Goal: Task Accomplishment & Management: Manage account settings

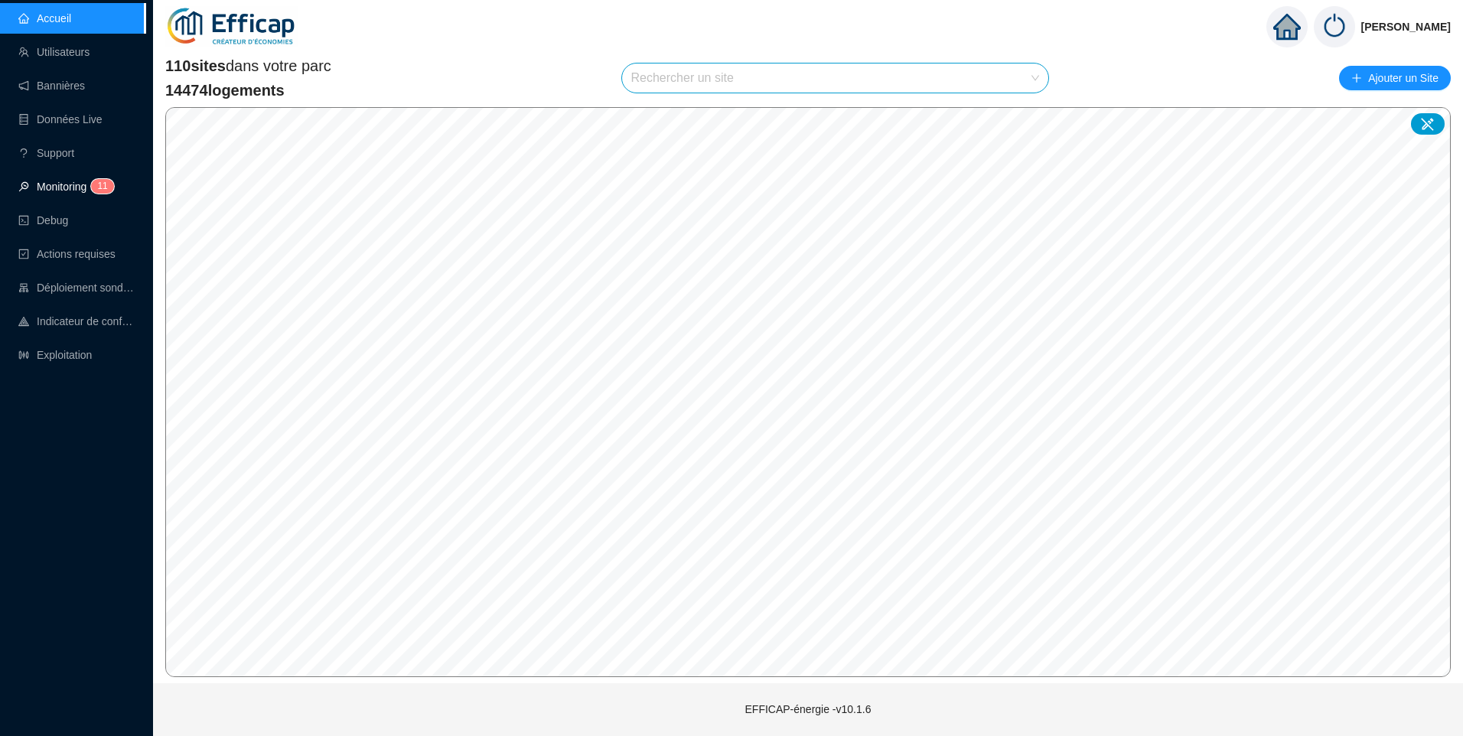
click at [65, 185] on link "Monitoring 1 1" at bounding box center [63, 187] width 91 height 12
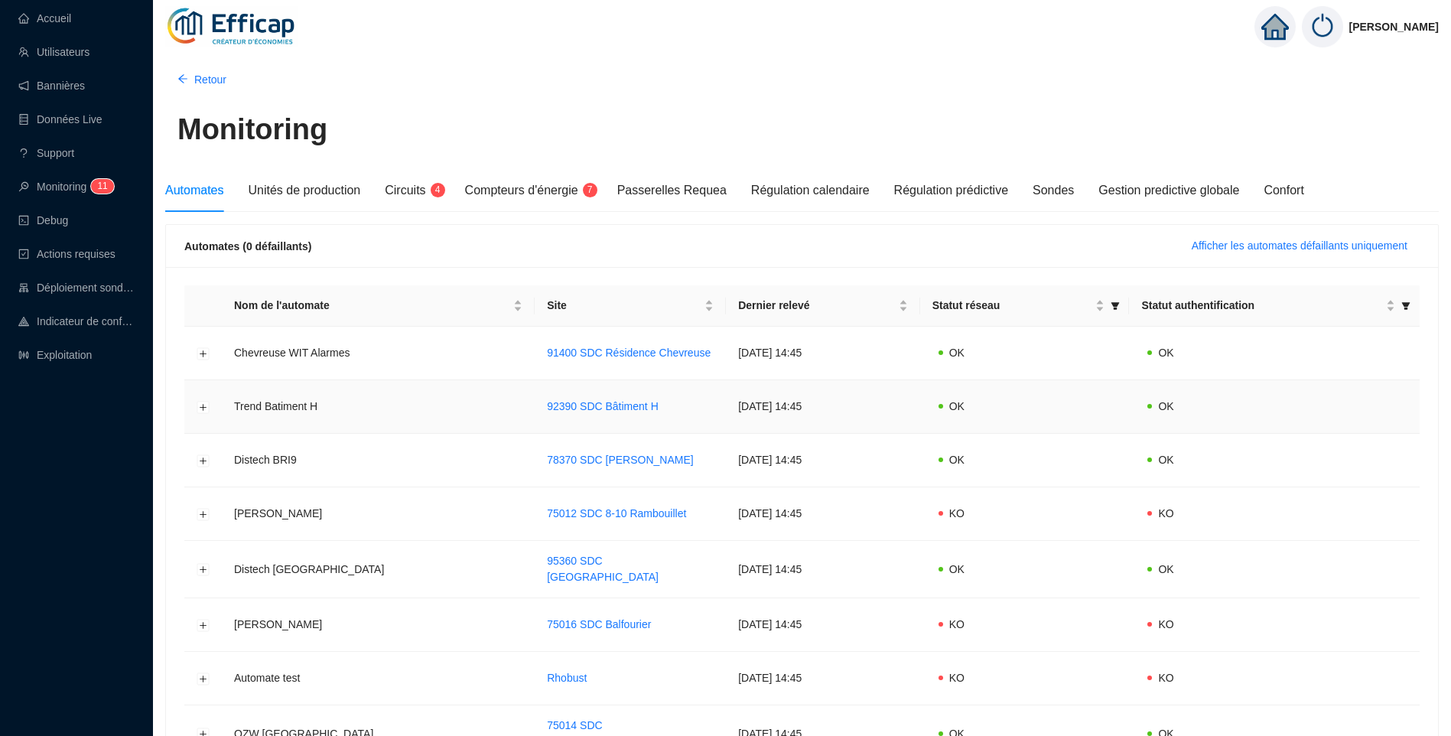
scroll to position [76, 0]
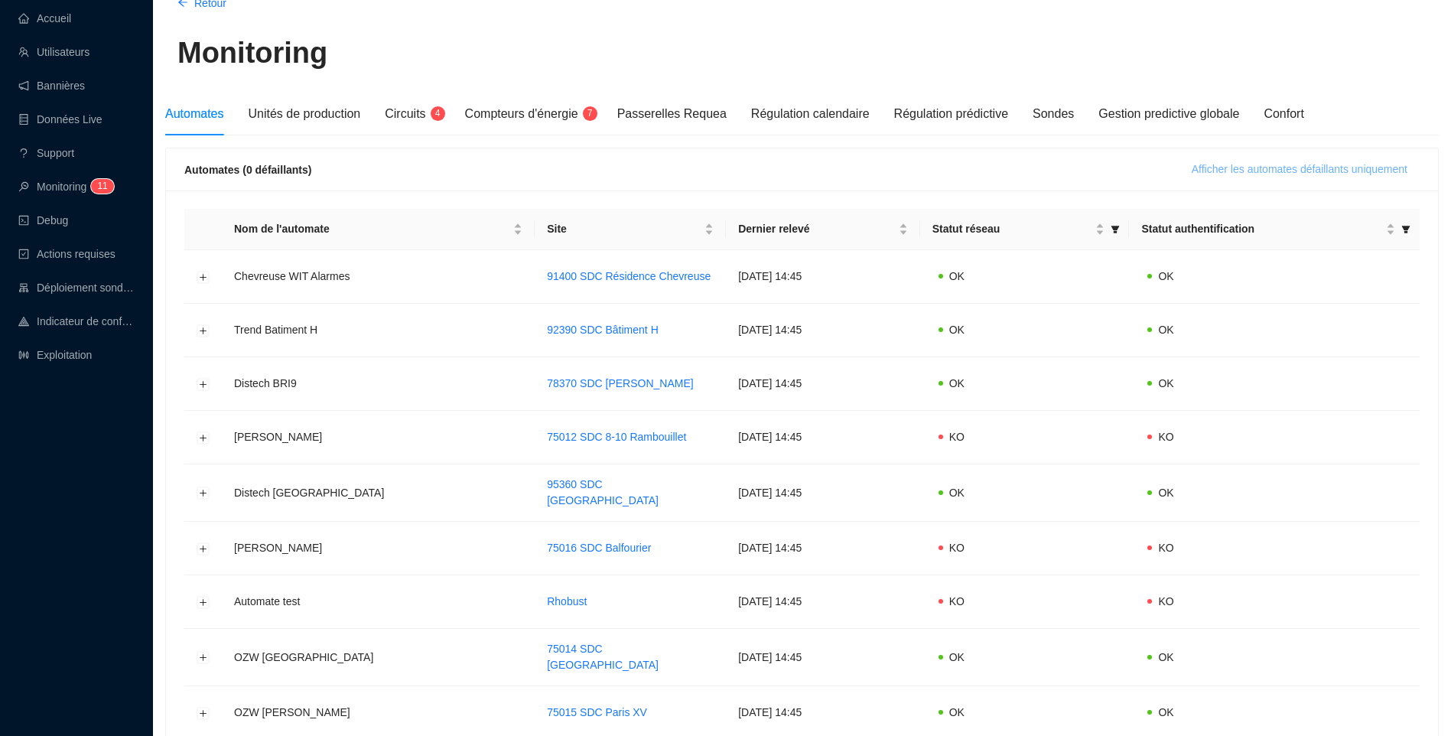
click at [1296, 165] on span "Afficher les automates défaillants uniquement" at bounding box center [1300, 169] width 216 height 16
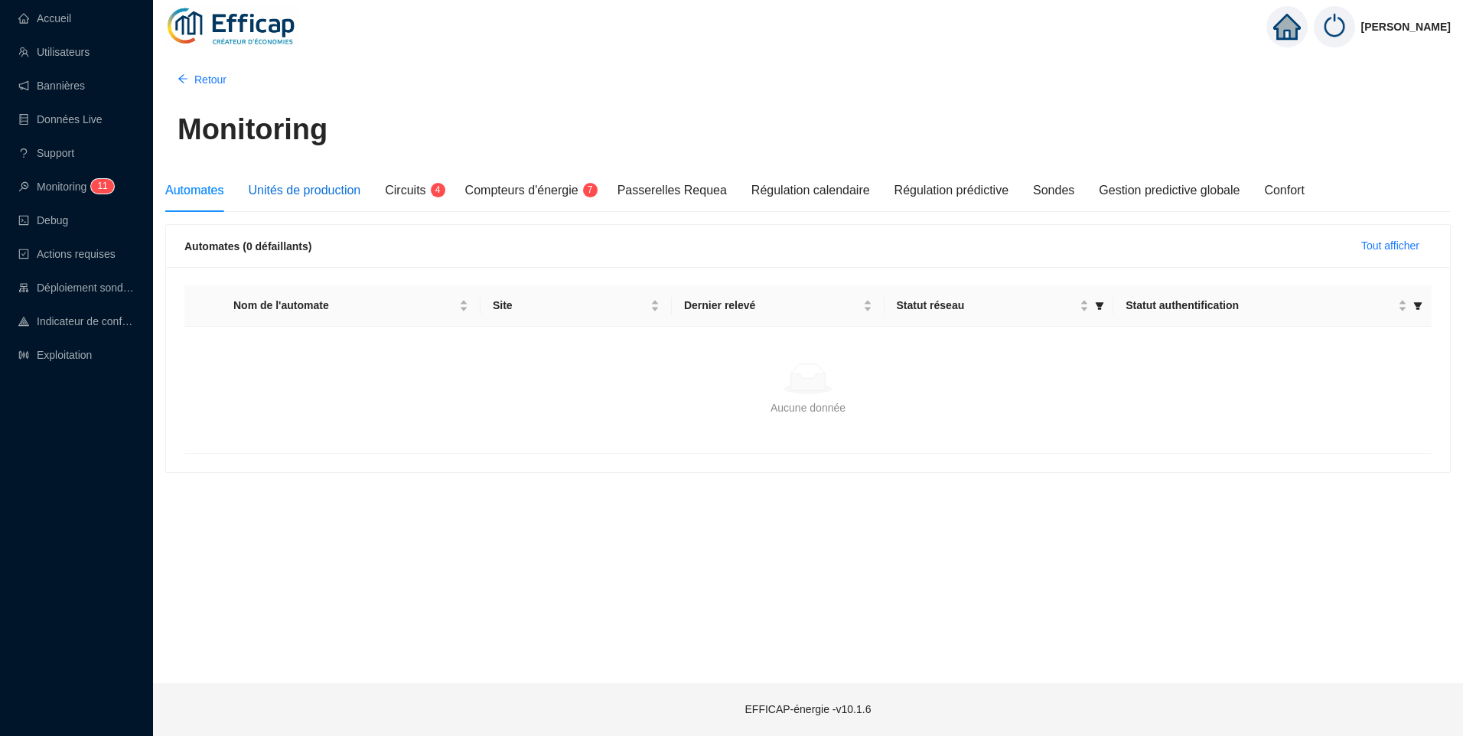
click at [287, 197] on span "Unités de production" at bounding box center [304, 190] width 112 height 13
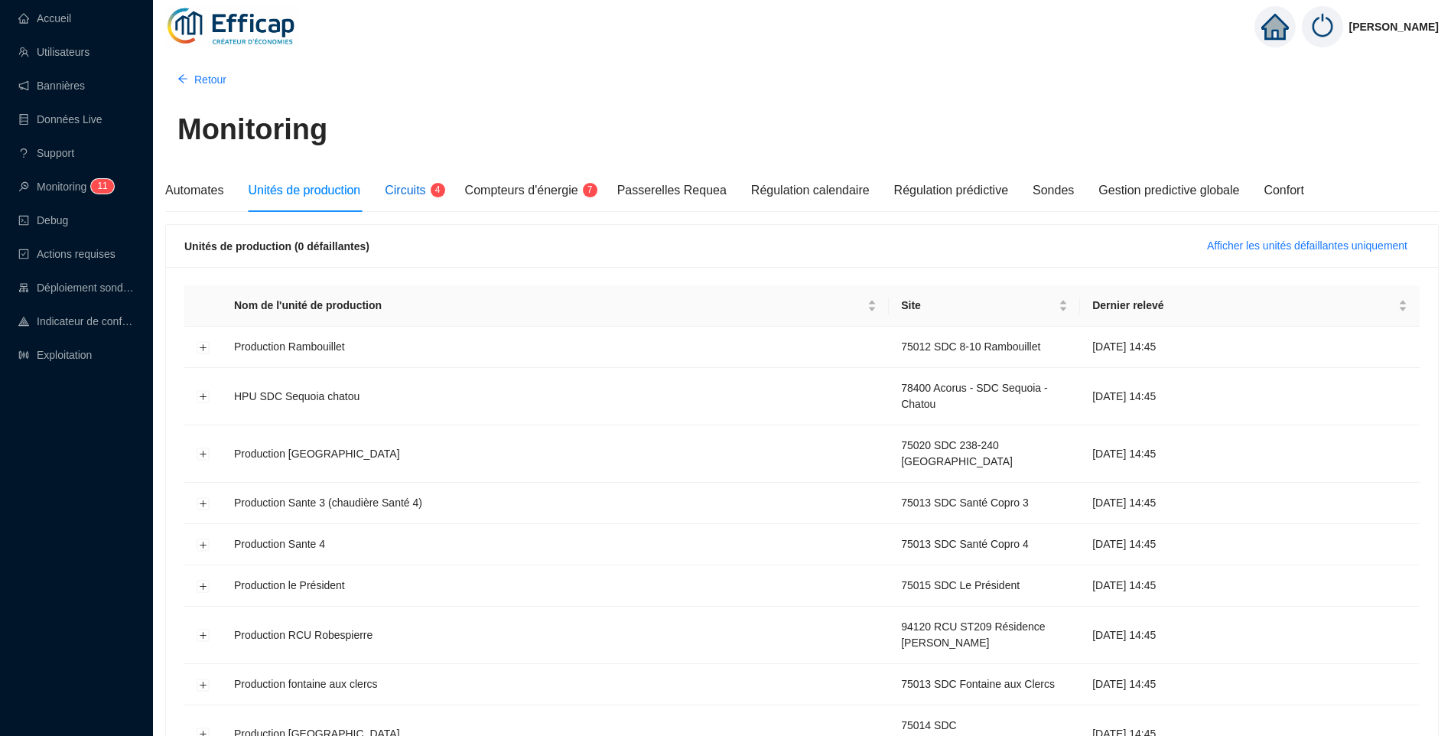
click at [401, 193] on span "Circuits" at bounding box center [405, 190] width 41 height 13
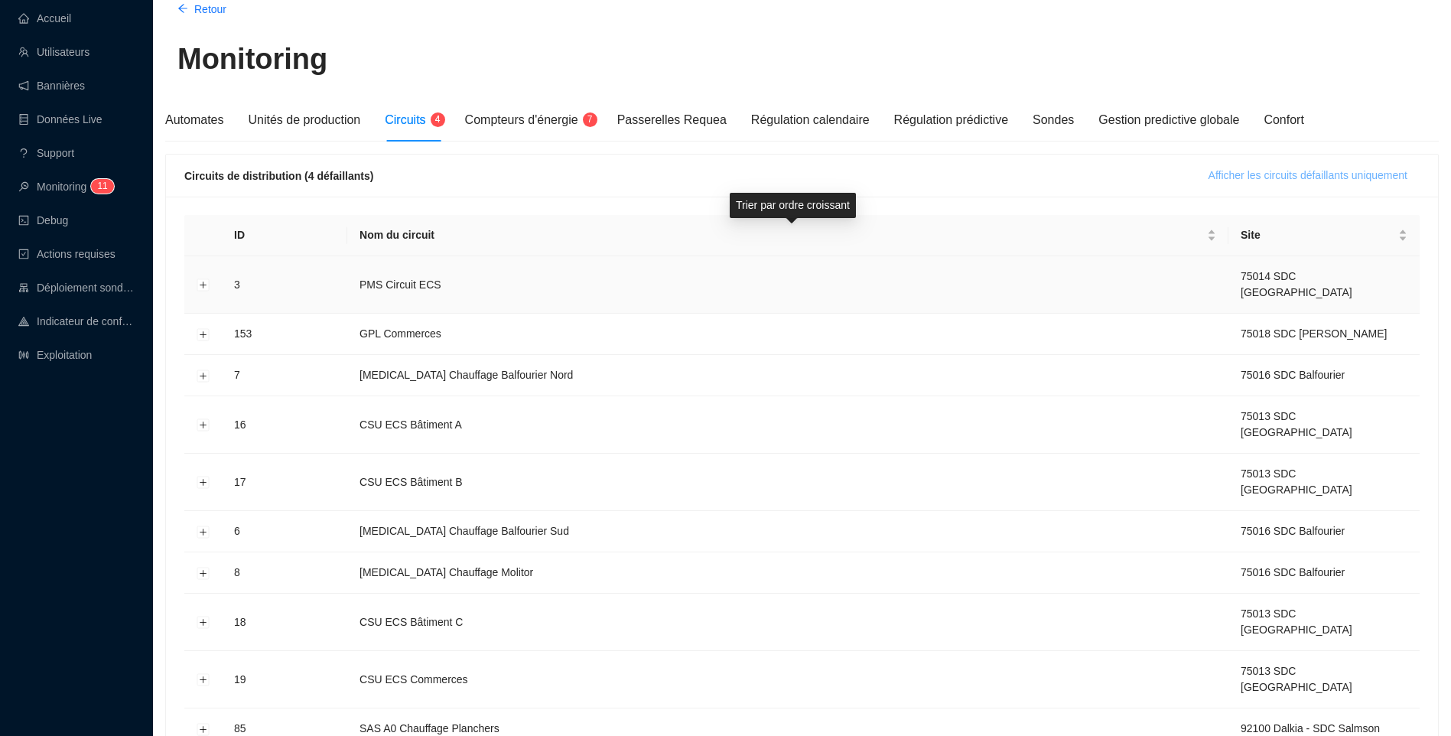
scroll to position [76, 0]
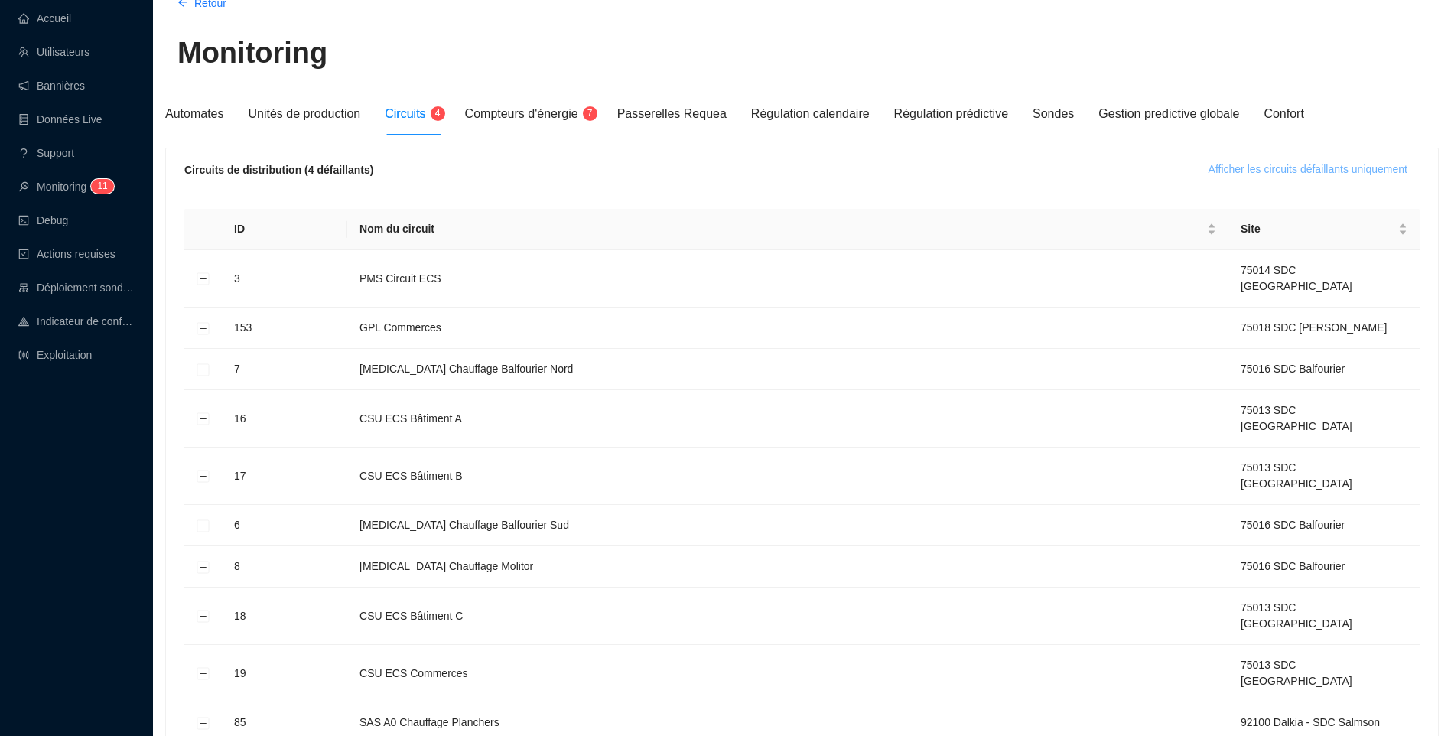
click at [1380, 176] on span "Afficher les circuits défaillants uniquement" at bounding box center [1308, 169] width 199 height 16
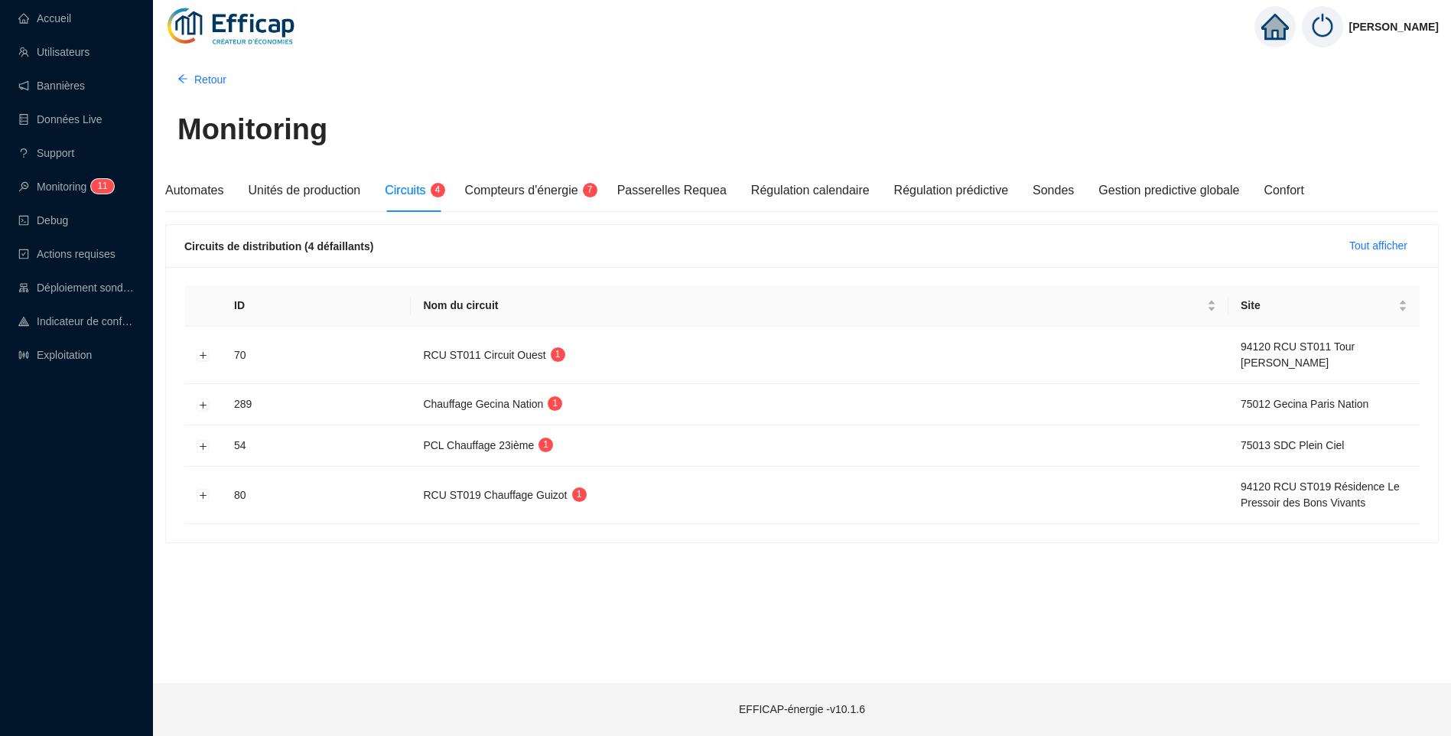
scroll to position [0, 0]
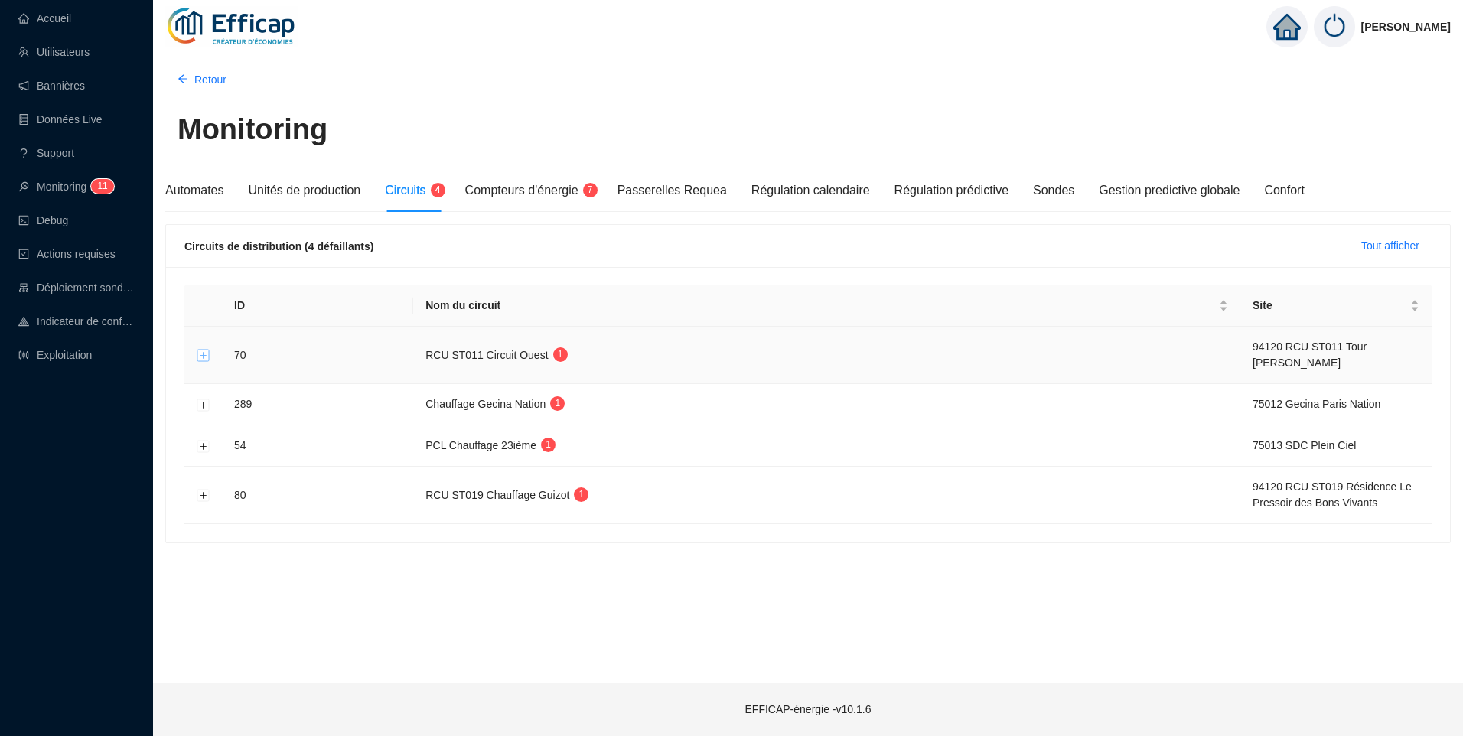
click at [200, 357] on button "Développer la ligne" at bounding box center [203, 356] width 12 height 12
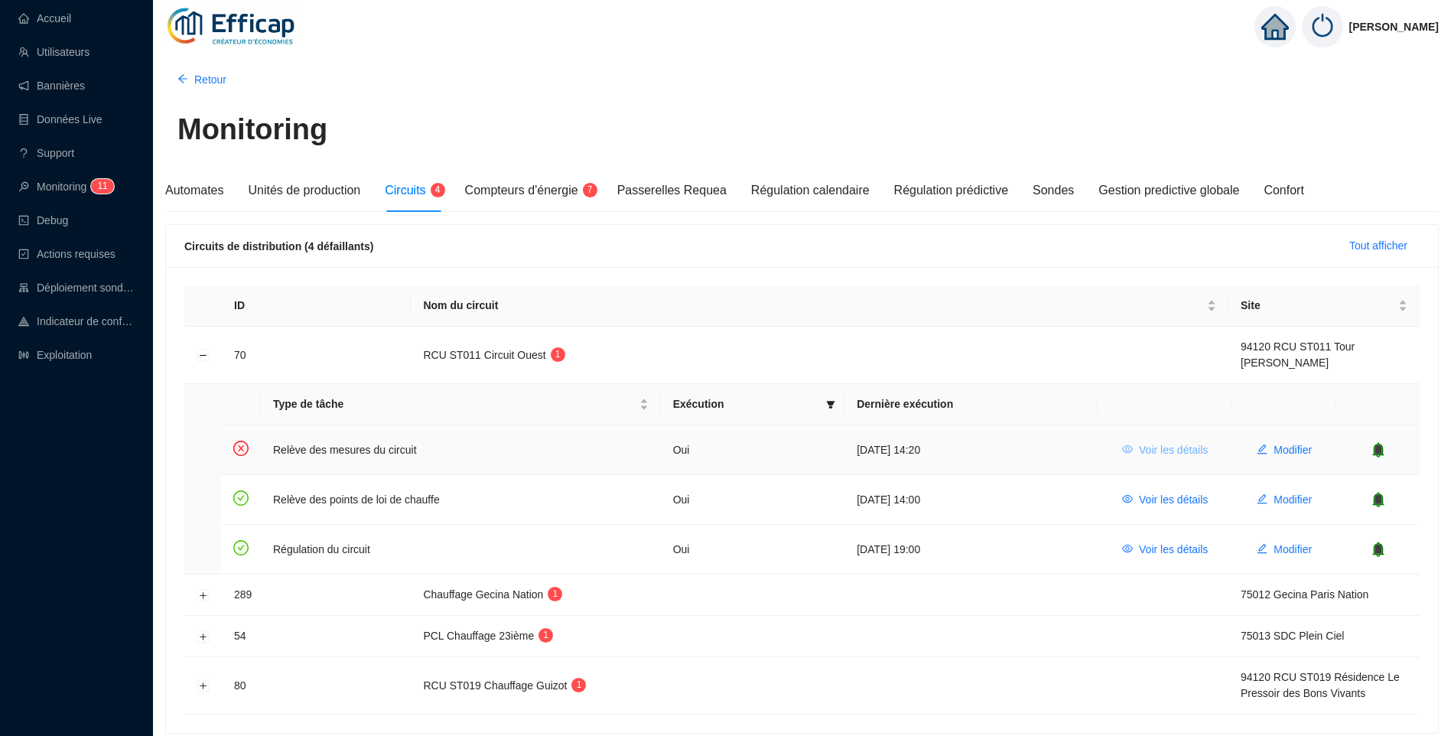
click at [1152, 454] on span "Voir les détails" at bounding box center [1173, 450] width 69 height 16
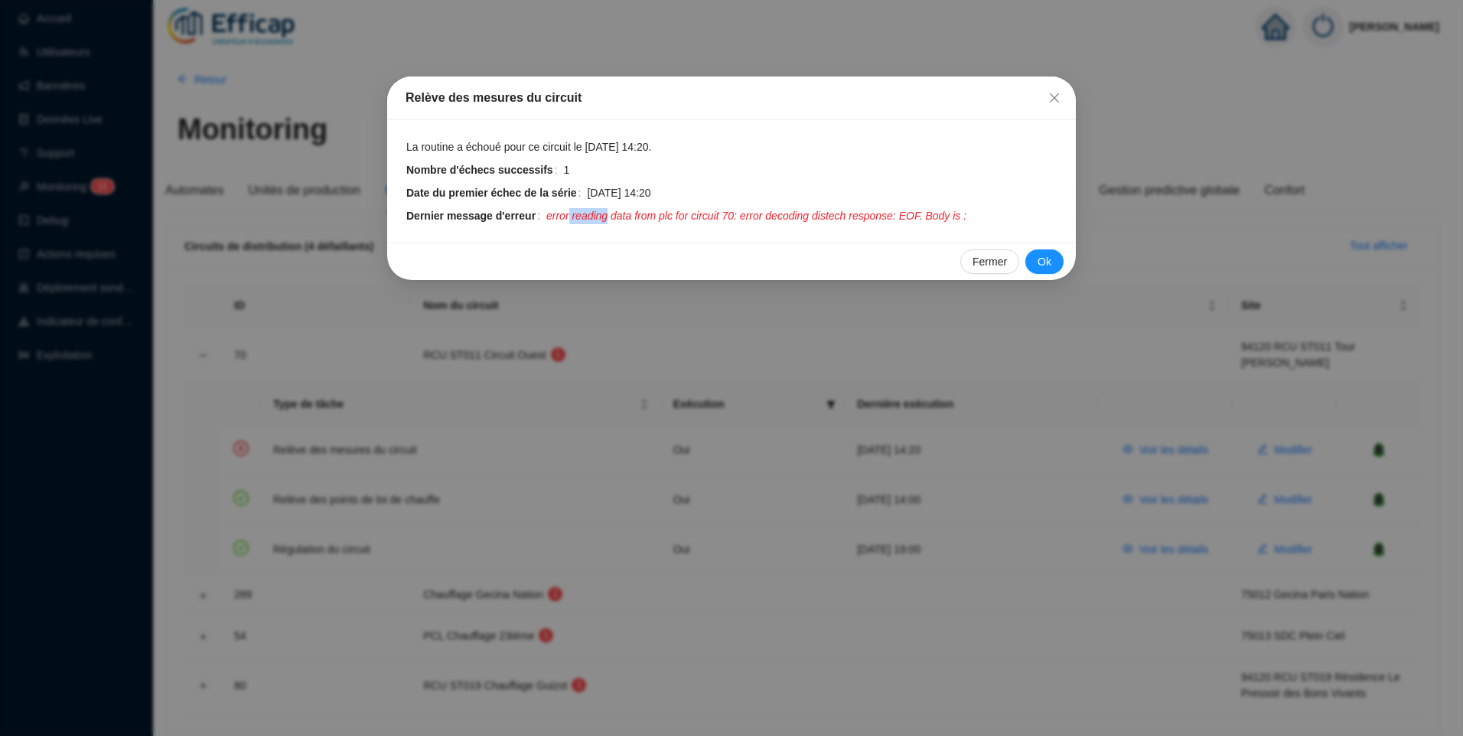
drag, startPoint x: 561, startPoint y: 221, endPoint x: 600, endPoint y: 222, distance: 39.8
click at [600, 222] on span "error reading data from plc for circuit 70: error decoding distech response: EO…" at bounding box center [756, 216] width 420 height 16
click at [802, 220] on span "error reading data from plc for circuit 70: error decoding distech response: EO…" at bounding box center [756, 216] width 420 height 16
click at [1059, 102] on icon "close" at bounding box center [1054, 98] width 12 height 12
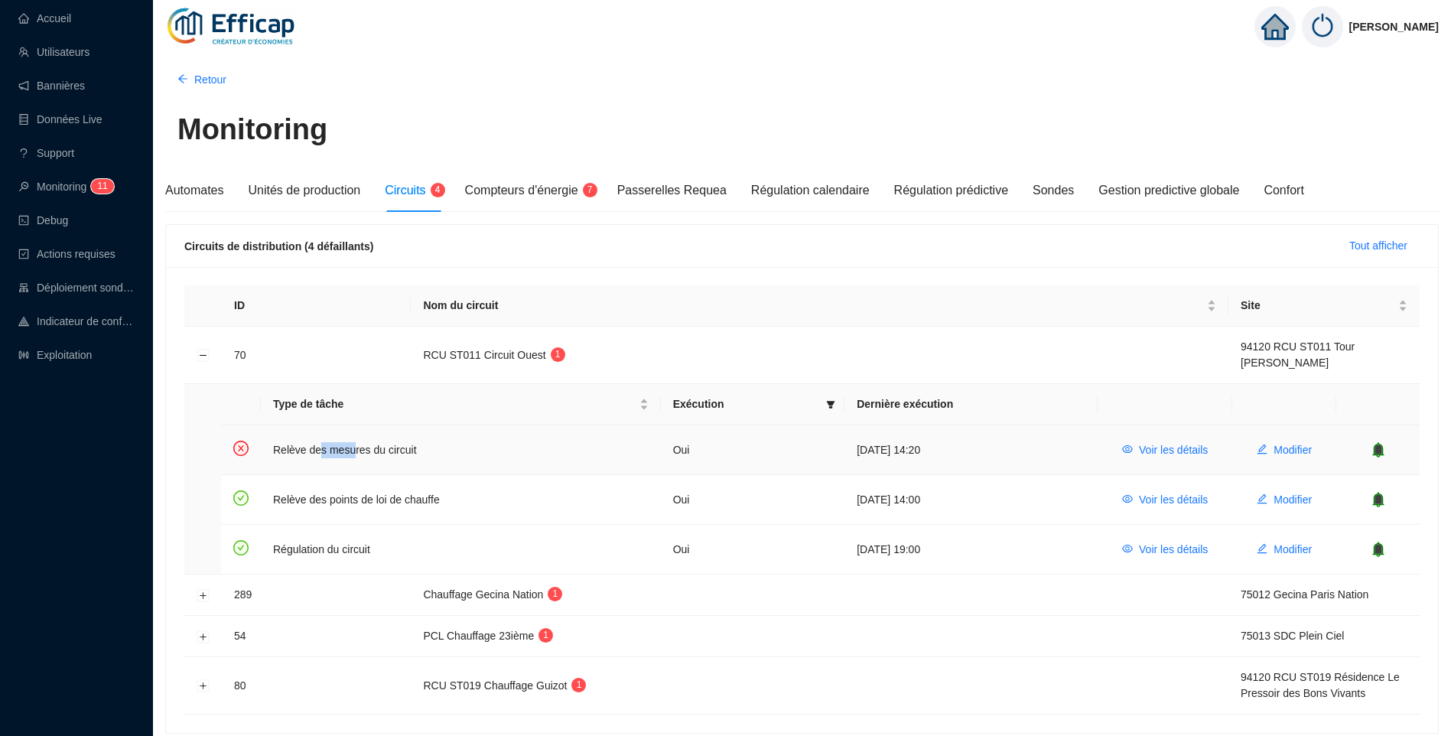
drag, startPoint x: 318, startPoint y: 454, endPoint x: 350, endPoint y: 454, distance: 31.4
click at [350, 454] on td "Relève des mesures du circuit" at bounding box center [461, 450] width 400 height 50
drag, startPoint x: 76, startPoint y: 26, endPoint x: 701, endPoint y: 19, distance: 624.2
click at [71, 24] on link "Accueil" at bounding box center [44, 18] width 53 height 12
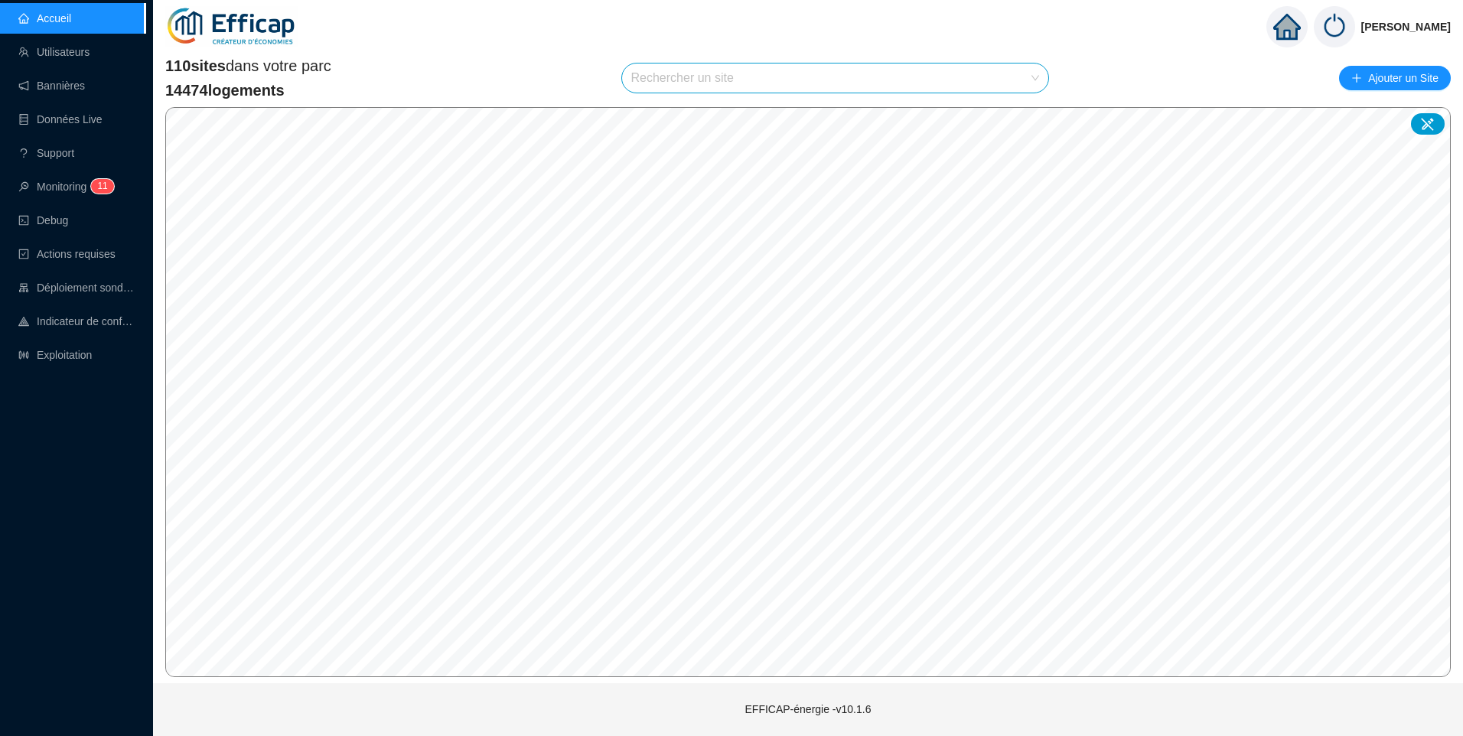
click at [695, 81] on input "search" at bounding box center [828, 77] width 395 height 29
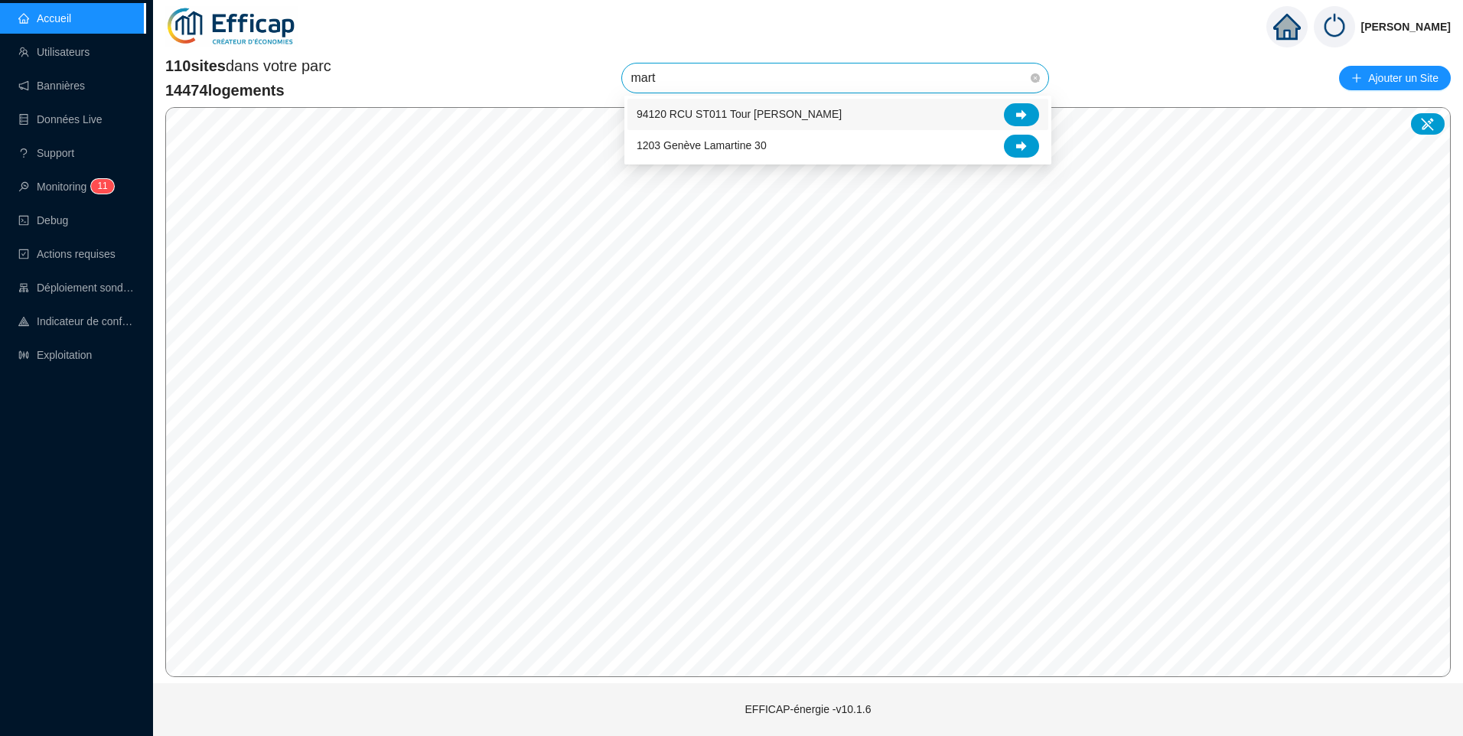
type input "marti"
click at [1014, 113] on div at bounding box center [1021, 114] width 35 height 23
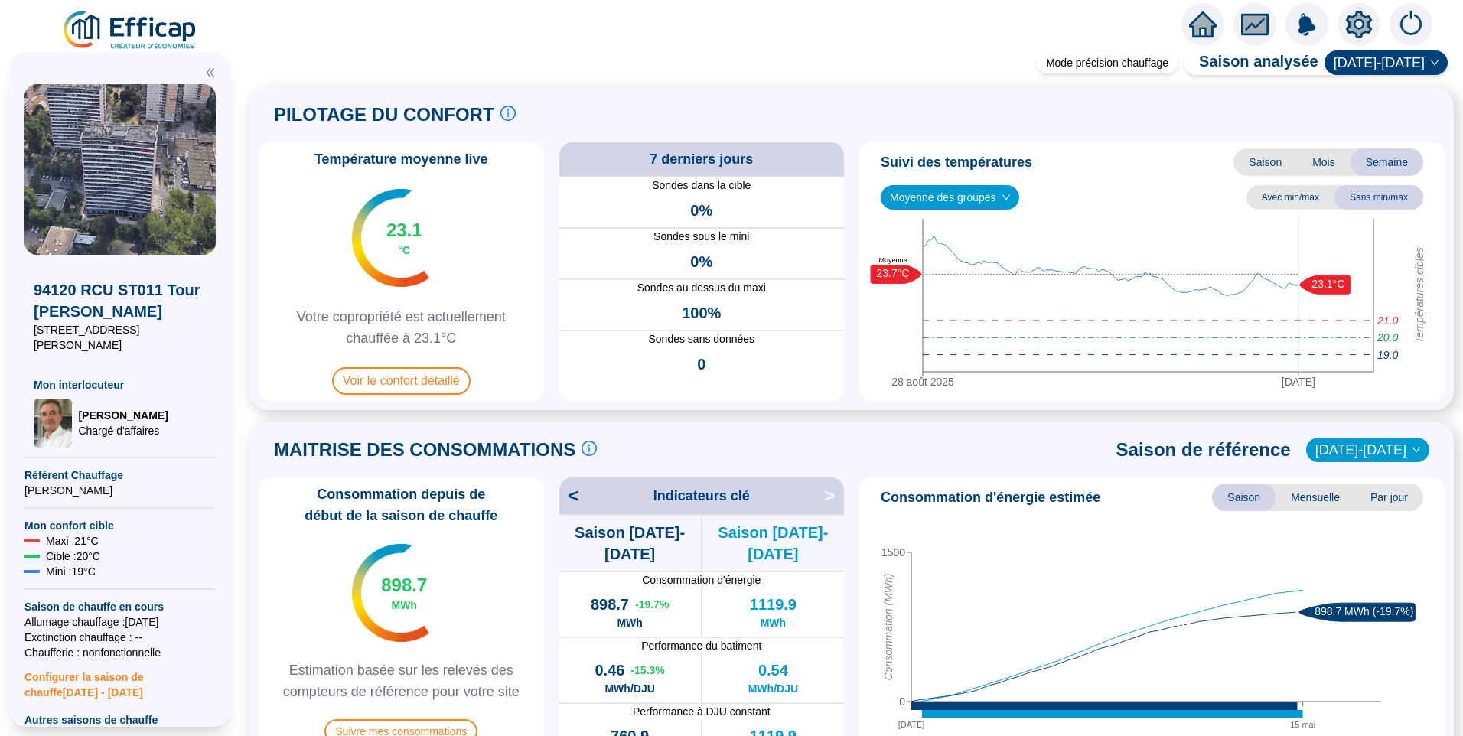
click at [713, 72] on div "Mode précision chauffage Saison analysée 2024-2025 PILOTAGE DU CONFORT Le pilot…" at bounding box center [851, 396] width 1222 height 679
drag, startPoint x: 1164, startPoint y: 70, endPoint x: 1021, endPoint y: 60, distance: 143.4
click at [1167, 71] on div "Mode précision chauffage" at bounding box center [1106, 62] width 141 height 21
click at [1079, 60] on div "Mode précision chauffage" at bounding box center [1106, 62] width 141 height 21
click at [425, 389] on span "Voir le confort détaillé" at bounding box center [401, 381] width 138 height 28
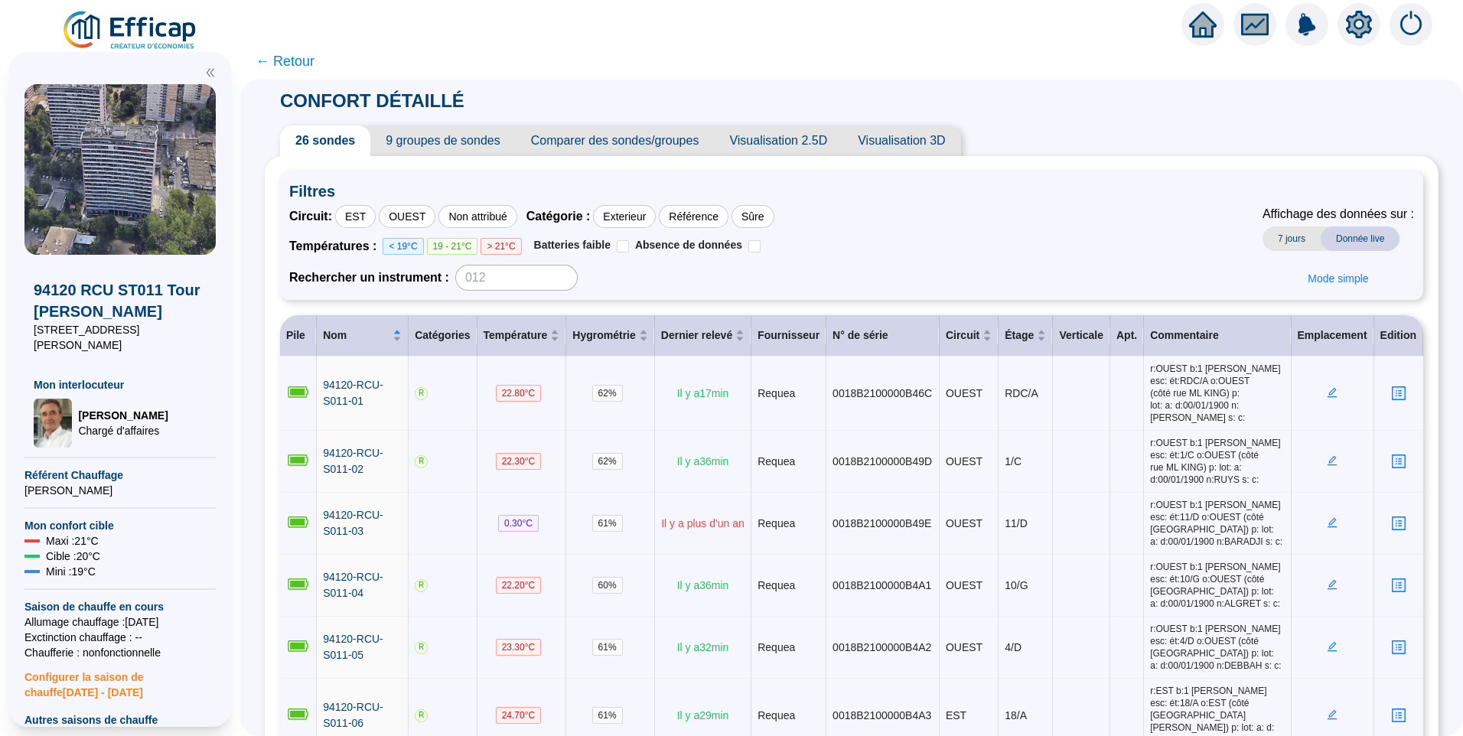
click at [451, 135] on span "9 groupes de sondes" at bounding box center [442, 140] width 145 height 31
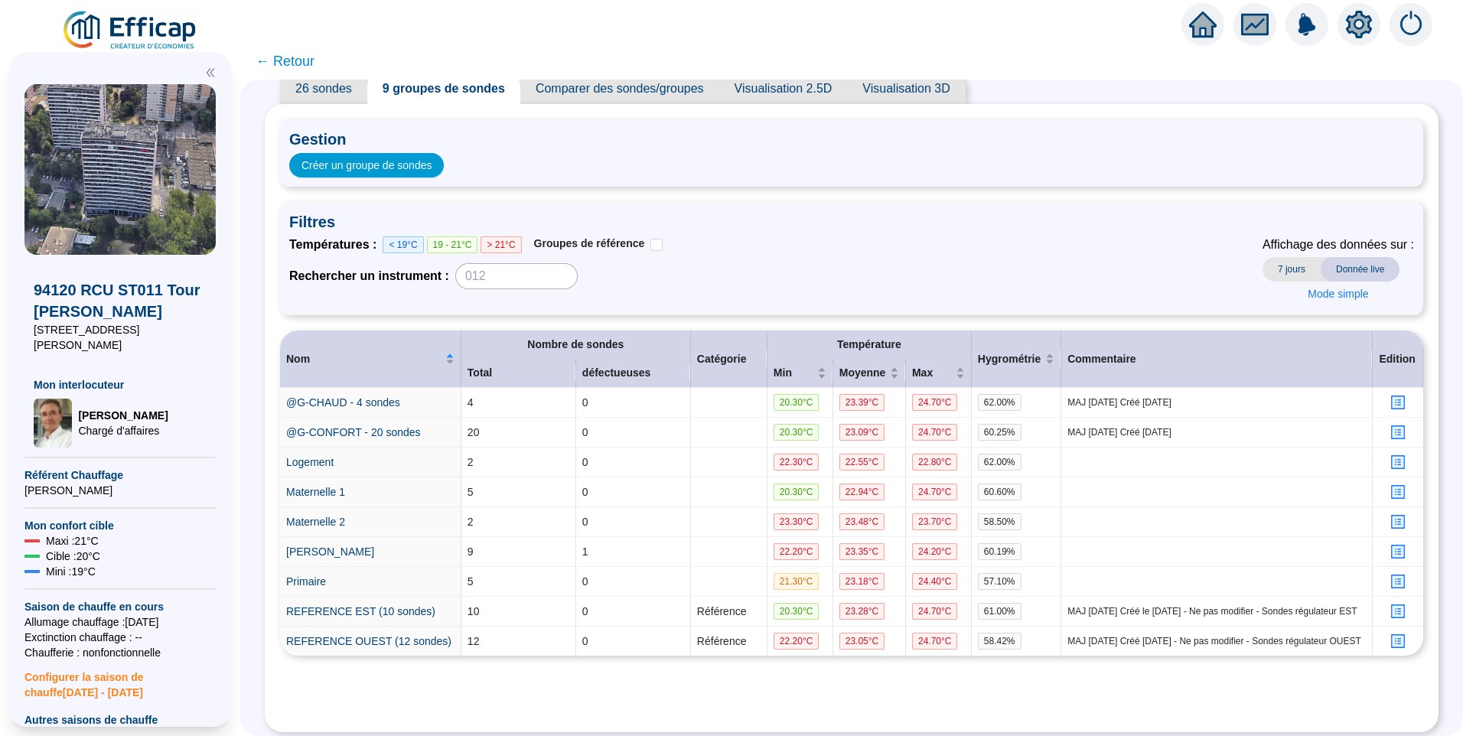
scroll to position [76, 0]
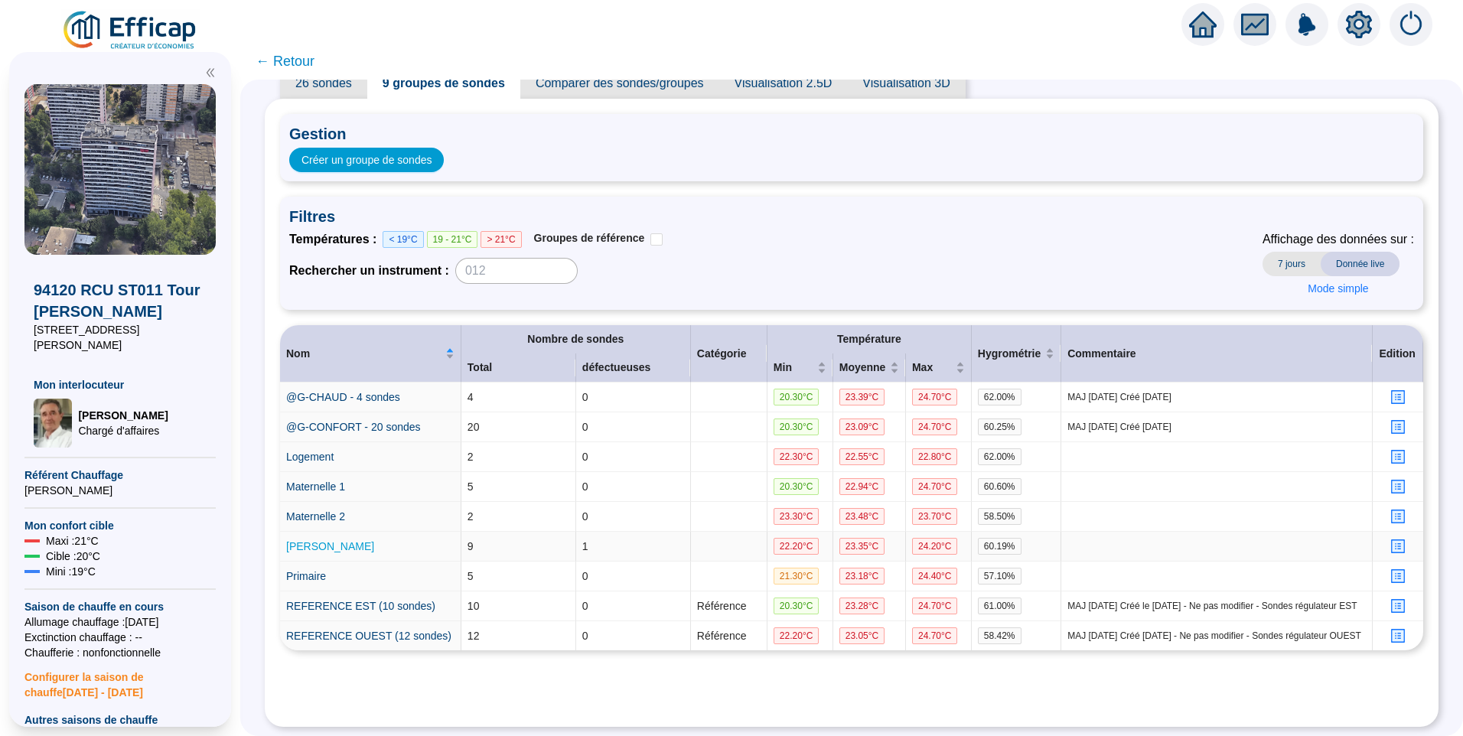
click at [307, 540] on link "paul" at bounding box center [330, 546] width 88 height 12
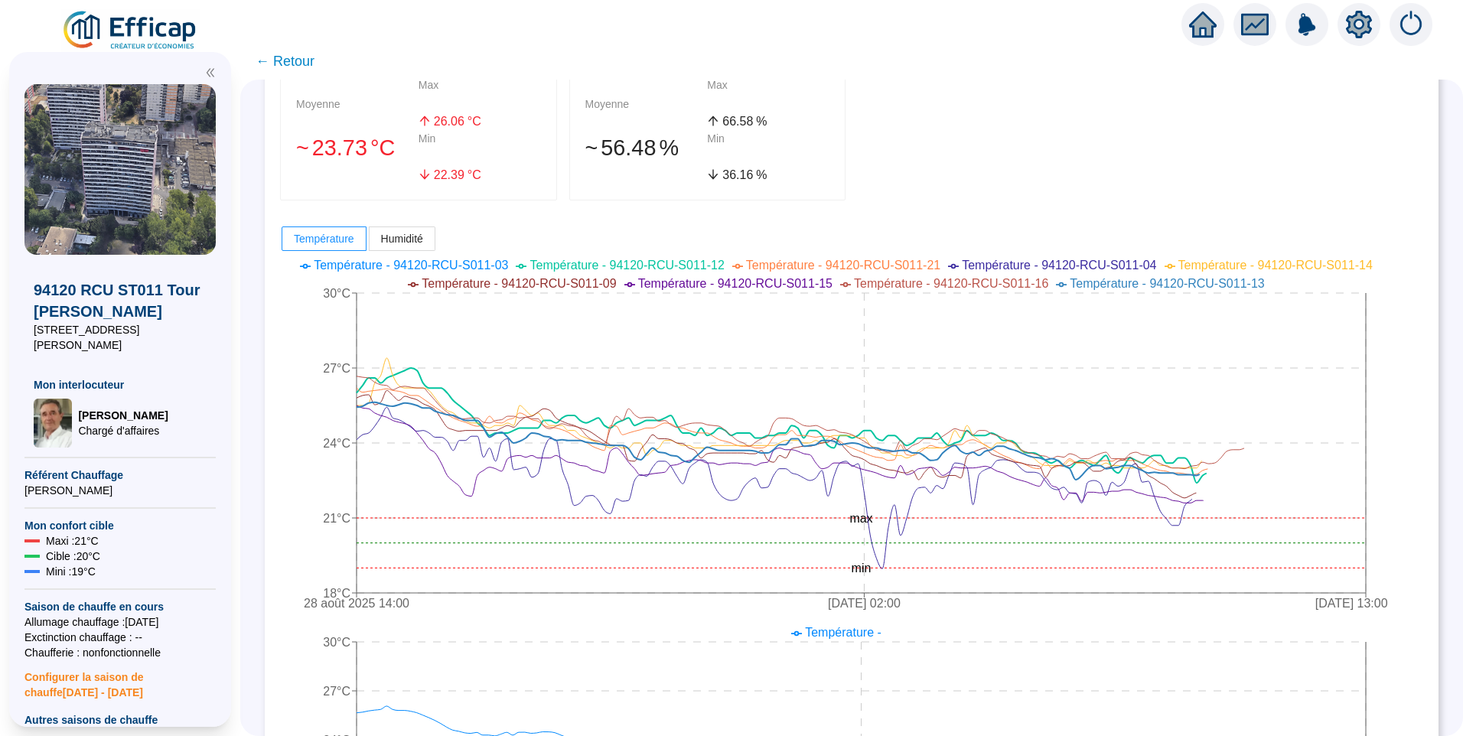
scroll to position [229, 0]
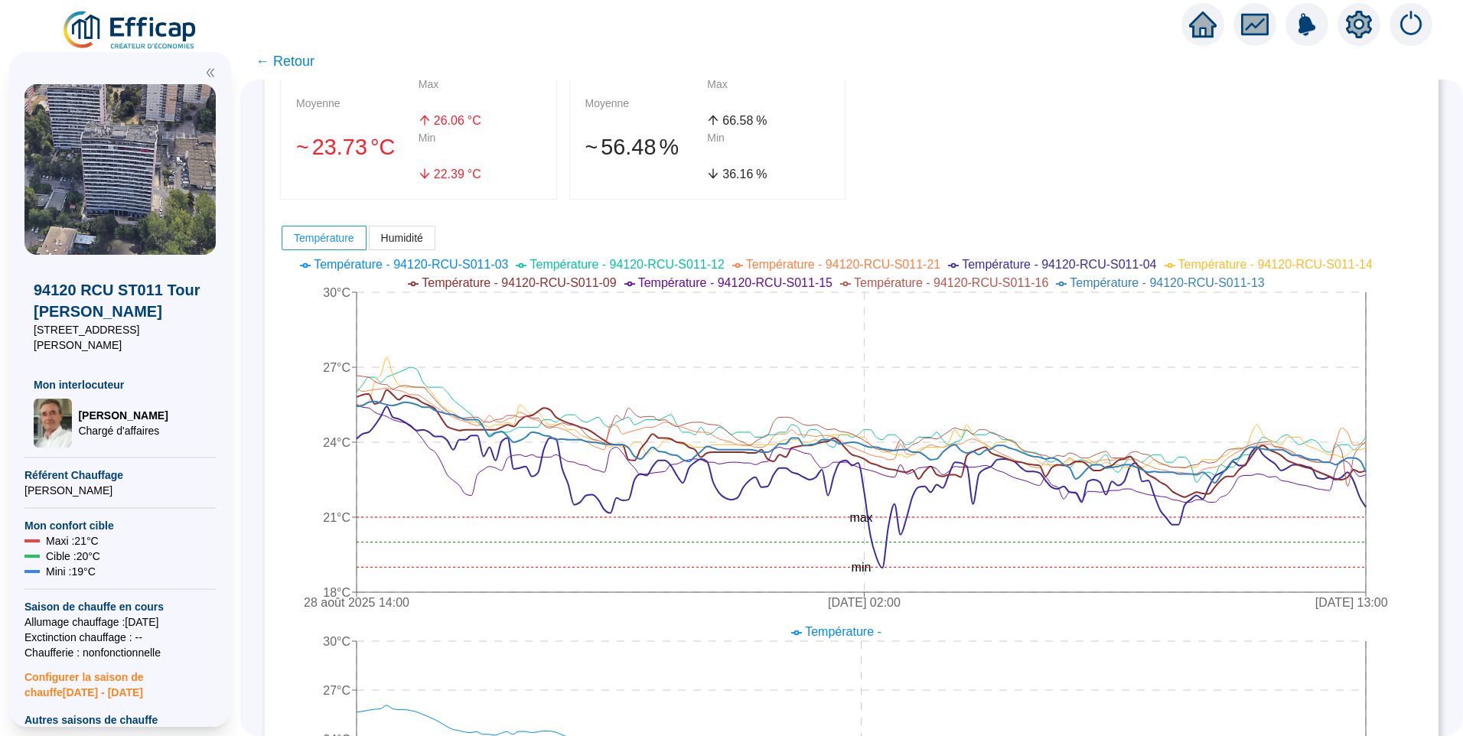
click at [499, 255] on icon "28 août 2025 14:00 1 sept. 2025 02:00 4 sept. 2025 13:00 18°C 21°C 24°C 27°C 30…" at bounding box center [840, 435] width 1120 height 367
click at [487, 271] on span "Température - 94120-RCU-S011-03" at bounding box center [411, 264] width 194 height 13
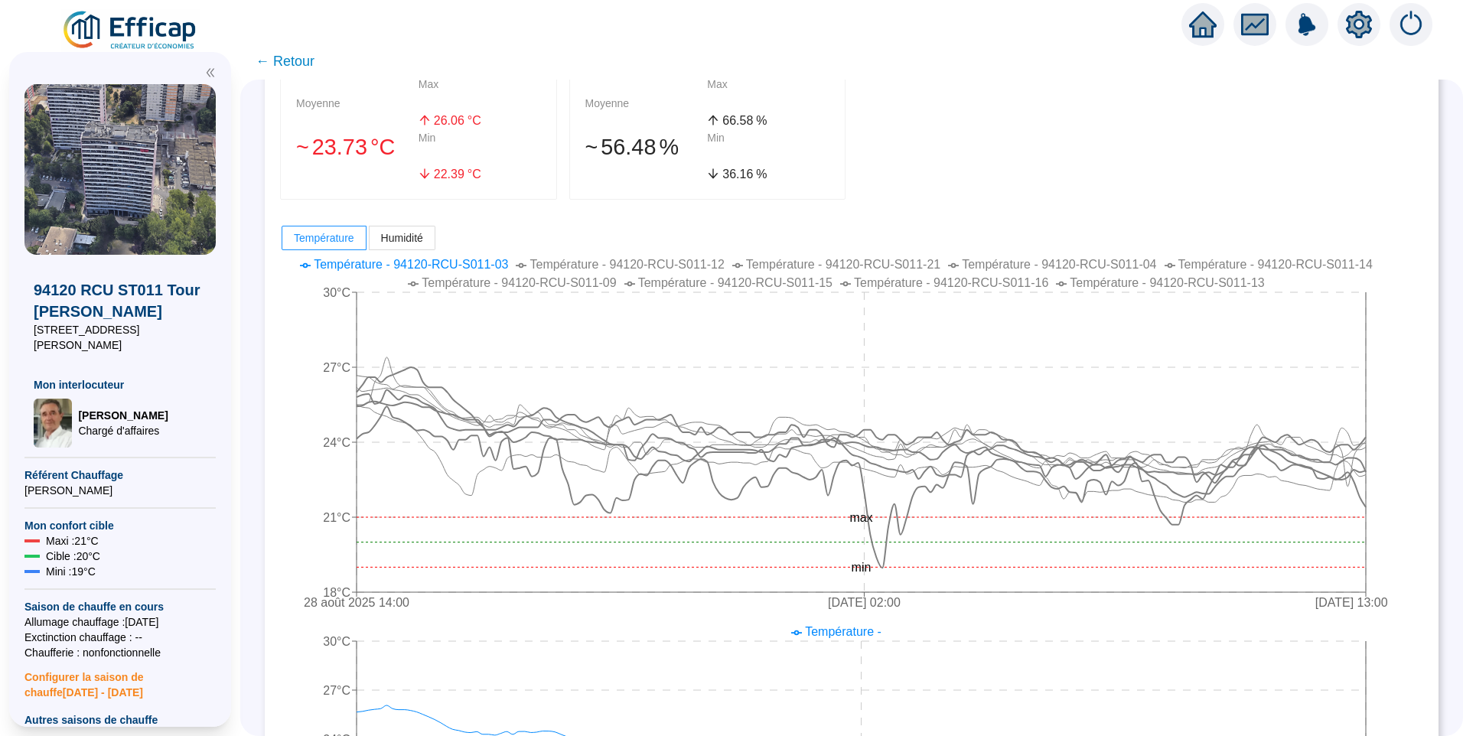
click at [584, 262] on span "Température - 94120-RCU-S011-12" at bounding box center [626, 264] width 194 height 13
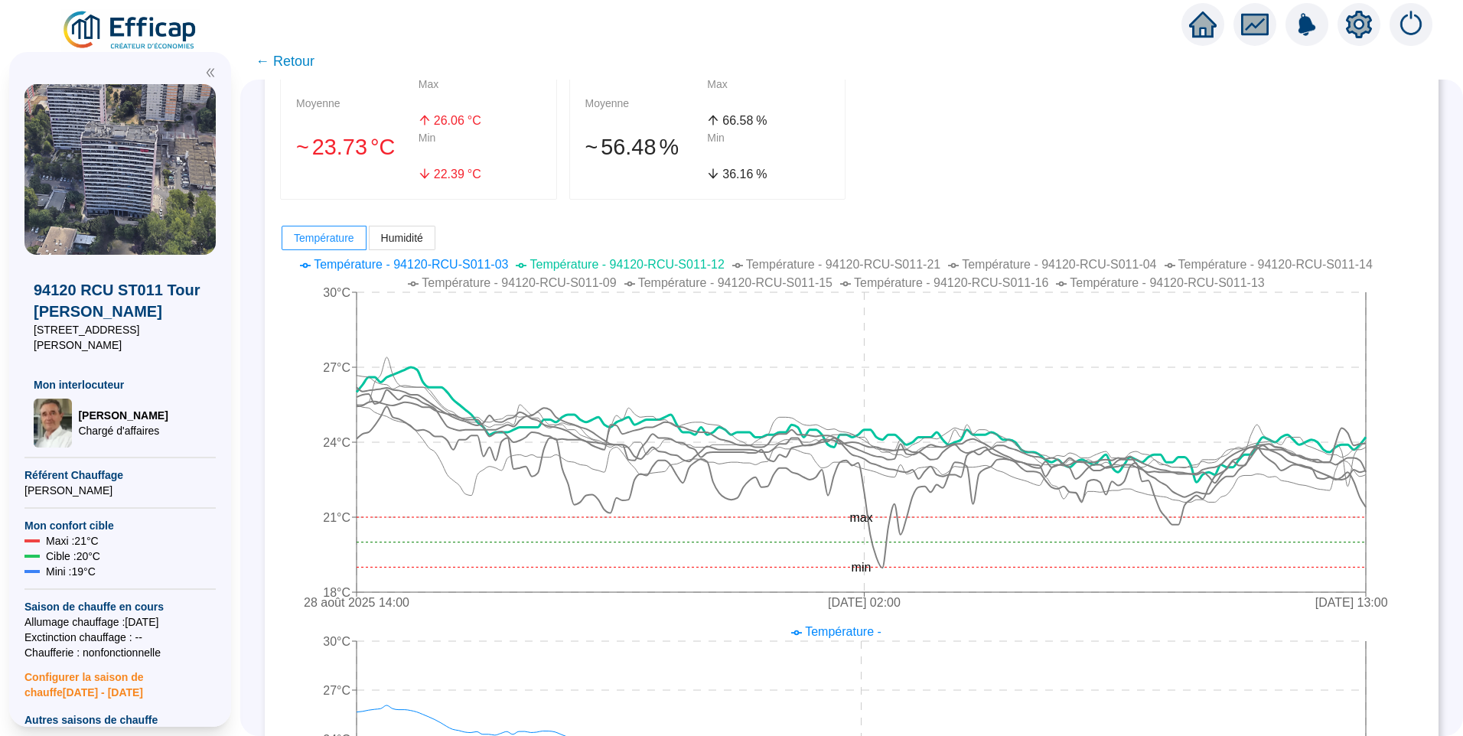
click at [805, 266] on span "Température - 94120-RCU-S011-21" at bounding box center [843, 264] width 194 height 13
click at [987, 264] on span "Température - 94120-RCU-S011-04" at bounding box center [1059, 264] width 194 height 13
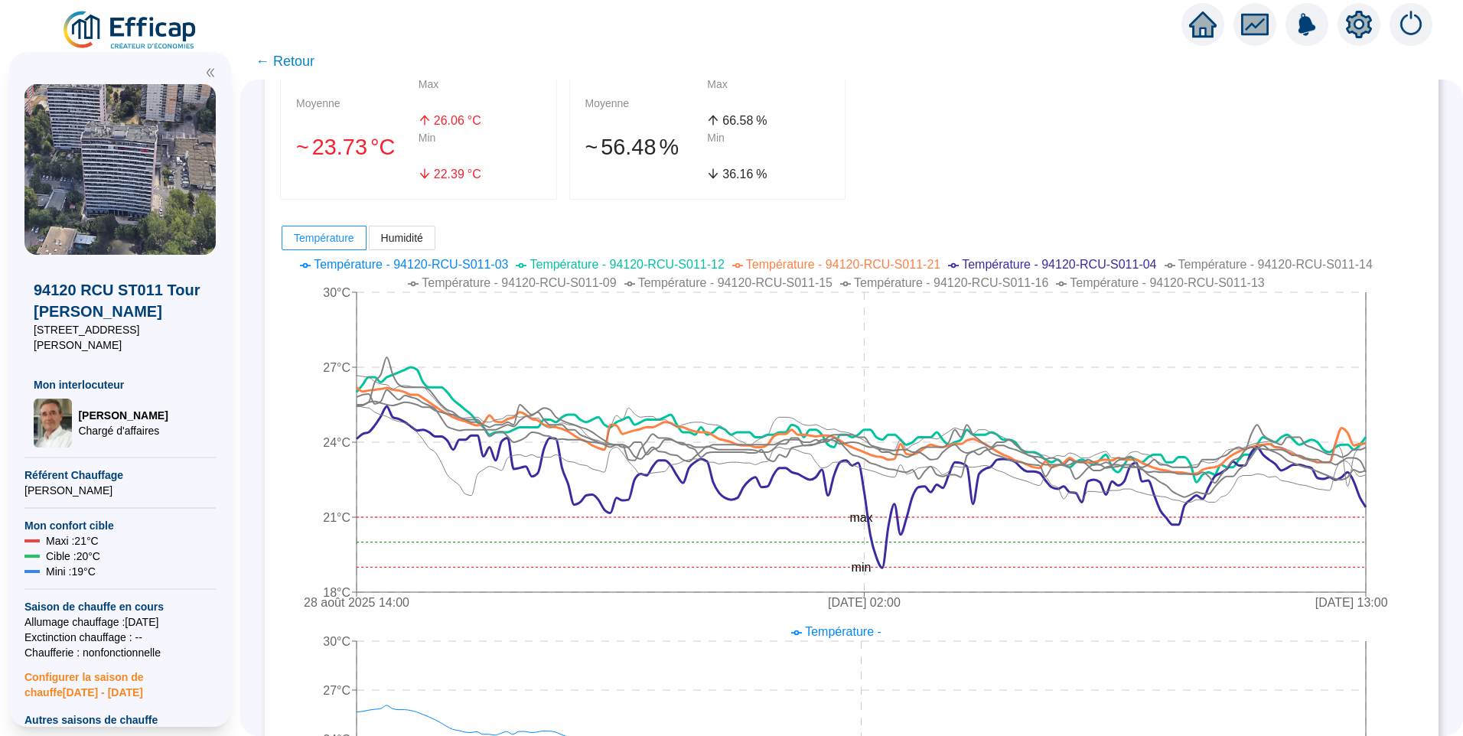
click at [1213, 267] on span "Température - 94120-RCU-S011-14" at bounding box center [1275, 264] width 194 height 13
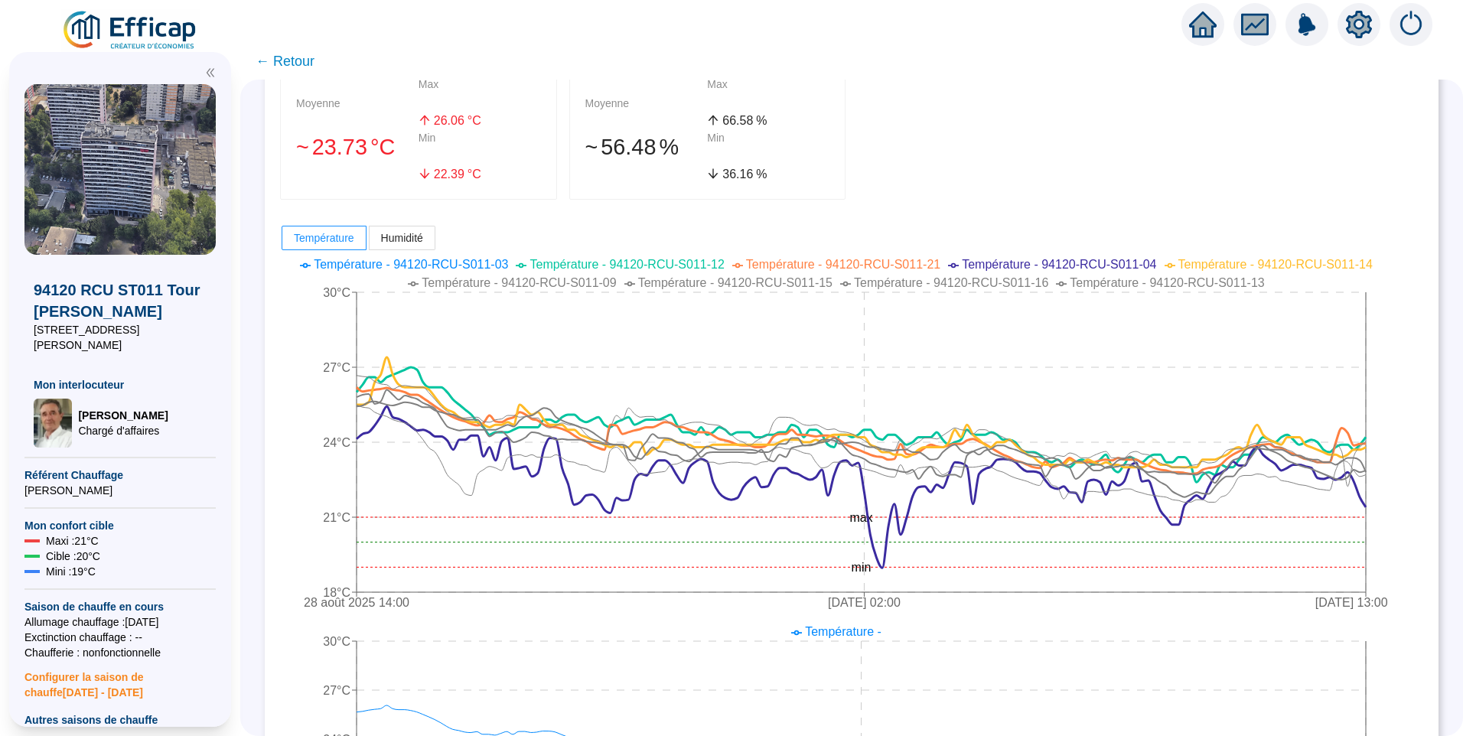
click at [1186, 281] on span "Température - 94120-RCU-S011-13" at bounding box center [1166, 282] width 194 height 13
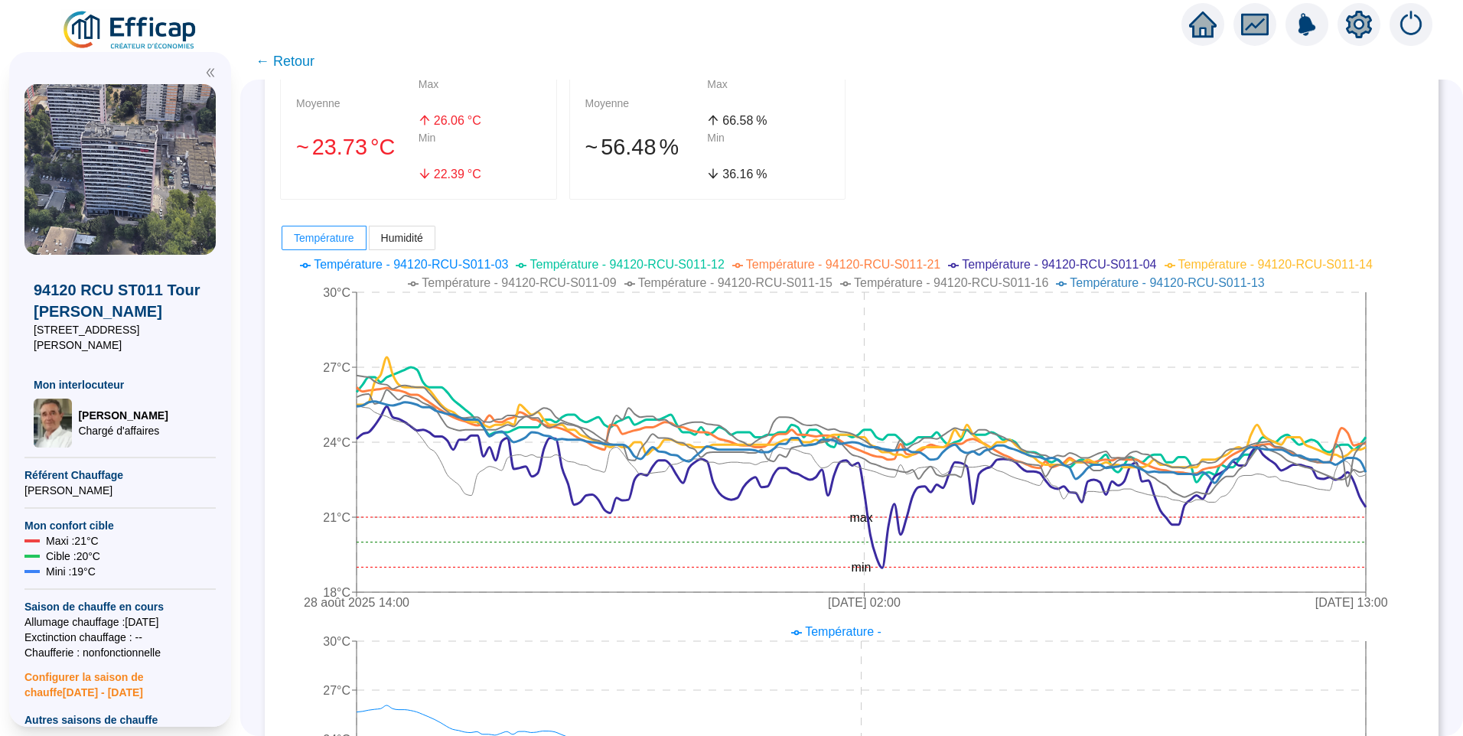
click at [983, 283] on span "Température - 94120-RCU-S011-16" at bounding box center [951, 282] width 194 height 13
click at [791, 282] on span "Température - 94120-RCU-S011-15" at bounding box center [735, 282] width 194 height 13
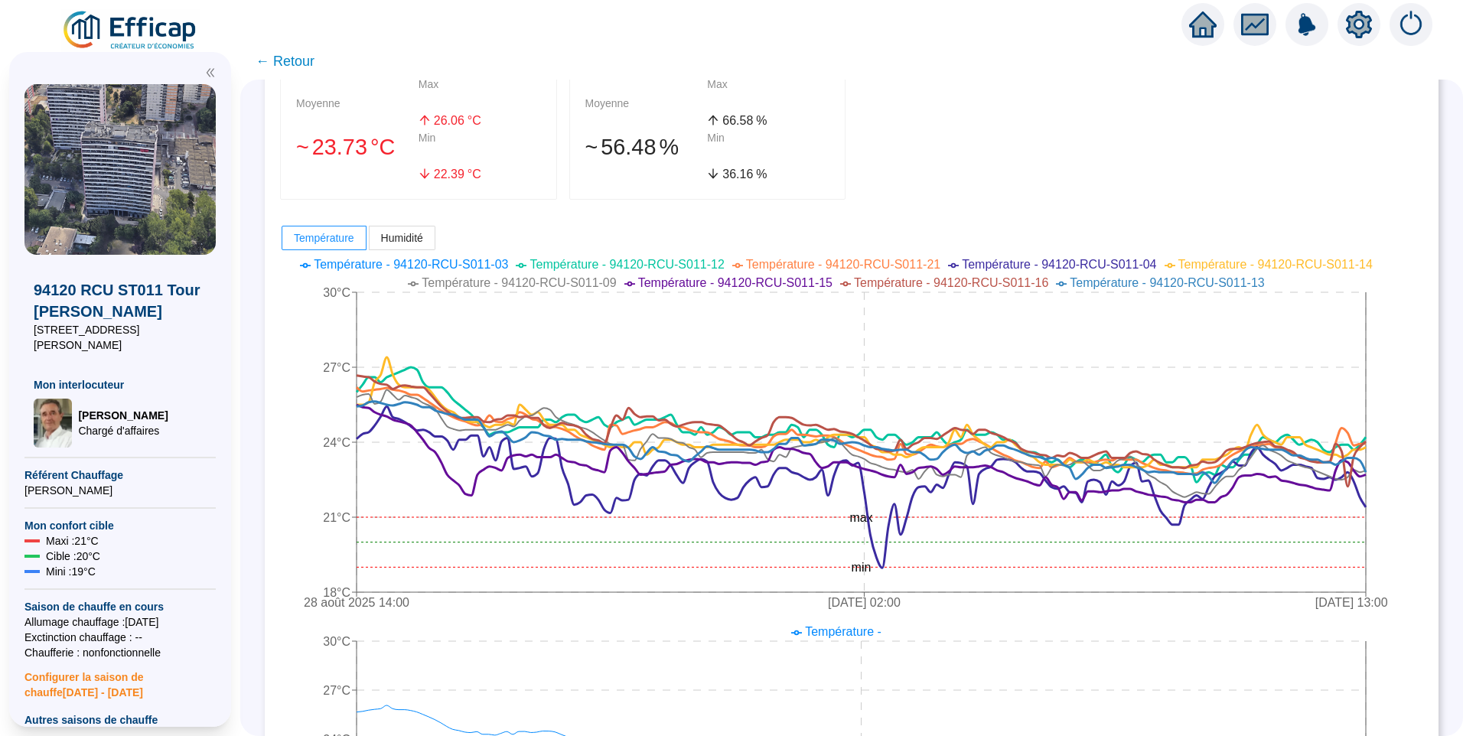
click at [591, 284] on span "Température - 94120-RCU-S011-09" at bounding box center [518, 282] width 194 height 13
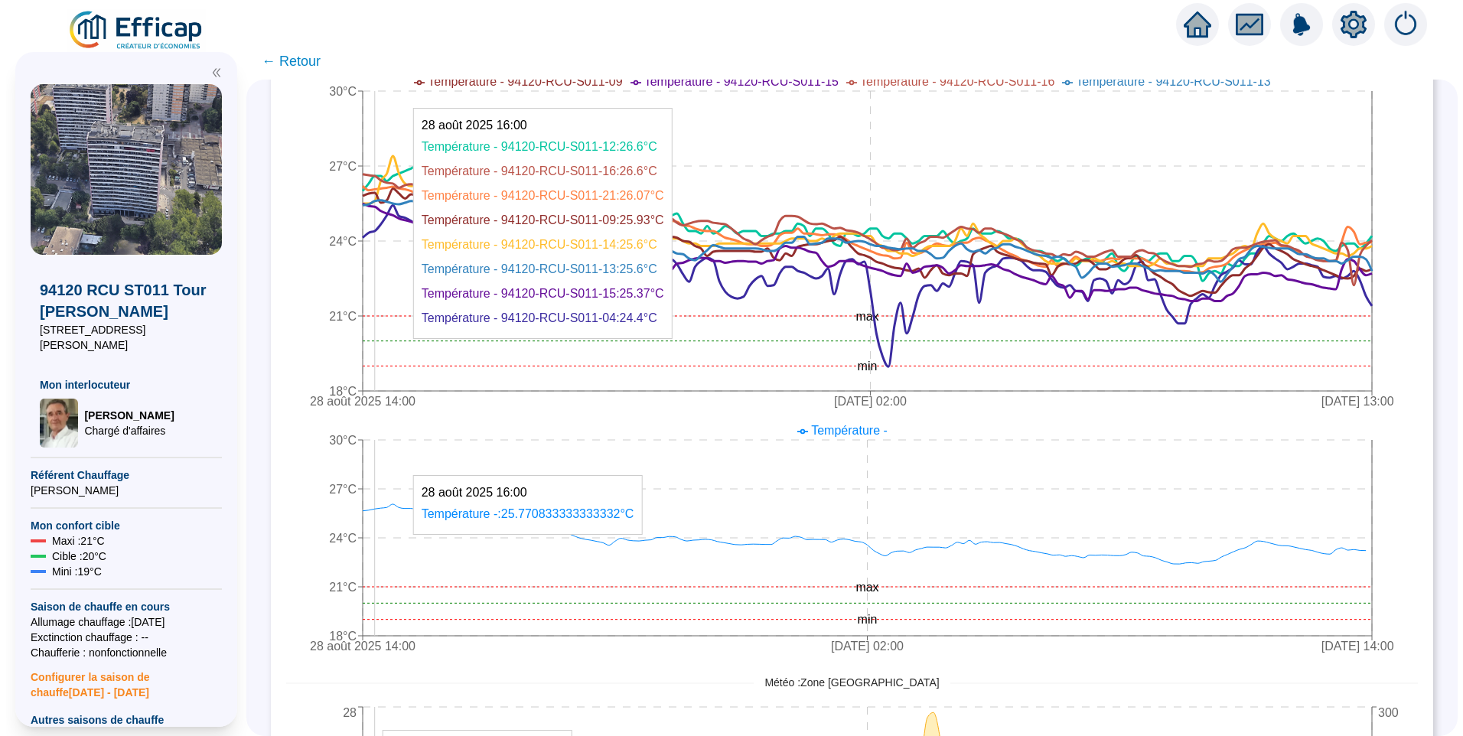
scroll to position [410, 0]
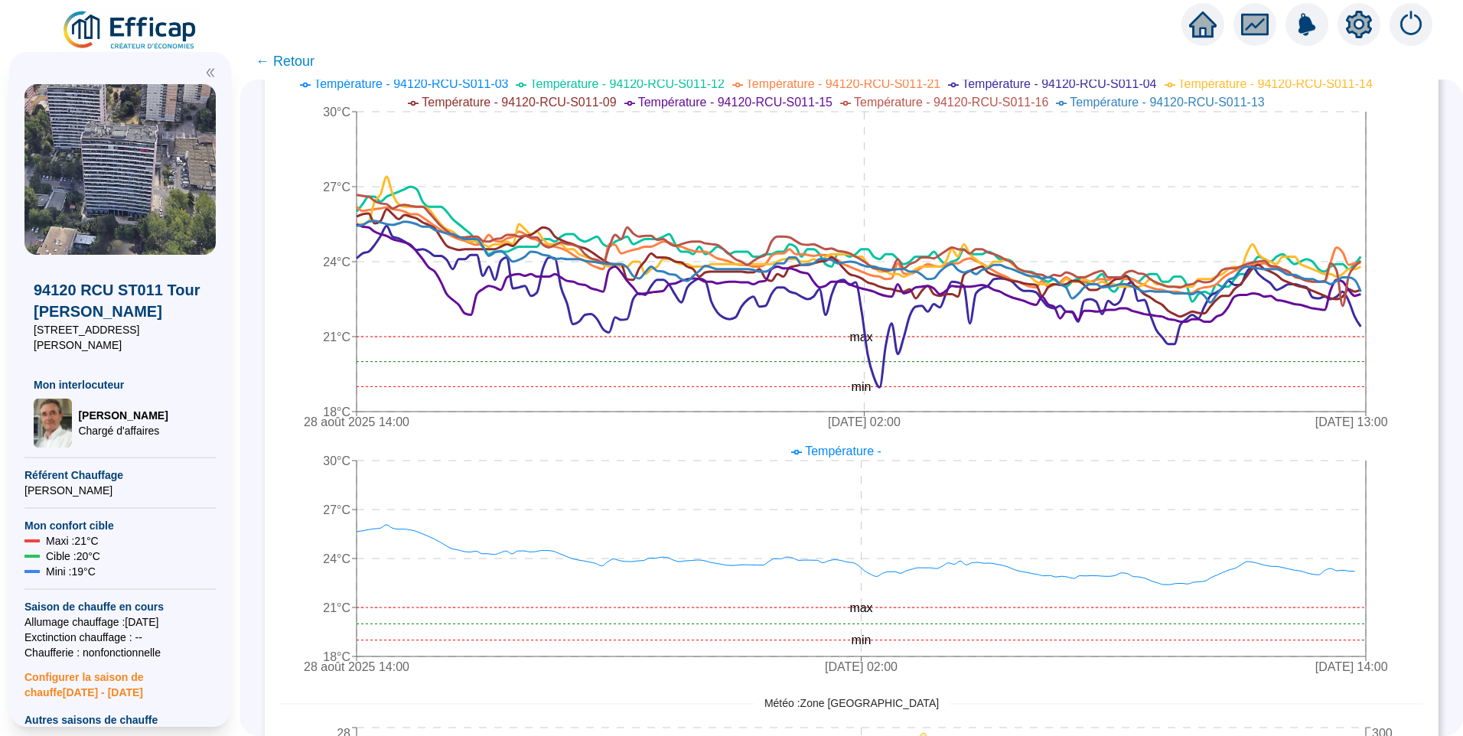
click at [307, 48] on span "← Retour" at bounding box center [851, 61] width 1222 height 37
click at [307, 55] on span "← Retour" at bounding box center [284, 60] width 59 height 21
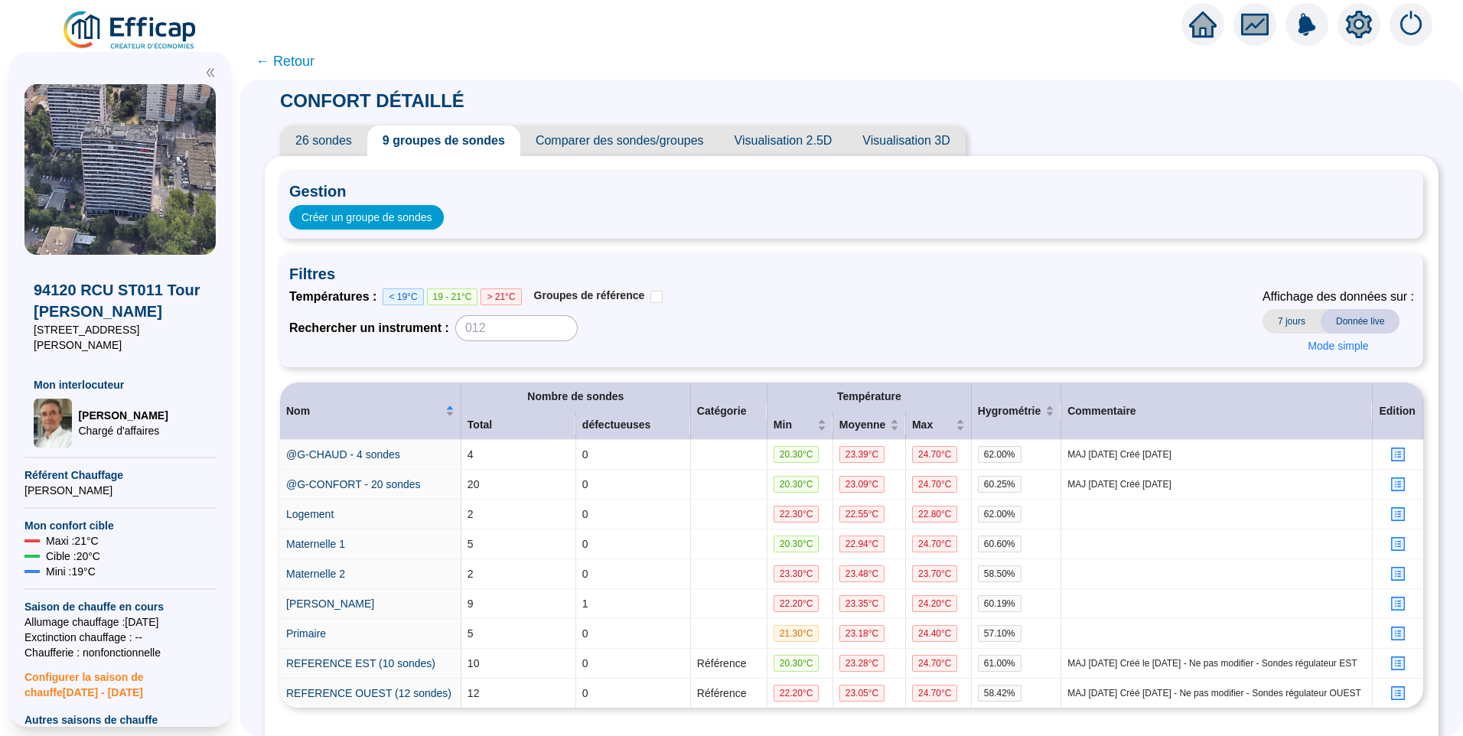
click at [626, 140] on span "Comparer des sondes/groupes" at bounding box center [619, 140] width 199 height 31
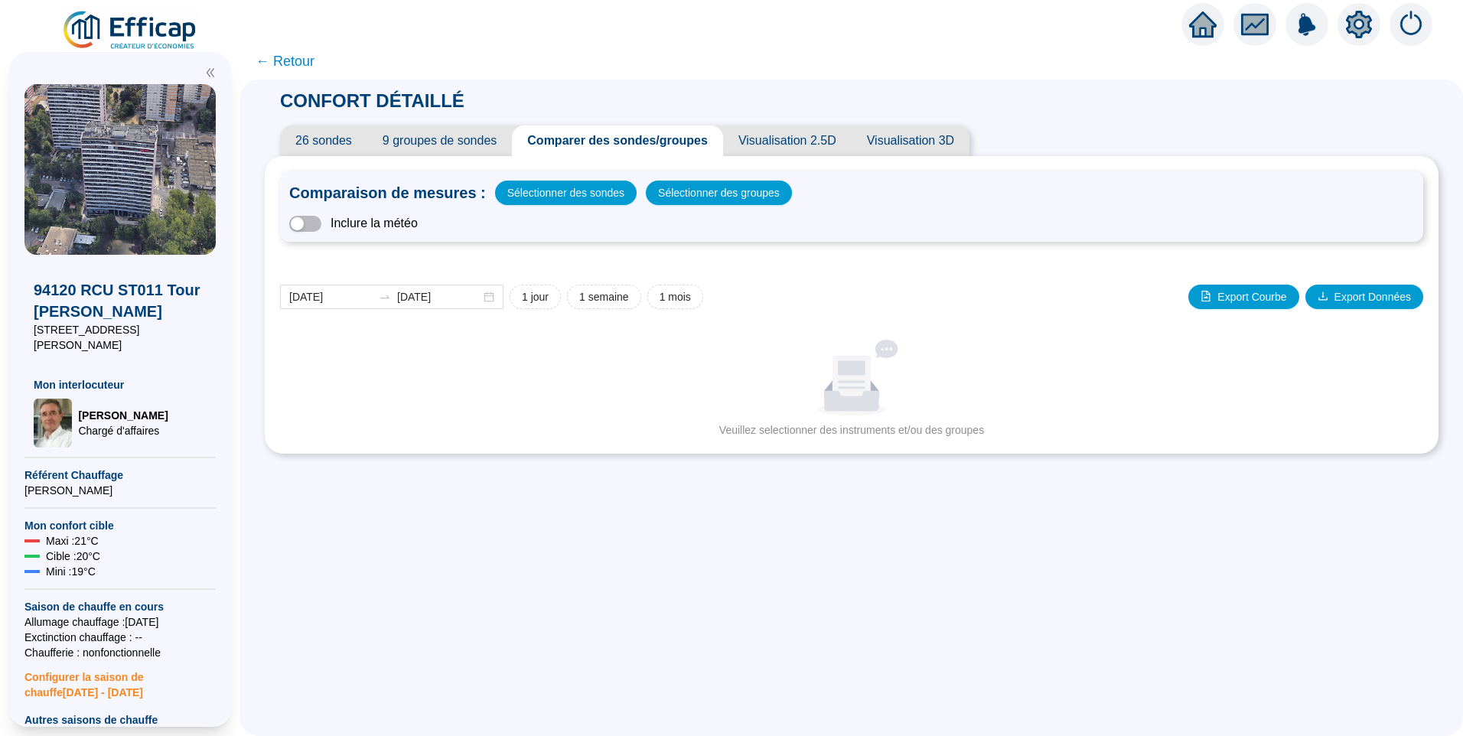
click at [311, 57] on span "← Retour" at bounding box center [284, 60] width 59 height 21
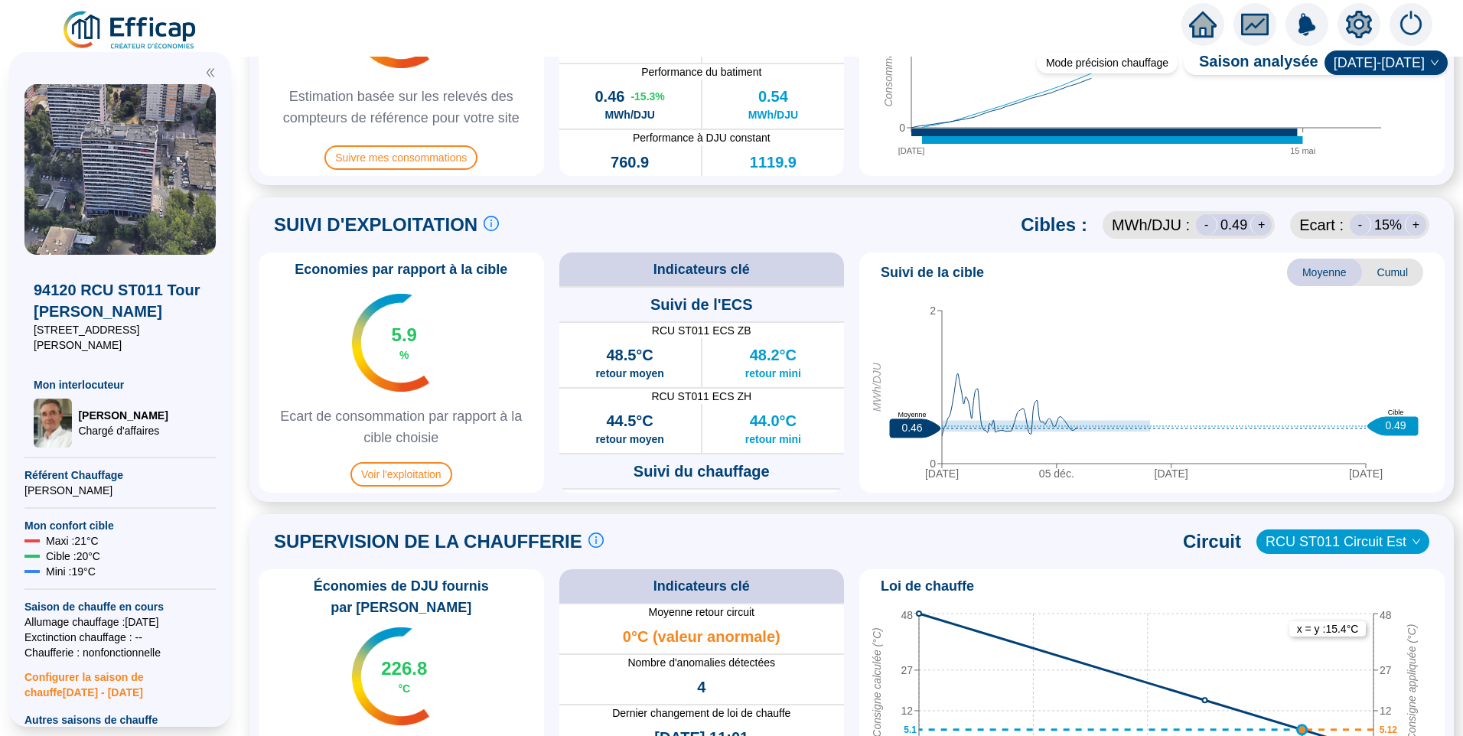
scroll to position [612, 0]
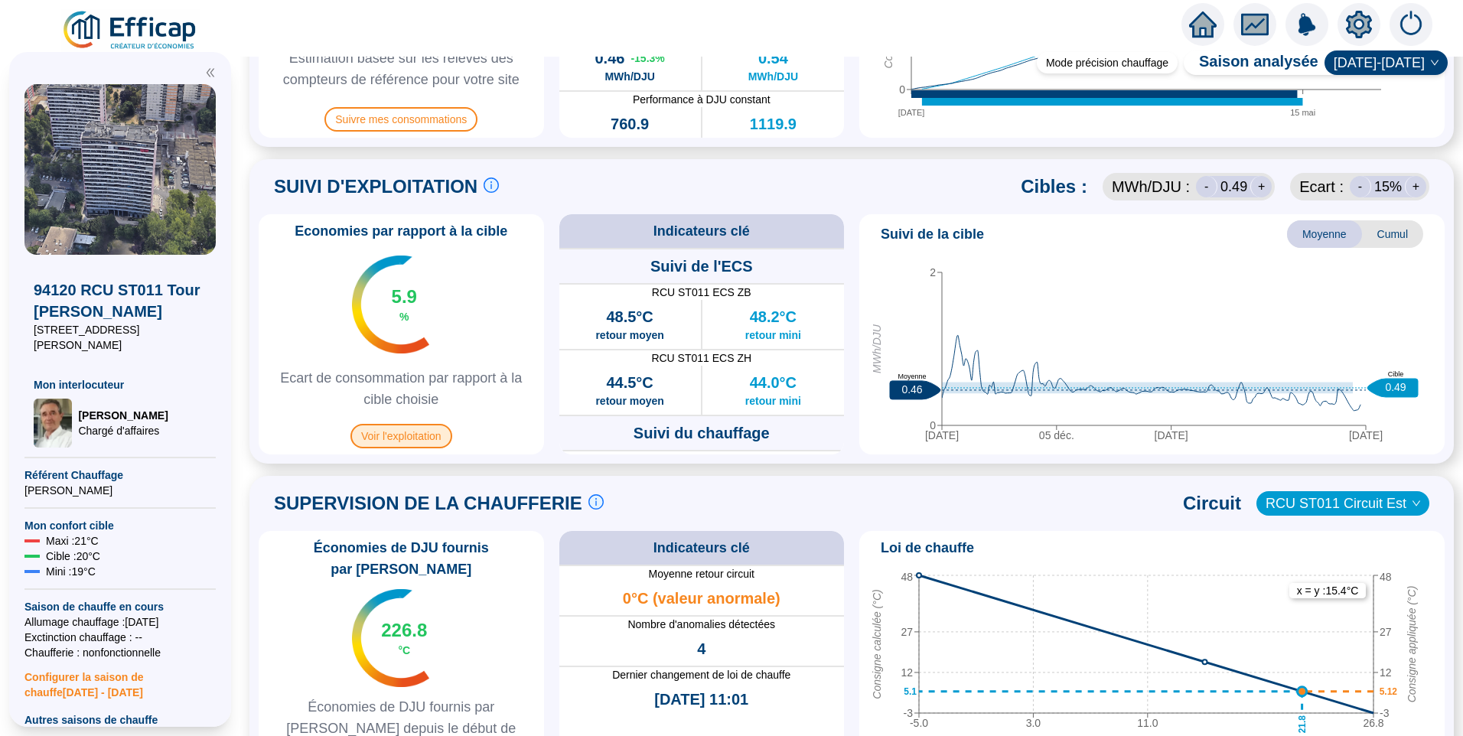
click at [416, 431] on span "Voir l'exploitation" at bounding box center [401, 436] width 102 height 24
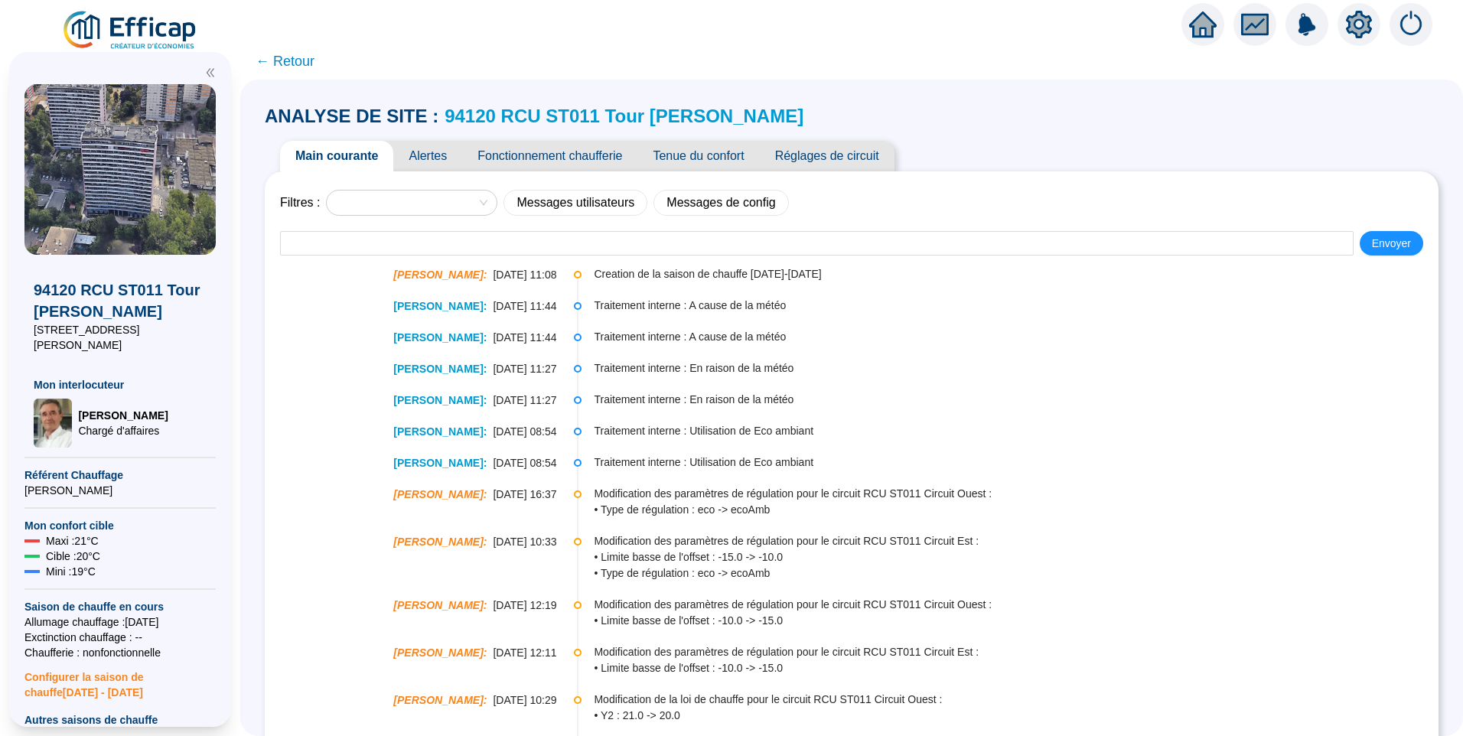
click at [576, 154] on span "Fonctionnement chaufferie" at bounding box center [549, 156] width 175 height 31
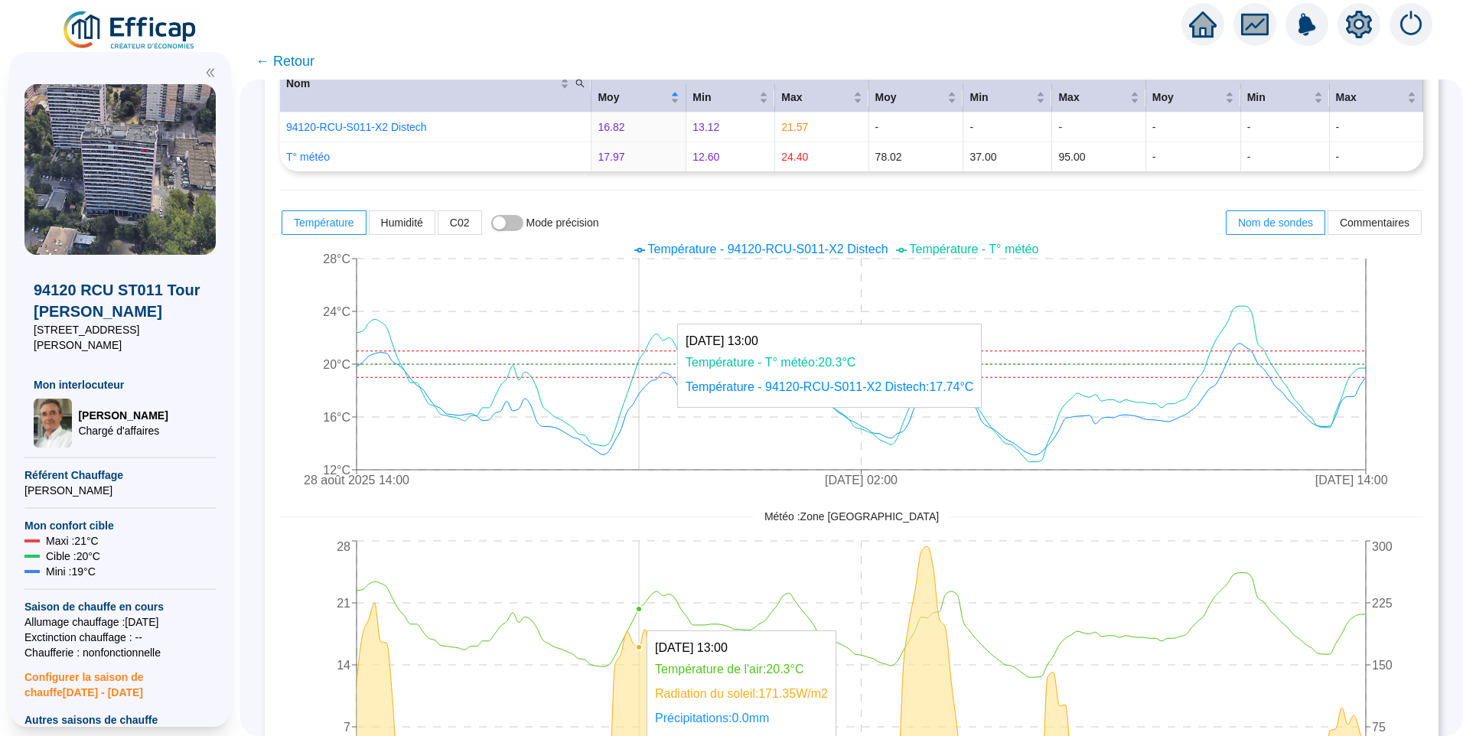
scroll to position [229, 0]
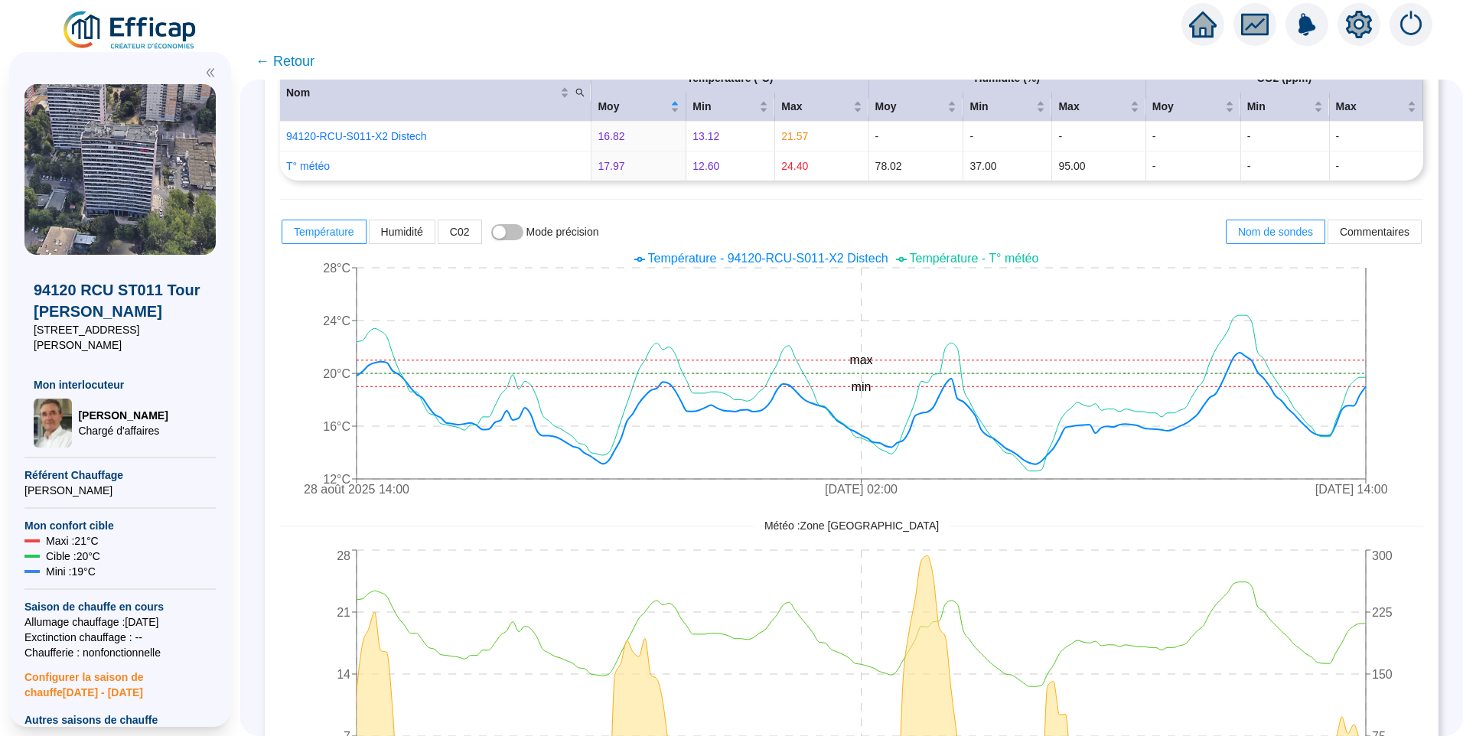
click at [818, 261] on span "Température - 94120-RCU-S011-X2 Distech" at bounding box center [768, 258] width 240 height 13
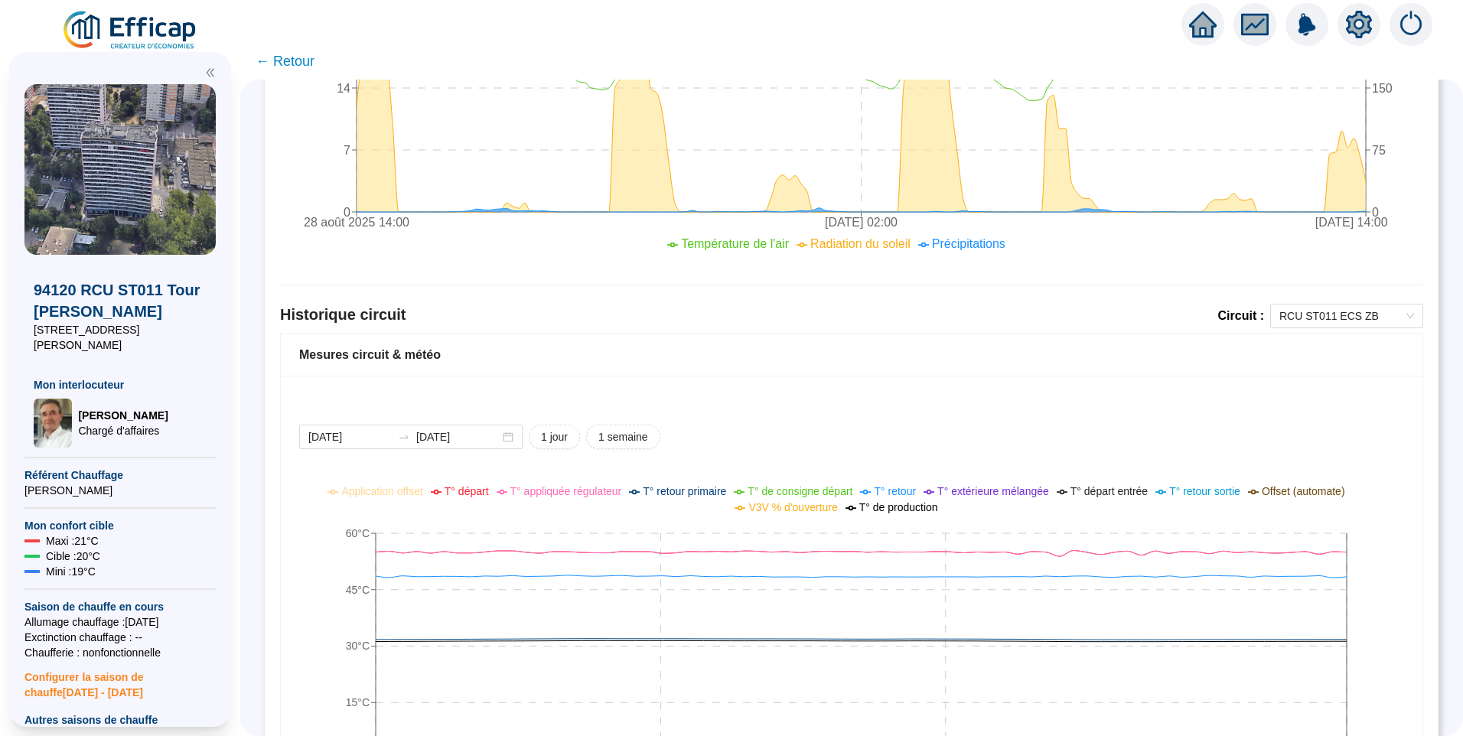
scroll to position [994, 0]
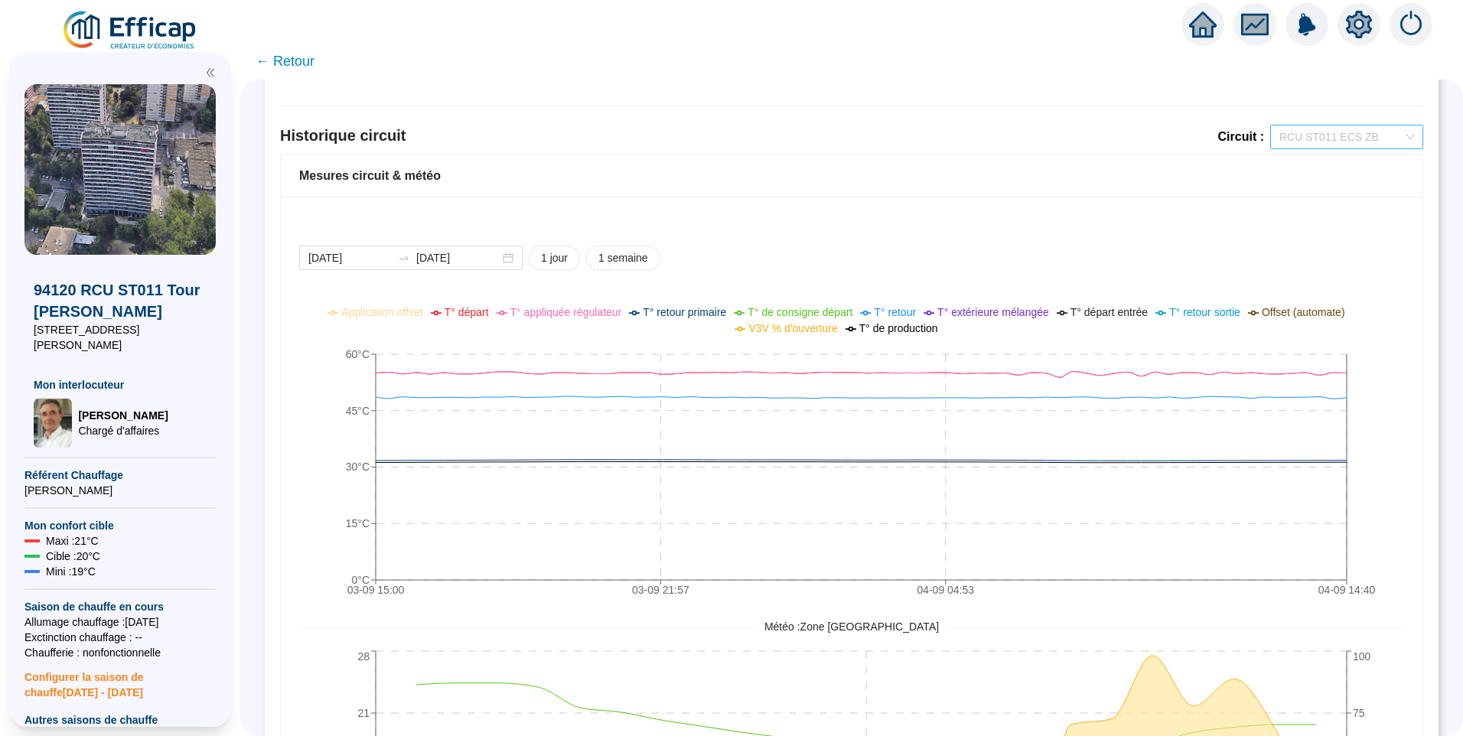
click at [1357, 132] on span "RCU ST011 ECS ZB" at bounding box center [1346, 136] width 135 height 23
click at [1306, 218] on div "RCU ST011 Circuit Ouest" at bounding box center [1335, 217] width 129 height 16
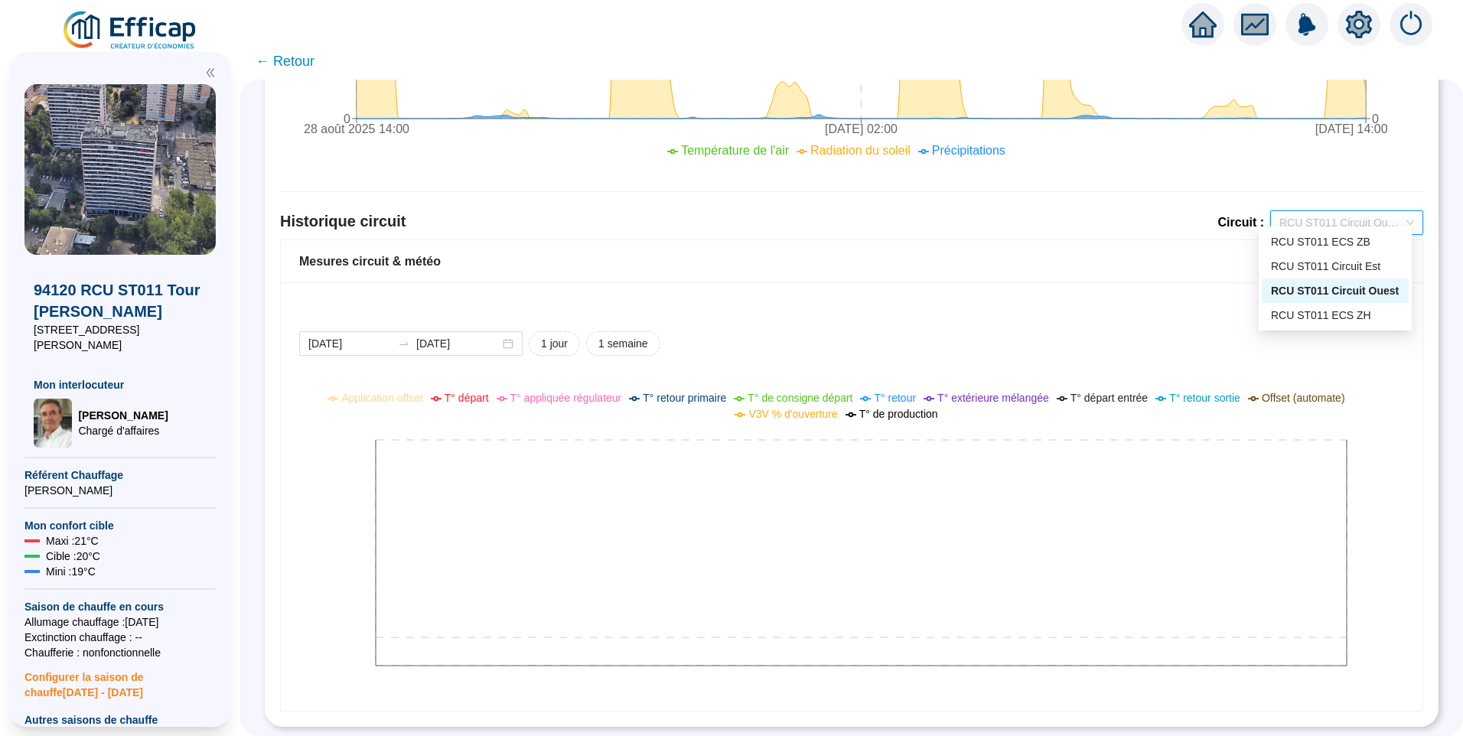
click at [1340, 214] on span "RCU ST011 Circuit Ouest" at bounding box center [1346, 222] width 135 height 23
click at [1331, 265] on div "RCU ST011 Circuit Est" at bounding box center [1335, 267] width 129 height 16
click at [1351, 211] on span "RCU ST011 Circuit Est" at bounding box center [1346, 222] width 135 height 23
click at [1312, 314] on div "RCU ST011 ECS ZH" at bounding box center [1335, 315] width 129 height 16
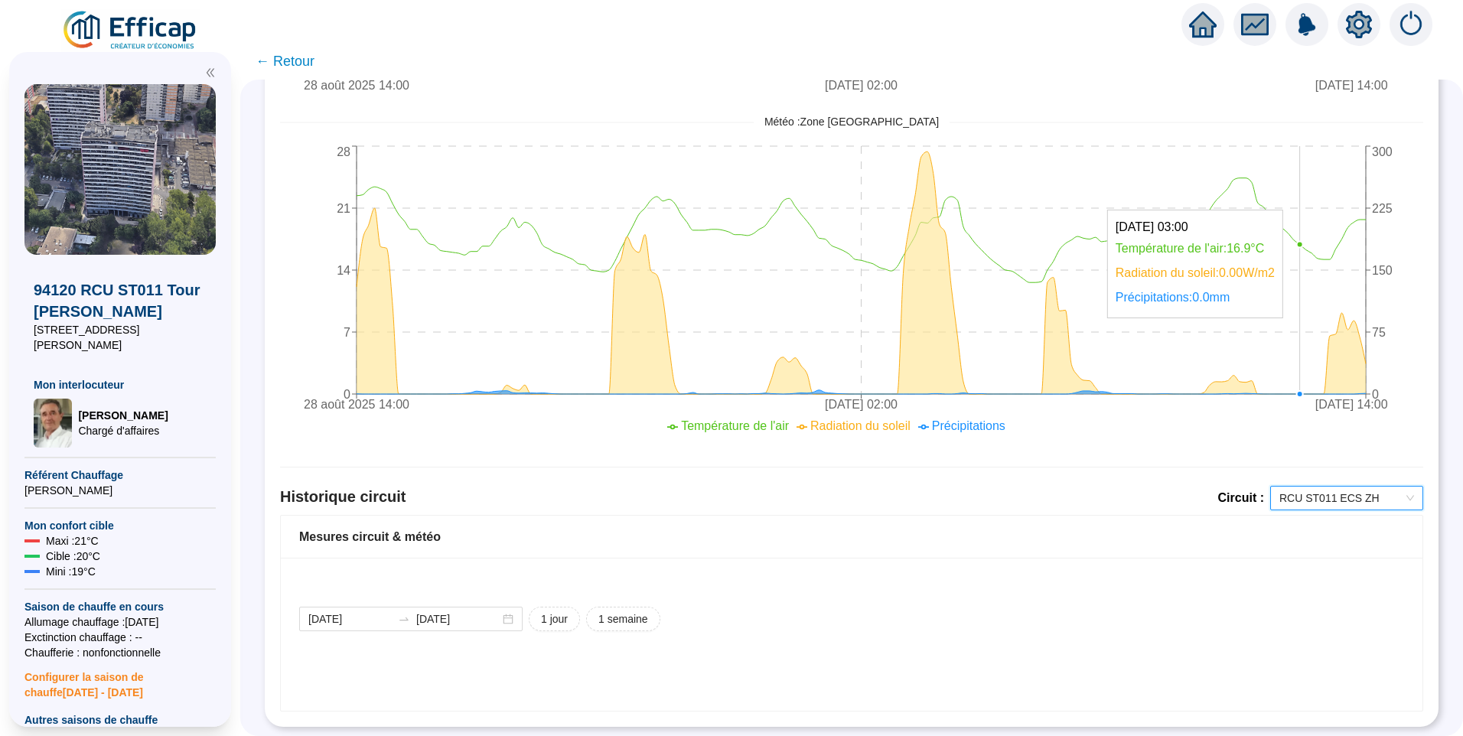
scroll to position [994, 0]
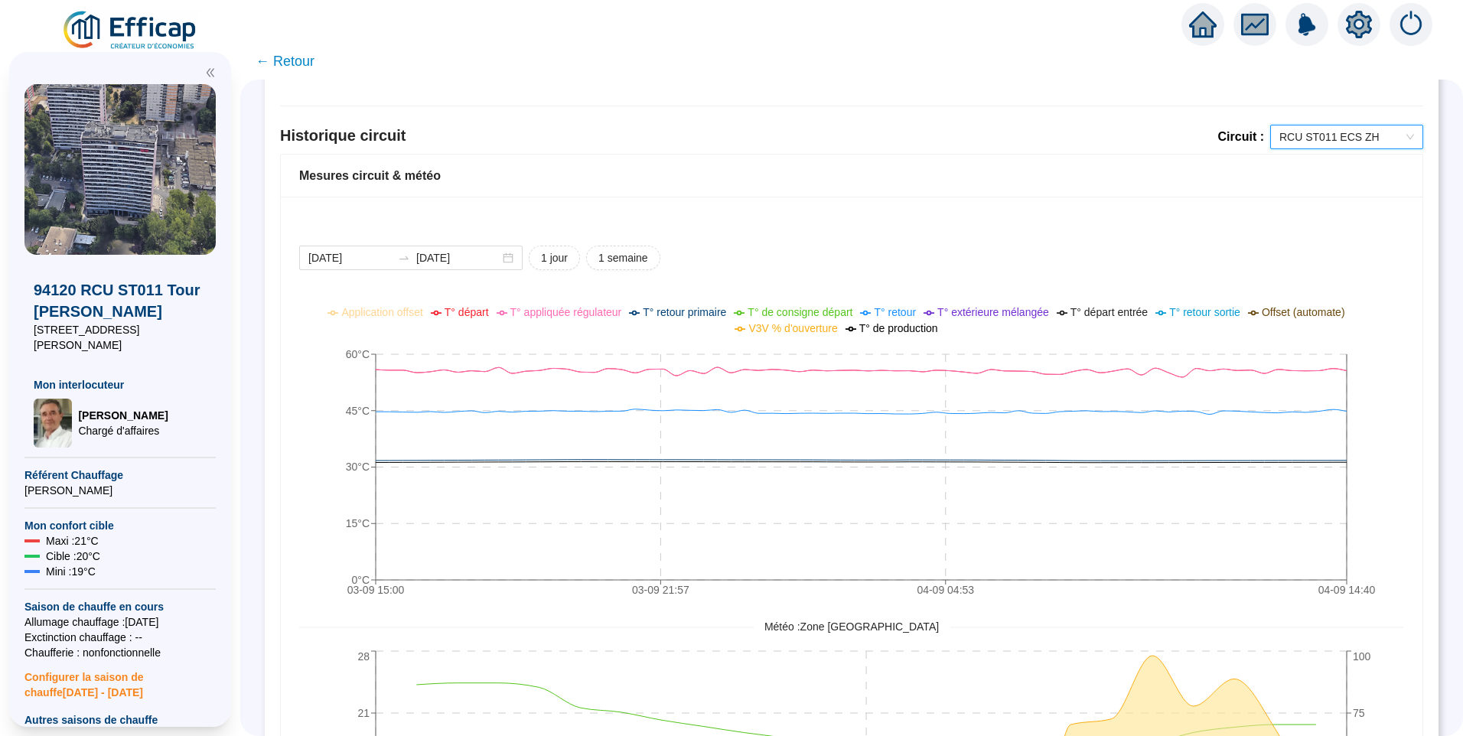
click at [1318, 146] on span "RCU ST011 ECS ZH" at bounding box center [1346, 136] width 135 height 23
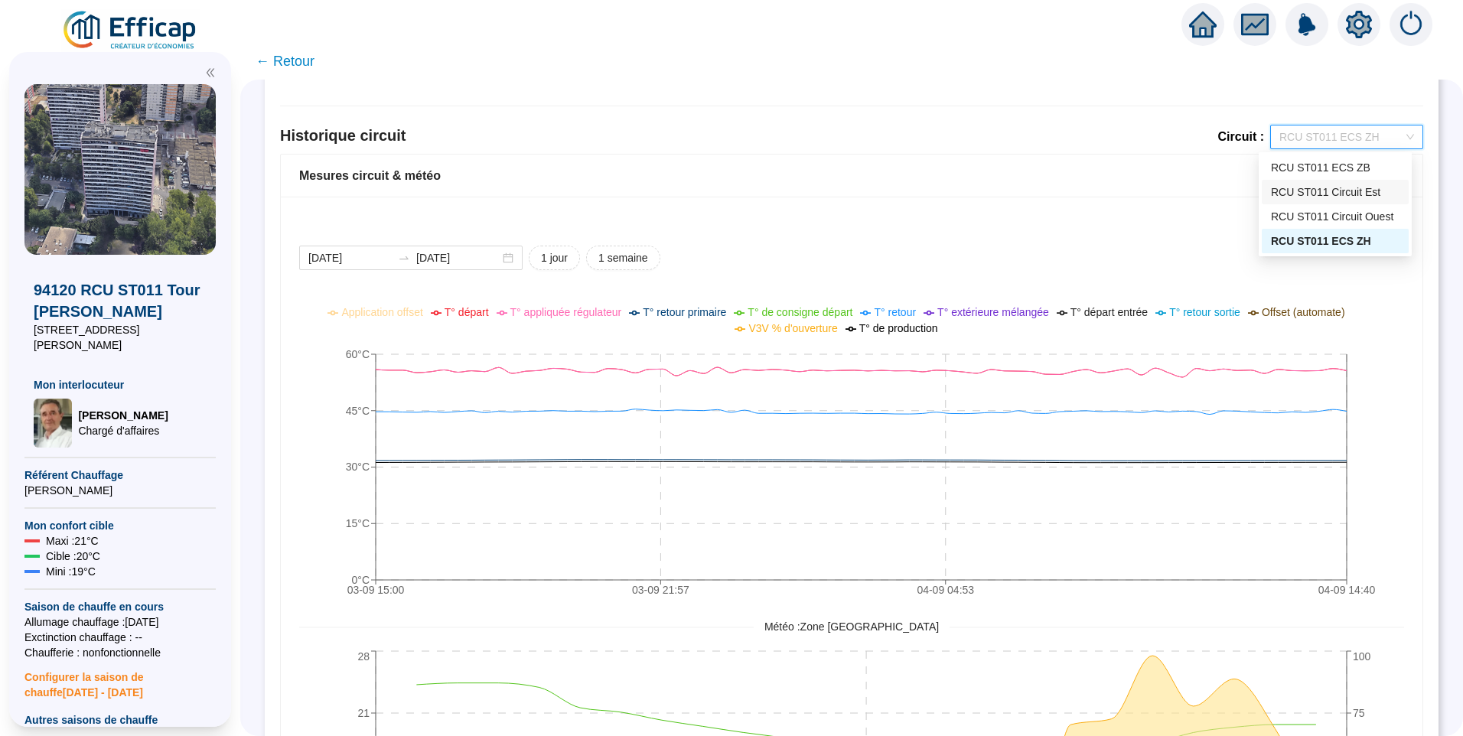
click at [1303, 198] on div "RCU ST011 Circuit Est" at bounding box center [1335, 192] width 129 height 16
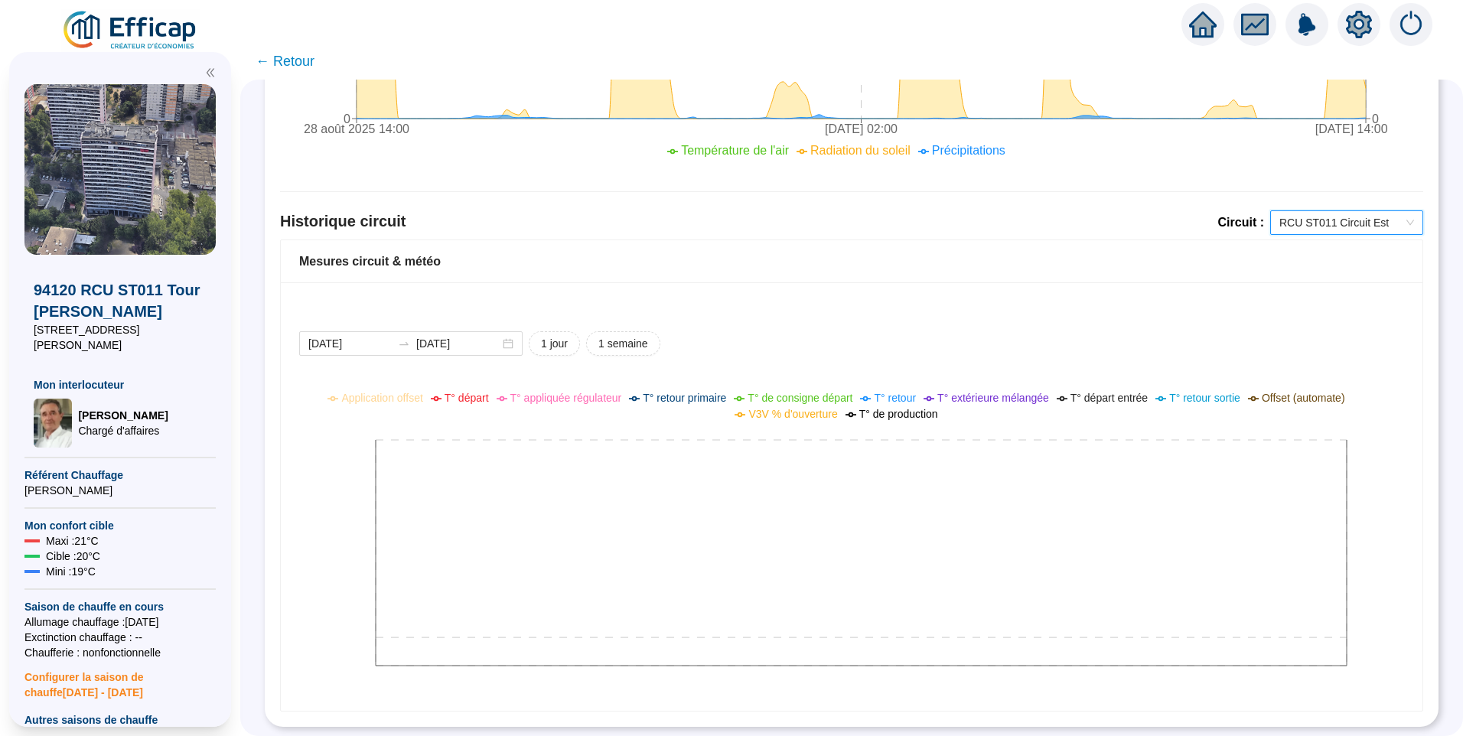
scroll to position [538, 0]
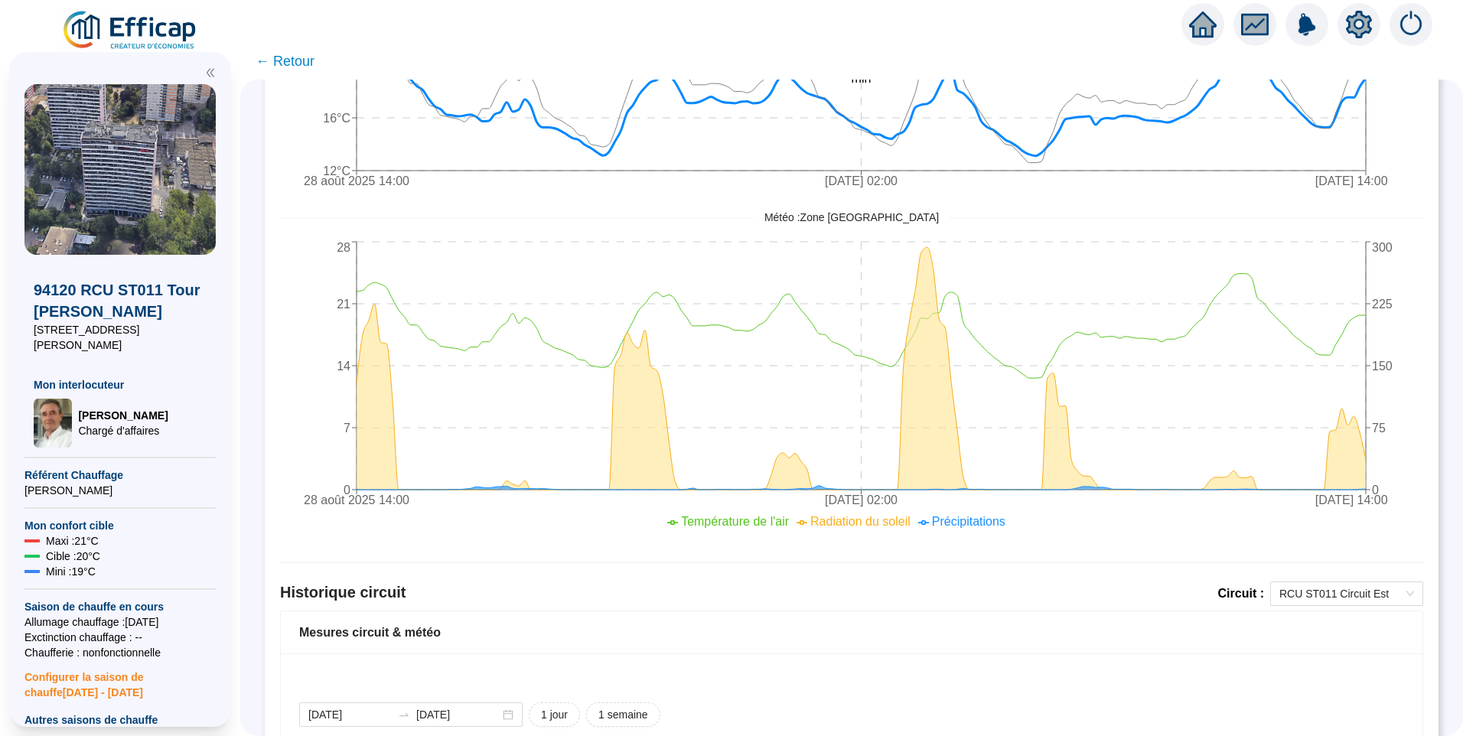
click at [1359, 30] on icon "setting" at bounding box center [1358, 23] width 26 height 24
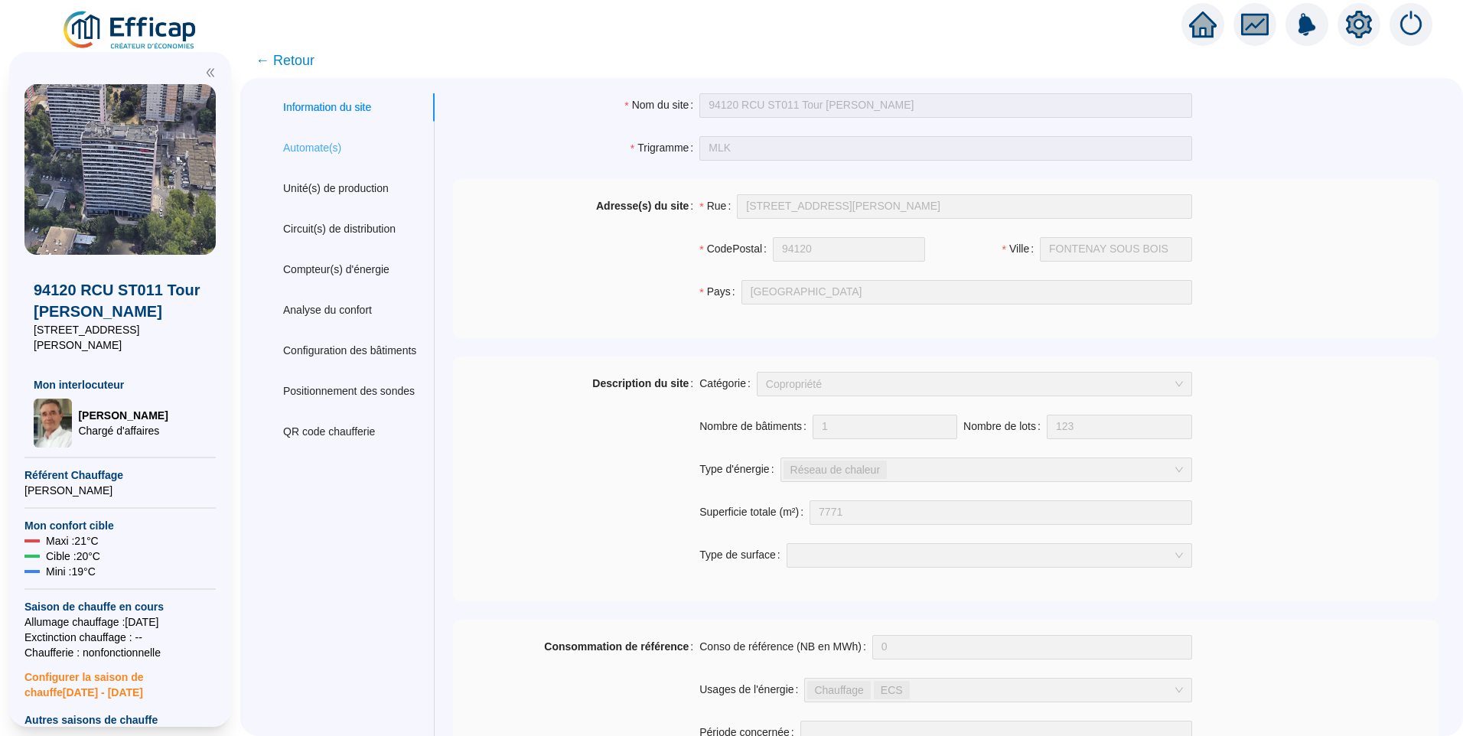
click at [307, 158] on div "Automate(s)" at bounding box center [350, 148] width 170 height 28
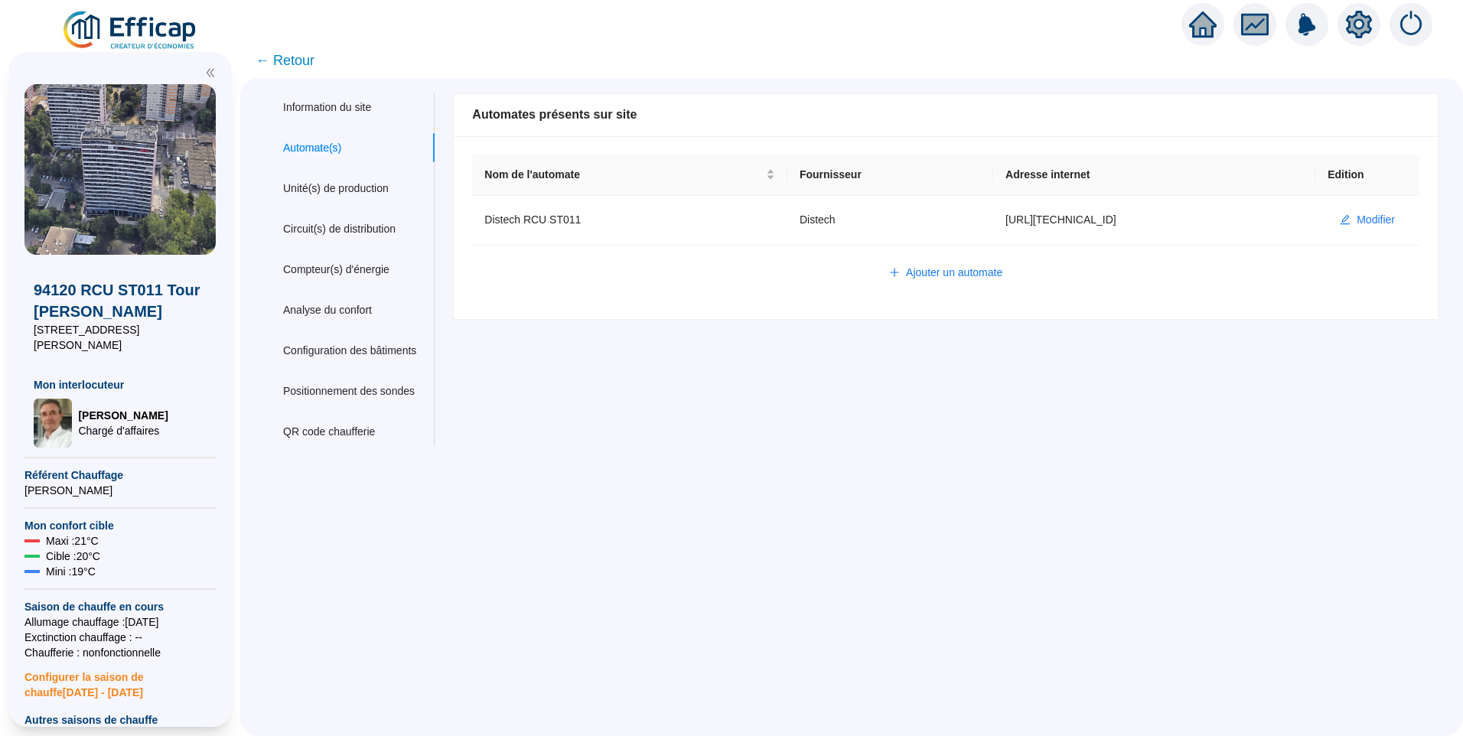
drag, startPoint x: 311, startPoint y: 57, endPoint x: 321, endPoint y: 63, distance: 11.0
click at [311, 57] on span "← Retour" at bounding box center [284, 60] width 59 height 21
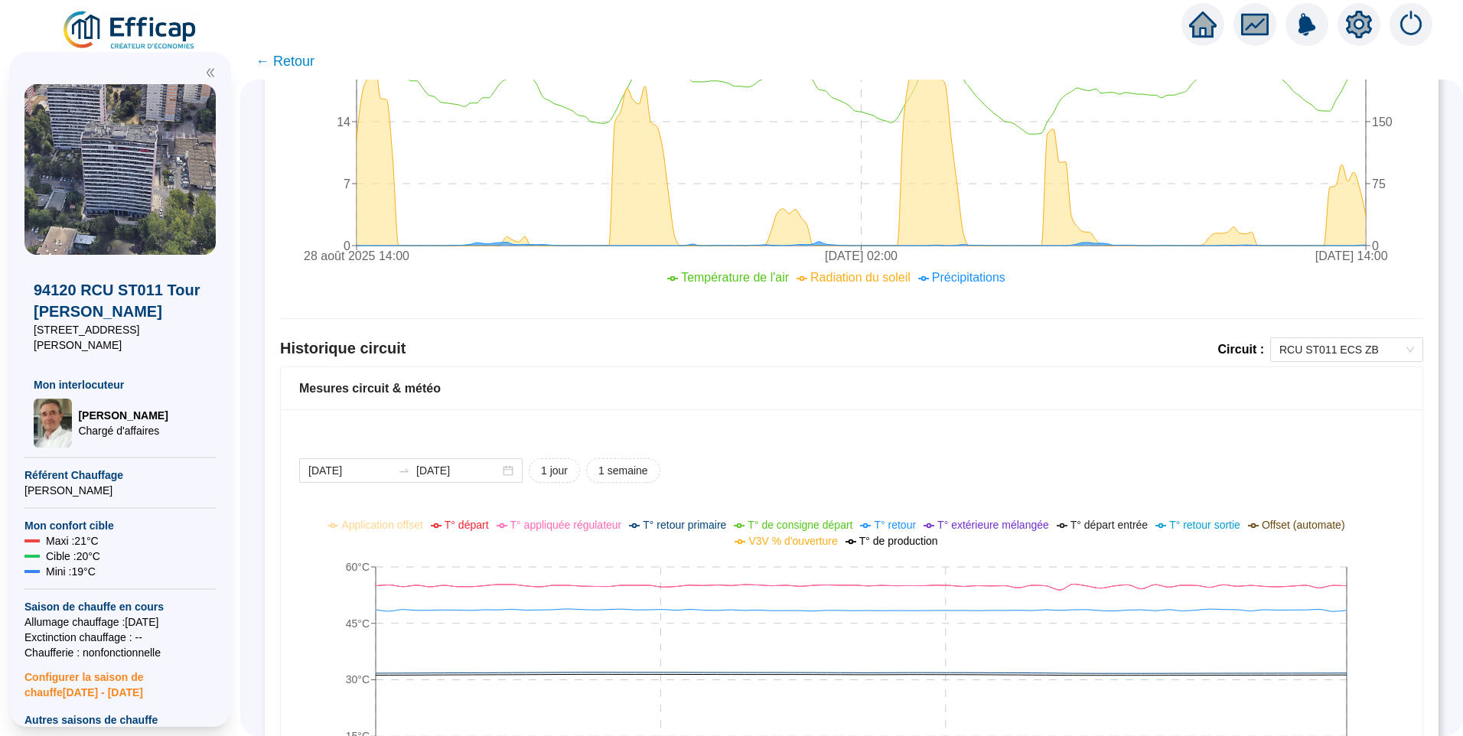
scroll to position [841, 0]
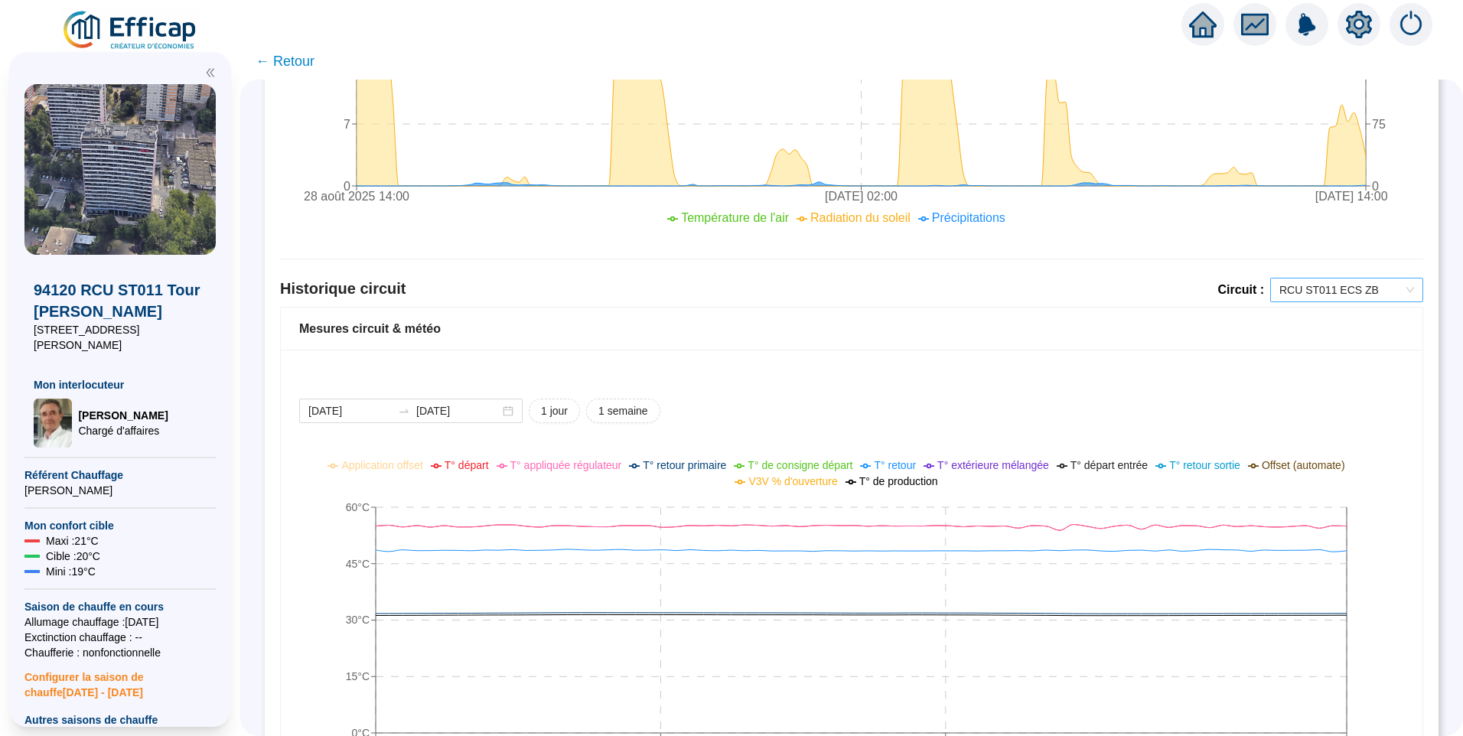
click at [1334, 294] on span "RCU ST011 ECS ZB" at bounding box center [1346, 289] width 135 height 23
click at [1336, 343] on div "RCU ST011 Circuit Est" at bounding box center [1335, 345] width 129 height 16
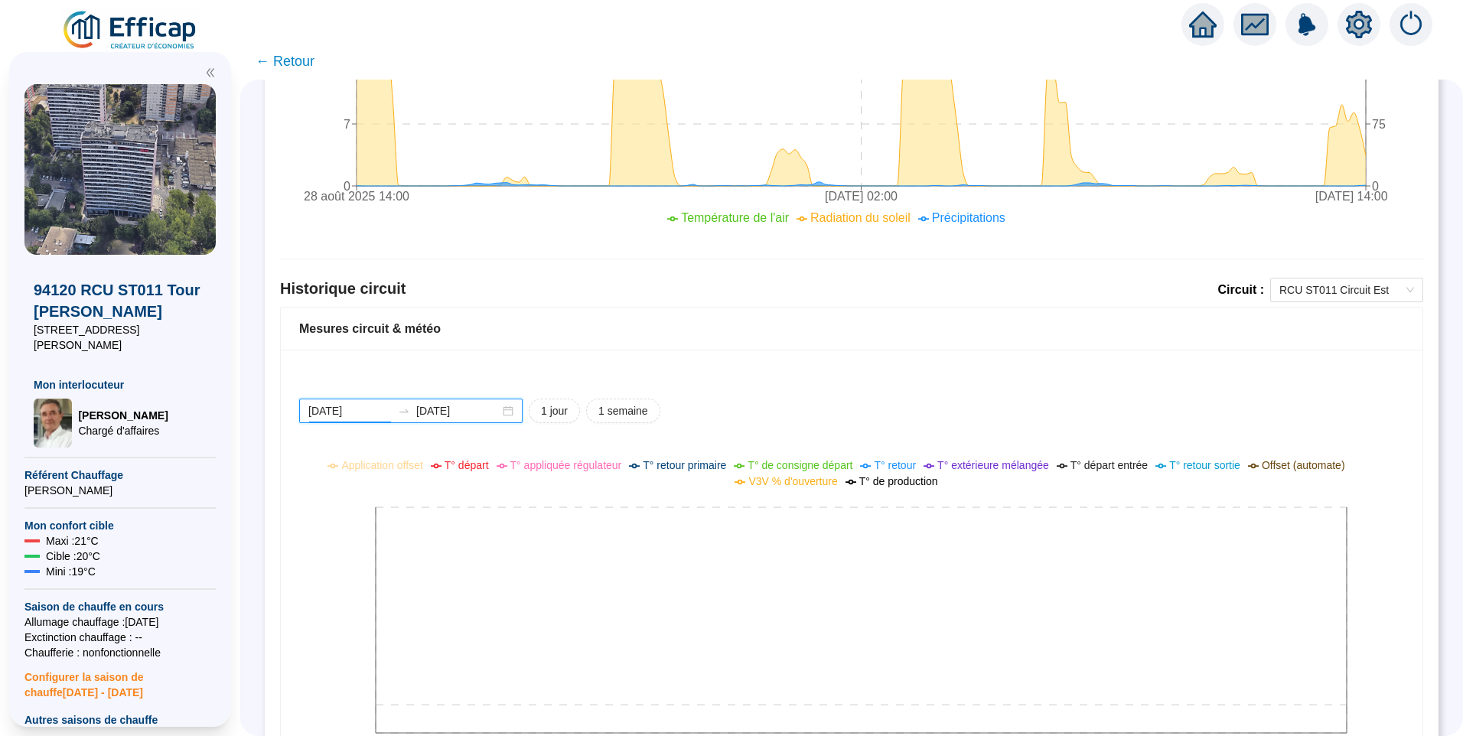
click at [387, 407] on input "2025-09-03" at bounding box center [349, 411] width 83 height 16
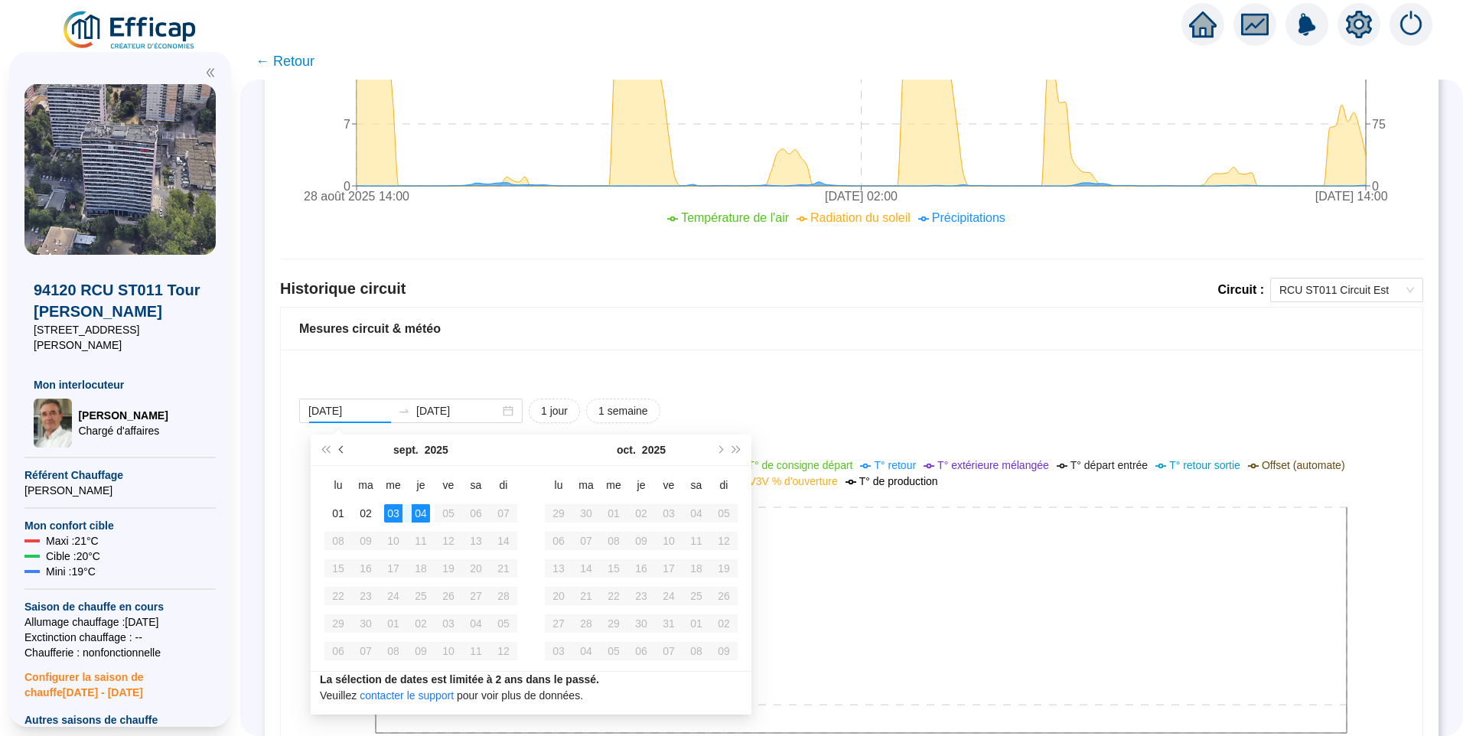
click at [343, 451] on span "Mois précédent (PageUp)" at bounding box center [343, 450] width 8 height 8
type input "2025-07-01"
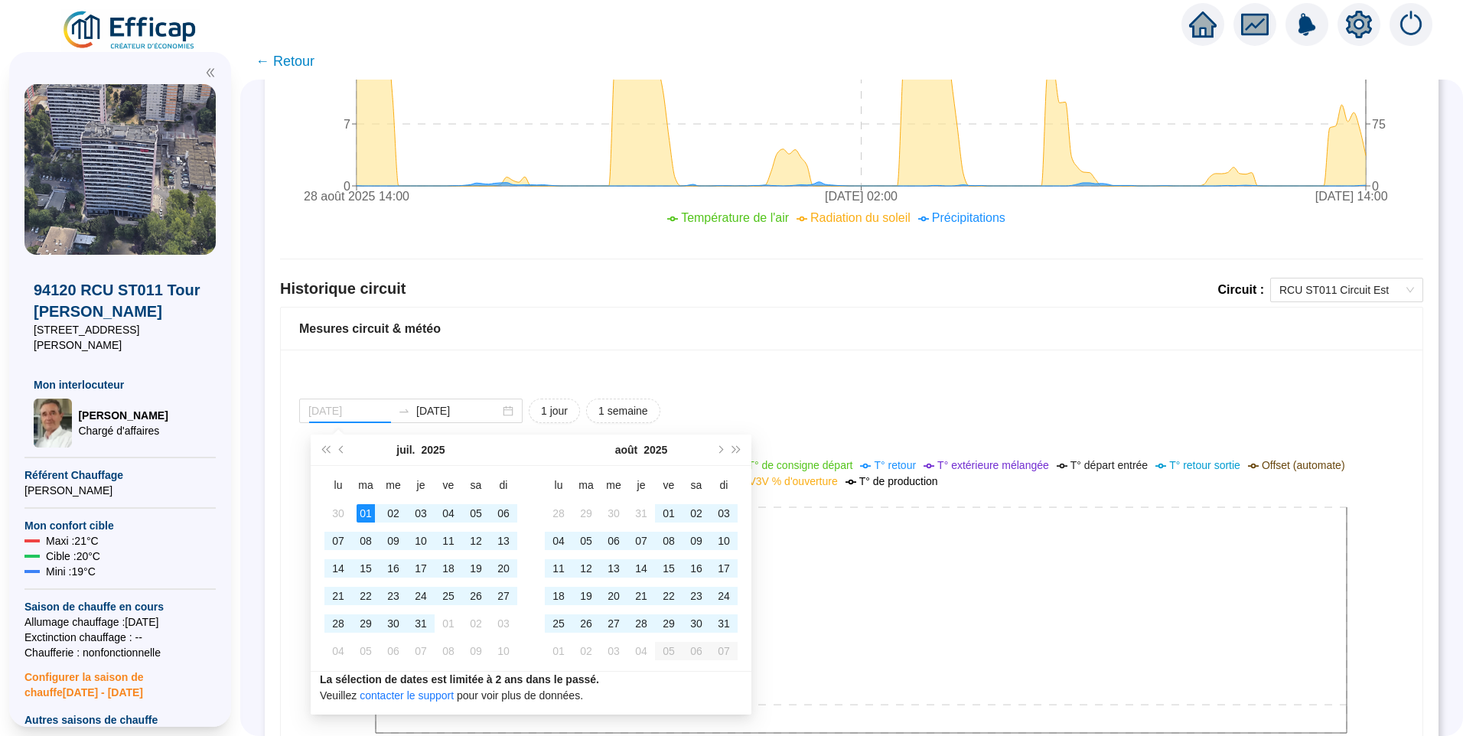
click at [373, 512] on div "01" at bounding box center [365, 513] width 18 height 18
click at [998, 368] on div "Comparaison météo-sondes extérieures 2025-08-28 2025-09-04 1 jour 1 semaine 1 m…" at bounding box center [851, 61] width 1143 height 1433
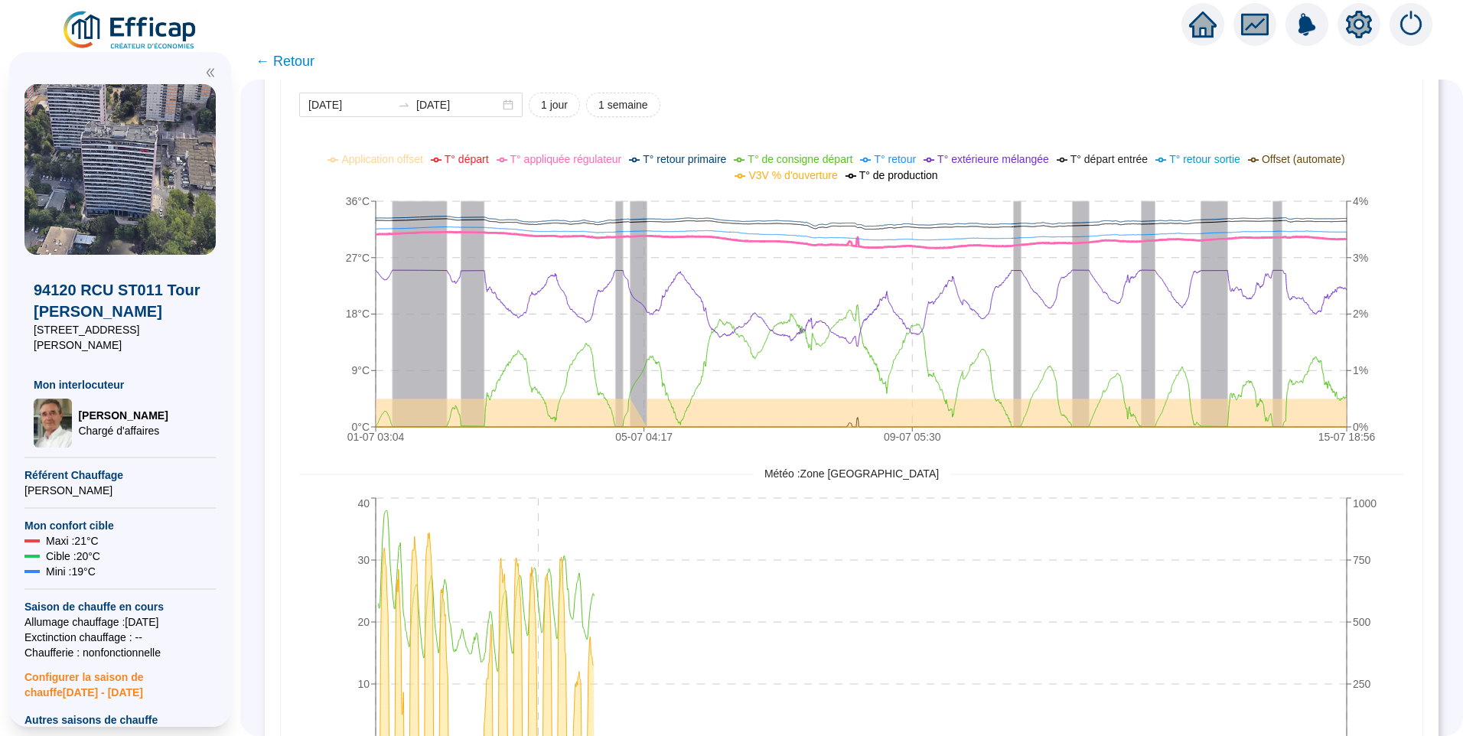
scroll to position [994, 0]
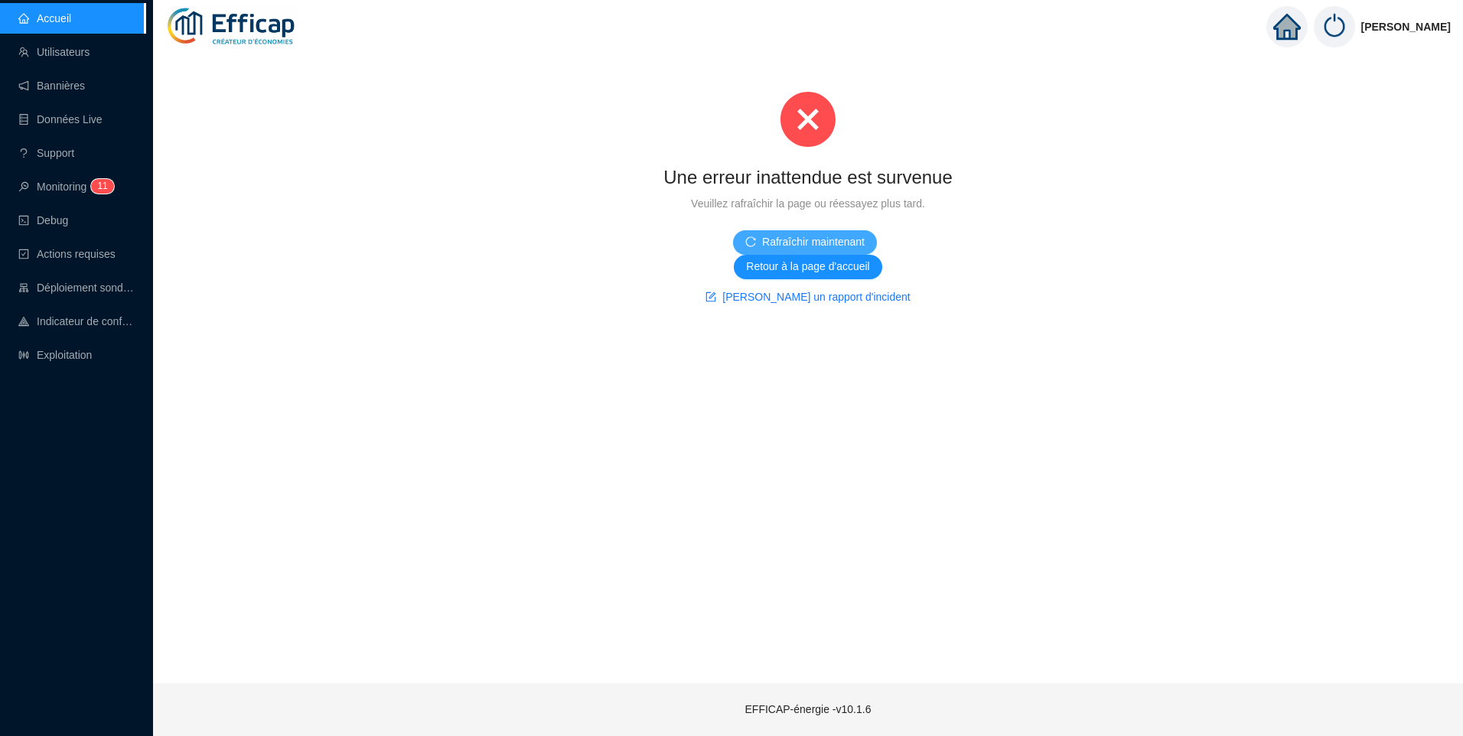
click at [760, 239] on button "Rafraîchir maintenant" at bounding box center [805, 242] width 144 height 24
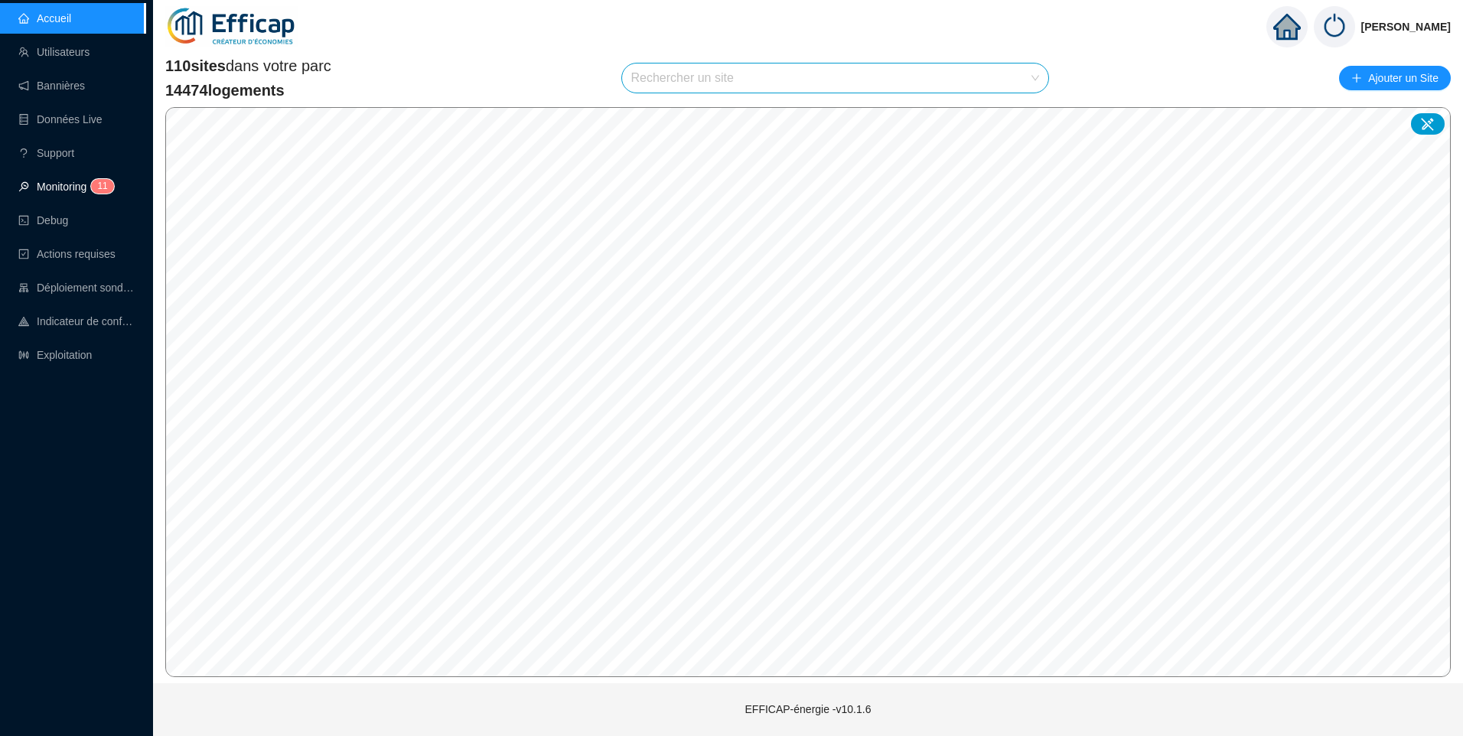
click at [69, 182] on link "Monitoring 1 1" at bounding box center [63, 187] width 91 height 12
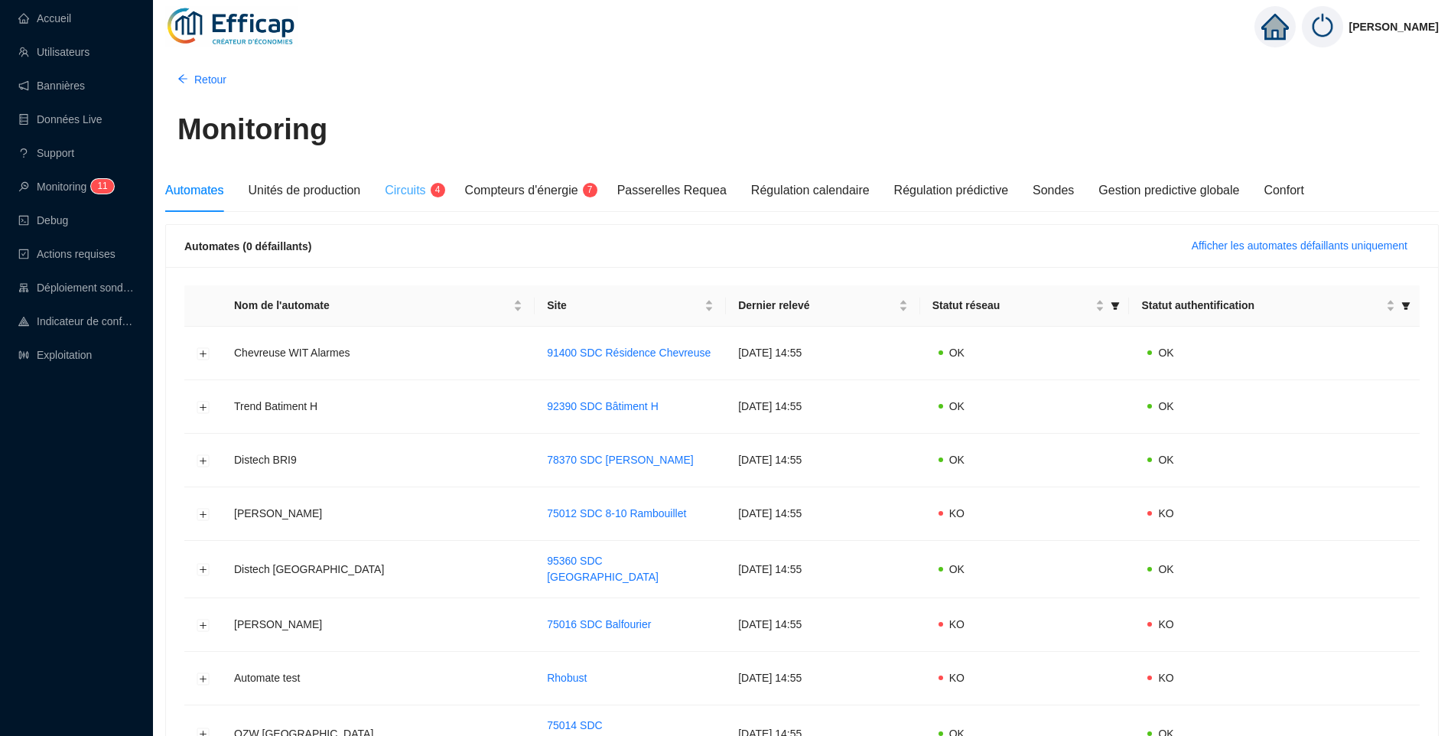
click at [405, 201] on div "Circuits 4" at bounding box center [412, 190] width 55 height 43
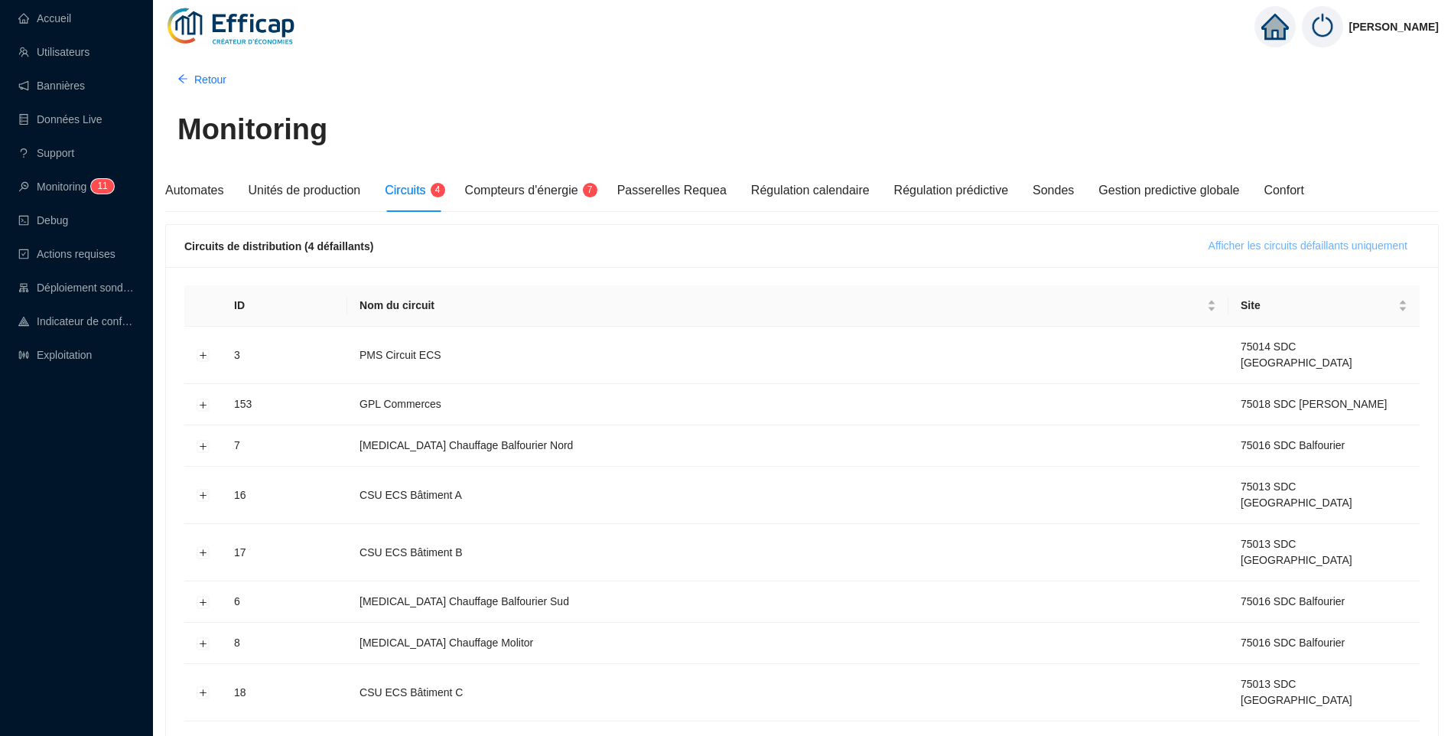
click at [1314, 244] on span "Afficher les circuits défaillants uniquement" at bounding box center [1308, 246] width 199 height 16
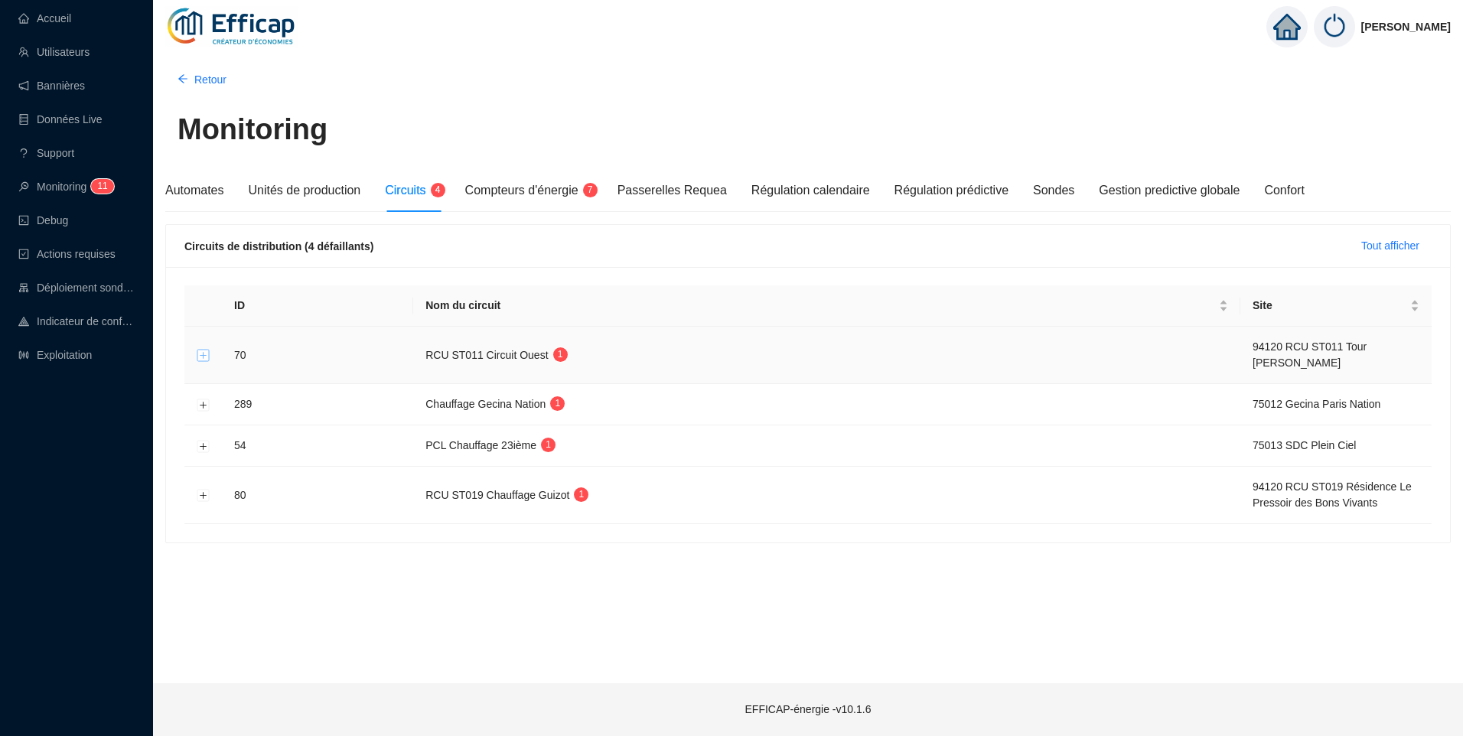
click at [207, 353] on button "Développer la ligne" at bounding box center [203, 356] width 12 height 12
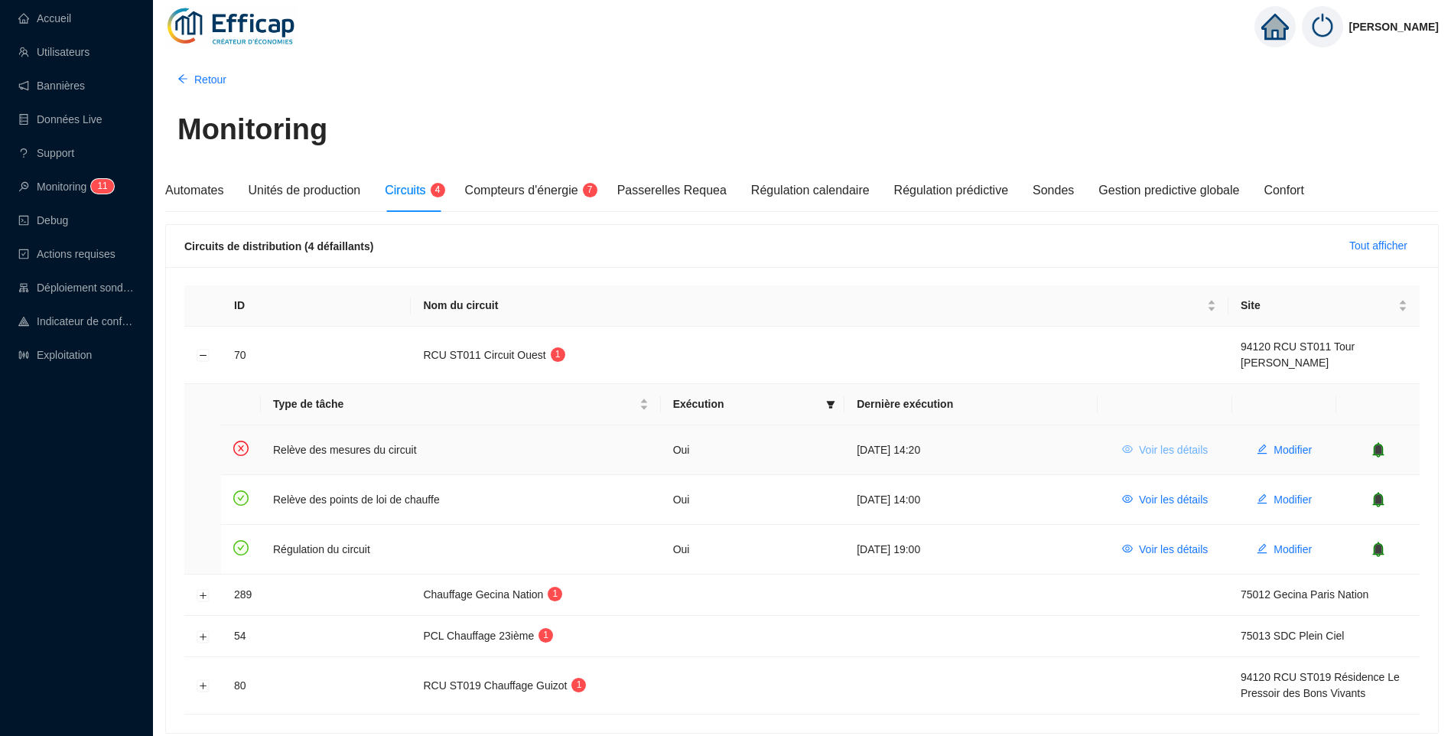
click at [1154, 452] on span "Voir les détails" at bounding box center [1173, 450] width 69 height 16
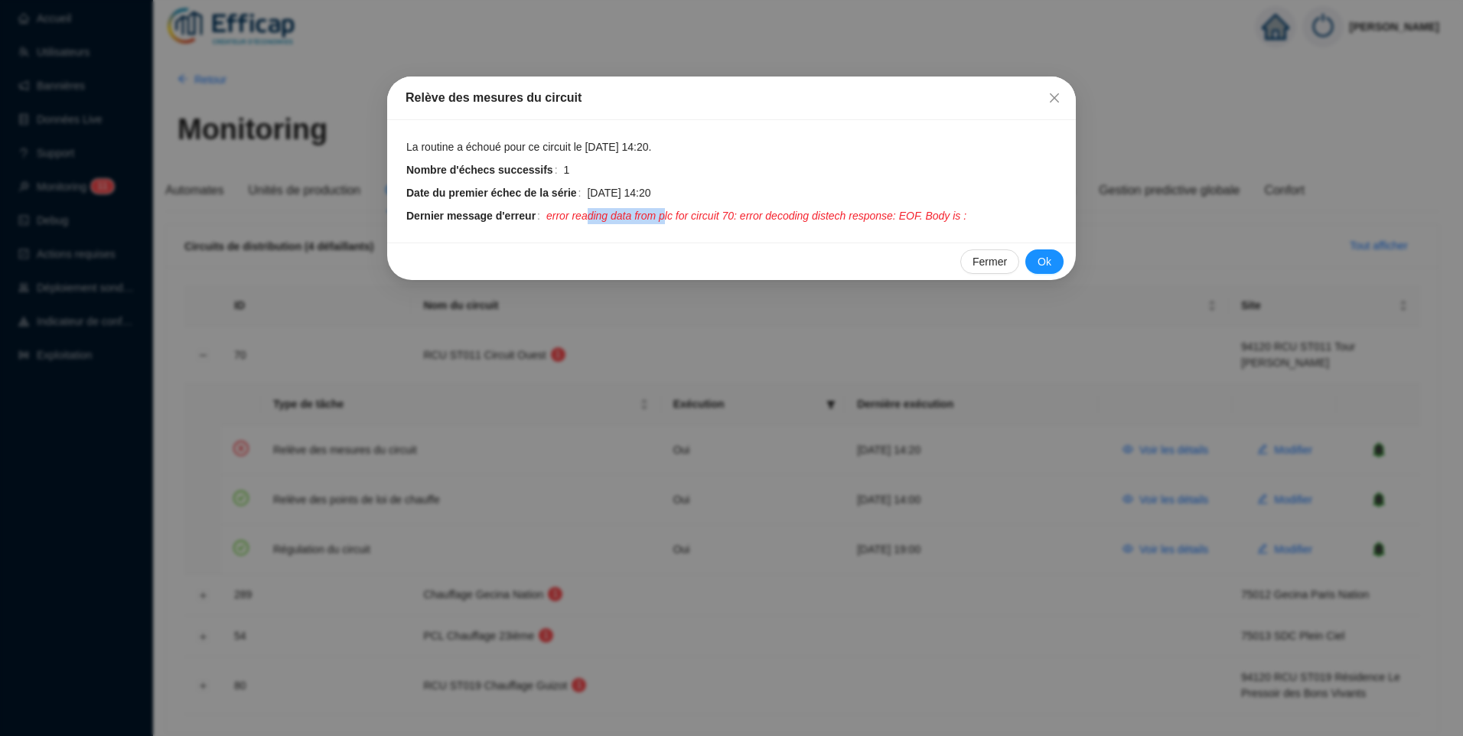
drag, startPoint x: 578, startPoint y: 220, endPoint x: 656, endPoint y: 214, distance: 77.4
click at [656, 214] on span "error reading data from plc for circuit 70: error decoding distech response: EO…" at bounding box center [756, 216] width 420 height 16
click at [450, 222] on strong "Dernier message d'erreur" at bounding box center [470, 216] width 129 height 12
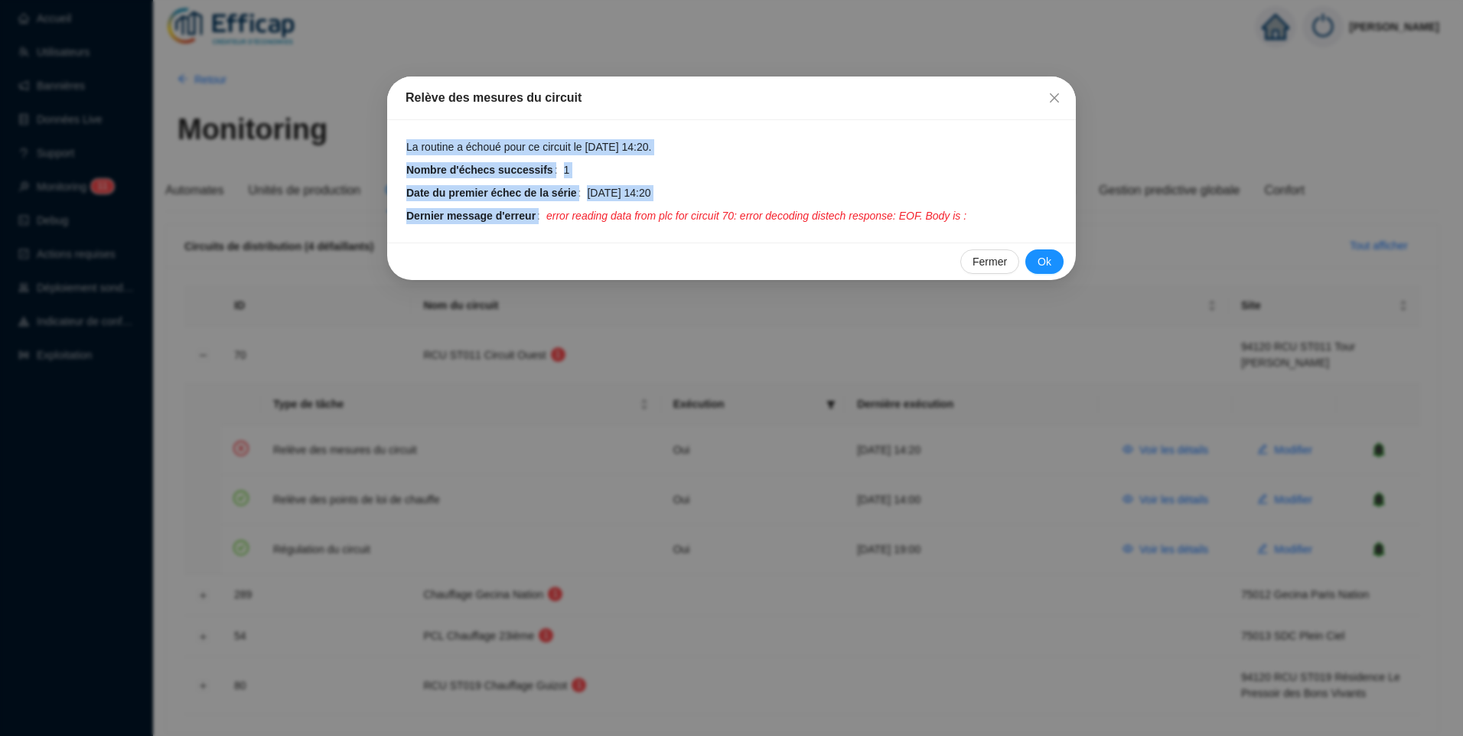
drag, startPoint x: 540, startPoint y: 216, endPoint x: 948, endPoint y: 226, distance: 407.8
click at [948, 226] on div "La routine a échoué pour ce circuit le 2 sept. 2025 14:20. Nombre d'échecs succ…" at bounding box center [731, 181] width 688 height 122
copy tbody "La routine a échoué pour ce circuit le 2 sept. 2025 14:20. Nombre d'échecs succ…"
click at [1038, 260] on span "Ok" at bounding box center [1044, 262] width 14 height 16
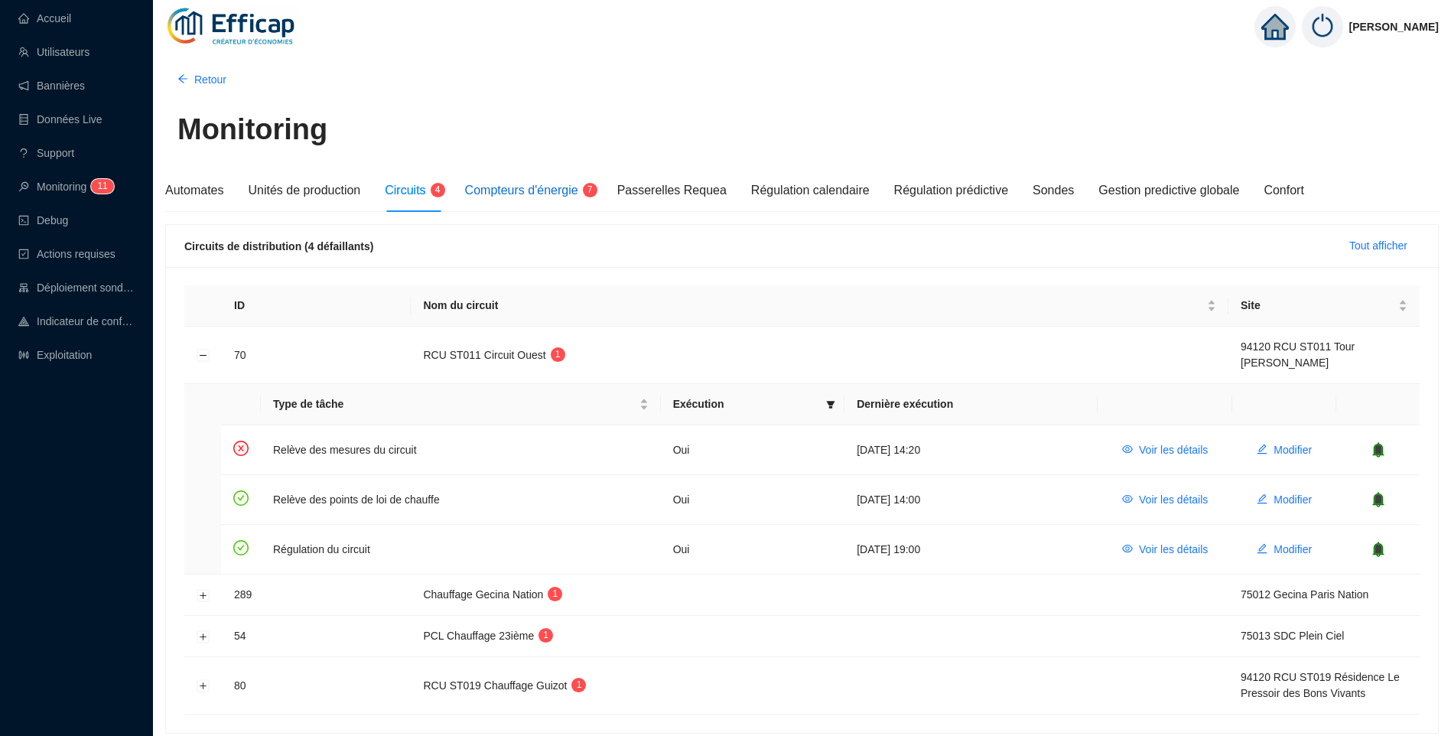
click at [514, 190] on span "Compteurs d'énergie" at bounding box center [521, 190] width 113 height 13
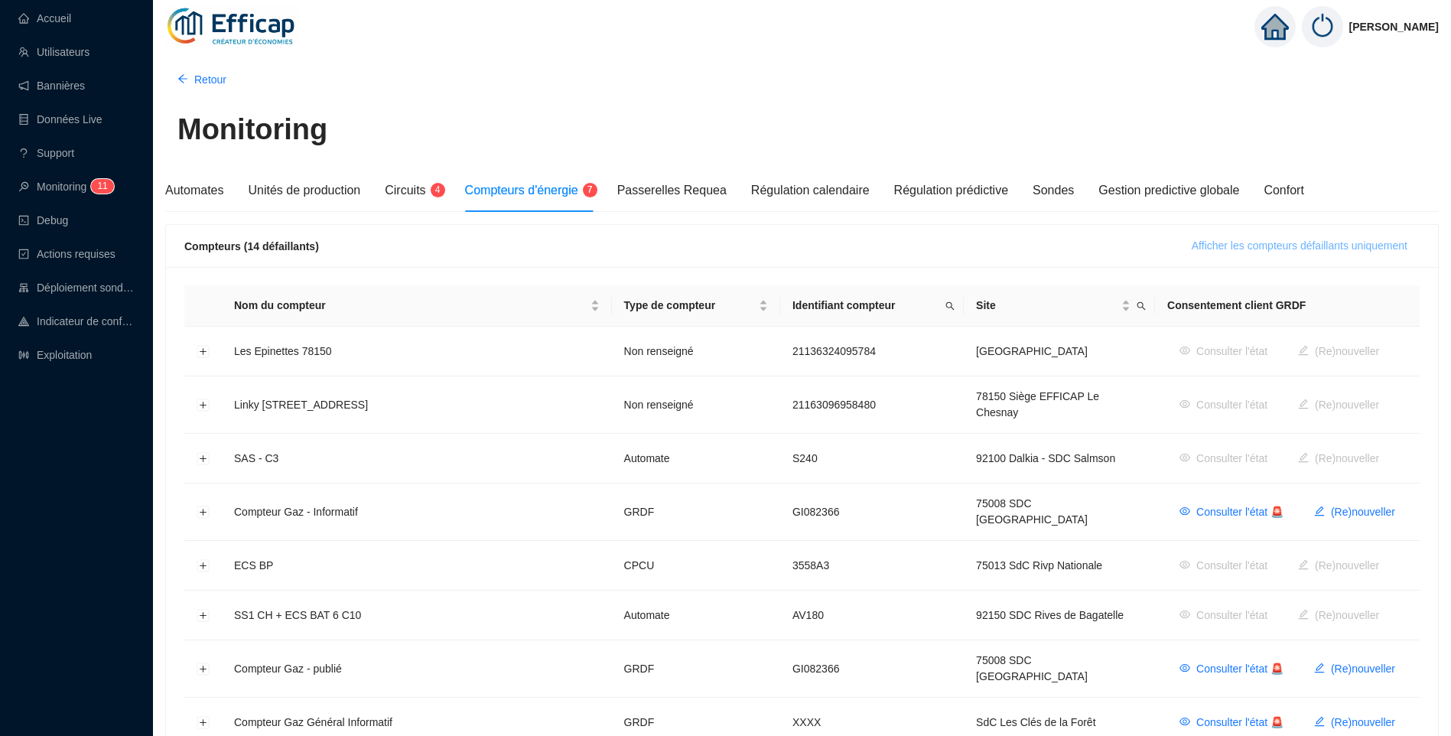
click at [1336, 242] on span "Afficher les compteurs défaillants uniquement" at bounding box center [1300, 246] width 216 height 16
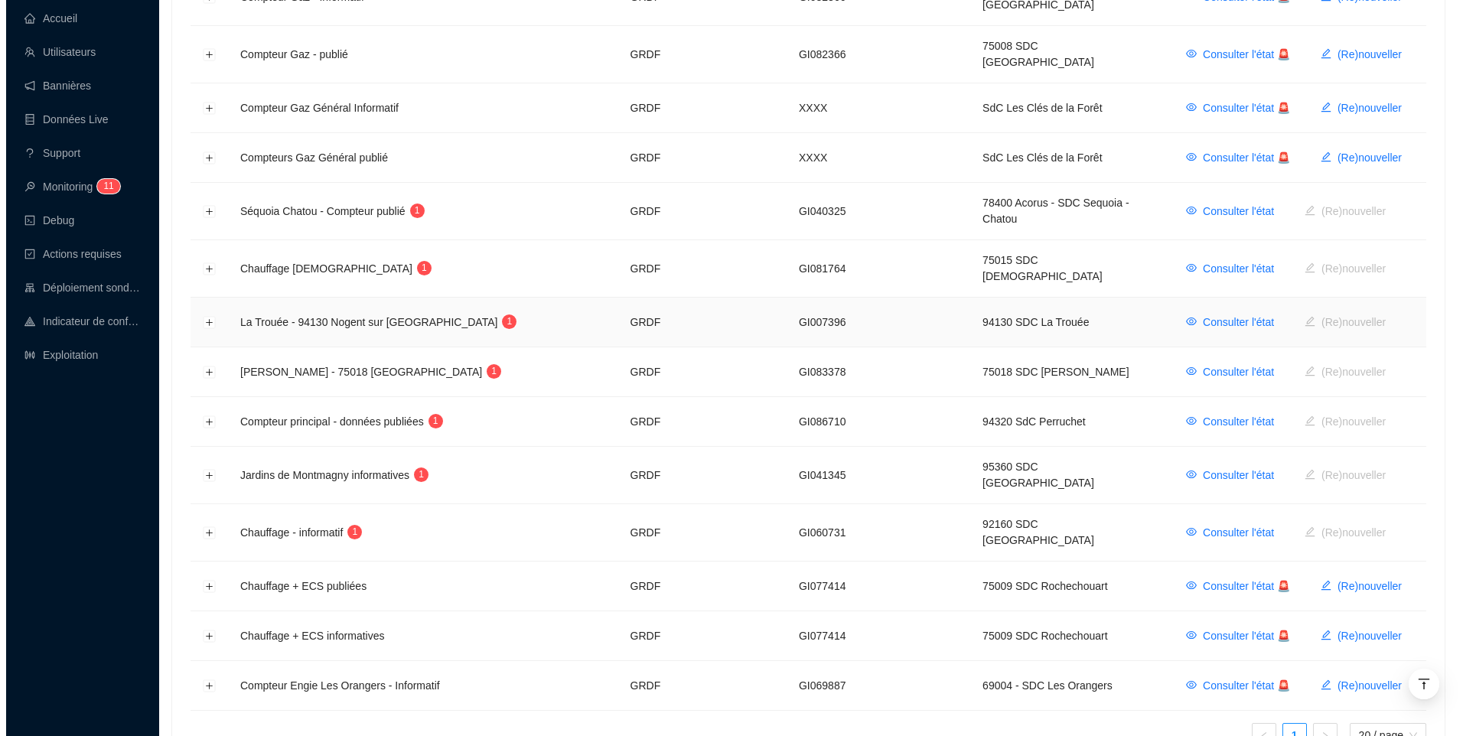
scroll to position [382, 0]
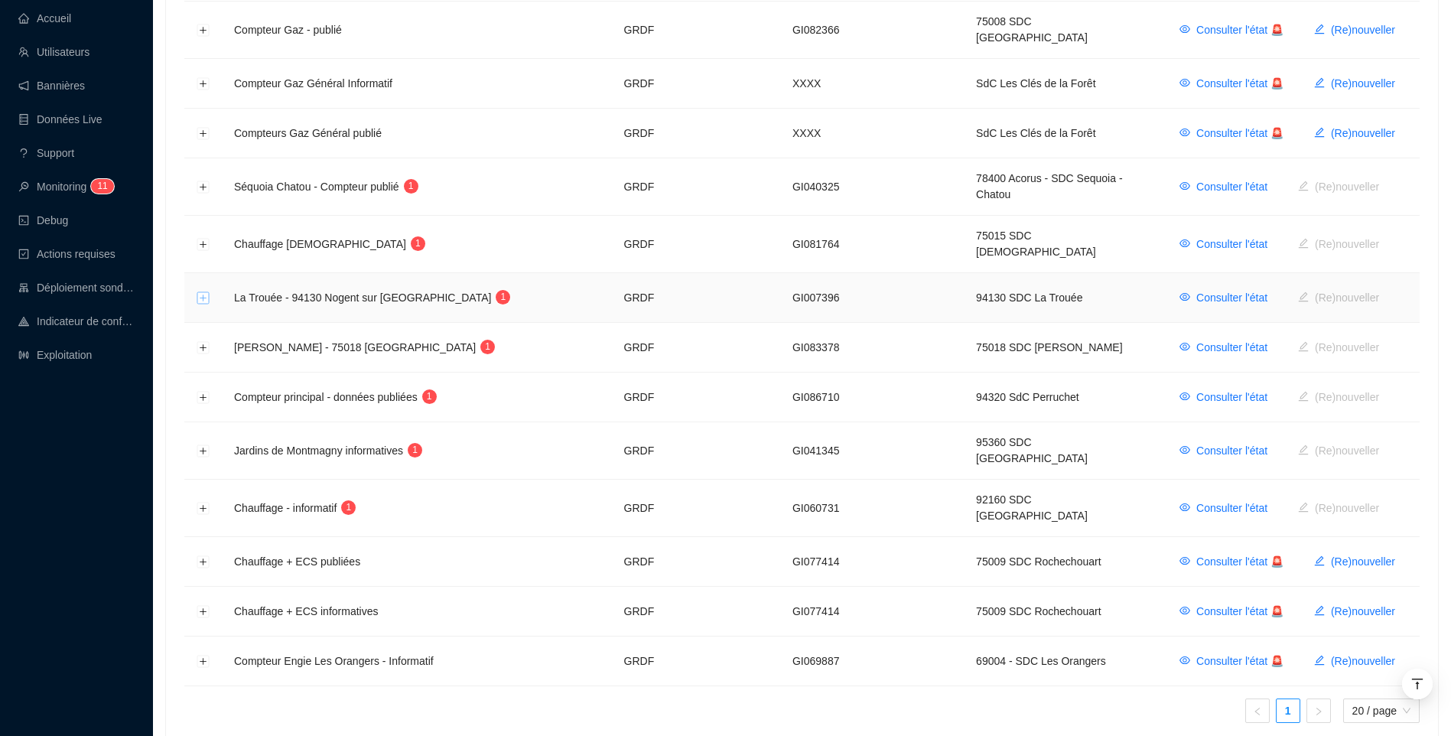
click at [200, 292] on button "Développer la ligne" at bounding box center [203, 298] width 12 height 12
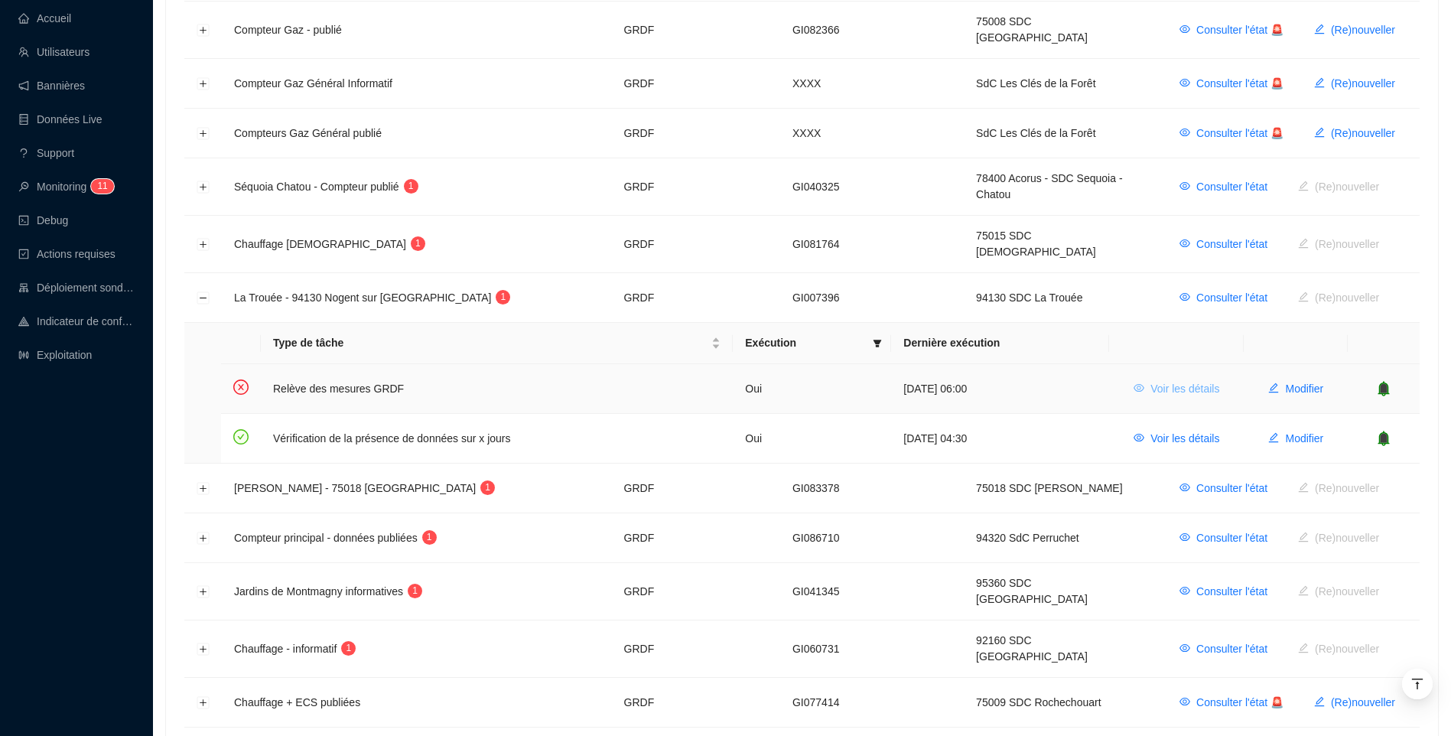
click at [1213, 381] on span "Voir les détails" at bounding box center [1184, 389] width 69 height 16
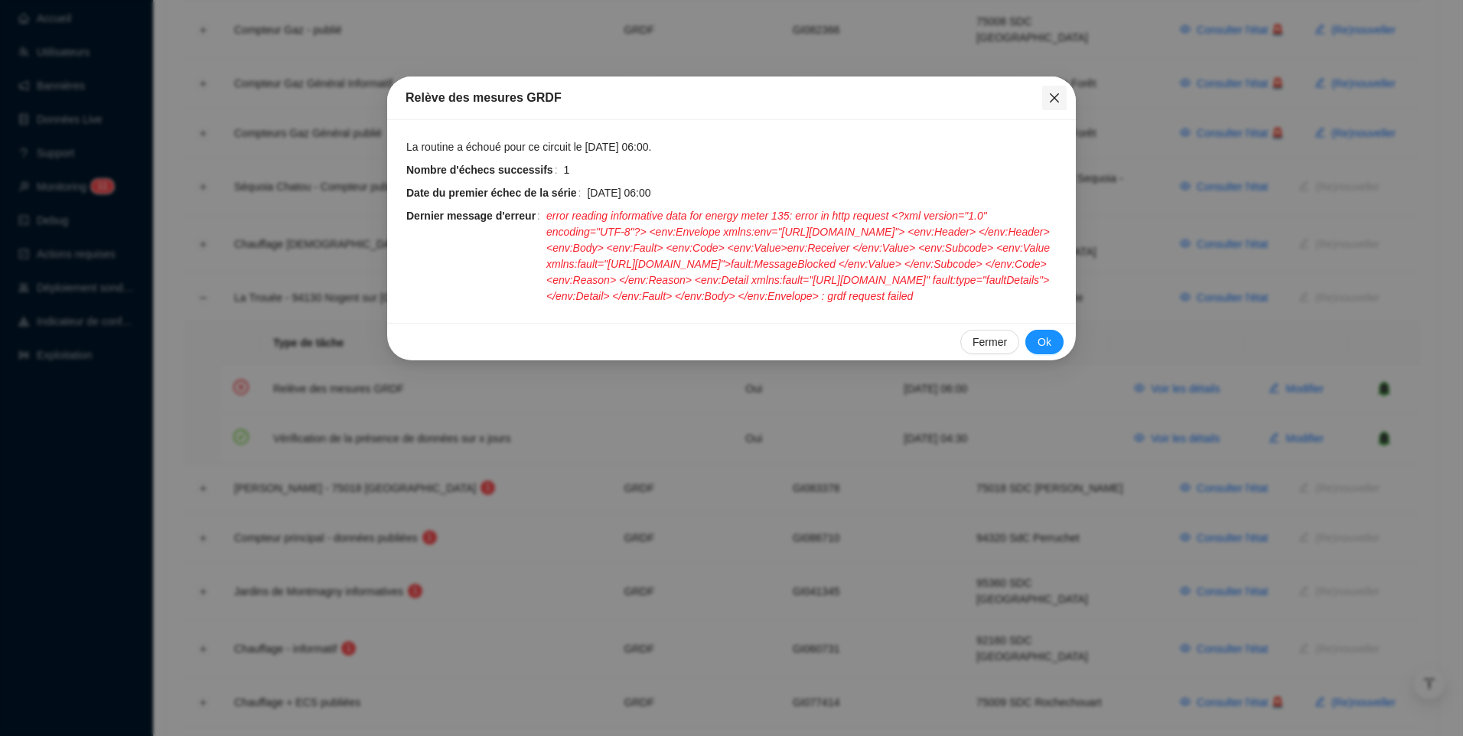
click at [1055, 99] on icon "close" at bounding box center [1053, 97] width 9 height 9
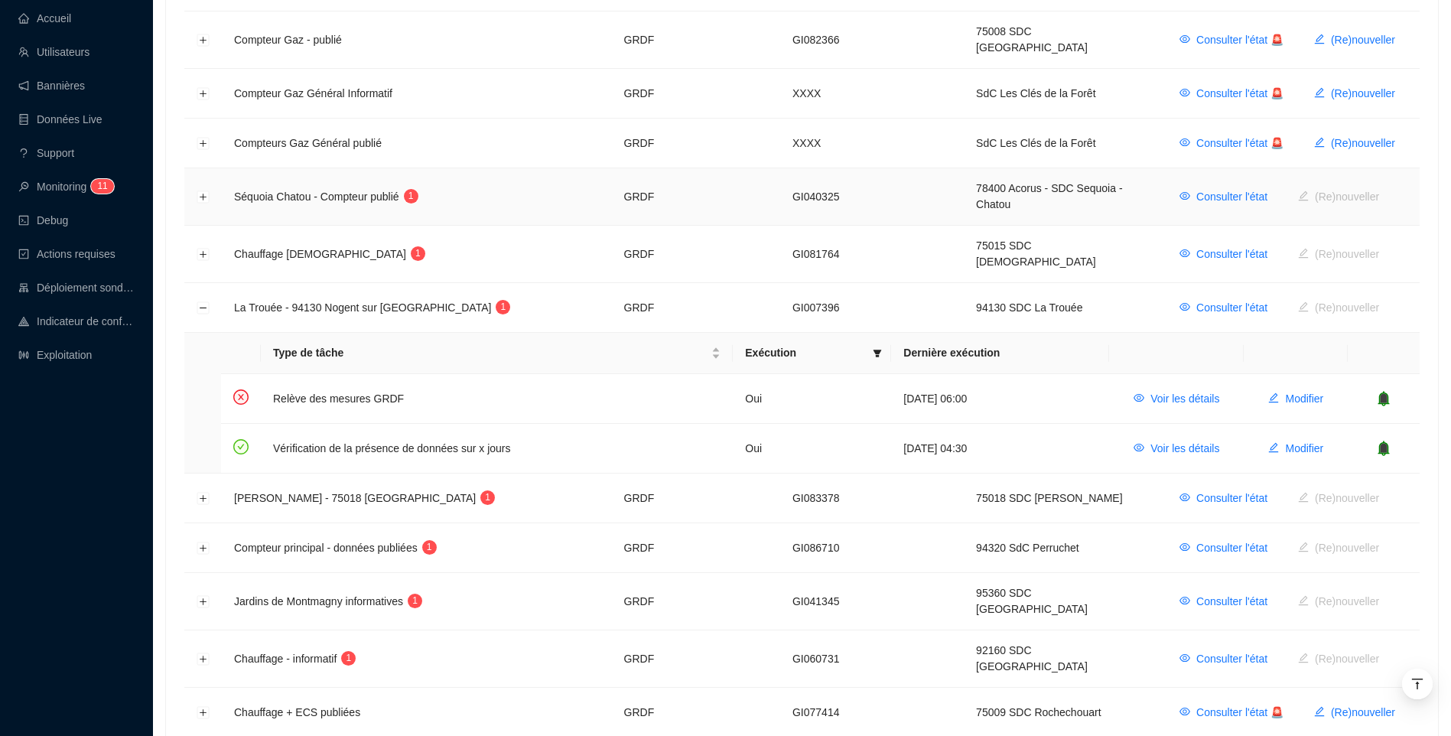
scroll to position [0, 0]
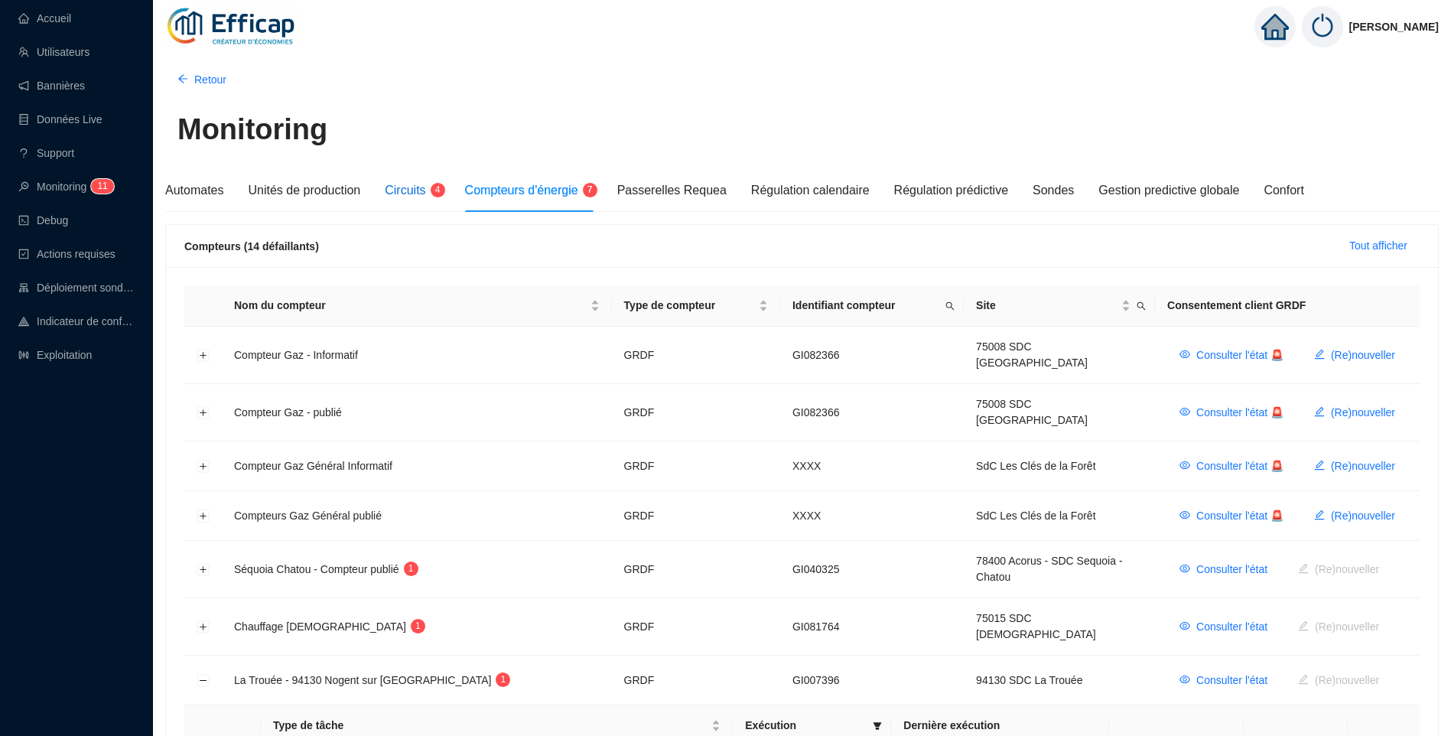
click at [389, 187] on span "Circuits" at bounding box center [405, 190] width 41 height 13
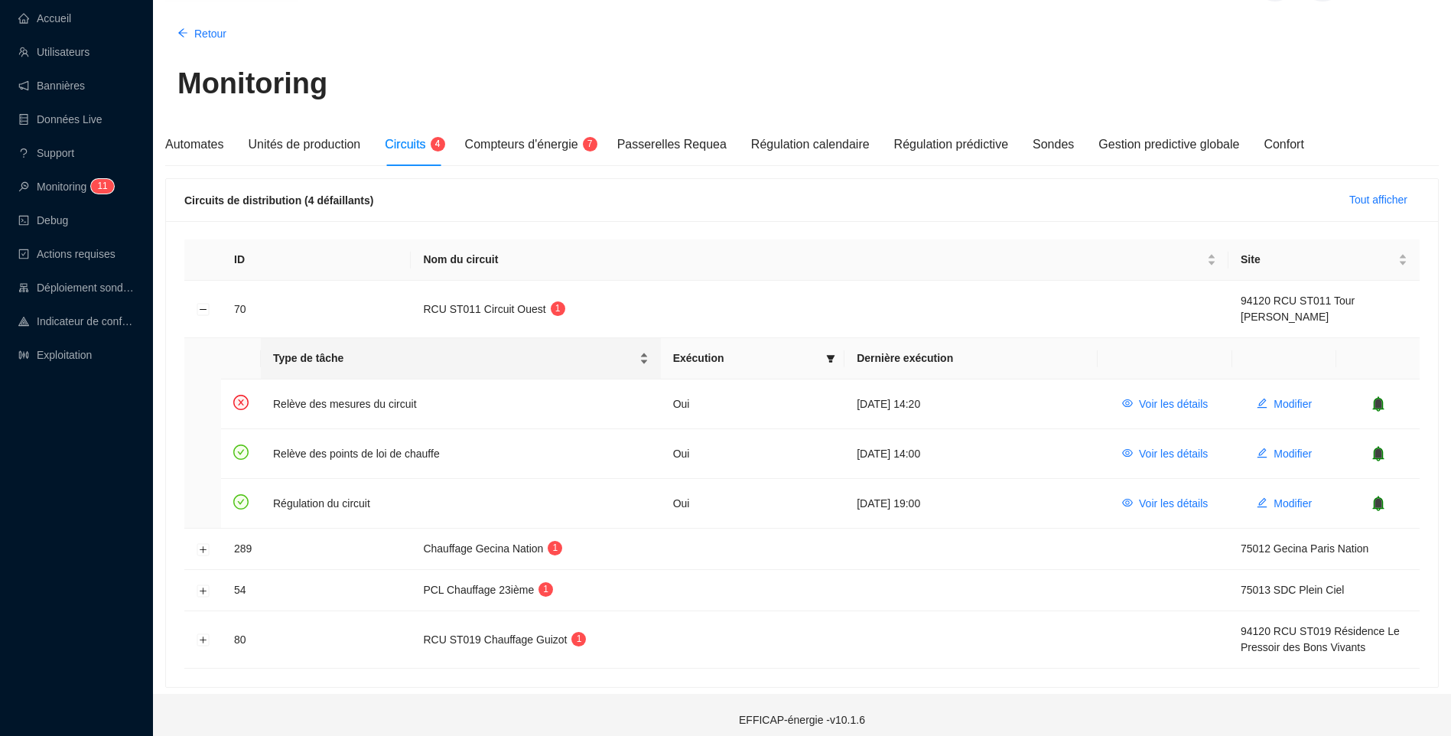
scroll to position [57, 0]
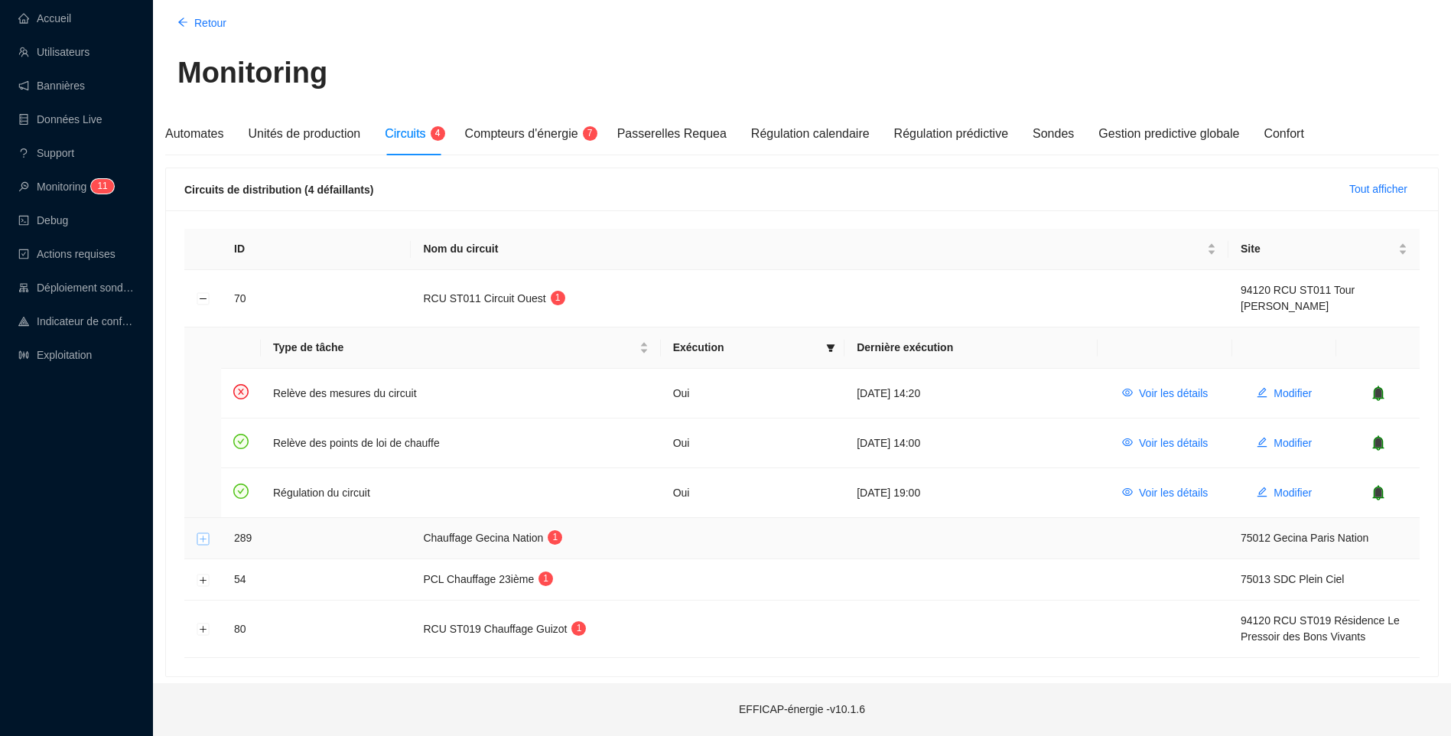
click at [202, 538] on button "Développer la ligne" at bounding box center [203, 538] width 12 height 12
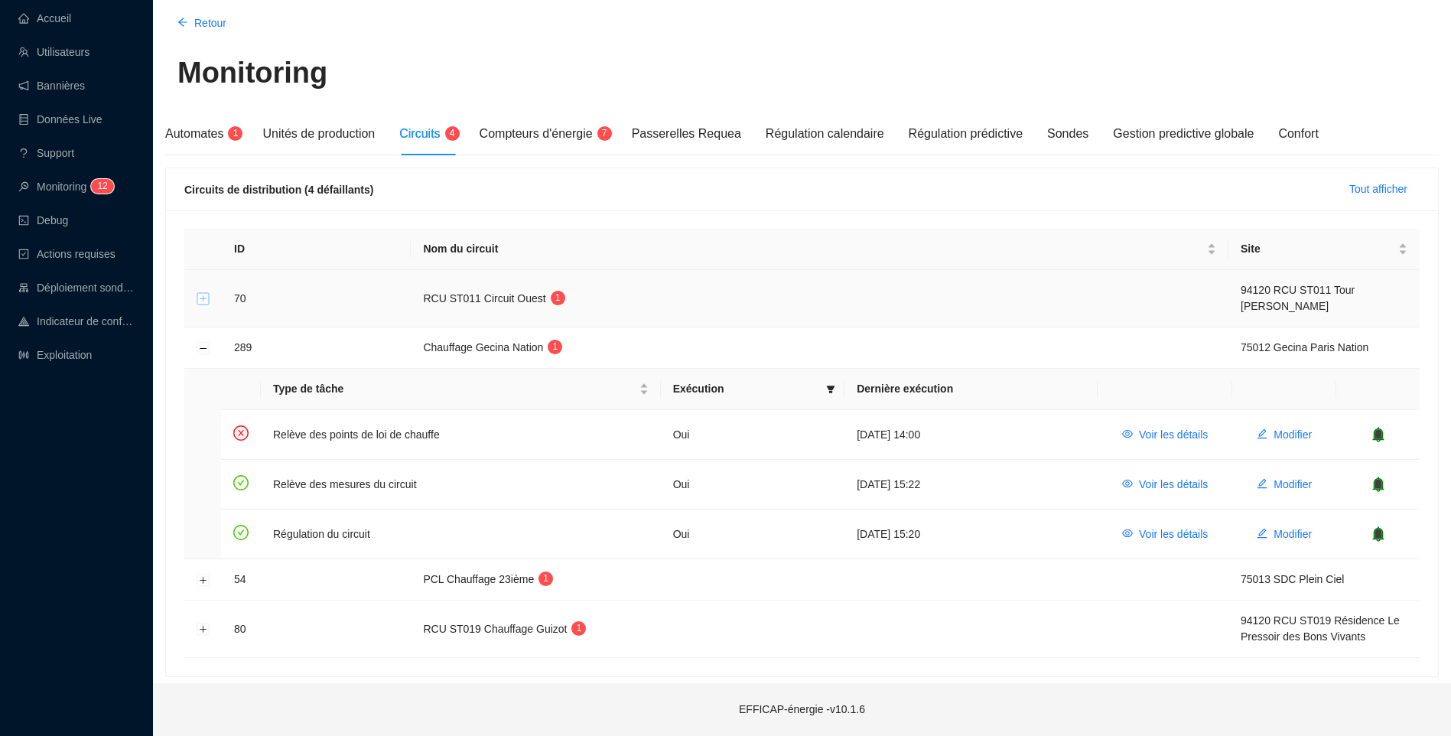
click at [203, 301] on button "Développer la ligne" at bounding box center [203, 299] width 12 height 12
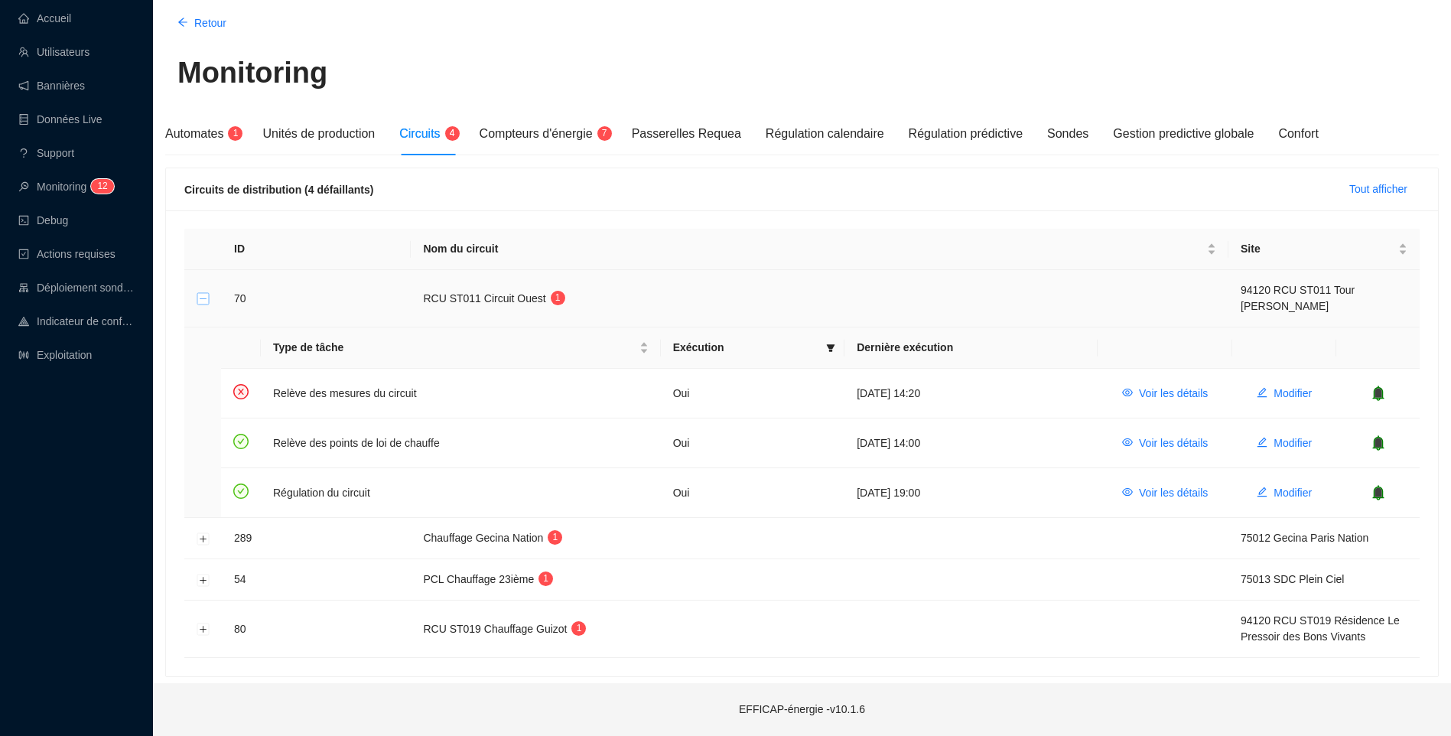
click at [199, 299] on button "Réduire la ligne" at bounding box center [203, 299] width 12 height 12
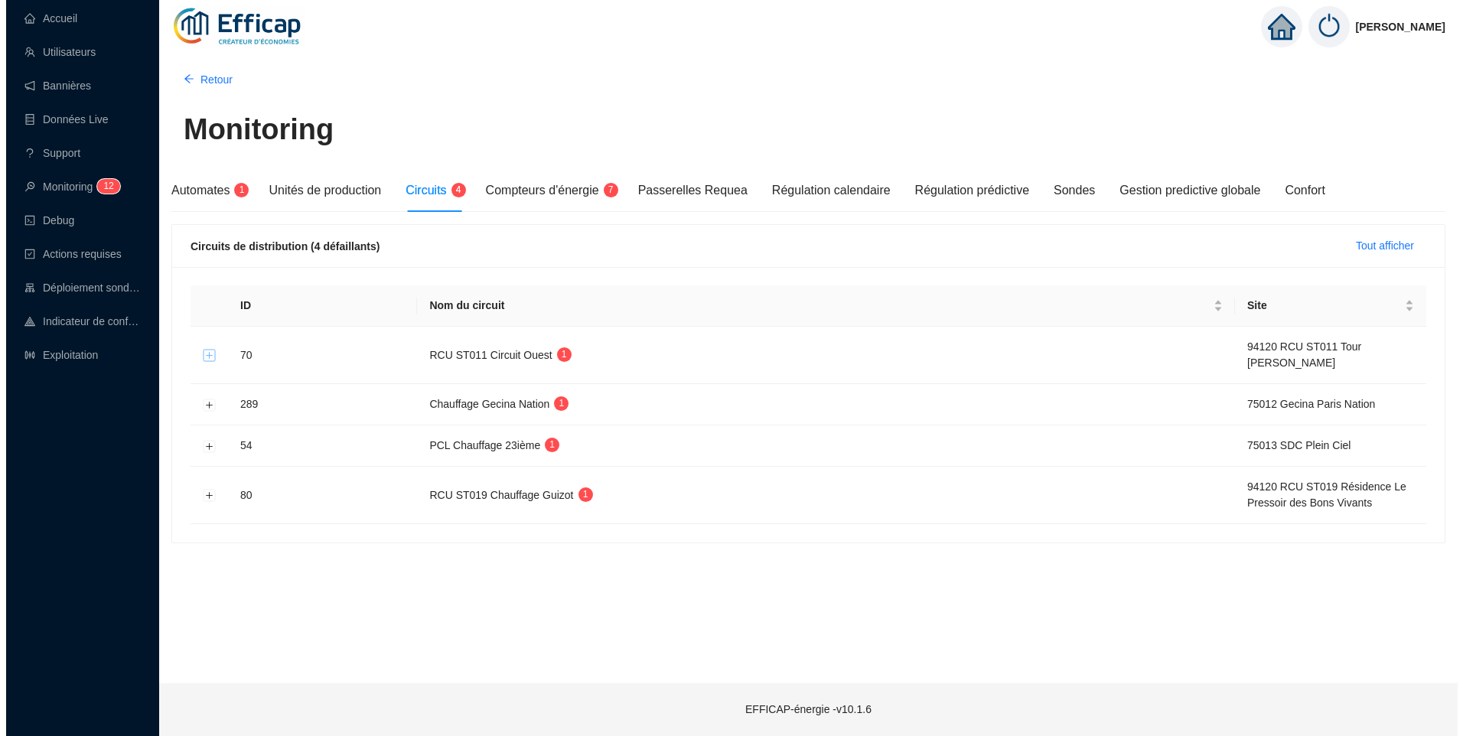
scroll to position [0, 0]
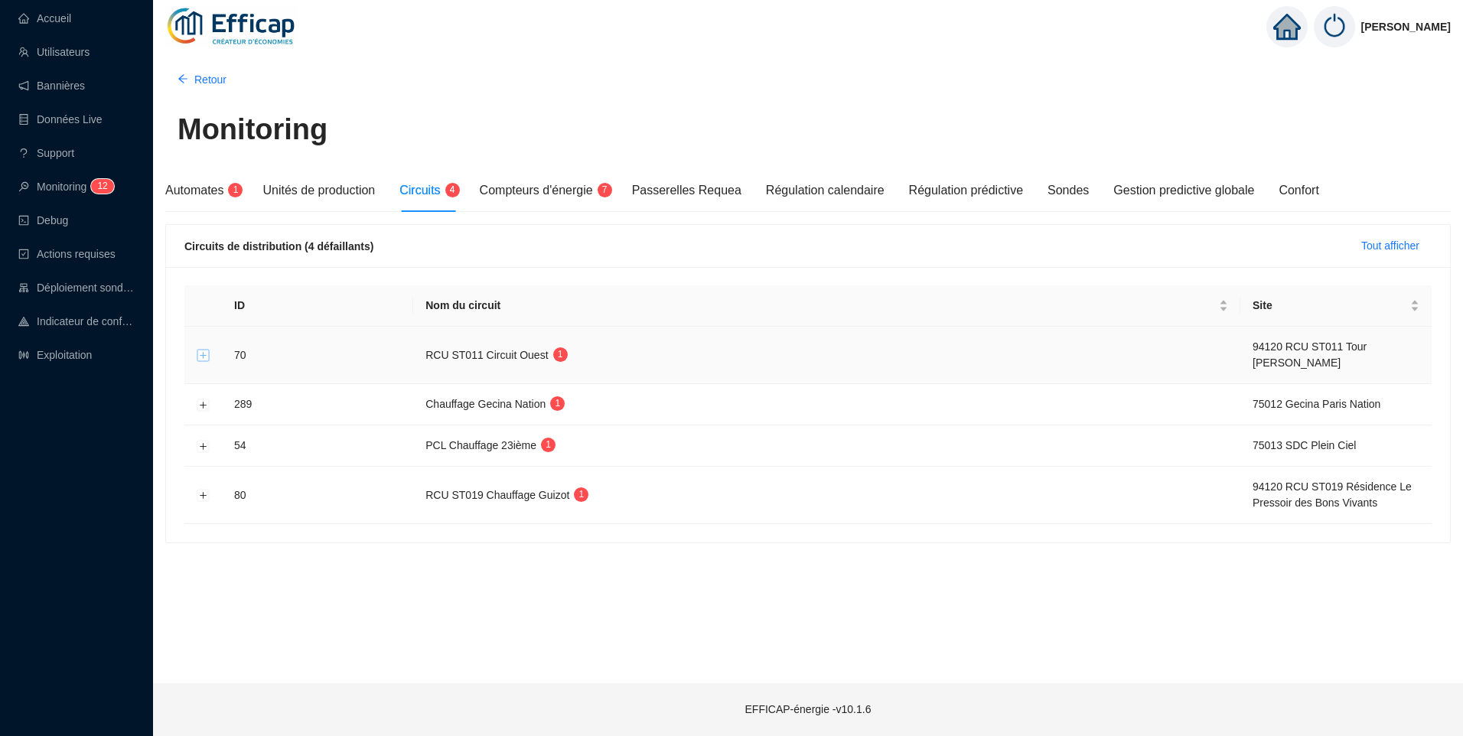
click at [203, 356] on button "Développer la ligne" at bounding box center [203, 356] width 12 height 12
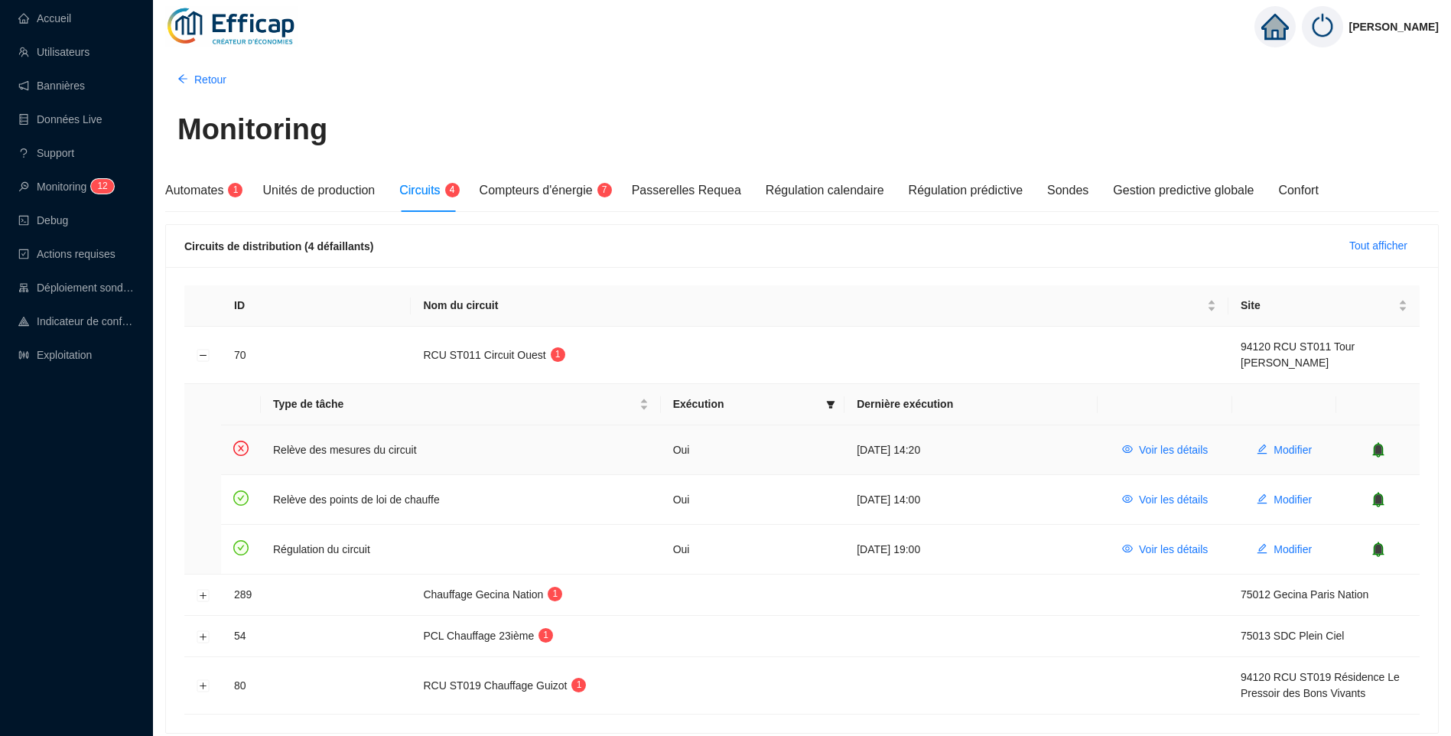
click at [1377, 450] on icon "bell" at bounding box center [1378, 449] width 10 height 11
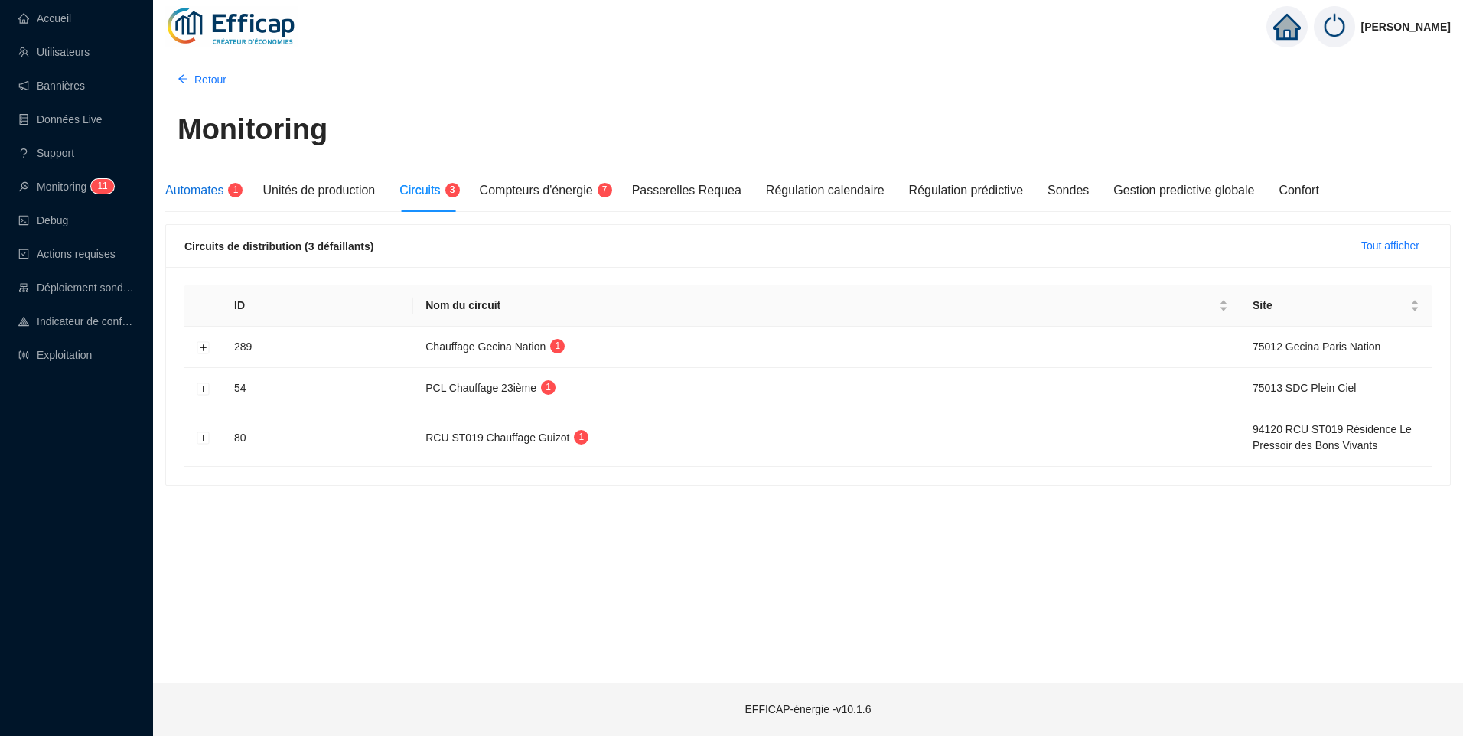
click at [207, 190] on span "Automates" at bounding box center [194, 190] width 58 height 13
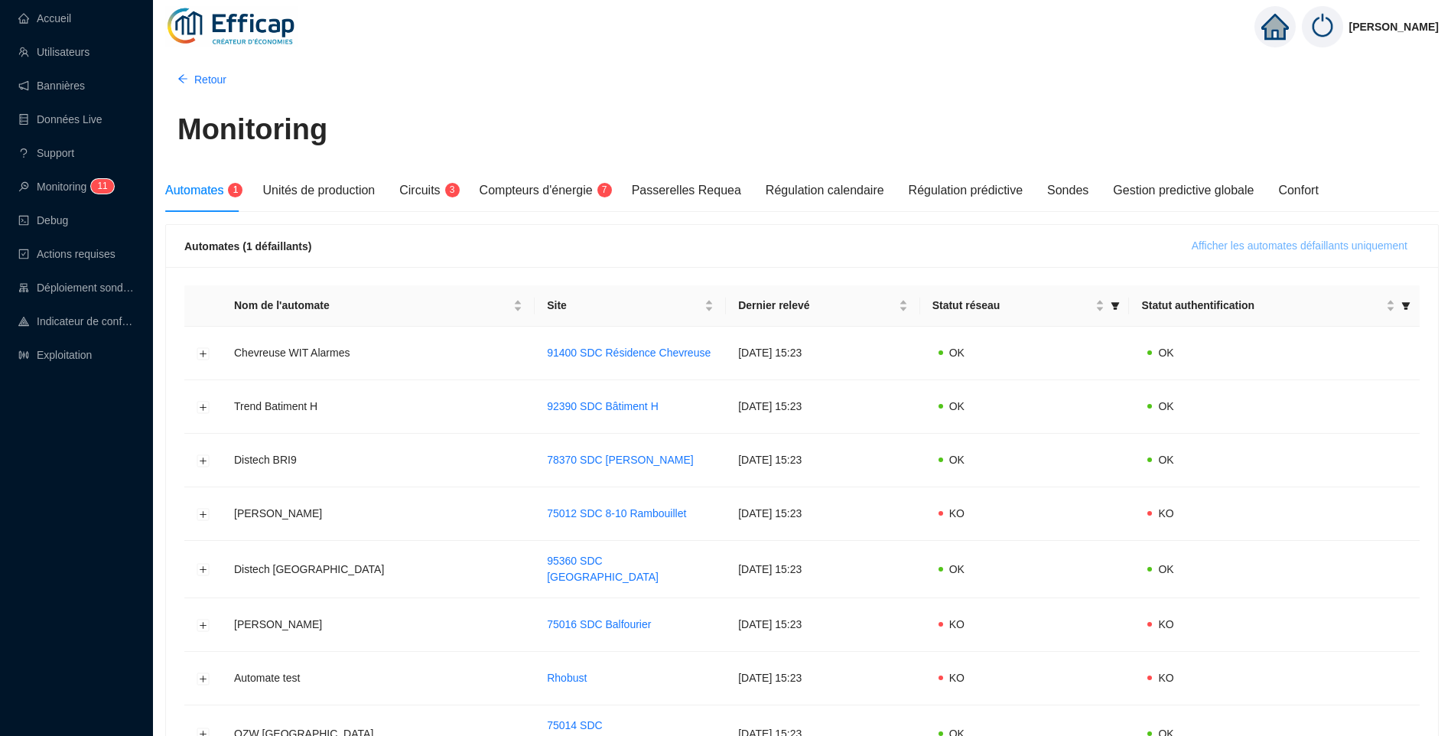
click at [1388, 247] on span "Afficher les automates défaillants uniquement" at bounding box center [1300, 246] width 216 height 16
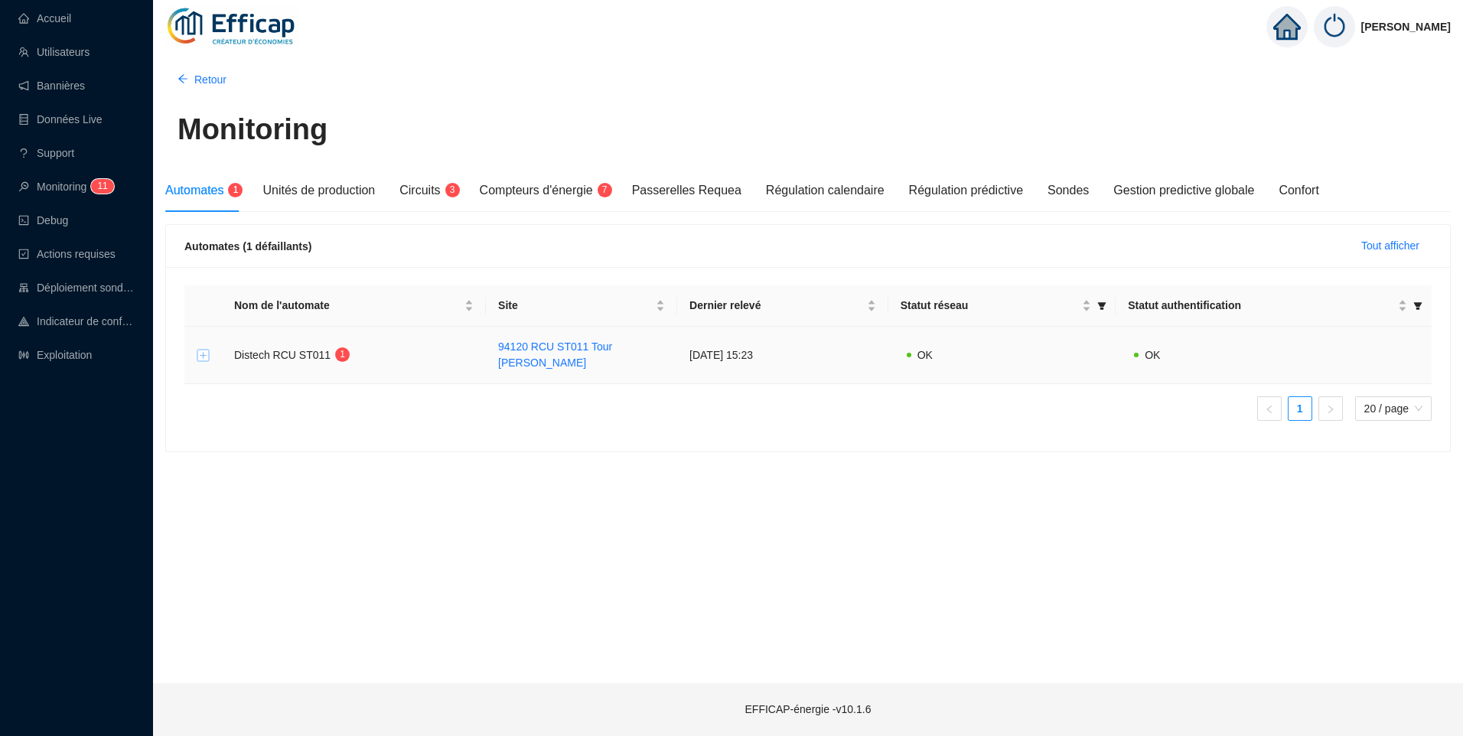
click at [201, 357] on button "Développer la ligne" at bounding box center [203, 356] width 12 height 12
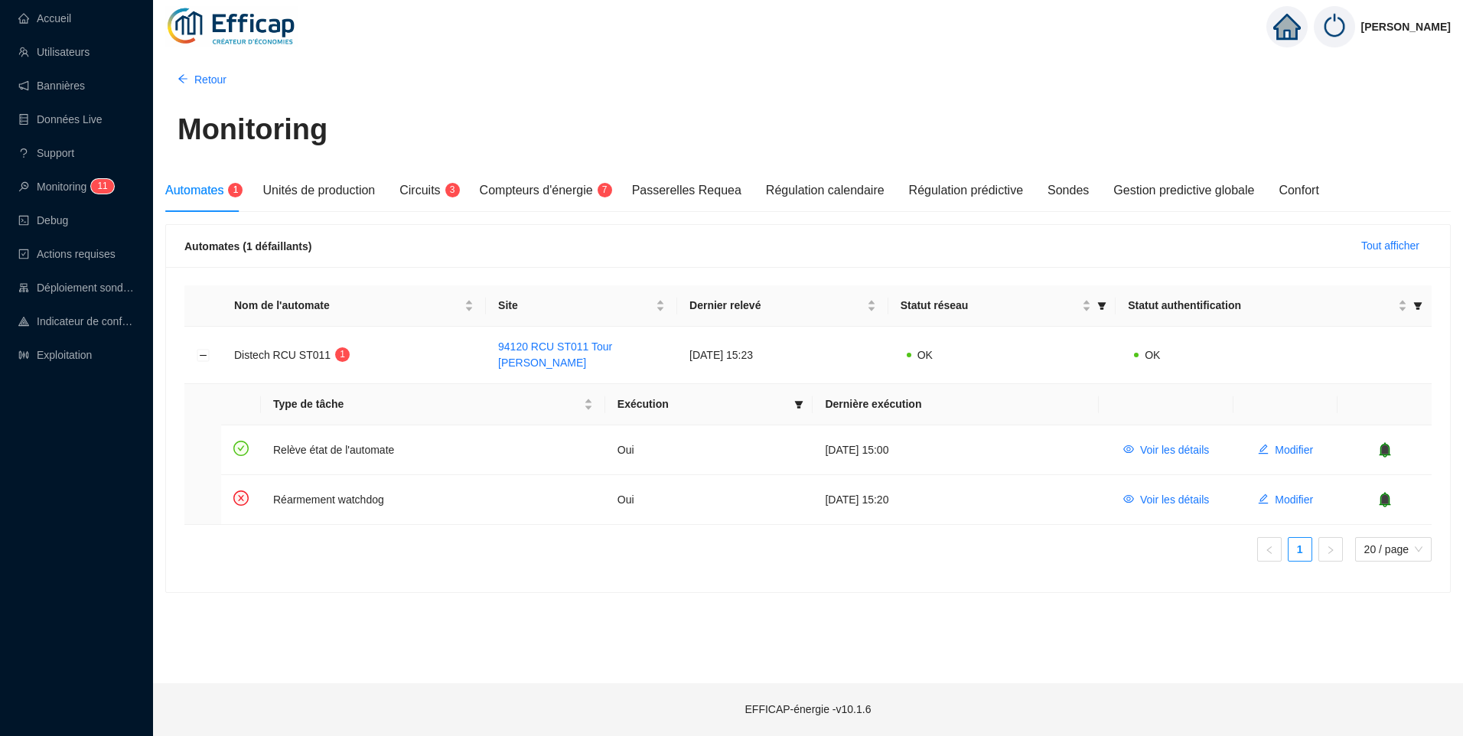
click at [590, 611] on div "Retour Monitoring Automates 1 Unités de production Circuits 3 Compteurs d'énerg…" at bounding box center [808, 366] width 1310 height 634
click at [434, 203] on div "Circuits 3" at bounding box center [426, 190] width 55 height 43
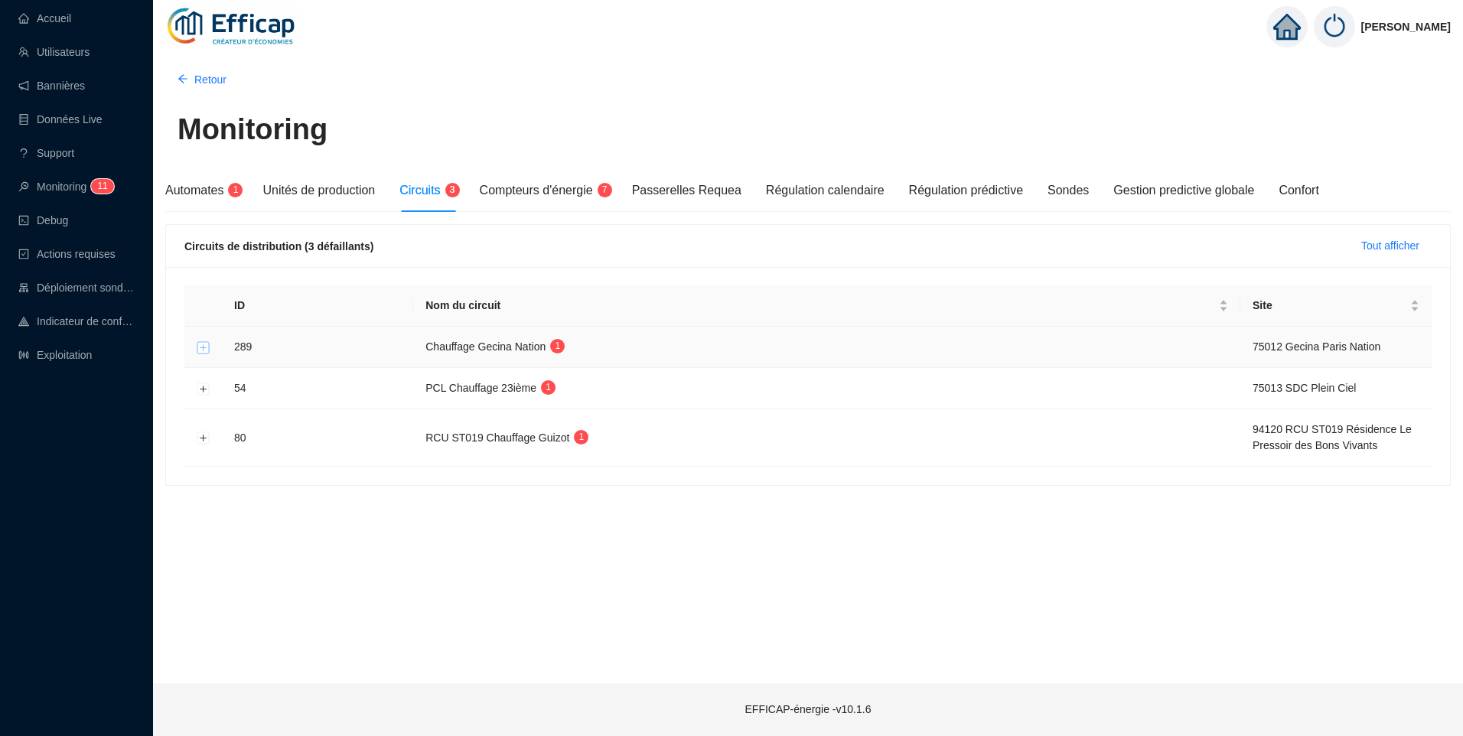
click at [207, 343] on button "Développer la ligne" at bounding box center [203, 347] width 12 height 12
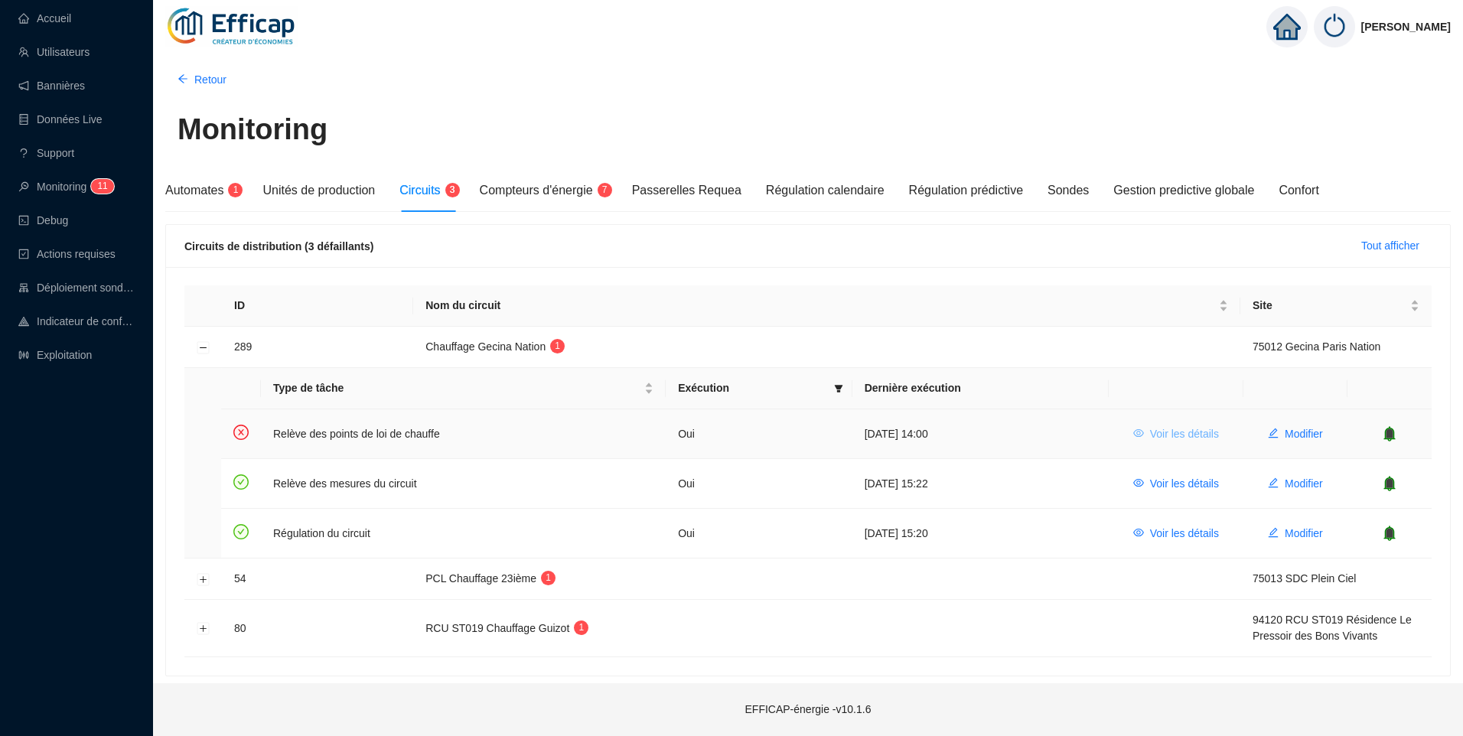
click at [1167, 439] on span "Voir les détails" at bounding box center [1184, 434] width 69 height 16
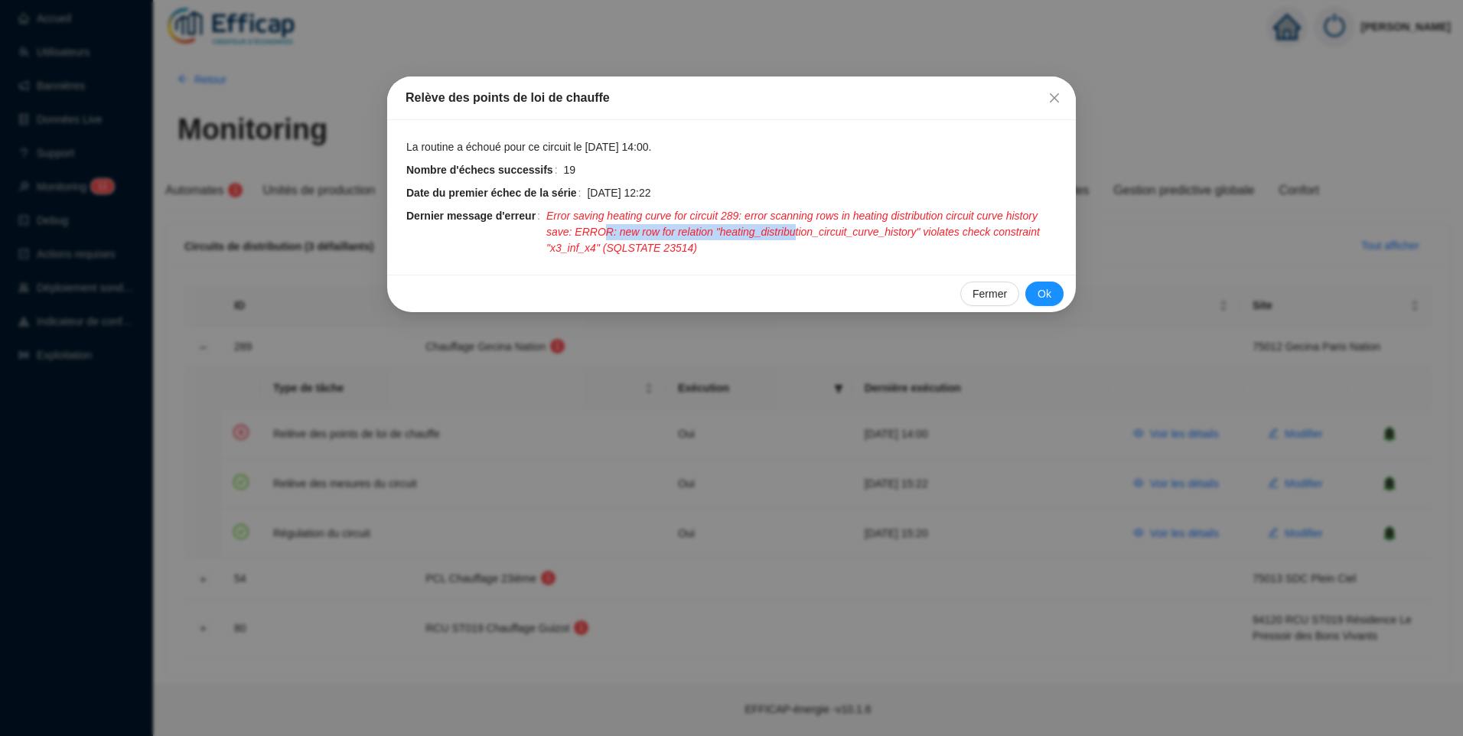
drag, startPoint x: 567, startPoint y: 235, endPoint x: 752, endPoint y: 226, distance: 185.3
click at [752, 226] on span "Error saving heating curve for circuit 289: error scanning rows in heating dist…" at bounding box center [801, 232] width 511 height 48
drag, startPoint x: 752, startPoint y: 226, endPoint x: 916, endPoint y: 229, distance: 164.5
click at [916, 229] on span "Error saving heating curve for circuit 289: error scanning rows in heating dist…" at bounding box center [801, 232] width 511 height 48
click at [744, 231] on span "Error saving heating curve for circuit 289: error scanning rows in heating dist…" at bounding box center [801, 232] width 511 height 48
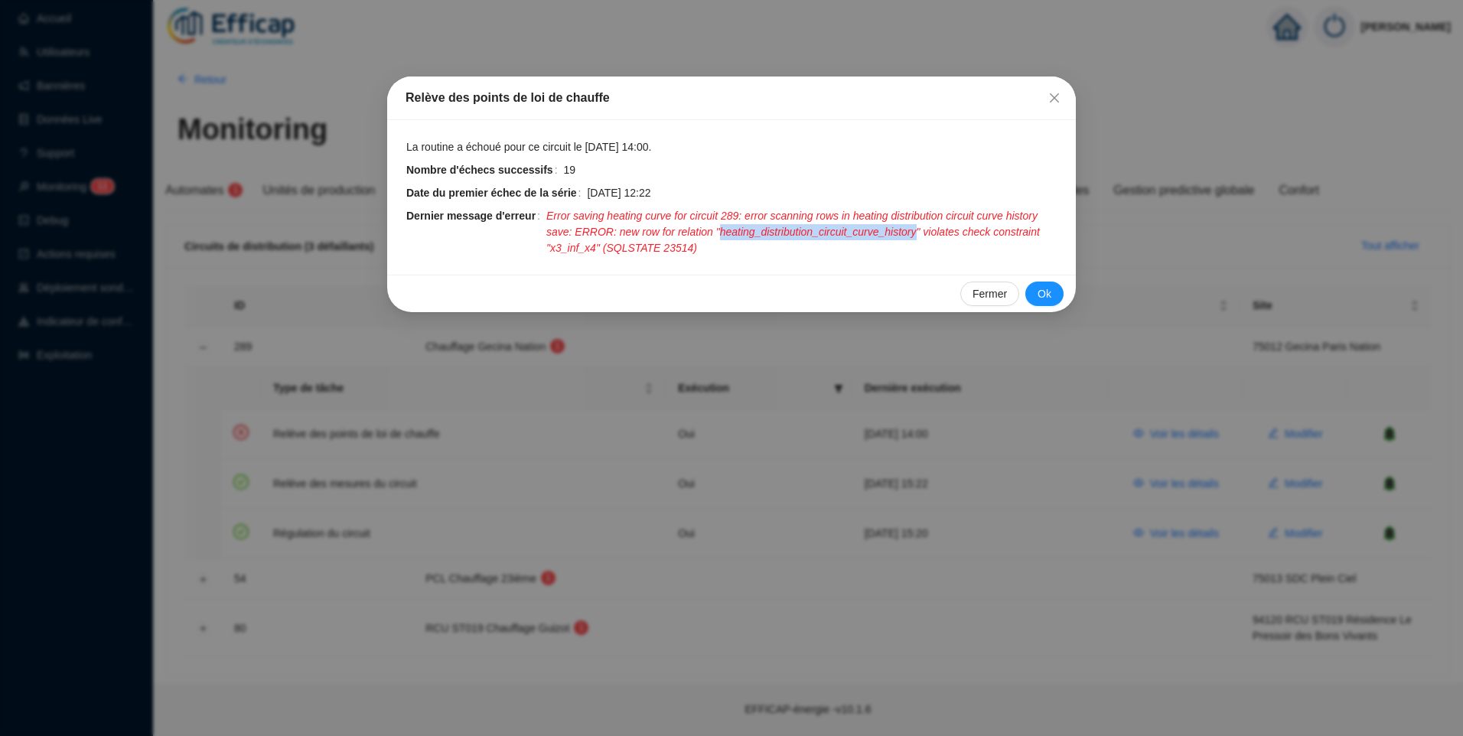
click at [745, 231] on span "Error saving heating curve for circuit 289: error scanning rows in heating dist…" at bounding box center [801, 232] width 511 height 48
copy span "heating_distribution_circuit_curve_history"
click at [547, 229] on span "Error saving heating curve for circuit 289: error scanning rows in heating dist…" at bounding box center [801, 232] width 511 height 48
click at [745, 234] on span "Error saving heating curve for circuit 289: error scanning rows in heating dist…" at bounding box center [801, 232] width 511 height 48
drag, startPoint x: 745, startPoint y: 234, endPoint x: 906, endPoint y: 239, distance: 161.5
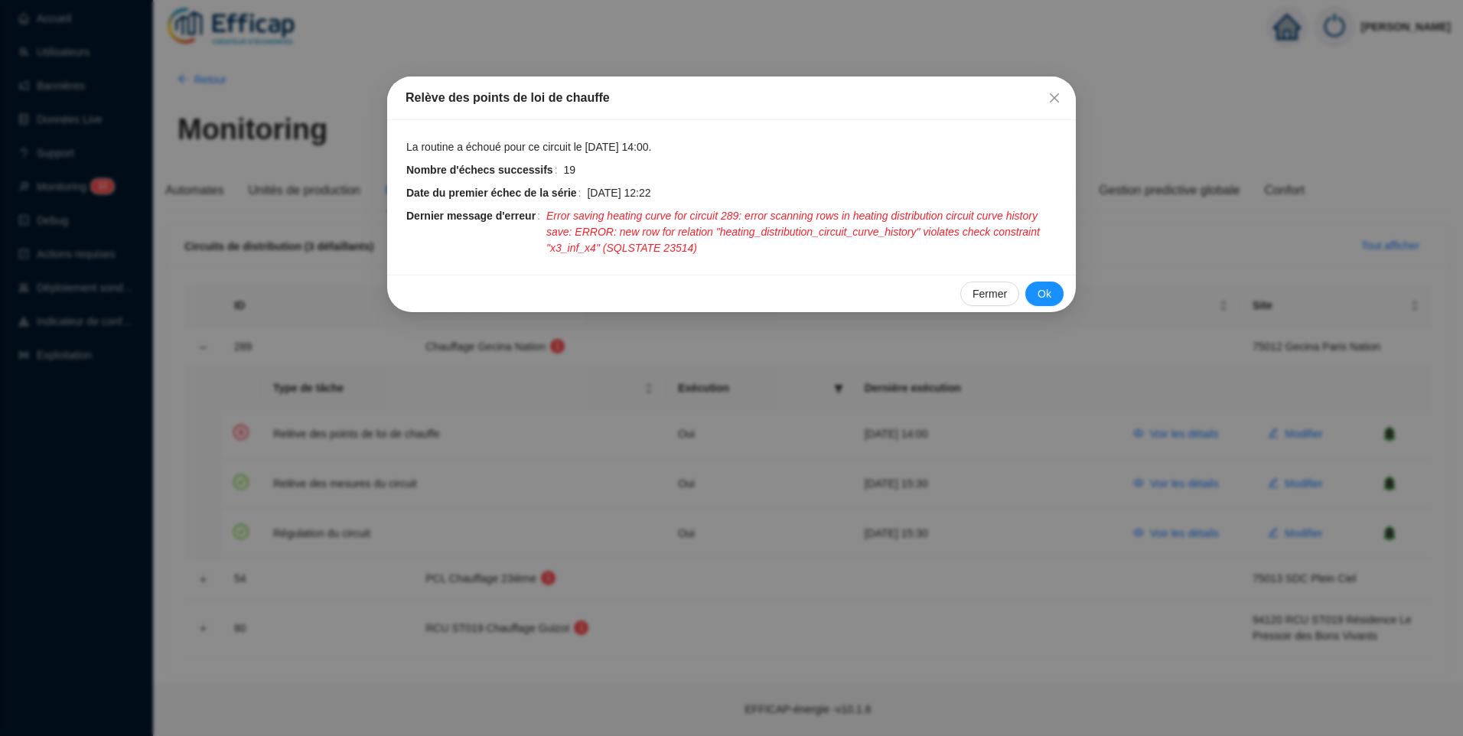
click at [929, 235] on span "Error saving heating curve for circuit 289: error scanning rows in heating dist…" at bounding box center [801, 232] width 511 height 48
drag, startPoint x: 633, startPoint y: 229, endPoint x: 691, endPoint y: 229, distance: 57.4
click at [691, 229] on span "Error saving heating curve for circuit 289: error scanning rows in heating dist…" at bounding box center [801, 232] width 511 height 48
click at [983, 228] on span "Error saving heating curve for circuit 289: error scanning rows in heating dist…" at bounding box center [801, 232] width 511 height 48
click at [585, 260] on div "La routine a échoué pour ce circuit le 4 sept. 2025 14:00. Nombre d'échecs succ…" at bounding box center [731, 197] width 688 height 155
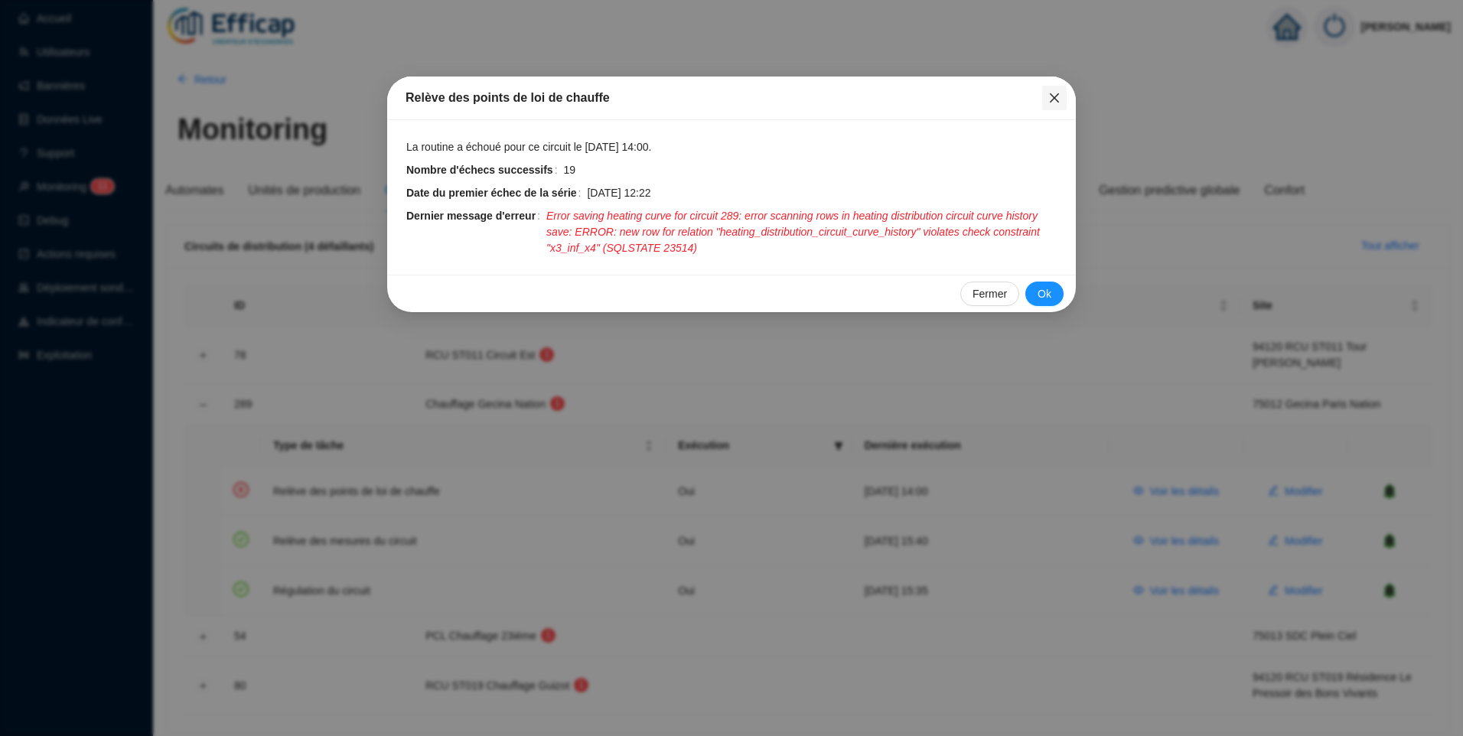
click at [1053, 99] on icon "close" at bounding box center [1053, 97] width 9 height 9
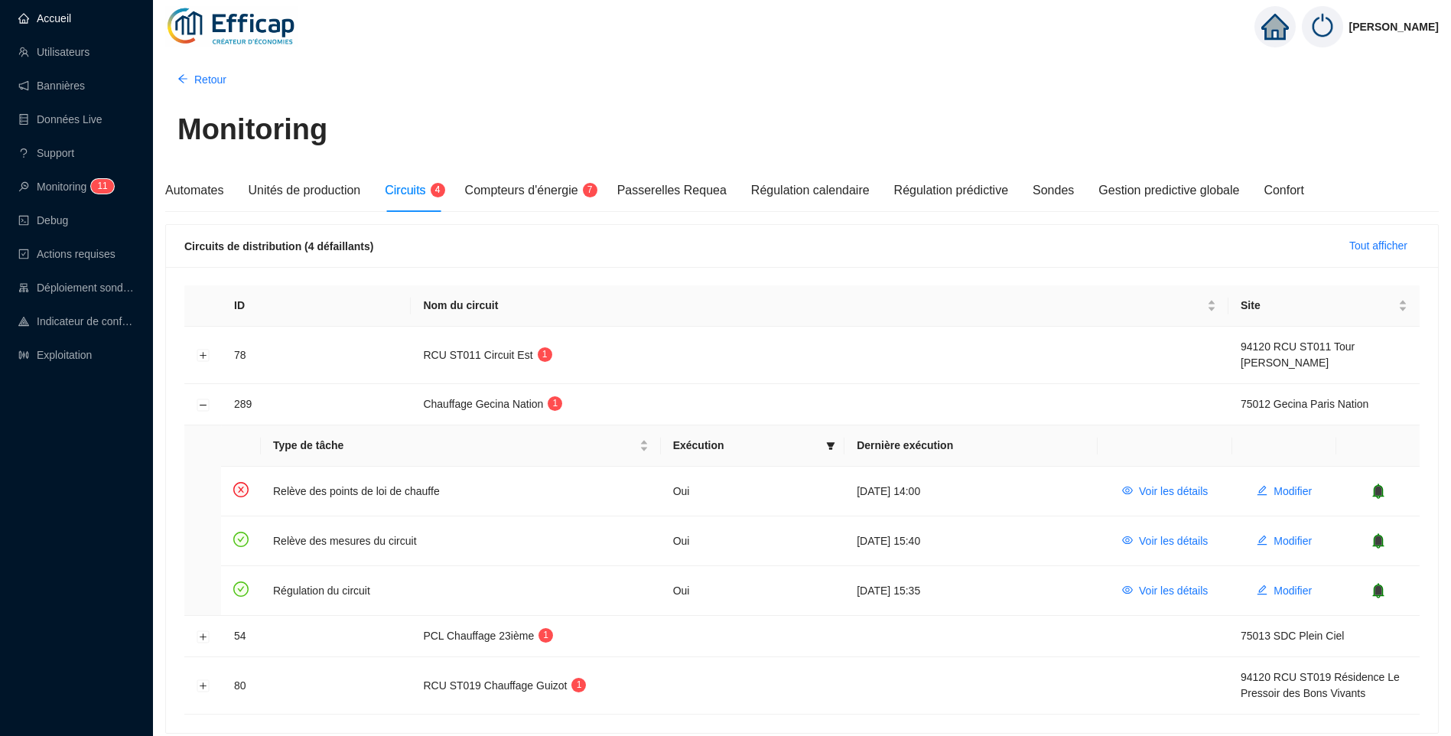
click at [70, 16] on link "Accueil" at bounding box center [44, 18] width 53 height 12
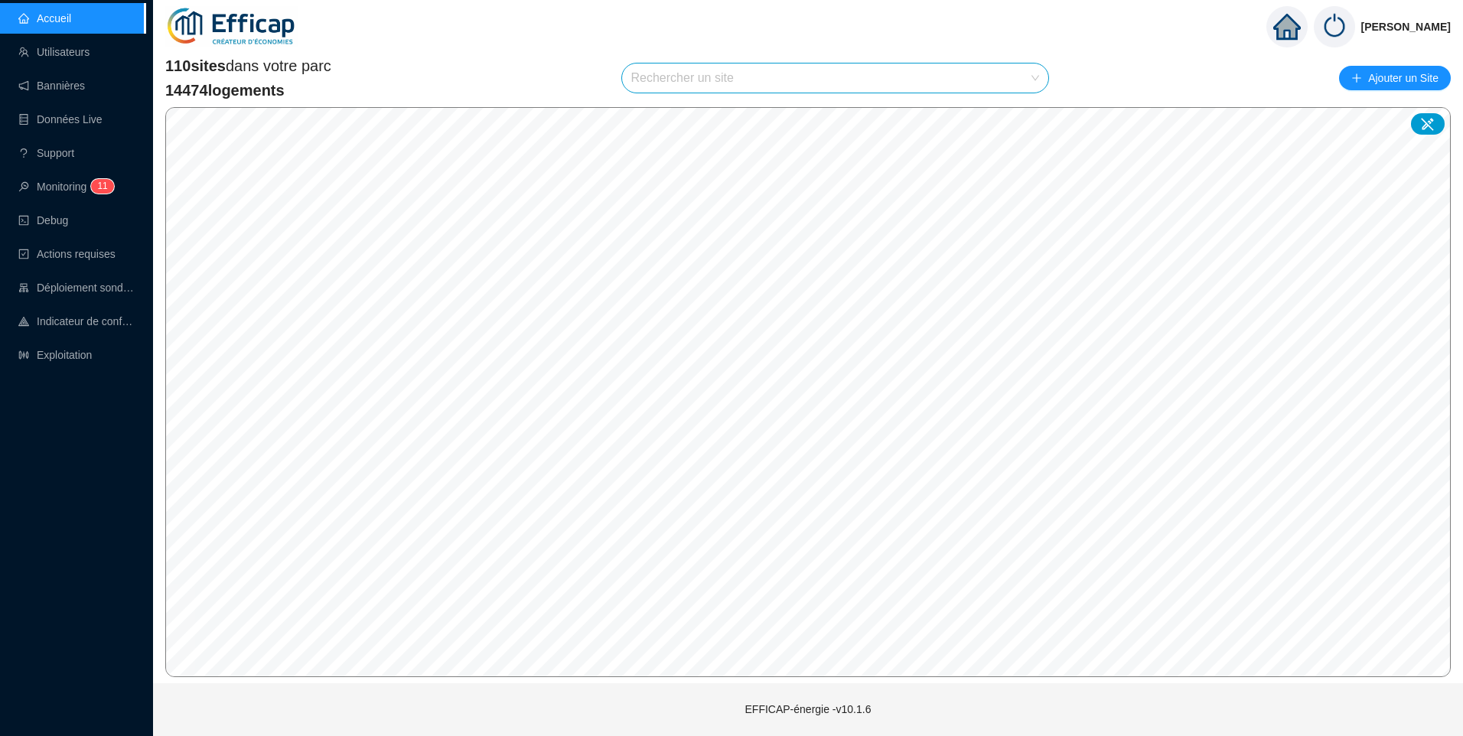
click at [651, 86] on input "search" at bounding box center [828, 77] width 395 height 29
type input "gecin"
click at [1020, 116] on icon at bounding box center [1021, 114] width 11 height 10
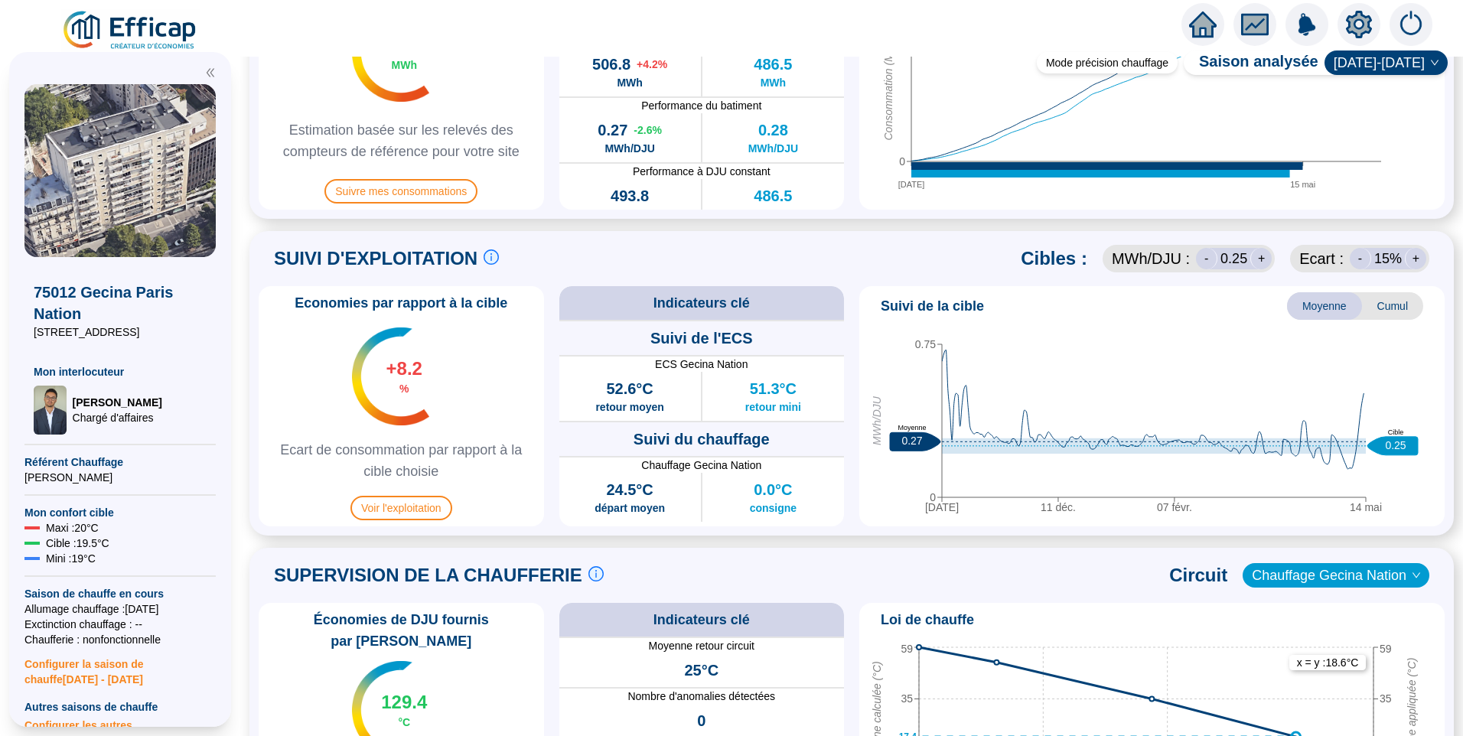
scroll to position [535, 0]
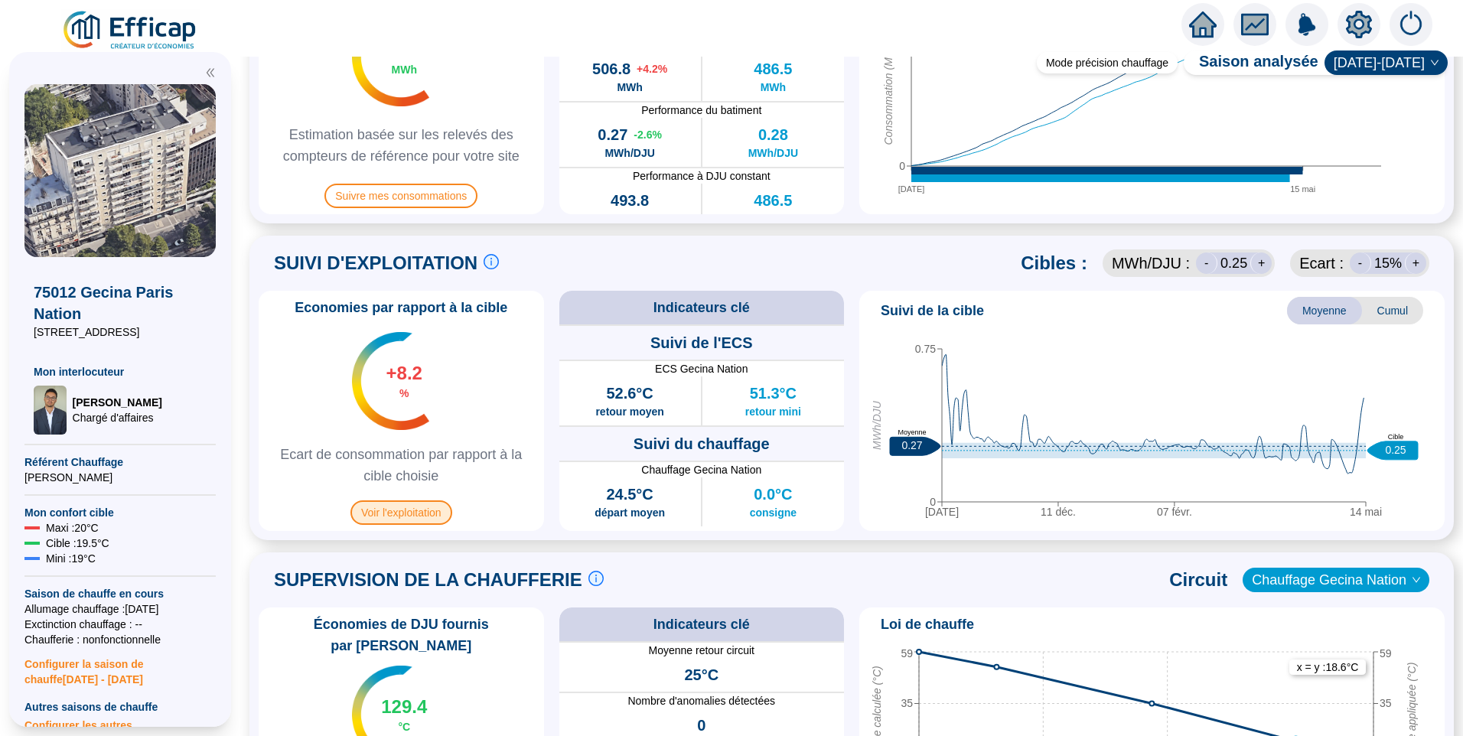
click at [397, 522] on span "Voir l'exploitation" at bounding box center [401, 512] width 102 height 24
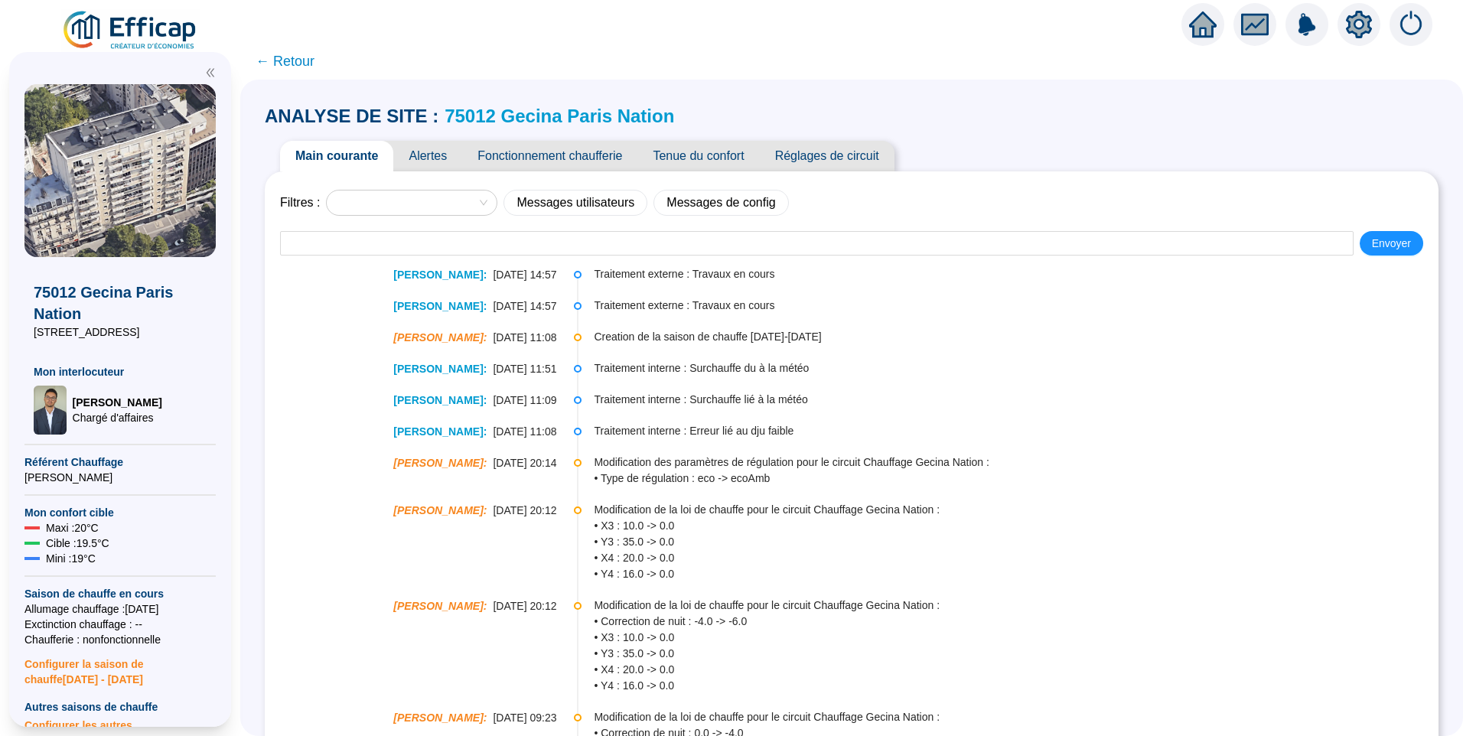
click at [548, 145] on span "Fonctionnement chaufferie" at bounding box center [549, 156] width 175 height 31
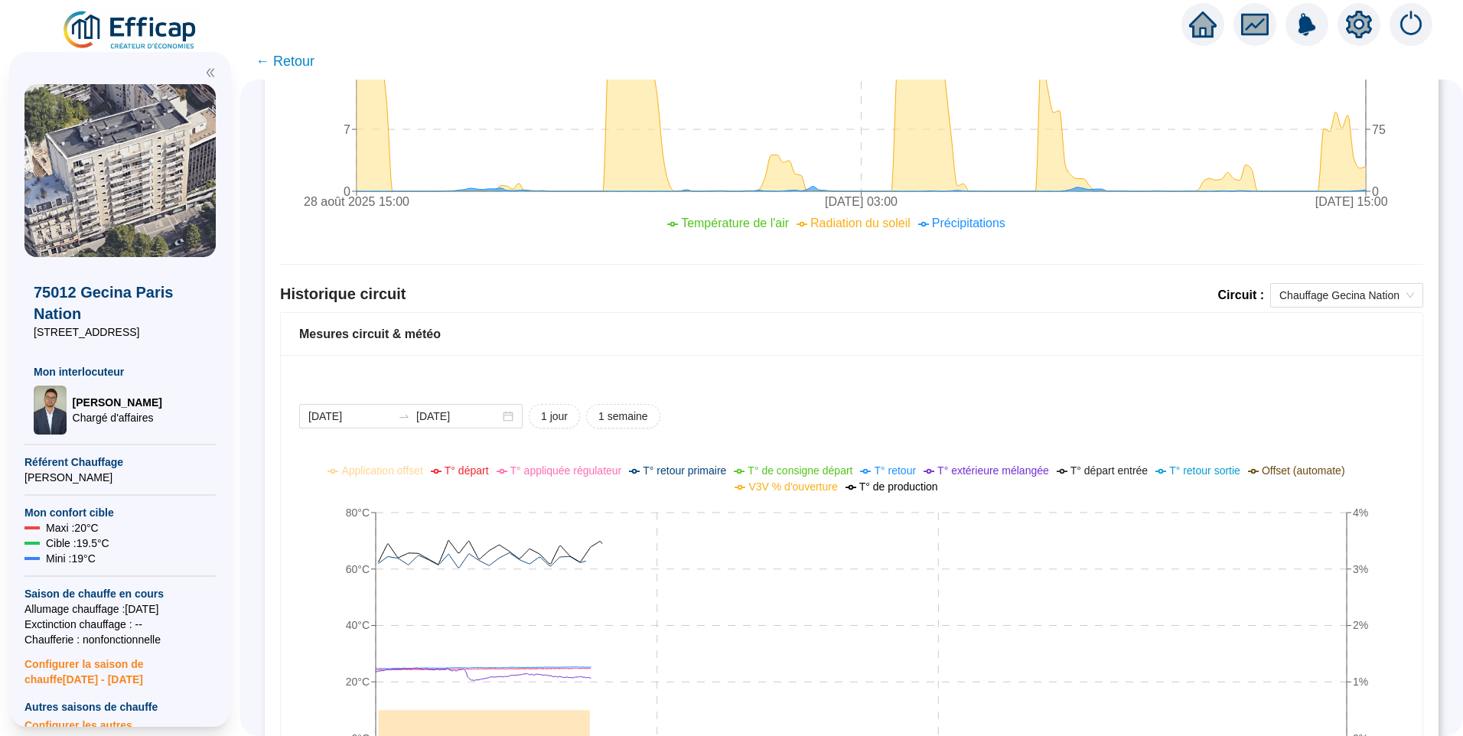
scroll to position [918, 0]
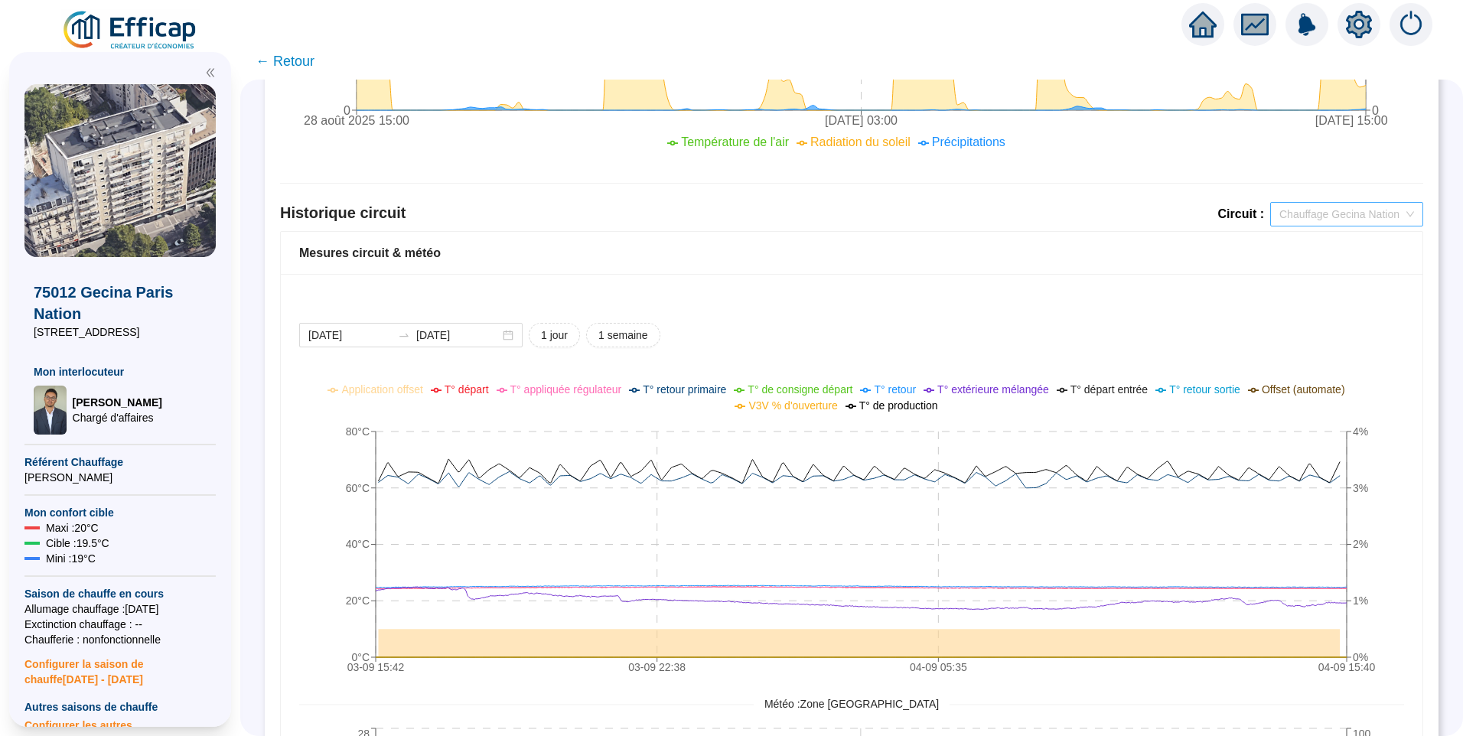
click at [1331, 219] on span "Chauffage Gecina Nation" at bounding box center [1346, 214] width 135 height 23
click at [1104, 237] on div "Mesures circuit & météo" at bounding box center [851, 253] width 1141 height 43
click at [376, 334] on input "2025-09-03" at bounding box center [349, 335] width 83 height 16
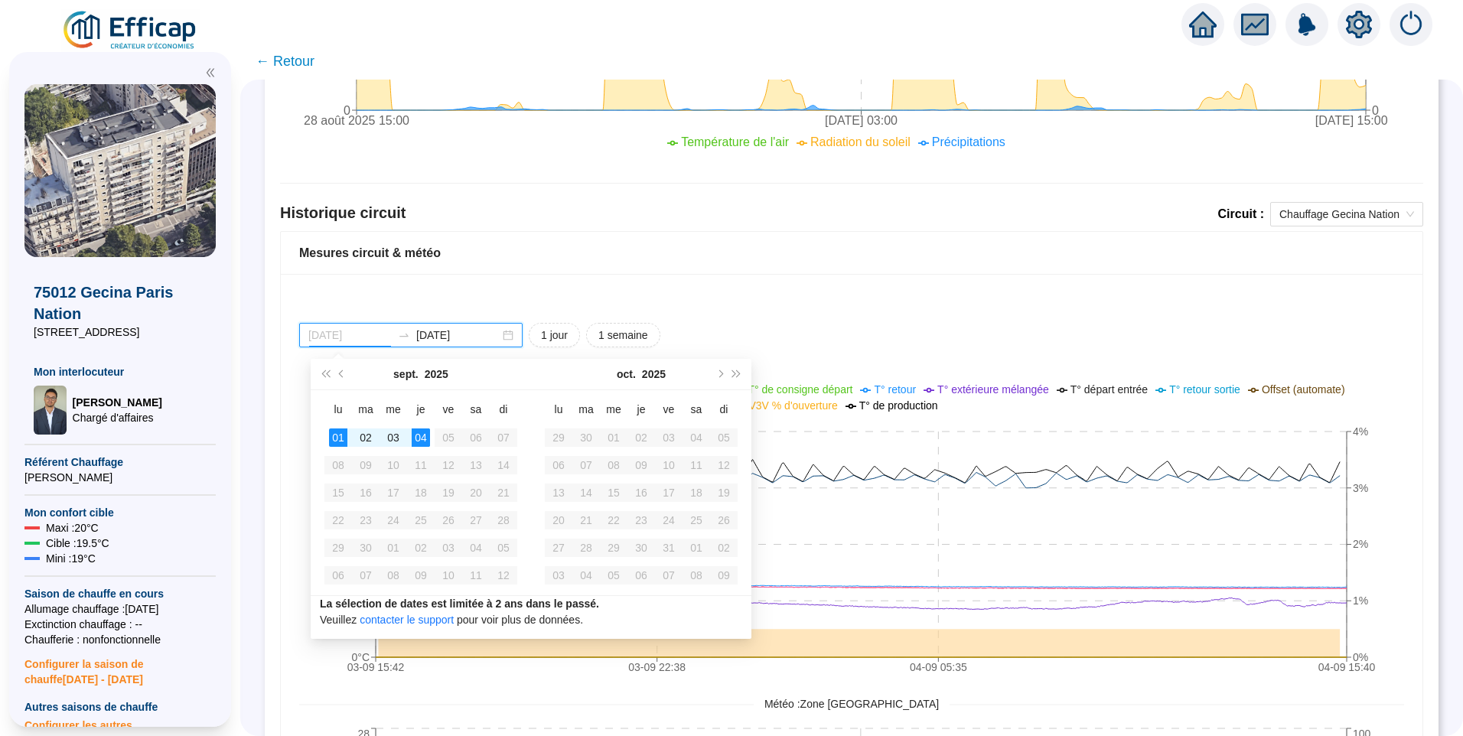
type input "2025-09-03"
click at [937, 341] on div "2025-09-03 2025-09-04 1 jour 1 semaine" at bounding box center [851, 335] width 1105 height 24
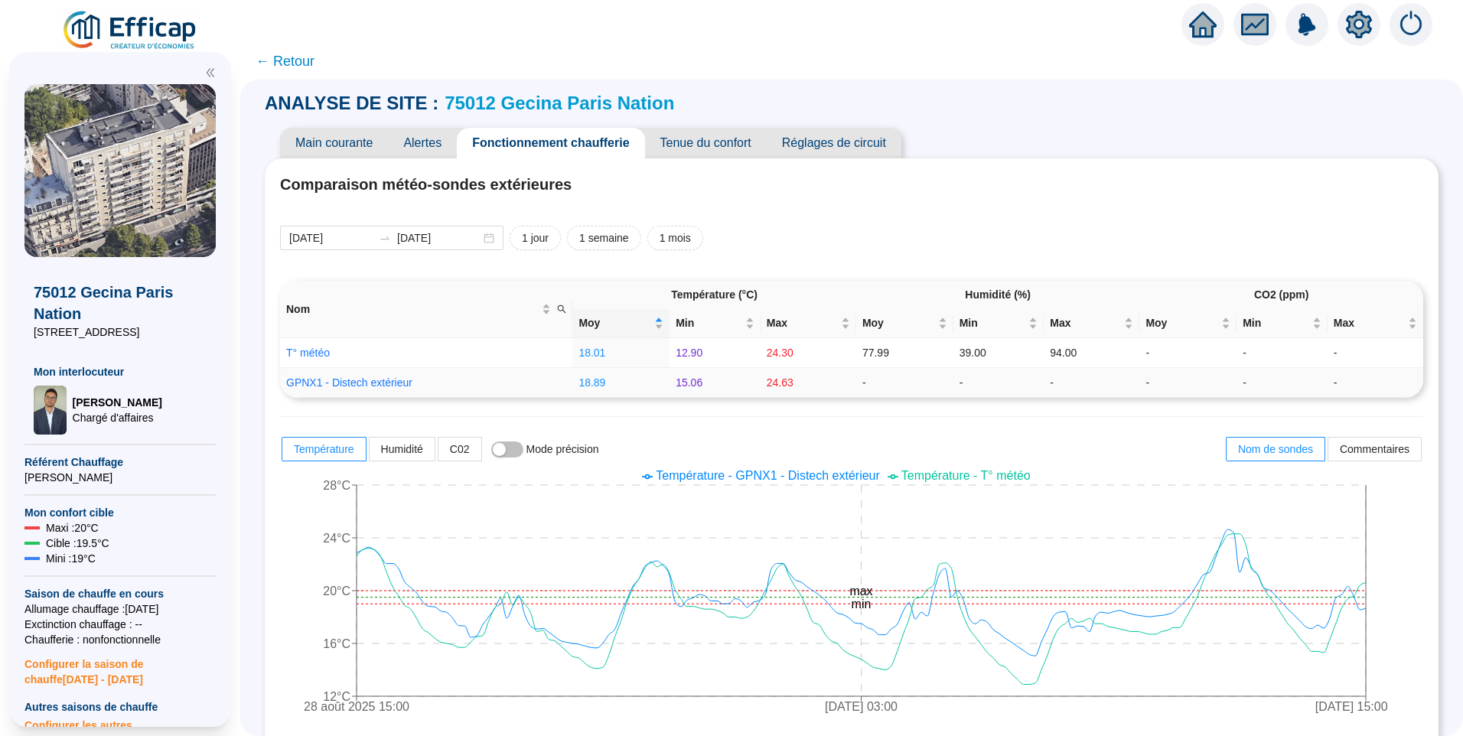
scroll to position [0, 0]
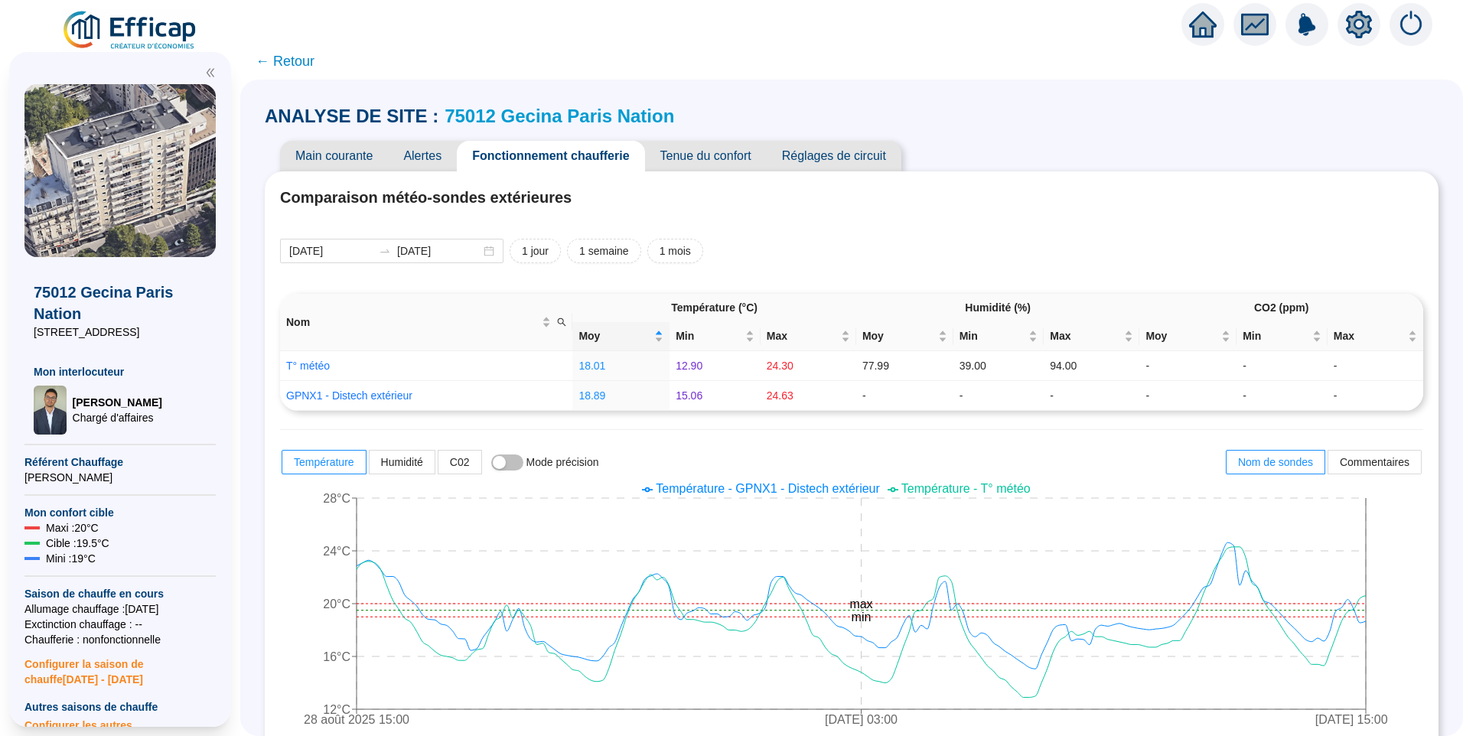
click at [830, 145] on span "Réglages de circuit" at bounding box center [833, 156] width 135 height 31
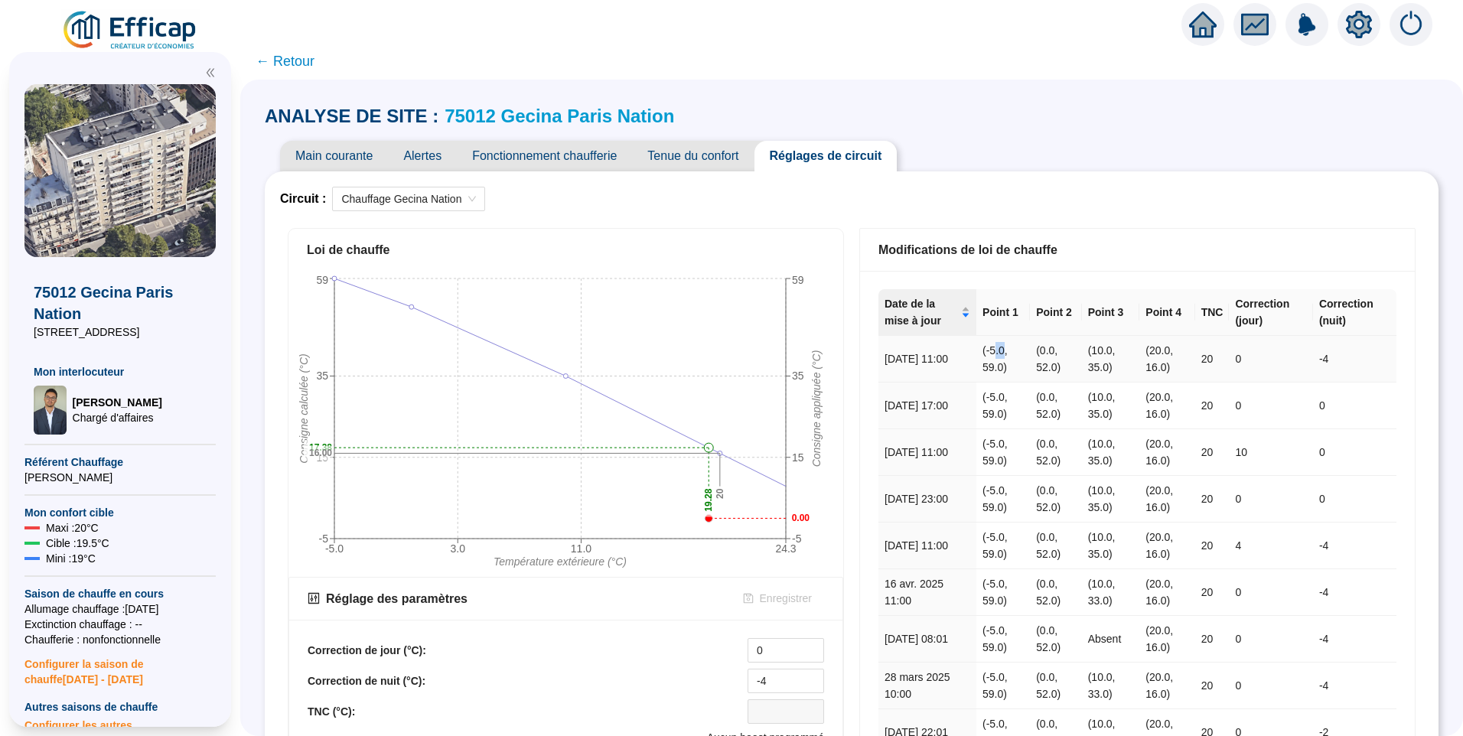
drag, startPoint x: 1002, startPoint y: 348, endPoint x: 994, endPoint y: 347, distance: 7.7
click at [994, 347] on td "(-5.0, 59.0)" at bounding box center [1003, 359] width 54 height 47
drag, startPoint x: 994, startPoint y: 347, endPoint x: 994, endPoint y: 364, distance: 16.8
click at [994, 364] on td "(-5.0, 59.0)" at bounding box center [1003, 359] width 54 height 47
click at [1052, 370] on td "(0.0, 52.0)" at bounding box center [1056, 359] width 52 height 47
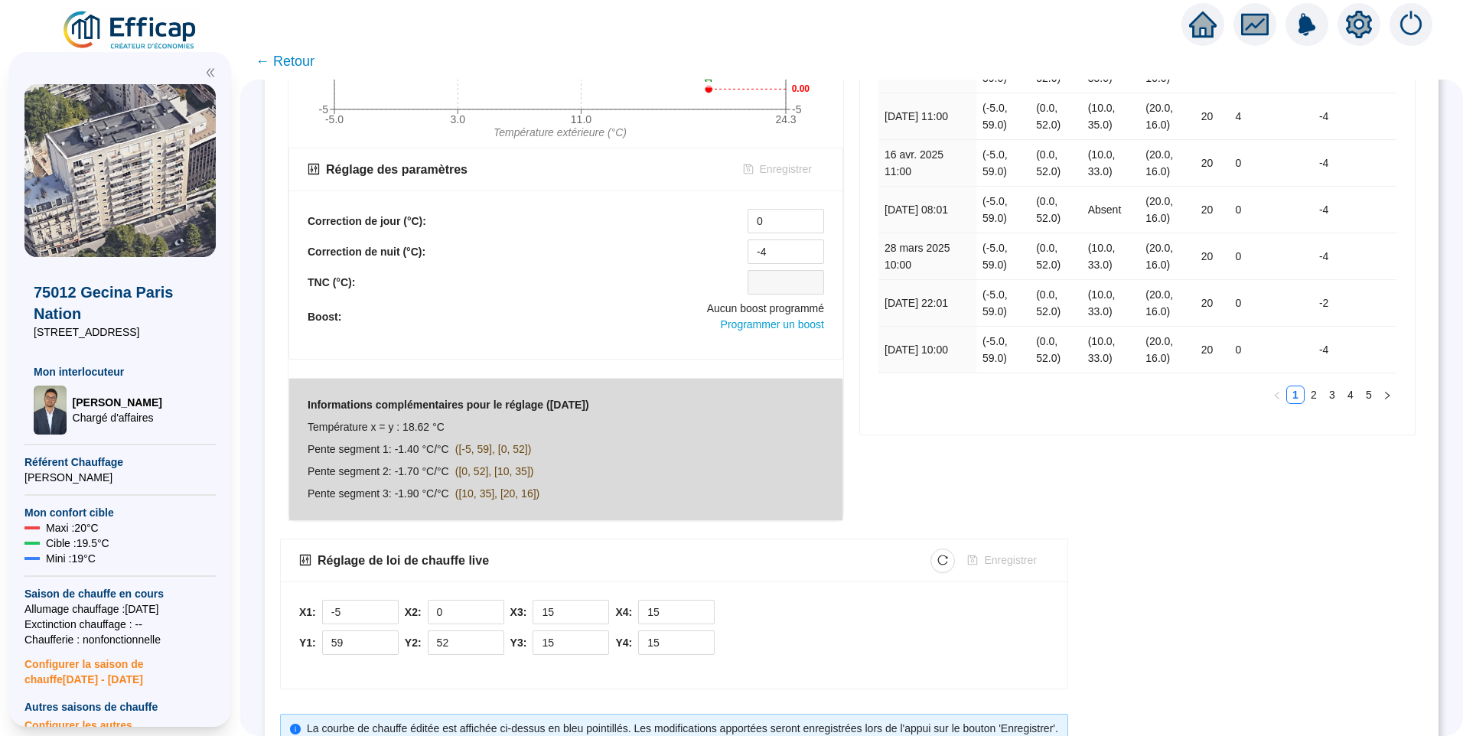
scroll to position [473, 0]
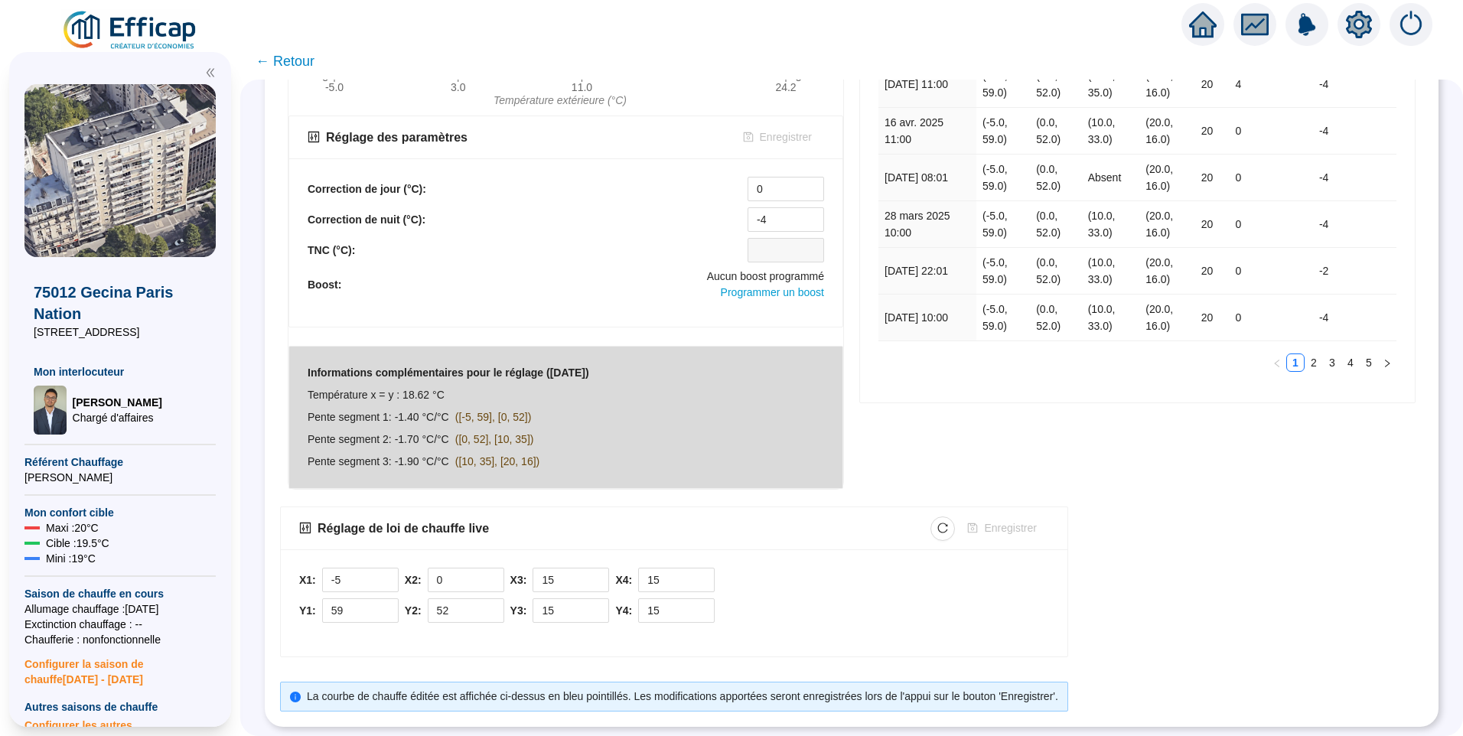
click at [838, 589] on div "X1: -5 Y1: 59 X2: 0 Y2: 52 X3: 15 Y3: 15 X4: 15 Y4: 15" at bounding box center [674, 599] width 750 height 63
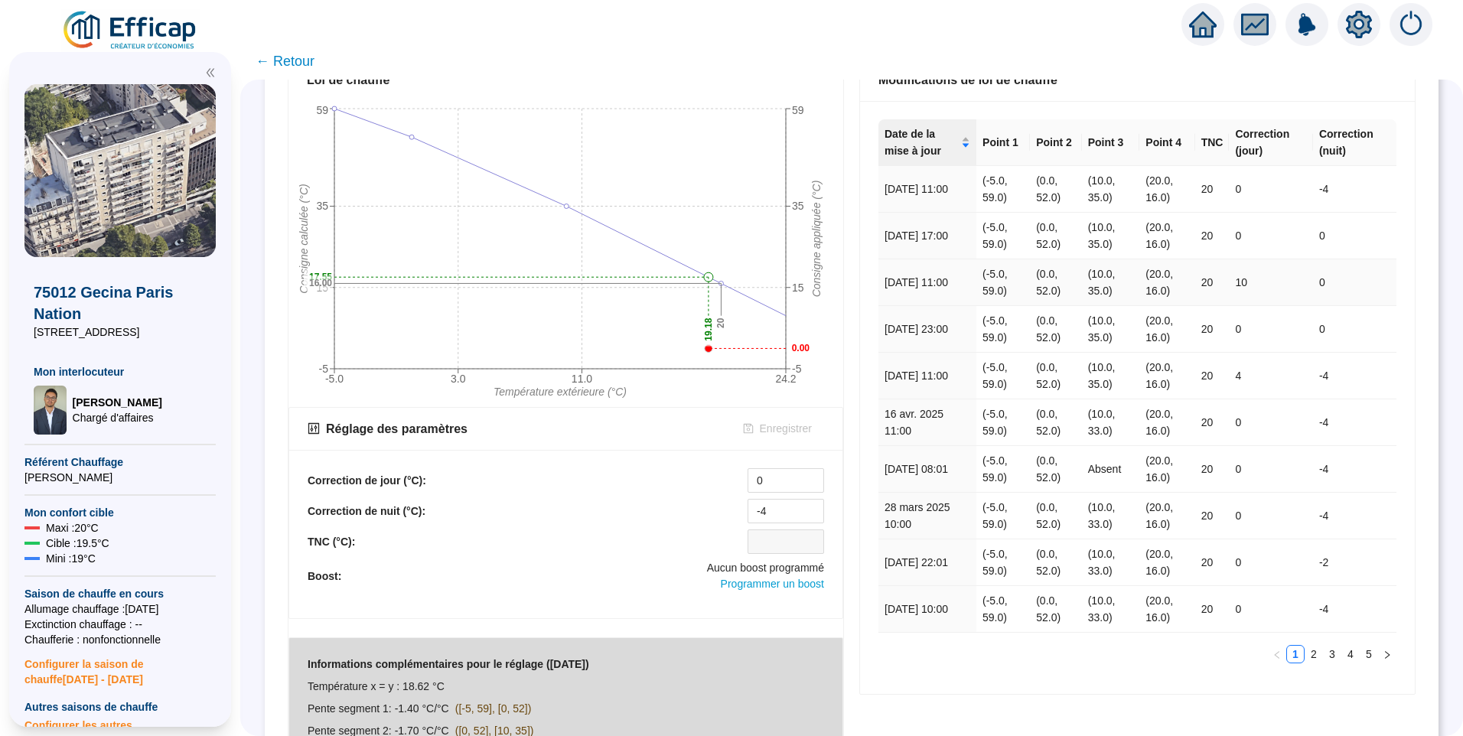
scroll to position [90, 0]
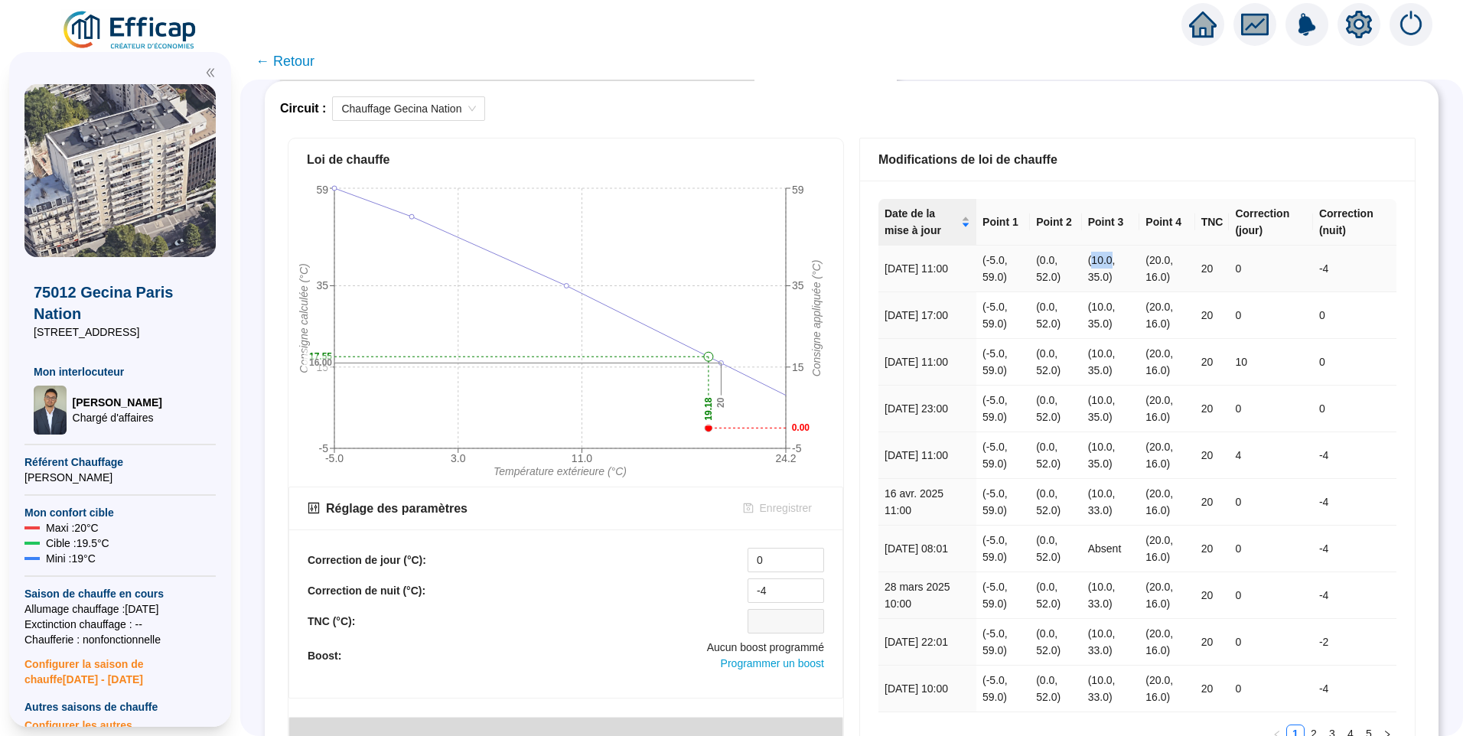
drag, startPoint x: 1088, startPoint y: 262, endPoint x: 1107, endPoint y: 263, distance: 19.1
click at [1107, 263] on td "(10.0, 35.0)" at bounding box center [1111, 269] width 58 height 47
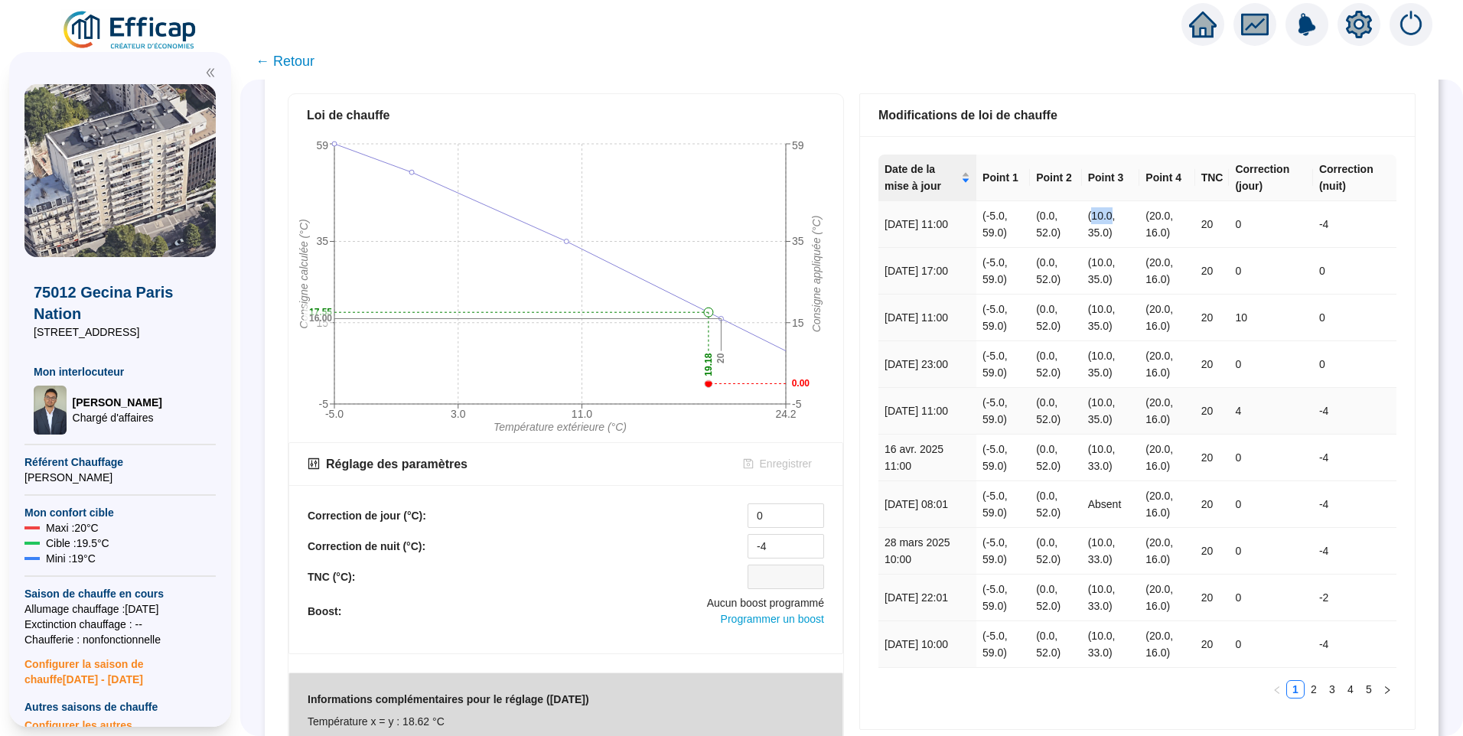
scroll to position [14, 0]
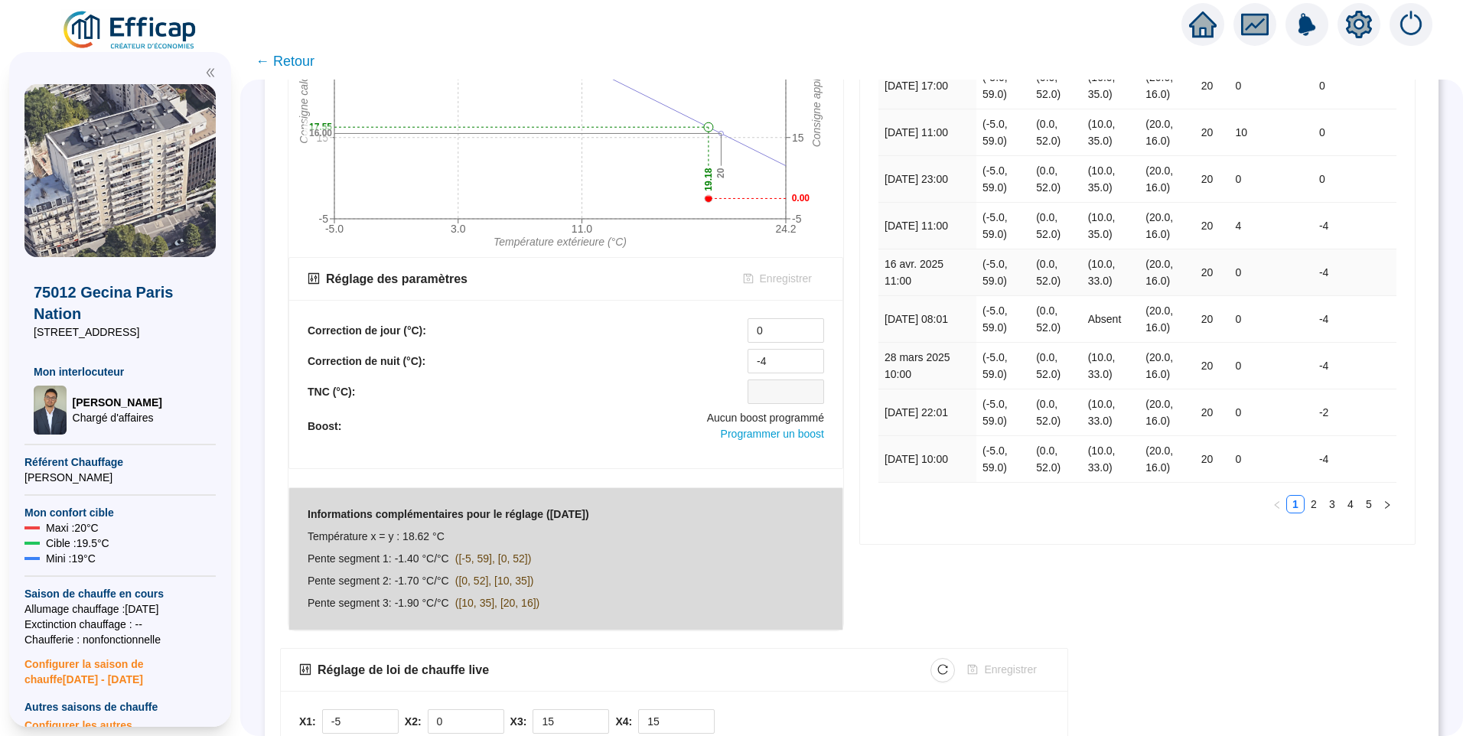
click at [1118, 286] on td "(10.0, 33.0)" at bounding box center [1111, 272] width 58 height 47
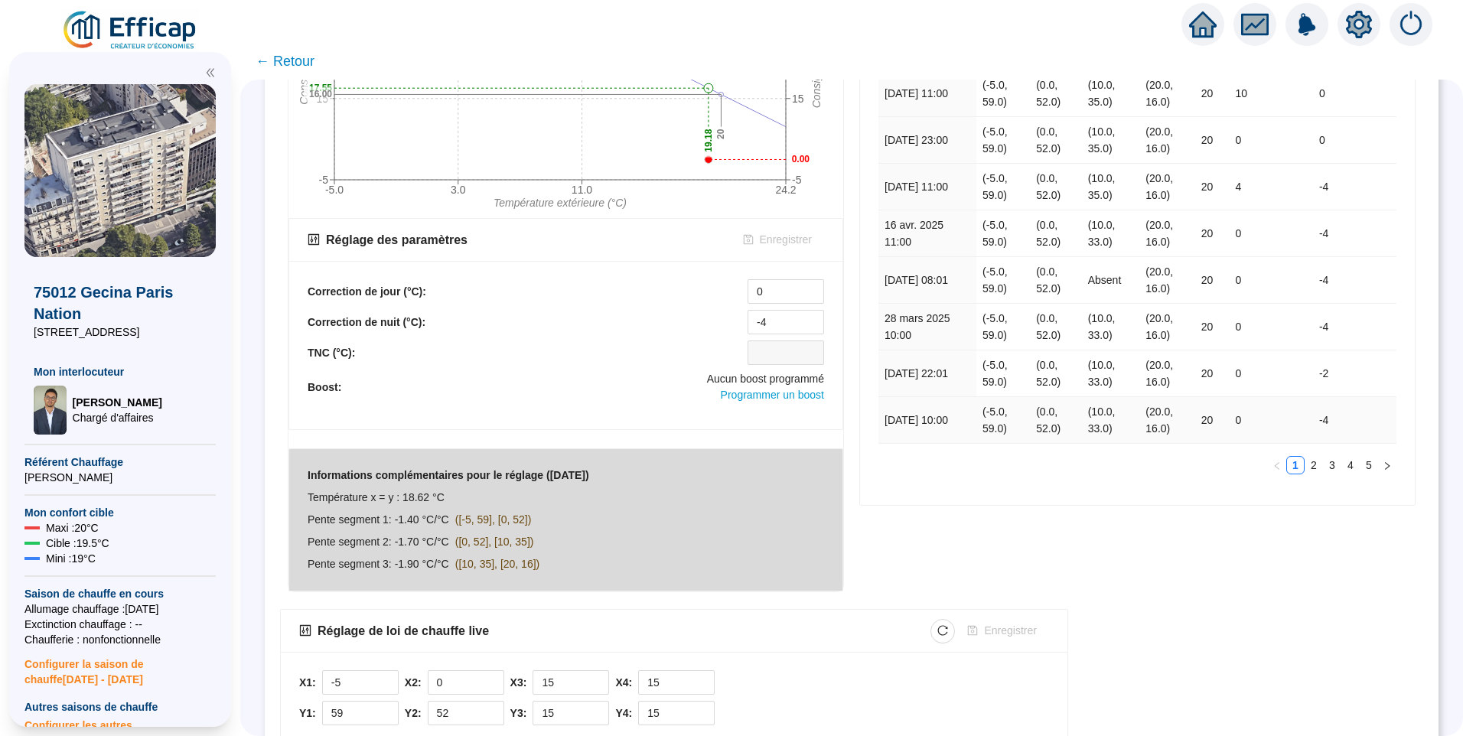
scroll to position [473, 0]
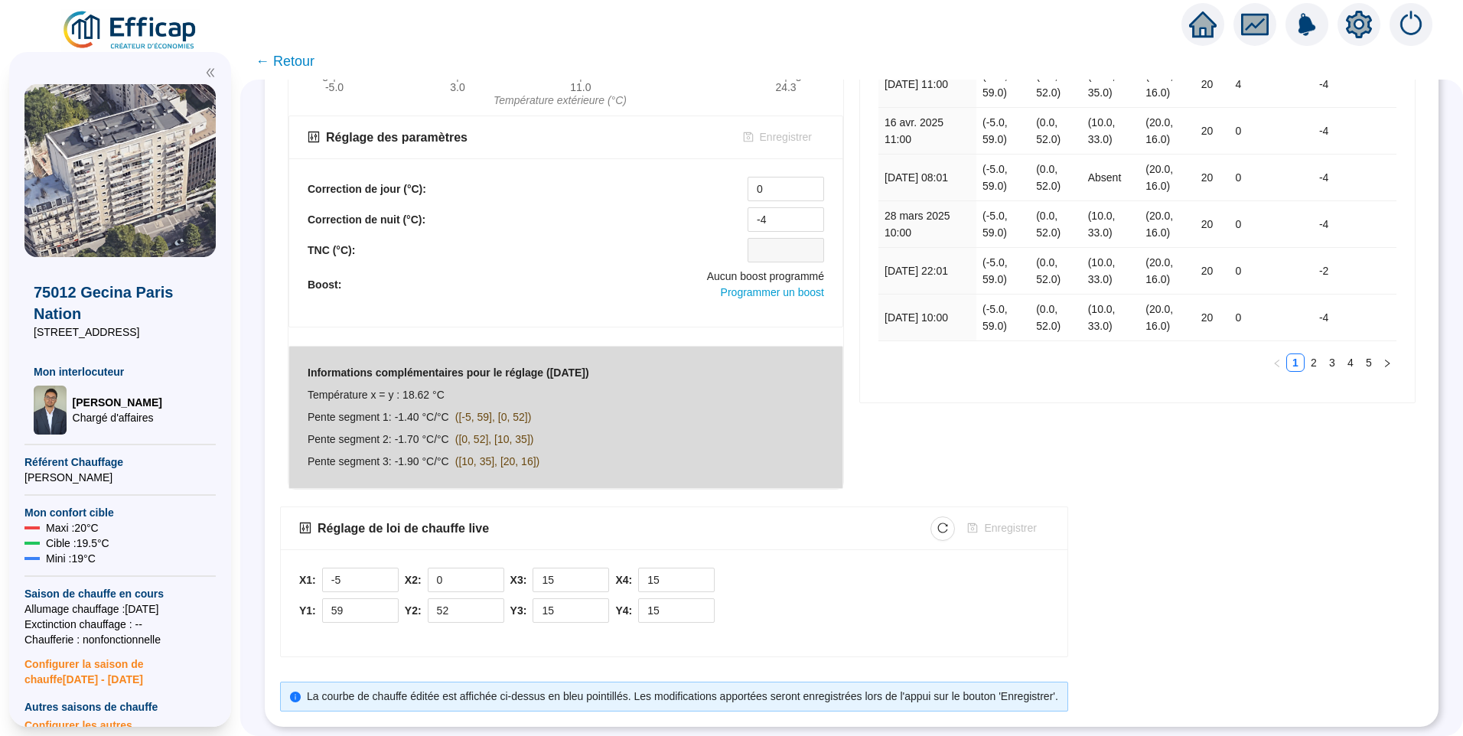
click at [1176, 553] on div "Réglage de loi de chauffe live Enregistrer X1: -5 Y1: 59 X2: 0 Y2: 52 X3: 15 Y3…" at bounding box center [851, 608] width 1143 height 205
click at [1140, 607] on div "Réglage de loi de chauffe live Enregistrer X1: -5 Y1: 59 X2: 0 Y2: 52 X3: 15 Y3…" at bounding box center [851, 608] width 1143 height 205
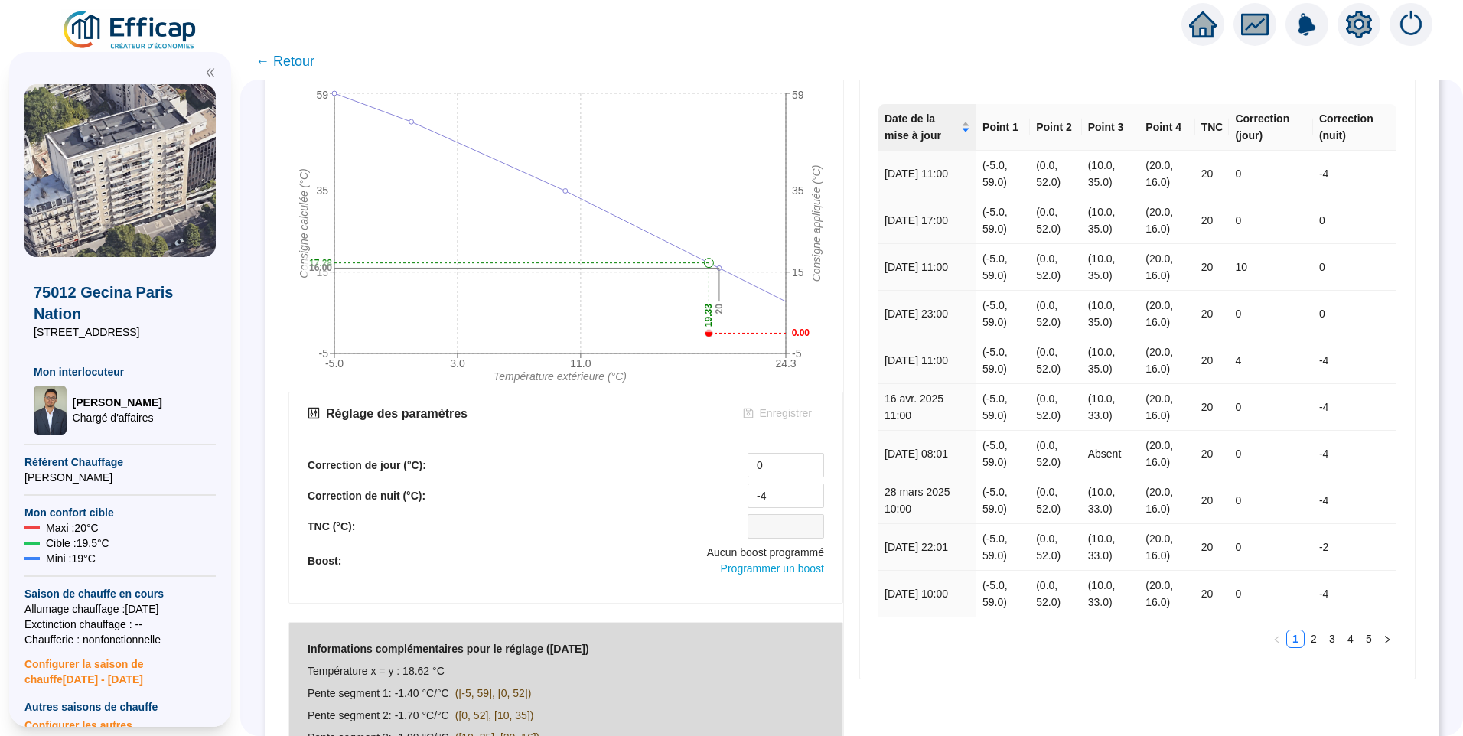
scroll to position [0, 0]
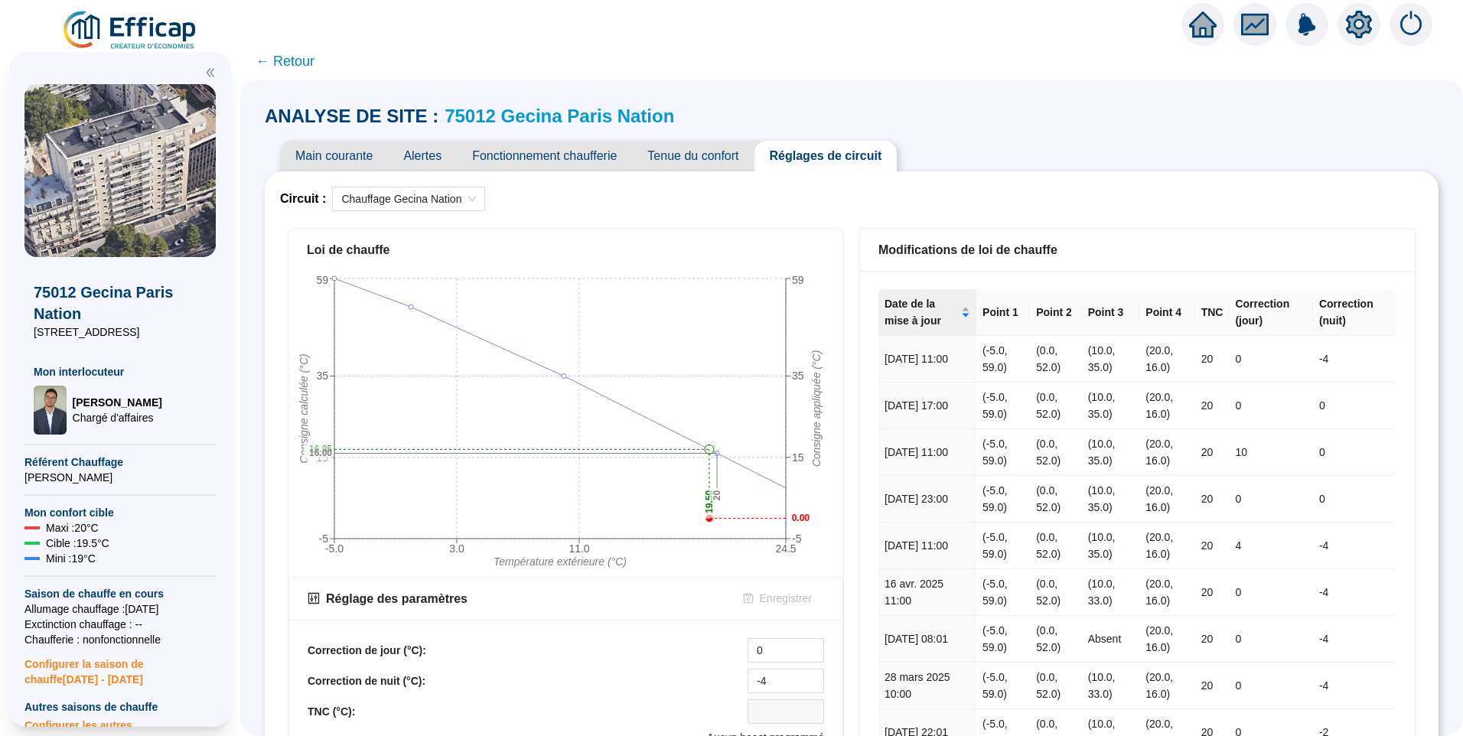
click at [360, 148] on span "Main courante" at bounding box center [334, 156] width 108 height 31
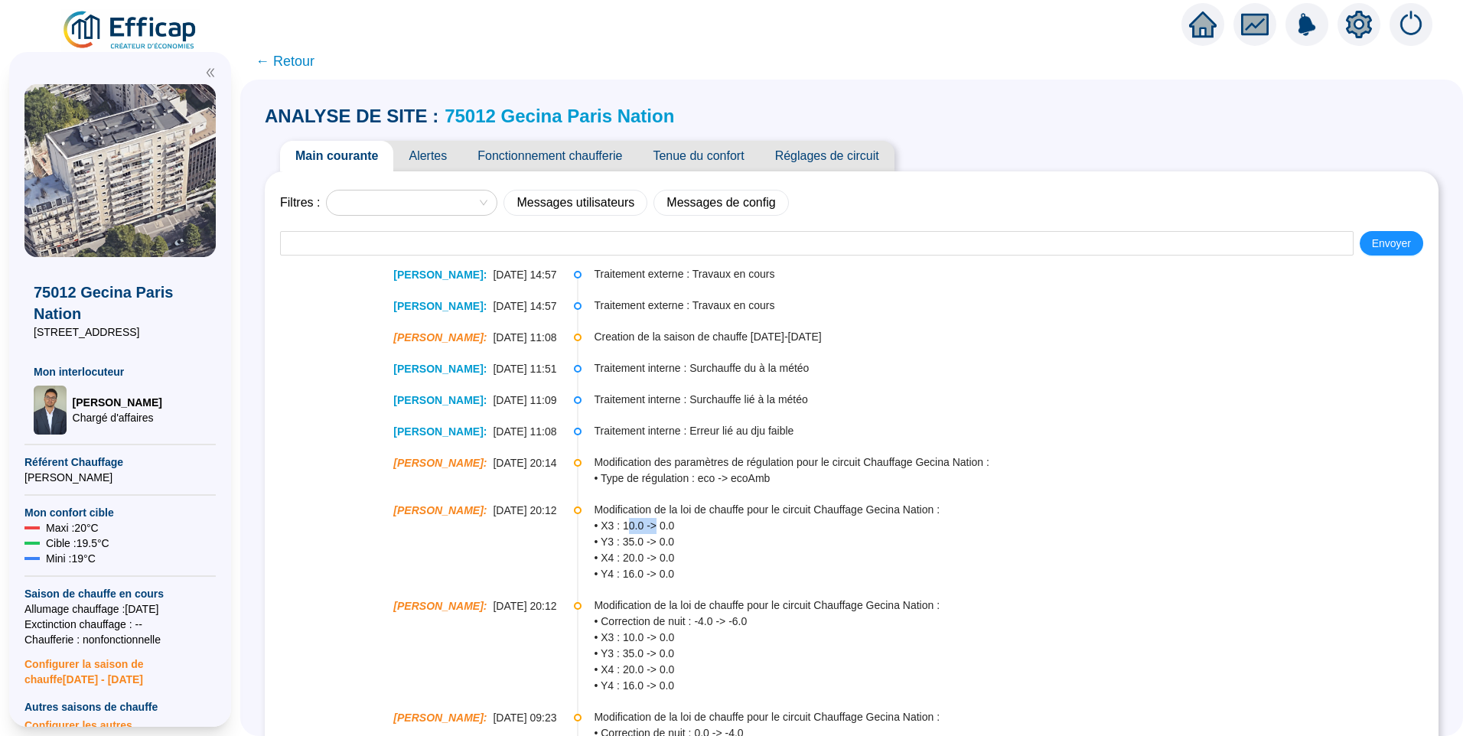
drag, startPoint x: 626, startPoint y: 520, endPoint x: 654, endPoint y: 522, distance: 28.4
click at [654, 522] on span "• X3 : 10.0 -> 0.0" at bounding box center [1015, 526] width 843 height 16
click at [860, 153] on span "Réglages de circuit" at bounding box center [827, 156] width 135 height 31
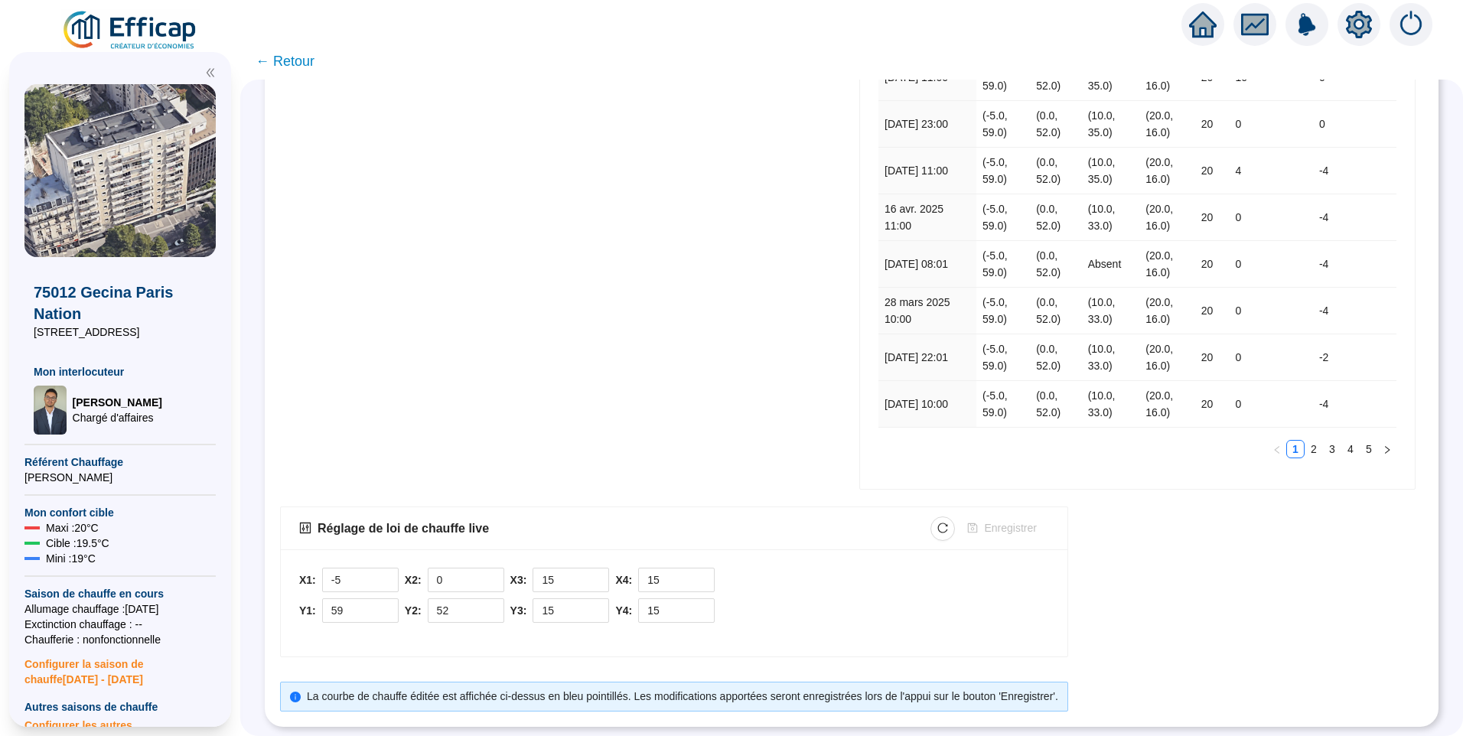
scroll to position [386, 0]
click at [780, 386] on div "Aucune donnée Aucune donnée" at bounding box center [565, 171] width 571 height 652
drag, startPoint x: 1150, startPoint y: 543, endPoint x: 1163, endPoint y: 529, distance: 18.4
click at [1154, 542] on div "Réglage de loi de chauffe live Enregistrer X1: -5 Y1: 59 X2: 0 Y2: 52 X3: 15 Y3…" at bounding box center [851, 608] width 1143 height 205
click at [945, 522] on icon "reload" at bounding box center [942, 527] width 11 height 11
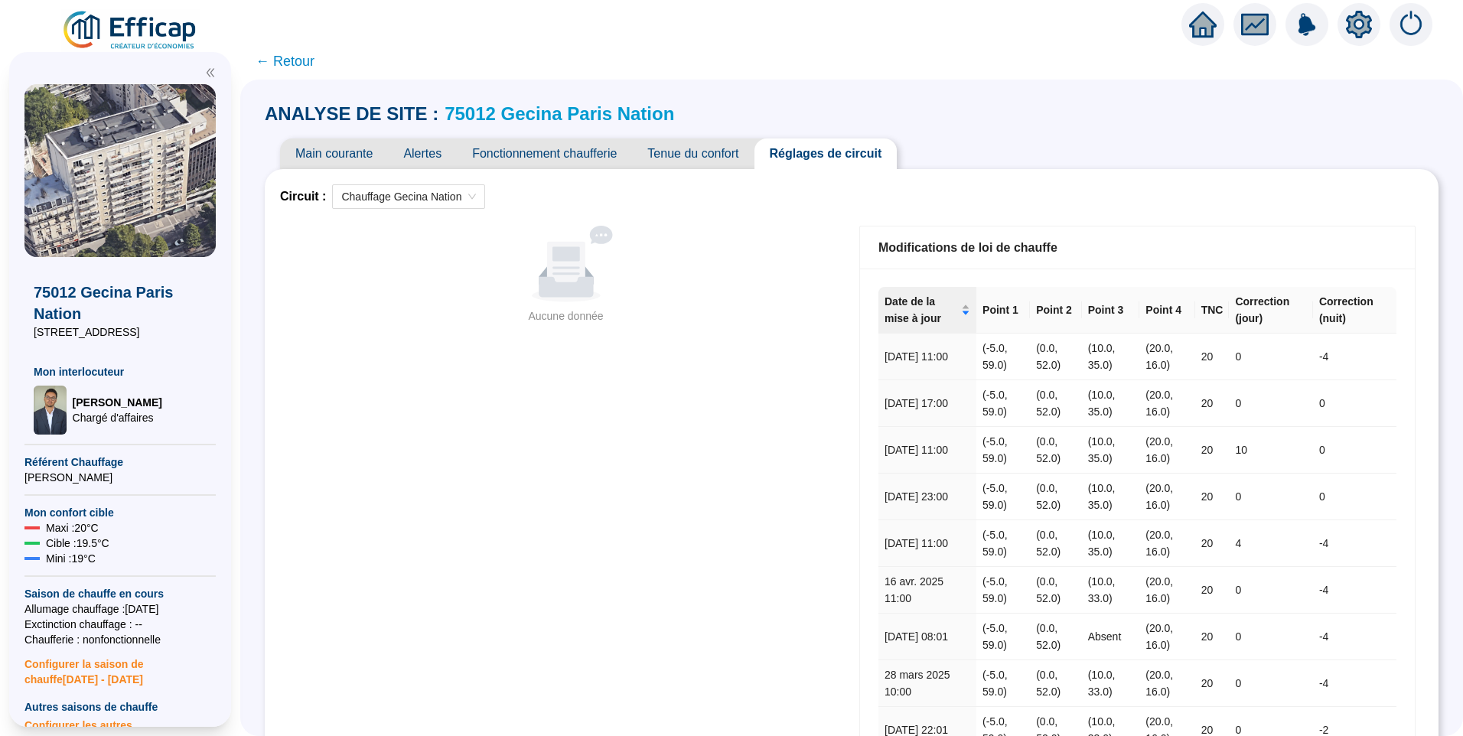
scroll to position [0, 0]
click at [1360, 21] on icon "setting" at bounding box center [1358, 24] width 11 height 11
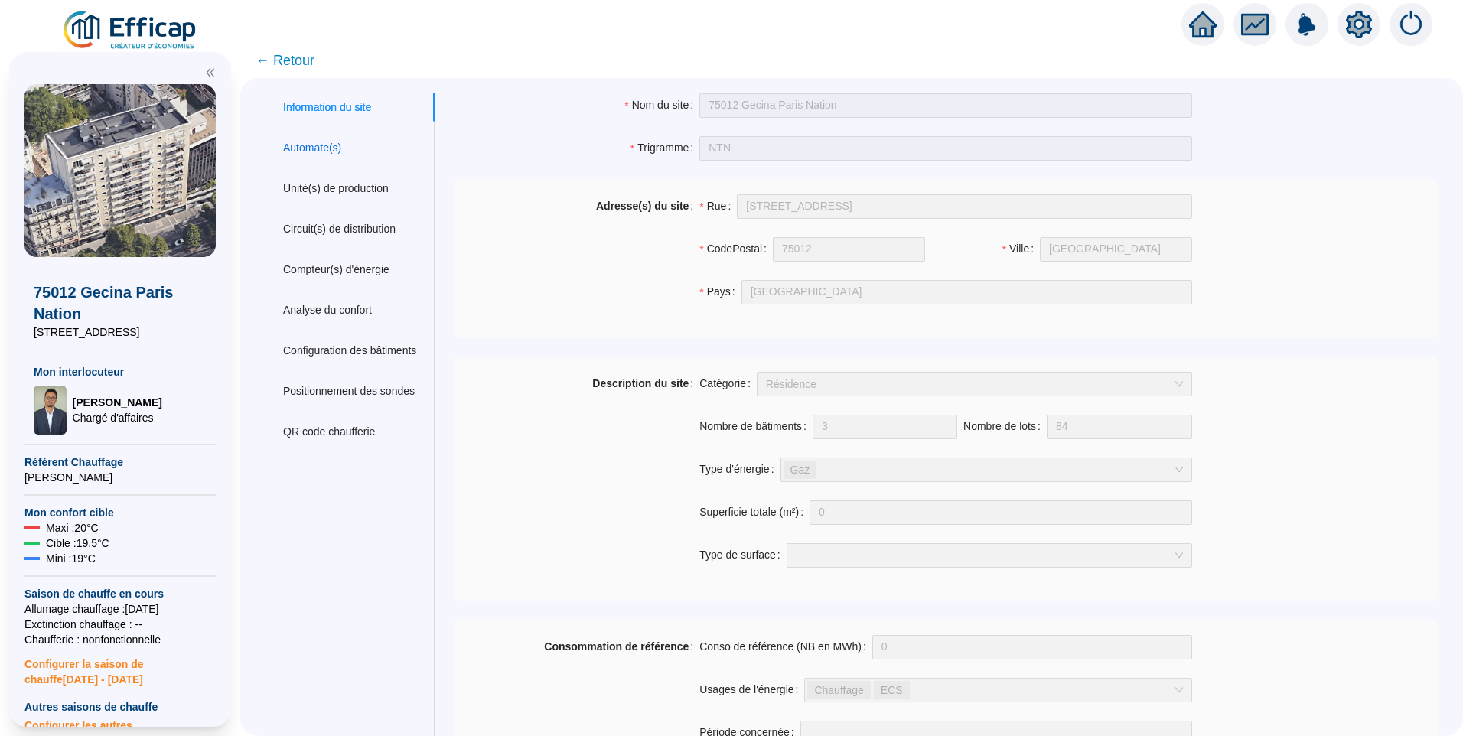
click at [330, 145] on div "Automate(s)" at bounding box center [312, 148] width 58 height 16
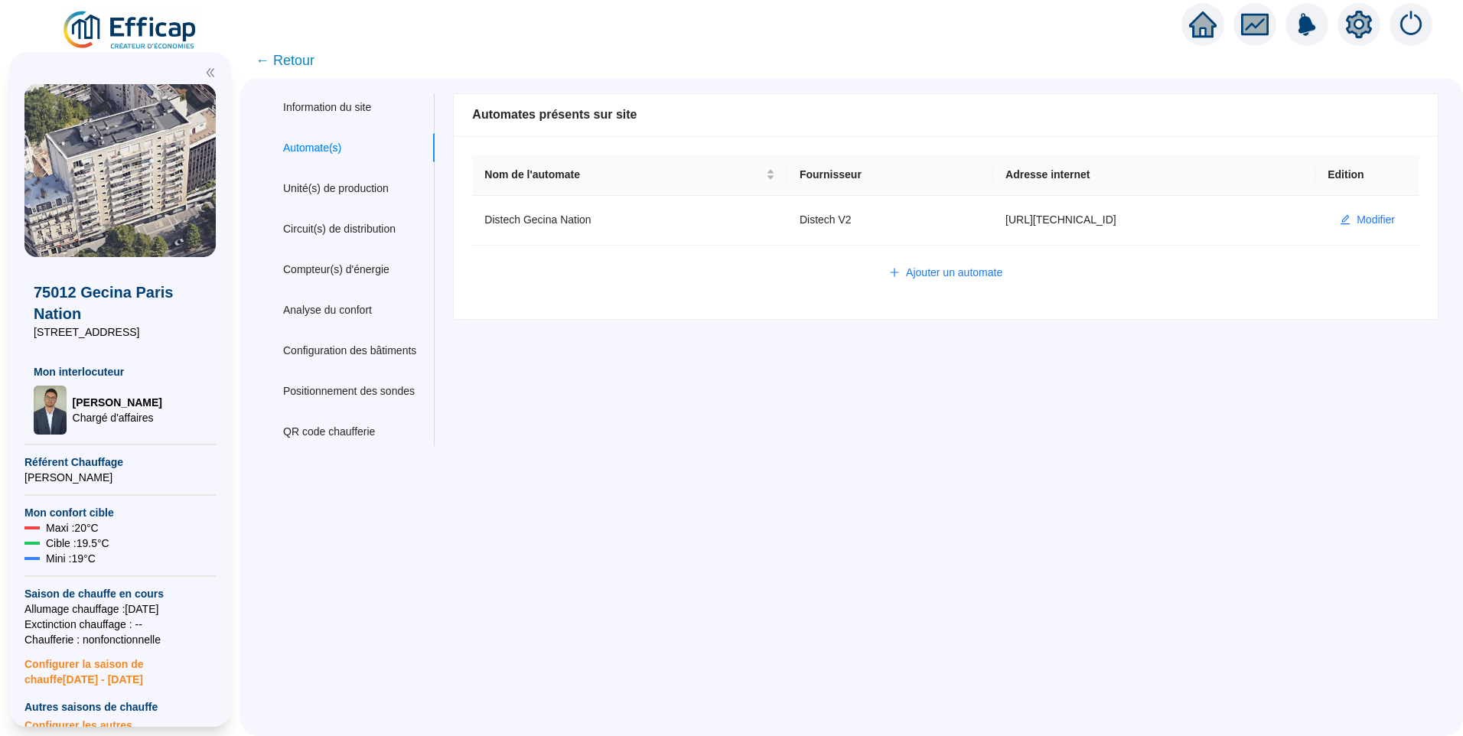
click at [1198, 352] on div "Nom du site 75012 Gecina Paris Nation Trigramme NTN Adresse(s) du site Rue 25 a…" at bounding box center [936, 269] width 1004 height 353
click at [299, 57] on span "← Retour" at bounding box center [284, 60] width 59 height 21
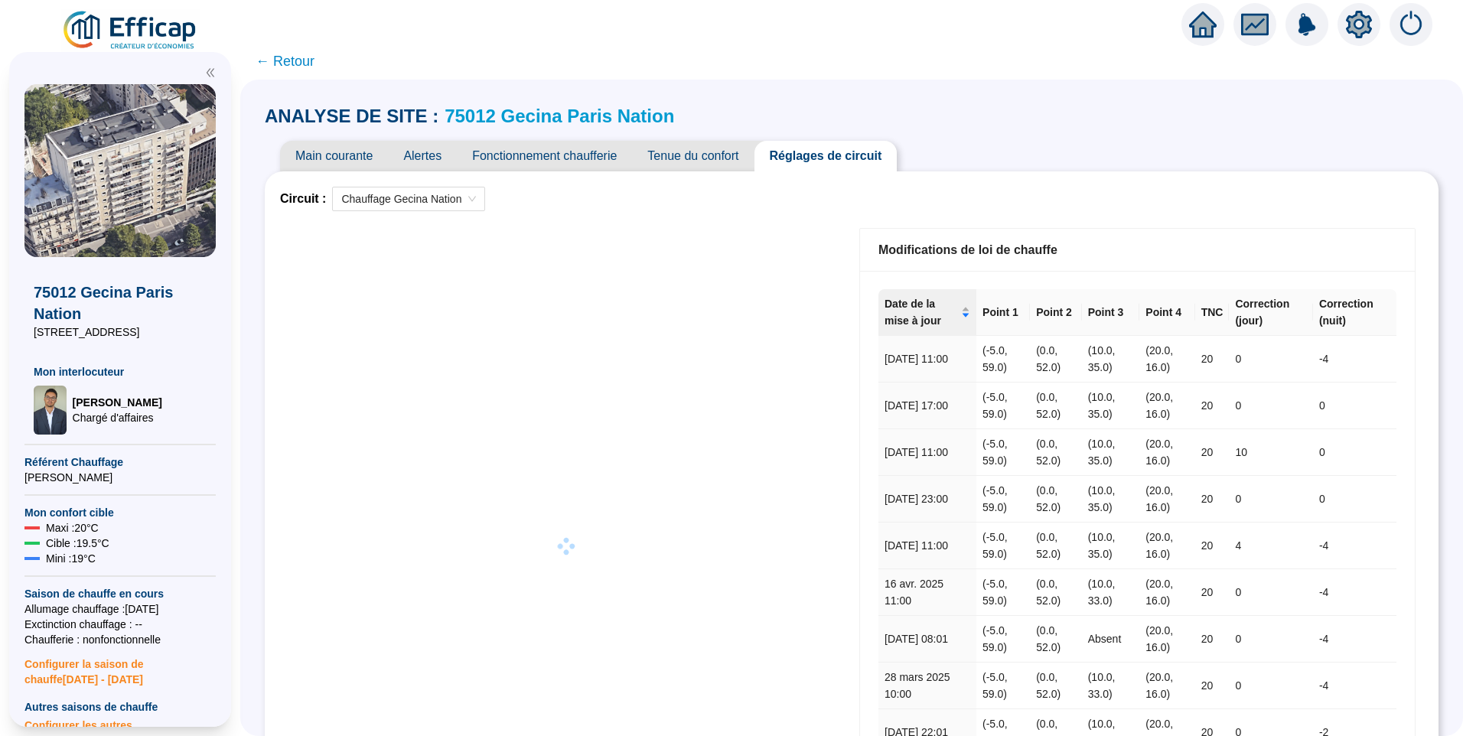
click at [363, 156] on span "Main courante" at bounding box center [334, 156] width 108 height 31
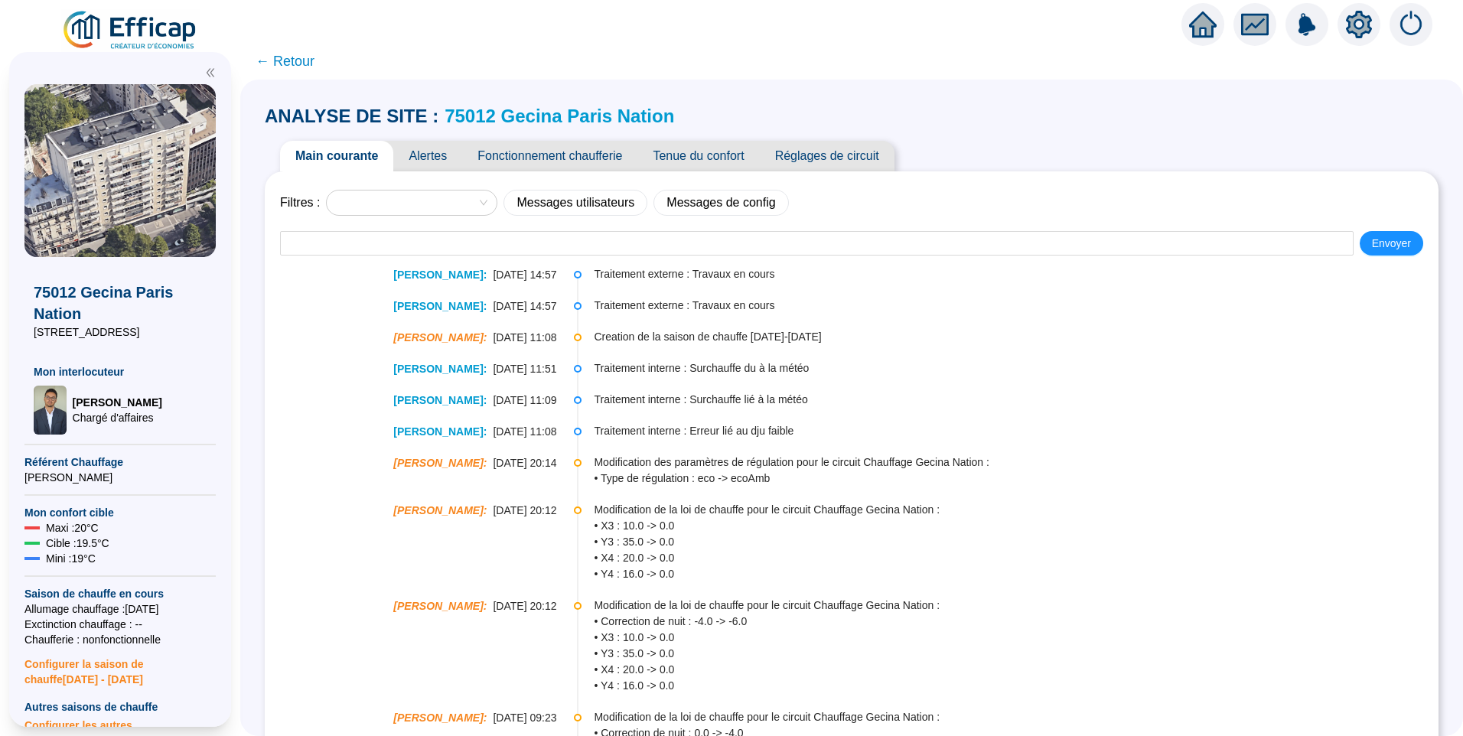
click at [564, 157] on span "Fonctionnement chaufferie" at bounding box center [549, 156] width 175 height 31
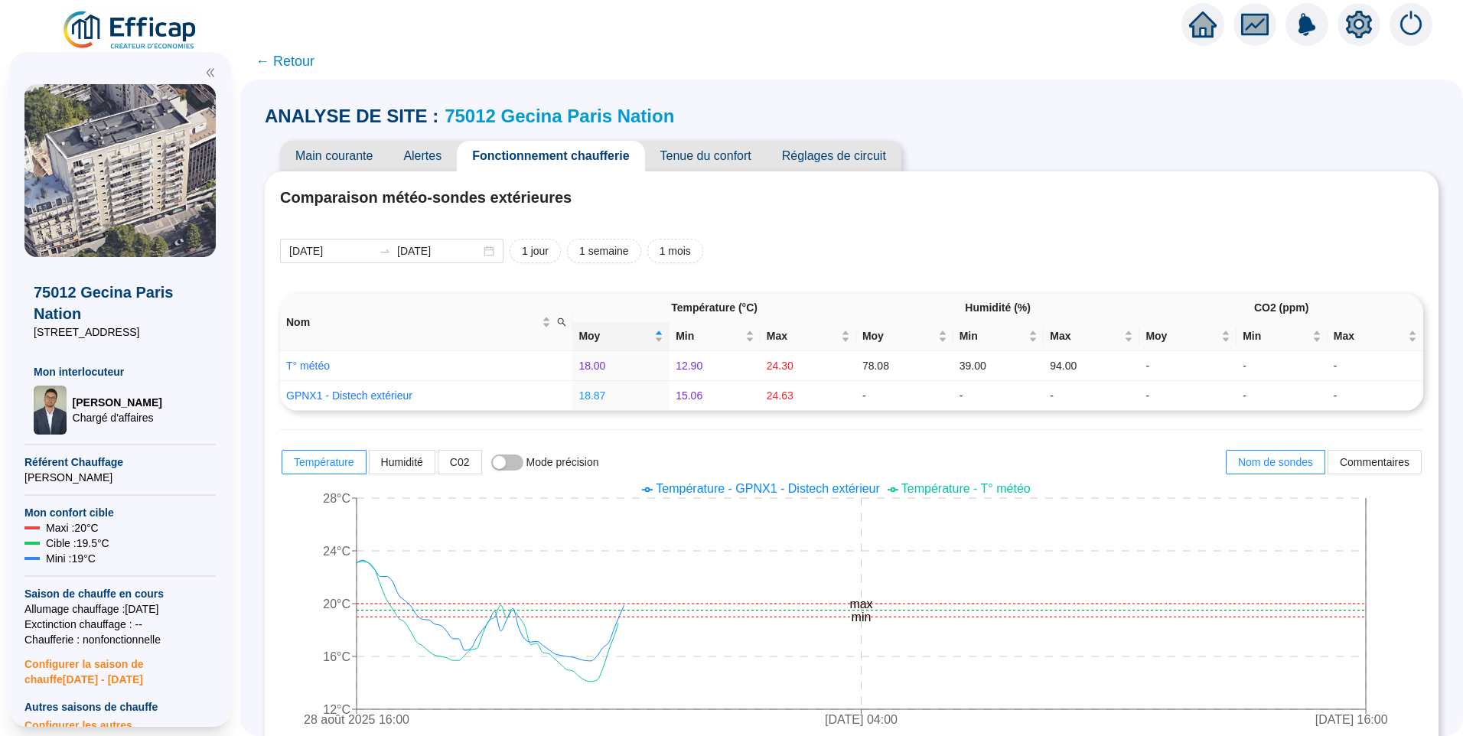
click at [822, 161] on span "Réglages de circuit" at bounding box center [833, 156] width 135 height 31
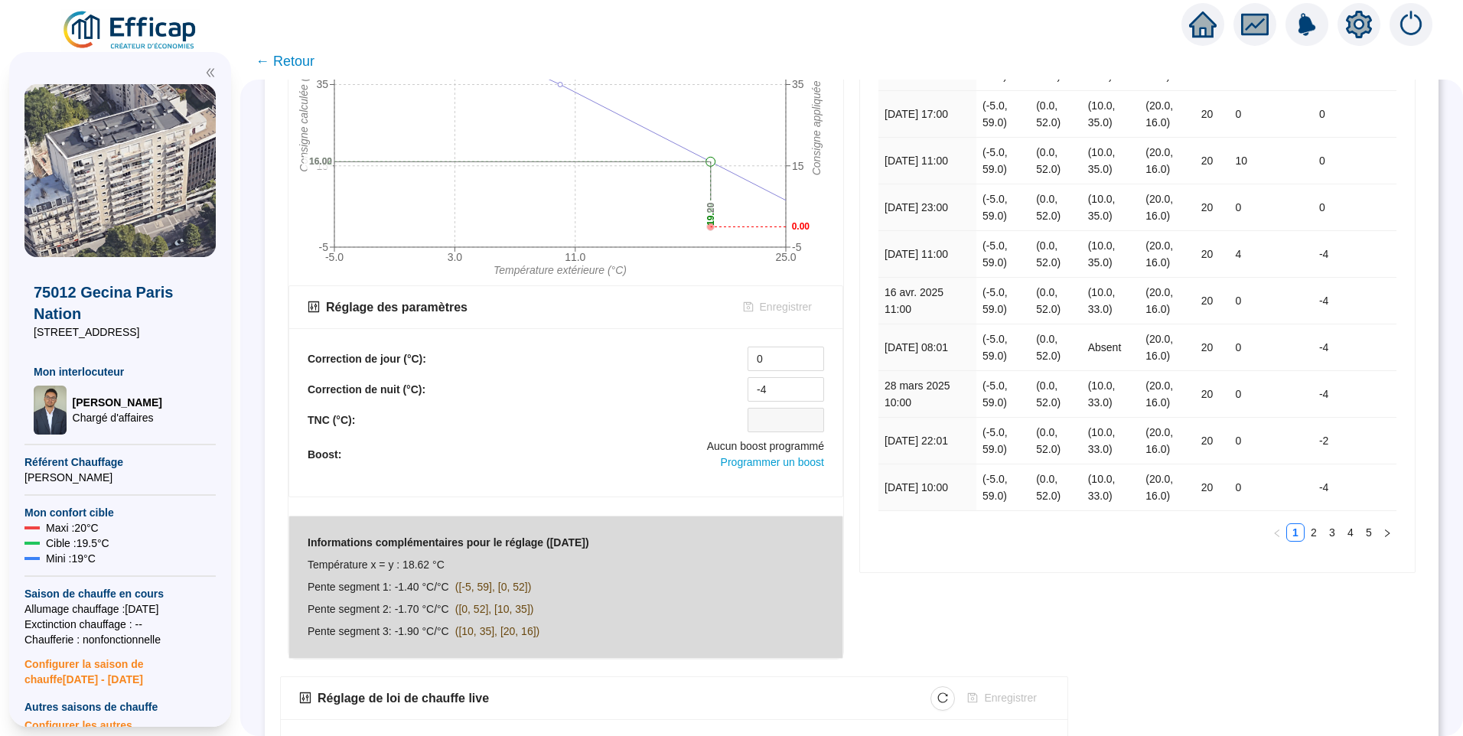
scroll to position [459, 0]
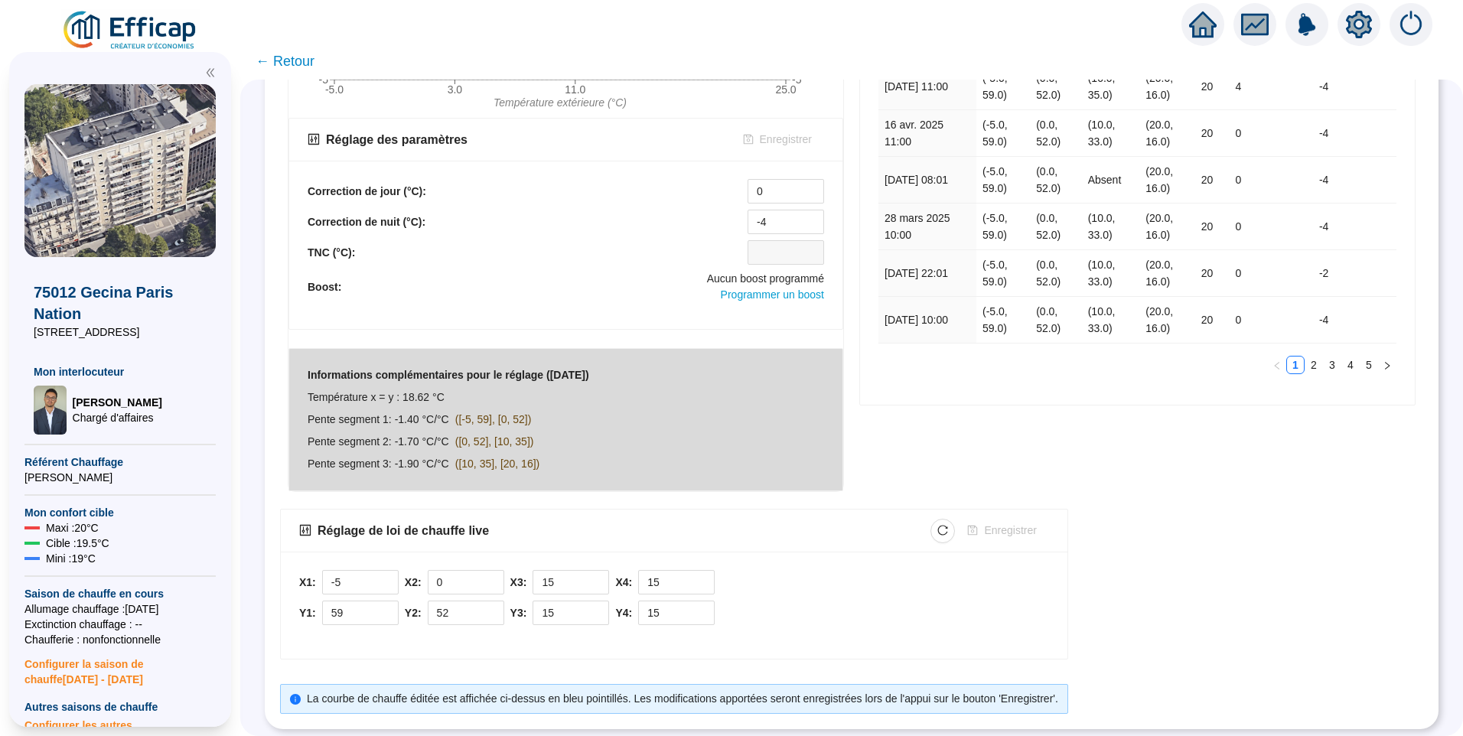
click at [971, 460] on div "Modifications de loi de chauffe Date de la mise à jour Point 1 Point 2 Point 3 …" at bounding box center [1136, 130] width 571 height 738
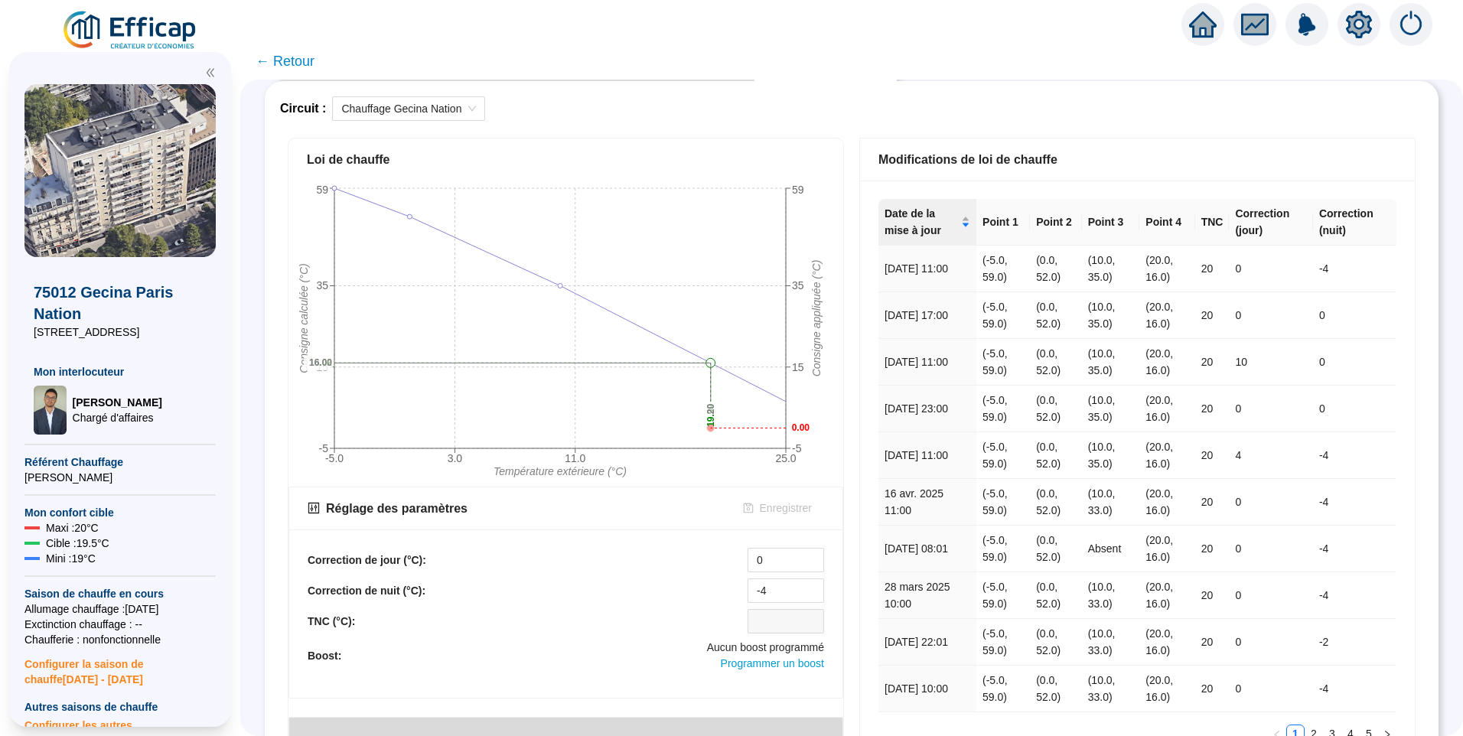
scroll to position [473, 0]
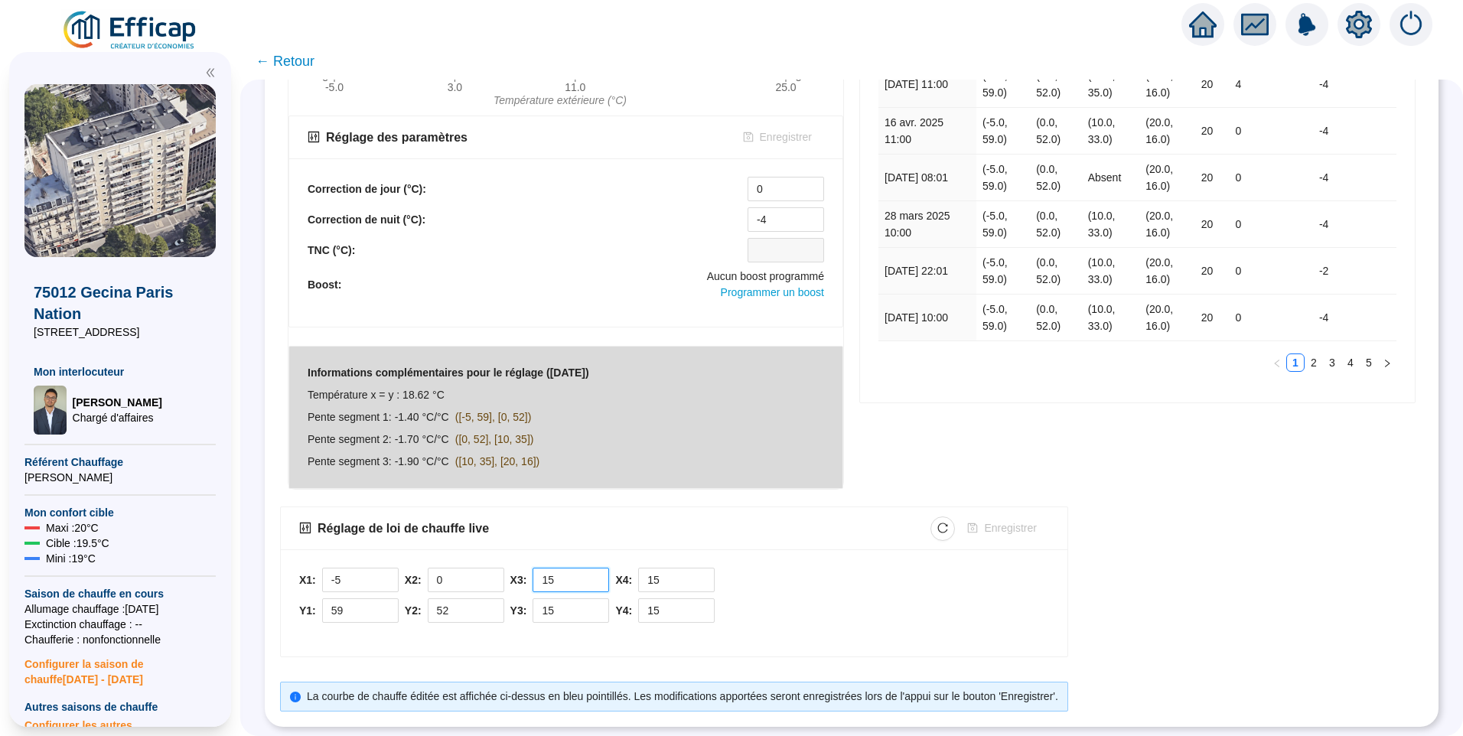
drag, startPoint x: 535, startPoint y: 569, endPoint x: 522, endPoint y: 568, distance: 12.3
click at [522, 568] on div "X3: 15" at bounding box center [559, 580] width 99 height 24
type input "10"
drag, startPoint x: 575, startPoint y: 601, endPoint x: 493, endPoint y: 600, distance: 81.8
click at [493, 600] on div "X1: -5 Y1: 59 X2: 0 Y2: 52 X3: 10 Y3: 15 X4: 15 Y4: 15" at bounding box center [674, 599] width 750 height 63
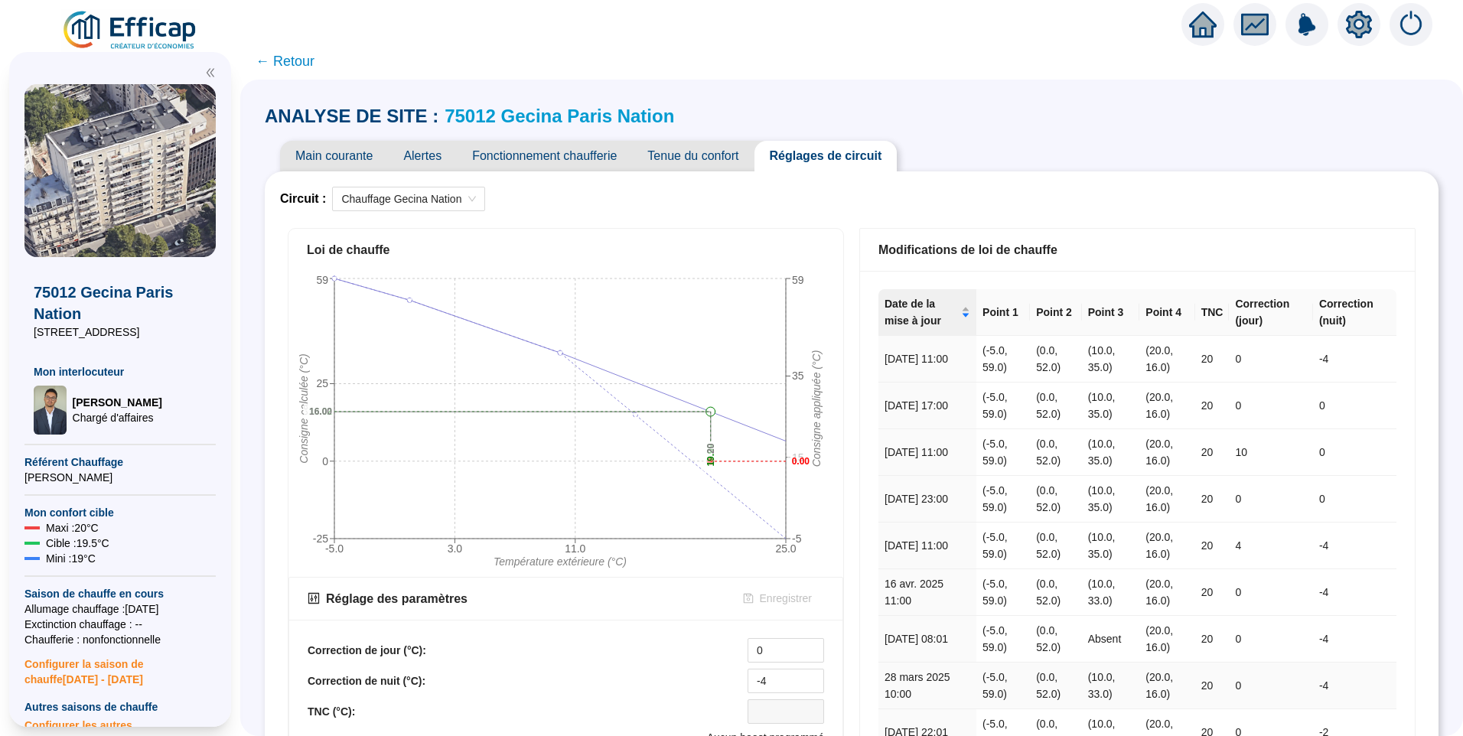
scroll to position [459, 0]
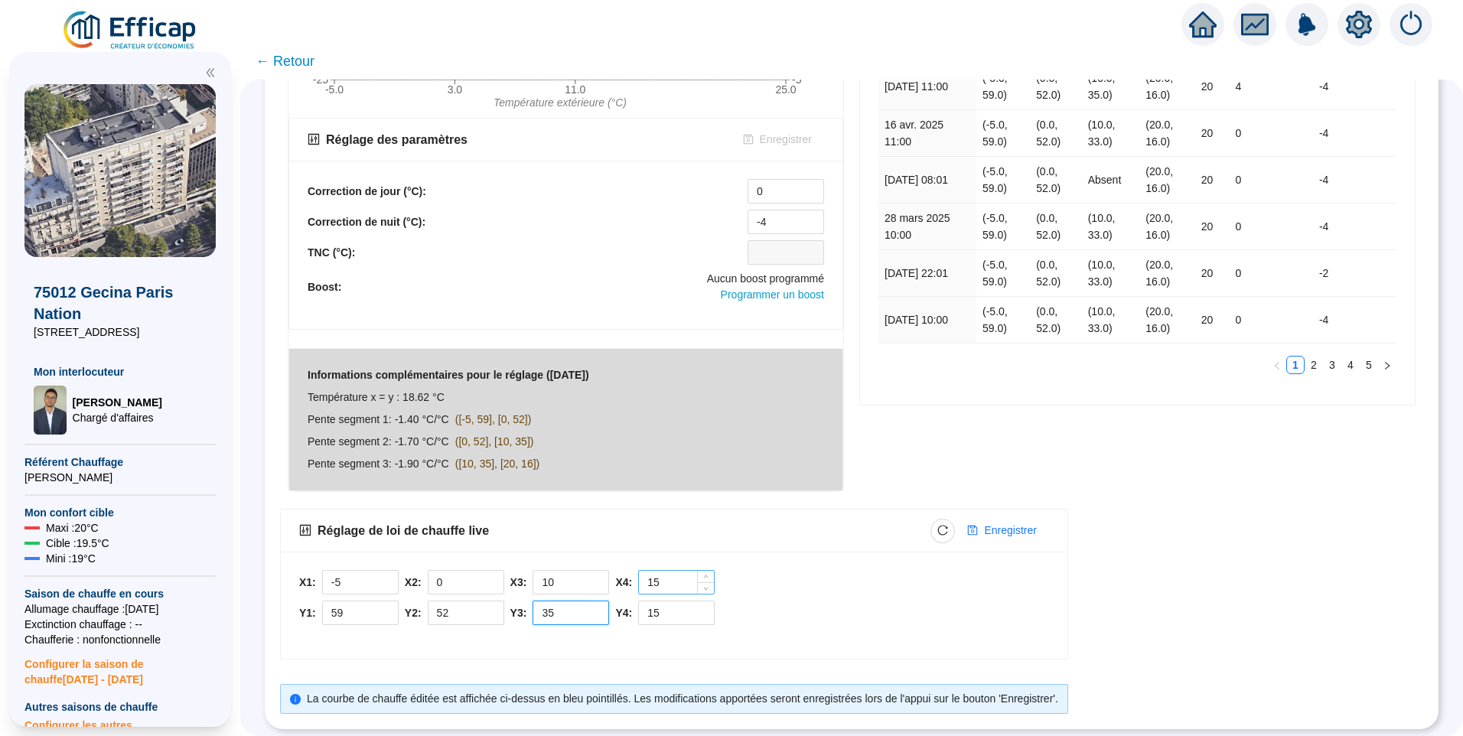
type input "35"
drag, startPoint x: 655, startPoint y: 581, endPoint x: 597, endPoint y: 578, distance: 58.2
click at [597, 578] on div "X1: -5 Y1: 59 X2: 0 Y2: 52 X3: 10 Y3: 35 X4: 15 Y4: 15" at bounding box center [674, 601] width 750 height 63
type input "20"
drag, startPoint x: 674, startPoint y: 621, endPoint x: 626, endPoint y: 621, distance: 48.2
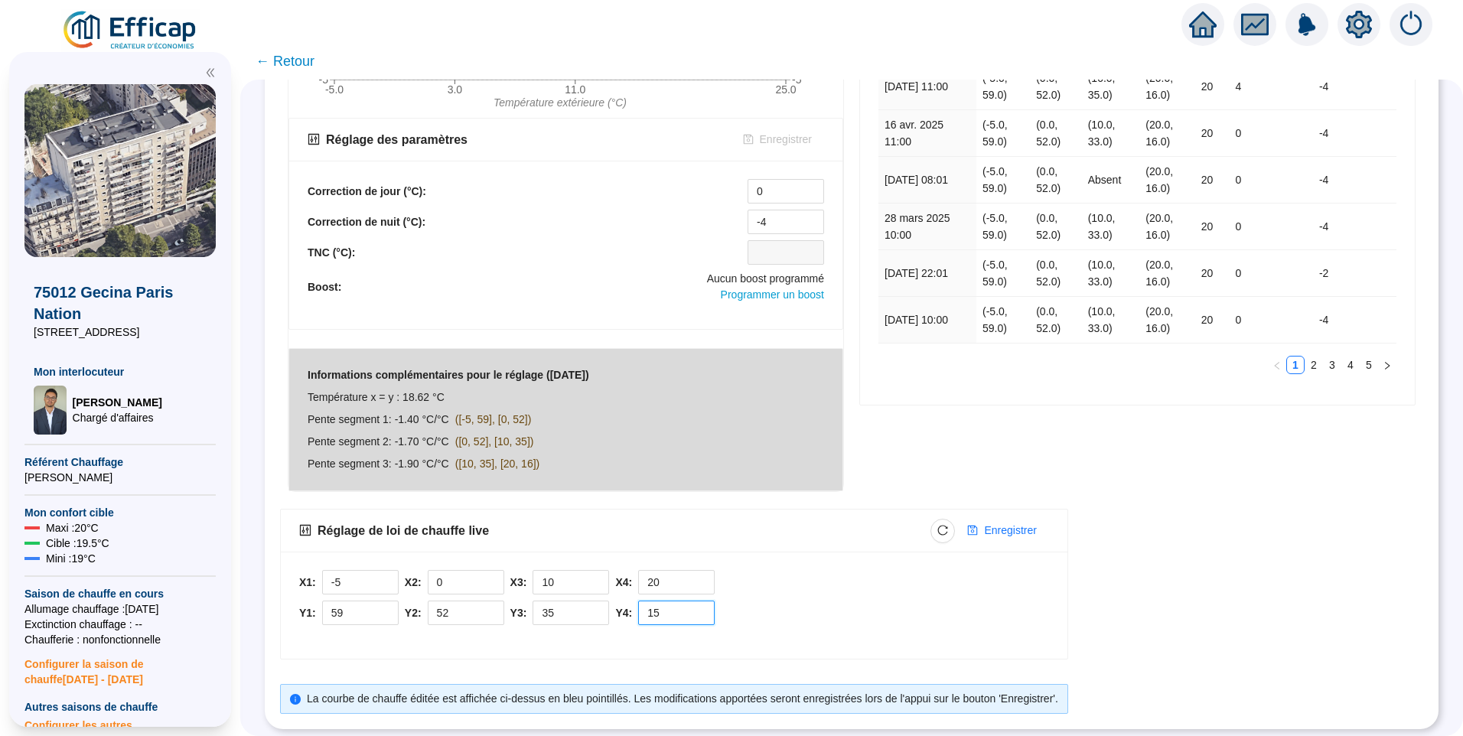
click at [626, 621] on div "Y4: 15" at bounding box center [664, 612] width 99 height 24
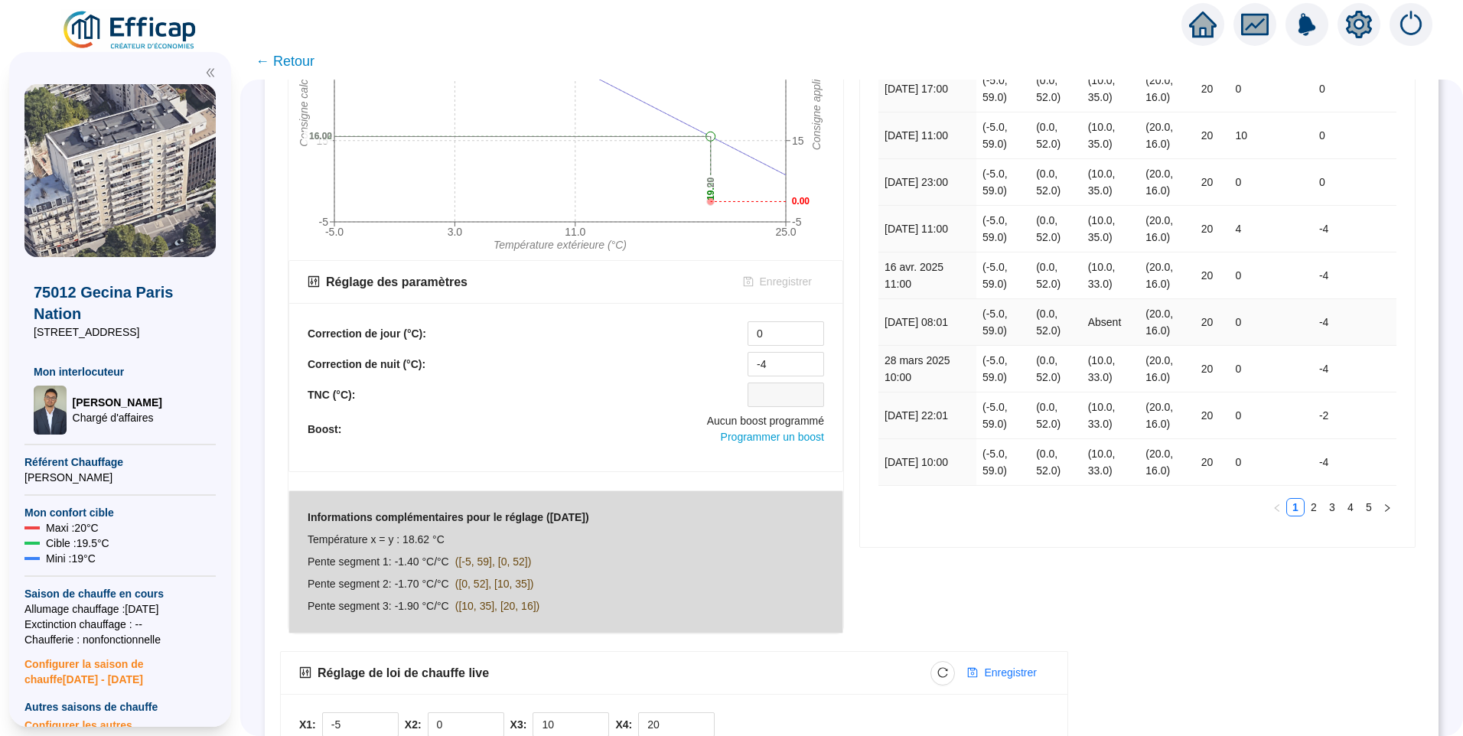
scroll to position [473, 0]
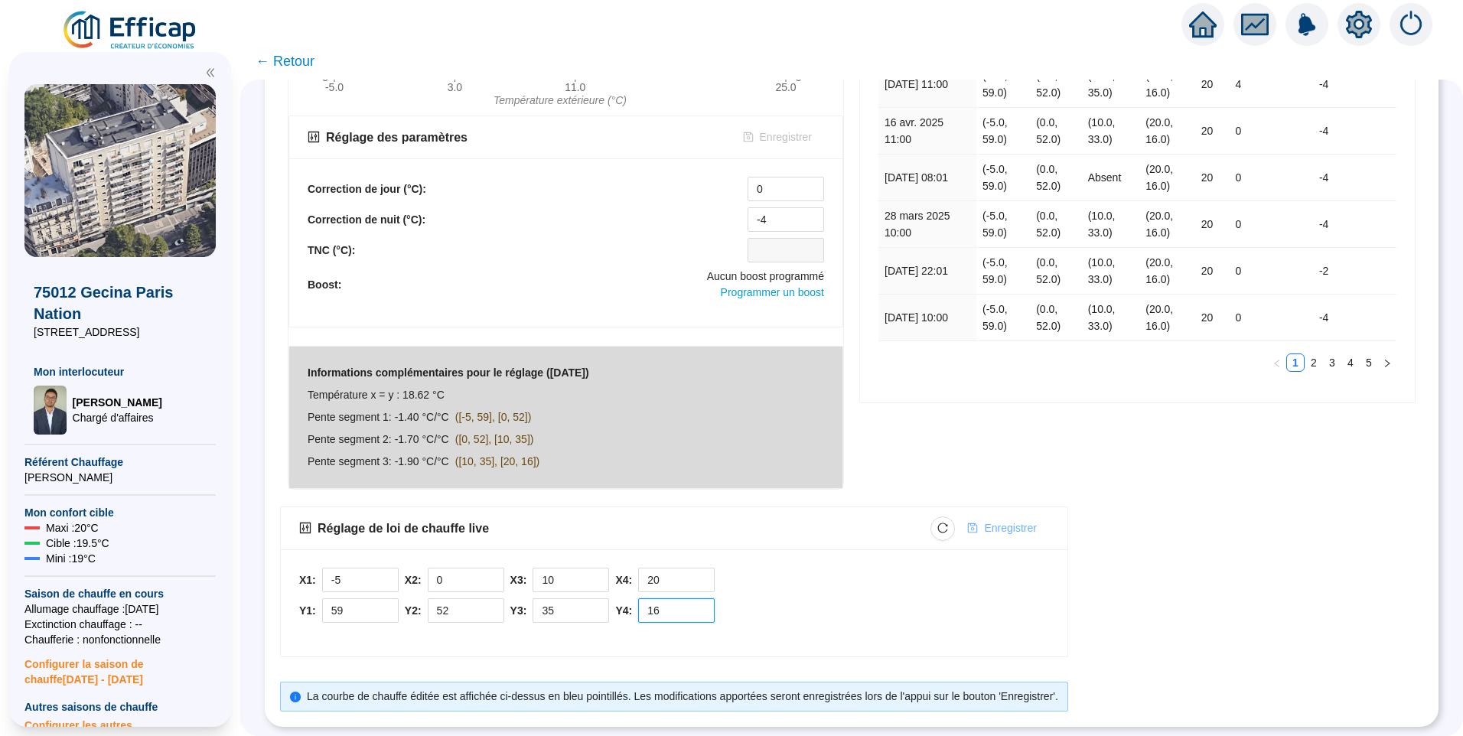
type input "16"
click at [994, 520] on span "Enregistrer" at bounding box center [1010, 528] width 52 height 16
click at [1277, 480] on div "Modifications de loi de chauffe Date de la mise à jour Point 1 Point 2 Point 3 …" at bounding box center [1136, 128] width 571 height 738
click at [1303, 535] on div "Réglage de loi de chauffe live Enregistrer X1: -5 Y1: 59 X2: 0 Y2: 52 X3: 10 Y3…" at bounding box center [851, 608] width 1143 height 205
click at [948, 522] on icon "reload" at bounding box center [943, 527] width 10 height 10
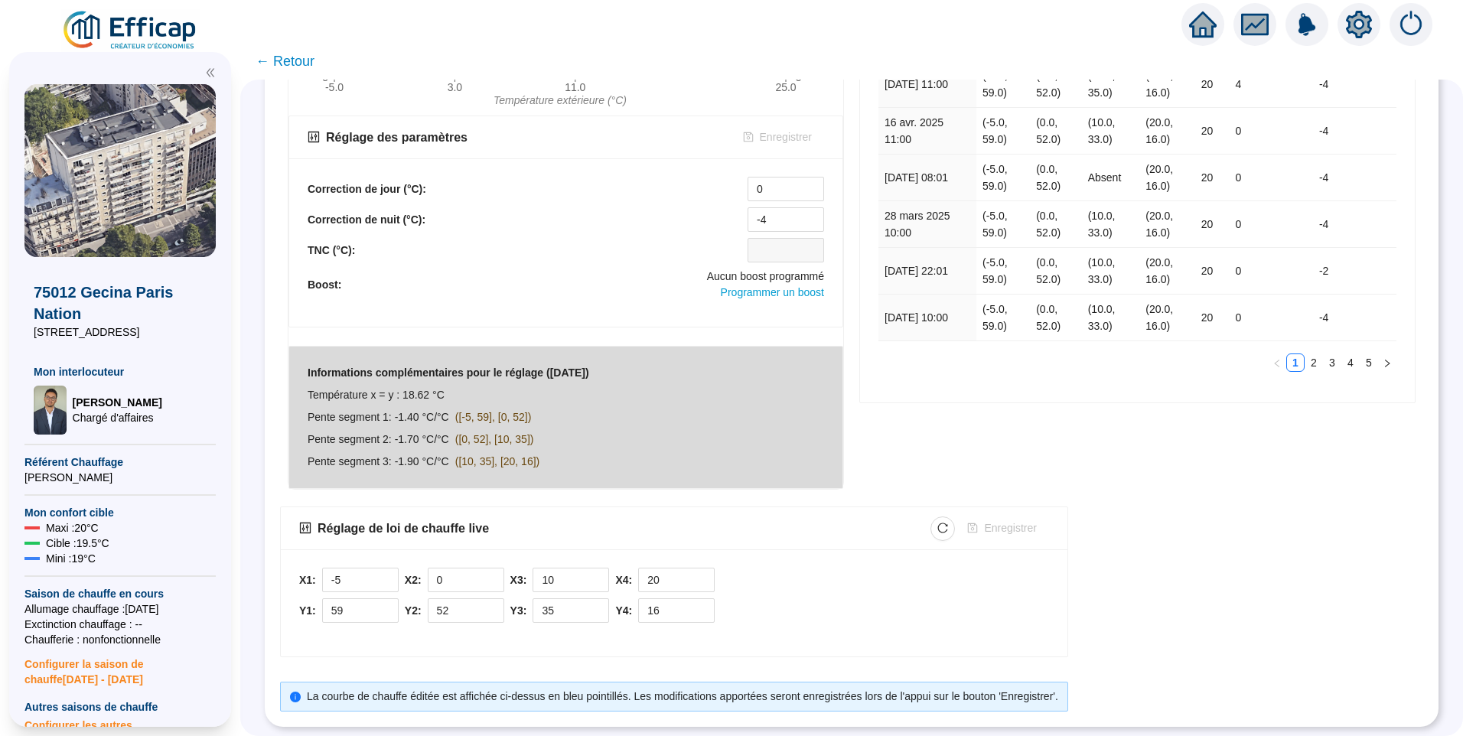
scroll to position [0, 0]
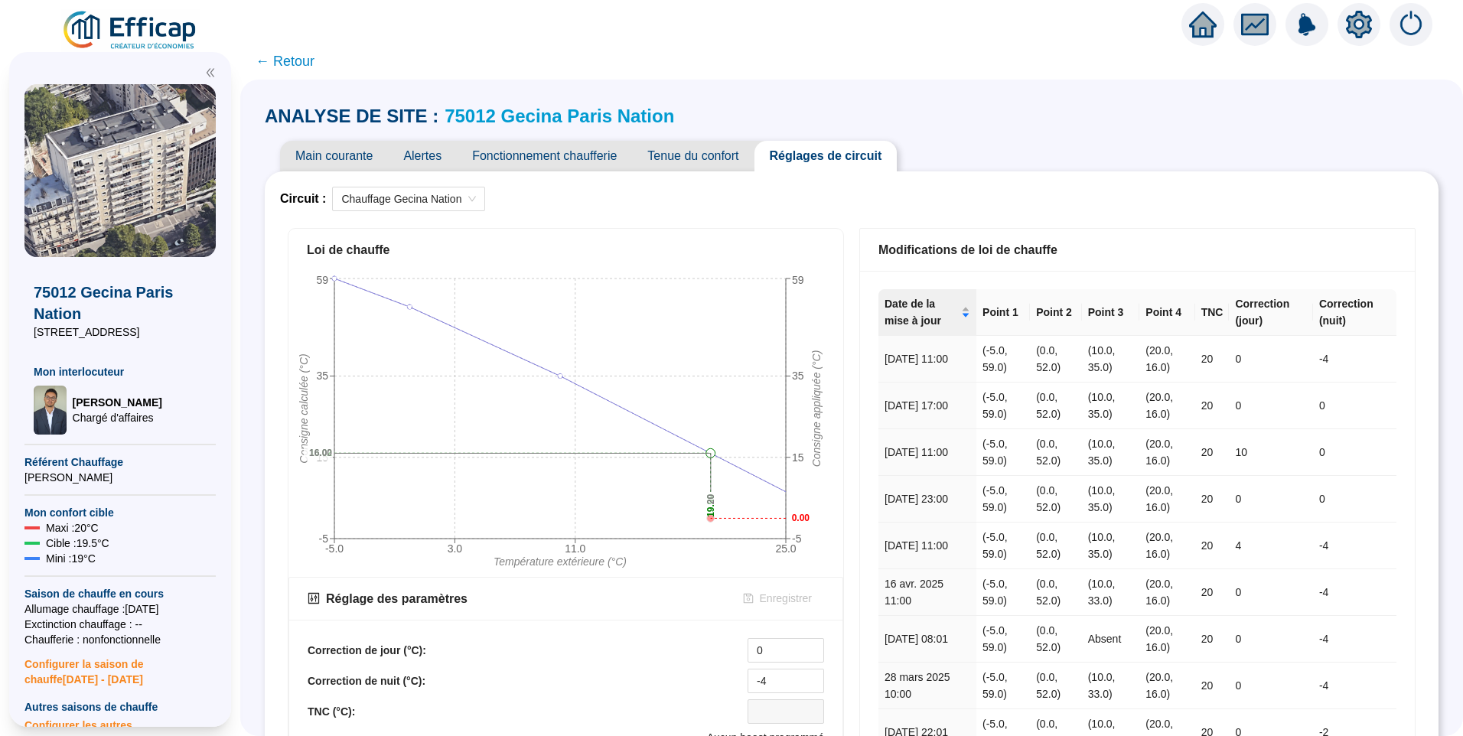
click at [364, 149] on span "Main courante" at bounding box center [334, 156] width 108 height 31
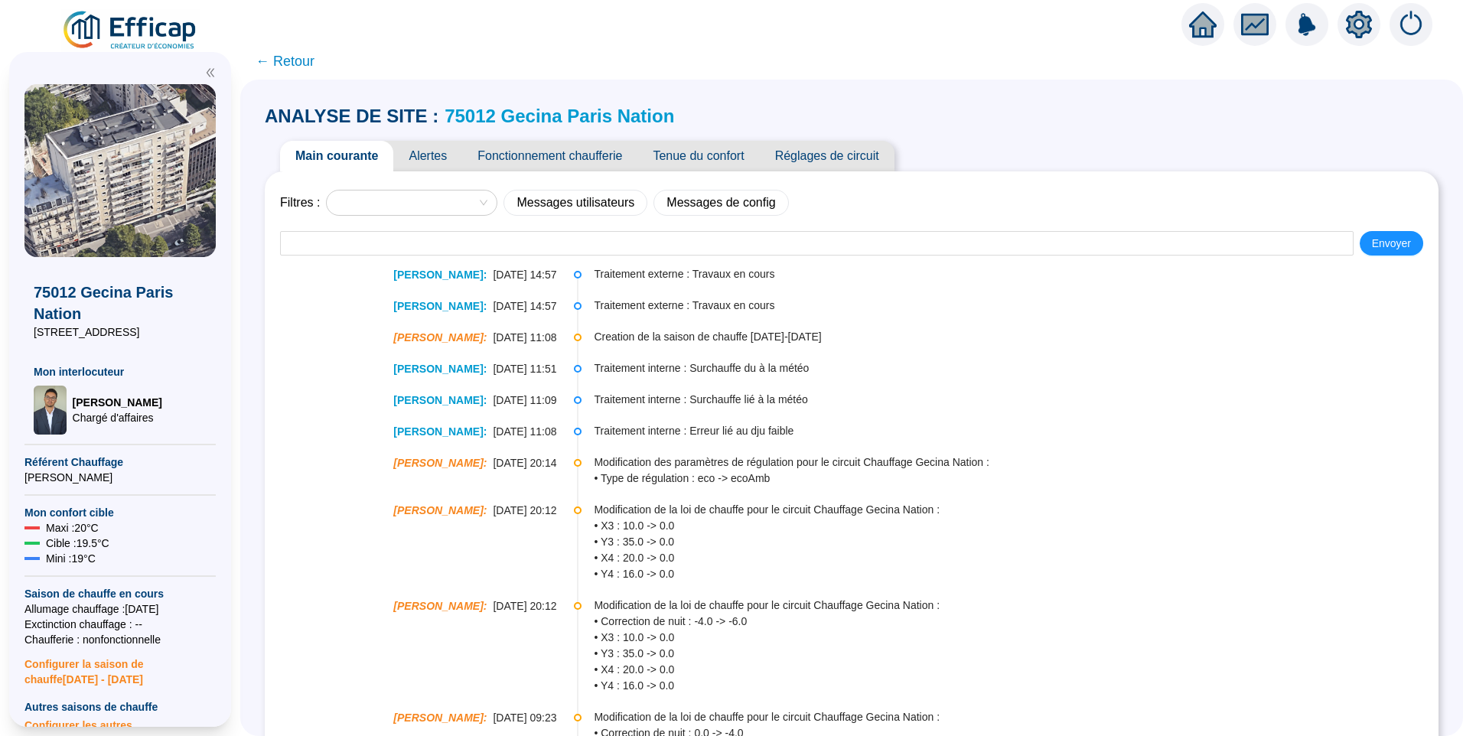
drag, startPoint x: 1362, startPoint y: 34, endPoint x: 1353, endPoint y: 34, distance: 9.2
click at [1362, 34] on icon "setting" at bounding box center [1358, 25] width 26 height 28
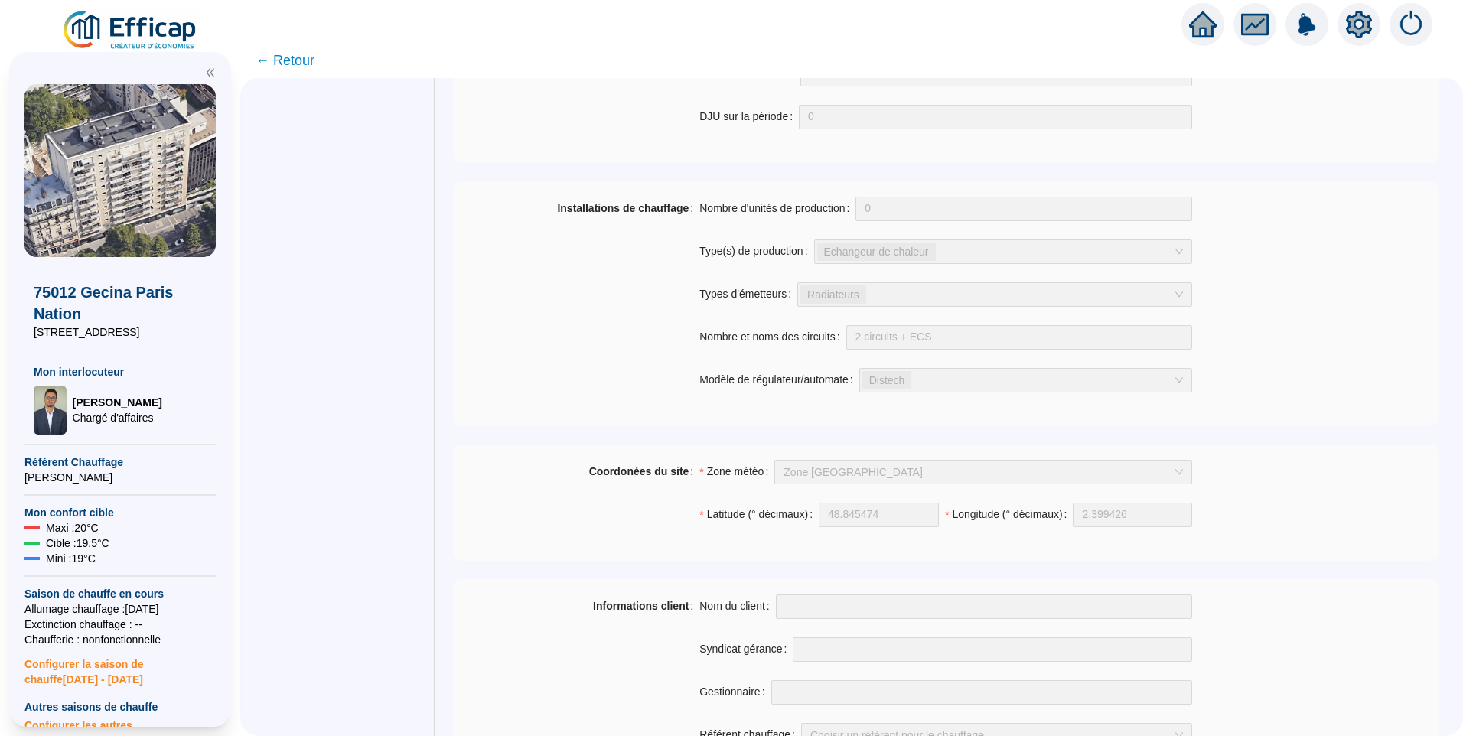
scroll to position [765, 0]
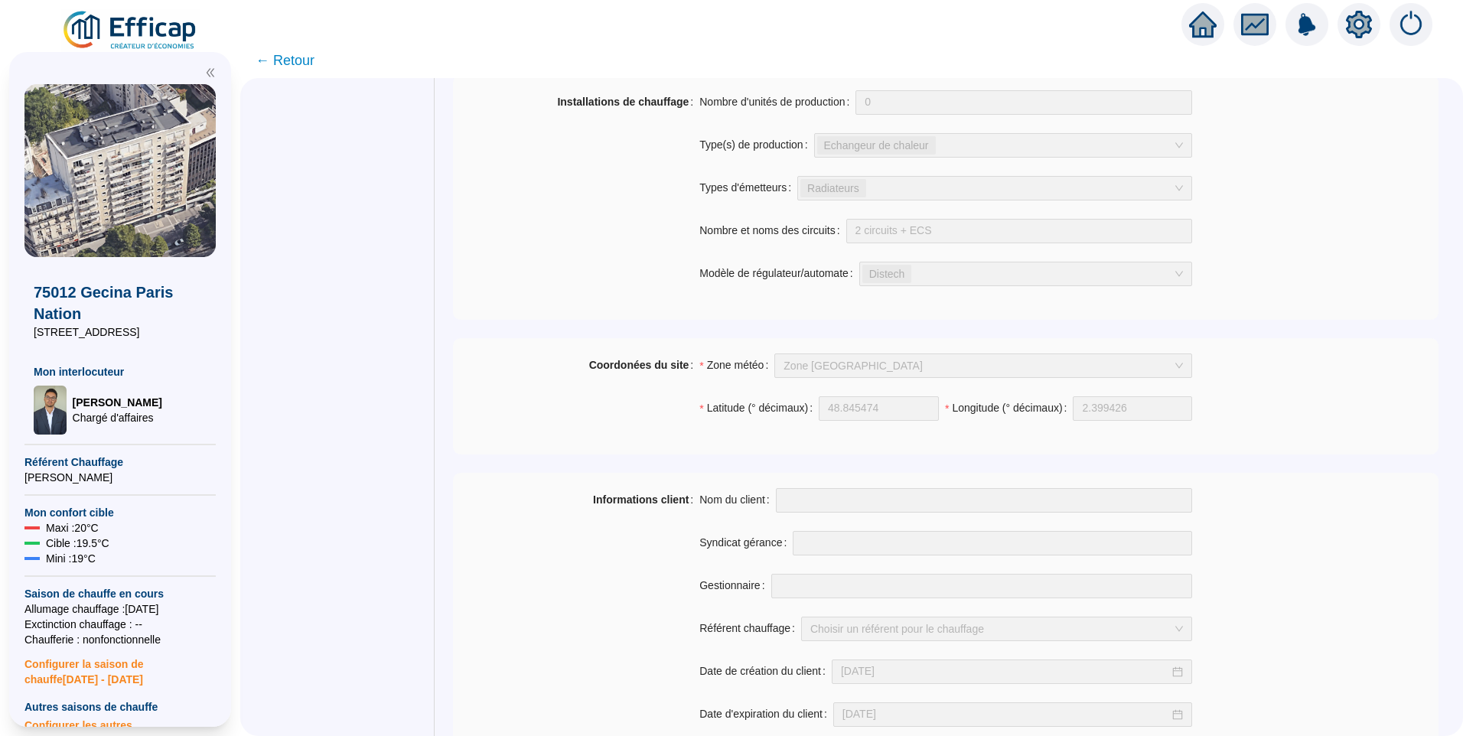
click at [1374, 19] on div at bounding box center [1358, 24] width 43 height 43
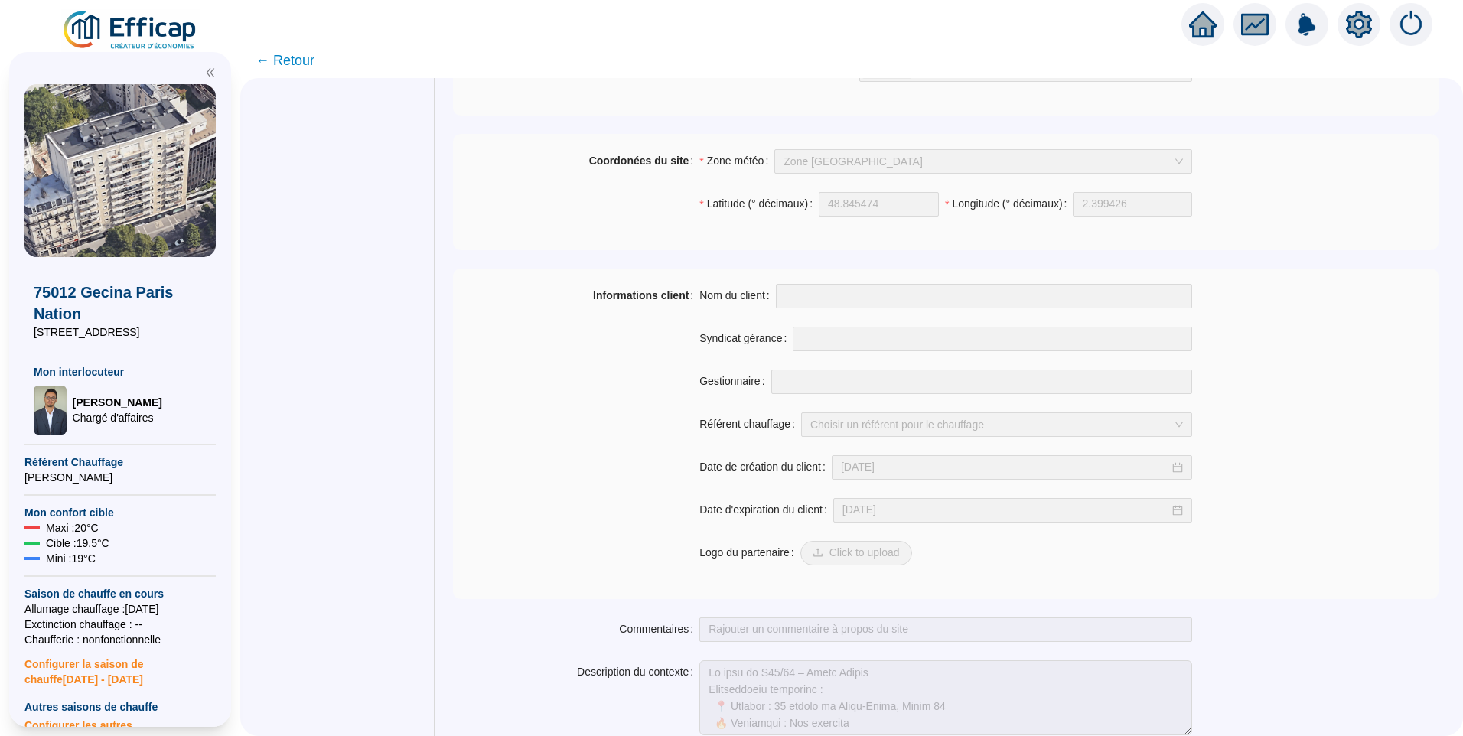
scroll to position [1030, 0]
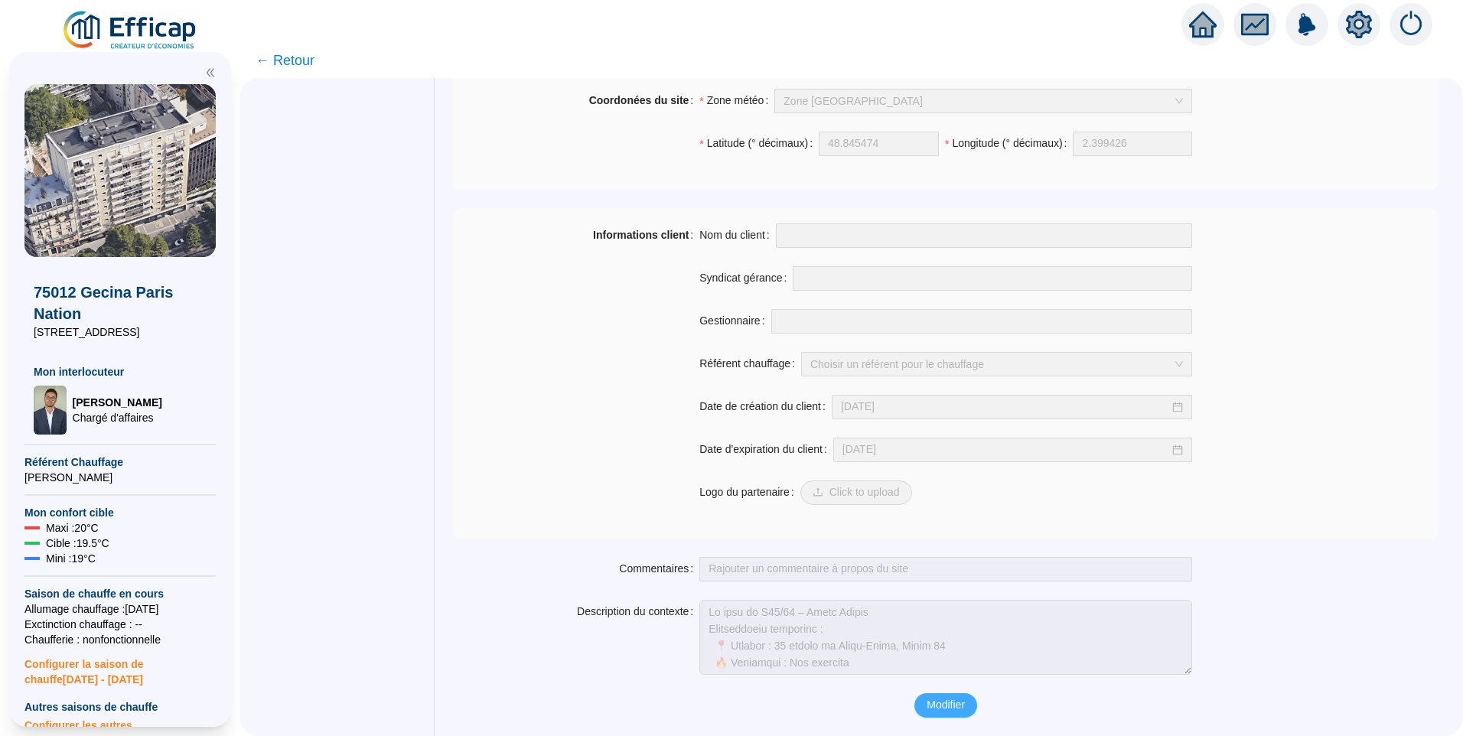
click at [932, 705] on span "Modifier" at bounding box center [945, 705] width 38 height 16
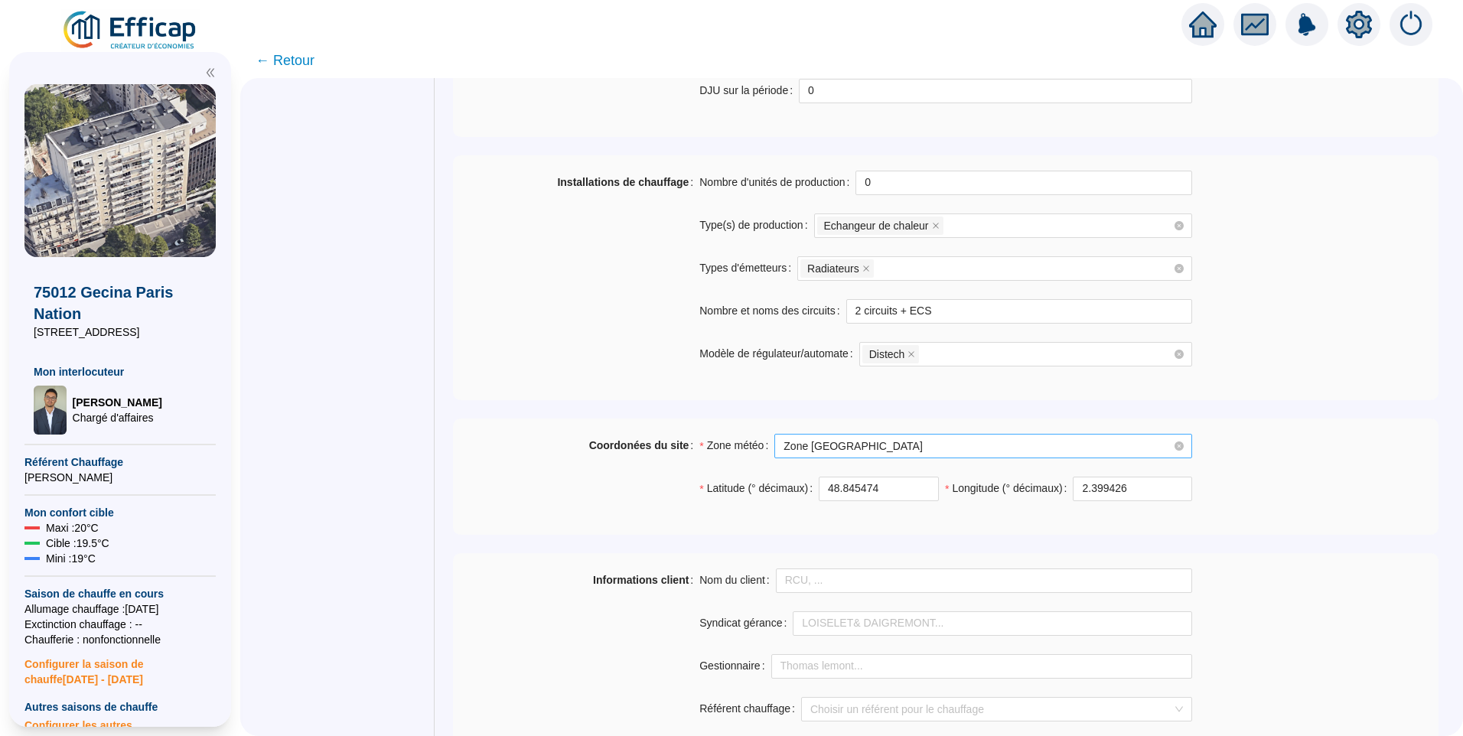
scroll to position [724, 0]
drag, startPoint x: 893, startPoint y: 496, endPoint x: 784, endPoint y: 483, distance: 109.4
click at [784, 483] on div "Latitude (° décimaux) 48.845474" at bounding box center [818, 489] width 239 height 24
drag, startPoint x: 1115, startPoint y: 489, endPoint x: 929, endPoint y: 492, distance: 186.7
click at [929, 492] on div "Latitude (° décimaux) 48.845474 Longitude (° décimaux) 2.399426" at bounding box center [945, 498] width 493 height 43
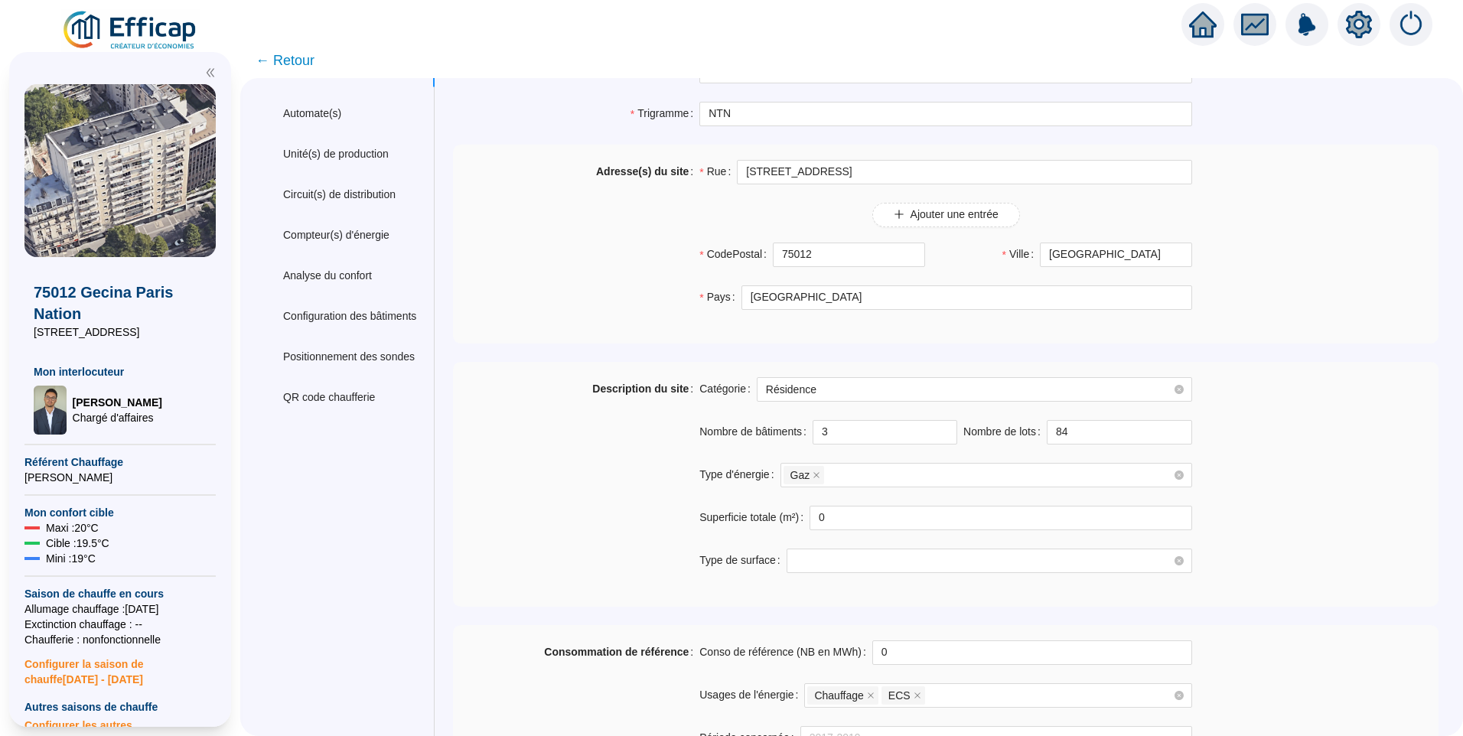
scroll to position [0, 0]
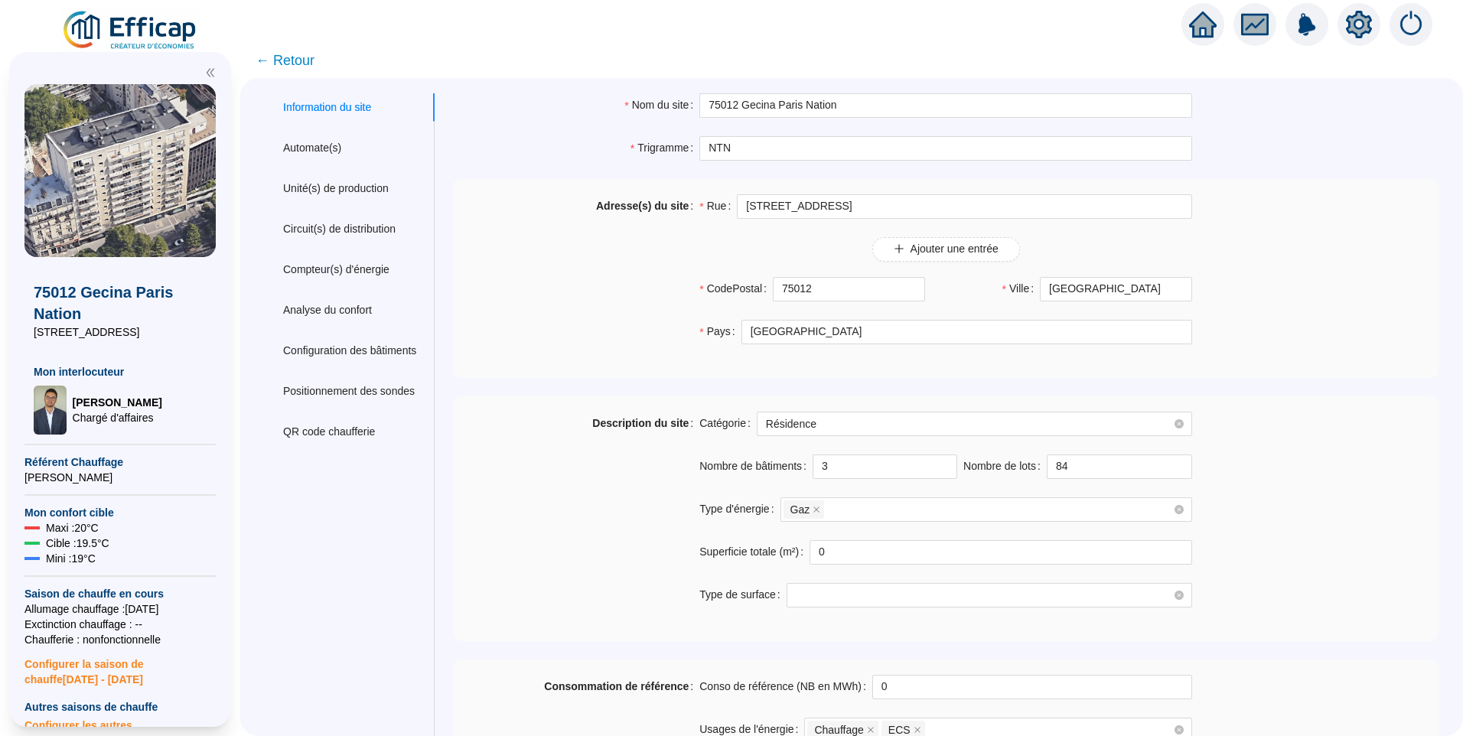
click at [311, 58] on span "← Retour" at bounding box center [284, 60] width 59 height 21
drag, startPoint x: 555, startPoint y: 309, endPoint x: 584, endPoint y: 281, distance: 40.6
click at [555, 309] on div "Adresse(s) du site" at bounding box center [576, 278] width 246 height 168
click at [296, 67] on span "← Retour" at bounding box center [284, 60] width 59 height 21
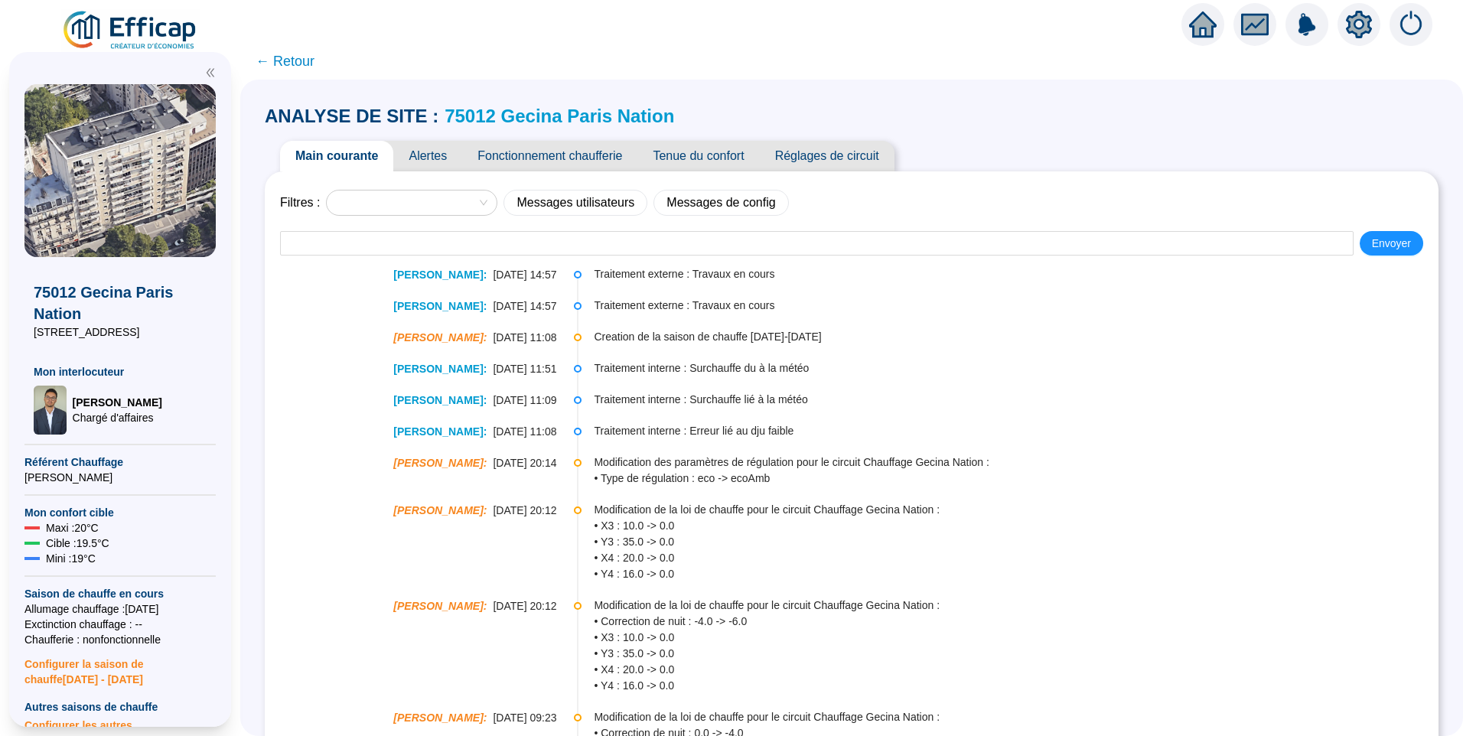
click at [602, 116] on link "75012 Gecina Paris Nation" at bounding box center [558, 116] width 229 height 21
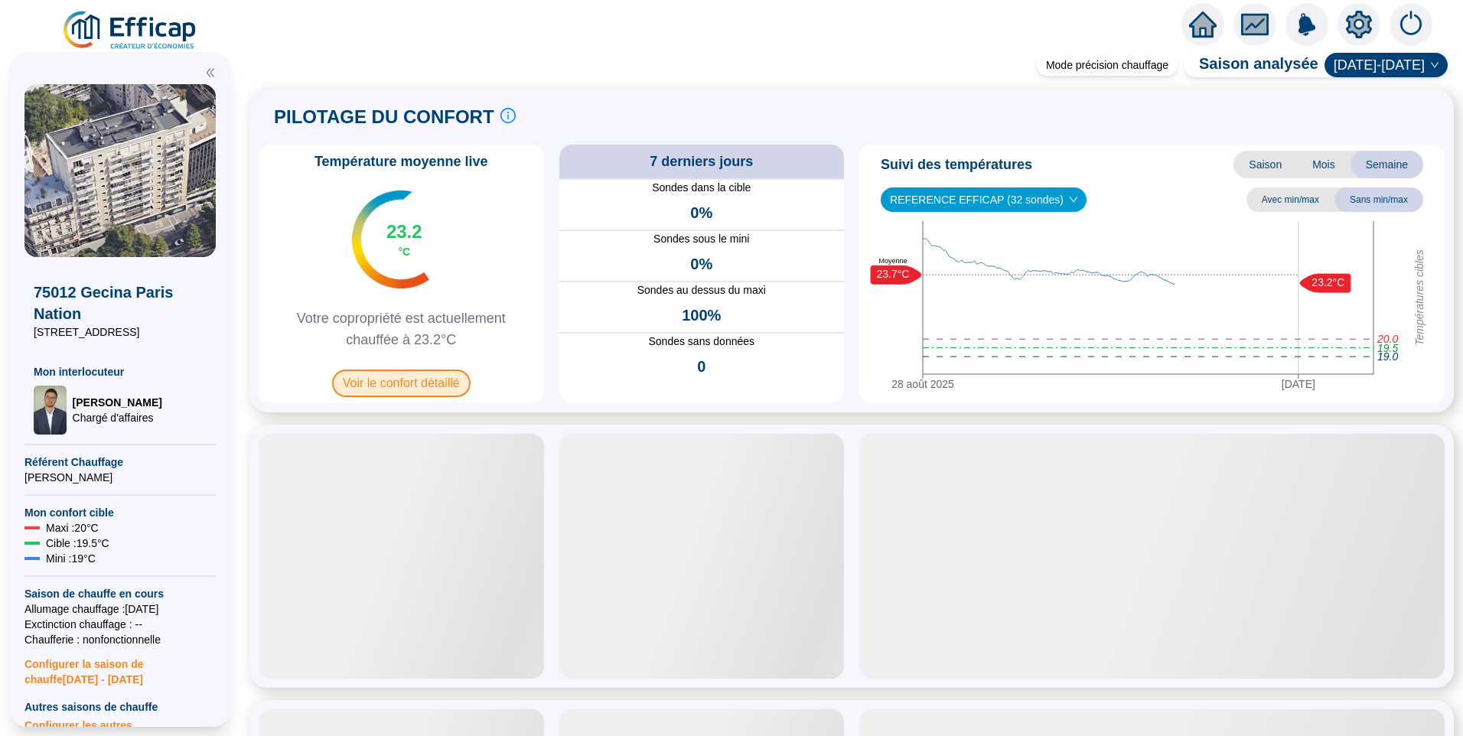
click at [416, 382] on span "Voir le confort détaillé" at bounding box center [401, 383] width 138 height 28
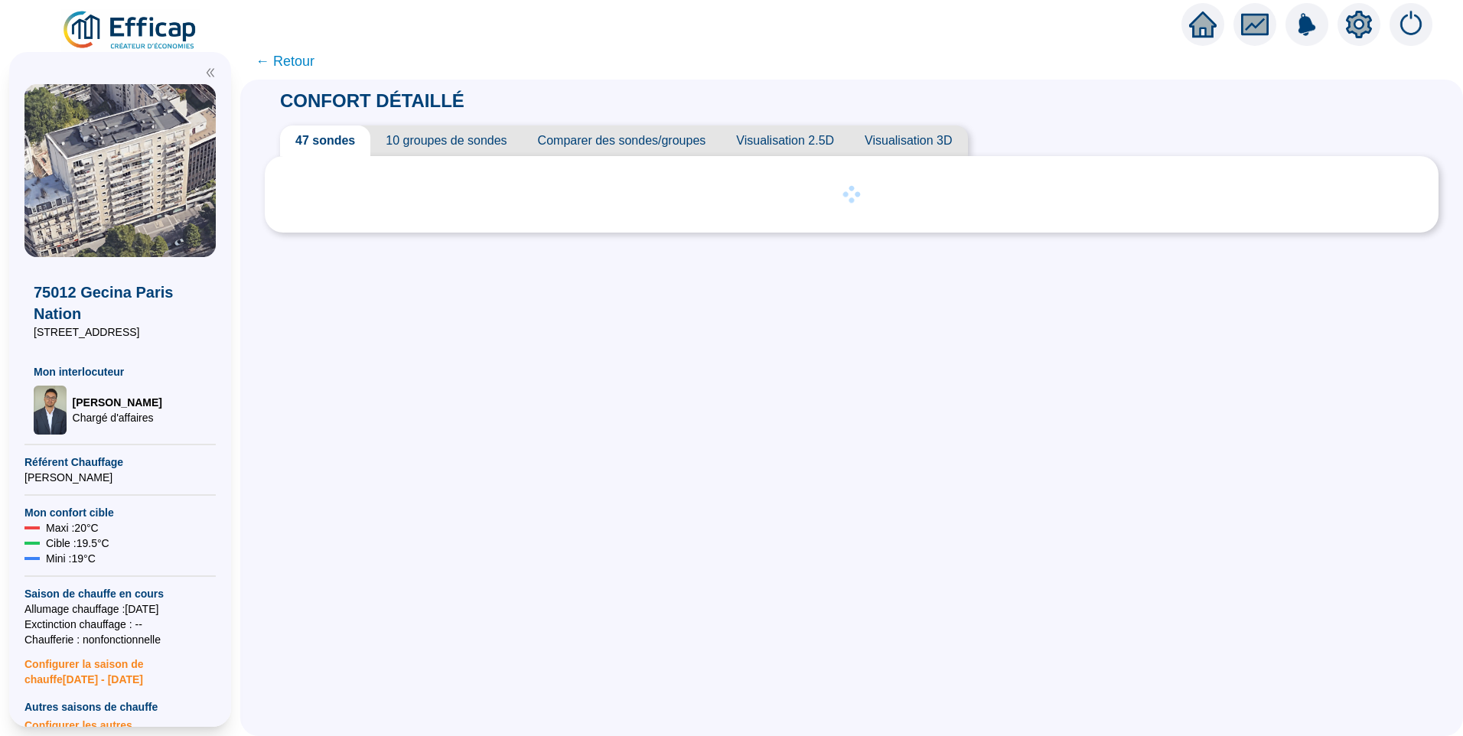
click at [421, 146] on span "10 groupes de sondes" at bounding box center [445, 140] width 151 height 31
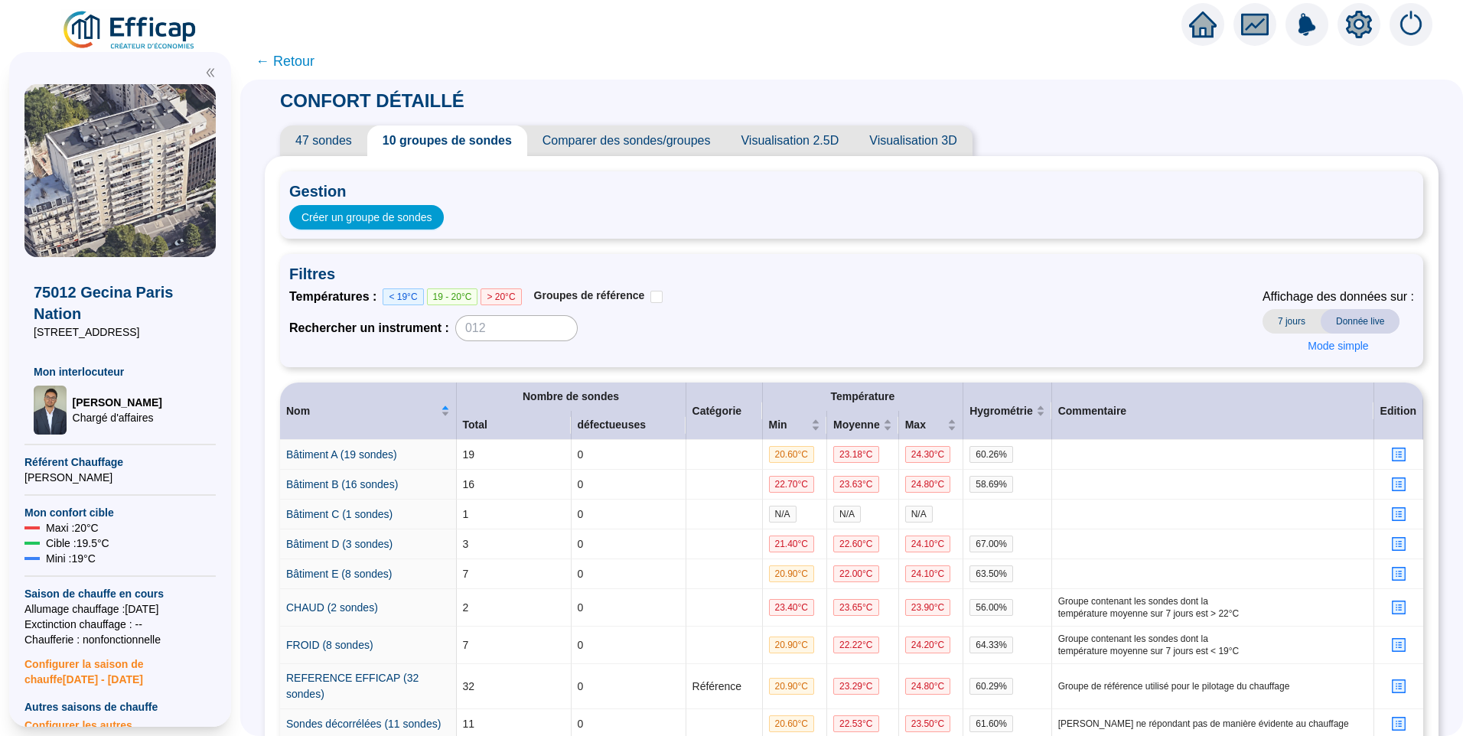
click at [1370, 23] on icon "setting" at bounding box center [1359, 25] width 28 height 28
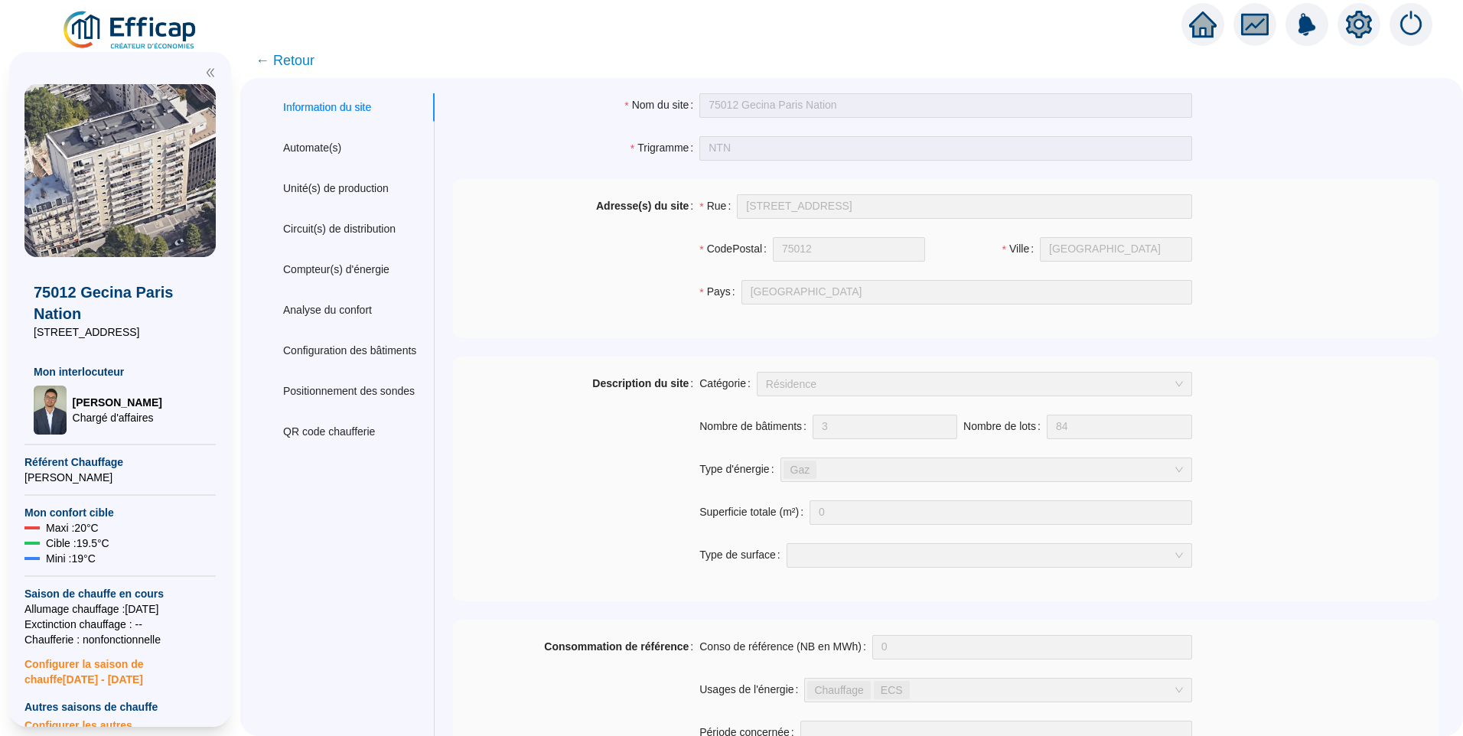
click at [290, 61] on span "← Retour" at bounding box center [284, 60] width 59 height 21
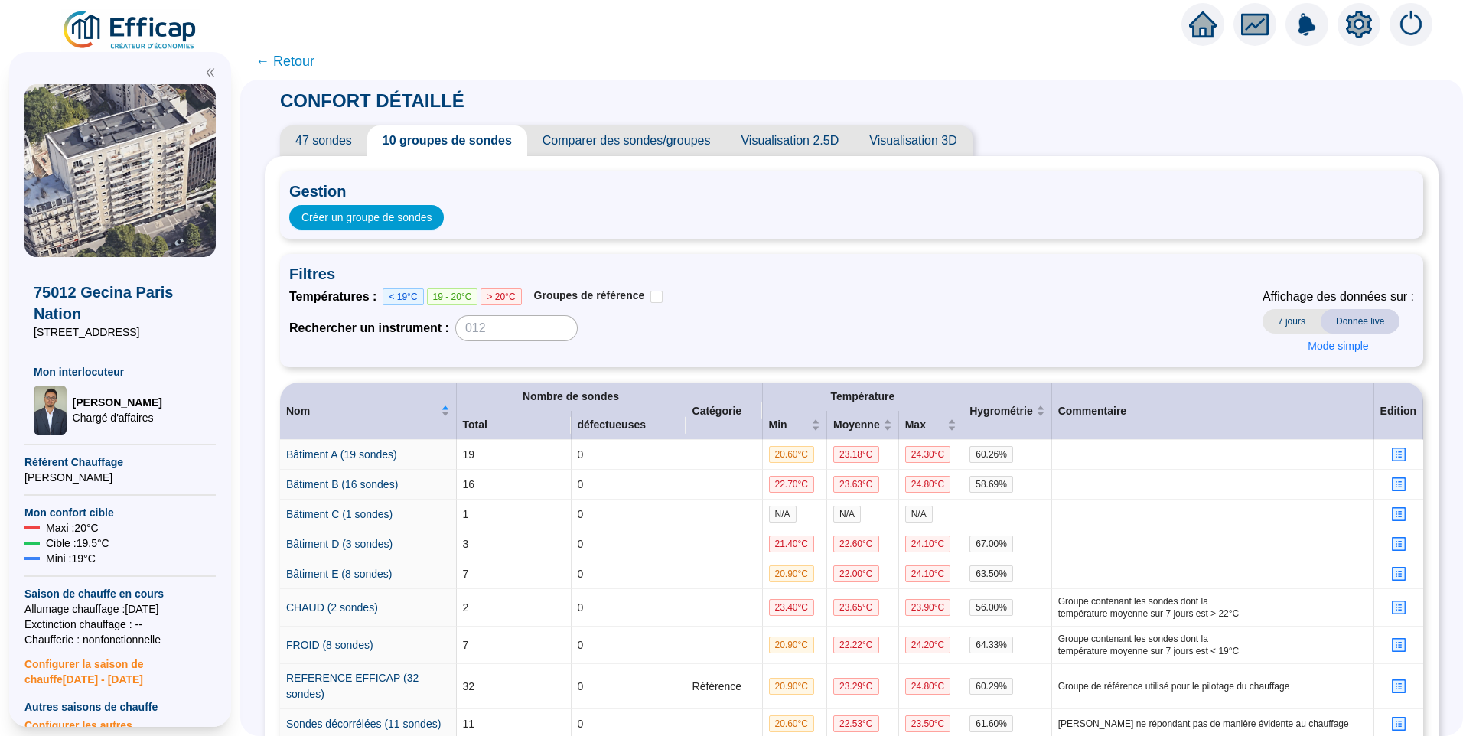
drag, startPoint x: 161, startPoint y: 333, endPoint x: 9, endPoint y: 329, distance: 151.5
click at [9, 329] on div "75012 Gecina Paris Nation 25 avenue de Saint Mandé Mon interlocuteur Raphaël MU…" at bounding box center [120, 389] width 222 height 675
copy span "25 avenue de Saint Mandé"
click at [1355, 28] on icon "setting" at bounding box center [1358, 24] width 11 height 11
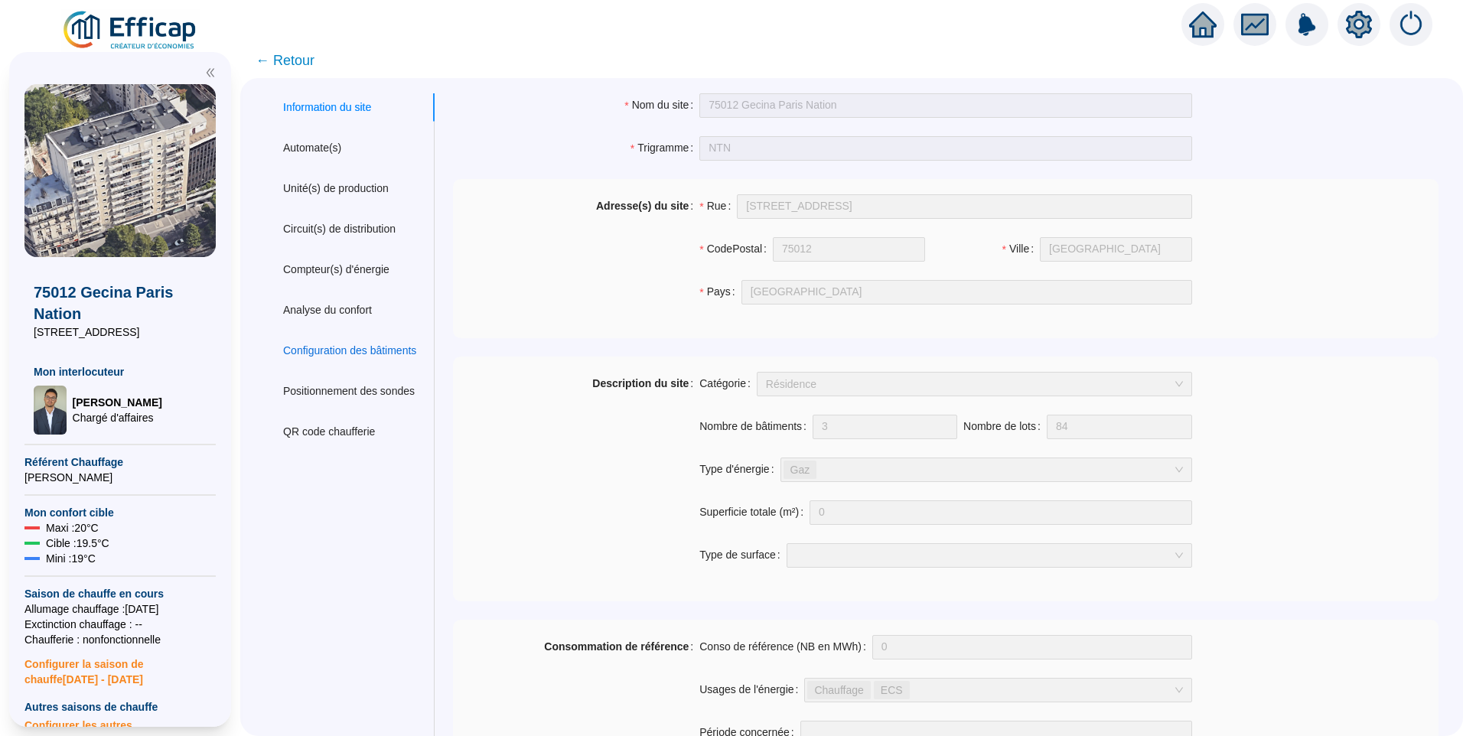
click at [367, 357] on div "Configuration des bâtiments" at bounding box center [349, 351] width 133 height 16
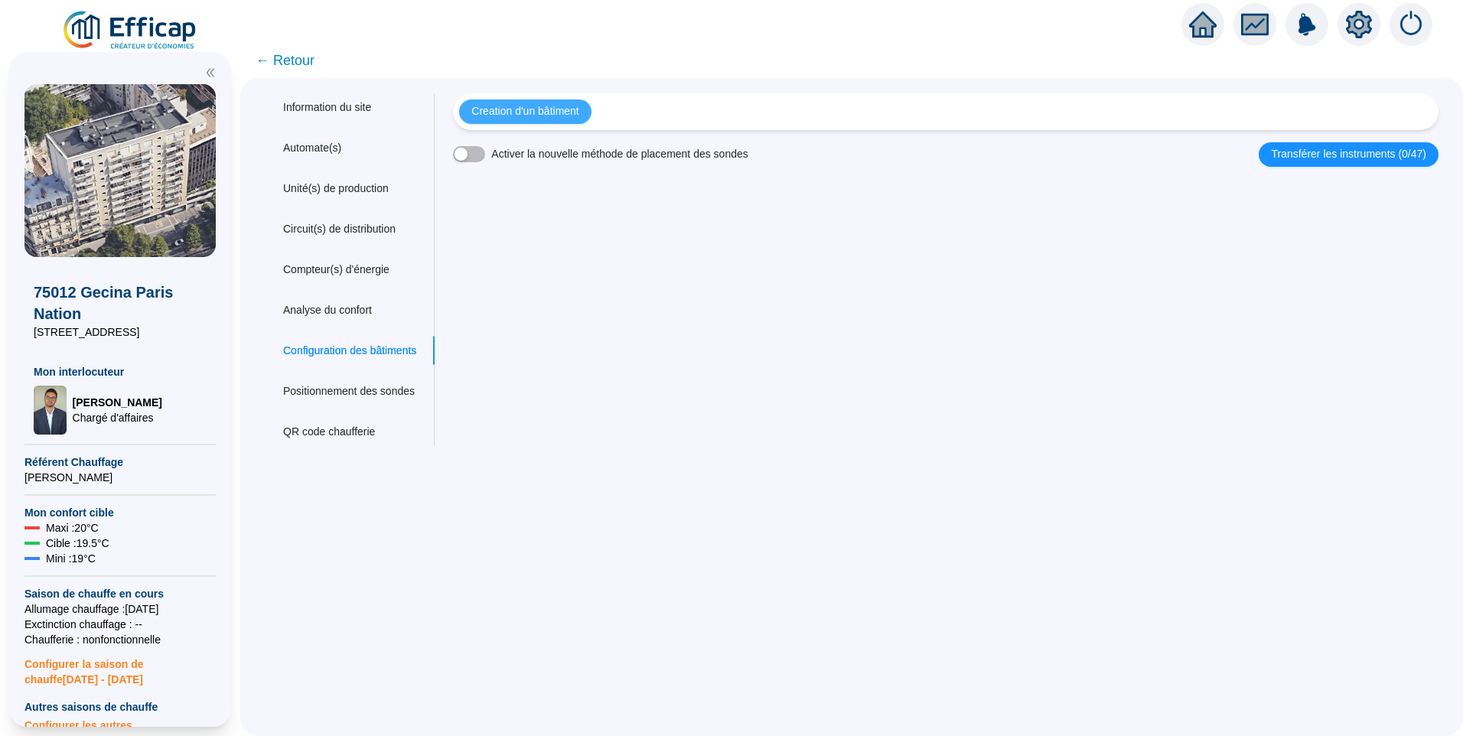
click at [578, 113] on span "Creation d'un bâtiment" at bounding box center [524, 111] width 107 height 16
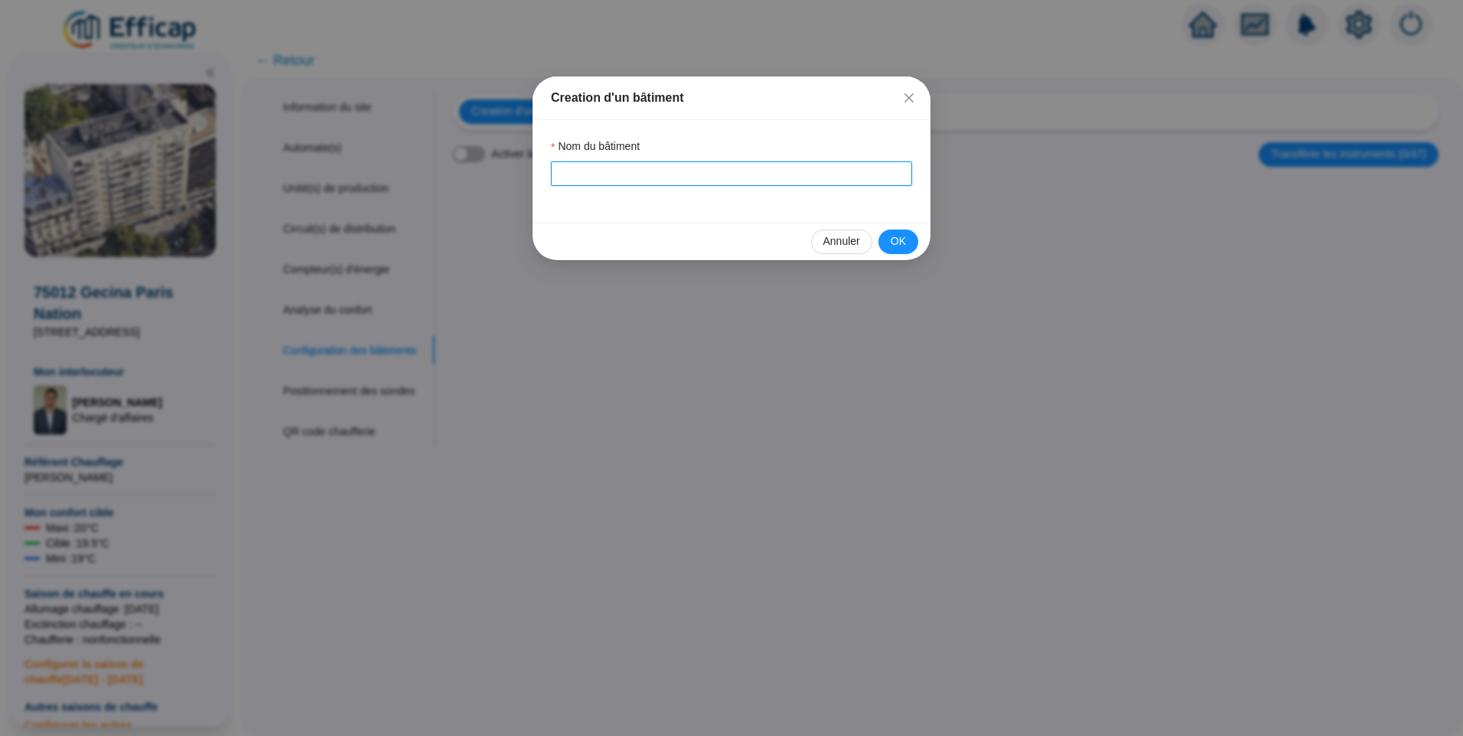
click at [632, 167] on input "Nom du bâtiment" at bounding box center [731, 173] width 361 height 24
click at [894, 237] on span "OK" at bounding box center [897, 241] width 15 height 16
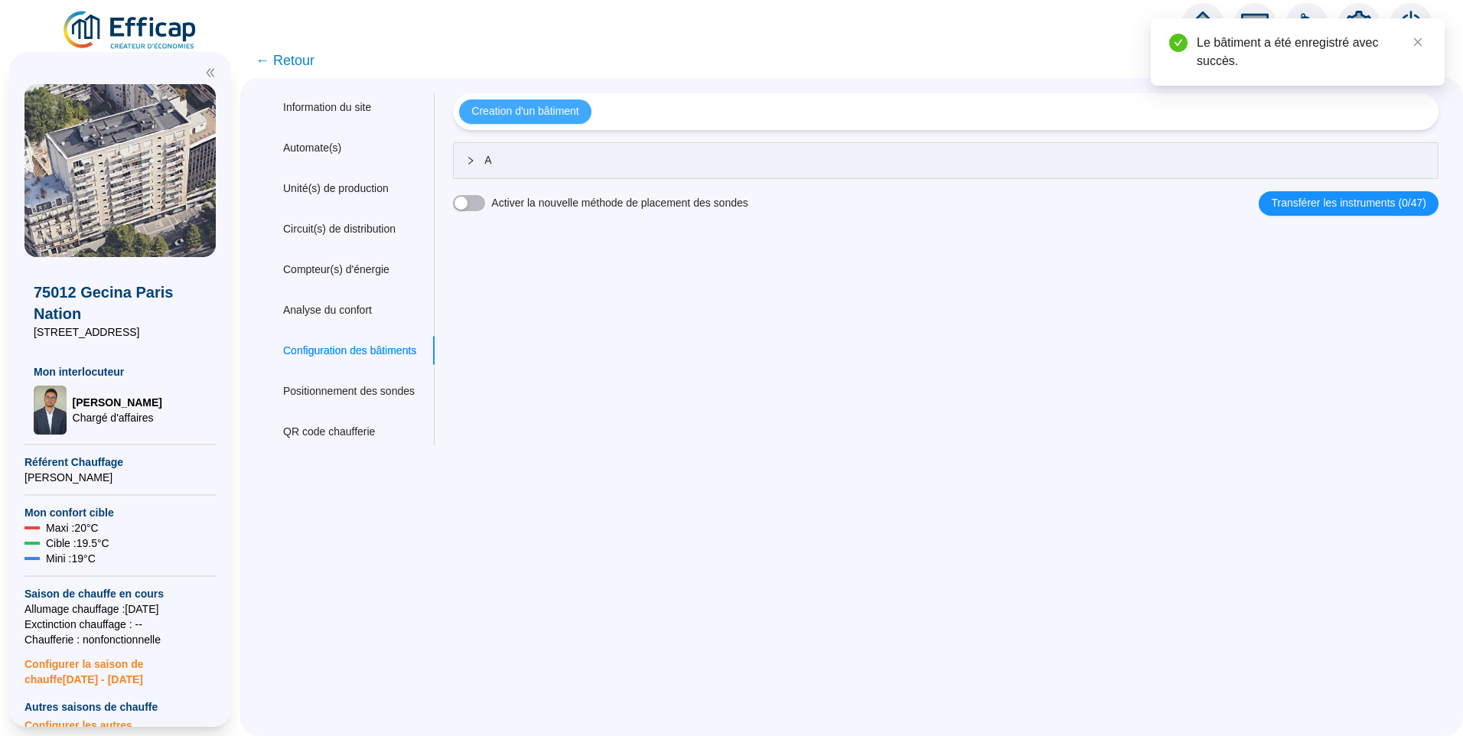
click at [543, 116] on span "Creation d'un bâtiment" at bounding box center [524, 111] width 107 height 16
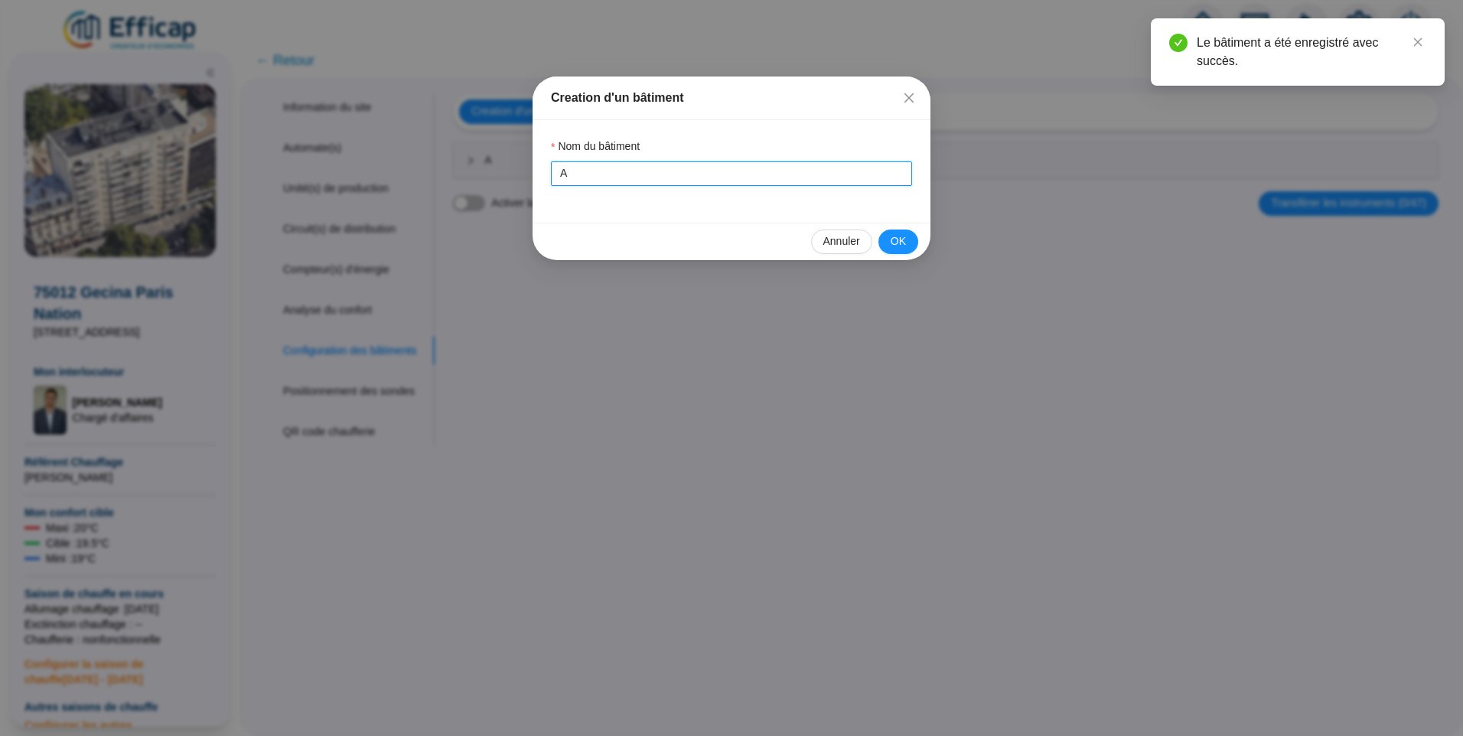
drag, startPoint x: 584, startPoint y: 171, endPoint x: 378, endPoint y: 168, distance: 205.8
click at [378, 168] on div "Creation d'un bâtiment Nom du bâtiment A Annuler OK" at bounding box center [731, 368] width 1463 height 736
click at [905, 240] on span "OK" at bounding box center [897, 241] width 15 height 16
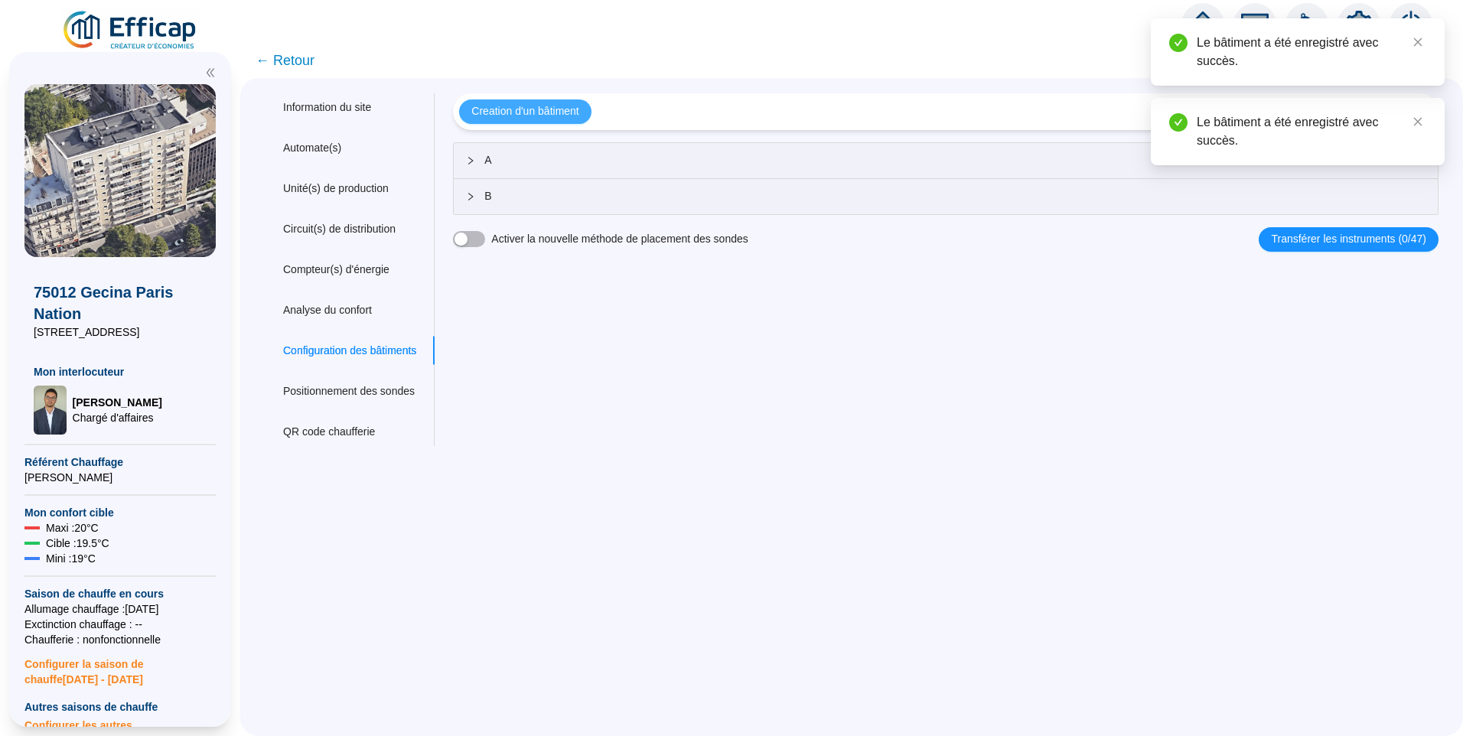
click at [548, 113] on span "Creation d'un bâtiment" at bounding box center [524, 111] width 107 height 16
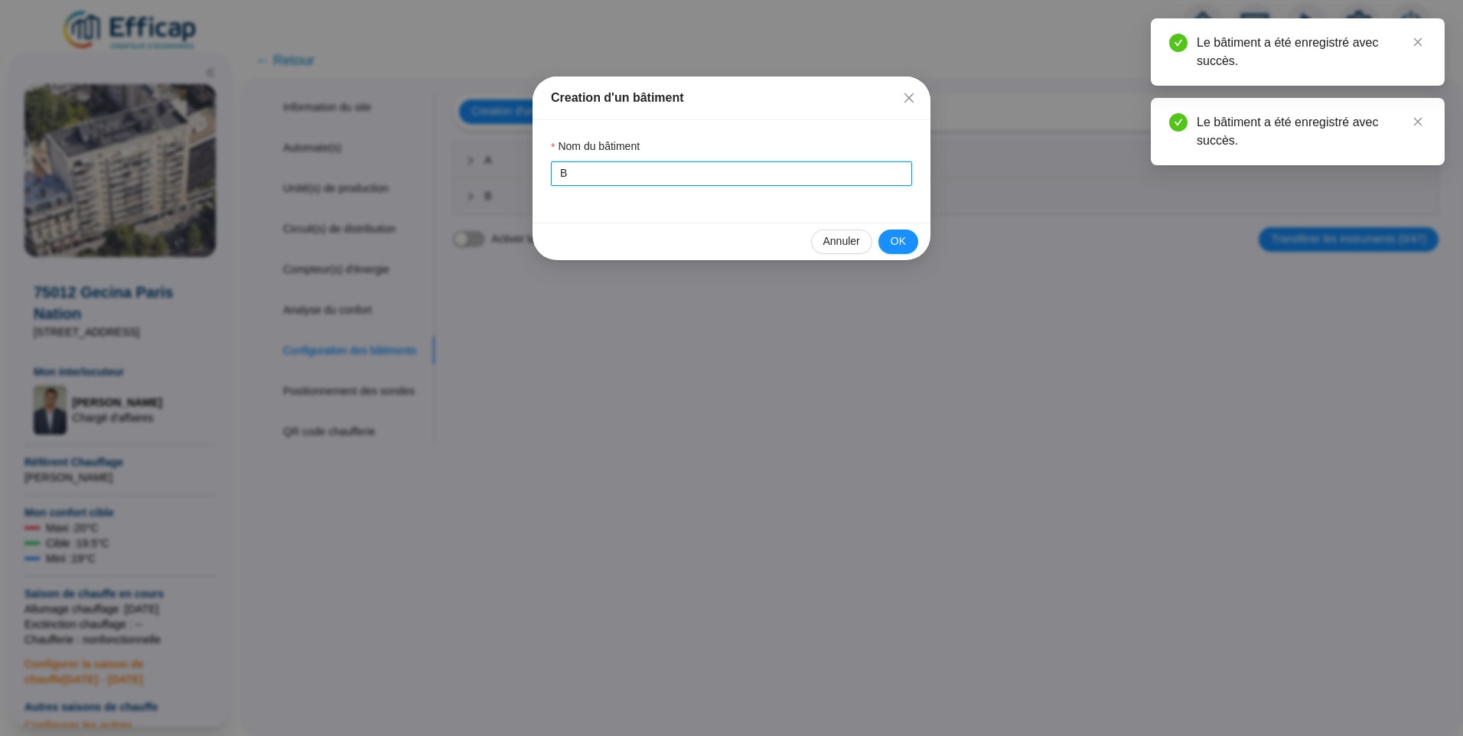
drag, startPoint x: 529, startPoint y: 184, endPoint x: 188, endPoint y: 187, distance: 340.4
click at [188, 187] on div "Creation d'un bâtiment Nom du bâtiment B Annuler OK" at bounding box center [731, 368] width 1463 height 736
click at [904, 237] on span "OK" at bounding box center [897, 241] width 15 height 16
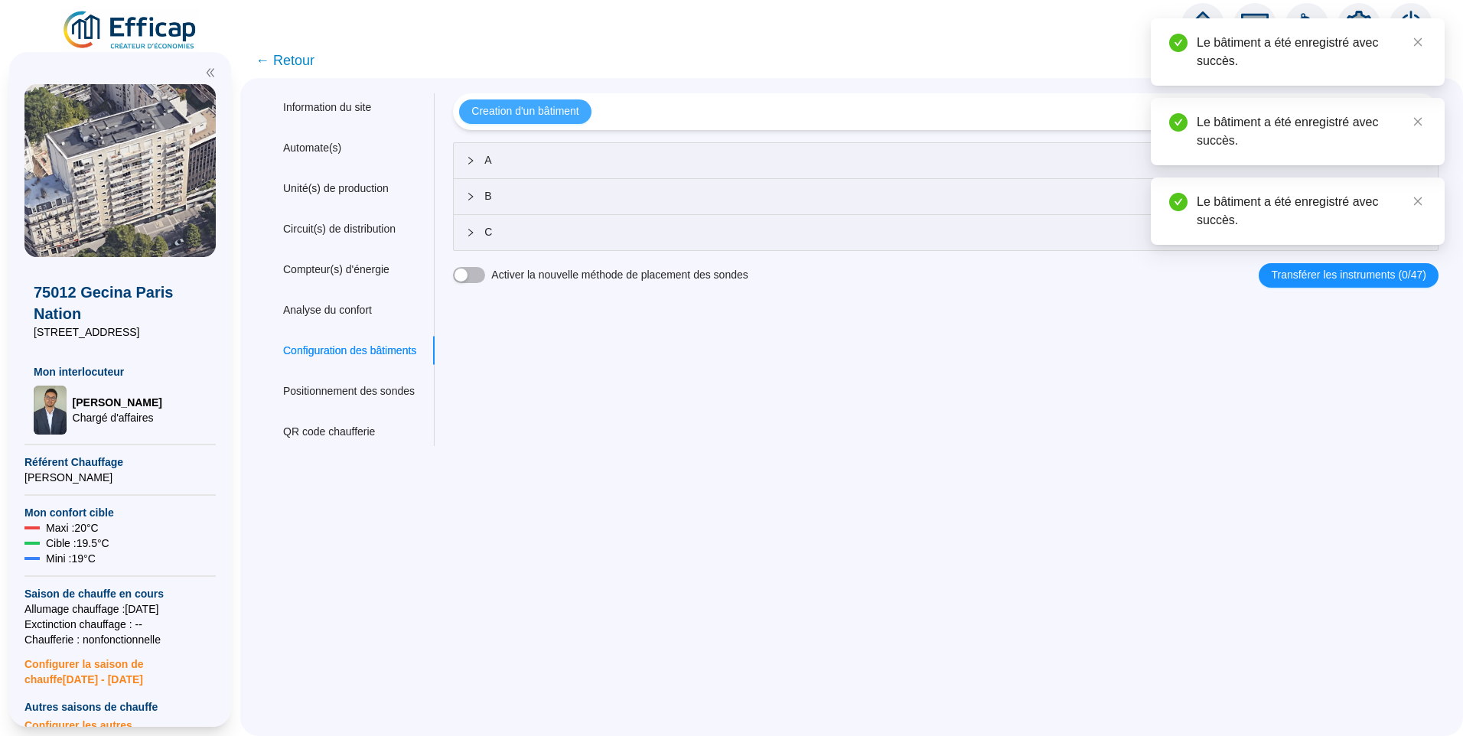
click at [548, 112] on span "Creation d'un bâtiment" at bounding box center [524, 111] width 107 height 16
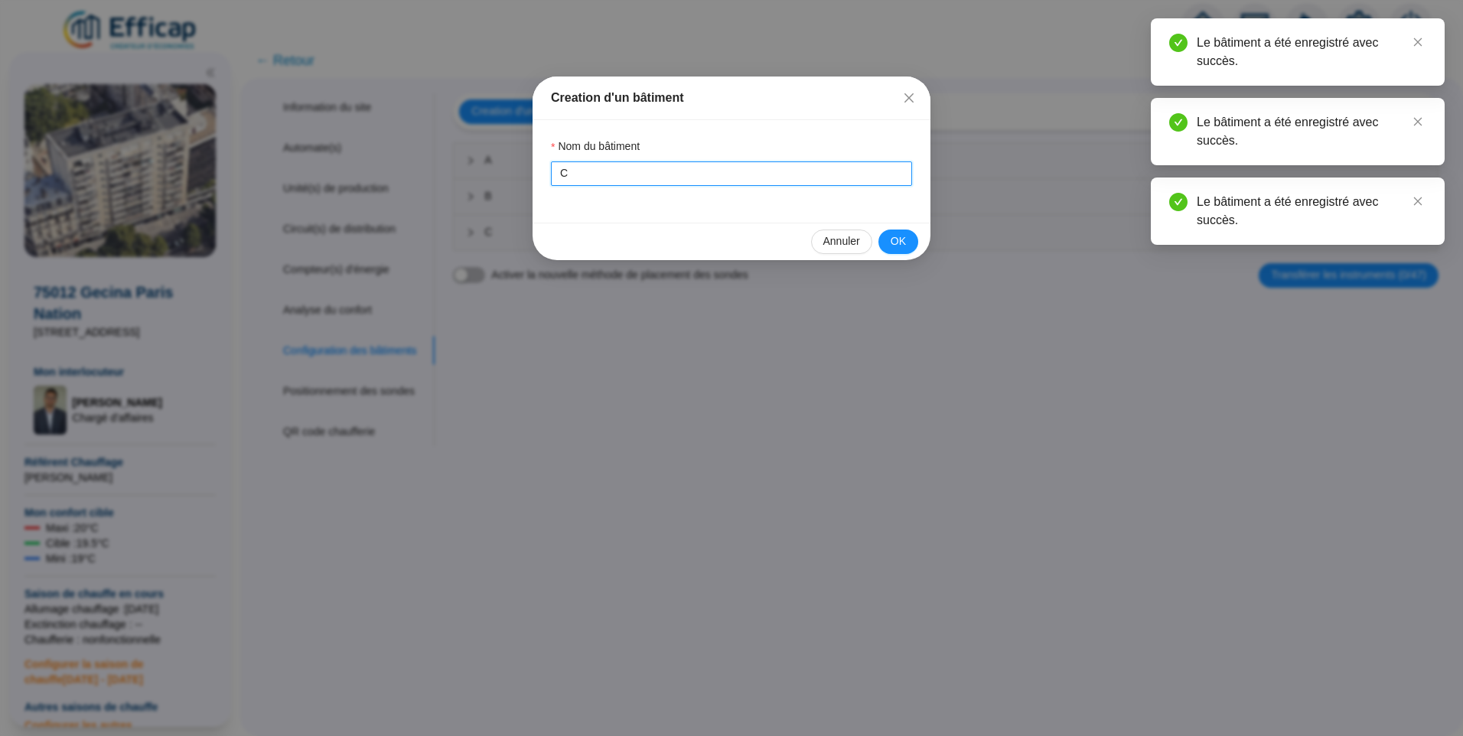
drag, startPoint x: 524, startPoint y: 181, endPoint x: 366, endPoint y: 175, distance: 158.4
click at [366, 175] on div "Creation d'un bâtiment Nom du bâtiment C Annuler OK" at bounding box center [731, 368] width 1463 height 736
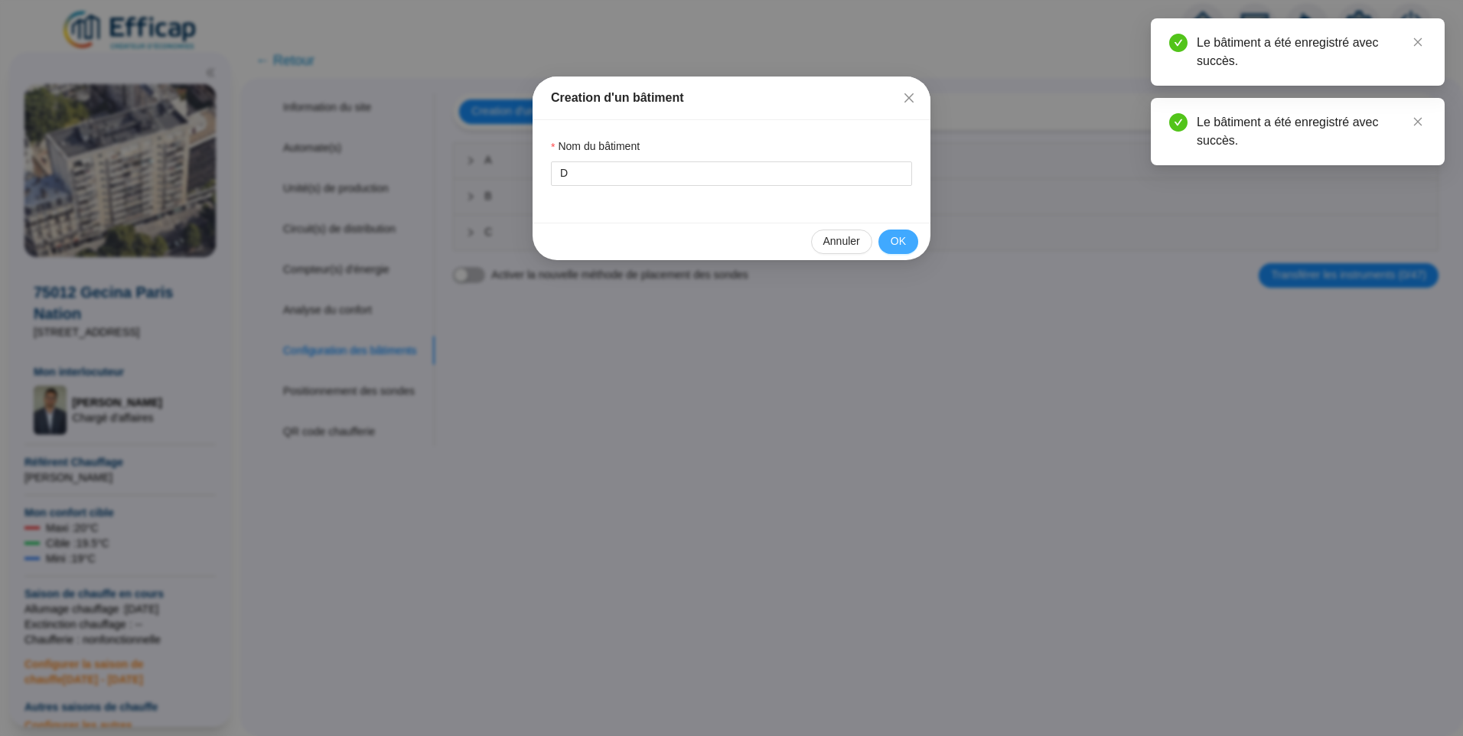
click at [910, 239] on button "OK" at bounding box center [898, 241] width 40 height 24
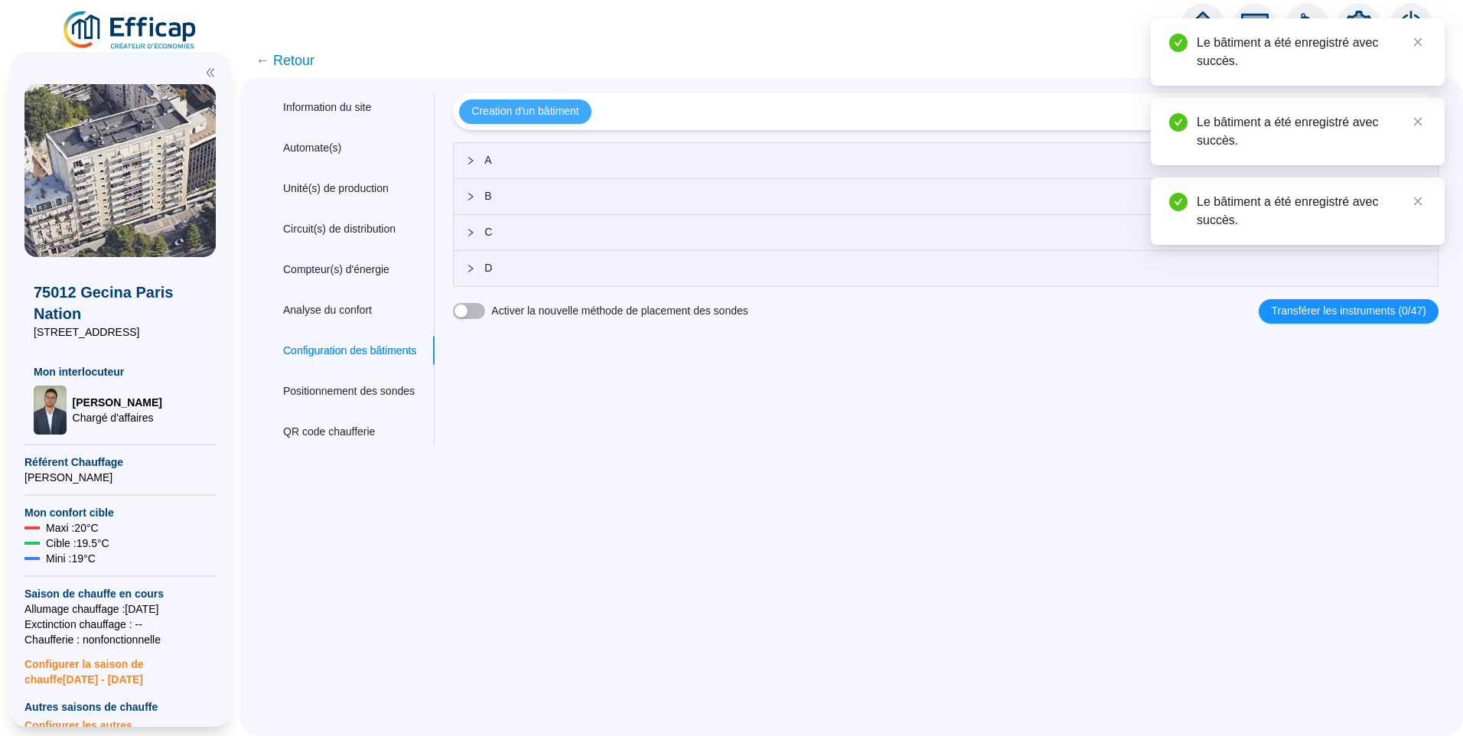
click at [525, 112] on span "Creation d'un bâtiment" at bounding box center [524, 111] width 107 height 16
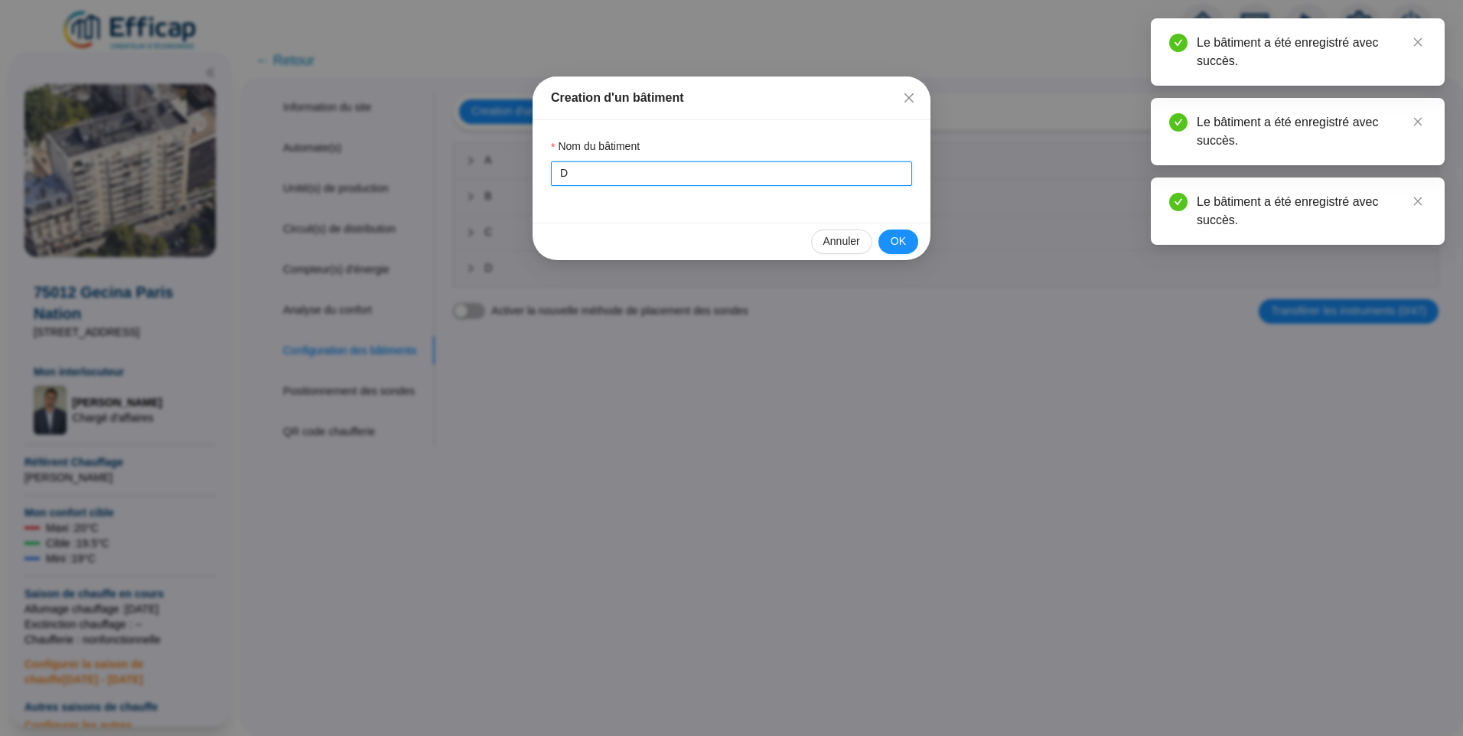
drag, startPoint x: 543, startPoint y: 166, endPoint x: 453, endPoint y: 155, distance: 91.0
click at [454, 154] on div "Creation d'un bâtiment Nom du bâtiment D Annuler OK" at bounding box center [731, 368] width 1463 height 736
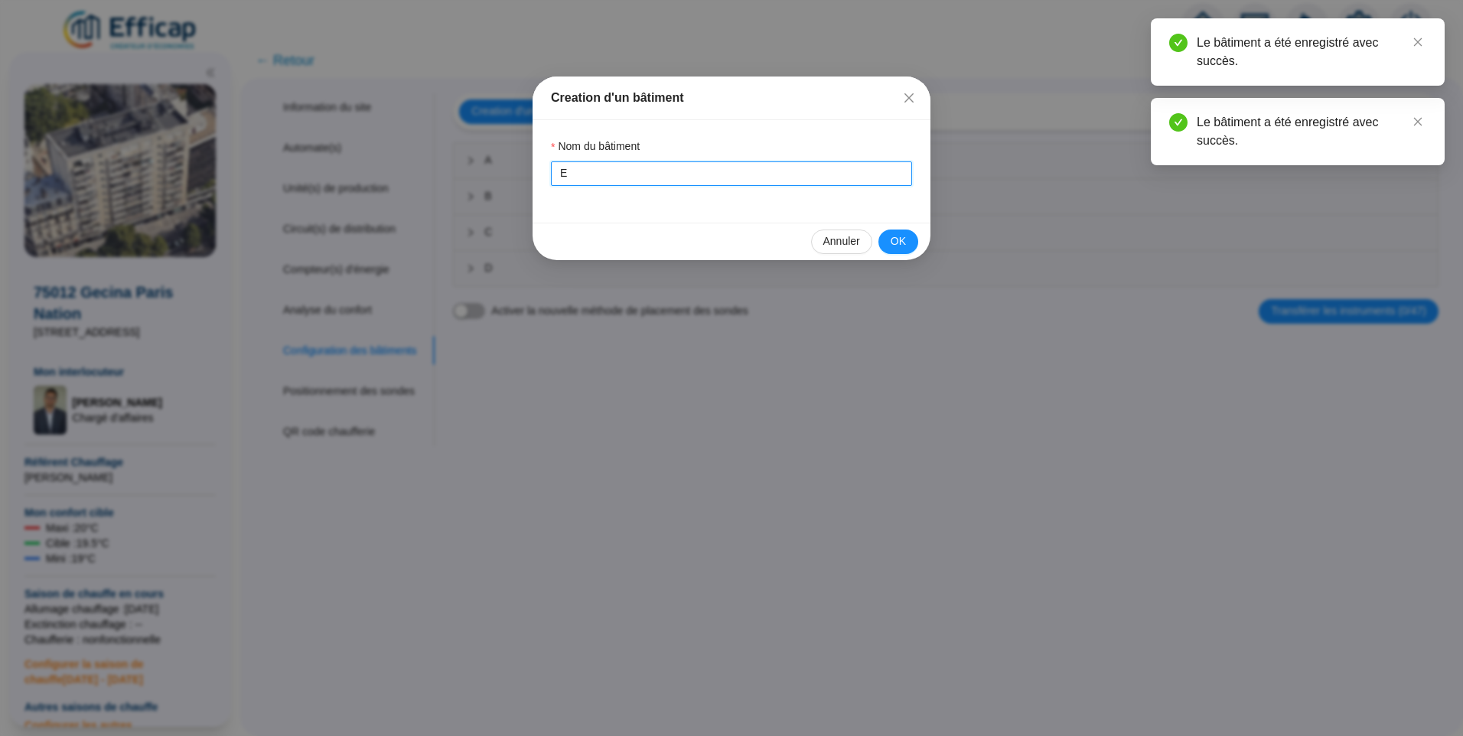
click at [909, 181] on input "E" at bounding box center [731, 173] width 361 height 24
type input "E"
click at [901, 235] on span "OK" at bounding box center [897, 241] width 15 height 16
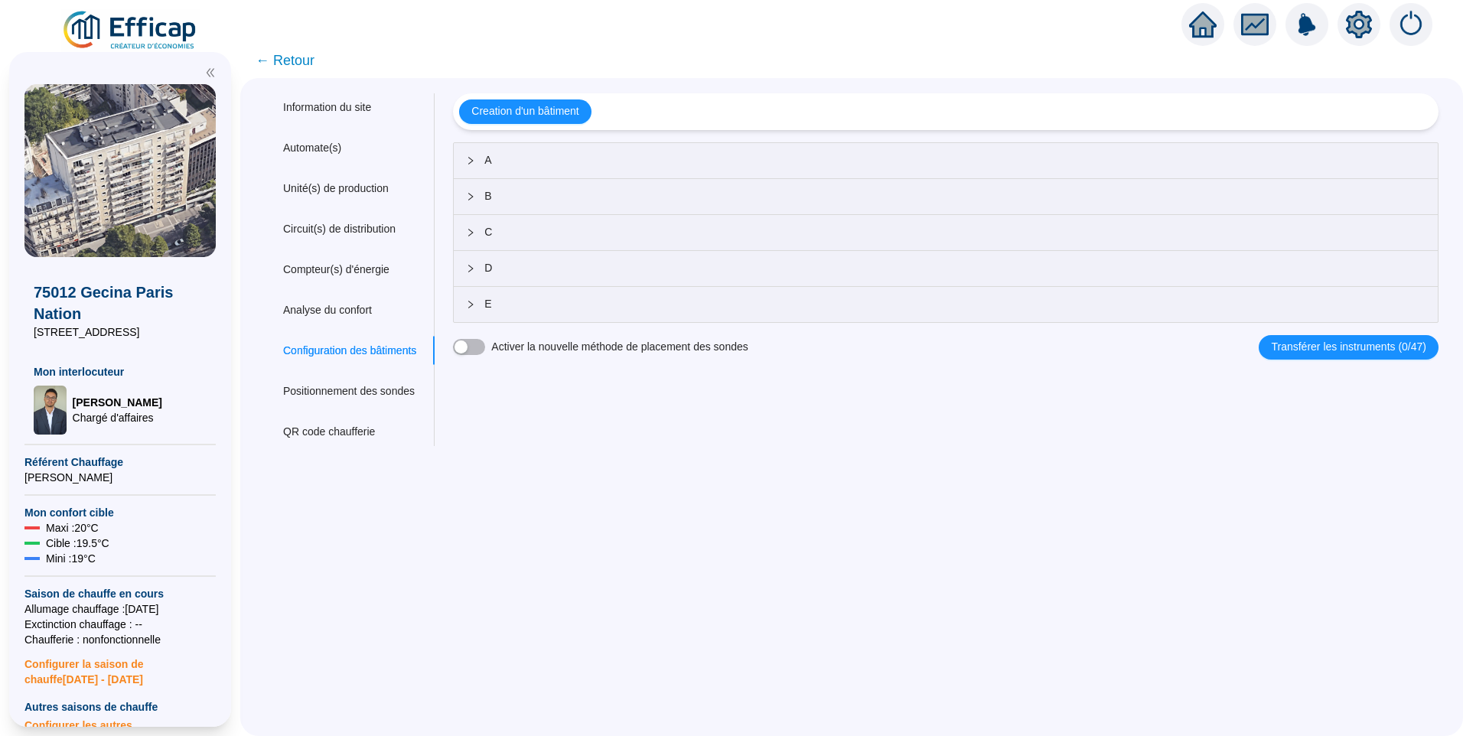
click at [526, 153] on span "A" at bounding box center [954, 160] width 941 height 16
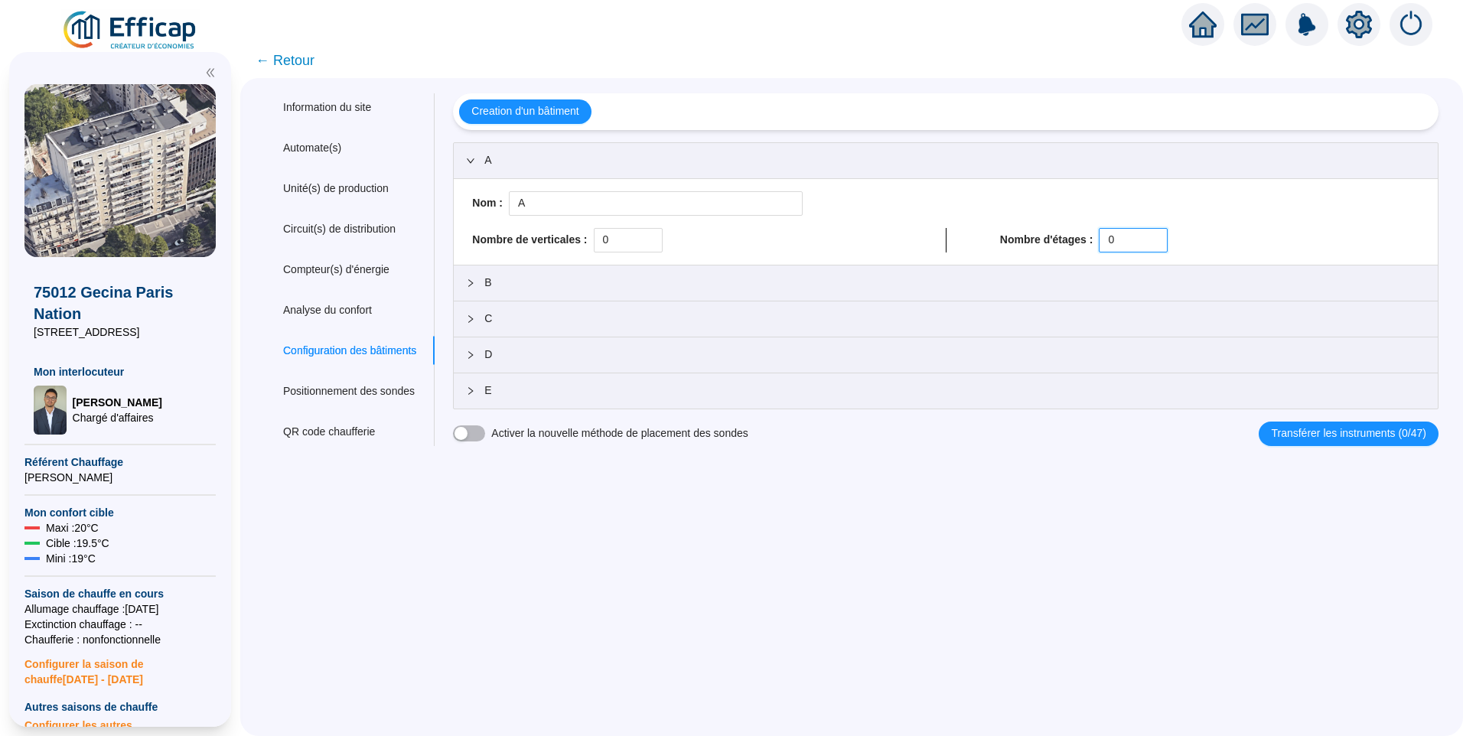
drag, startPoint x: 1120, startPoint y: 245, endPoint x: 1007, endPoint y: 232, distance: 113.2
click at [1007, 232] on div "Nombre d'étages : 0" at bounding box center [1209, 240] width 419 height 24
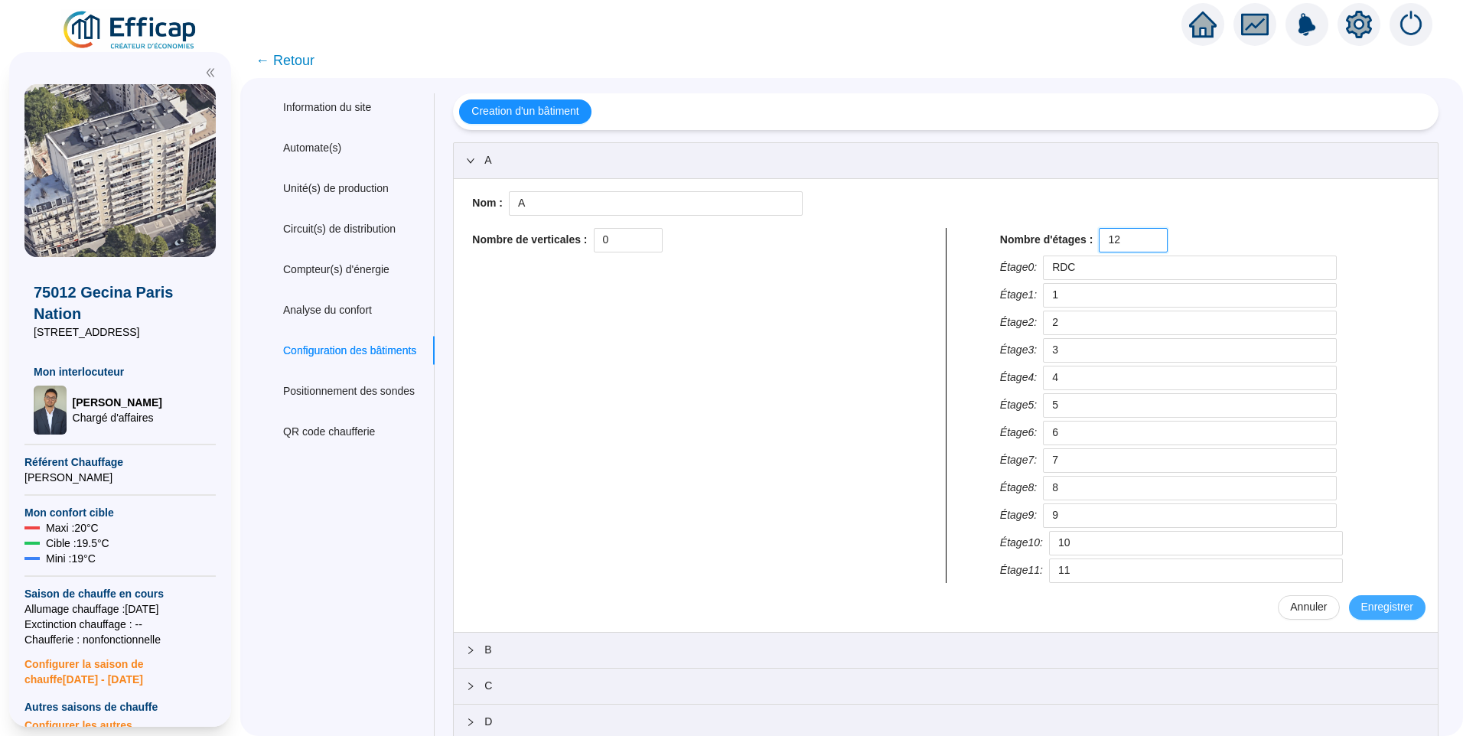
type input "12"
click at [1382, 603] on span "Enregistrer" at bounding box center [1387, 607] width 52 height 16
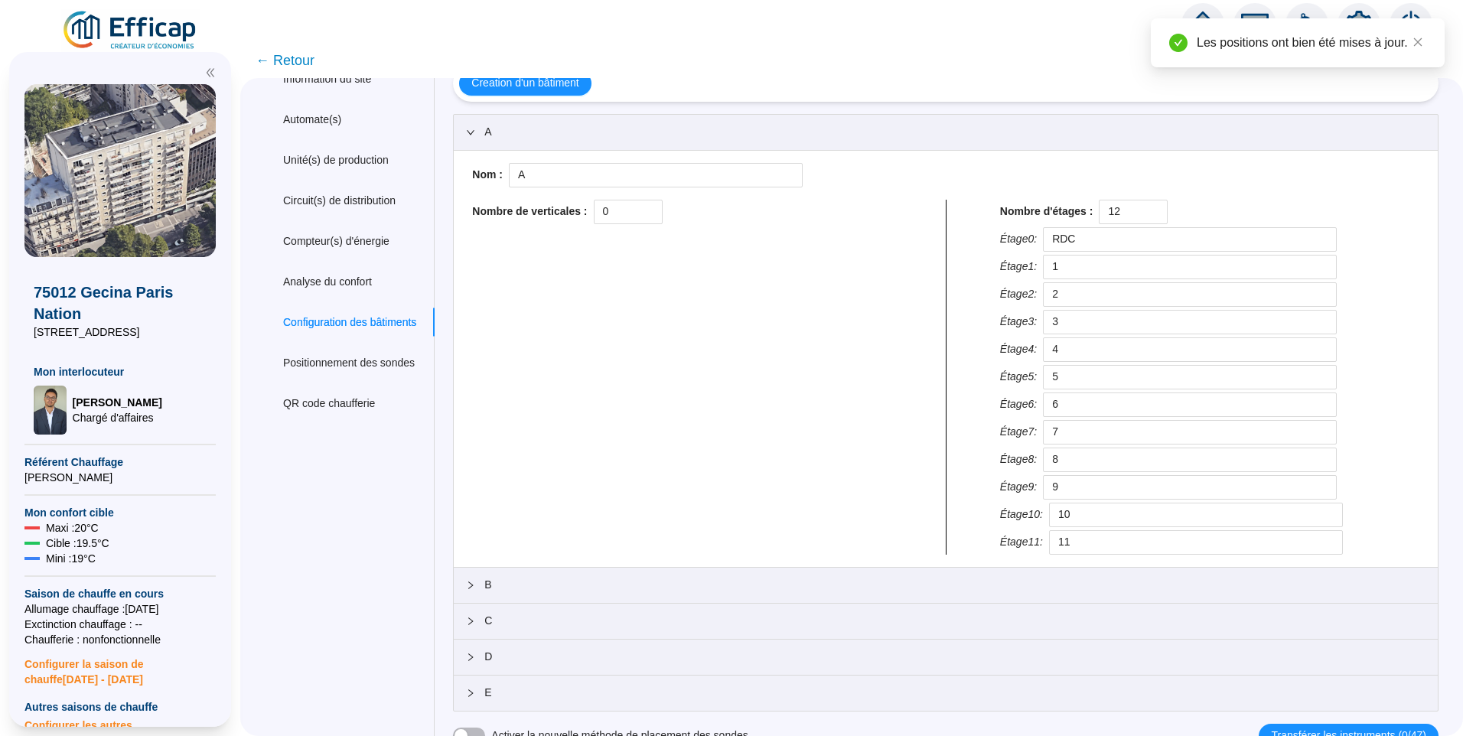
scroll to position [41, 0]
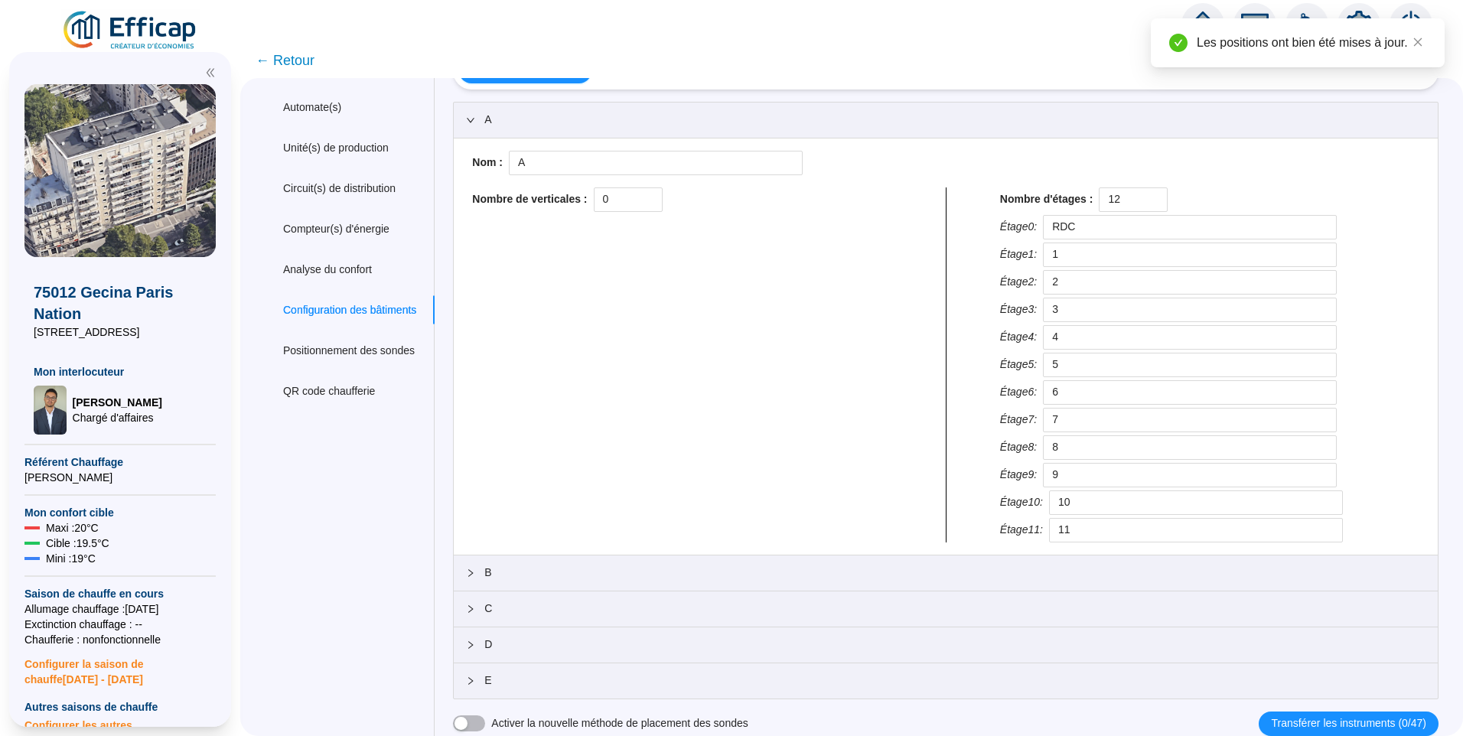
click at [522, 575] on span "B" at bounding box center [954, 573] width 941 height 16
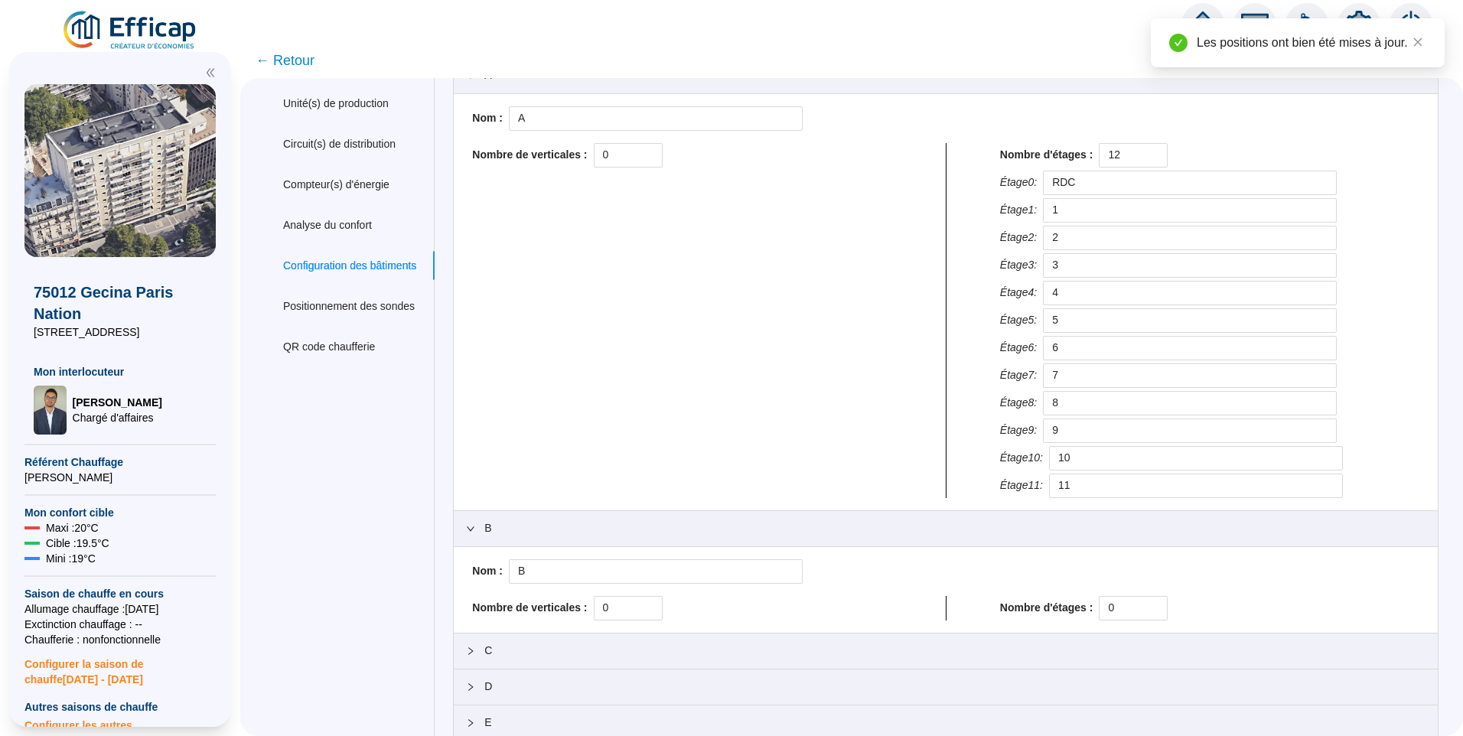
scroll to position [127, 0]
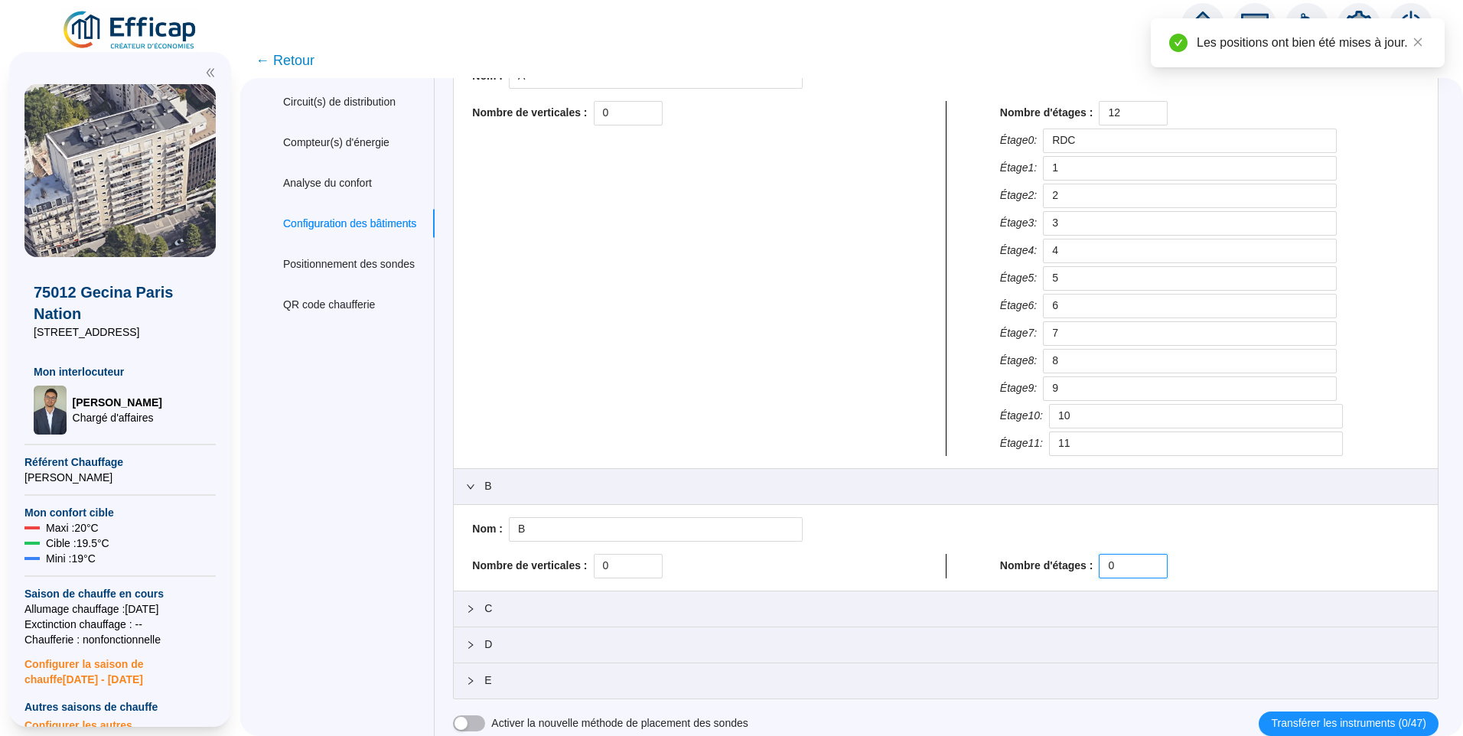
drag, startPoint x: 1098, startPoint y: 568, endPoint x: 805, endPoint y: 573, distance: 292.2
click at [803, 568] on div "Nombre de verticales : 0 Nombre d'étages : 0" at bounding box center [945, 566] width 959 height 24
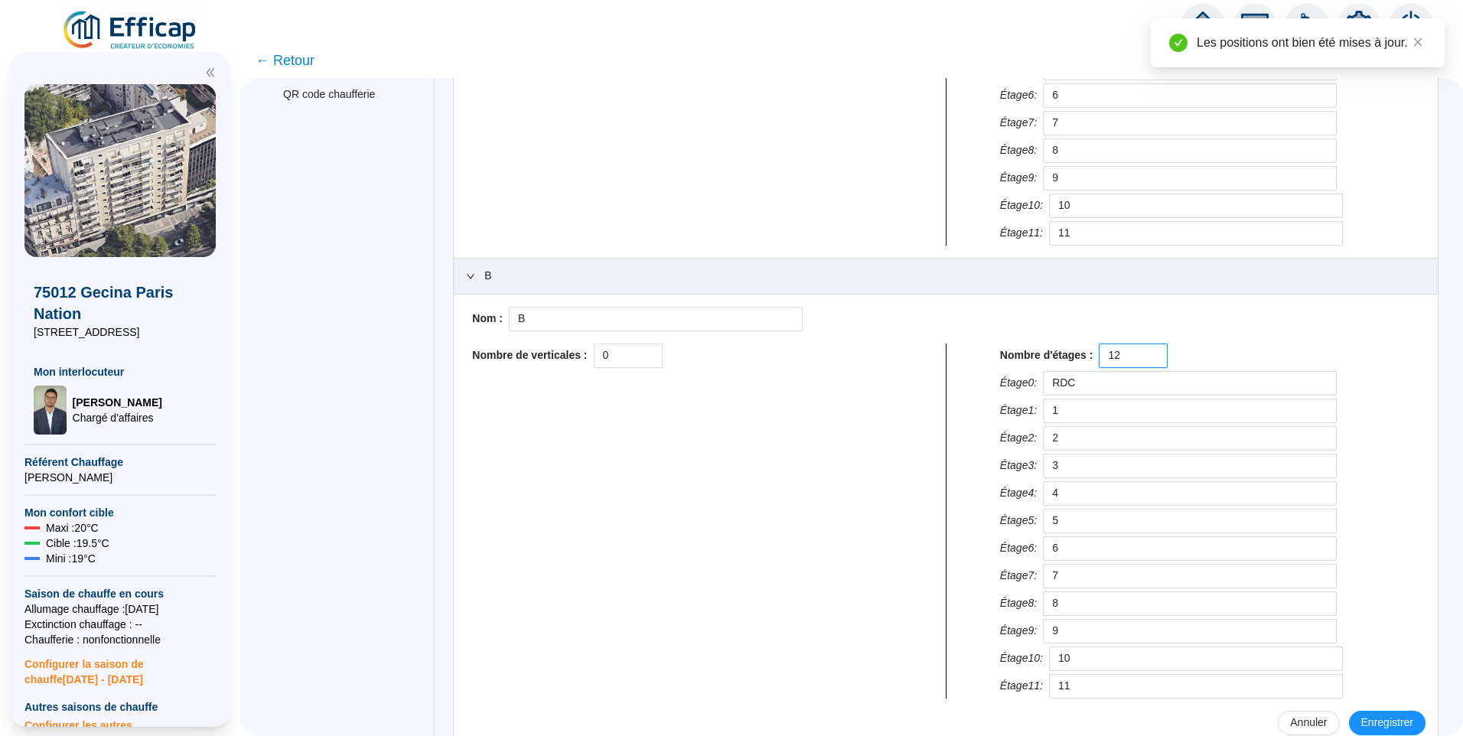
scroll to position [494, 0]
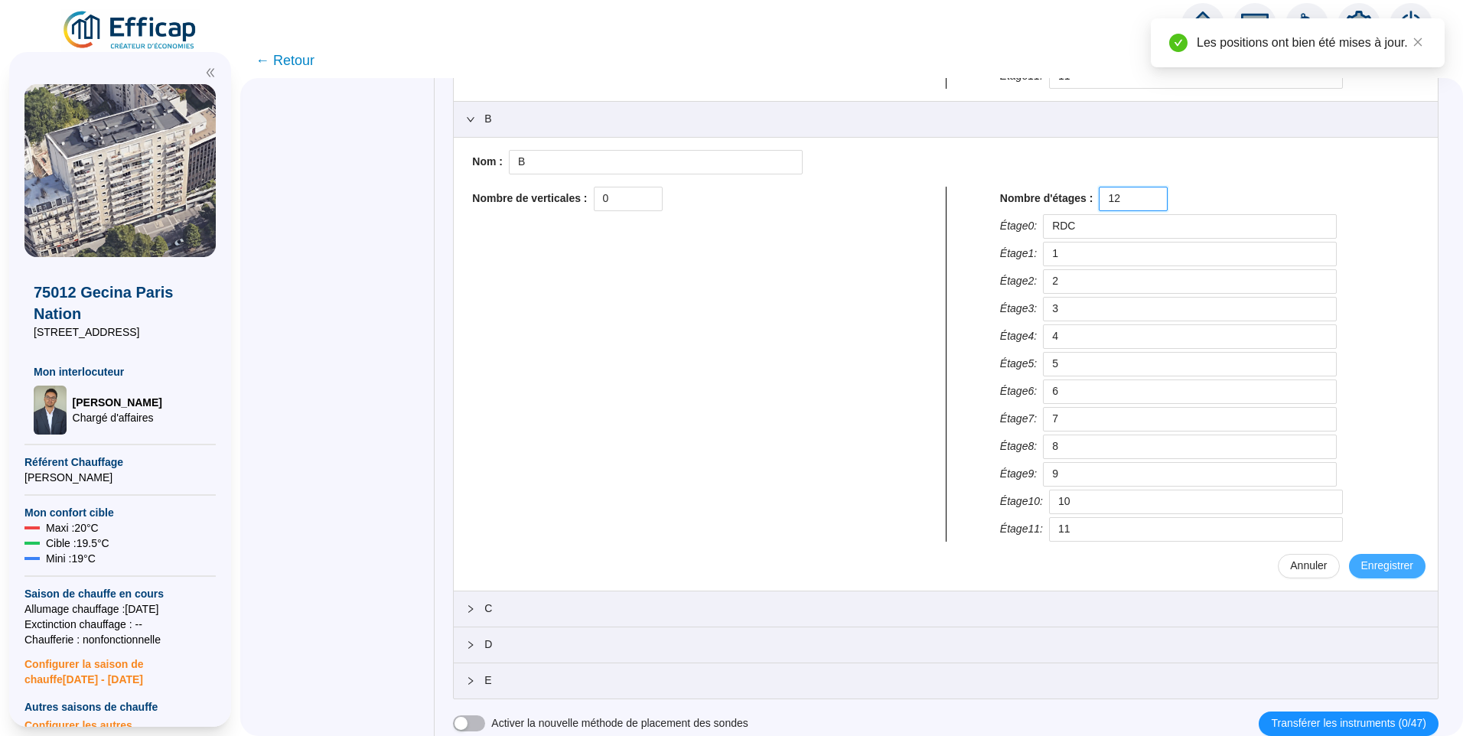
type input "12"
click at [1371, 562] on span "Enregistrer" at bounding box center [1387, 566] width 52 height 16
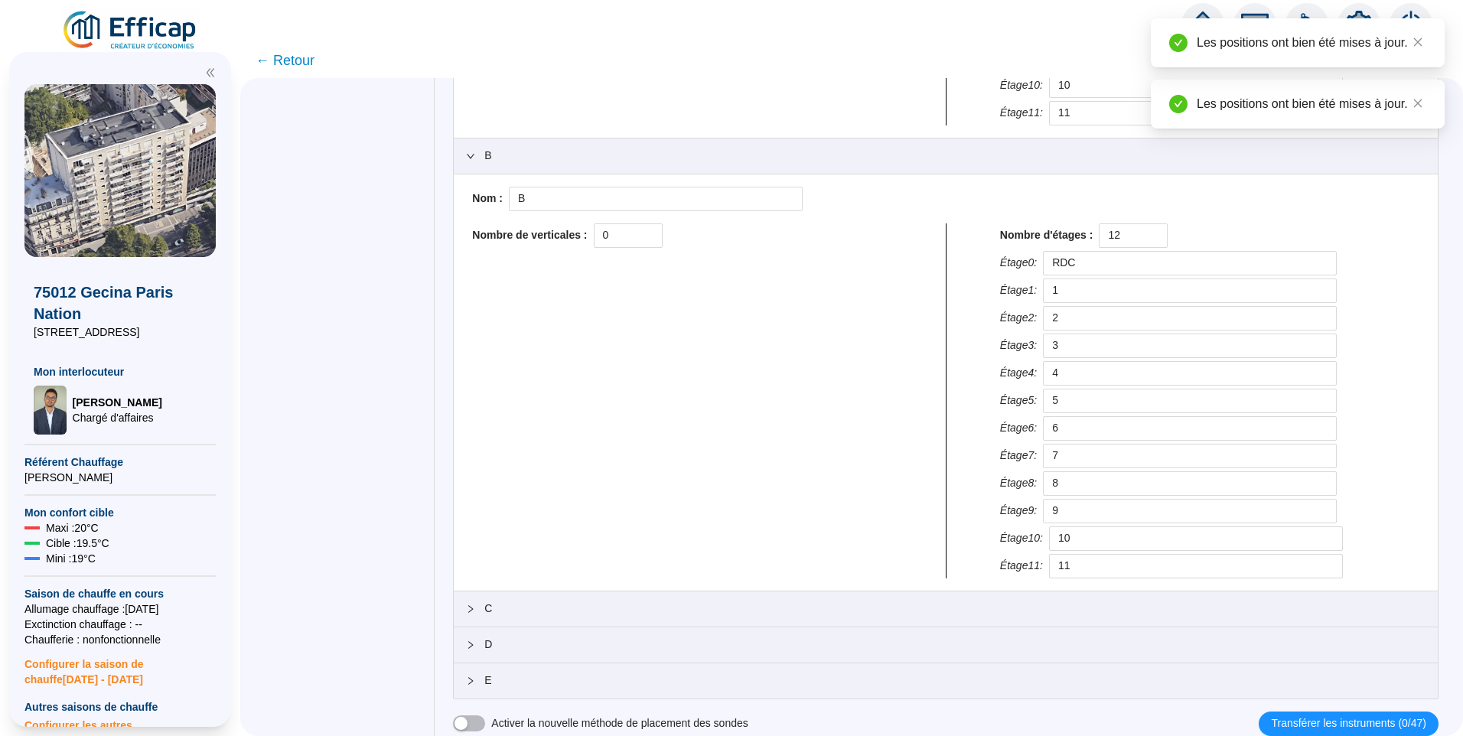
scroll to position [457, 0]
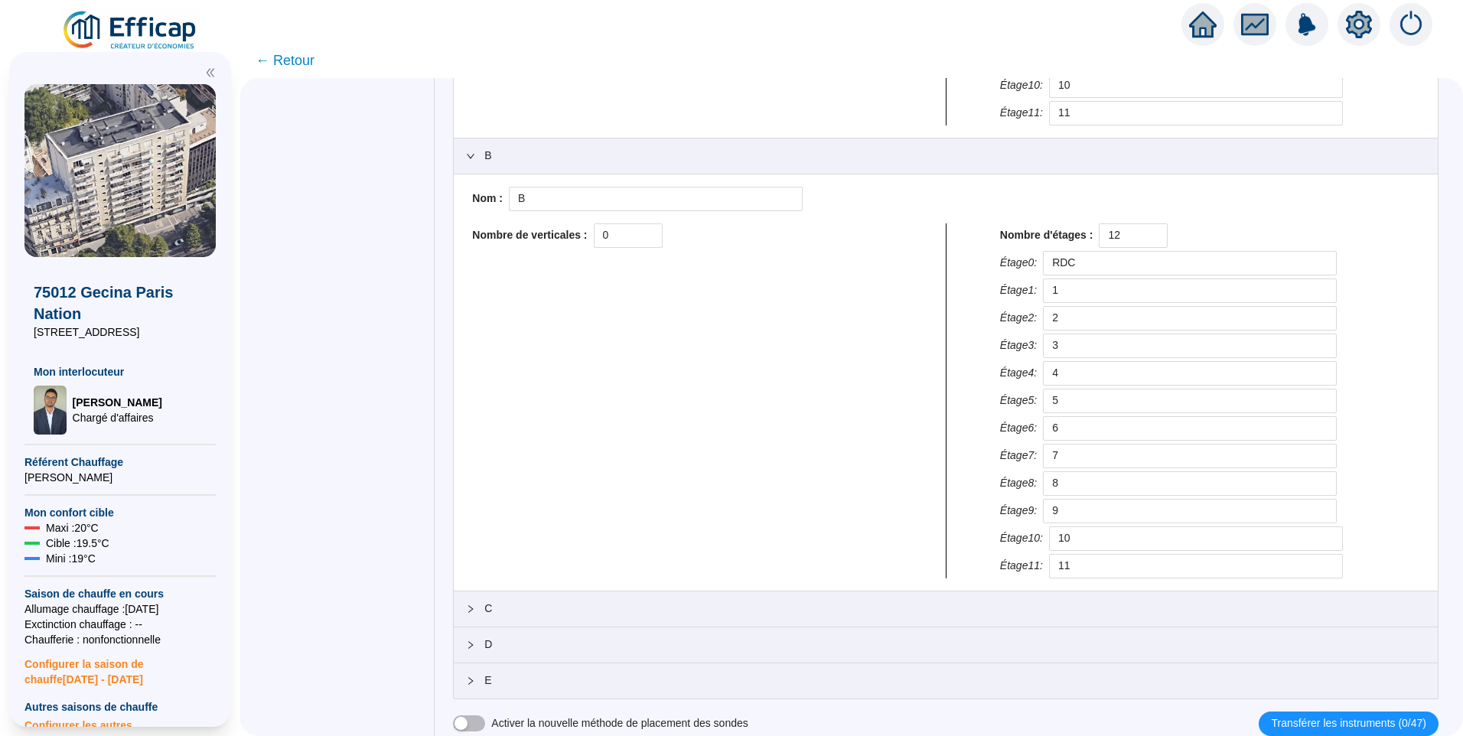
click at [516, 609] on span "C" at bounding box center [954, 608] width 941 height 16
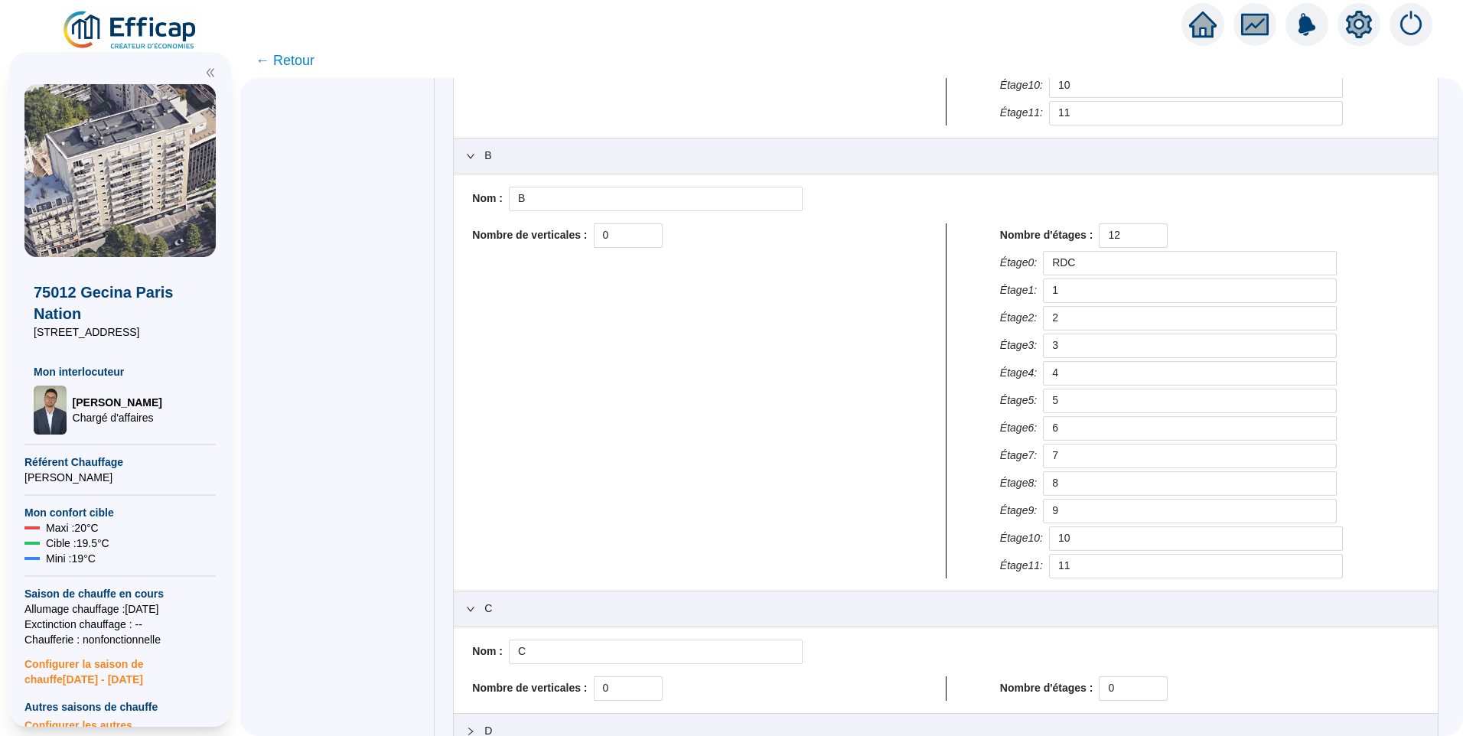
scroll to position [544, 0]
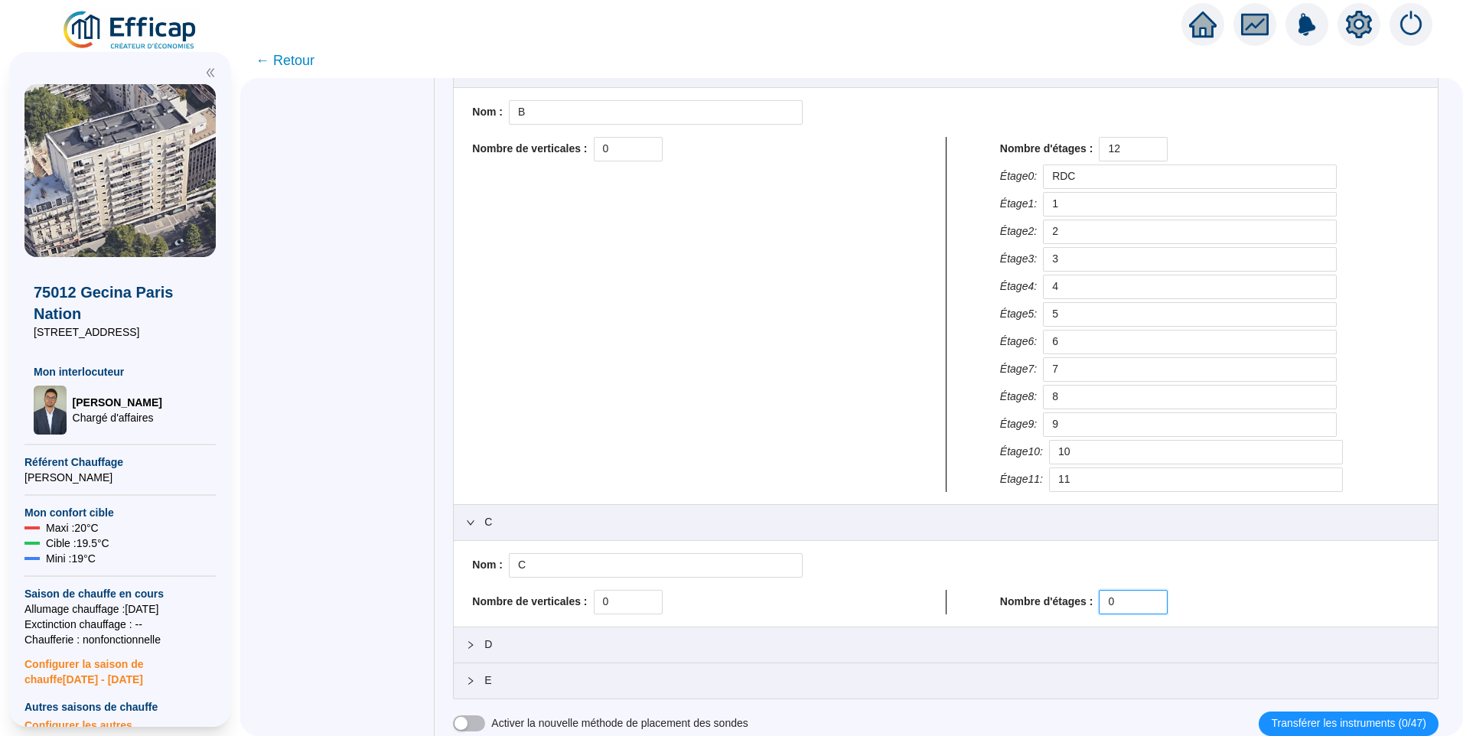
drag, startPoint x: 1114, startPoint y: 598, endPoint x: 1067, endPoint y: 595, distance: 46.8
click at [1067, 595] on div "Nombre d'étages : 0" at bounding box center [1209, 602] width 419 height 24
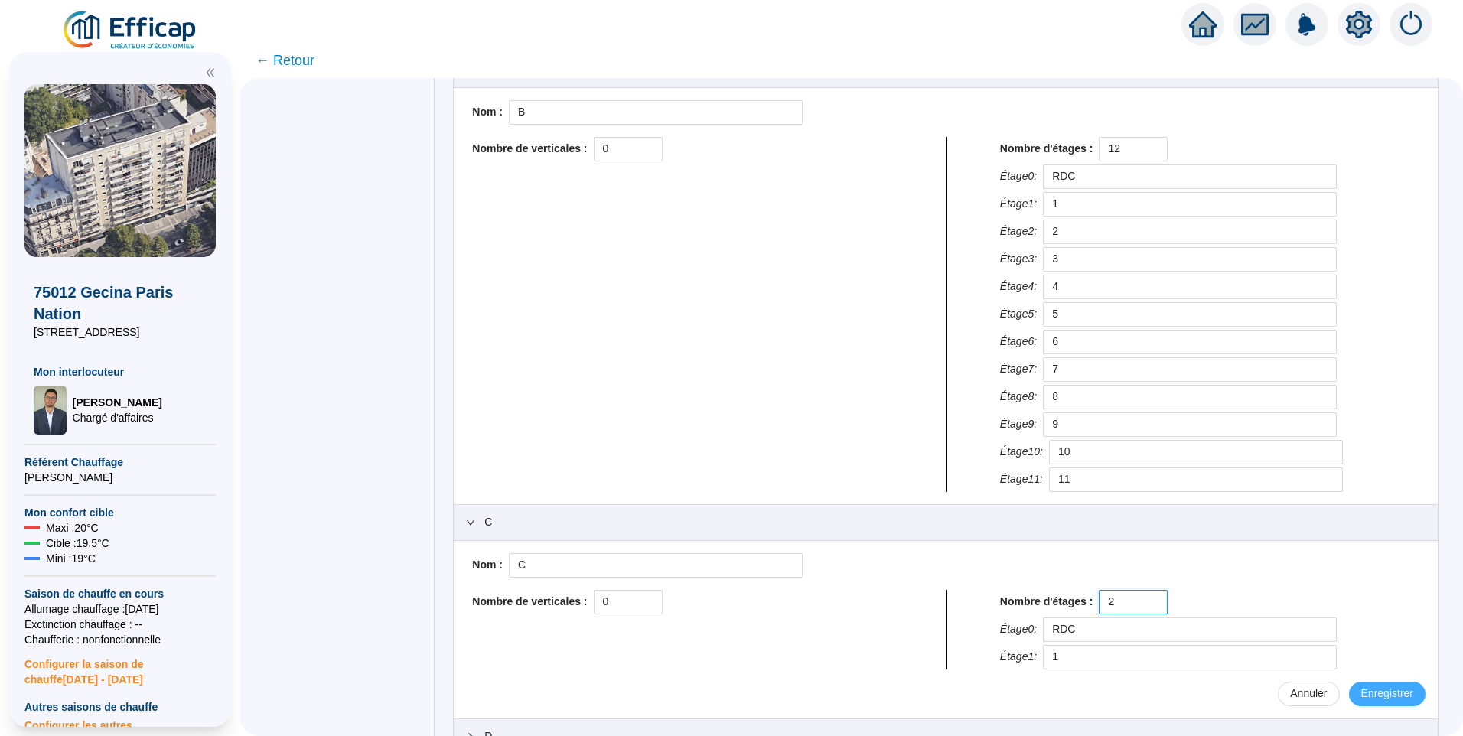
type input "2"
click at [1368, 691] on span "Enregistrer" at bounding box center [1387, 693] width 52 height 16
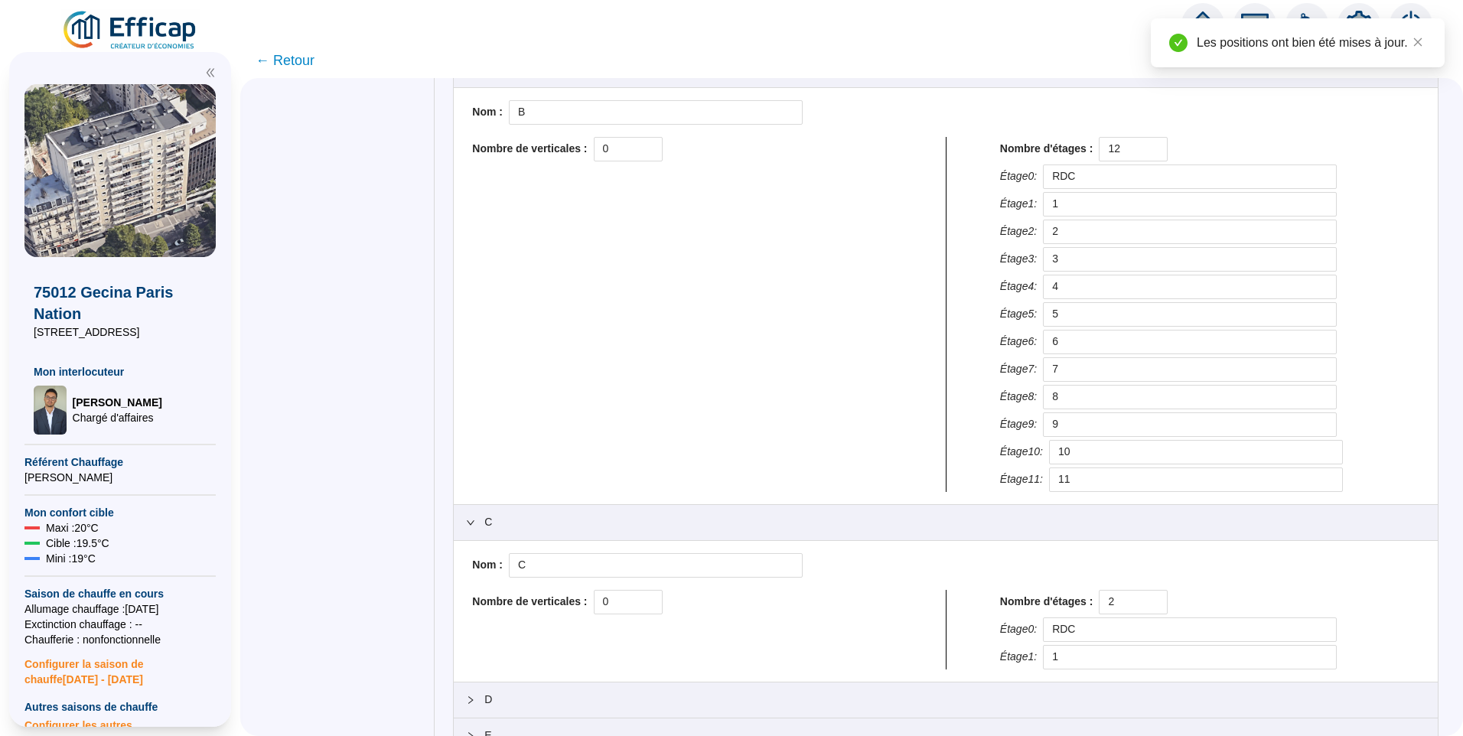
scroll to position [599, 0]
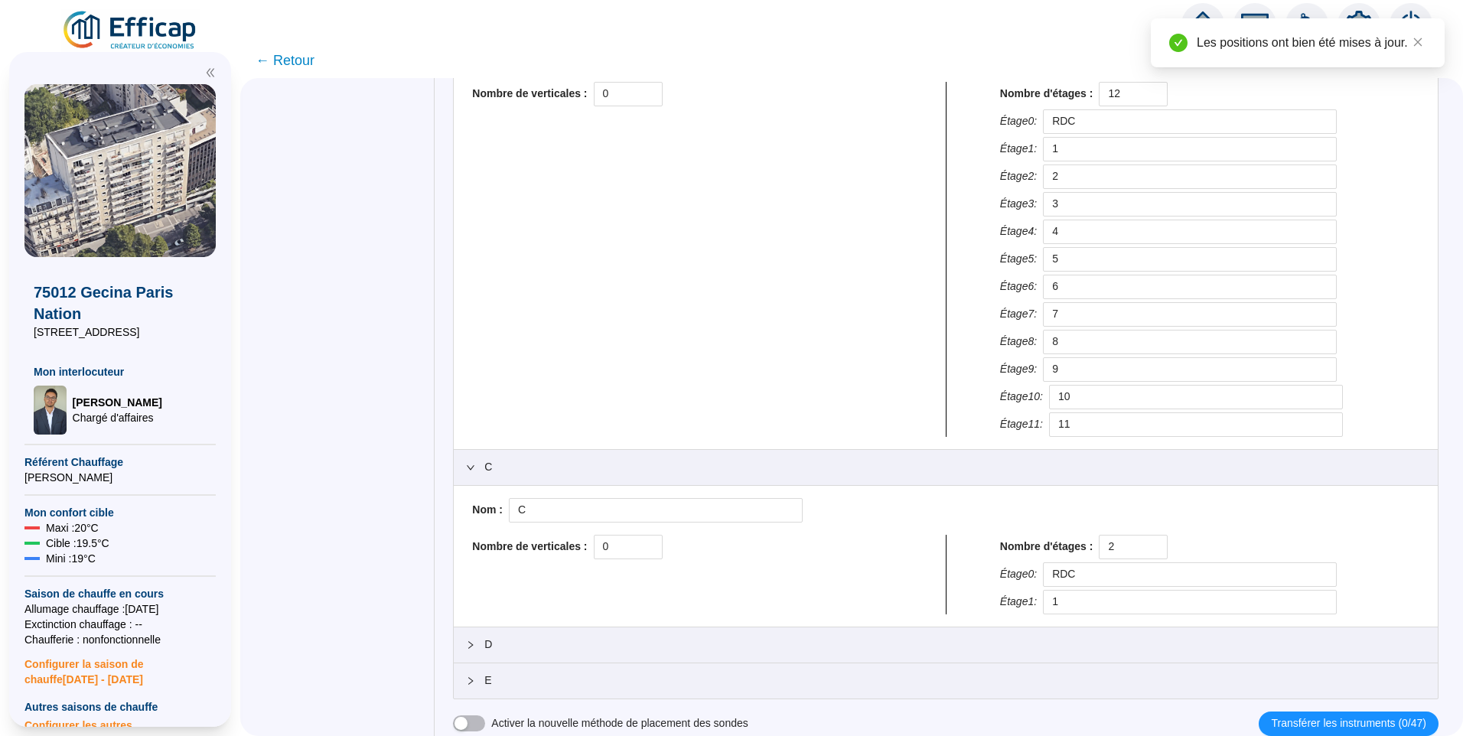
click at [512, 636] on span "D" at bounding box center [954, 644] width 941 height 16
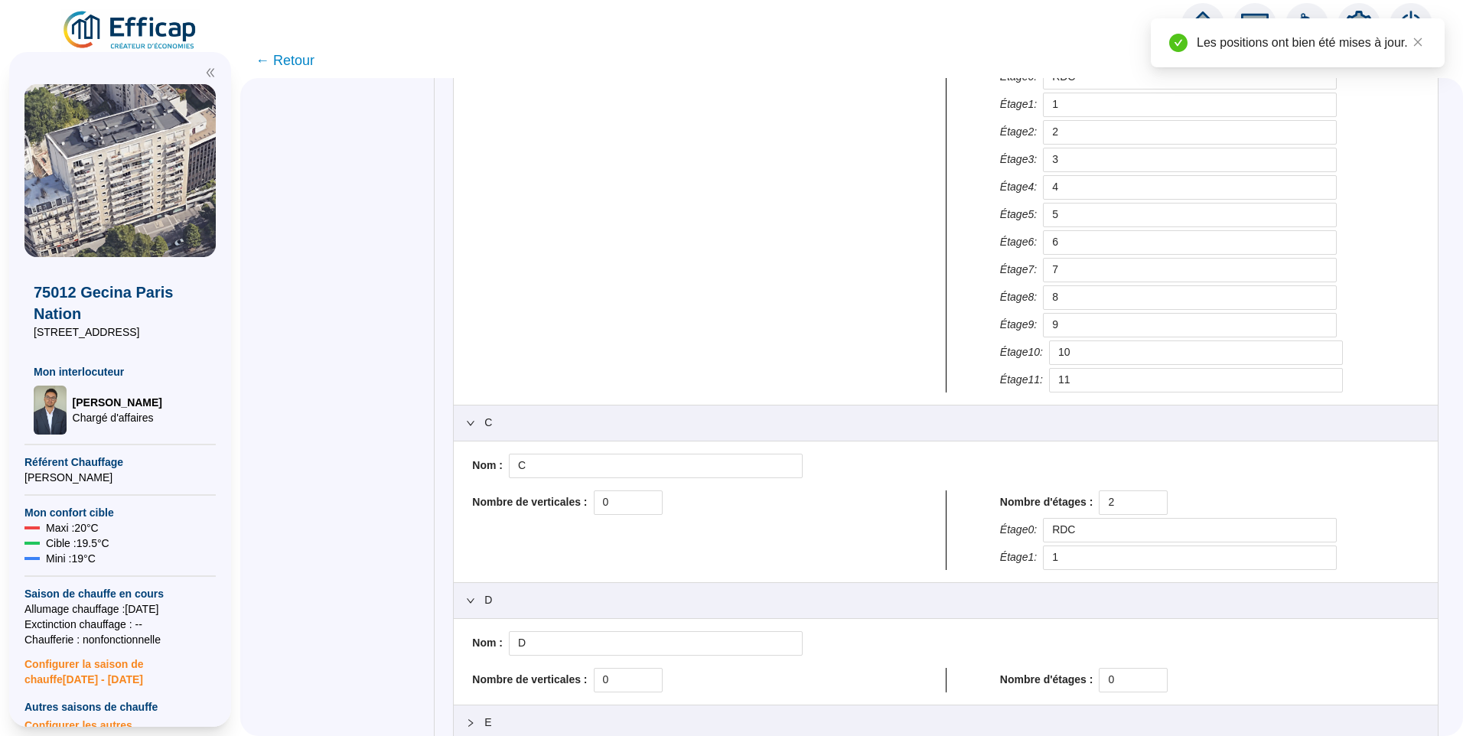
scroll to position [685, 0]
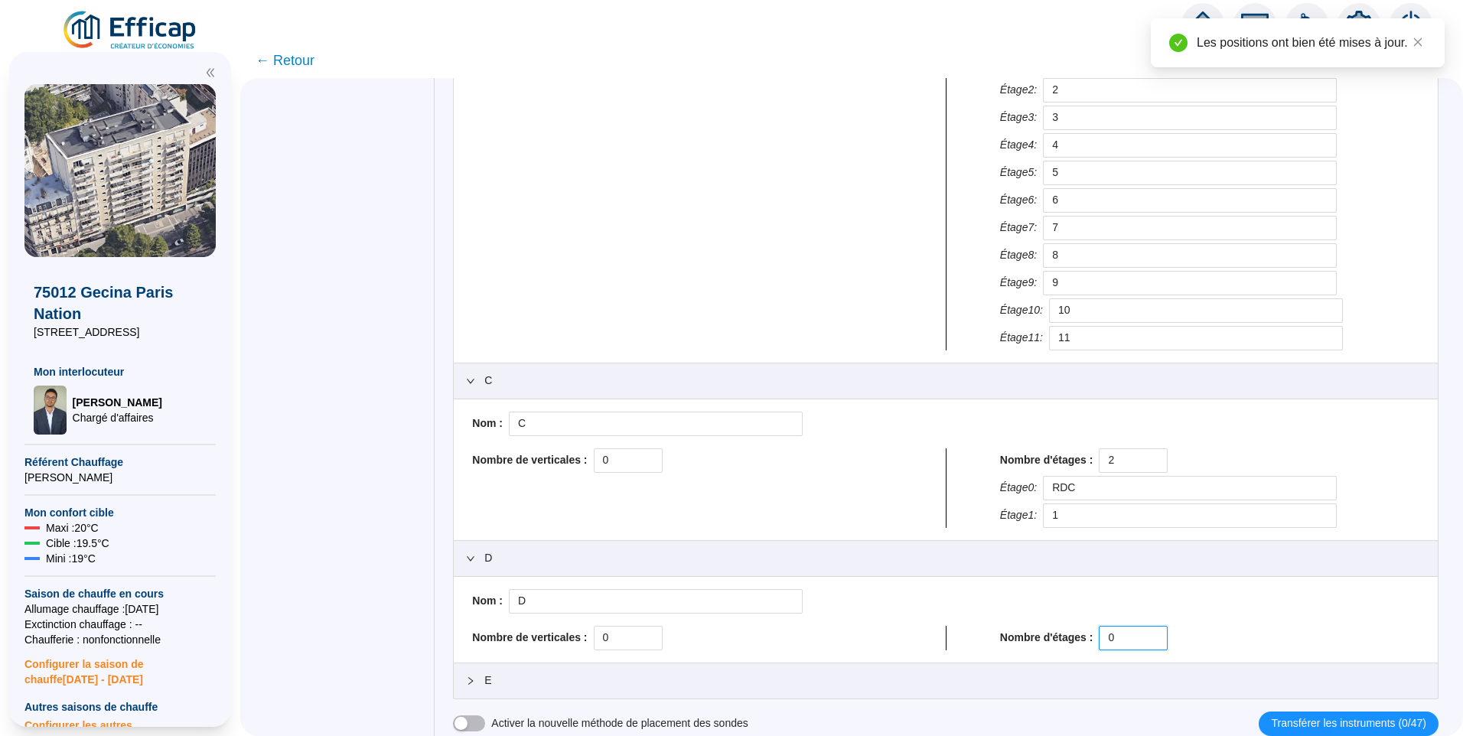
click at [1043, 623] on div "Nom : D Nombre de verticales : 0 Nombre d'étages : 0" at bounding box center [945, 619] width 959 height 61
click at [1085, 633] on div "Nombre d'étages : 0" at bounding box center [1209, 638] width 419 height 24
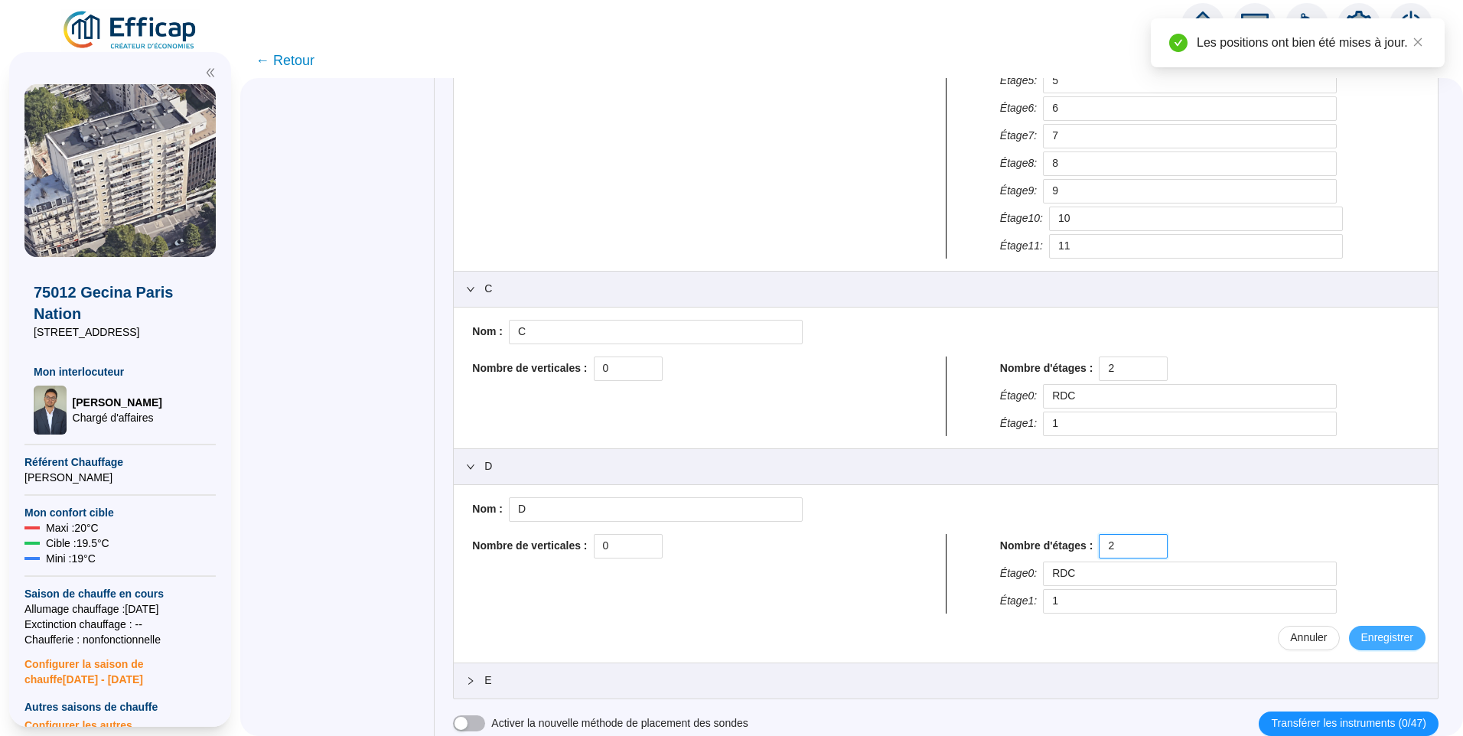
type input "2"
click at [1378, 636] on span "Enregistrer" at bounding box center [1387, 638] width 52 height 16
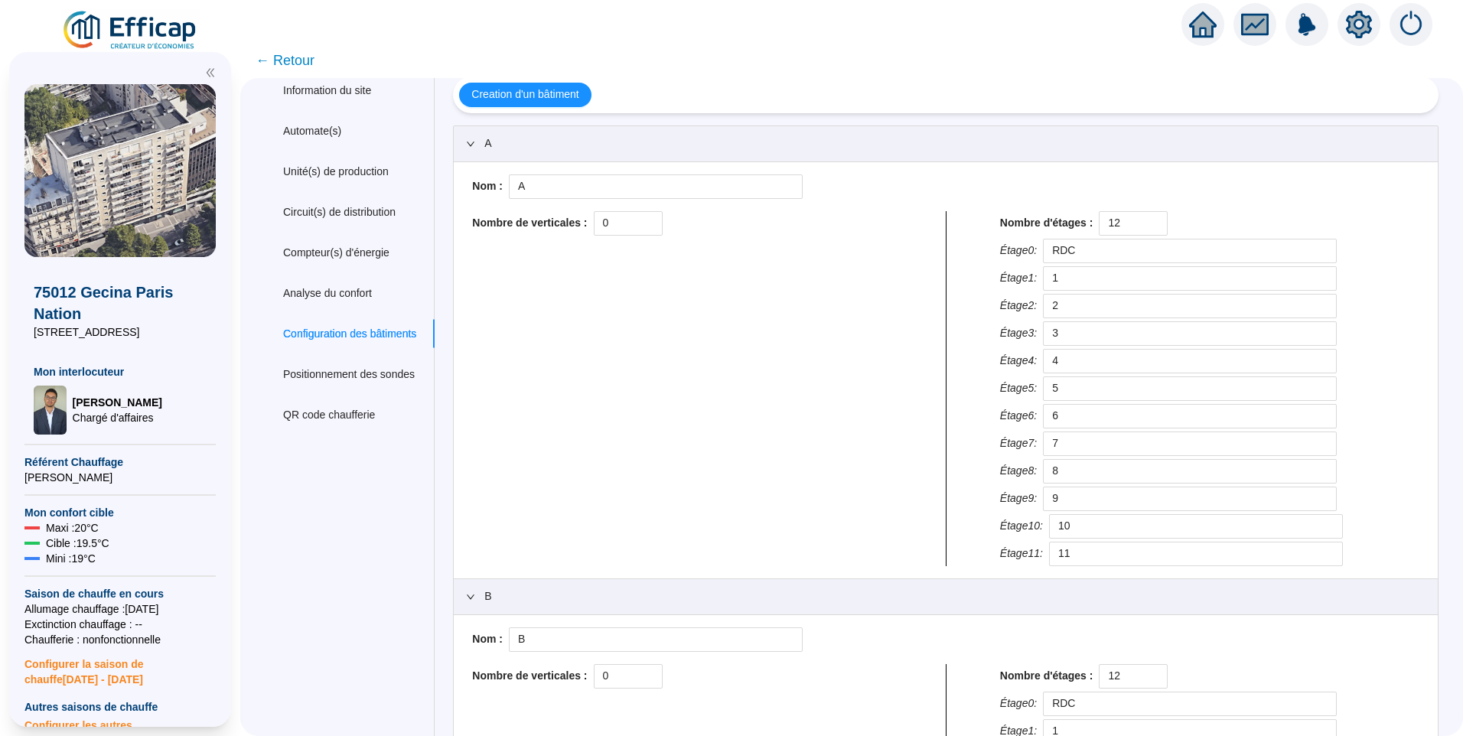
scroll to position [0, 0]
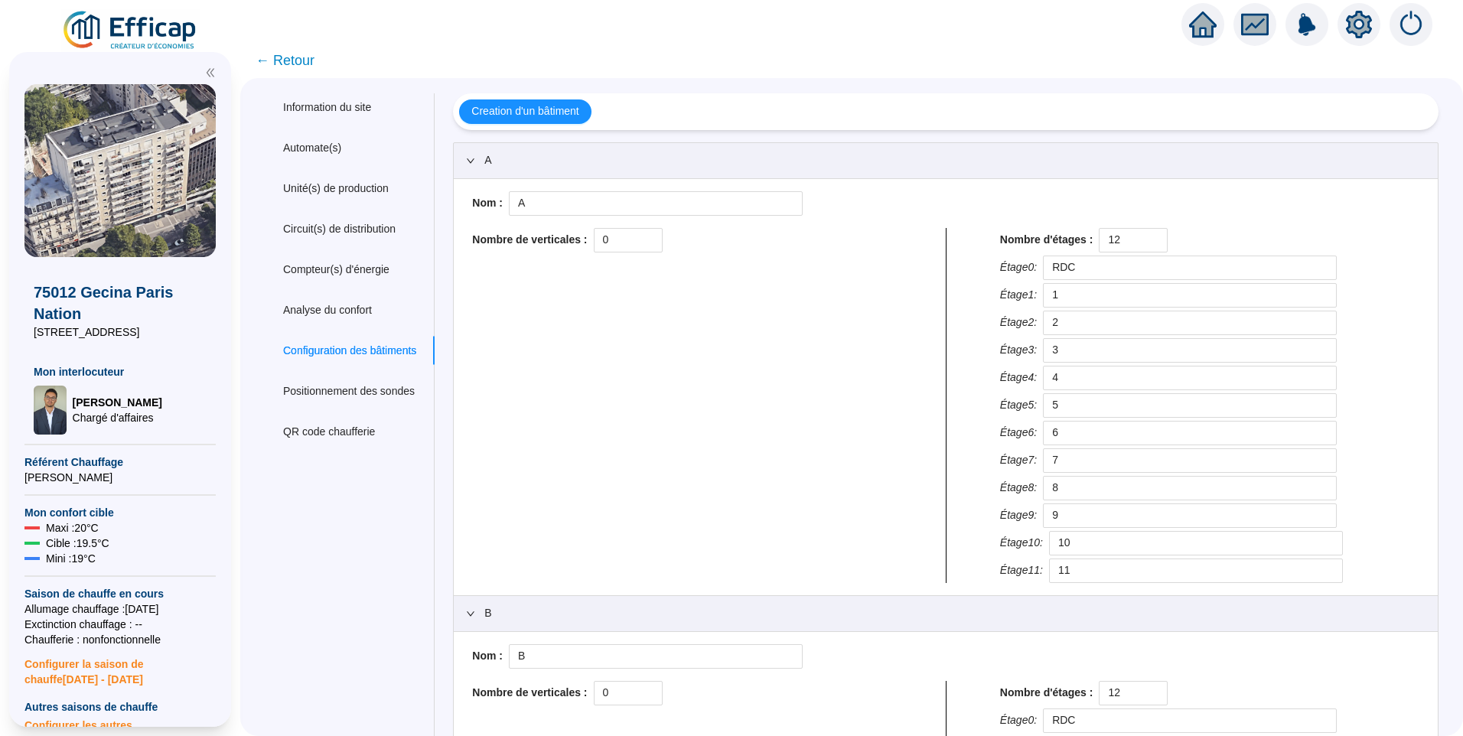
drag, startPoint x: 311, startPoint y: 65, endPoint x: 364, endPoint y: 44, distance: 57.7
click at [311, 65] on span "← Retour" at bounding box center [284, 60] width 59 height 21
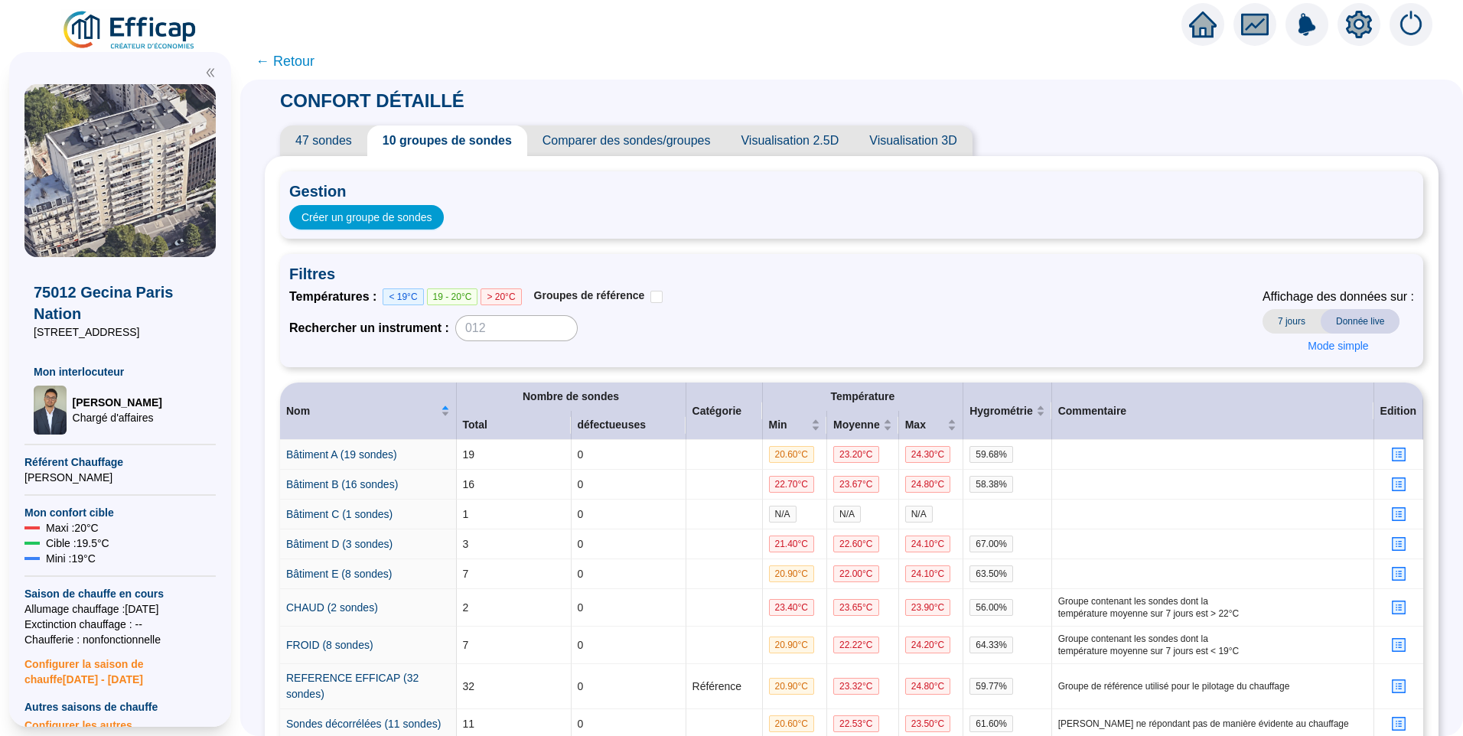
click at [312, 132] on span "47 sondes" at bounding box center [323, 140] width 87 height 31
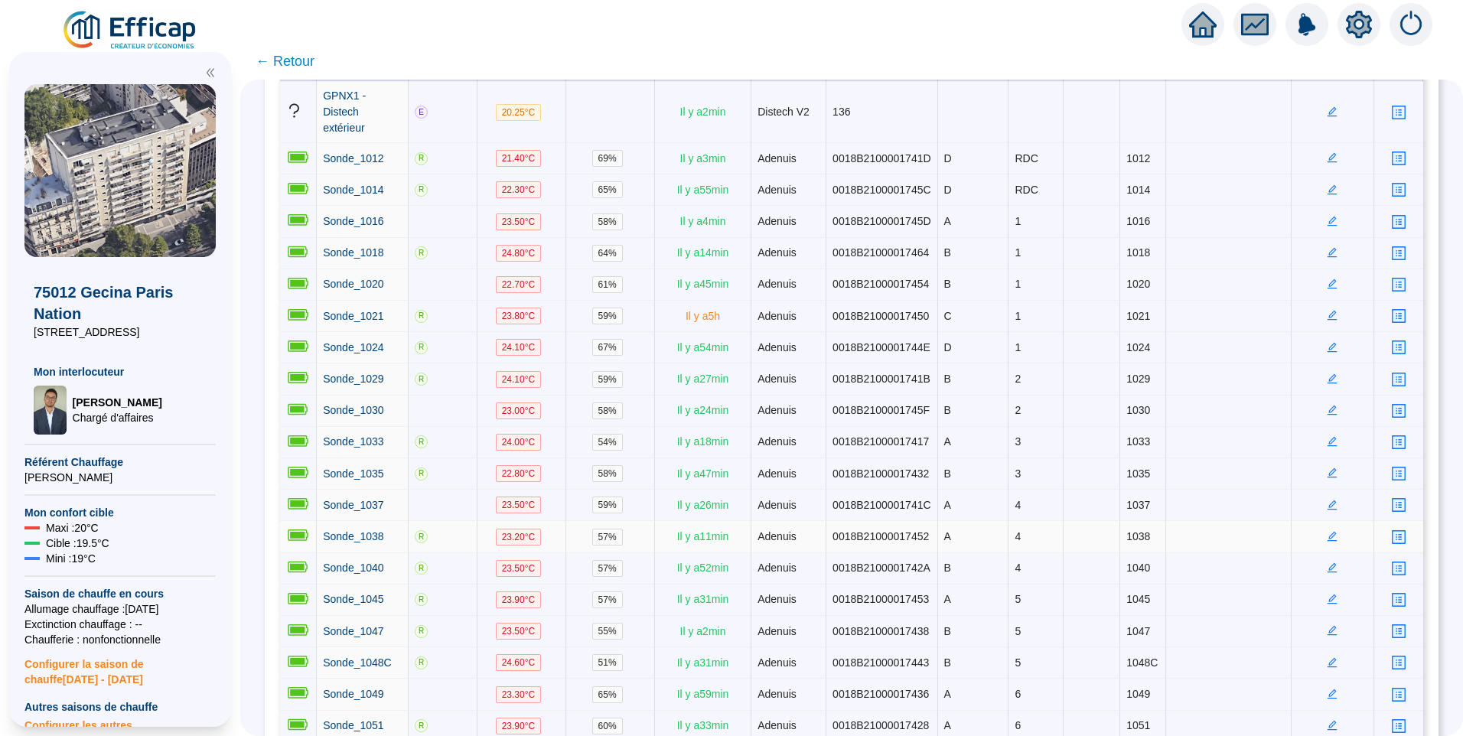
scroll to position [32, 0]
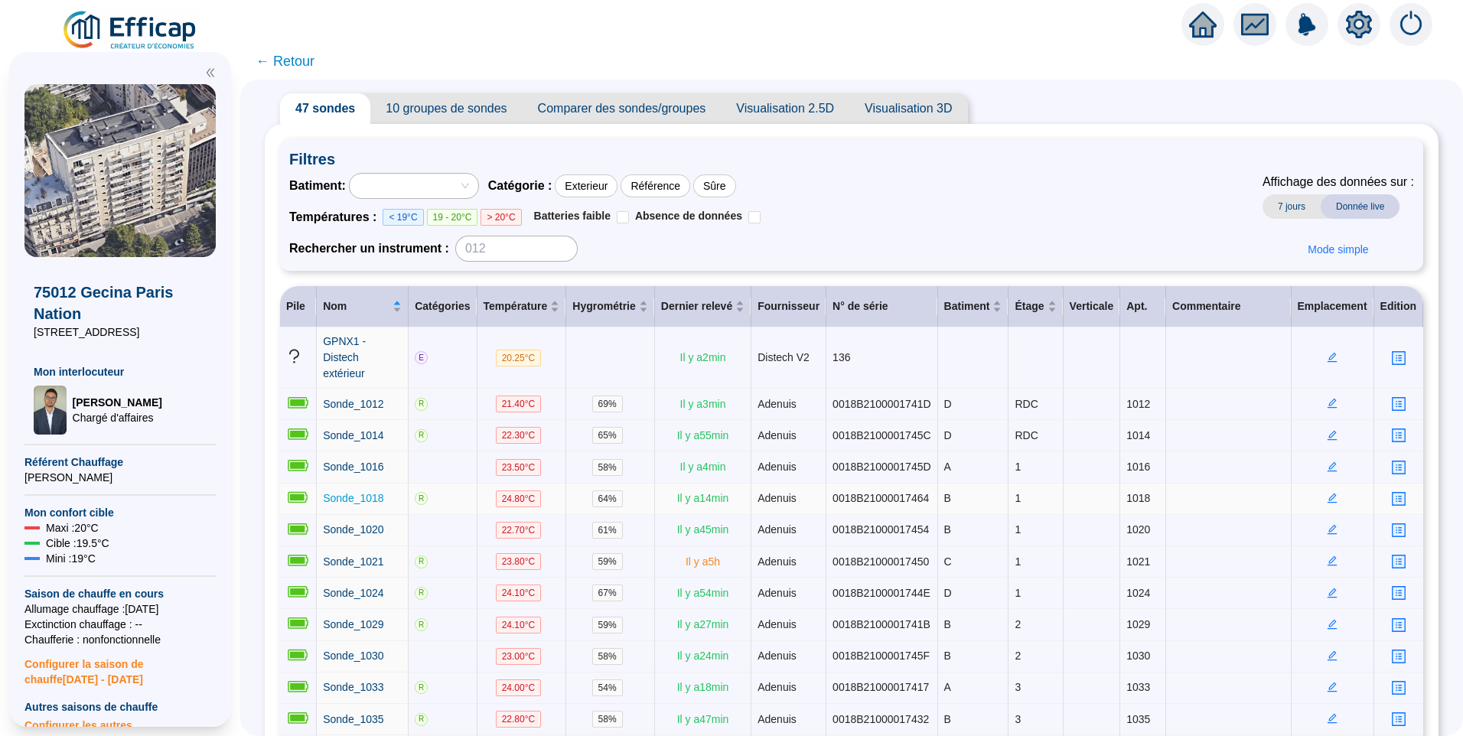
click at [365, 492] on span "Sonde_1018" at bounding box center [353, 498] width 60 height 12
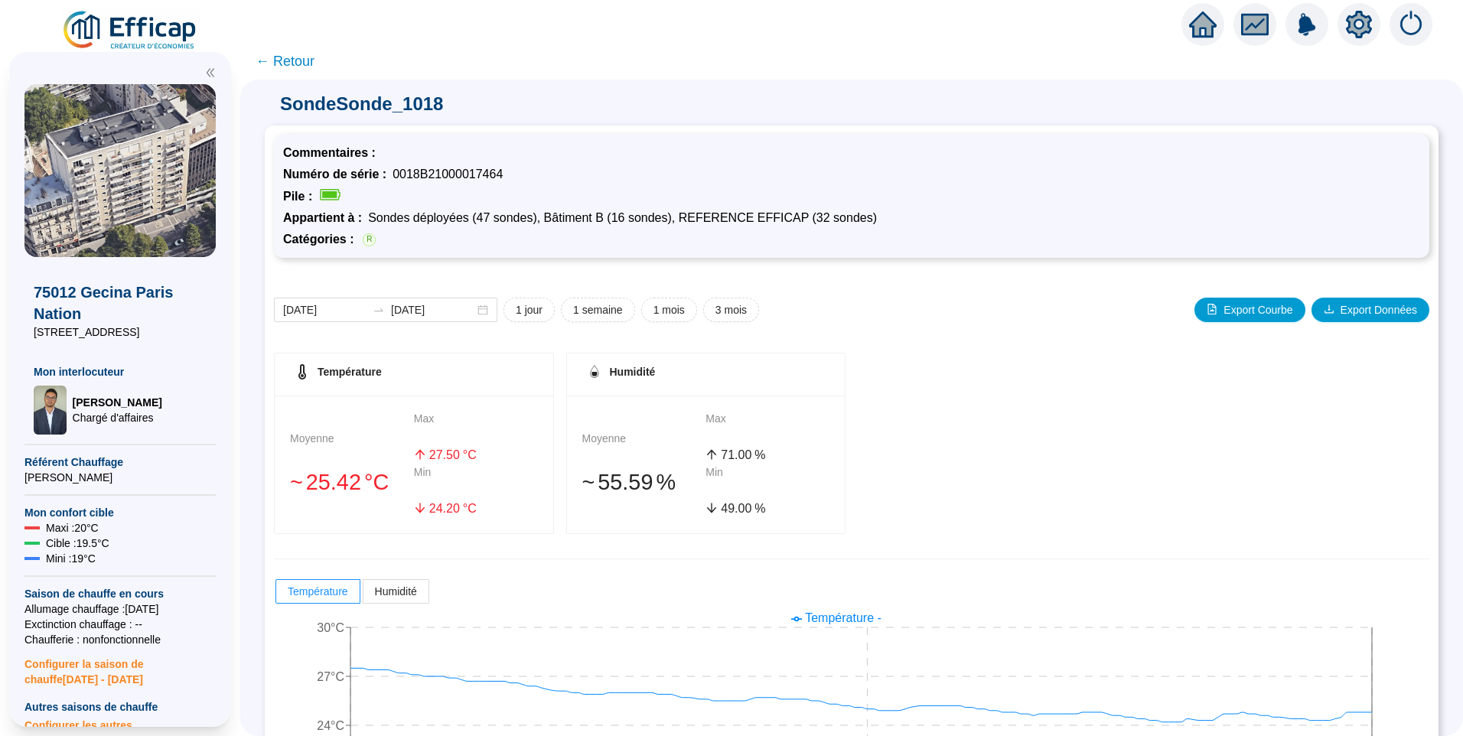
click at [281, 57] on span "← Retour" at bounding box center [284, 60] width 59 height 21
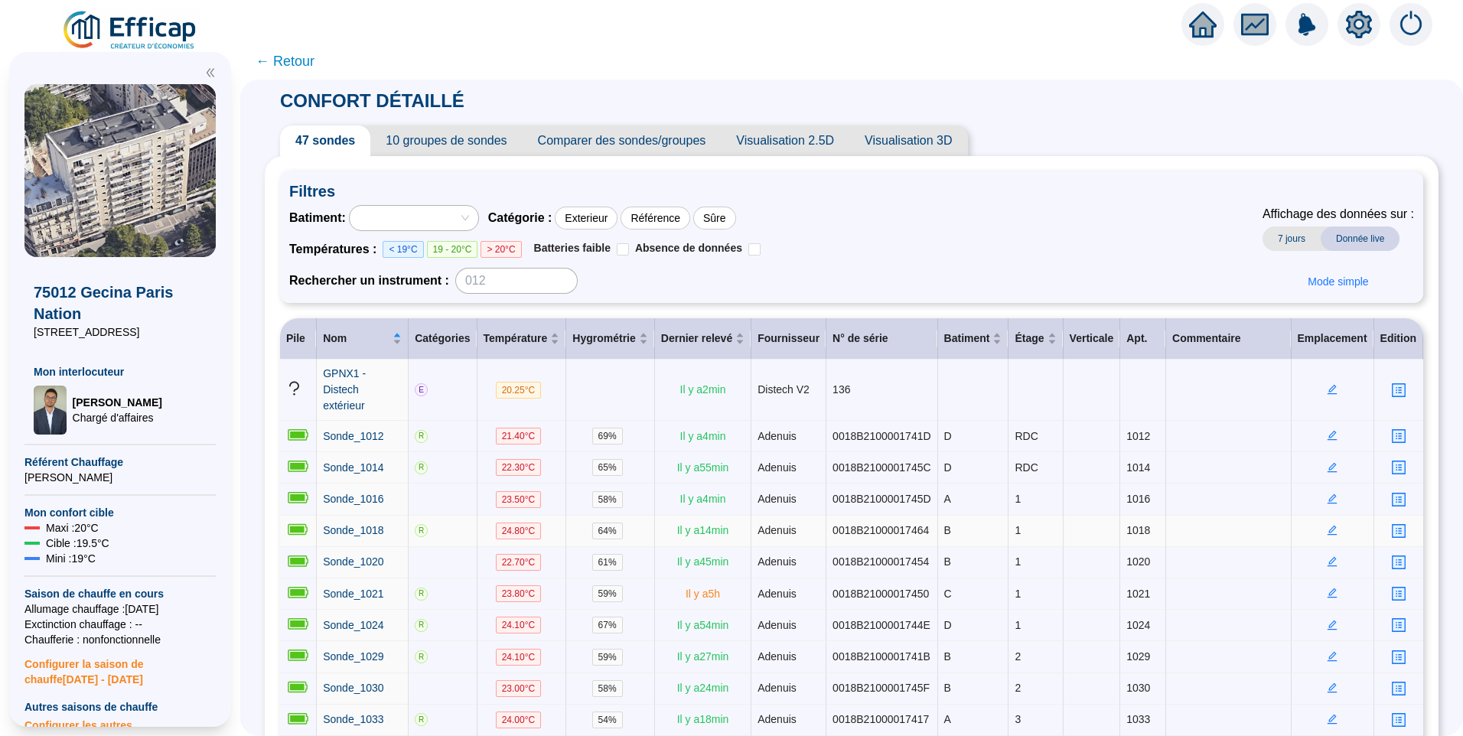
click at [1326, 525] on icon "edit" at bounding box center [1331, 530] width 11 height 11
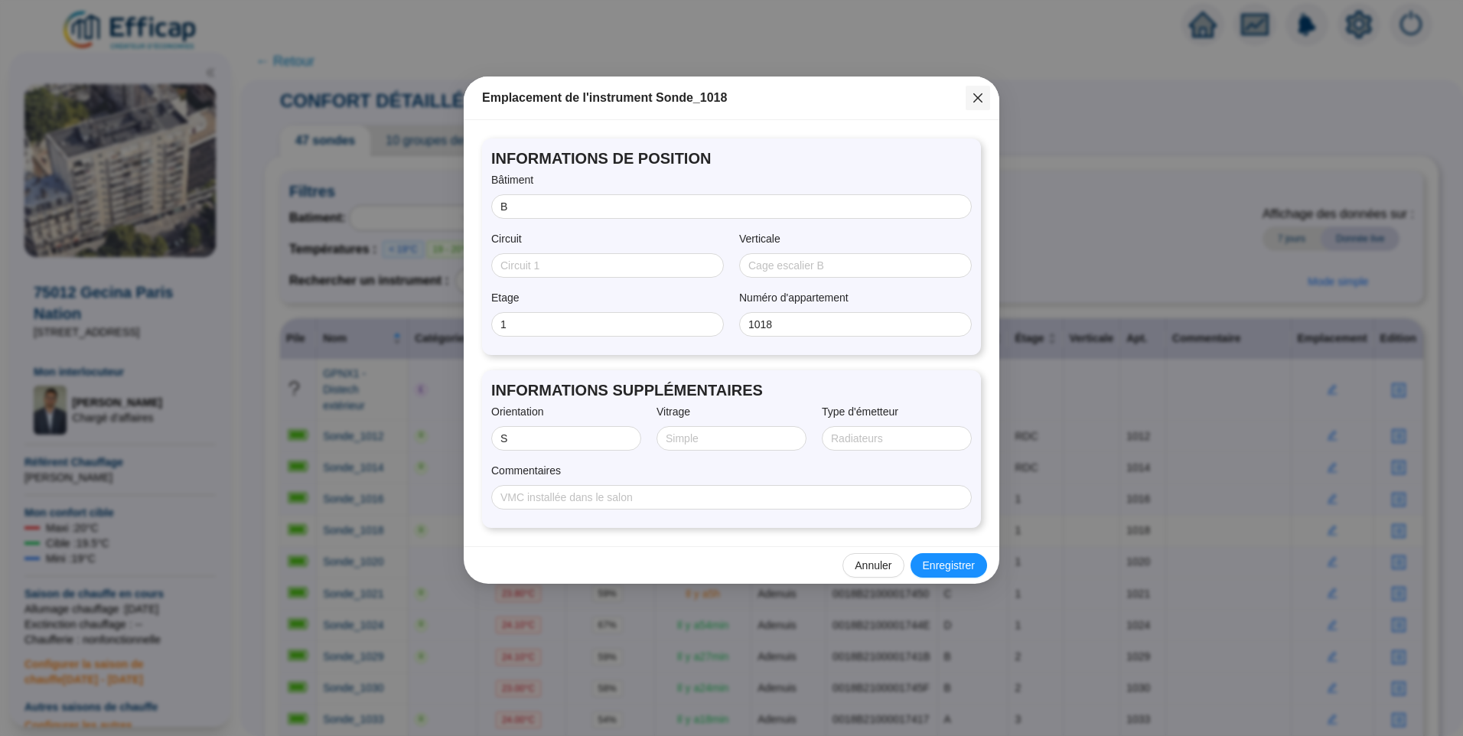
click at [981, 100] on icon "close" at bounding box center [977, 97] width 9 height 9
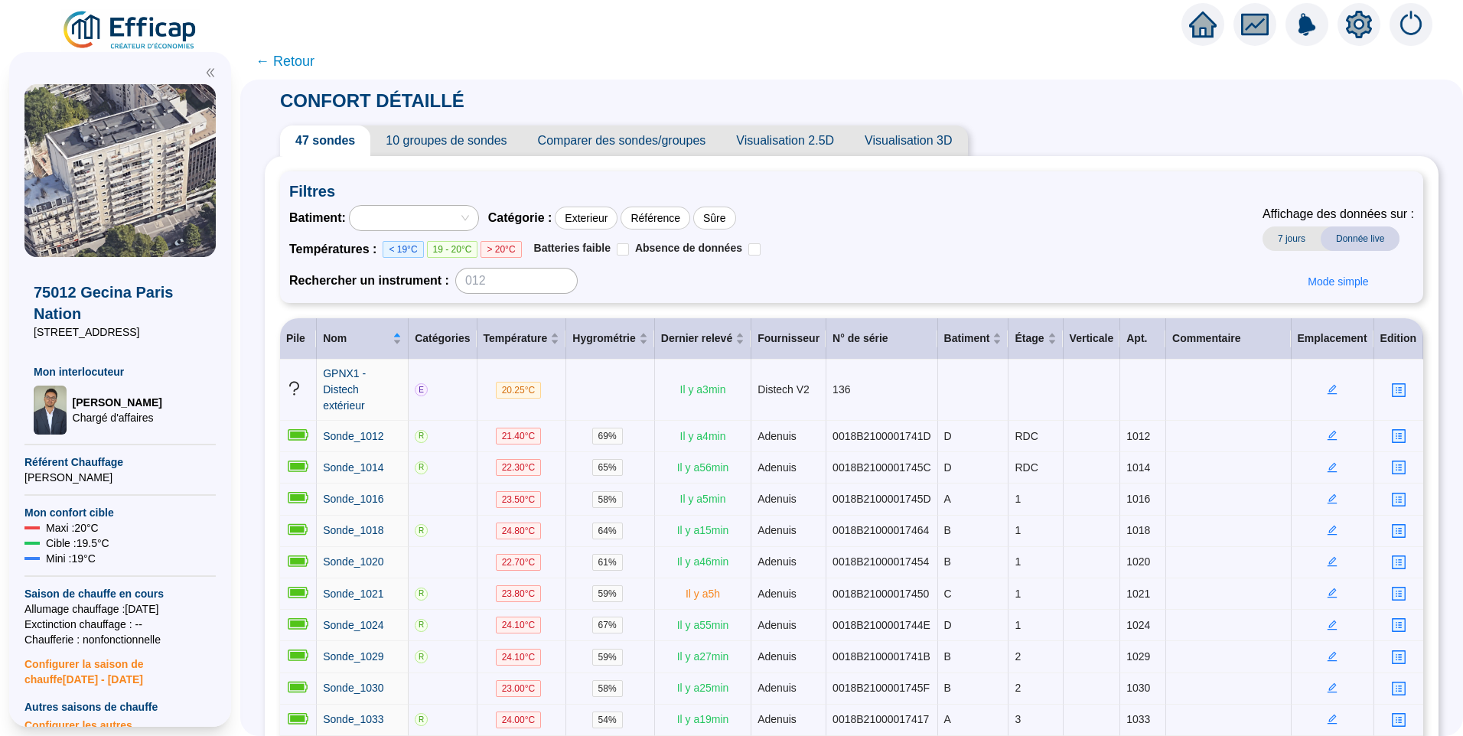
click at [1354, 32] on icon "setting" at bounding box center [1358, 25] width 26 height 28
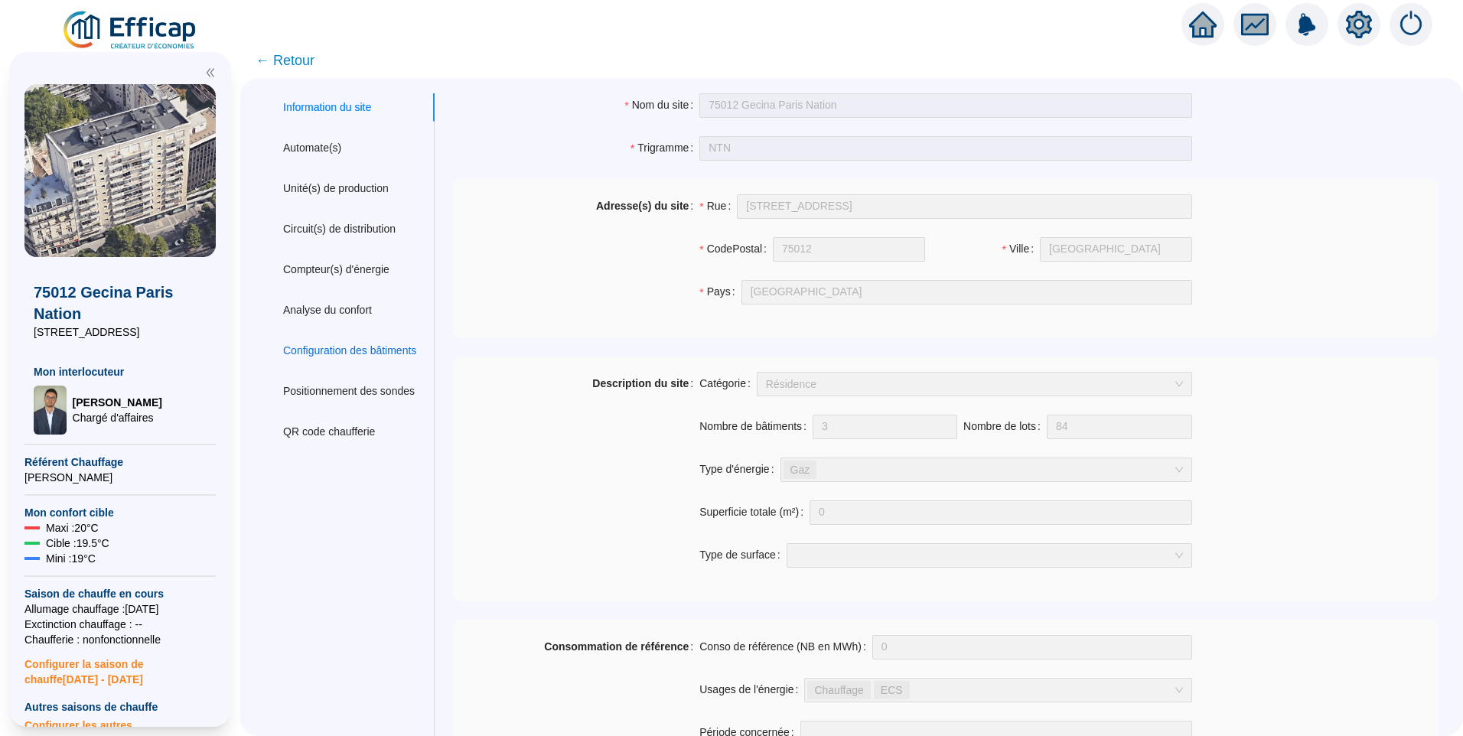
click at [363, 356] on div "Configuration des bâtiments" at bounding box center [349, 351] width 133 height 16
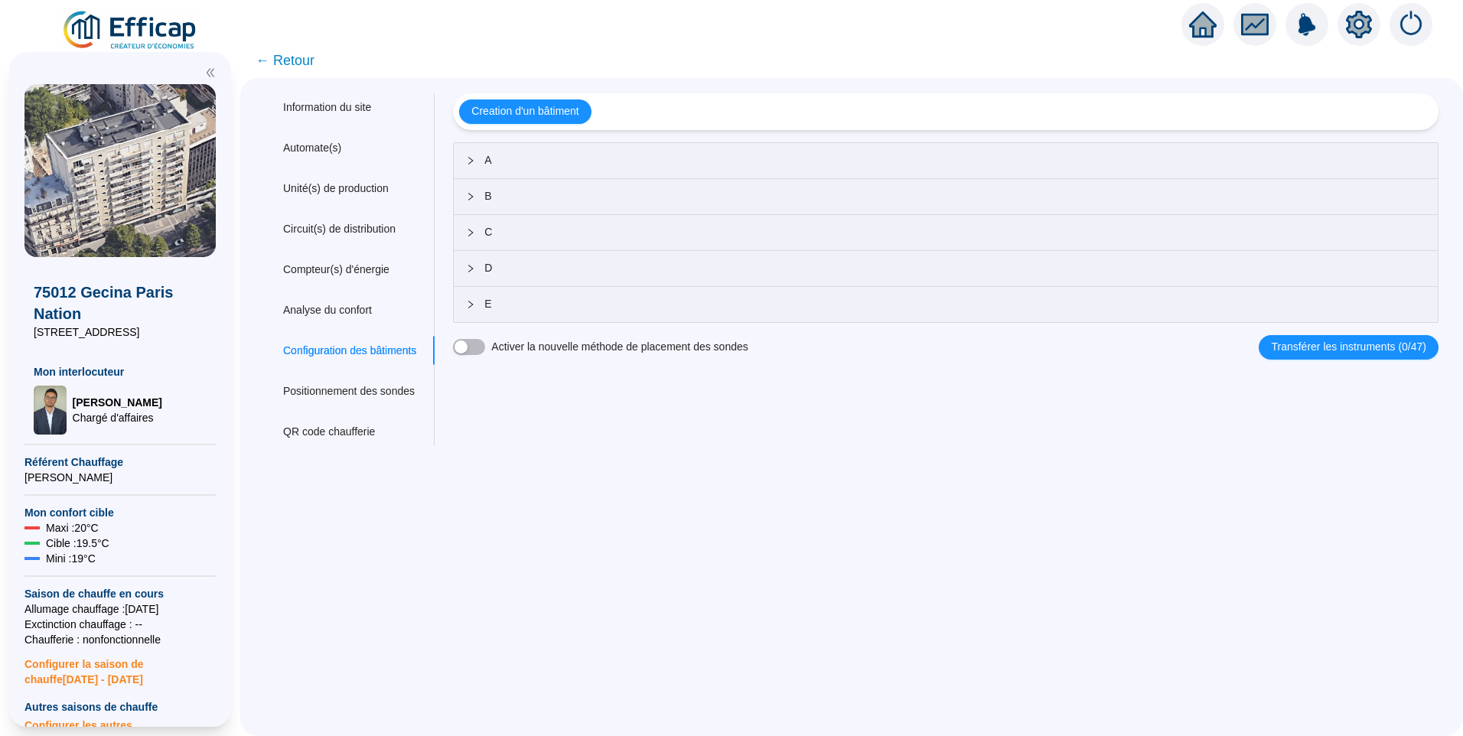
click at [552, 166] on span "A" at bounding box center [954, 160] width 941 height 16
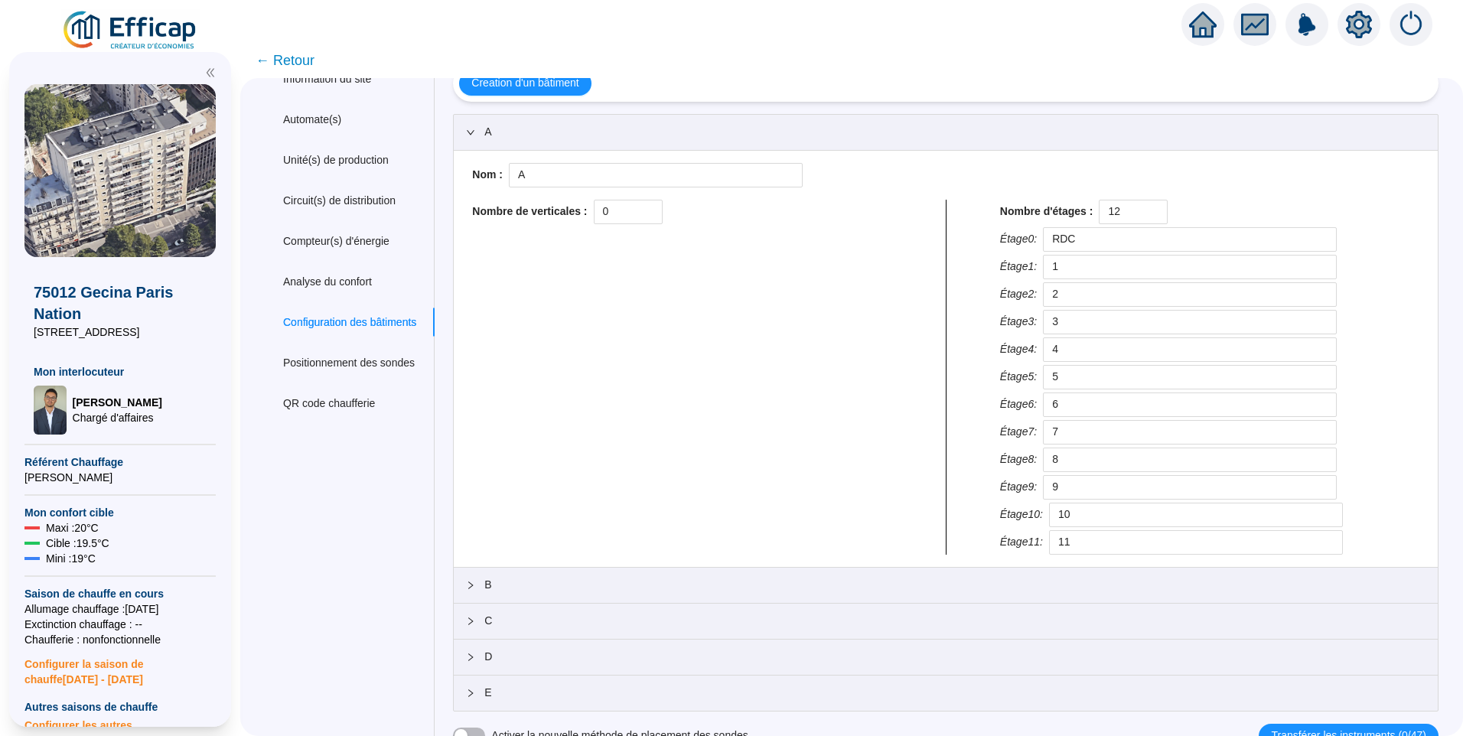
scroll to position [41, 0]
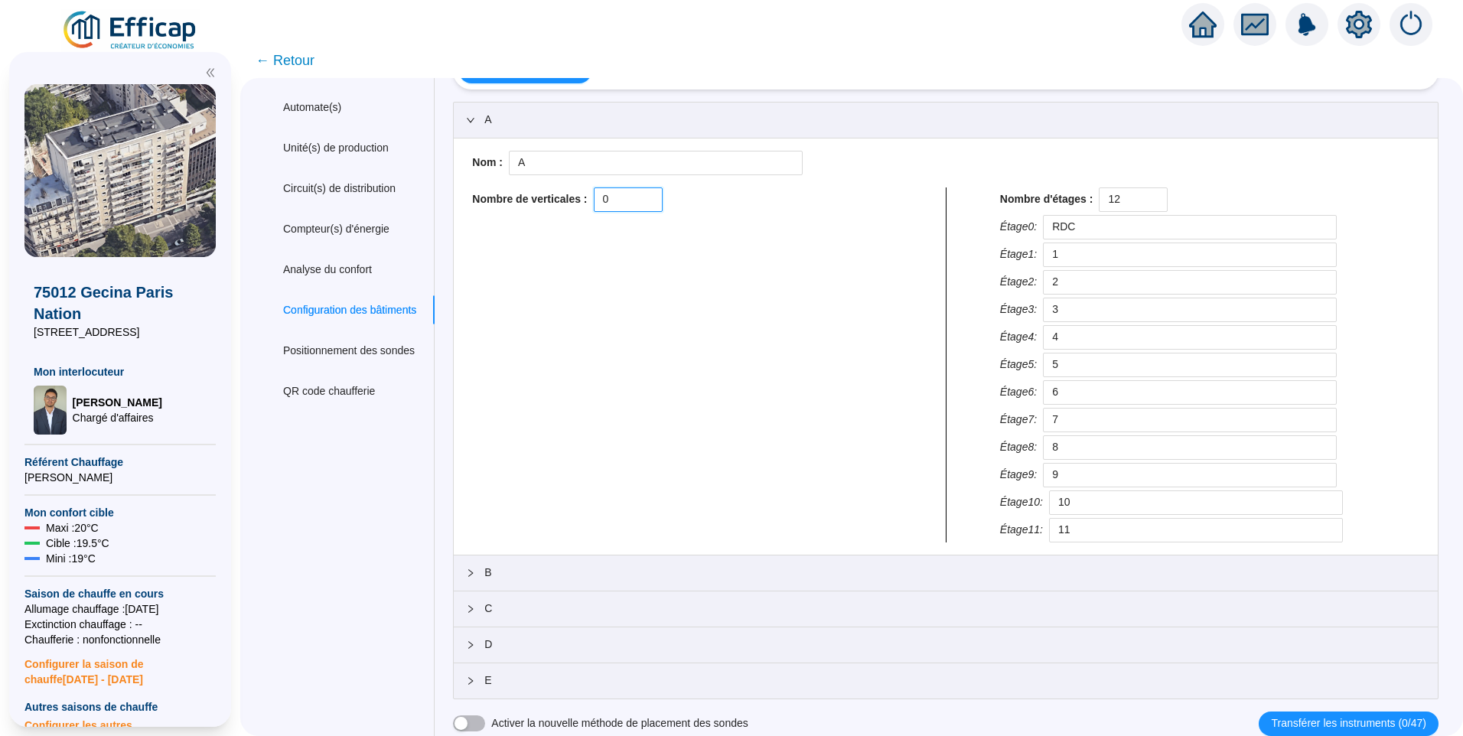
drag, startPoint x: 631, startPoint y: 189, endPoint x: 571, endPoint y: 187, distance: 60.4
click at [571, 187] on div "Nombre de verticales : 0" at bounding box center [681, 199] width 419 height 24
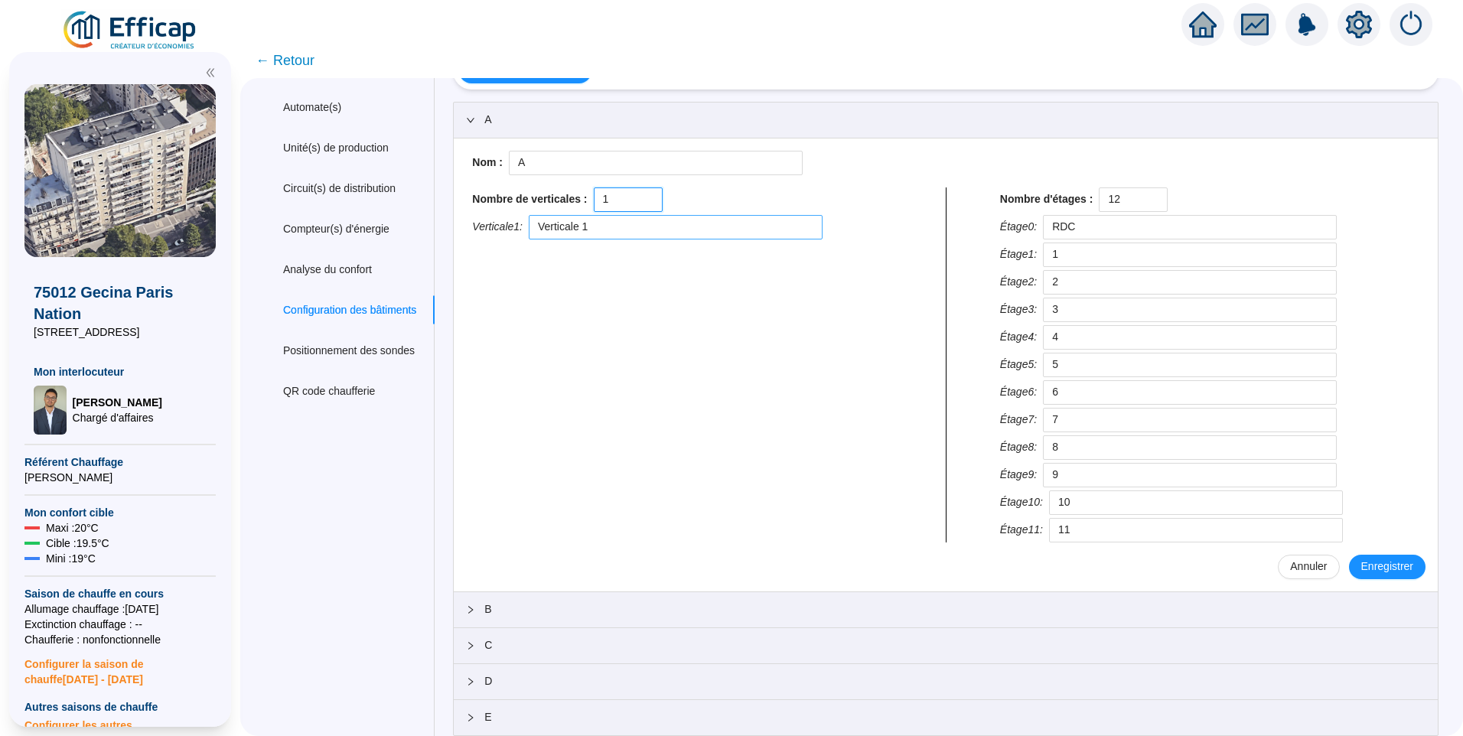
type input "1"
drag, startPoint x: 653, startPoint y: 228, endPoint x: 490, endPoint y: 217, distance: 164.0
click at [490, 217] on div "Verticale 1 : Verticale 1" at bounding box center [681, 227] width 419 height 24
click at [623, 200] on input "1" at bounding box center [627, 199] width 67 height 23
click at [602, 226] on input "Escalier" at bounding box center [676, 227] width 294 height 24
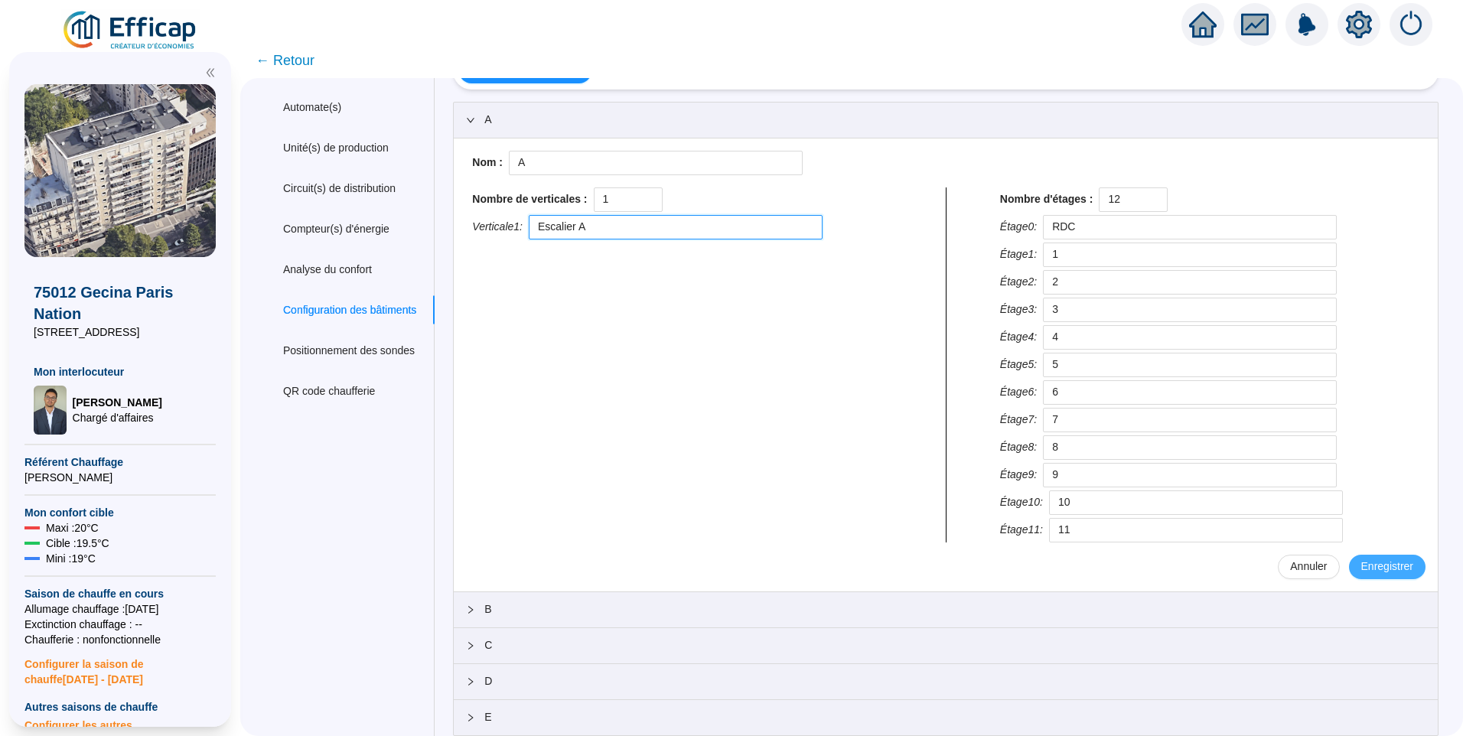
type input "Escalier A"
click at [1383, 568] on span "Enregistrer" at bounding box center [1387, 566] width 52 height 16
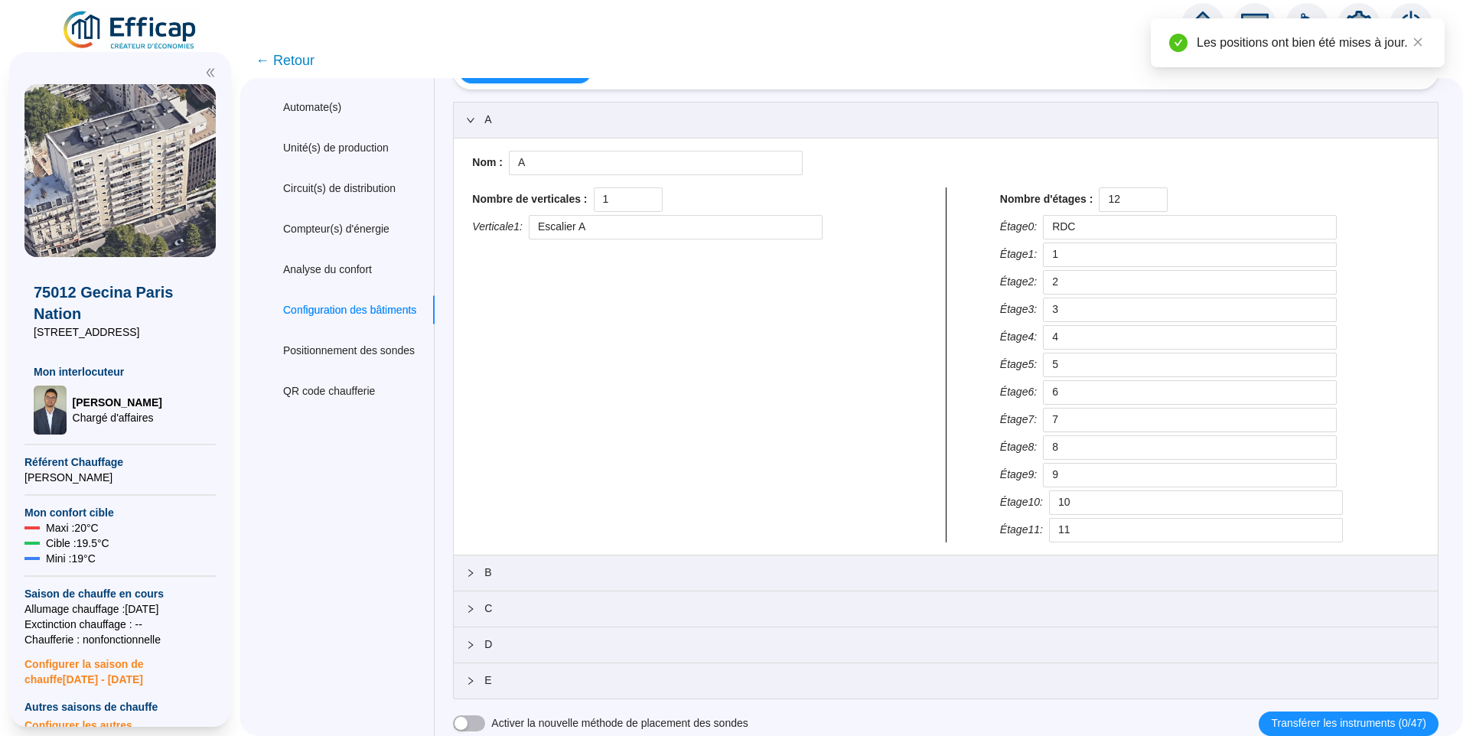
click at [532, 573] on span "B" at bounding box center [954, 573] width 941 height 16
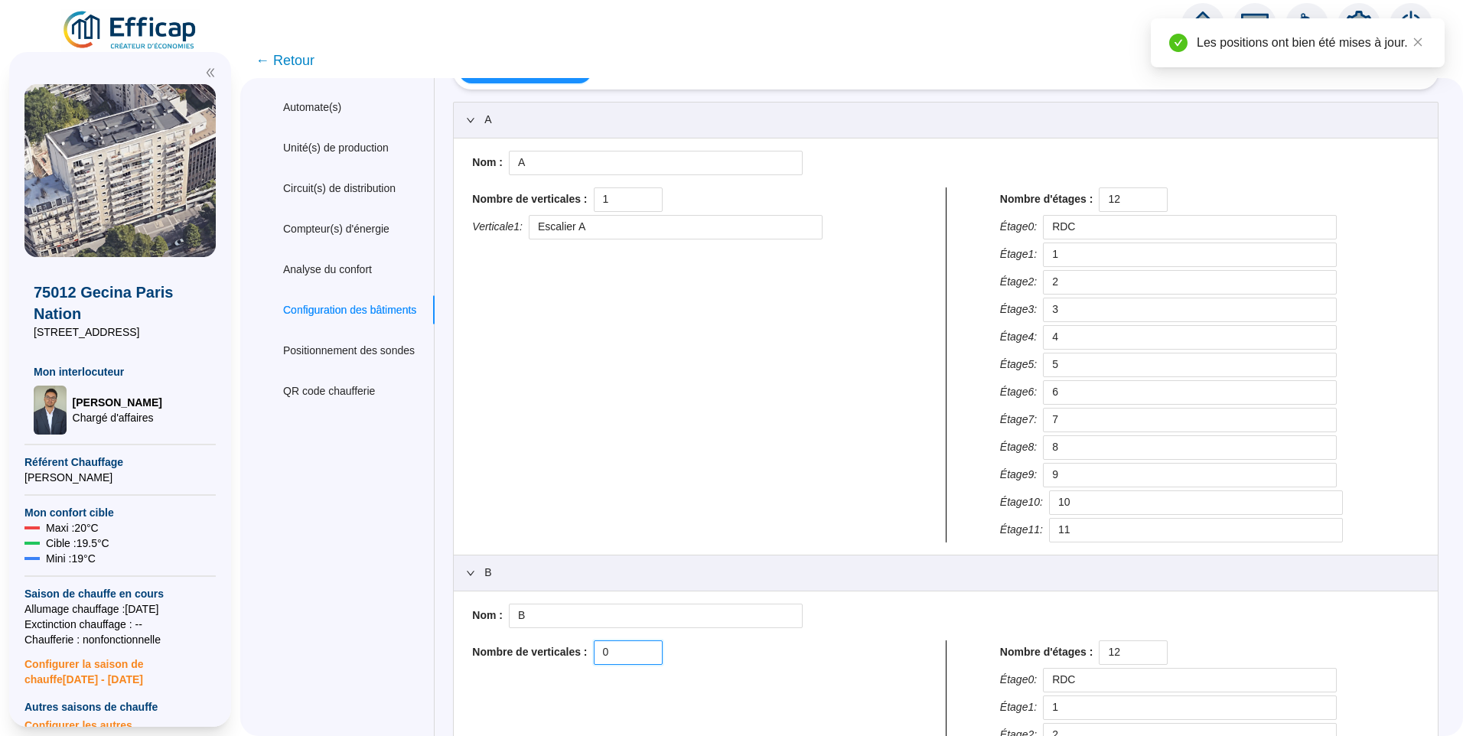
drag, startPoint x: 630, startPoint y: 649, endPoint x: 575, endPoint y: 651, distance: 55.1
click at [575, 651] on div "Nombre de verticales : 0" at bounding box center [681, 652] width 419 height 24
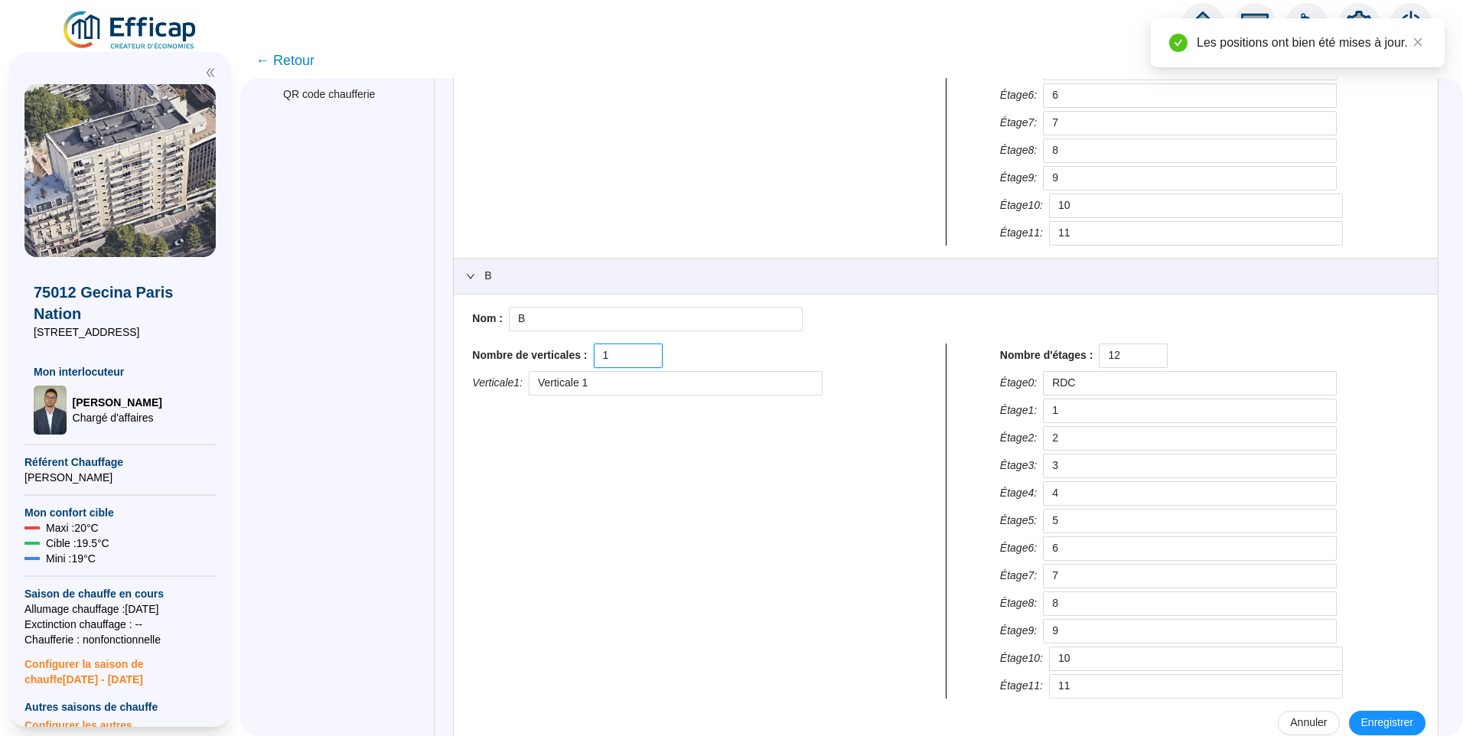
scroll to position [347, 0]
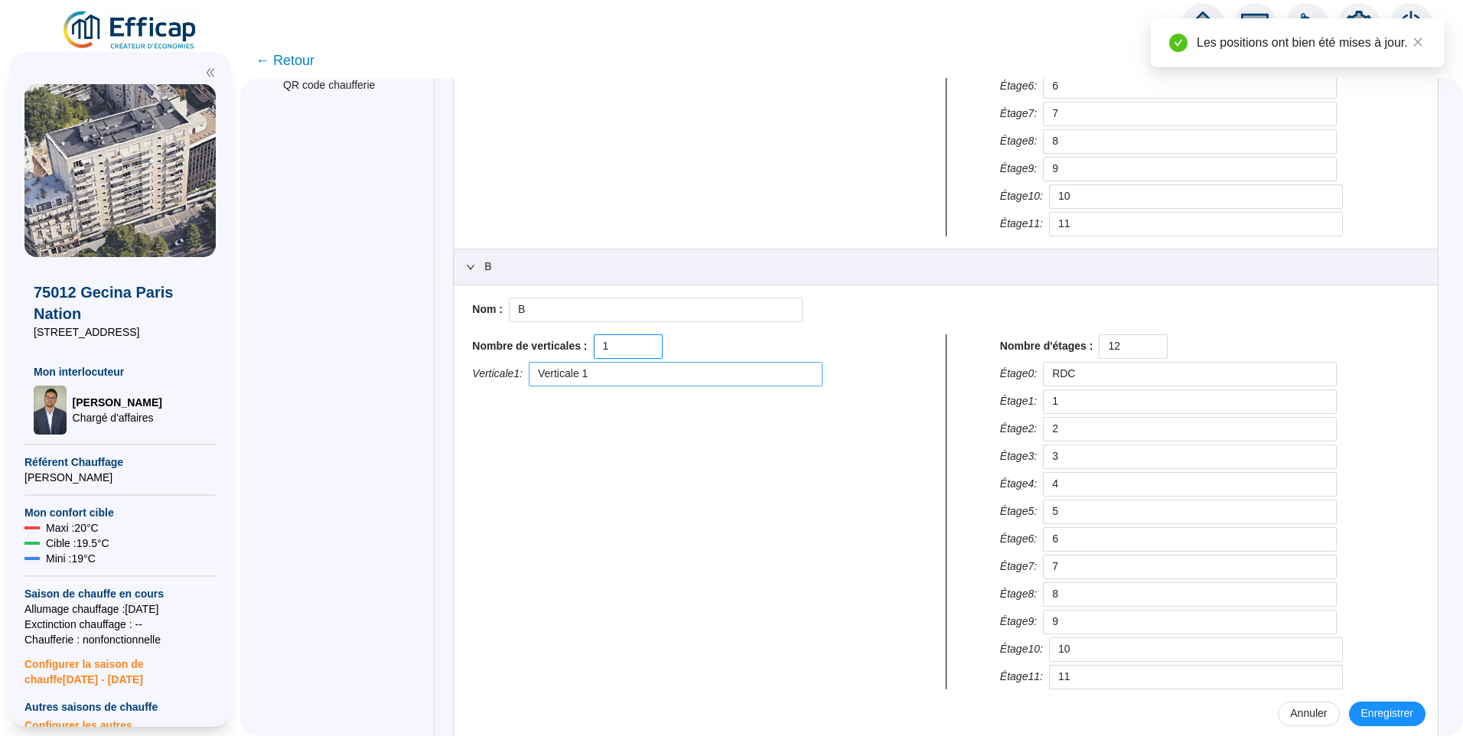
type input "1"
drag, startPoint x: 619, startPoint y: 379, endPoint x: 488, endPoint y: 374, distance: 130.9
click at [488, 374] on div "Verticale 1 : Verticale 1" at bounding box center [681, 374] width 419 height 24
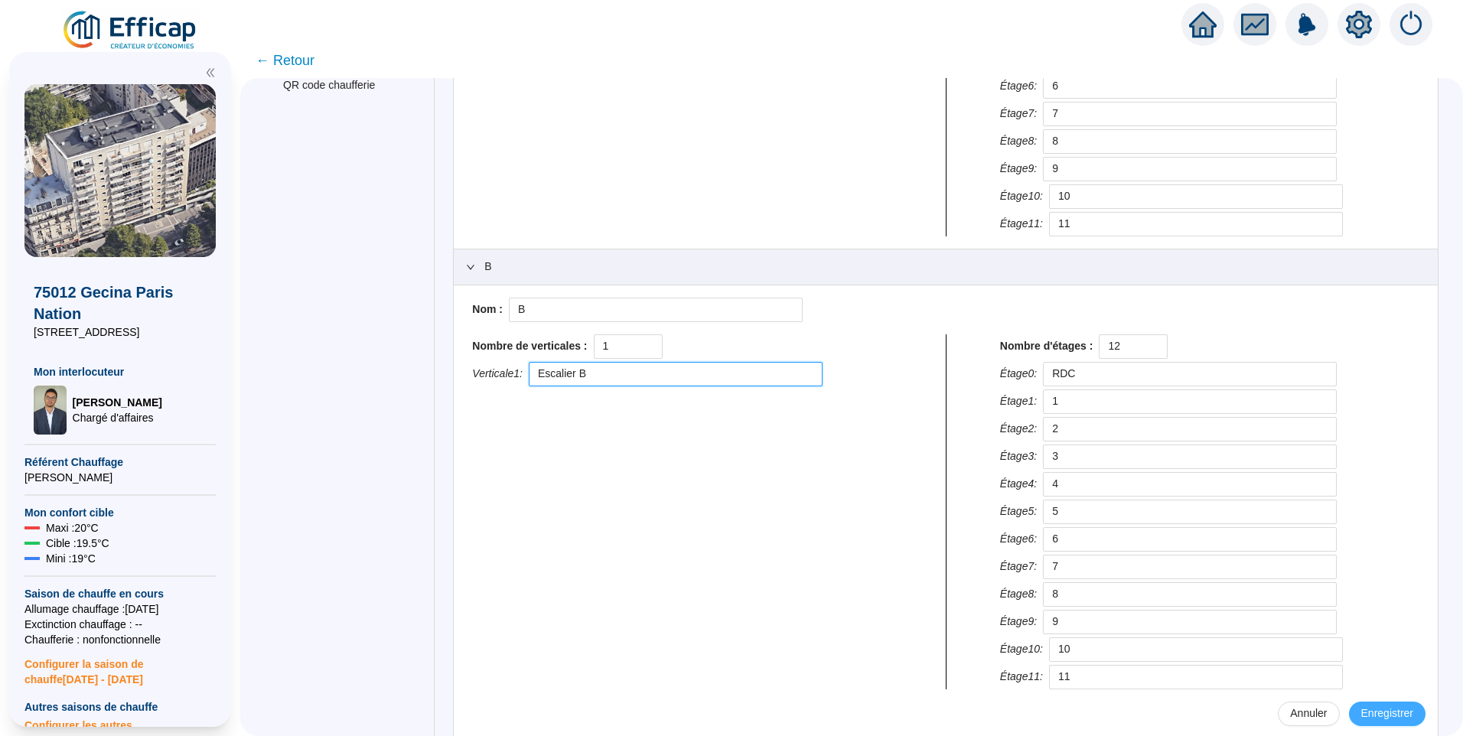
type input "Escalier B"
click at [1381, 711] on span "Enregistrer" at bounding box center [1387, 713] width 52 height 16
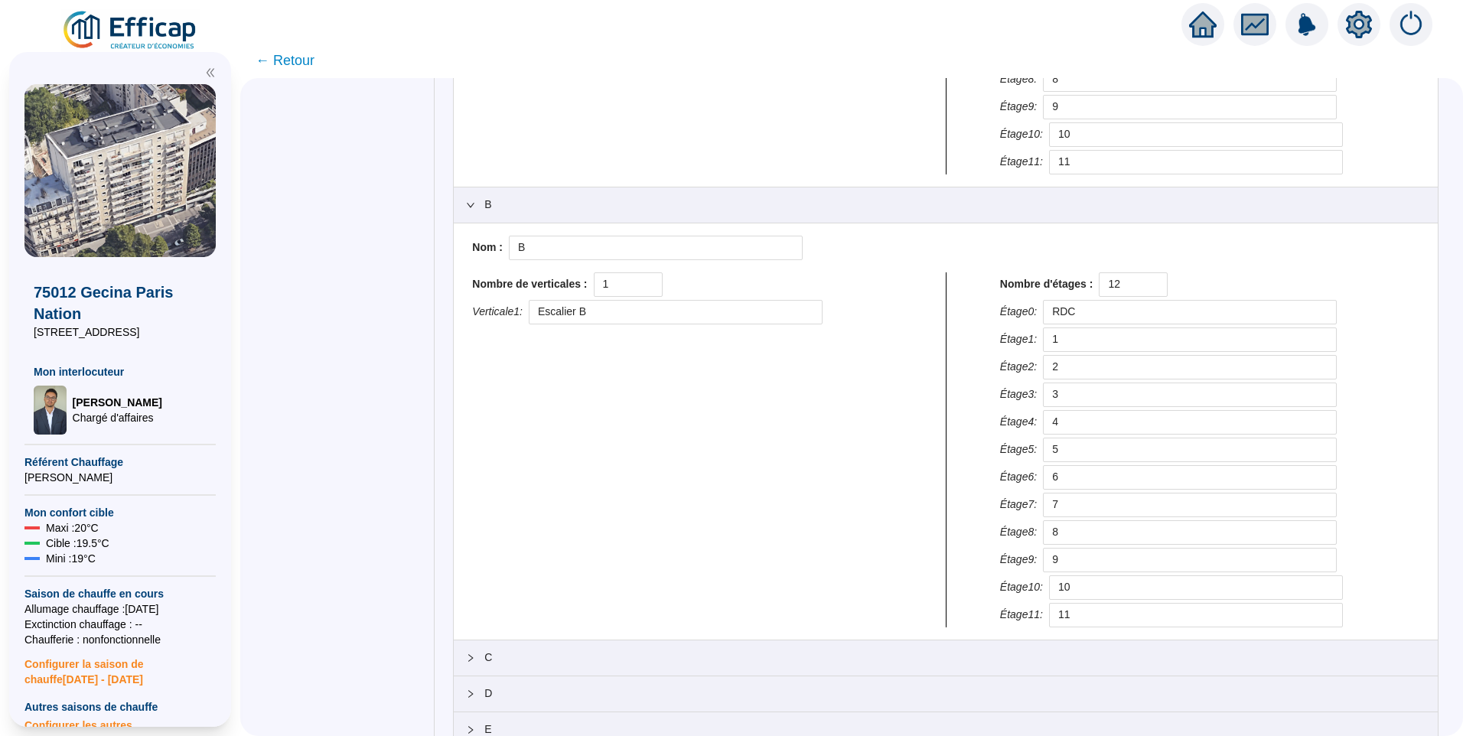
scroll to position [457, 0]
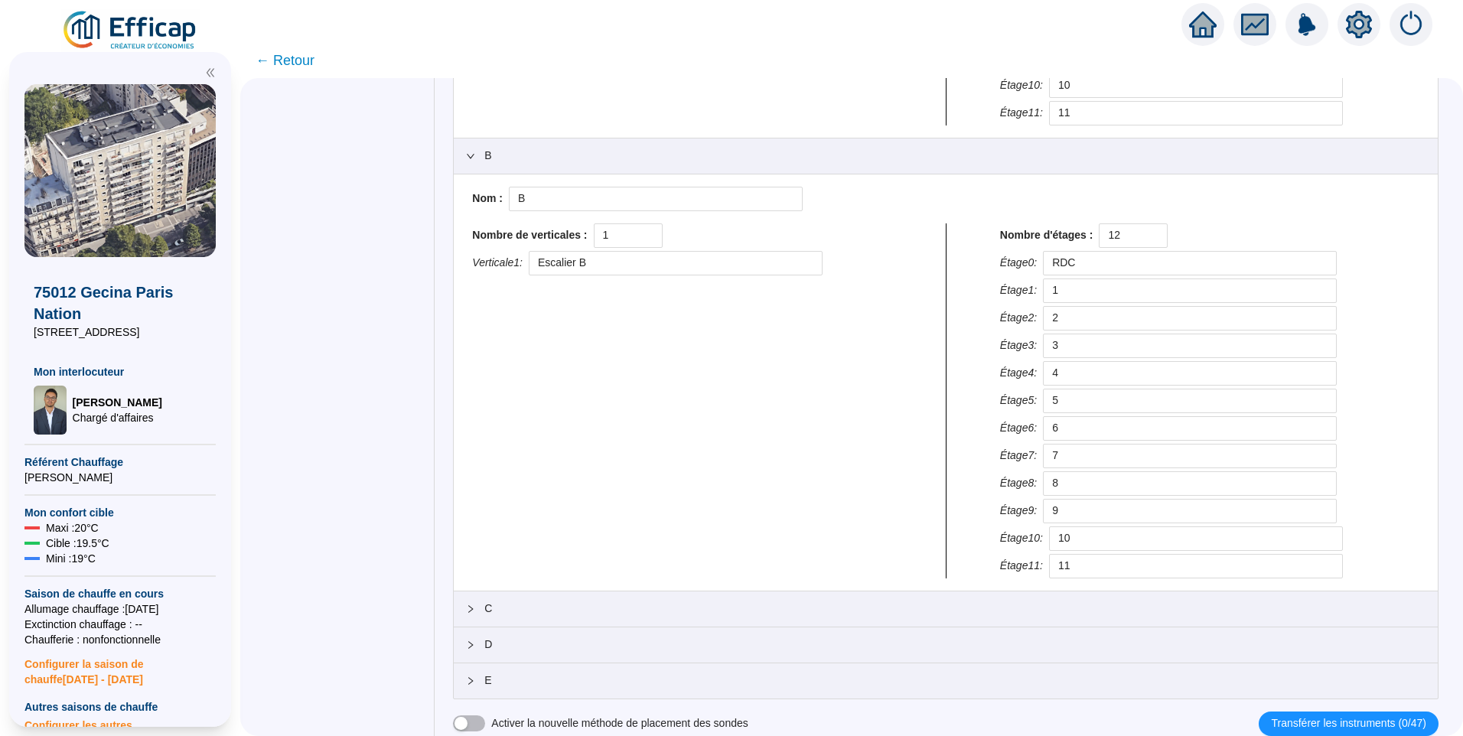
click at [537, 609] on span "C" at bounding box center [954, 608] width 941 height 16
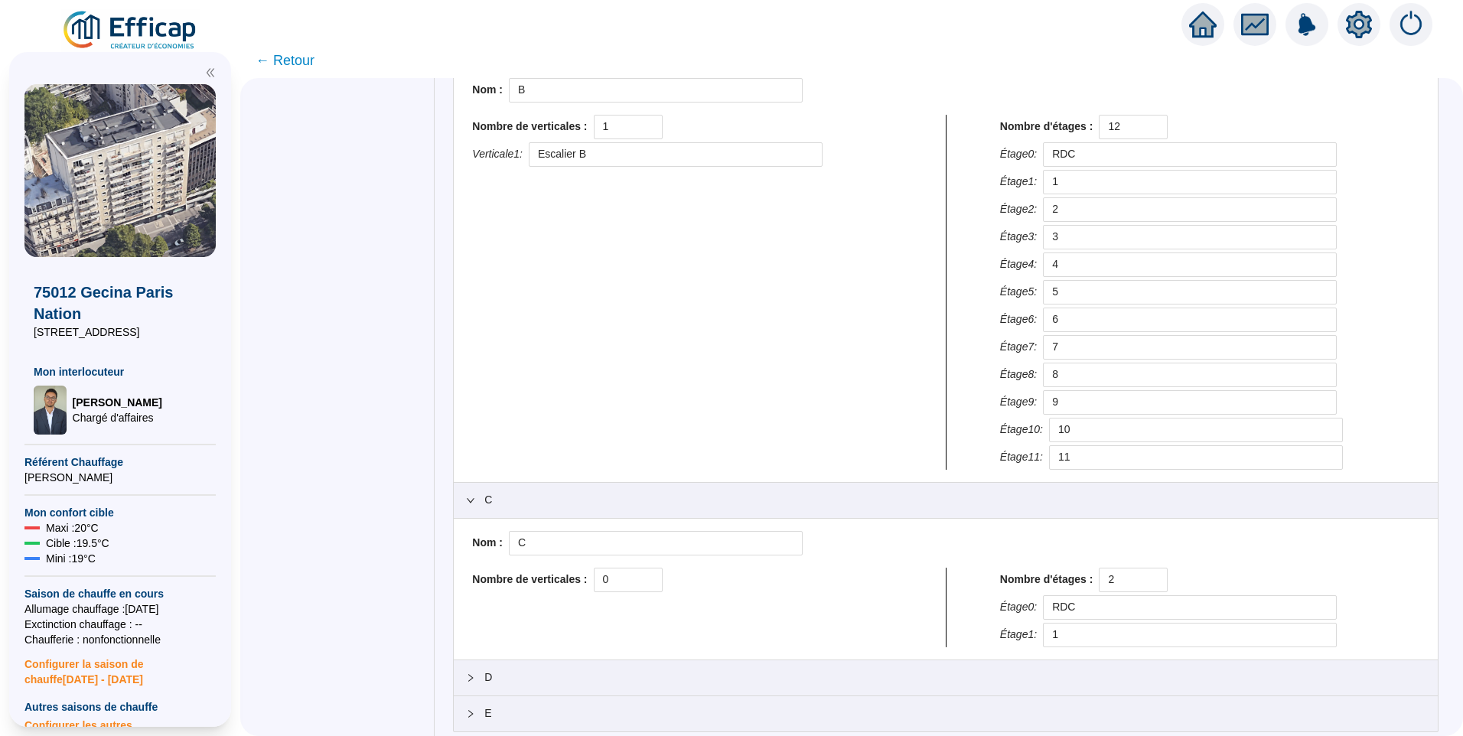
scroll to position [599, 0]
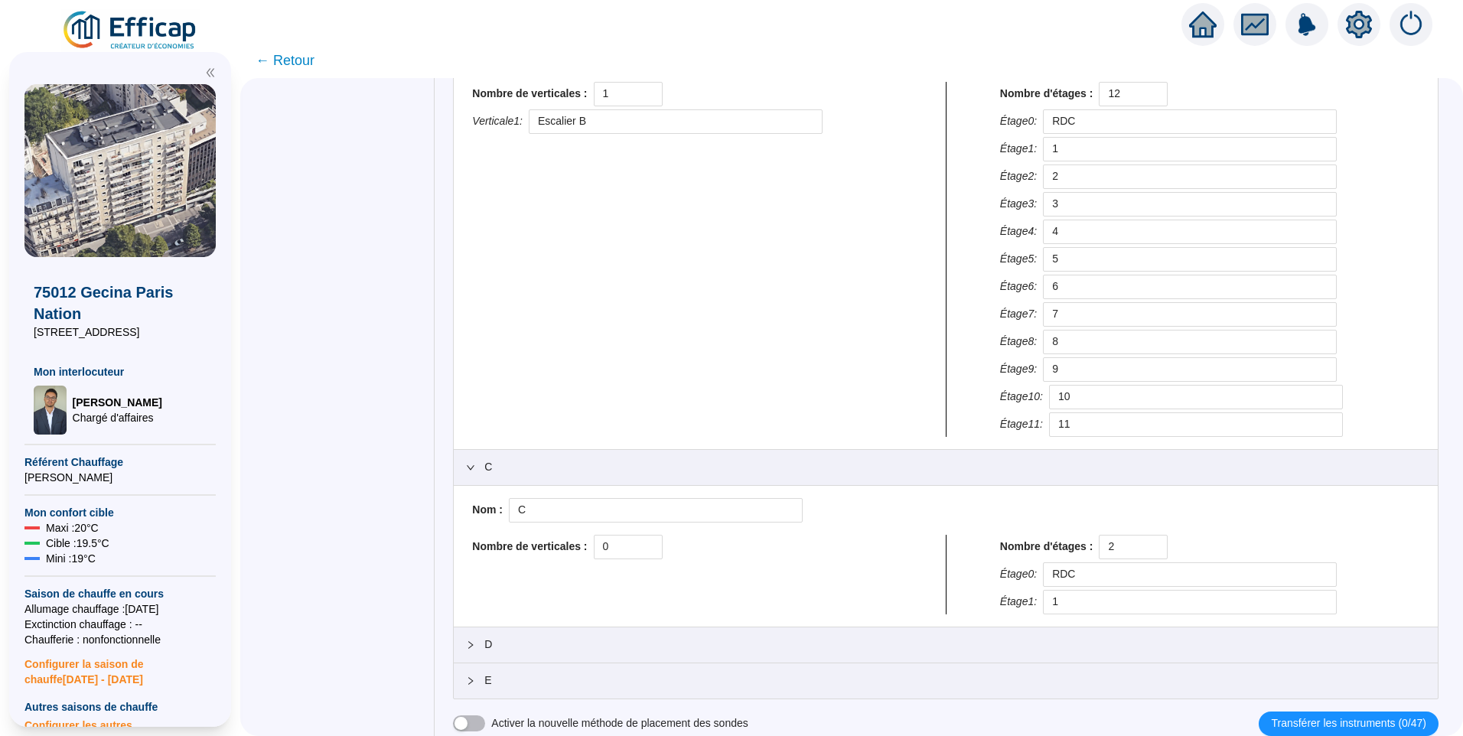
click at [510, 646] on span "D" at bounding box center [954, 644] width 941 height 16
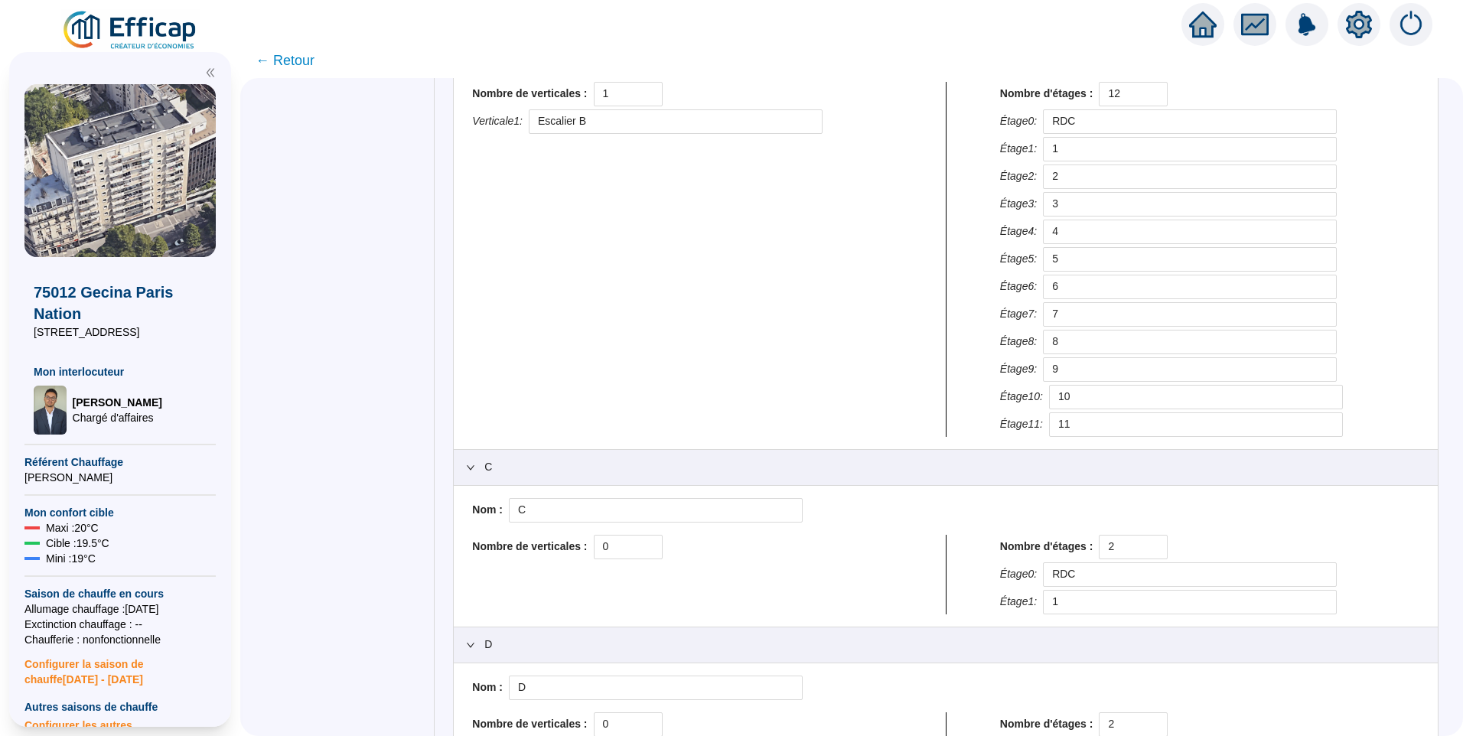
scroll to position [740, 0]
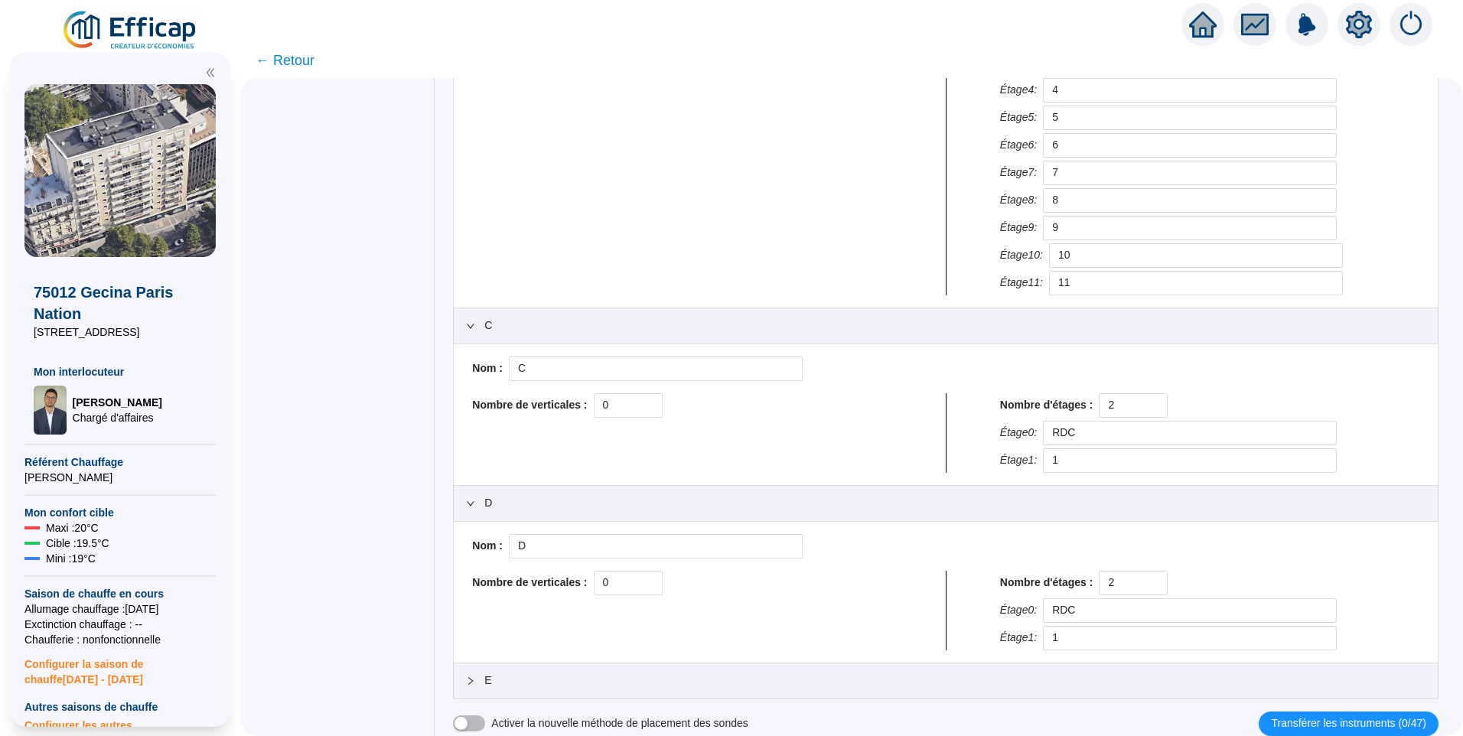
click at [757, 685] on span "E" at bounding box center [954, 680] width 941 height 16
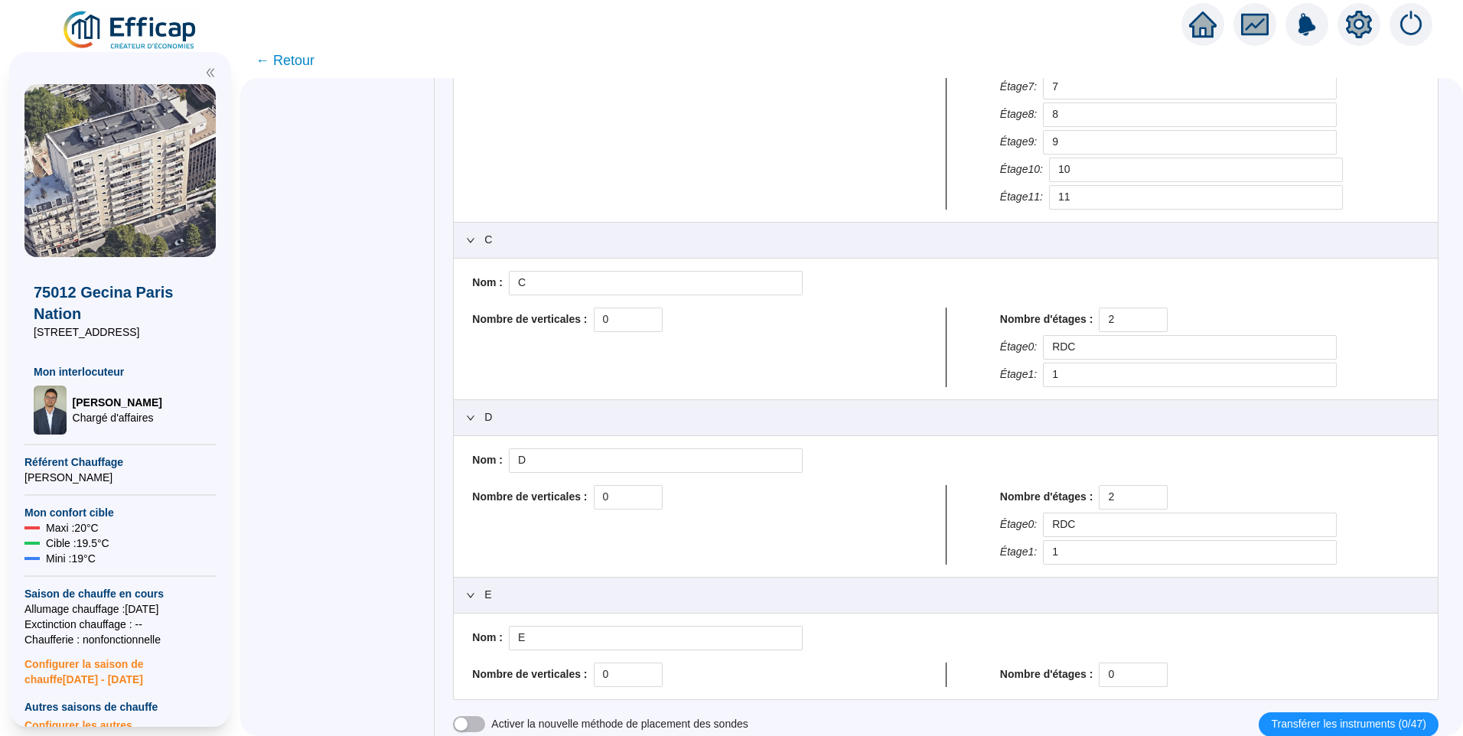
scroll to position [827, 0]
drag, startPoint x: 1131, startPoint y: 669, endPoint x: 890, endPoint y: 662, distance: 241.8
click at [890, 662] on div "Nombre de verticales : 0 Nombre d'étages : 0" at bounding box center [945, 674] width 959 height 24
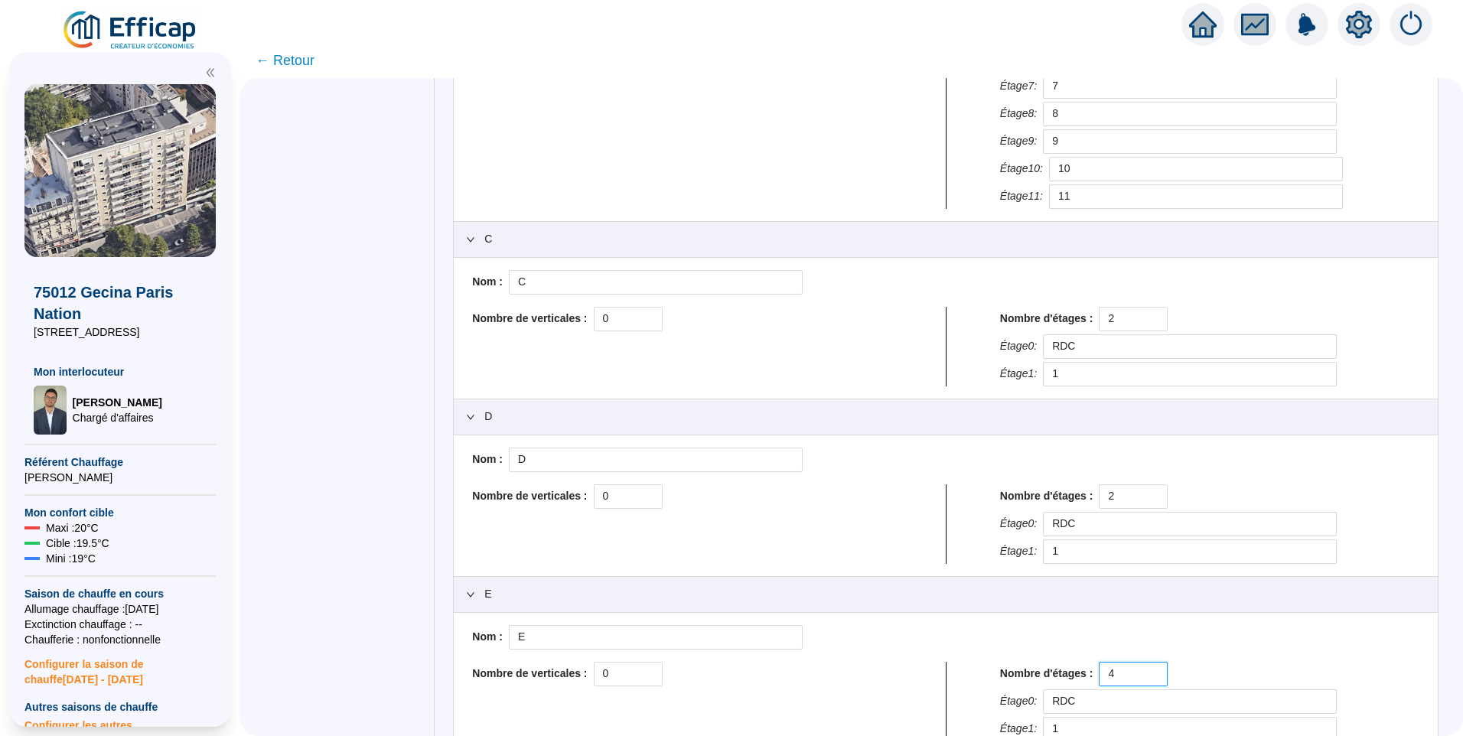
scroll to position [974, 0]
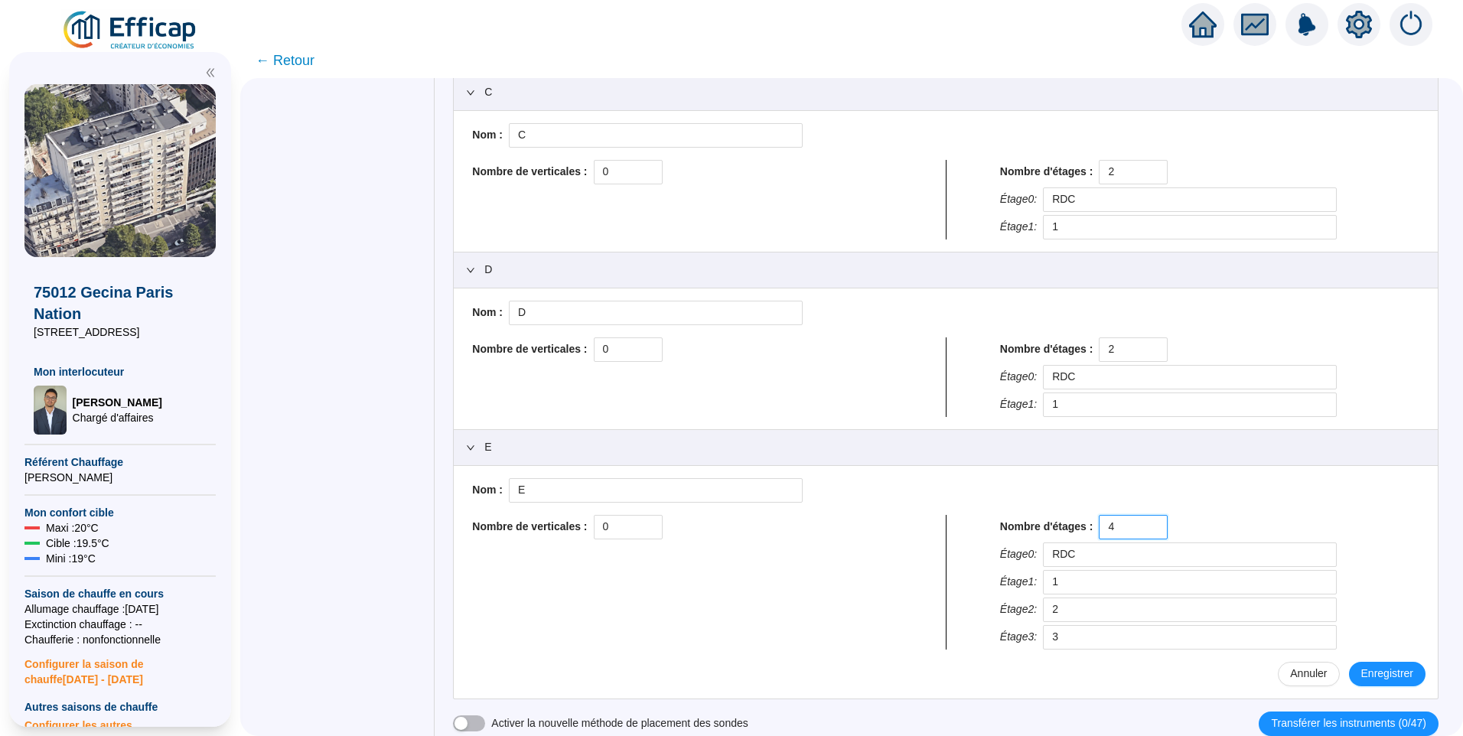
type input "4"
click at [1378, 668] on span "Enregistrer" at bounding box center [1387, 673] width 52 height 16
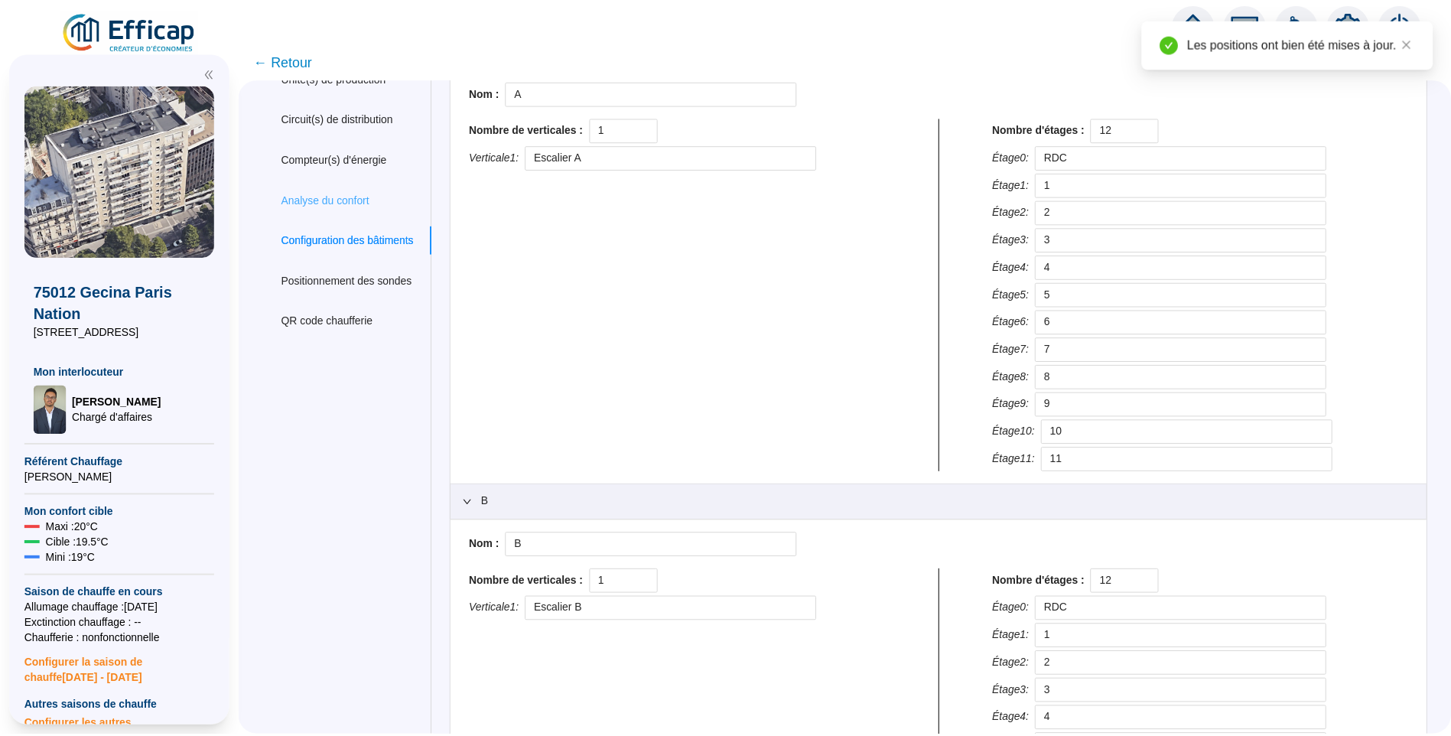
scroll to position [0, 0]
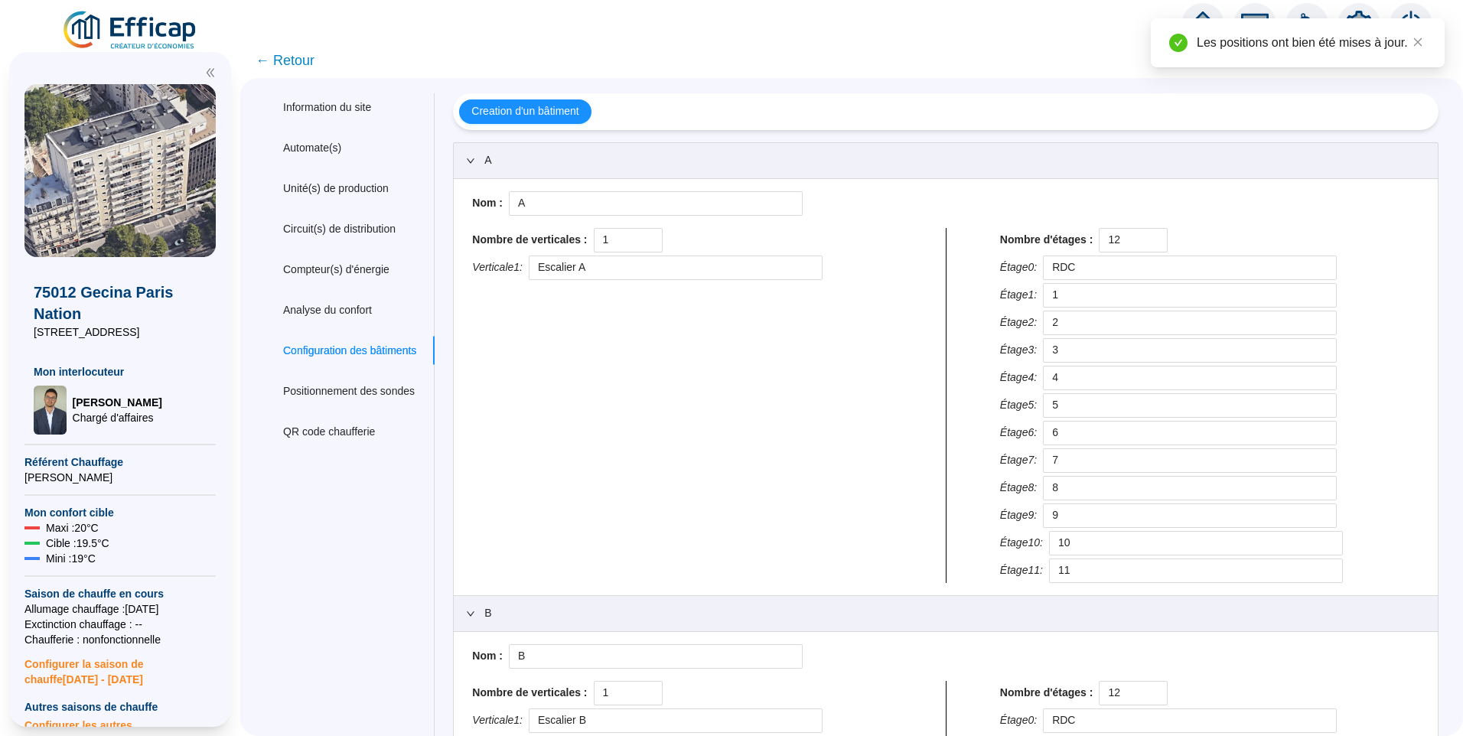
click at [297, 67] on span "← Retour" at bounding box center [284, 60] width 59 height 21
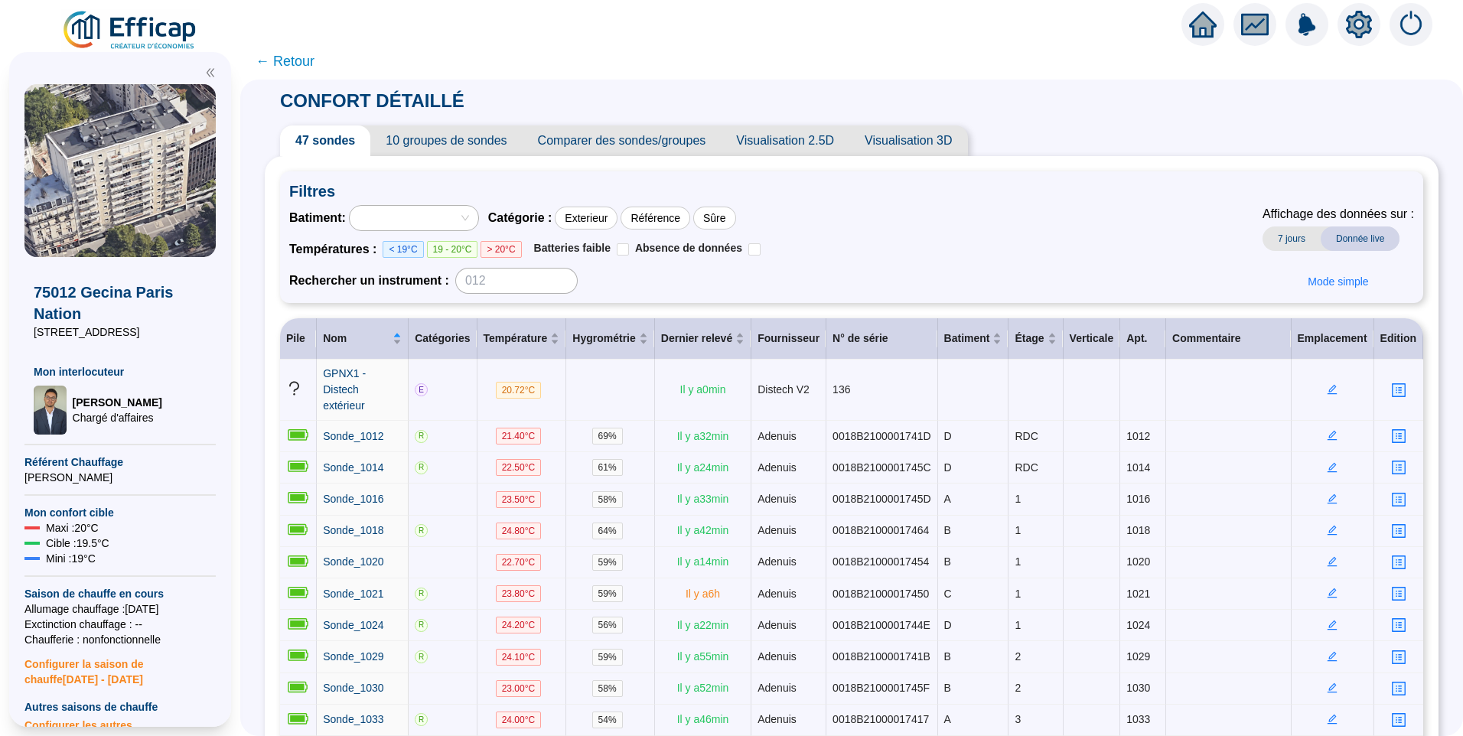
click at [149, 37] on img at bounding box center [130, 30] width 138 height 43
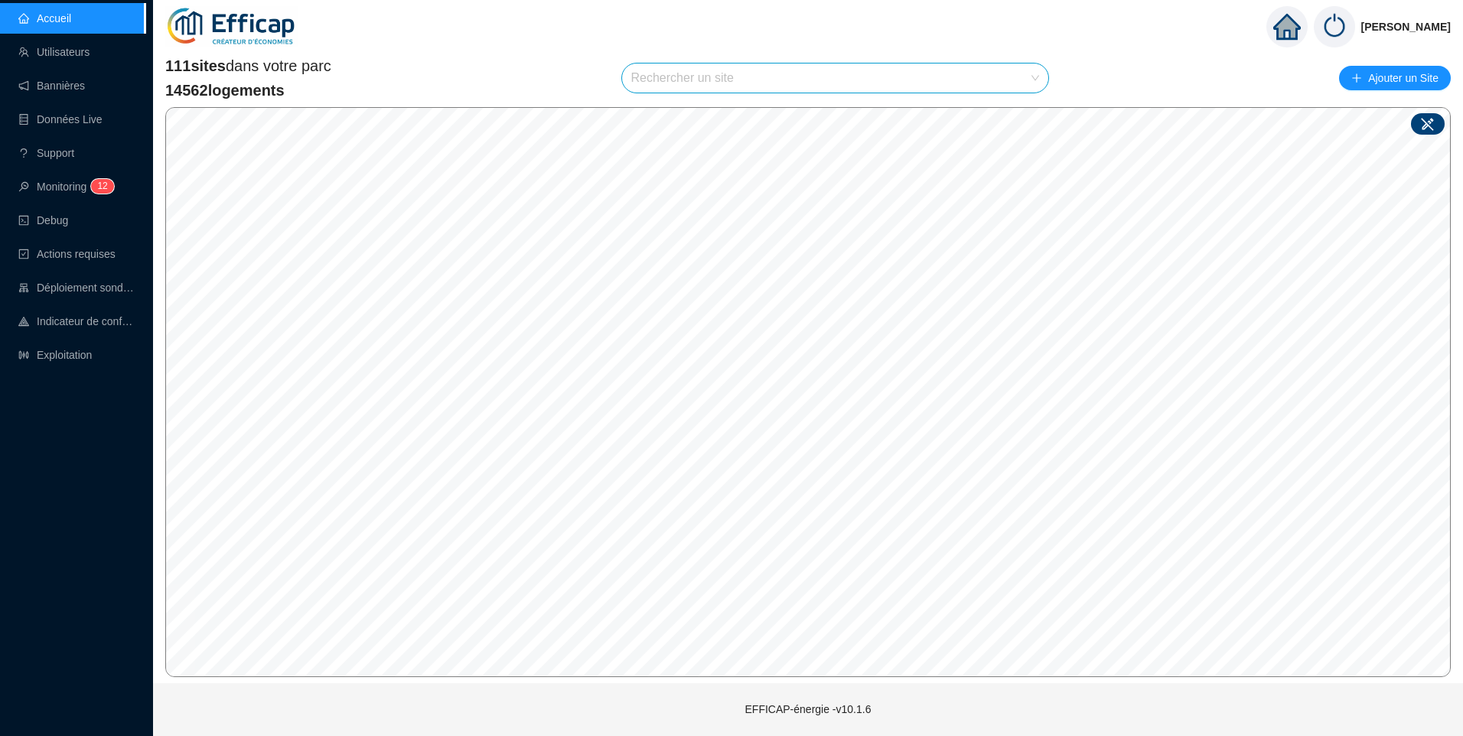
click at [1438, 129] on div at bounding box center [1428, 123] width 34 height 21
click at [725, 375] on div "Site : Sélectionnez une option" at bounding box center [800, 384] width 181 height 24
drag, startPoint x: 67, startPoint y: 342, endPoint x: 93, endPoint y: 341, distance: 26.0
click at [67, 349] on link "Exploitation" at bounding box center [54, 355] width 73 height 12
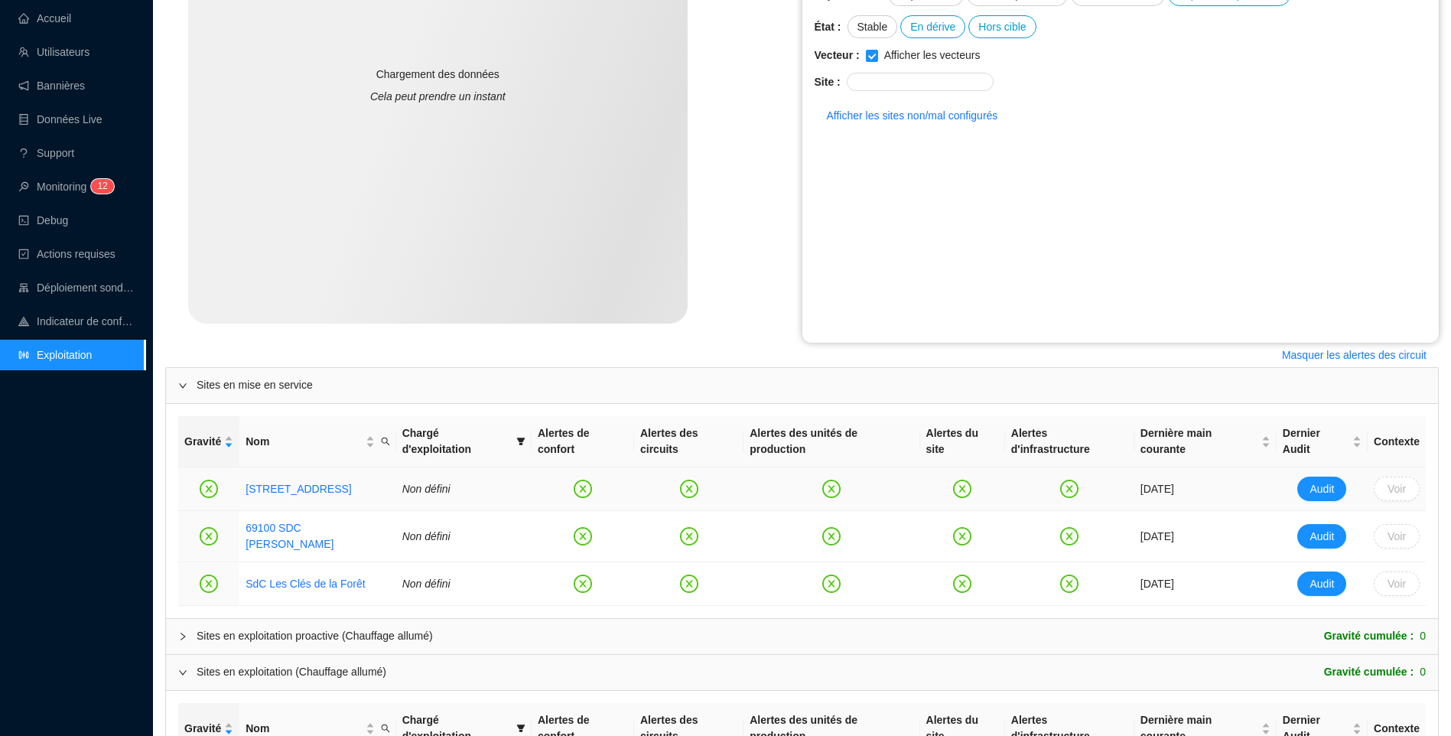
scroll to position [442, 0]
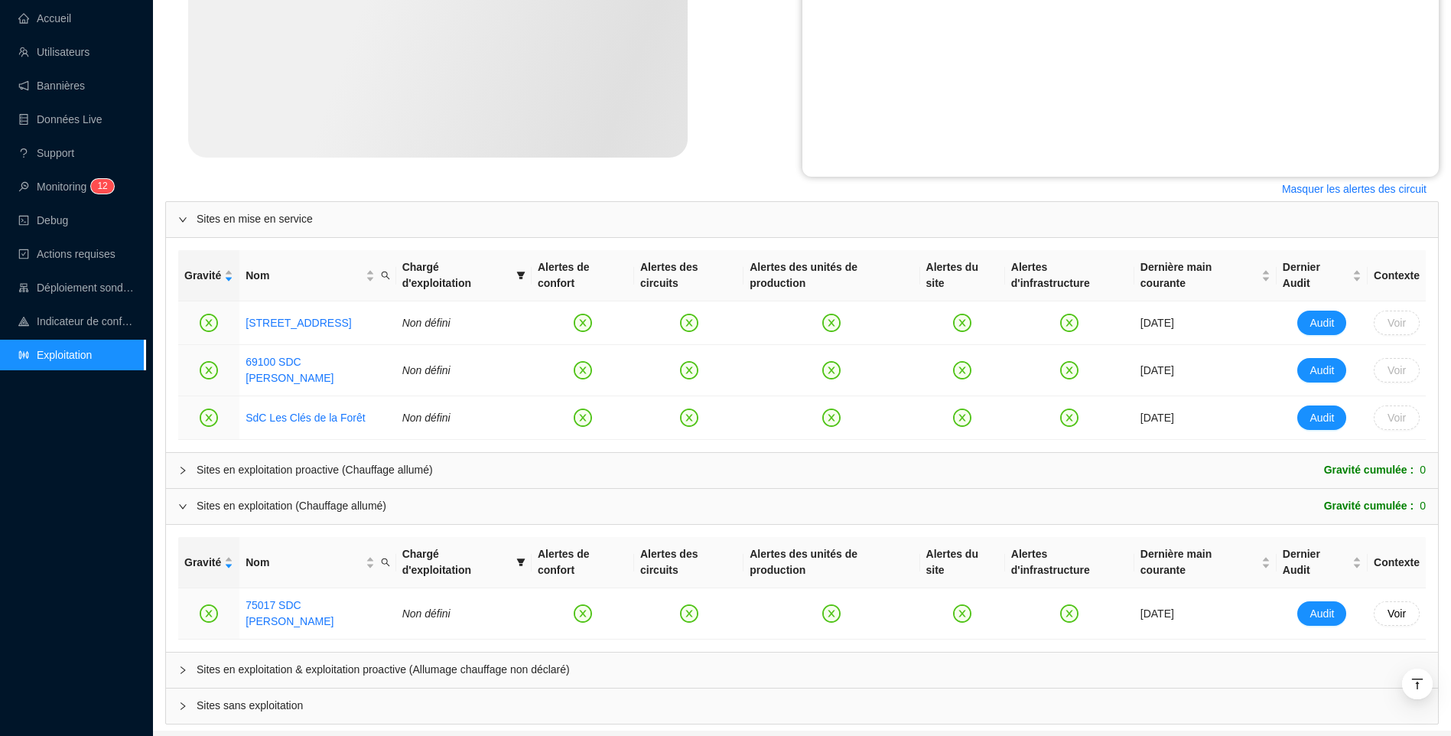
click at [362, 662] on span "Sites en exploitation & exploitation proactive (Allumage chauffage non déclaré)" at bounding box center [811, 670] width 1229 height 16
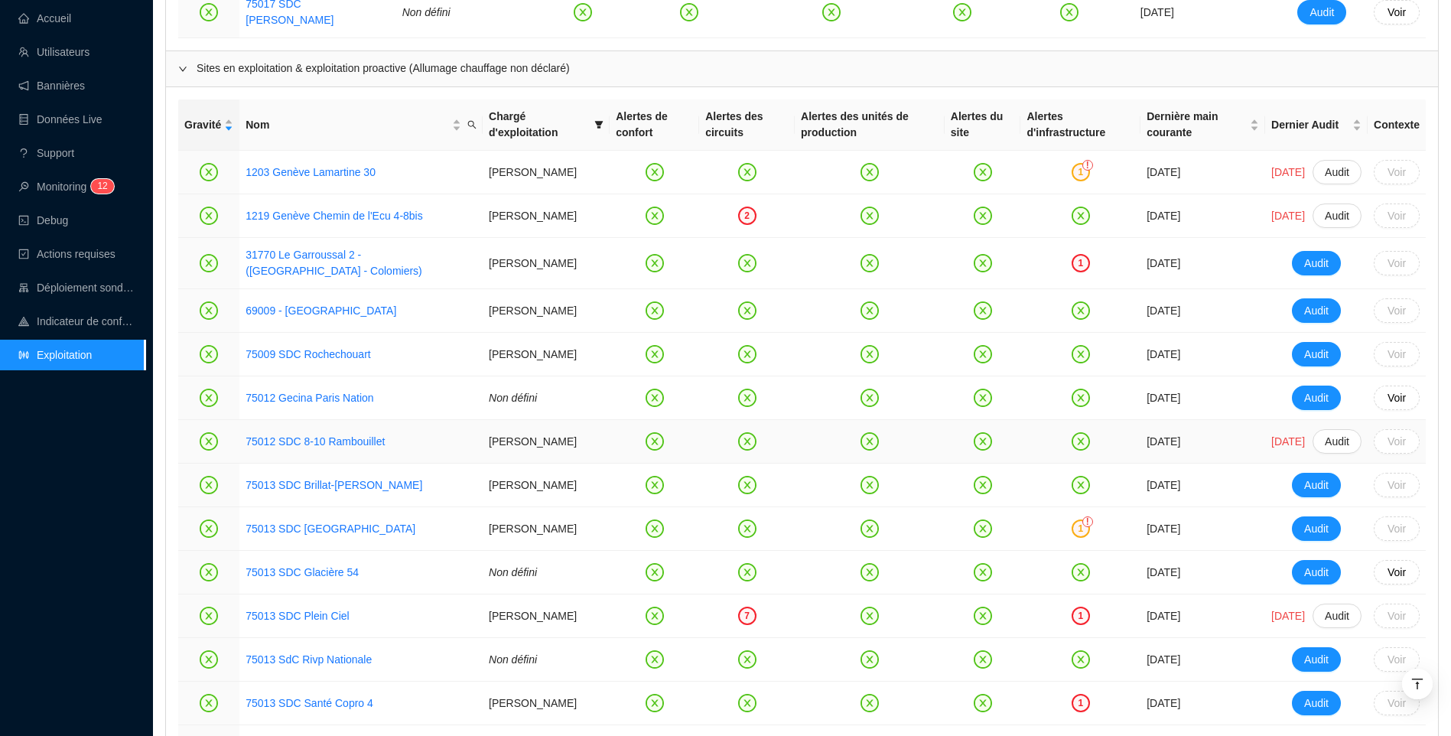
scroll to position [1054, 0]
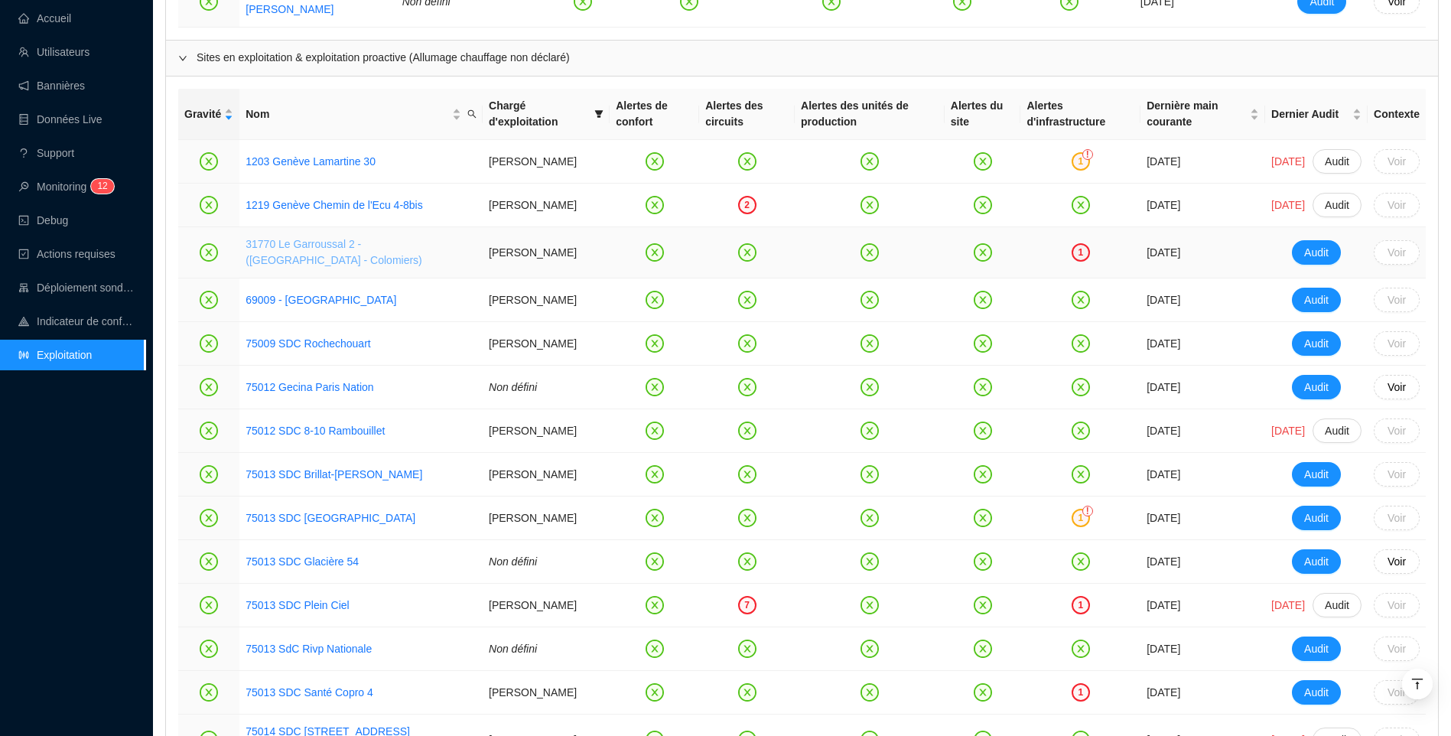
click at [376, 238] on link "31770 Le Garroussal 2 - (Toulouse - Colomiers)" at bounding box center [334, 252] width 177 height 28
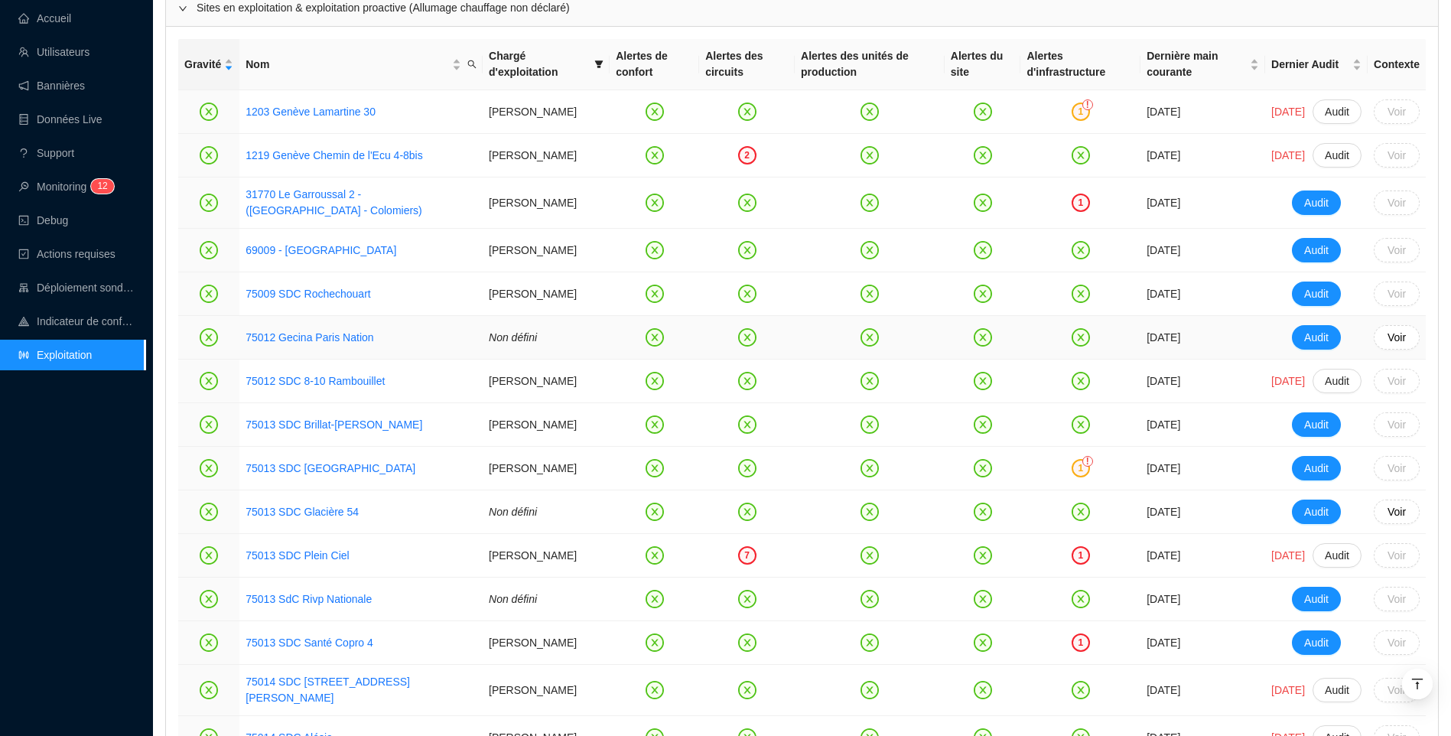
scroll to position [1131, 0]
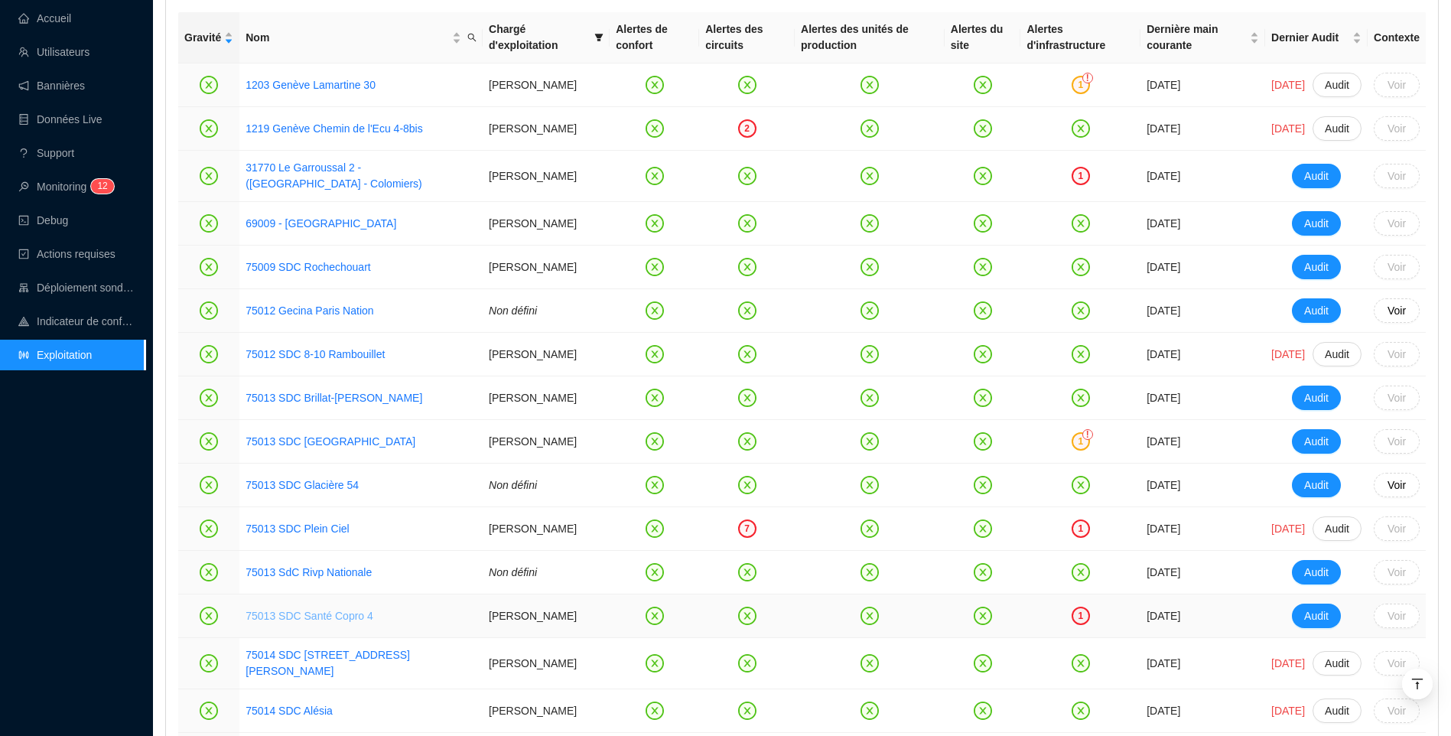
click at [327, 620] on link "75013 SDC Santé Copro 4" at bounding box center [310, 616] width 128 height 12
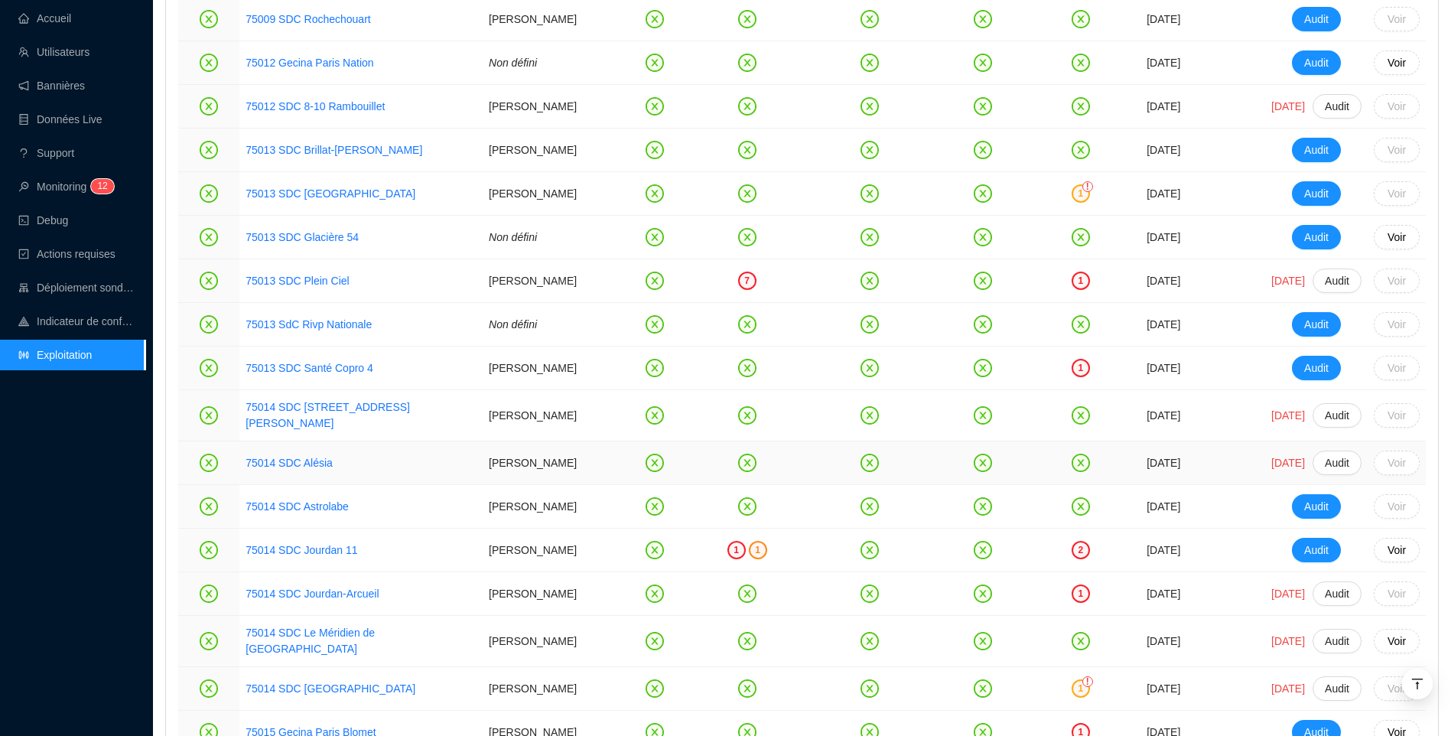
scroll to position [1437, 0]
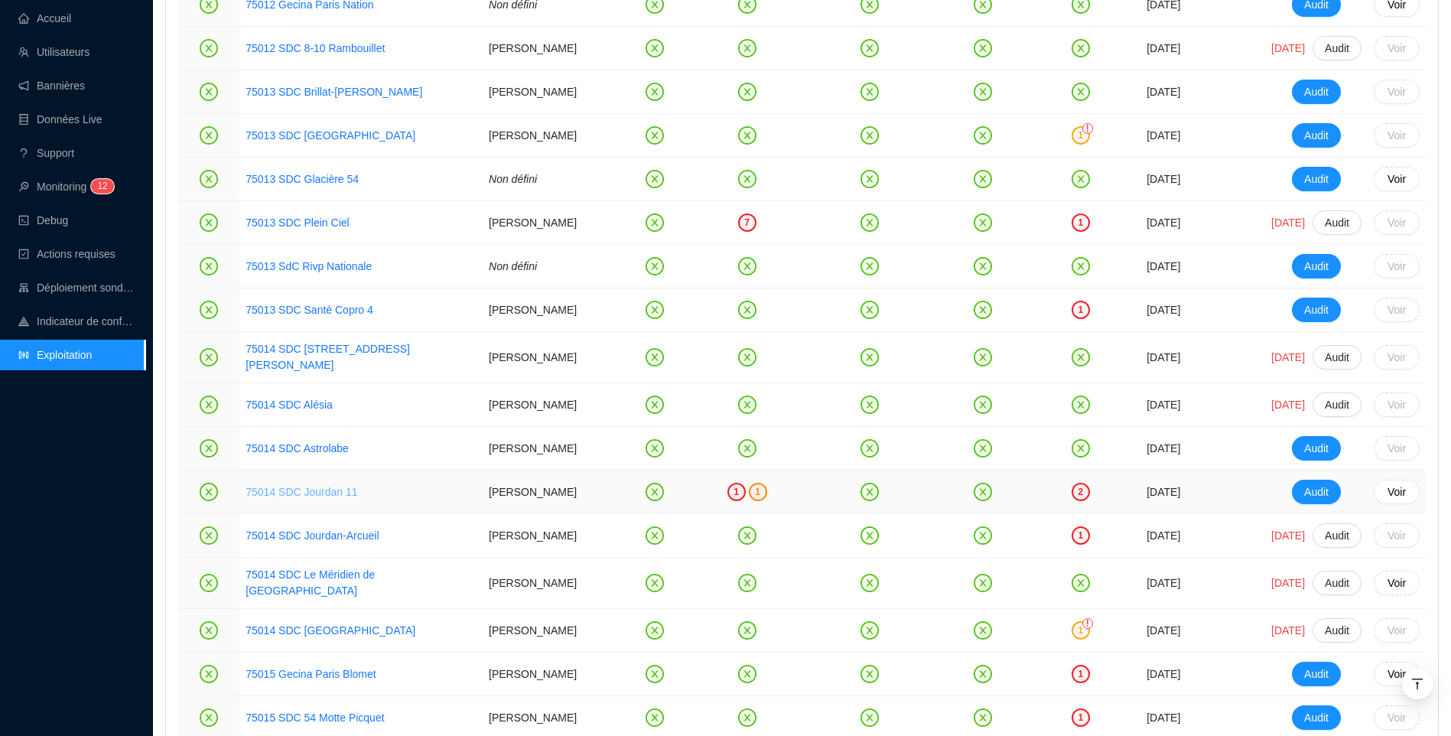
click at [303, 498] on link "75014 SDC Jourdan 11" at bounding box center [302, 492] width 112 height 12
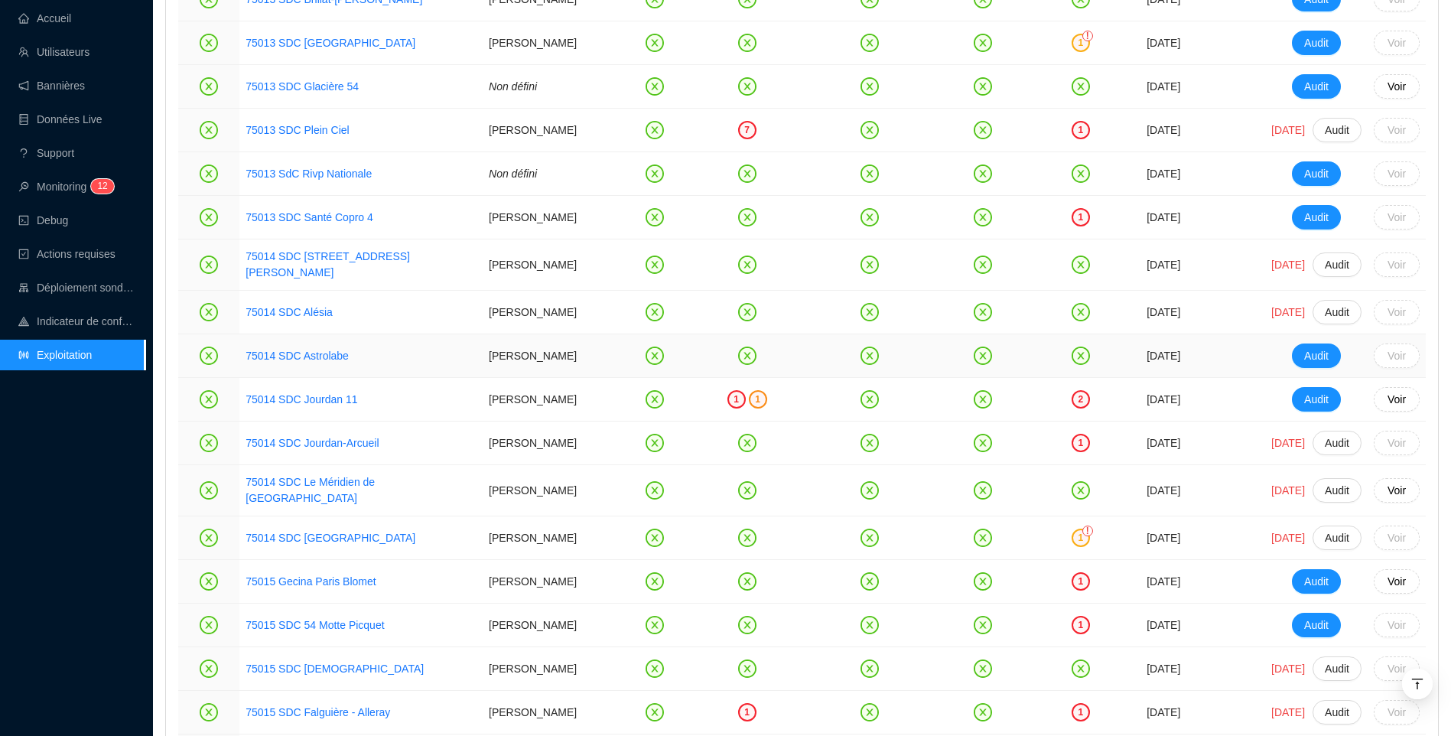
scroll to position [1590, 0]
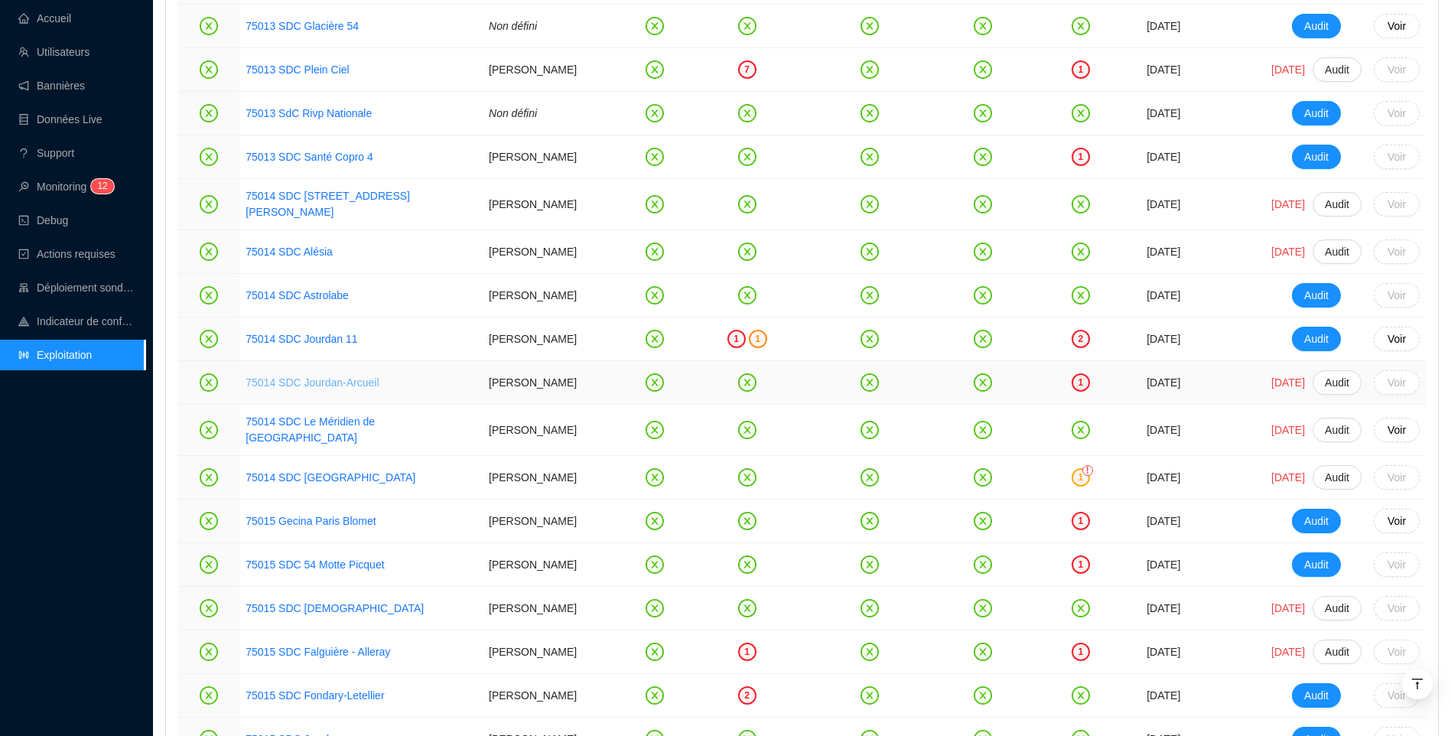
click at [345, 389] on link "75014 SDC Jourdan-Arcueil" at bounding box center [312, 382] width 133 height 12
click at [326, 483] on link "75014 SDC Parc Montsouris" at bounding box center [331, 477] width 170 height 12
click at [330, 527] on link "75015 Gecina Paris Blomet" at bounding box center [311, 521] width 130 height 12
click at [353, 571] on link "75015 SDC 54 Motte Picquet" at bounding box center [315, 564] width 138 height 12
click at [310, 658] on link "75015 SDC Falguière - Alleray" at bounding box center [318, 652] width 145 height 12
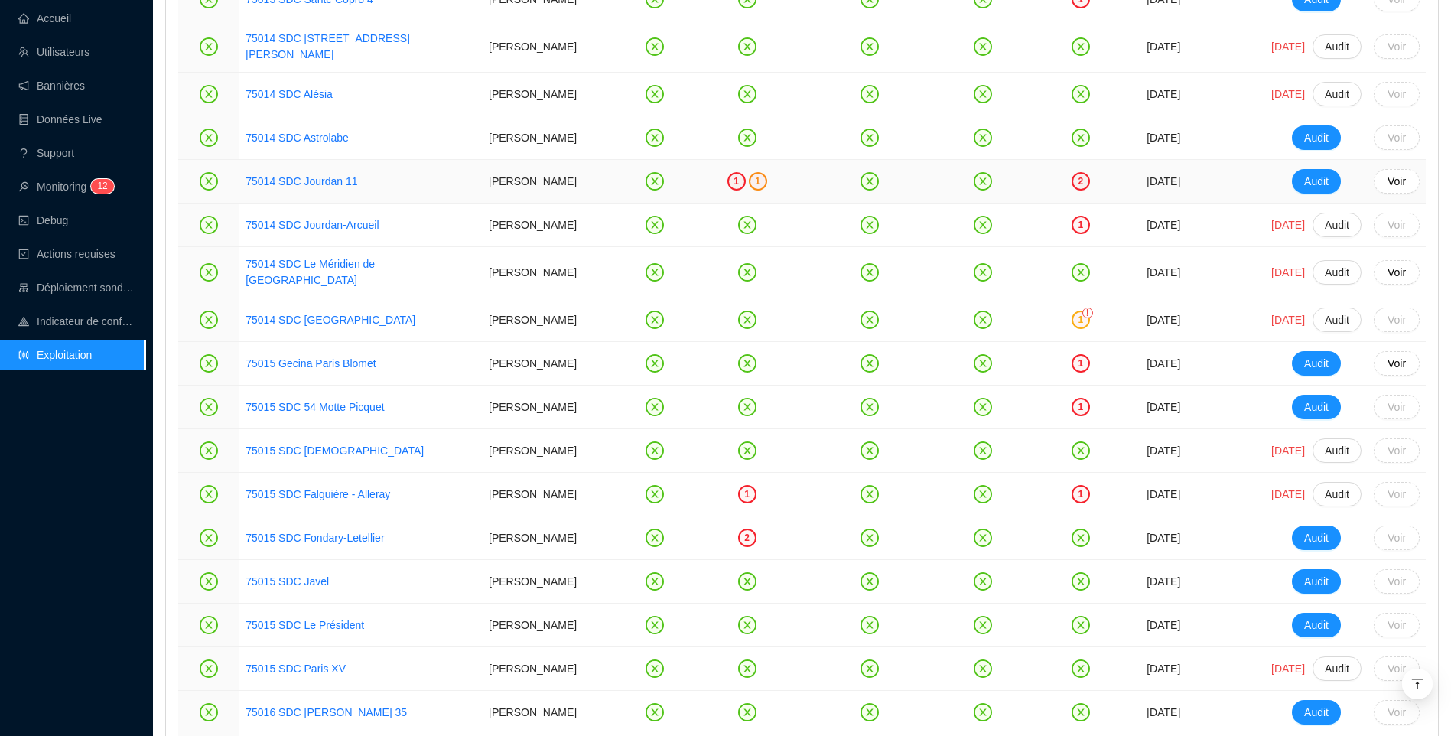
scroll to position [1819, 0]
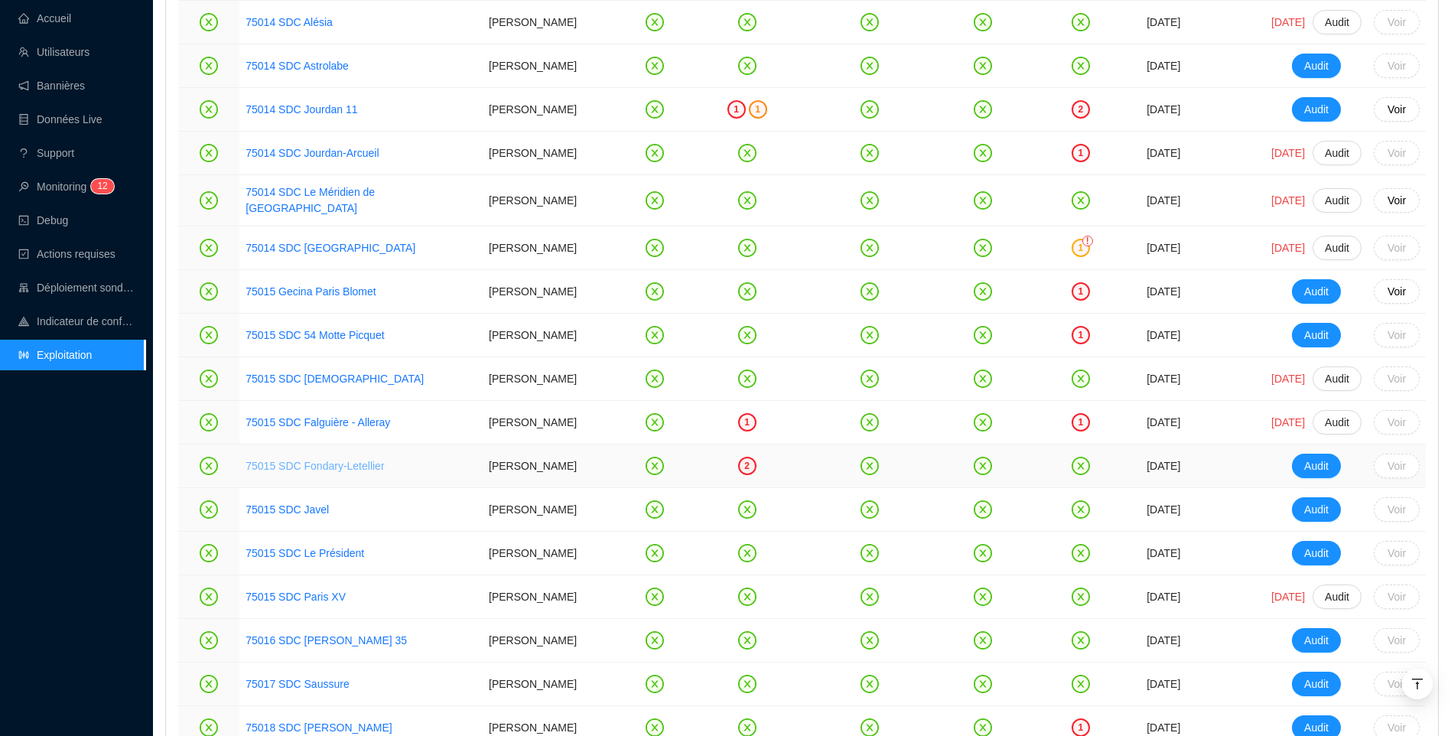
click at [310, 472] on link "75015 SDC Fondary-Letellier" at bounding box center [315, 466] width 138 height 12
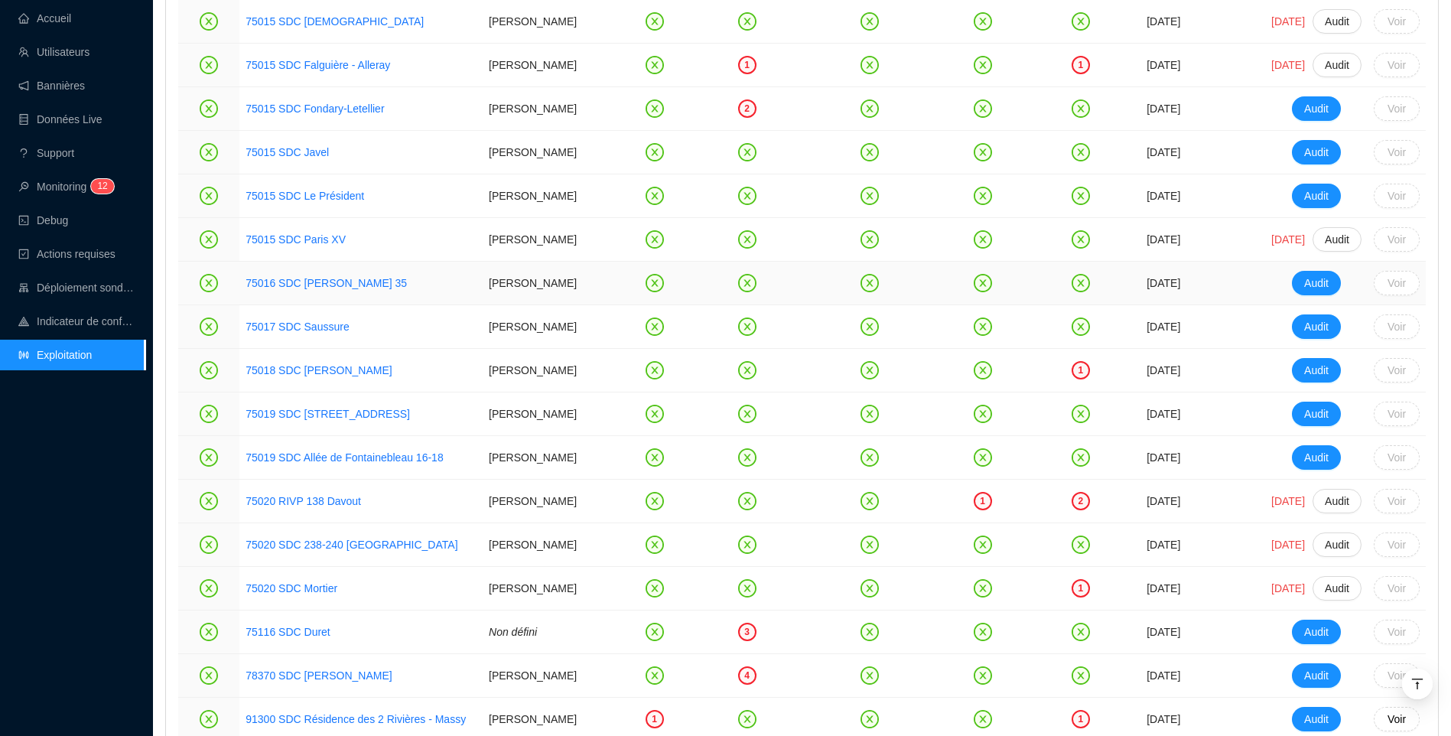
scroll to position [2201, 0]
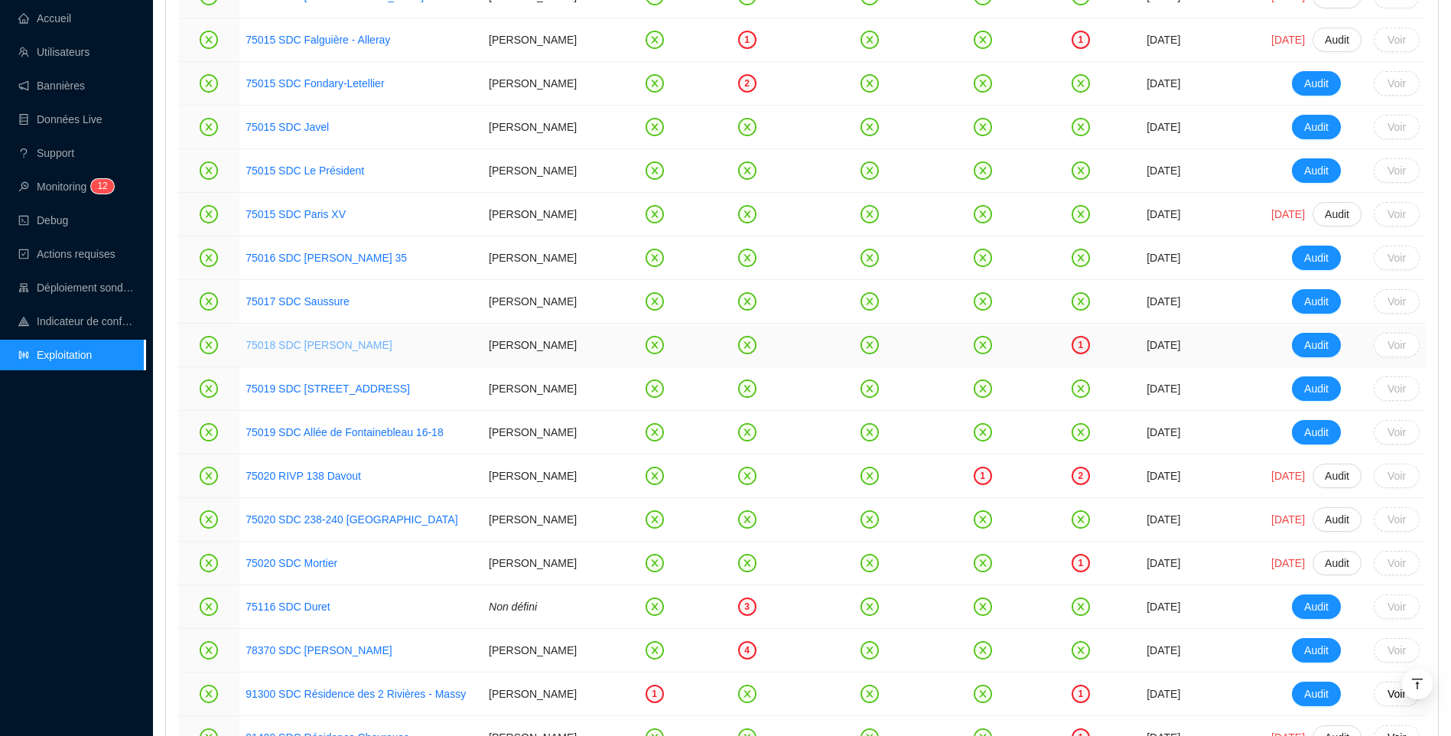
click at [309, 351] on link "75018 SDC Girard Pajol" at bounding box center [319, 345] width 146 height 12
click at [313, 482] on link "75020 RIVP 138 Davout" at bounding box center [304, 476] width 116 height 12
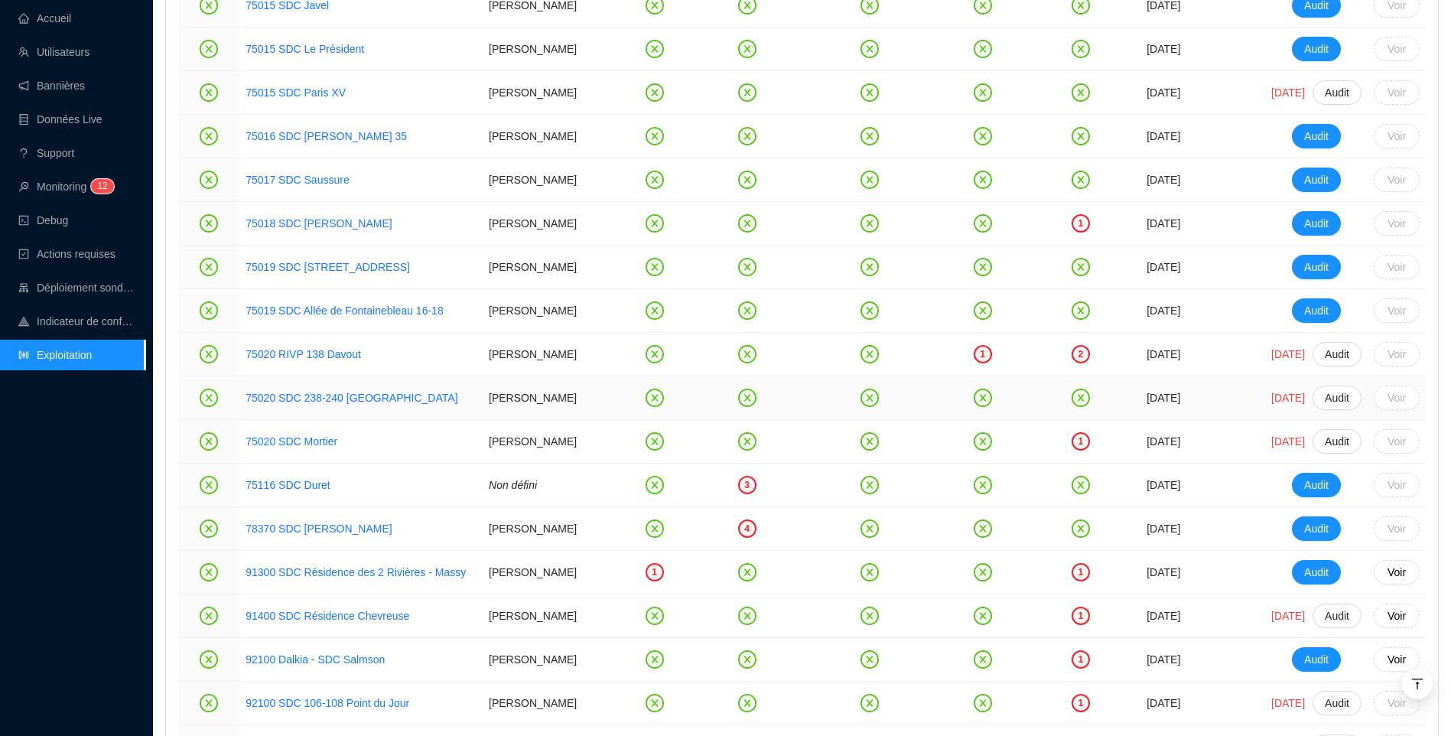
scroll to position [2354, 0]
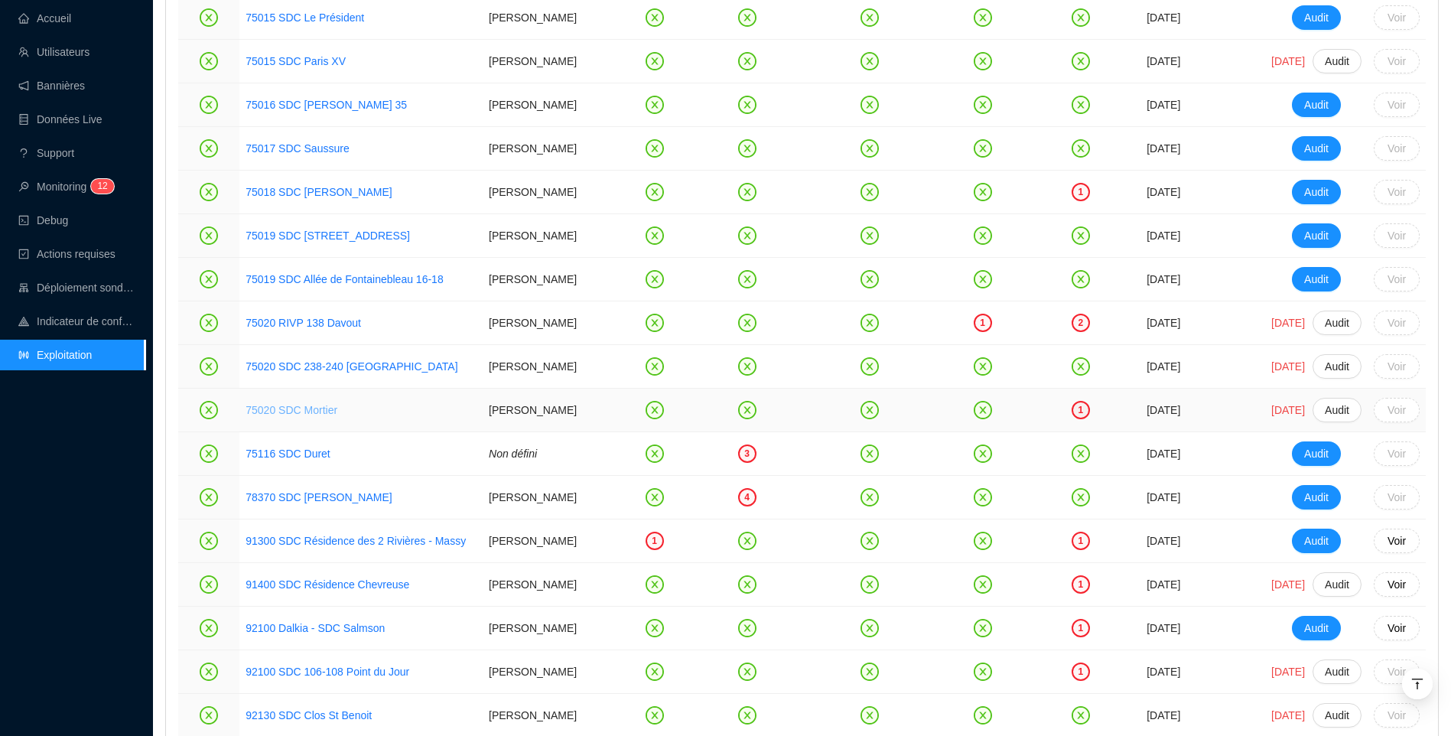
click at [303, 416] on link "75020 SDC Mortier" at bounding box center [292, 410] width 92 height 12
click at [311, 460] on link "75116 SDC Duret" at bounding box center [288, 453] width 85 height 12
click at [317, 503] on link "78370 SDC Brigitte" at bounding box center [319, 497] width 146 height 12
click at [318, 547] on link "91300 SDC Résidence des 2 Rivières - Massy" at bounding box center [356, 541] width 220 height 12
click at [343, 591] on link "91400 SDC Résidence Chevreuse" at bounding box center [328, 584] width 164 height 12
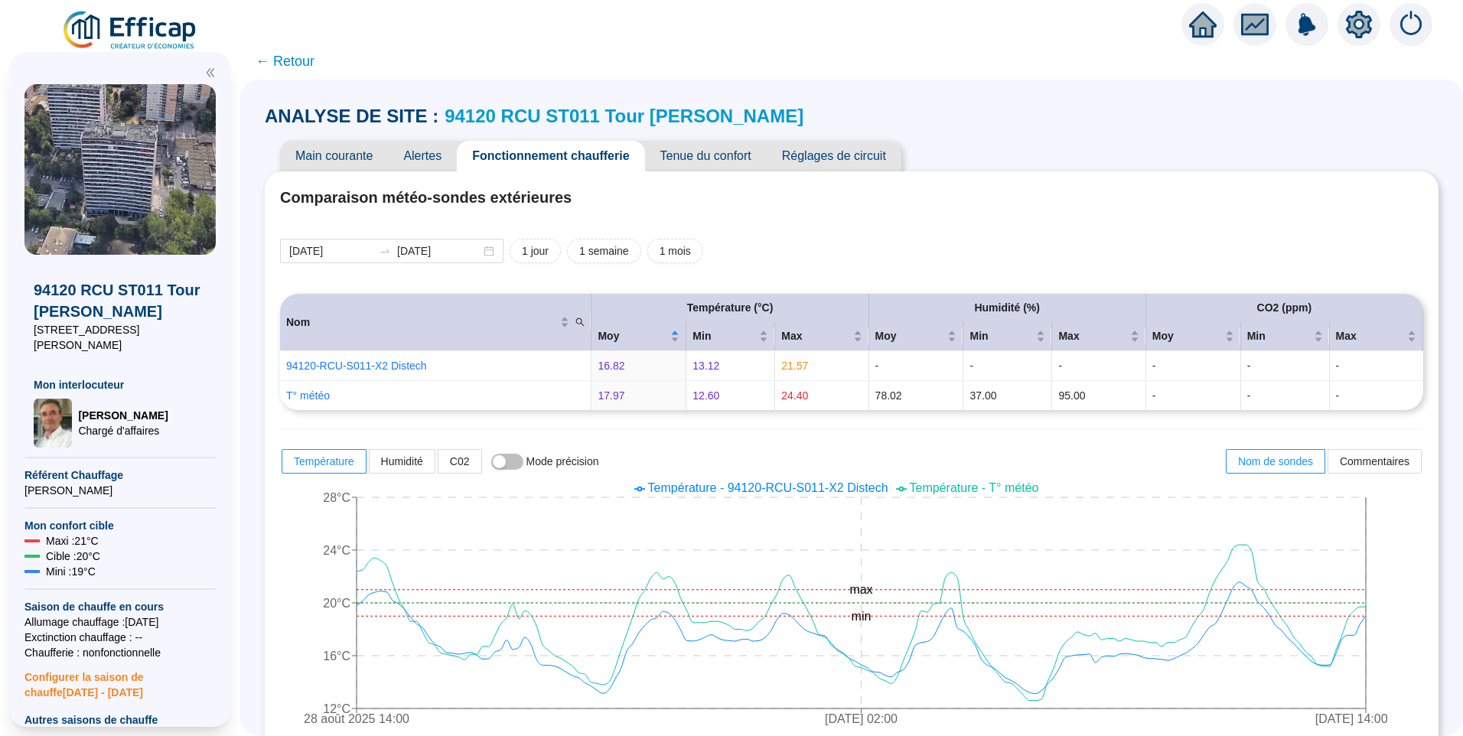
scroll to position [994, 0]
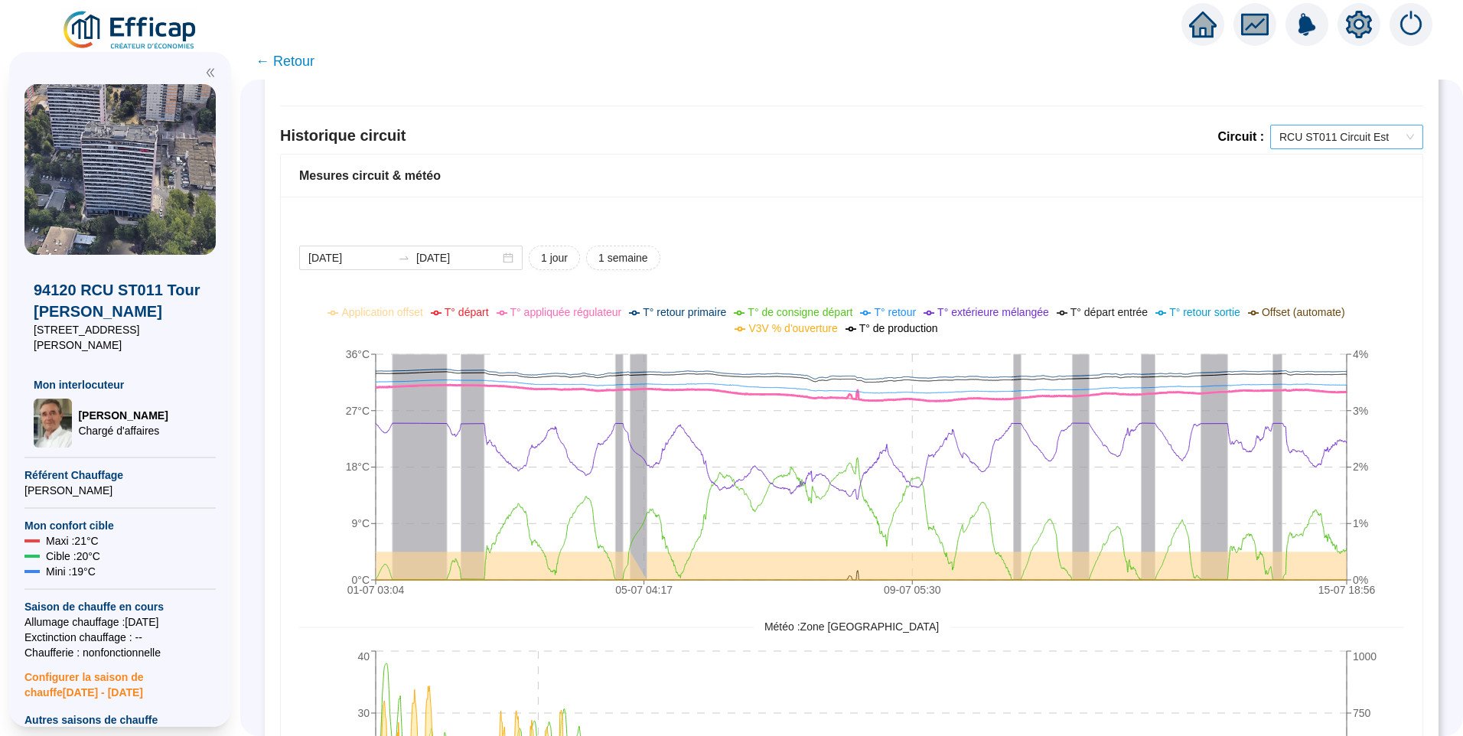
click at [1362, 128] on span "RCU ST011 Circuit Est" at bounding box center [1346, 136] width 135 height 23
click at [1180, 203] on div "[DATE] [DATE] 1 jour 1 semaine 01-07 03:[PHONE_NUMBER]:[PHONE_NUMBER]:[PHONE_NU…" at bounding box center [851, 584] width 1141 height 775
click at [1321, 143] on span "RCU ST011 Circuit Est" at bounding box center [1346, 136] width 135 height 23
click at [1334, 216] on div "RCU ST011 Circuit Ouest" at bounding box center [1335, 217] width 129 height 16
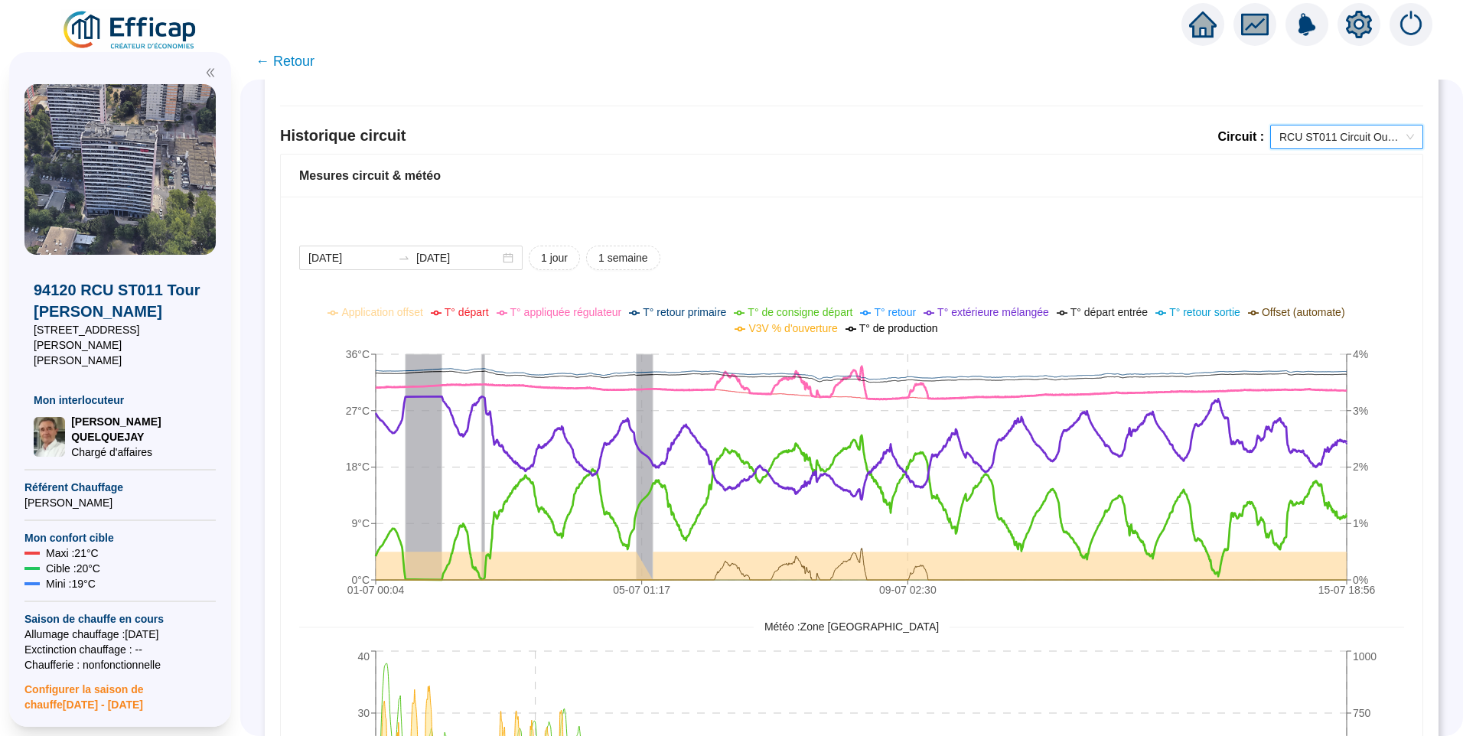
scroll to position [944, 0]
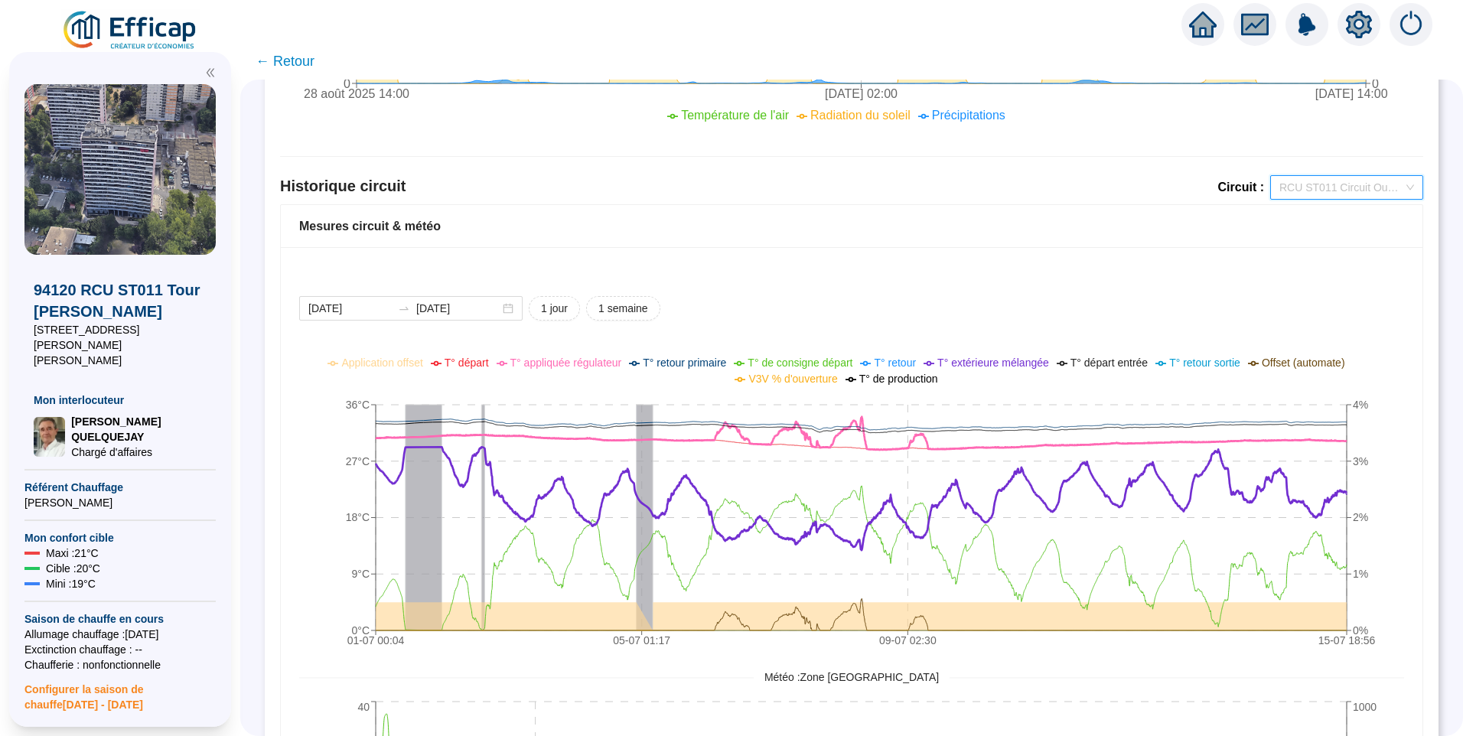
click at [1349, 184] on span "RCU ST011 Circuit Ouest" at bounding box center [1346, 187] width 135 height 23
click at [1310, 216] on div "RCU ST011 ECS ZB" at bounding box center [1335, 218] width 129 height 16
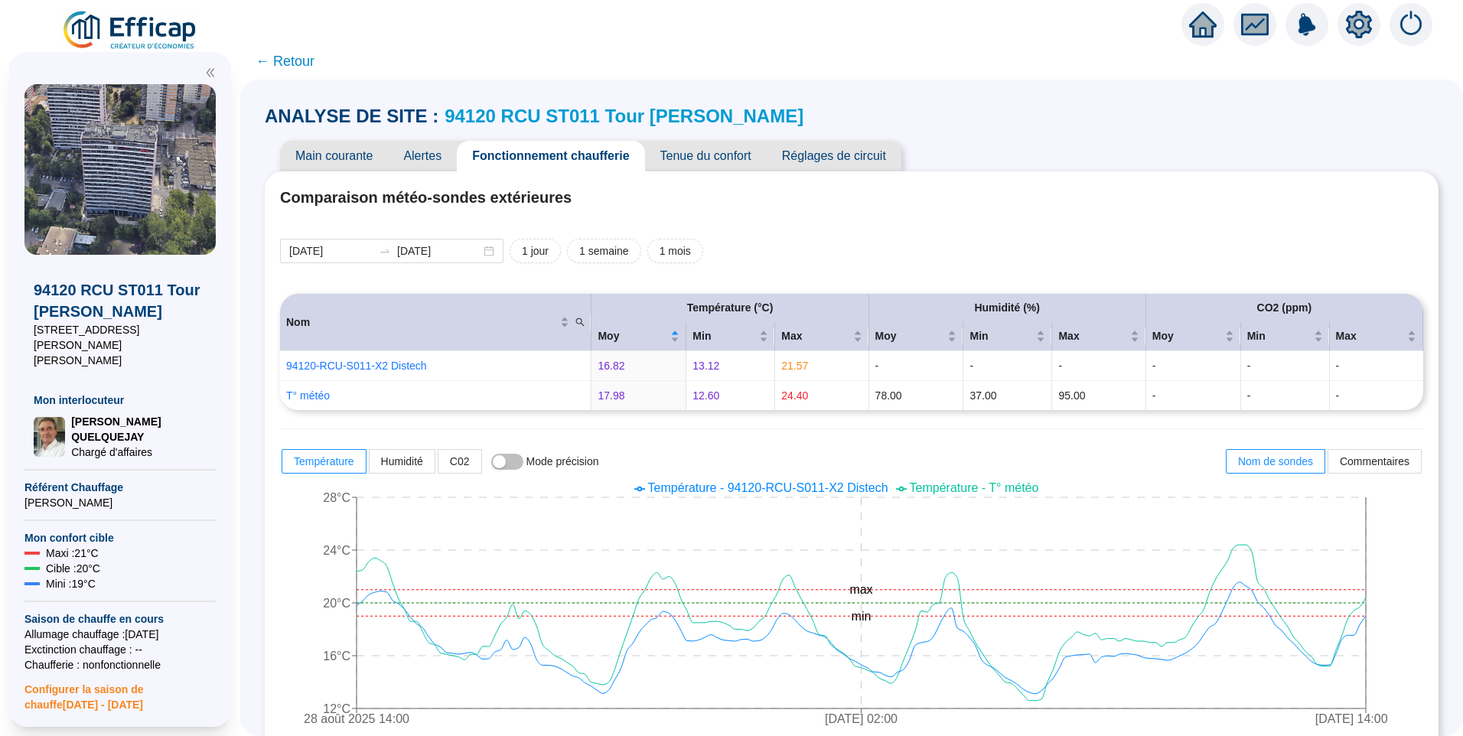
scroll to position [944, 0]
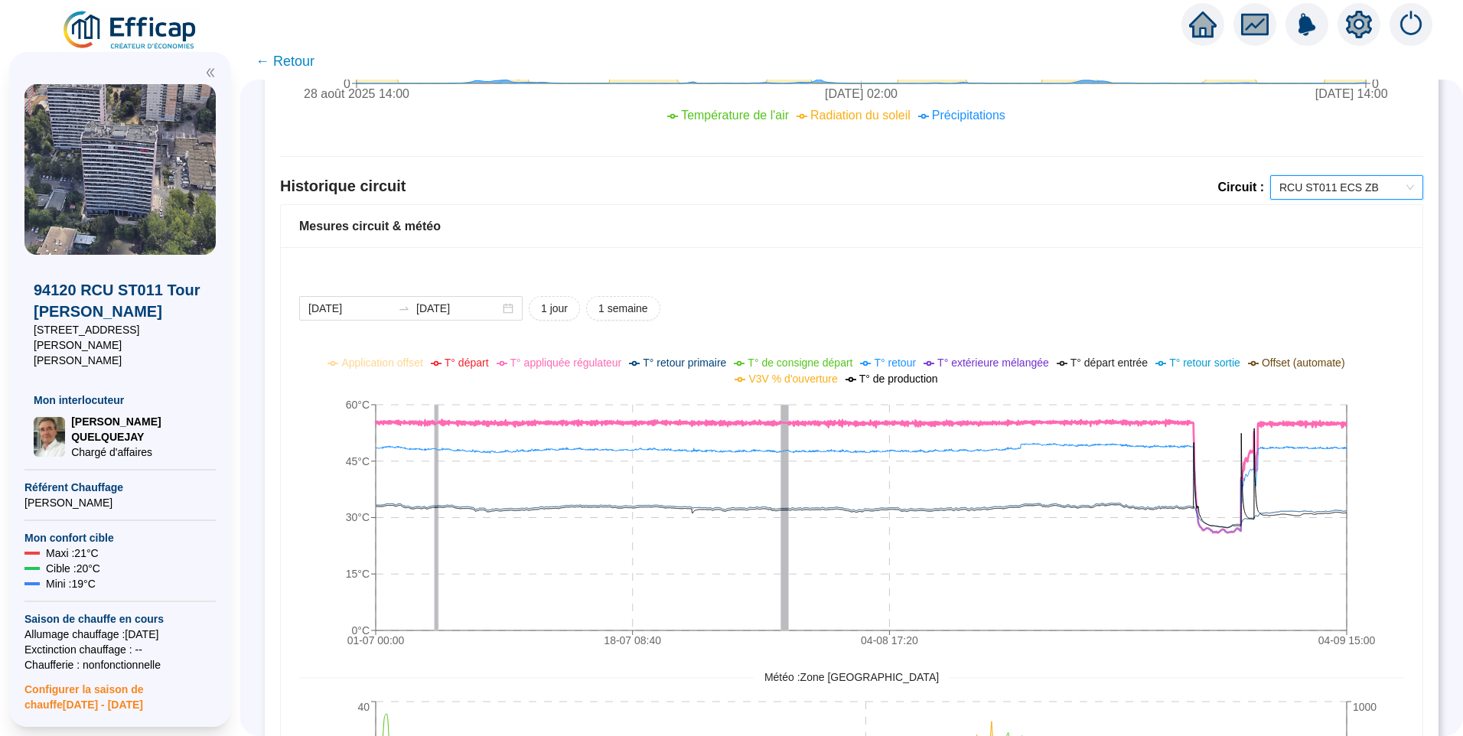
click at [1358, 21] on icon "setting" at bounding box center [1359, 25] width 28 height 28
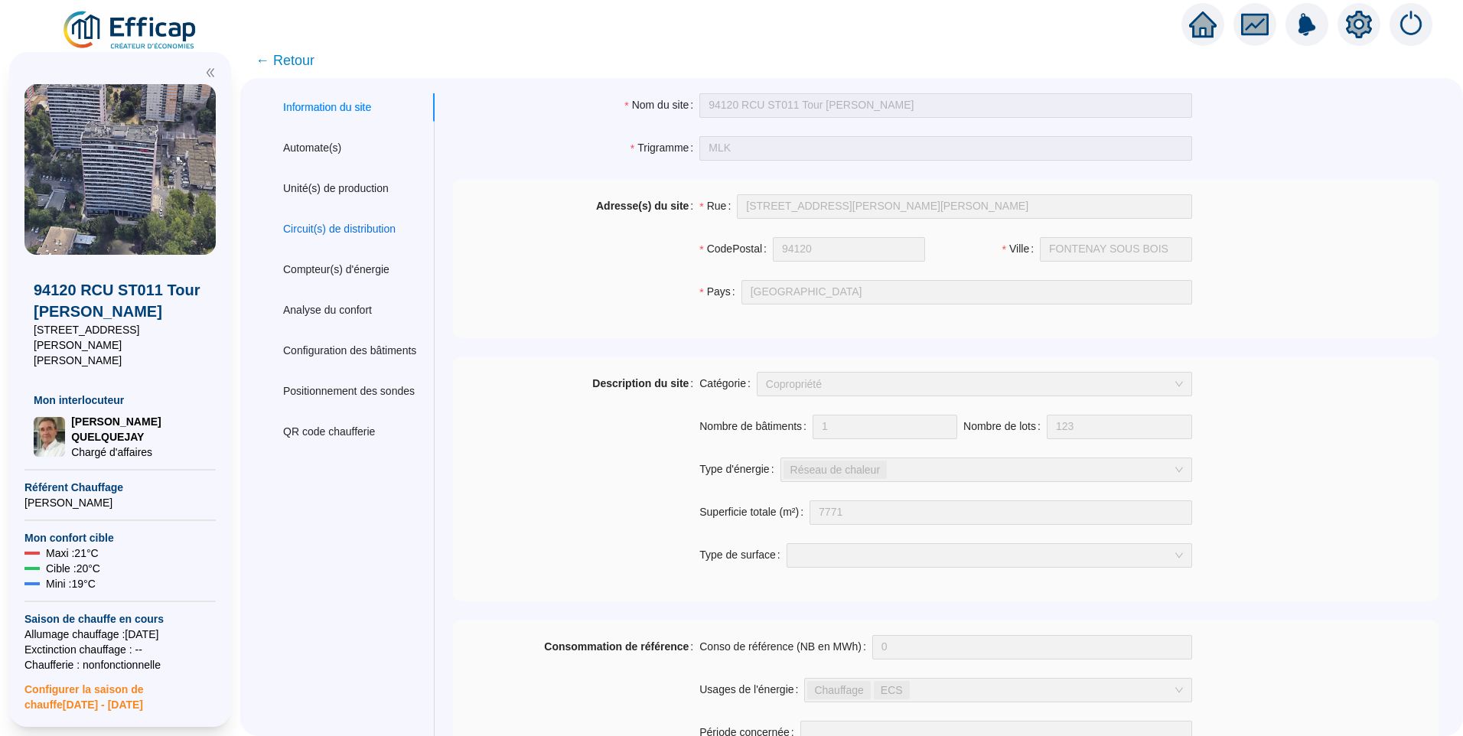
click at [340, 231] on div "Circuit(s) de distribution" at bounding box center [339, 229] width 112 height 16
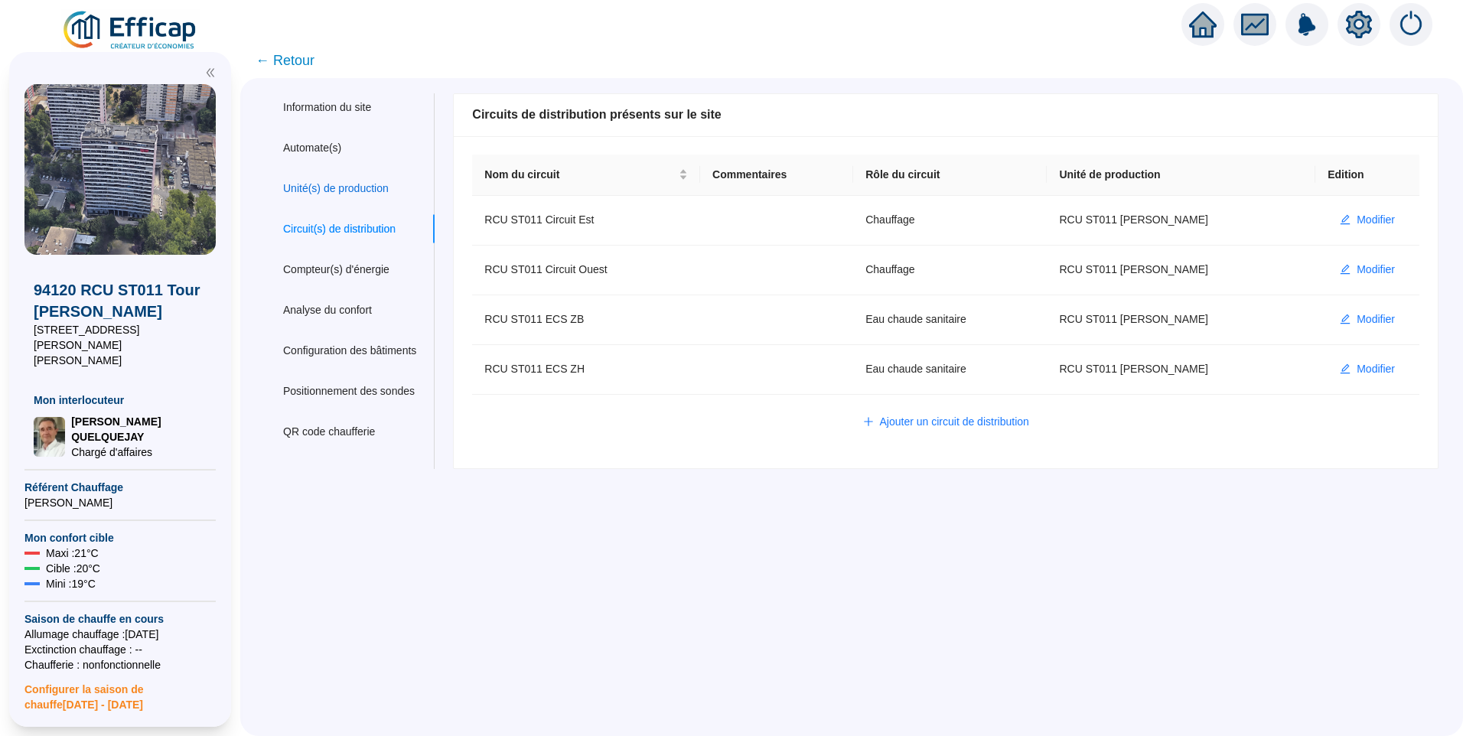
click at [361, 190] on div "Unité(s) de production" at bounding box center [336, 189] width 106 height 16
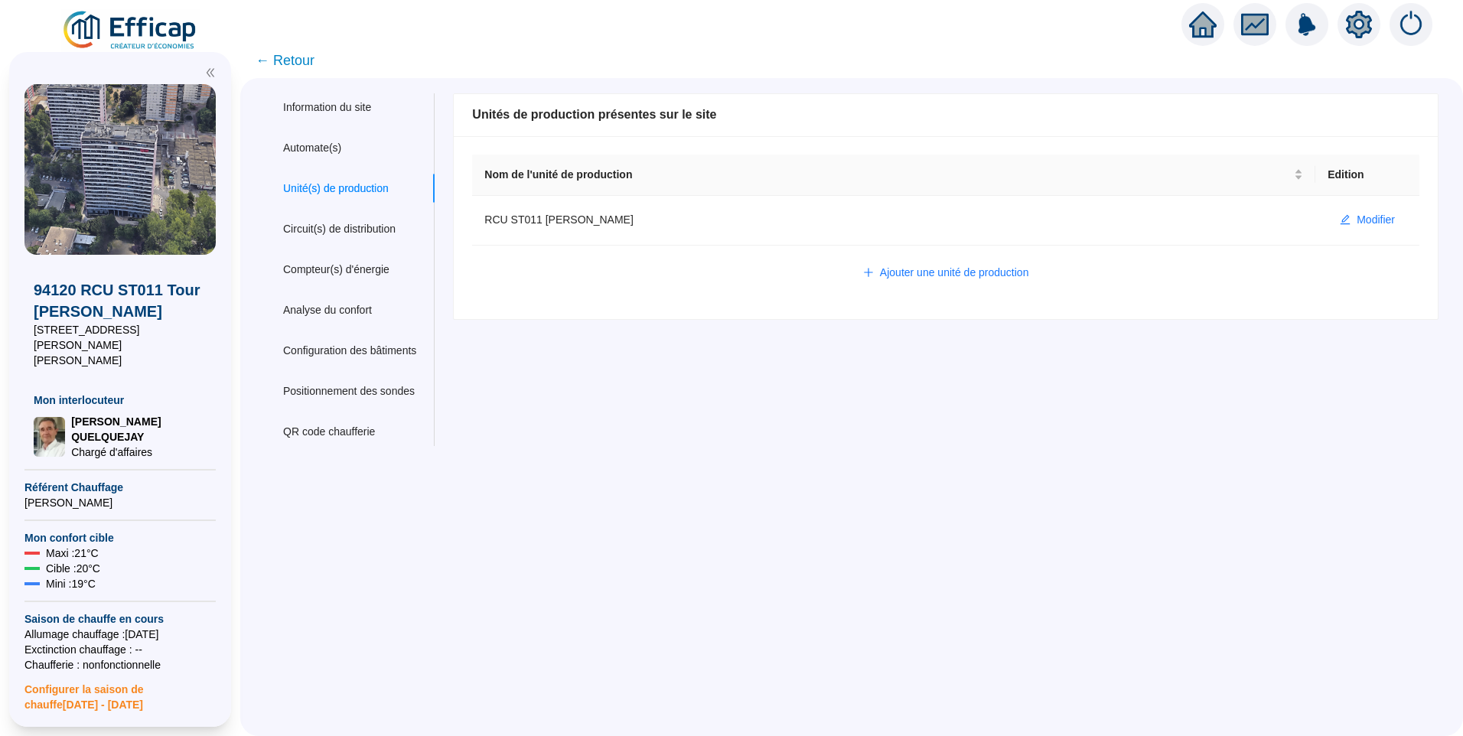
click at [288, 58] on span "← Retour" at bounding box center [284, 60] width 59 height 21
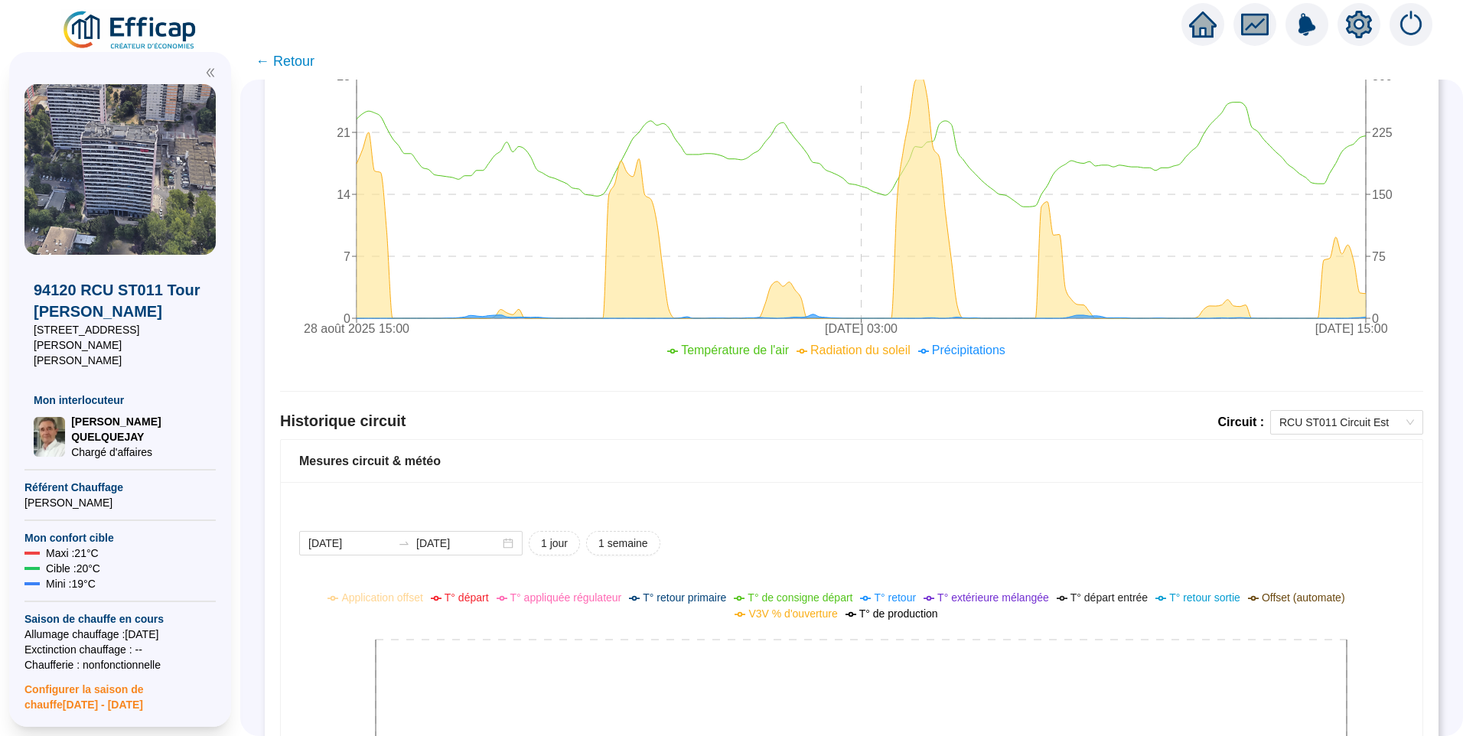
scroll to position [765, 0]
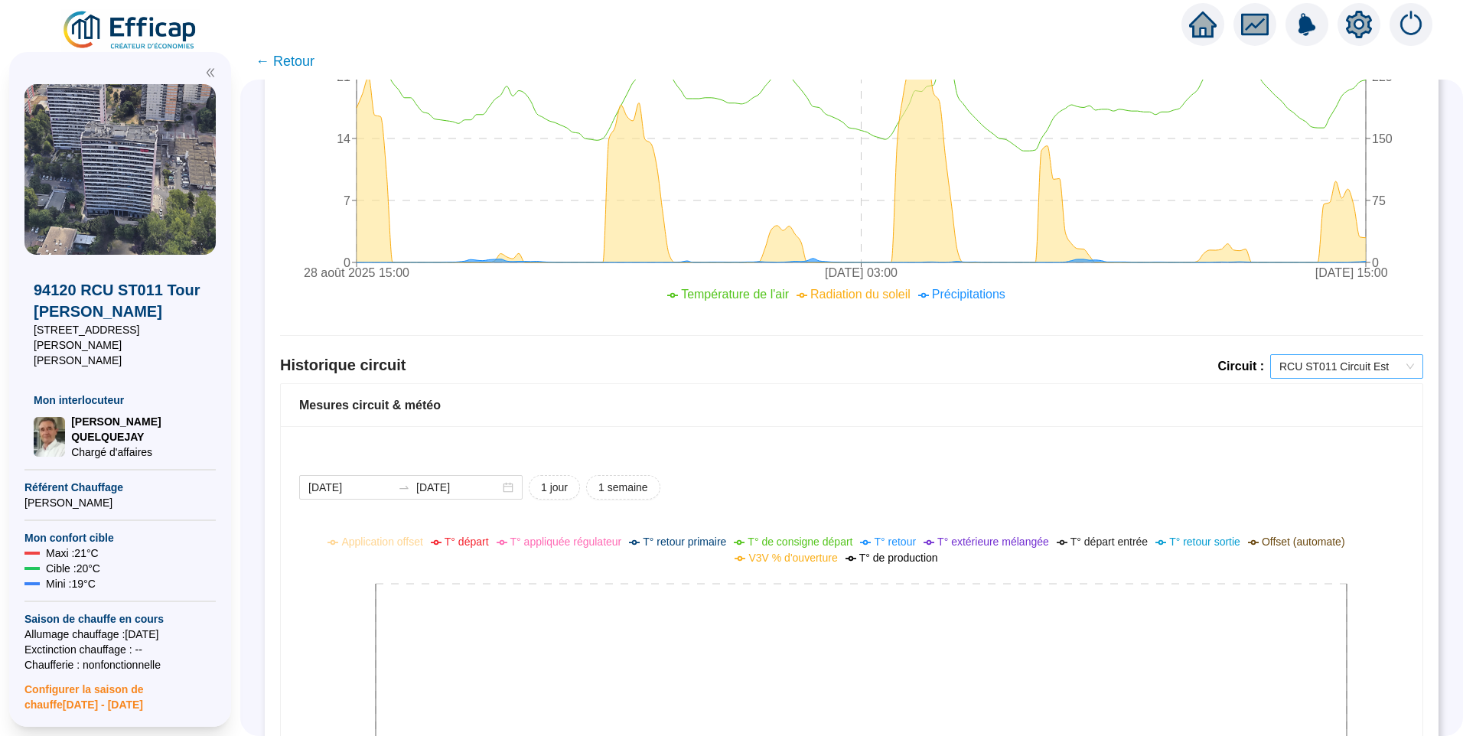
click at [1323, 364] on span "RCU ST011 Circuit Est" at bounding box center [1346, 366] width 135 height 23
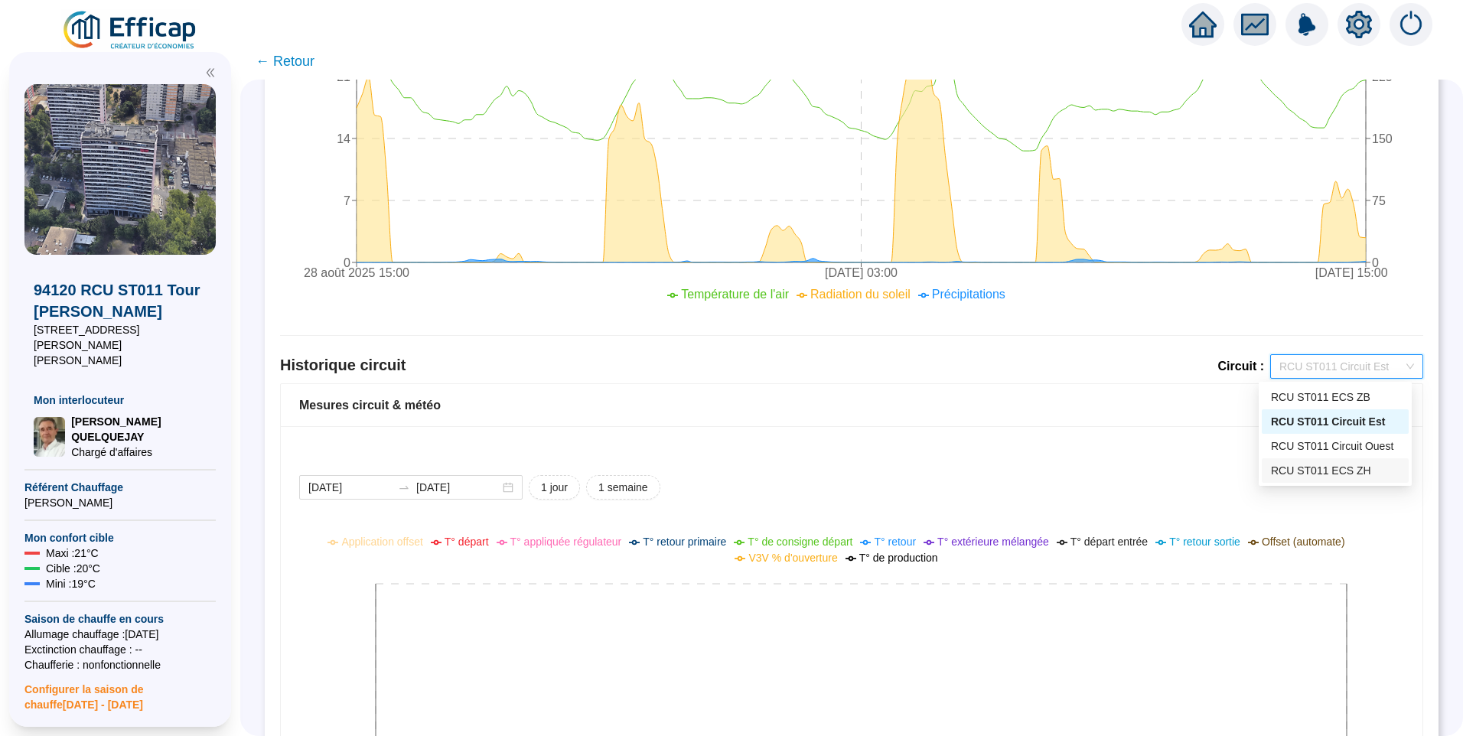
click at [1326, 464] on div "RCU ST011 ECS ZH" at bounding box center [1335, 471] width 129 height 16
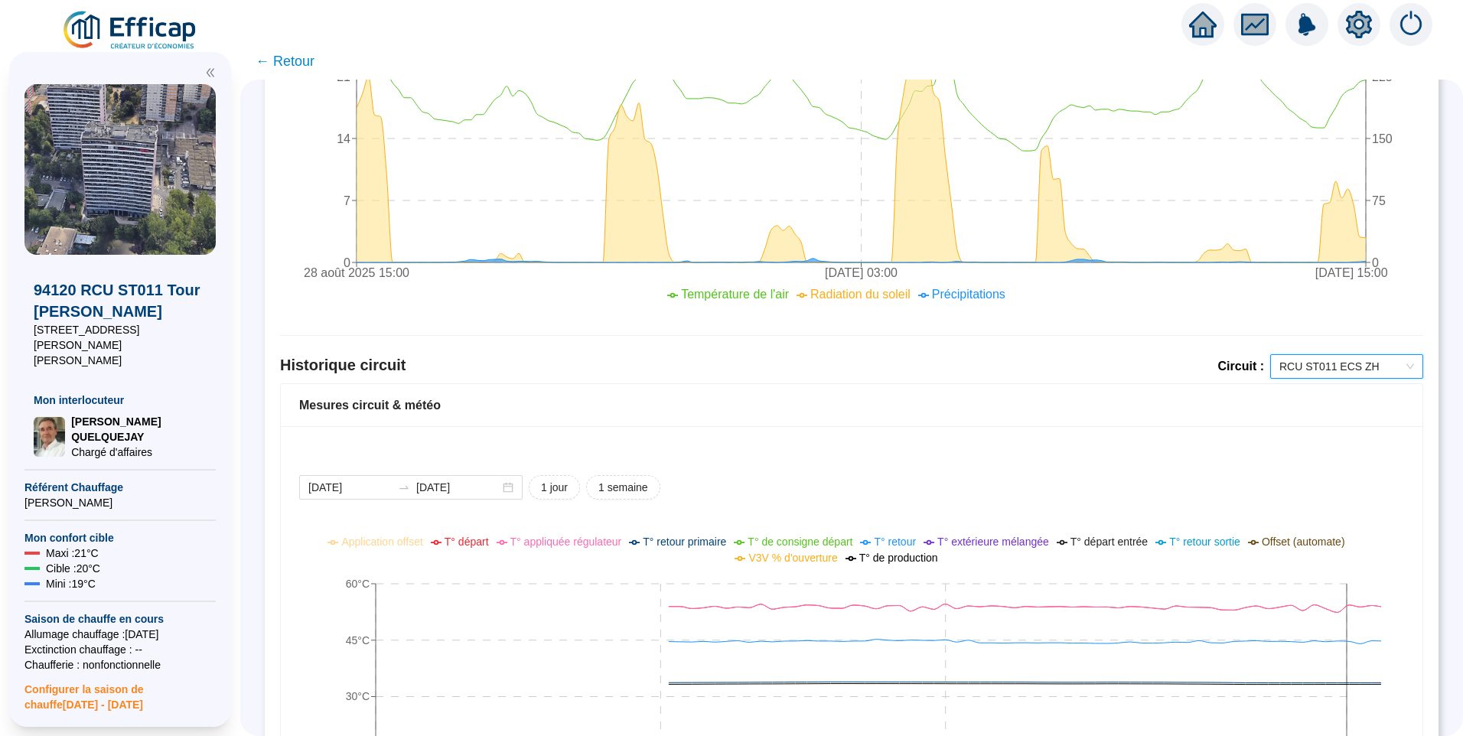
scroll to position [918, 0]
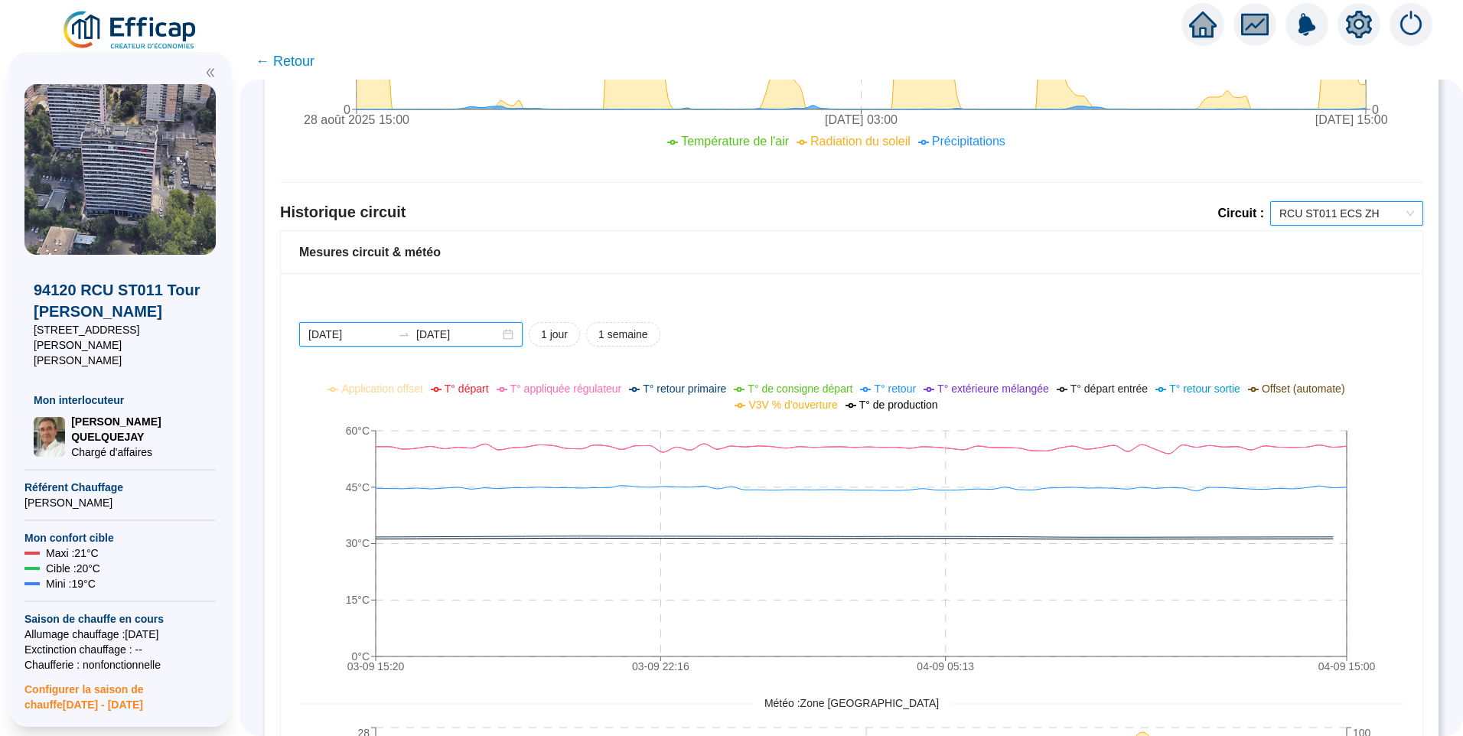
click at [389, 327] on input "[DATE]" at bounding box center [349, 335] width 83 height 16
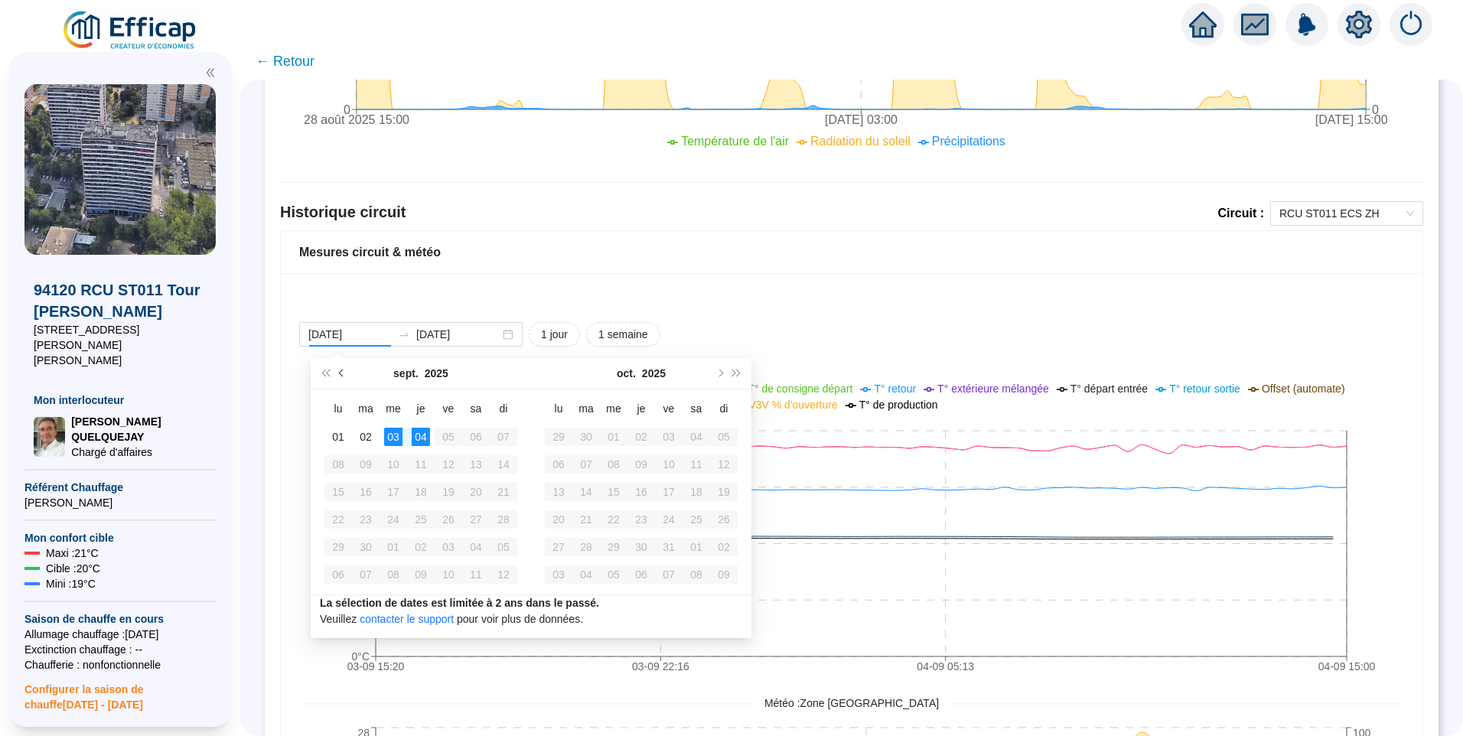
click at [341, 376] on button "Mois précédent (PageUp)" at bounding box center [342, 373] width 17 height 31
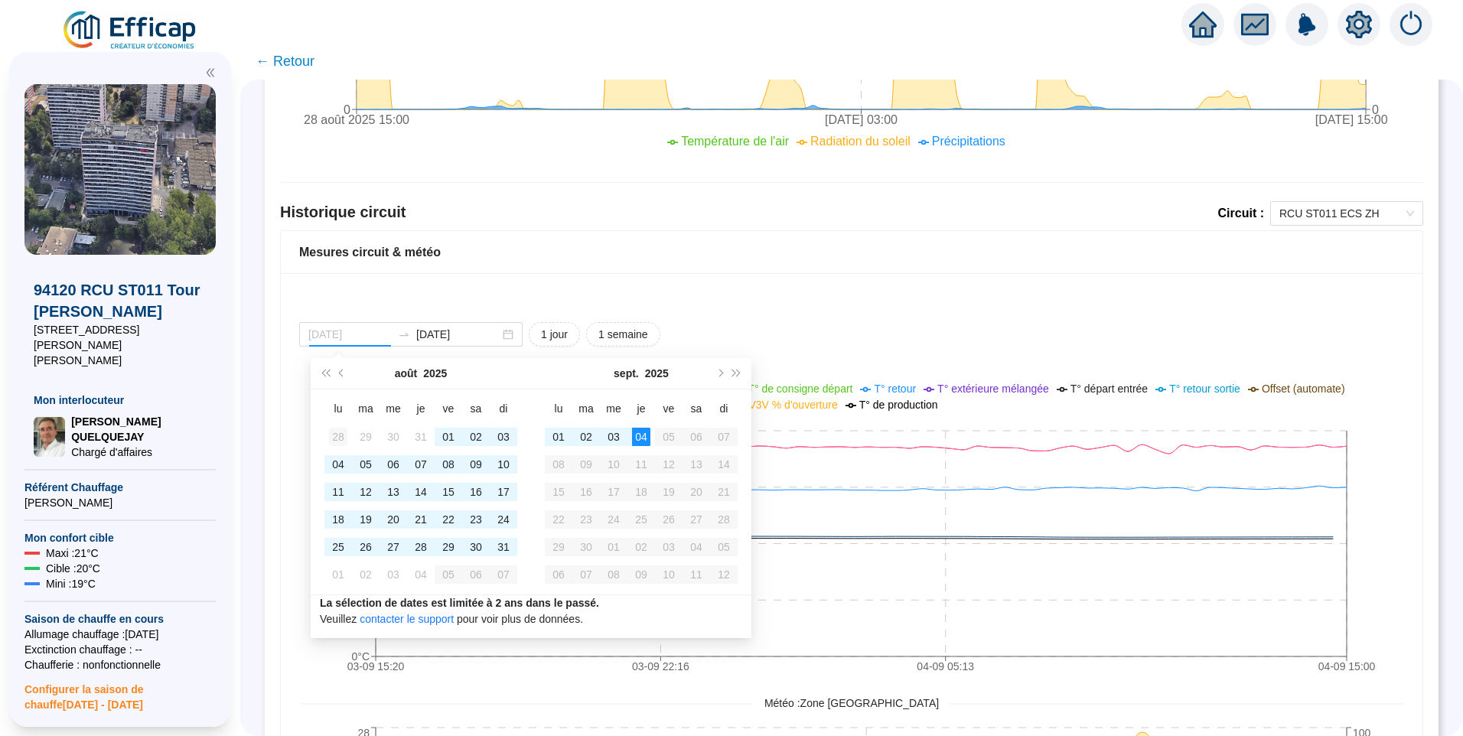
type input "[DATE]"
click at [340, 437] on div "28" at bounding box center [338, 437] width 18 height 18
type input "[DATE]"
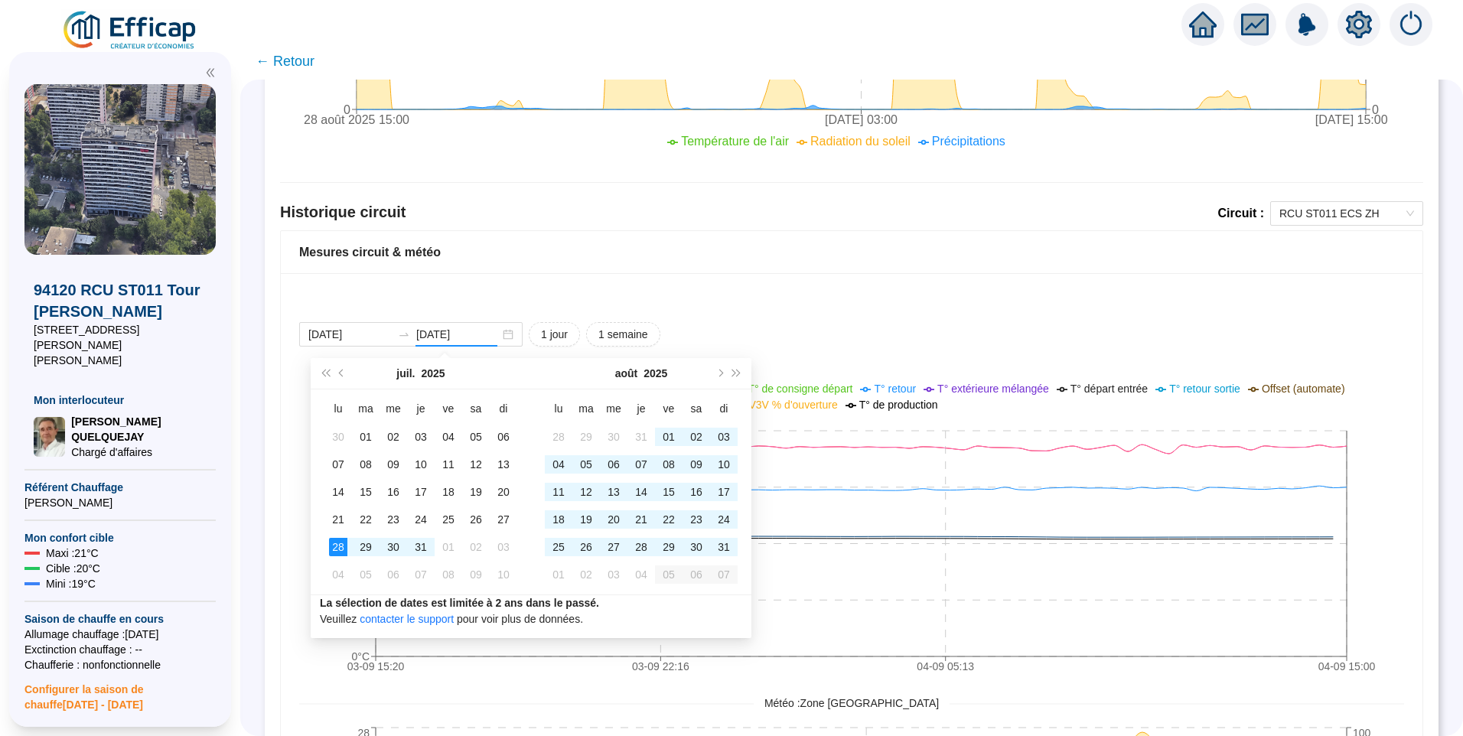
click at [994, 322] on div "Comparaison météo-sondes extérieures [DATE] [DATE] 1 jour 1 semaine 1 mois Nom …" at bounding box center [851, 159] width 1143 height 1780
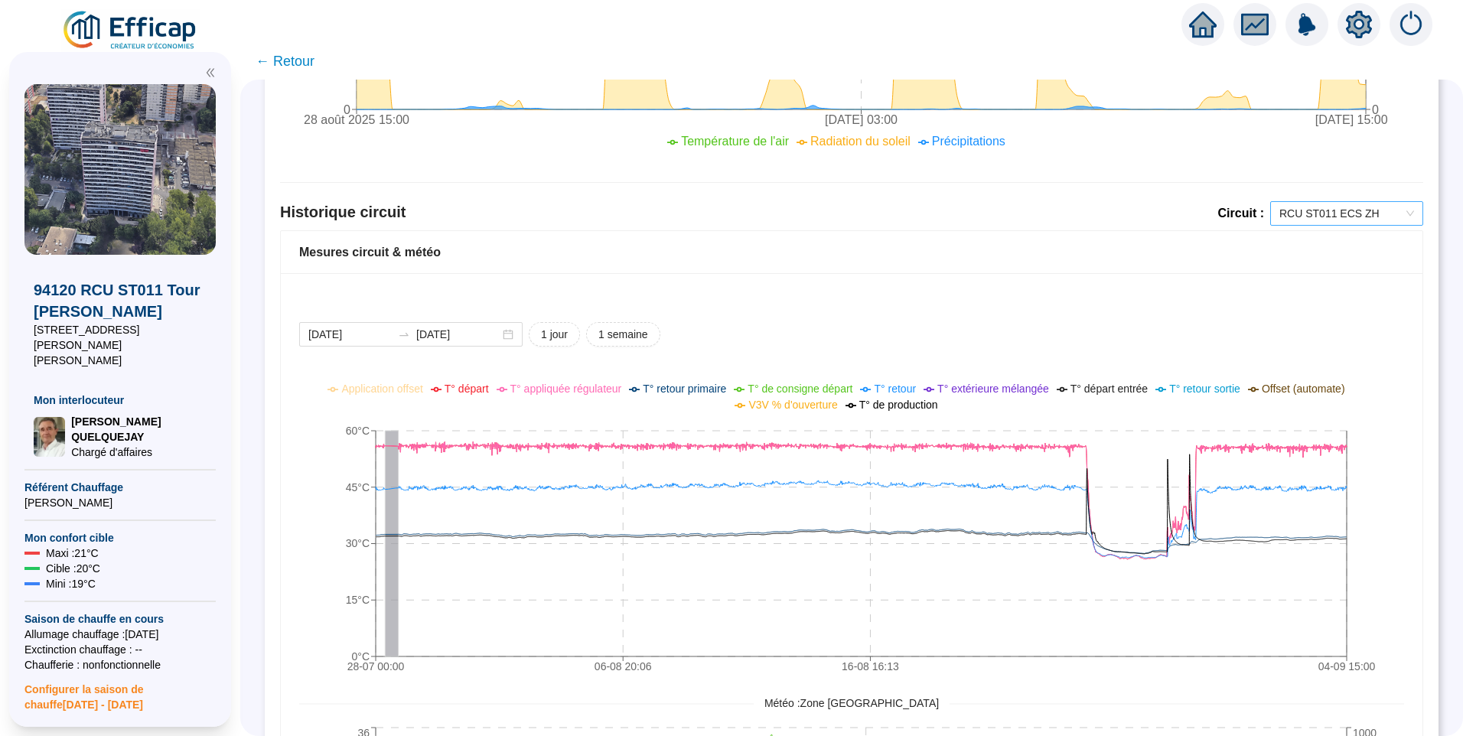
click at [1297, 222] on span "RCU ST011 ECS ZH" at bounding box center [1346, 213] width 135 height 23
click at [1307, 251] on div "RCU ST011 ECS ZB" at bounding box center [1335, 244] width 129 height 16
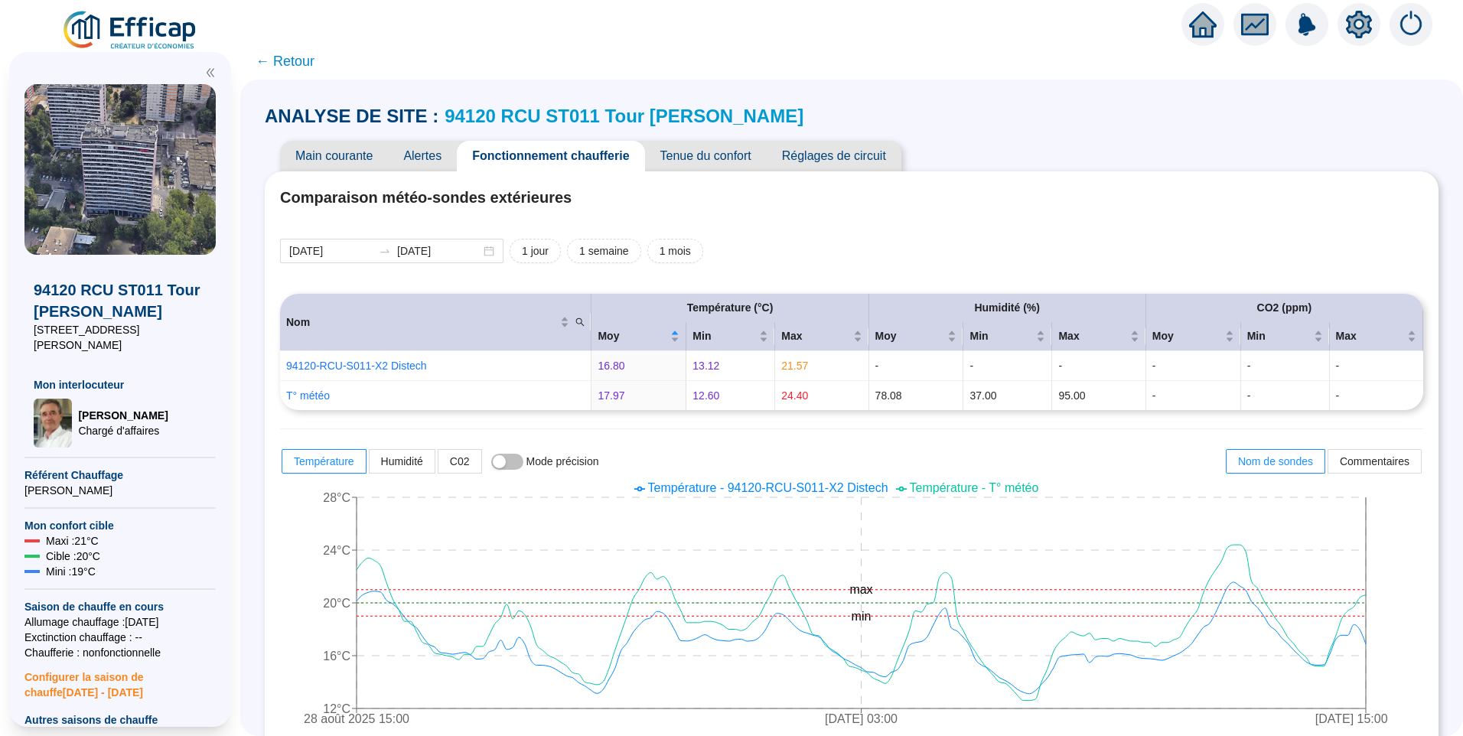
scroll to position [918, 0]
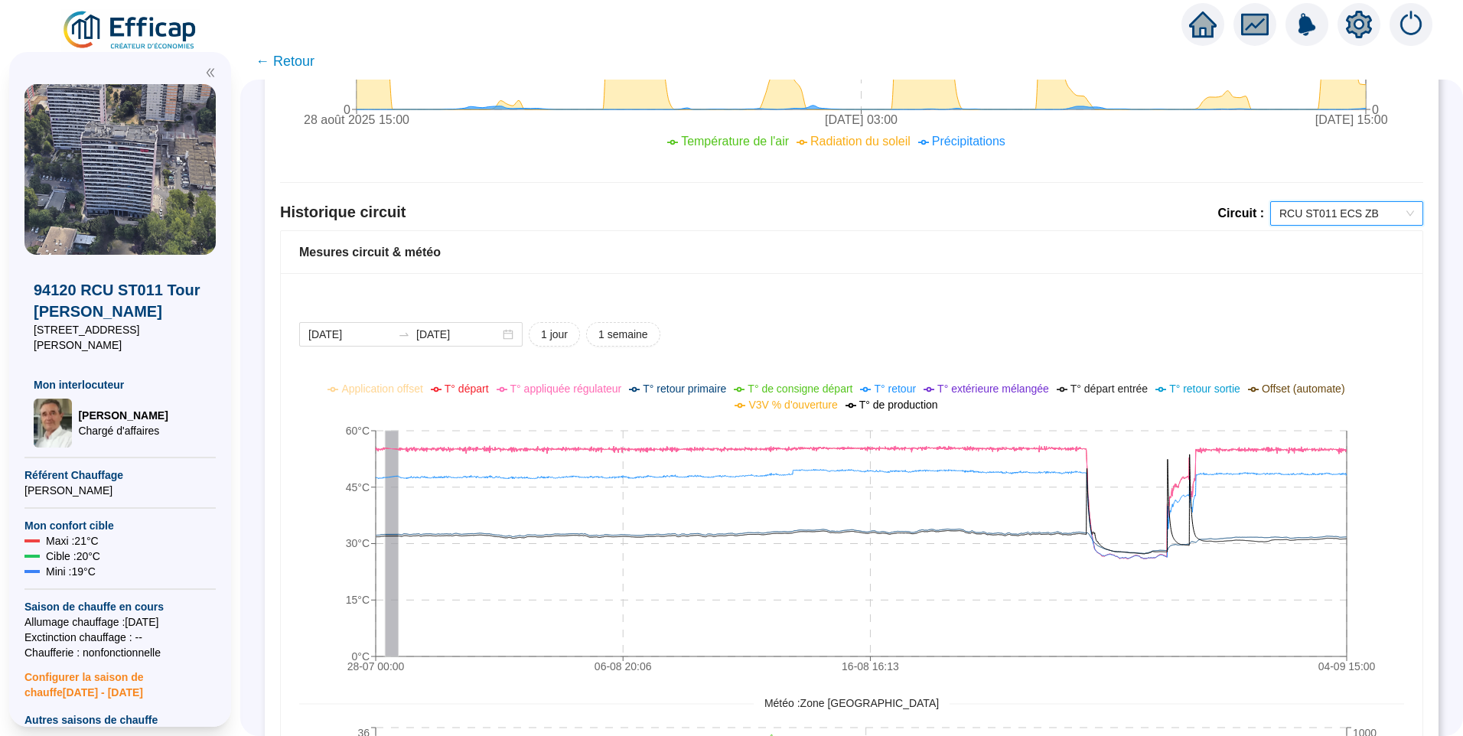
click at [1305, 220] on span "RCU ST011 ECS ZB" at bounding box center [1346, 213] width 135 height 23
click at [1363, 293] on div "RCU ST011 Circuit Ouest" at bounding box center [1335, 293] width 129 height 16
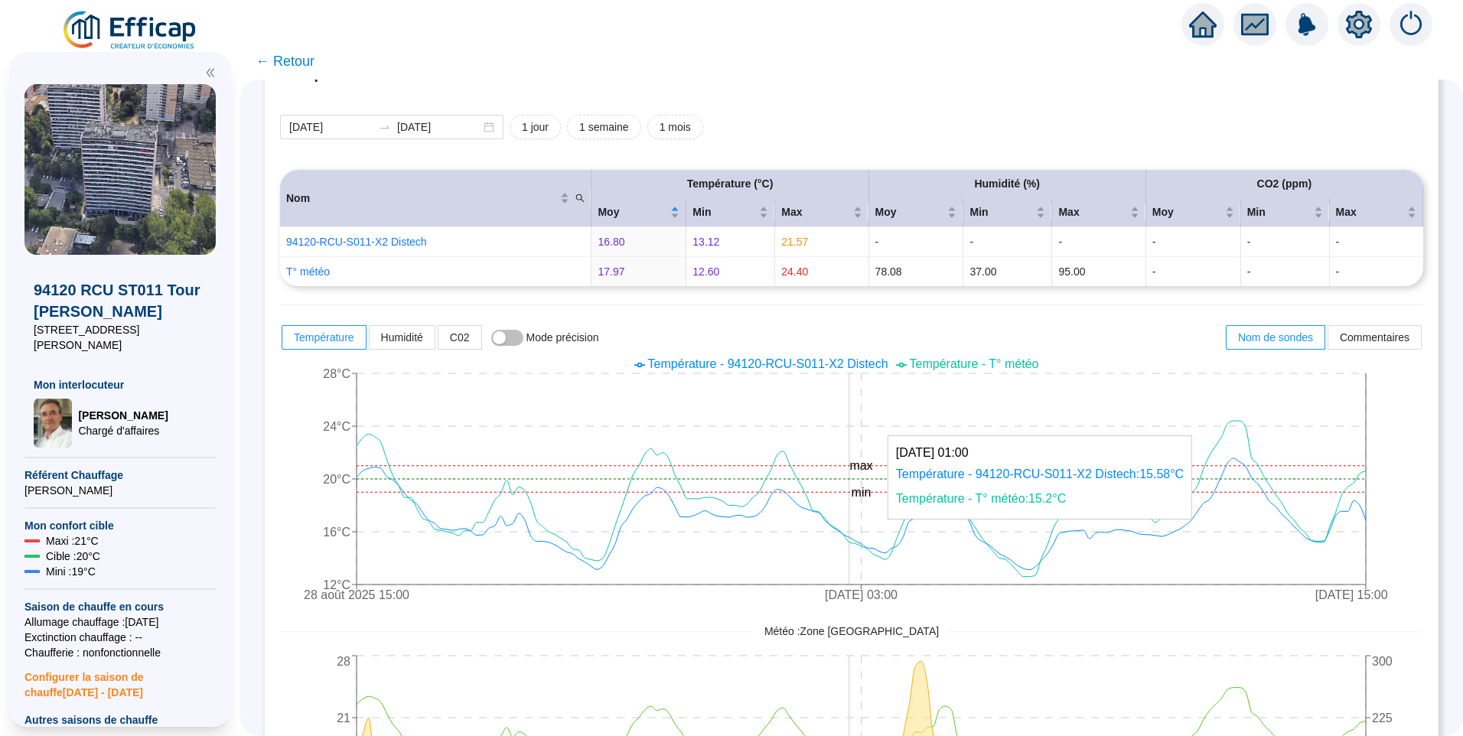
scroll to position [0, 0]
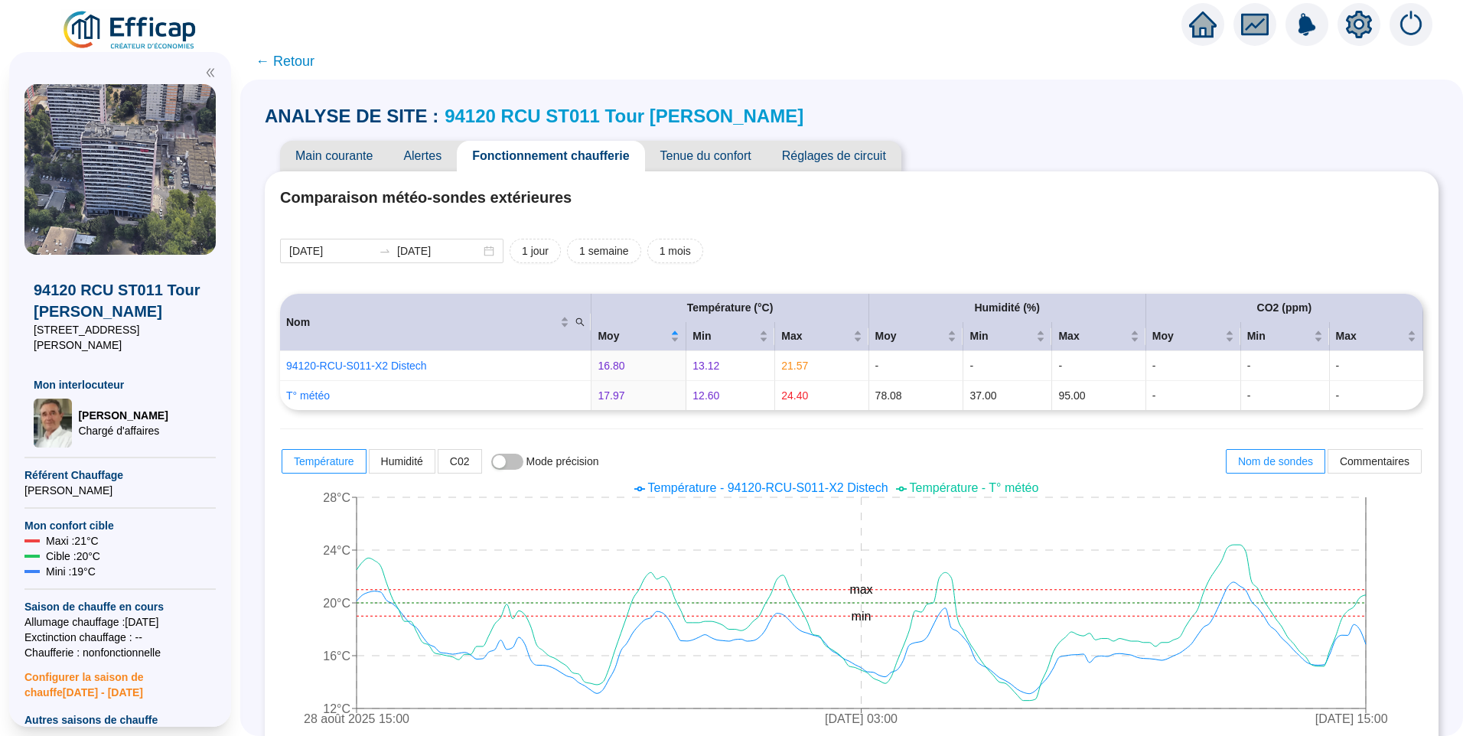
click at [424, 151] on span "Alertes" at bounding box center [422, 156] width 69 height 31
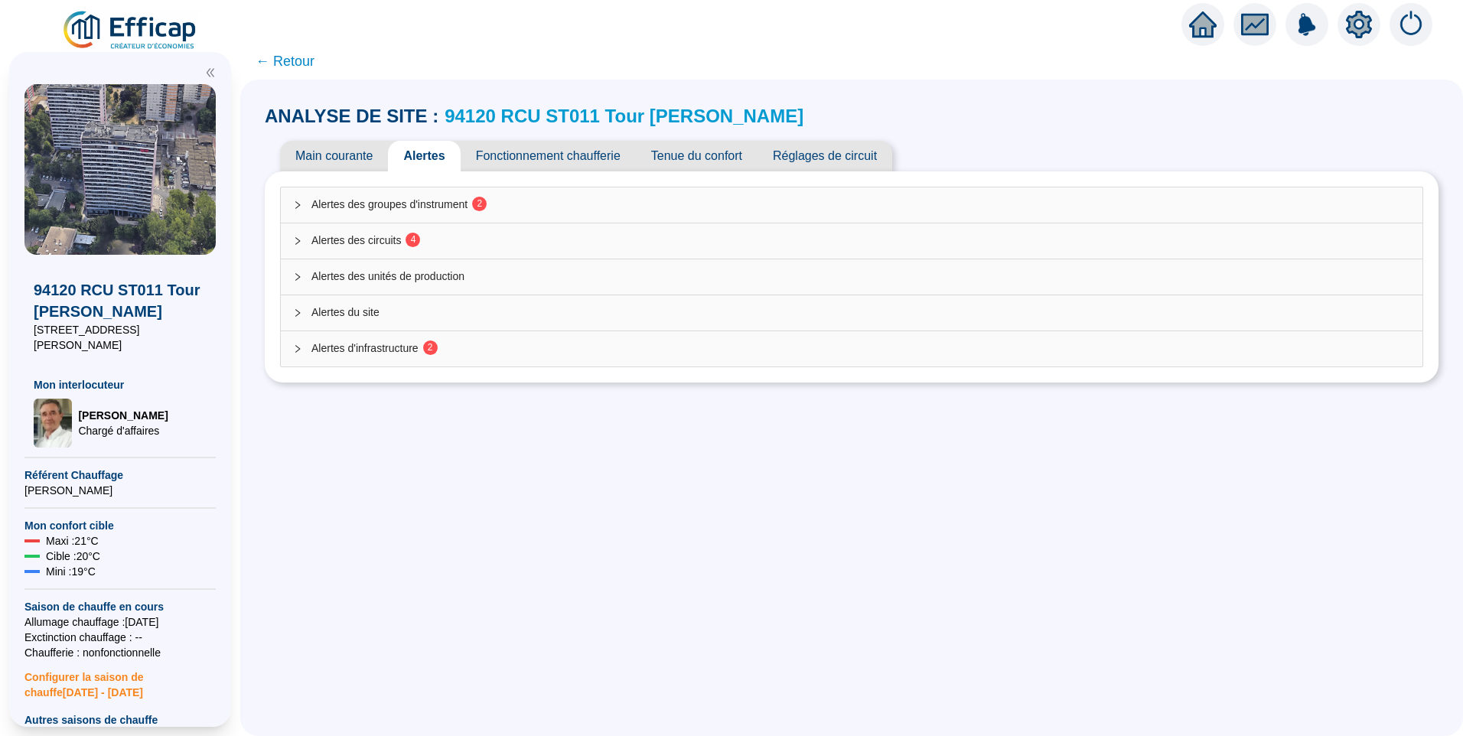
click at [433, 341] on span "2" at bounding box center [430, 347] width 5 height 15
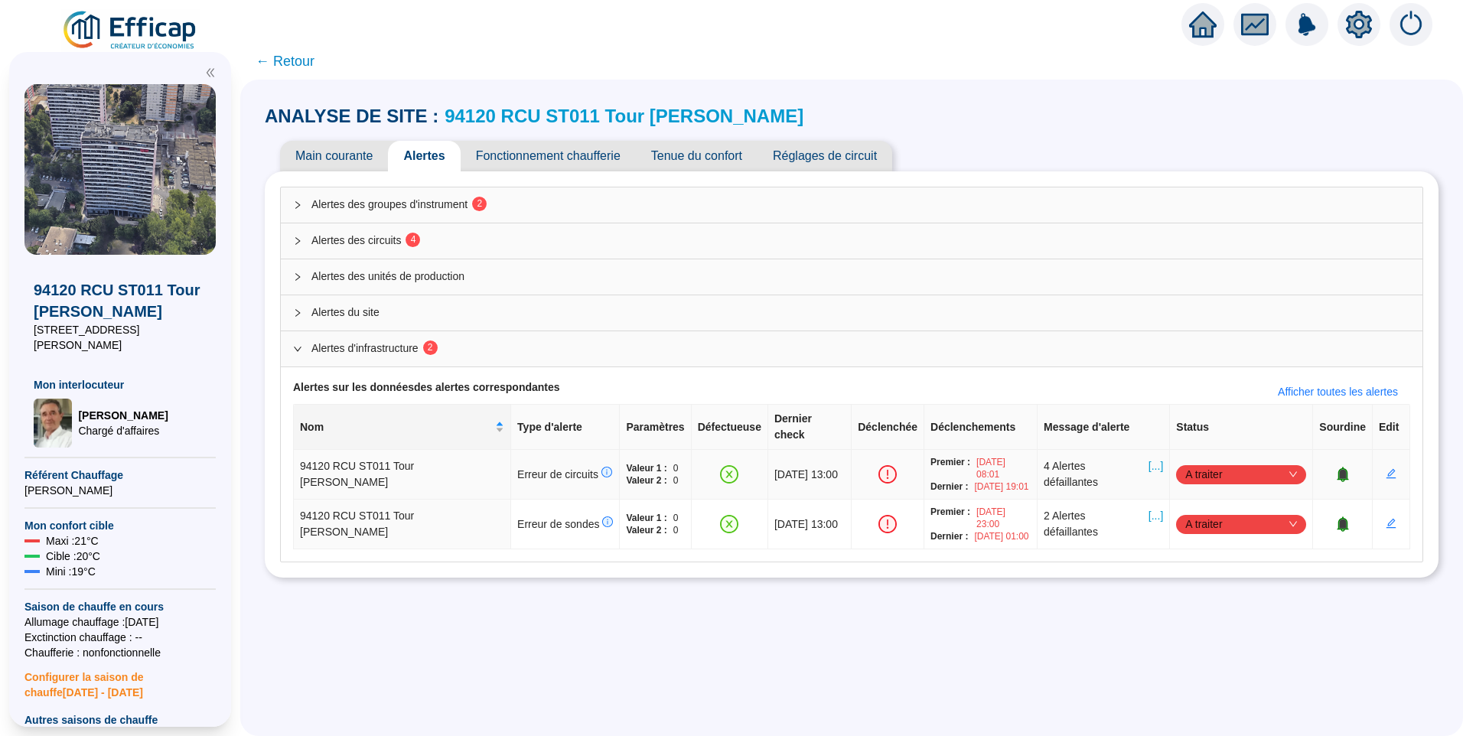
click at [1148, 458] on span "[...]" at bounding box center [1155, 474] width 15 height 32
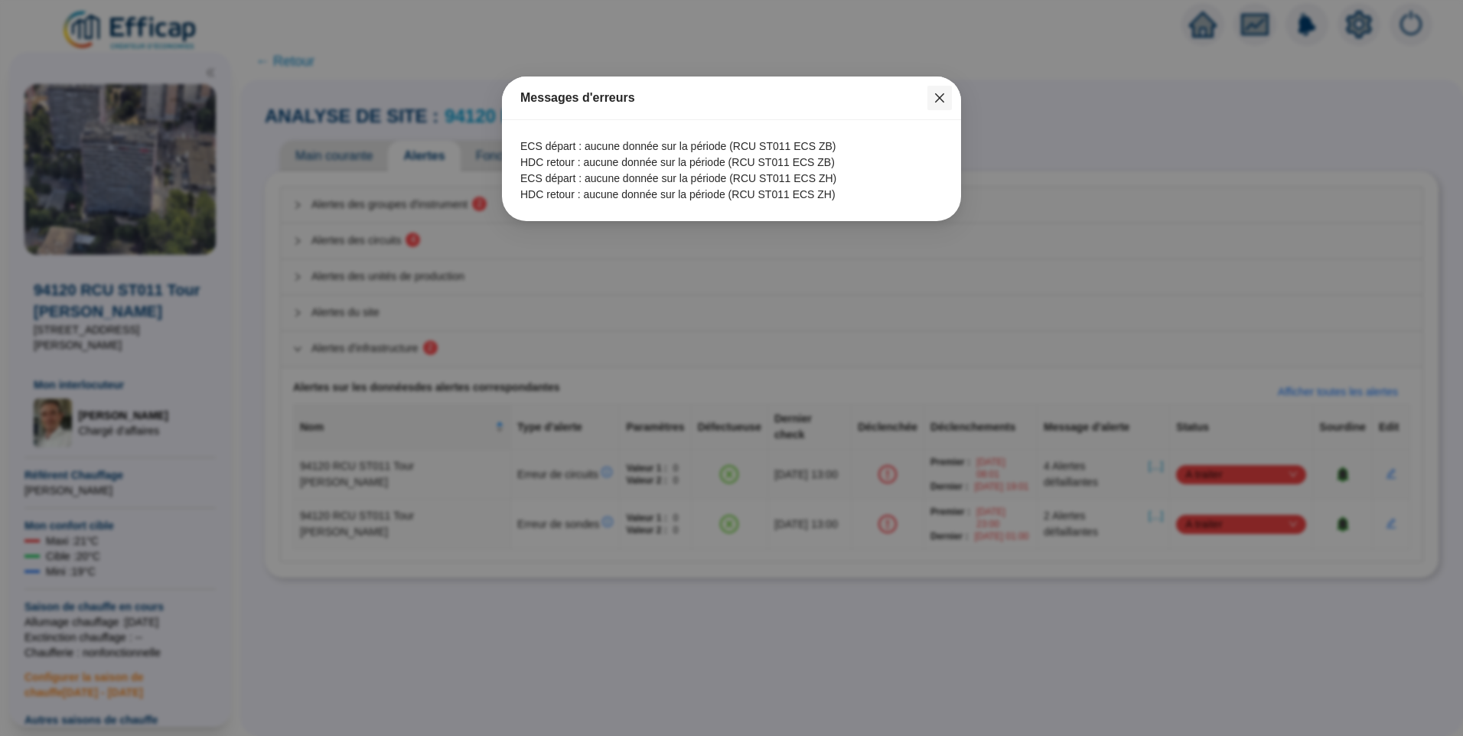
click at [934, 90] on button "Close" at bounding box center [939, 98] width 24 height 24
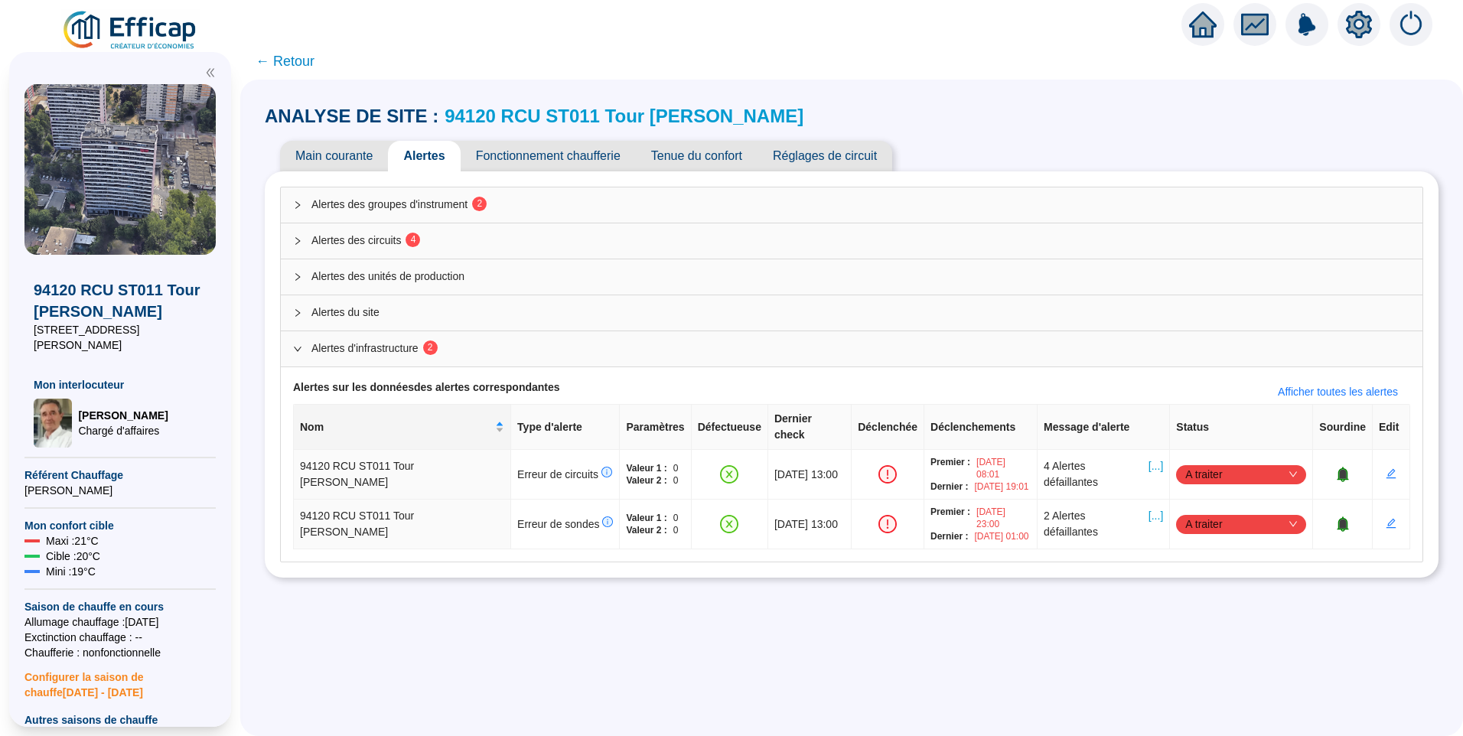
click at [311, 233] on div at bounding box center [302, 241] width 18 height 17
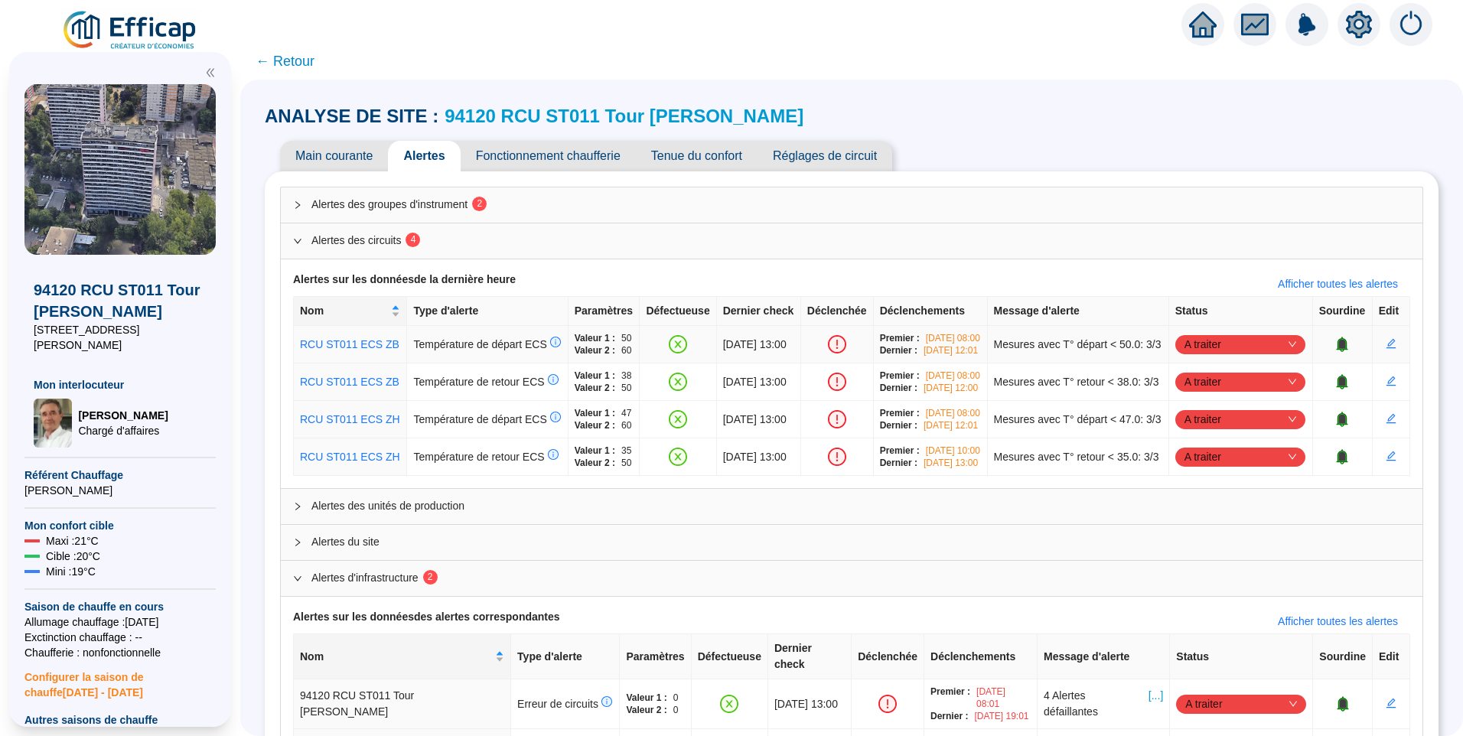
click at [1222, 356] on span "A traiter" at bounding box center [1240, 344] width 112 height 23
click at [1207, 438] on div "Traité" at bounding box center [1233, 434] width 106 height 16
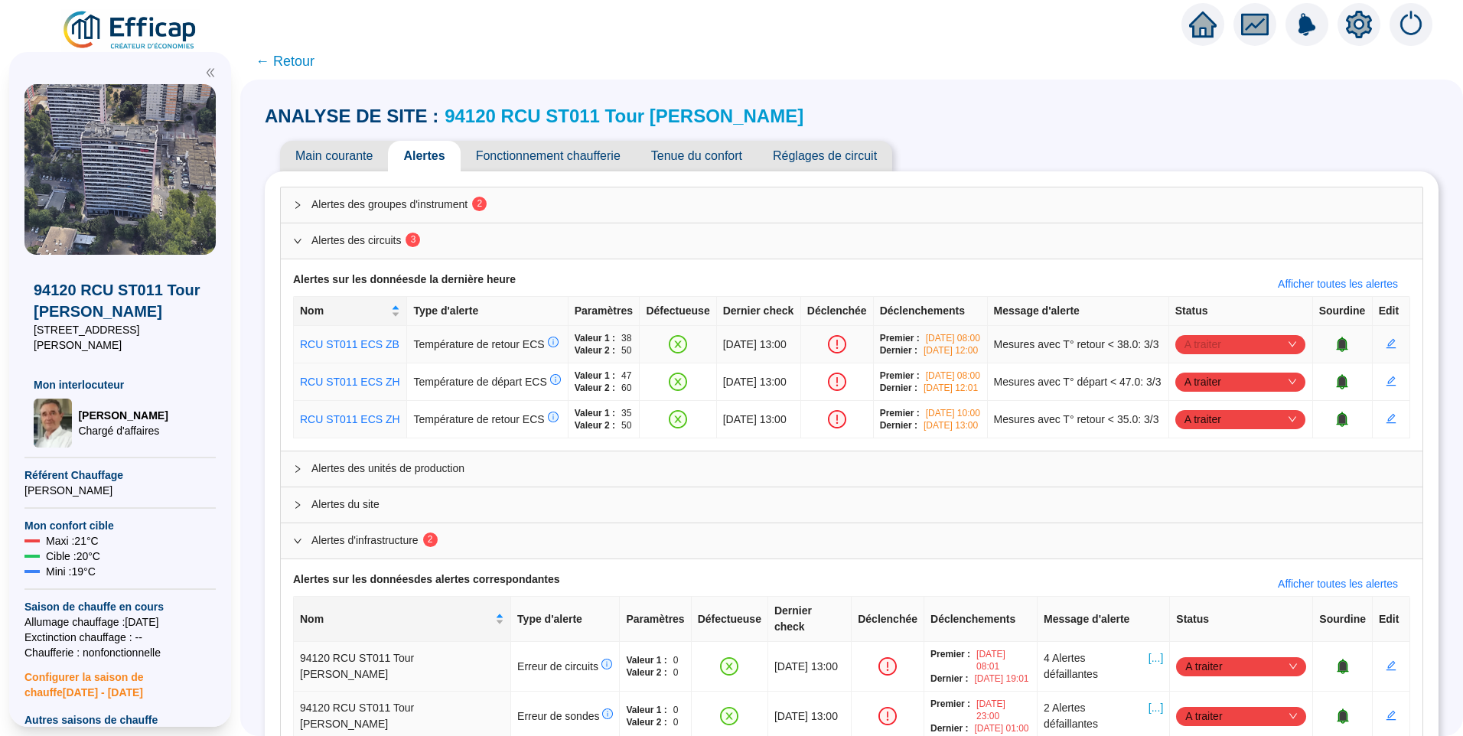
click at [1208, 353] on span "A traiter" at bounding box center [1240, 344] width 112 height 23
click at [1197, 436] on div "Traité" at bounding box center [1233, 434] width 106 height 16
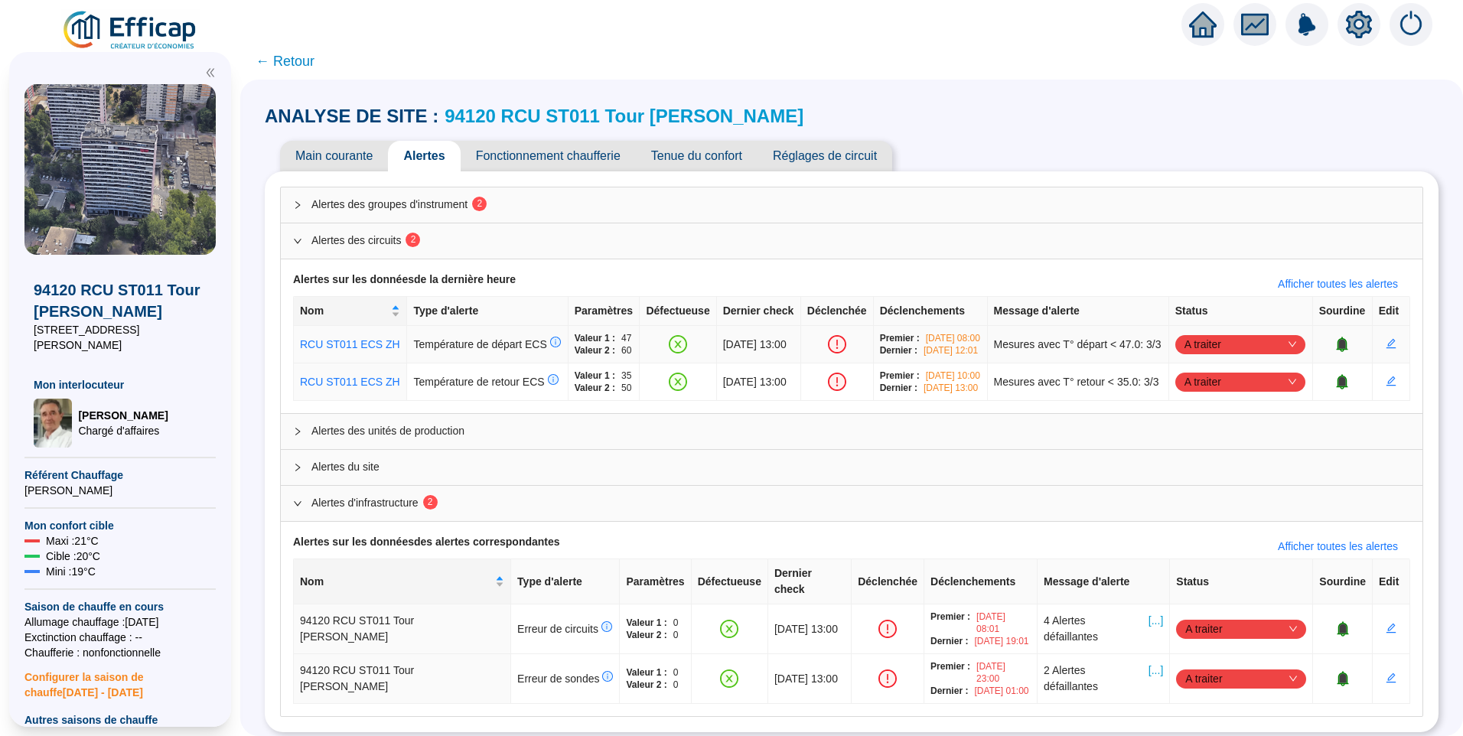
click at [1207, 350] on span "A traiter" at bounding box center [1240, 344] width 112 height 23
click at [1210, 429] on div "Traité" at bounding box center [1233, 434] width 106 height 16
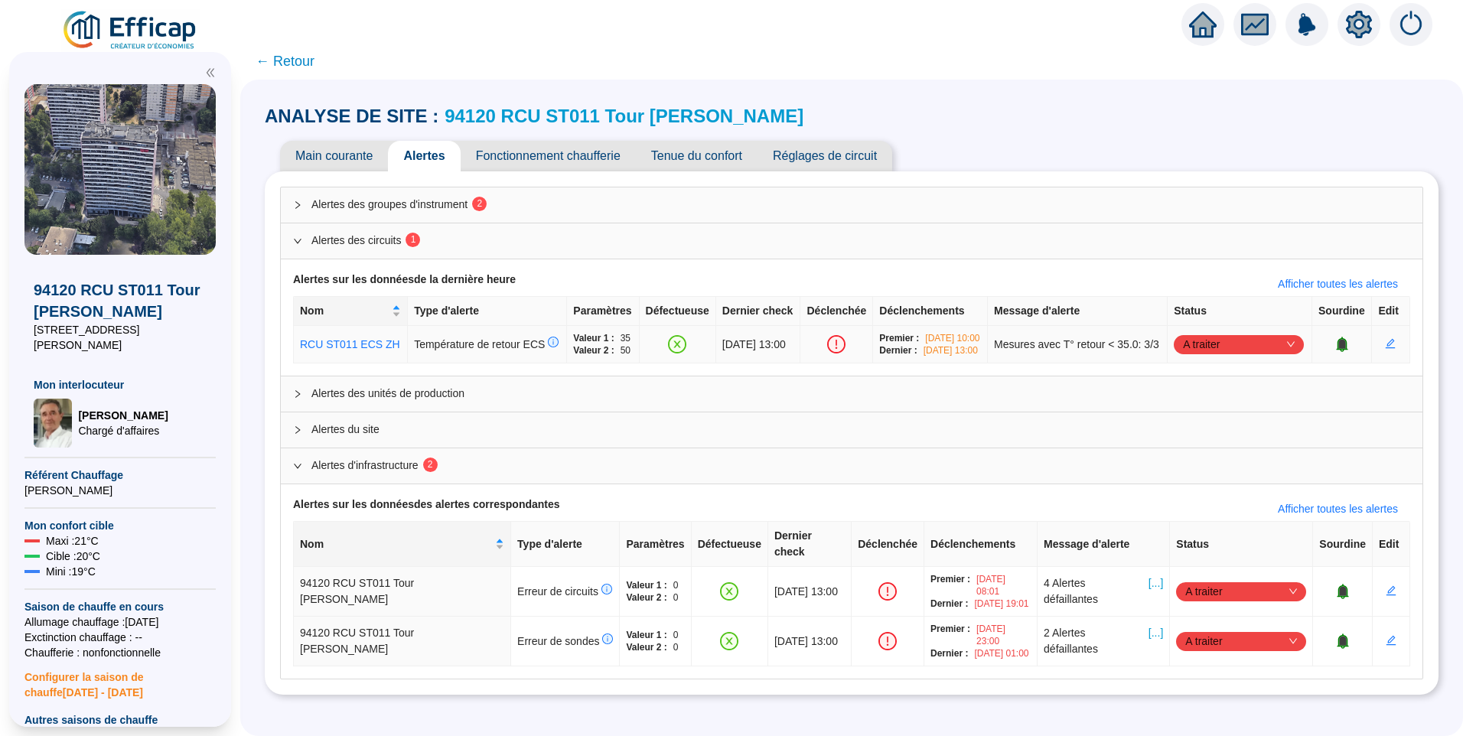
click at [1200, 351] on span "A traiter" at bounding box center [1239, 344] width 112 height 23
click at [1196, 426] on div "Traité" at bounding box center [1233, 434] width 106 height 16
click at [444, 202] on span "Alertes des groupes d'instrument 2" at bounding box center [860, 205] width 1098 height 16
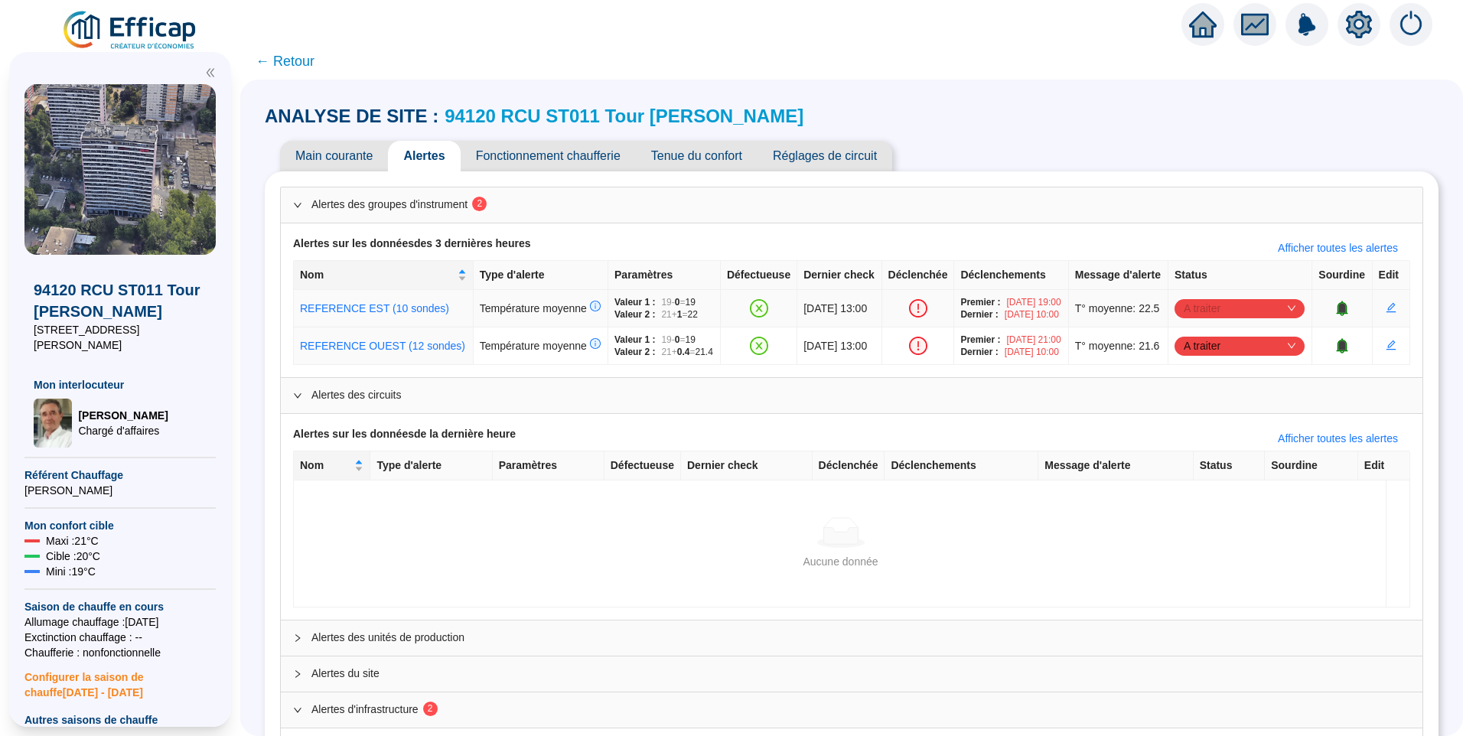
click at [1244, 320] on span "A traiter" at bounding box center [1239, 308] width 112 height 23
click at [1232, 408] on div "Traité" at bounding box center [1233, 414] width 106 height 16
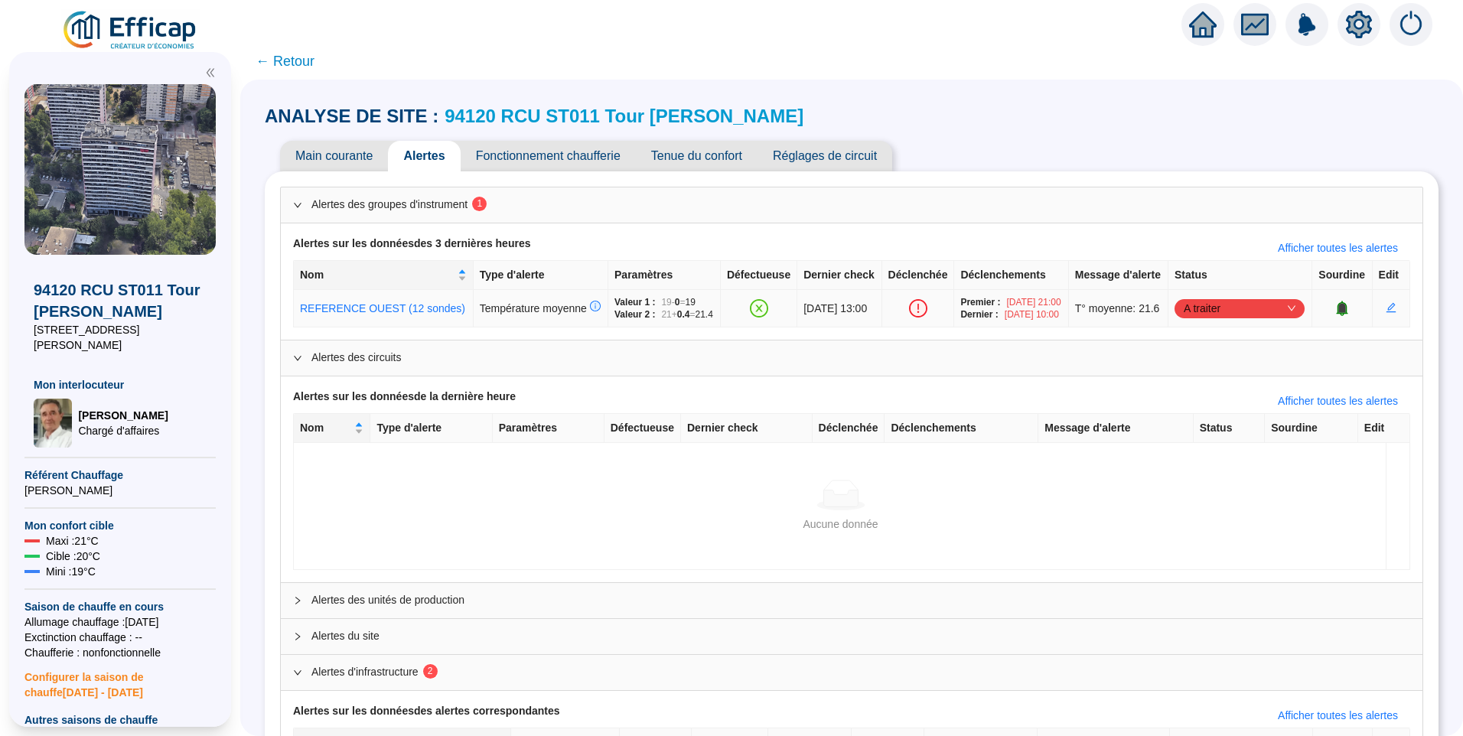
click at [1214, 320] on span "A traiter" at bounding box center [1239, 308] width 112 height 23
click at [1228, 406] on div "Traité" at bounding box center [1233, 414] width 106 height 16
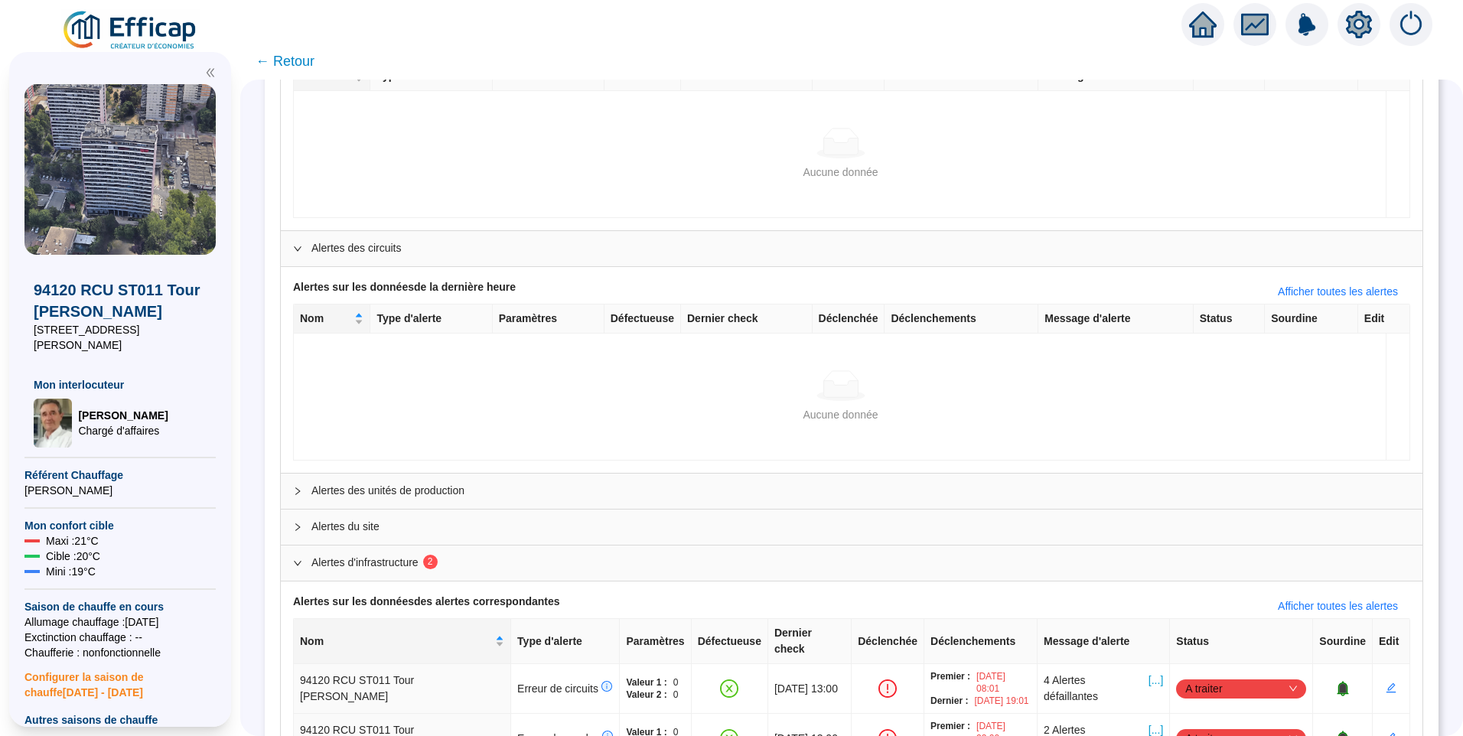
scroll to position [284, 0]
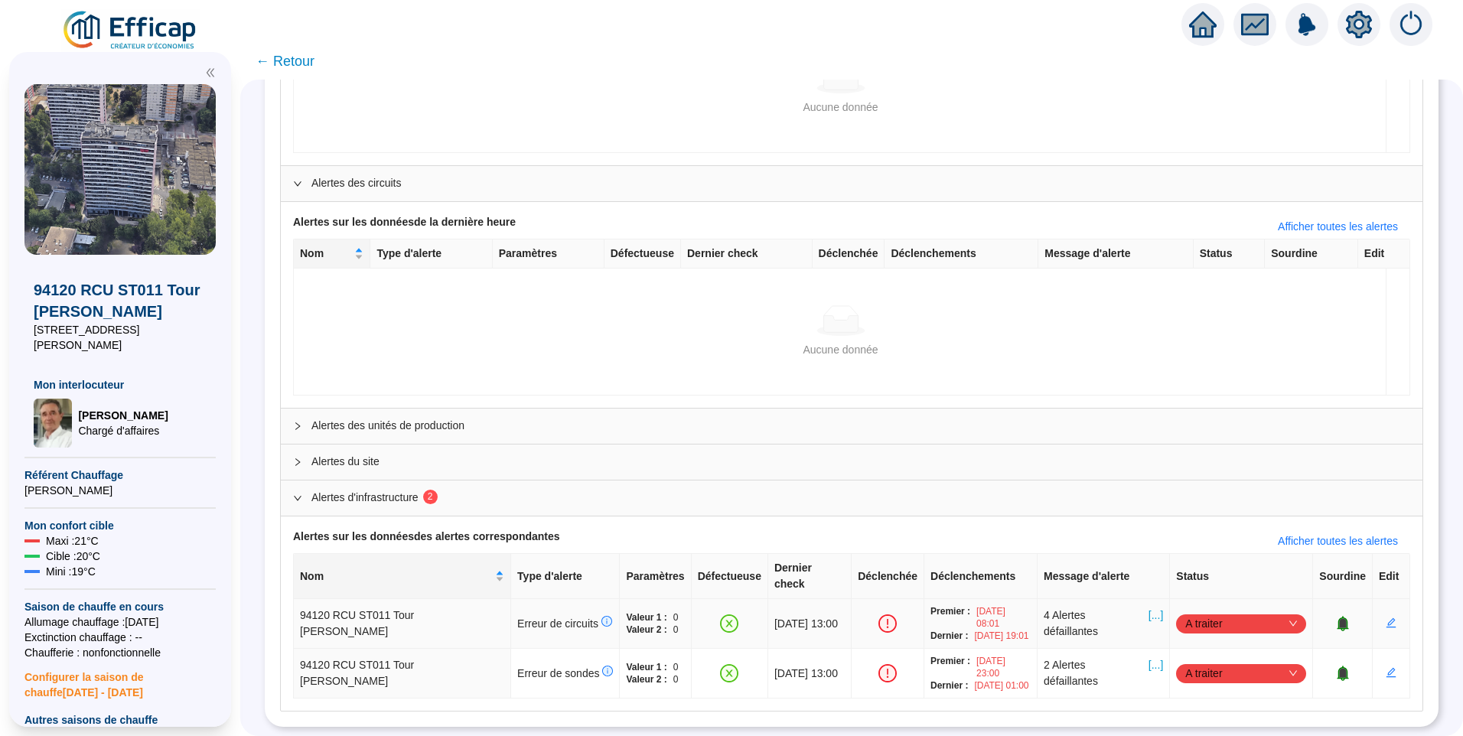
click at [1148, 607] on span "[...]" at bounding box center [1155, 623] width 15 height 32
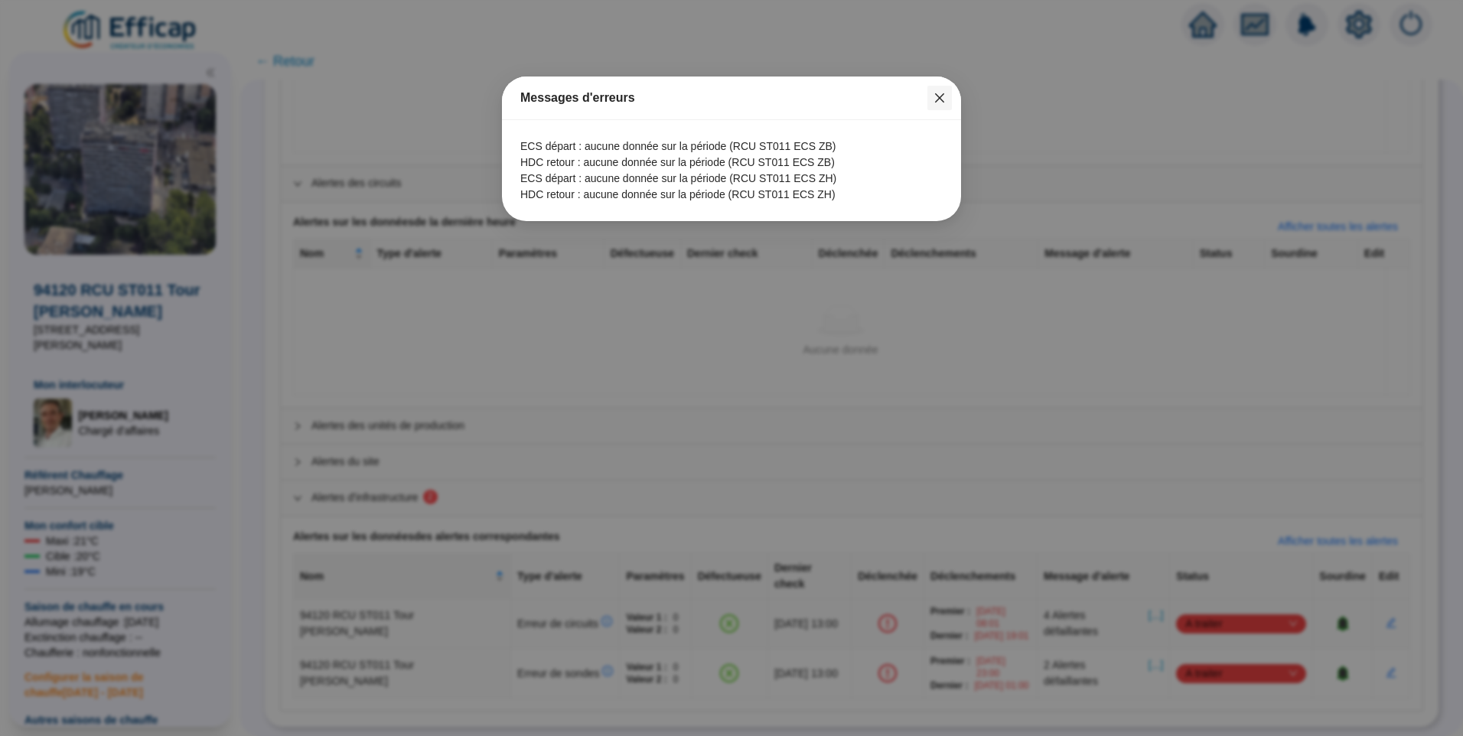
click at [941, 98] on icon "close" at bounding box center [939, 98] width 12 height 12
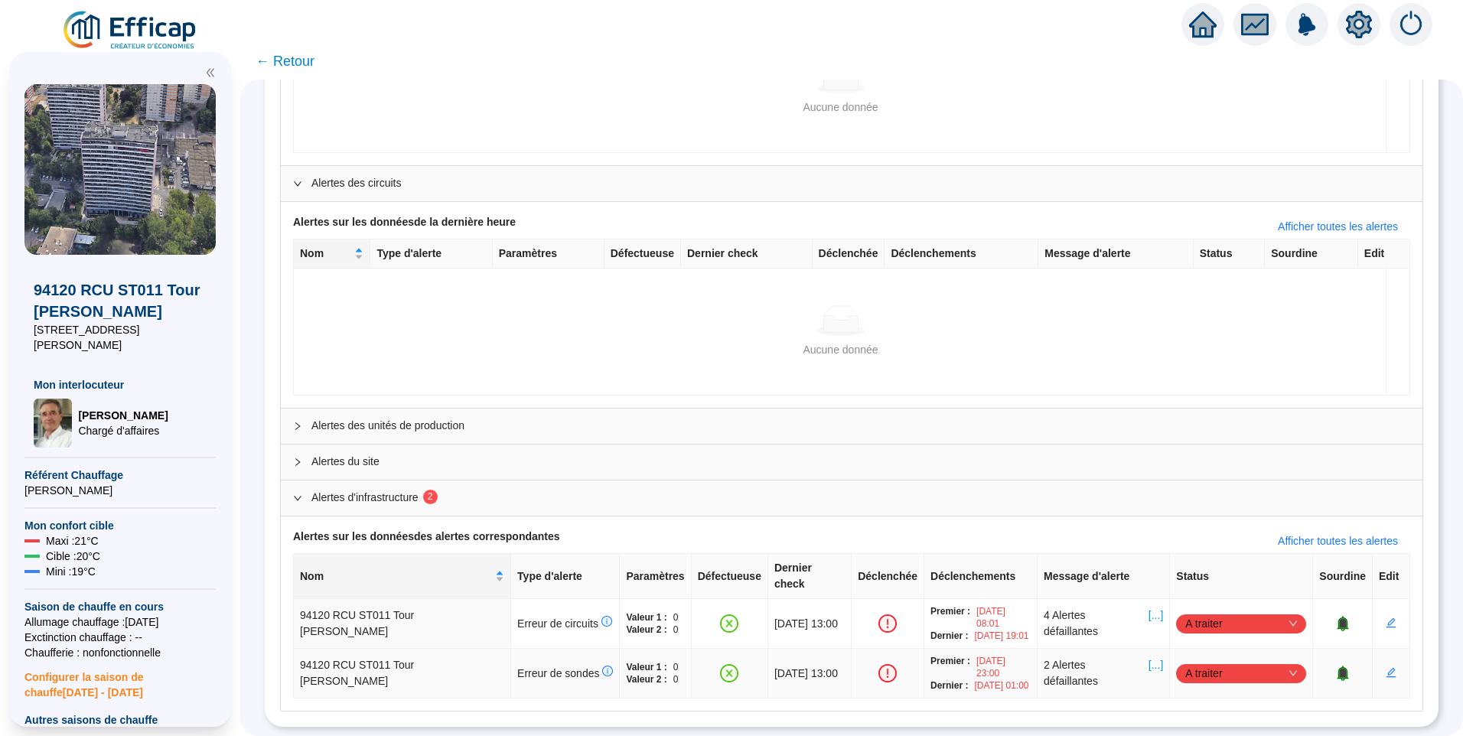
click at [1148, 657] on span "[...]" at bounding box center [1155, 673] width 15 height 32
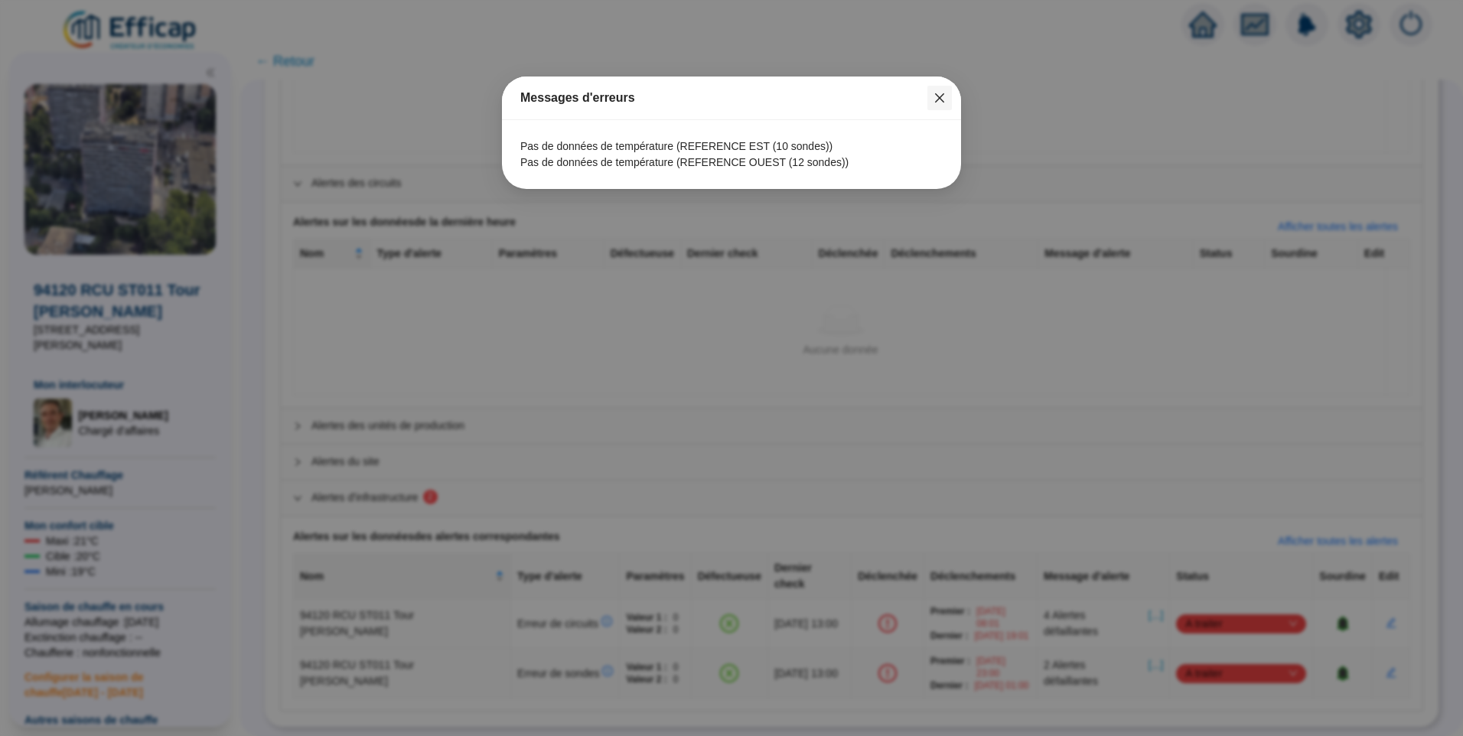
click at [947, 95] on span "Fermer" at bounding box center [939, 98] width 24 height 12
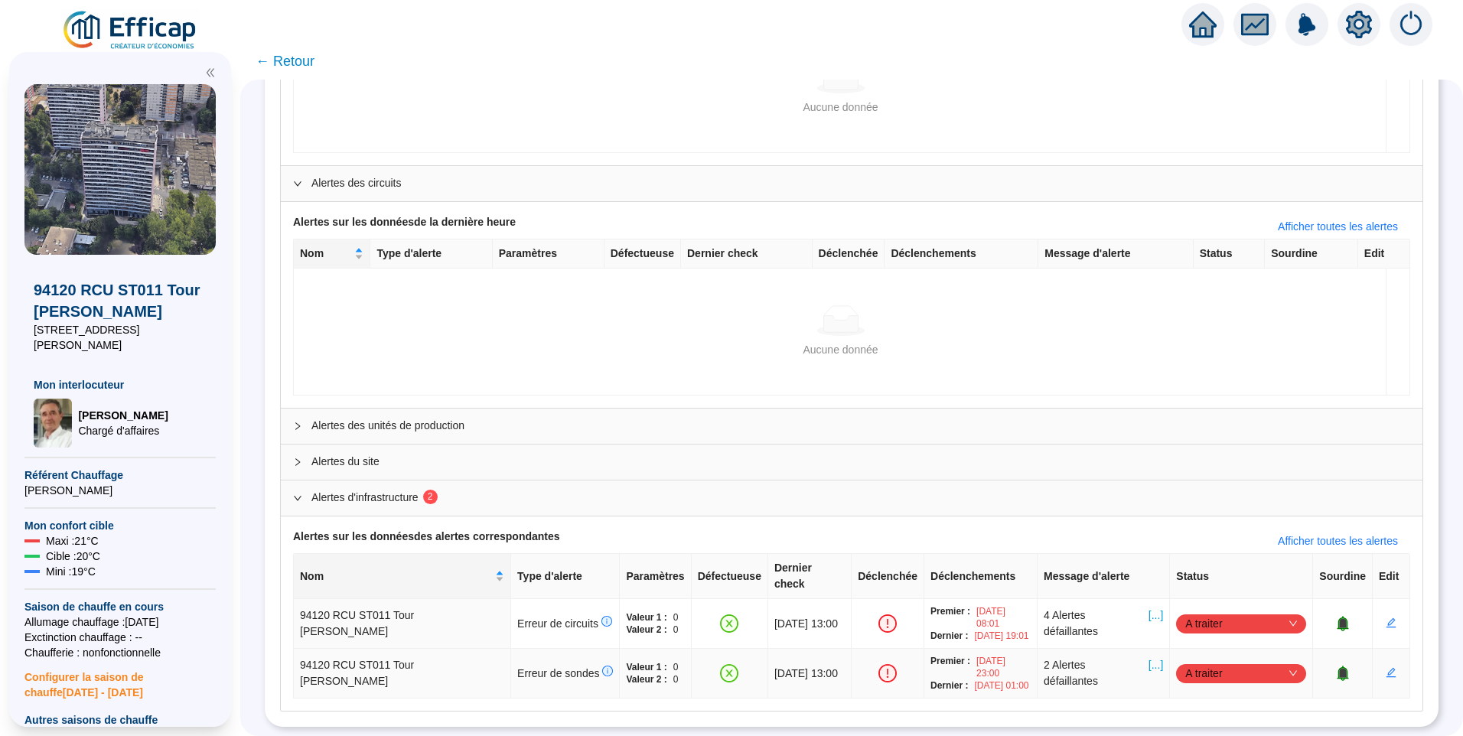
click at [1202, 662] on span "A traiter" at bounding box center [1241, 673] width 112 height 23
click at [1207, 630] on div "Traité" at bounding box center [1233, 628] width 106 height 16
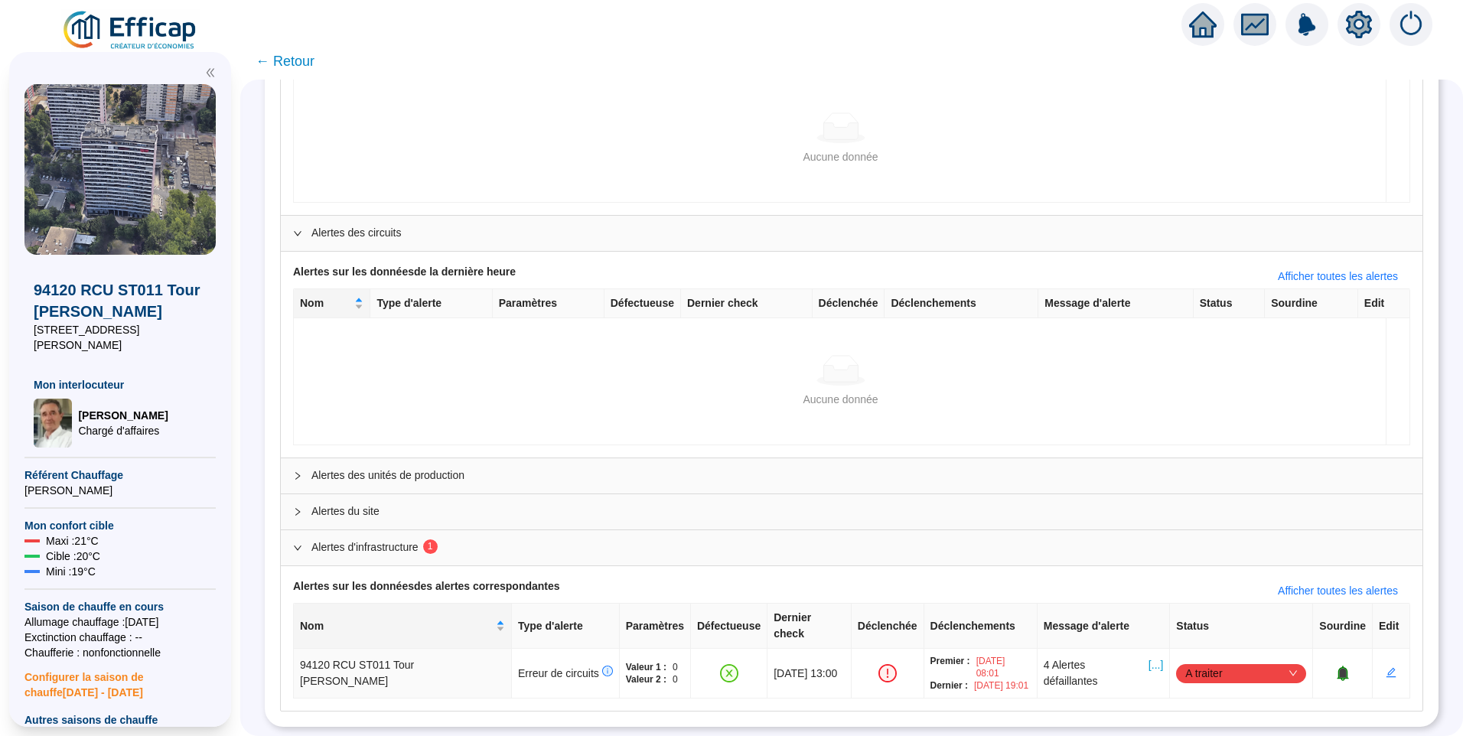
scroll to position [222, 0]
click at [1207, 662] on span "A traiter" at bounding box center [1241, 673] width 112 height 23
click at [1202, 633] on div "Traité" at bounding box center [1233, 628] width 106 height 16
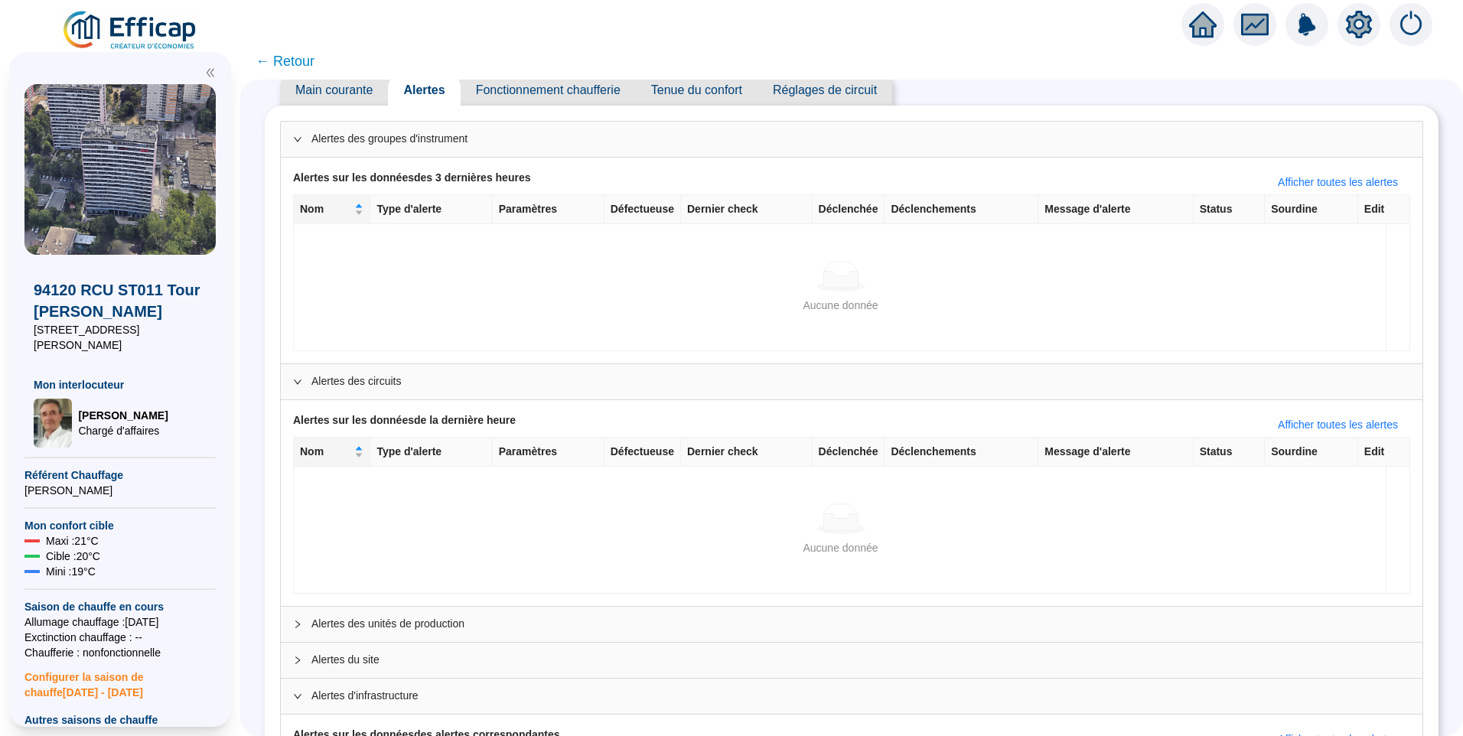
scroll to position [0, 0]
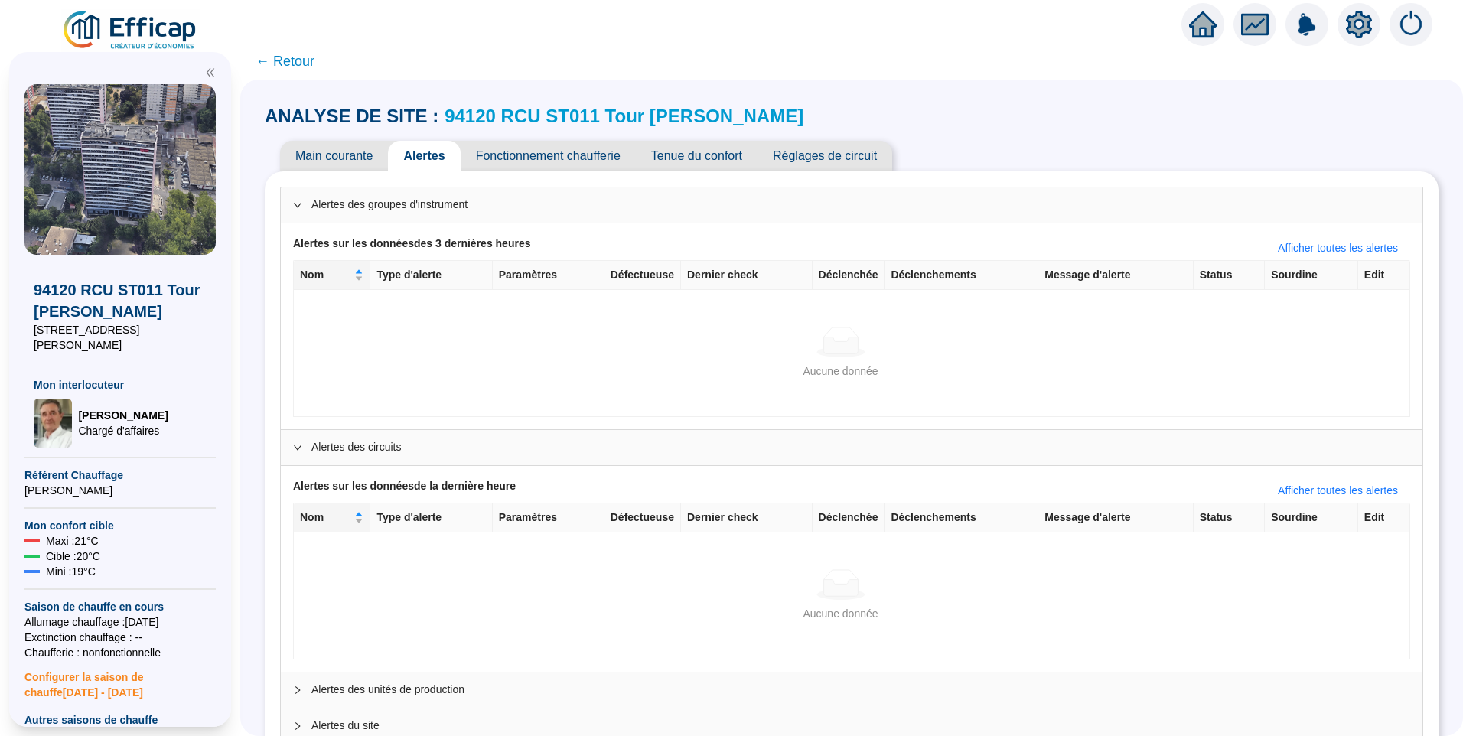
click at [531, 155] on span "Fonctionnement chaufferie" at bounding box center [547, 156] width 175 height 31
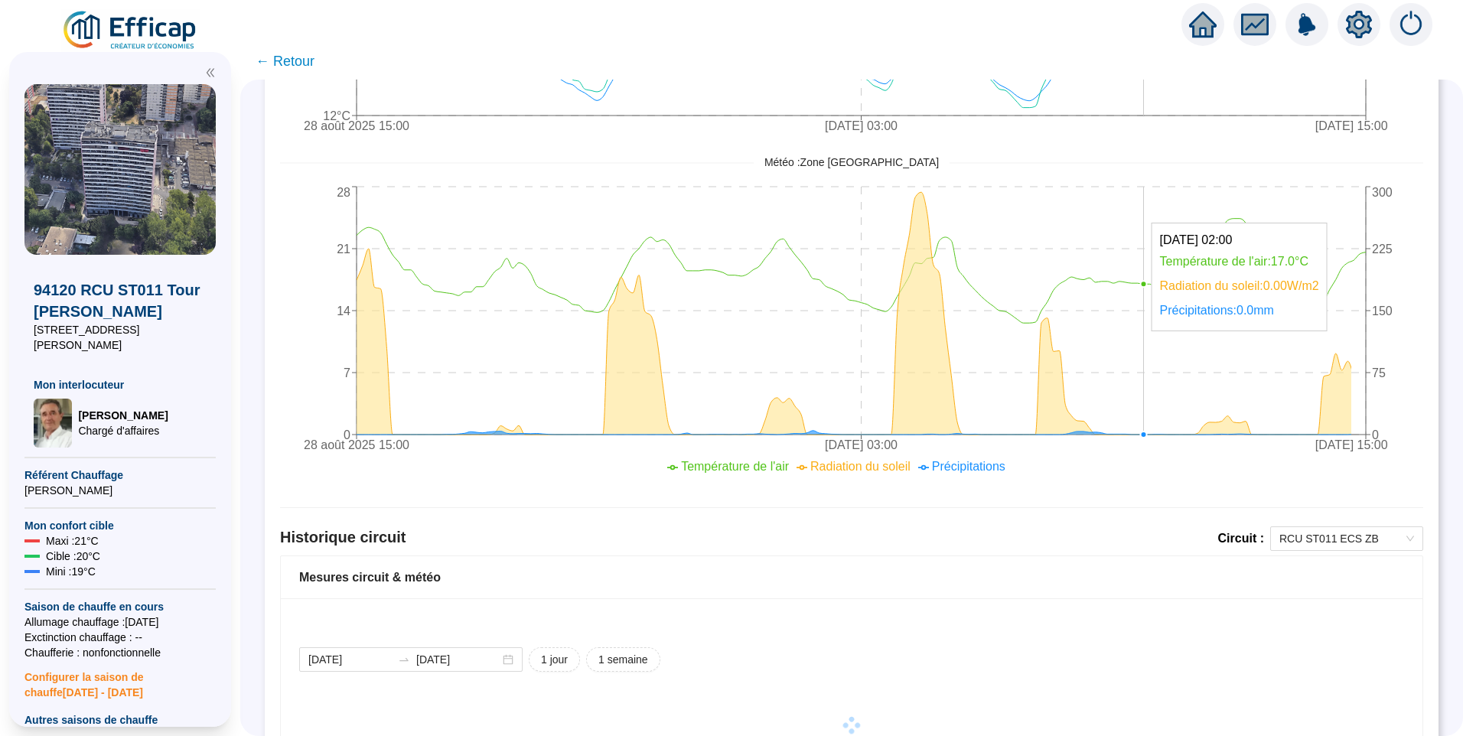
scroll to position [660, 0]
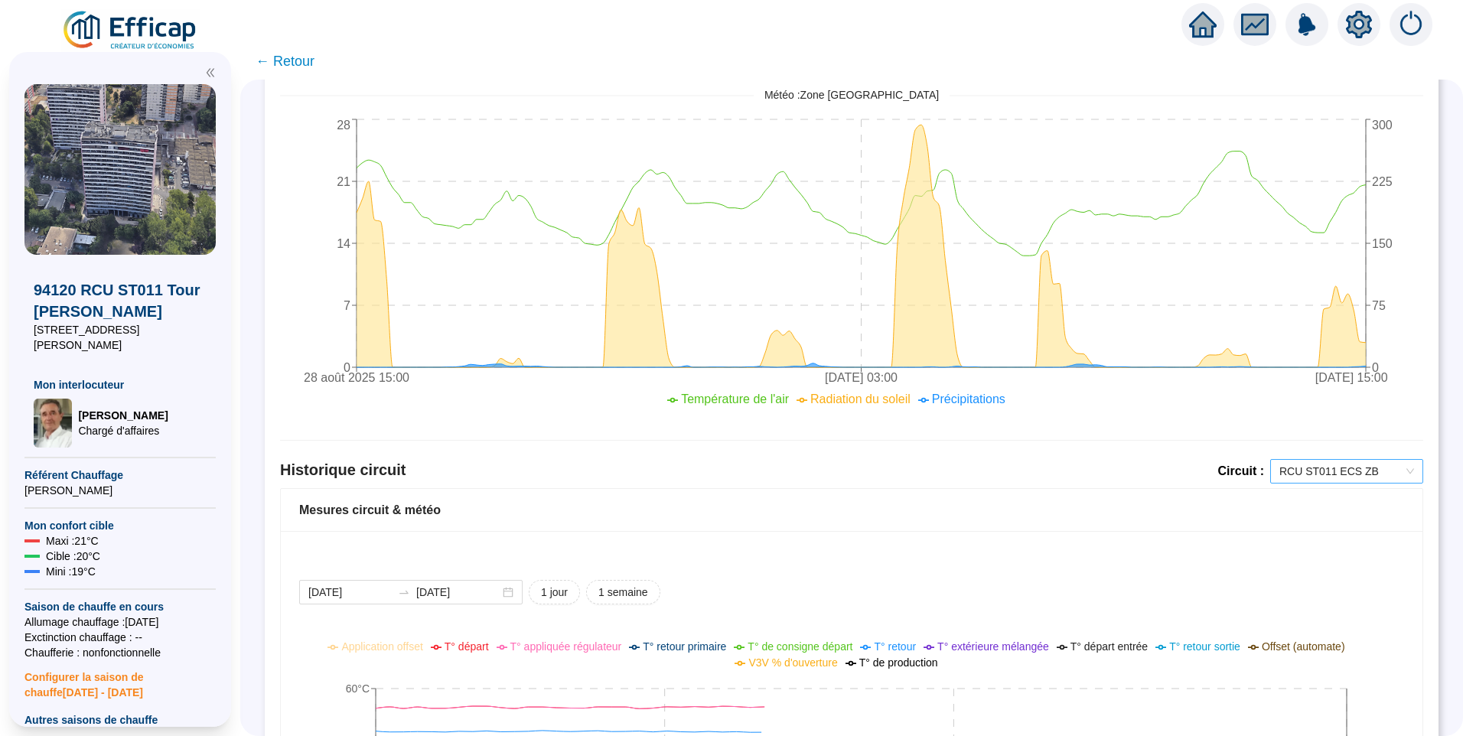
click at [1279, 468] on span "RCU ST011 ECS ZB" at bounding box center [1346, 471] width 135 height 23
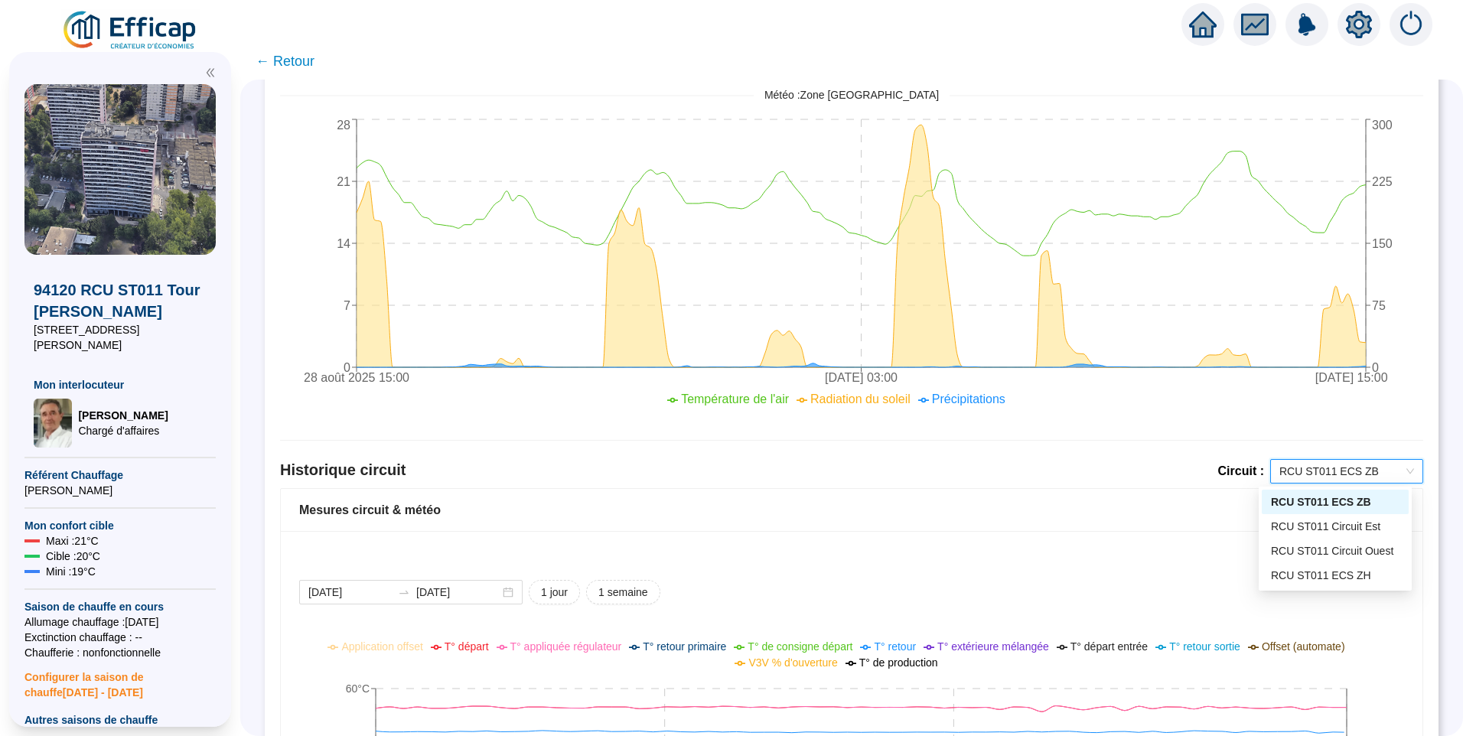
click at [1039, 460] on div "Historique circuit Circuit : RCU ST011 ECS ZB RCU ST011 ECS ZB" at bounding box center [851, 473] width 1143 height 29
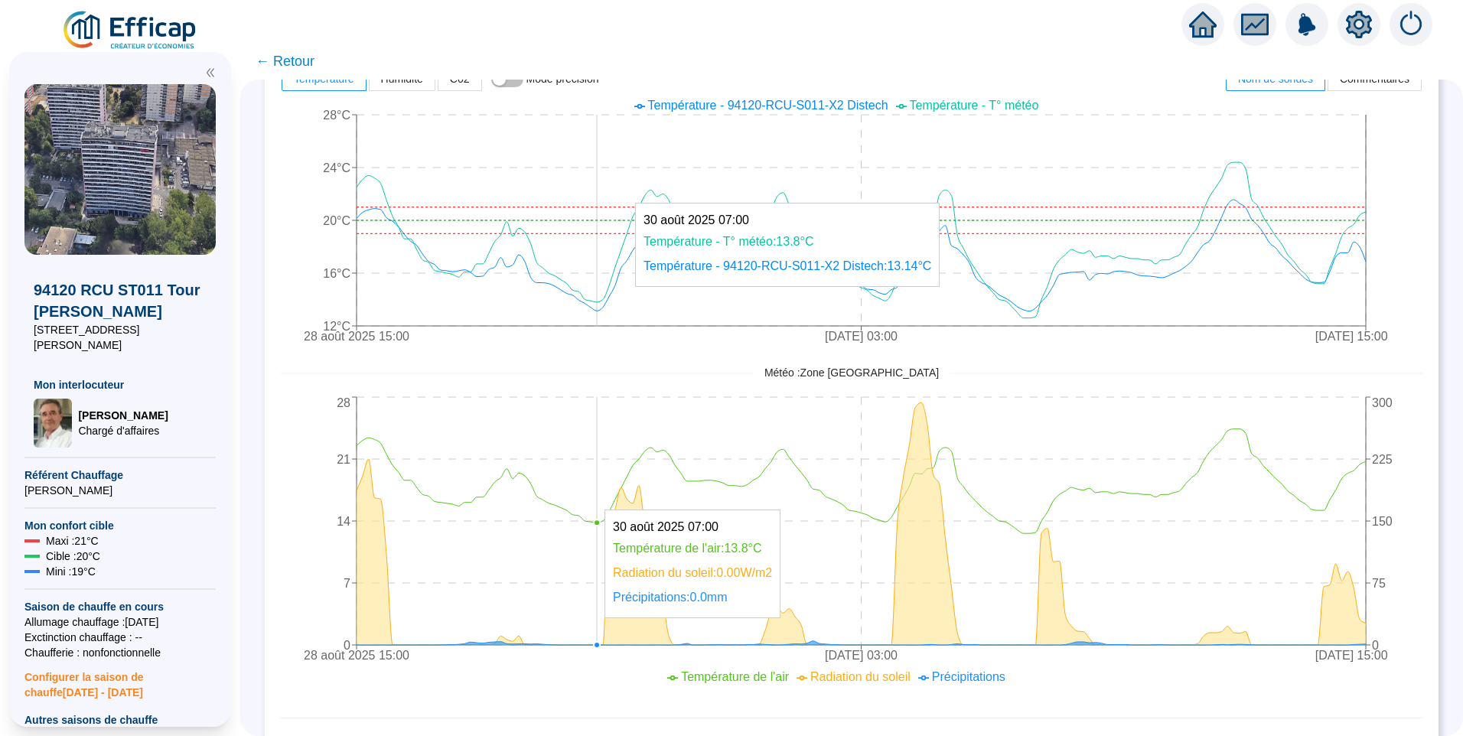
scroll to position [535, 0]
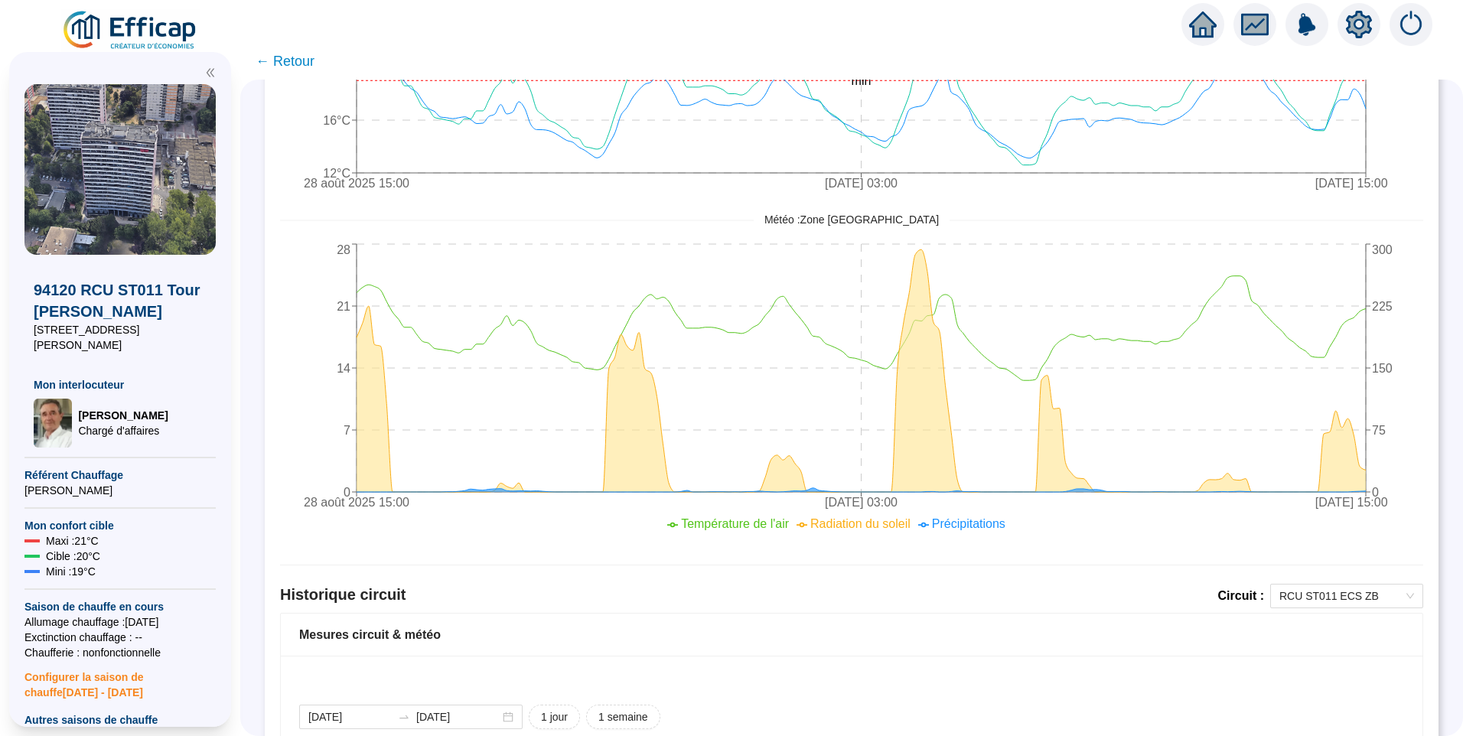
drag, startPoint x: 146, startPoint y: 18, endPoint x: 629, endPoint y: 41, distance: 483.2
click at [629, 41] on div at bounding box center [731, 21] width 1463 height 43
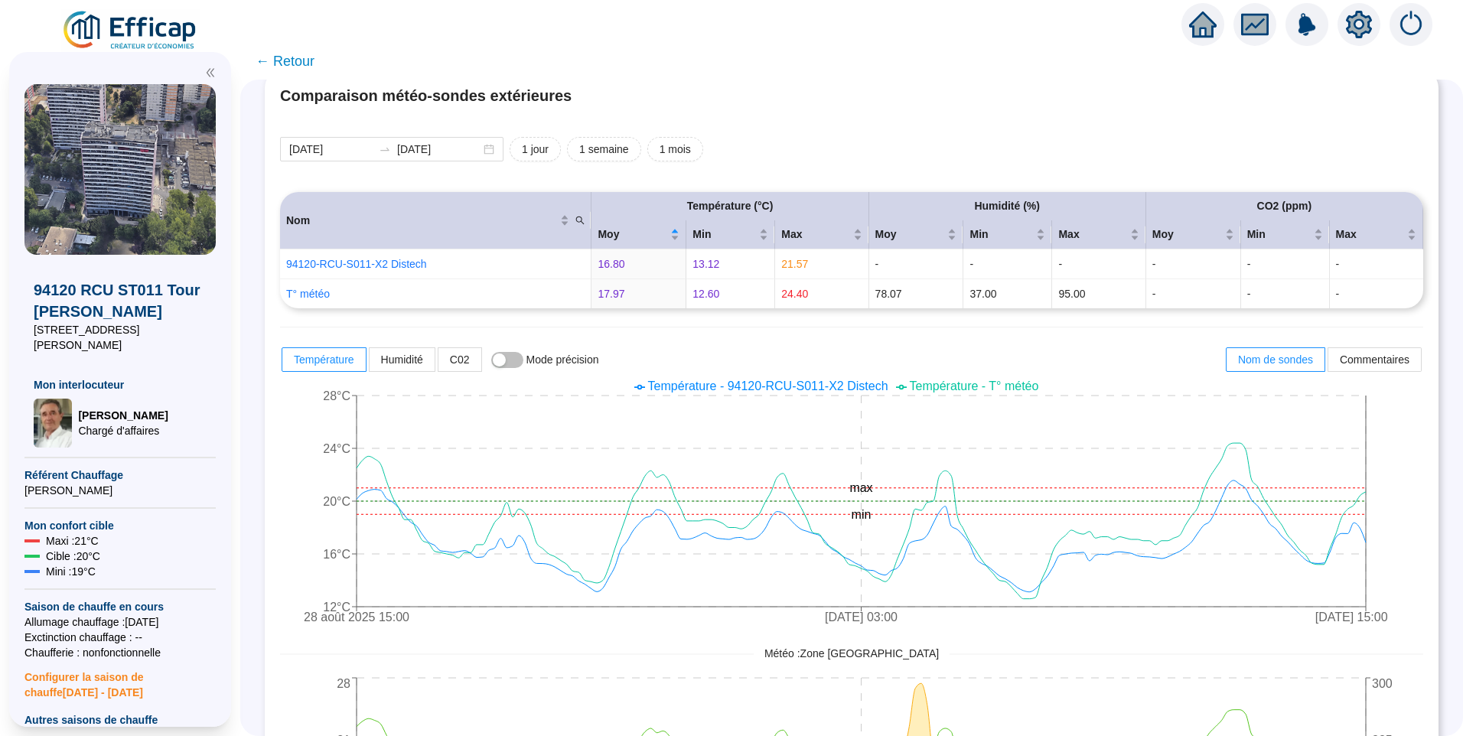
scroll to position [0, 0]
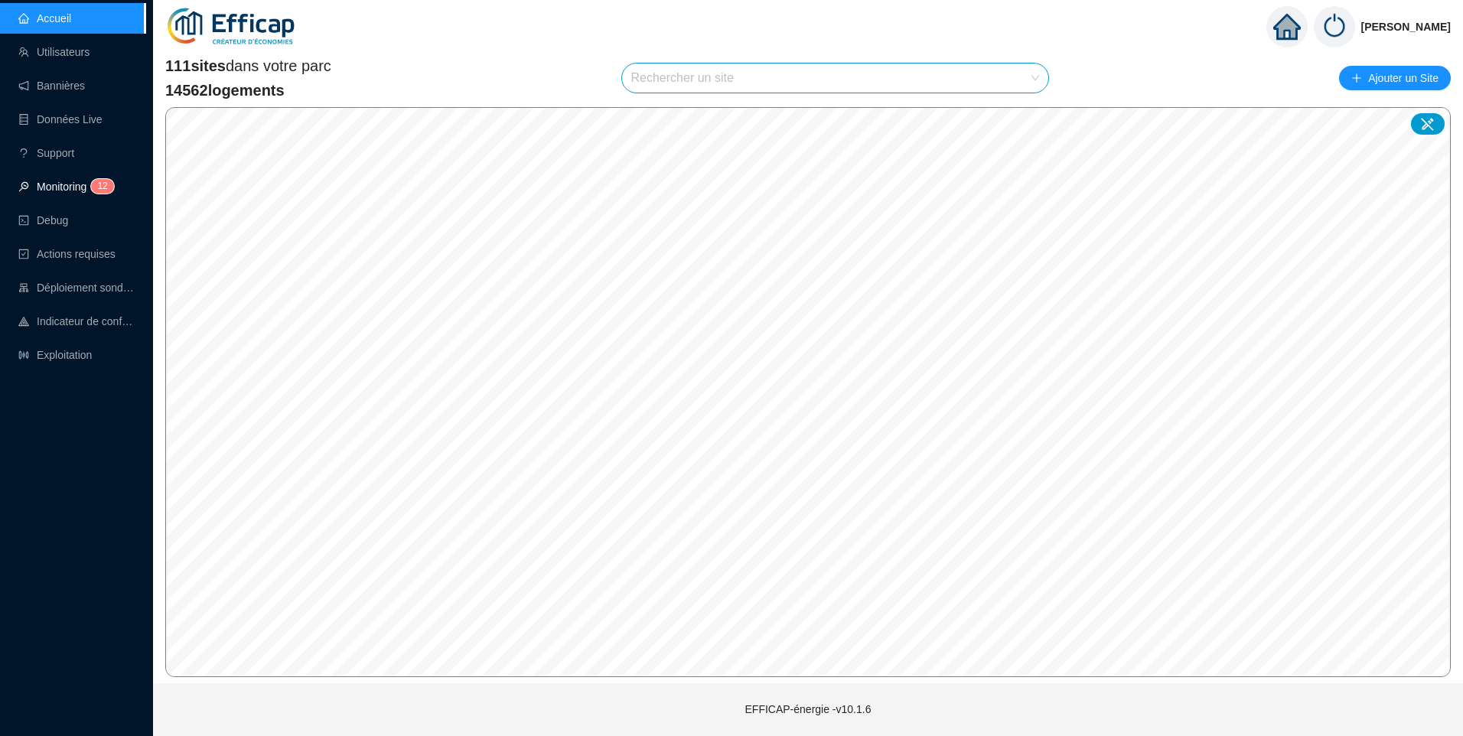
click at [60, 183] on link "Monitoring 1 2" at bounding box center [63, 187] width 91 height 12
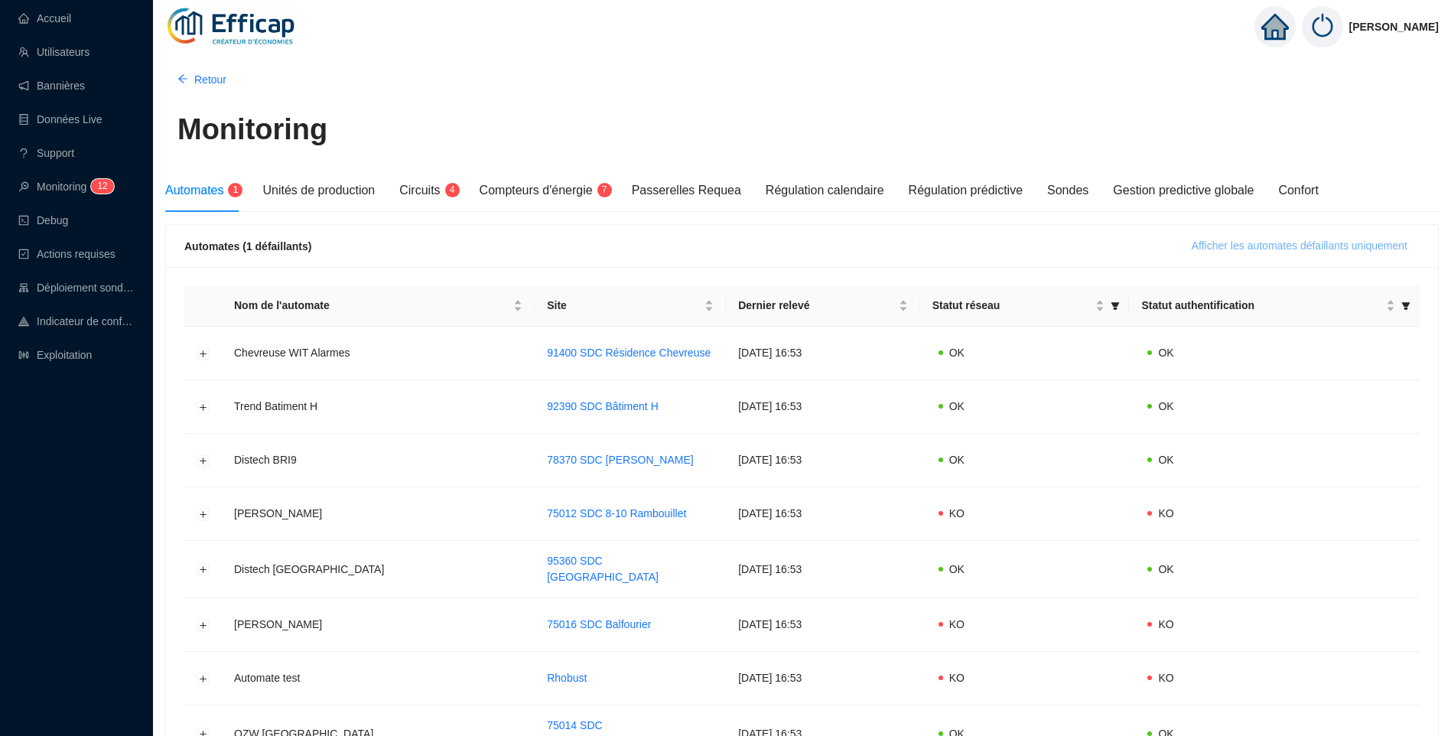
click at [1310, 250] on span "Afficher les automates défaillants uniquement" at bounding box center [1300, 246] width 216 height 16
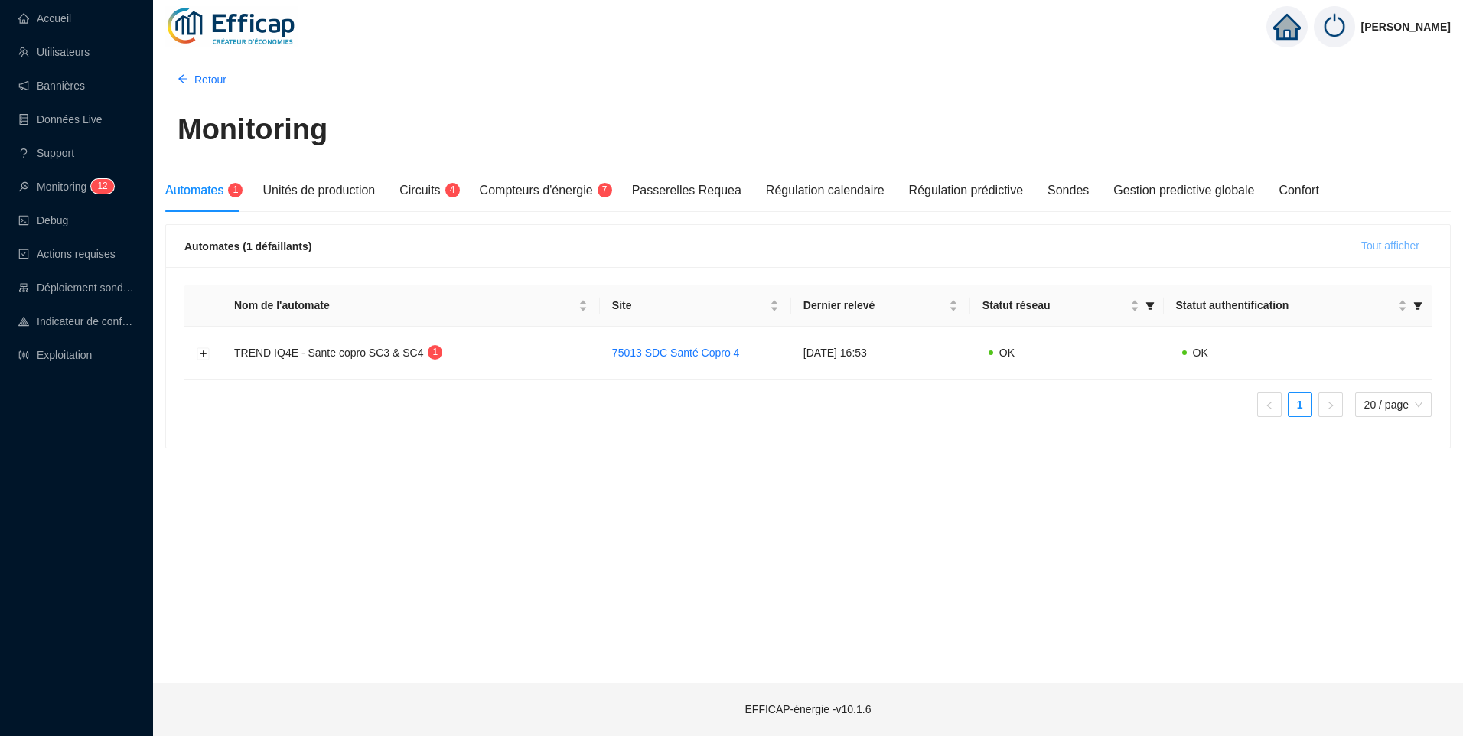
click at [1403, 248] on span "Tout afficher" at bounding box center [1390, 246] width 58 height 16
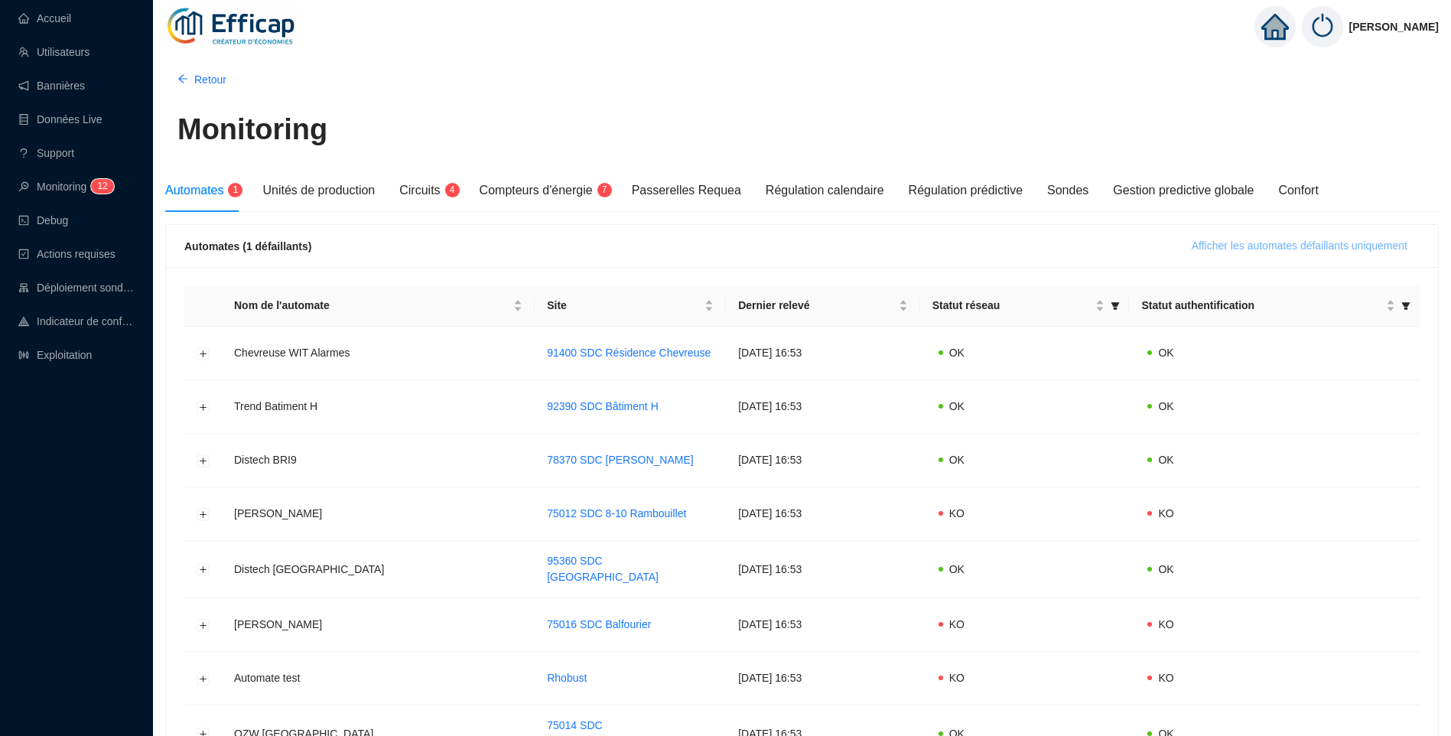
click at [1403, 248] on span "Afficher les automates défaillants uniquement" at bounding box center [1300, 246] width 216 height 16
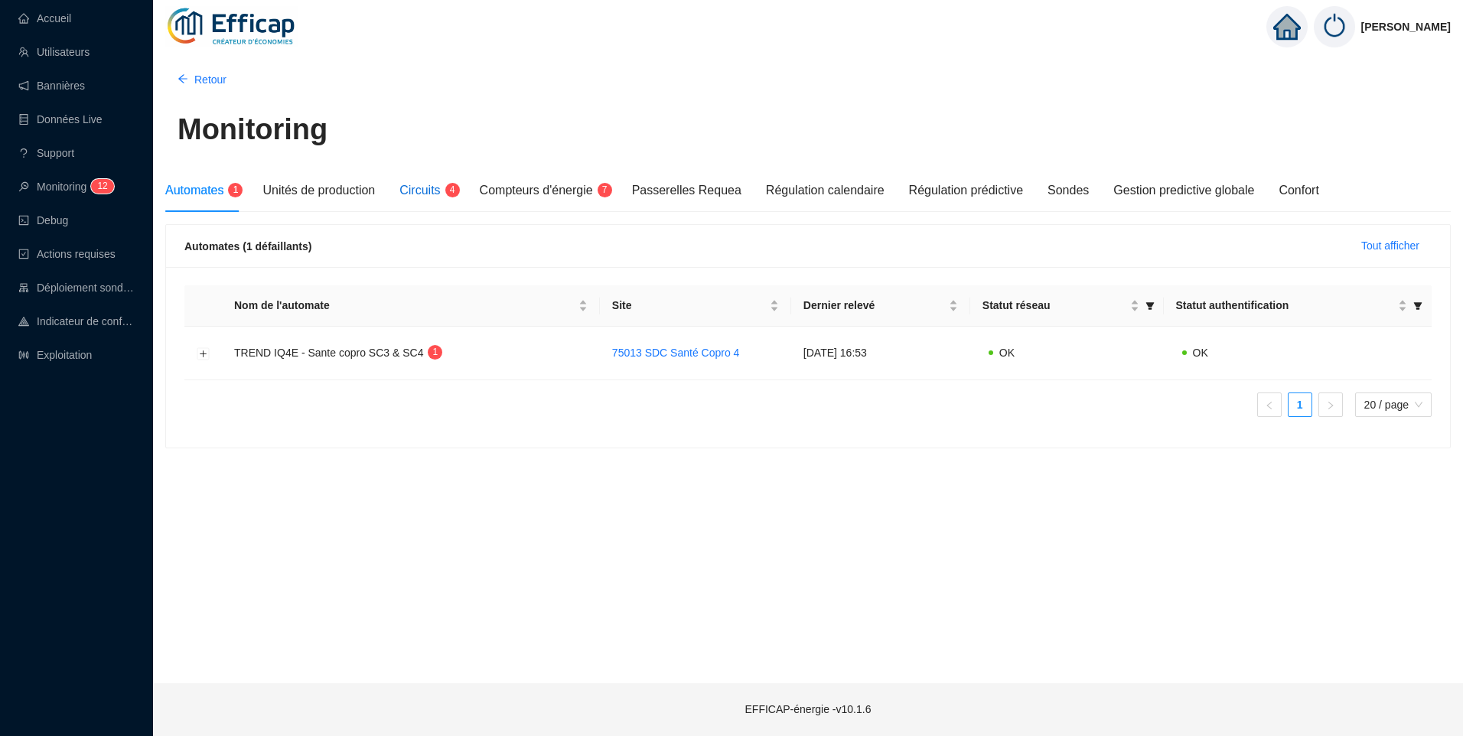
click at [416, 191] on span "Circuits" at bounding box center [419, 190] width 41 height 13
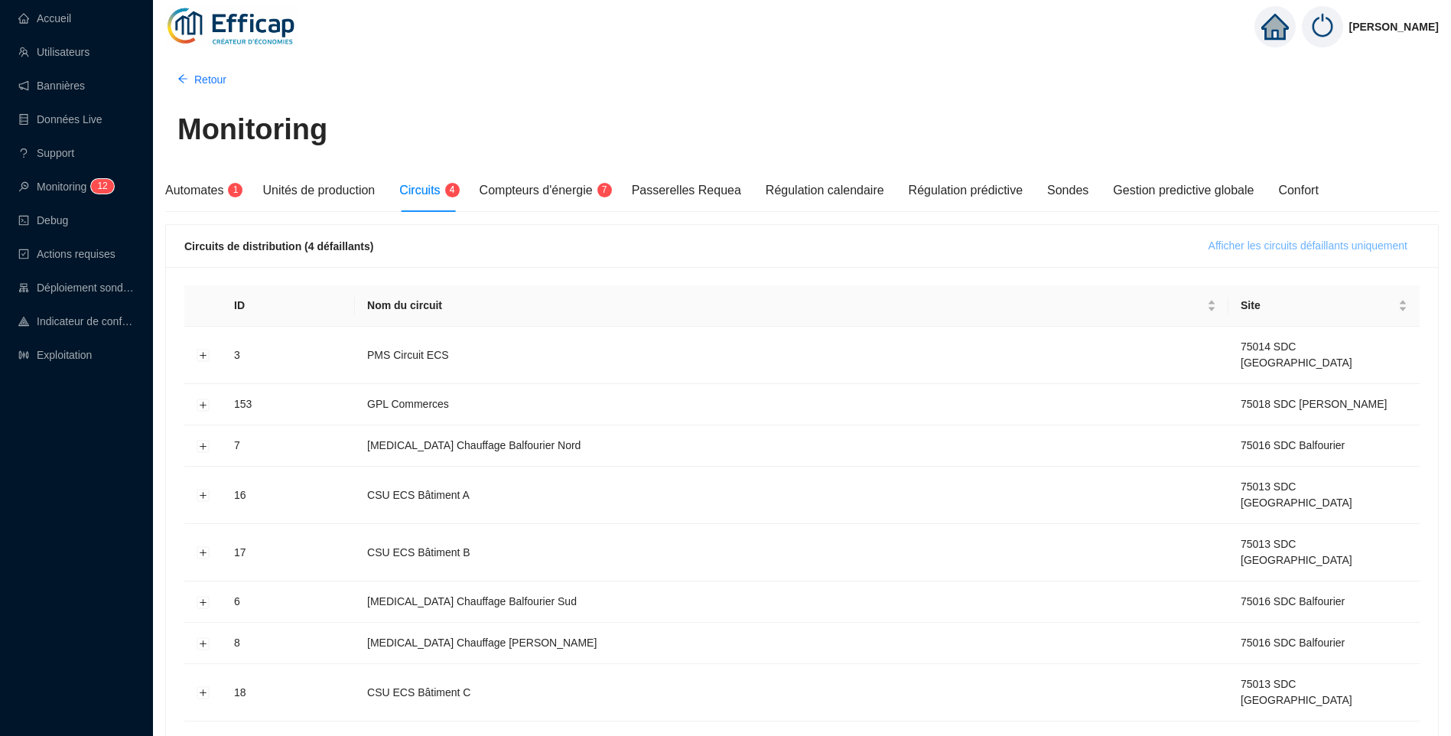
click at [1366, 242] on span "Afficher les circuits défaillants uniquement" at bounding box center [1308, 246] width 199 height 16
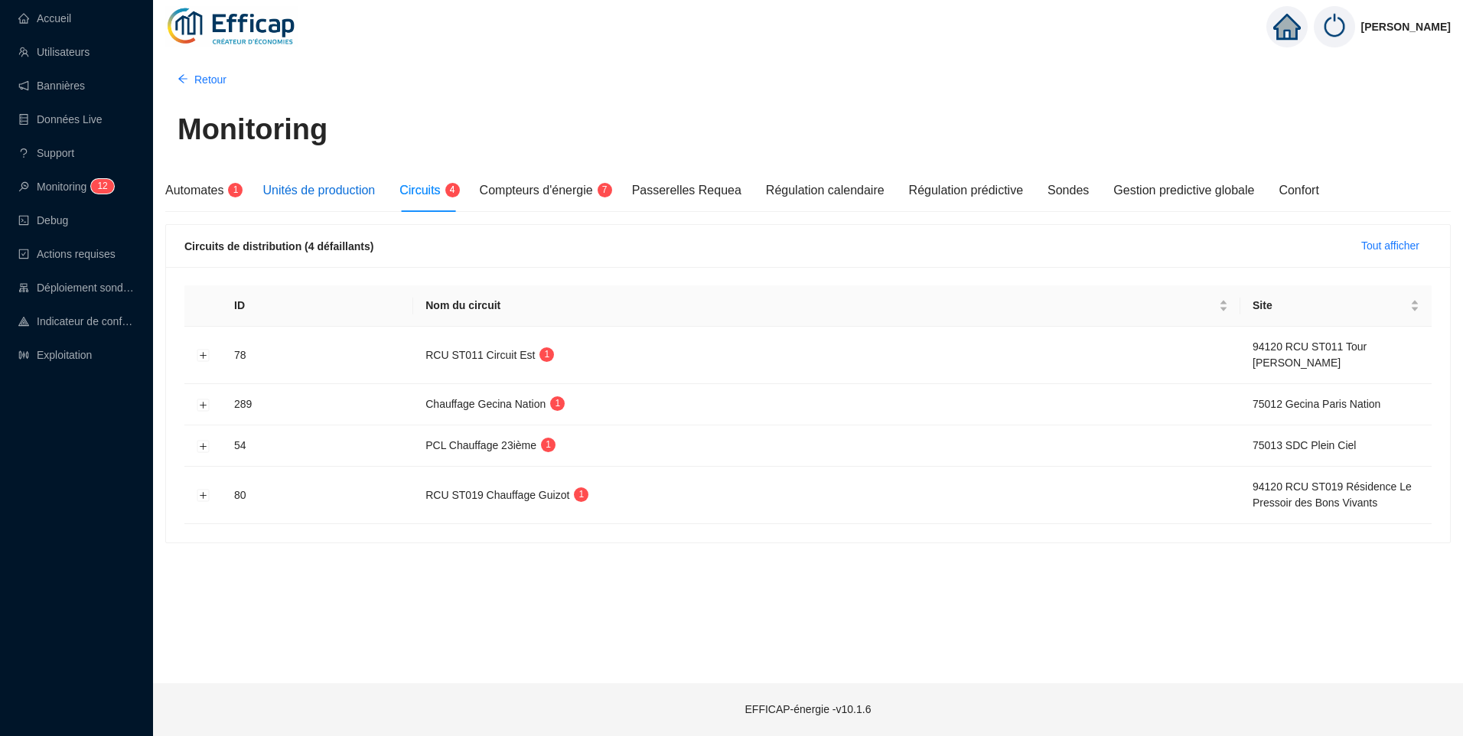
click at [337, 191] on span "Unités de production" at bounding box center [318, 190] width 112 height 13
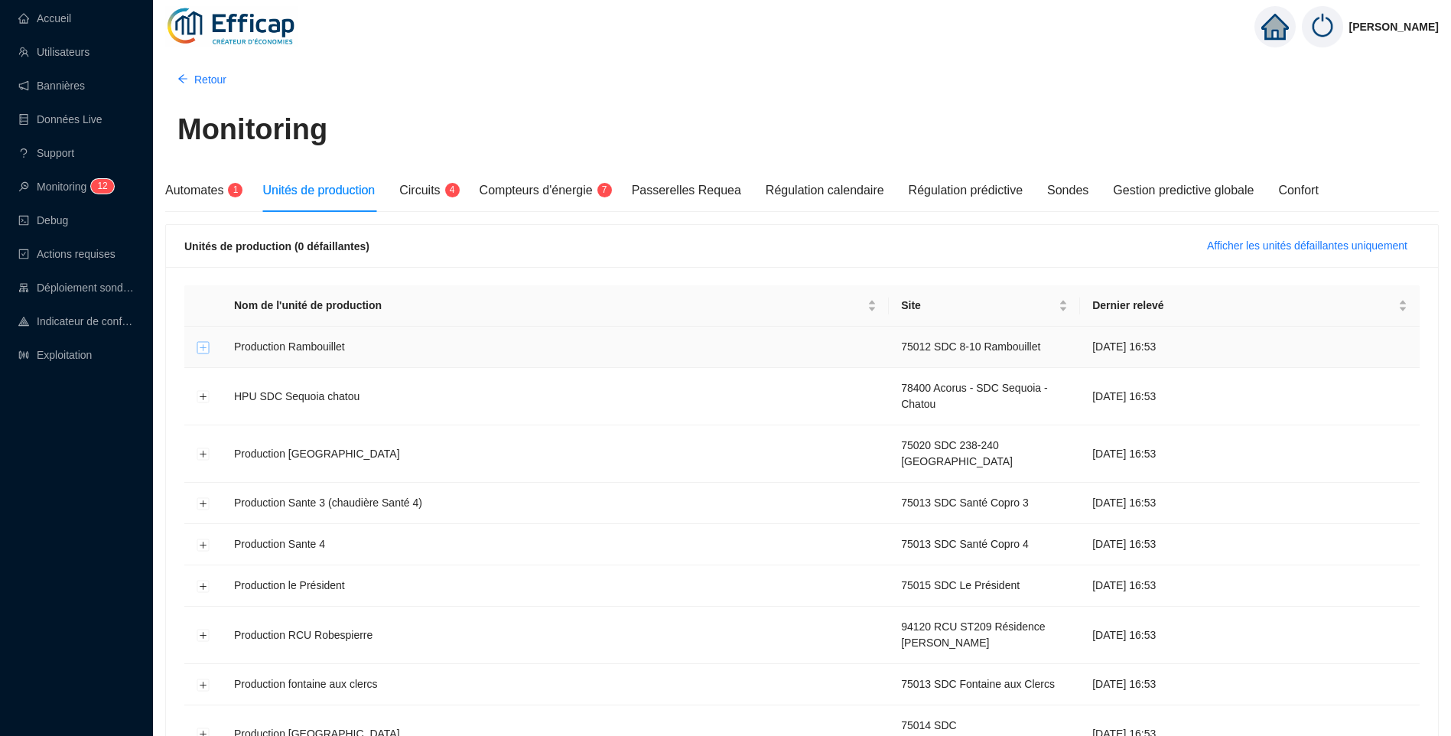
click at [203, 350] on button "Développer la ligne" at bounding box center [203, 347] width 12 height 12
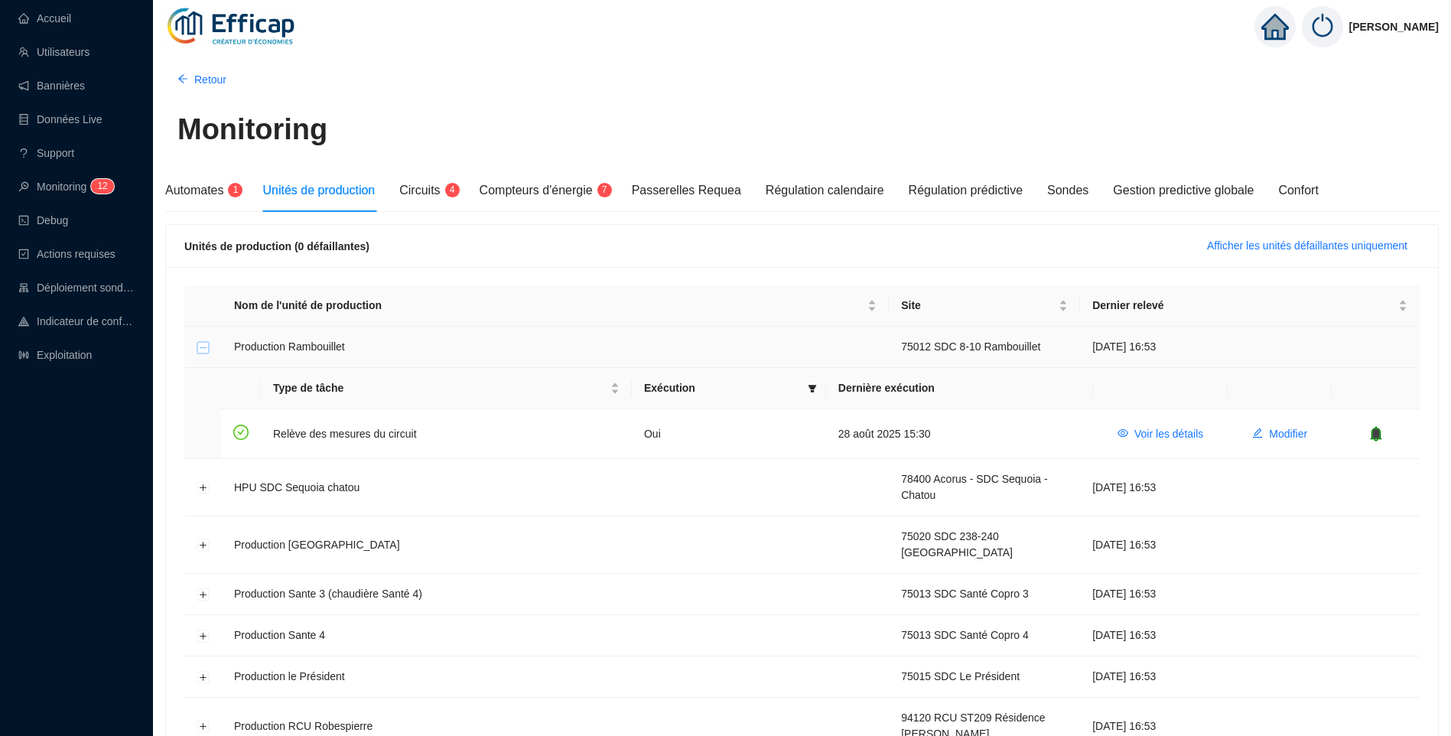
click at [203, 350] on button "Réduire la ligne" at bounding box center [203, 347] width 12 height 12
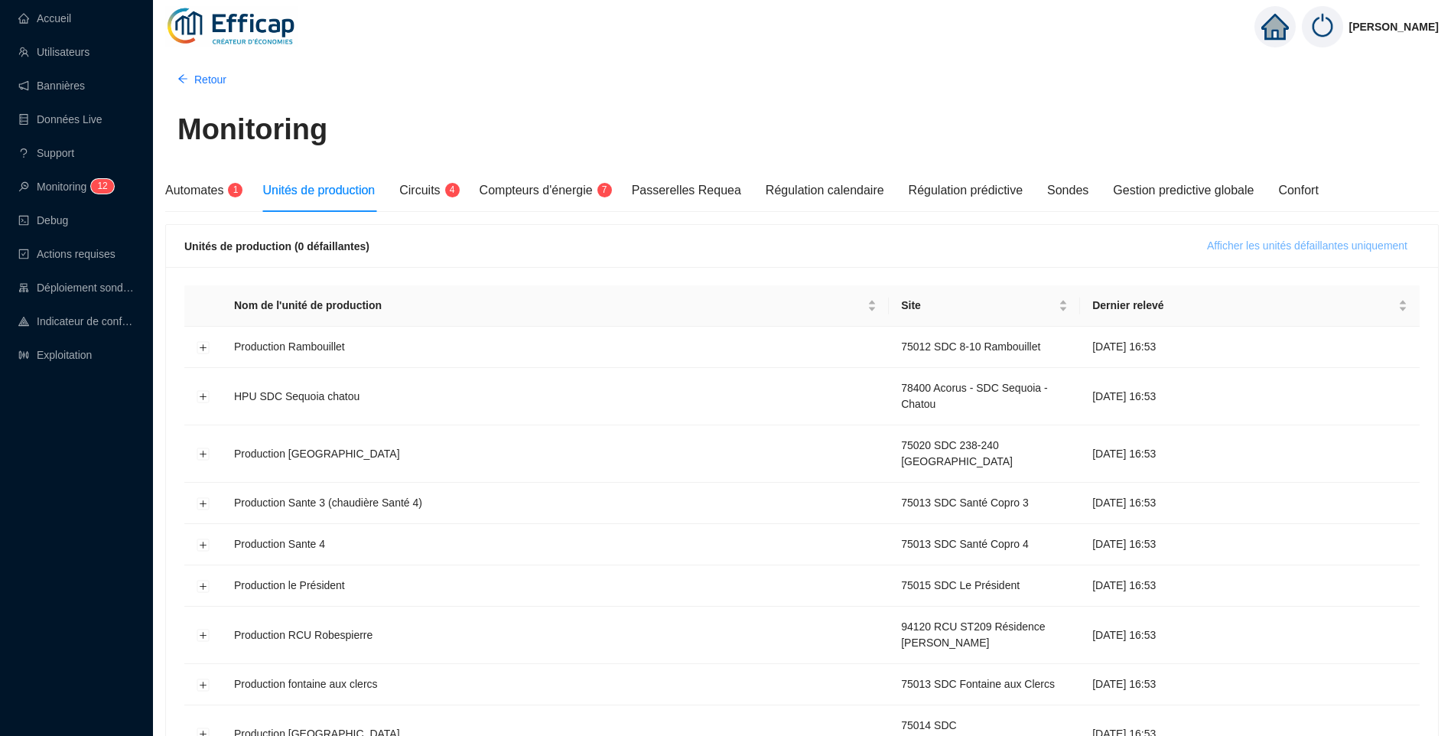
click at [1305, 252] on span "Afficher les unités défaillantes uniquement" at bounding box center [1307, 246] width 200 height 16
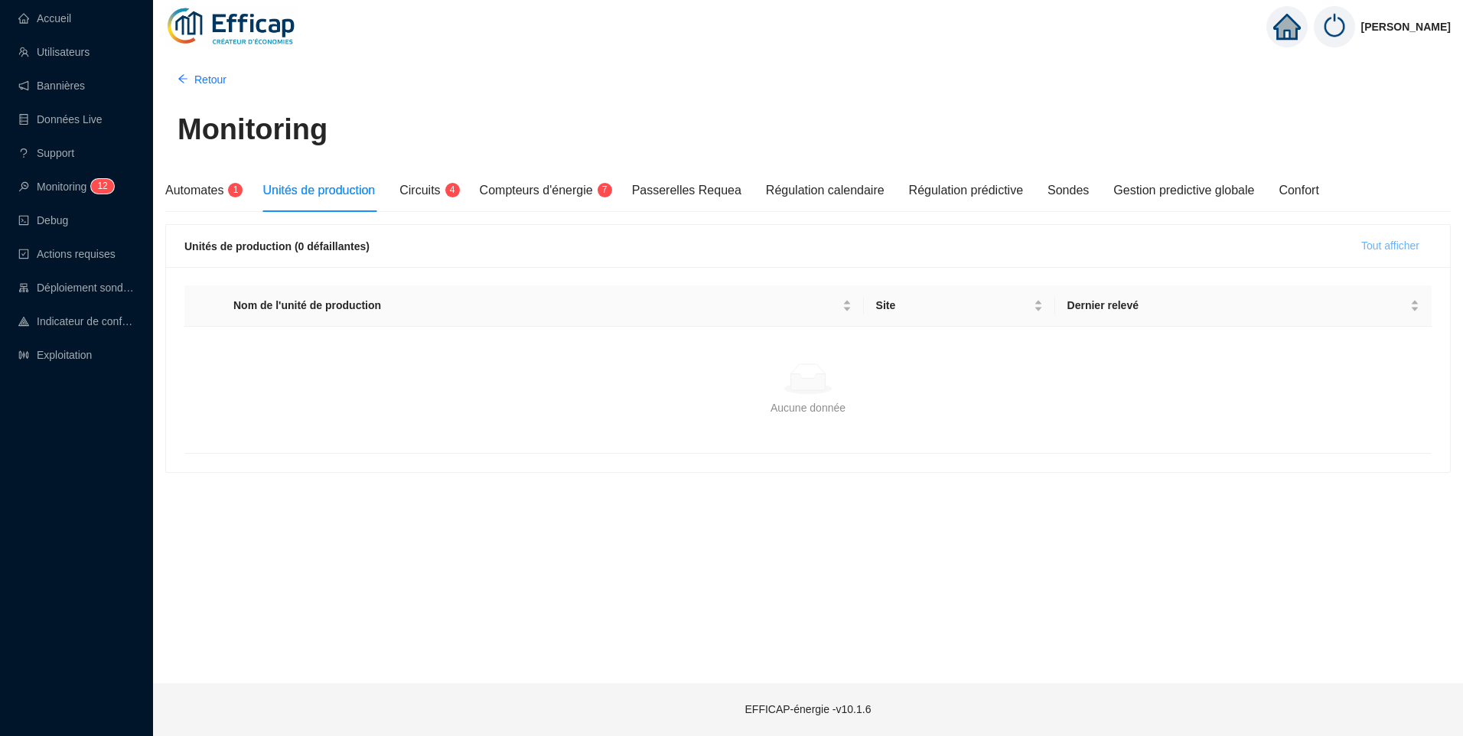
click at [1305, 252] on div "Unités de production (0 défaillantes) Tout afficher" at bounding box center [807, 246] width 1247 height 24
click at [1387, 240] on span "Tout afficher" at bounding box center [1390, 246] width 58 height 16
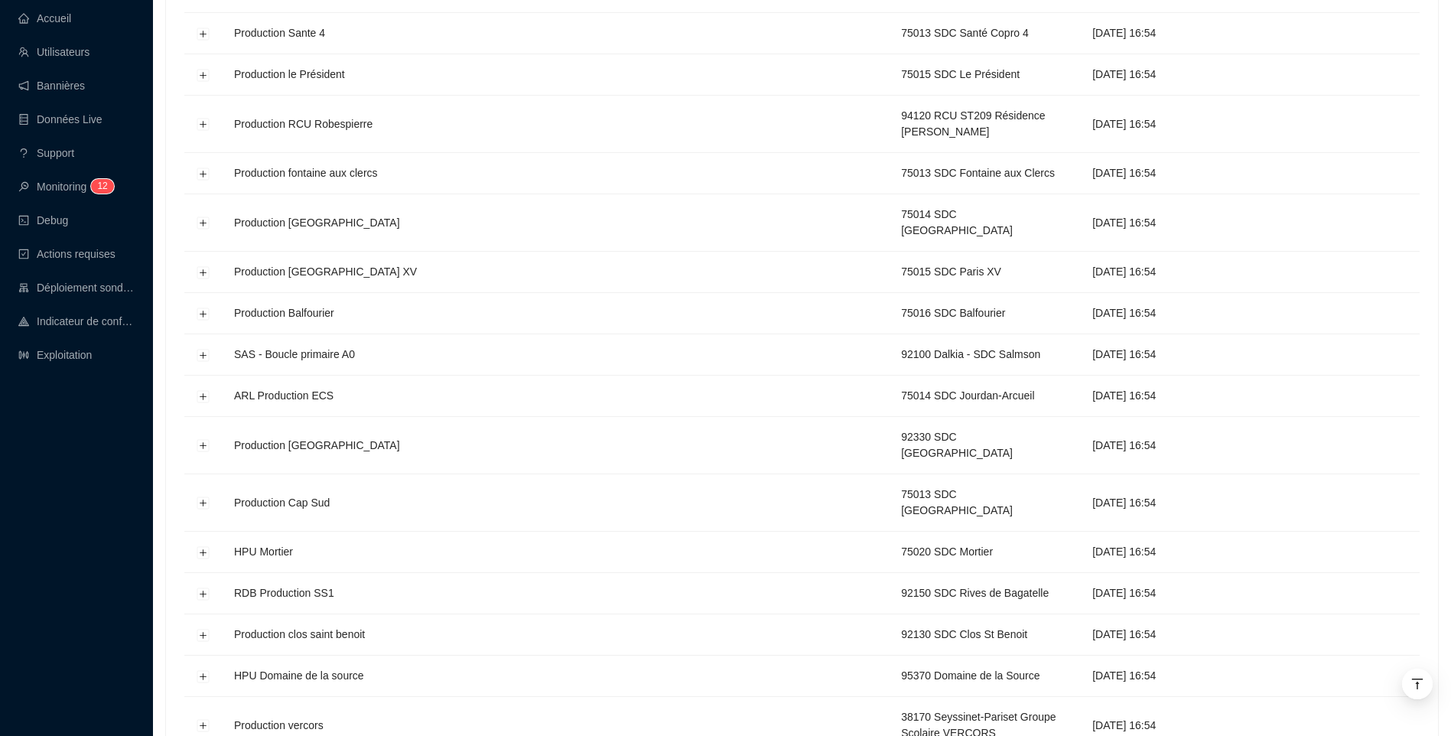
scroll to position [592, 0]
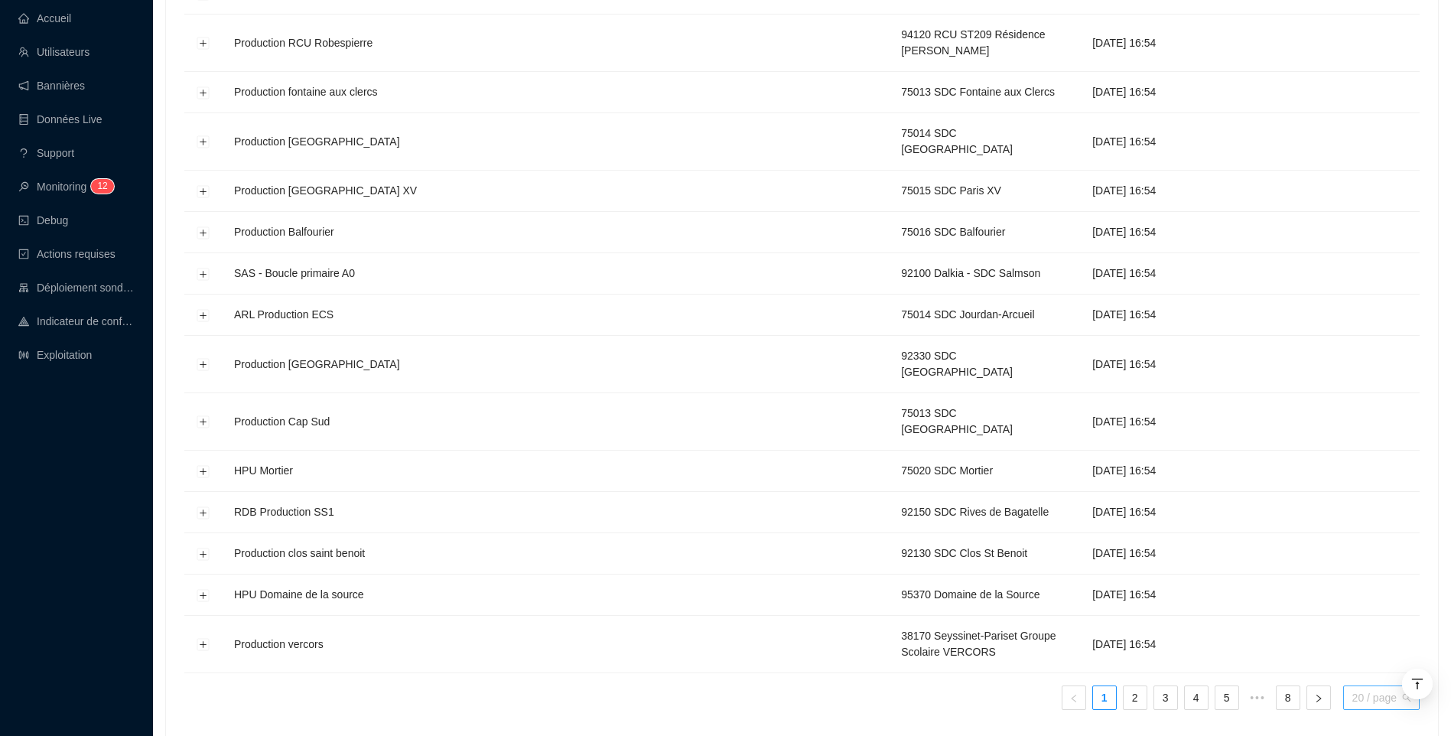
click at [1375, 686] on span "20 / page" at bounding box center [1381, 697] width 58 height 23
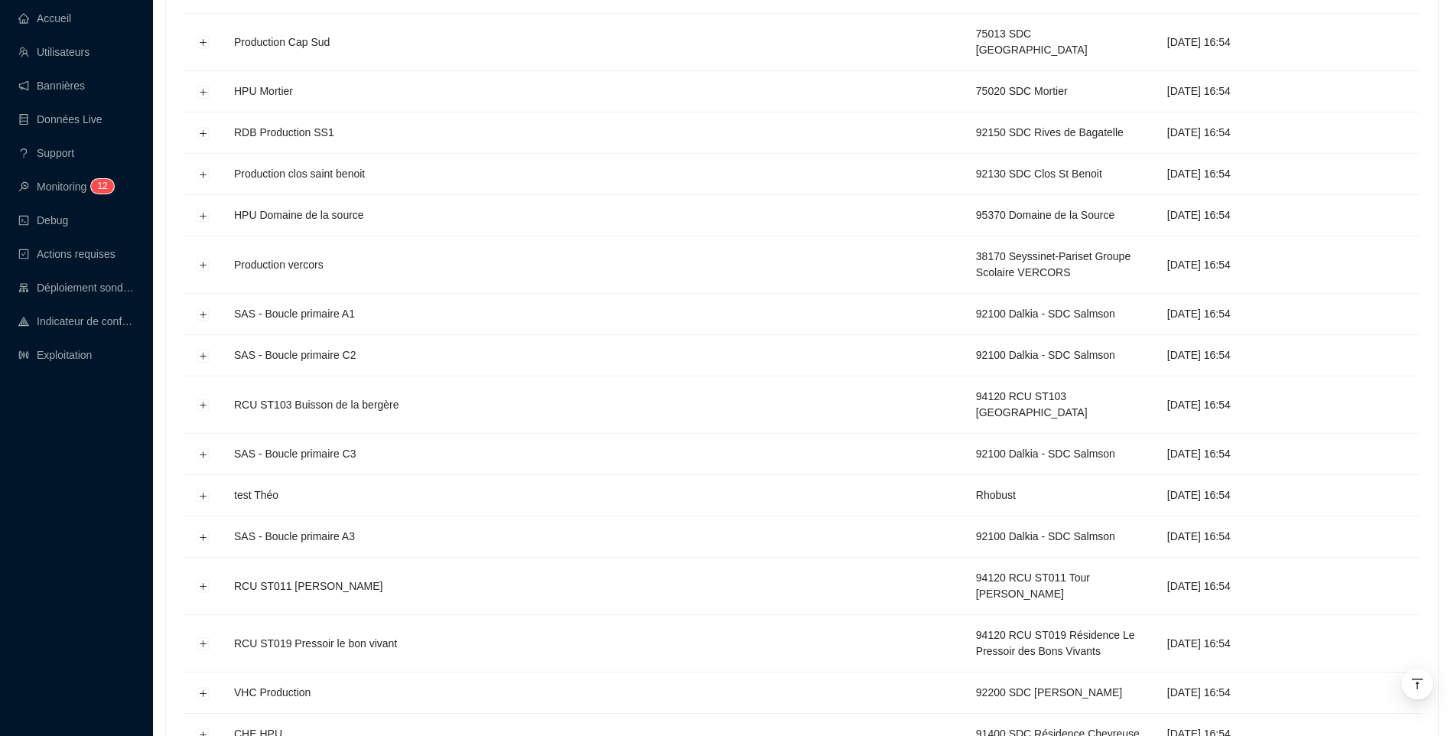
scroll to position [1204, 0]
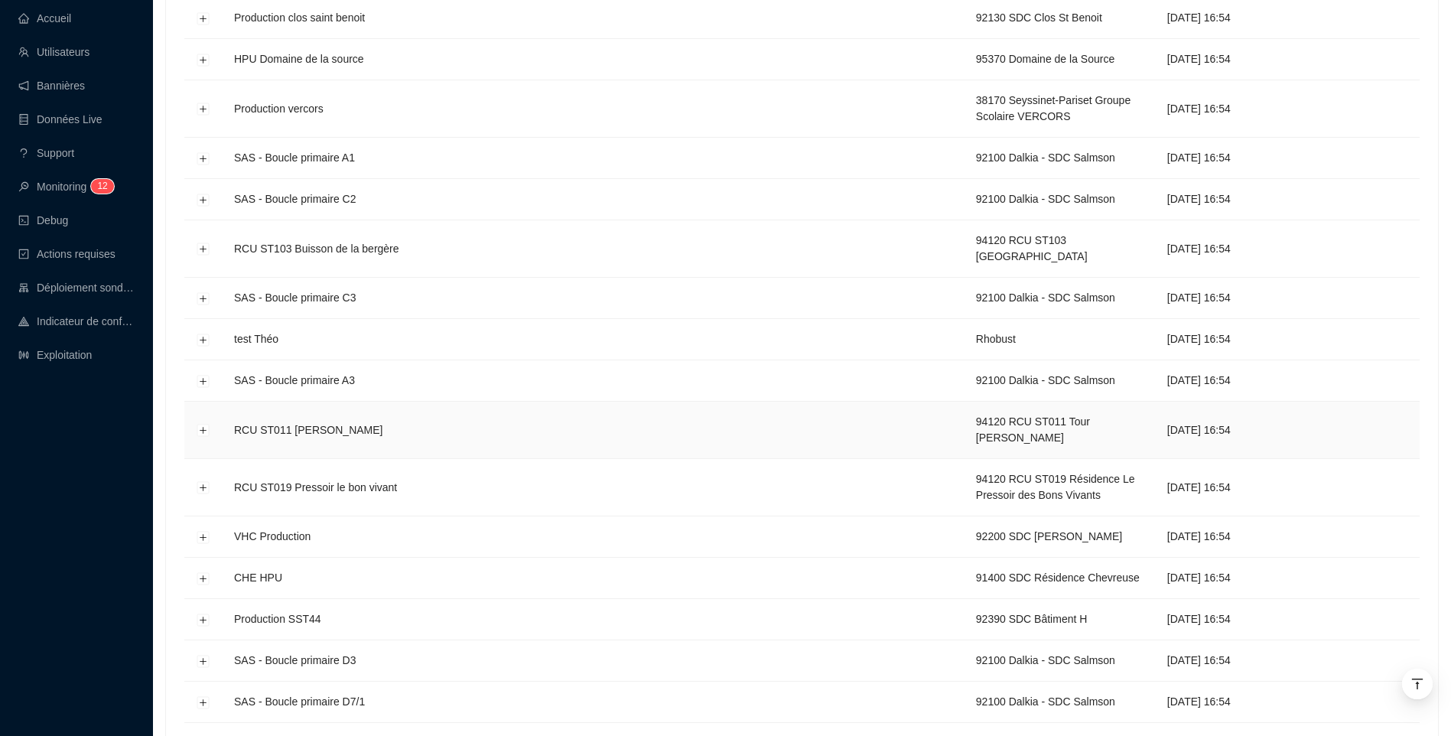
click at [206, 402] on td at bounding box center [202, 430] width 37 height 57
click at [202, 425] on button "Développer la ligne" at bounding box center [203, 431] width 12 height 12
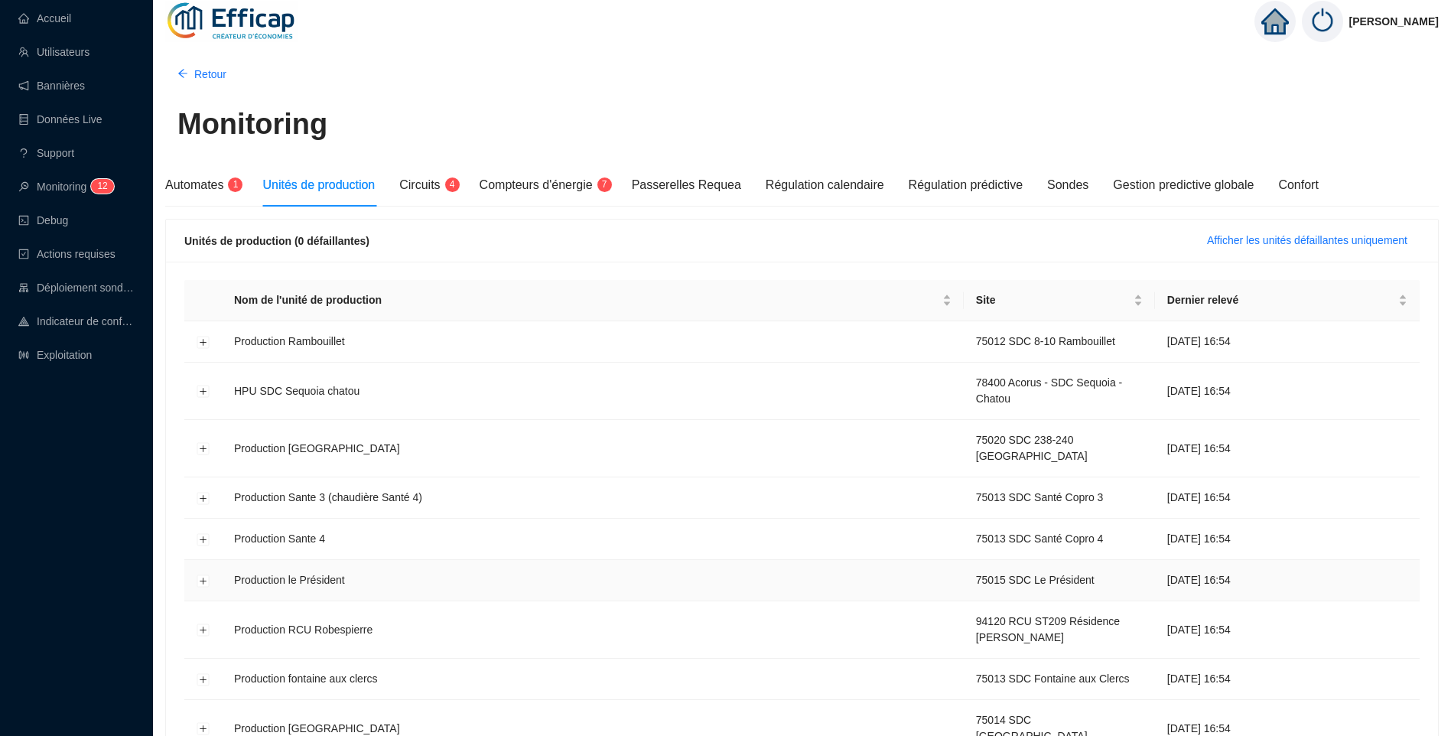
scroll to position [0, 0]
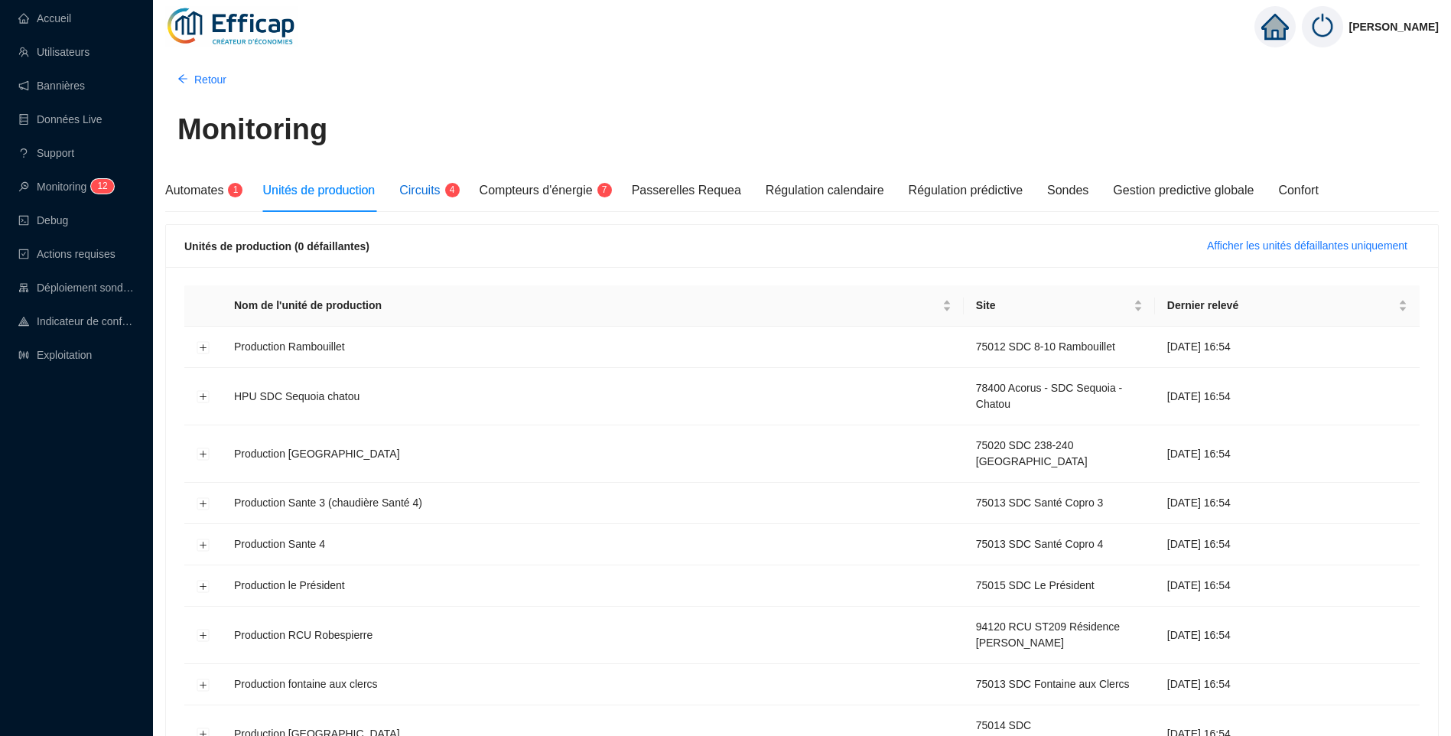
click at [412, 190] on span "Circuits" at bounding box center [419, 190] width 41 height 13
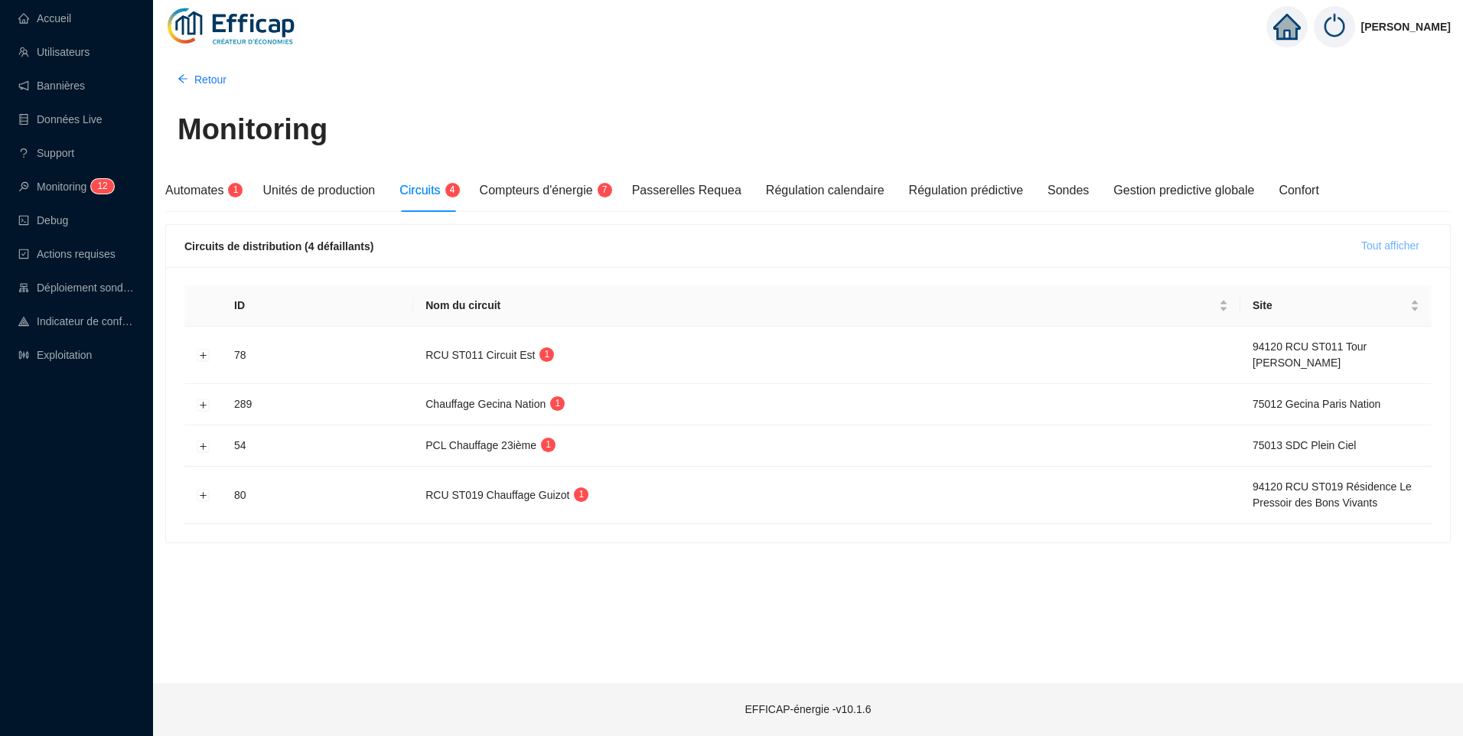
click at [1420, 242] on button "Tout afficher" at bounding box center [1390, 246] width 83 height 24
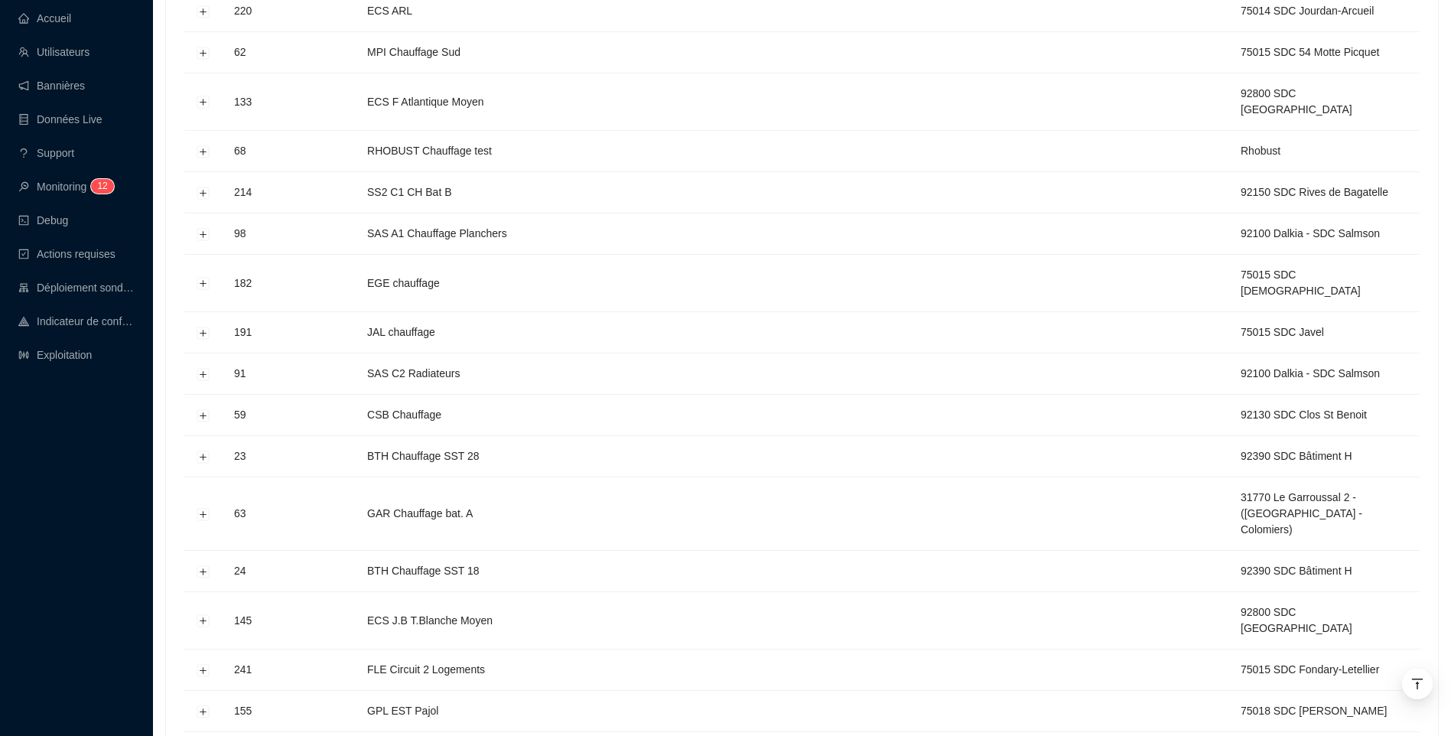
scroll to position [6196, 0]
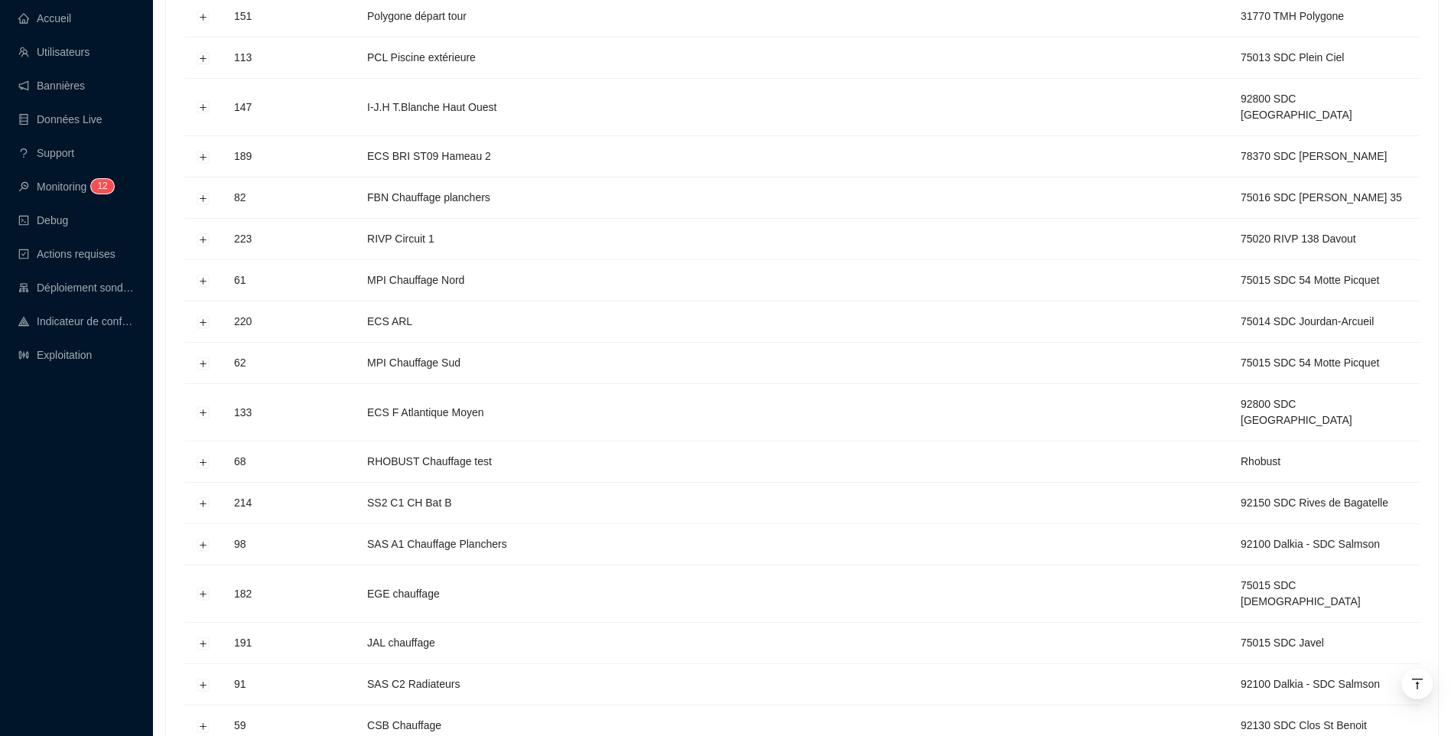
scroll to position [7008, 0]
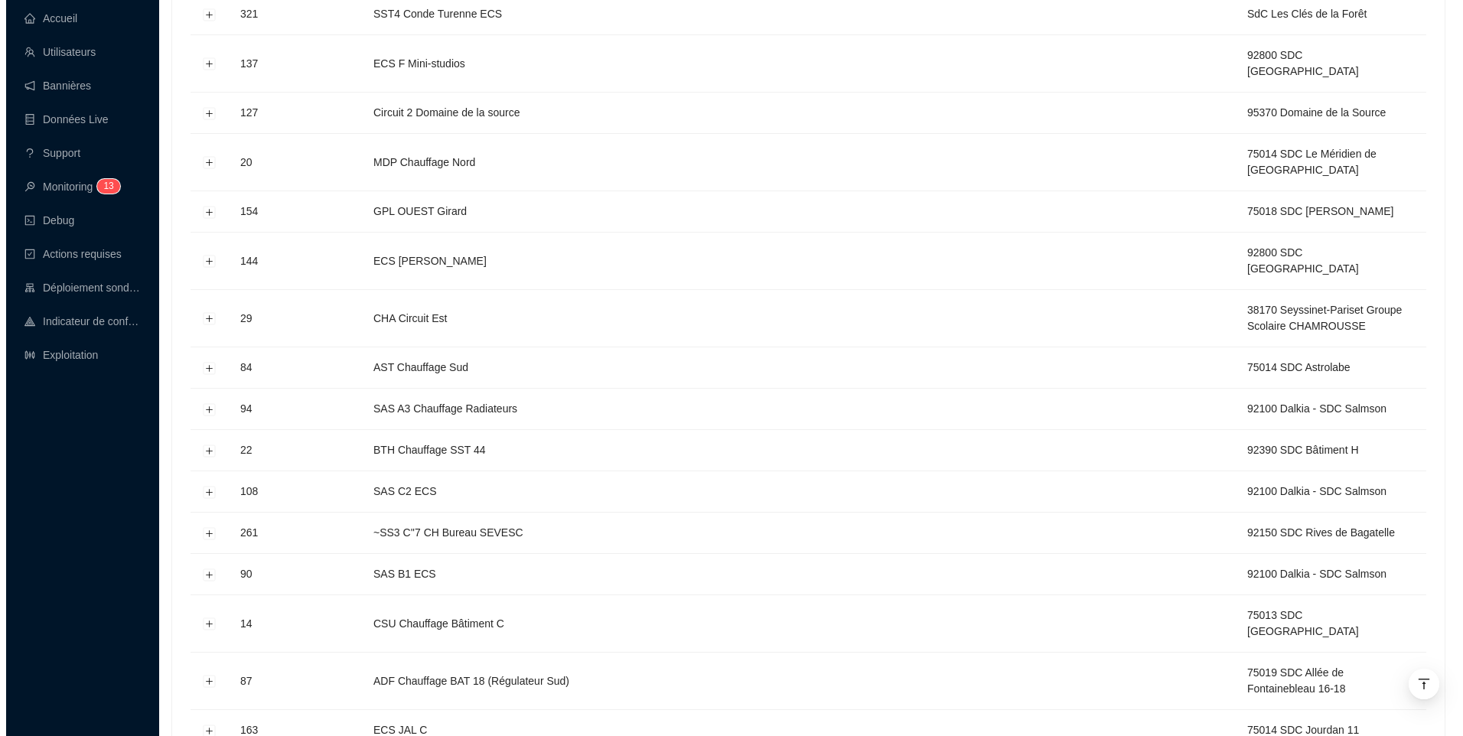
scroll to position [0, 0]
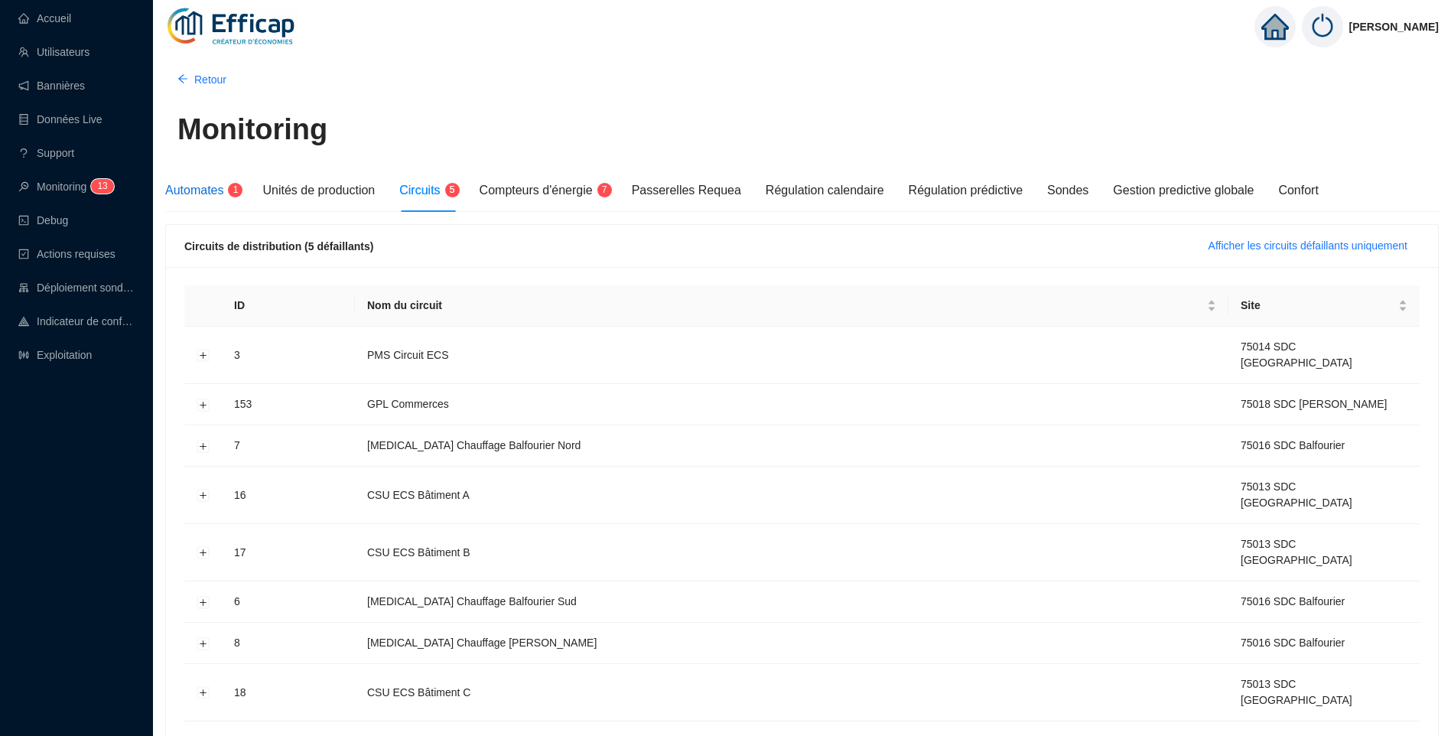
drag, startPoint x: 190, startPoint y: 195, endPoint x: 761, endPoint y: 216, distance: 571.8
click at [190, 195] on span "Automates" at bounding box center [194, 190] width 58 height 13
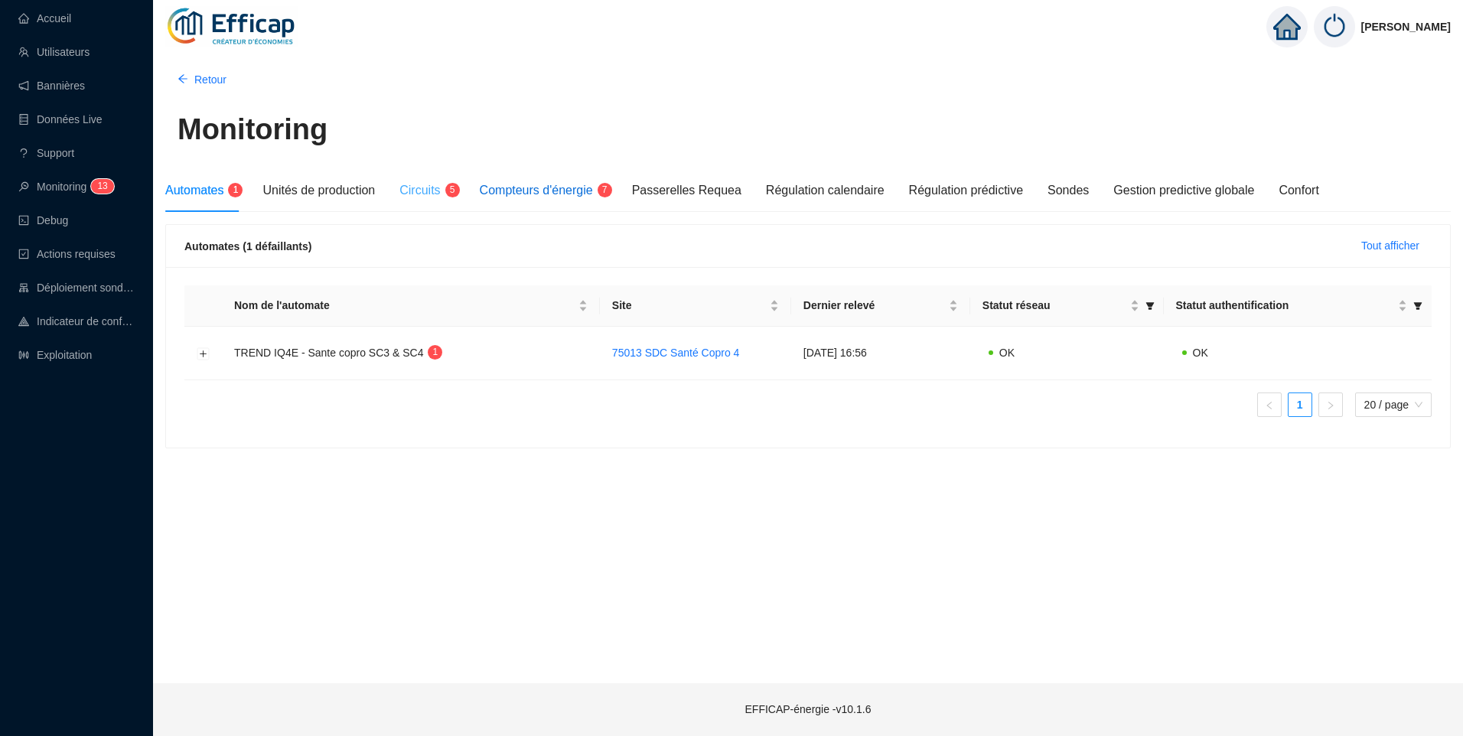
drag, startPoint x: 525, startPoint y: 183, endPoint x: 444, endPoint y: 184, distance: 81.1
click at [526, 184] on span "Compteurs d'énergie" at bounding box center [536, 190] width 113 height 13
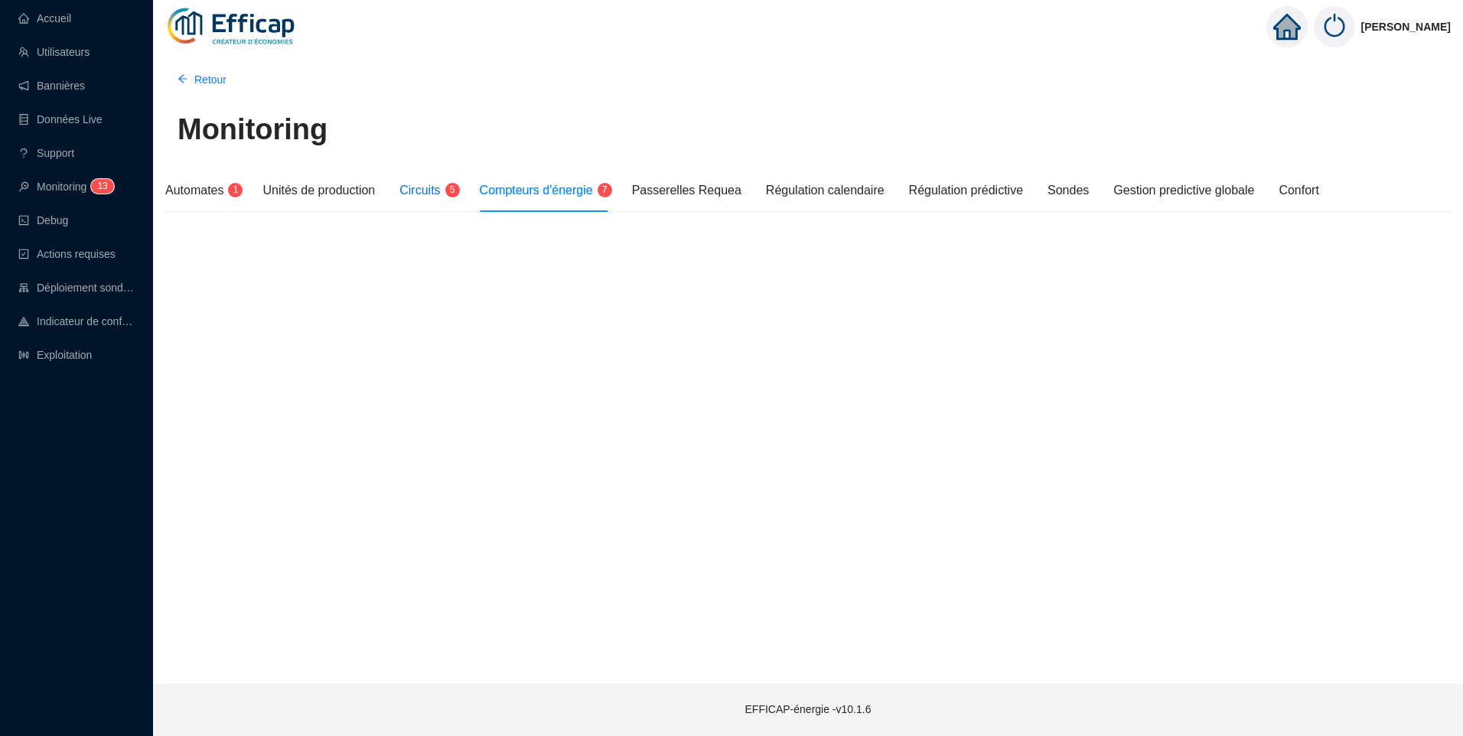
click at [436, 184] on span "Circuits" at bounding box center [419, 190] width 41 height 13
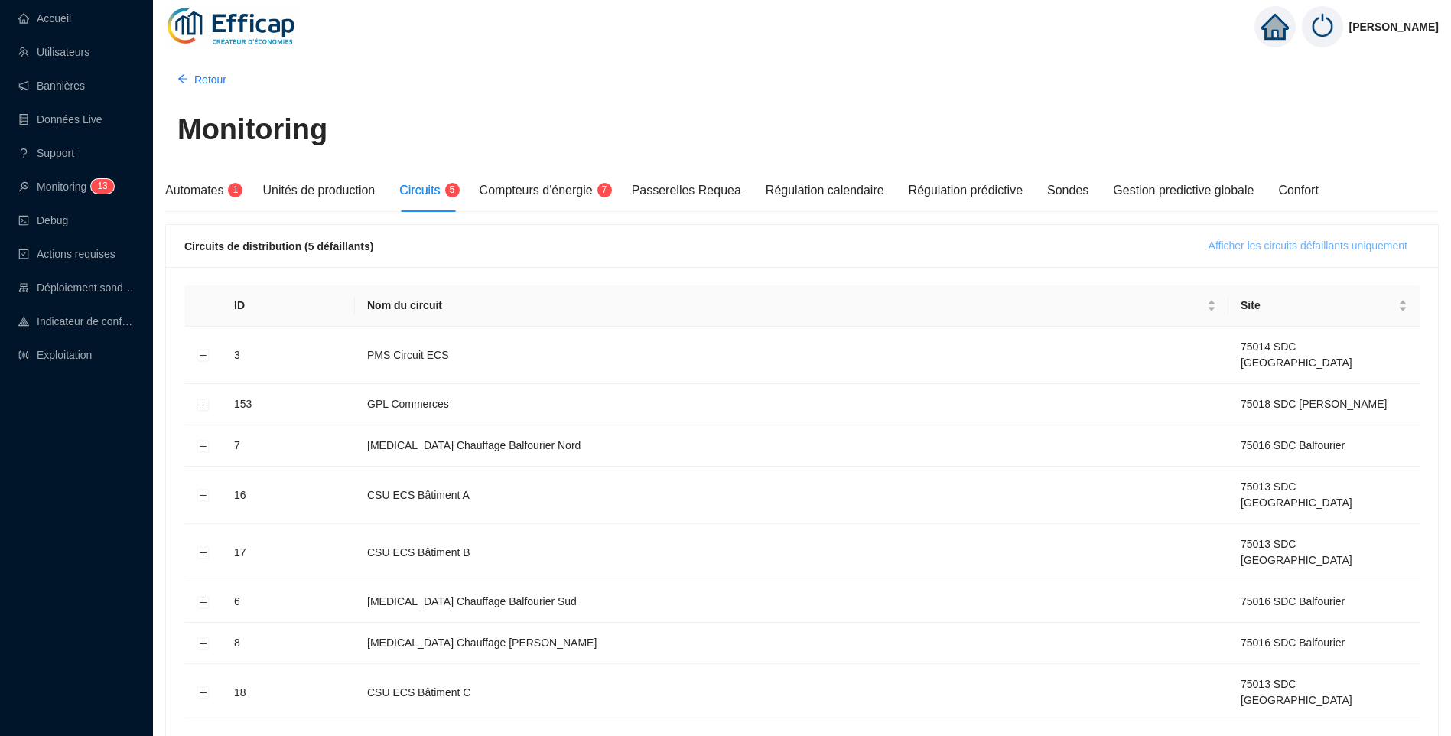
click at [1308, 246] on span "Afficher les circuits défaillants uniquement" at bounding box center [1308, 246] width 199 height 16
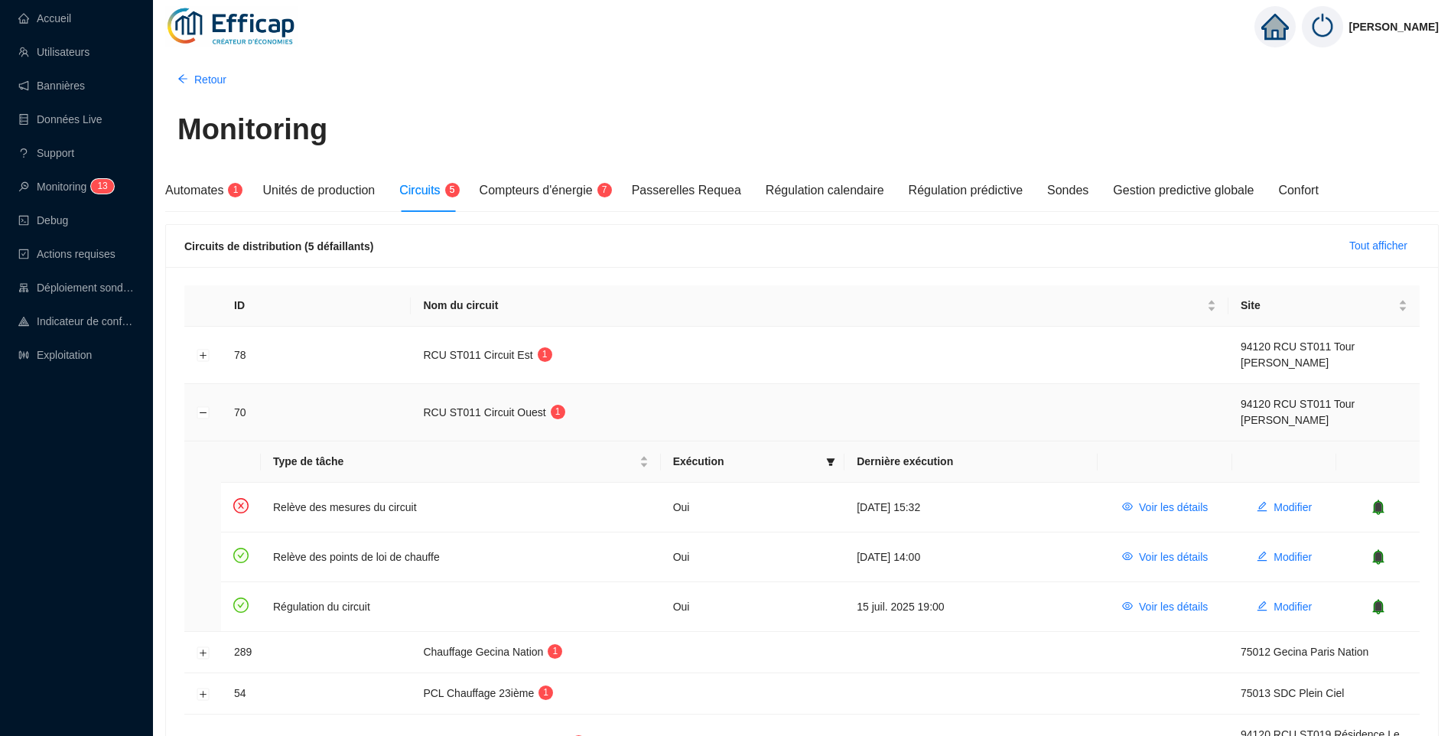
click at [194, 415] on td at bounding box center [202, 412] width 37 height 57
click at [203, 410] on button "Réduire la ligne" at bounding box center [203, 413] width 12 height 12
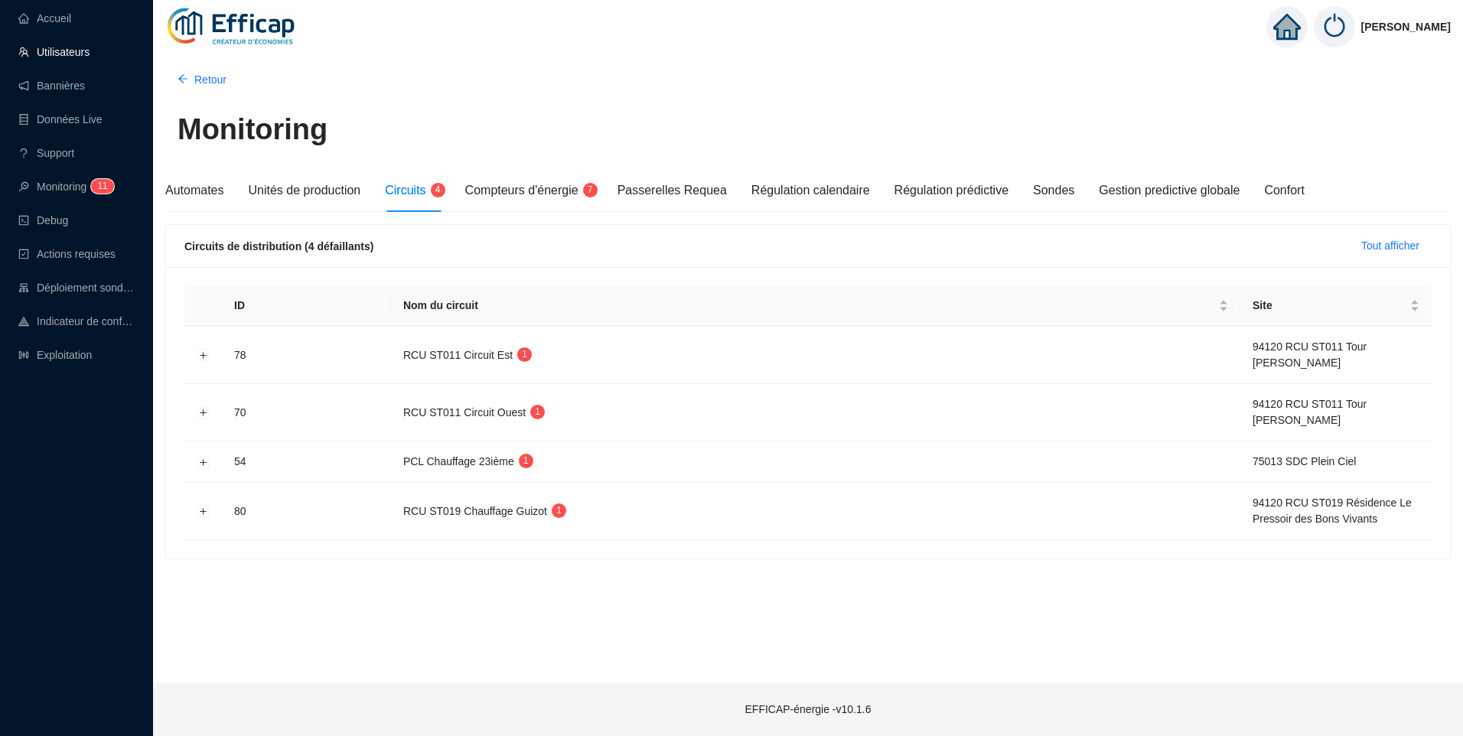
click at [71, 15] on link "Accueil" at bounding box center [44, 18] width 53 height 12
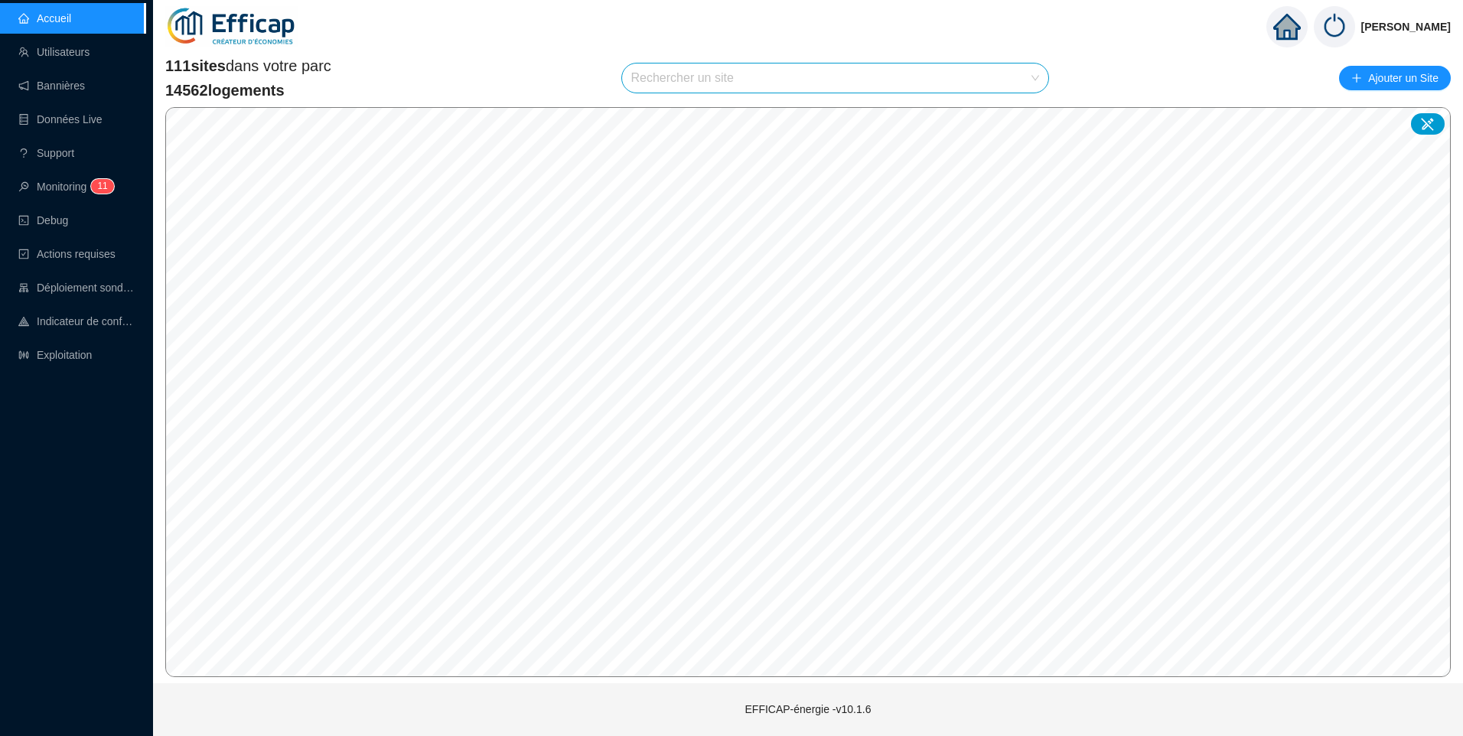
click at [744, 83] on input "search" at bounding box center [828, 77] width 395 height 29
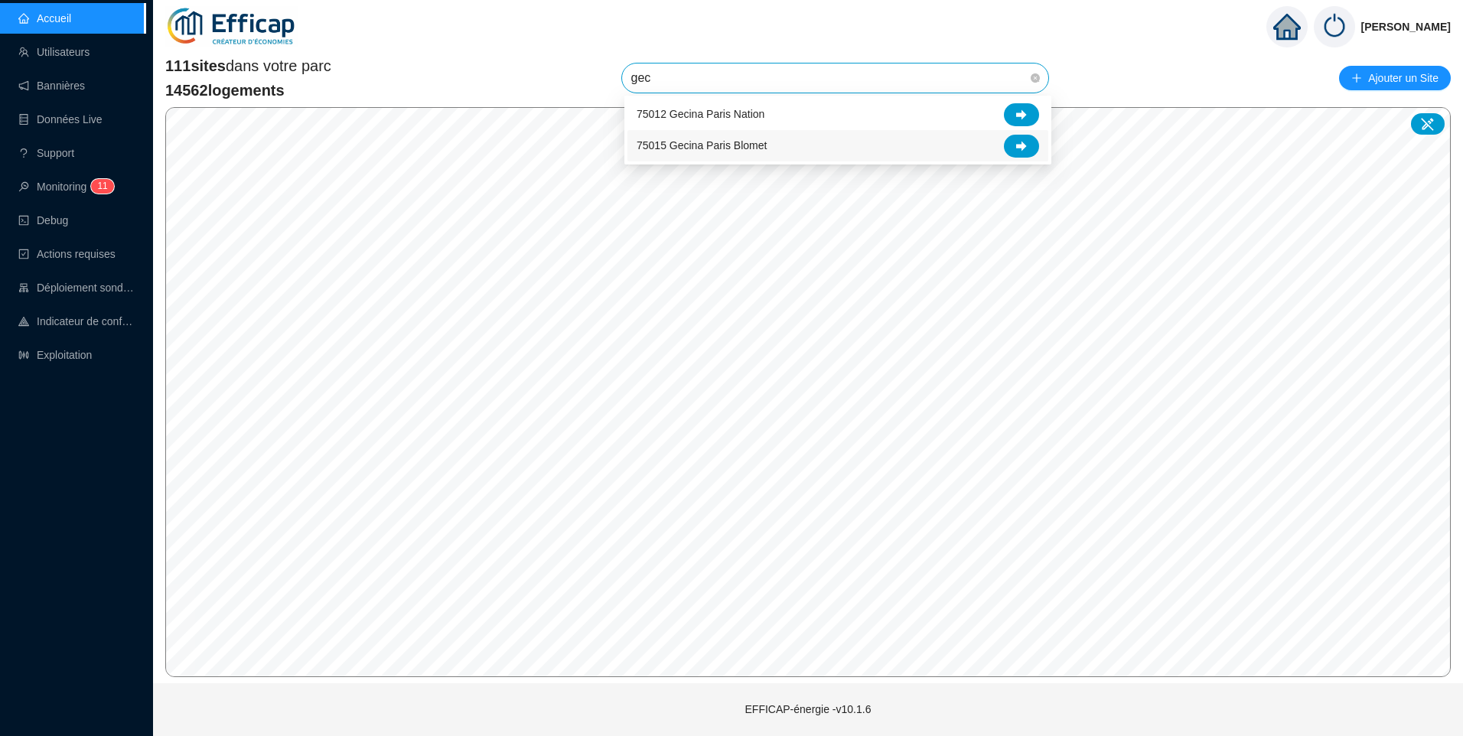
type input "gec"
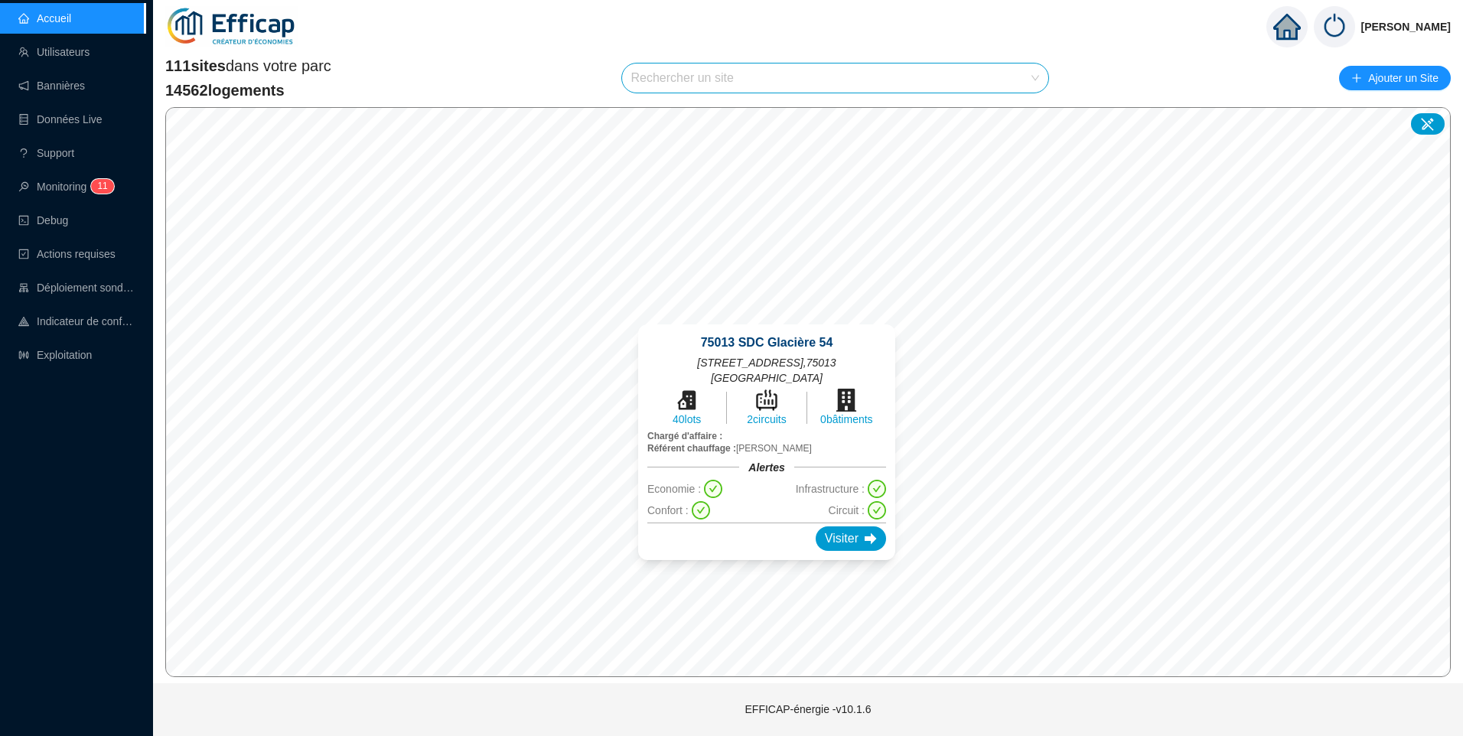
click at [748, 564] on div "75013 SDC Glacière 54 54 rue de la Glacière , 75013 Paris 40 lots 2 circuits 0 …" at bounding box center [767, 442] width 294 height 272
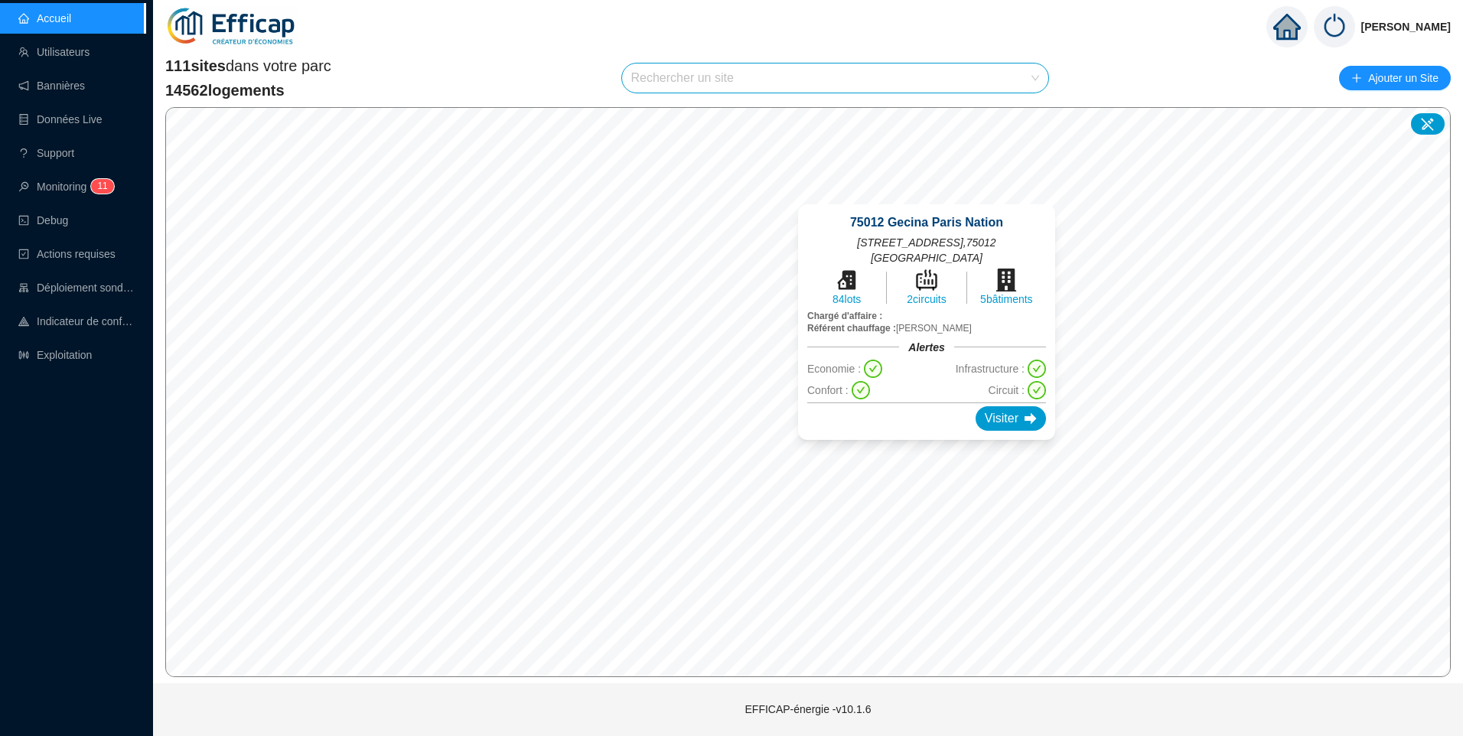
click at [928, 455] on div "75012 Gecina Paris Nation 25 avenue de Saint Mandé , 75012 PARIS 84 lots 2 circ…" at bounding box center [926, 322] width 294 height 272
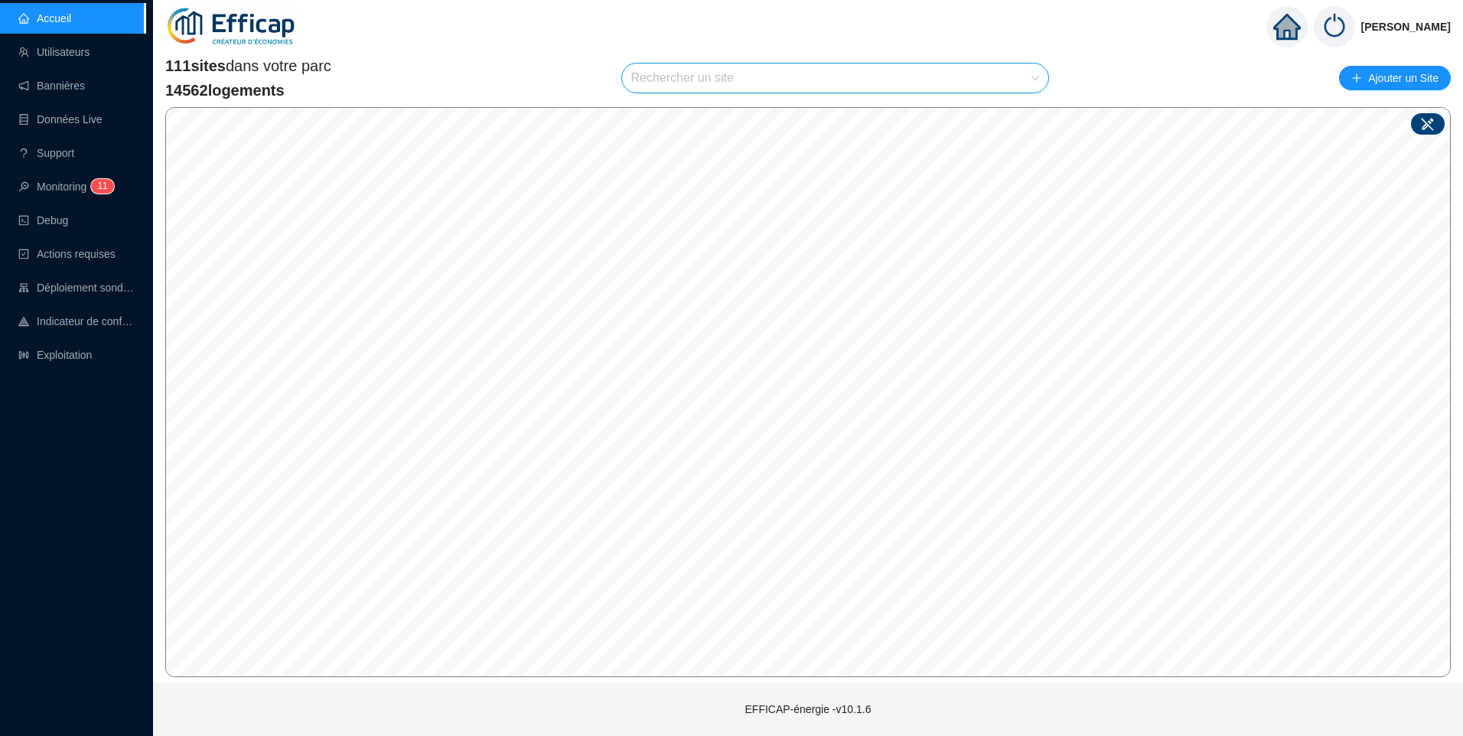
click at [1419, 125] on div at bounding box center [1428, 123] width 34 height 21
click at [782, 404] on input "search" at bounding box center [783, 405] width 114 height 23
type input "geci"
click at [811, 431] on div "75012 Gecina Paris Nation" at bounding box center [789, 436] width 122 height 16
click at [764, 440] on input "search" at bounding box center [797, 436] width 114 height 23
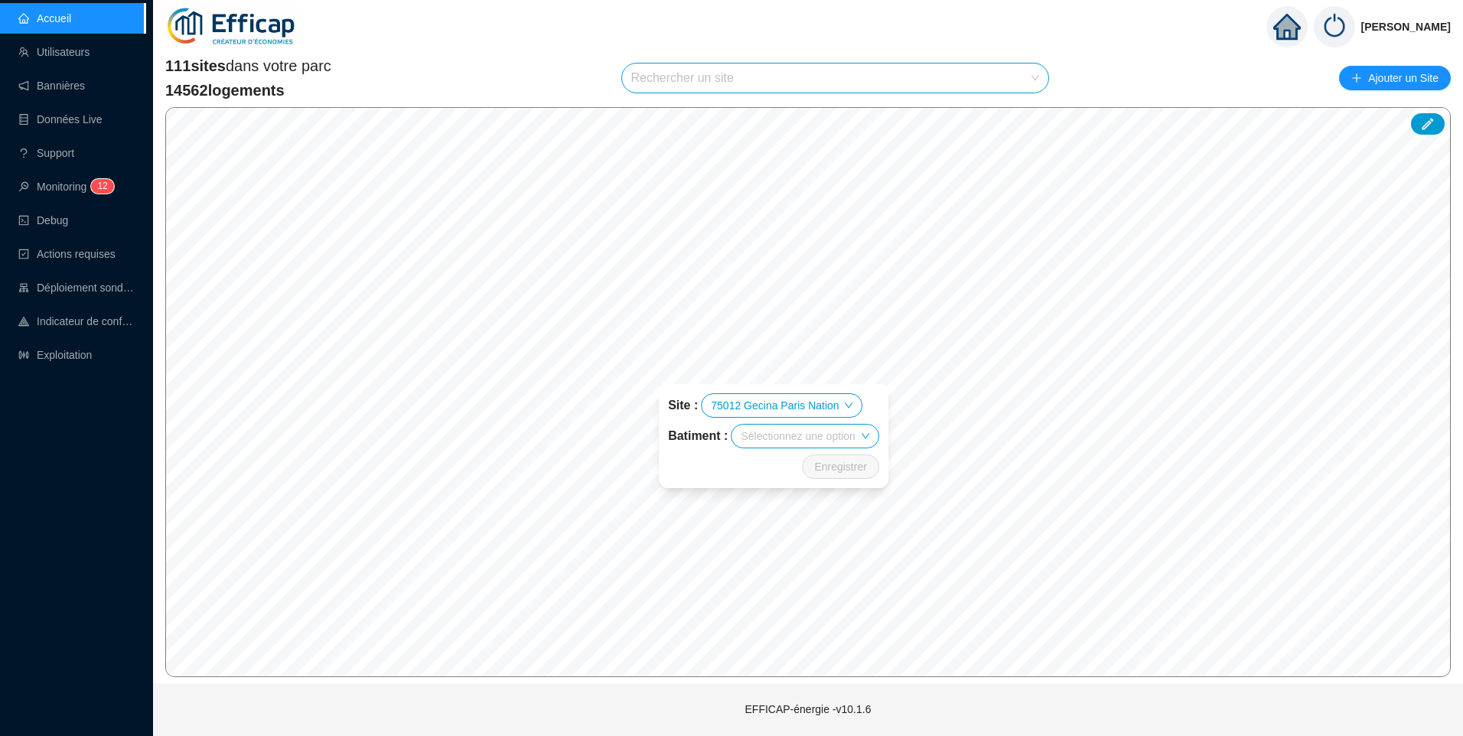
click at [851, 434] on input "search" at bounding box center [797, 436] width 114 height 23
click at [1423, 128] on icon at bounding box center [1427, 124] width 11 height 11
click at [1431, 123] on icon at bounding box center [1427, 123] width 15 height 15
click at [1427, 130] on icon at bounding box center [1427, 123] width 15 height 15
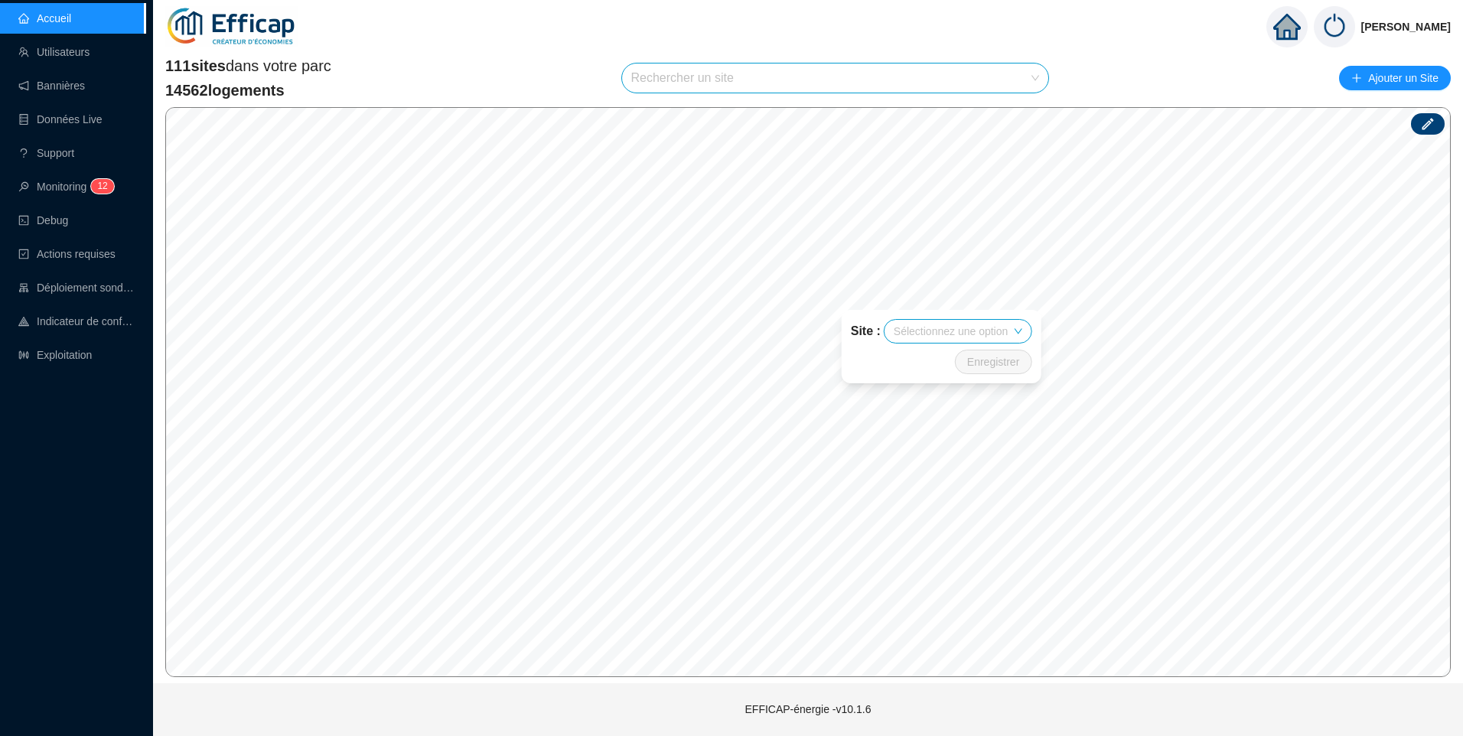
click at [912, 295] on div "Site : Sélectionnez une option Enregistrer" at bounding box center [941, 346] width 236 height 110
click at [1421, 129] on icon at bounding box center [1427, 123] width 15 height 15
click at [1428, 119] on icon at bounding box center [1427, 123] width 15 height 15
click at [1429, 119] on icon at bounding box center [1427, 123] width 15 height 15
click at [1416, 122] on div at bounding box center [1428, 123] width 34 height 21
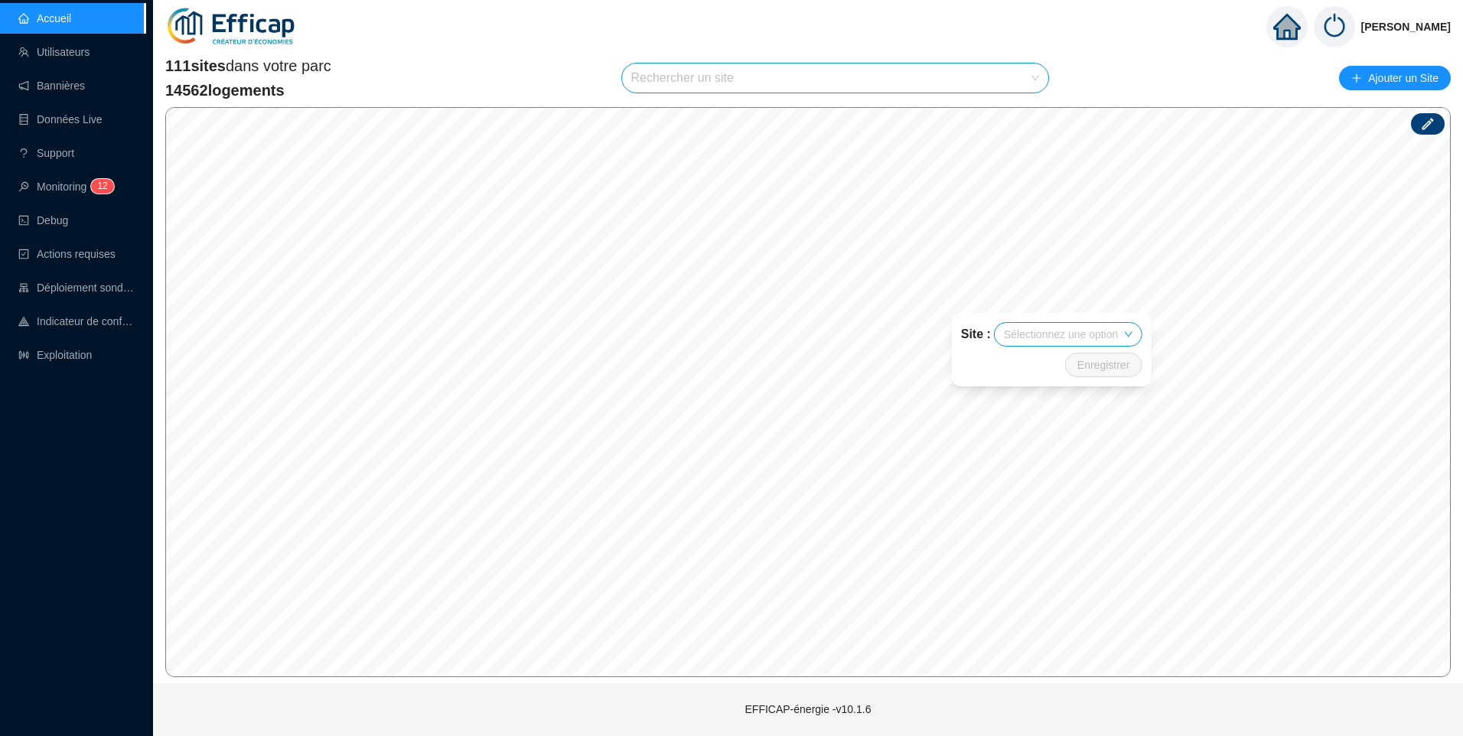
click at [1437, 124] on div at bounding box center [1428, 123] width 34 height 21
click at [1420, 122] on icon at bounding box center [1427, 123] width 15 height 15
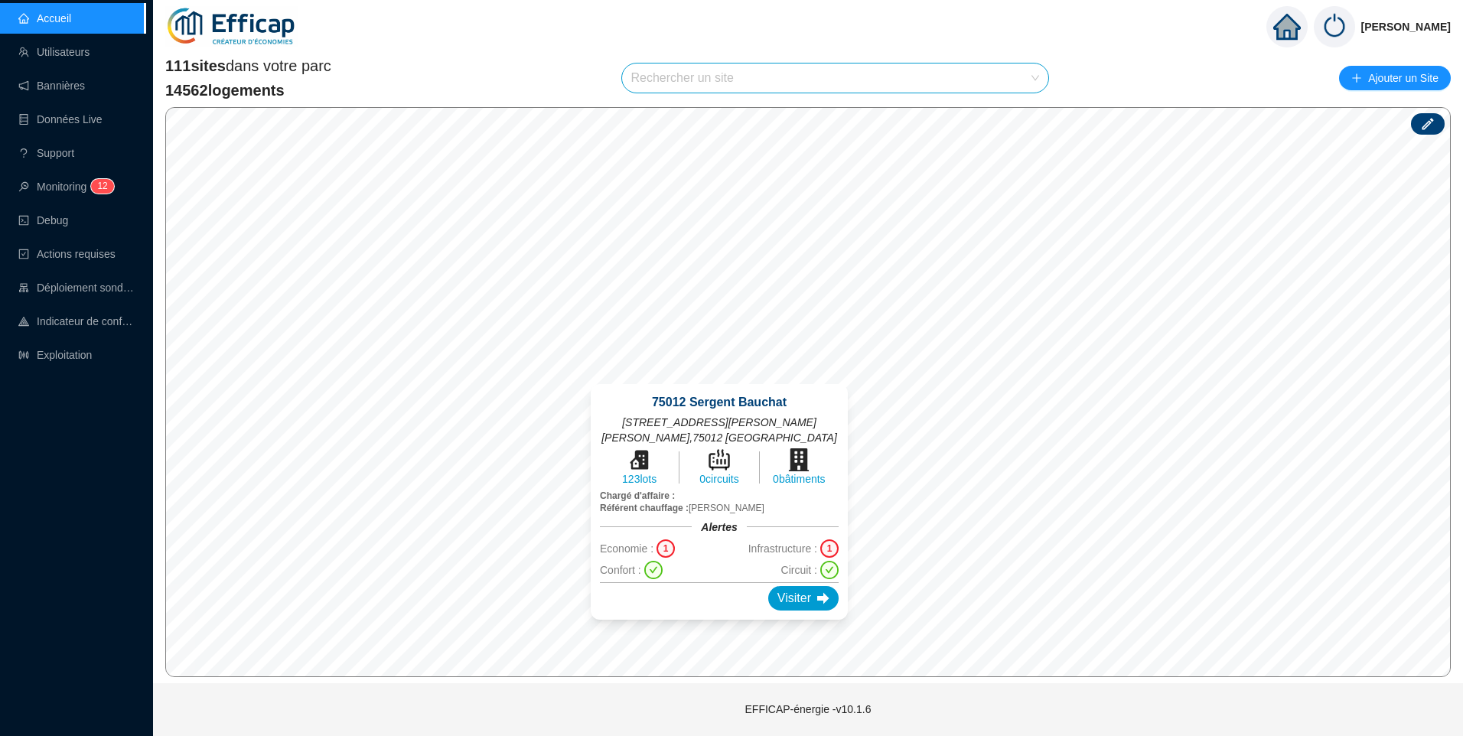
click at [719, 376] on div "75012 Sergent Bauchat 23-25 rue du Sergent Bauchat , 75012 PARIS 123 lots 0 cir…" at bounding box center [719, 502] width 294 height 272
click at [786, 586] on div "Visiter" at bounding box center [803, 598] width 70 height 24
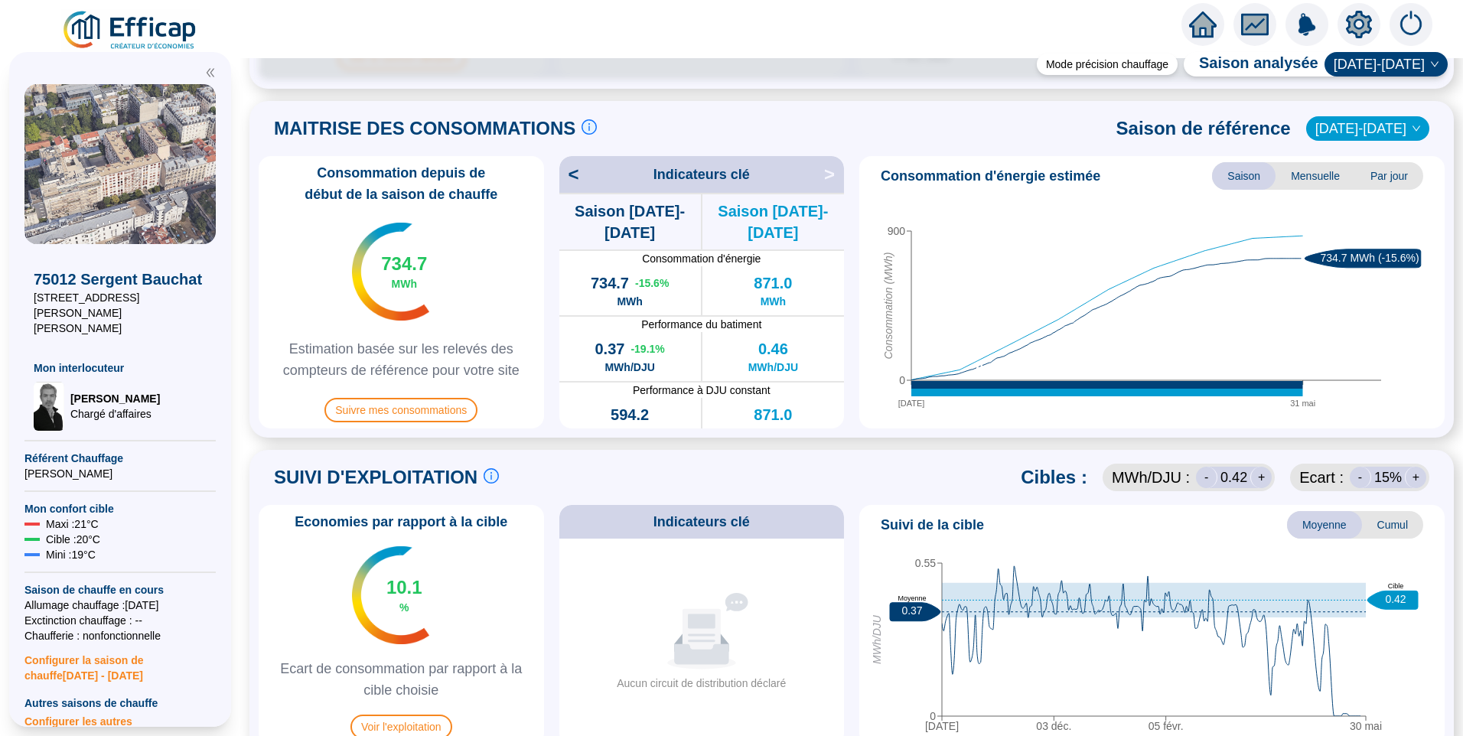
scroll to position [322, 0]
click at [757, 479] on div "SUIVI D'EXPLOITATION Le suivi d'exploitation est un facteur clé de réussite pou…" at bounding box center [852, 478] width 1186 height 37
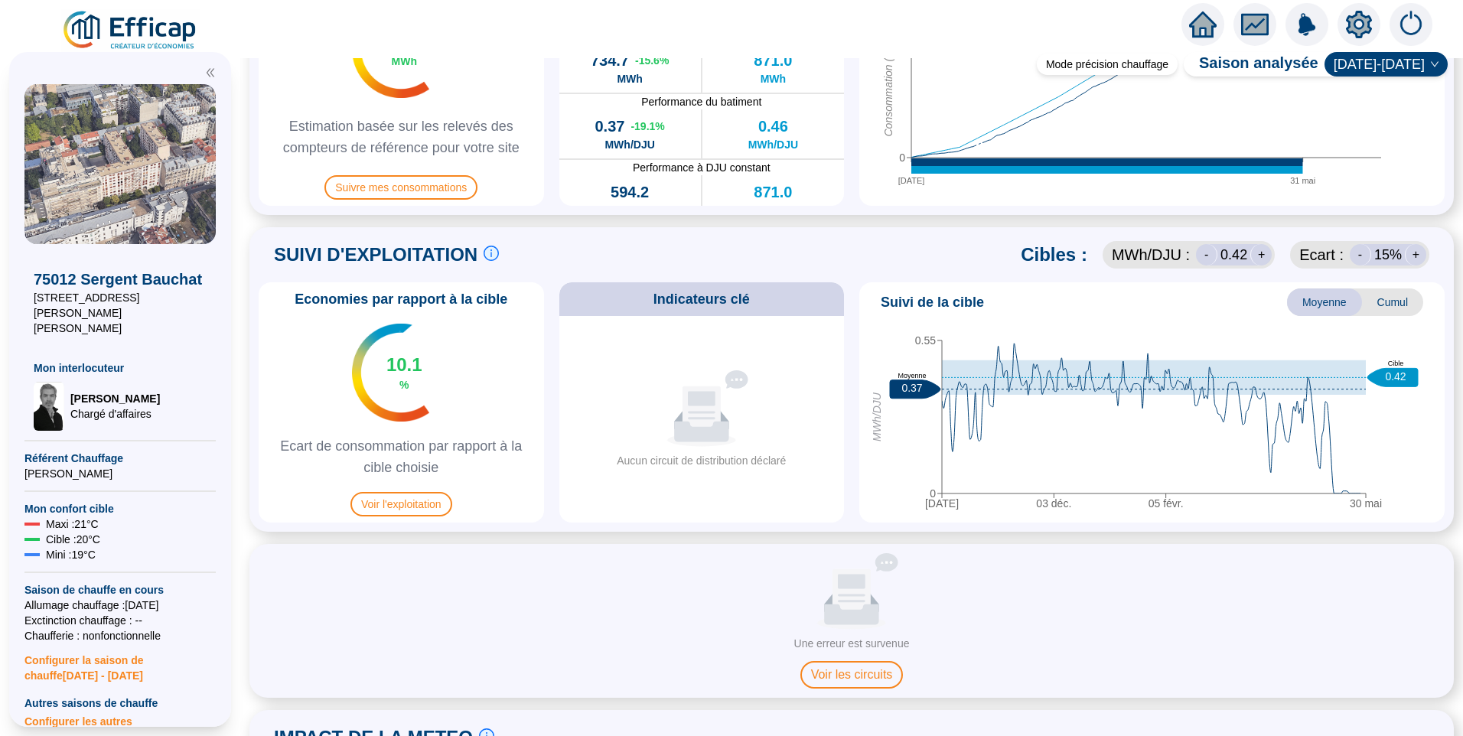
scroll to position [704, 0]
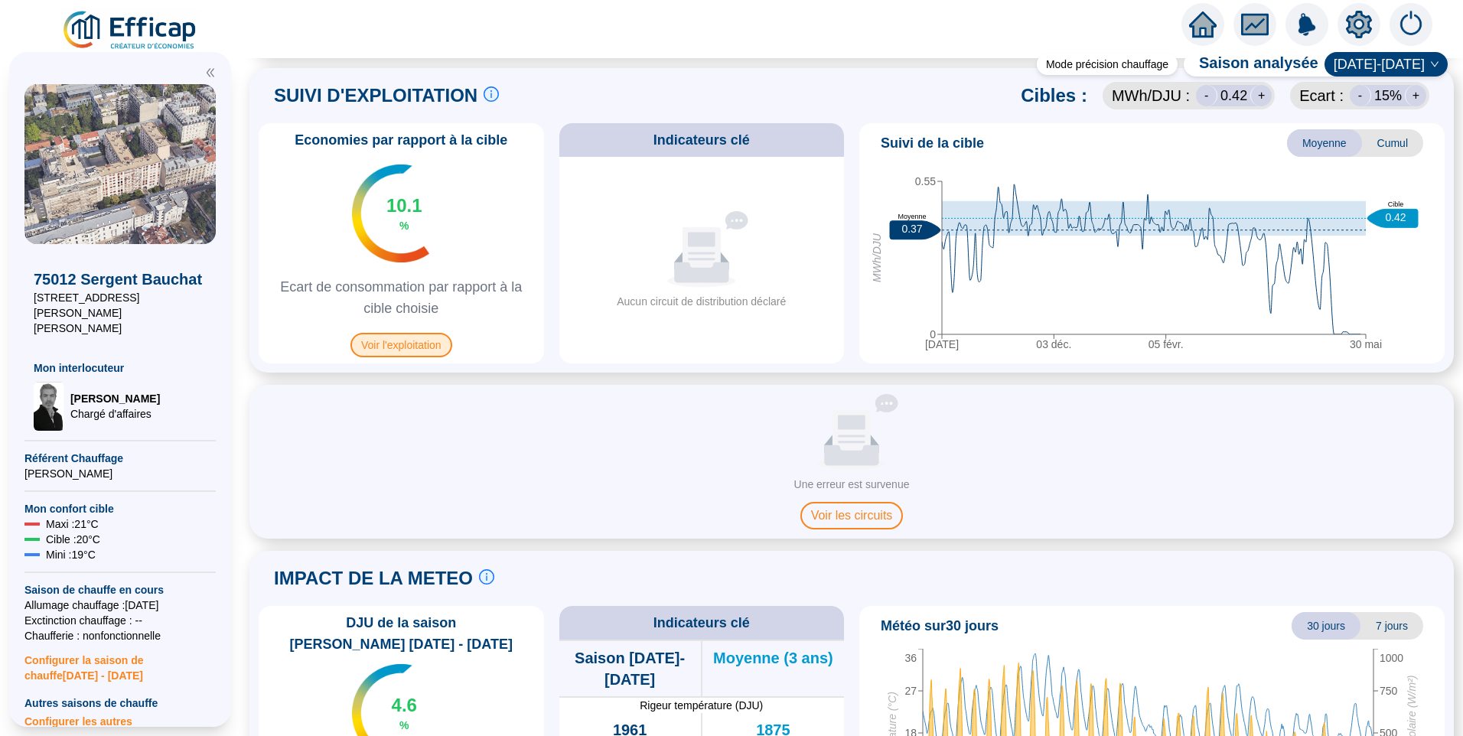
click at [431, 333] on span "Voir l'exploitation" at bounding box center [401, 345] width 102 height 24
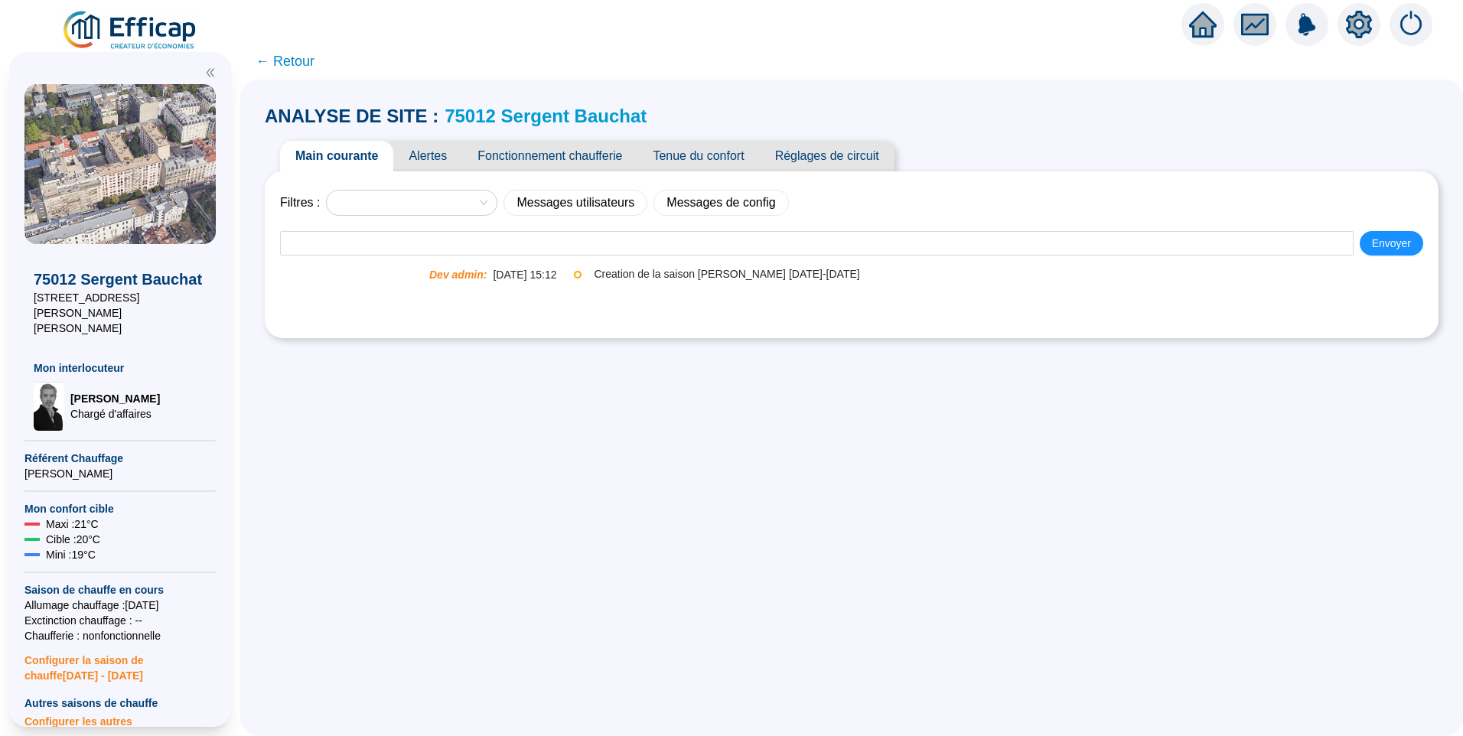
click at [437, 158] on span "Alertes" at bounding box center [427, 156] width 69 height 31
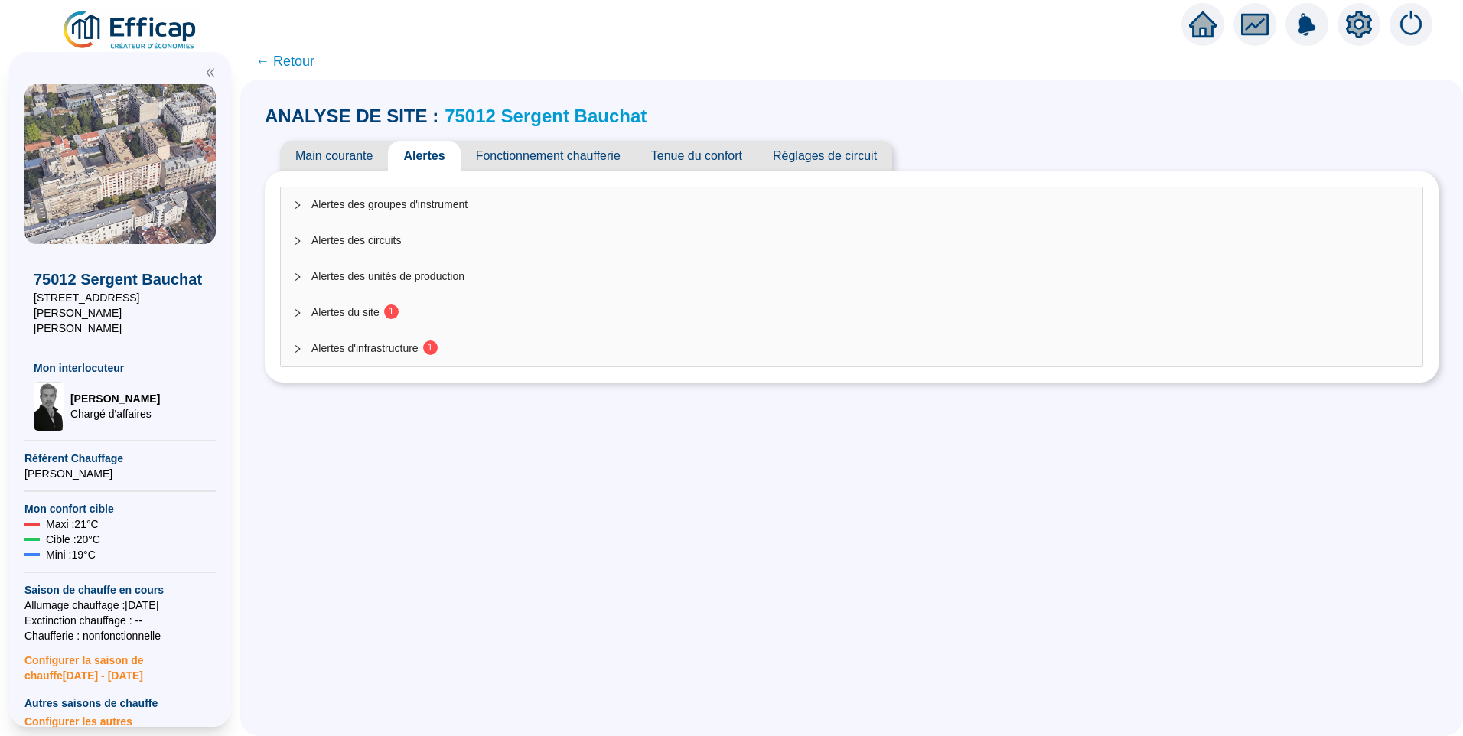
click at [384, 320] on span "Alertes du site 1" at bounding box center [860, 312] width 1098 height 16
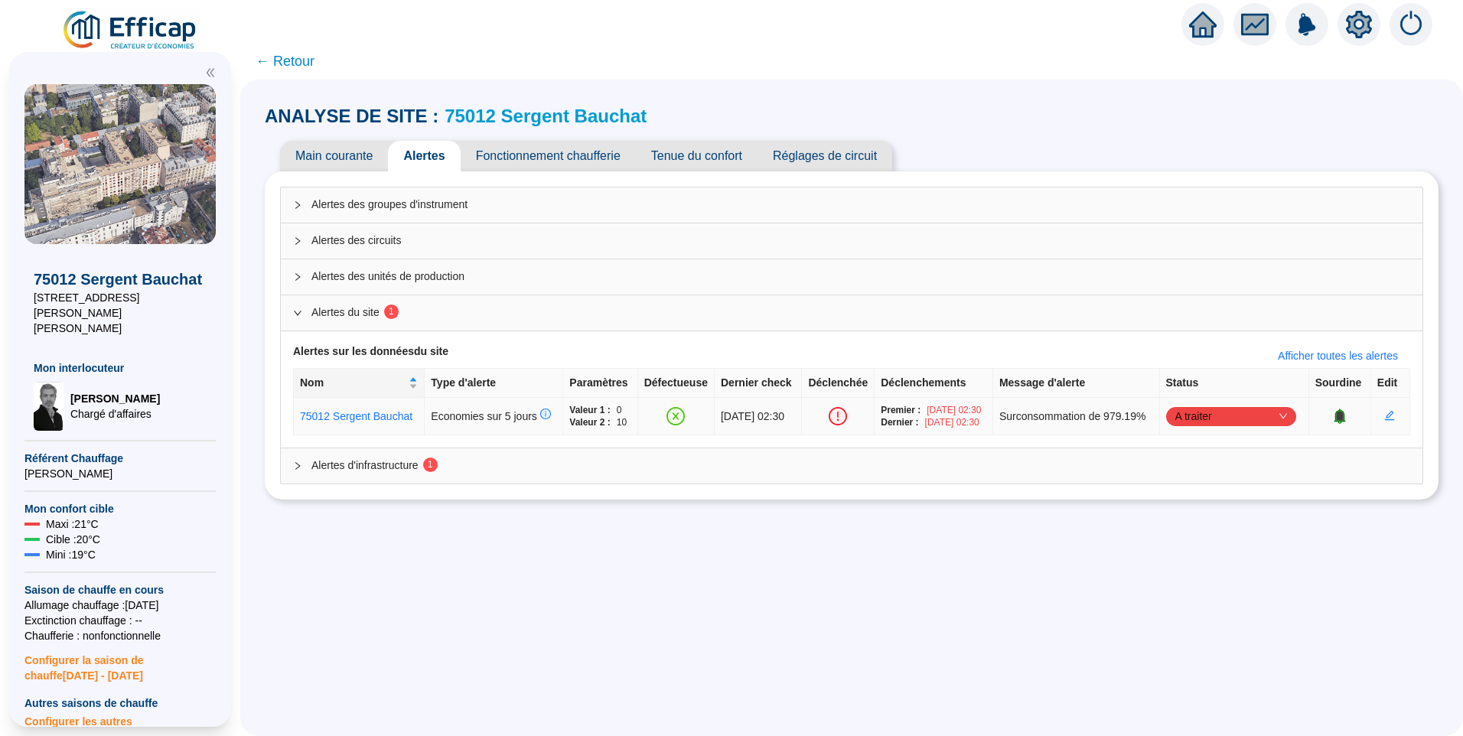
click at [1235, 421] on span "A traiter" at bounding box center [1231, 416] width 112 height 23
click at [1219, 501] on div "Traité" at bounding box center [1233, 500] width 106 height 16
click at [492, 470] on span "Alertes d'infrastructure 1" at bounding box center [860, 465] width 1098 height 16
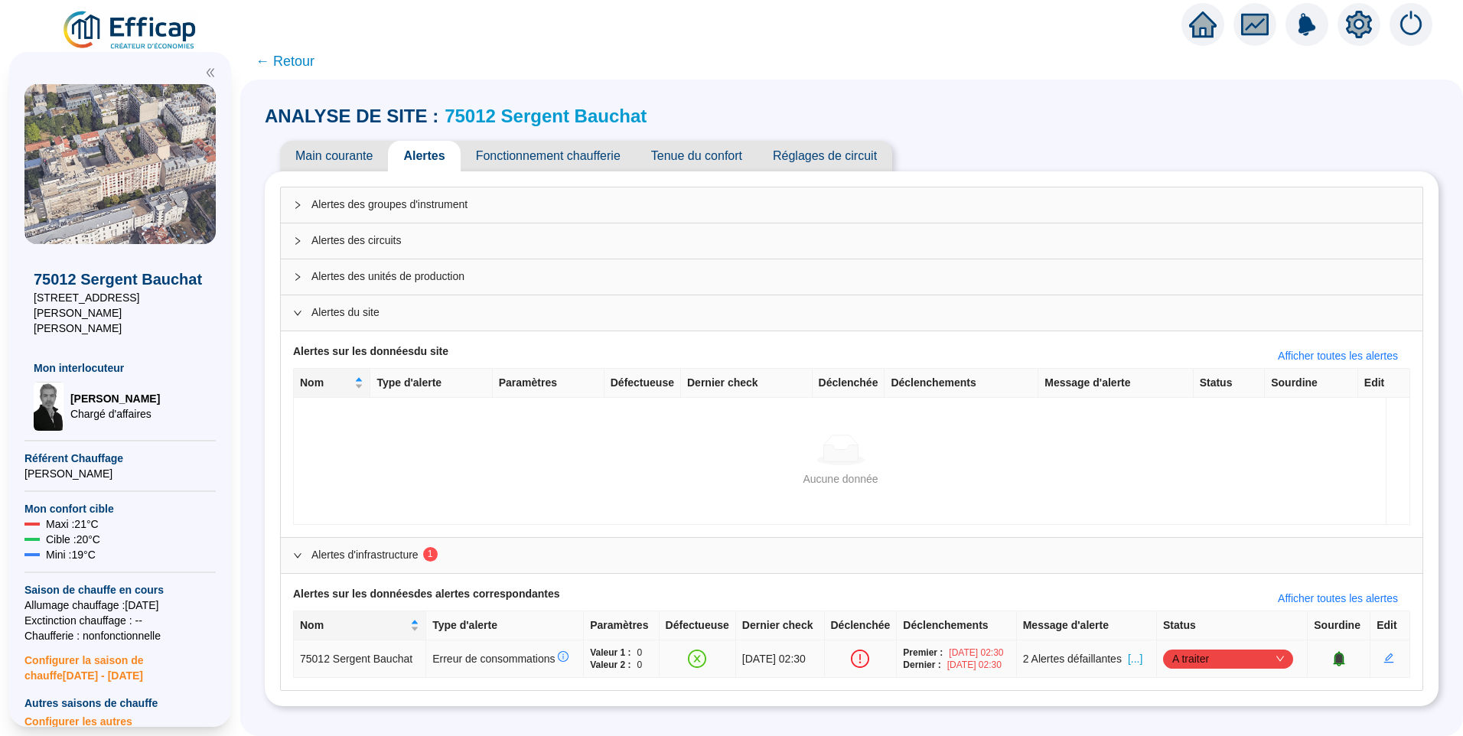
click at [1215, 667] on span "A traiter" at bounding box center [1228, 658] width 112 height 23
click at [1202, 638] on div "Traité" at bounding box center [1230, 630] width 124 height 24
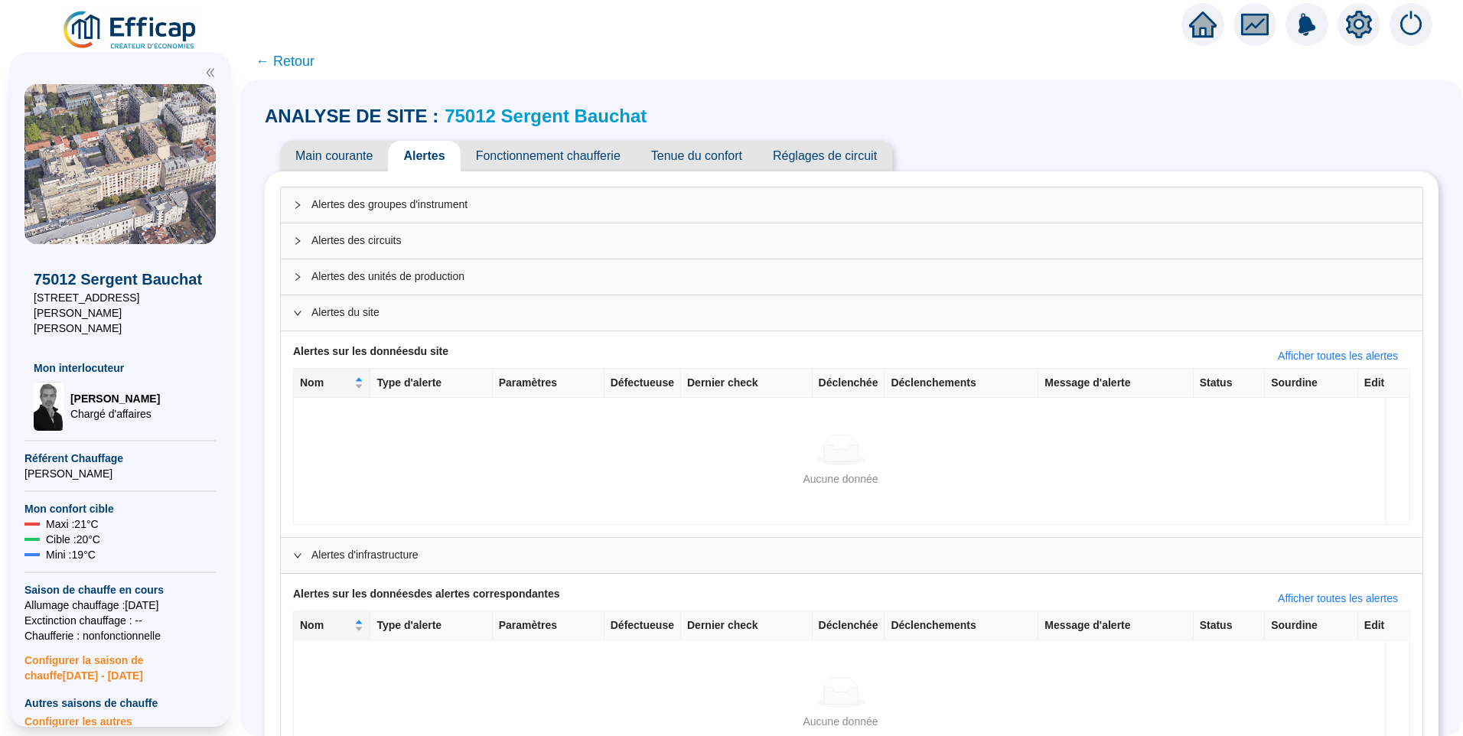
click at [309, 59] on span "← Retour" at bounding box center [284, 60] width 59 height 21
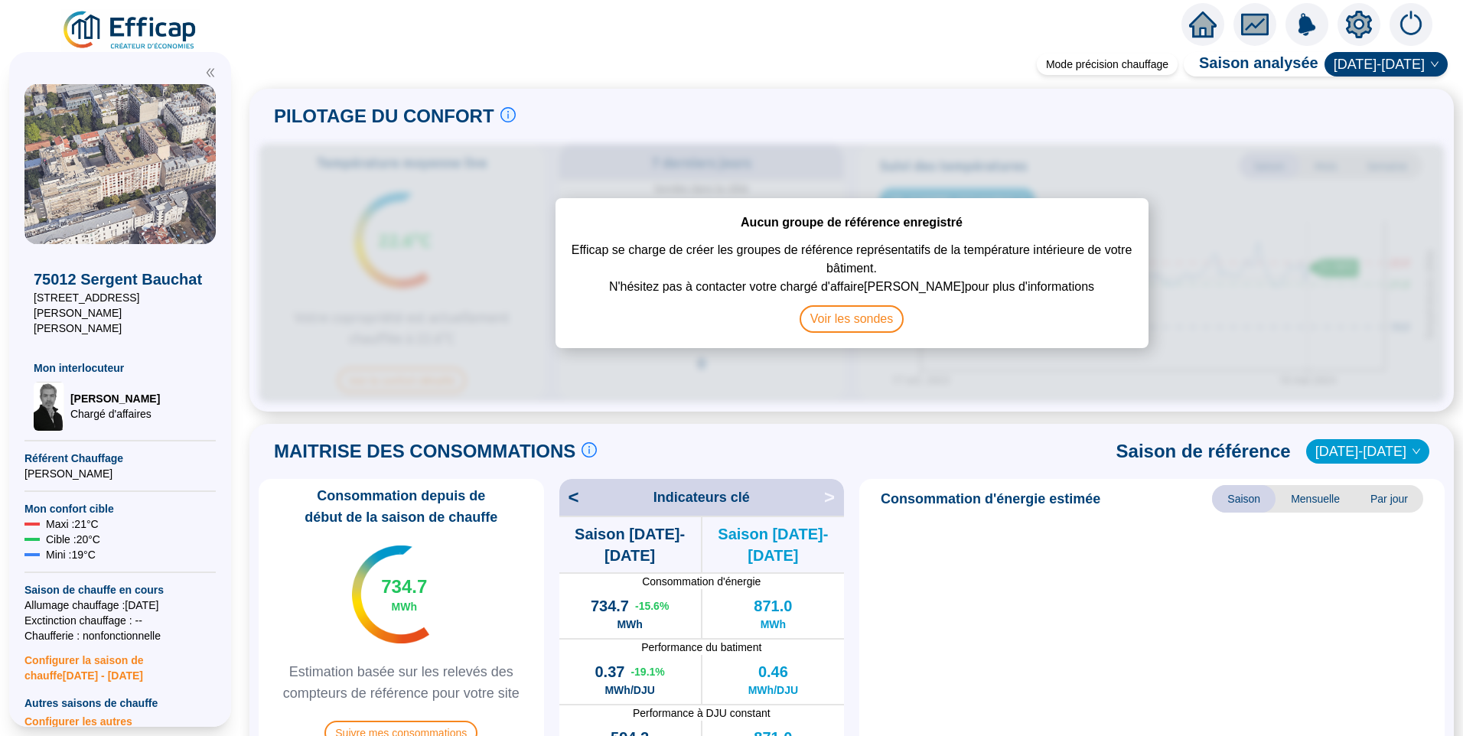
click at [172, 24] on img at bounding box center [130, 30] width 138 height 43
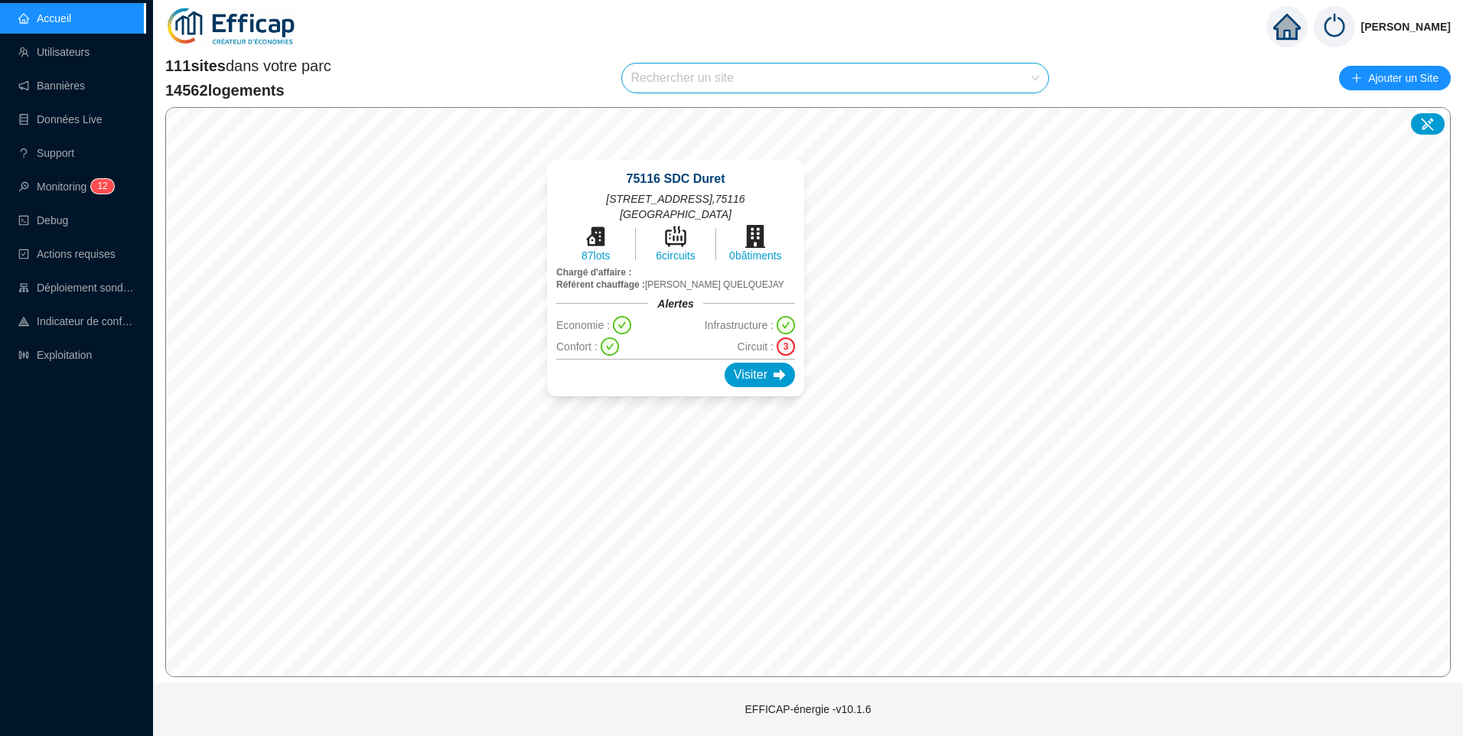
click at [675, 405] on div "75116 SDC Duret 18 rue Duret , 75116 PARIS 87 lots 6 circuits 0 bâtiments Charg…" at bounding box center [676, 278] width 294 height 272
click at [727, 379] on div "Visiter" at bounding box center [759, 375] width 70 height 24
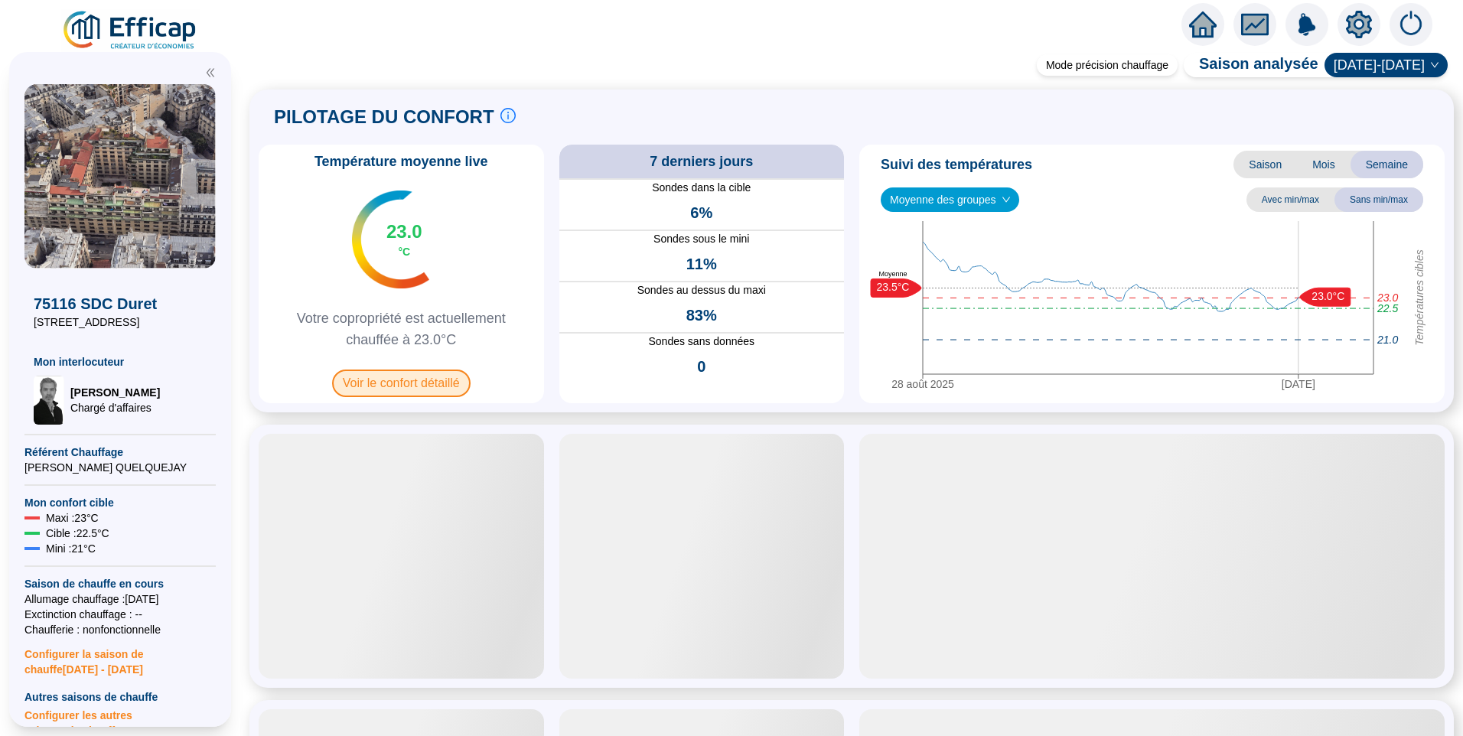
click at [366, 378] on span "Voir le confort détaillé" at bounding box center [401, 383] width 138 height 28
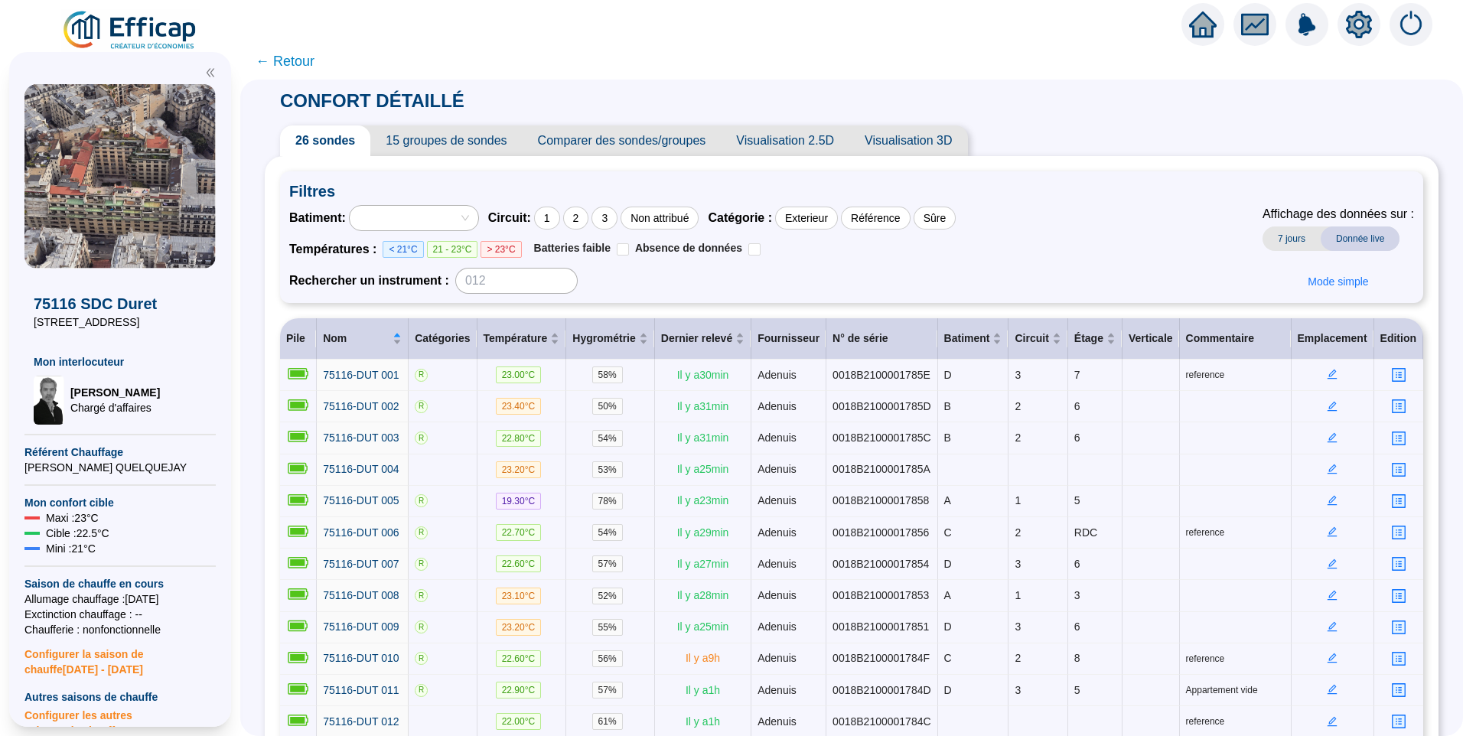
click at [459, 147] on span "15 groupes de sondes" at bounding box center [445, 140] width 151 height 31
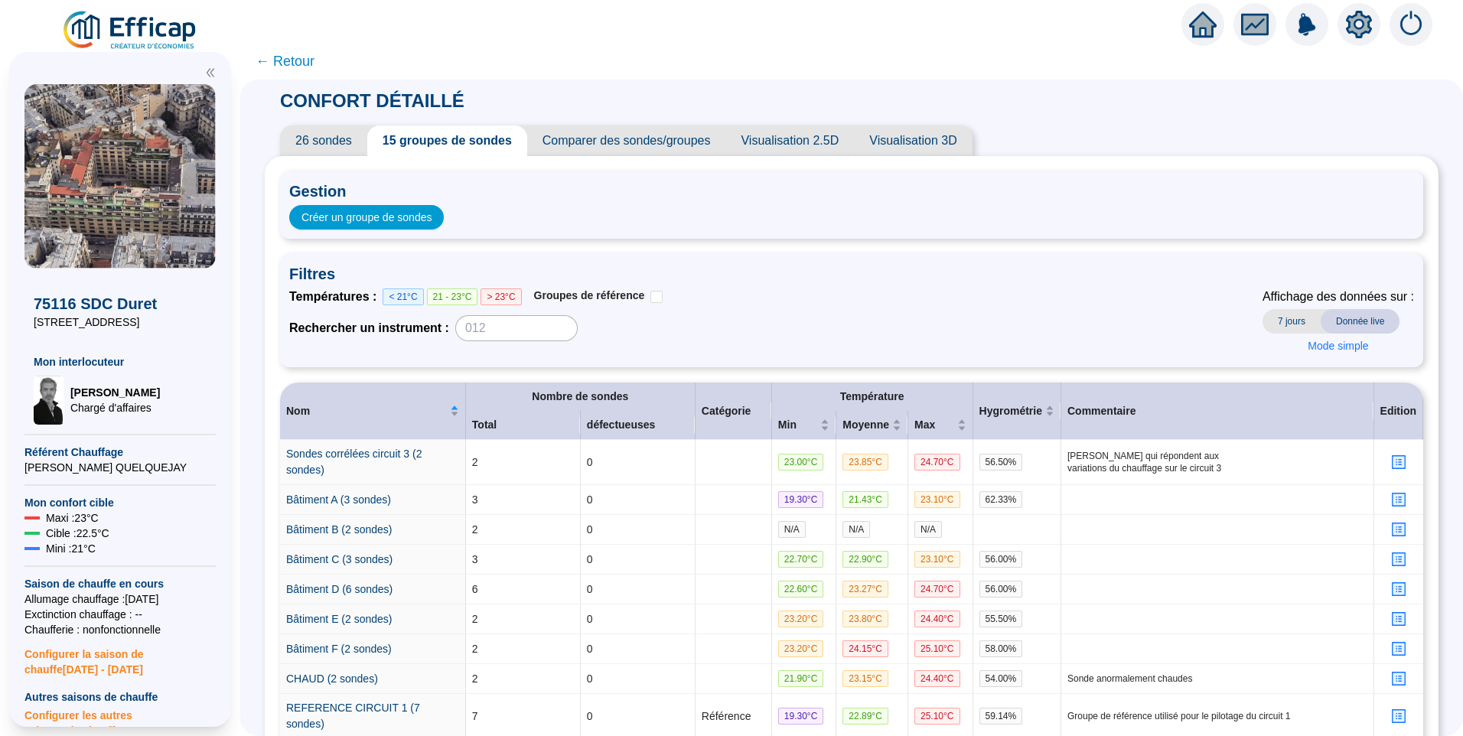
click at [347, 139] on span "26 sondes" at bounding box center [323, 140] width 87 height 31
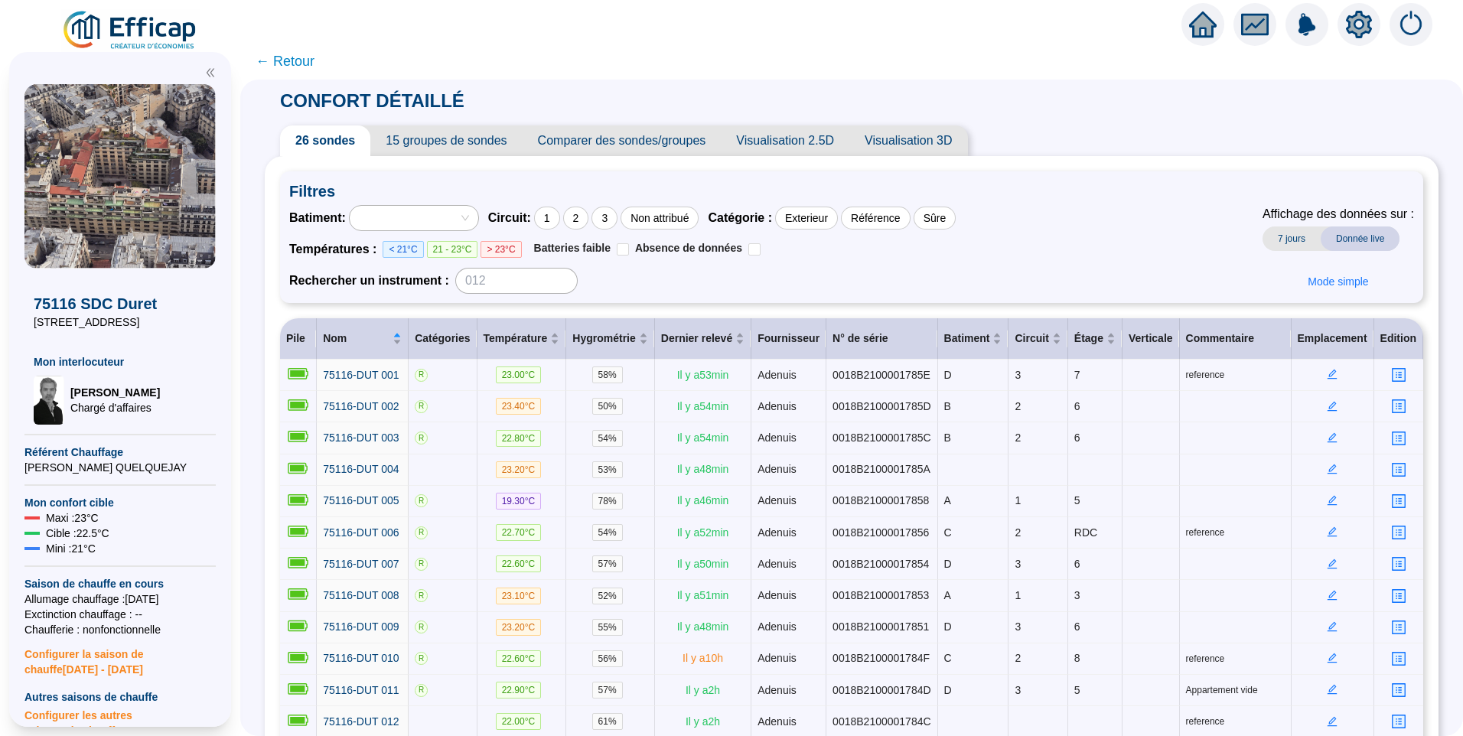
click at [294, 55] on span "← Retour" at bounding box center [284, 60] width 59 height 21
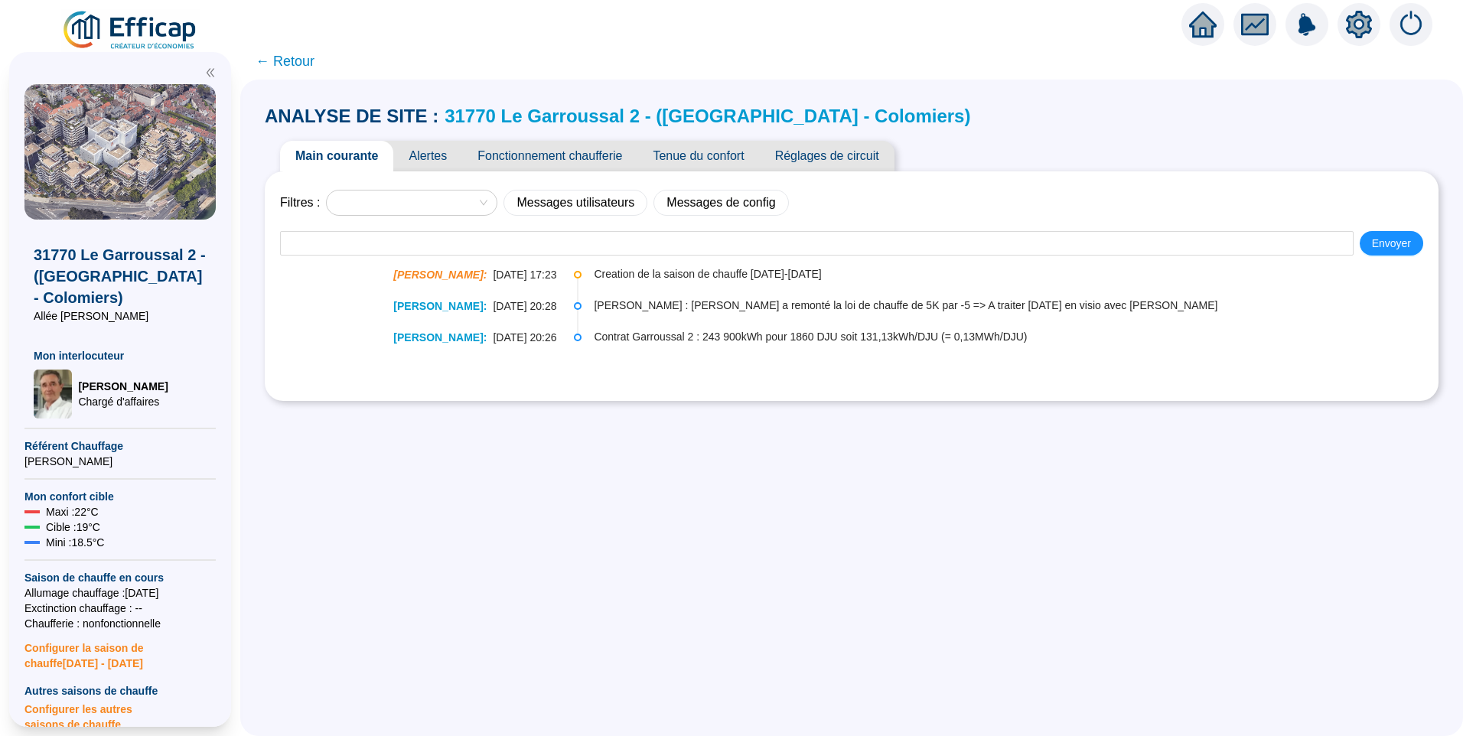
click at [444, 158] on span "Alertes" at bounding box center [427, 156] width 69 height 31
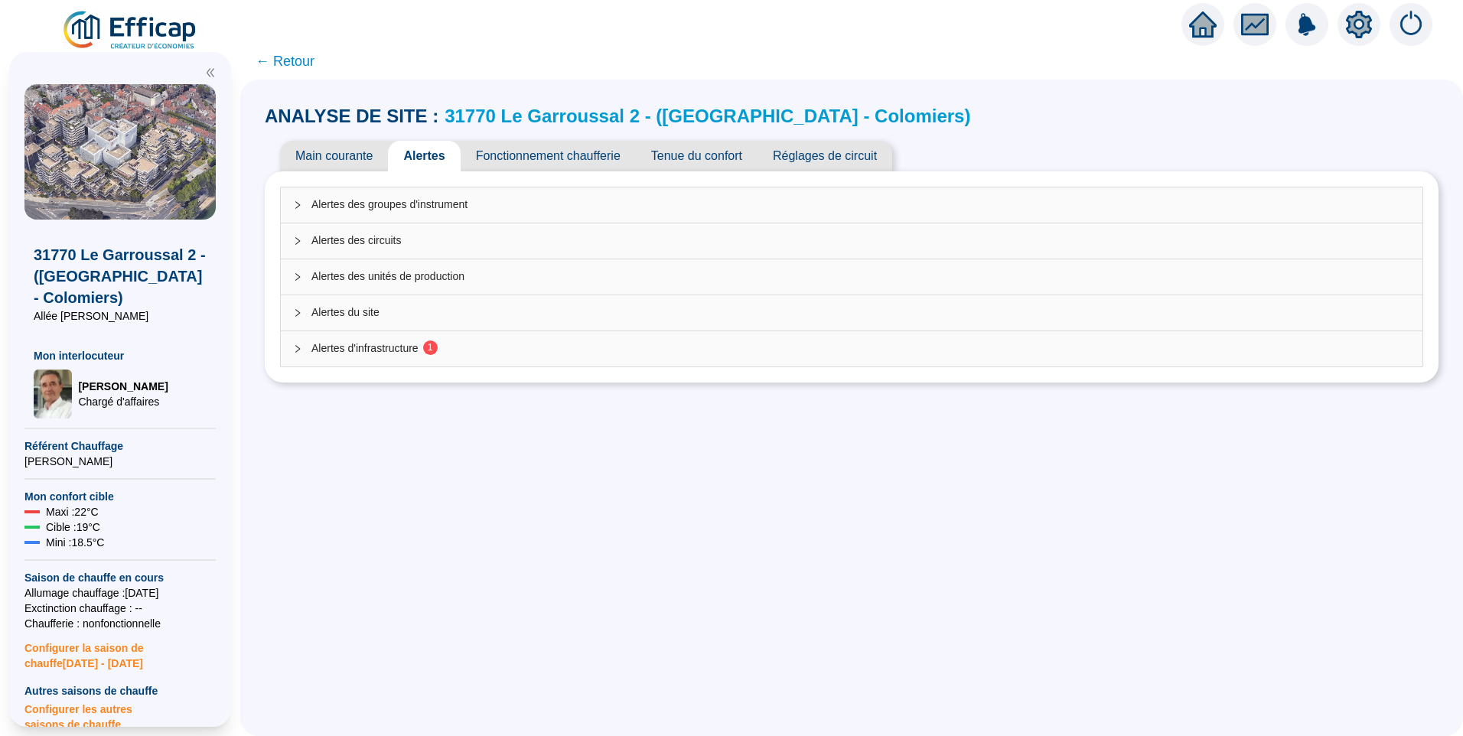
click at [435, 358] on div "Alertes d'infrastructure 1" at bounding box center [851, 348] width 1141 height 35
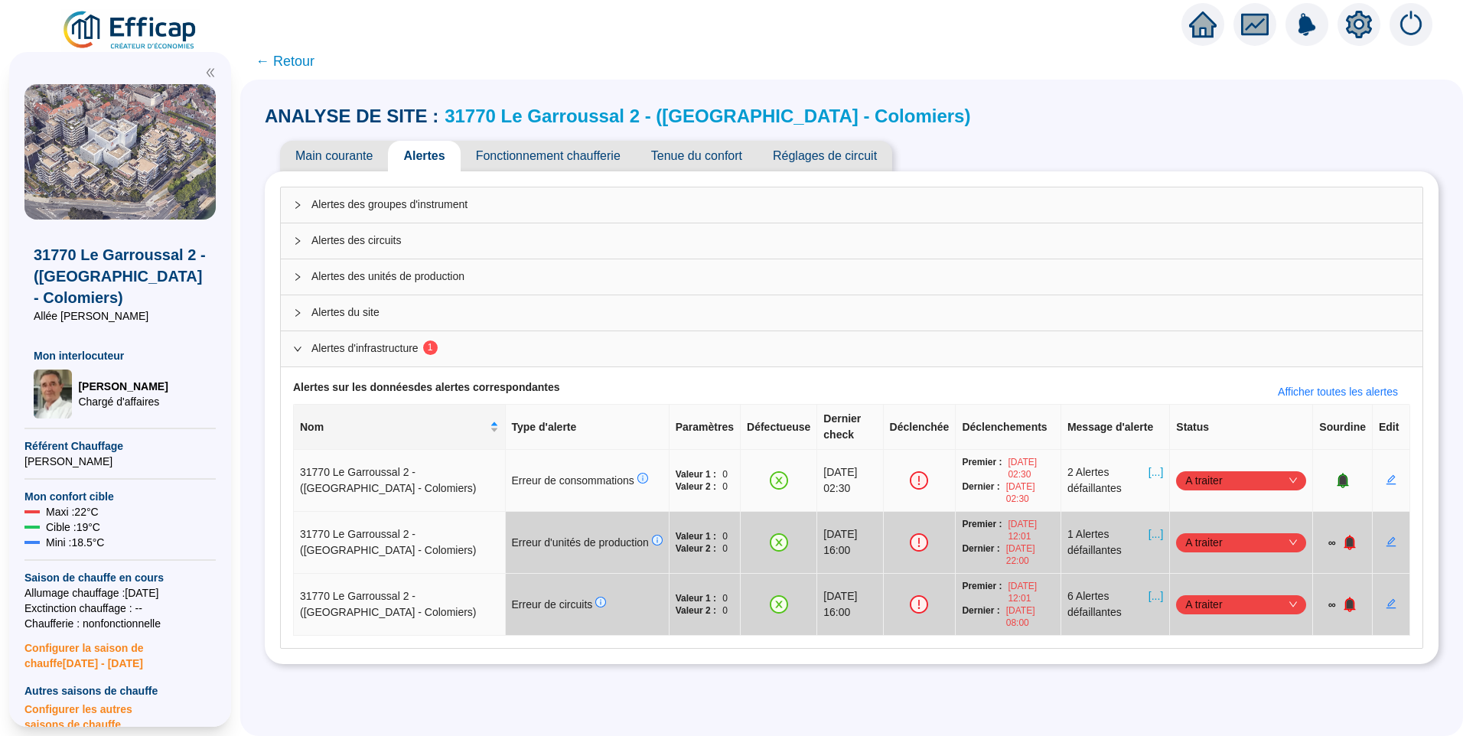
click at [1337, 473] on icon "bell" at bounding box center [1342, 480] width 15 height 15
click at [1345, 474] on icon "bell" at bounding box center [1350, 479] width 10 height 11
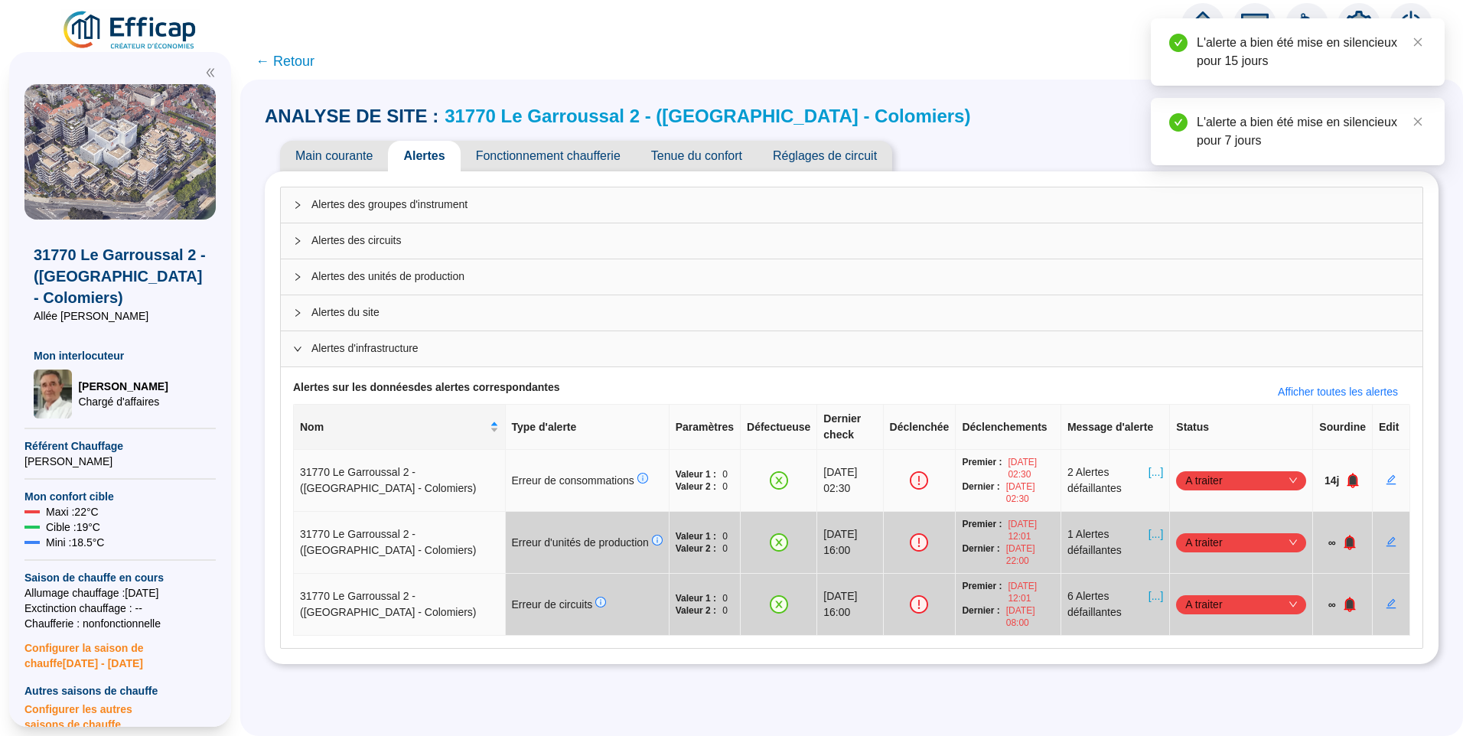
click at [1345, 473] on icon "bell" at bounding box center [1352, 480] width 15 height 15
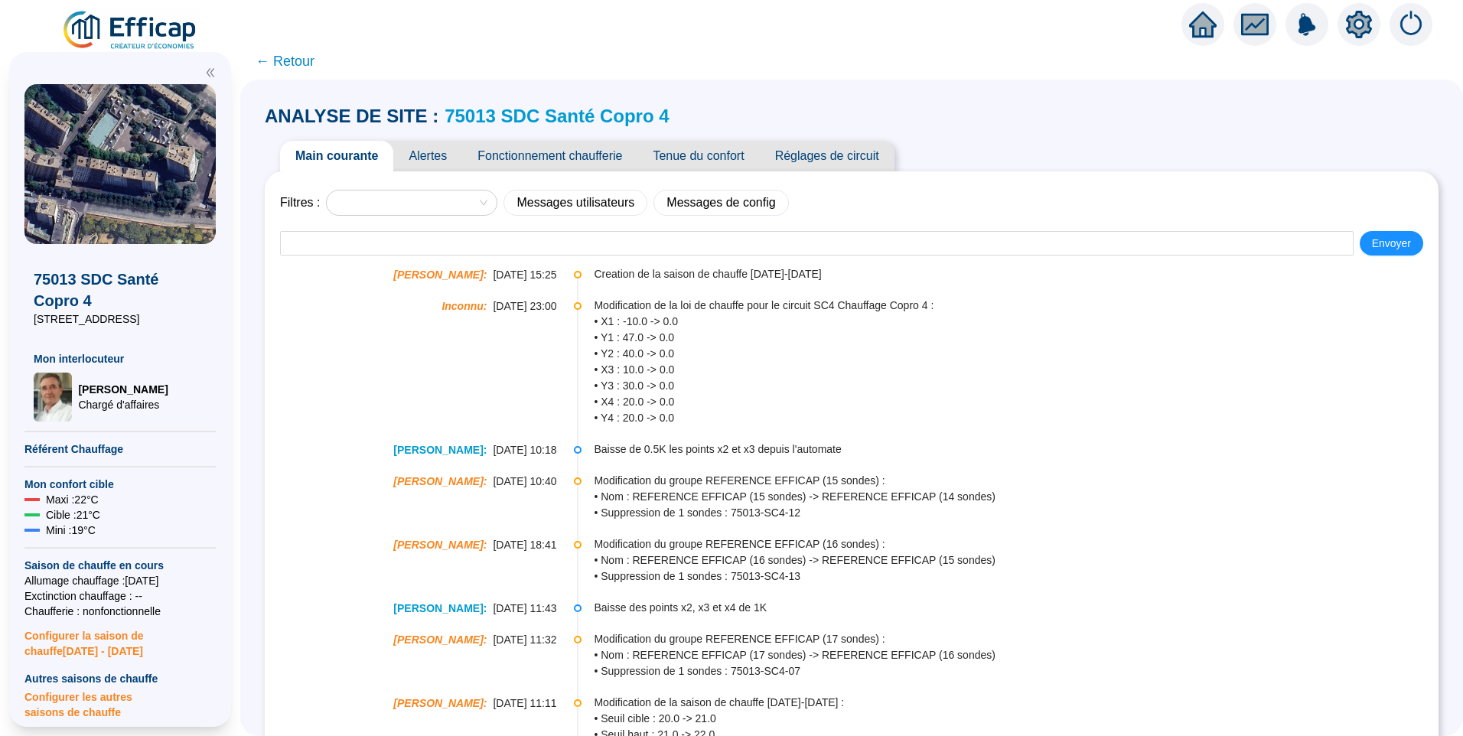
click at [439, 157] on span "Alertes" at bounding box center [427, 156] width 69 height 31
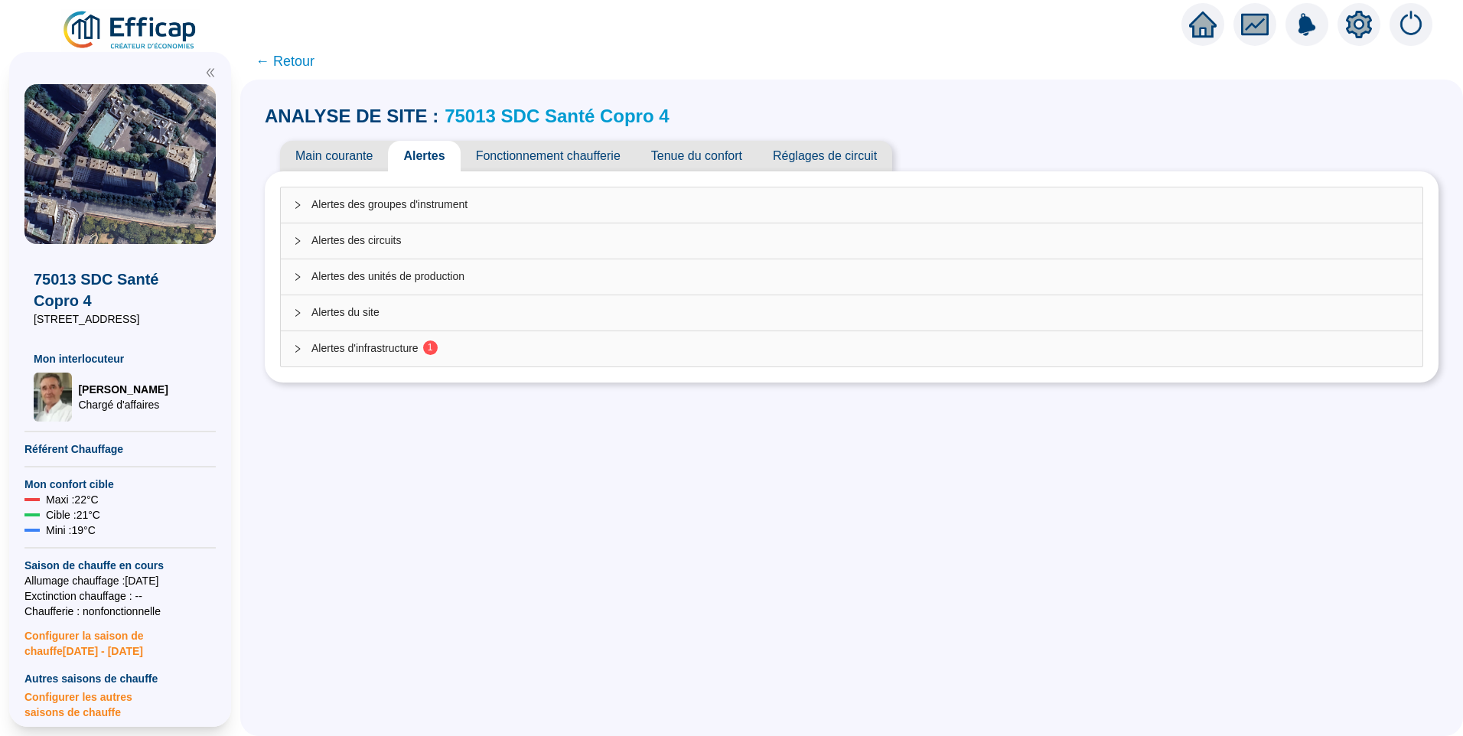
click at [422, 343] on span "Alertes d'infrastructure 1" at bounding box center [860, 348] width 1098 height 16
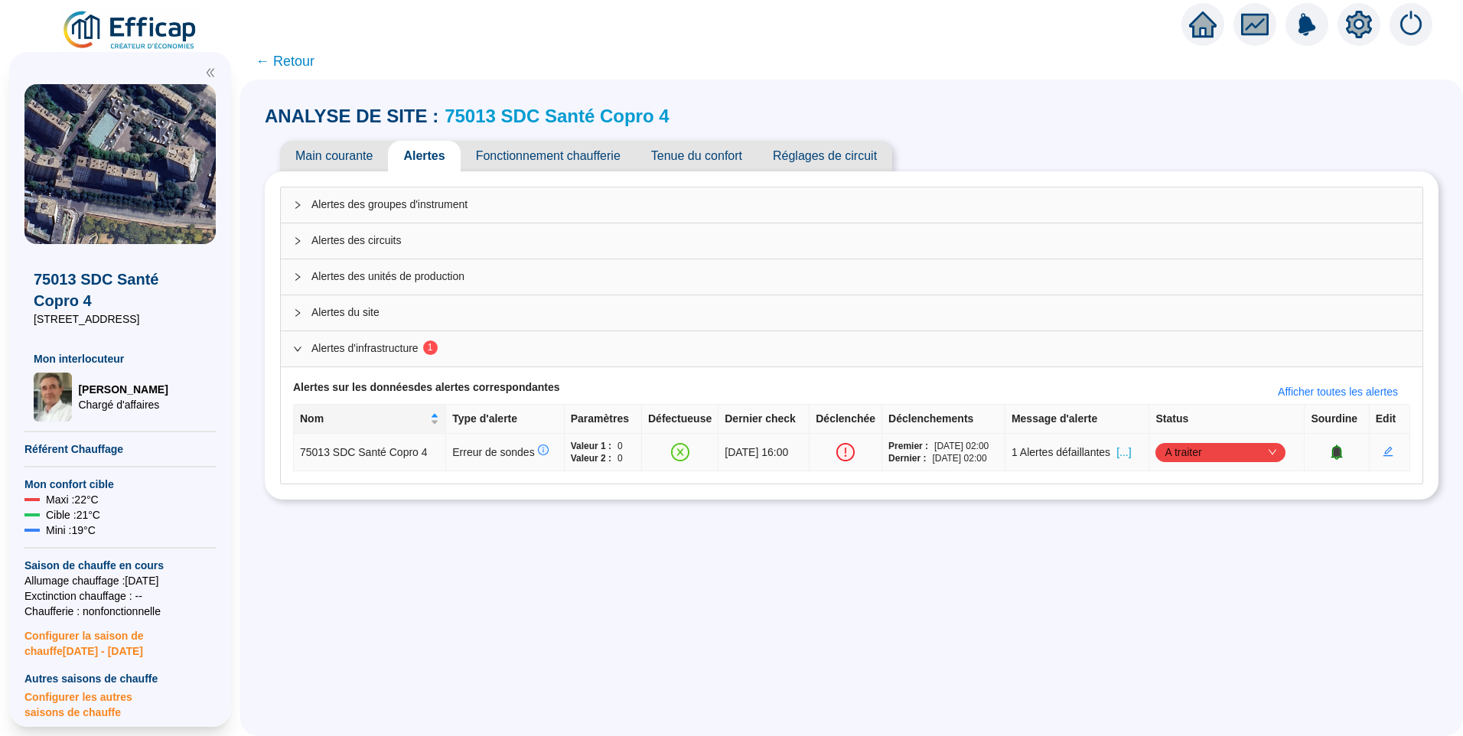
click at [1238, 444] on span "A traiter" at bounding box center [1220, 452] width 112 height 23
click at [1214, 529] on div "Traité" at bounding box center [1223, 530] width 106 height 16
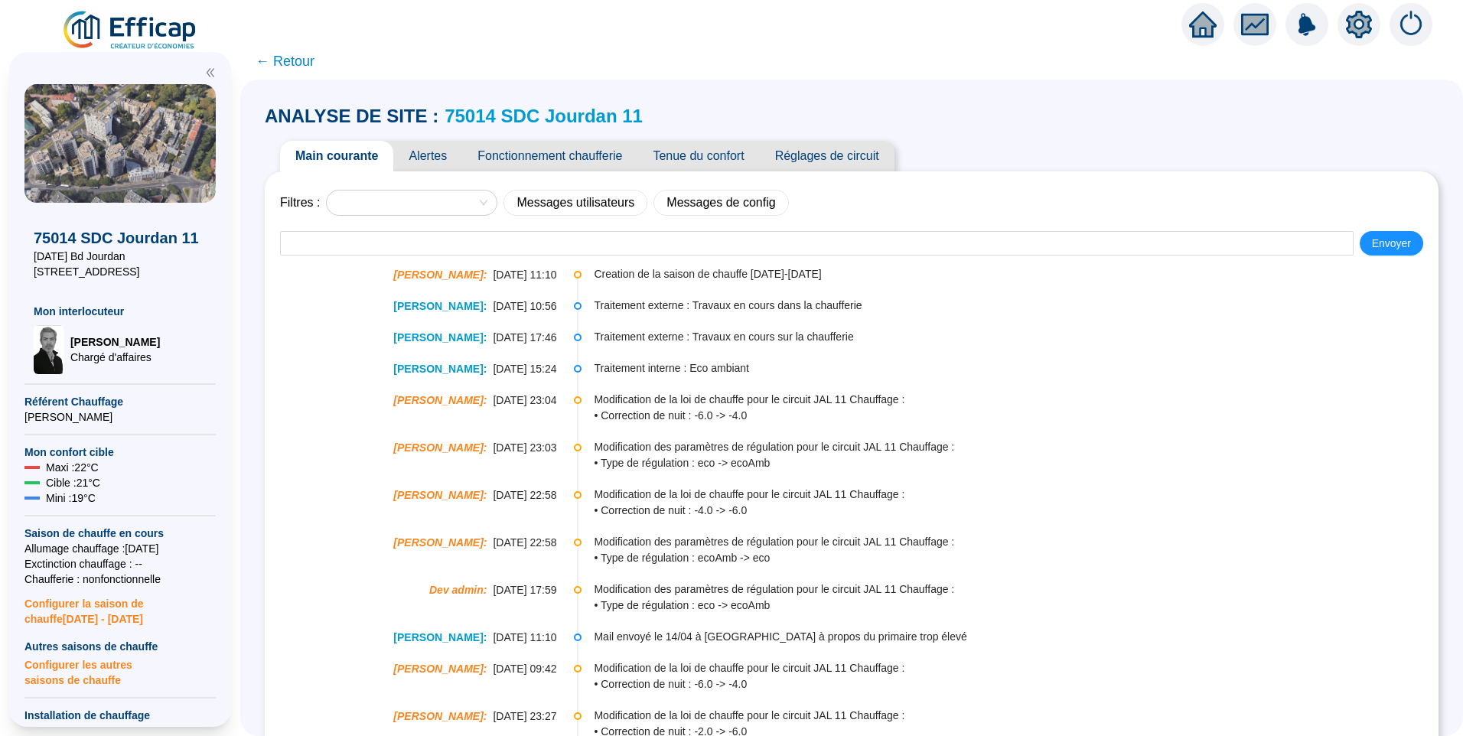
click at [436, 170] on span "Alertes" at bounding box center [427, 156] width 69 height 31
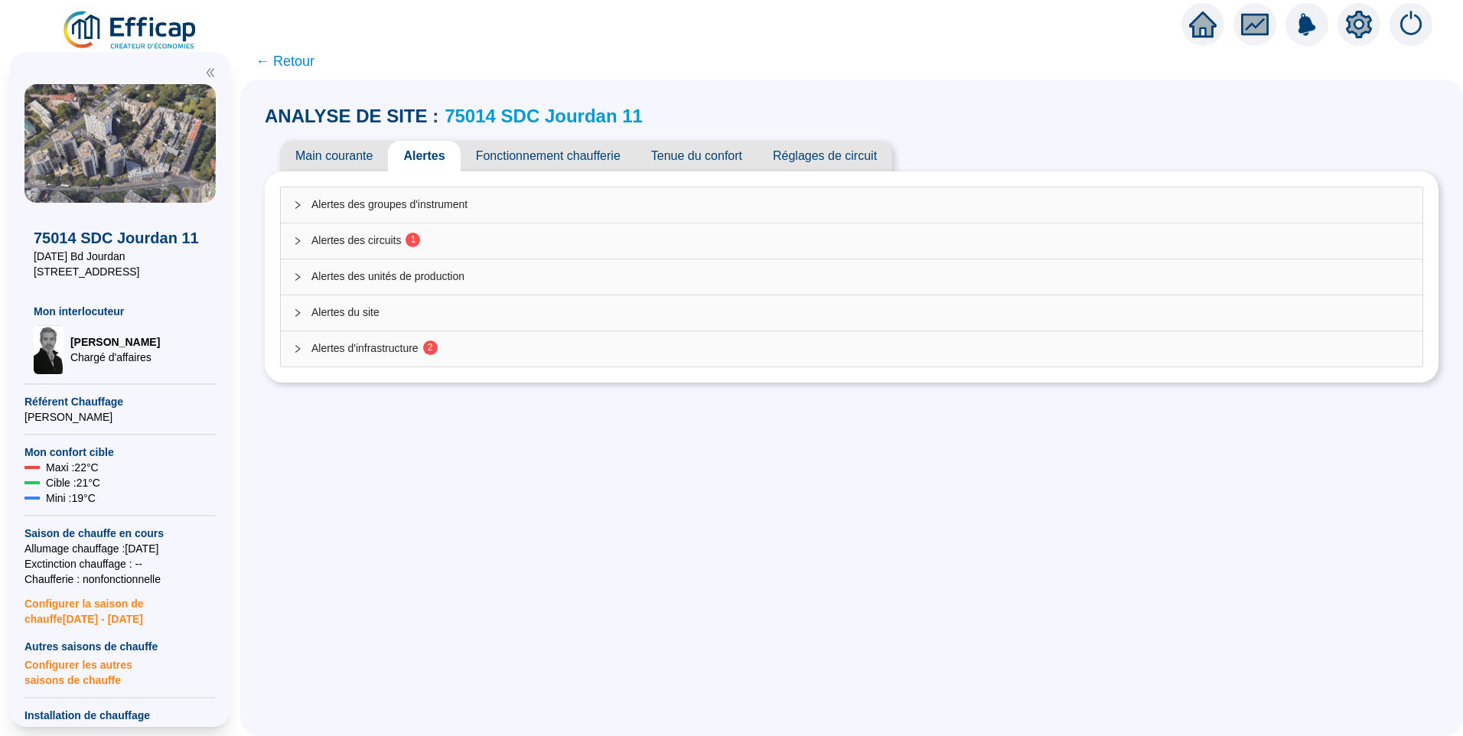
drag, startPoint x: 459, startPoint y: 242, endPoint x: 516, endPoint y: 252, distance: 57.5
click at [460, 242] on span "Alertes des circuits 1" at bounding box center [860, 241] width 1098 height 16
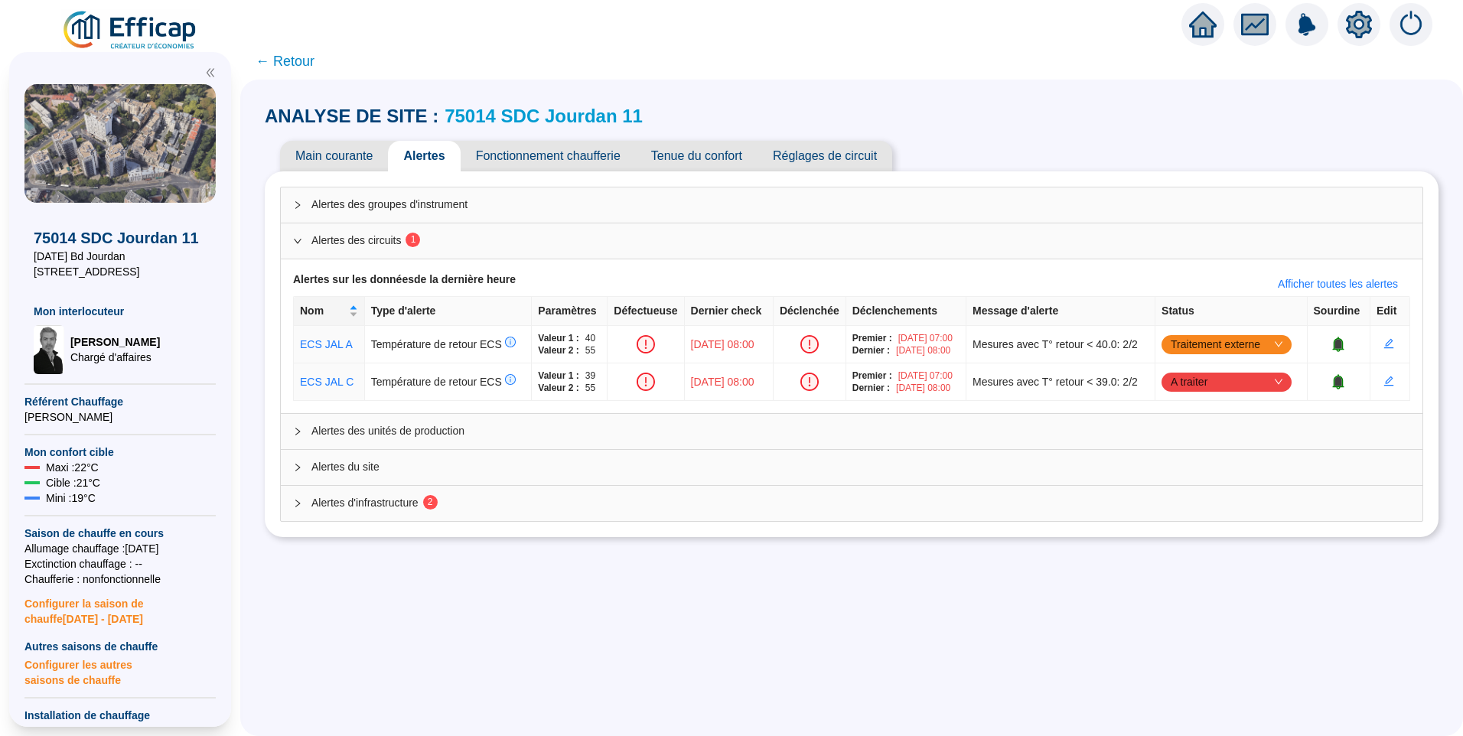
click at [528, 495] on span "Alertes d'infrastructure 2" at bounding box center [860, 503] width 1098 height 16
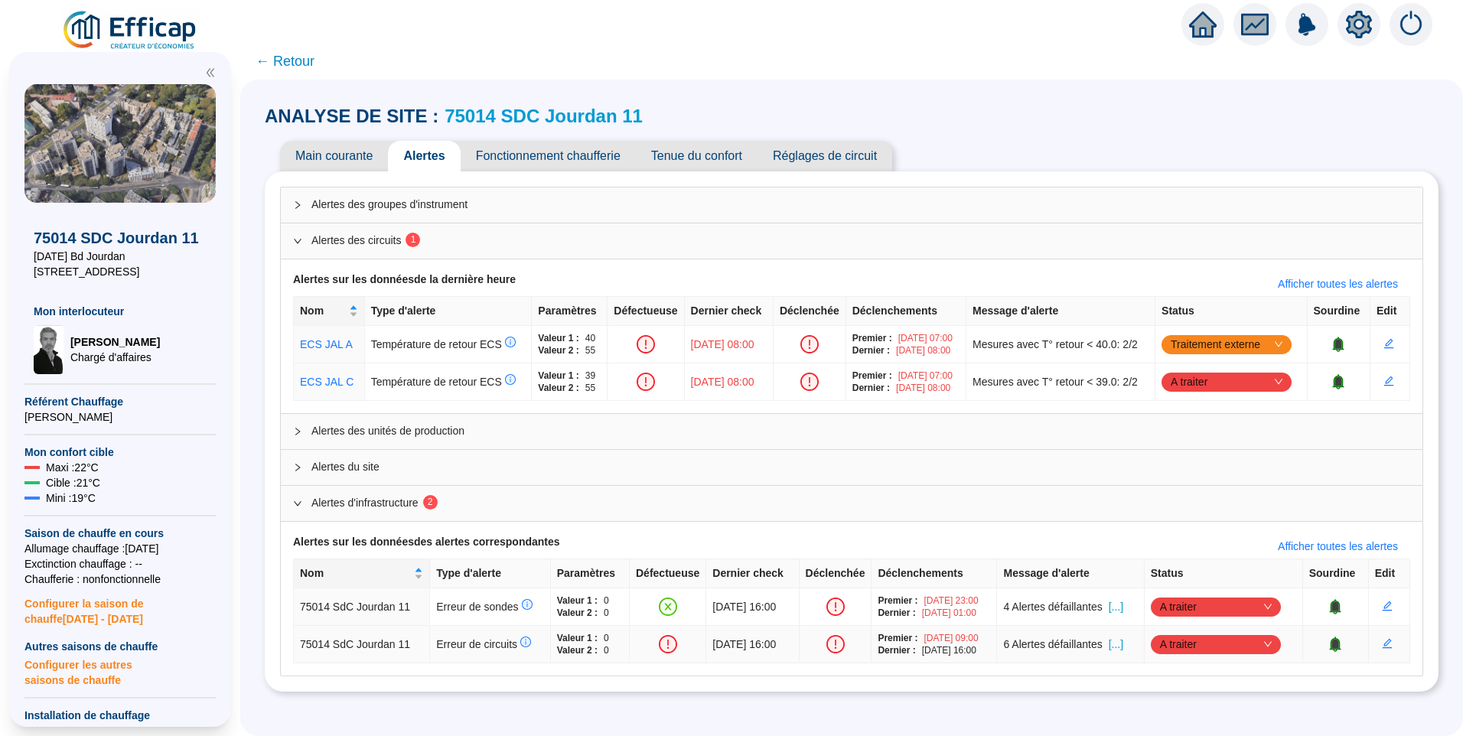
click at [1123, 648] on span "[...]" at bounding box center [1115, 644] width 15 height 16
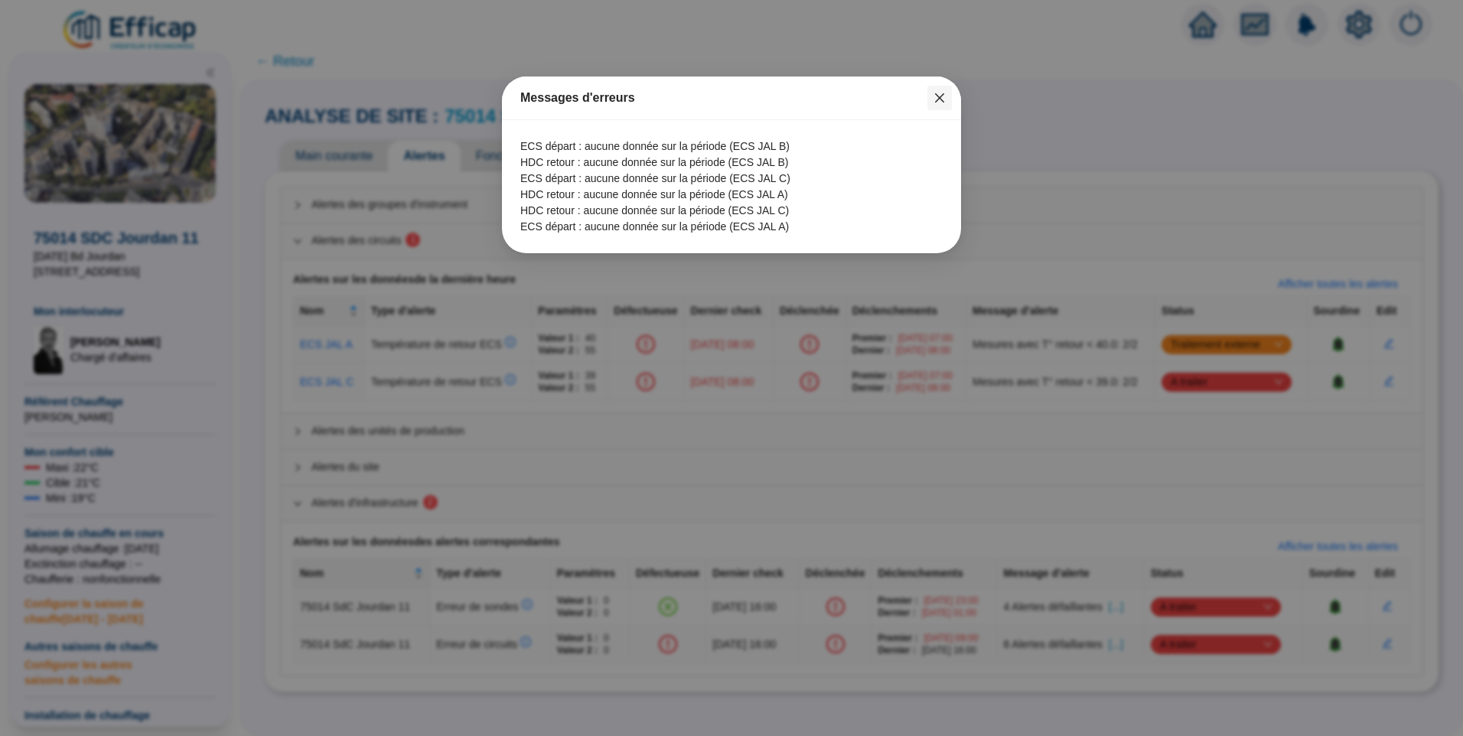
click at [942, 99] on icon "close" at bounding box center [939, 98] width 12 height 12
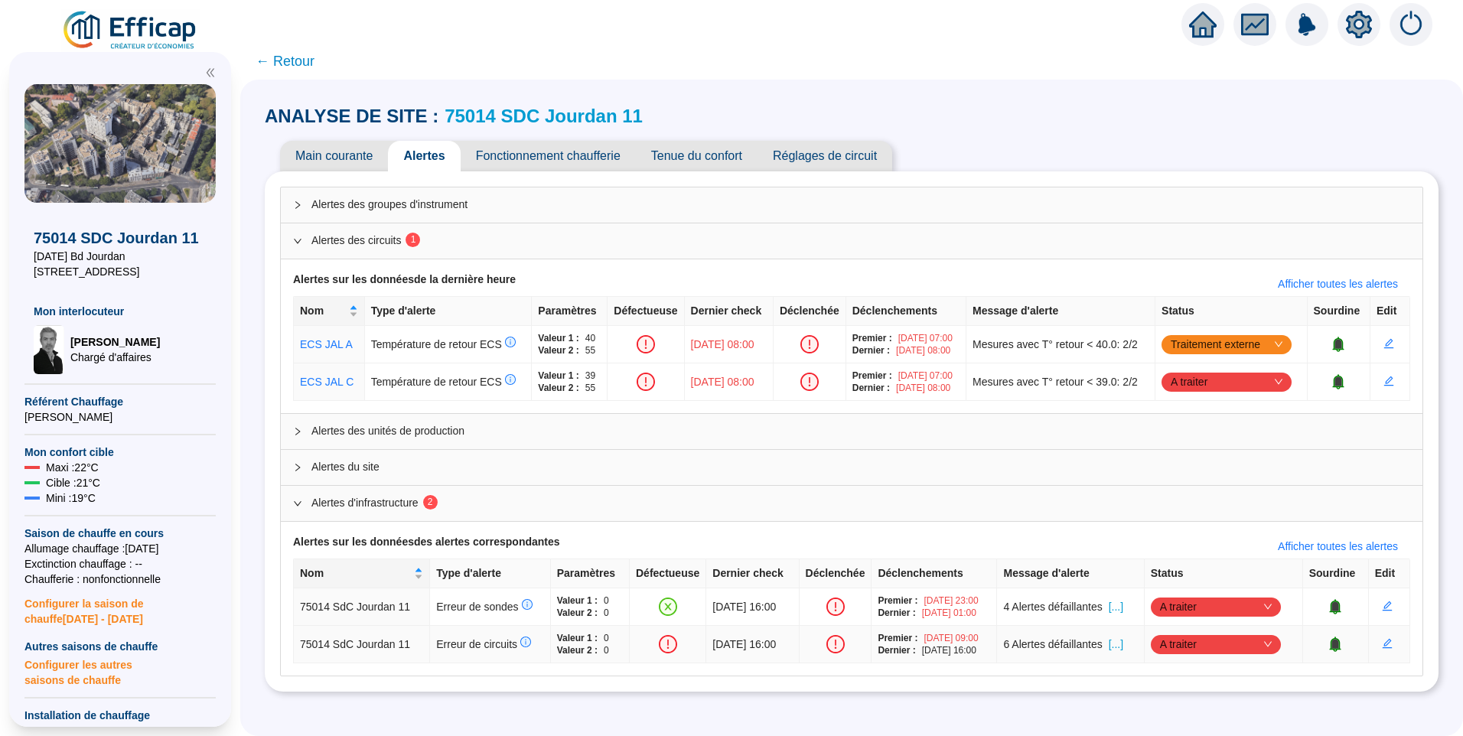
click at [1123, 648] on span "[...]" at bounding box center [1115, 644] width 15 height 16
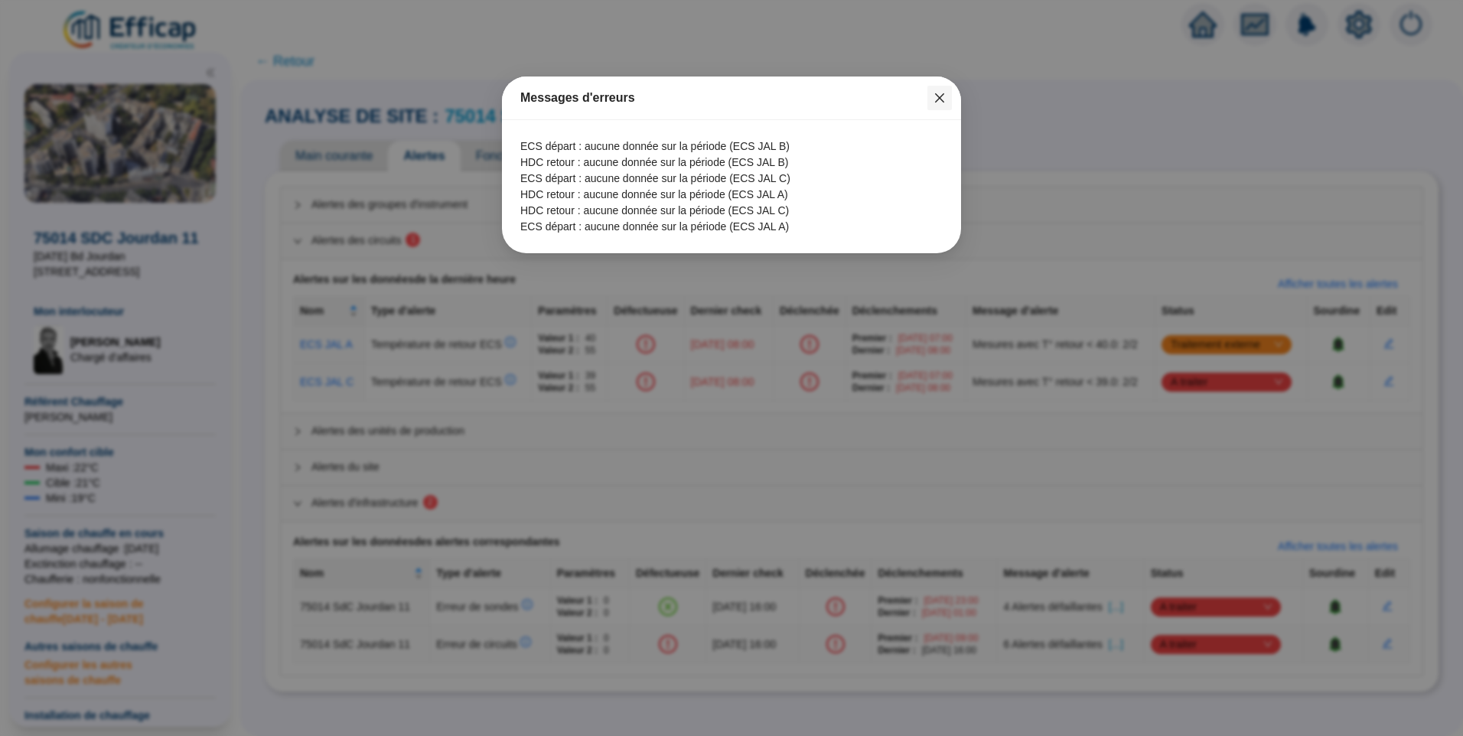
click at [935, 99] on icon "close" at bounding box center [939, 98] width 12 height 12
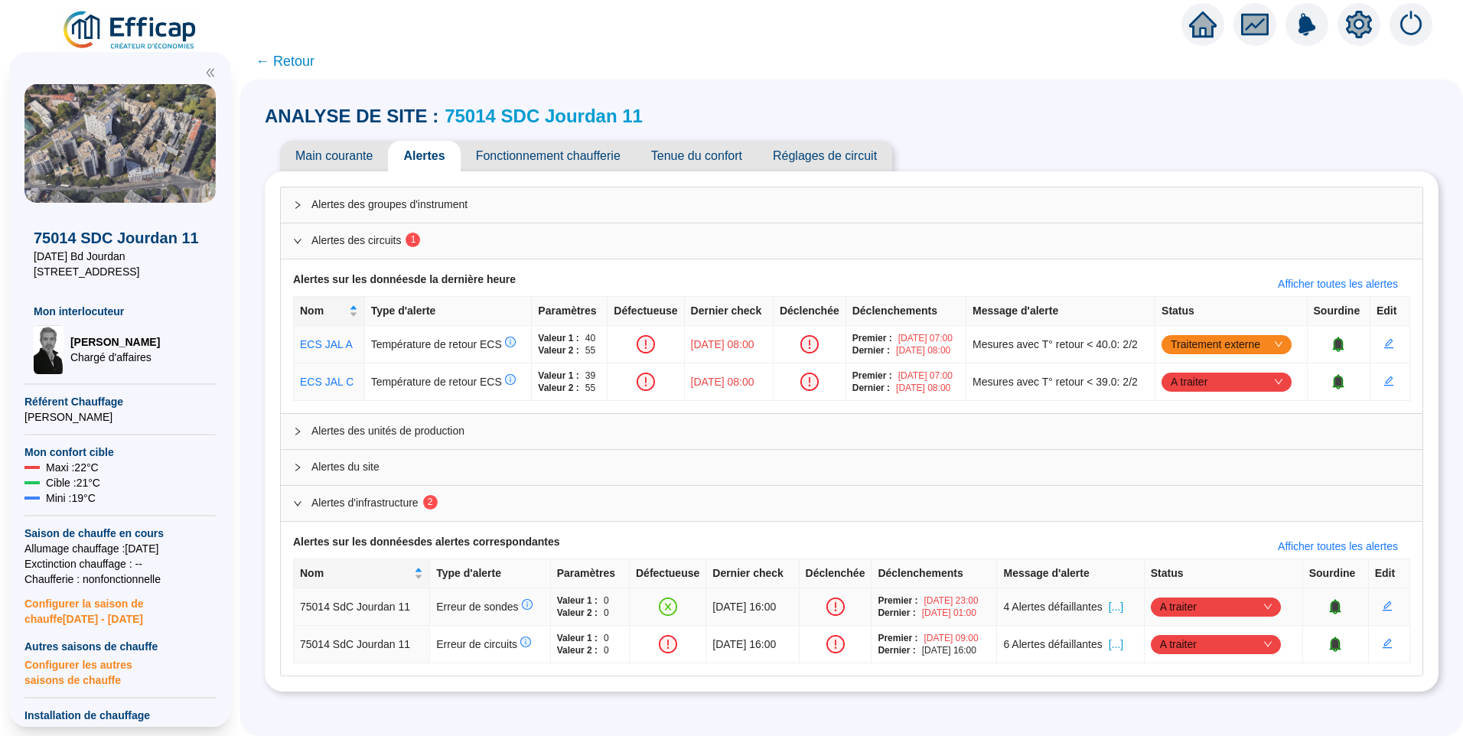
click at [1186, 609] on span "A traiter" at bounding box center [1216, 606] width 112 height 23
click at [1189, 689] on div "Traité" at bounding box center [1219, 684] width 106 height 16
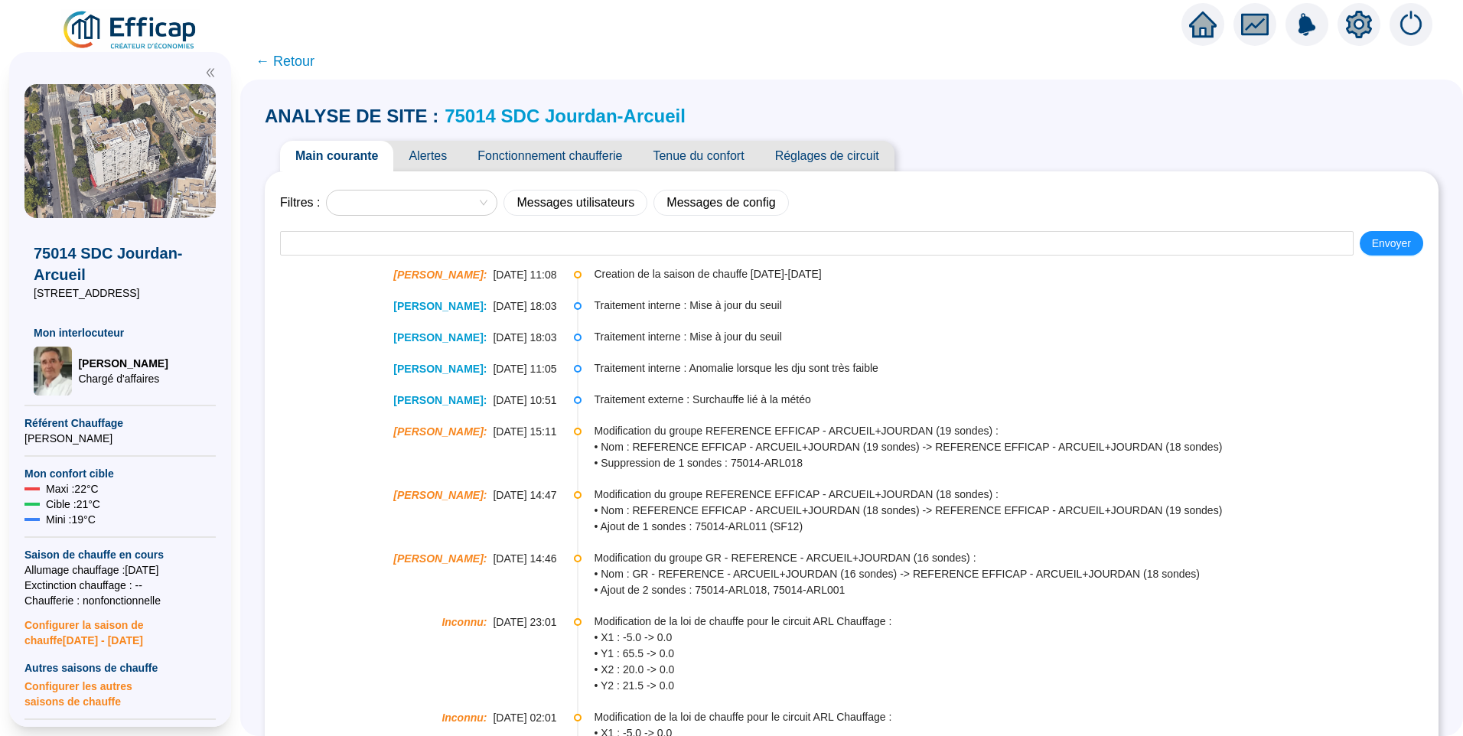
click at [443, 158] on span "Alertes" at bounding box center [427, 156] width 69 height 31
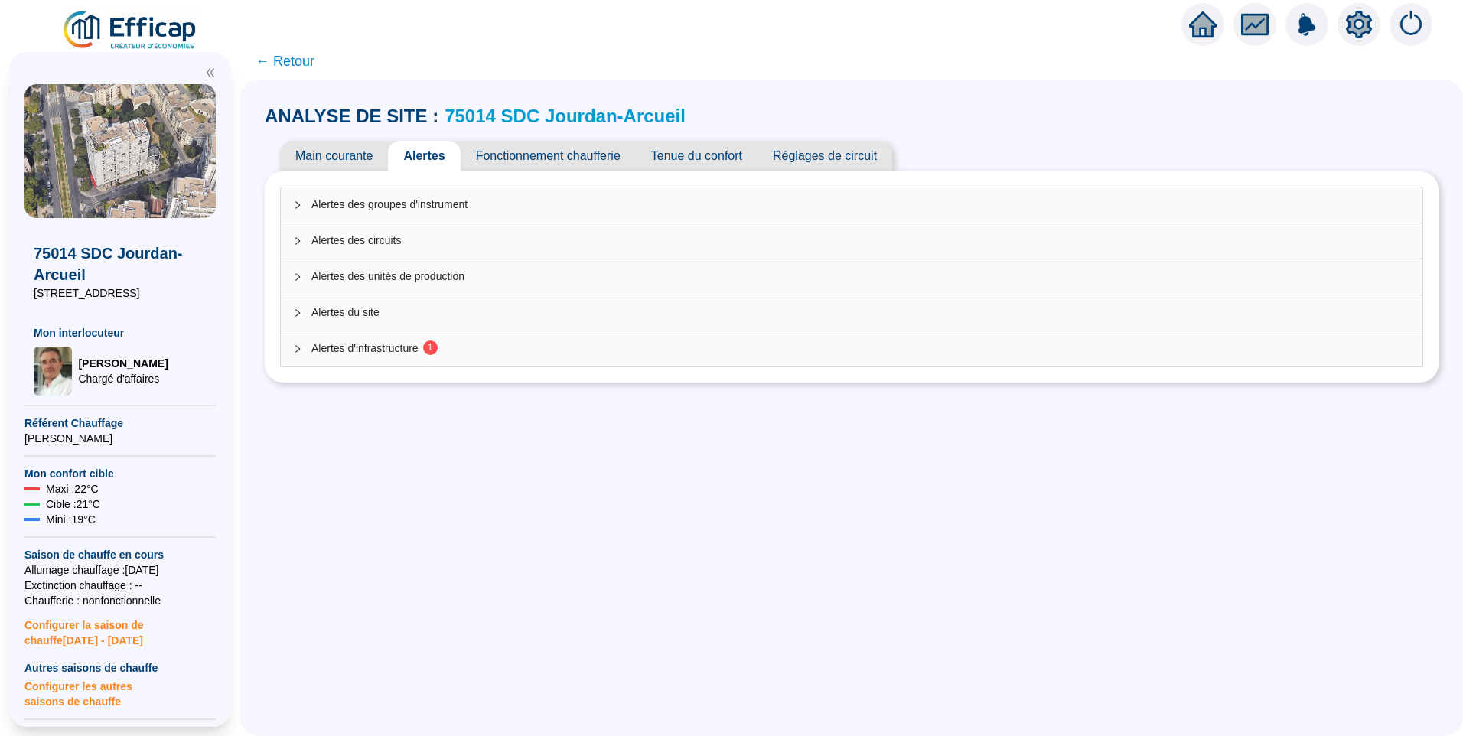
click at [410, 354] on span "Alertes d'infrastructure 1" at bounding box center [860, 348] width 1098 height 16
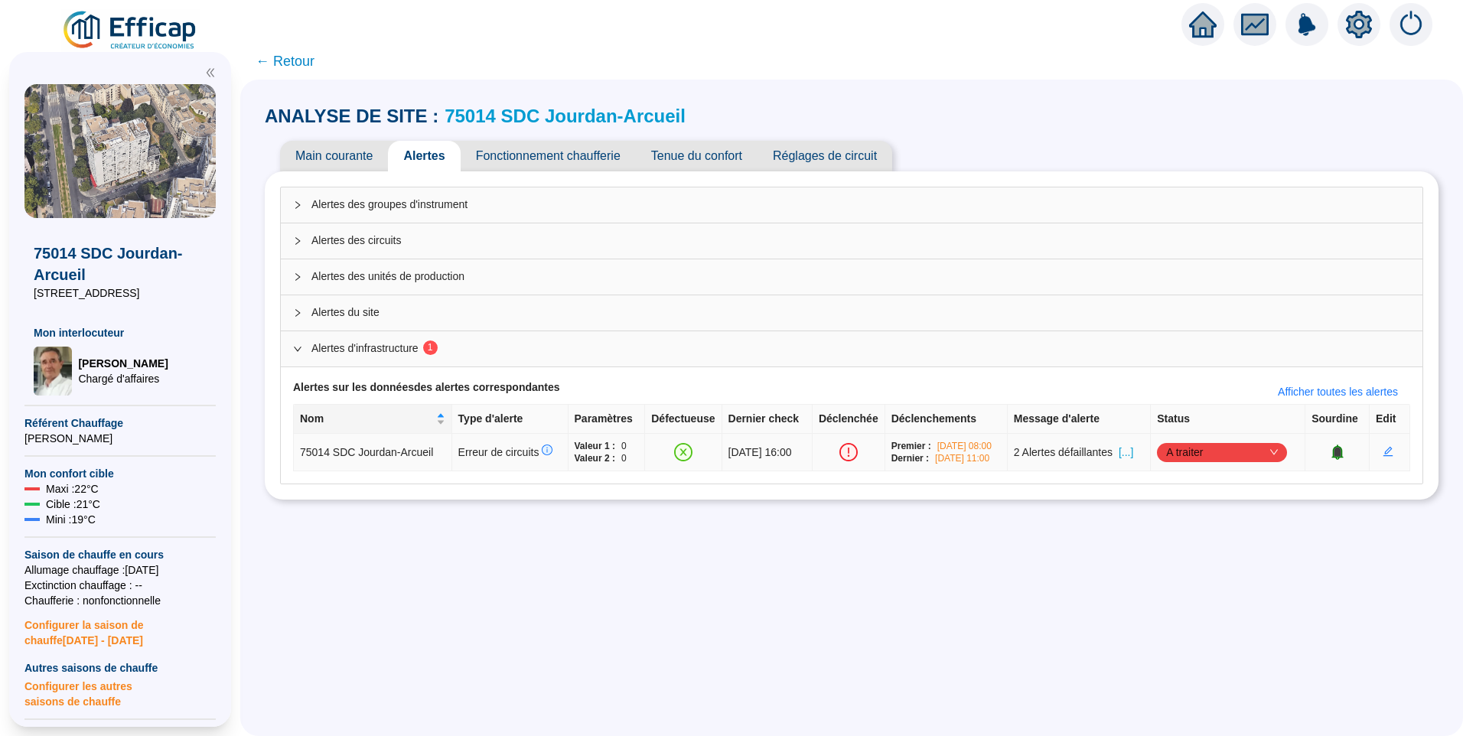
click at [1202, 453] on span "A traiter" at bounding box center [1222, 452] width 112 height 23
click at [1200, 522] on div "Traité" at bounding box center [1225, 530] width 106 height 16
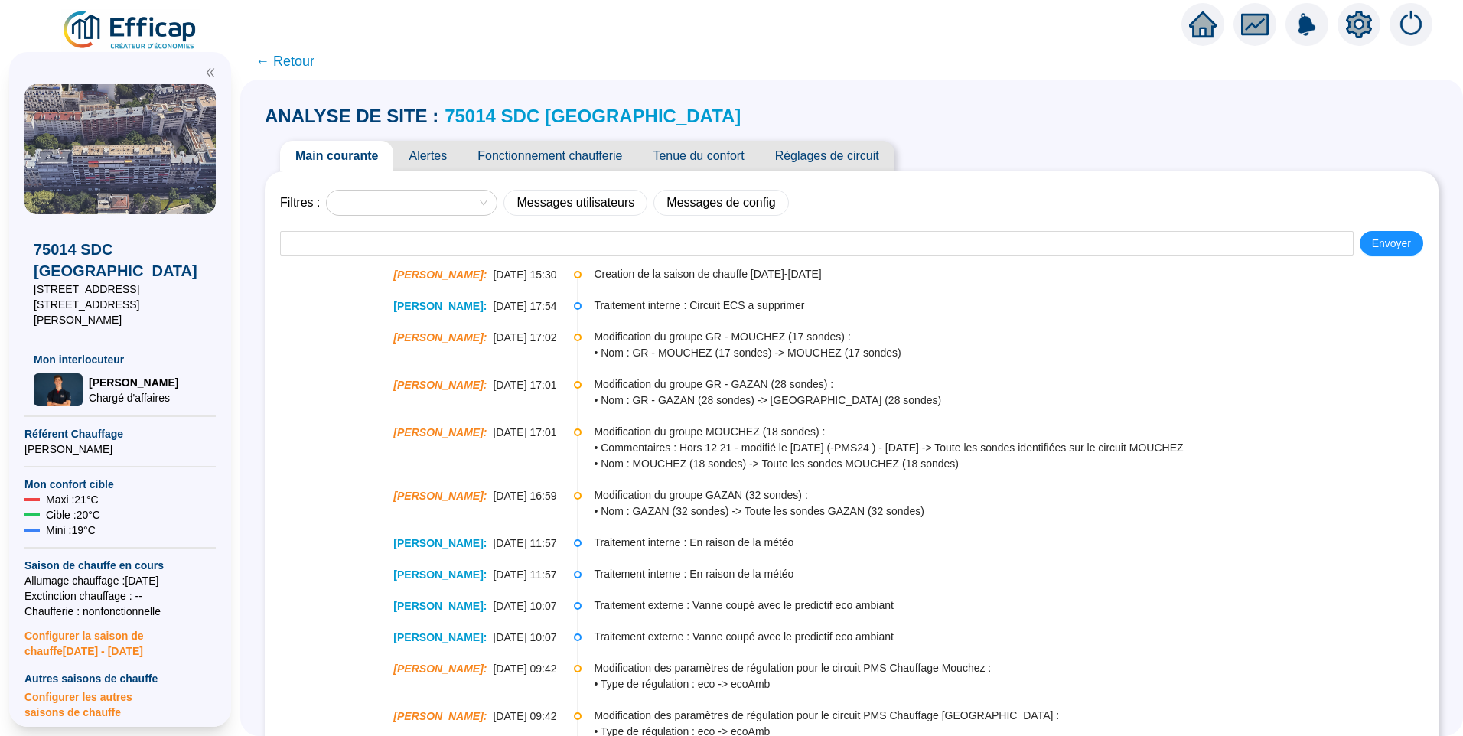
click at [440, 154] on span "Alertes" at bounding box center [427, 156] width 69 height 31
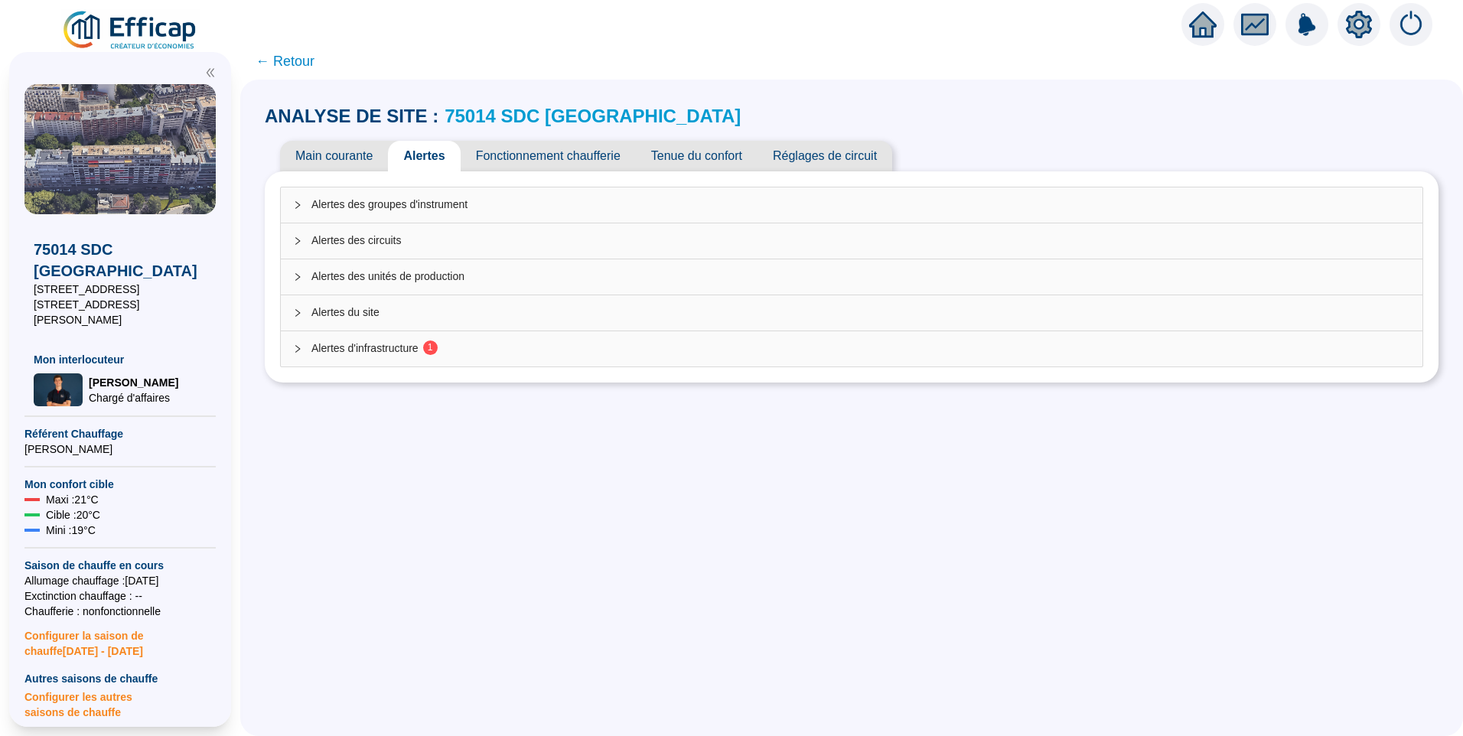
click at [422, 350] on span "Alertes d'infrastructure 1" at bounding box center [860, 348] width 1098 height 16
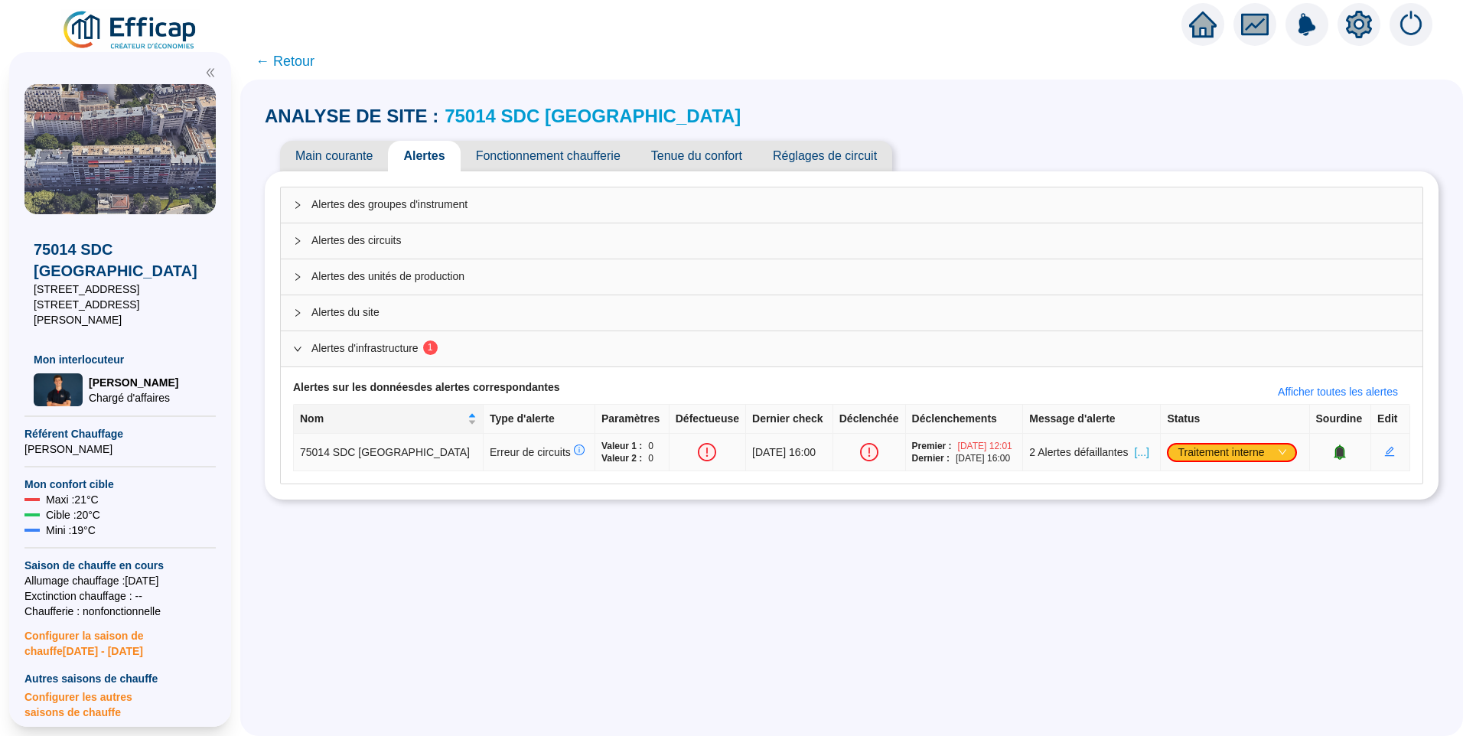
click at [1135, 456] on span "[...]" at bounding box center [1141, 452] width 15 height 16
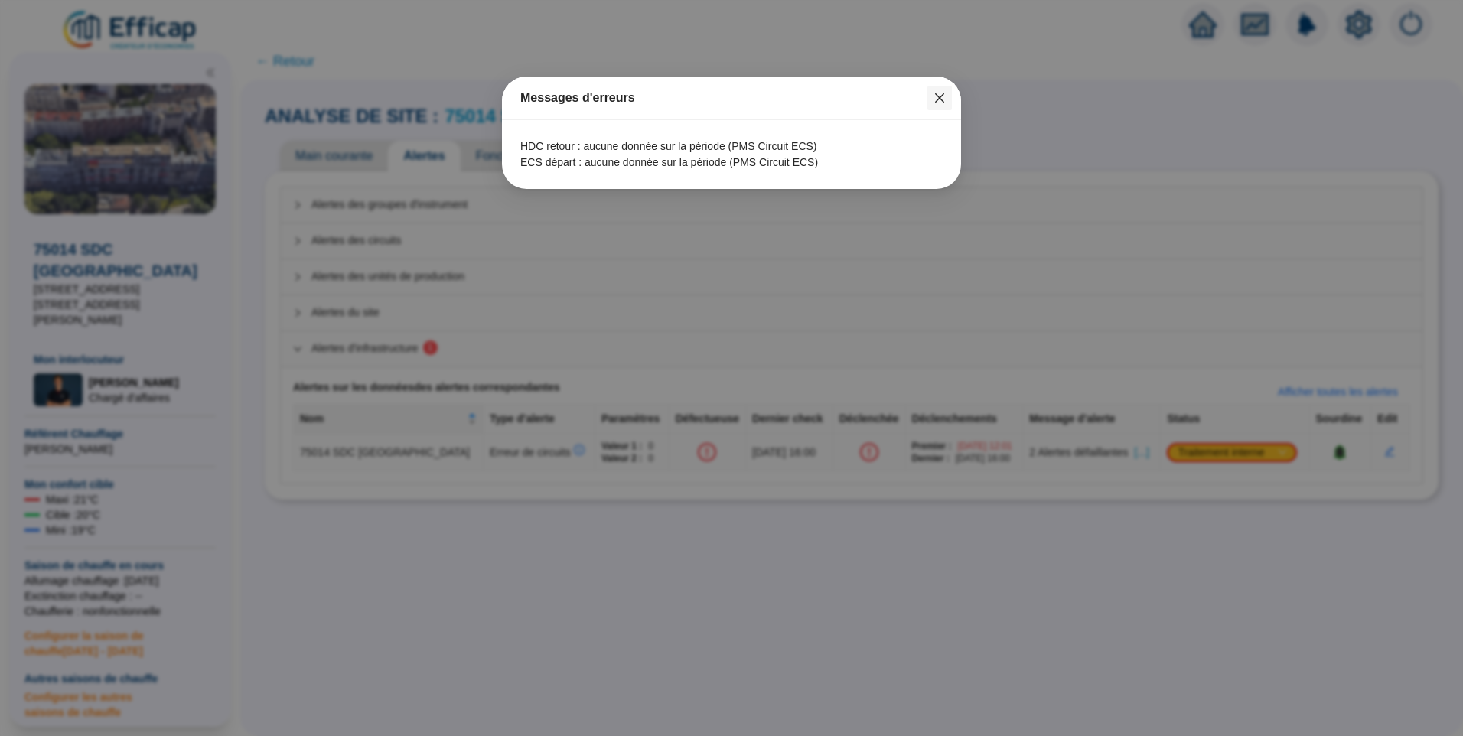
click at [935, 102] on icon "close" at bounding box center [939, 97] width 9 height 9
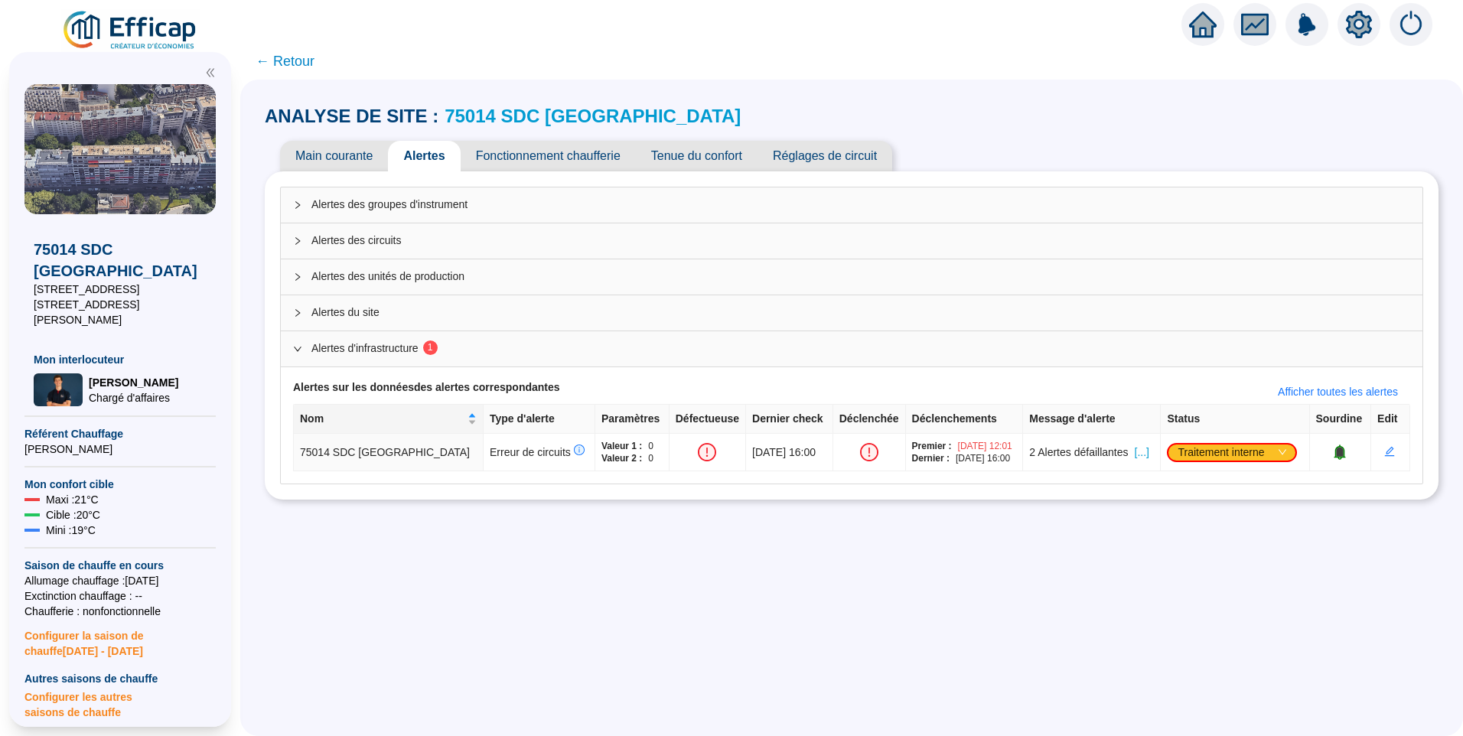
drag, startPoint x: 1206, startPoint y: 584, endPoint x: 1256, endPoint y: 539, distance: 67.7
click at [1220, 580] on div "ANALYSE DE SITE : 75014 SDC Parc Montsouris Main courante Alertes Fonctionnemen…" at bounding box center [851, 408] width 1222 height 656
click at [1238, 456] on span "Traitement interne" at bounding box center [1231, 452] width 109 height 23
click at [1346, 548] on div "ANALYSE DE SITE : 75014 SDC Parc Montsouris Main courante Alertes Fonctionnemen…" at bounding box center [851, 408] width 1222 height 656
click at [1334, 457] on icon "bell" at bounding box center [1339, 451] width 11 height 15
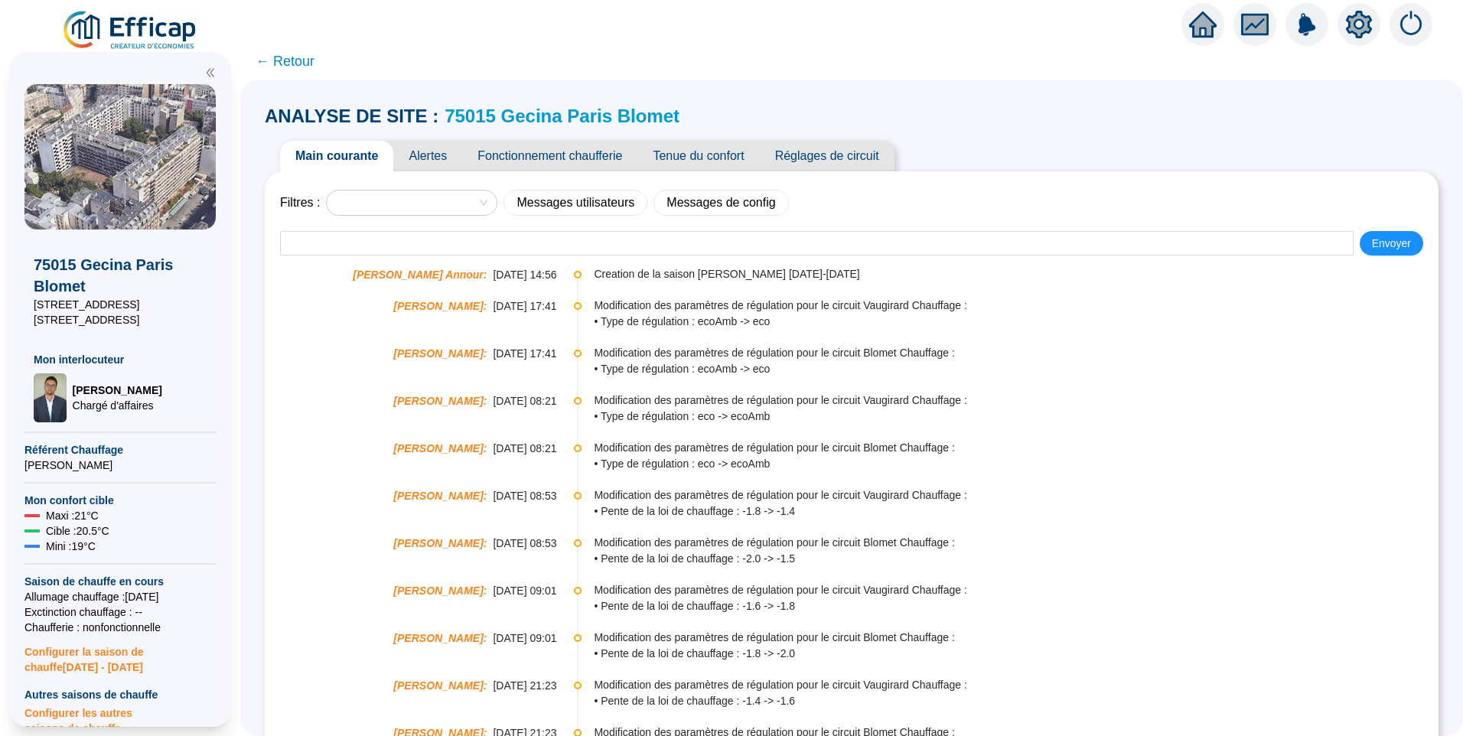
click at [451, 148] on span "Alertes" at bounding box center [427, 156] width 69 height 31
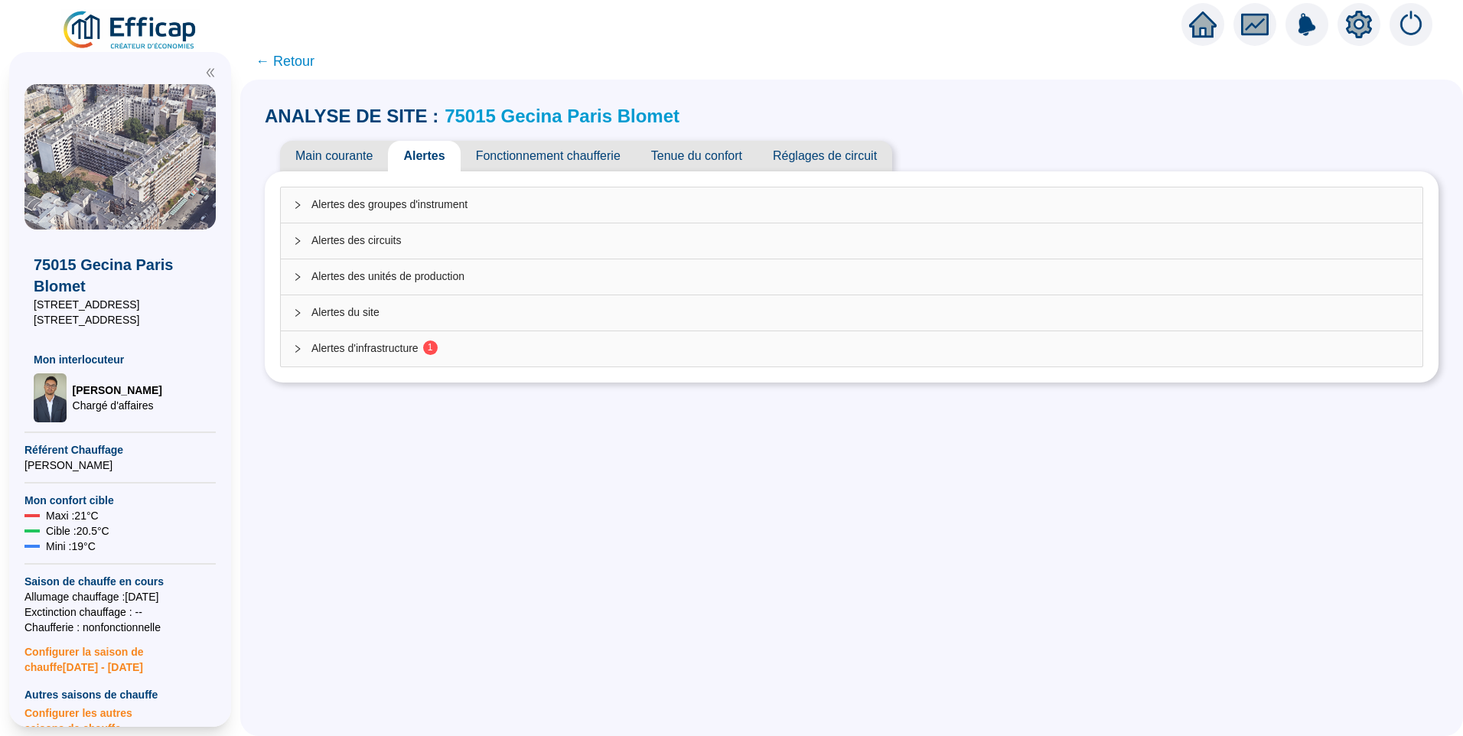
click at [449, 346] on span "Alertes d'infrastructure 1" at bounding box center [860, 348] width 1098 height 16
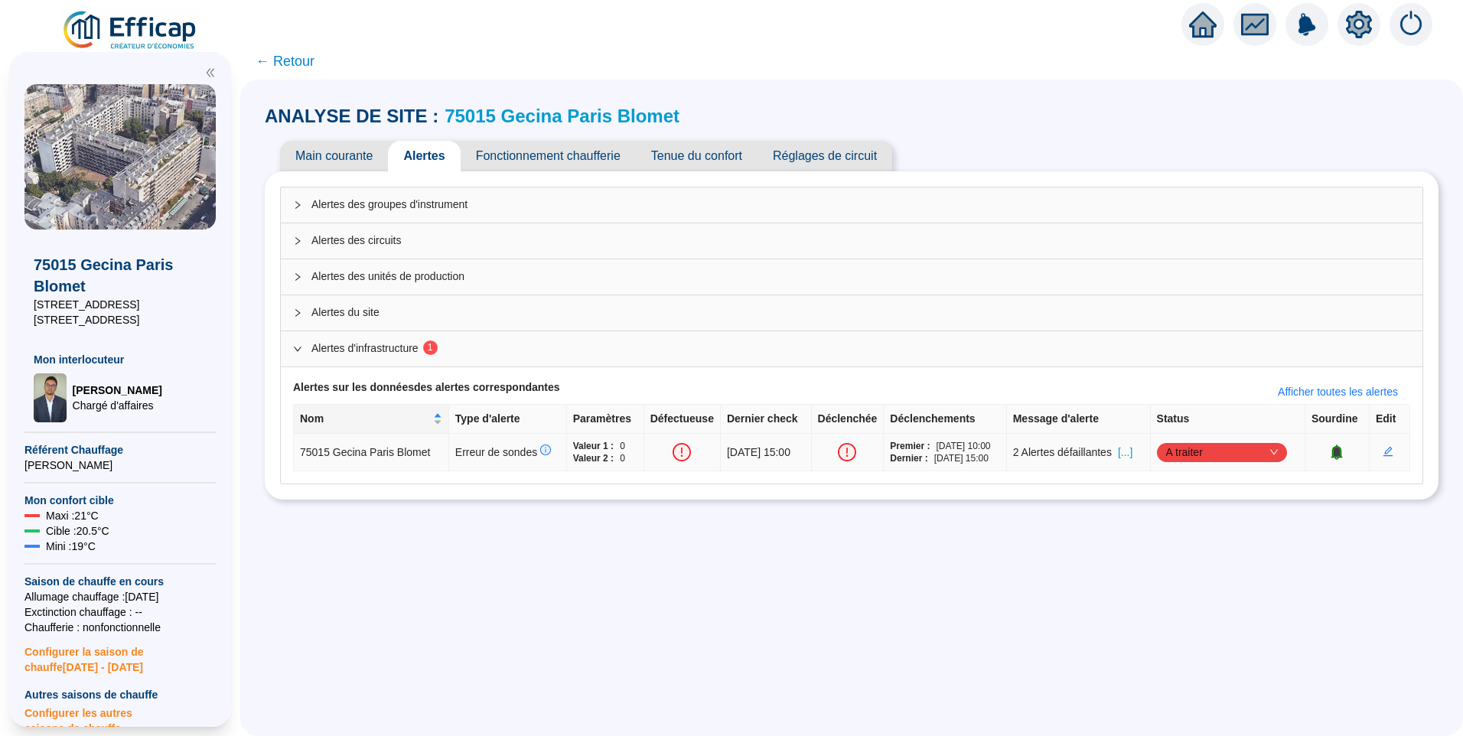
click at [1132, 453] on span "[...]" at bounding box center [1125, 452] width 15 height 16
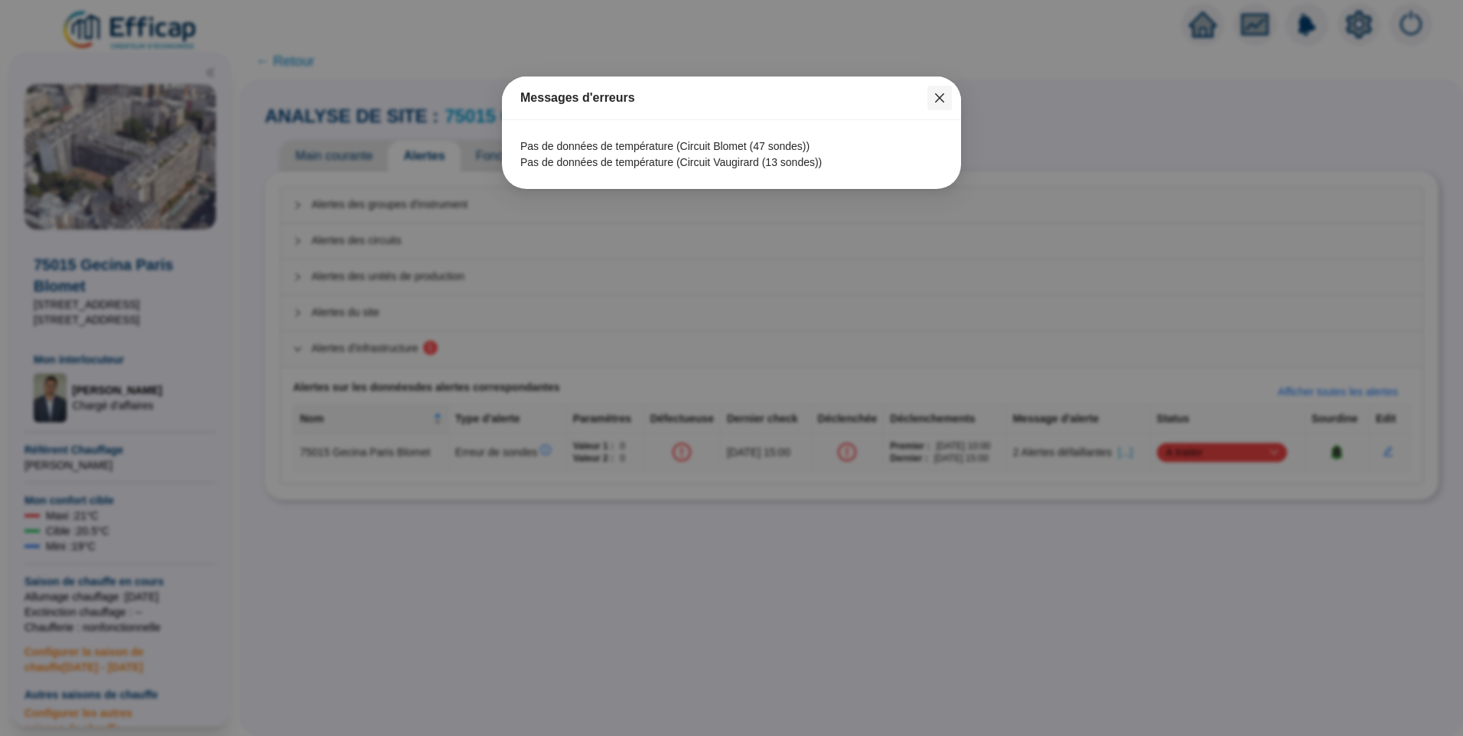
click at [940, 102] on icon "close" at bounding box center [939, 98] width 12 height 12
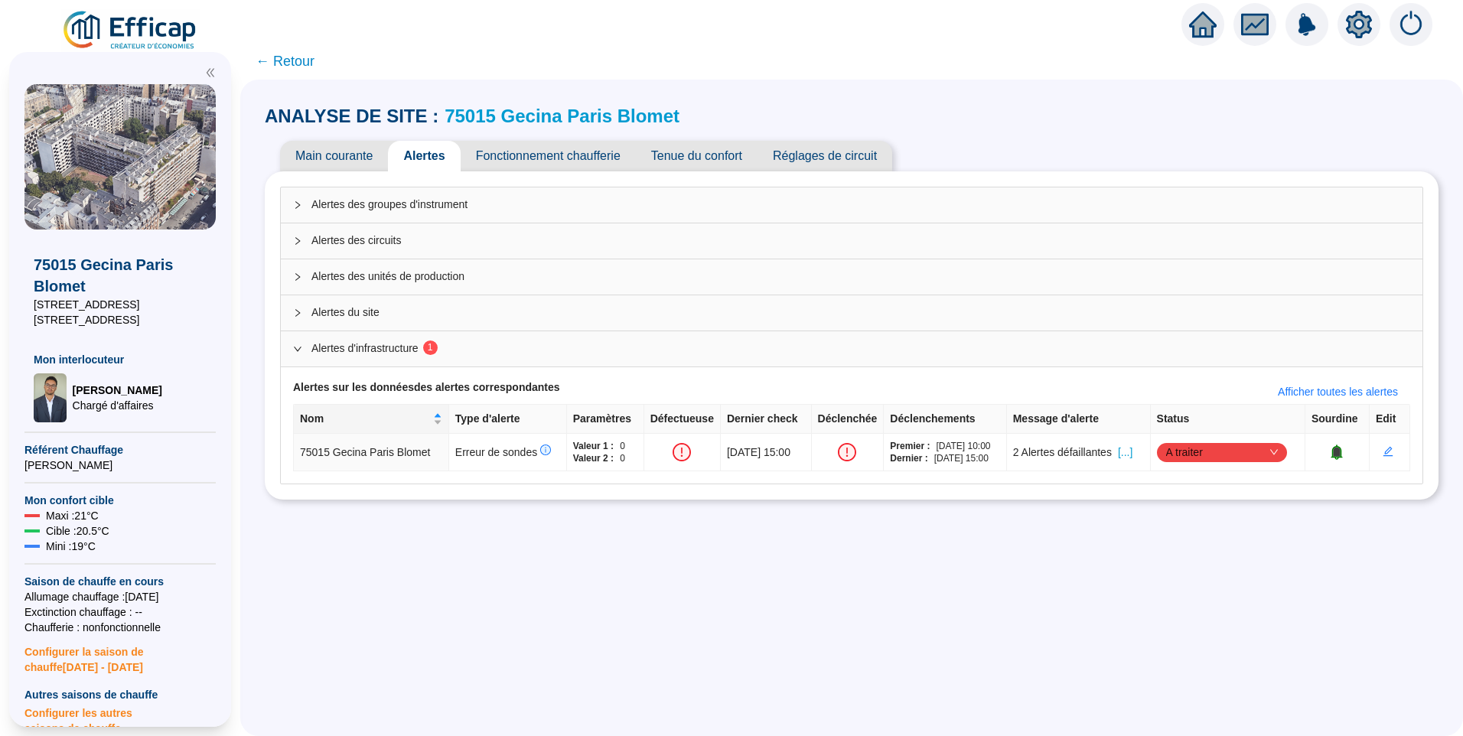
click at [564, 164] on span "Fonctionnement chaufferie" at bounding box center [547, 156] width 175 height 31
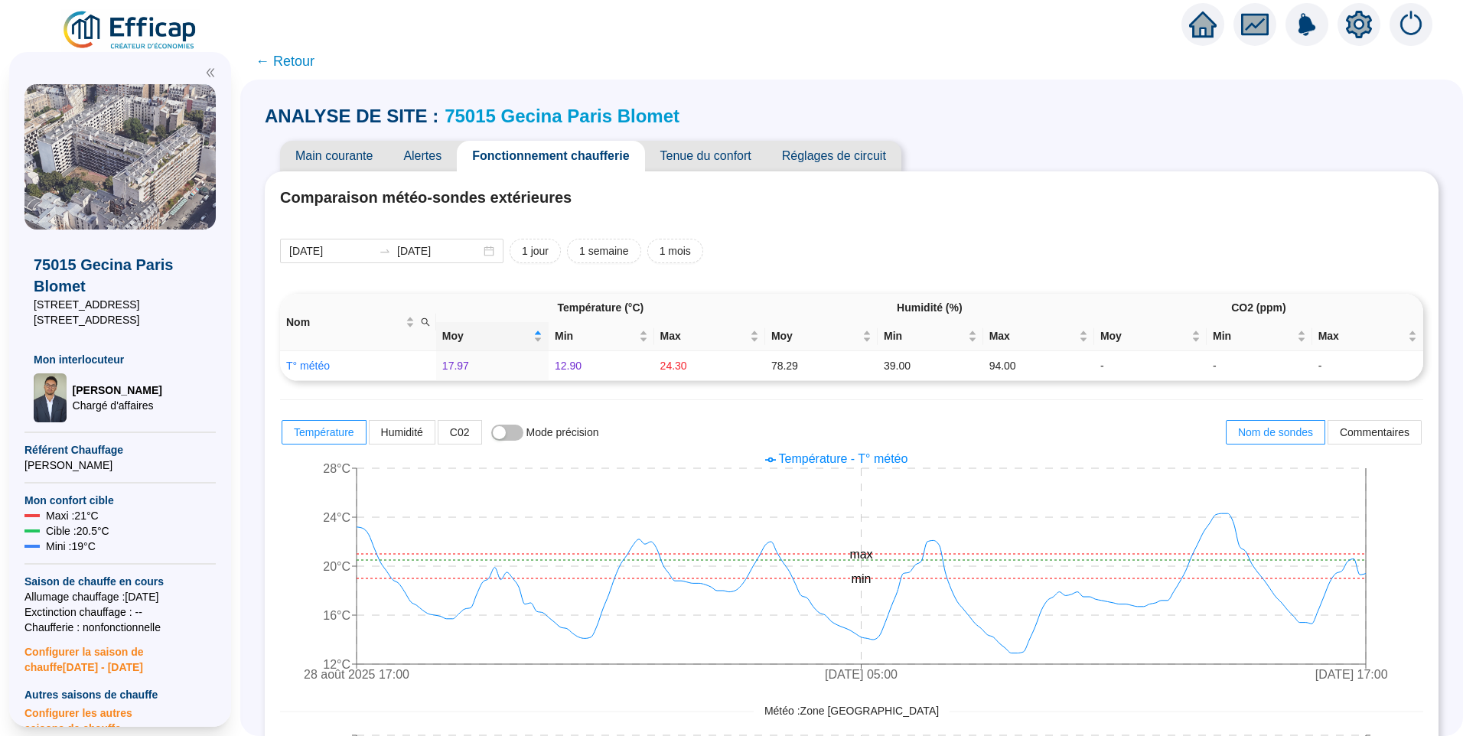
click at [615, 119] on link "75015 Gecina Paris Blomet" at bounding box center [561, 116] width 235 height 21
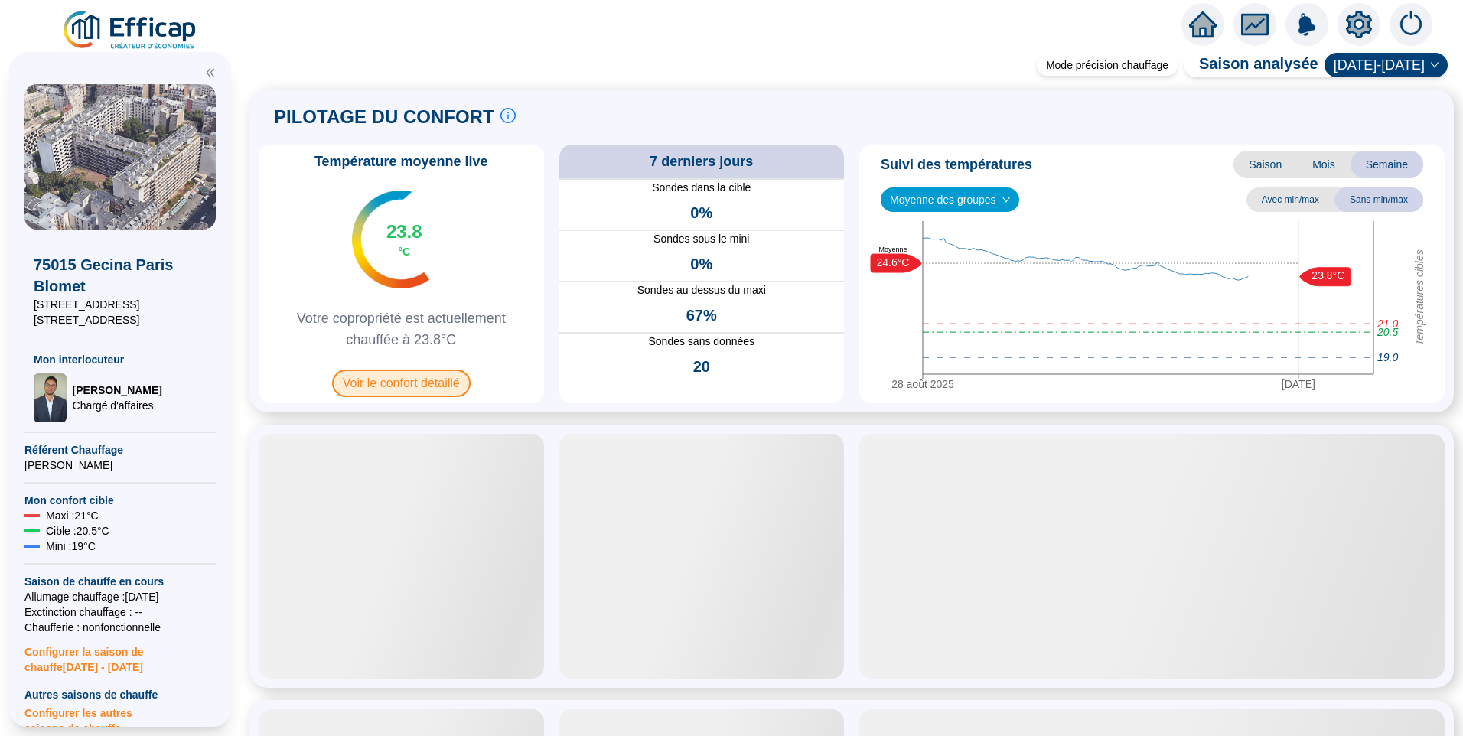
click at [424, 385] on span "Voir le confort détaillé" at bounding box center [401, 383] width 138 height 28
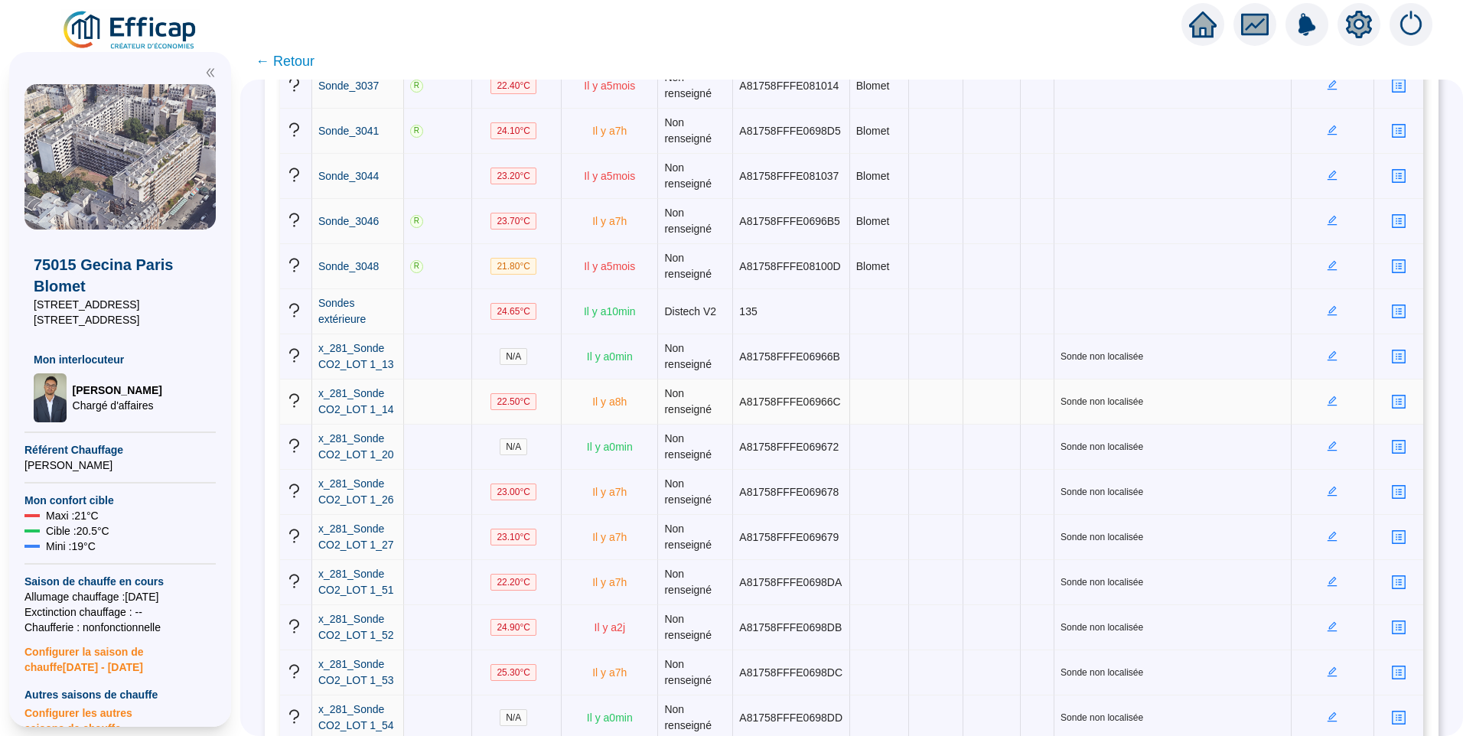
scroll to position [3421, 0]
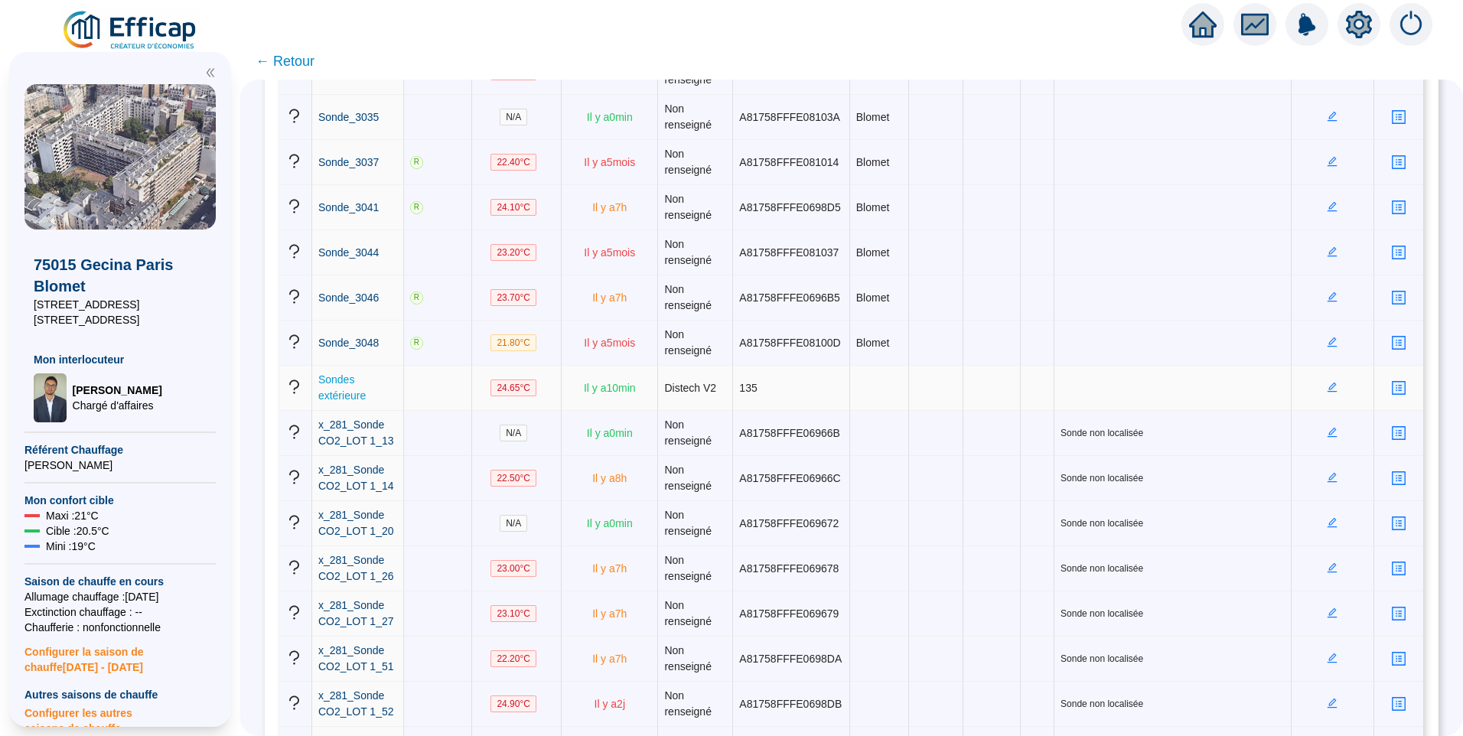
click at [353, 397] on span "Sondes extérieure" at bounding box center [341, 387] width 47 height 28
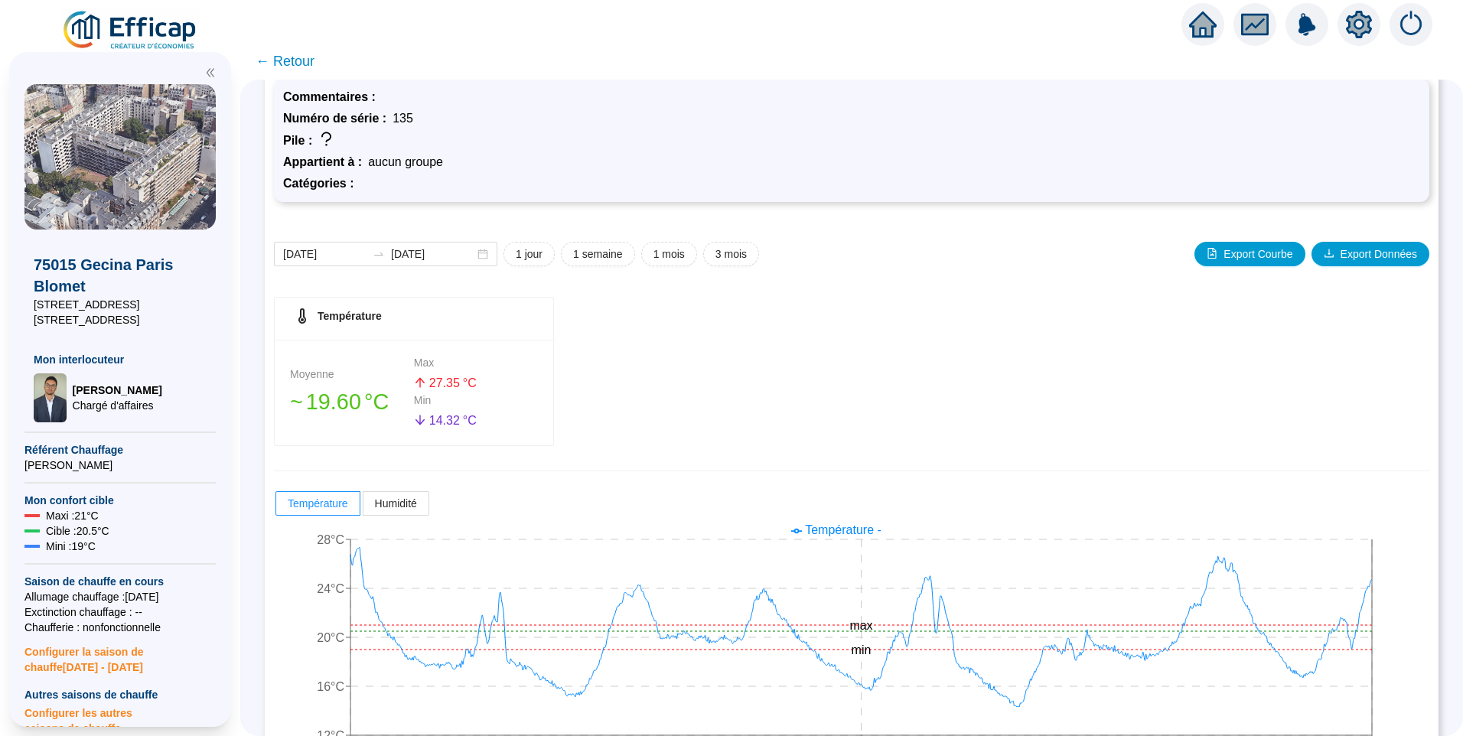
scroll to position [102, 0]
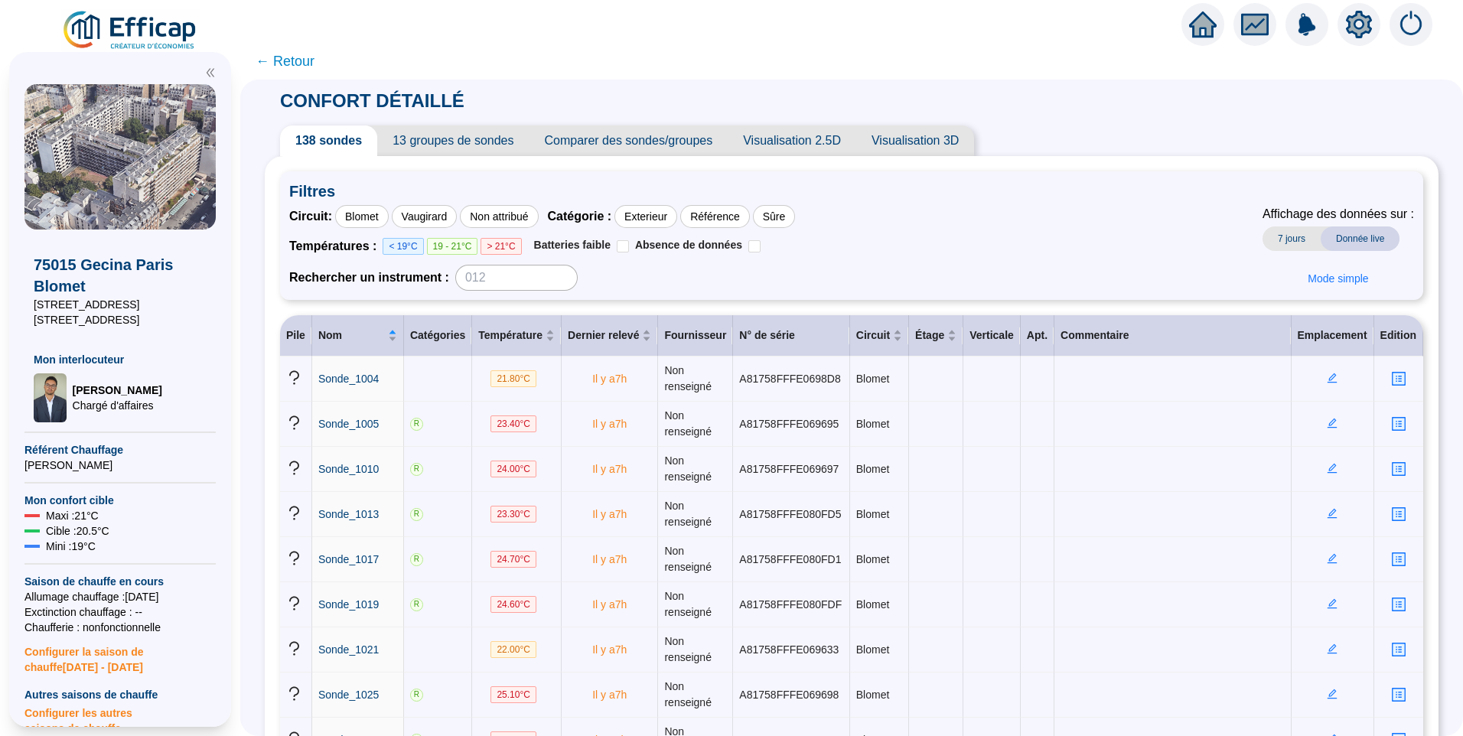
click at [1357, 33] on icon "setting" at bounding box center [1358, 23] width 26 height 24
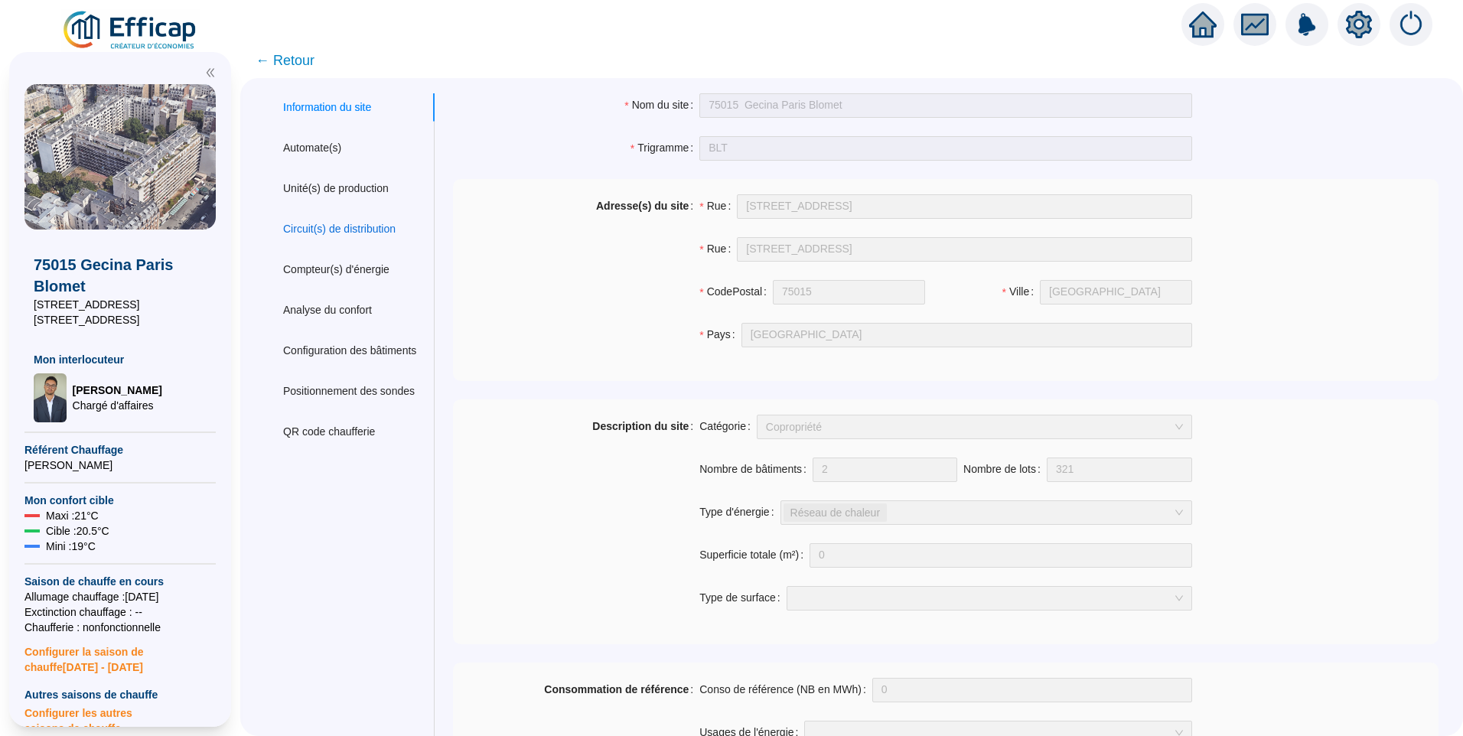
click at [369, 233] on div "Circuit(s) de distribution" at bounding box center [339, 229] width 112 height 16
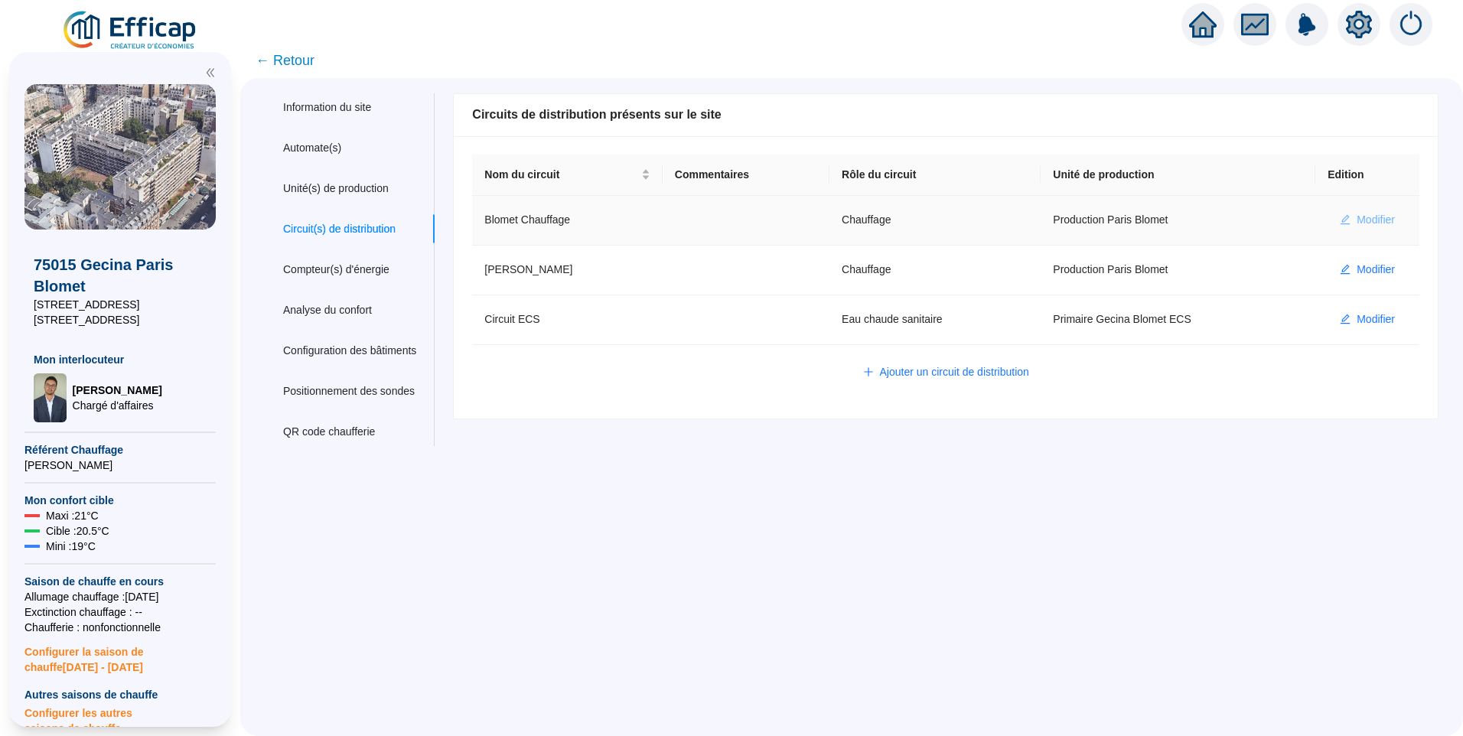
click at [1356, 218] on span "Modifier" at bounding box center [1375, 220] width 38 height 16
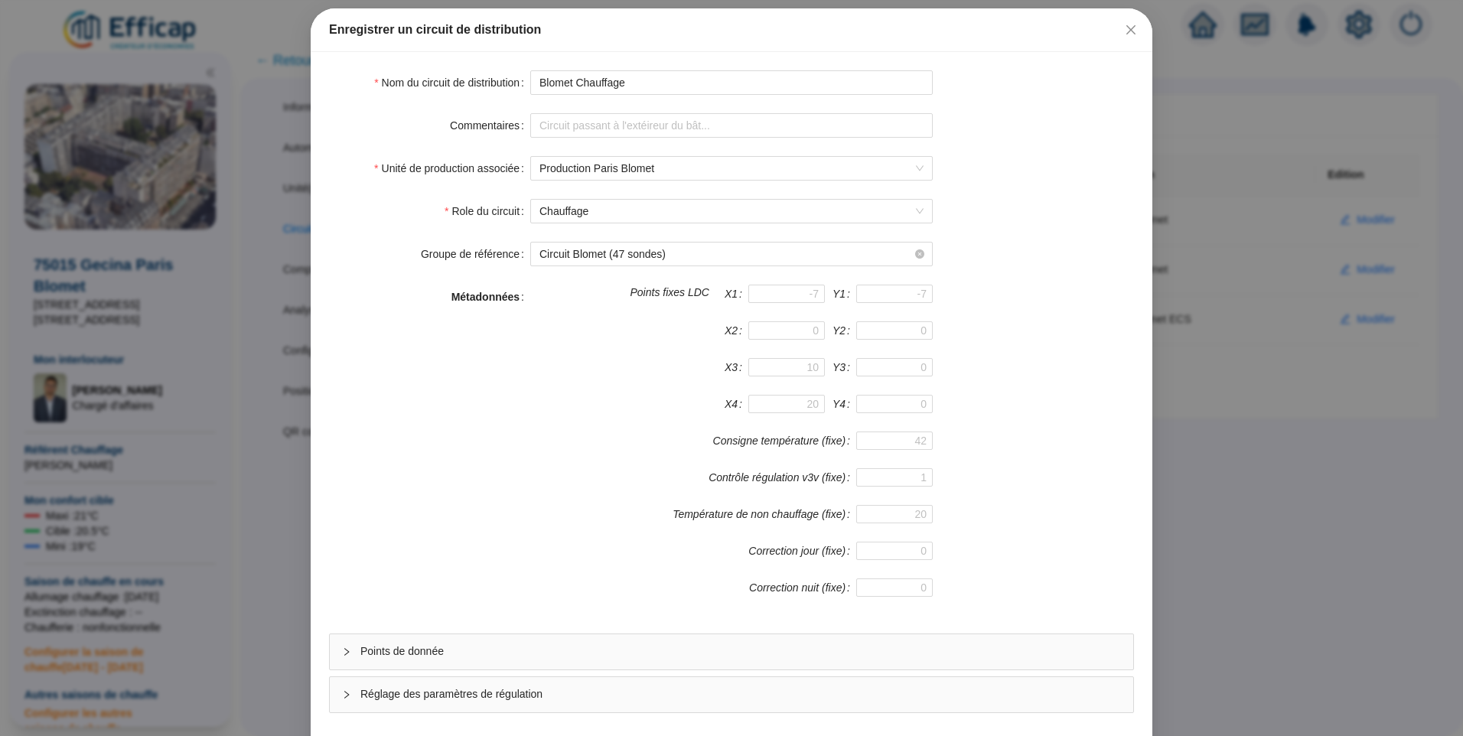
scroll to position [135, 0]
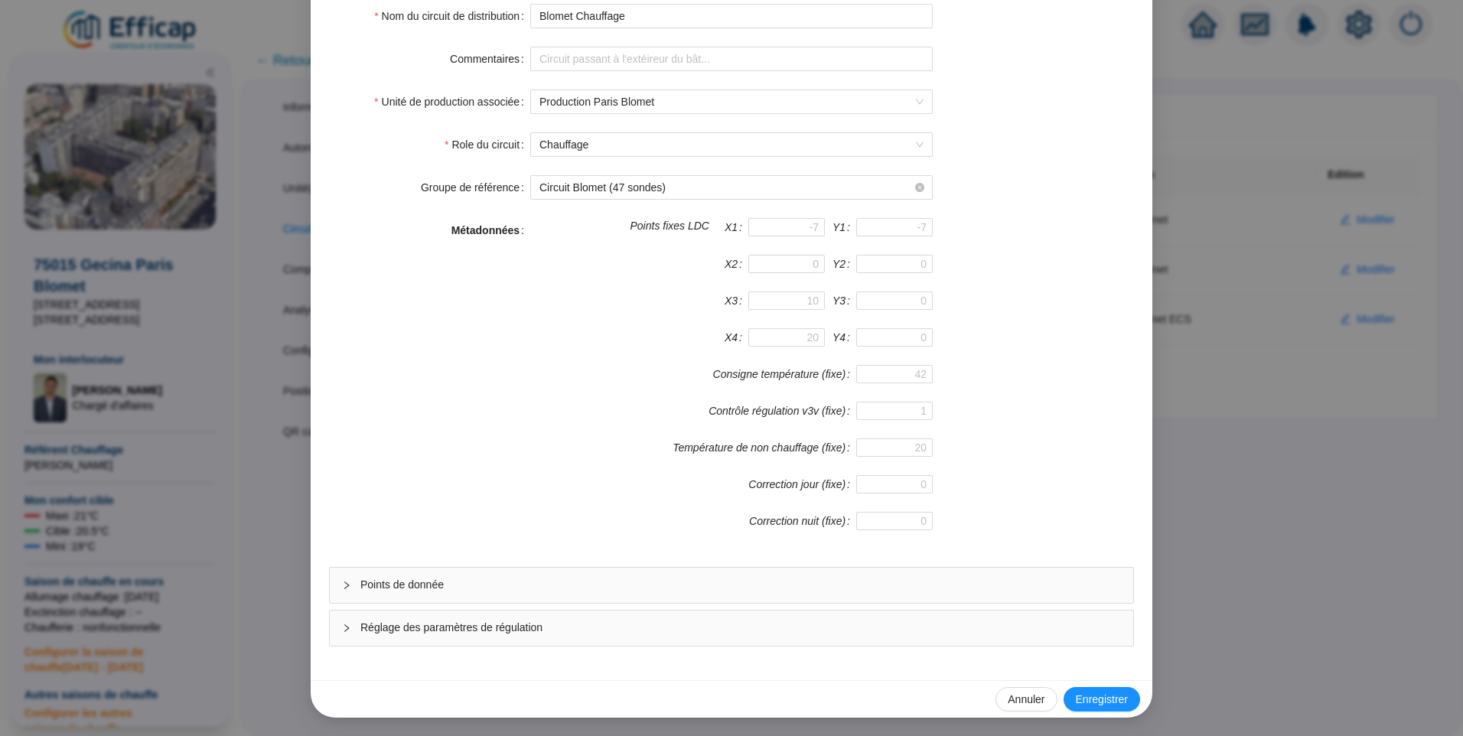
click at [480, 626] on span "Réglage des paramètres de régulation" at bounding box center [740, 628] width 760 height 16
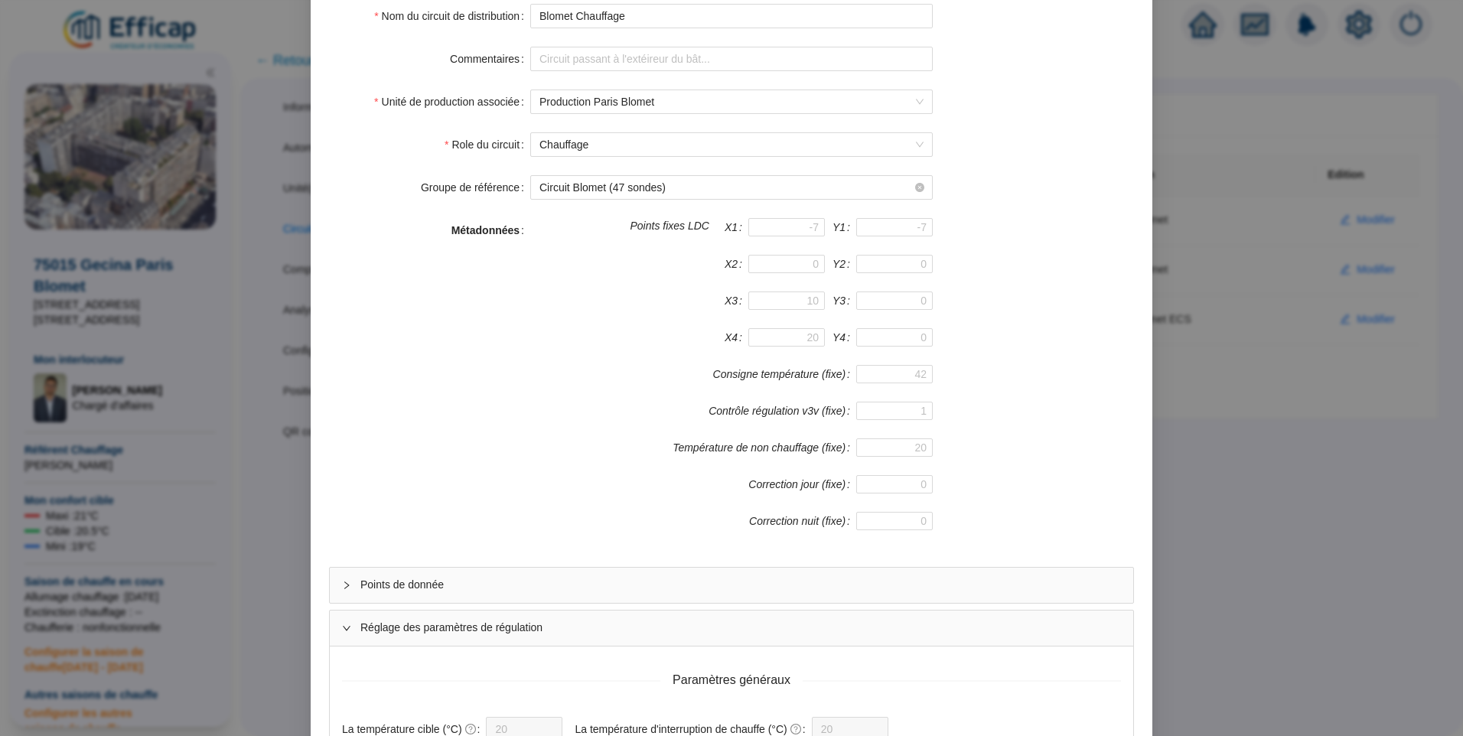
click at [442, 591] on span "Points de donnée" at bounding box center [740, 585] width 760 height 16
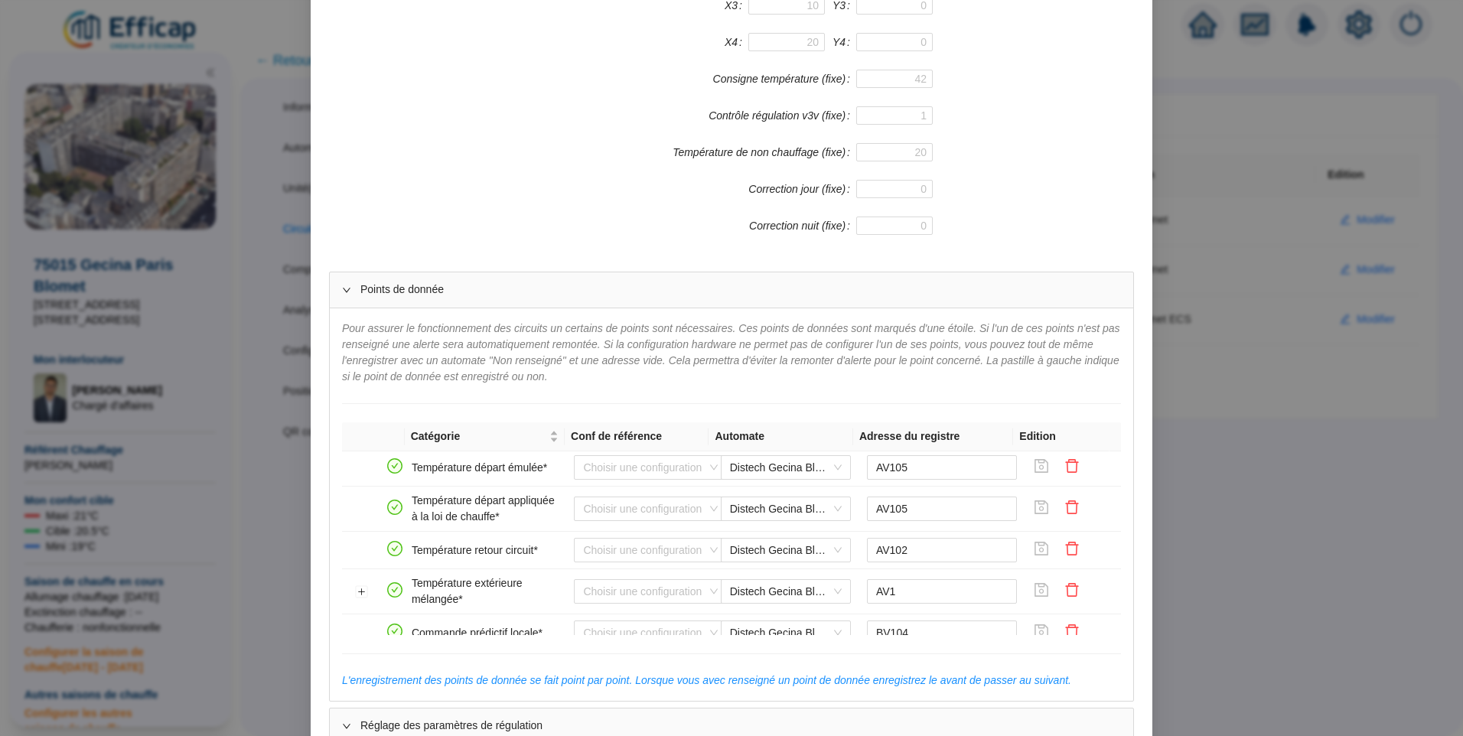
scroll to position [267, 0]
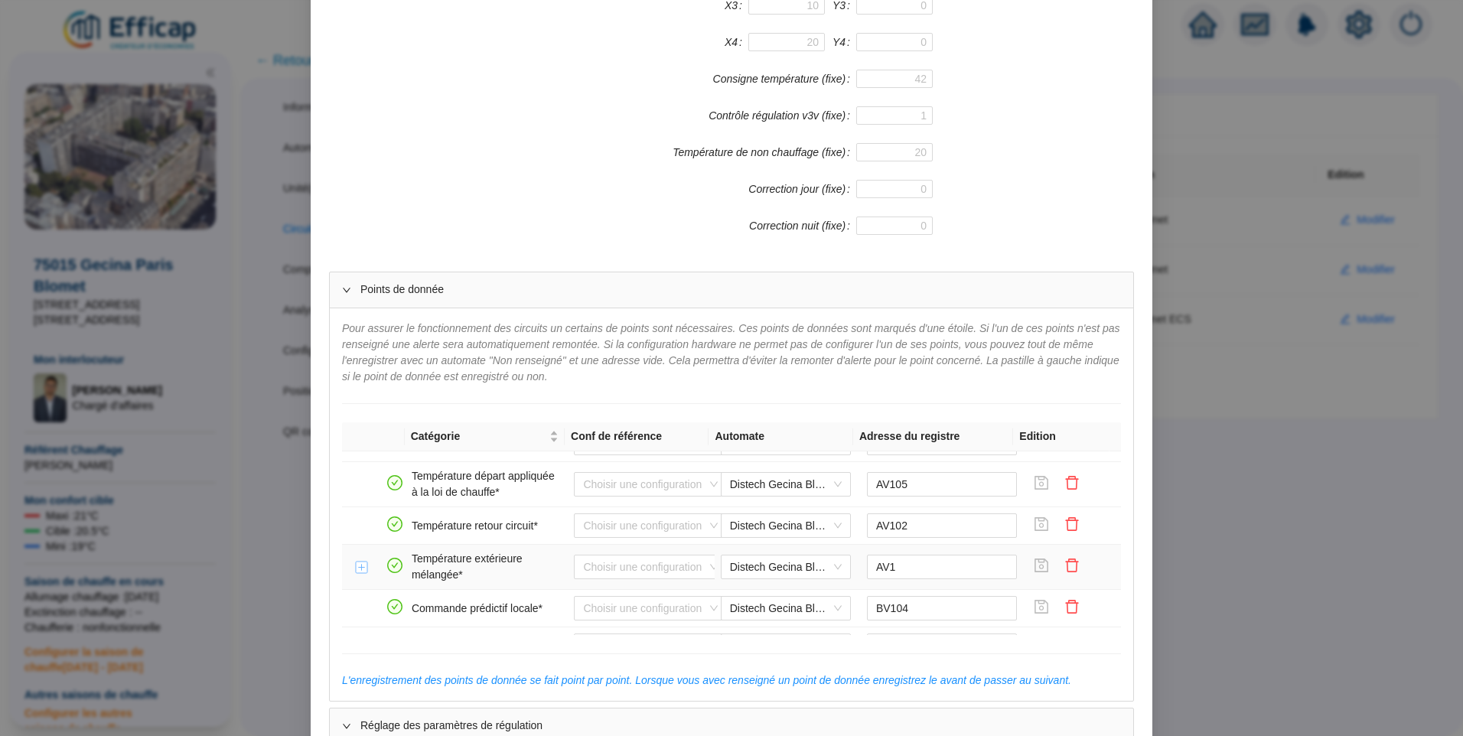
click at [356, 568] on button "Développer la ligne" at bounding box center [362, 567] width 12 height 12
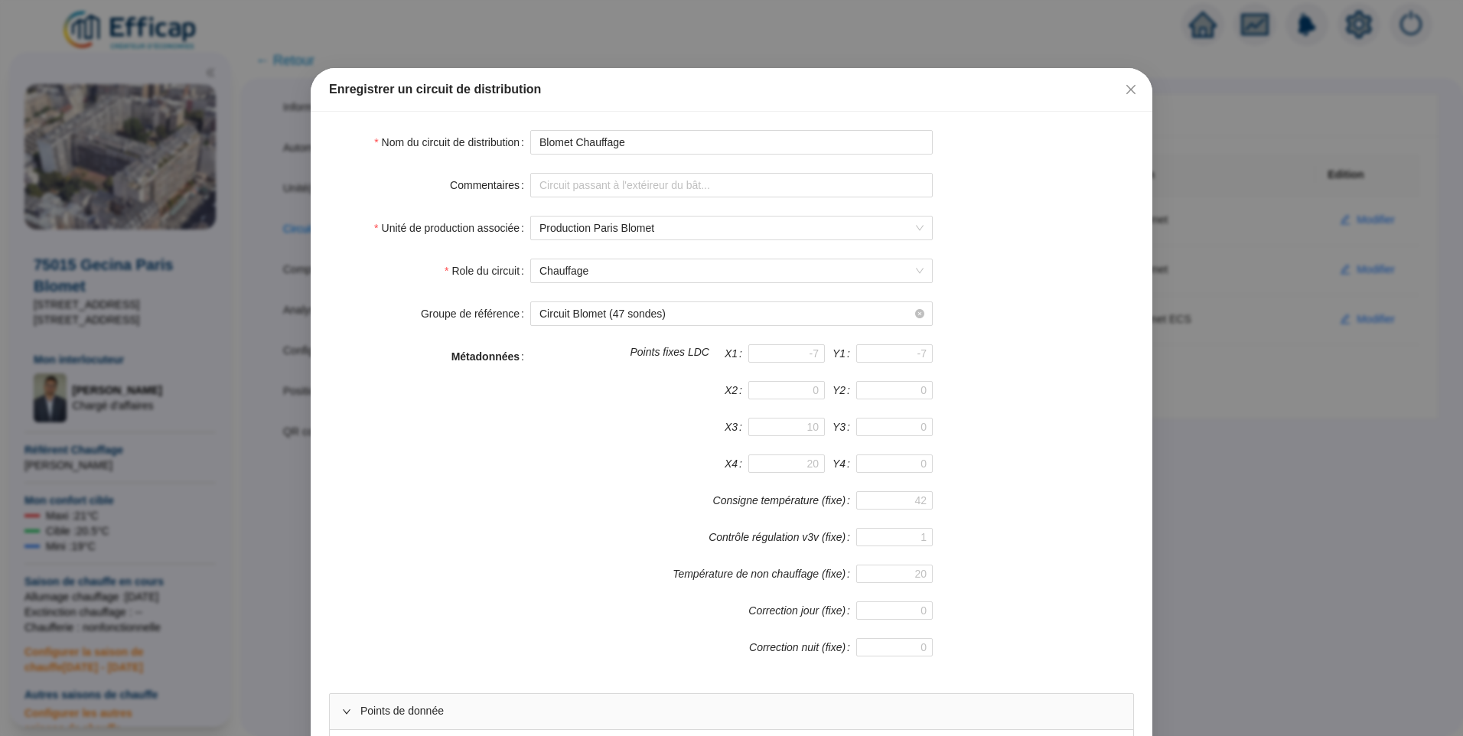
scroll to position [0, 0]
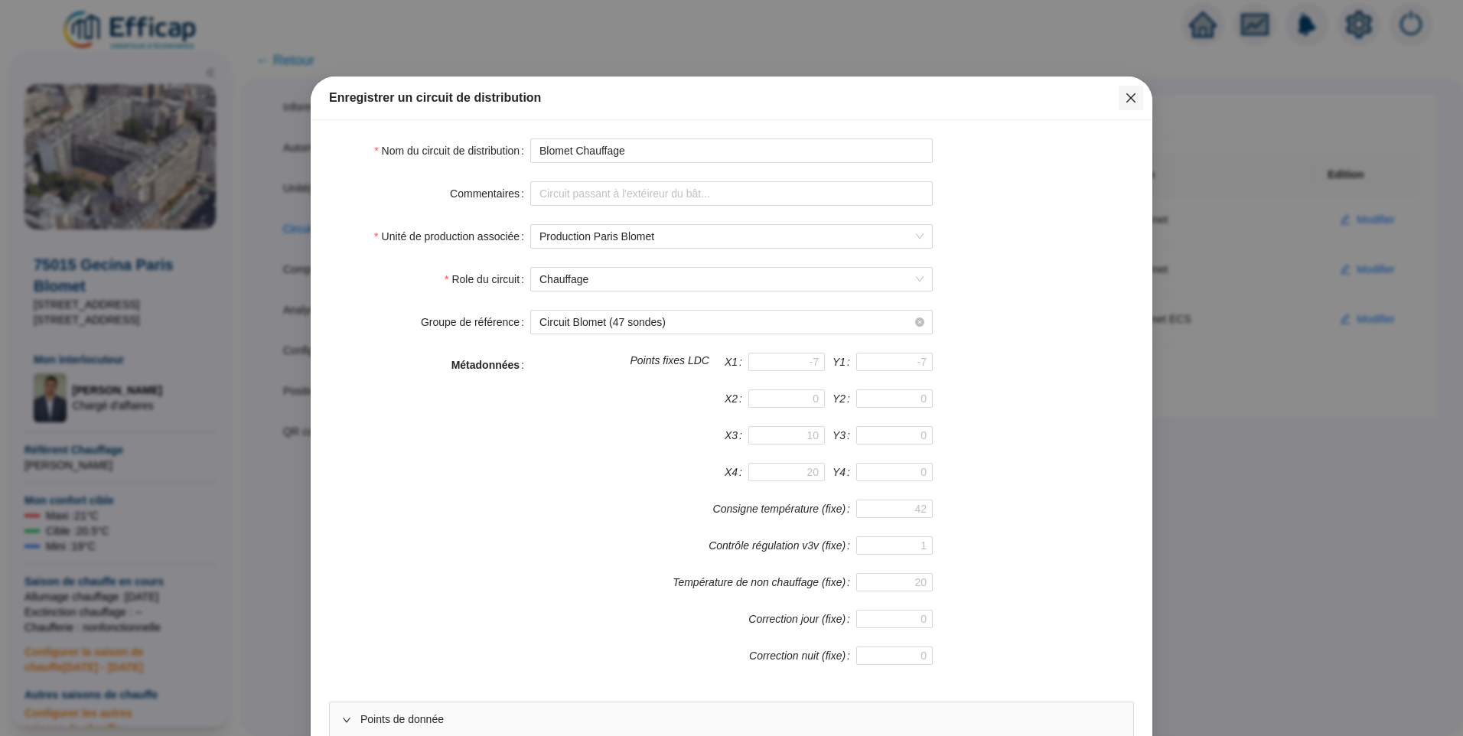
click at [1124, 100] on icon "close" at bounding box center [1130, 98] width 12 height 12
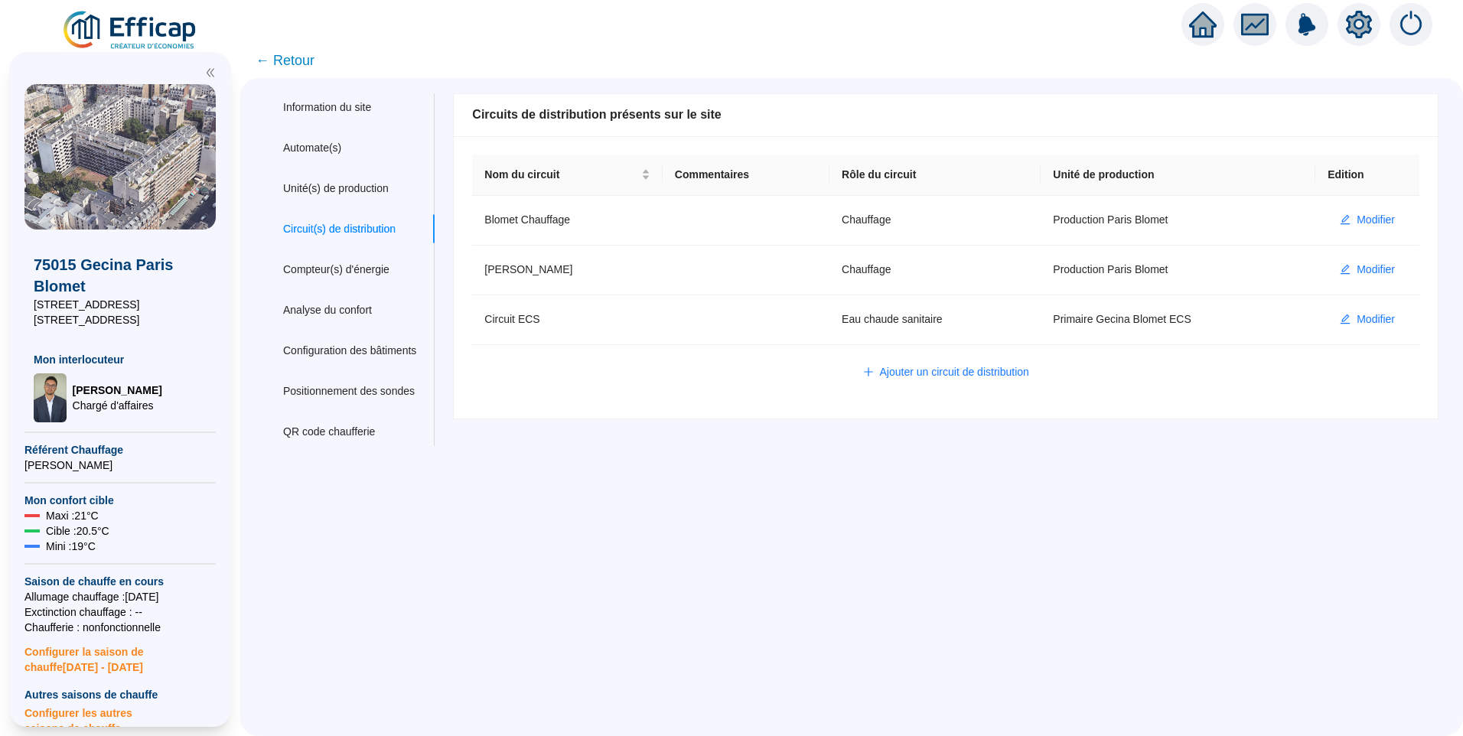
click at [292, 66] on span "← Retour" at bounding box center [284, 60] width 59 height 21
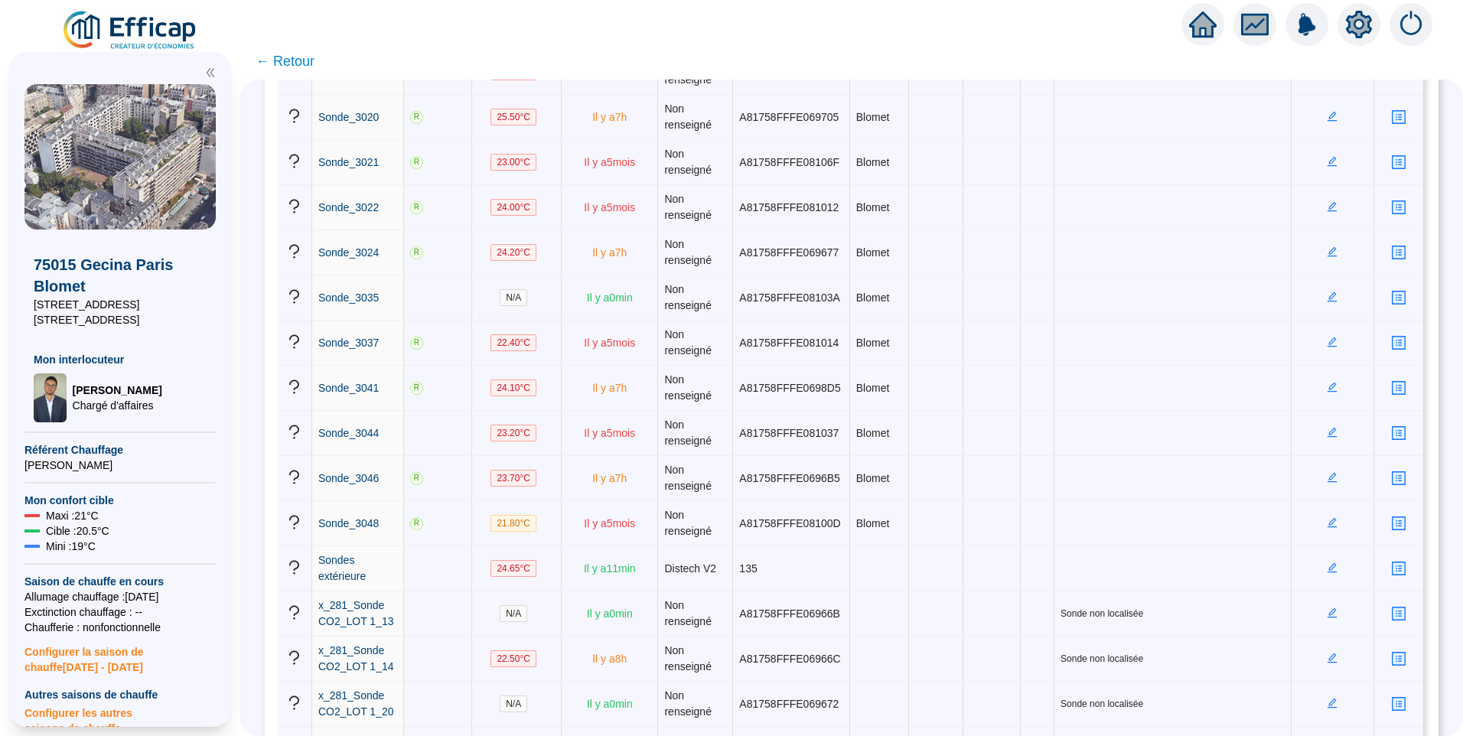
scroll to position [3392, 0]
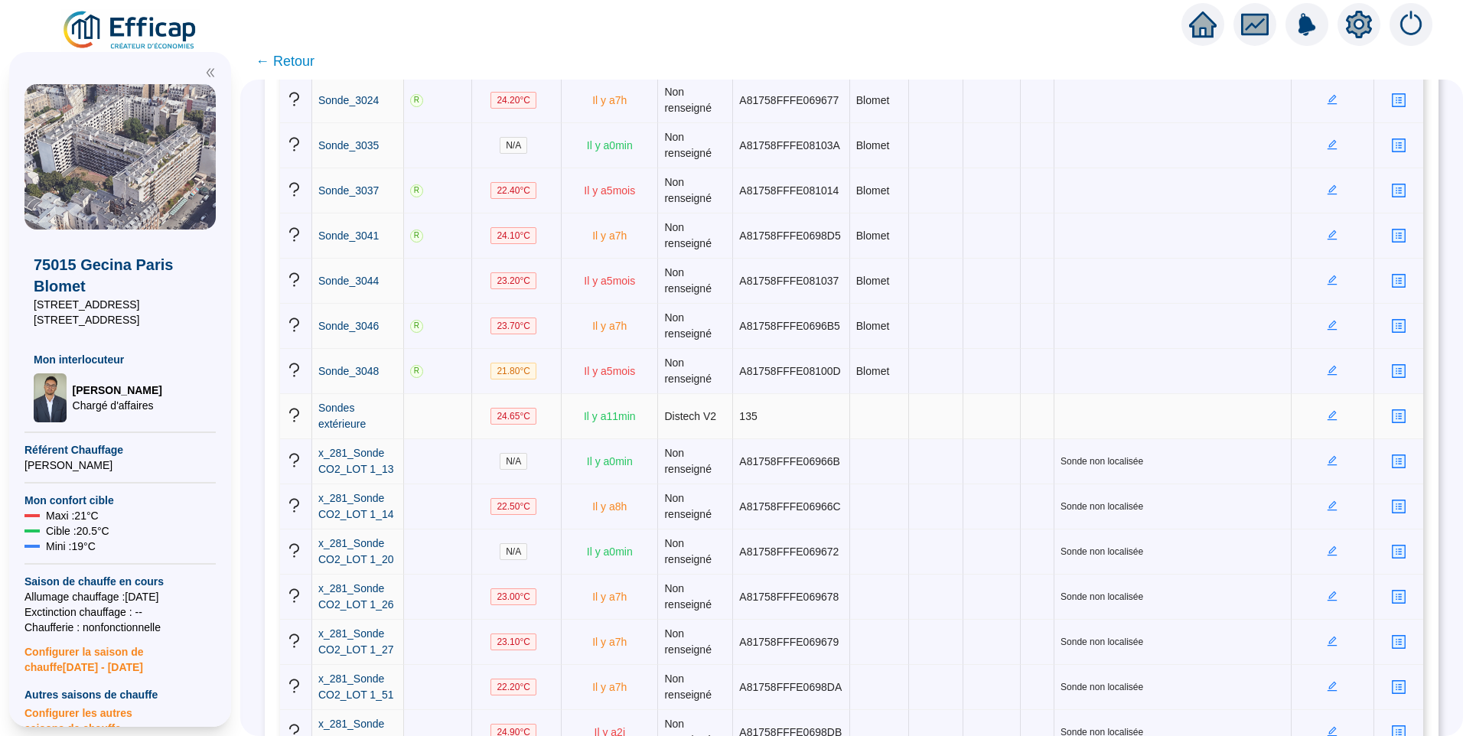
click at [1392, 417] on icon "profile" at bounding box center [1397, 416] width 11 height 11
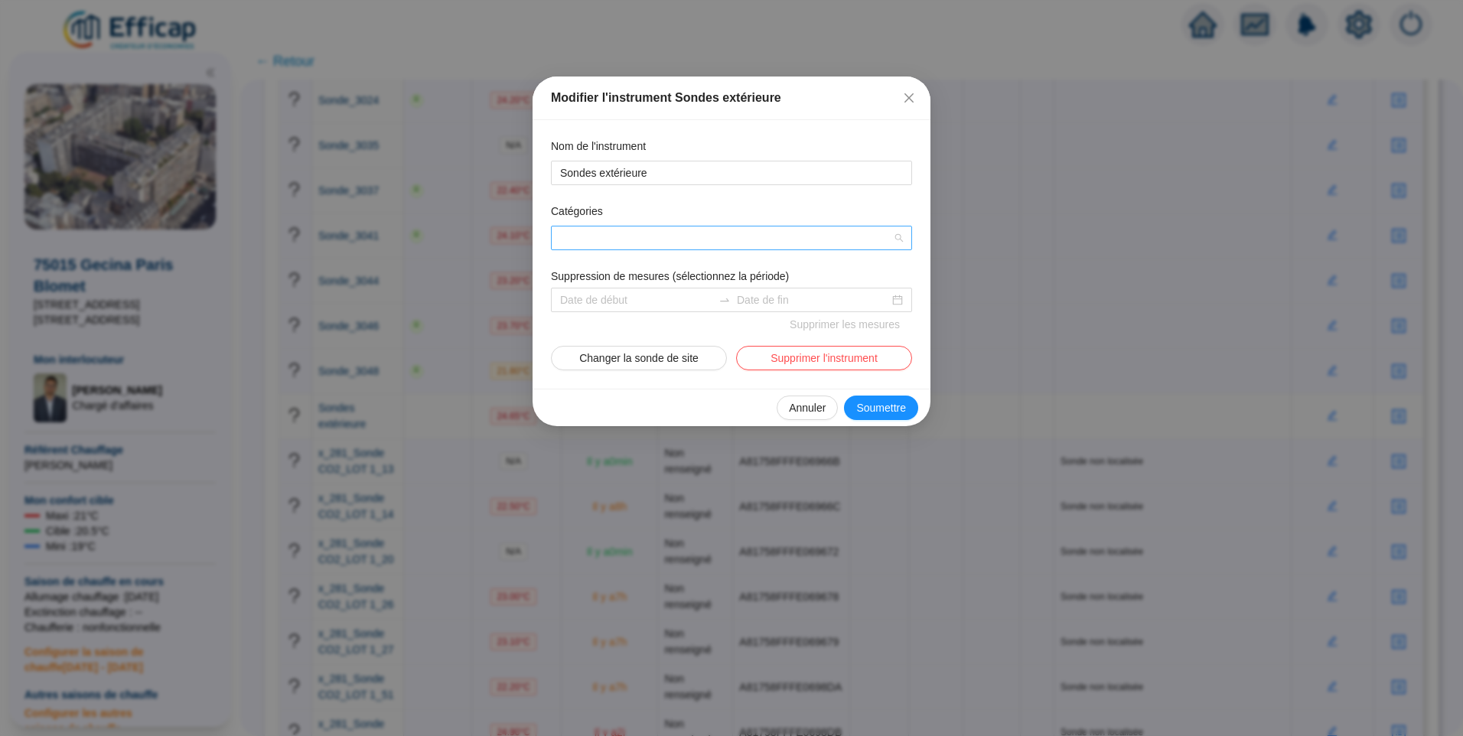
click at [633, 242] on div at bounding box center [723, 237] width 339 height 21
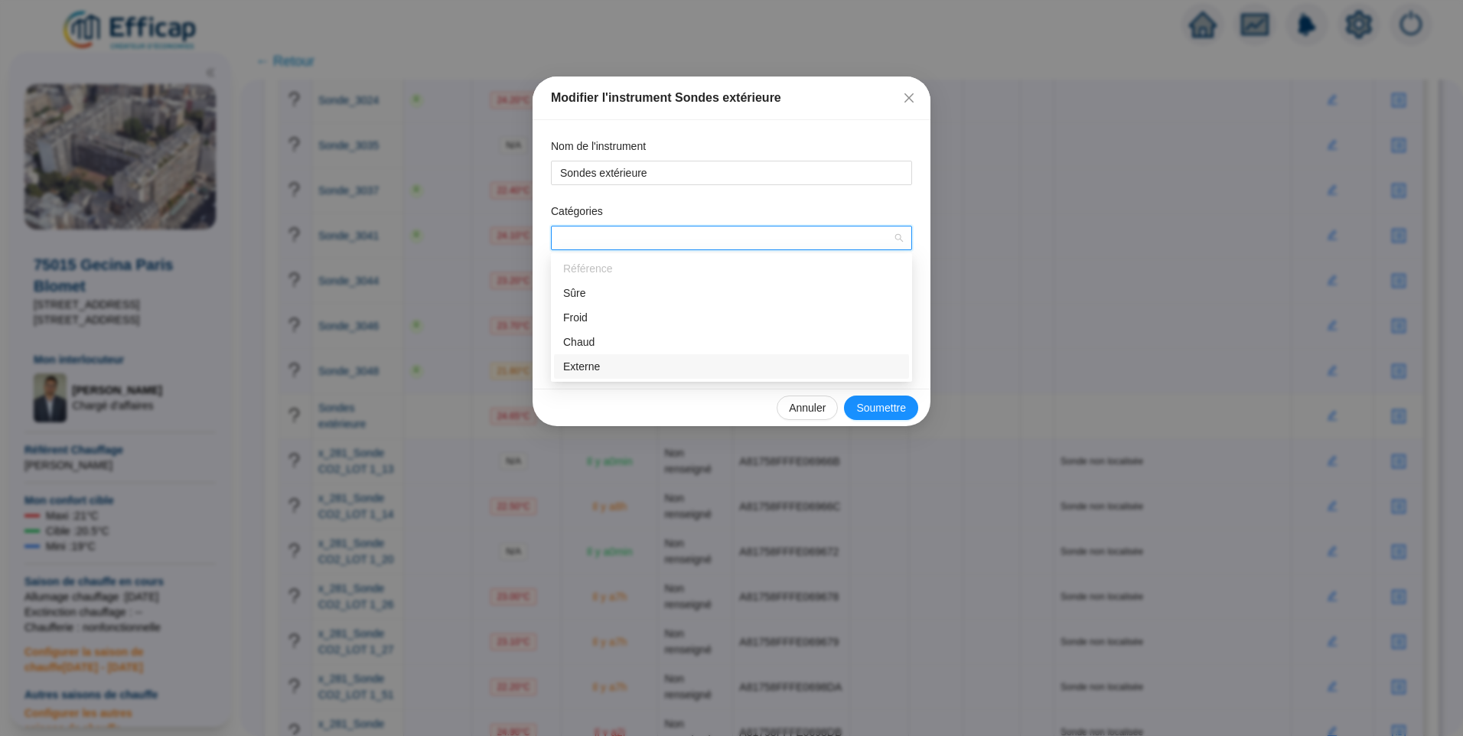
click at [649, 361] on div "Externe" at bounding box center [731, 367] width 337 height 16
click at [868, 405] on span "Soumettre" at bounding box center [881, 408] width 50 height 16
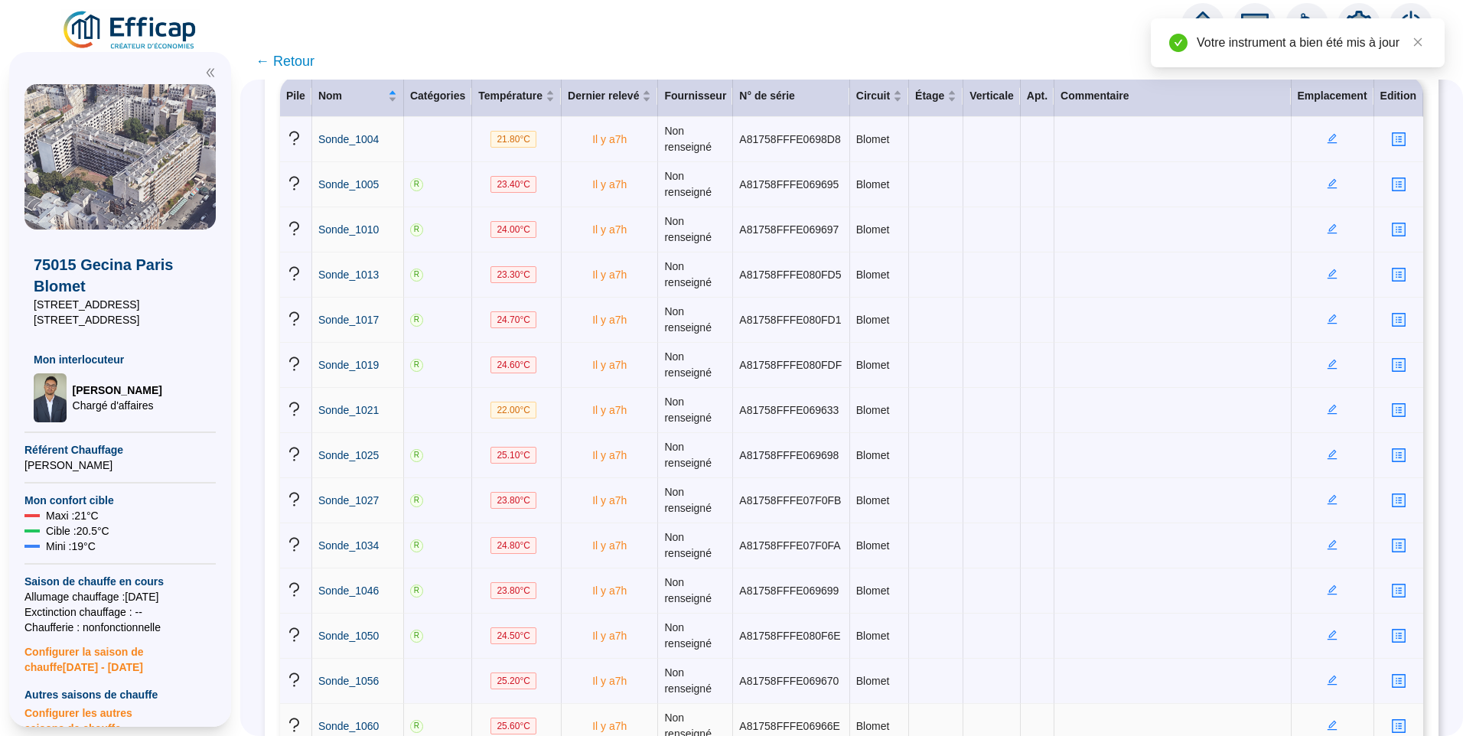
scroll to position [0, 0]
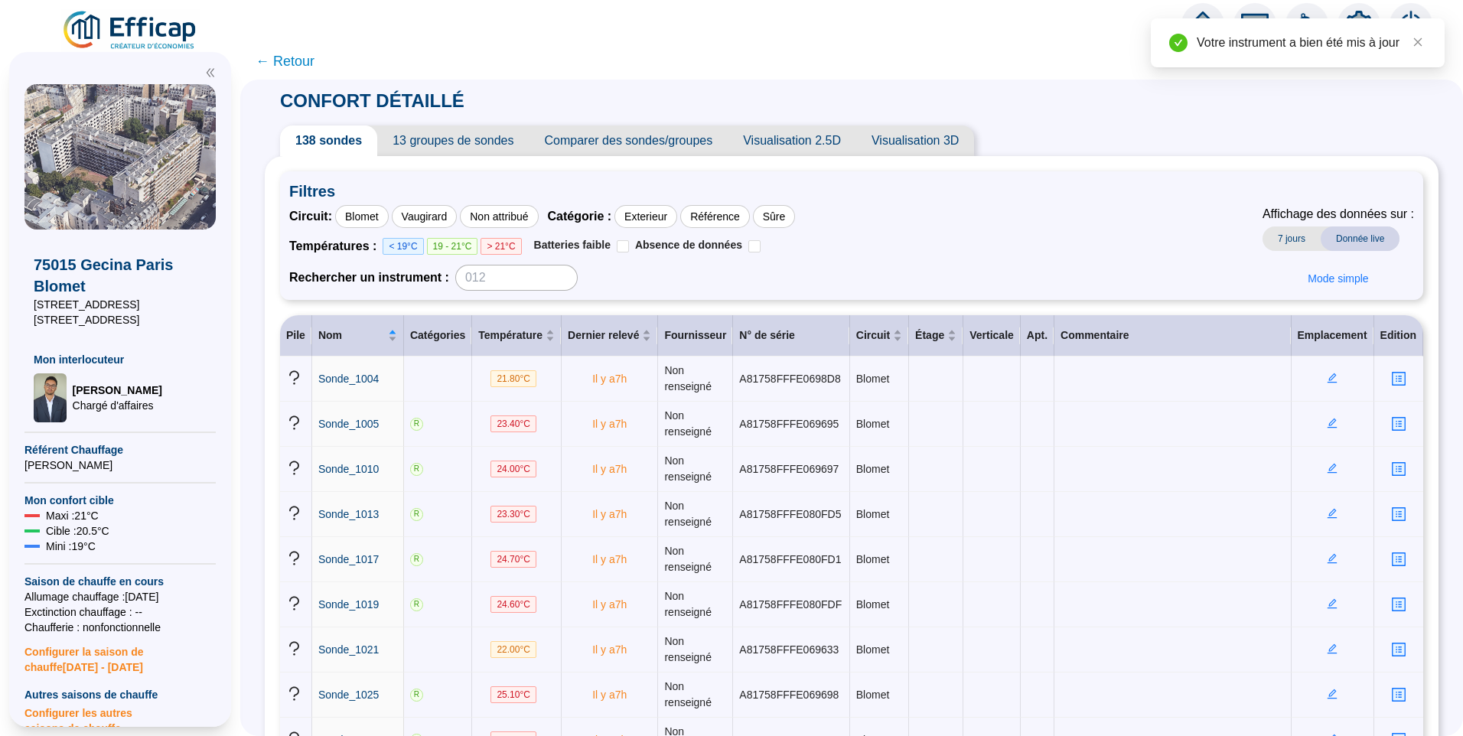
click at [435, 135] on span "13 groupes de sondes" at bounding box center [452, 140] width 151 height 31
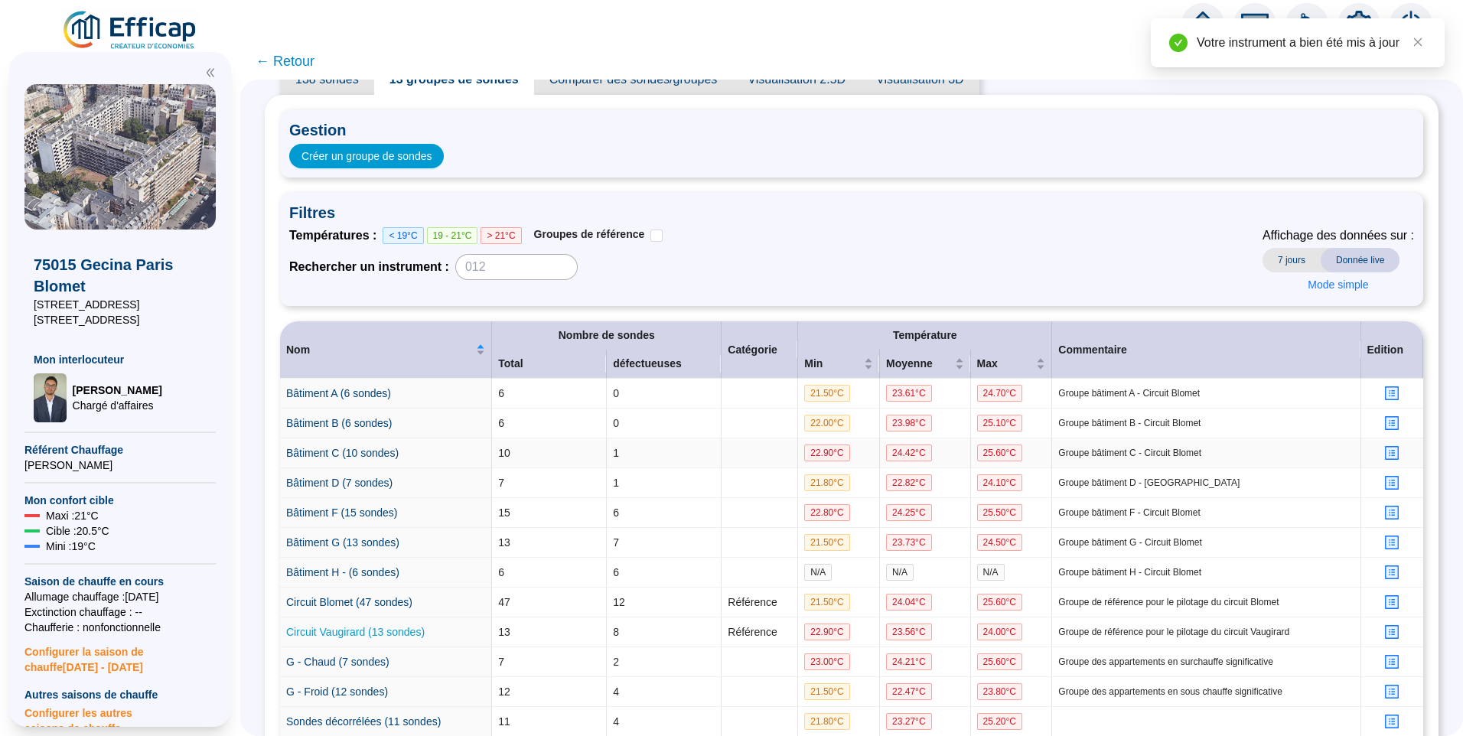
scroll to position [153, 0]
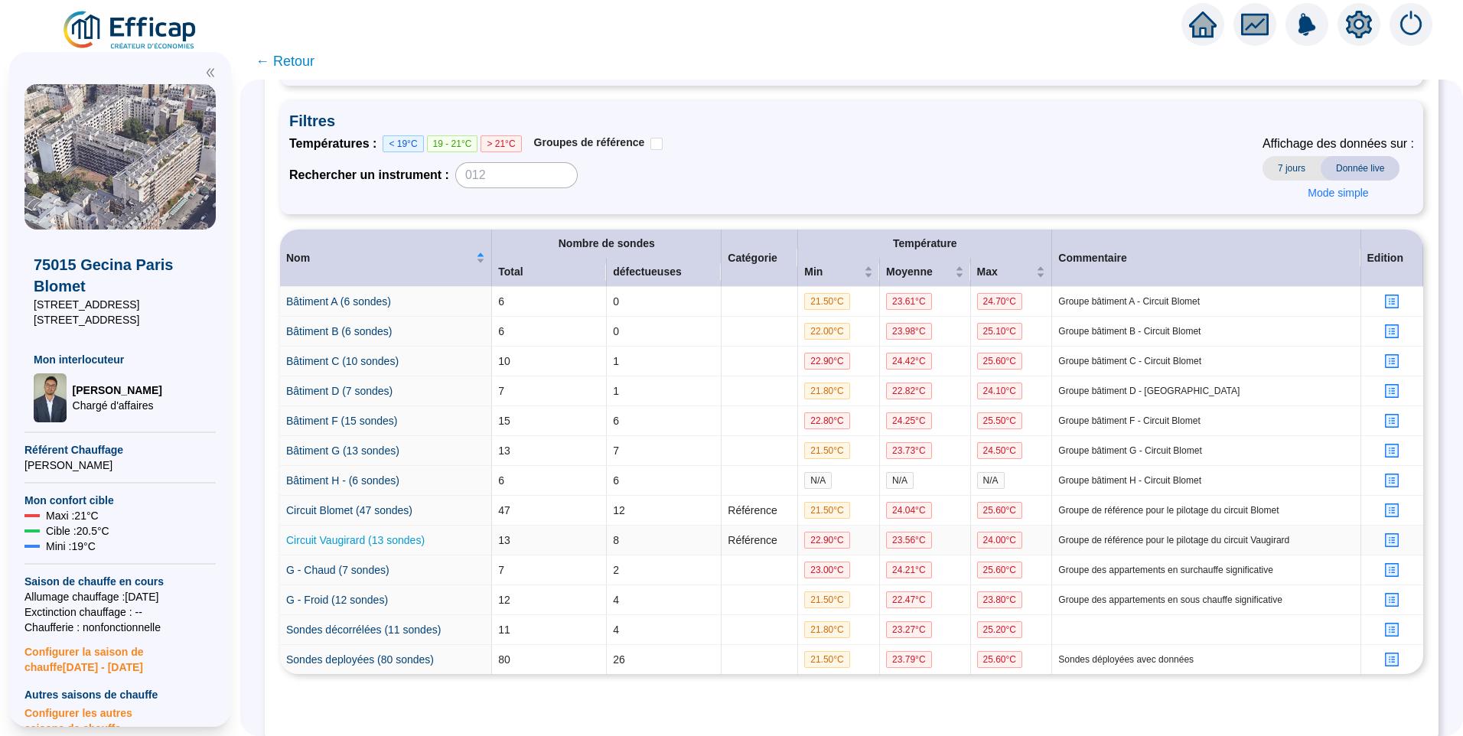
click at [355, 542] on link "Circuit Vaugirard (13 sondes)" at bounding box center [355, 540] width 138 height 12
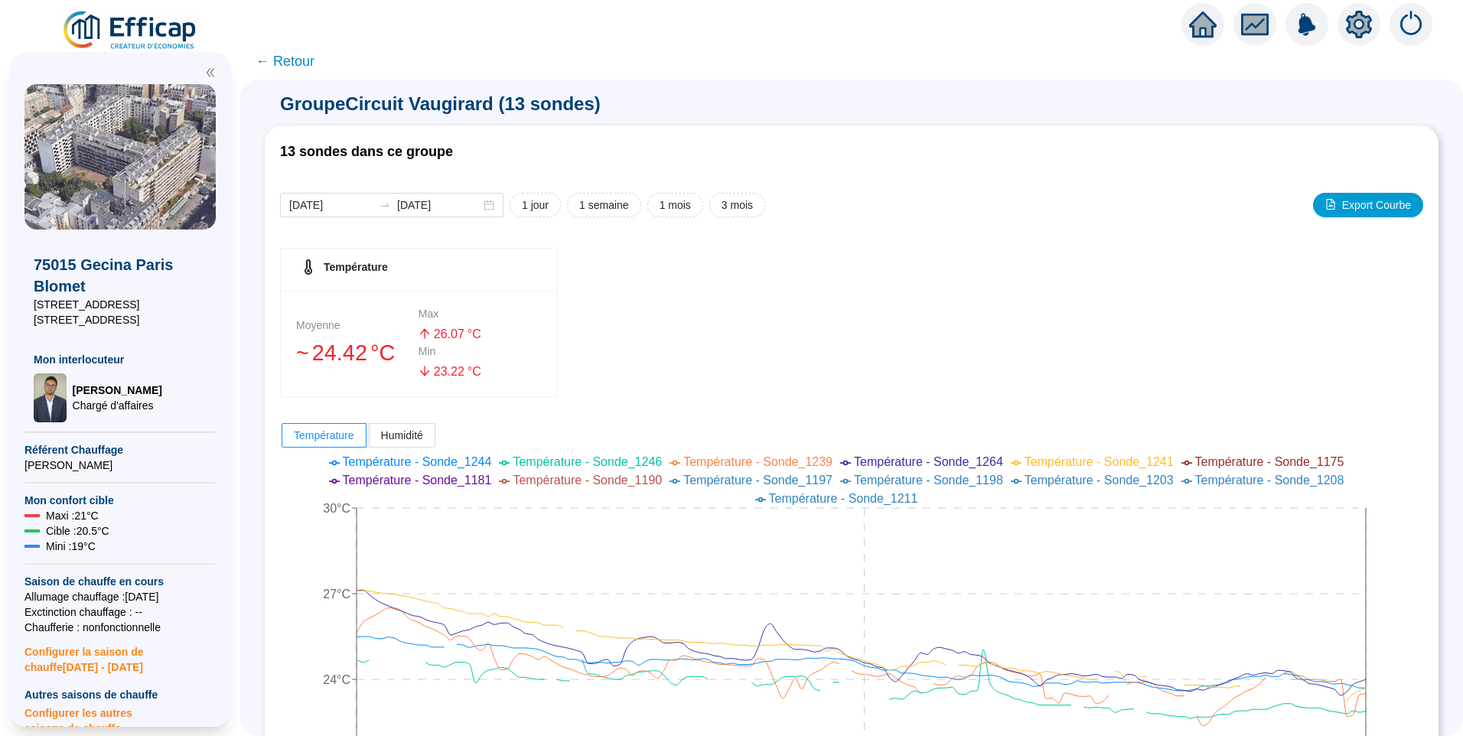
click at [307, 63] on span "← Retour" at bounding box center [284, 60] width 59 height 21
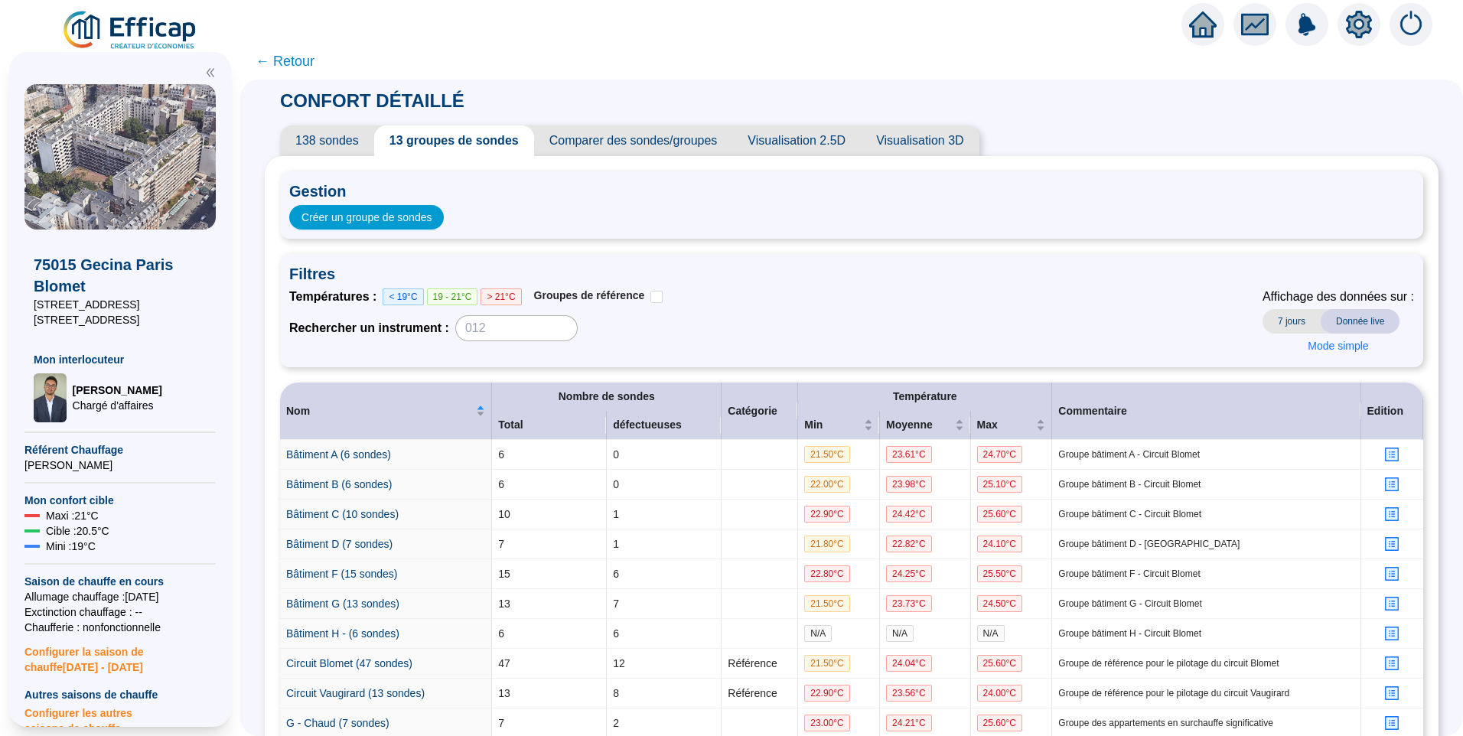
click at [304, 67] on span "← Retour" at bounding box center [284, 60] width 59 height 21
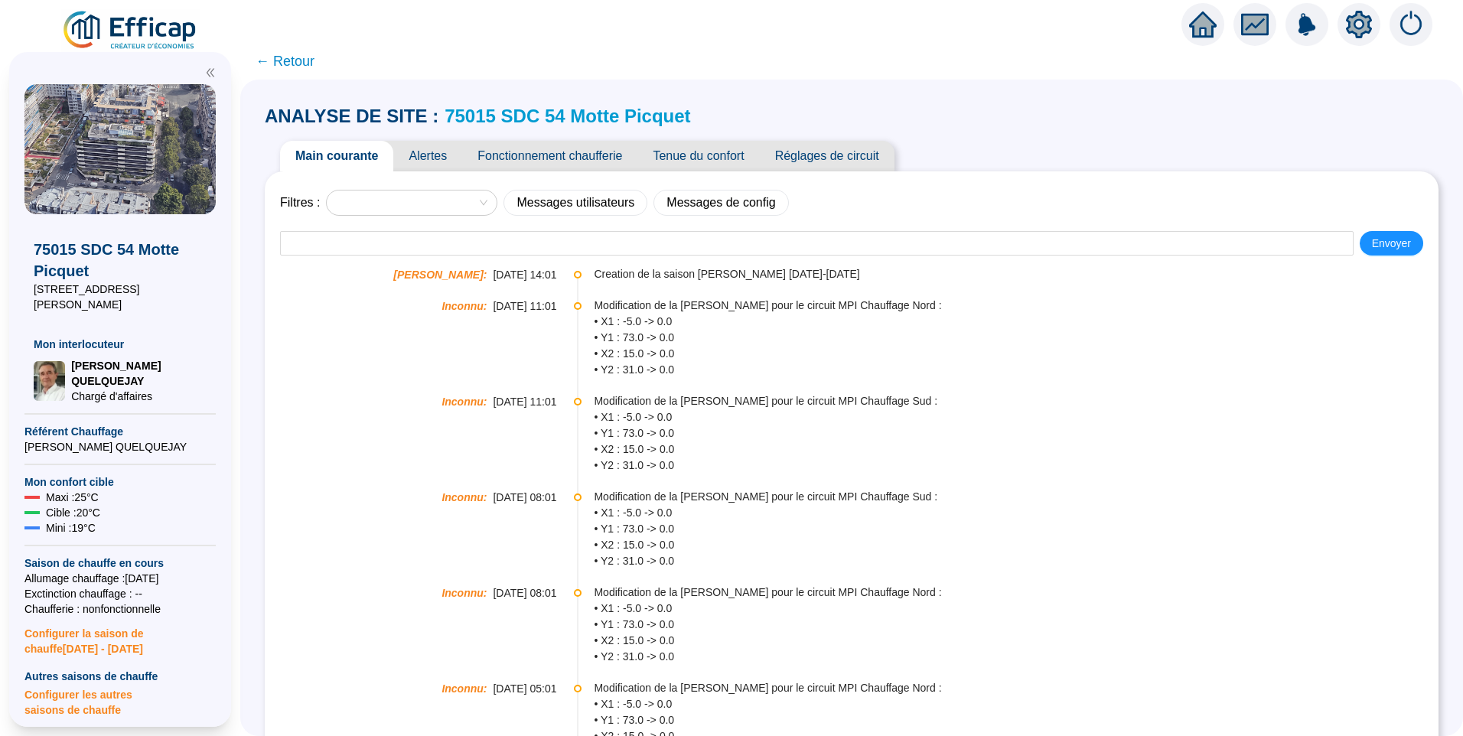
click at [456, 154] on span "Alertes" at bounding box center [427, 156] width 69 height 31
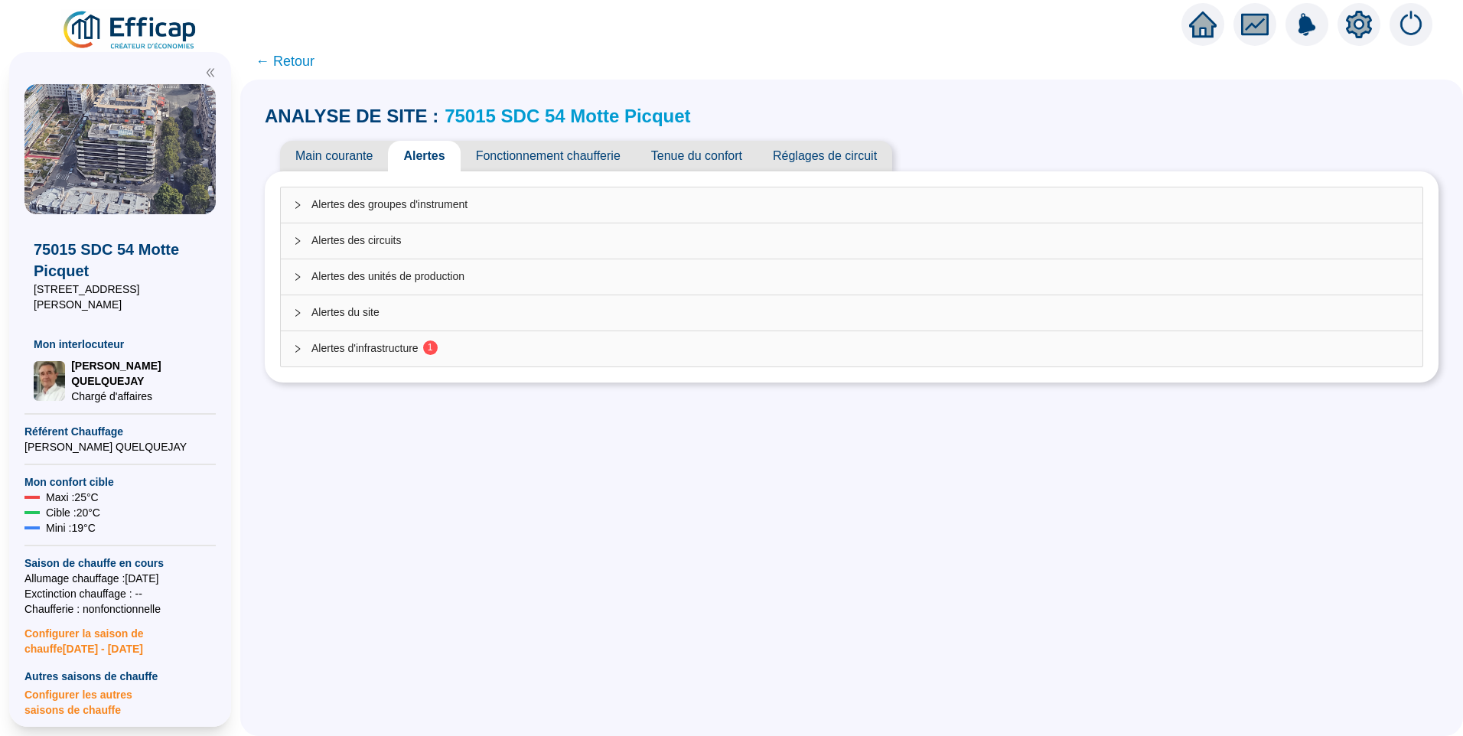
click at [597, 346] on div "Alertes des groupes d'instrument Alertes des circuits Alertes des unités de pro…" at bounding box center [851, 277] width 1143 height 181
click at [591, 351] on span "Alertes d'infrastructure 1" at bounding box center [860, 348] width 1098 height 16
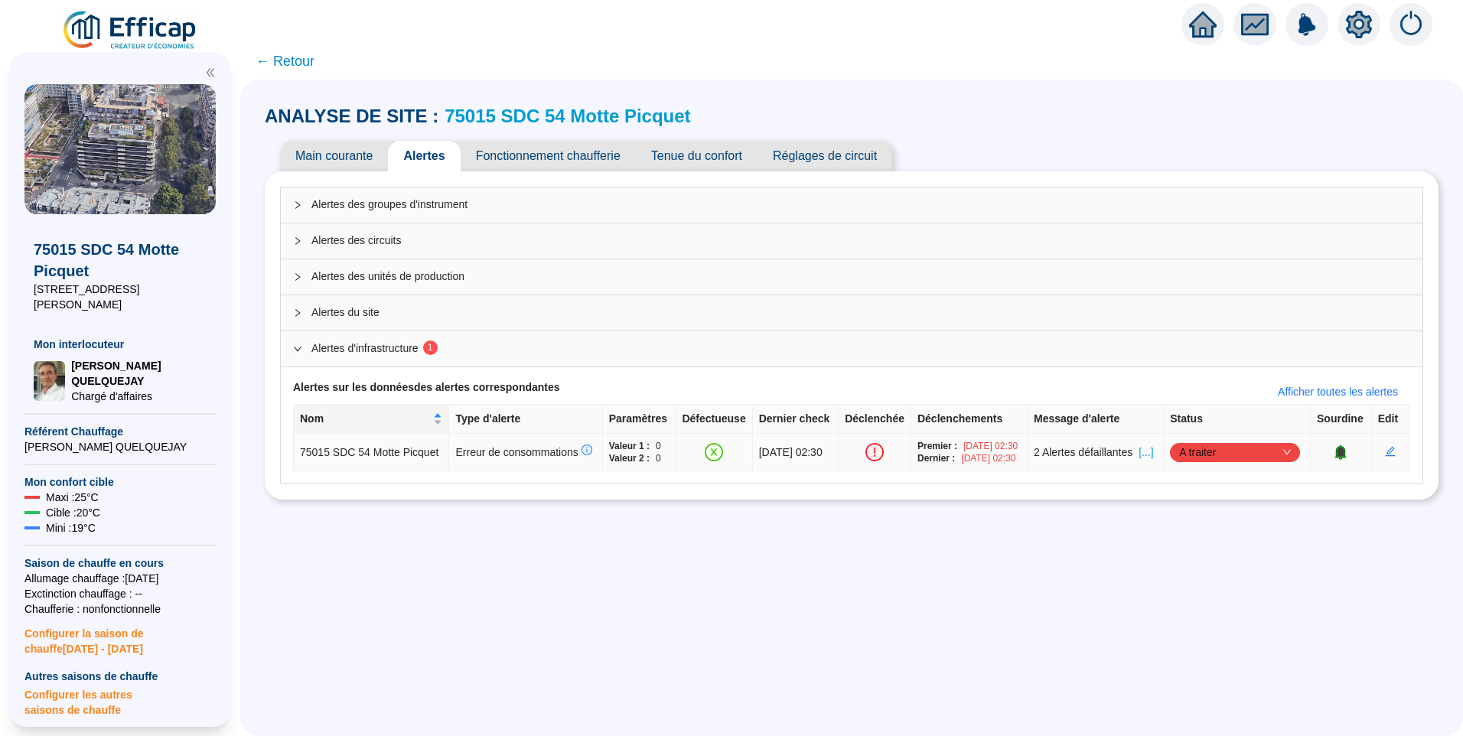
click at [1196, 464] on span "A traiter" at bounding box center [1235, 452] width 112 height 23
click at [1193, 539] on div "Traité" at bounding box center [1233, 542] width 106 height 16
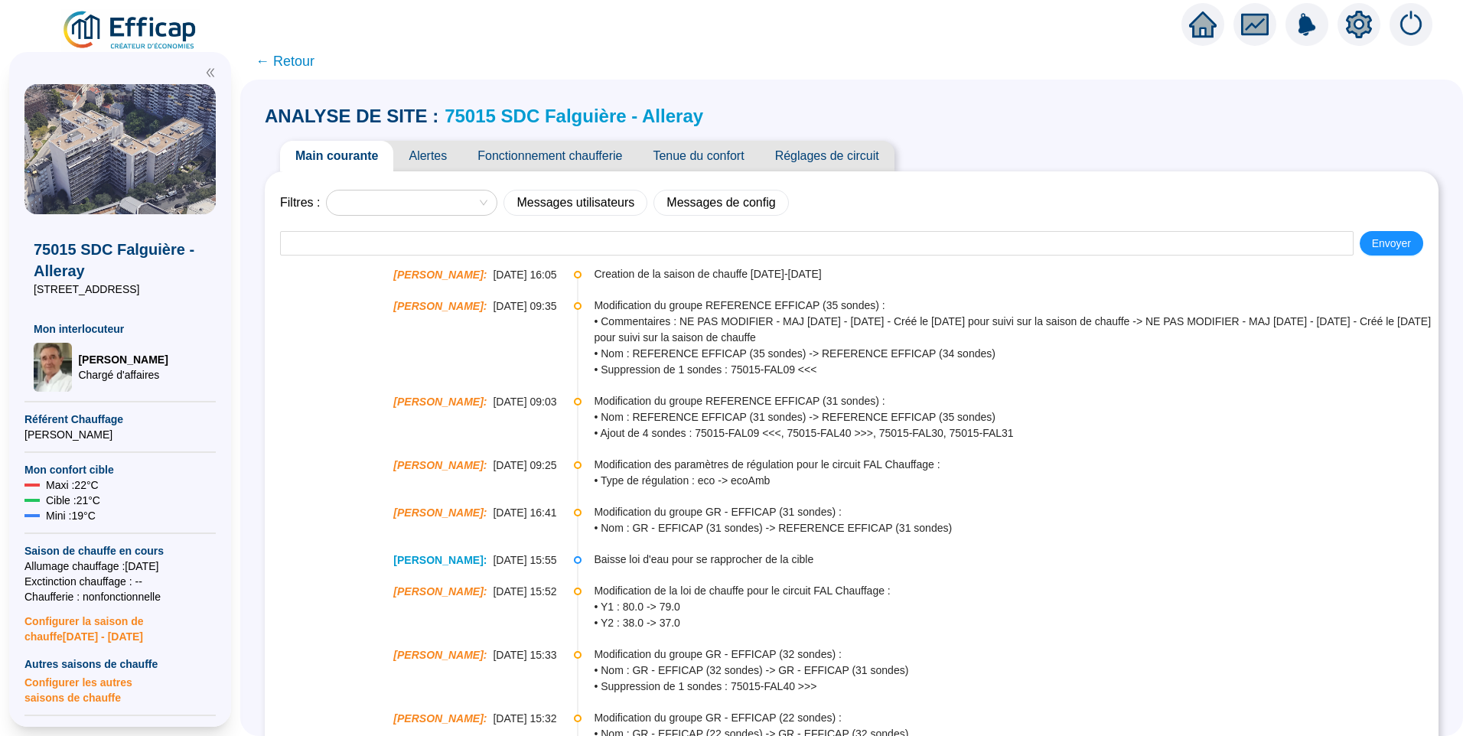
click at [418, 161] on span "Alertes" at bounding box center [427, 156] width 69 height 31
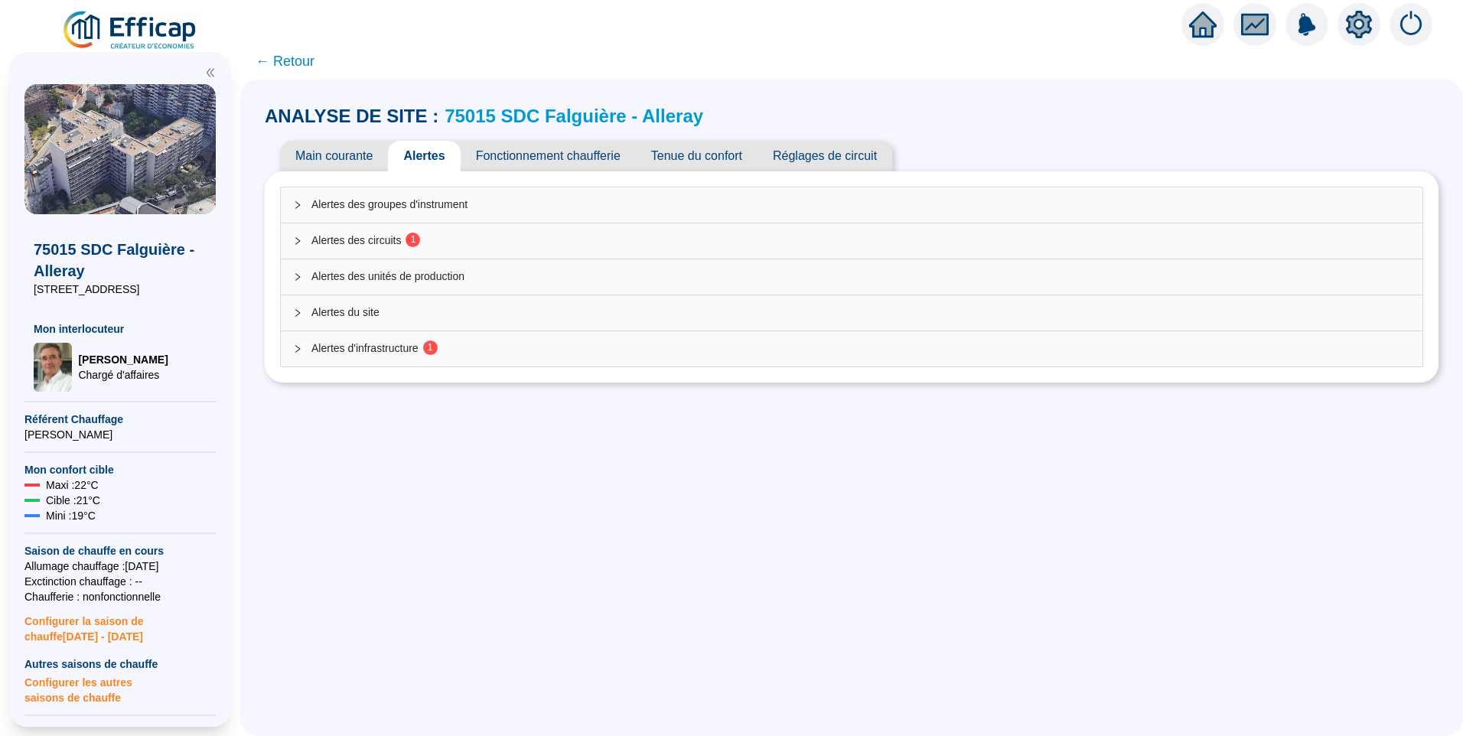
click at [397, 233] on span "Alertes des circuits 1" at bounding box center [860, 241] width 1098 height 16
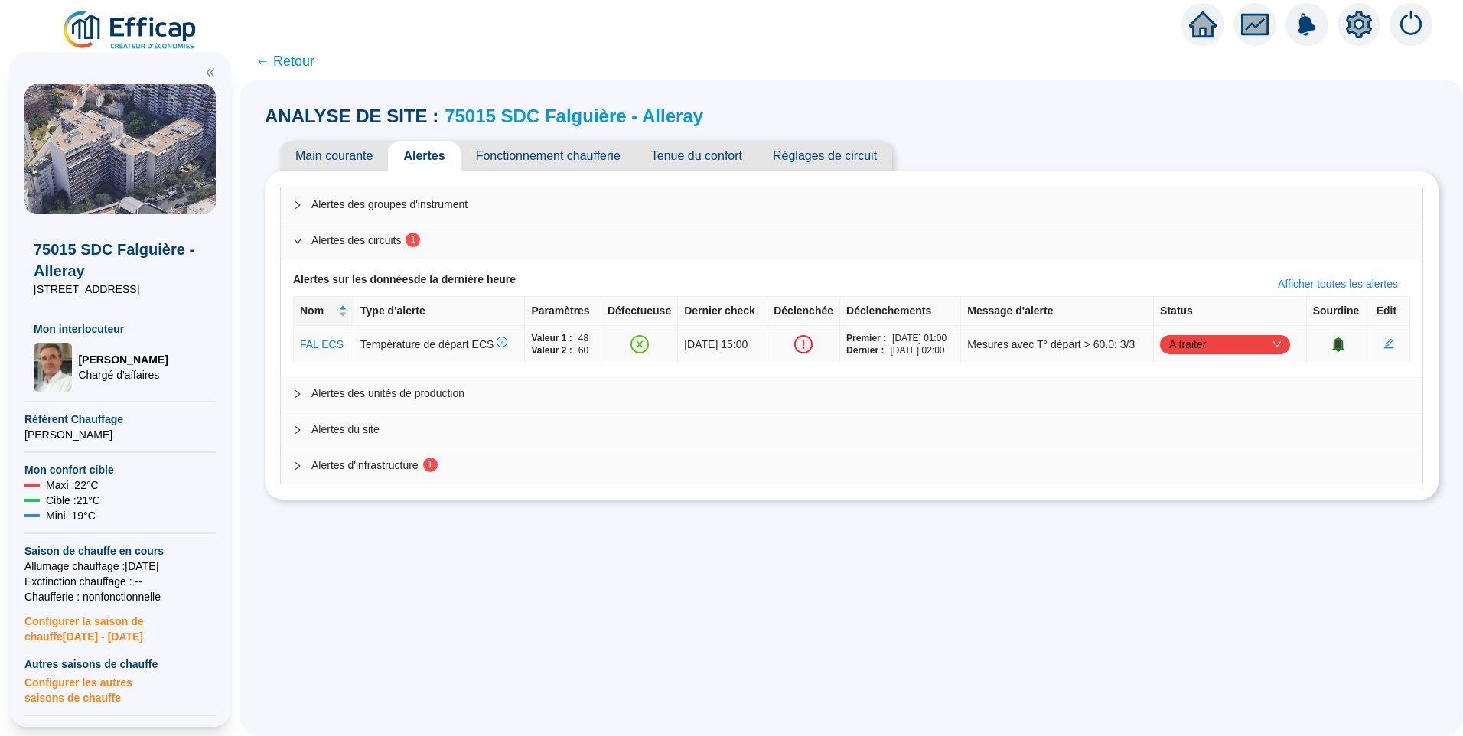
click at [1221, 346] on span "A traiter" at bounding box center [1225, 344] width 112 height 23
click at [1216, 418] on div "Traité" at bounding box center [1226, 422] width 106 height 16
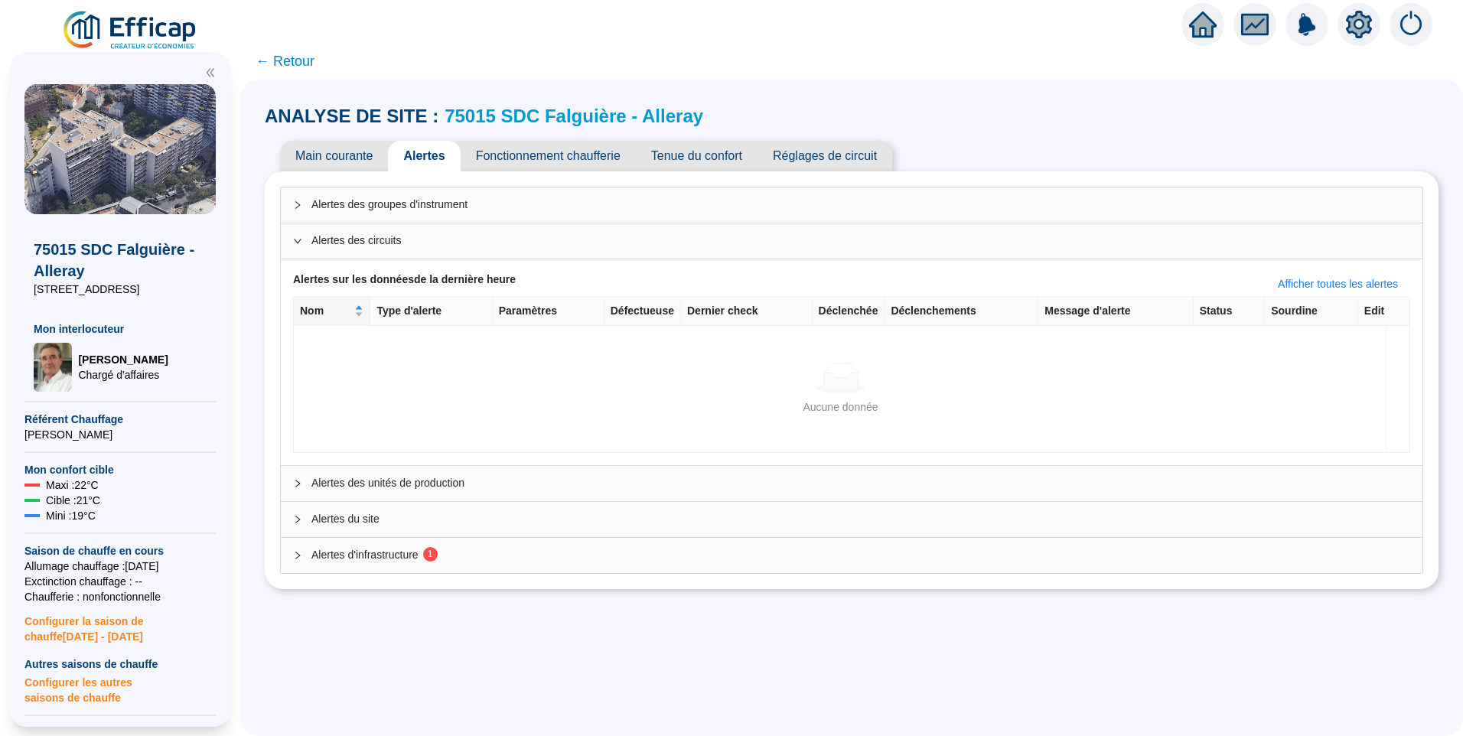
click at [472, 549] on span "Alertes d'infrastructure 1" at bounding box center [860, 555] width 1098 height 16
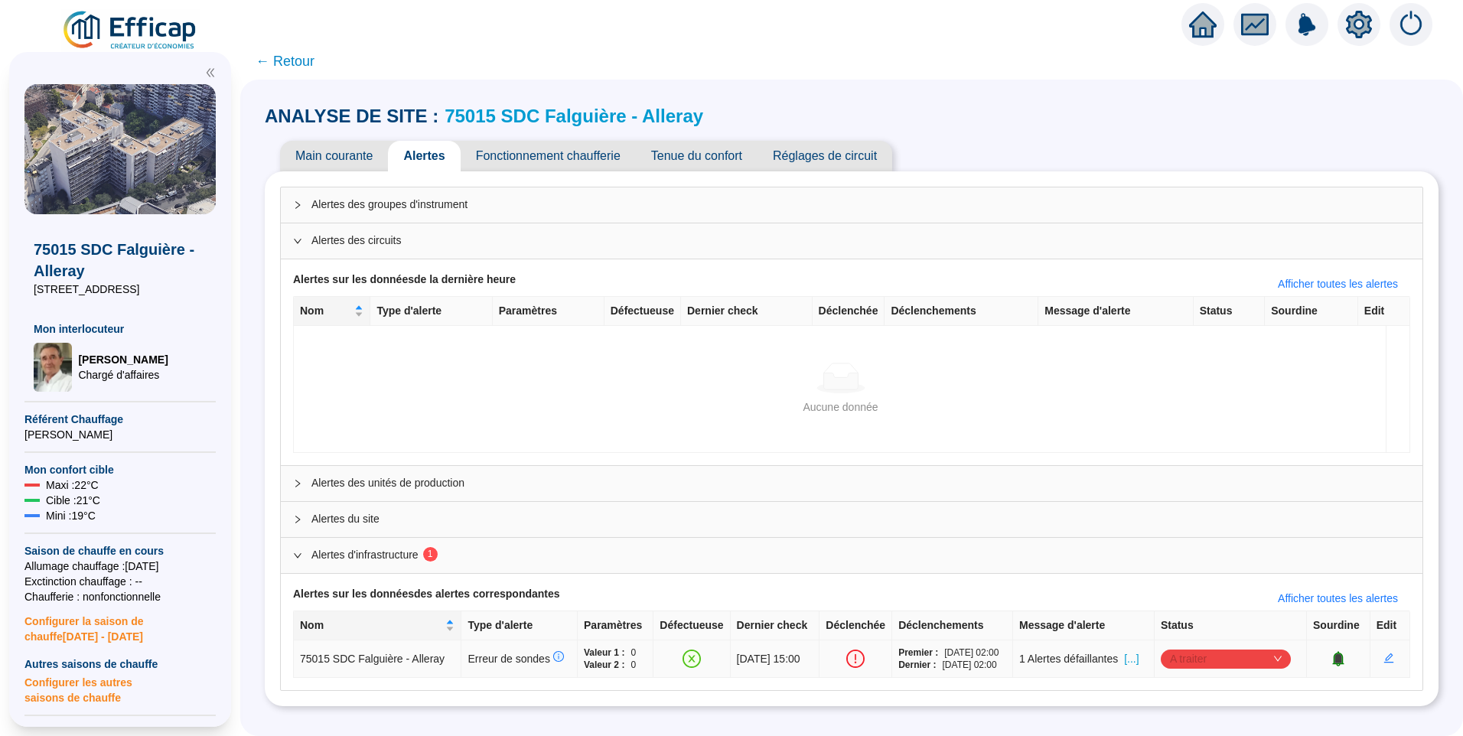
click at [1213, 663] on span "A traiter" at bounding box center [1226, 658] width 112 height 23
click at [1197, 625] on div "Traité" at bounding box center [1228, 631] width 106 height 16
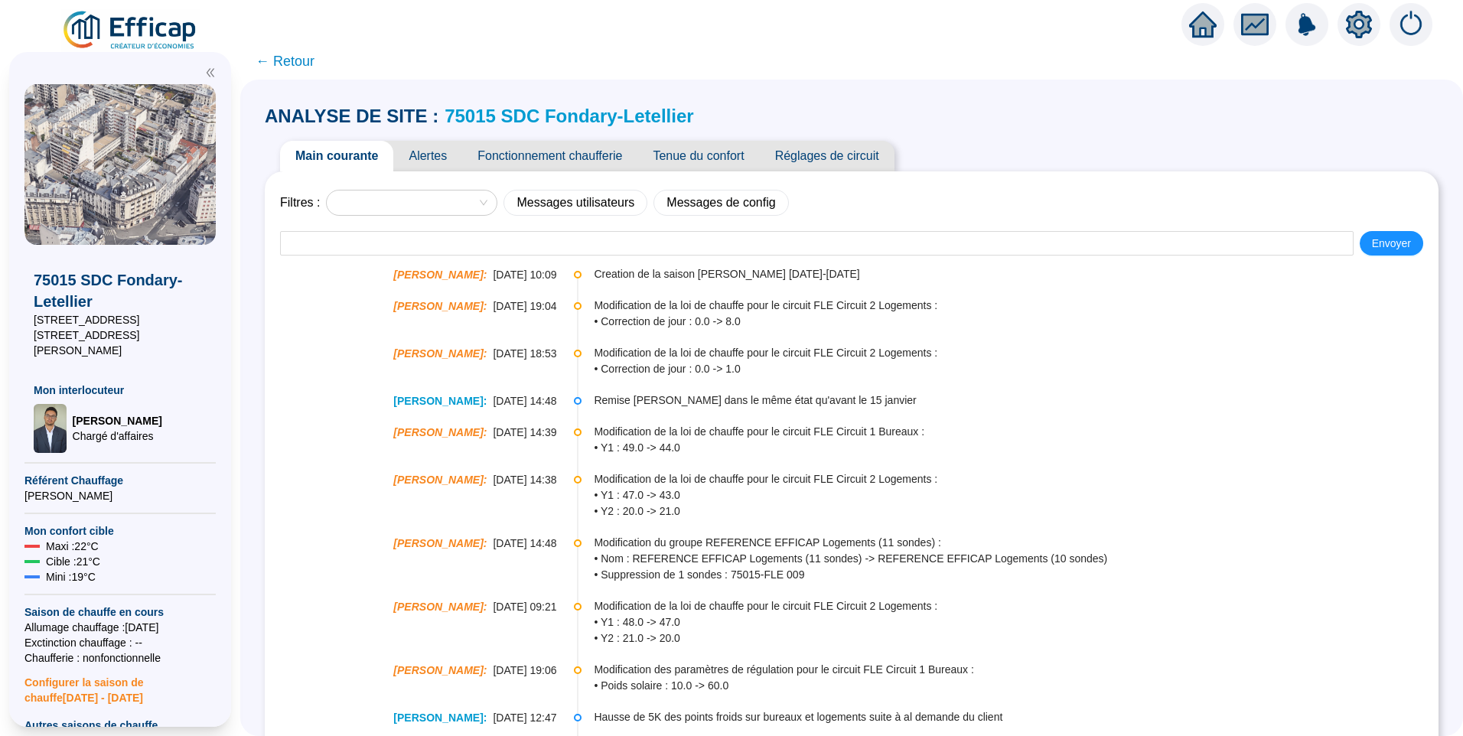
click at [451, 144] on span "Alertes" at bounding box center [427, 156] width 69 height 31
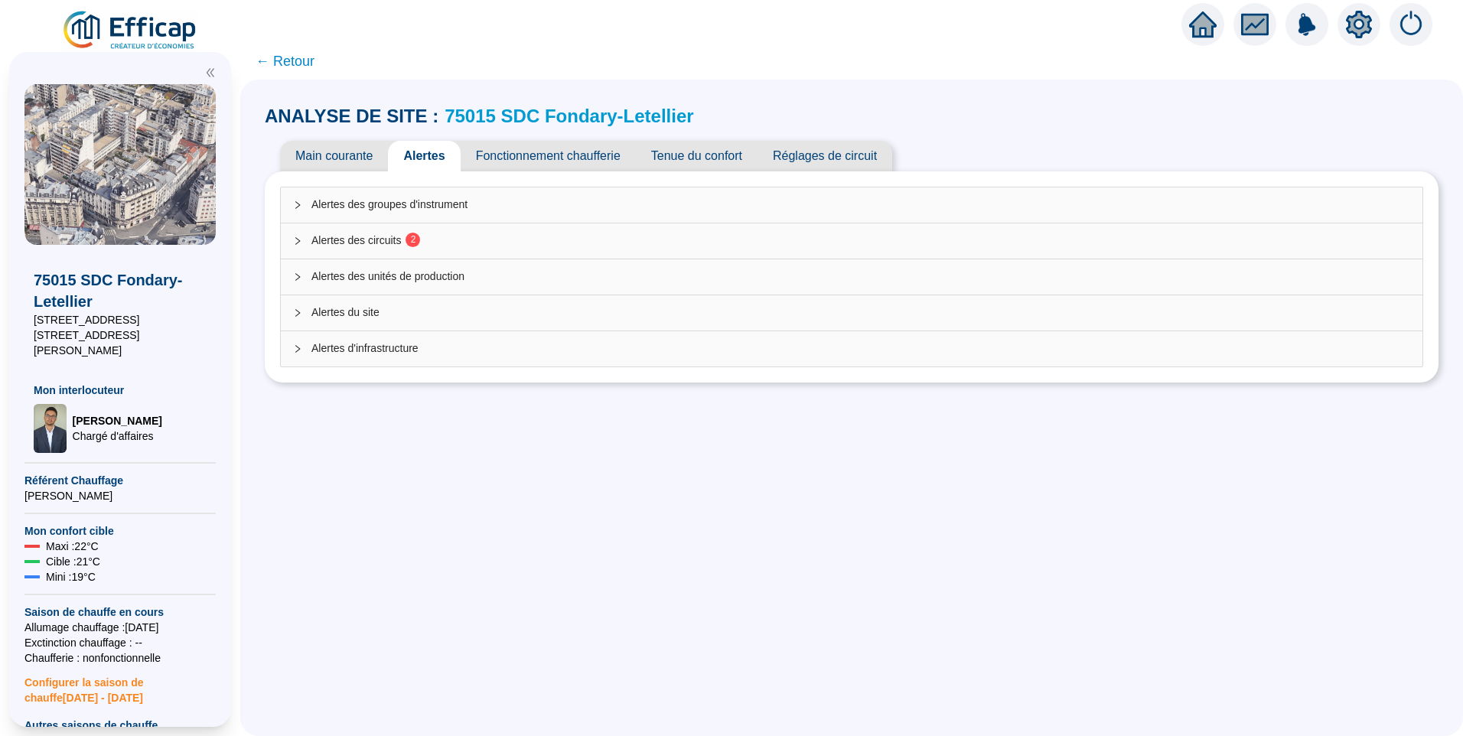
click at [433, 246] on span "Alertes des circuits 2" at bounding box center [860, 241] width 1098 height 16
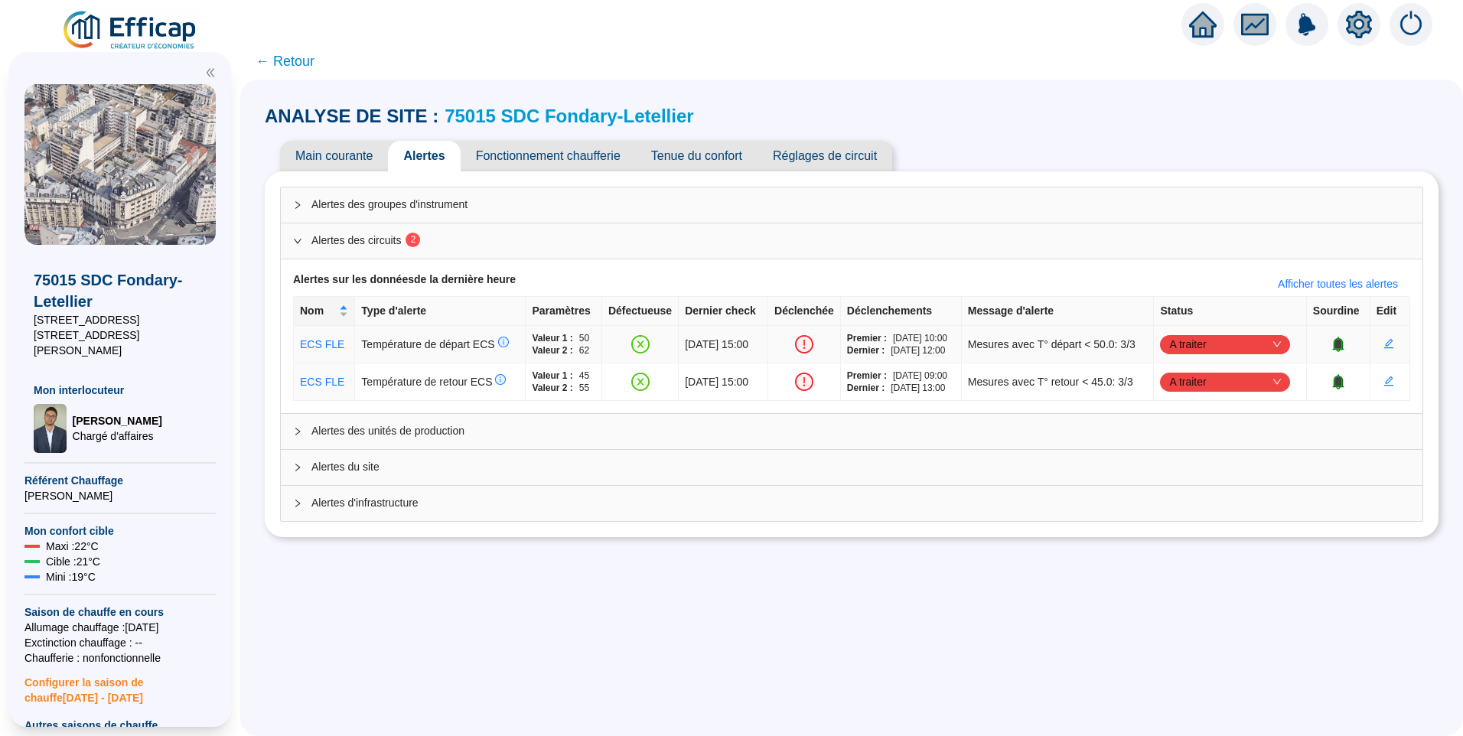
click at [1228, 329] on td "A traiter" at bounding box center [1229, 344] width 152 height 37
click at [1229, 354] on span "A traiter" at bounding box center [1225, 344] width 112 height 23
click at [1212, 419] on div "Traité" at bounding box center [1226, 422] width 106 height 16
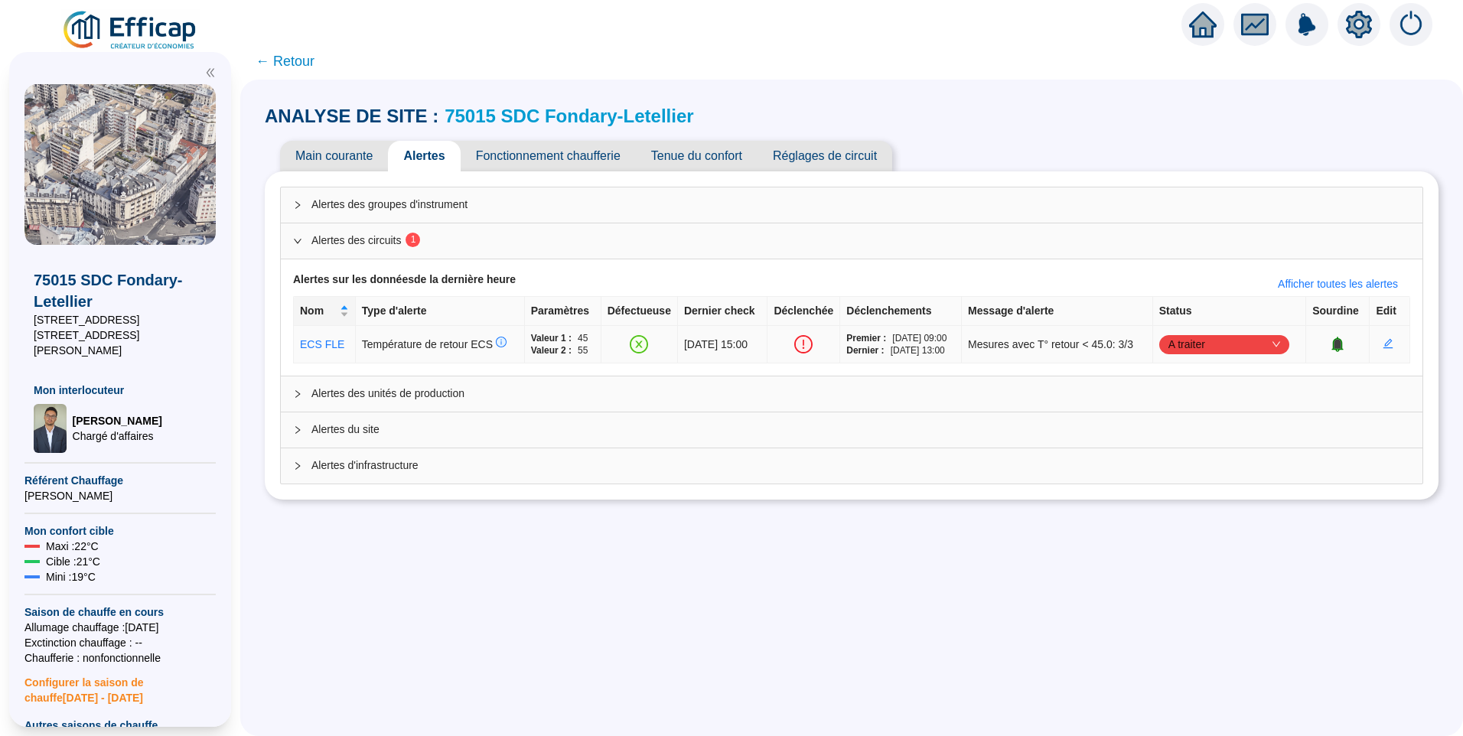
click at [1206, 348] on span "A traiter" at bounding box center [1224, 344] width 112 height 23
click at [1205, 420] on div "Traité" at bounding box center [1225, 422] width 106 height 16
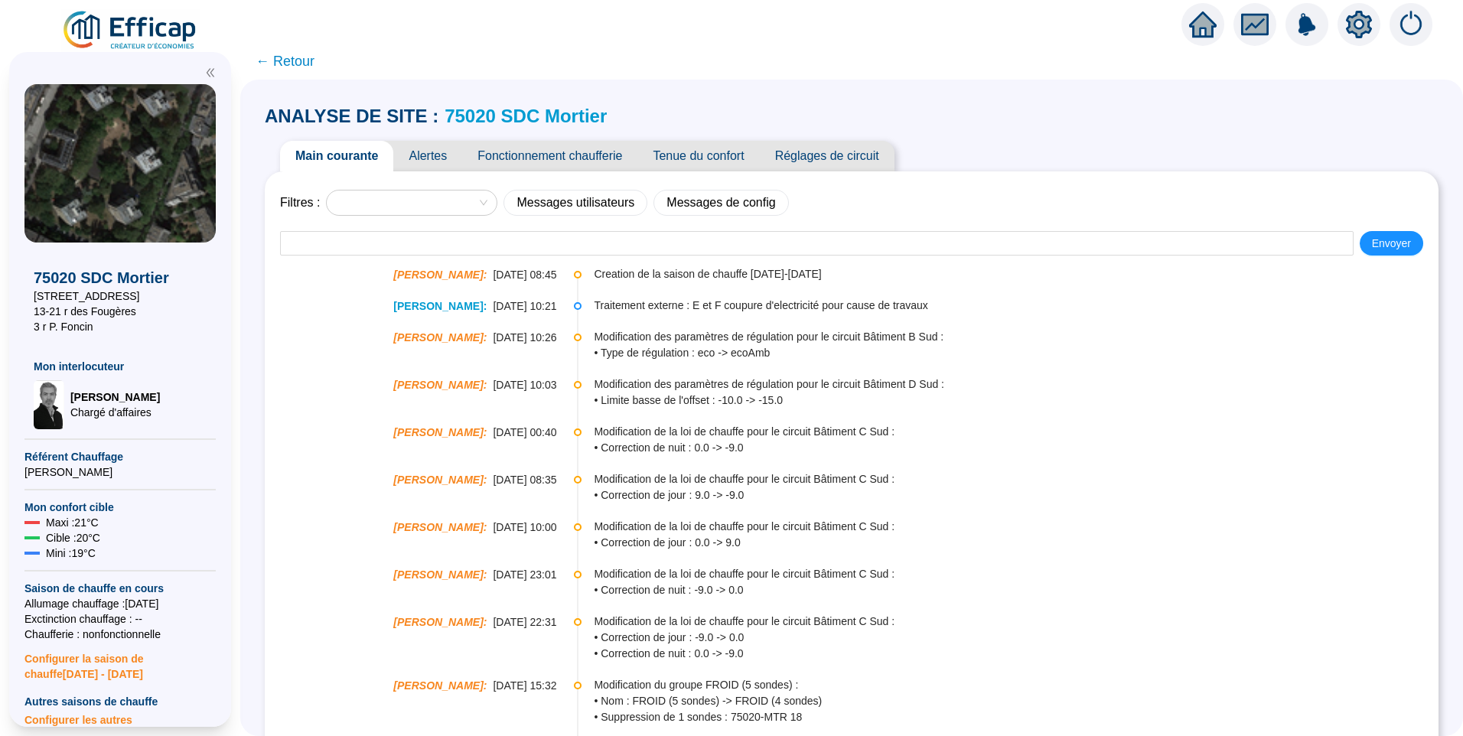
click at [572, 161] on span "Fonctionnement chaufferie" at bounding box center [549, 156] width 175 height 31
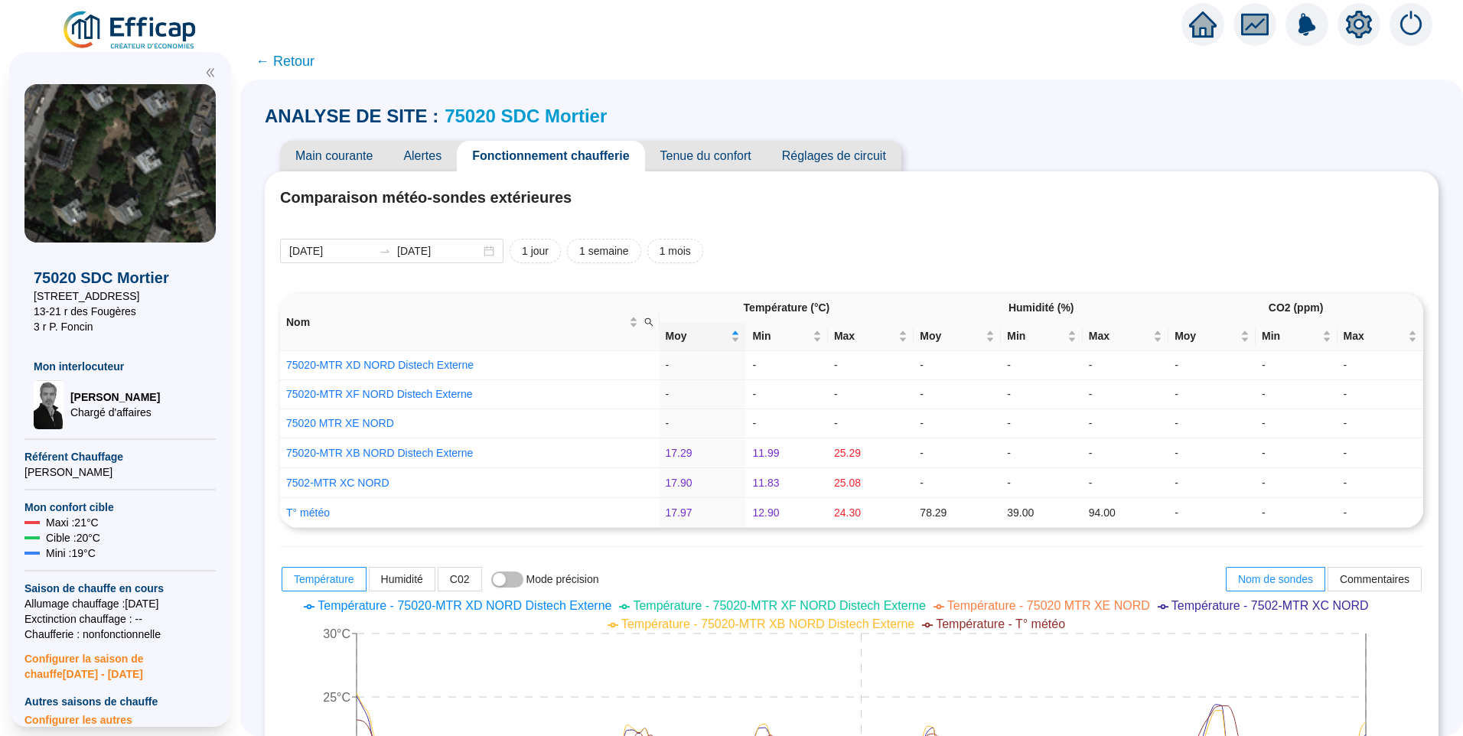
click at [446, 162] on span "Alertes" at bounding box center [422, 156] width 69 height 31
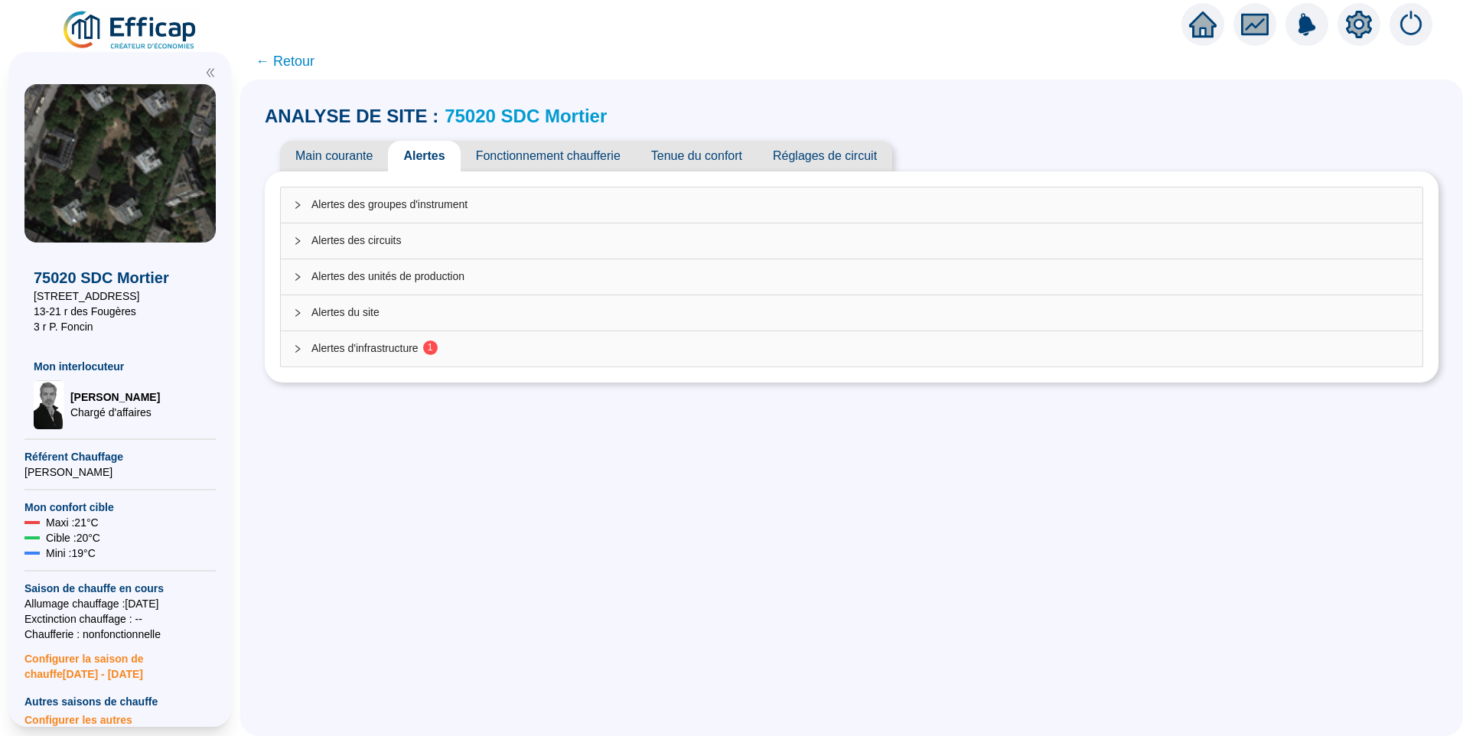
click at [562, 347] on span "Alertes d'infrastructure 1" at bounding box center [860, 348] width 1098 height 16
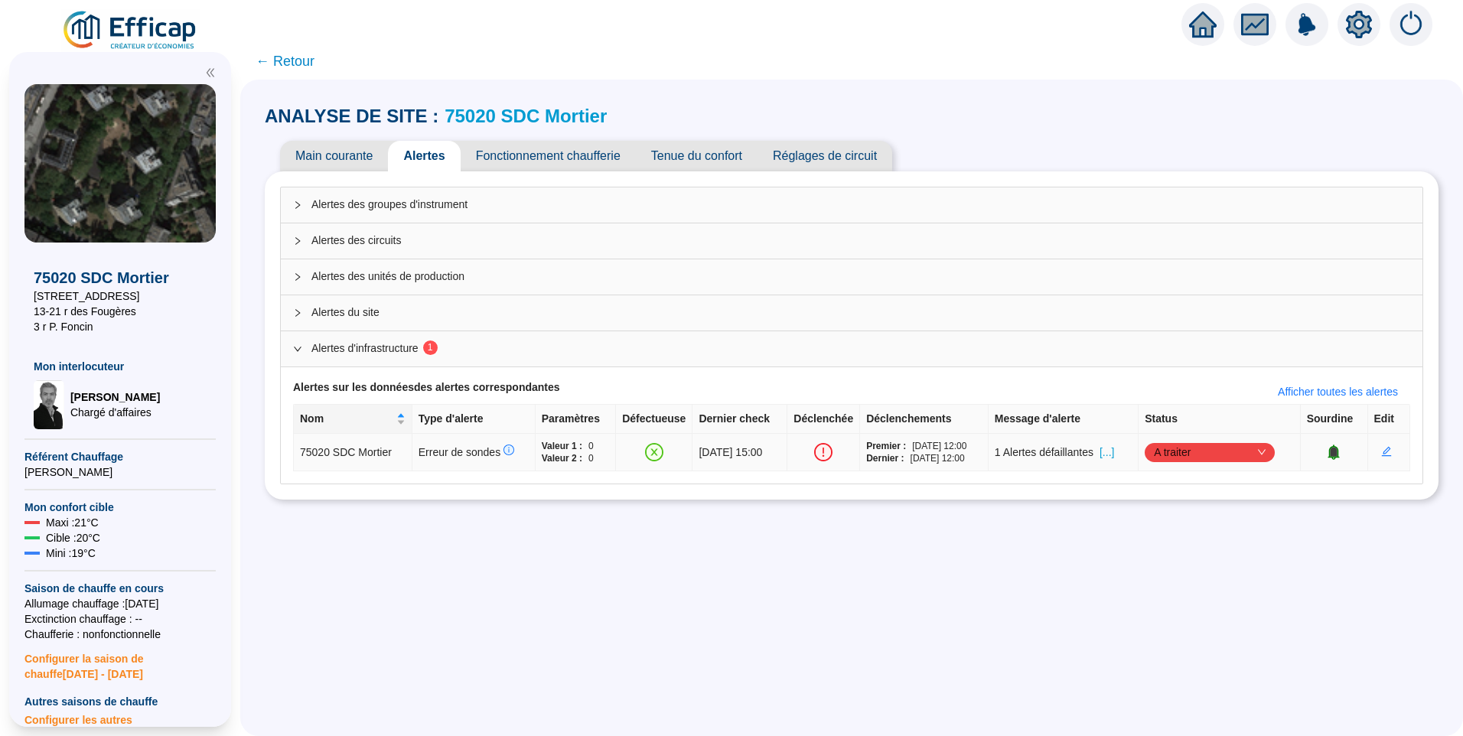
click at [1191, 447] on span "A traiter" at bounding box center [1209, 452] width 112 height 23
click at [1187, 527] on div "Traité" at bounding box center [1214, 530] width 106 height 16
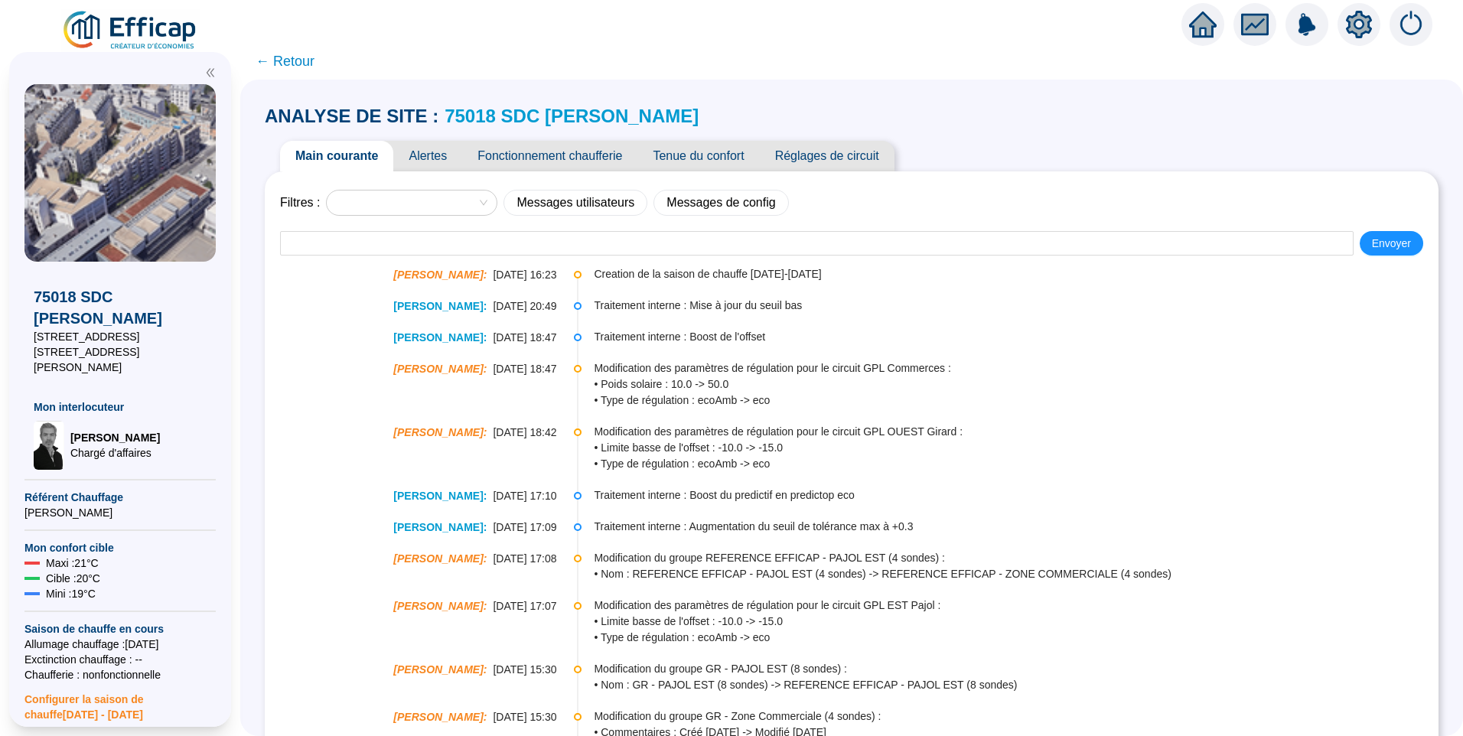
click at [424, 155] on span "Alertes" at bounding box center [427, 156] width 69 height 31
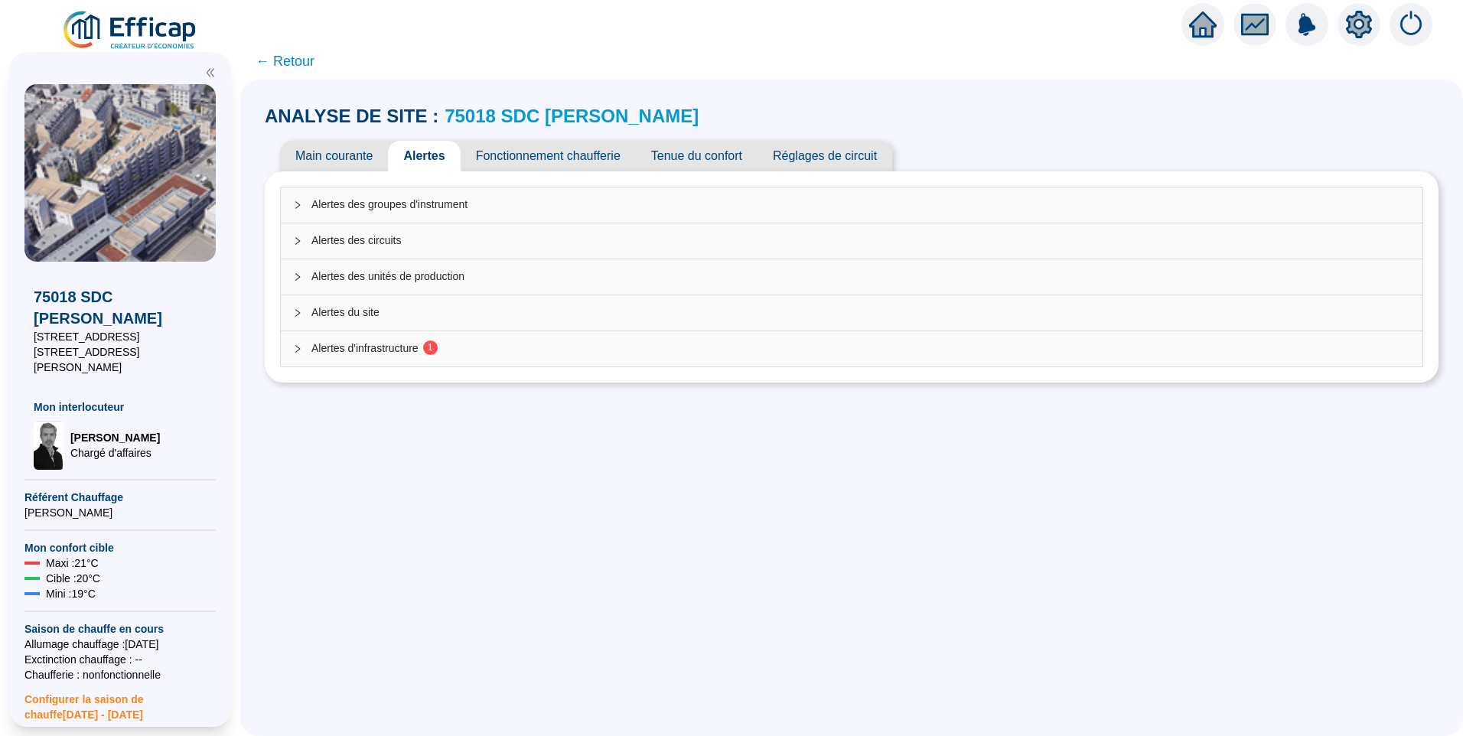
drag, startPoint x: 450, startPoint y: 340, endPoint x: 471, endPoint y: 345, distance: 21.9
click at [449, 340] on span "Alertes d'infrastructure 1" at bounding box center [860, 348] width 1098 height 16
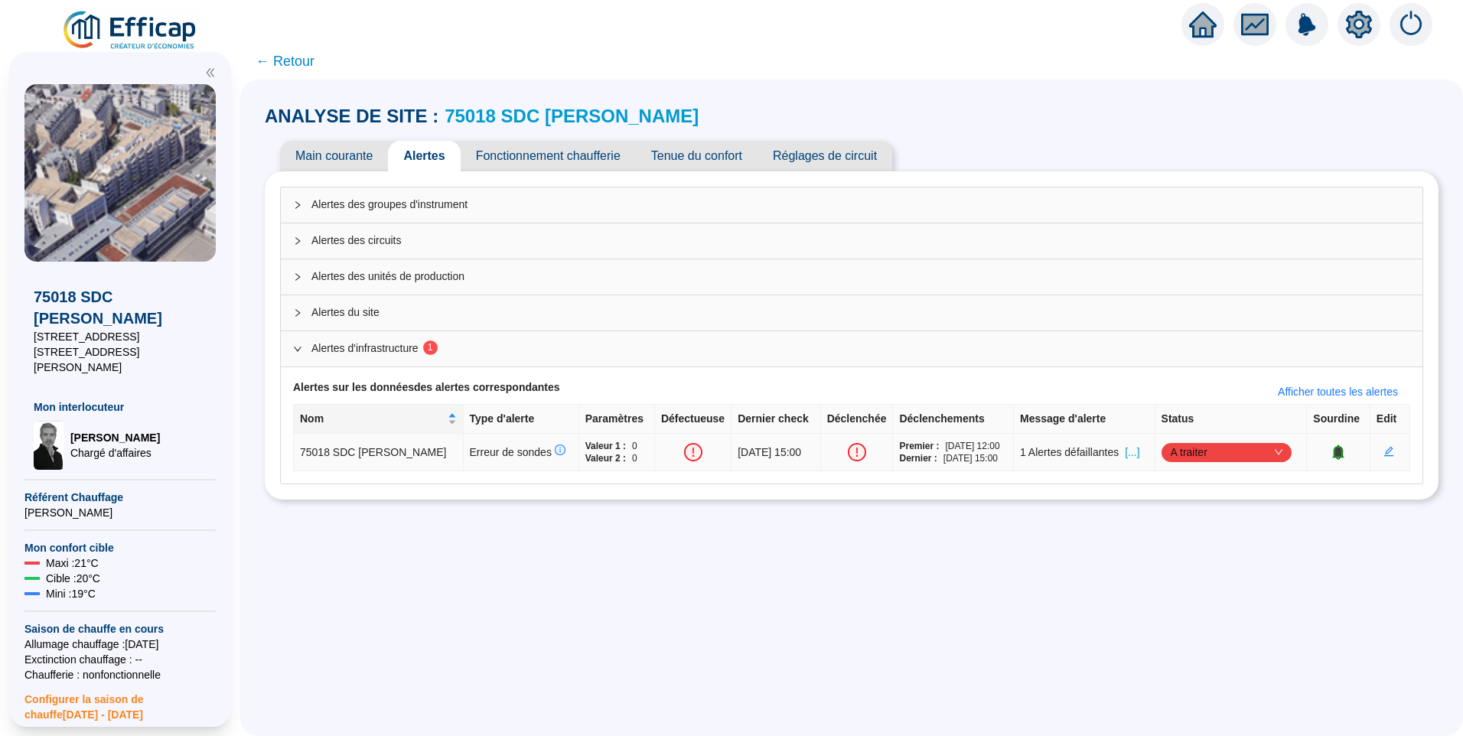
click at [1124, 457] on span "[...]" at bounding box center [1131, 452] width 15 height 16
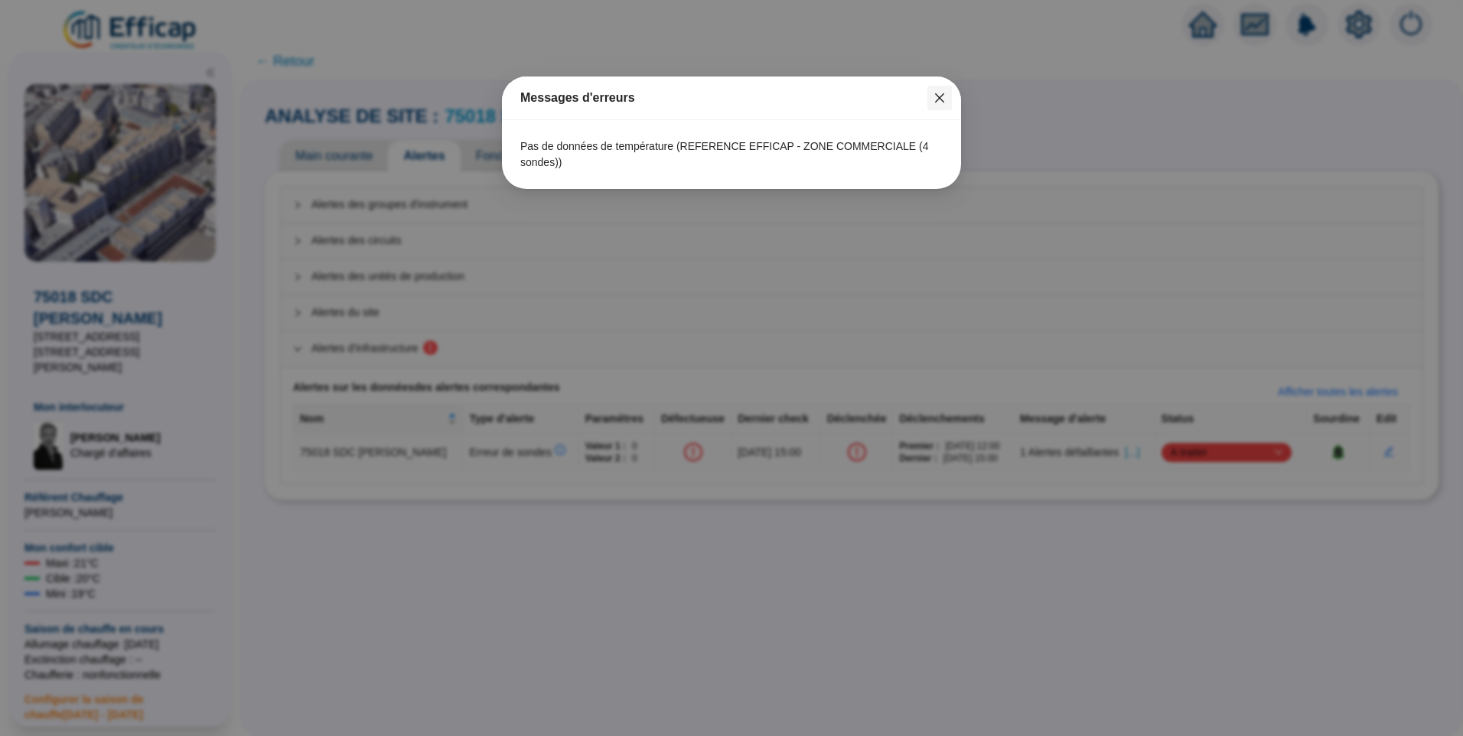
click at [940, 100] on icon "close" at bounding box center [939, 98] width 12 height 12
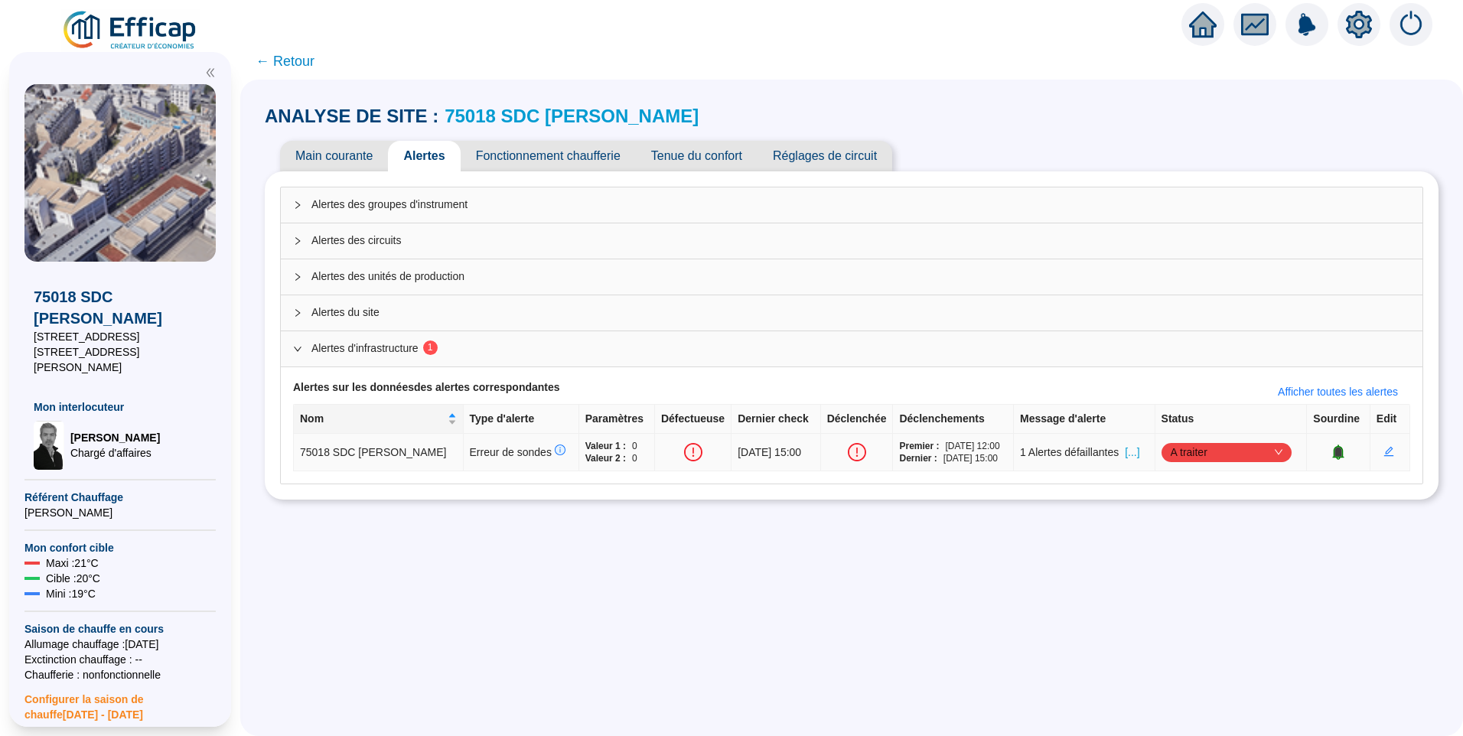
click at [1126, 454] on span "[...]" at bounding box center [1131, 452] width 15 height 16
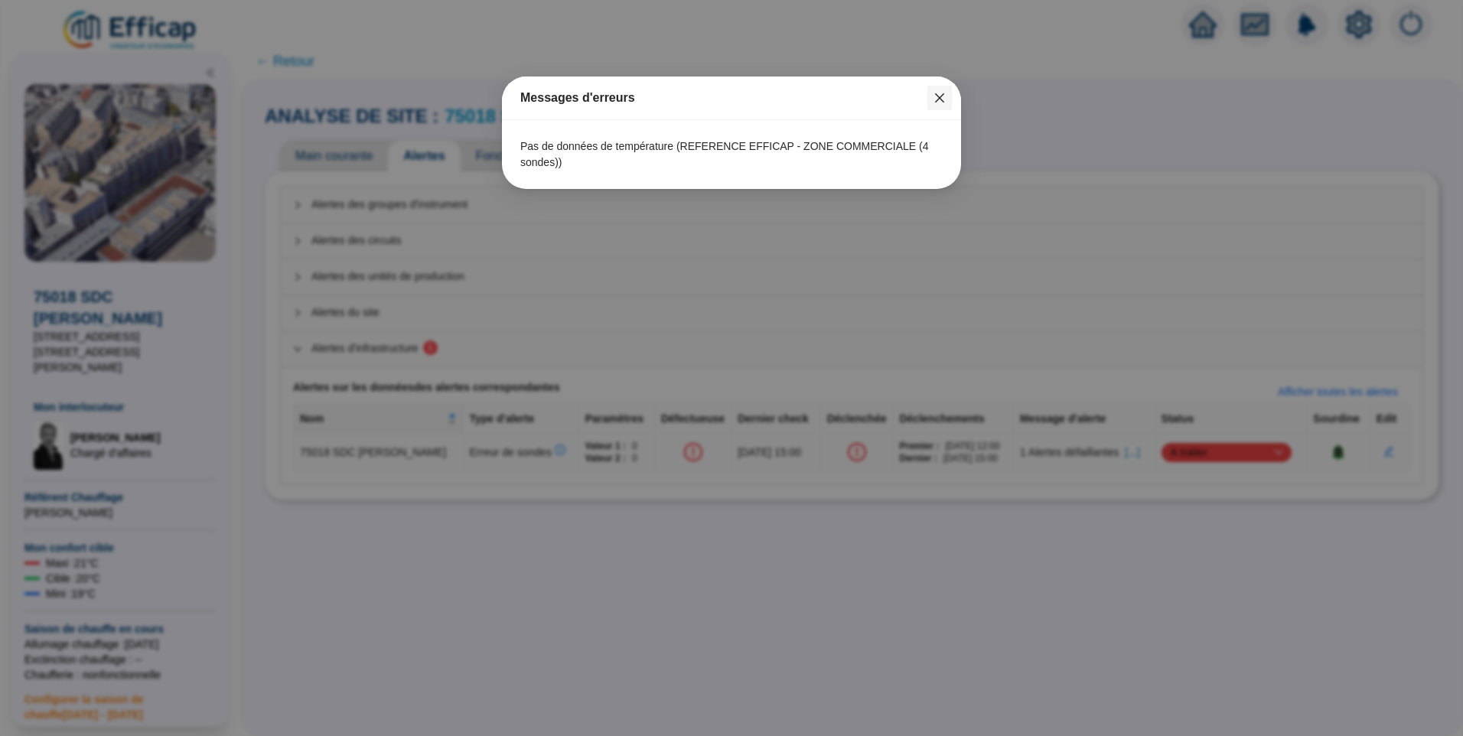
click at [935, 100] on icon "close" at bounding box center [939, 98] width 12 height 12
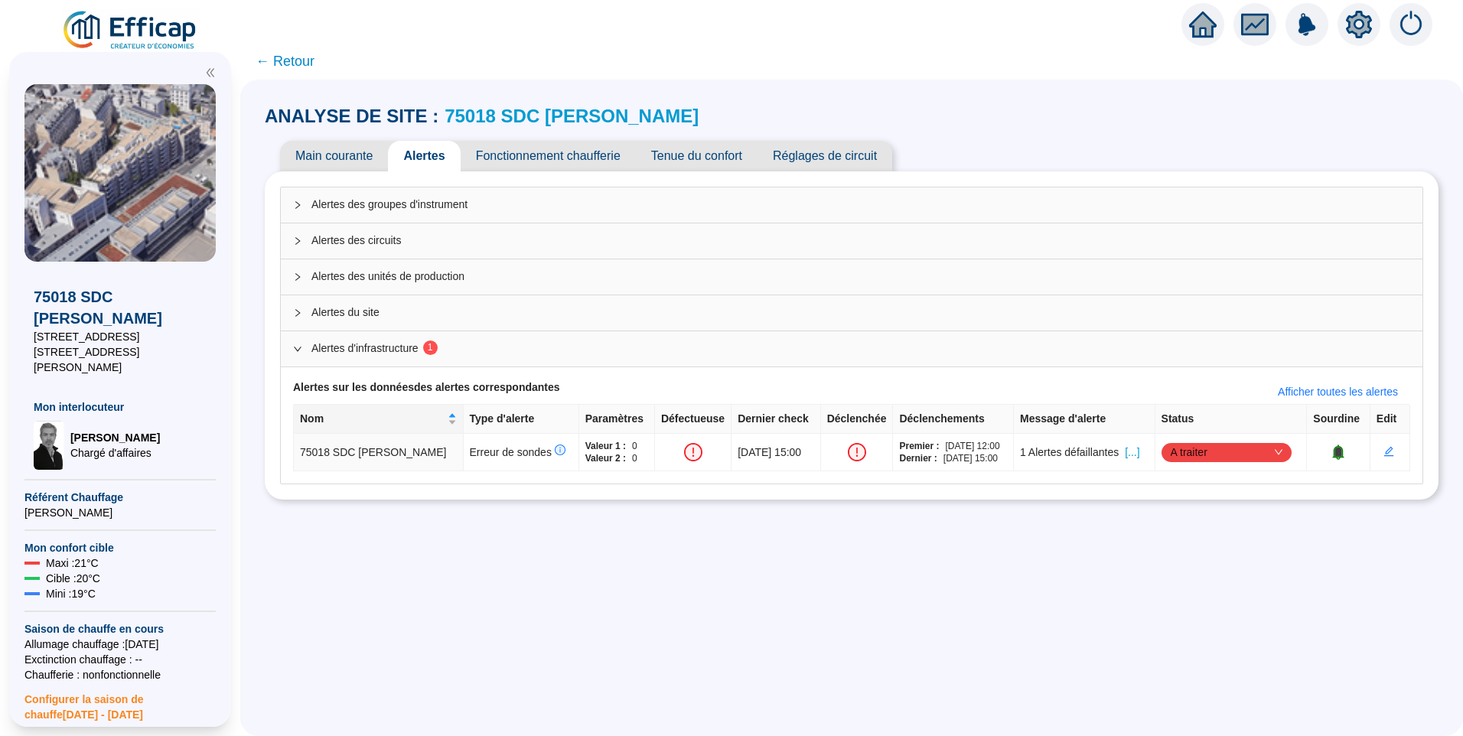
click at [570, 154] on span "Fonctionnement chaufferie" at bounding box center [547, 156] width 175 height 31
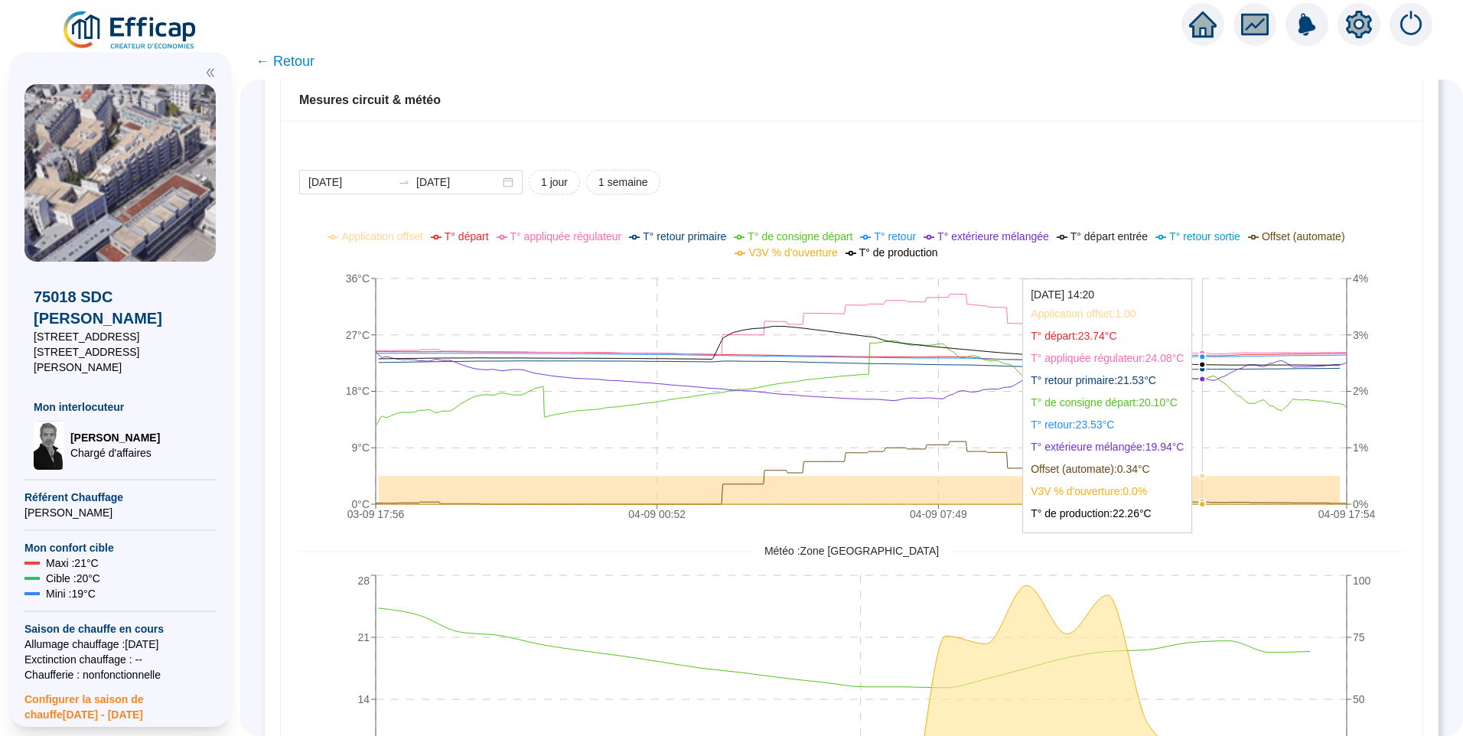
scroll to position [841, 0]
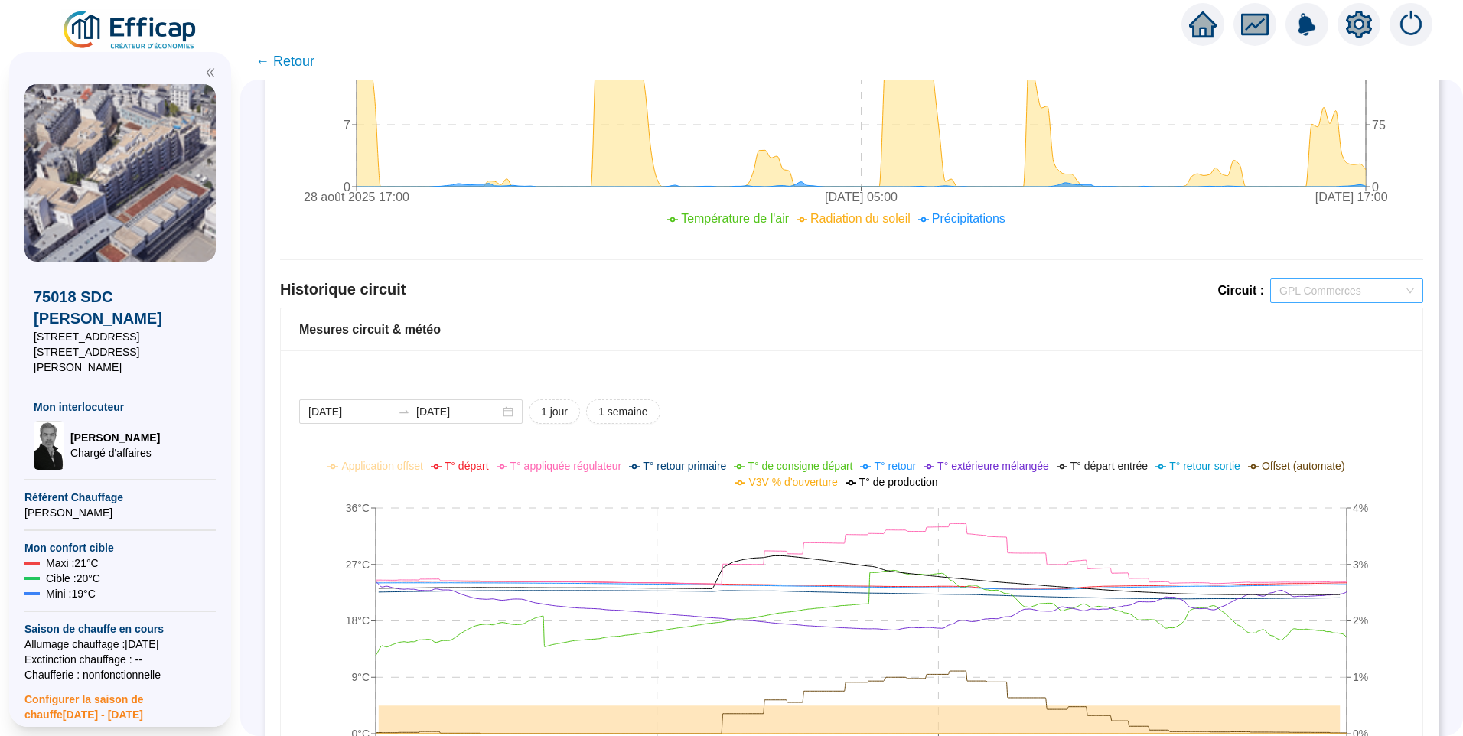
click at [1323, 290] on span "GPL Commerces" at bounding box center [1346, 290] width 135 height 23
click at [1343, 348] on div "GPL OUEST Girard" at bounding box center [1335, 346] width 129 height 16
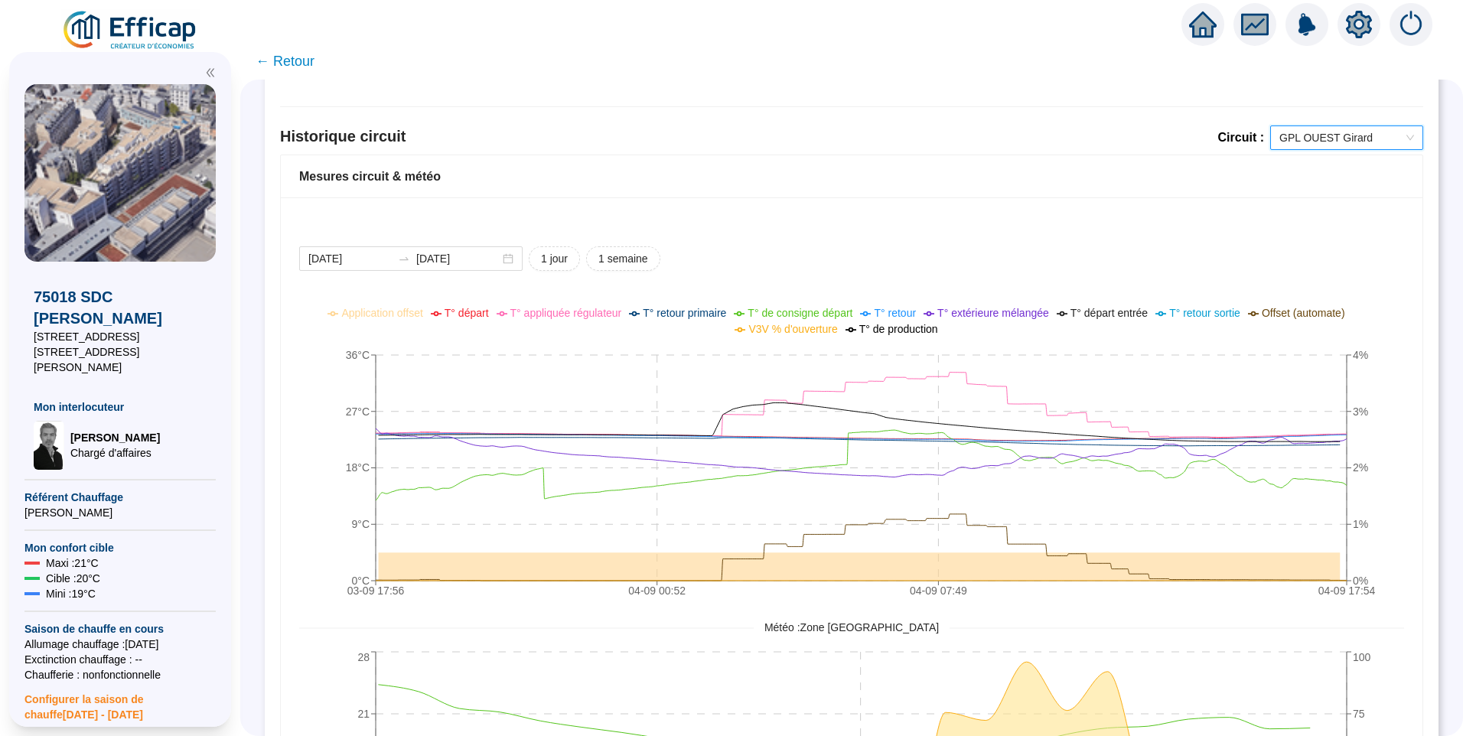
click at [1306, 146] on span "GPL OUEST Girard" at bounding box center [1346, 137] width 135 height 23
click at [1341, 216] on div "GPL EST Pajol" at bounding box center [1335, 218] width 129 height 16
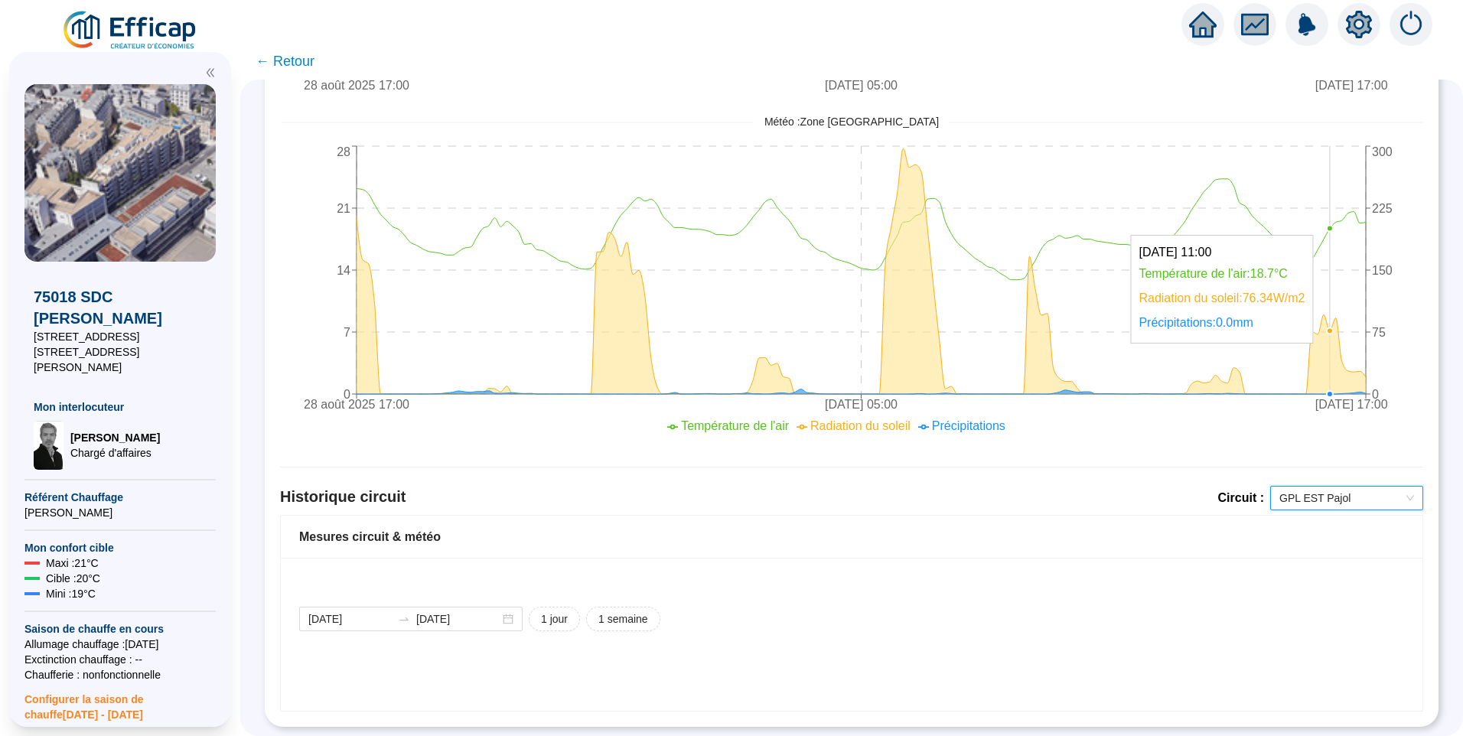
scroll to position [646, 0]
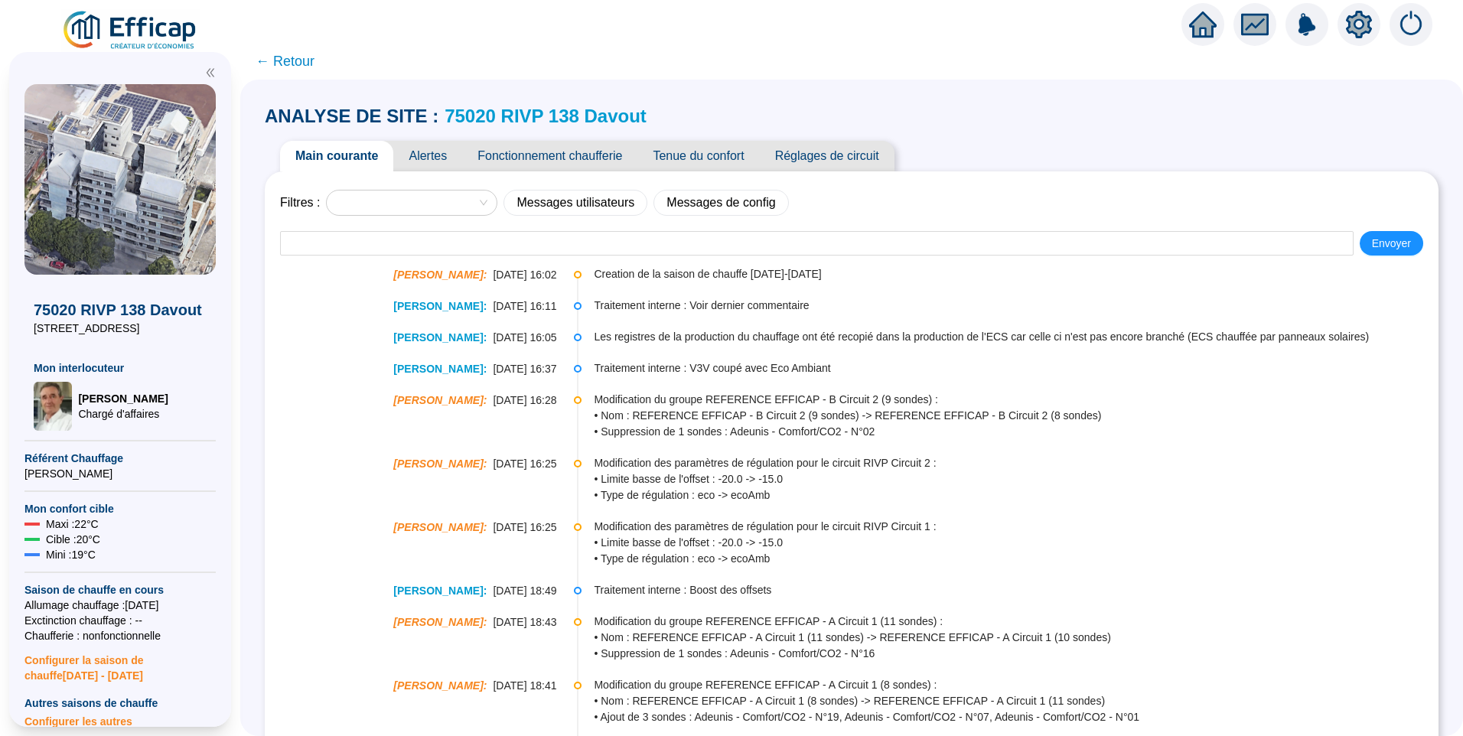
click at [446, 158] on span "Alertes" at bounding box center [427, 156] width 69 height 31
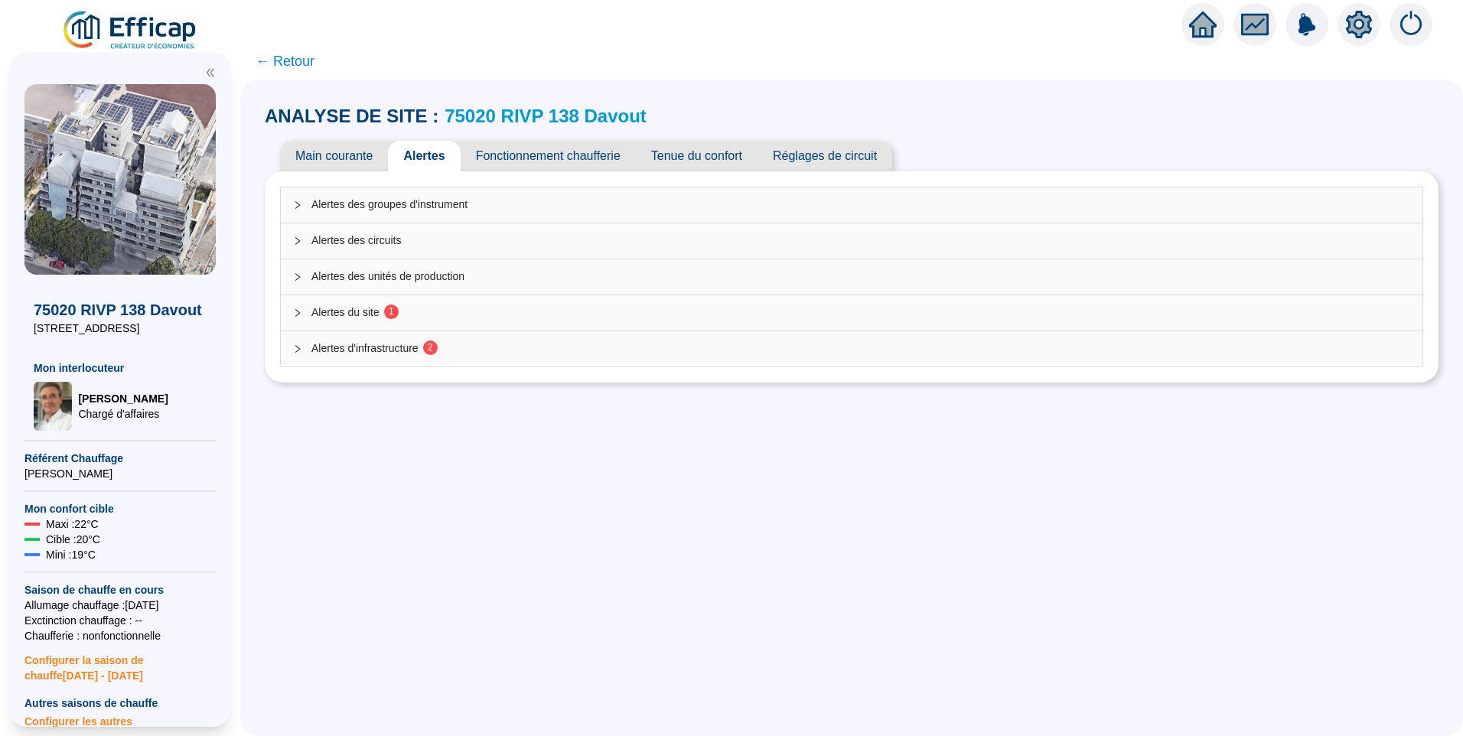
click at [373, 312] on span "Alertes du site 1" at bounding box center [860, 312] width 1098 height 16
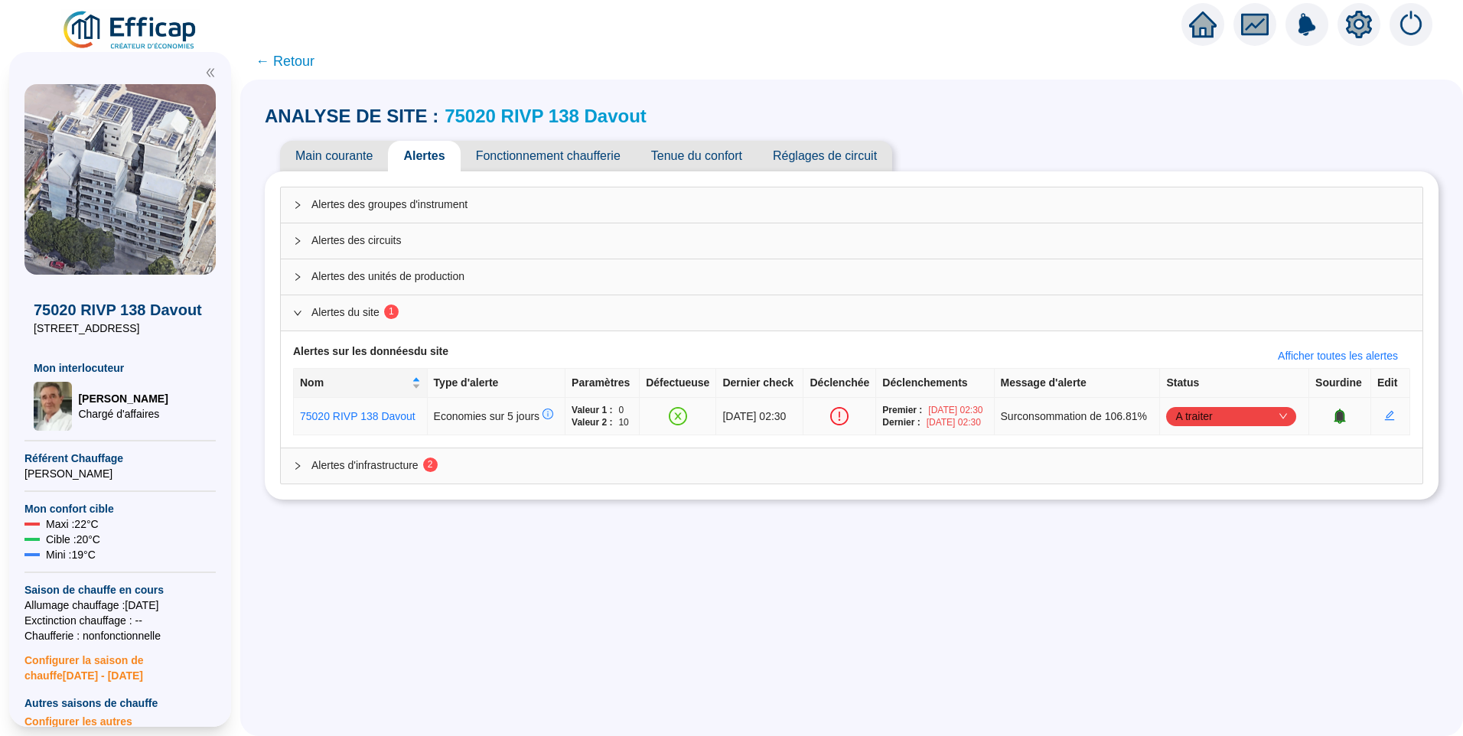
click at [1190, 425] on span "A traiter" at bounding box center [1231, 416] width 112 height 23
click at [1196, 499] on div "Traité" at bounding box center [1233, 500] width 106 height 16
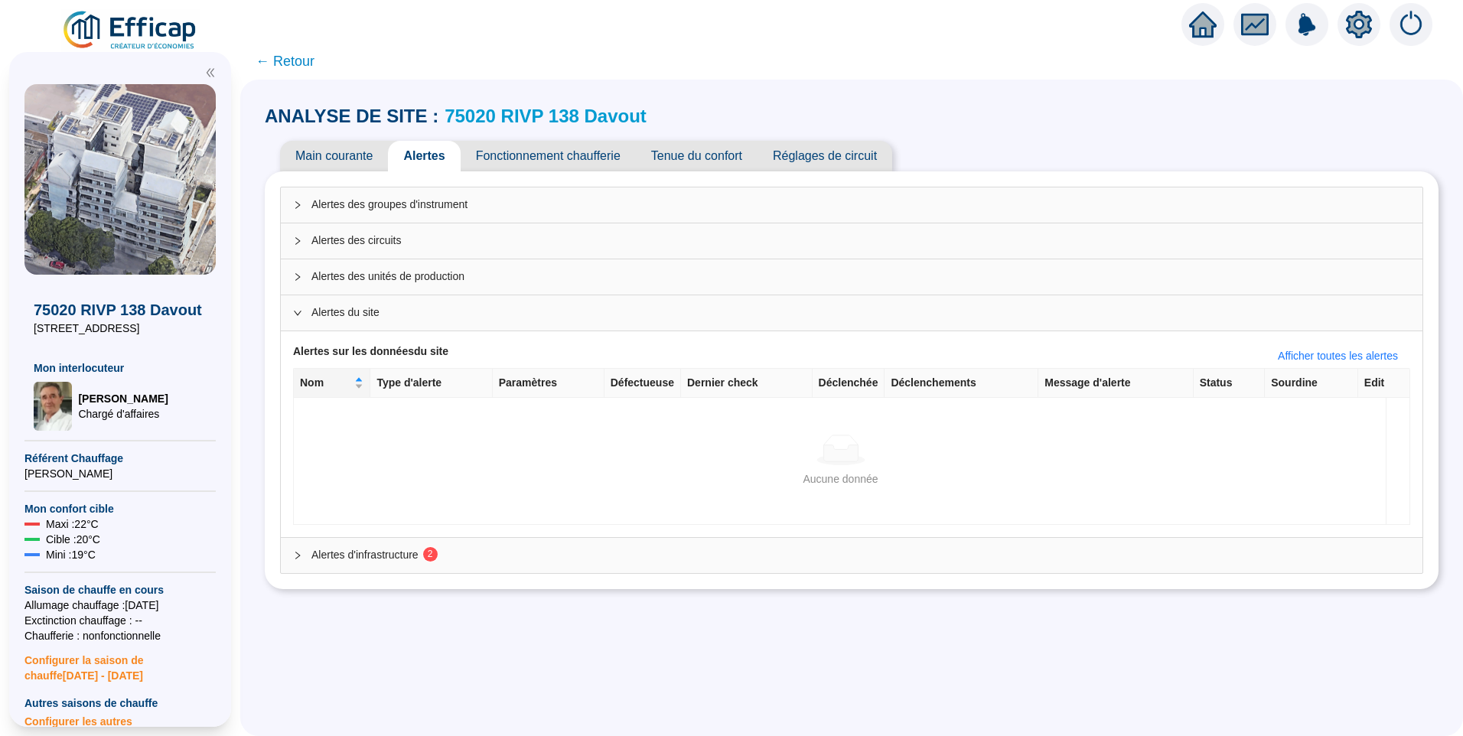
click at [437, 547] on span "Alertes d'infrastructure 2" at bounding box center [860, 555] width 1098 height 16
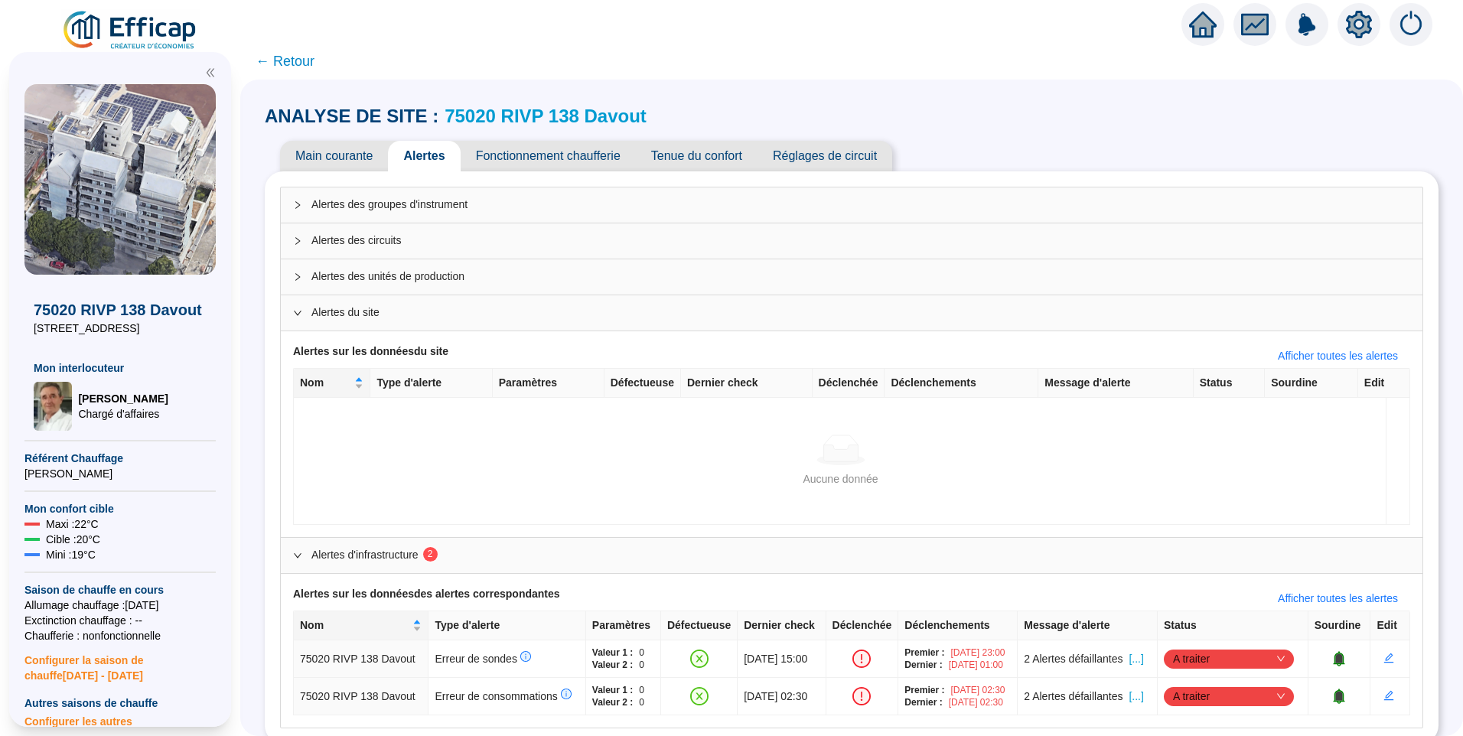
scroll to position [28, 0]
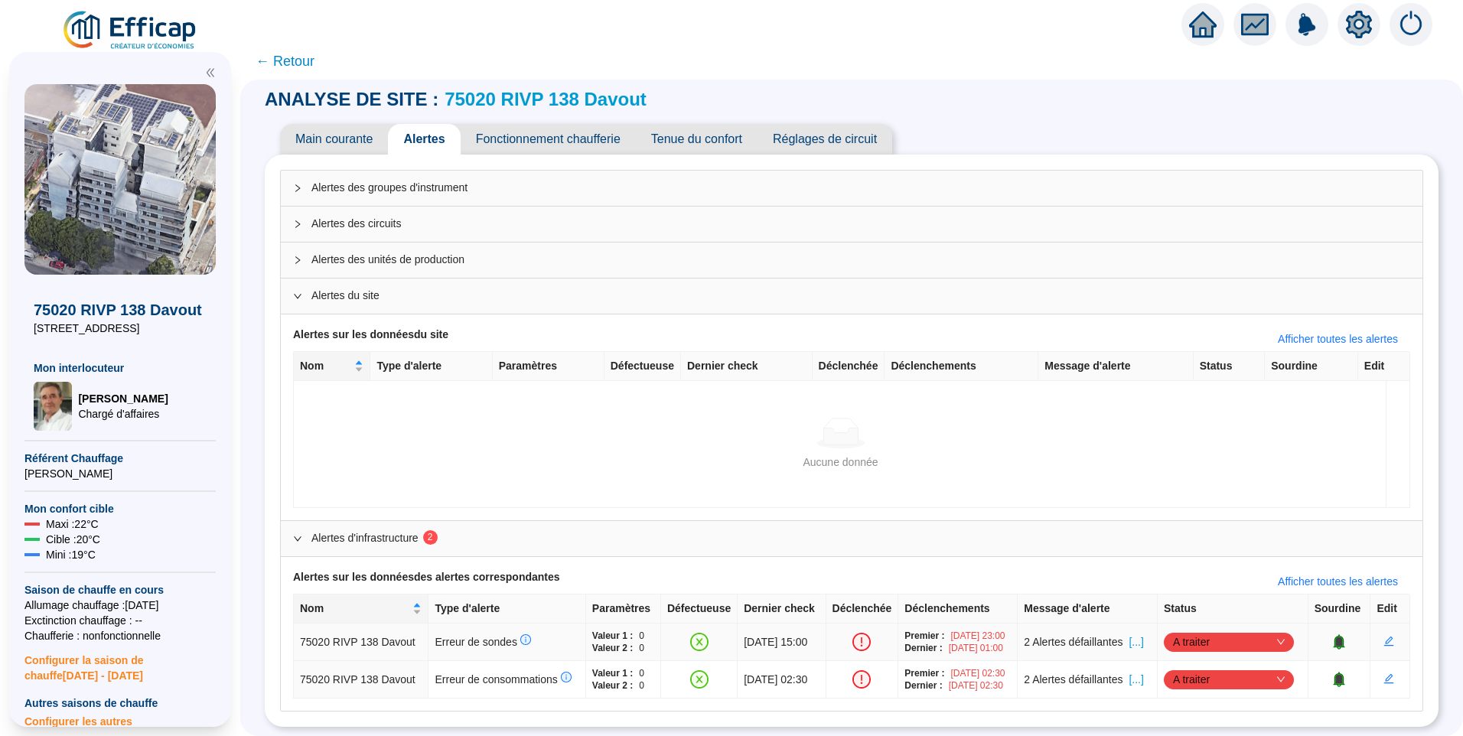
click at [1198, 639] on span "A traiter" at bounding box center [1229, 641] width 112 height 23
click at [1202, 712] on div "Traité" at bounding box center [1231, 708] width 106 height 16
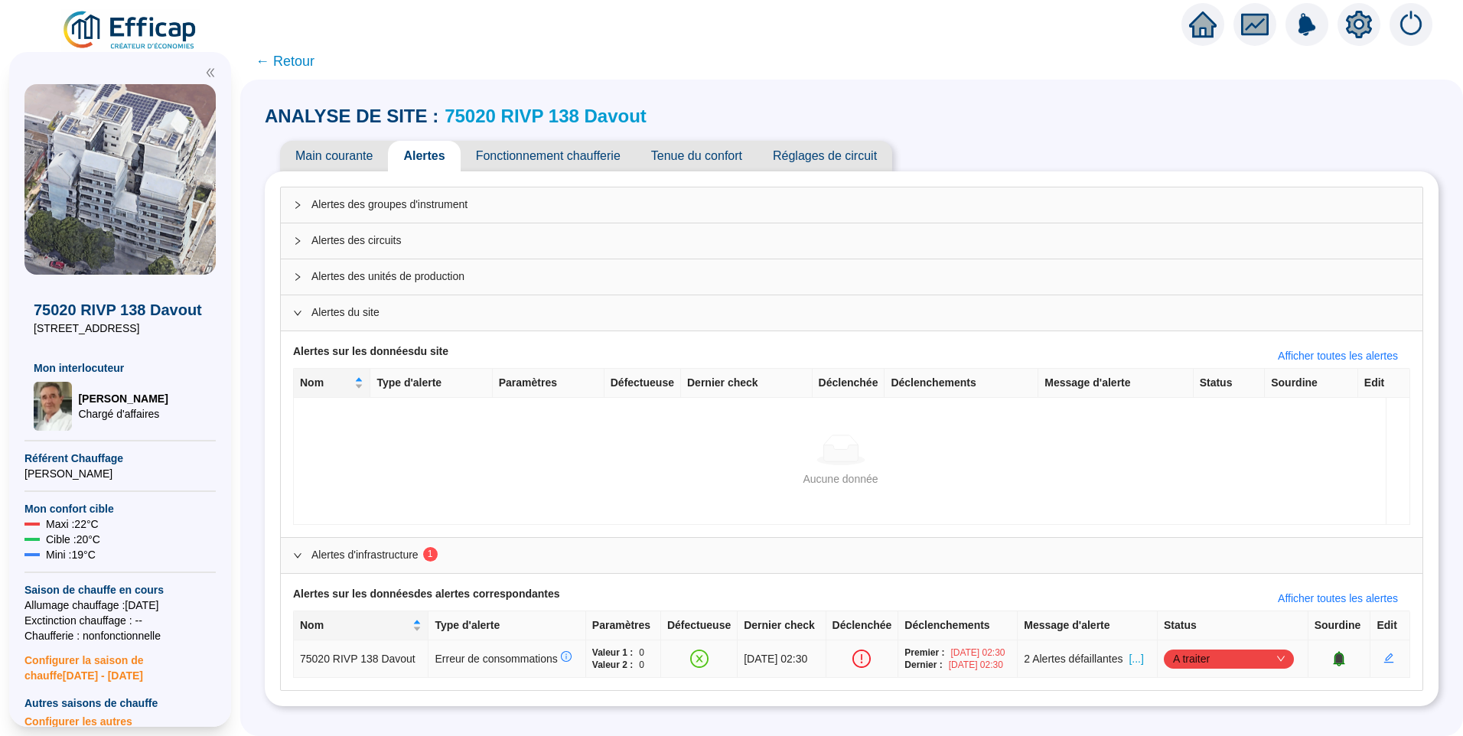
scroll to position [0, 0]
click at [1208, 659] on span "A traiter" at bounding box center [1229, 658] width 112 height 23
click at [1202, 624] on div "Traité" at bounding box center [1231, 631] width 106 height 16
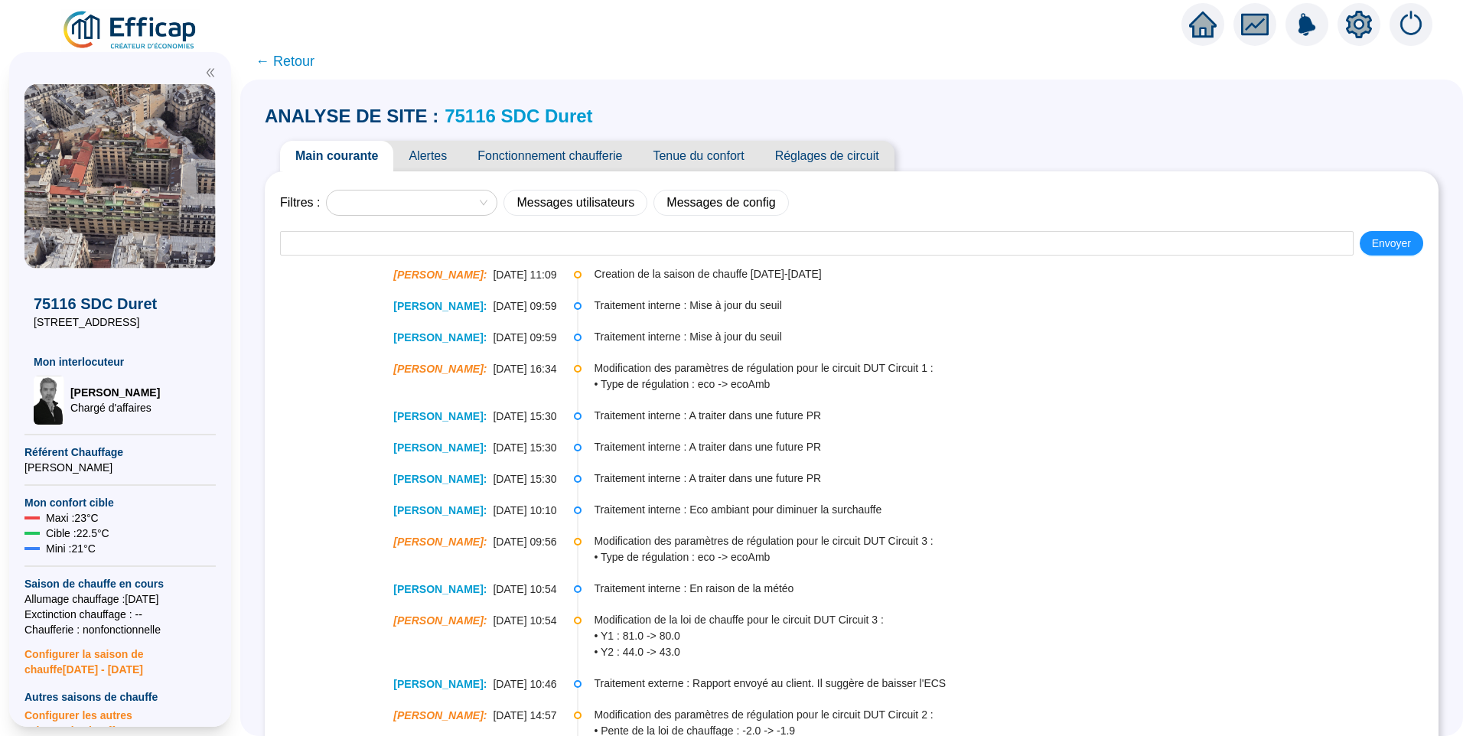
click at [441, 156] on span "Alertes" at bounding box center [427, 156] width 69 height 31
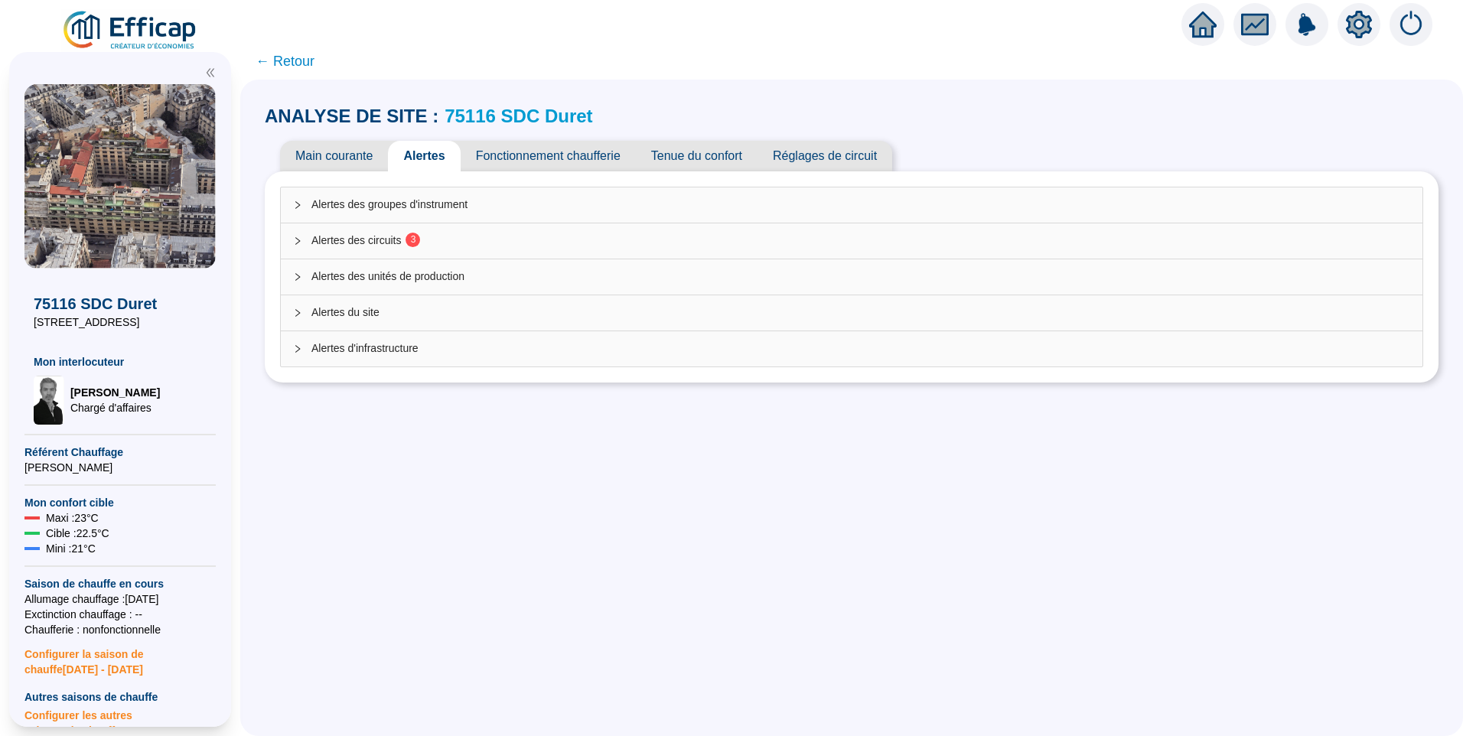
click at [448, 242] on span "Alertes des circuits 3" at bounding box center [860, 241] width 1098 height 16
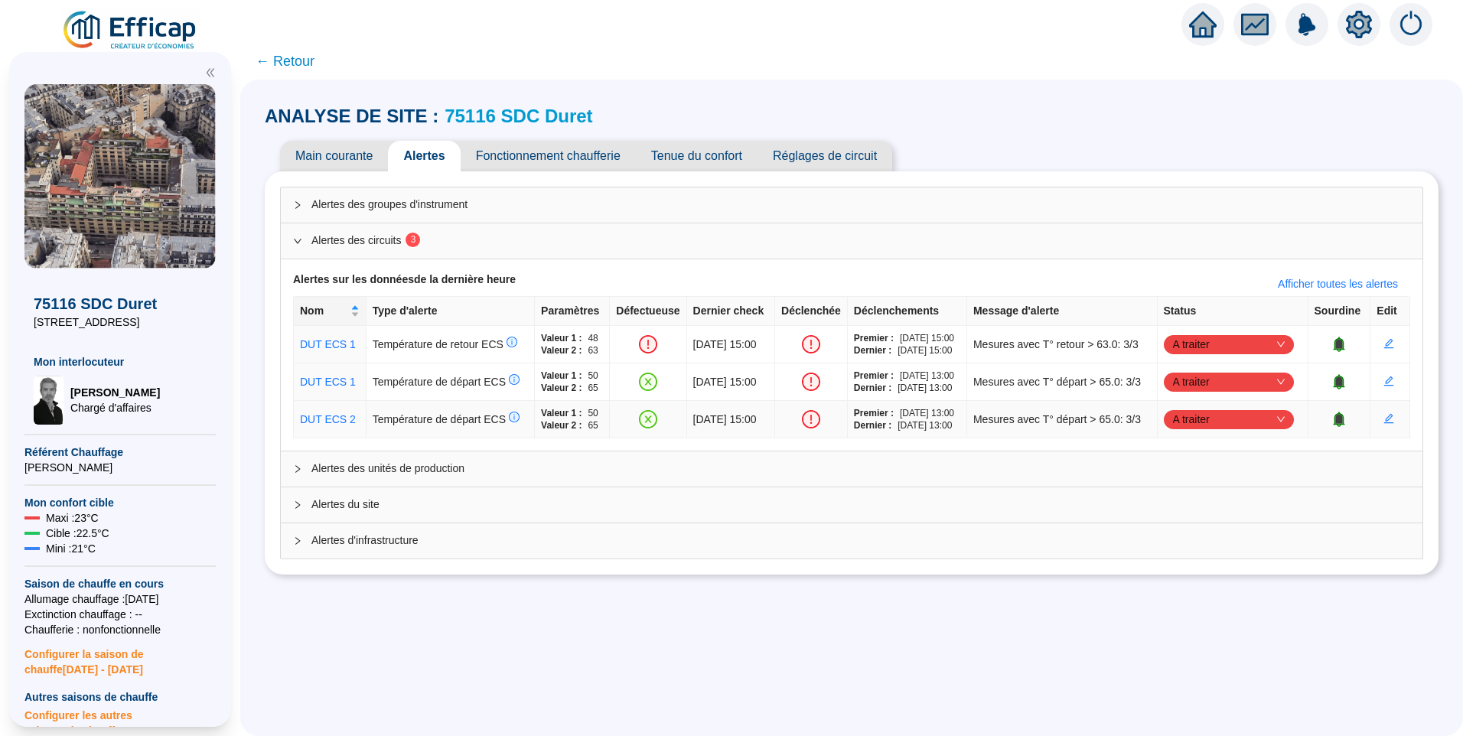
click at [1204, 418] on span "A traiter" at bounding box center [1229, 419] width 112 height 23
click at [1202, 500] on div "Traité" at bounding box center [1229, 497] width 106 height 16
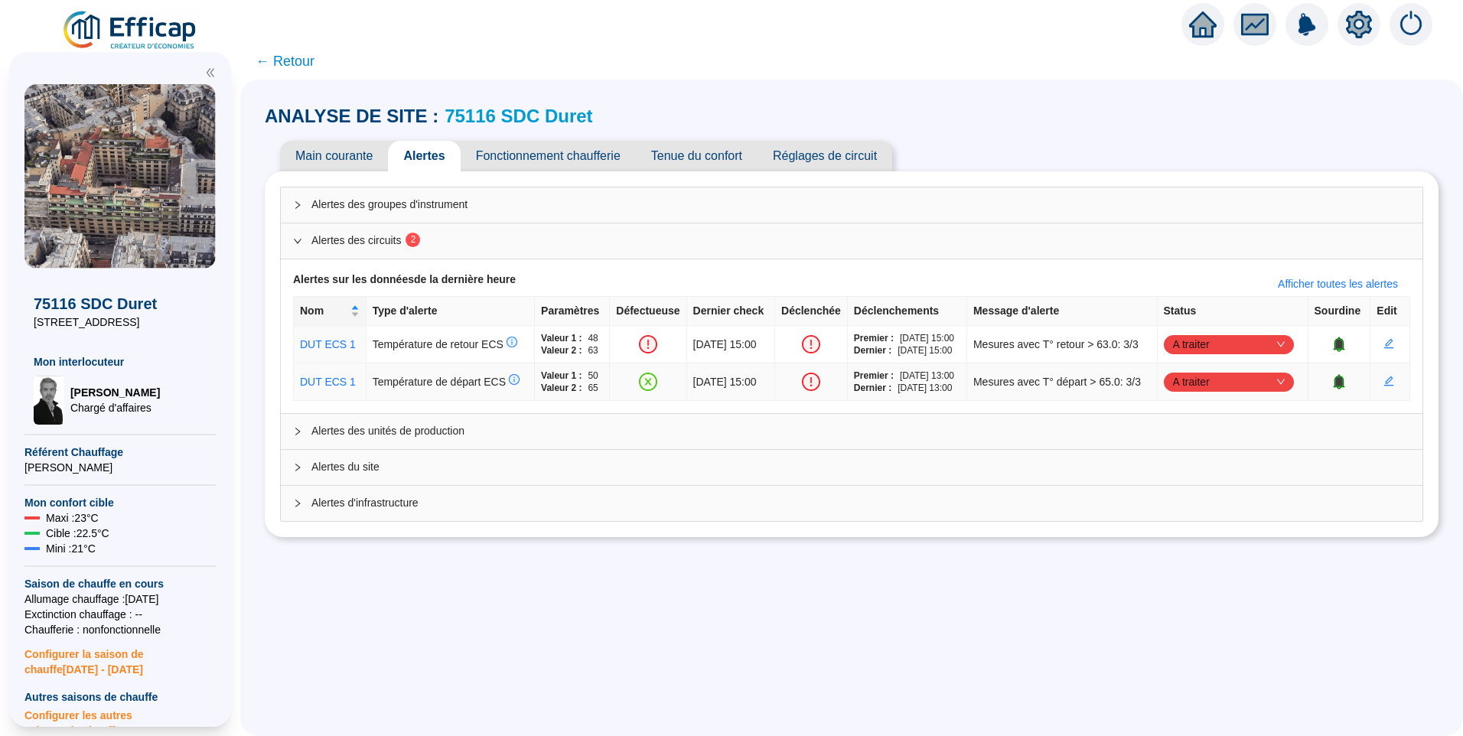
click at [1193, 382] on span "A traiter" at bounding box center [1229, 381] width 112 height 23
click at [1198, 459] on div "Traité" at bounding box center [1229, 459] width 106 height 16
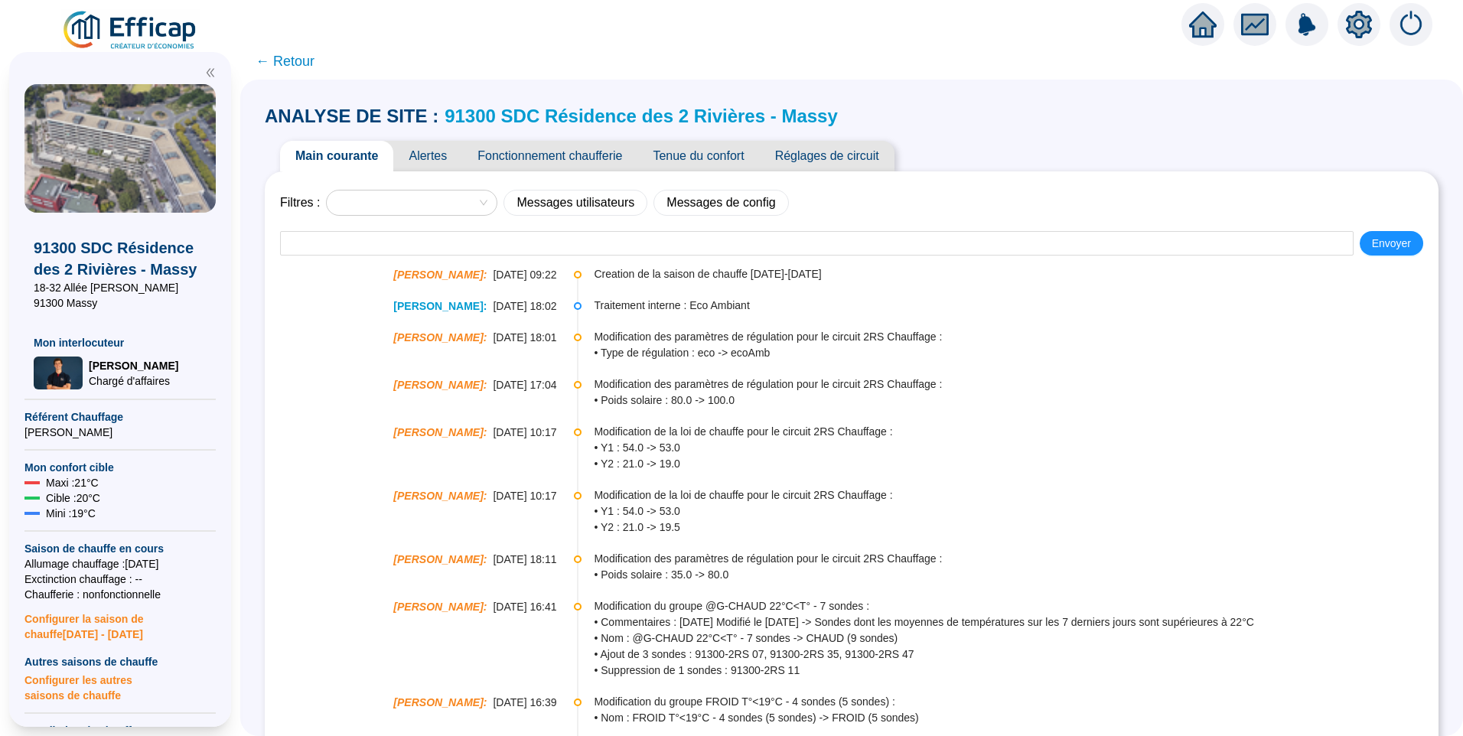
click at [438, 159] on span "Alertes" at bounding box center [427, 156] width 69 height 31
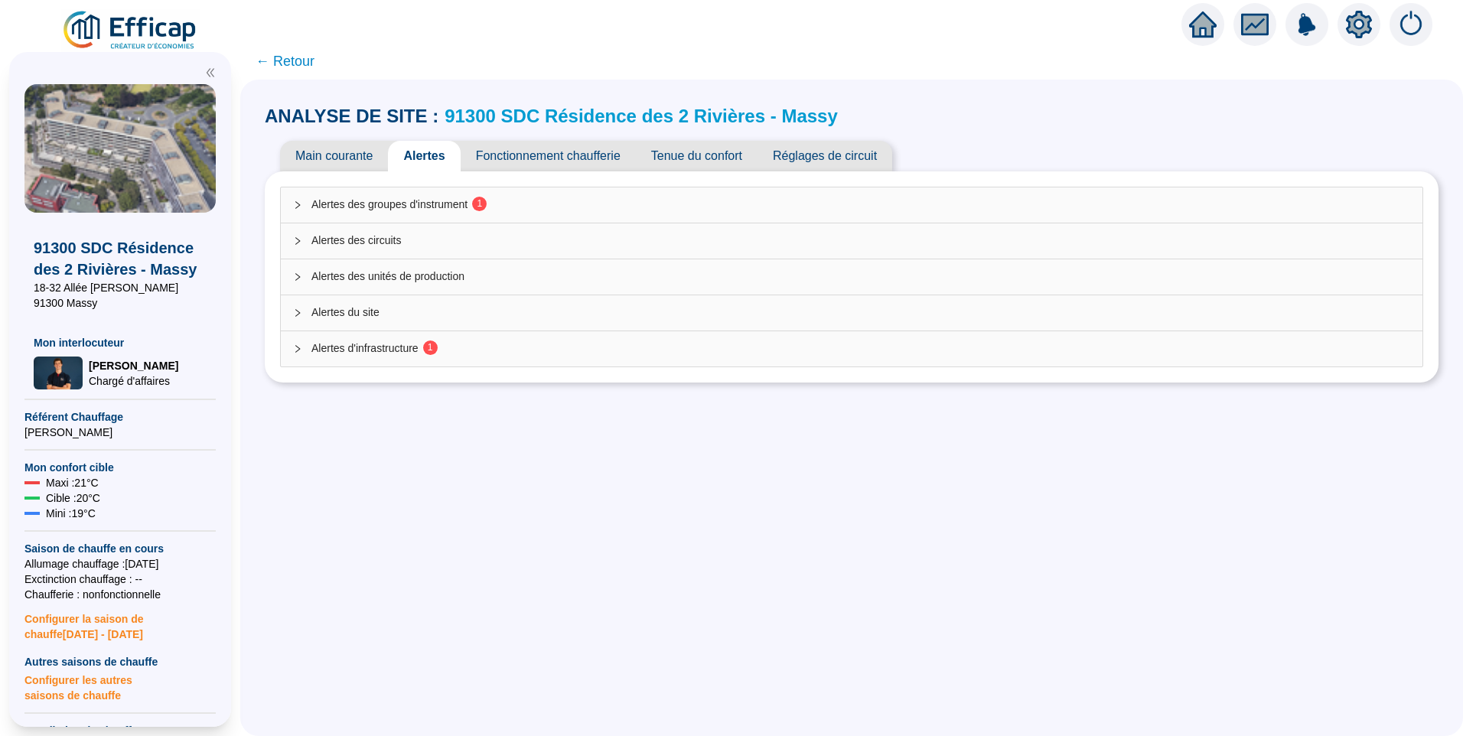
click at [444, 209] on span "Alertes des groupes d'instrument 1" at bounding box center [860, 205] width 1098 height 16
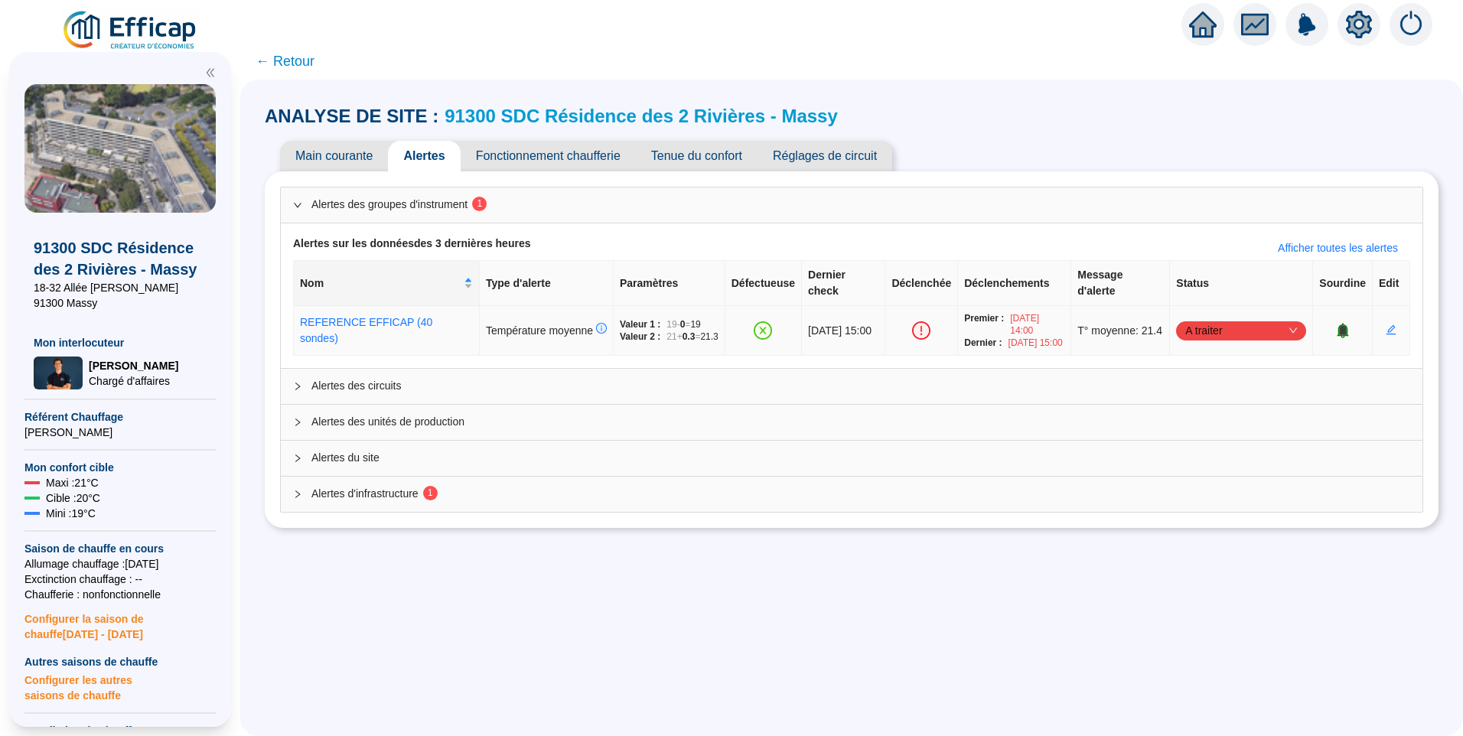
click at [1258, 334] on span "A traiter" at bounding box center [1241, 330] width 112 height 23
click at [1212, 412] on div "Traité" at bounding box center [1233, 414] width 106 height 16
click at [691, 512] on div "Alertes d'infrastructure 1" at bounding box center [851, 494] width 1141 height 35
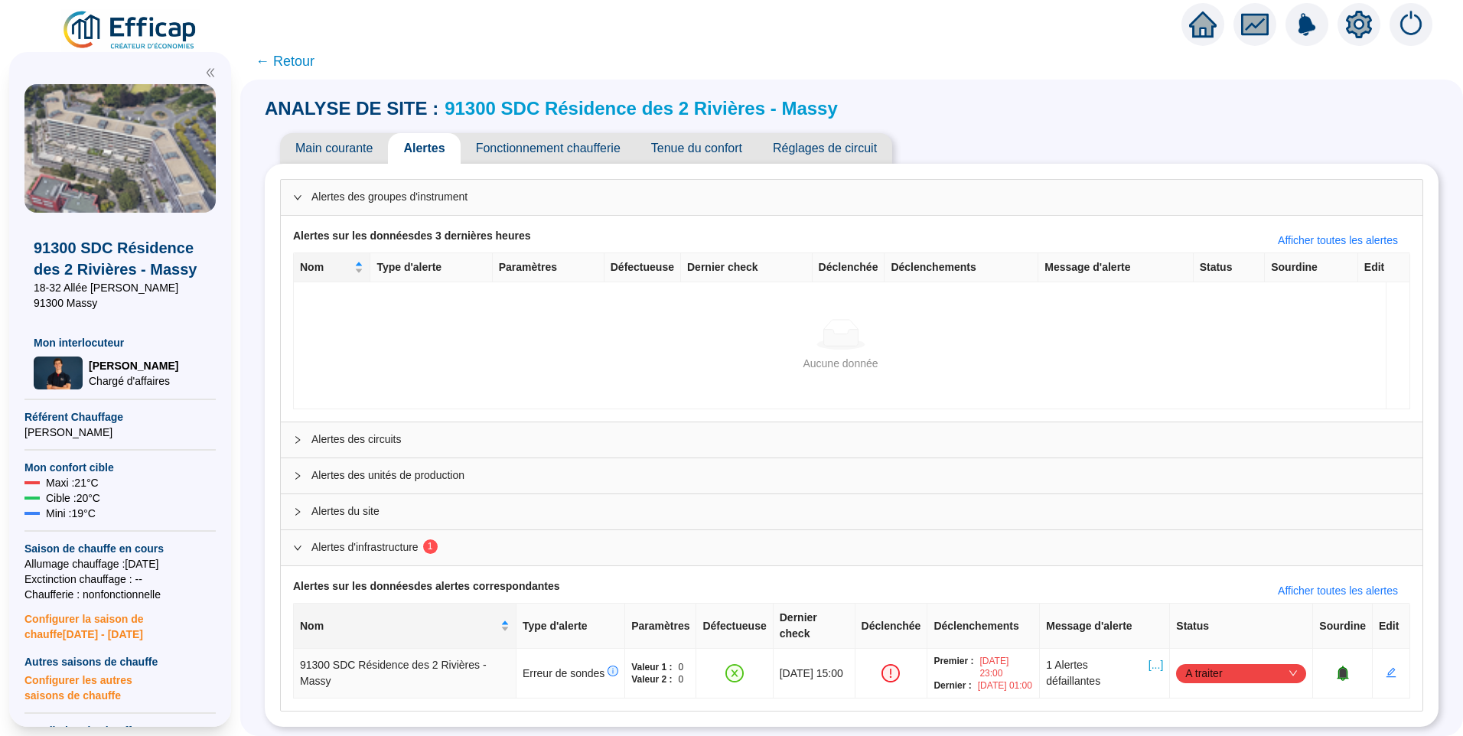
scroll to position [15, 0]
click at [1216, 662] on span "A traiter" at bounding box center [1241, 673] width 112 height 23
drag, startPoint x: 1201, startPoint y: 631, endPoint x: 1193, endPoint y: 595, distance: 36.9
click at [1202, 631] on div "Traité" at bounding box center [1233, 628] width 106 height 16
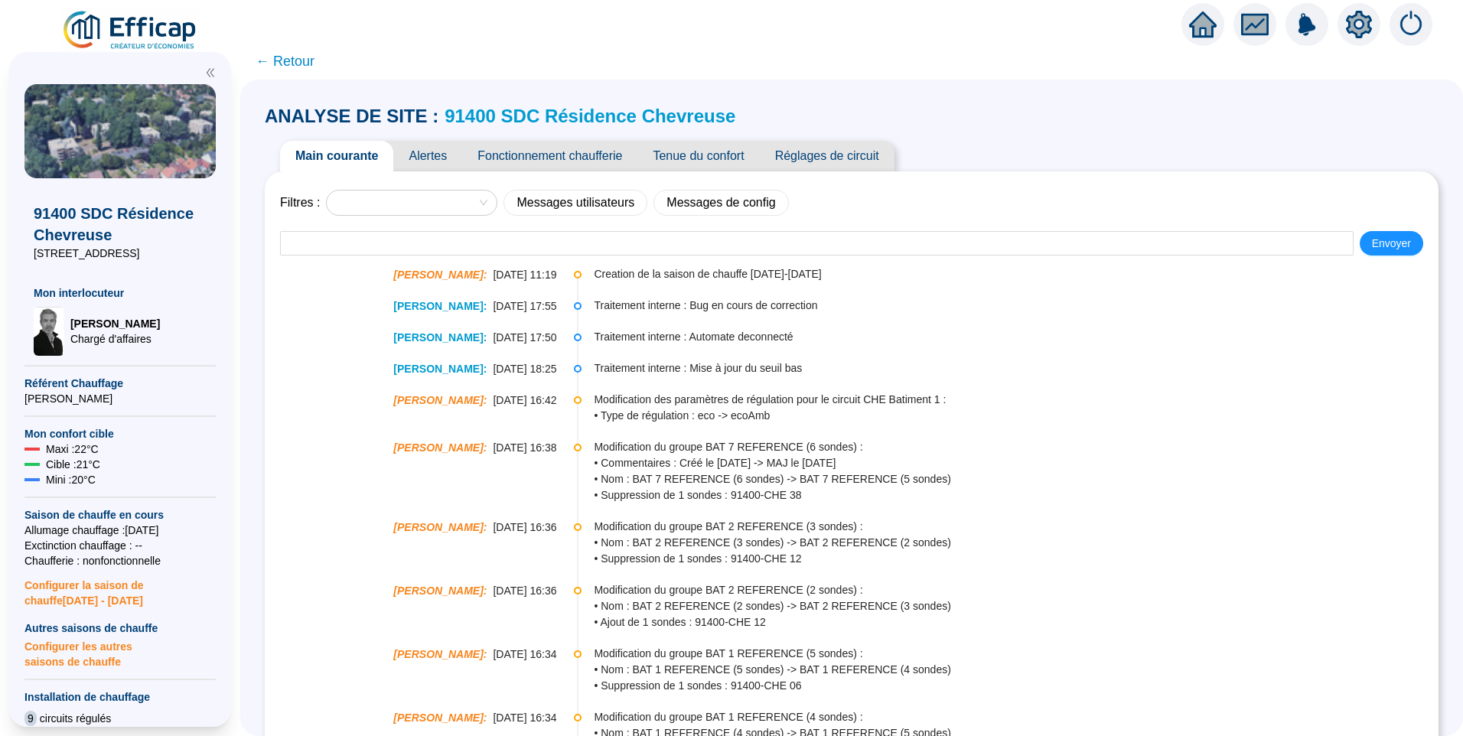
click at [433, 152] on span "Alertes" at bounding box center [427, 156] width 69 height 31
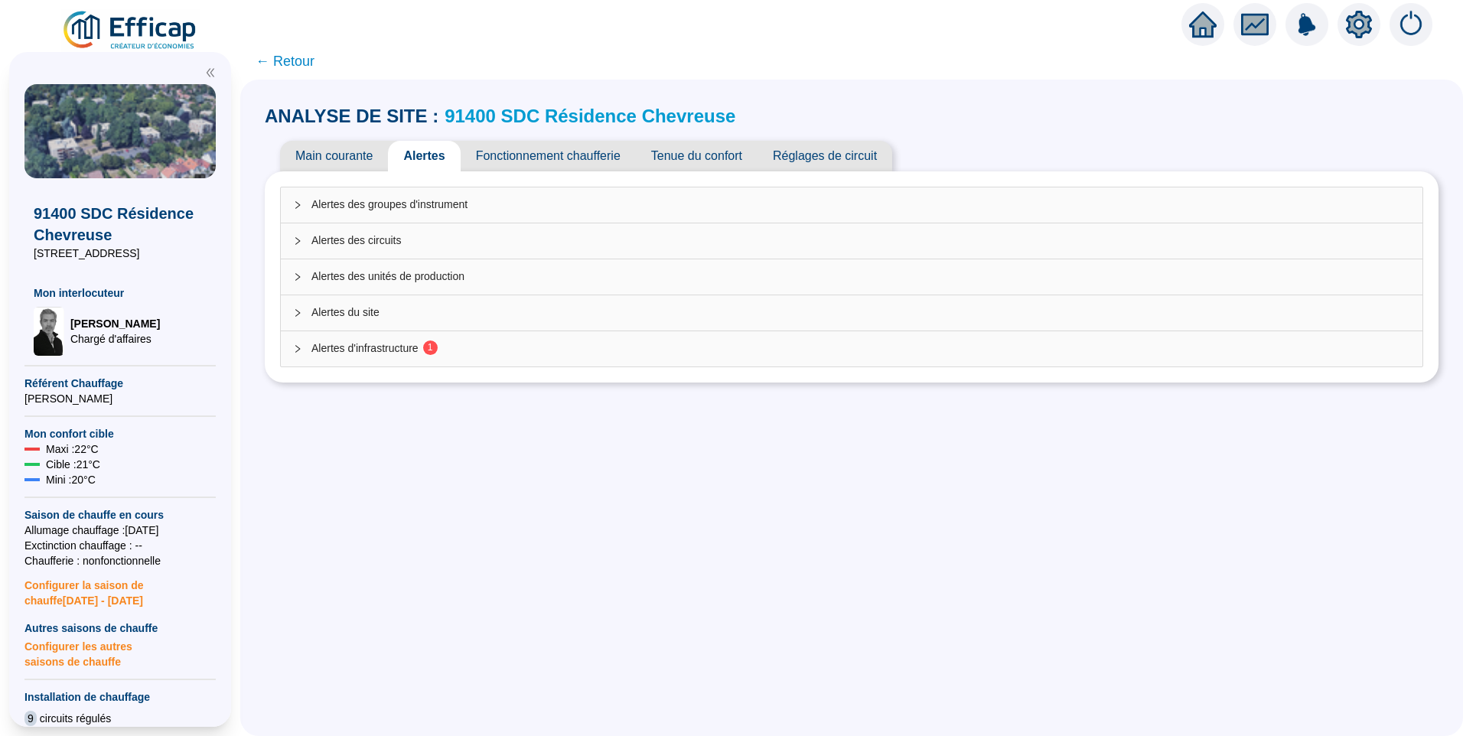
click at [437, 353] on sup "1" at bounding box center [430, 347] width 15 height 15
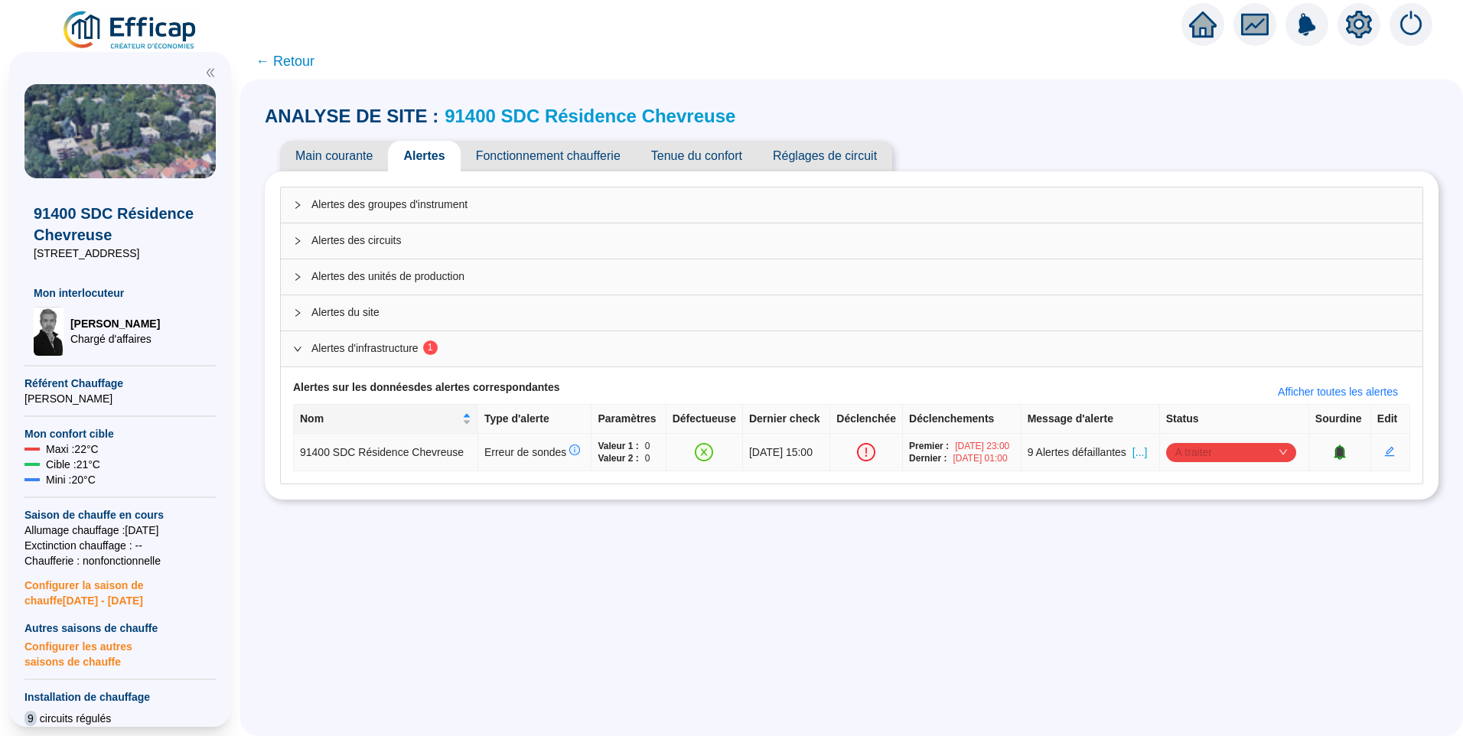
click at [1209, 445] on span "A traiter" at bounding box center [1231, 452] width 112 height 23
click at [1193, 527] on div "Traité" at bounding box center [1231, 530] width 106 height 16
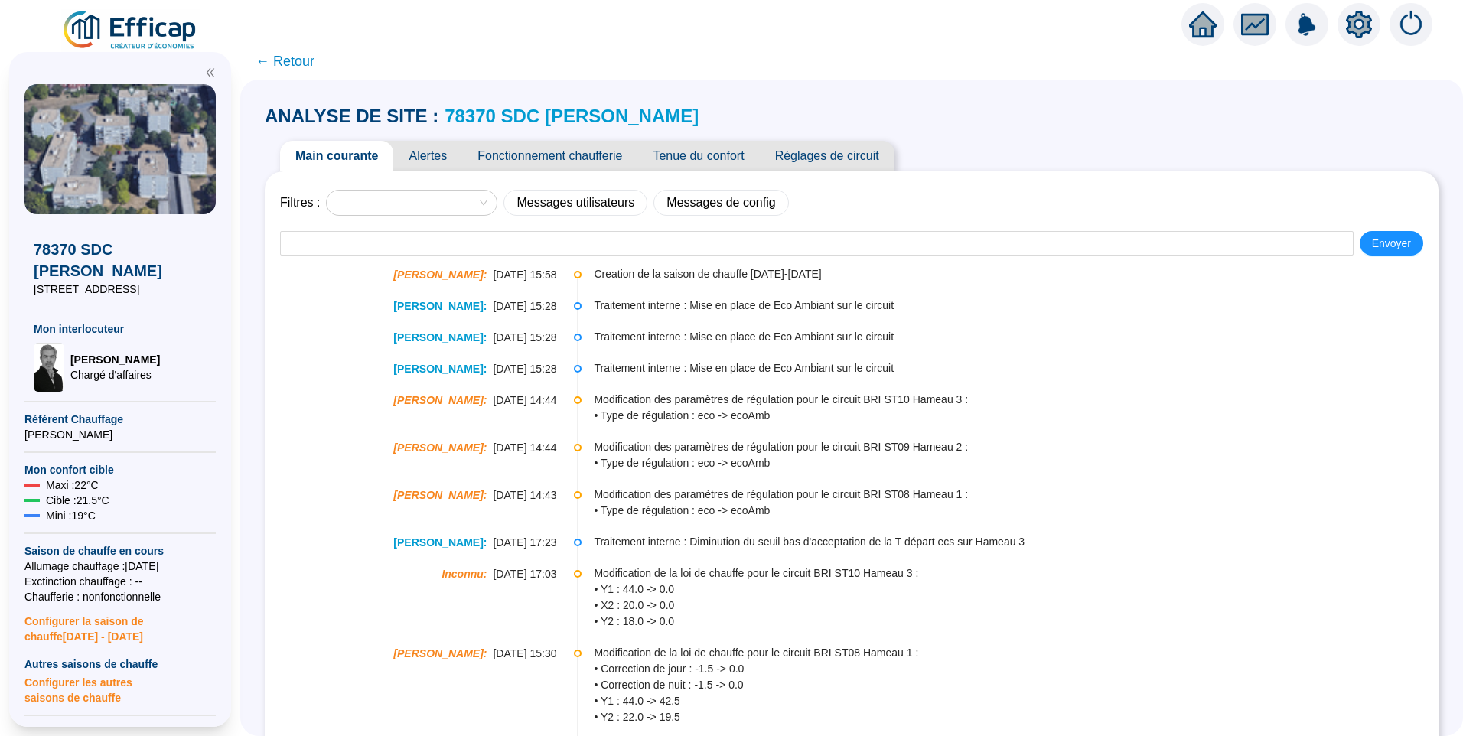
click at [436, 160] on span "Alertes" at bounding box center [427, 156] width 69 height 31
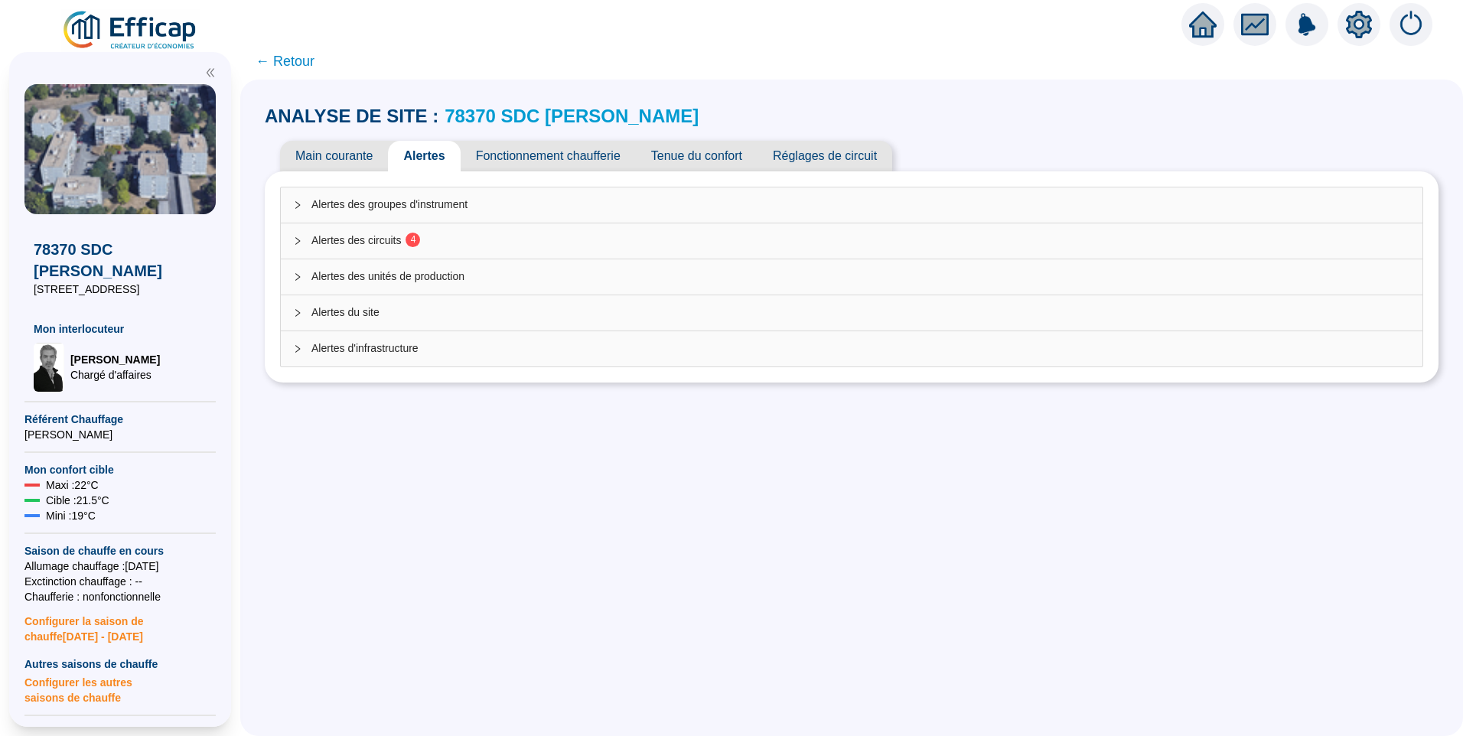
click at [447, 242] on span "Alertes des circuits 4" at bounding box center [860, 241] width 1098 height 16
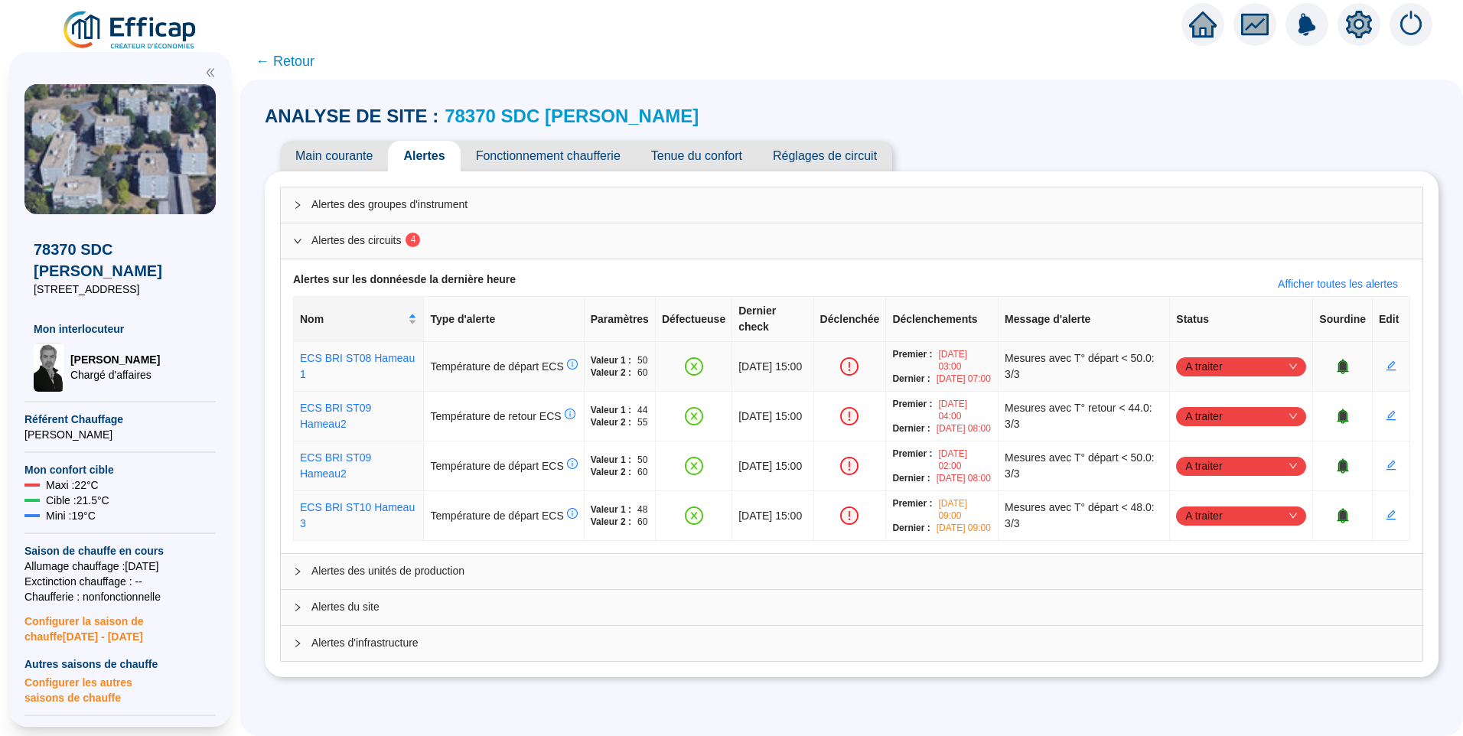
click at [1193, 355] on span "A traiter" at bounding box center [1241, 366] width 112 height 23
click at [1200, 434] on div "Traité" at bounding box center [1233, 434] width 106 height 16
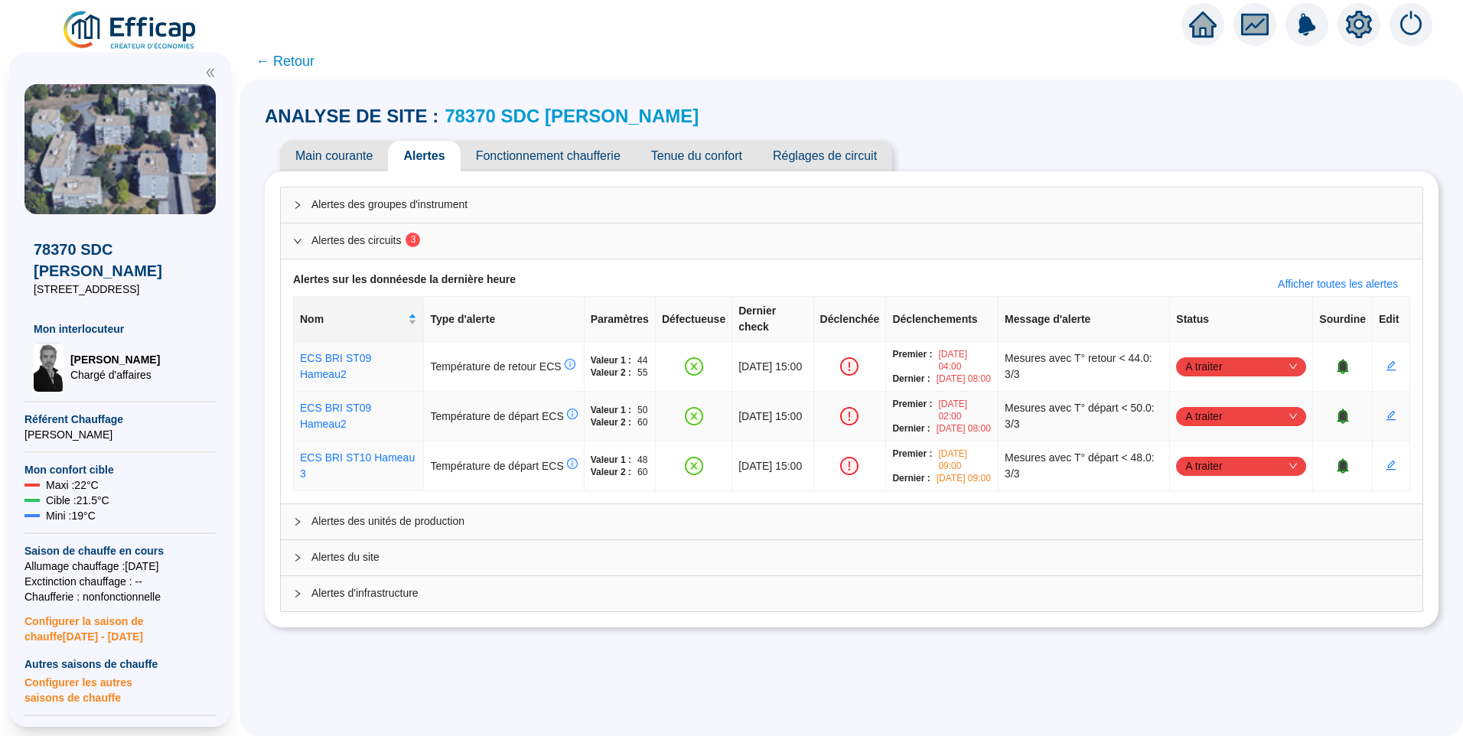
click at [1219, 422] on span "A traiter" at bounding box center [1241, 416] width 112 height 23
click at [1210, 491] on div "Traité" at bounding box center [1233, 496] width 106 height 16
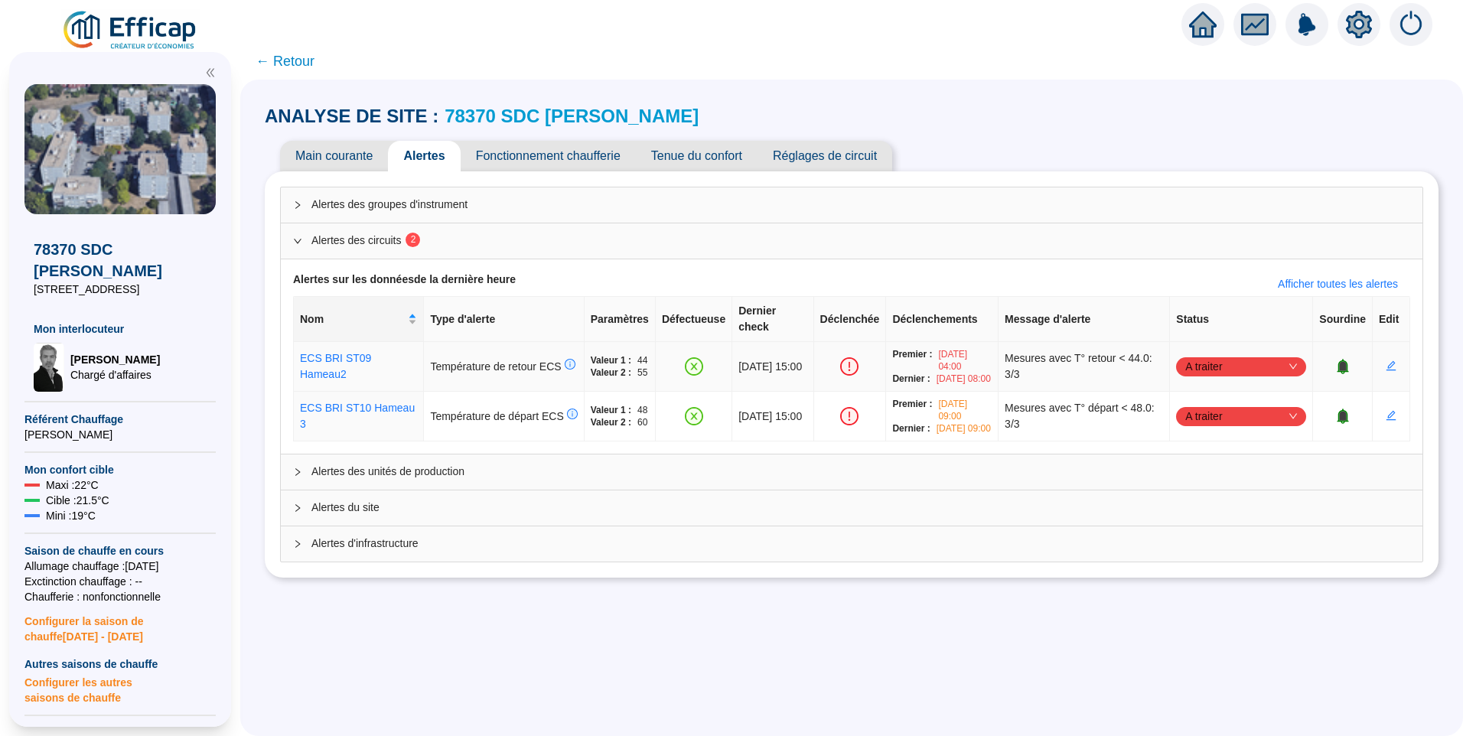
click at [1194, 361] on span "A traiter" at bounding box center [1241, 366] width 112 height 23
click at [1219, 440] on div "Traité" at bounding box center [1233, 434] width 106 height 16
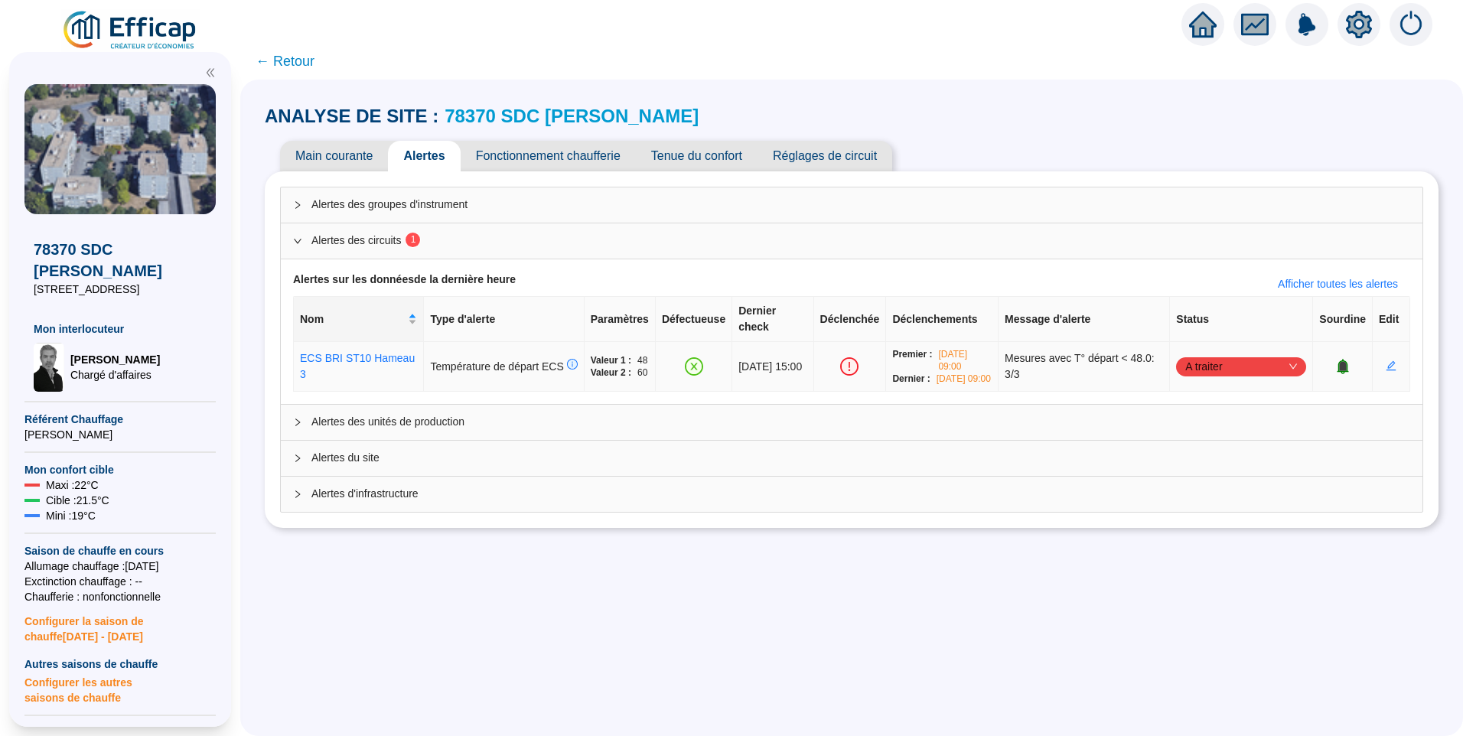
click at [1197, 358] on span "A traiter" at bounding box center [1241, 366] width 112 height 23
click at [1204, 438] on div "Traité" at bounding box center [1233, 434] width 106 height 16
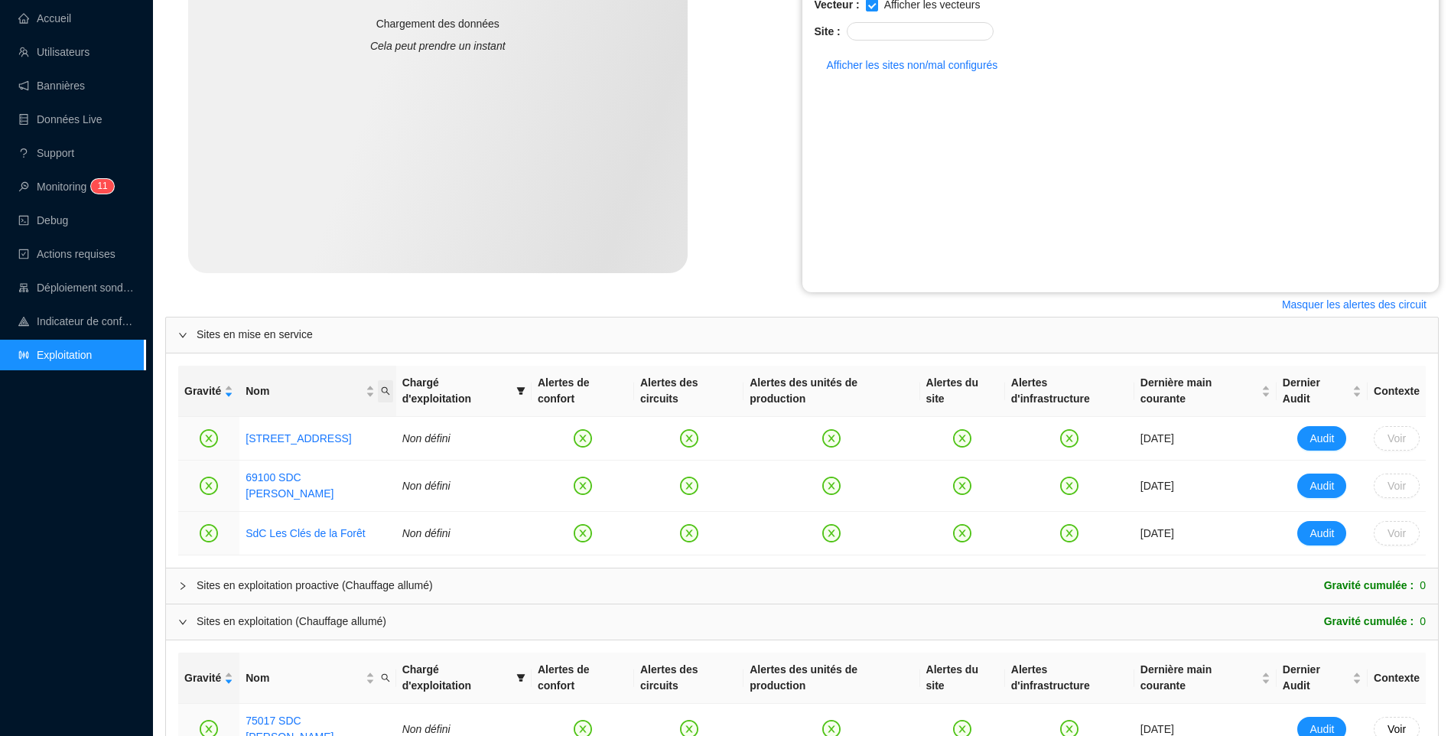
scroll to position [442, 0]
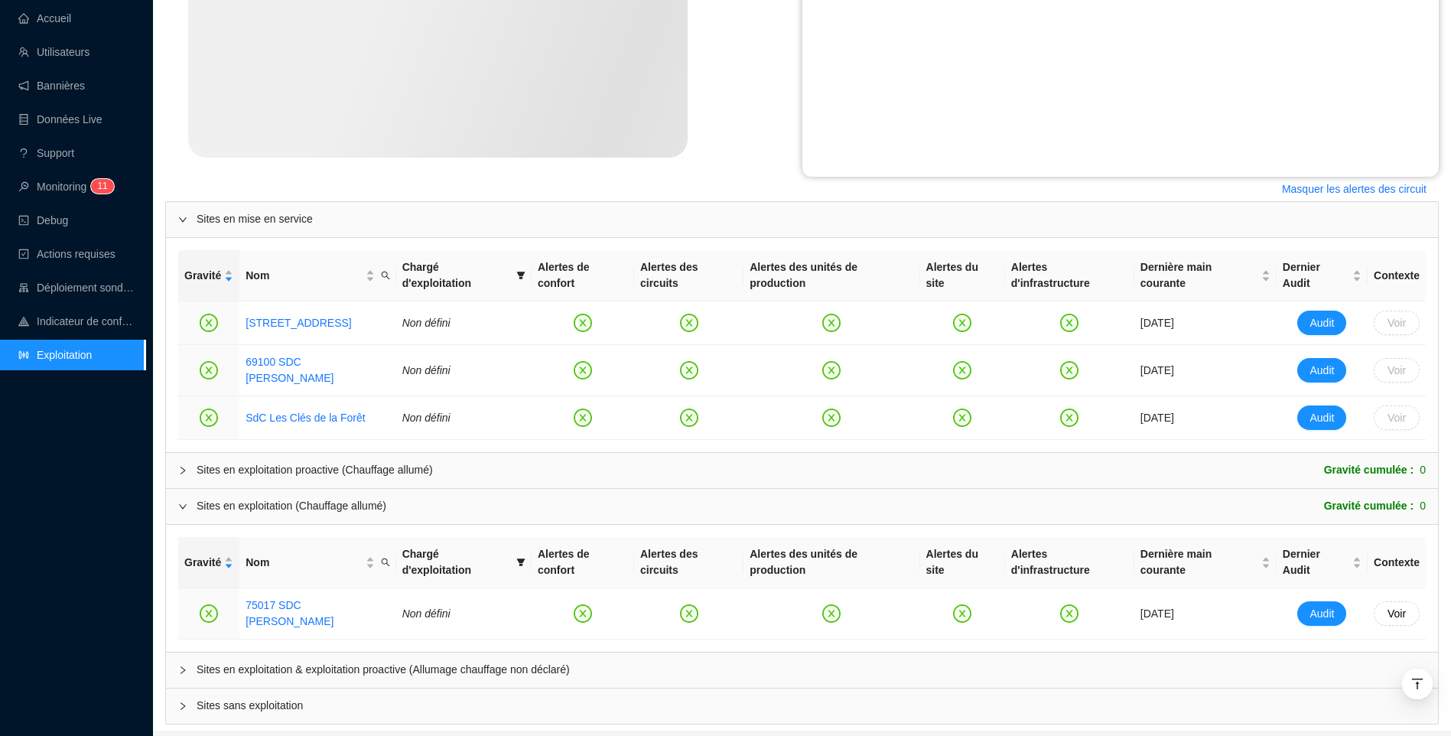
drag, startPoint x: 391, startPoint y: 626, endPoint x: 478, endPoint y: 249, distance: 387.1
click at [391, 662] on span "Sites en exploitation & exploitation proactive (Allumage chauffage non déclaré)" at bounding box center [811, 670] width 1229 height 16
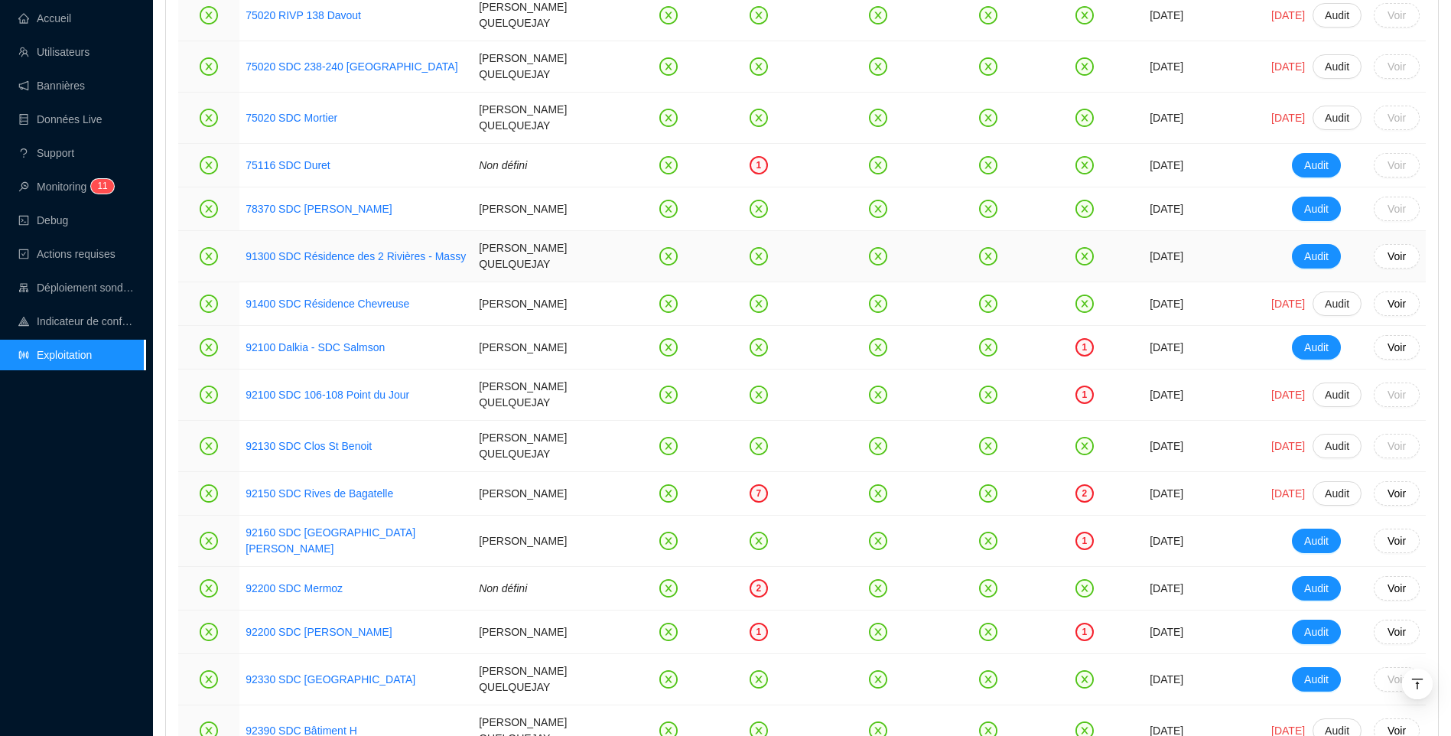
scroll to position [3426, 0]
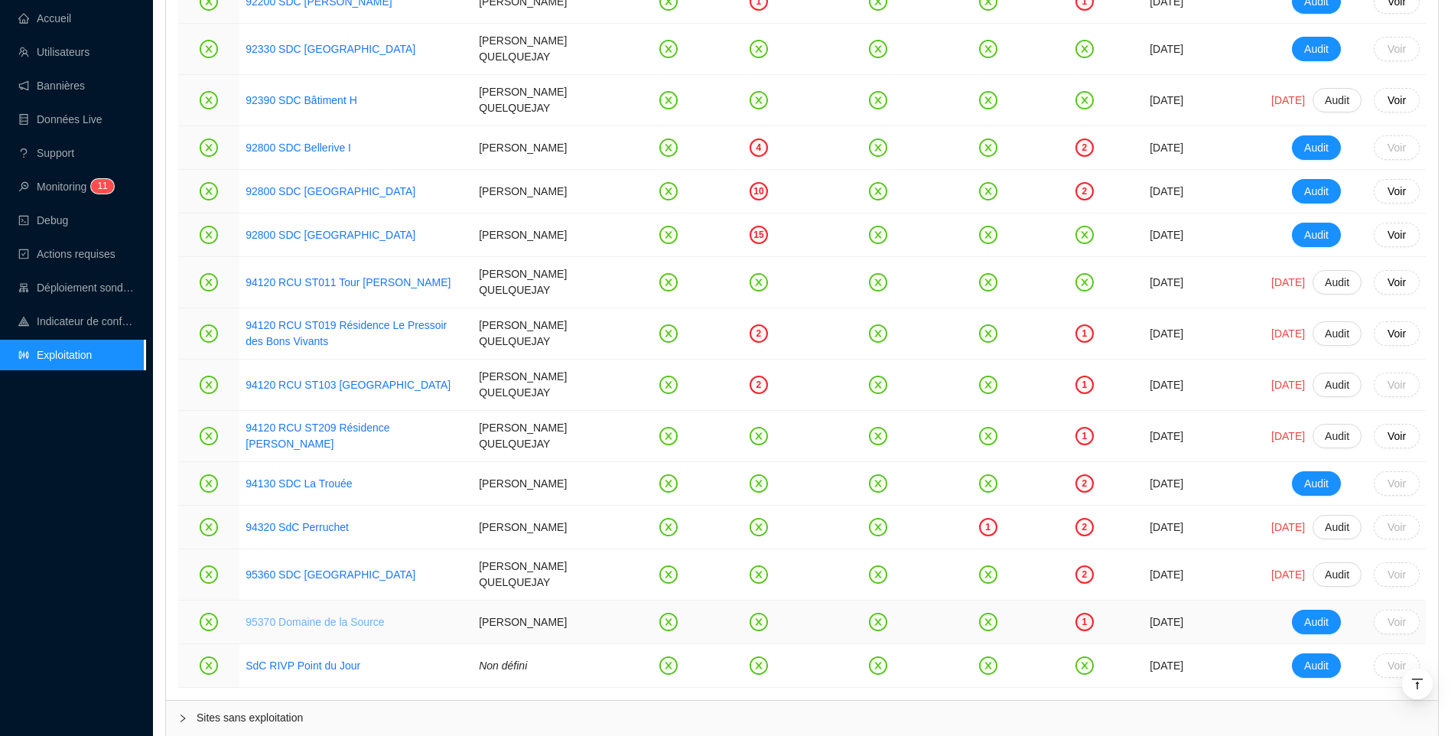
click at [331, 616] on link "95370 Domaine de la Source" at bounding box center [315, 622] width 138 height 12
click at [323, 568] on link "95360 SDC [GEOGRAPHIC_DATA]" at bounding box center [331, 574] width 170 height 12
click at [314, 521] on link "94320 SdC Perruchet" at bounding box center [297, 527] width 103 height 12
click at [311, 477] on link "94130 SDC La Trouée" at bounding box center [299, 483] width 106 height 12
click at [338, 421] on link "94120 RCU ST209 Résidence Robespierre" at bounding box center [318, 435] width 144 height 28
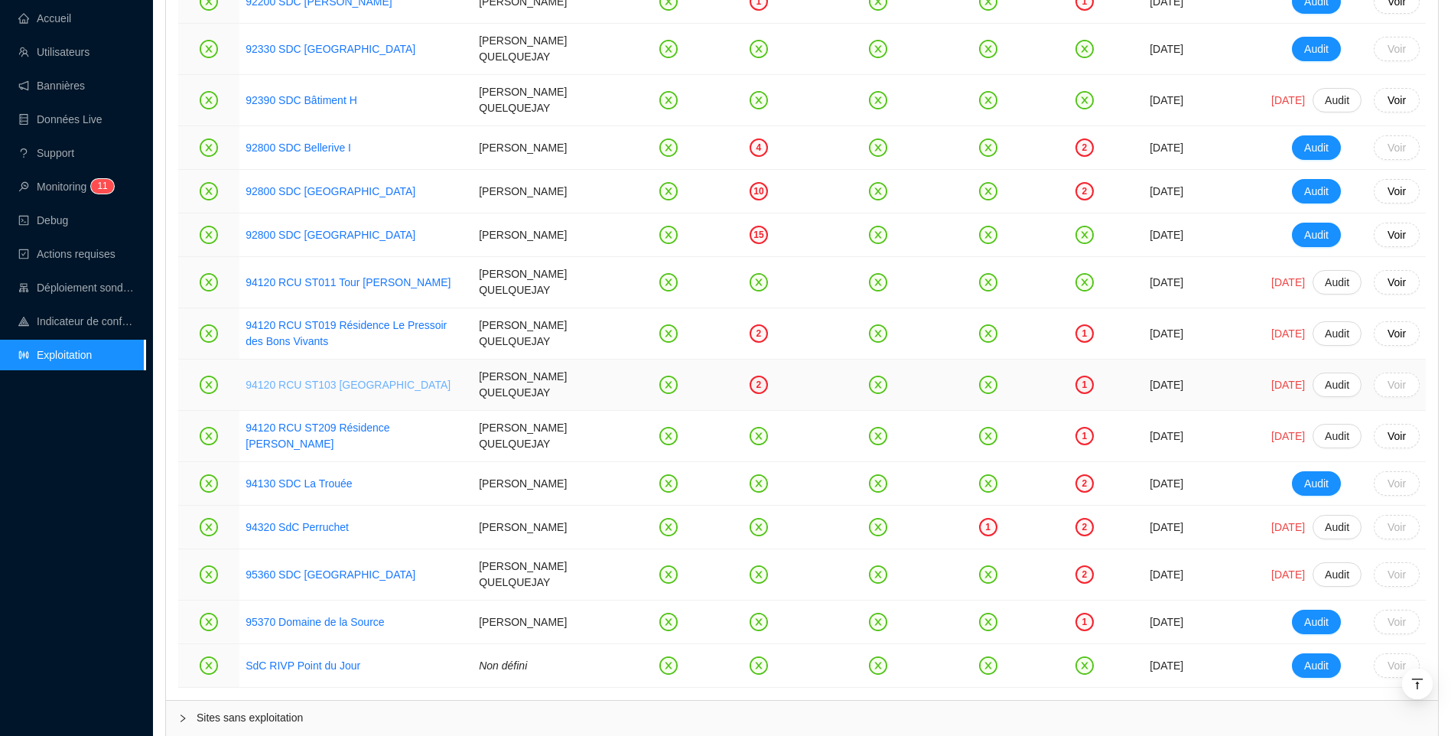
click at [376, 379] on link "94120 RCU ST103 Buisson de la Bergère" at bounding box center [348, 385] width 205 height 12
click at [360, 319] on link "94120 RCU ST019 Résidence Le Pressoir des Bons Vivants" at bounding box center [346, 333] width 201 height 28
click at [300, 229] on link "92800 SDC Le France" at bounding box center [331, 235] width 170 height 12
click at [308, 185] on link "92800 SDC Jardins Boieldieu" at bounding box center [331, 191] width 170 height 12
click at [301, 142] on link "92800 SDC Bellerive I" at bounding box center [299, 148] width 106 height 12
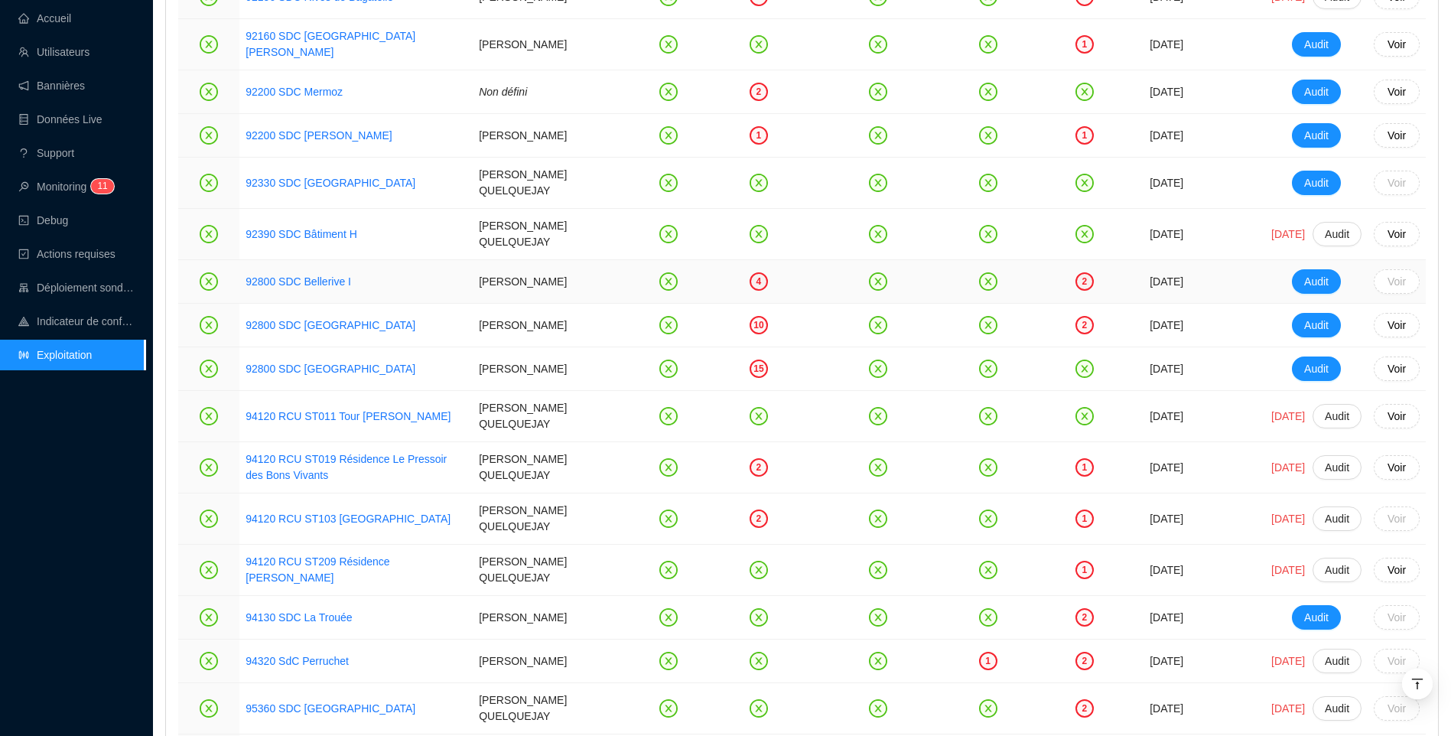
scroll to position [3273, 0]
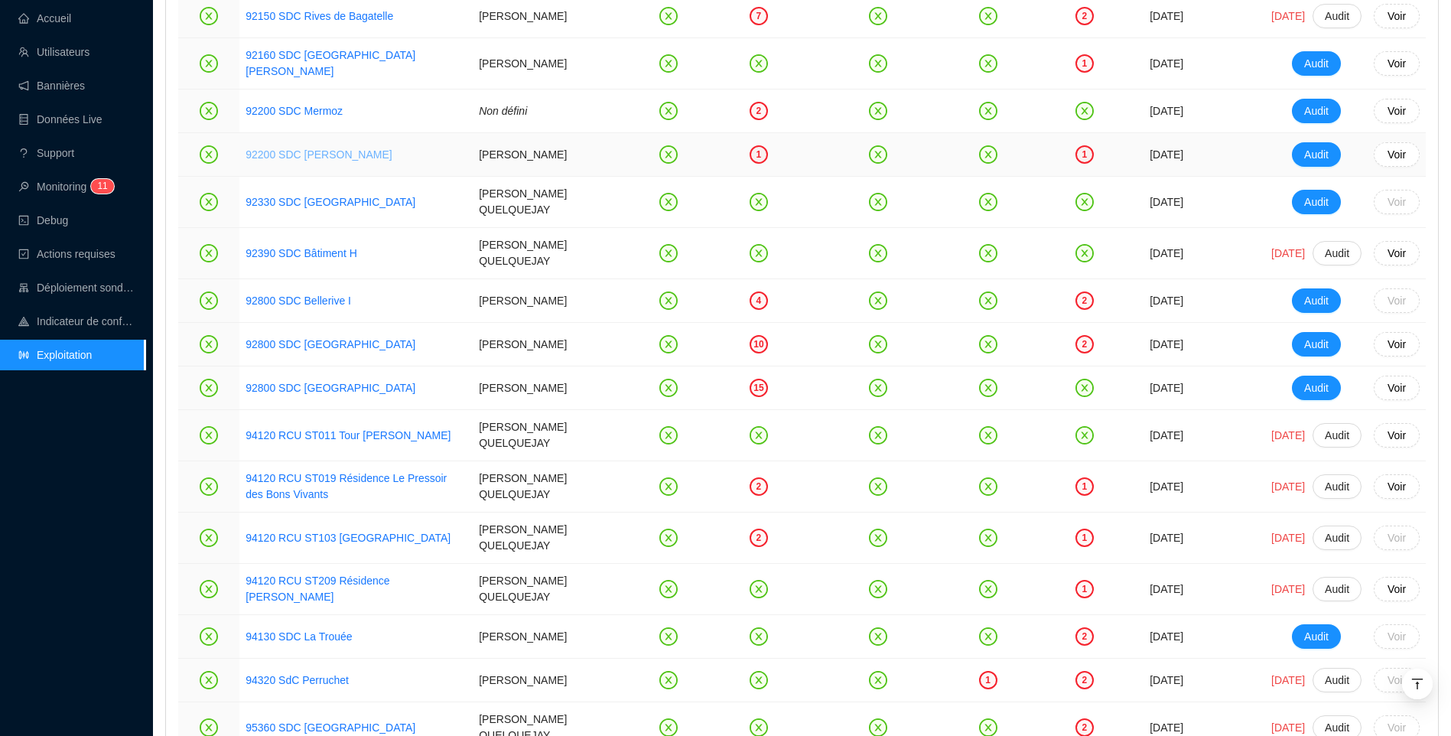
click at [334, 148] on link "92200 SDC Victor Hugo Chauveau" at bounding box center [319, 154] width 146 height 12
click at [297, 105] on link "92200 SDC Mermoz" at bounding box center [294, 111] width 97 height 12
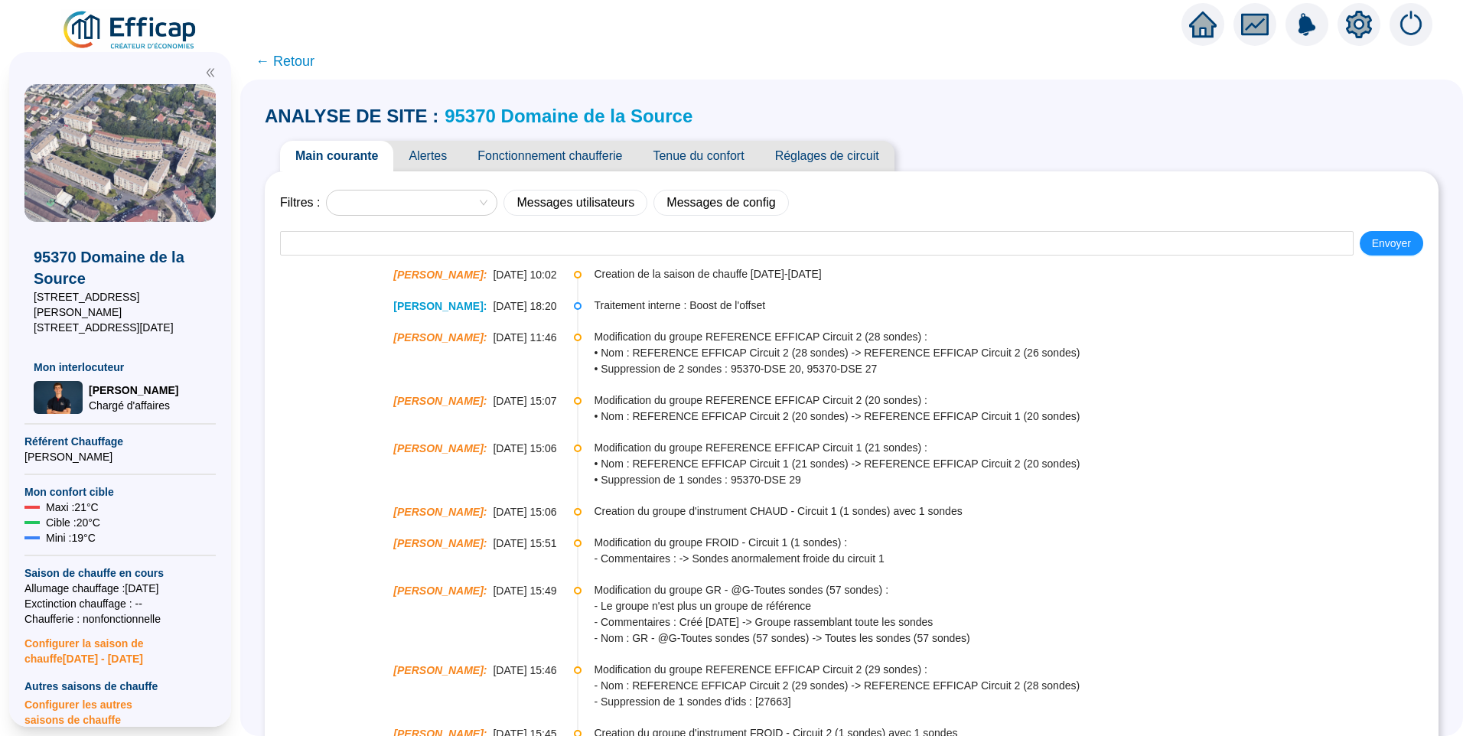
click at [445, 148] on span "Alertes" at bounding box center [427, 156] width 69 height 31
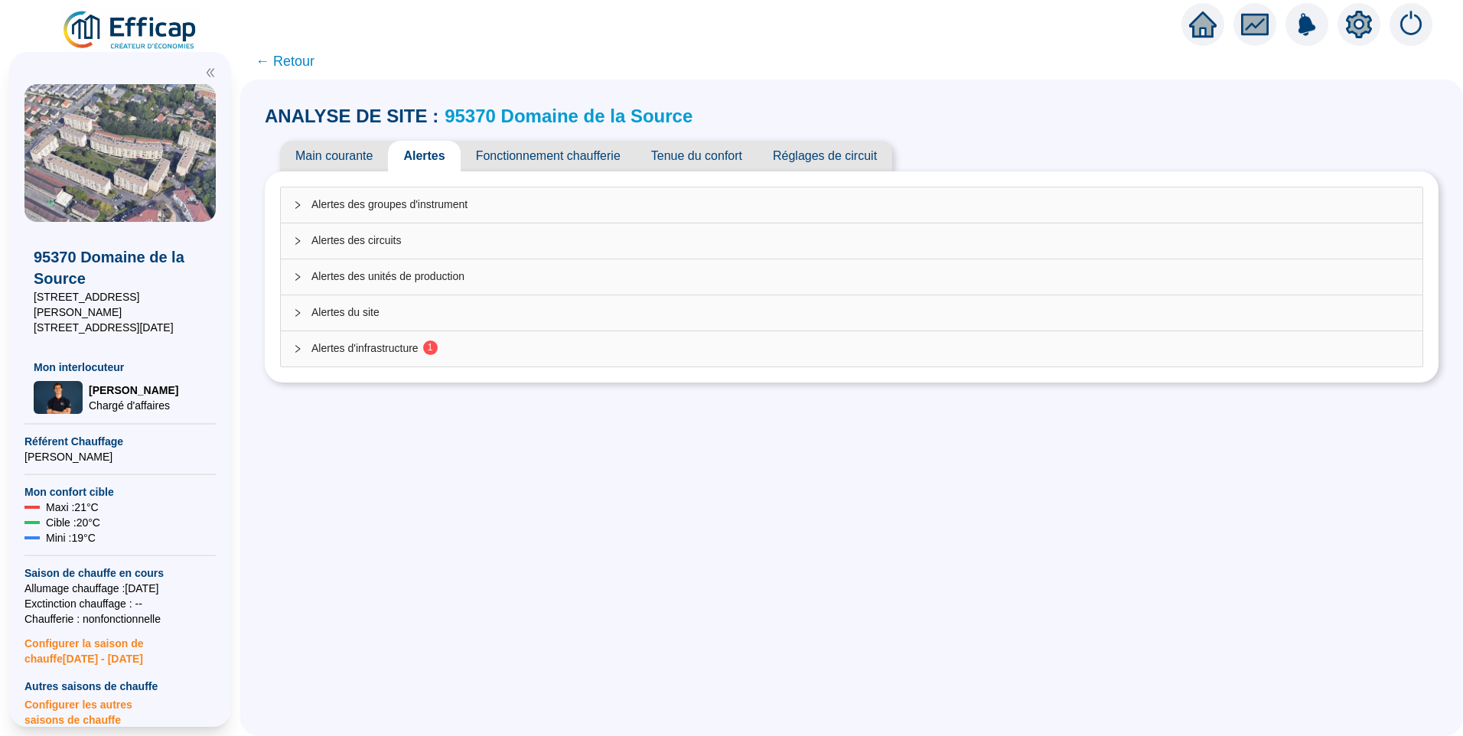
click at [391, 346] on span "Alertes d'infrastructure 1" at bounding box center [860, 348] width 1098 height 16
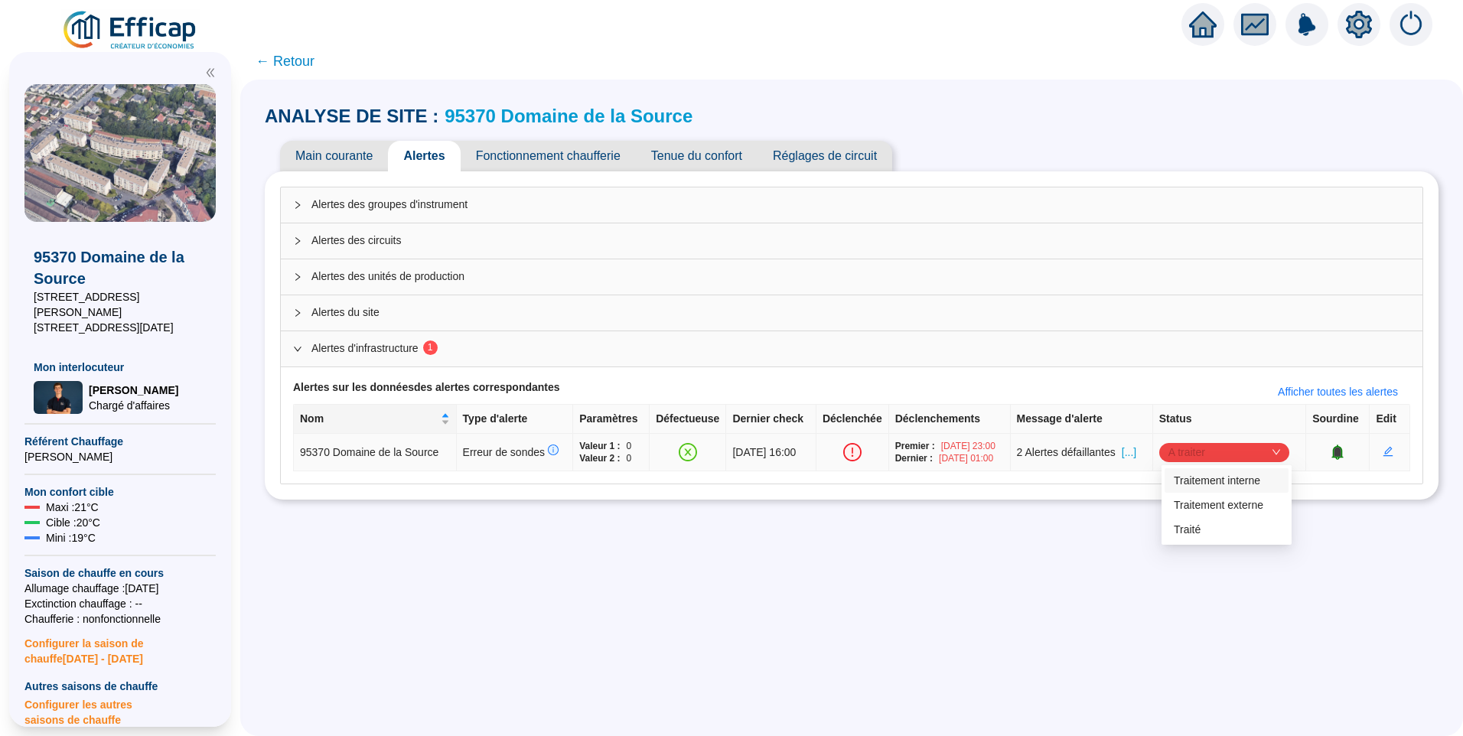
click at [1257, 449] on span "A traiter" at bounding box center [1224, 452] width 112 height 23
click at [1198, 535] on div "Traité" at bounding box center [1226, 530] width 106 height 16
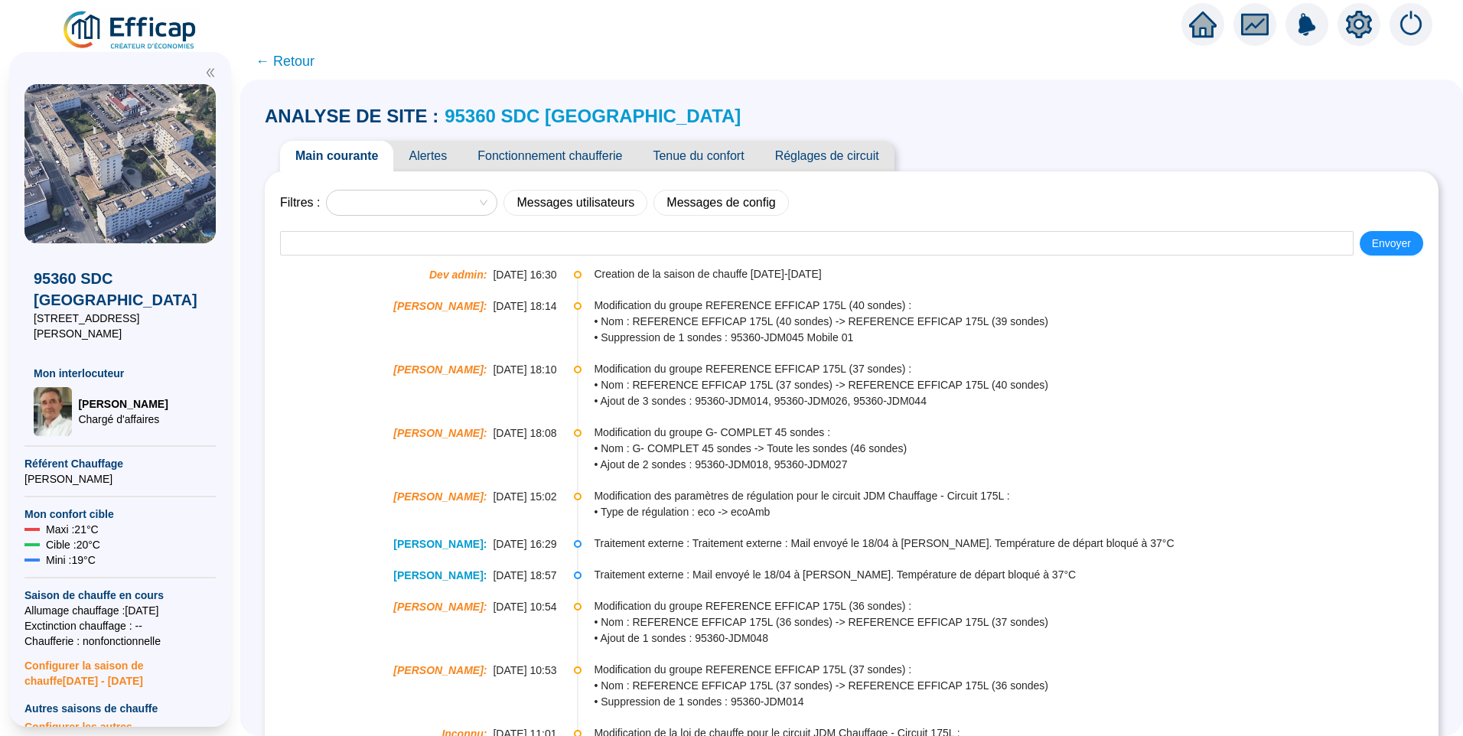
click at [441, 164] on span "Alertes" at bounding box center [427, 156] width 69 height 31
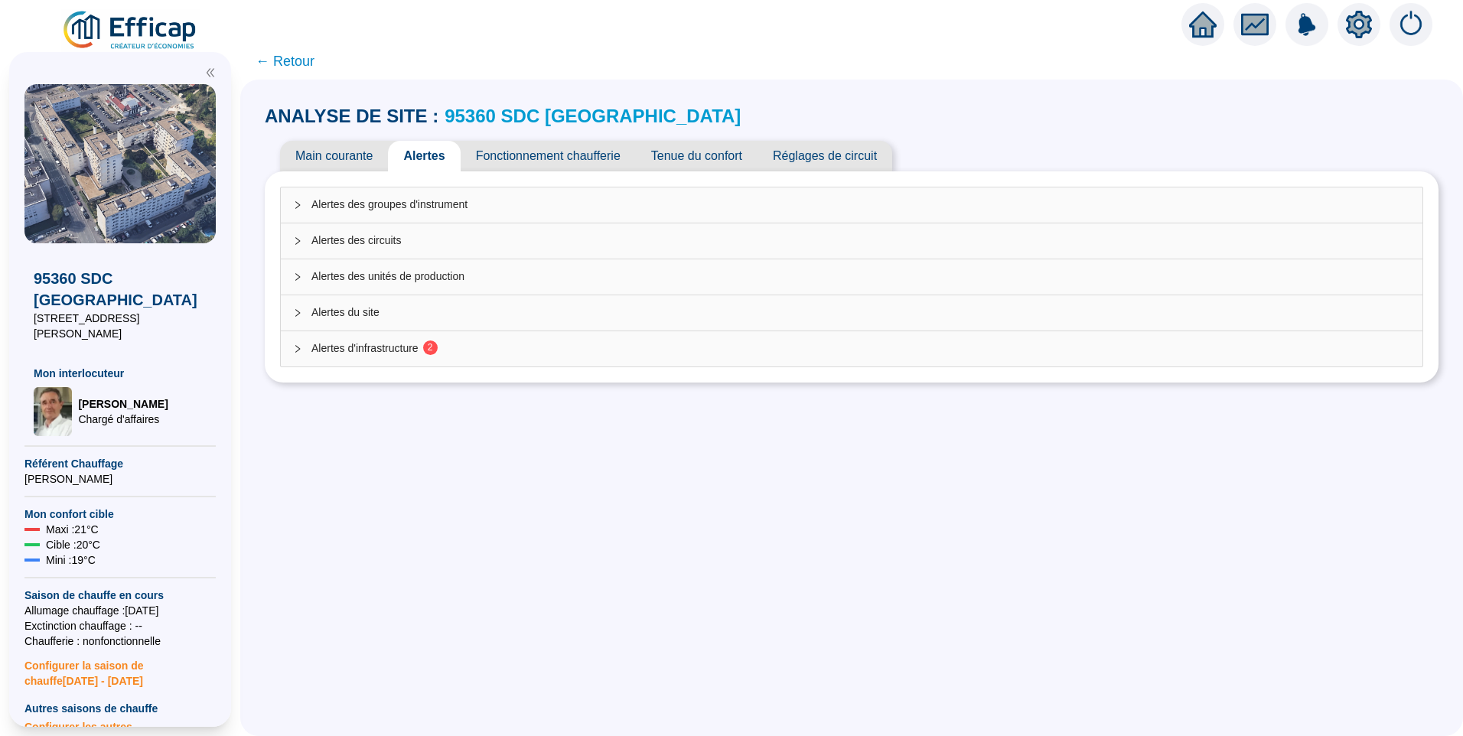
click at [403, 347] on span "Alertes d'infrastructure 2" at bounding box center [860, 348] width 1098 height 16
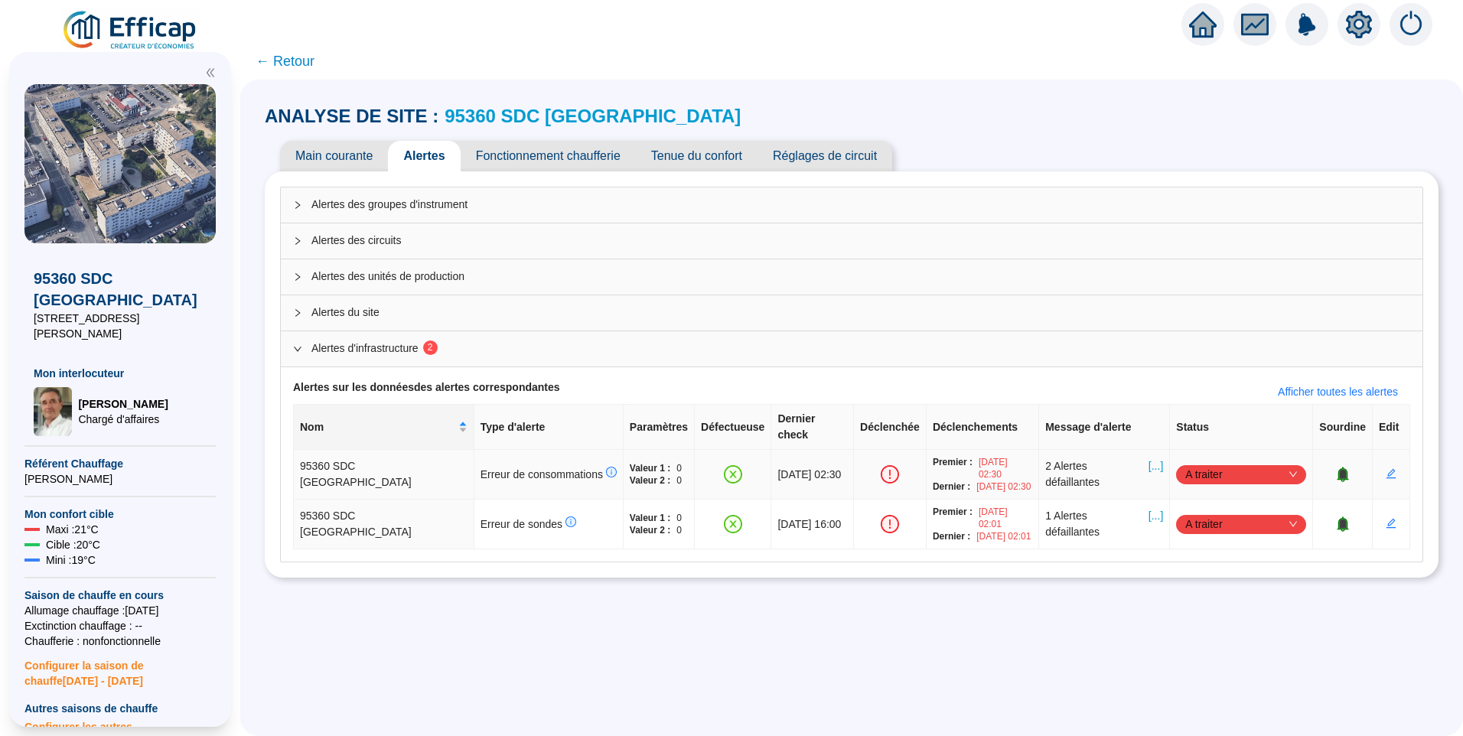
click at [1199, 463] on span "A traiter" at bounding box center [1241, 474] width 112 height 23
click at [1192, 537] on div "Traité" at bounding box center [1233, 542] width 106 height 16
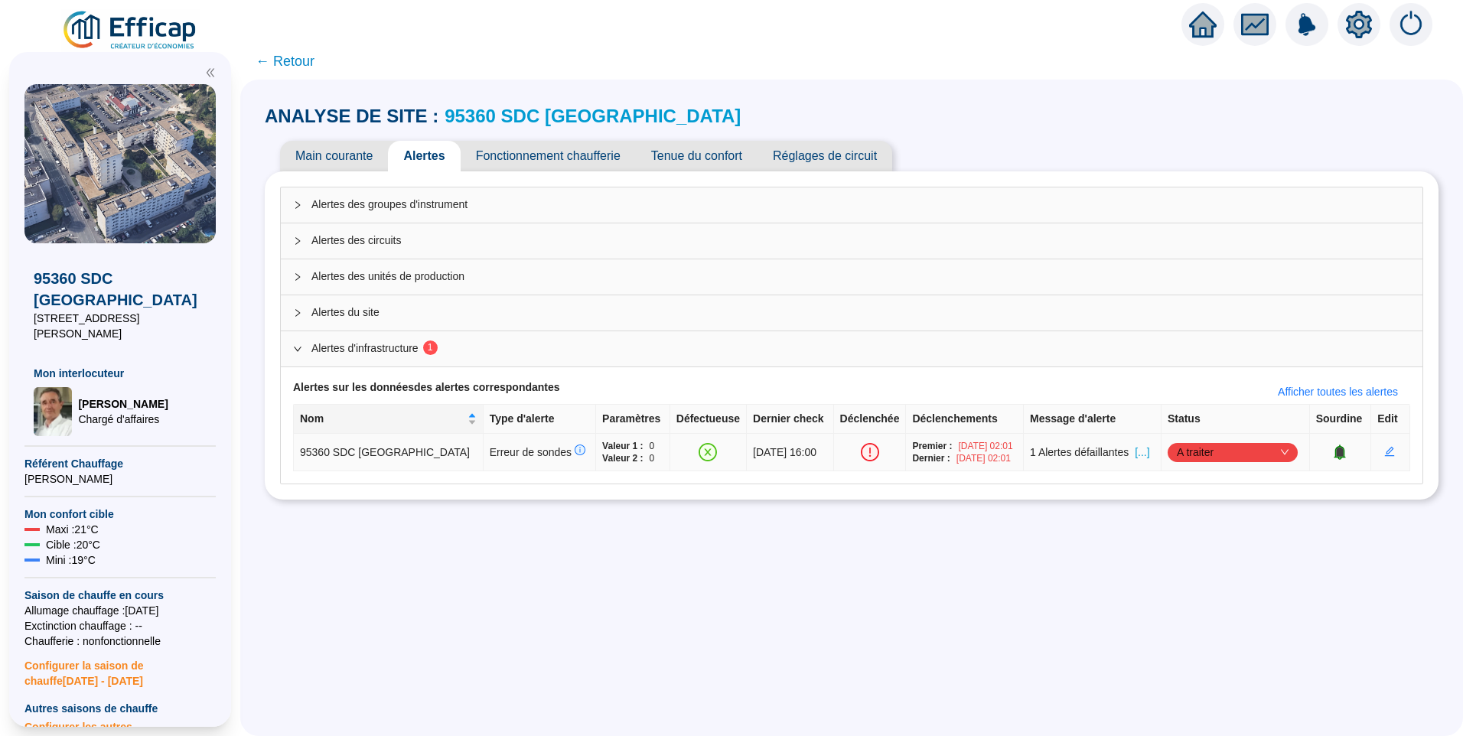
click at [1210, 452] on span "A traiter" at bounding box center [1232, 452] width 112 height 23
click at [1208, 539] on div "Traité" at bounding box center [1233, 536] width 106 height 16
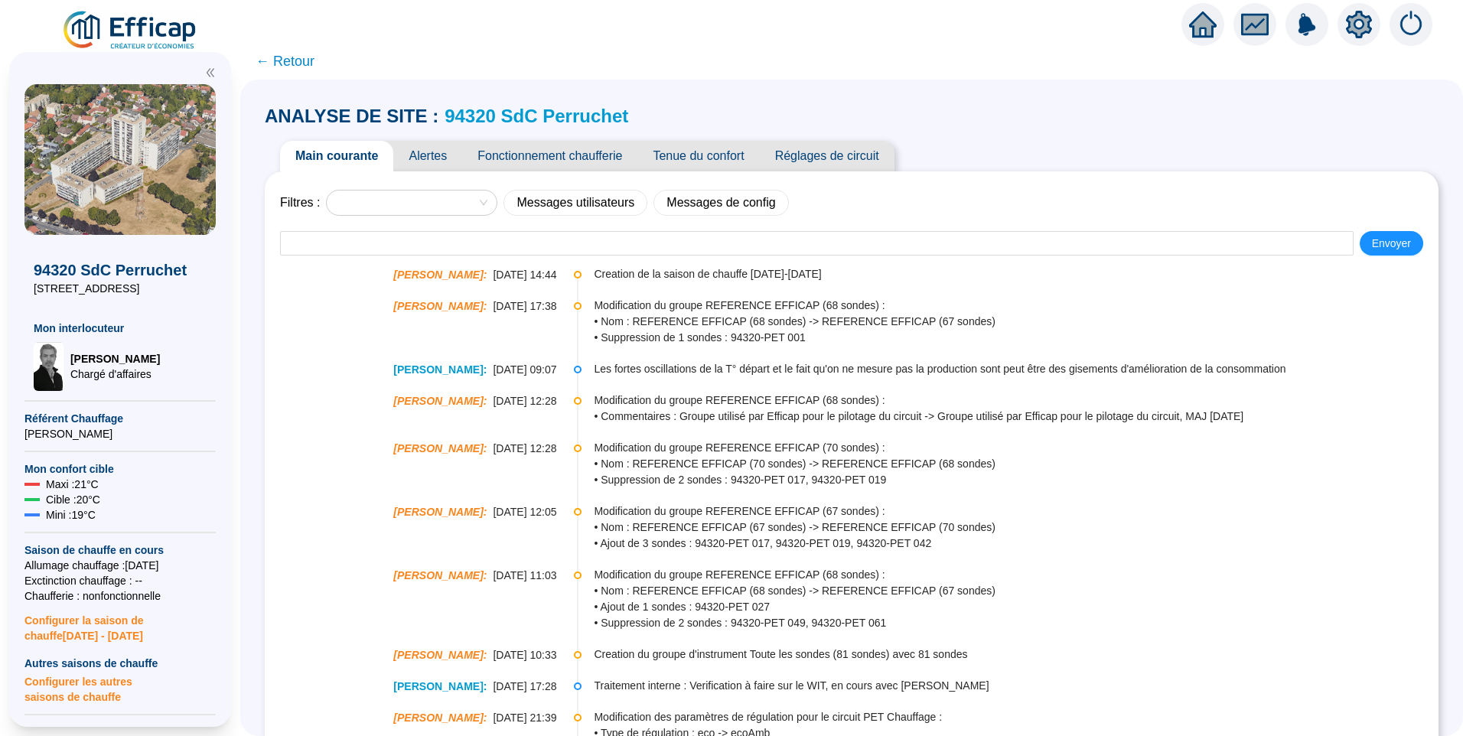
click at [434, 158] on span "Alertes" at bounding box center [427, 156] width 69 height 31
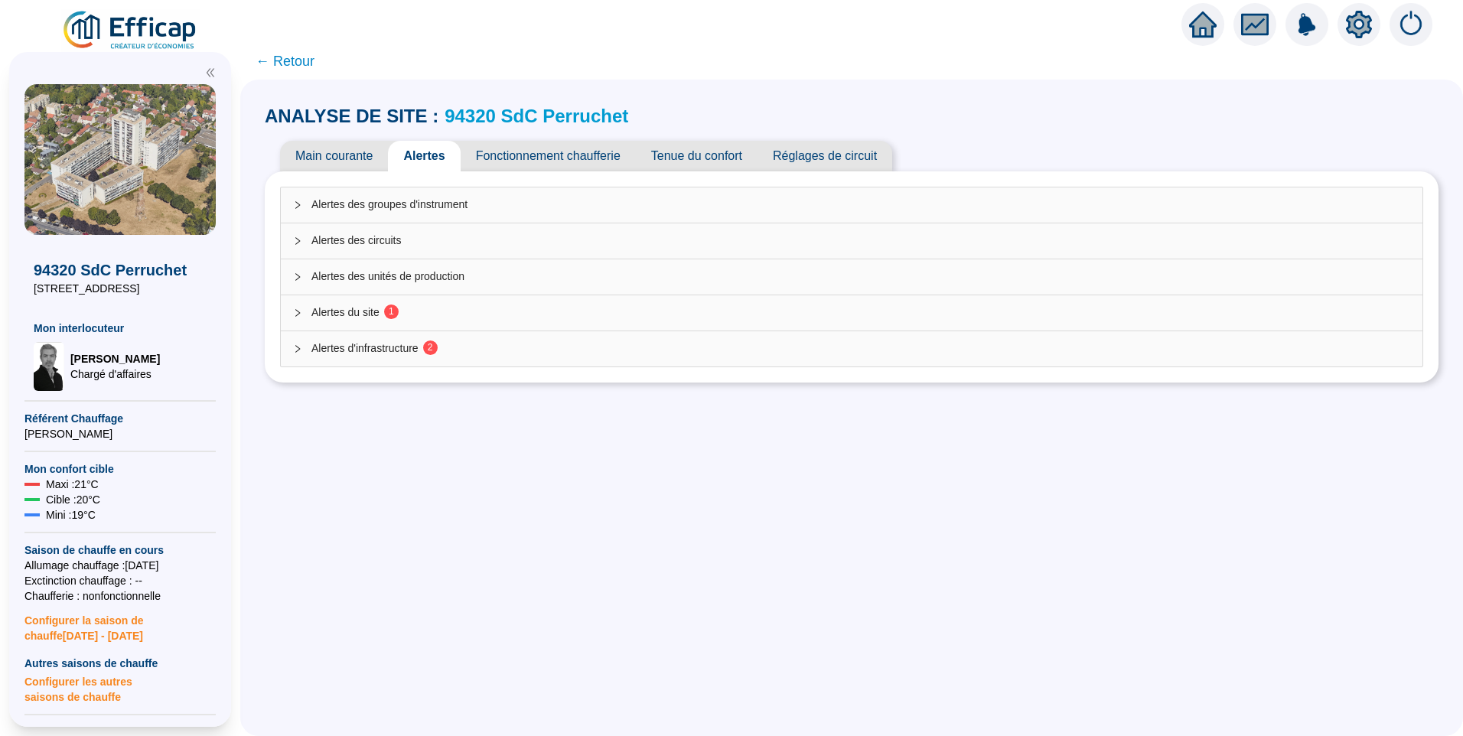
click at [447, 343] on span "Alertes d'infrastructure 2" at bounding box center [860, 348] width 1098 height 16
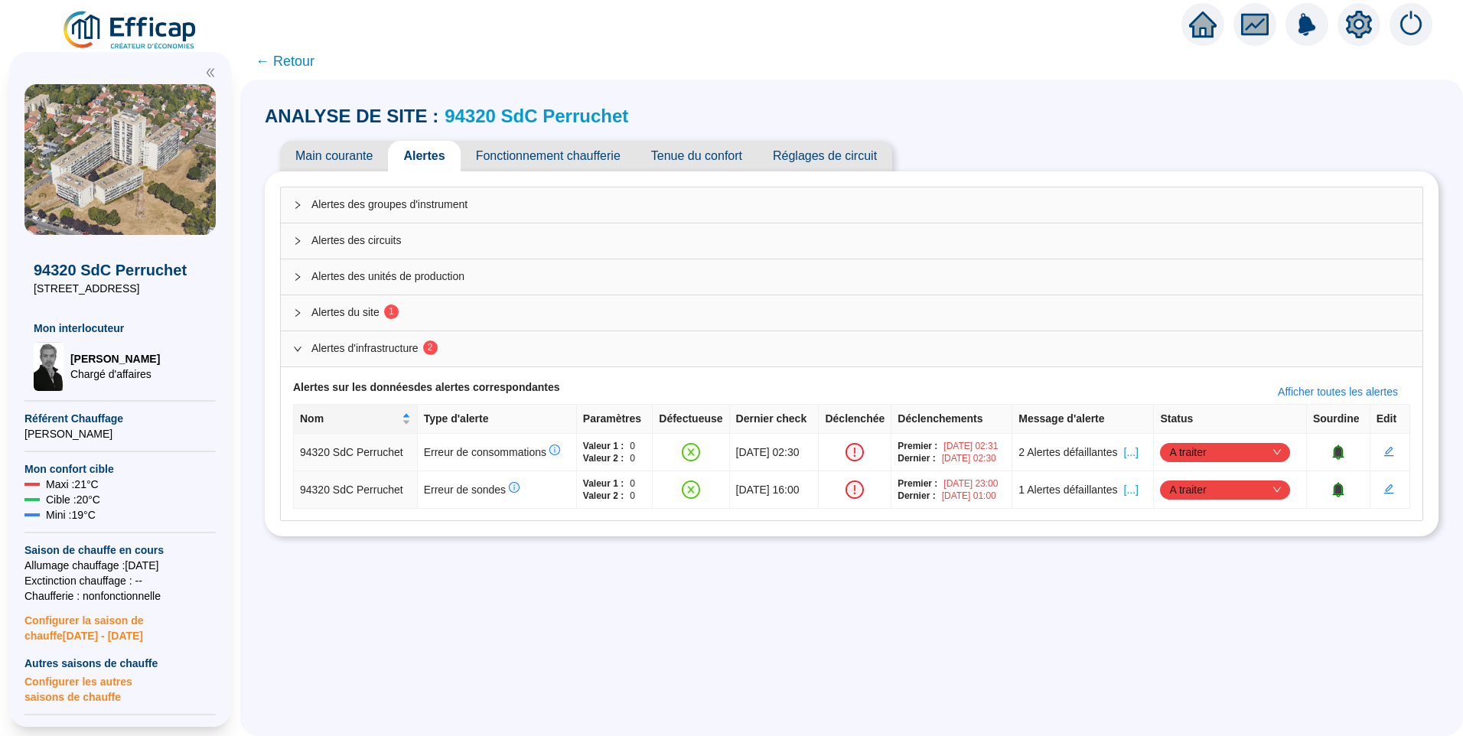
click at [366, 300] on div "Alertes du site 1" at bounding box center [851, 312] width 1141 height 35
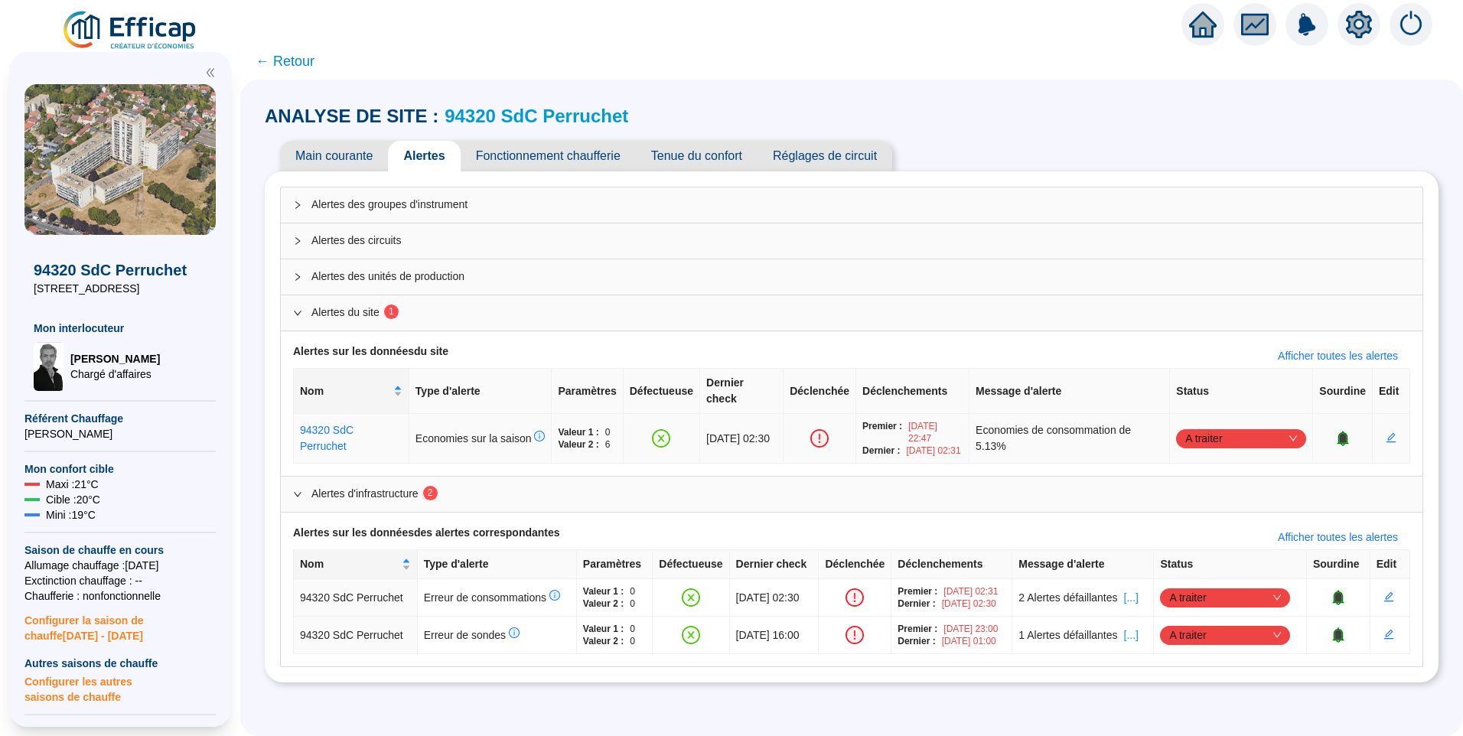
click at [1212, 427] on span "A traiter" at bounding box center [1241, 438] width 112 height 23
click at [1195, 501] on div "Traité" at bounding box center [1233, 506] width 106 height 16
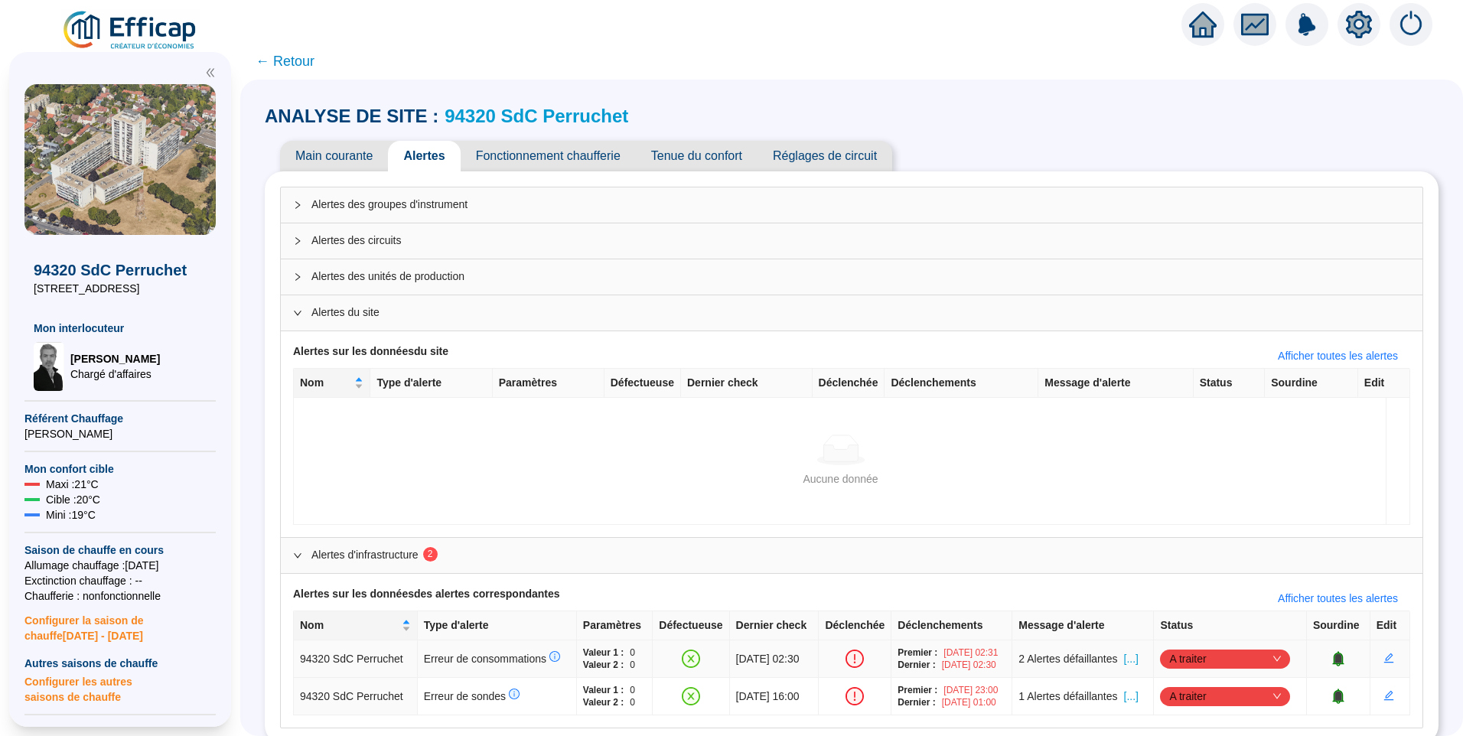
click at [1184, 659] on span "A traiter" at bounding box center [1225, 658] width 112 height 23
drag, startPoint x: 1206, startPoint y: 632, endPoint x: 1215, endPoint y: 646, distance: 17.2
click at [1209, 636] on div "Traité" at bounding box center [1228, 631] width 106 height 16
click at [1225, 697] on span "A traiter" at bounding box center [1225, 696] width 112 height 23
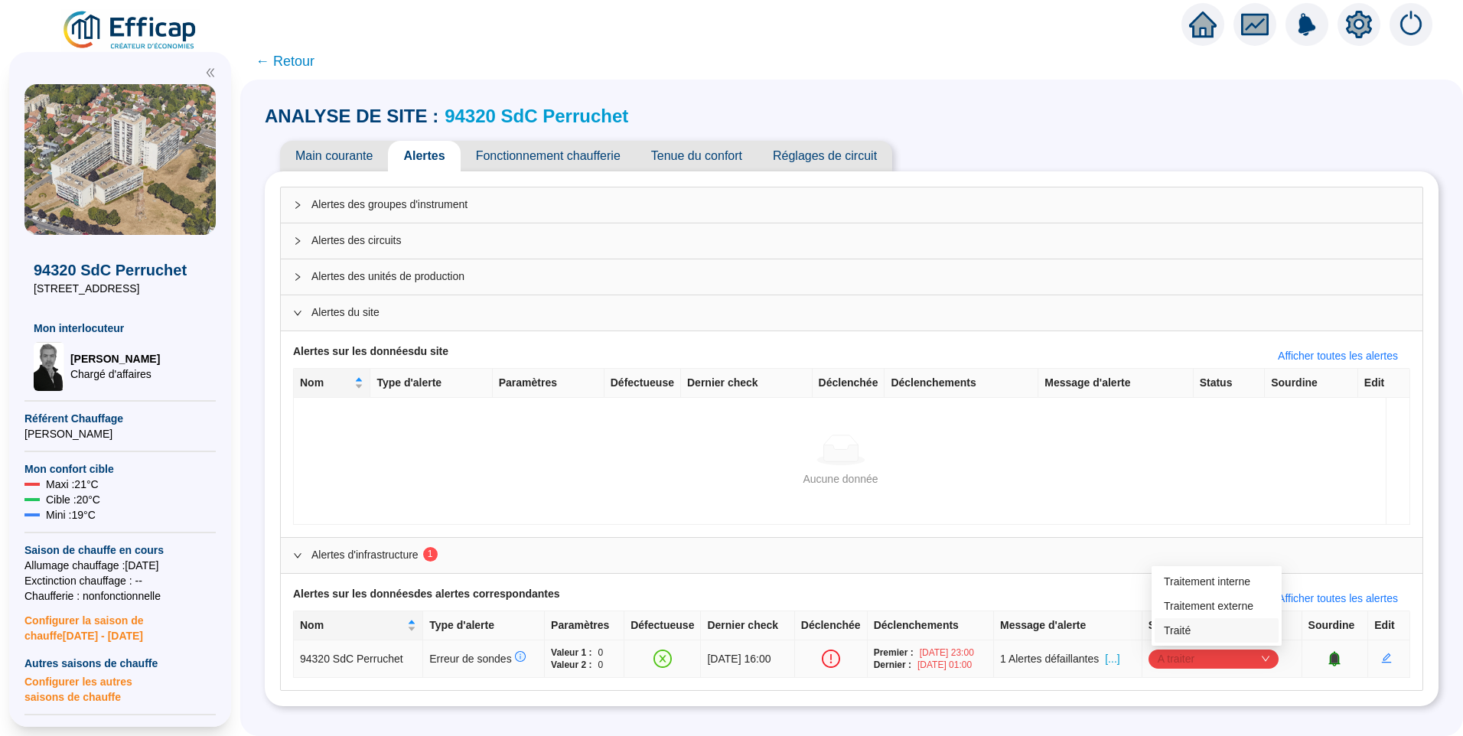
click at [1186, 636] on div "Traité" at bounding box center [1216, 631] width 106 height 16
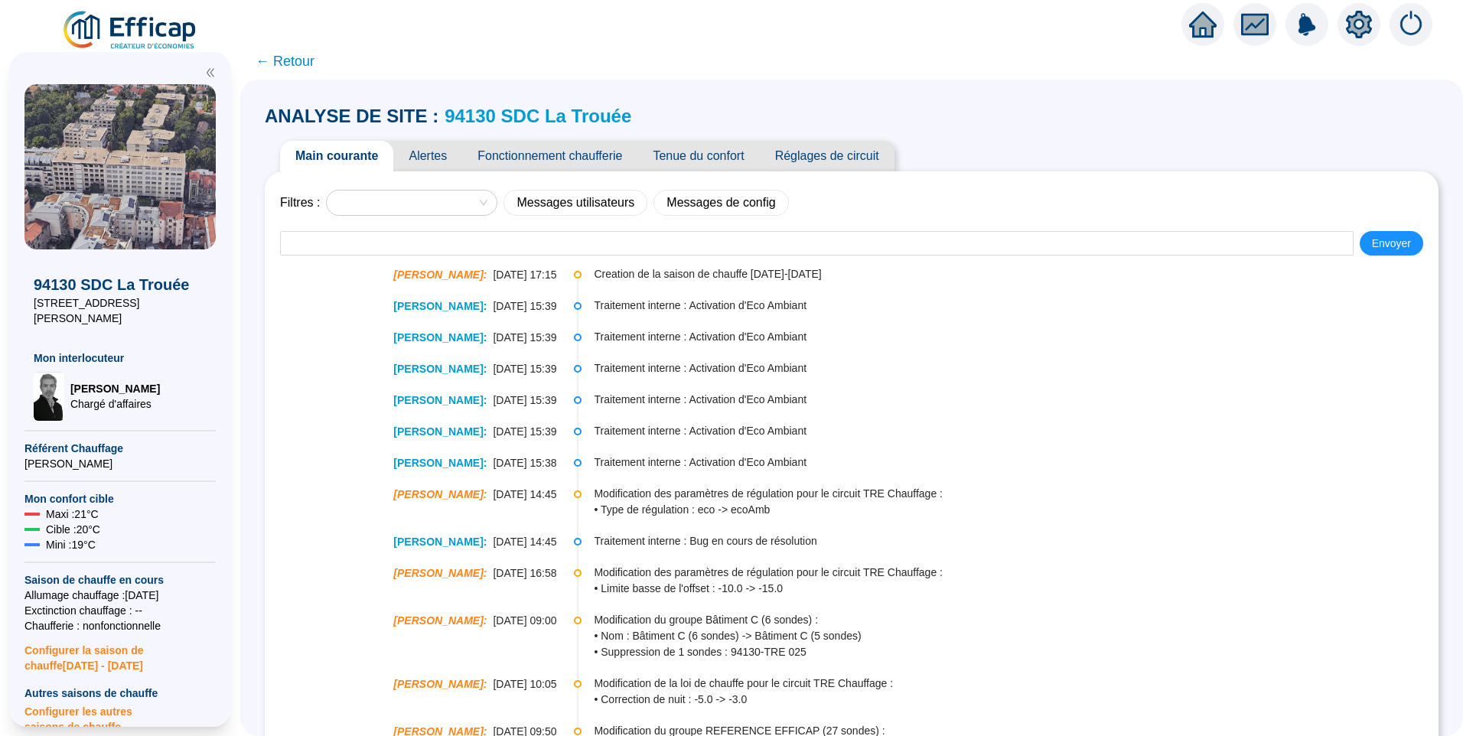
click at [431, 158] on span "Alertes" at bounding box center [427, 156] width 69 height 31
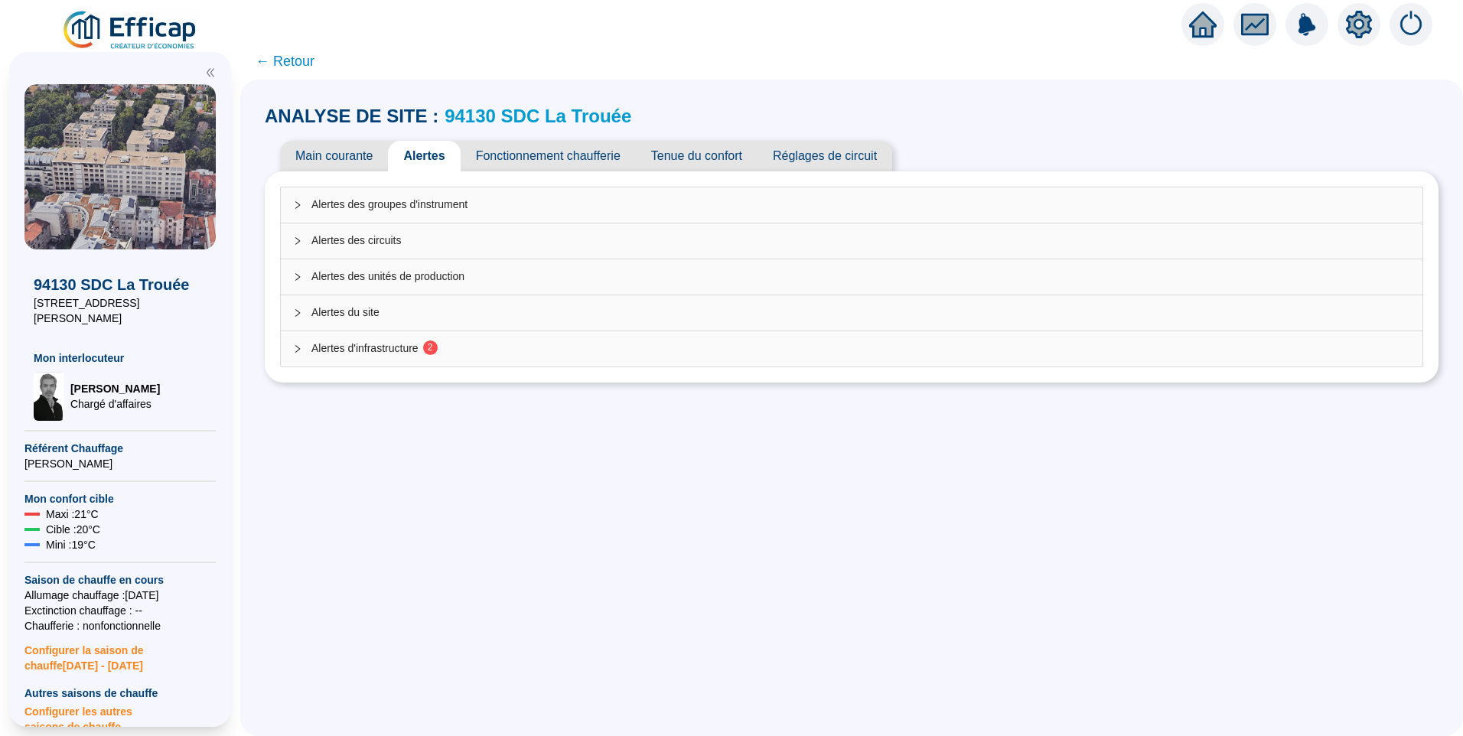
click at [412, 344] on span "Alertes d'infrastructure 2" at bounding box center [860, 348] width 1098 height 16
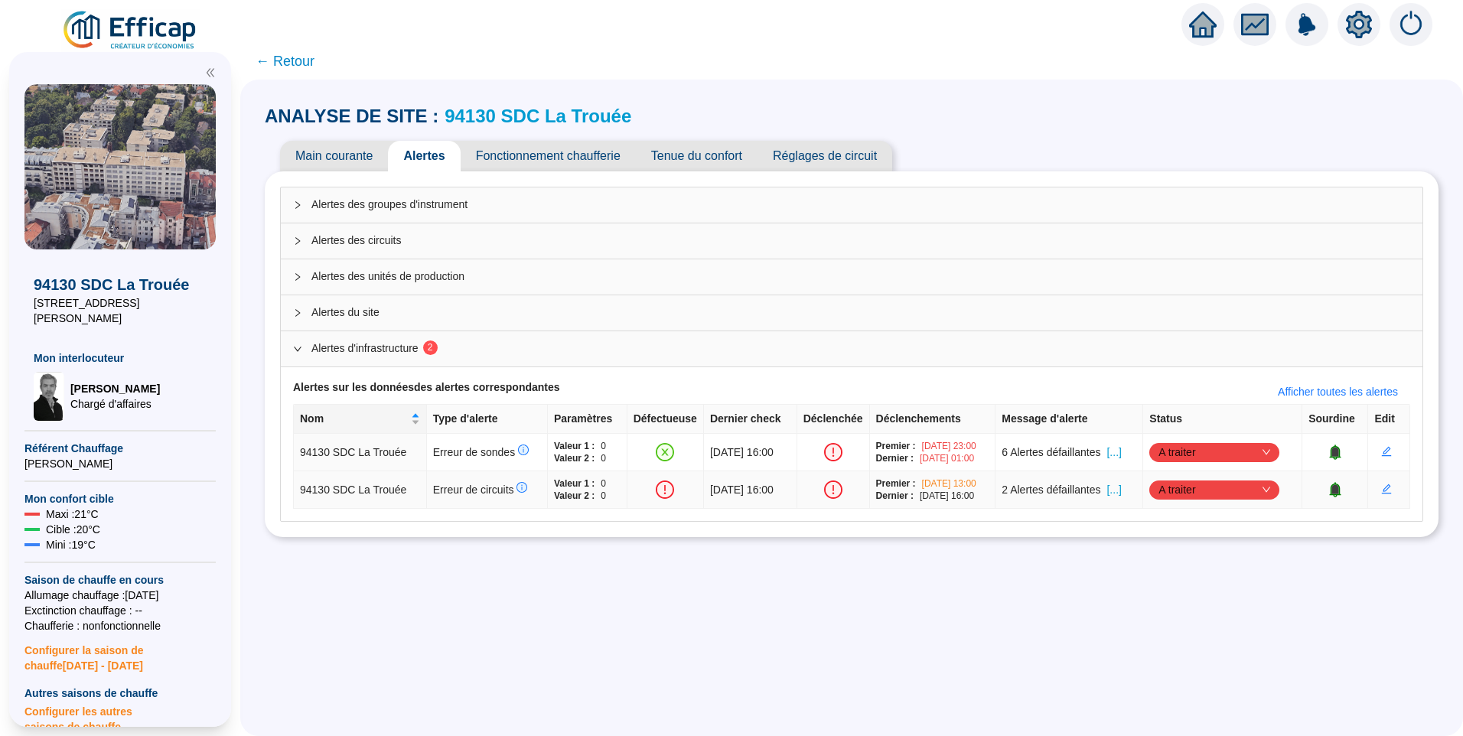
click at [1121, 489] on span "[...]" at bounding box center [1113, 490] width 15 height 16
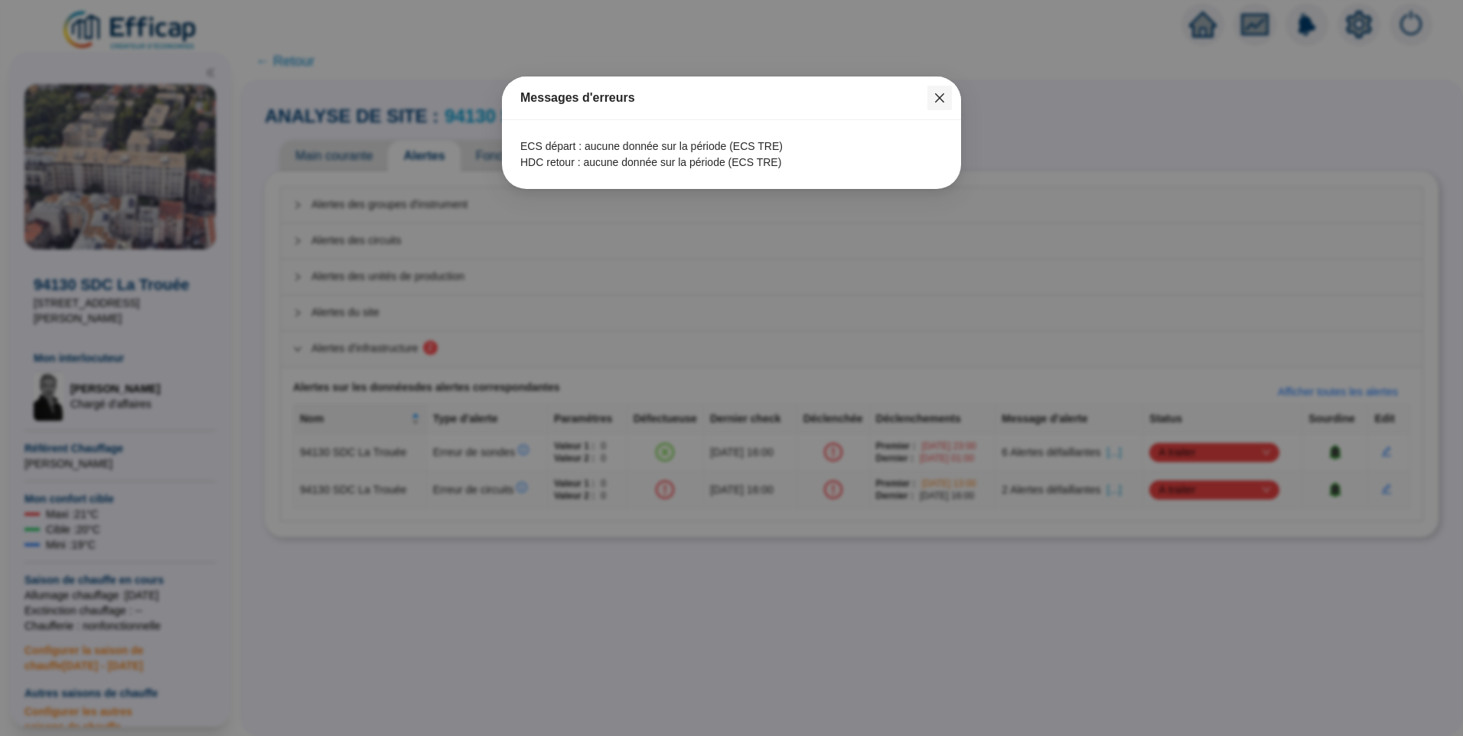
click at [935, 103] on icon "close" at bounding box center [939, 98] width 12 height 12
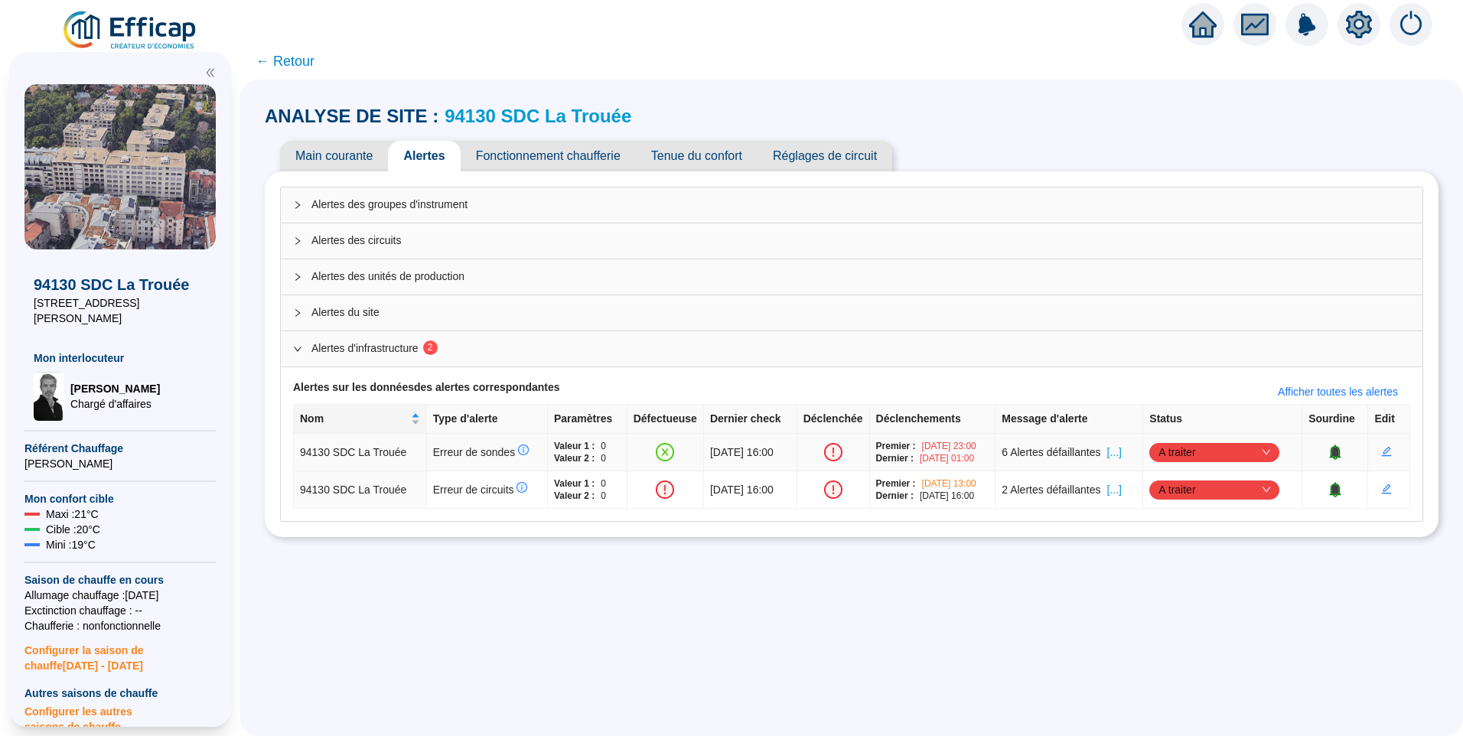
click at [1192, 451] on span "A traiter" at bounding box center [1214, 452] width 112 height 23
click at [1199, 525] on div "Traité" at bounding box center [1217, 530] width 106 height 16
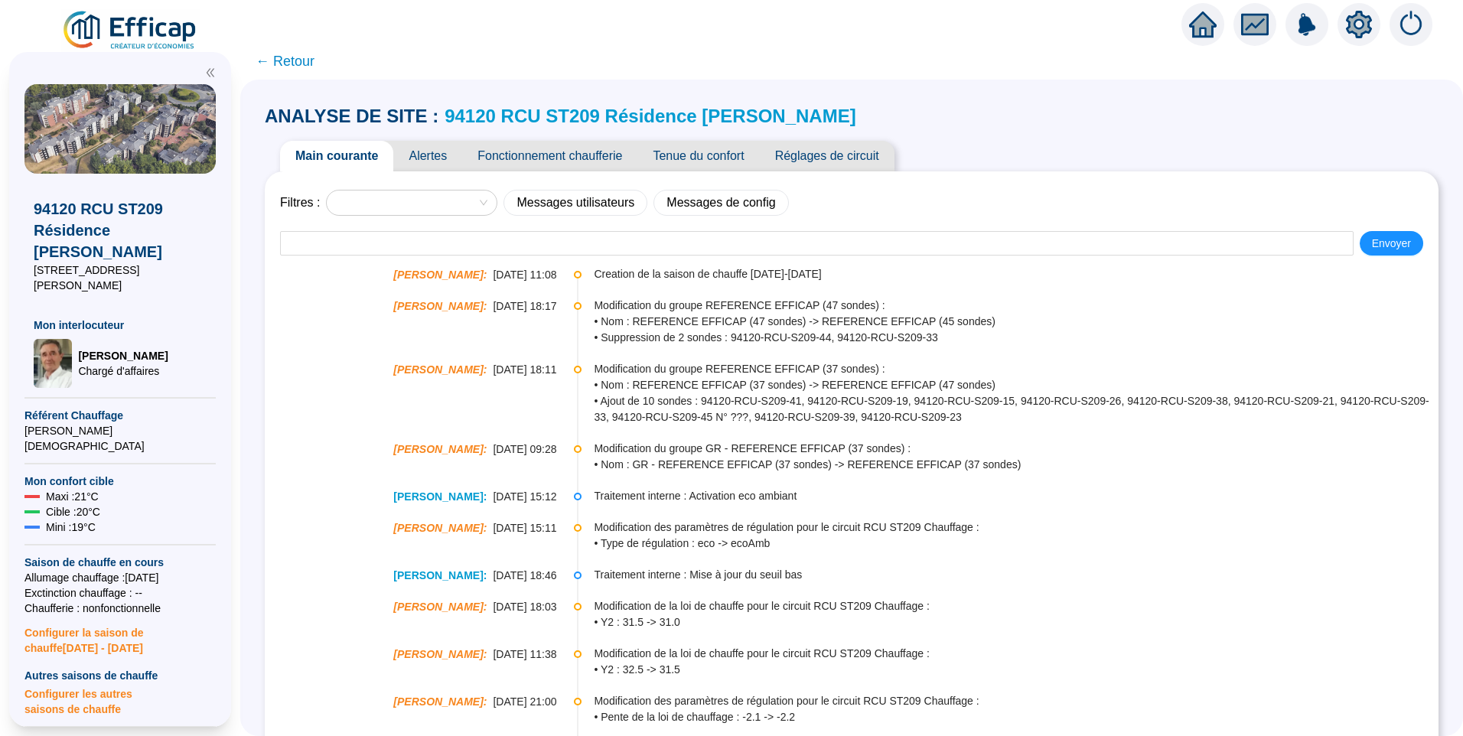
click at [447, 158] on span "Alertes" at bounding box center [427, 156] width 69 height 31
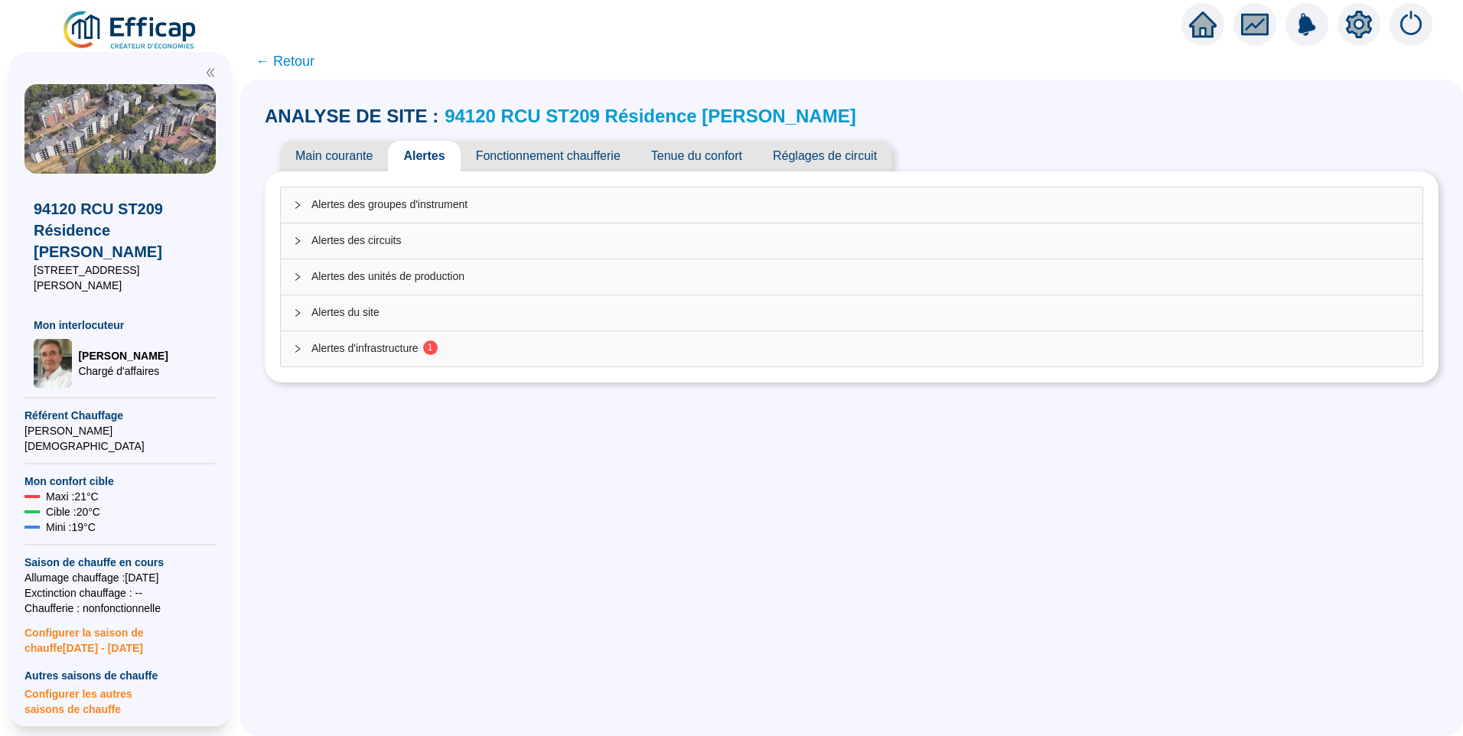
click at [438, 354] on sup "1" at bounding box center [430, 347] width 15 height 15
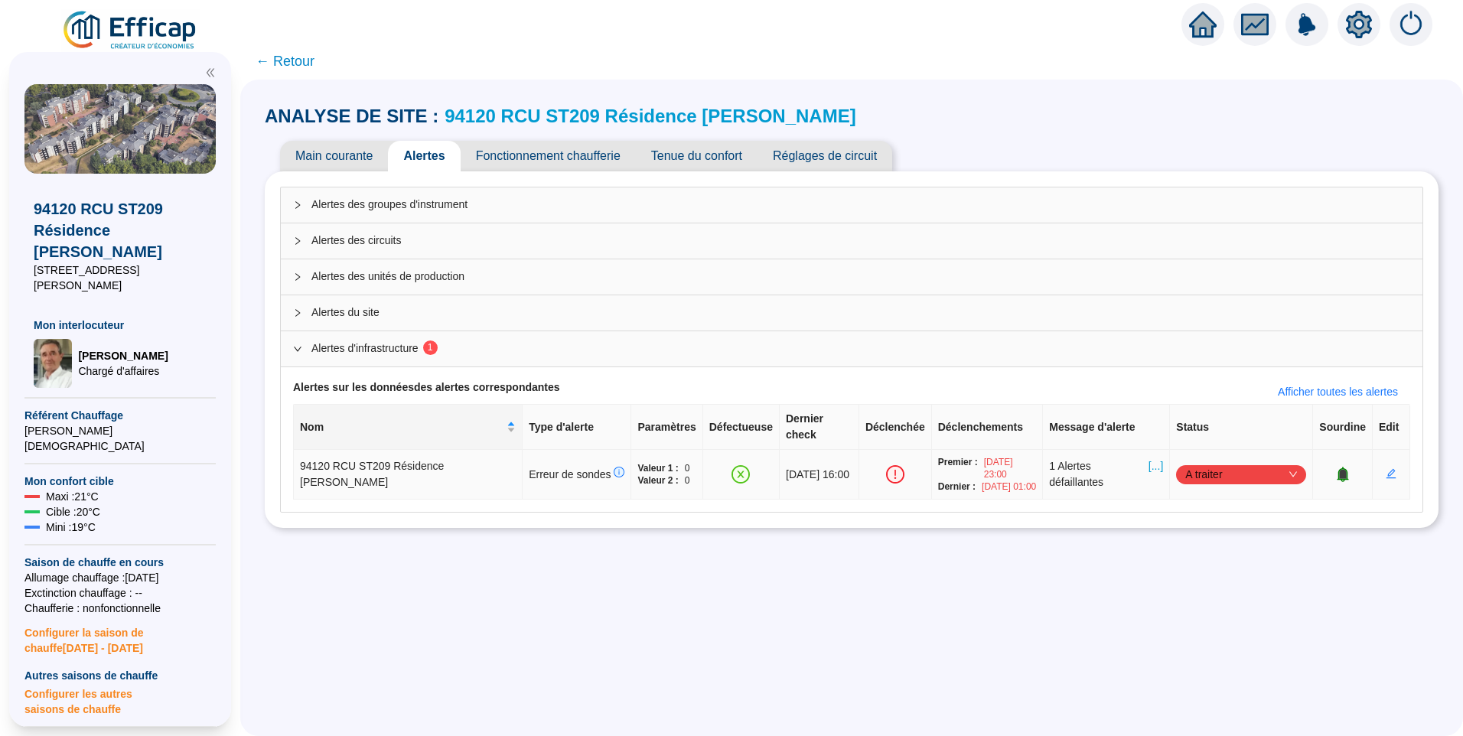
click at [1199, 463] on span "A traiter" at bounding box center [1241, 474] width 112 height 23
click at [1202, 535] on div "Traité" at bounding box center [1233, 542] width 106 height 16
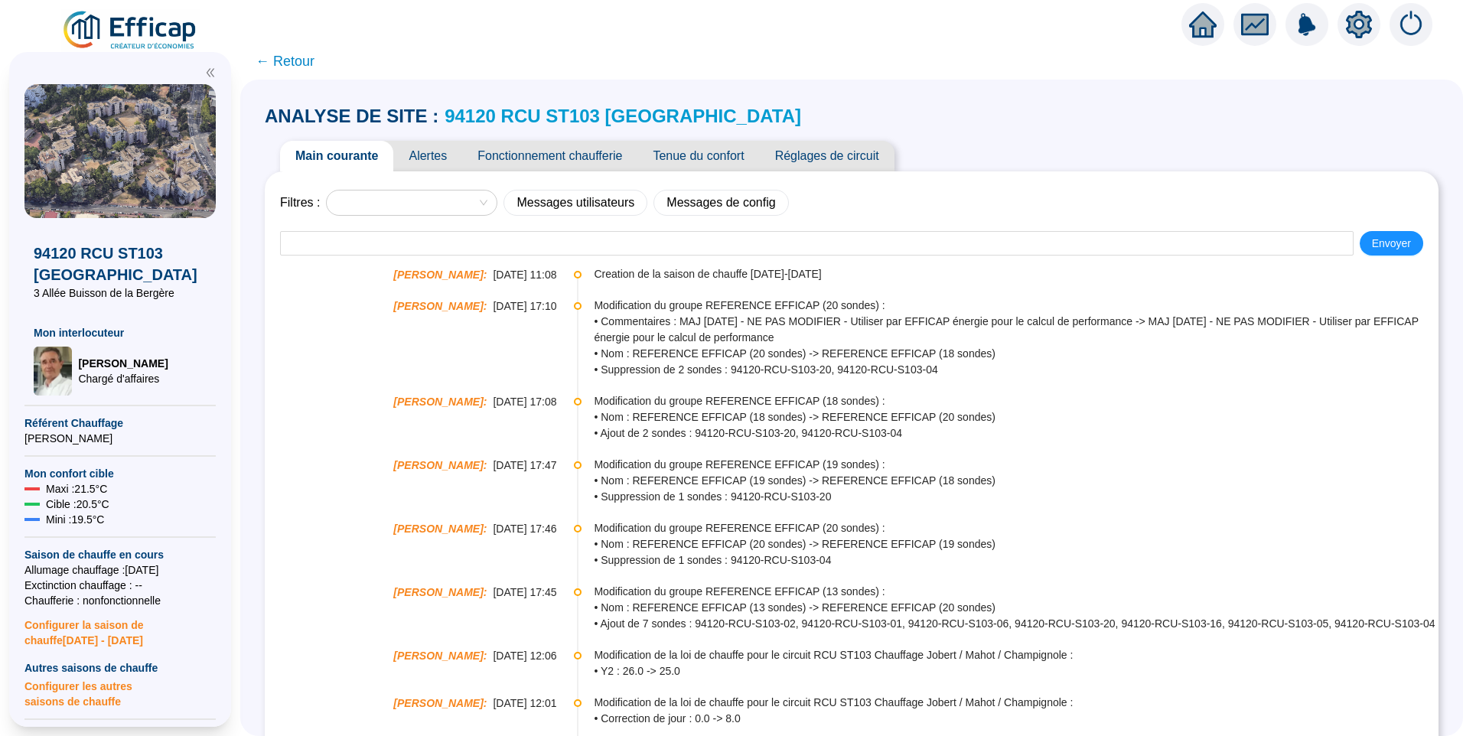
click at [433, 158] on span "Alertes" at bounding box center [427, 156] width 69 height 31
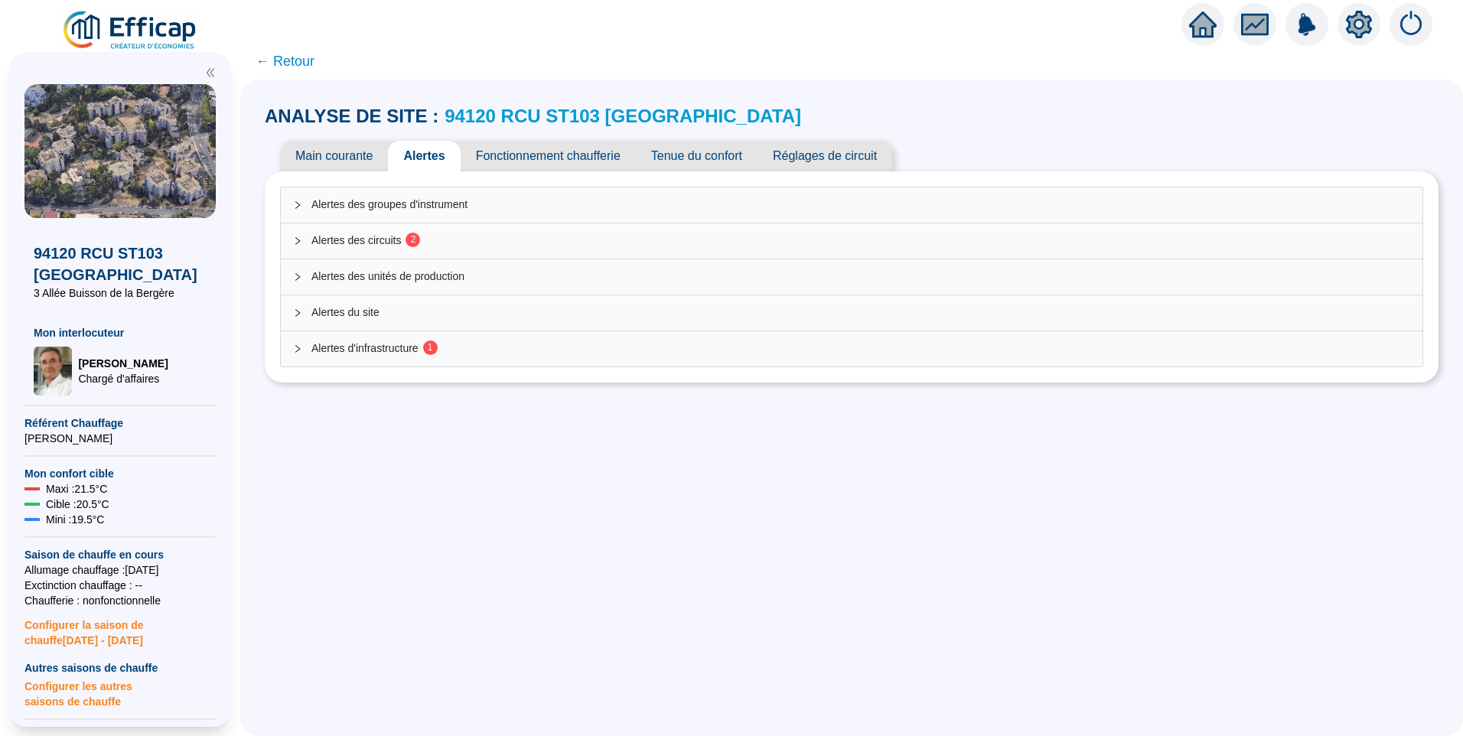
click at [399, 237] on span "Alertes des circuits 2" at bounding box center [860, 241] width 1098 height 16
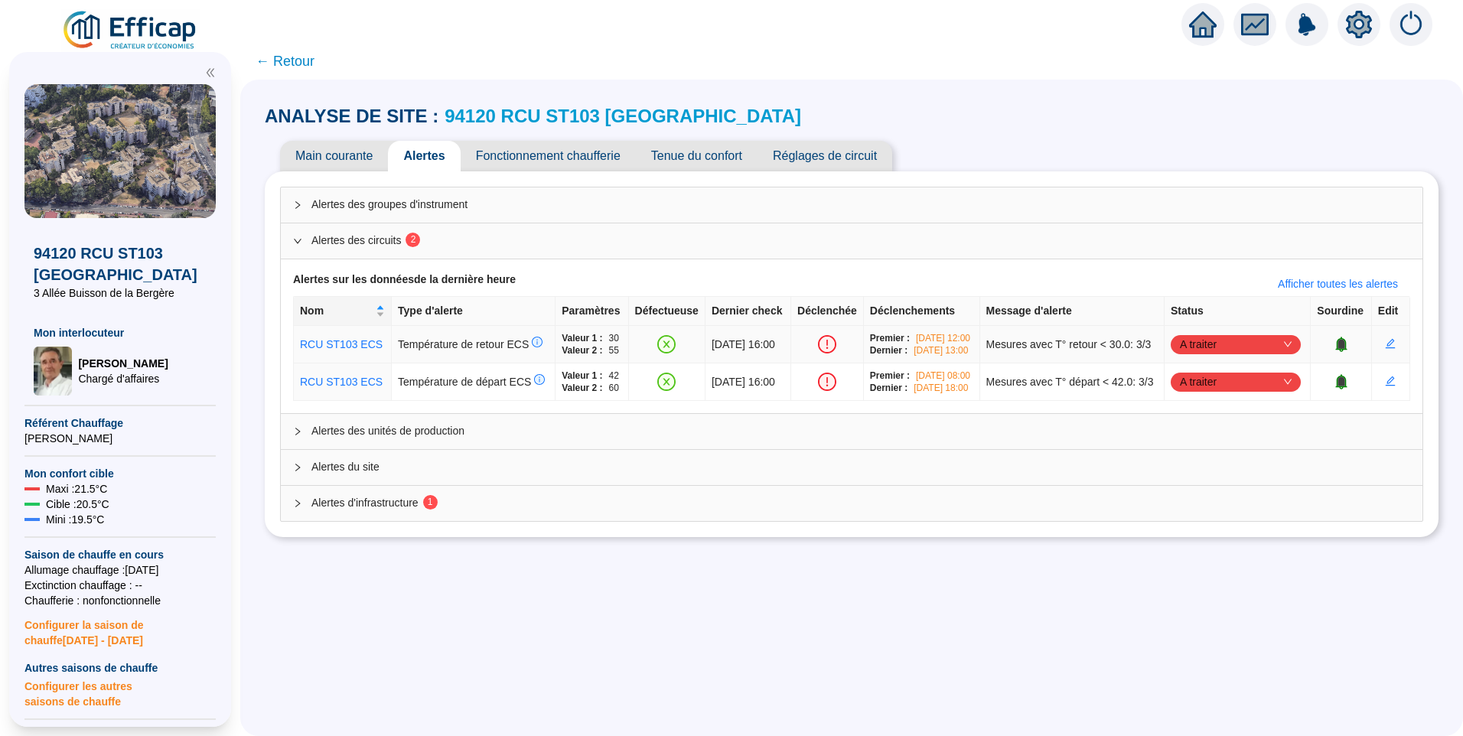
click at [1174, 349] on div "A traiter" at bounding box center [1235, 344] width 130 height 19
click at [1203, 433] on div "Traité" at bounding box center [1233, 428] width 106 height 16
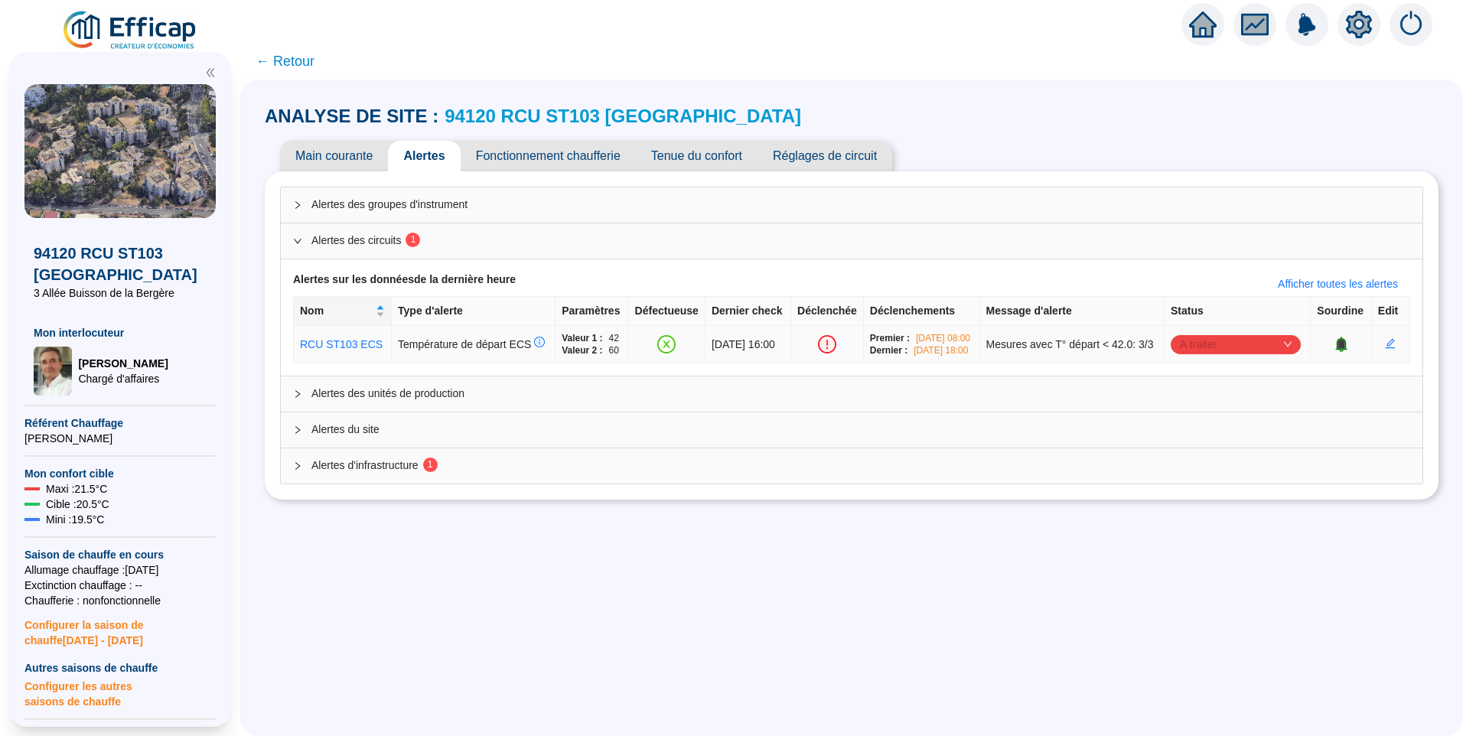
click at [1212, 350] on span "A traiter" at bounding box center [1236, 344] width 112 height 23
click at [1200, 434] on div "Traité" at bounding box center [1233, 428] width 106 height 16
click at [571, 473] on span "Alertes d'infrastructure 1" at bounding box center [860, 465] width 1098 height 16
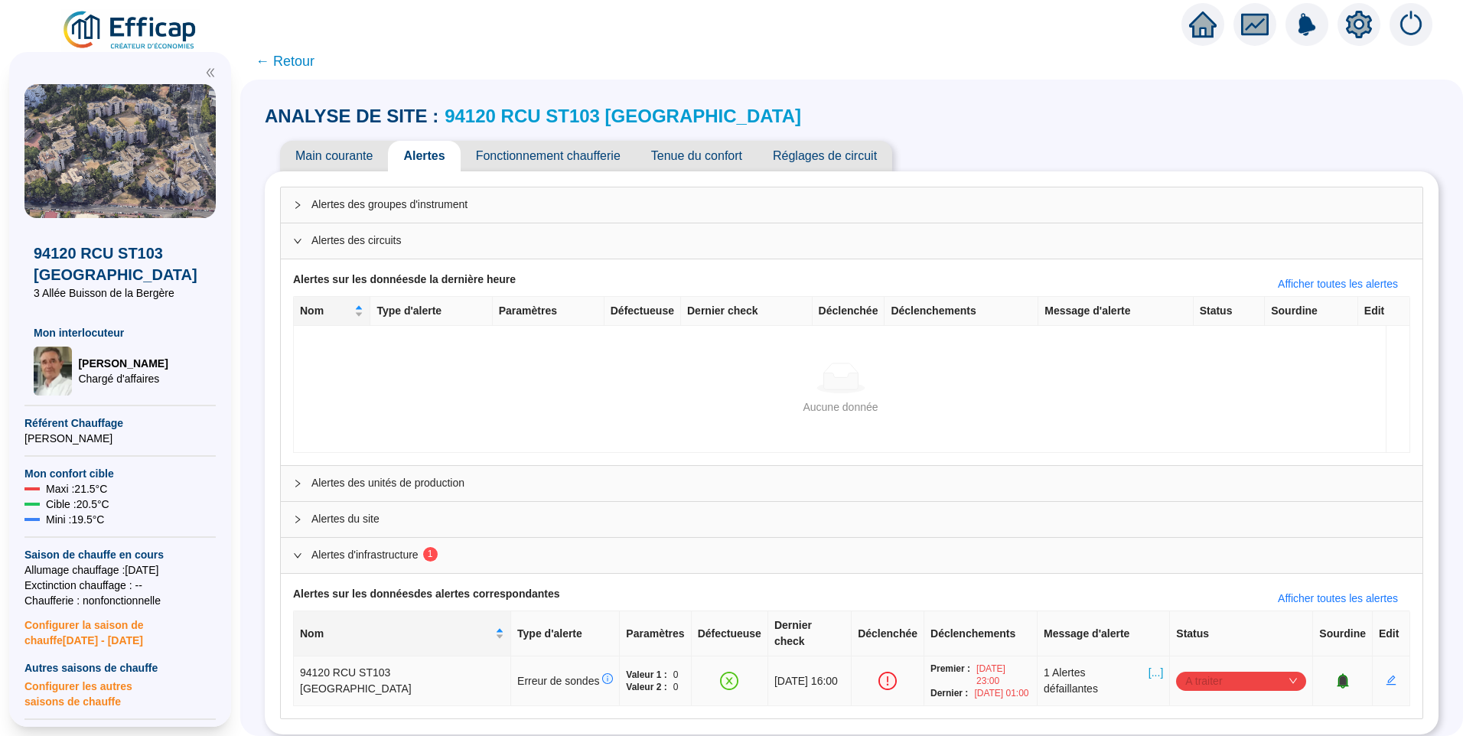
click at [1216, 669] on span "A traiter" at bounding box center [1241, 680] width 112 height 23
click at [1207, 646] on div "Traité" at bounding box center [1233, 643] width 106 height 16
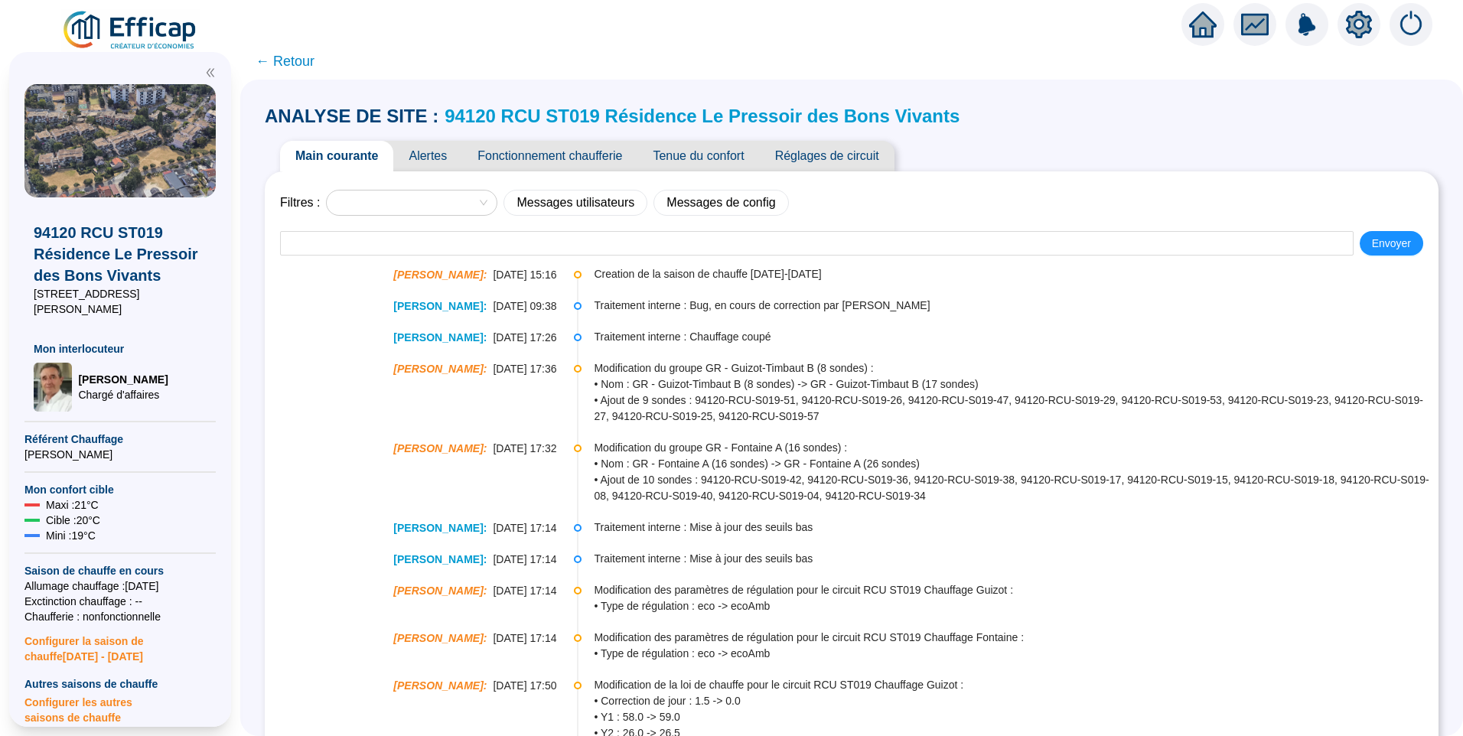
click at [426, 161] on span "Alertes" at bounding box center [427, 156] width 69 height 31
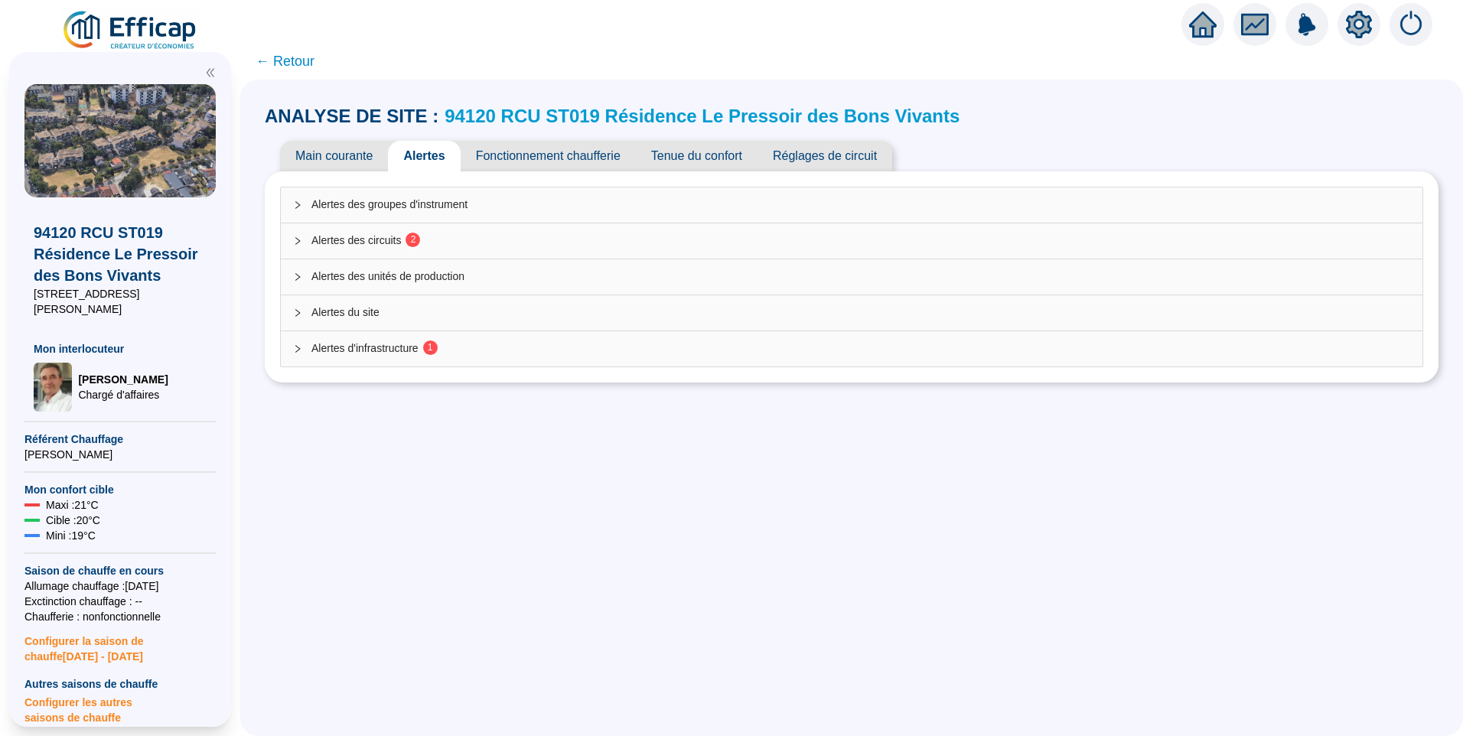
click at [416, 239] on span "2" at bounding box center [413, 239] width 5 height 11
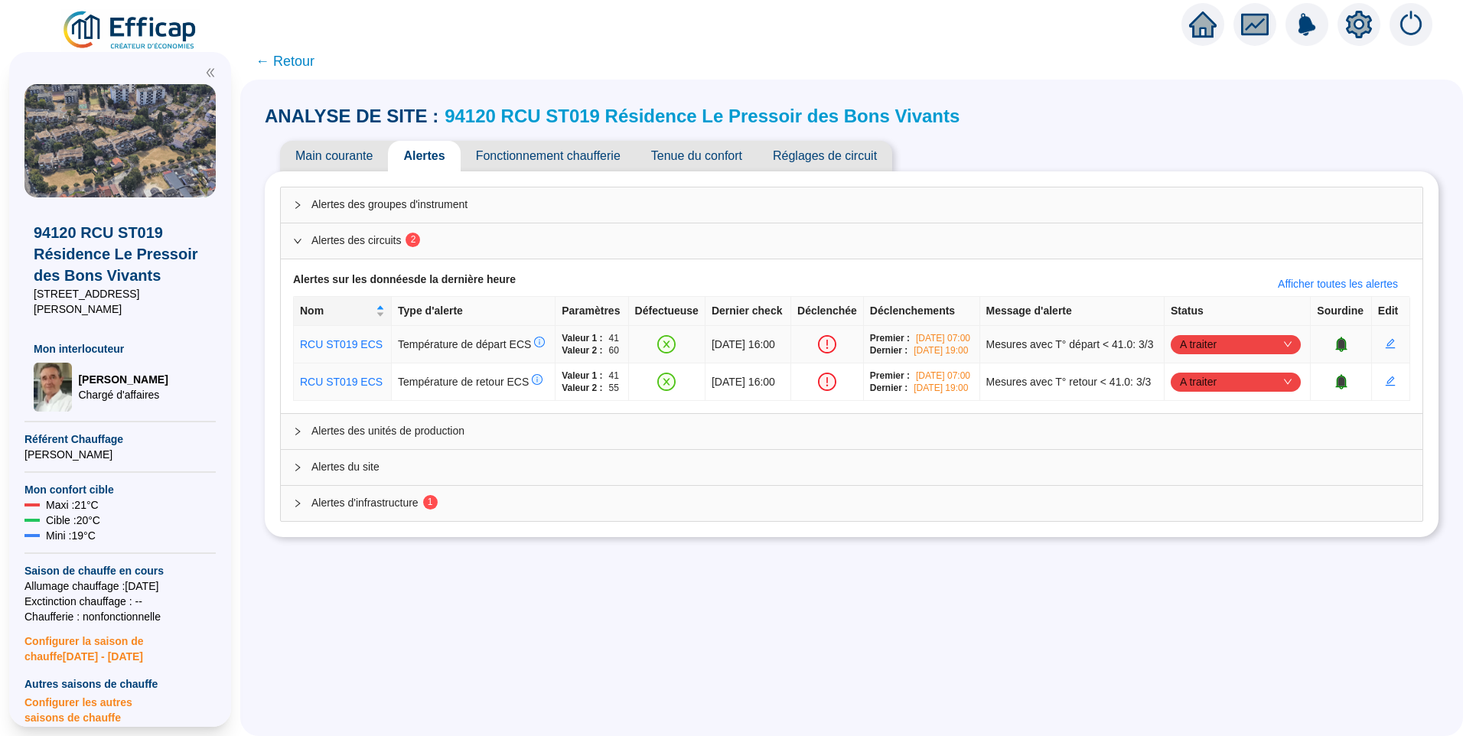
click at [1241, 353] on span "A traiter" at bounding box center [1236, 344] width 112 height 23
click at [1222, 427] on div "Traité" at bounding box center [1233, 428] width 106 height 16
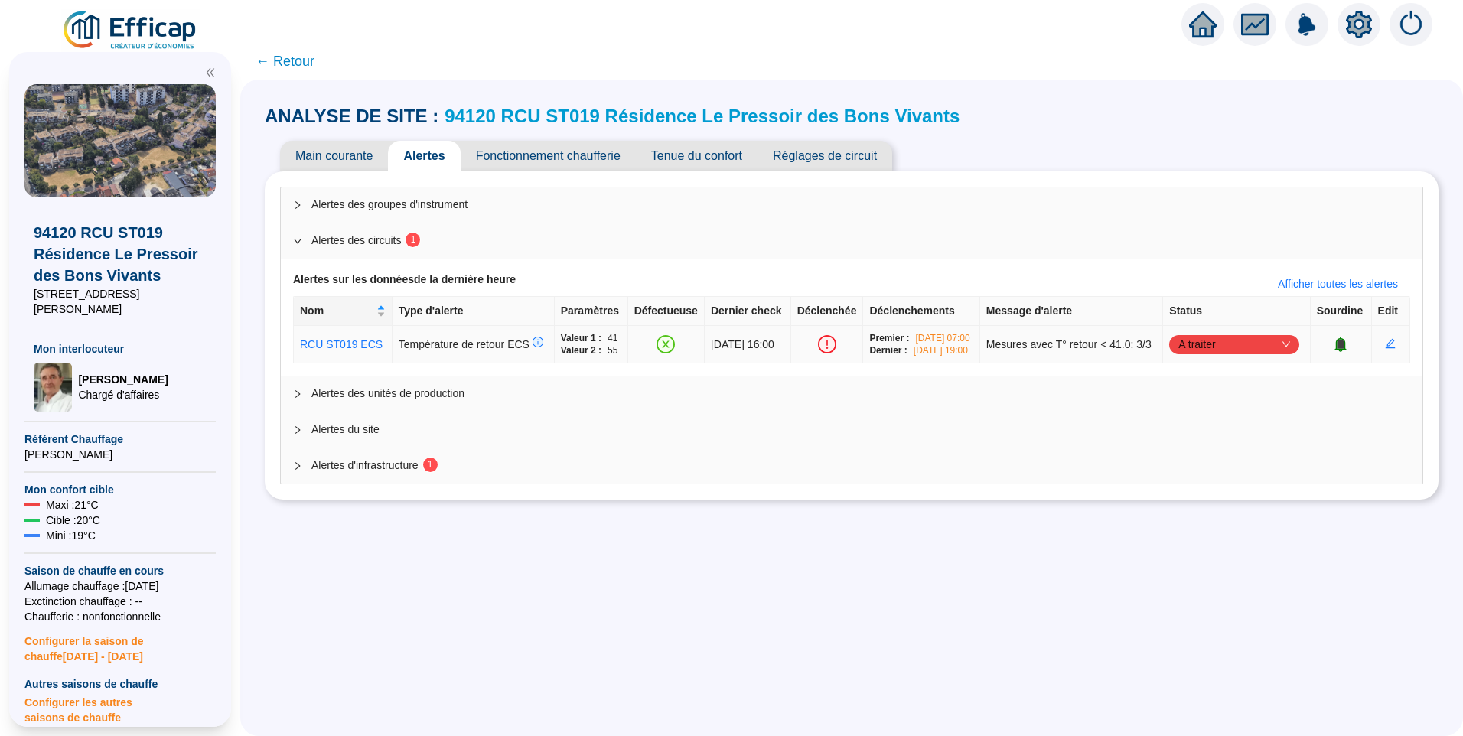
click at [1223, 349] on span "A traiter" at bounding box center [1234, 344] width 112 height 23
click at [1204, 431] on div "Traité" at bounding box center [1233, 428] width 106 height 16
click at [528, 473] on span "Alertes d'infrastructure 1" at bounding box center [860, 465] width 1098 height 16
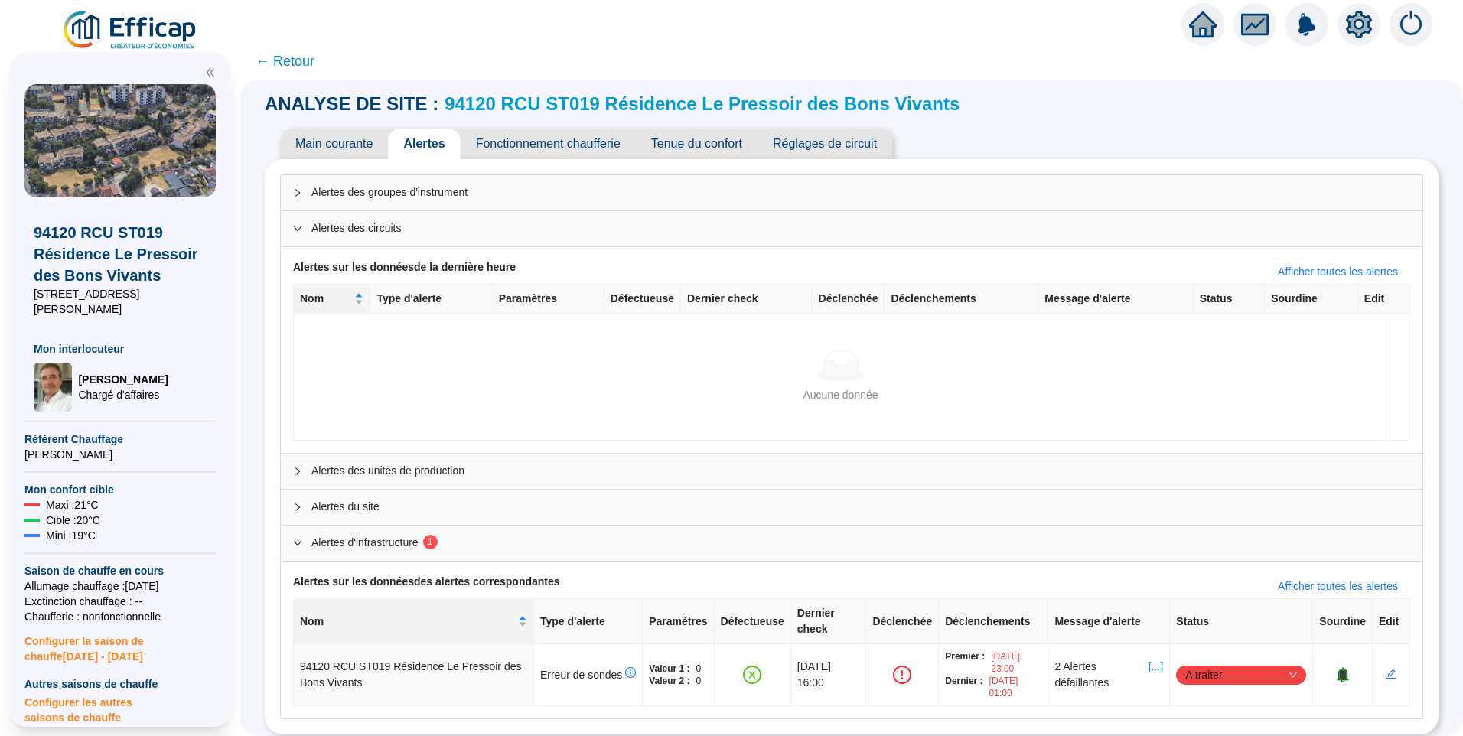
scroll to position [15, 0]
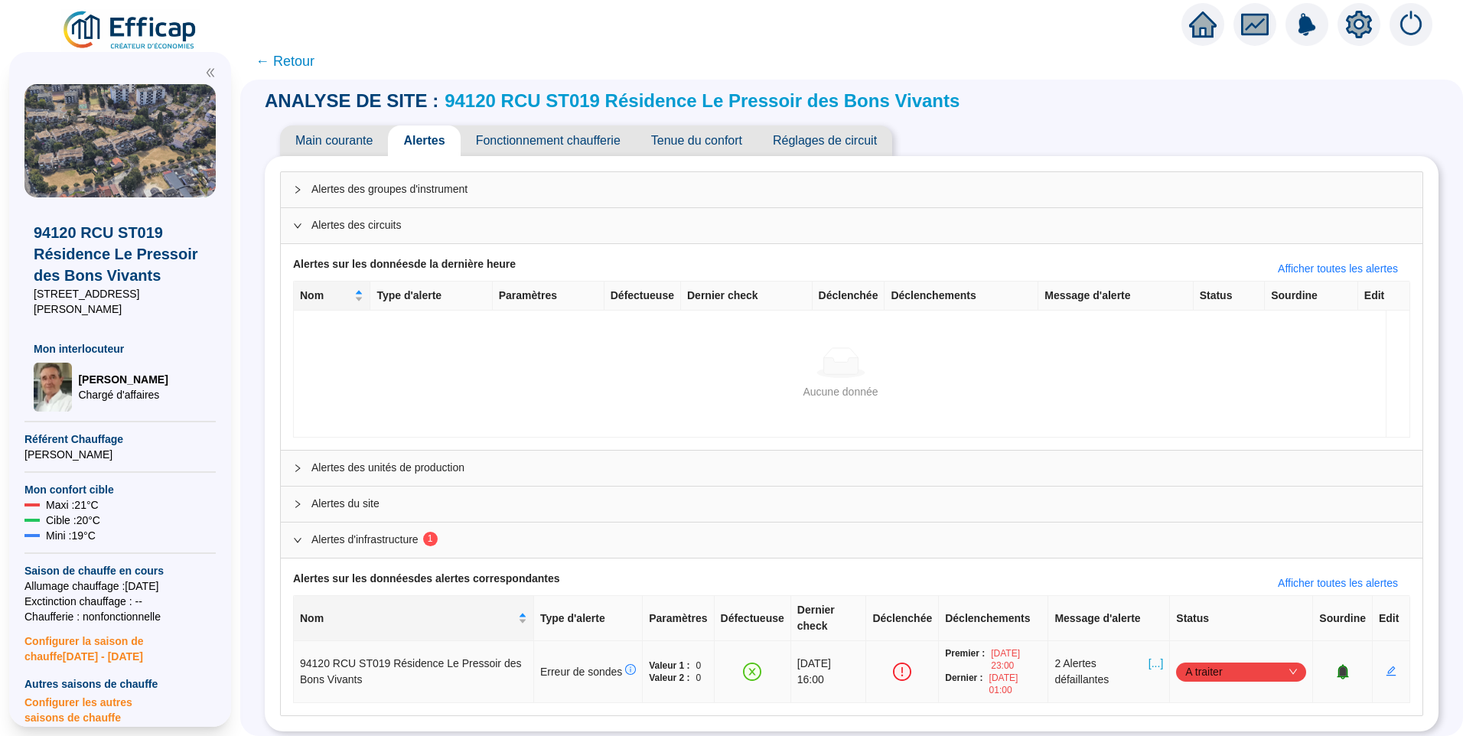
click at [1207, 660] on span "A traiter" at bounding box center [1241, 671] width 112 height 23
click at [1194, 633] on div "Traité" at bounding box center [1233, 628] width 106 height 16
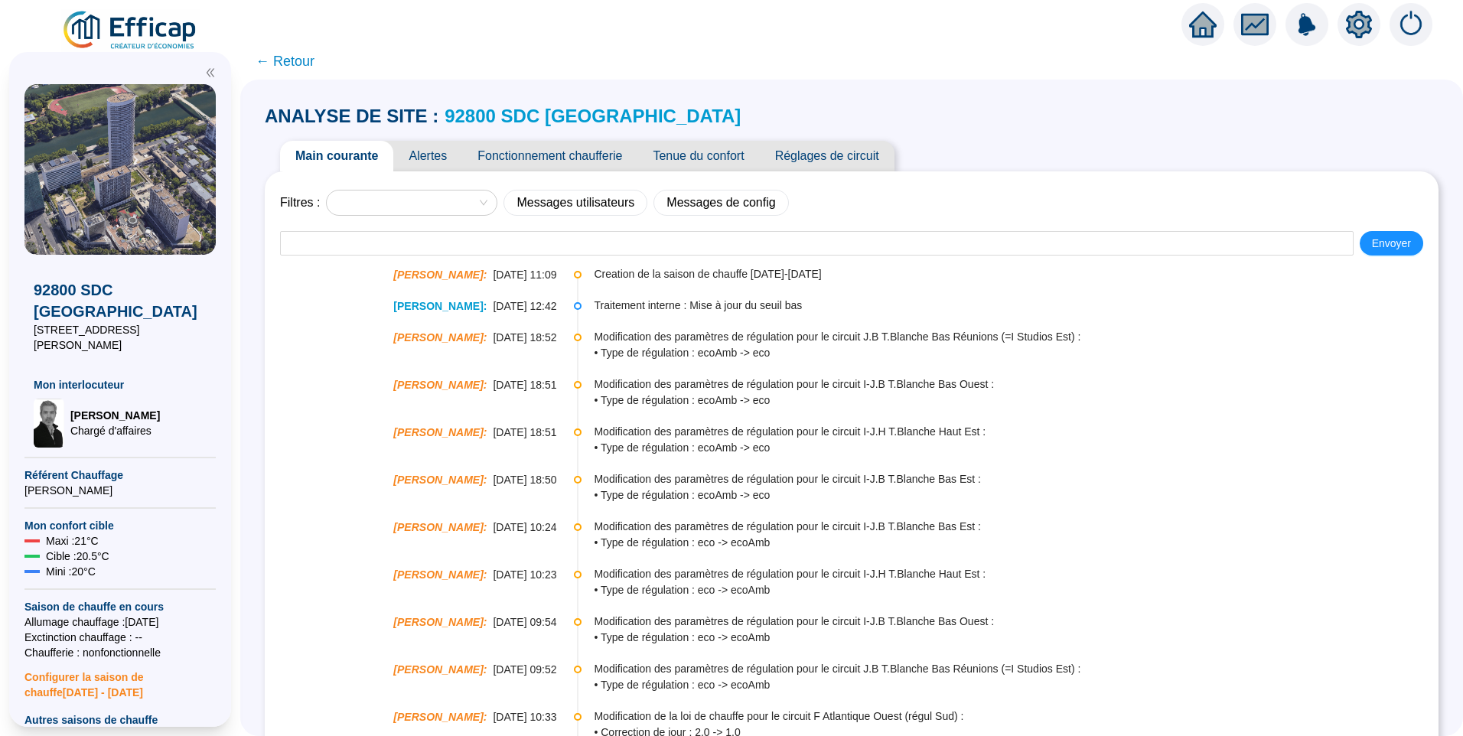
click at [436, 158] on span "Alertes" at bounding box center [427, 156] width 69 height 31
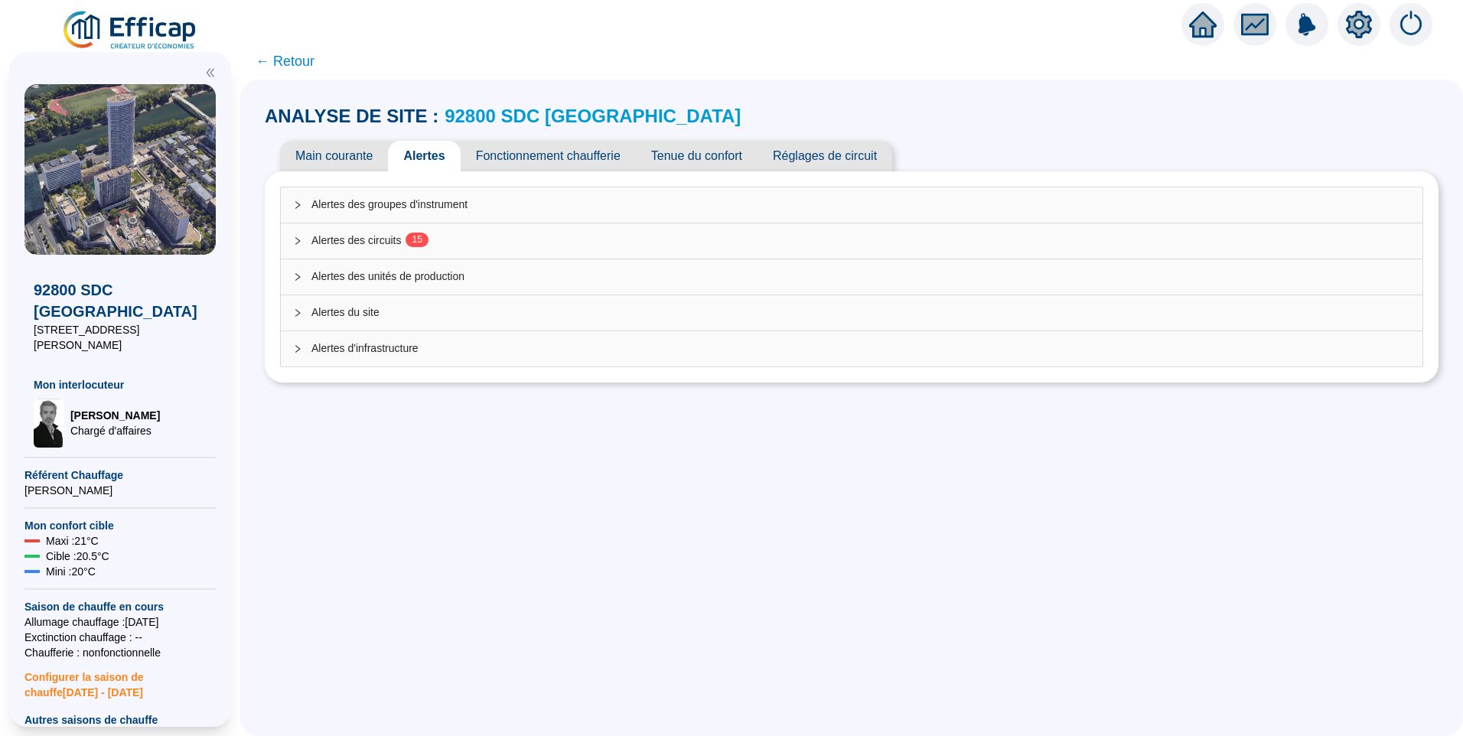
click at [401, 252] on div "Alertes des circuits 1 5" at bounding box center [851, 240] width 1141 height 35
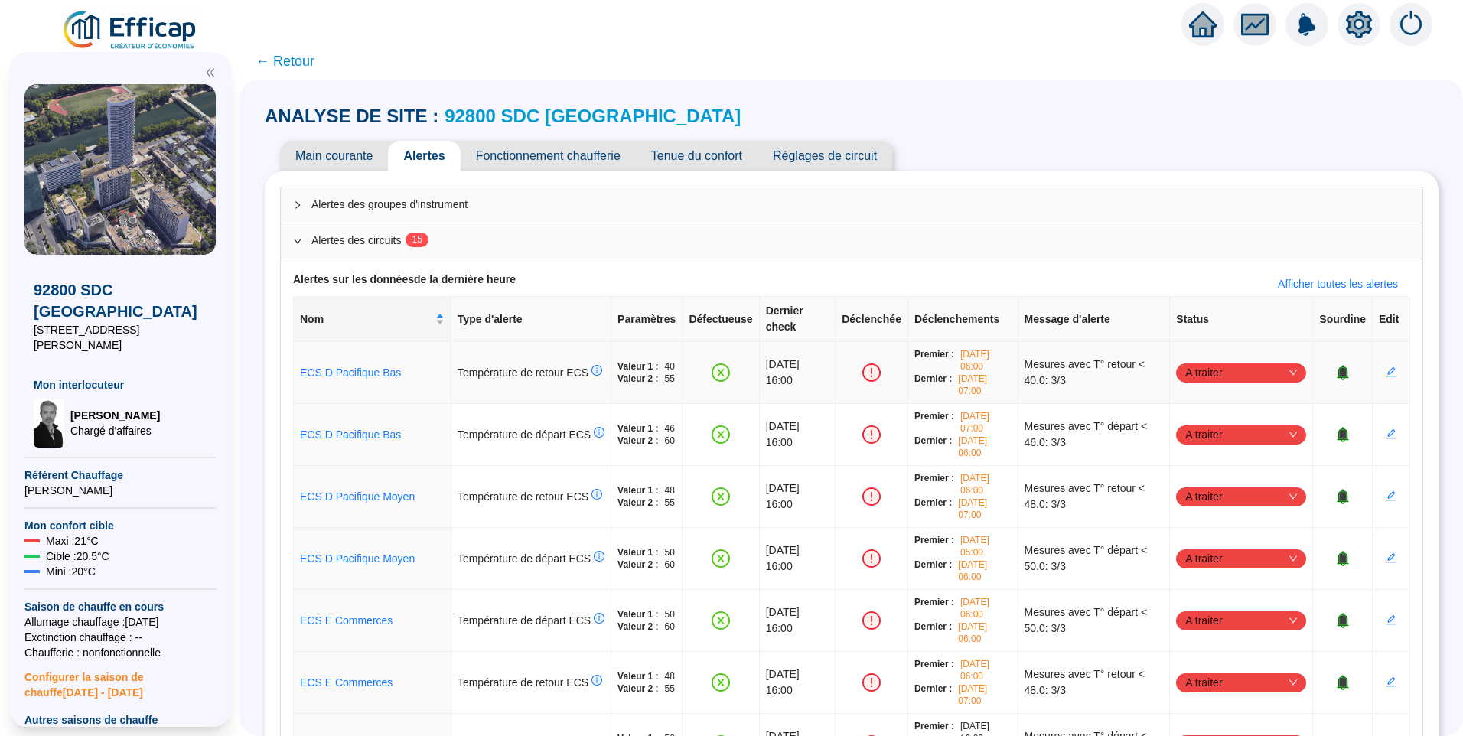
click at [1205, 361] on span "A traiter" at bounding box center [1241, 372] width 112 height 23
click at [1202, 437] on div "Traité" at bounding box center [1233, 434] width 106 height 16
click at [1219, 361] on span "A traiter" at bounding box center [1241, 372] width 112 height 23
click at [1214, 441] on div "Traité" at bounding box center [1233, 434] width 106 height 16
click at [1207, 361] on span "A traiter" at bounding box center [1241, 372] width 112 height 23
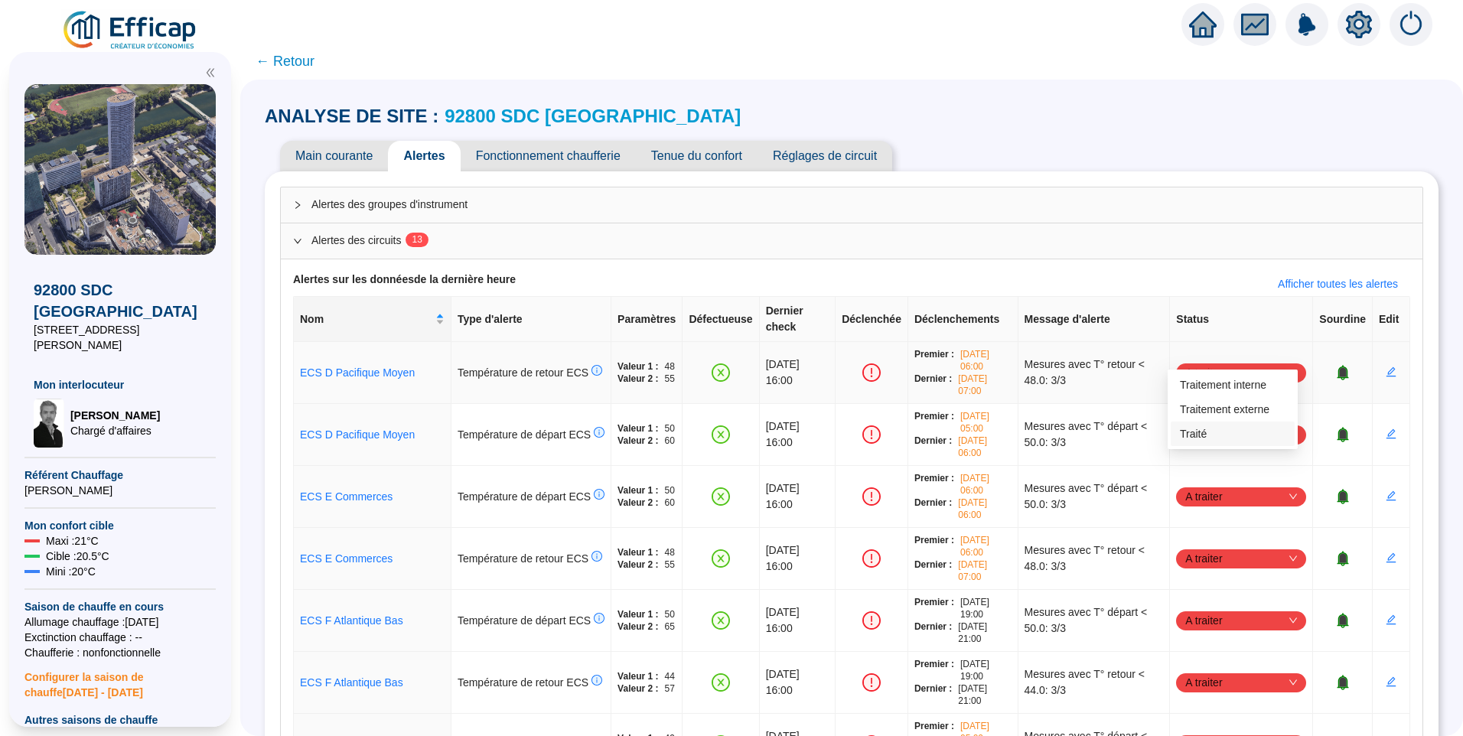
click at [1204, 440] on div "Traité" at bounding box center [1233, 434] width 106 height 16
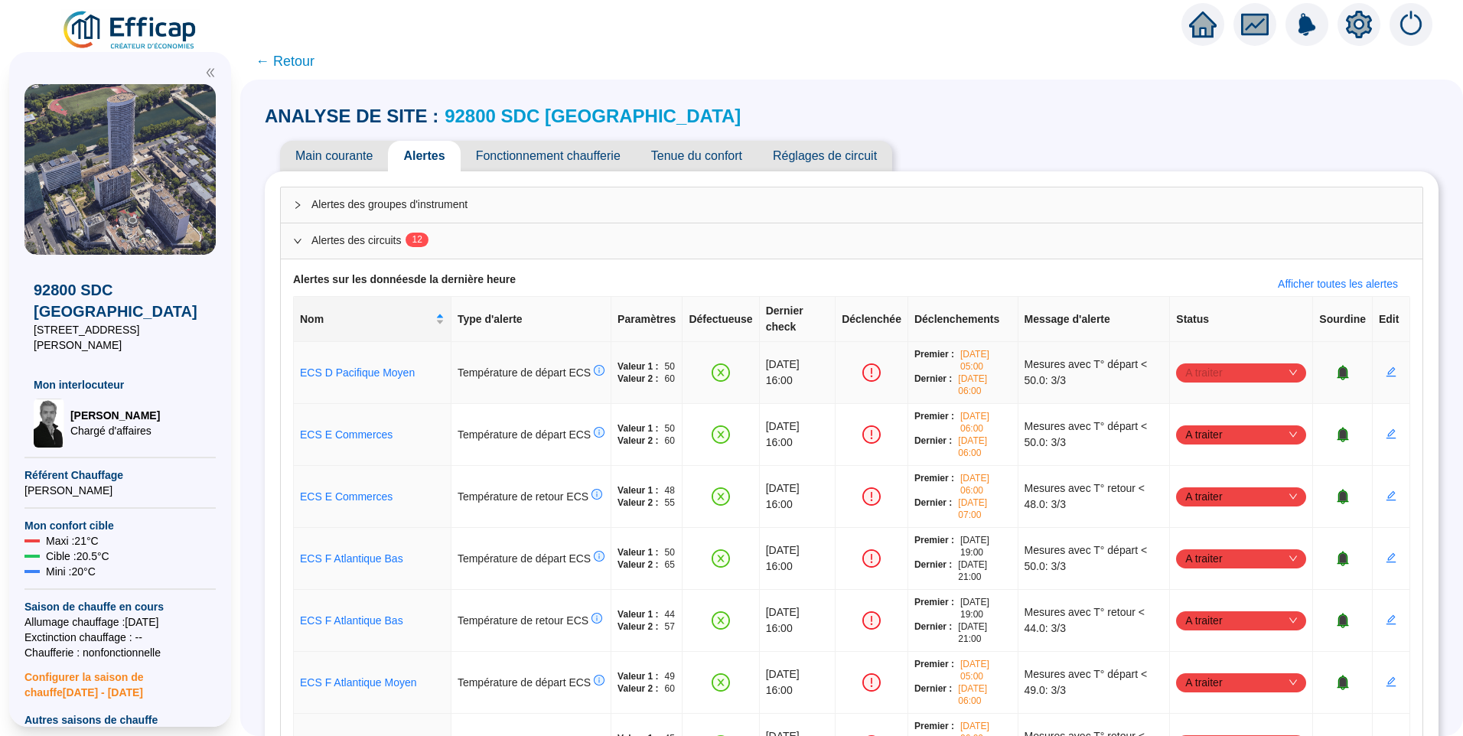
click at [1209, 361] on span "A traiter" at bounding box center [1241, 372] width 112 height 23
click at [1215, 432] on div "Traité" at bounding box center [1233, 434] width 106 height 16
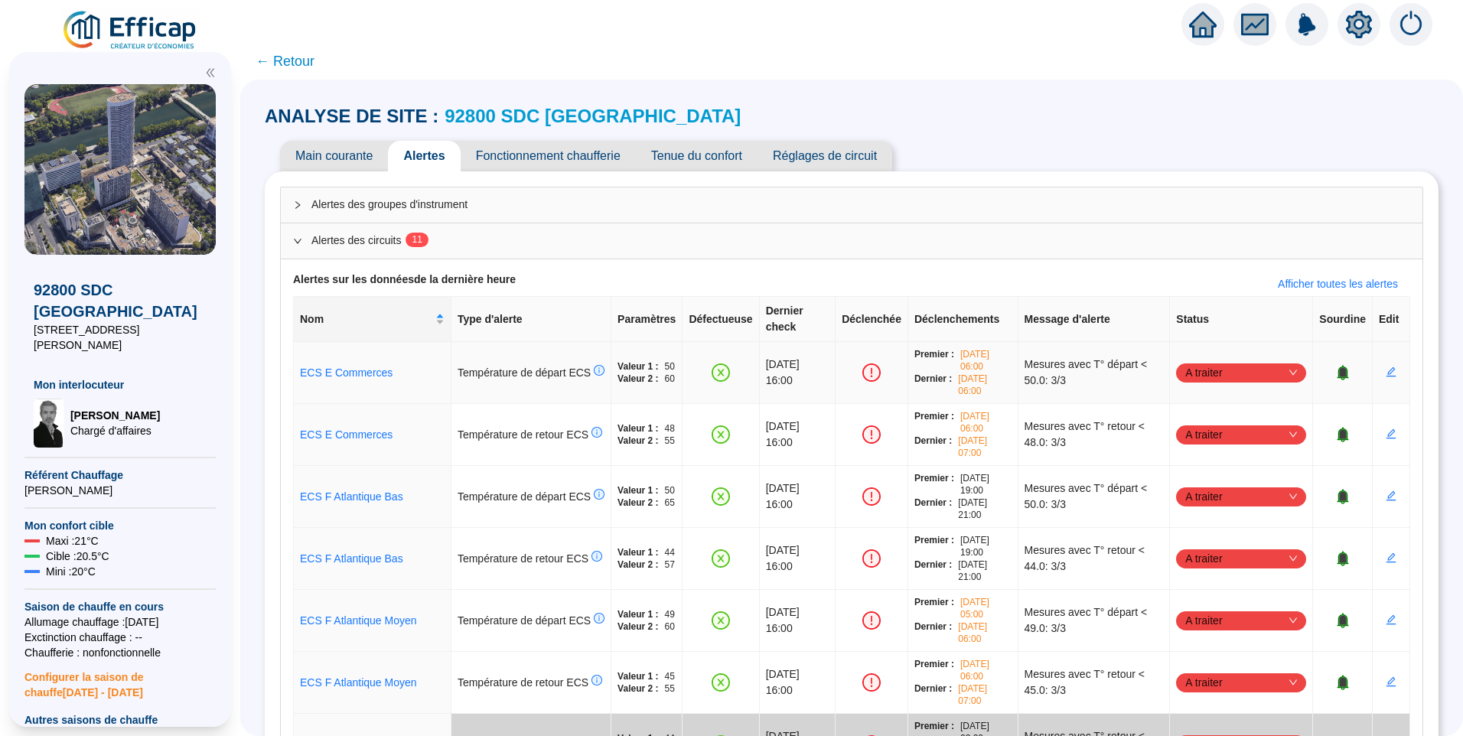
click at [1217, 361] on span "A traiter" at bounding box center [1241, 372] width 112 height 23
click at [1211, 424] on div "Traité" at bounding box center [1232, 433] width 124 height 24
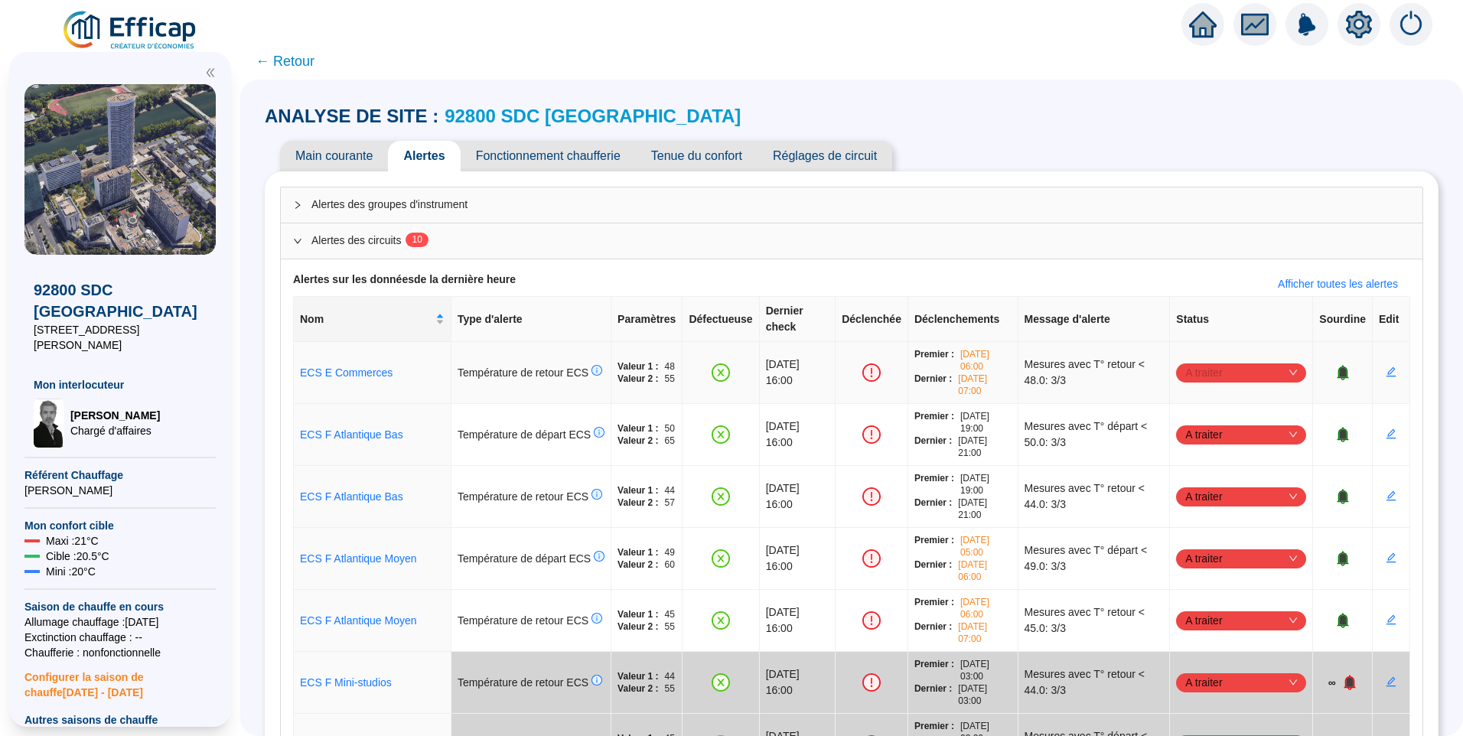
click at [1215, 361] on span "A traiter" at bounding box center [1241, 372] width 112 height 23
click at [1212, 431] on div "Traité" at bounding box center [1233, 434] width 106 height 16
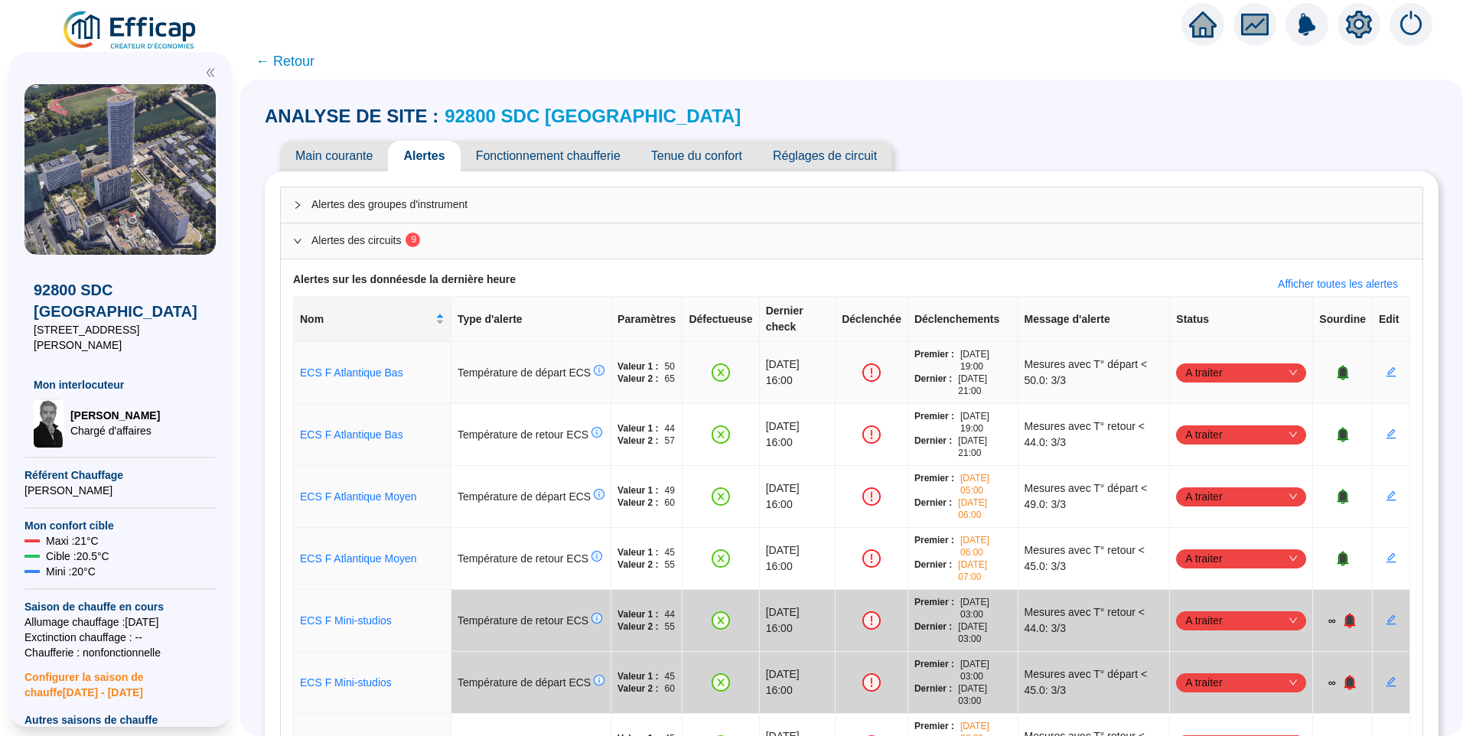
click at [1213, 361] on span "A traiter" at bounding box center [1241, 372] width 112 height 23
click at [1206, 429] on div "Traité" at bounding box center [1233, 434] width 106 height 16
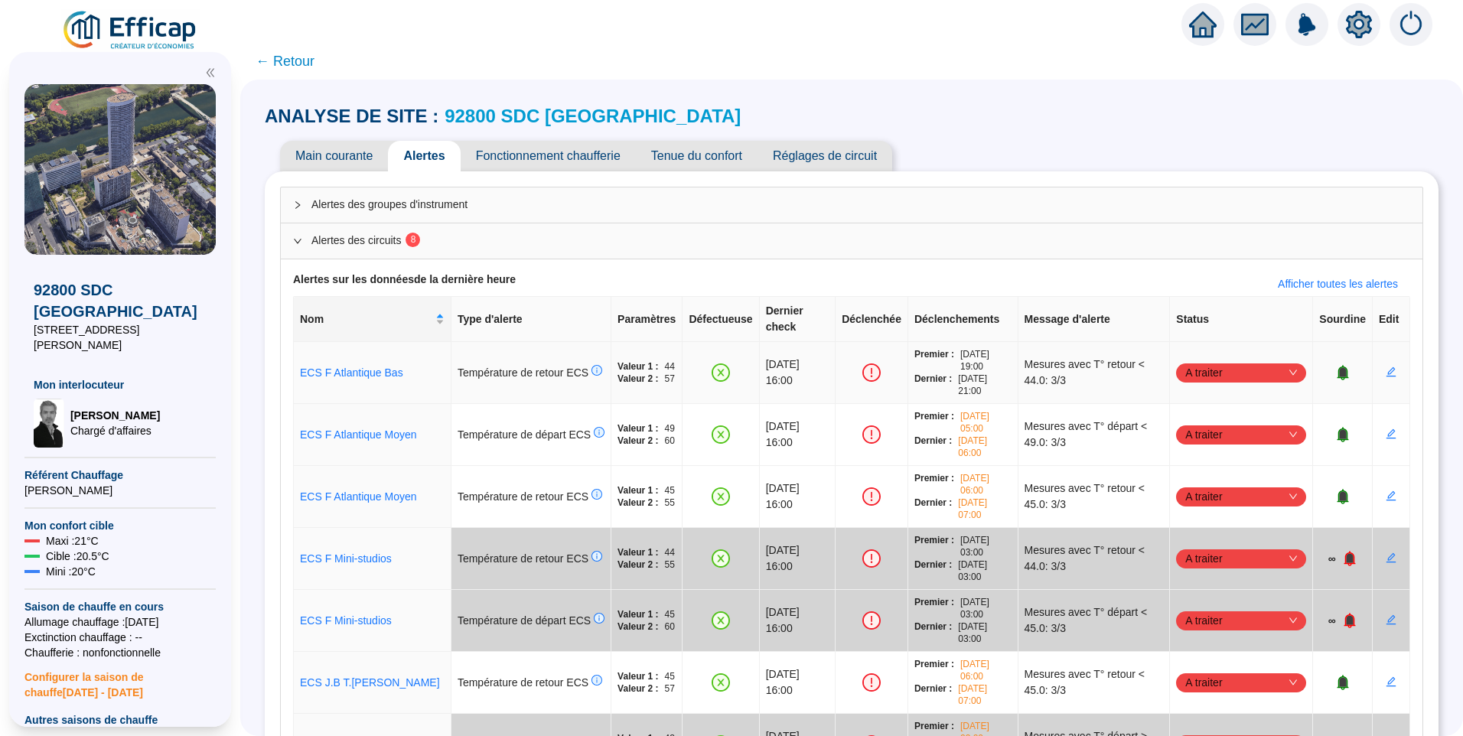
click at [1214, 361] on span "A traiter" at bounding box center [1241, 372] width 112 height 23
click at [1212, 429] on div "Traité" at bounding box center [1233, 434] width 106 height 16
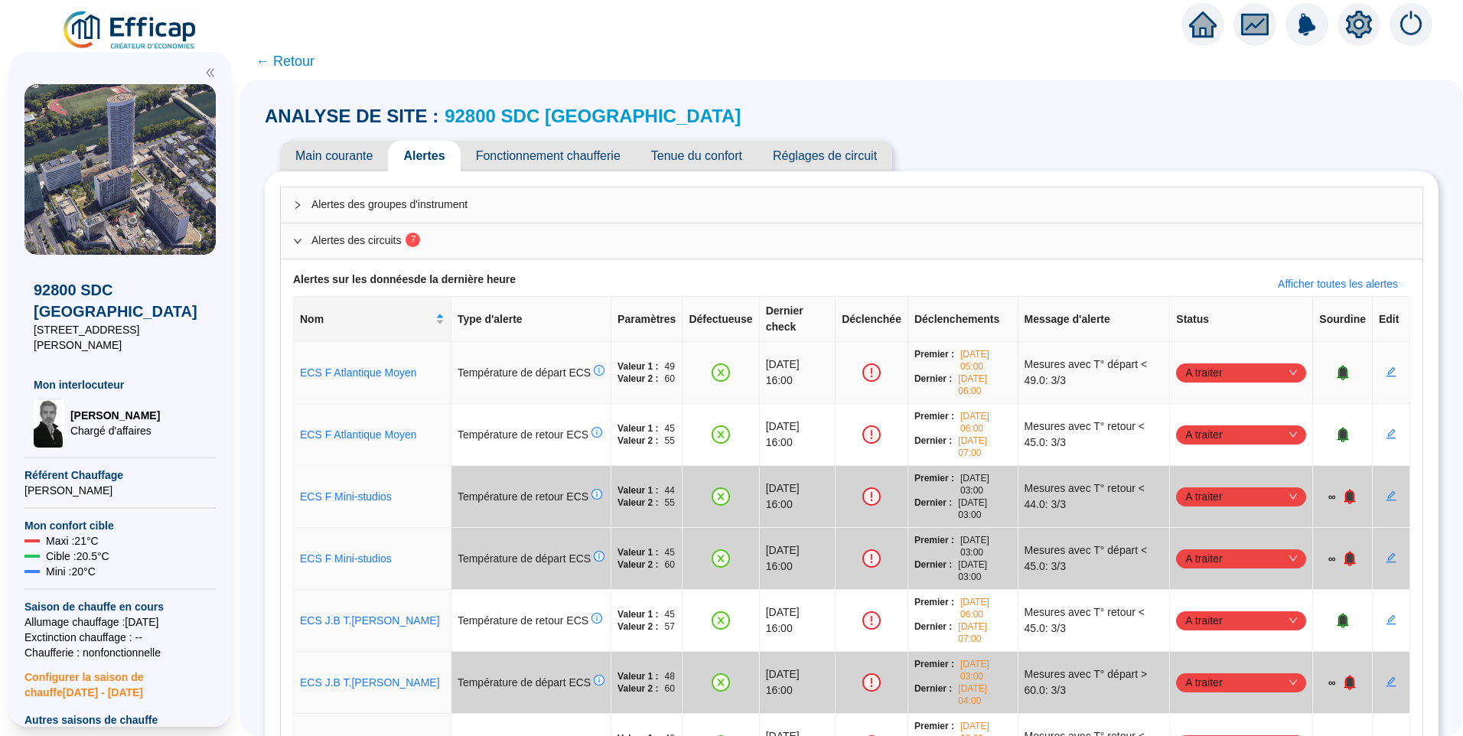
click at [1221, 361] on span "A traiter" at bounding box center [1241, 372] width 112 height 23
click at [1212, 428] on div "Traité" at bounding box center [1233, 434] width 106 height 16
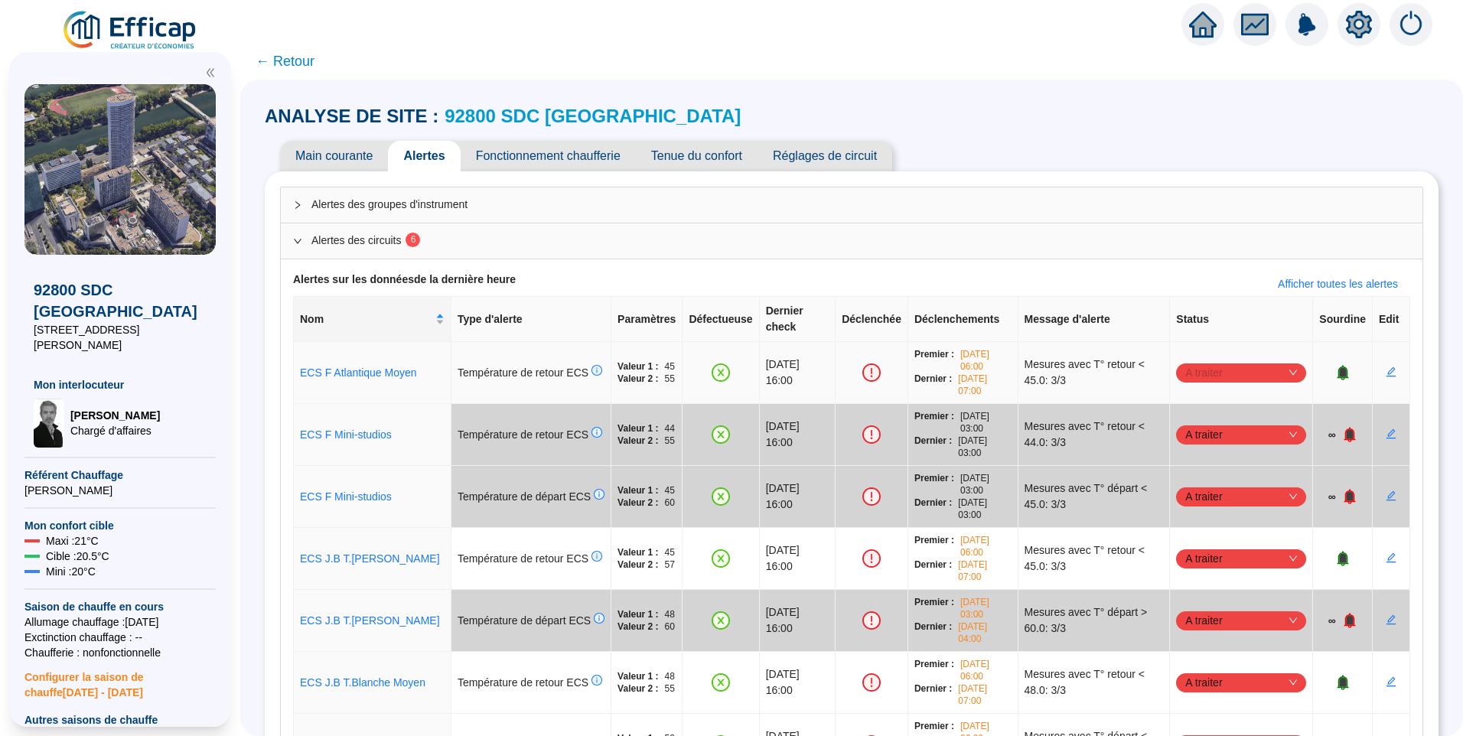
click at [1218, 361] on span "A traiter" at bounding box center [1241, 372] width 112 height 23
drag, startPoint x: 1203, startPoint y: 431, endPoint x: 1200, endPoint y: 403, distance: 27.7
click at [1203, 430] on div "Traité" at bounding box center [1233, 434] width 106 height 16
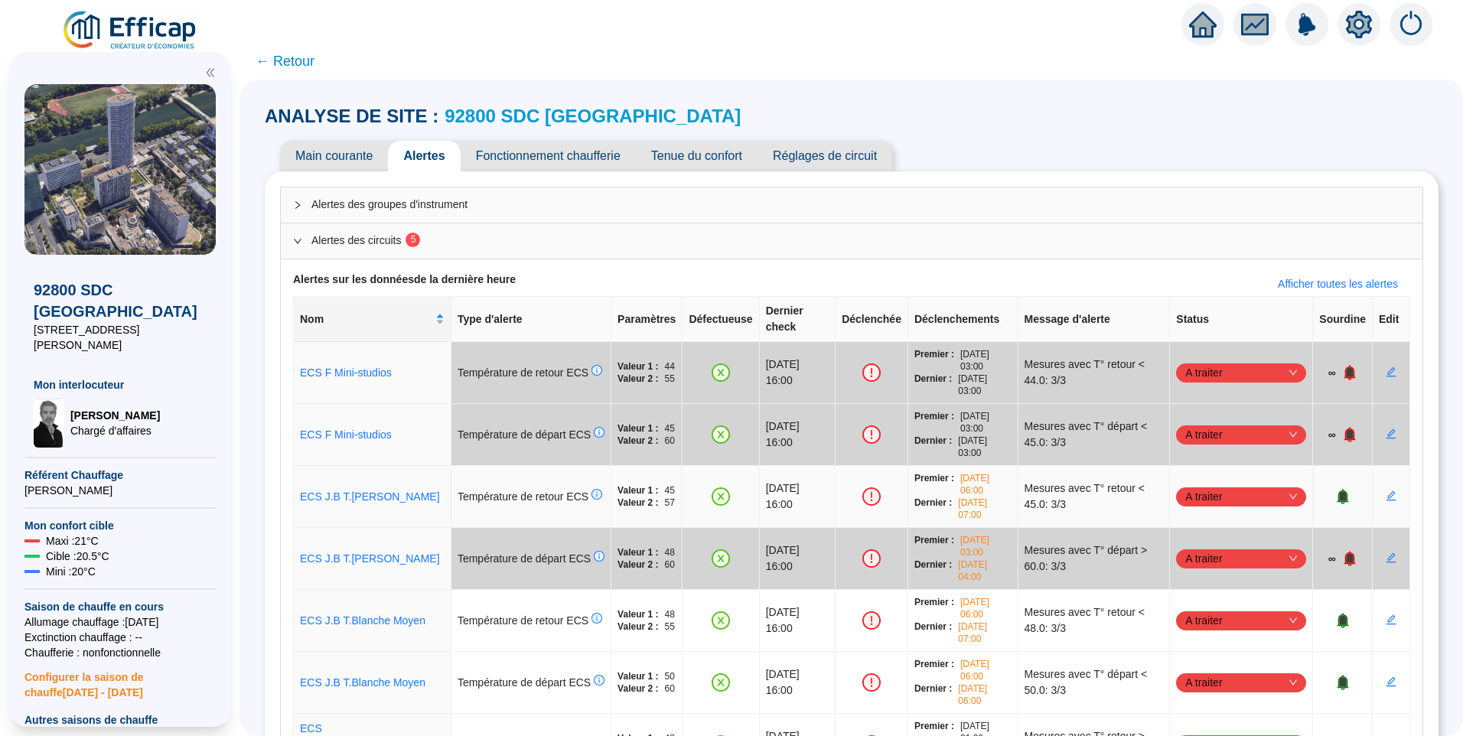
click at [1193, 485] on span "A traiter" at bounding box center [1241, 496] width 112 height 23
click at [1199, 563] on div "Traité" at bounding box center [1233, 558] width 106 height 16
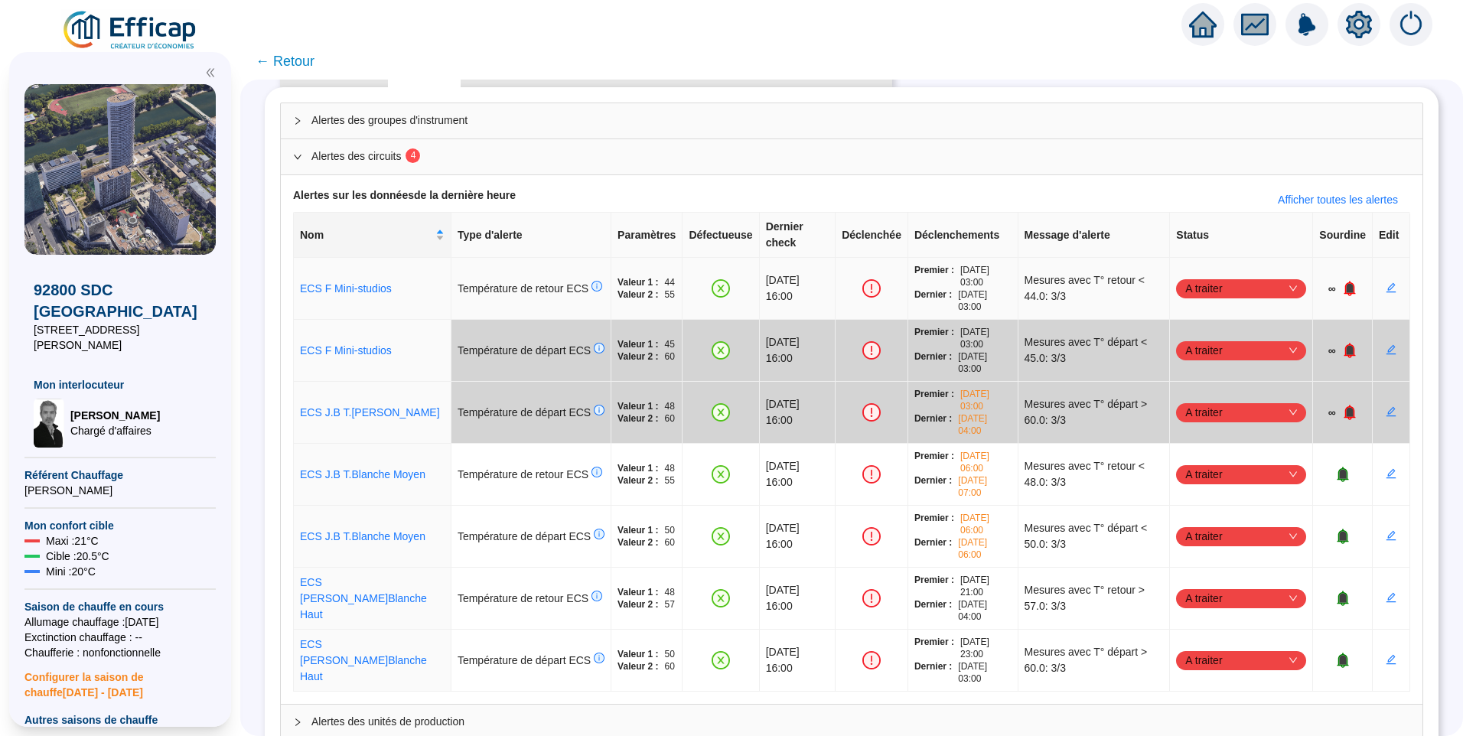
scroll to position [181, 0]
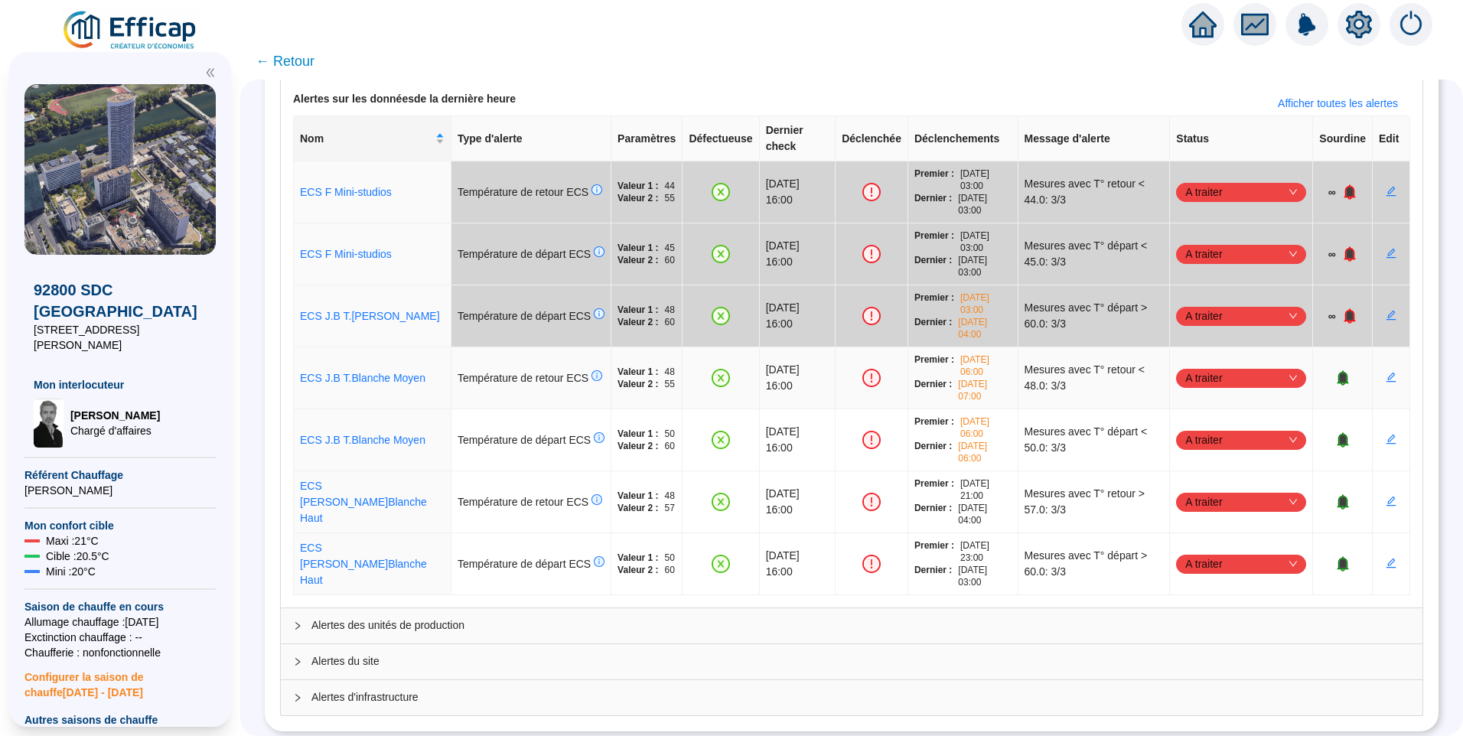
click at [1221, 366] on span "A traiter" at bounding box center [1241, 377] width 112 height 23
click at [1214, 443] on div "Traité" at bounding box center [1233, 439] width 106 height 16
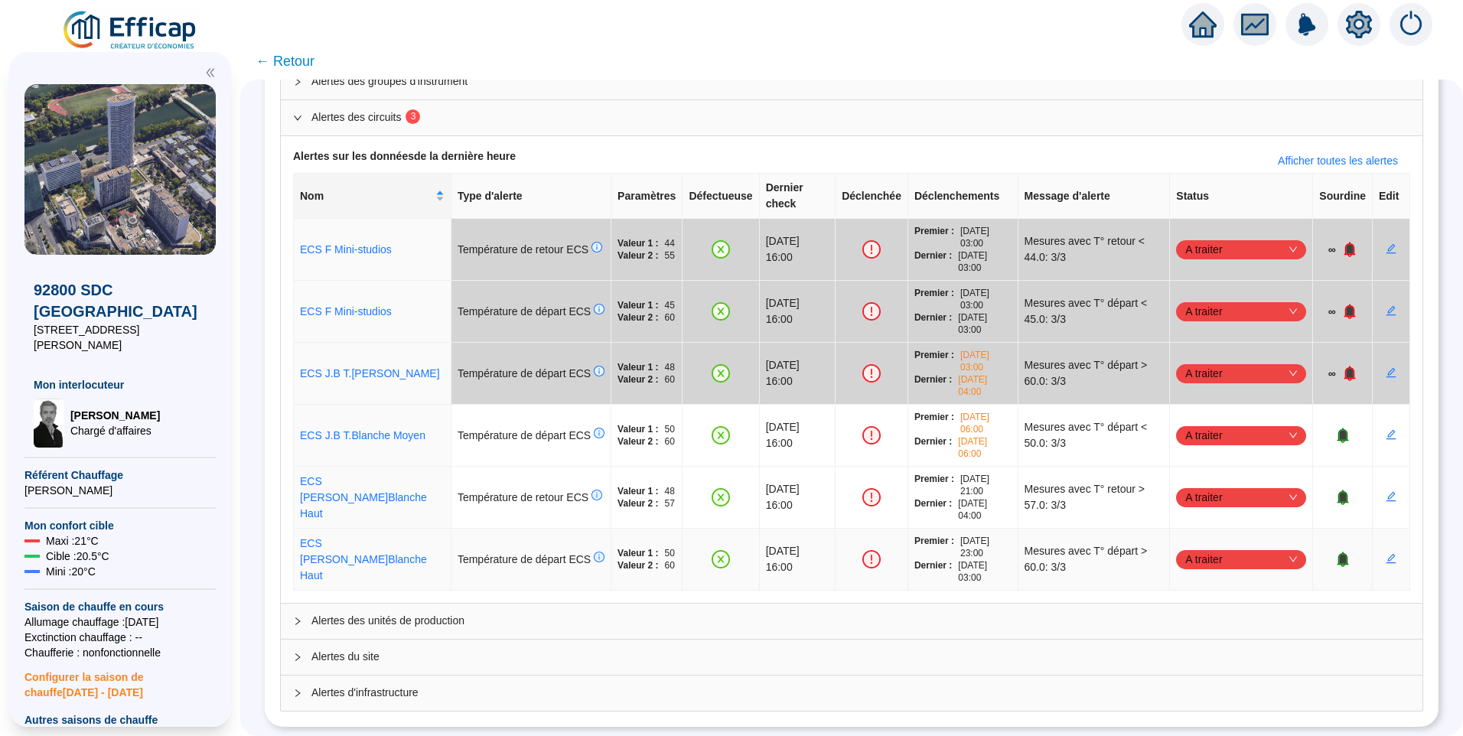
scroll to position [119, 0]
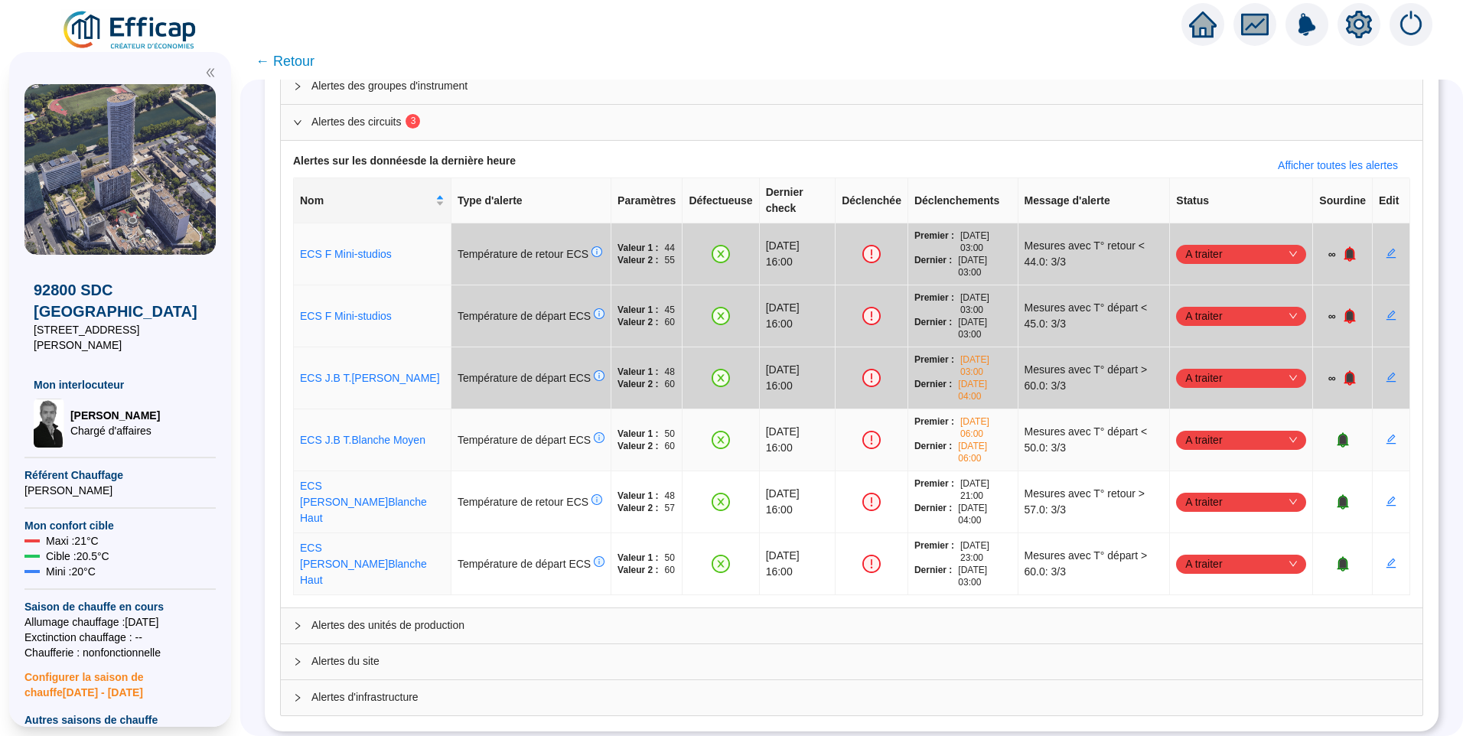
click at [1202, 428] on span "A traiter" at bounding box center [1241, 439] width 112 height 23
click at [1186, 504] on div "Traité" at bounding box center [1233, 501] width 106 height 16
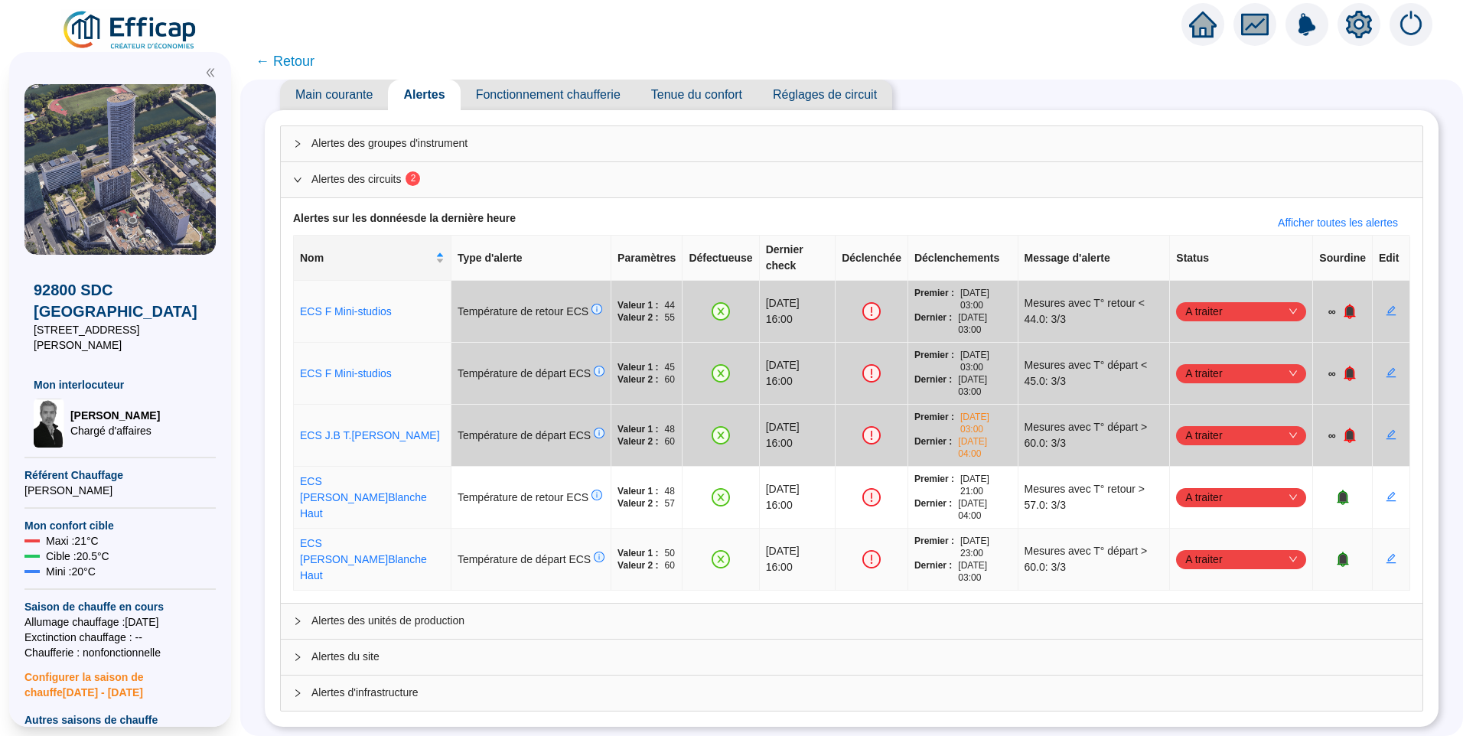
scroll to position [57, 0]
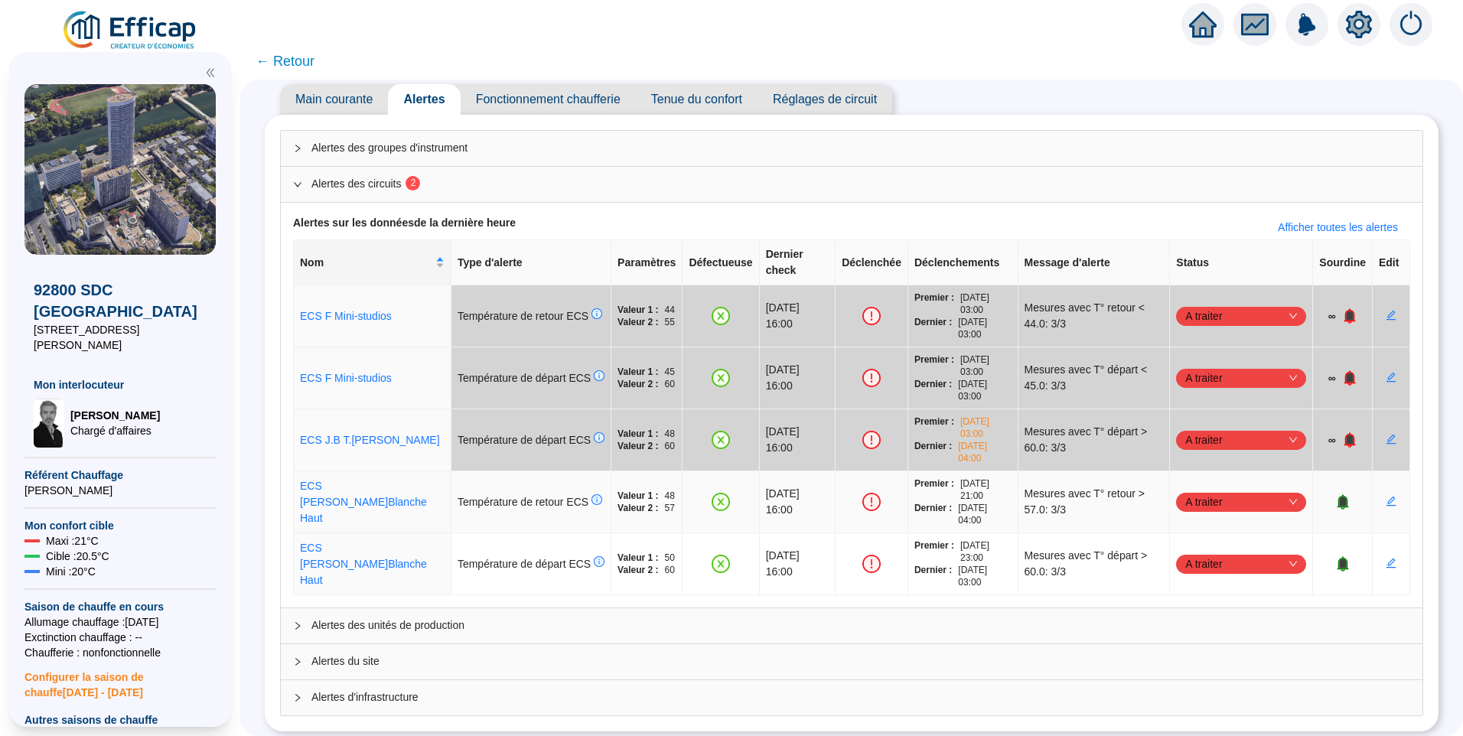
click at [1207, 490] on span "A traiter" at bounding box center [1241, 501] width 112 height 23
click at [1182, 554] on div "Traité" at bounding box center [1232, 563] width 124 height 24
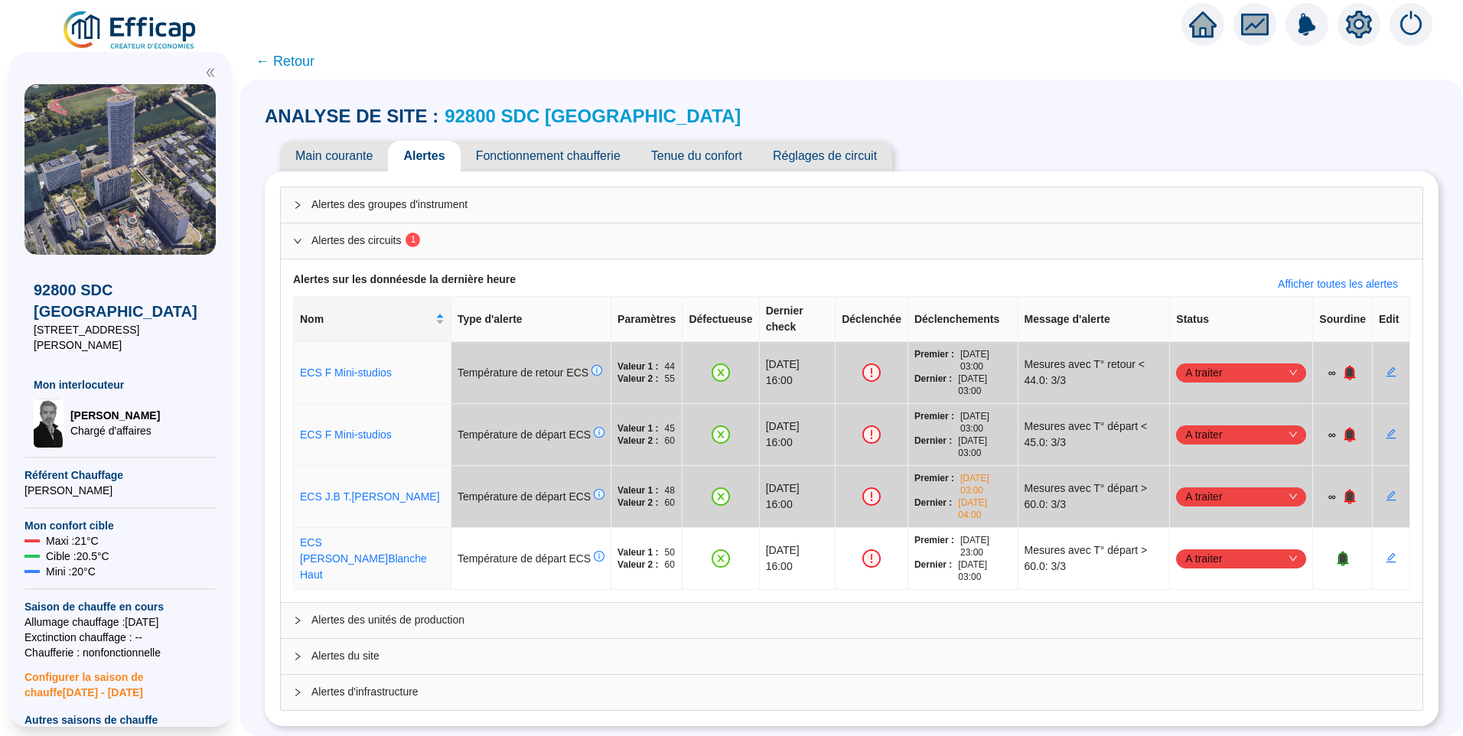
scroll to position [0, 0]
click at [1194, 547] on span "A traiter" at bounding box center [1241, 558] width 112 height 23
click at [1205, 616] on div "Traité" at bounding box center [1233, 620] width 106 height 16
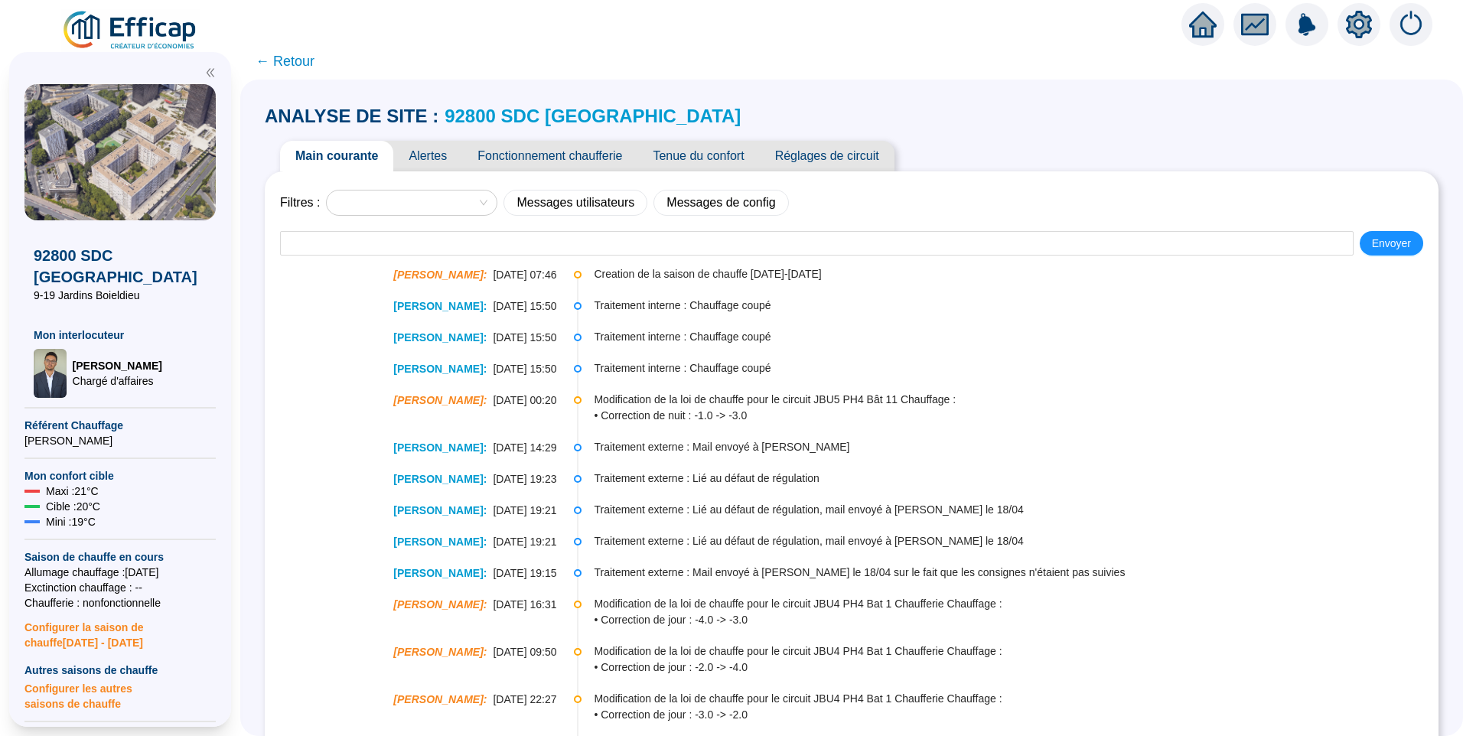
click at [422, 166] on span "Alertes" at bounding box center [427, 156] width 69 height 31
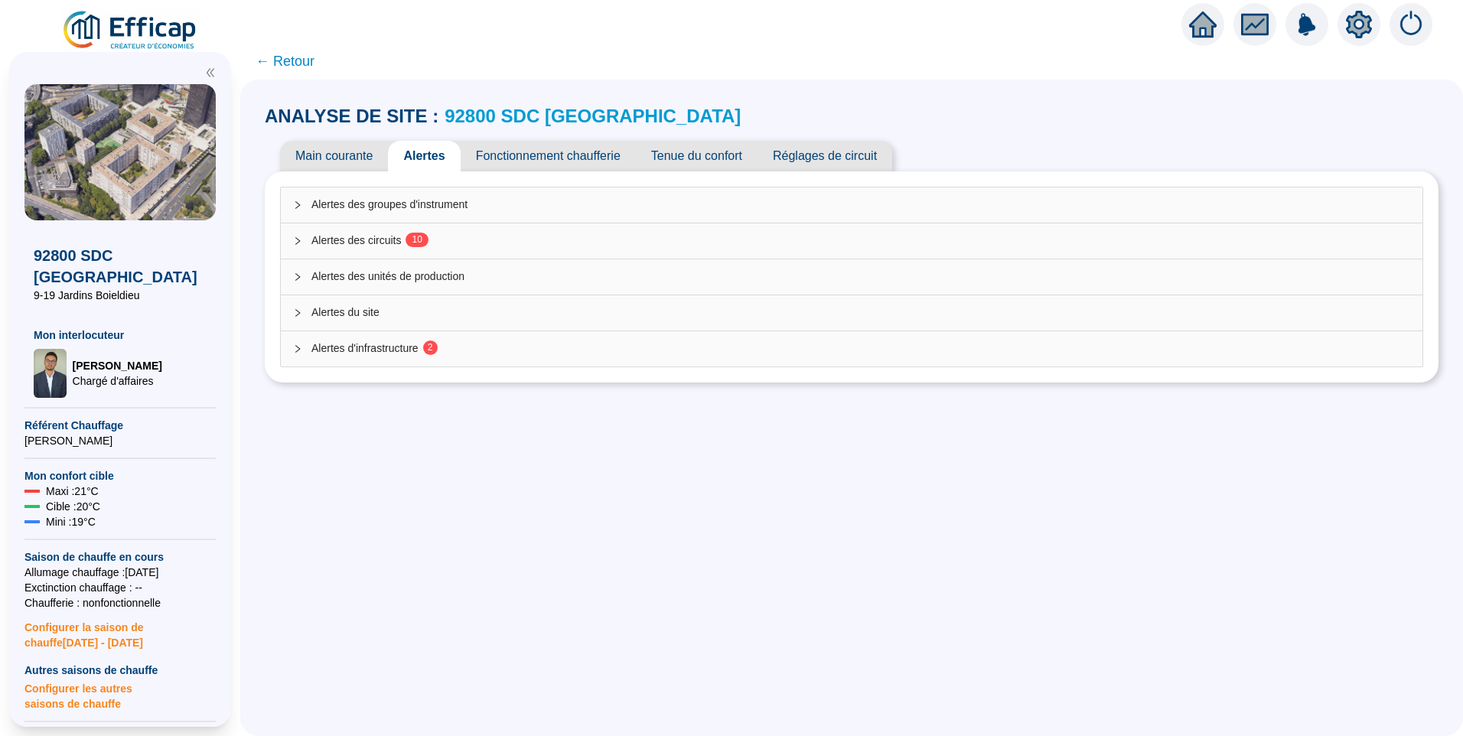
click at [393, 244] on span "Alertes des circuits 1 0" at bounding box center [860, 241] width 1098 height 16
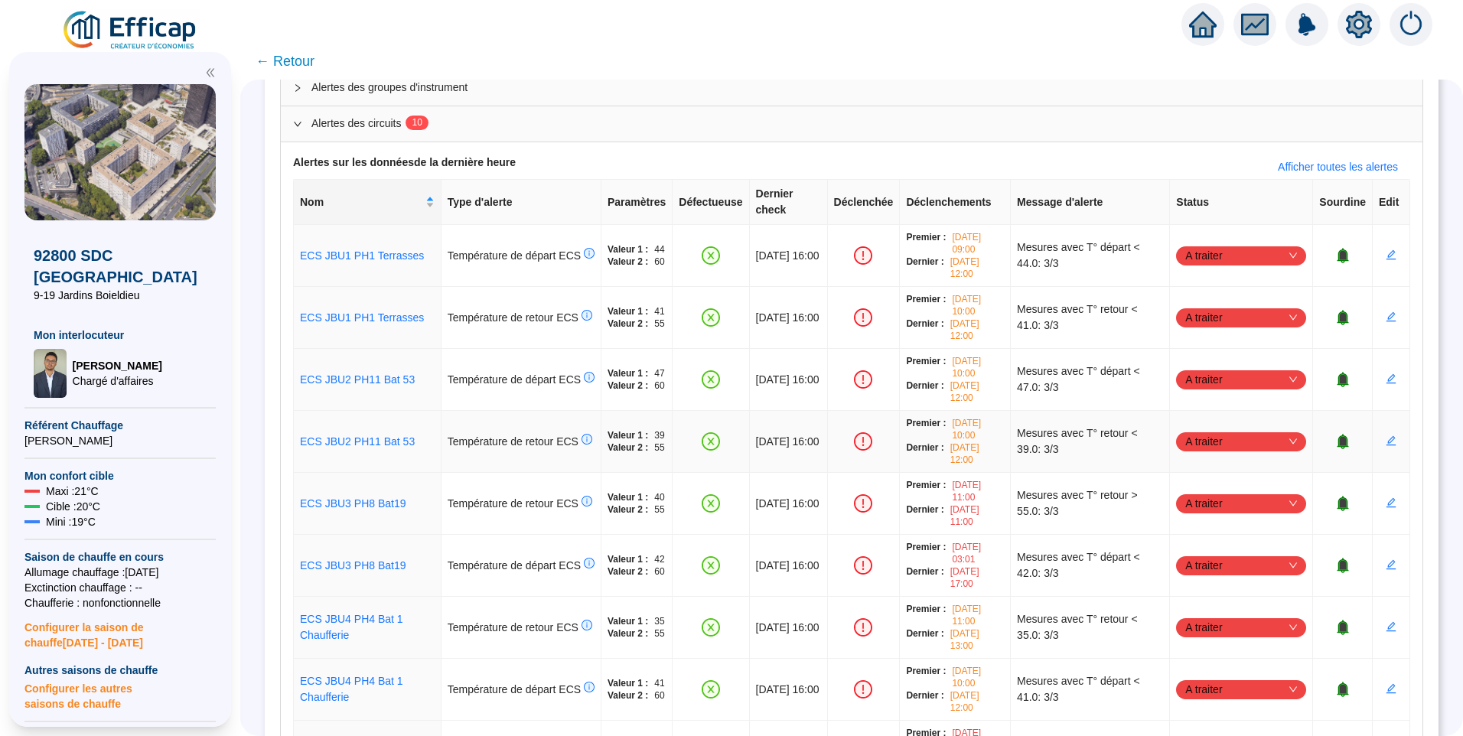
scroll to position [229, 0]
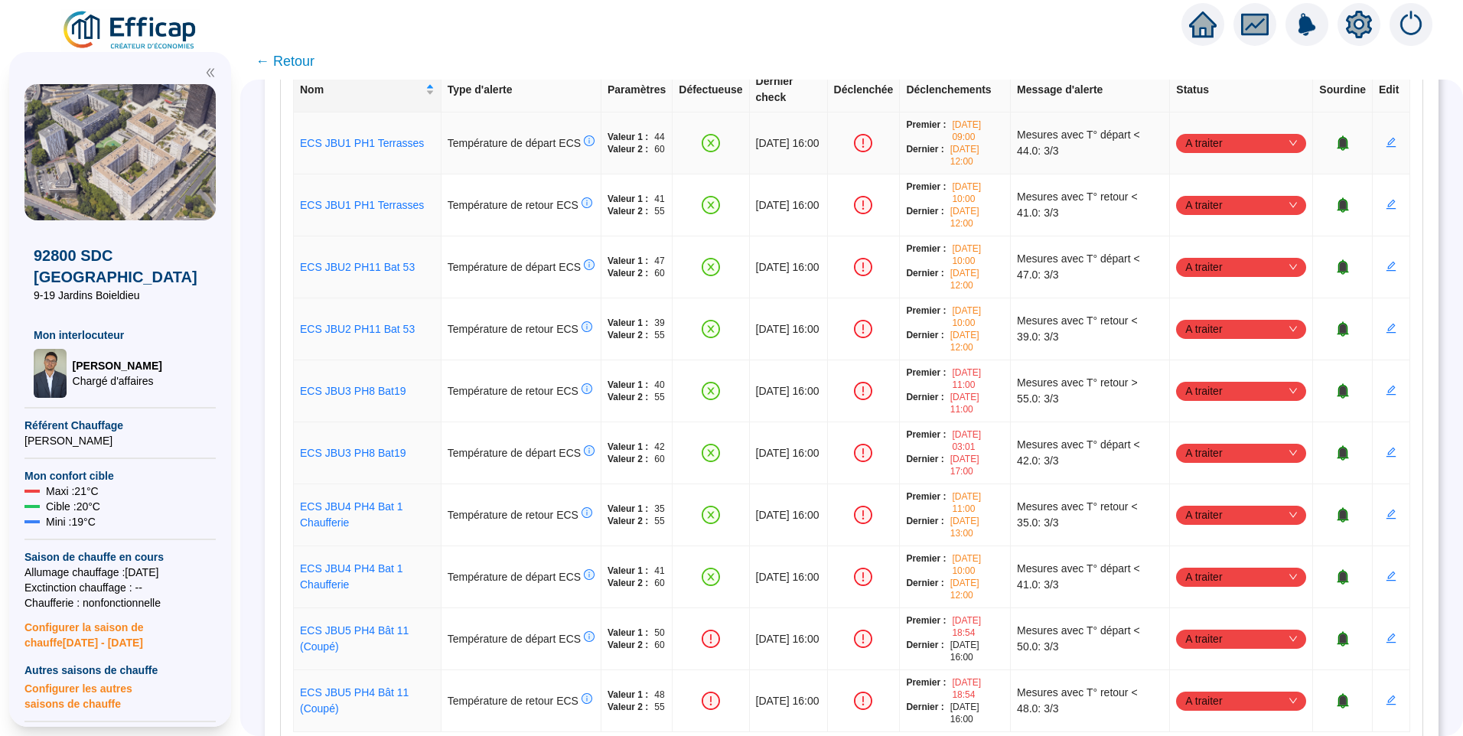
click at [1214, 132] on span "A traiter" at bounding box center [1241, 143] width 112 height 23
click at [1215, 202] on div "Traité" at bounding box center [1233, 205] width 106 height 16
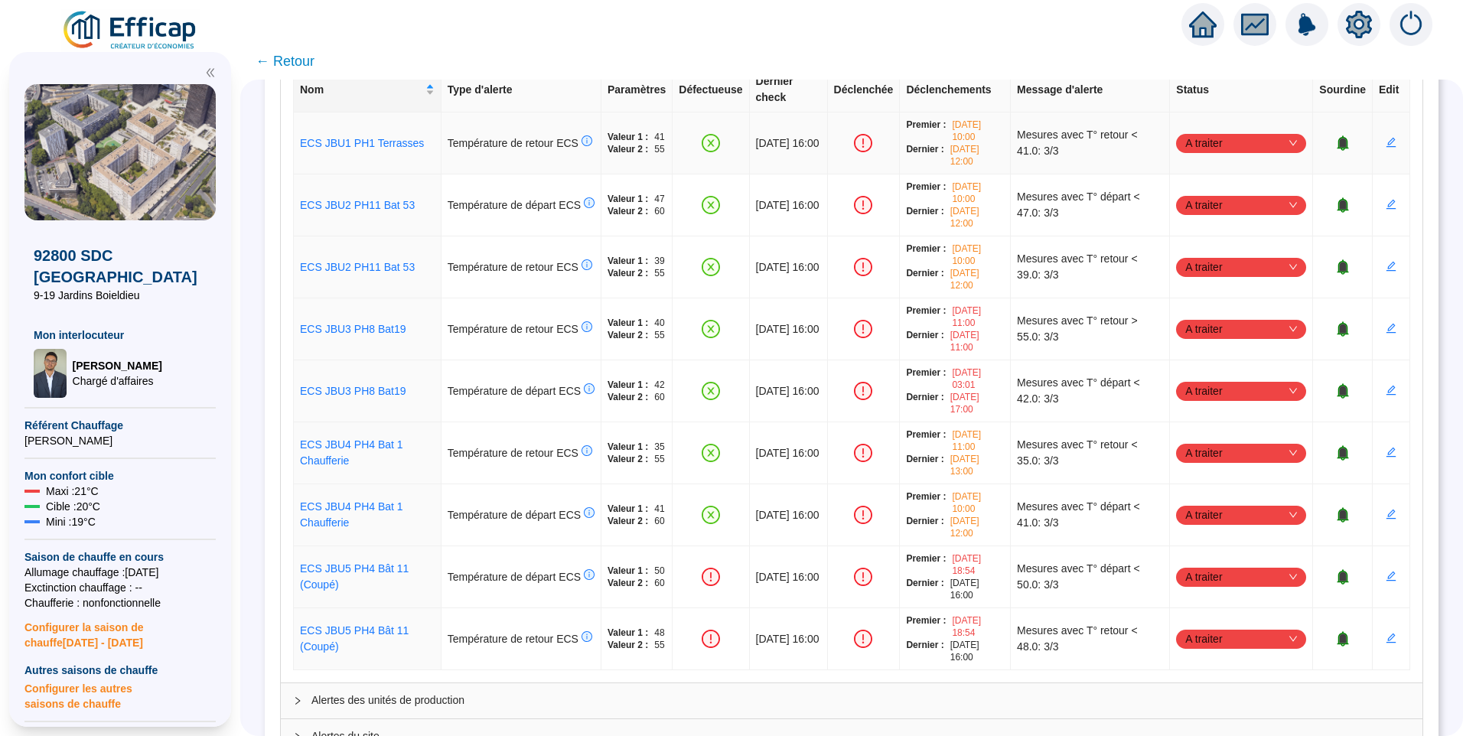
click at [1217, 132] on span "A traiter" at bounding box center [1241, 143] width 112 height 23
click at [1205, 200] on div "Traité" at bounding box center [1233, 205] width 106 height 16
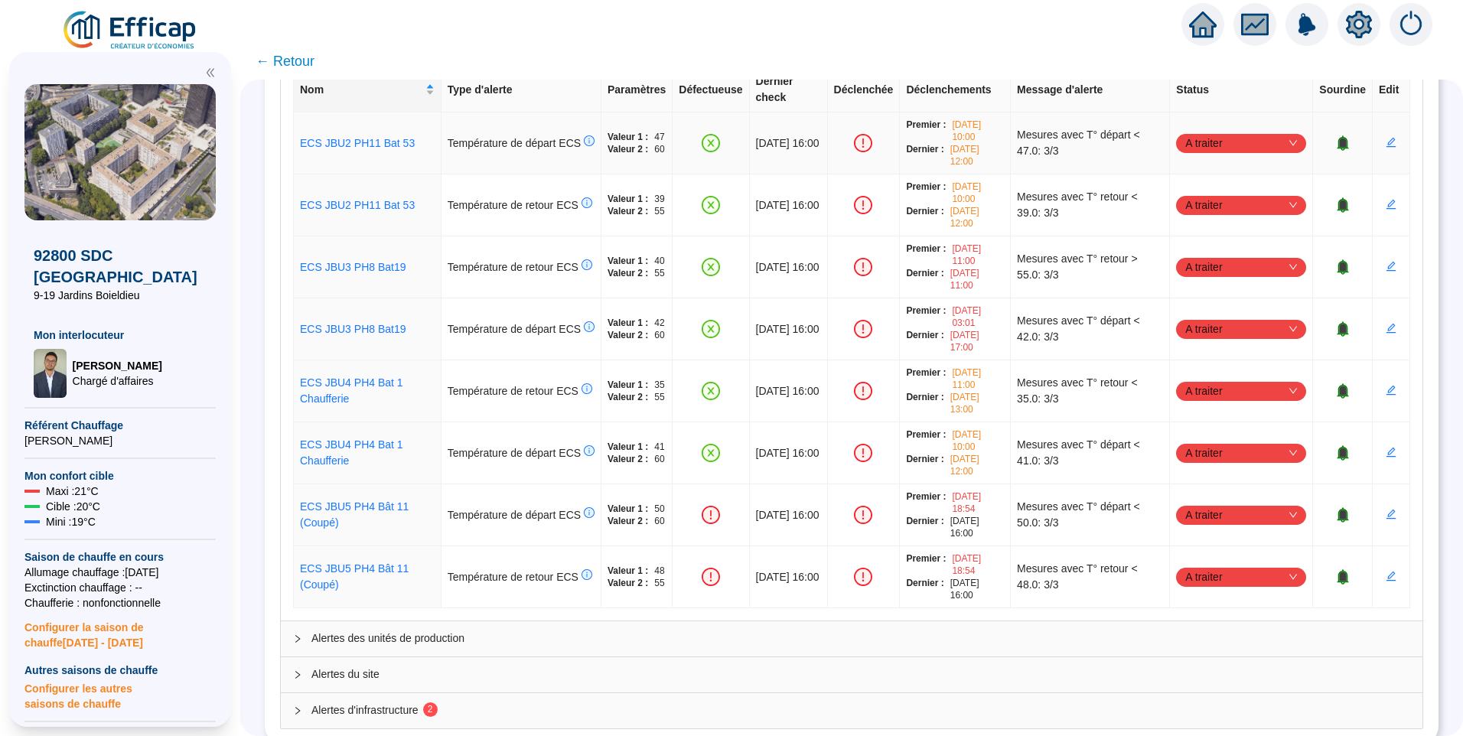
click at [1203, 132] on span "A traiter" at bounding box center [1241, 143] width 112 height 23
click at [1194, 201] on div "Traité" at bounding box center [1233, 205] width 106 height 16
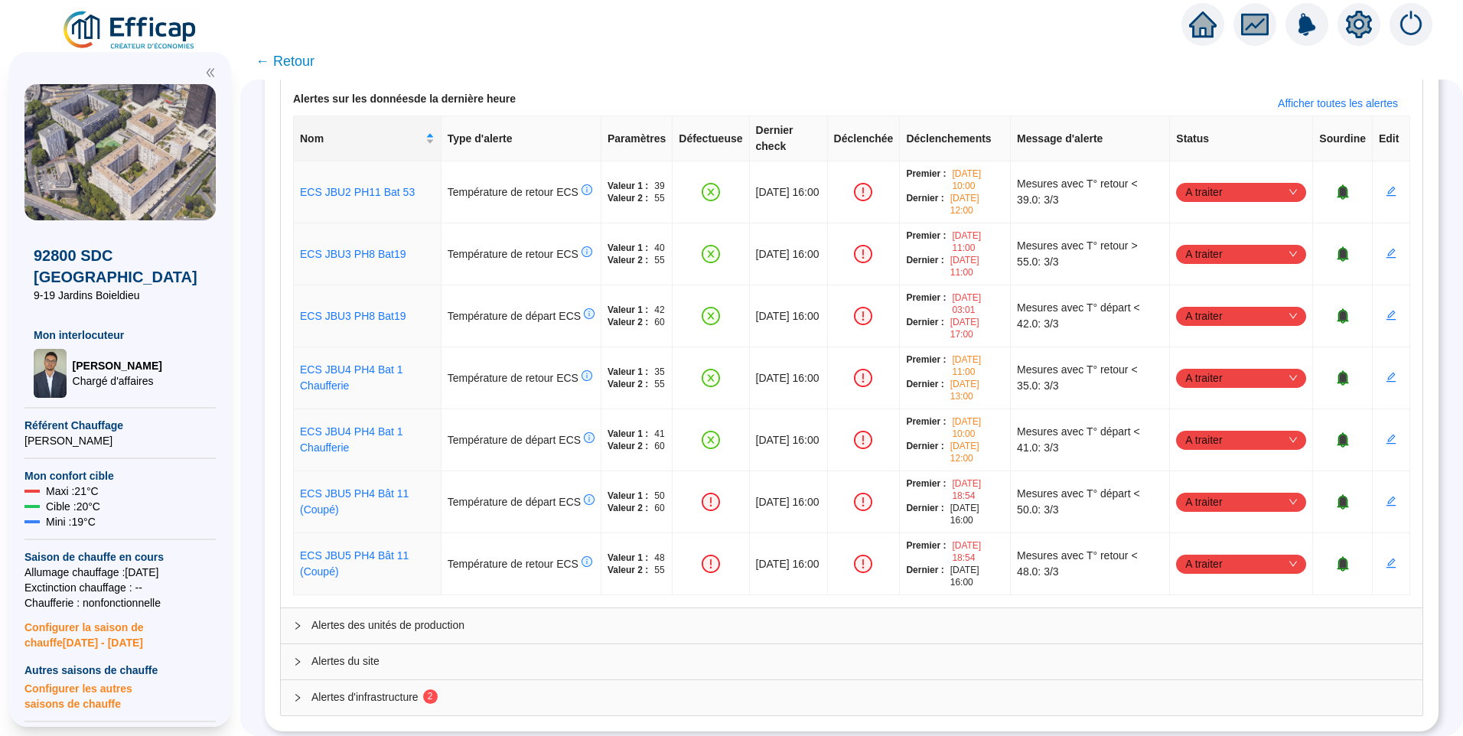
click at [473, 689] on span "Alertes d'infrastructure 2" at bounding box center [860, 697] width 1098 height 16
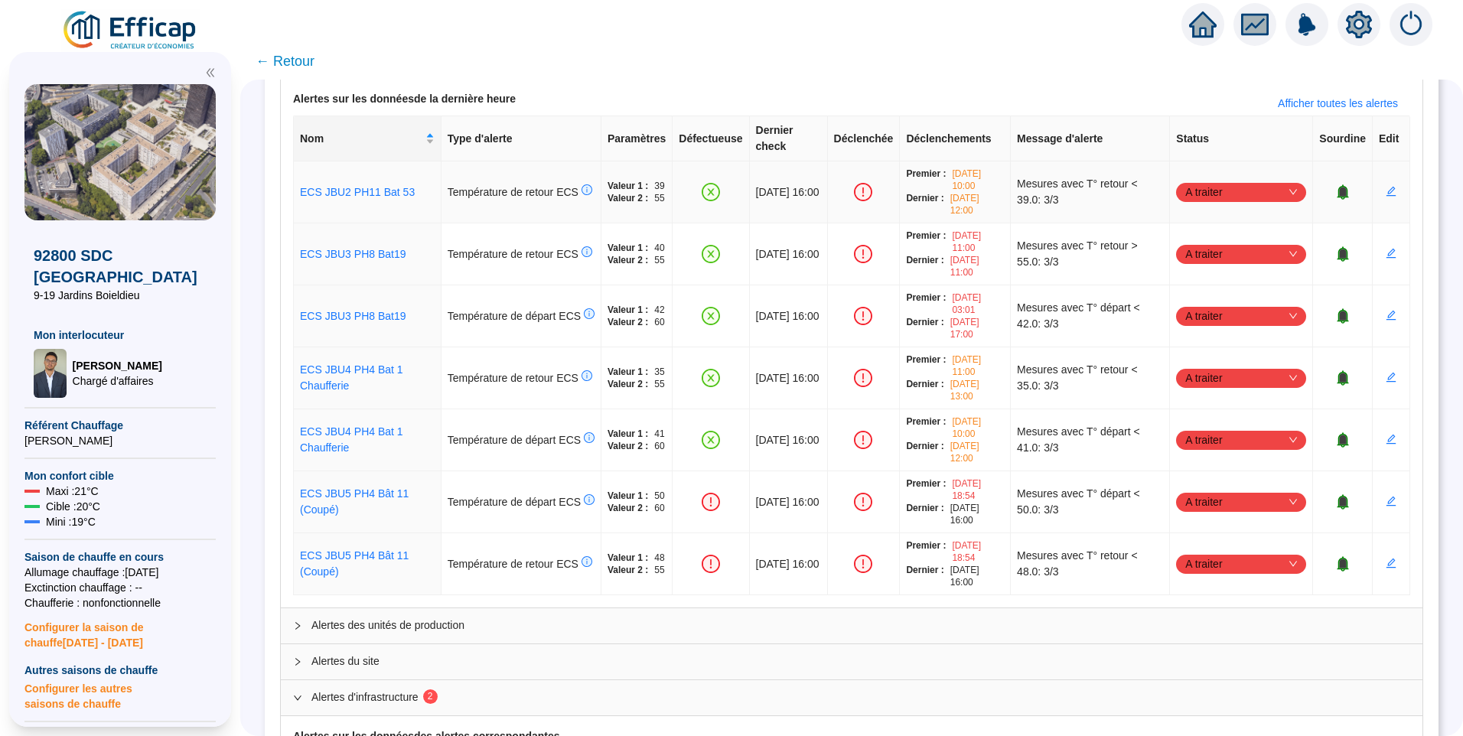
click at [1223, 181] on span "A traiter" at bounding box center [1241, 192] width 112 height 23
click at [1193, 256] on div "Traité" at bounding box center [1233, 254] width 106 height 16
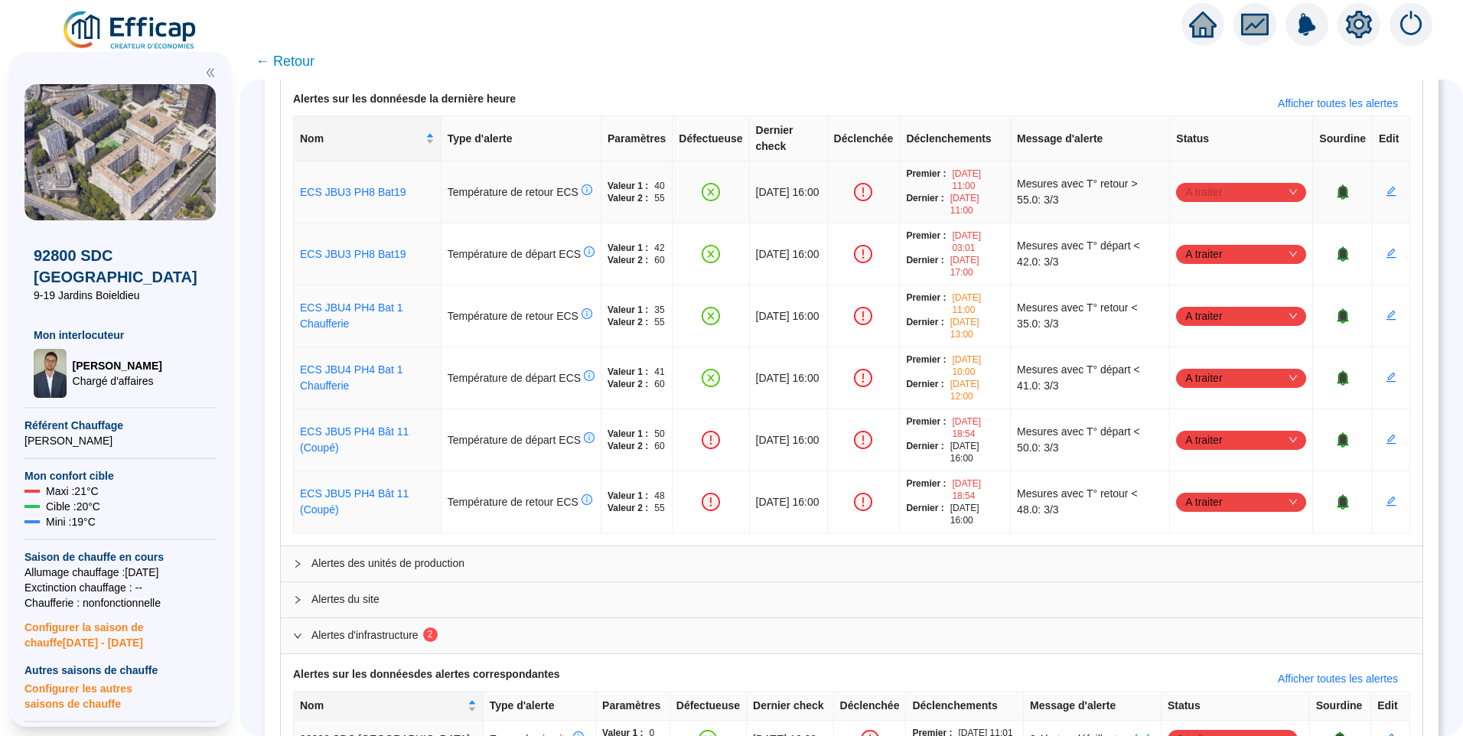
click at [1198, 181] on span "A traiter" at bounding box center [1241, 192] width 112 height 23
click at [1199, 253] on div "Traité" at bounding box center [1233, 254] width 106 height 16
click at [1200, 181] on span "A traiter" at bounding box center [1241, 192] width 112 height 23
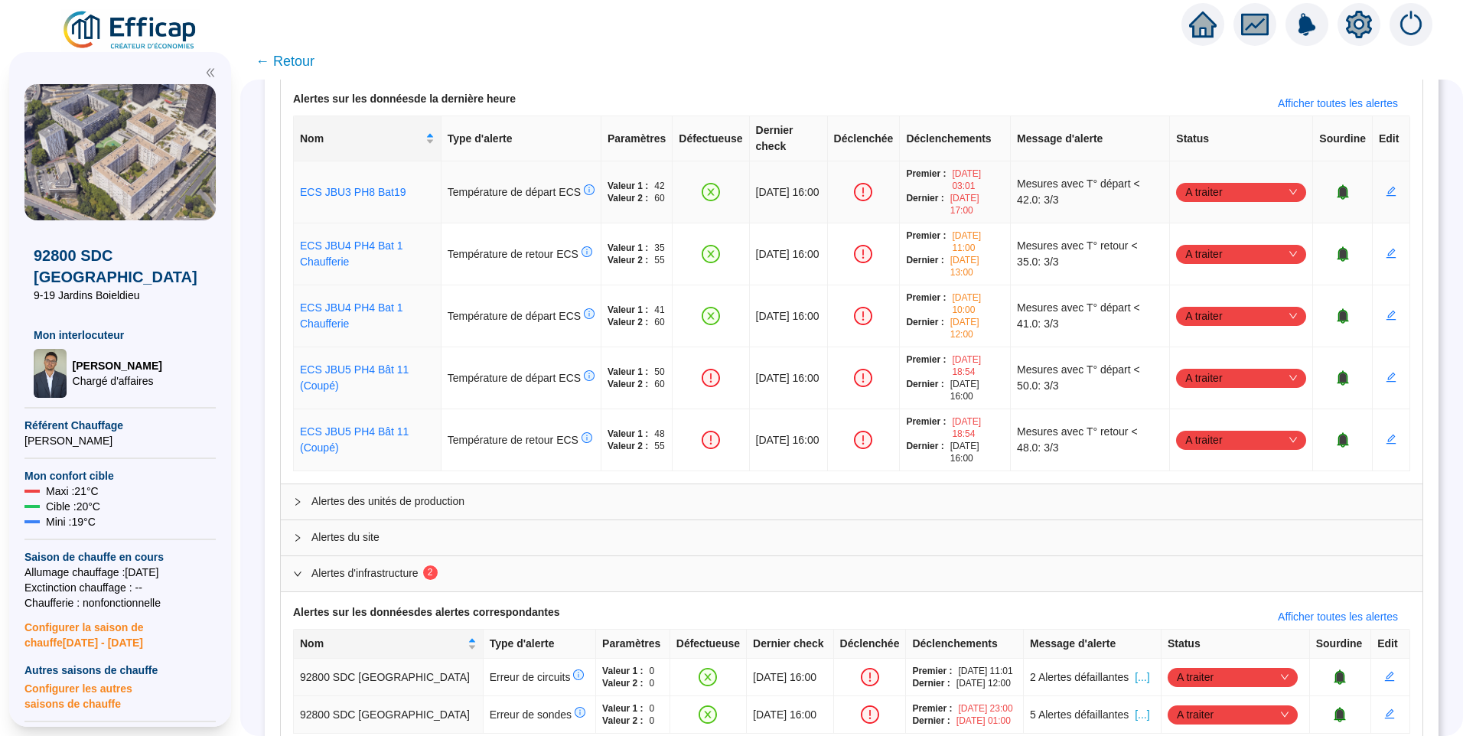
click at [1201, 181] on span "A traiter" at bounding box center [1241, 192] width 112 height 23
click at [1191, 255] on div "Traité" at bounding box center [1233, 254] width 106 height 16
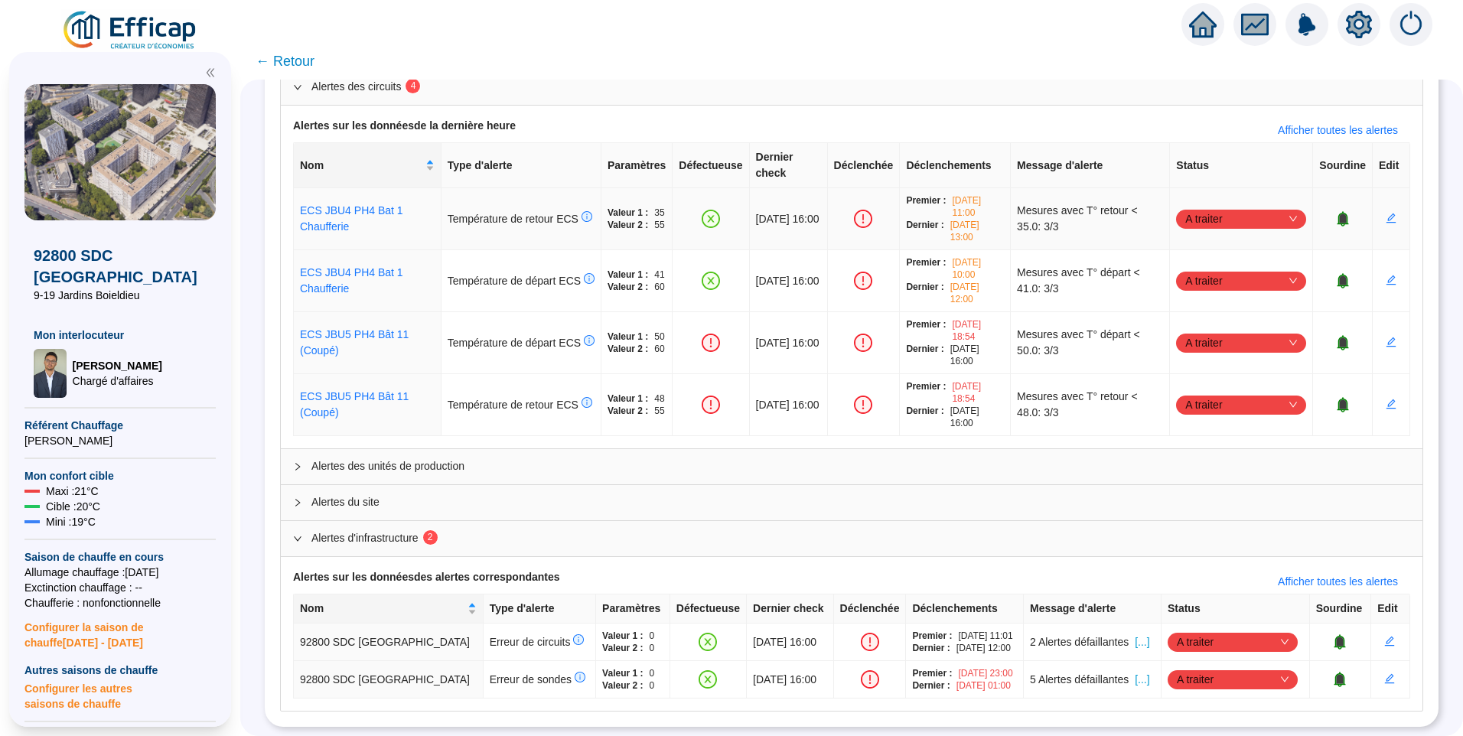
scroll to position [149, 0]
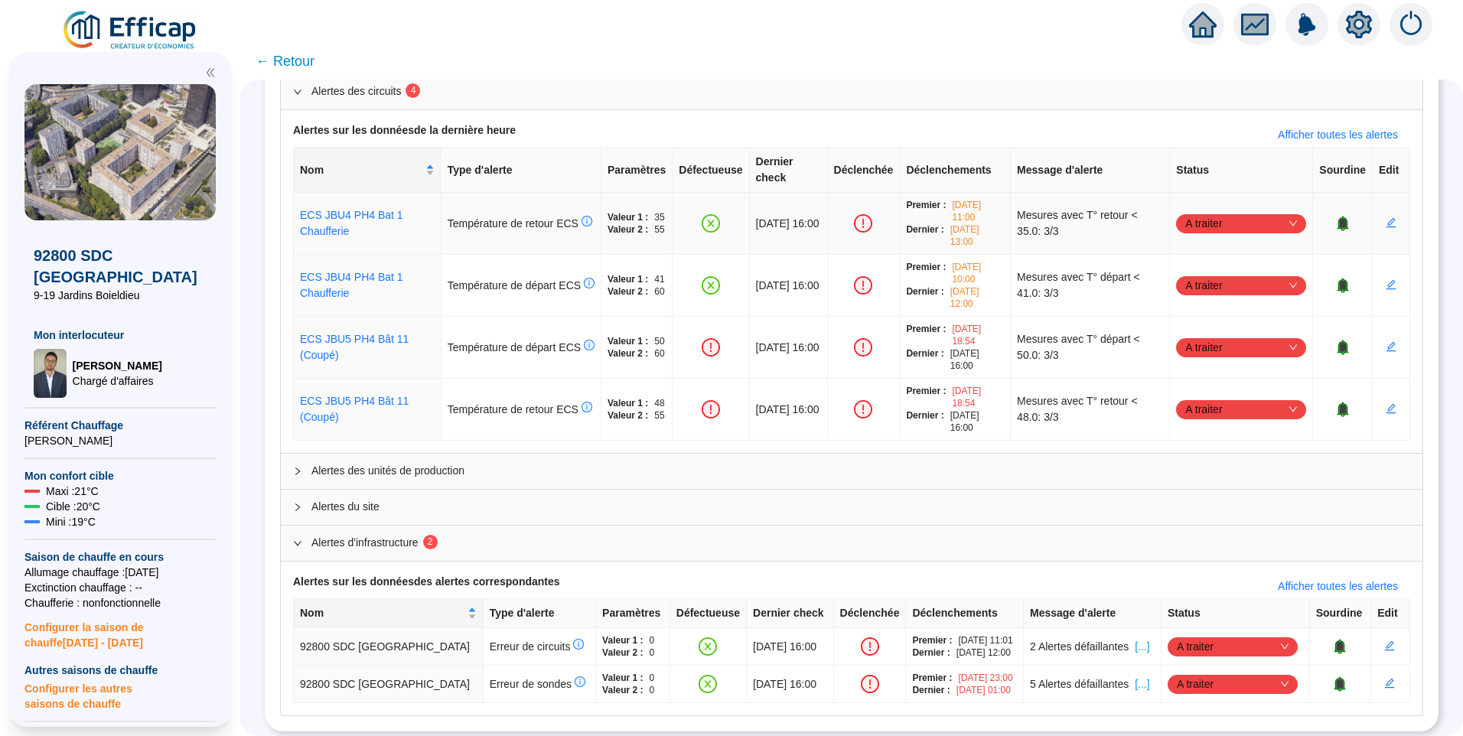
click at [1203, 212] on span "A traiter" at bounding box center [1241, 223] width 112 height 23
click at [1202, 290] on div "Traité" at bounding box center [1233, 285] width 106 height 16
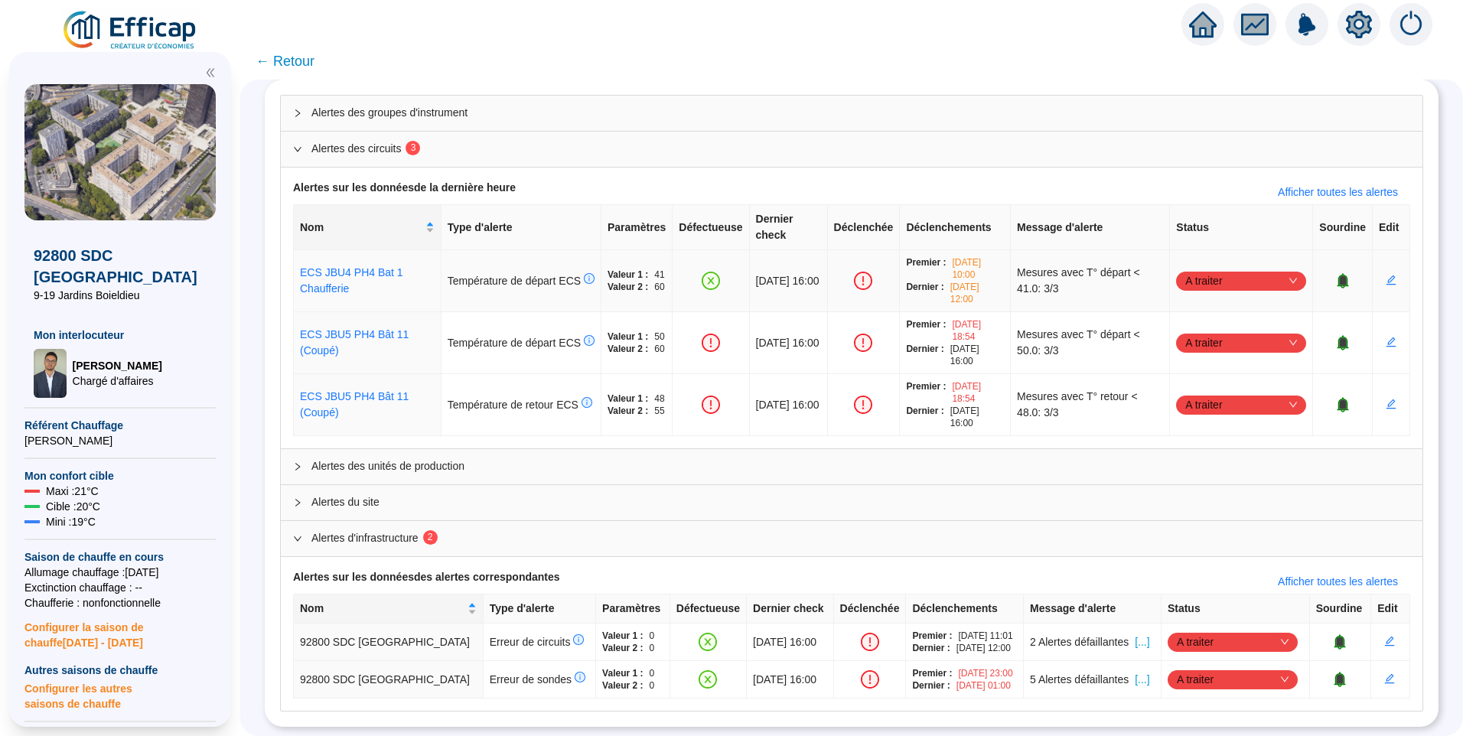
scroll to position [87, 0]
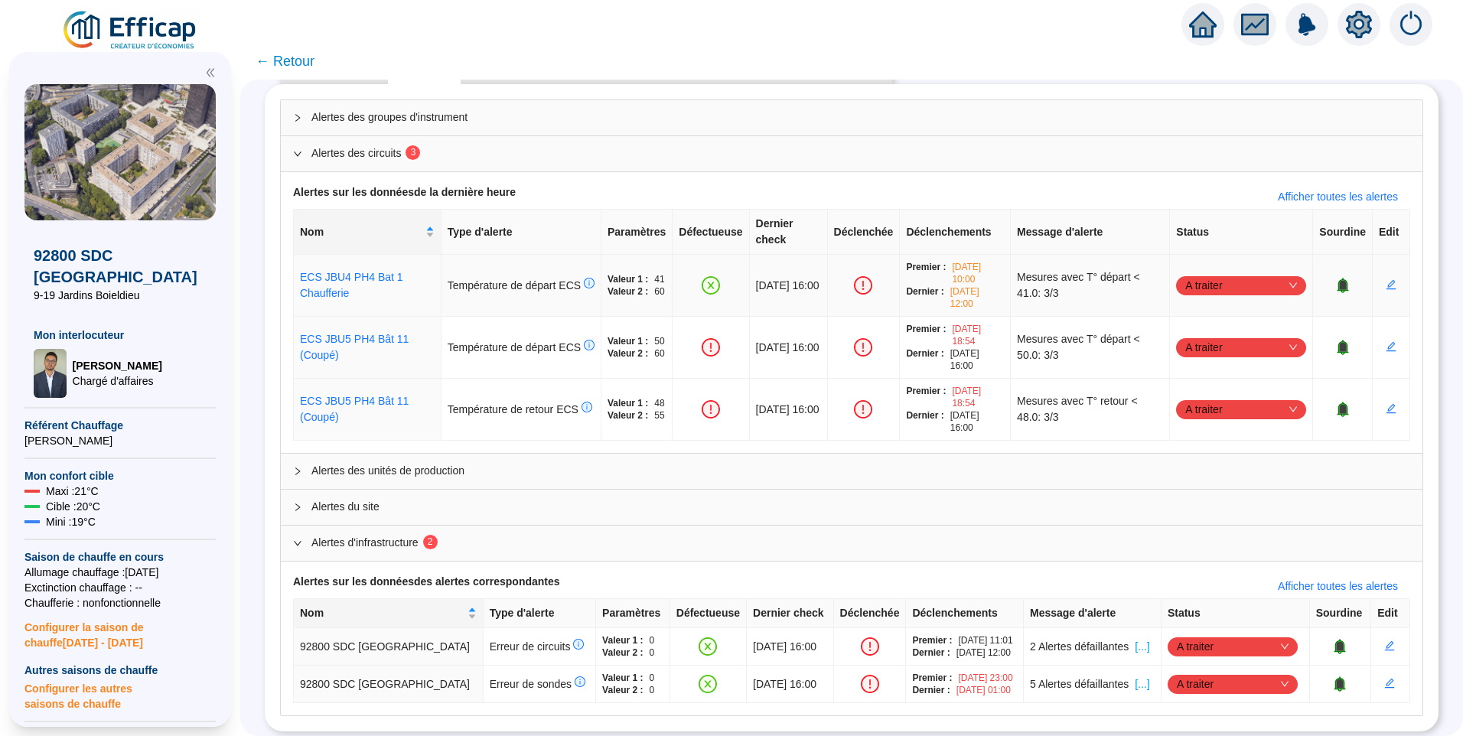
click at [1209, 274] on span "A traiter" at bounding box center [1241, 285] width 112 height 23
click at [1212, 343] on div "Traité" at bounding box center [1233, 347] width 106 height 16
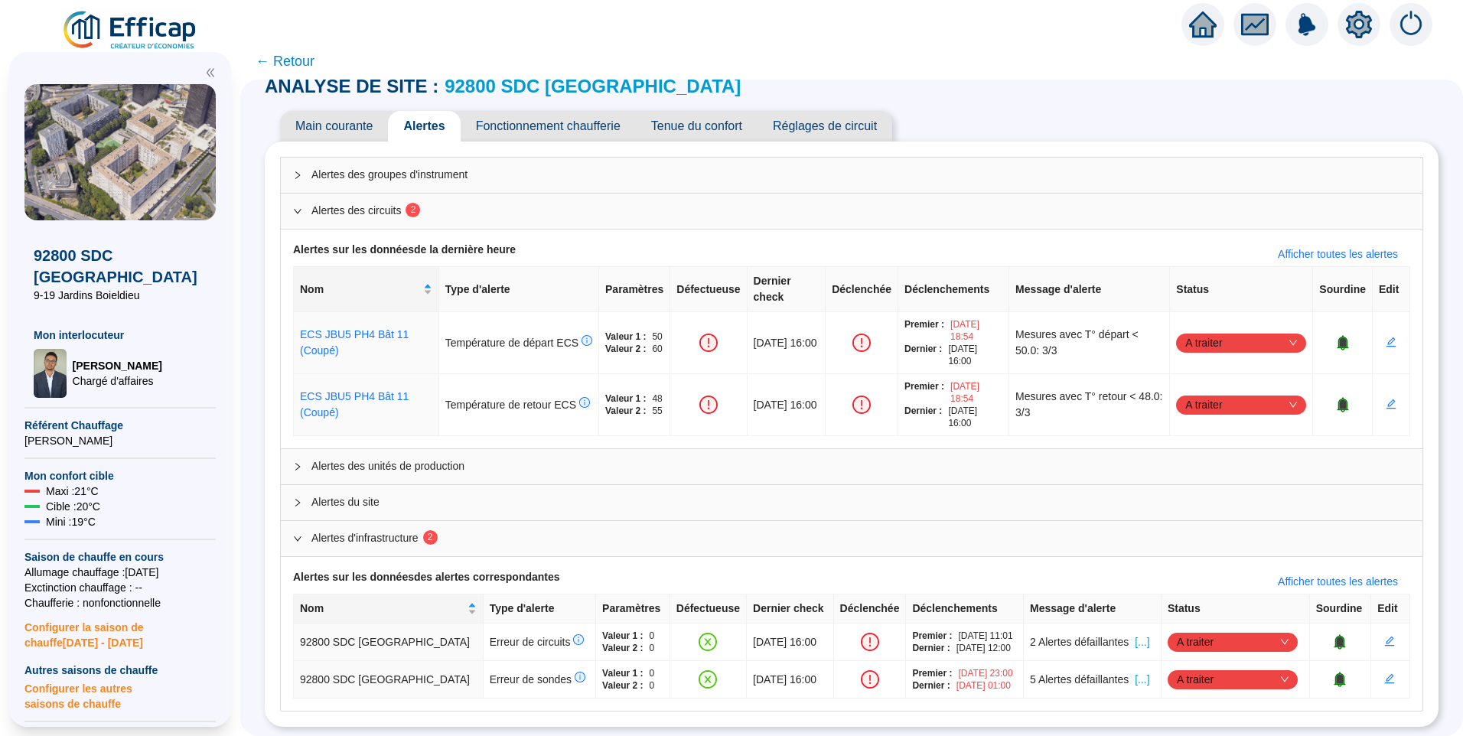
scroll to position [25, 0]
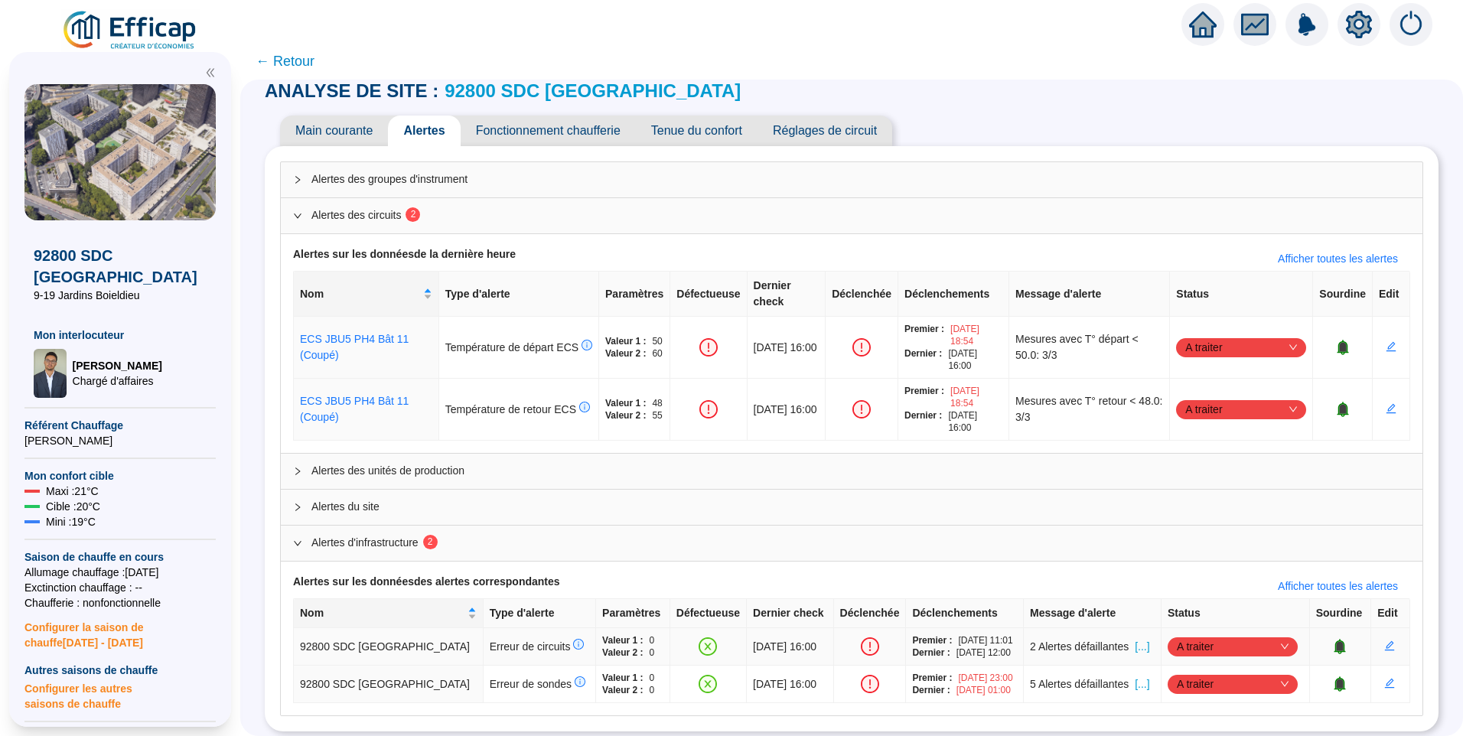
click at [1198, 640] on span "A traiter" at bounding box center [1232, 646] width 112 height 23
click at [1192, 708] on div "Traité" at bounding box center [1226, 708] width 106 height 16
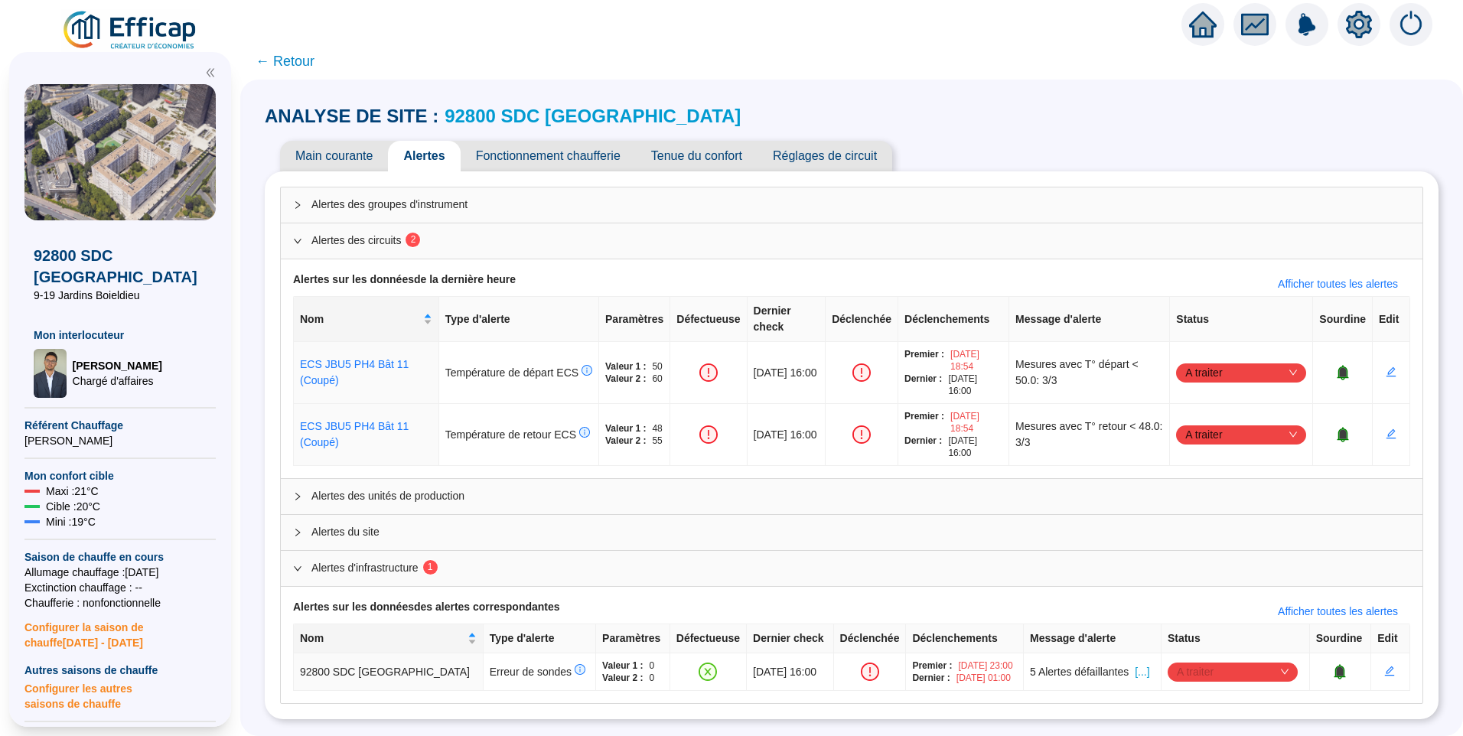
click at [1199, 660] on span "A traiter" at bounding box center [1232, 671] width 112 height 23
click at [1189, 627] on div "Traité" at bounding box center [1226, 628] width 106 height 16
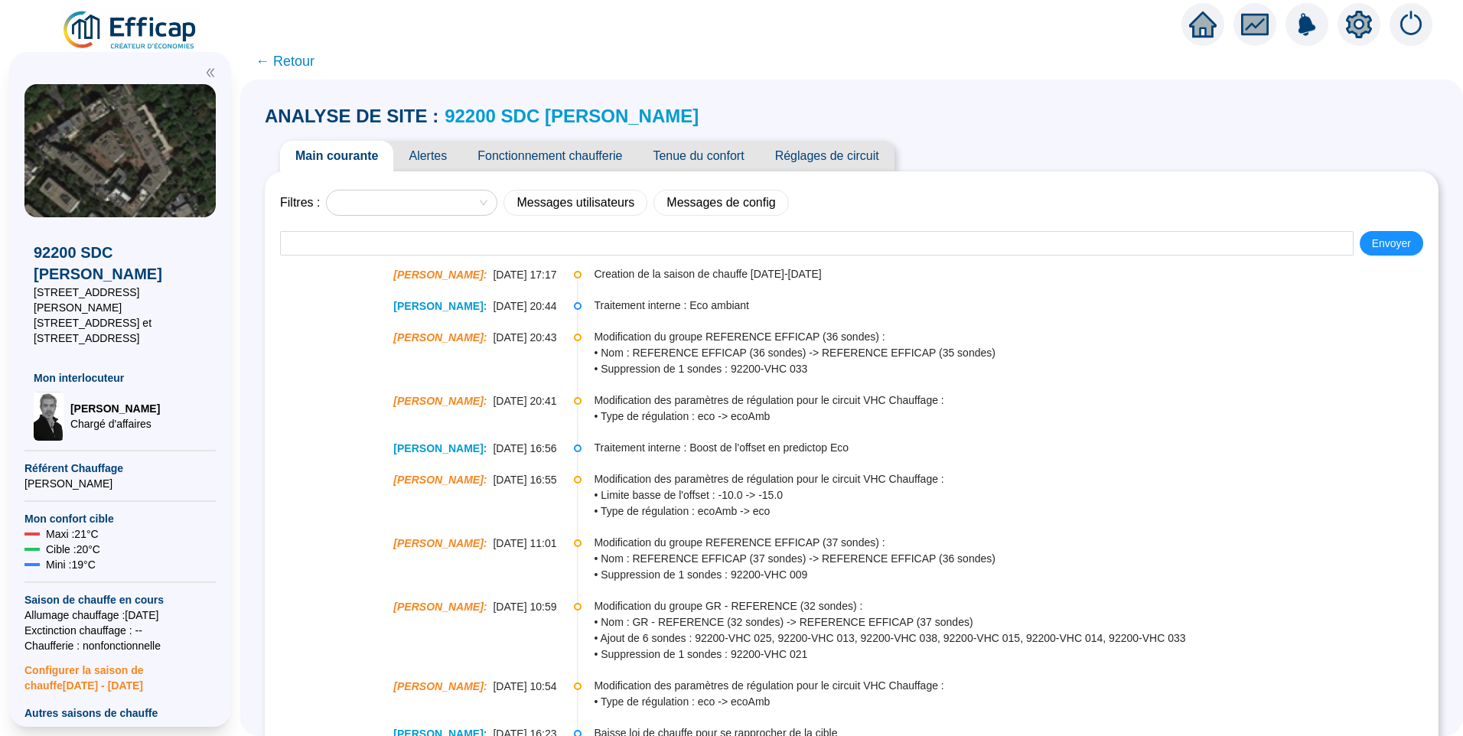
click at [446, 164] on span "Alertes" at bounding box center [427, 156] width 69 height 31
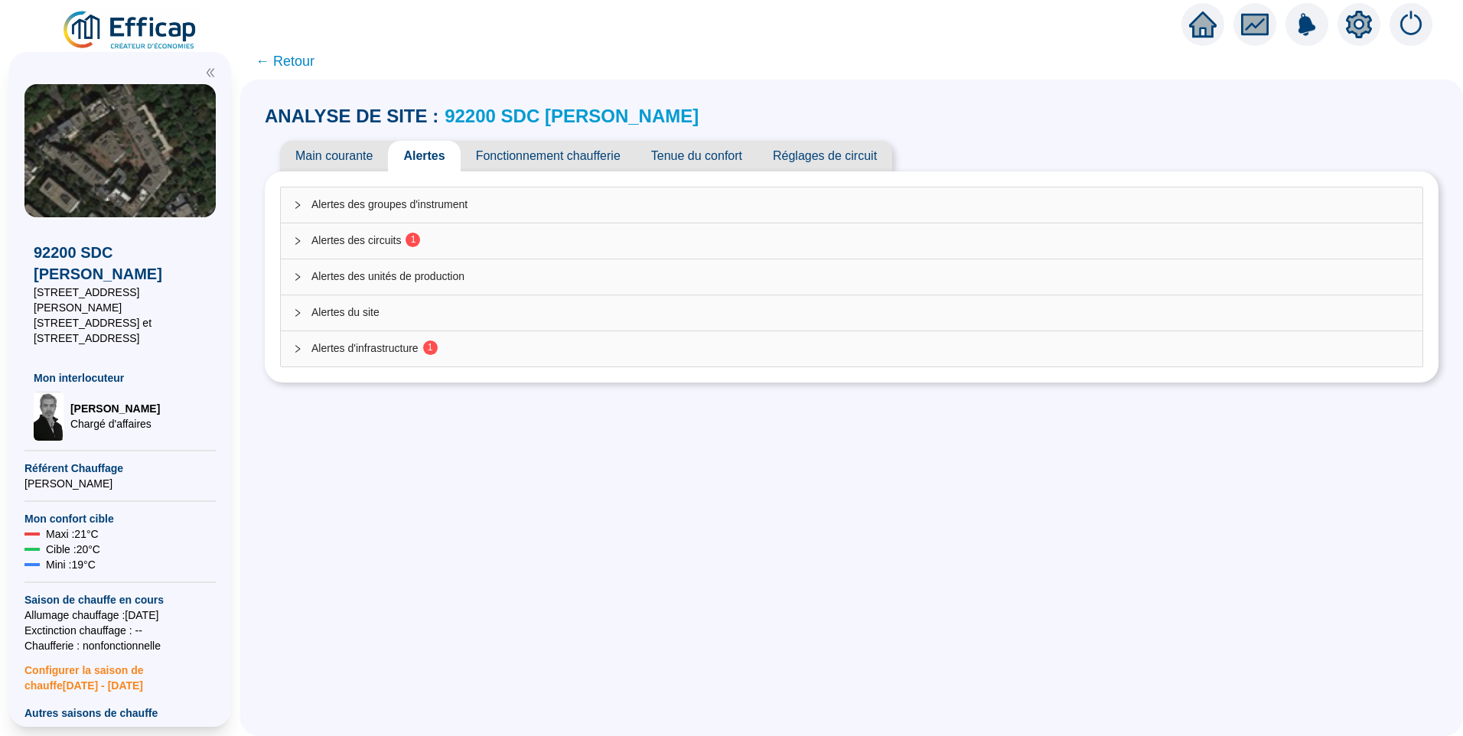
click at [428, 233] on span "Alertes des circuits 1" at bounding box center [860, 241] width 1098 height 16
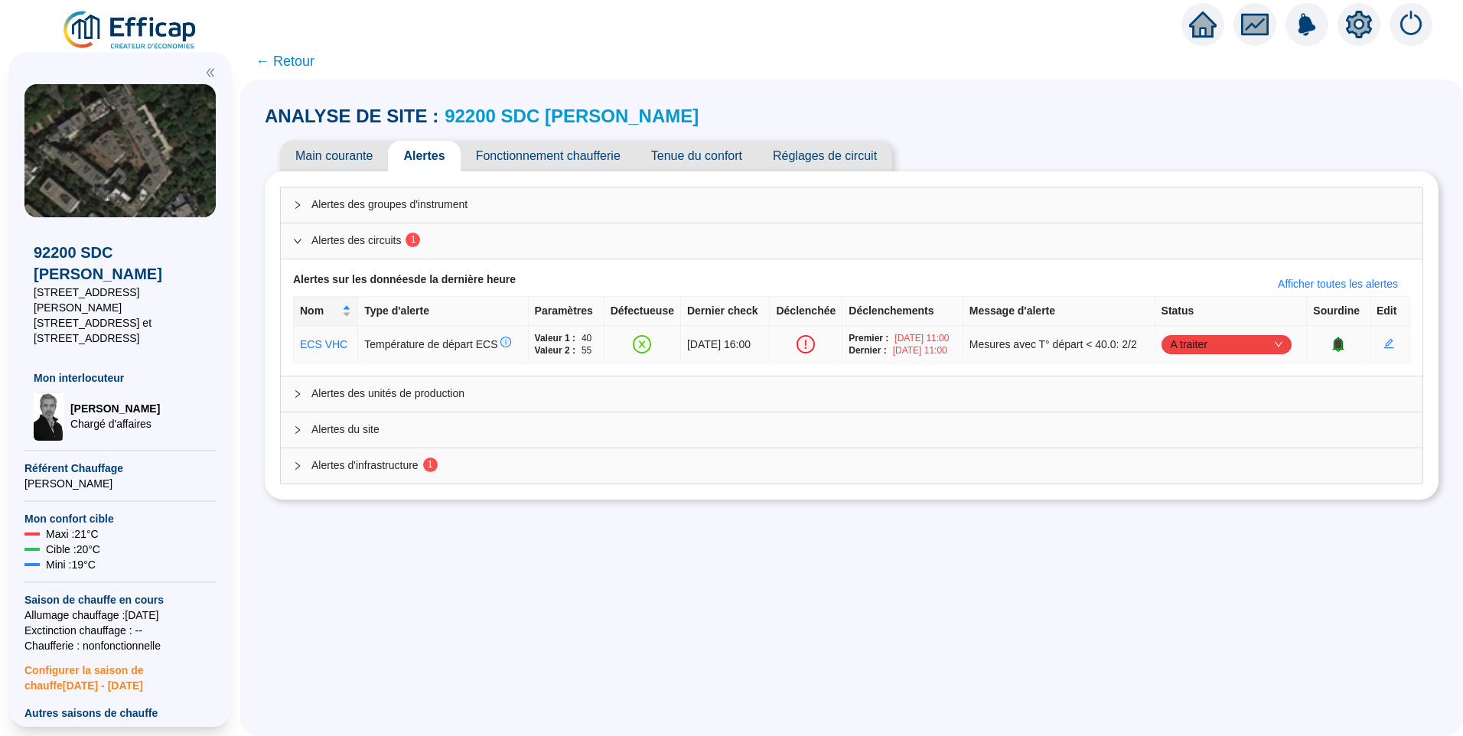
click at [1212, 351] on span "A traiter" at bounding box center [1226, 344] width 112 height 23
click at [1211, 419] on div "Traité" at bounding box center [1228, 422] width 106 height 16
click at [690, 460] on span "Alertes d'infrastructure 1" at bounding box center [860, 465] width 1098 height 16
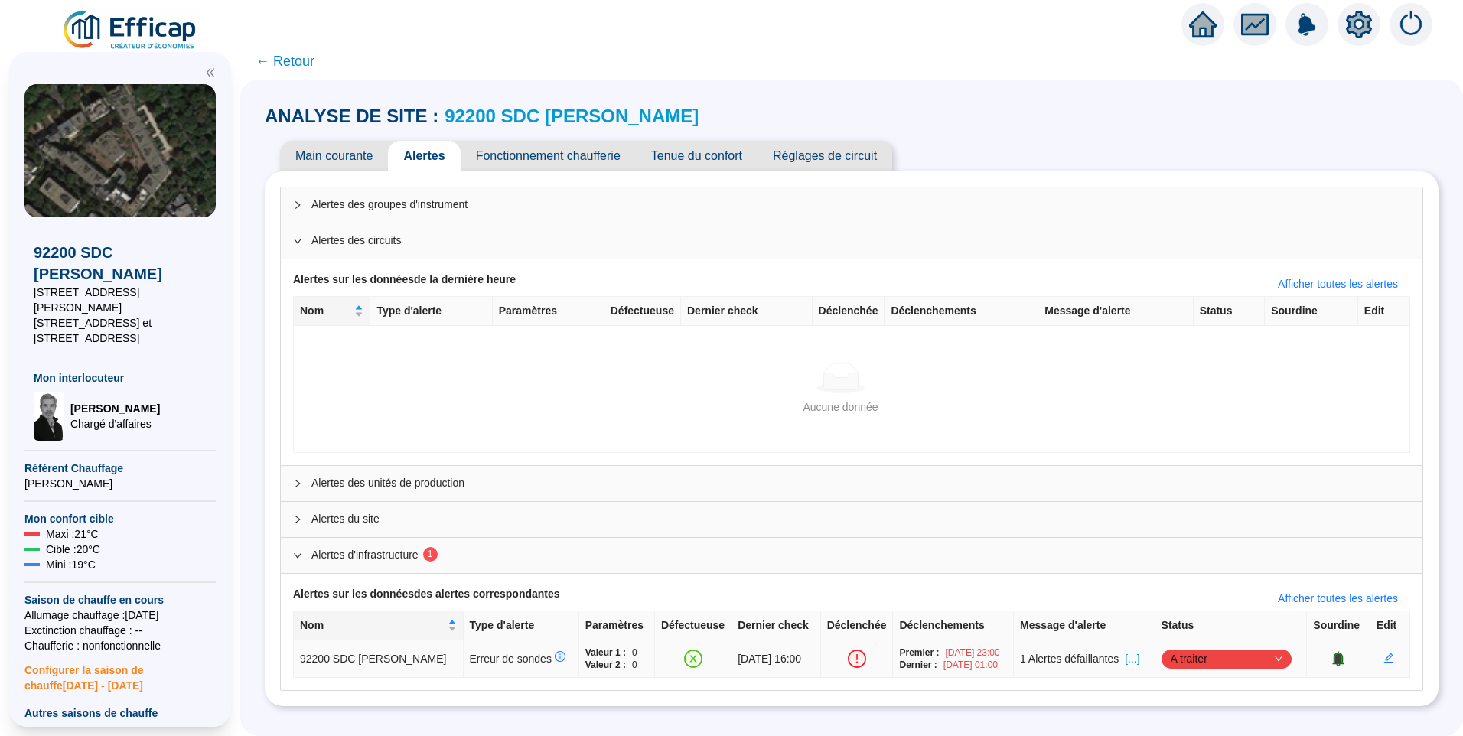
click at [1211, 664] on span "A traiter" at bounding box center [1226, 658] width 112 height 23
click at [1196, 635] on div "Traité" at bounding box center [1233, 637] width 106 height 16
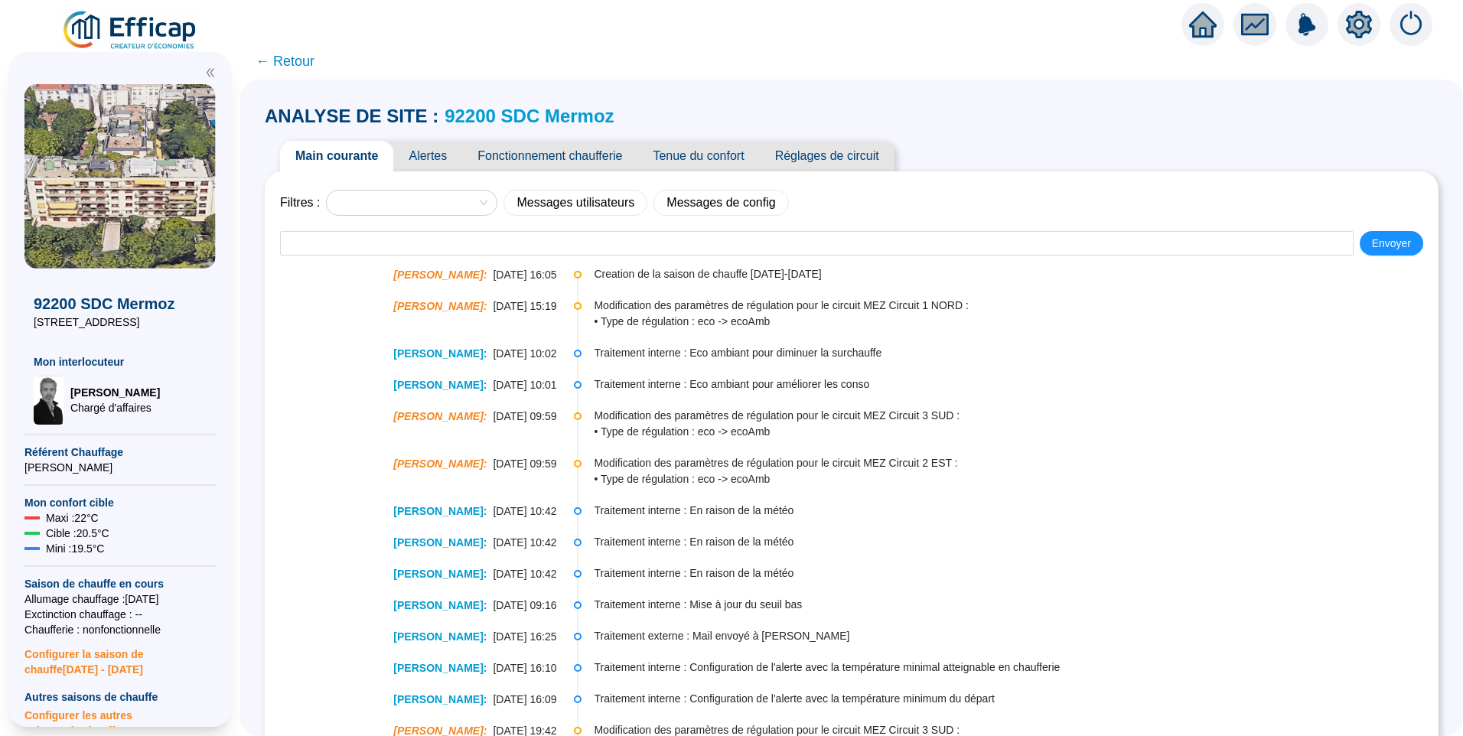
click at [442, 160] on span "Alertes" at bounding box center [427, 156] width 69 height 31
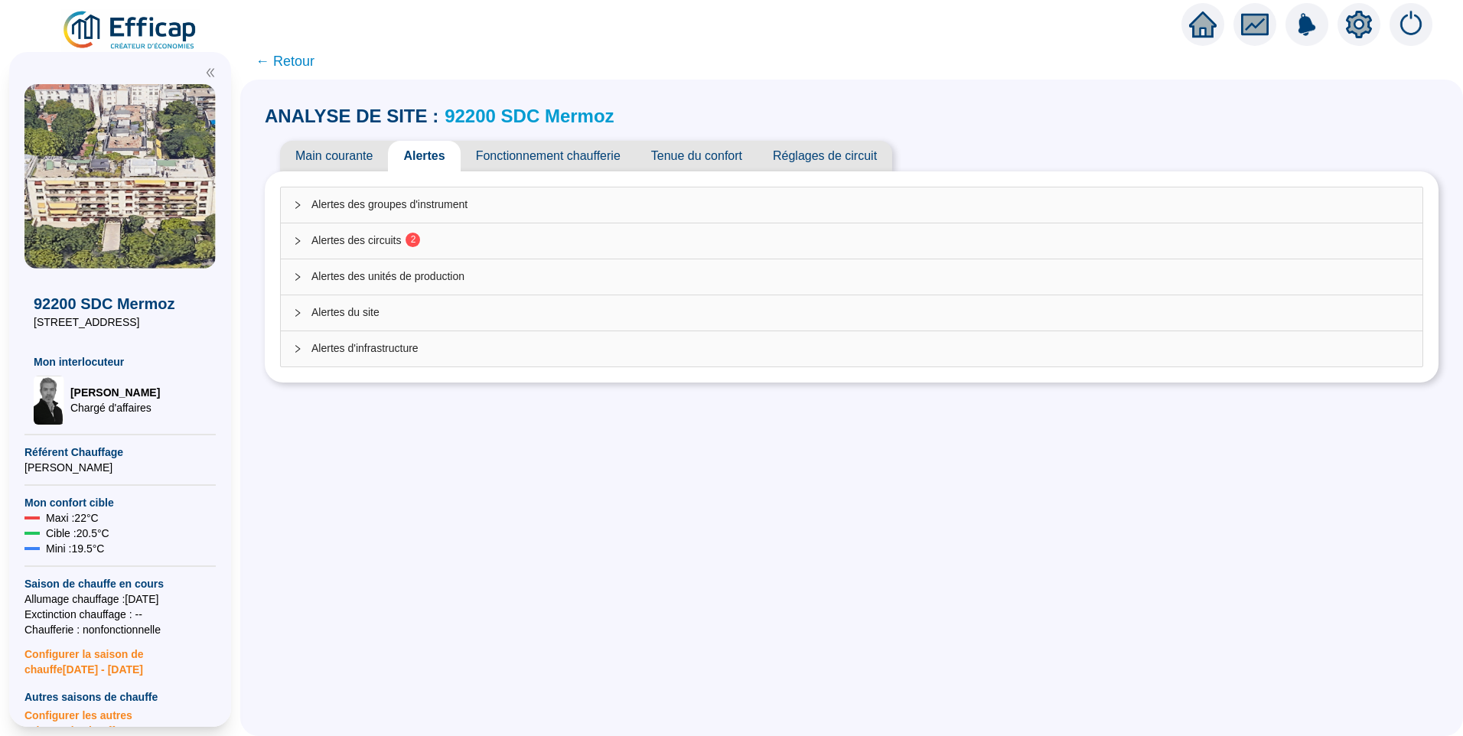
click at [412, 241] on span "2" at bounding box center [408, 241] width 15 height 12
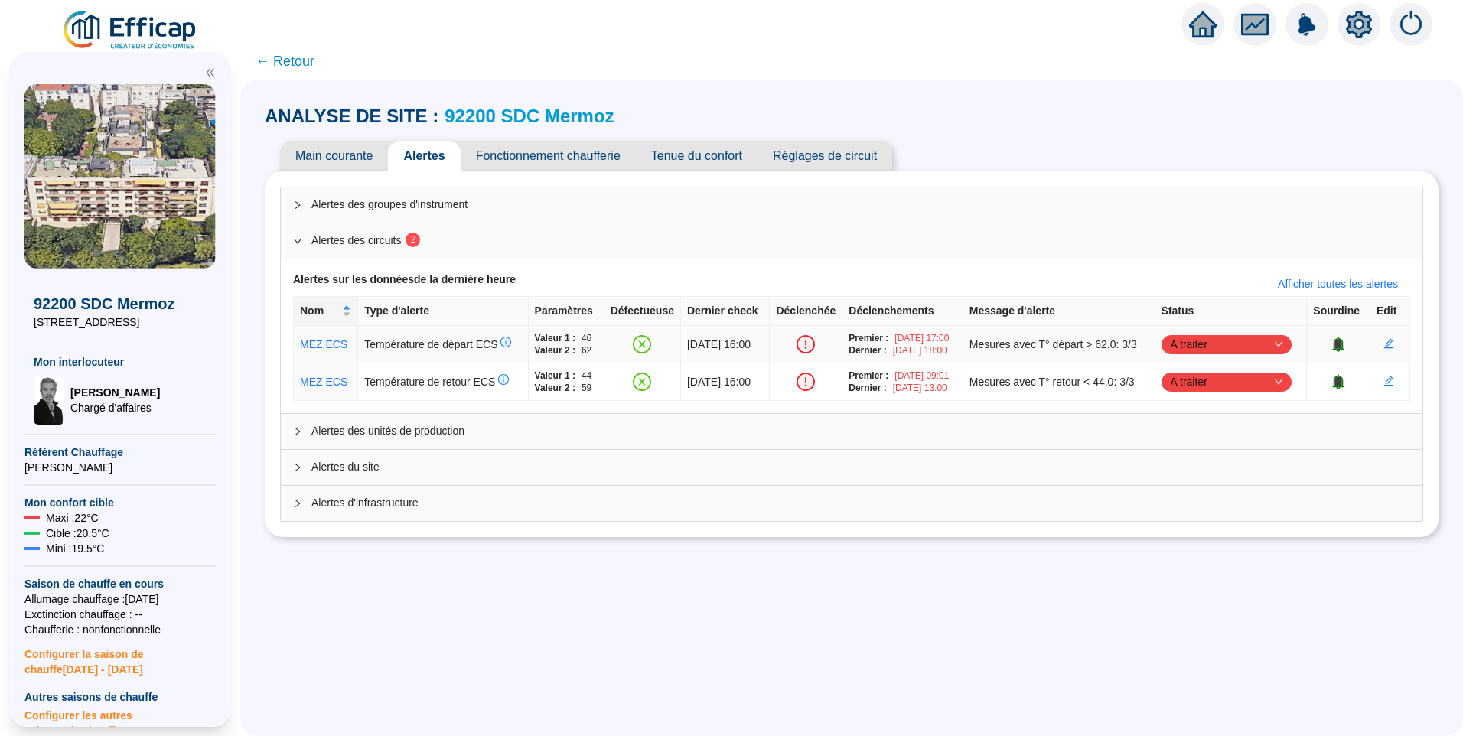
click at [1223, 352] on span "A traiter" at bounding box center [1226, 344] width 112 height 23
click at [1208, 423] on div "Traité" at bounding box center [1228, 422] width 106 height 16
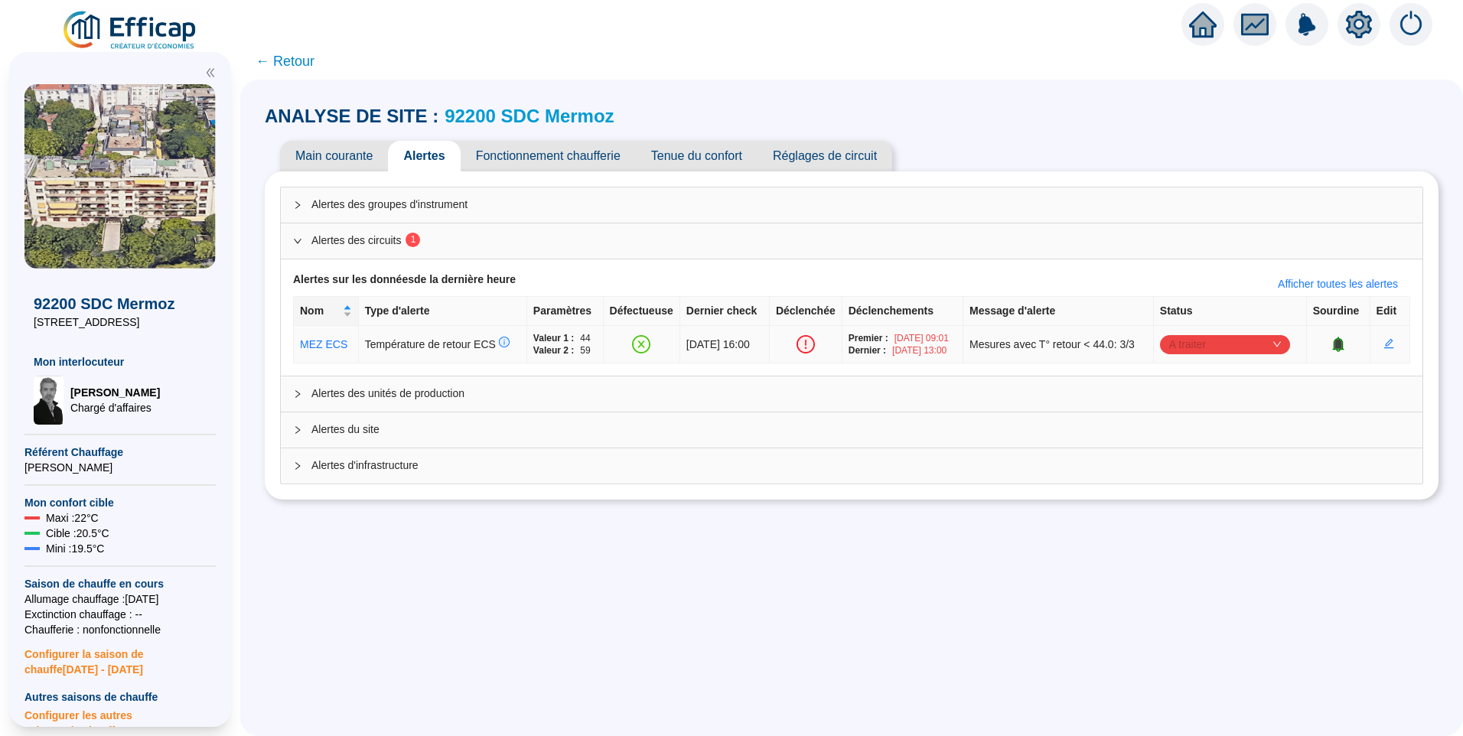
click at [1207, 351] on span "A traiter" at bounding box center [1225, 344] width 112 height 23
click at [1193, 426] on div "Traité" at bounding box center [1226, 422] width 106 height 16
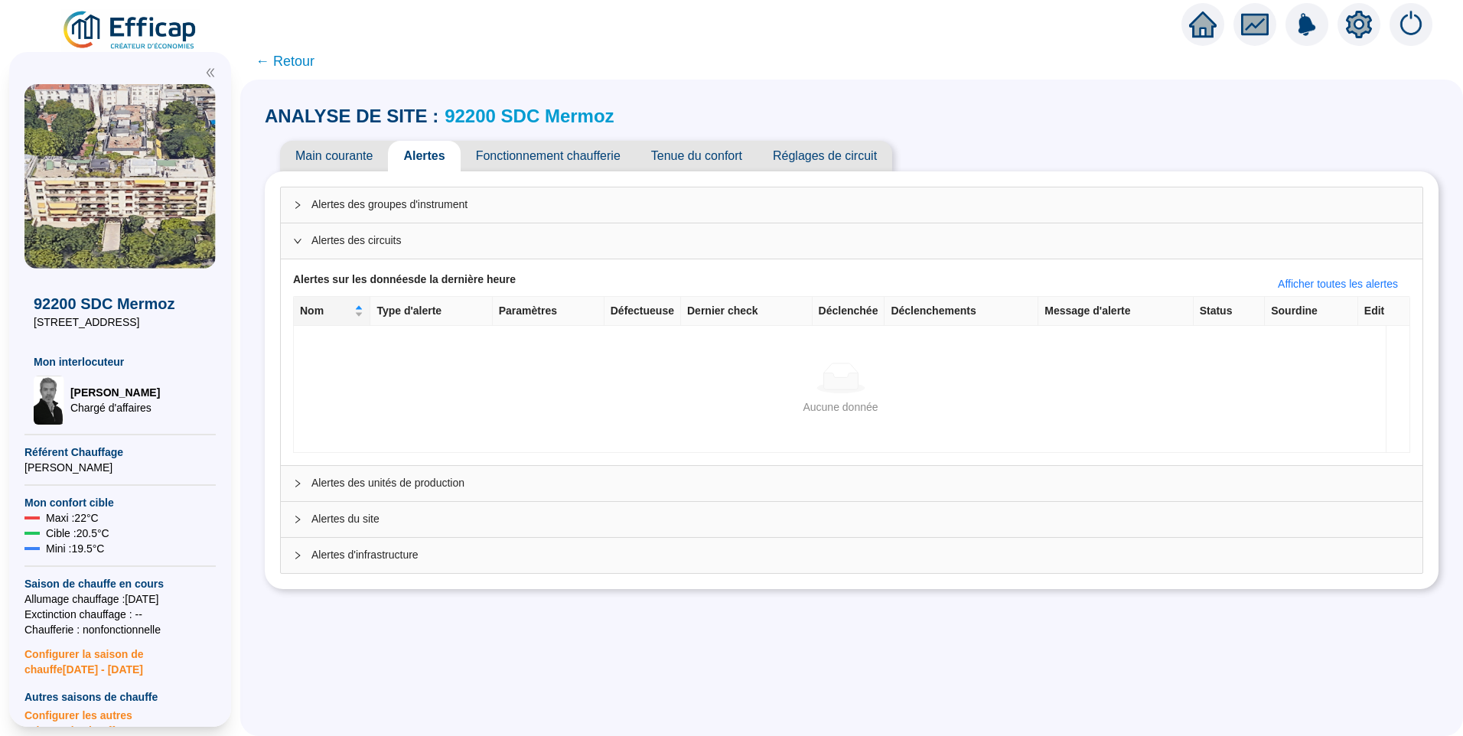
click at [556, 155] on span "Fonctionnement chaufferie" at bounding box center [547, 156] width 175 height 31
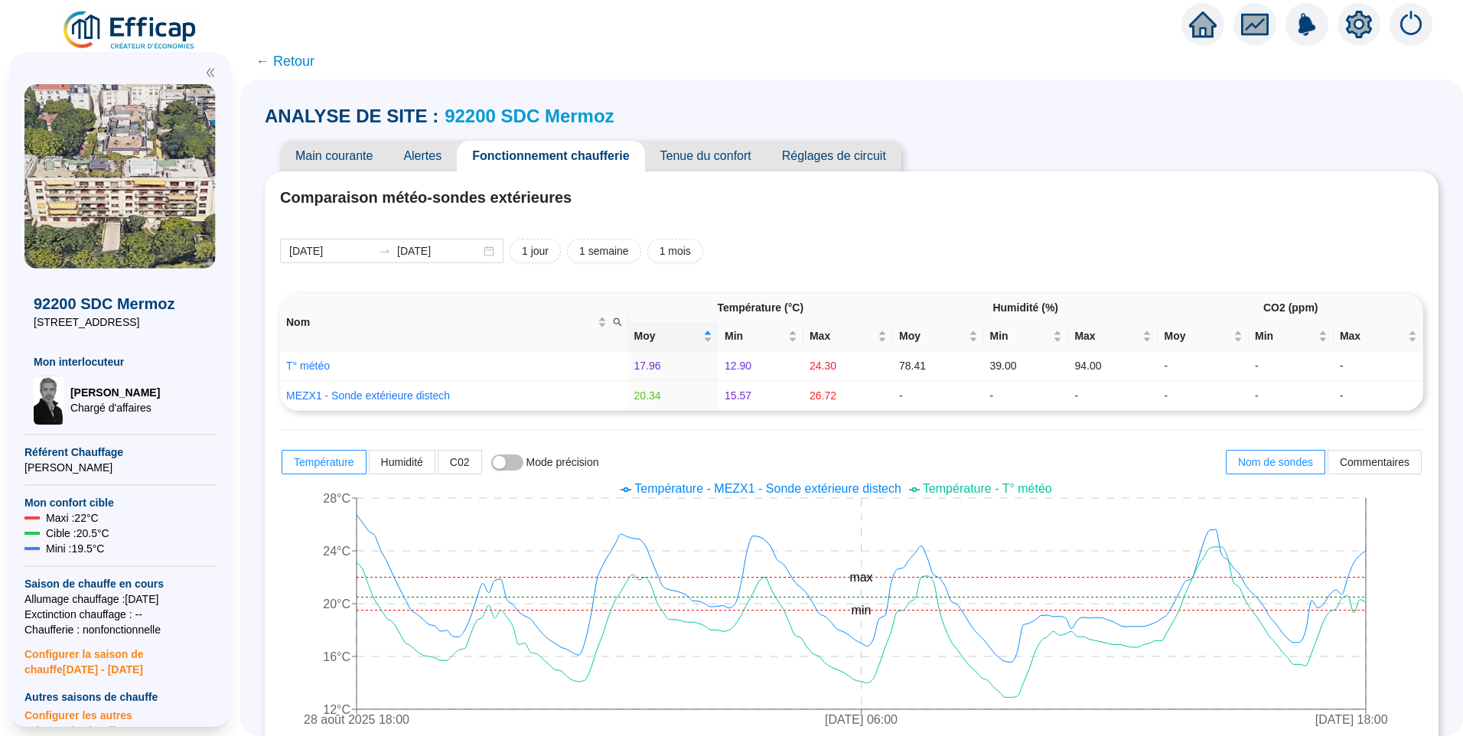
click at [340, 158] on span "Main courante" at bounding box center [334, 156] width 108 height 31
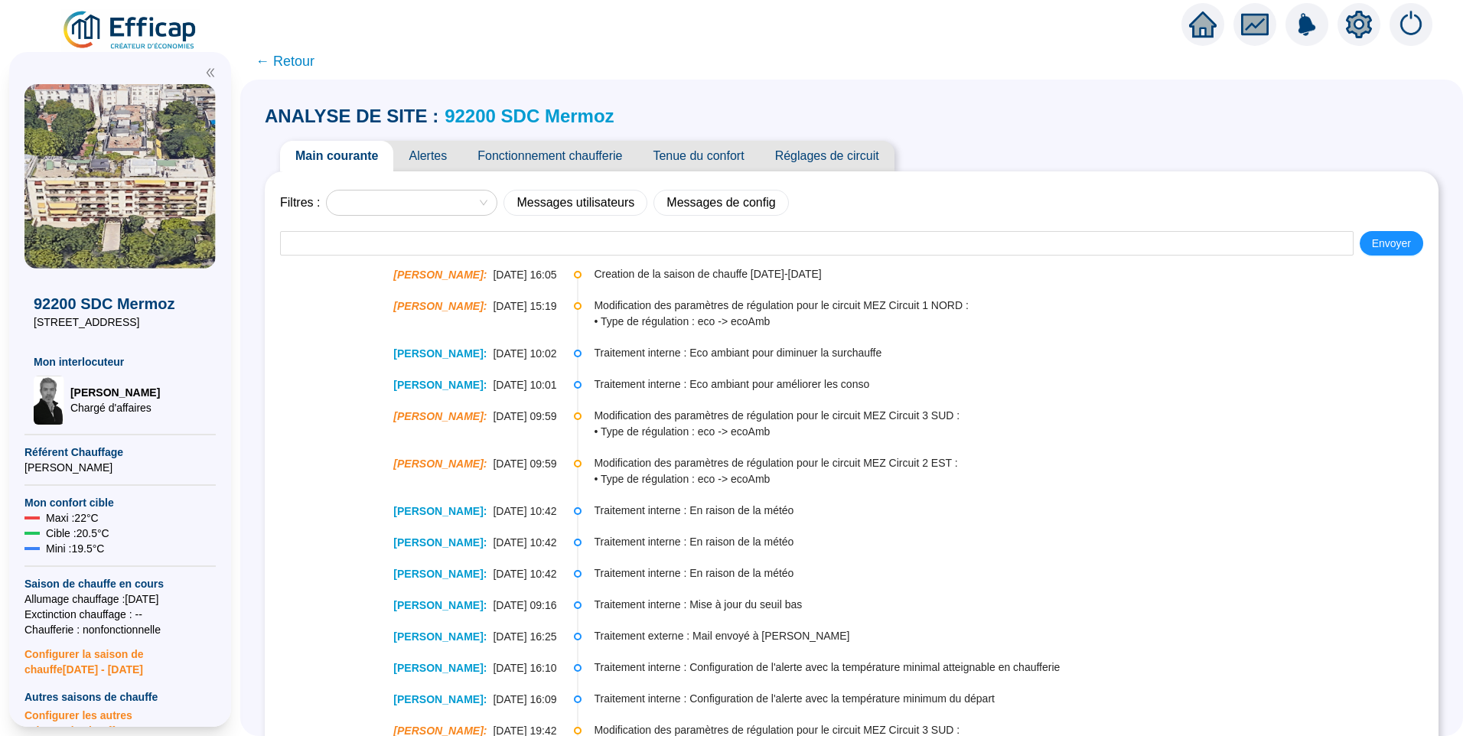
click at [535, 121] on link "92200 SDC Mermoz" at bounding box center [528, 116] width 169 height 21
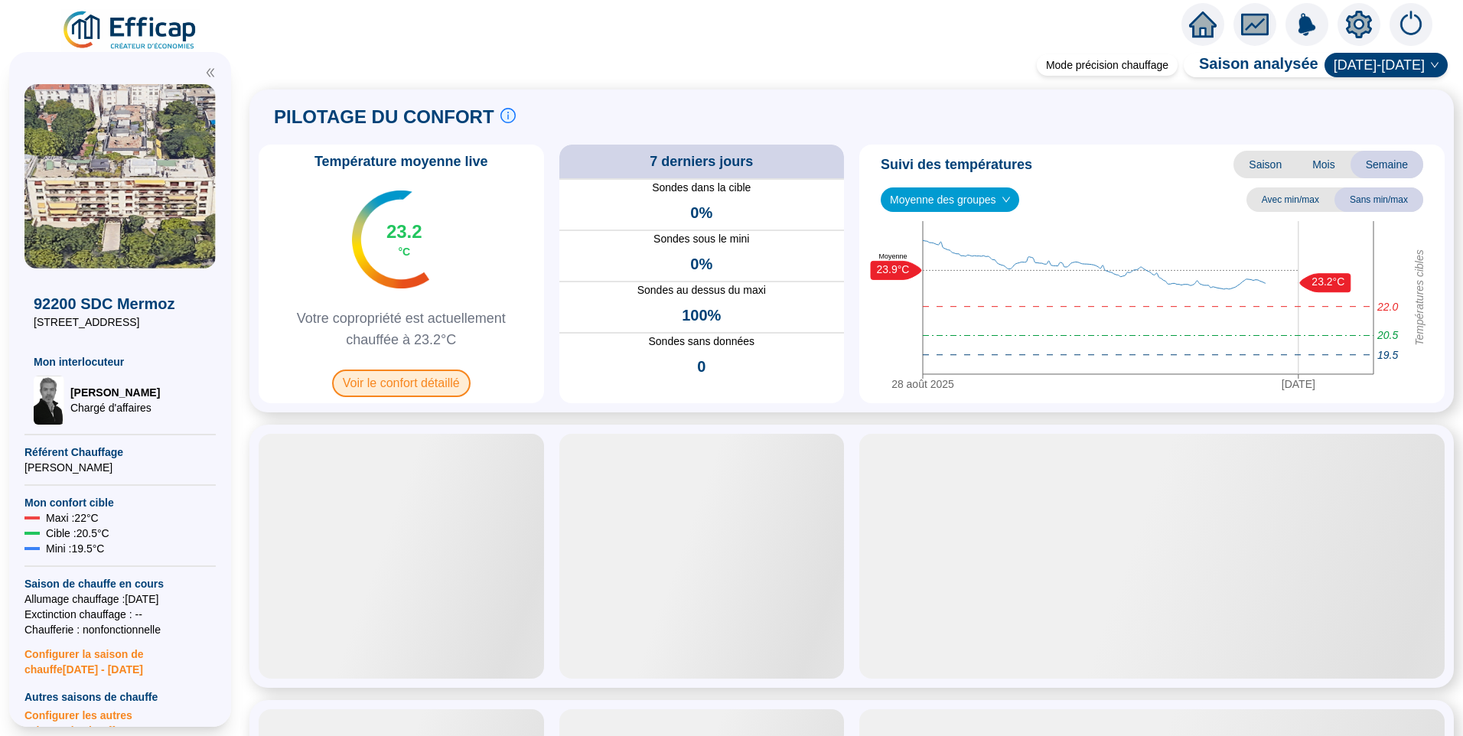
click at [425, 382] on span "Voir le confort détaillé" at bounding box center [401, 383] width 138 height 28
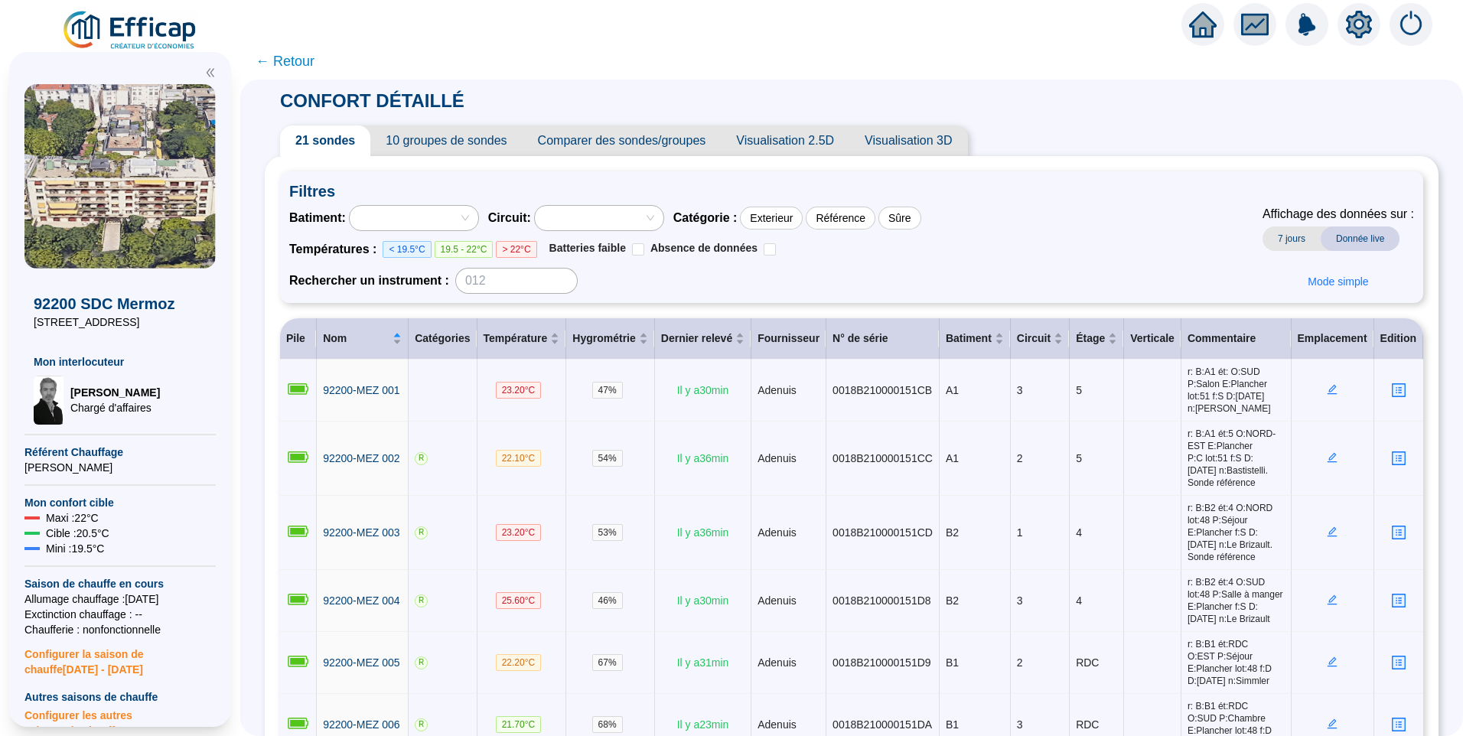
click at [428, 141] on span "10 groupes de sondes" at bounding box center [445, 140] width 151 height 31
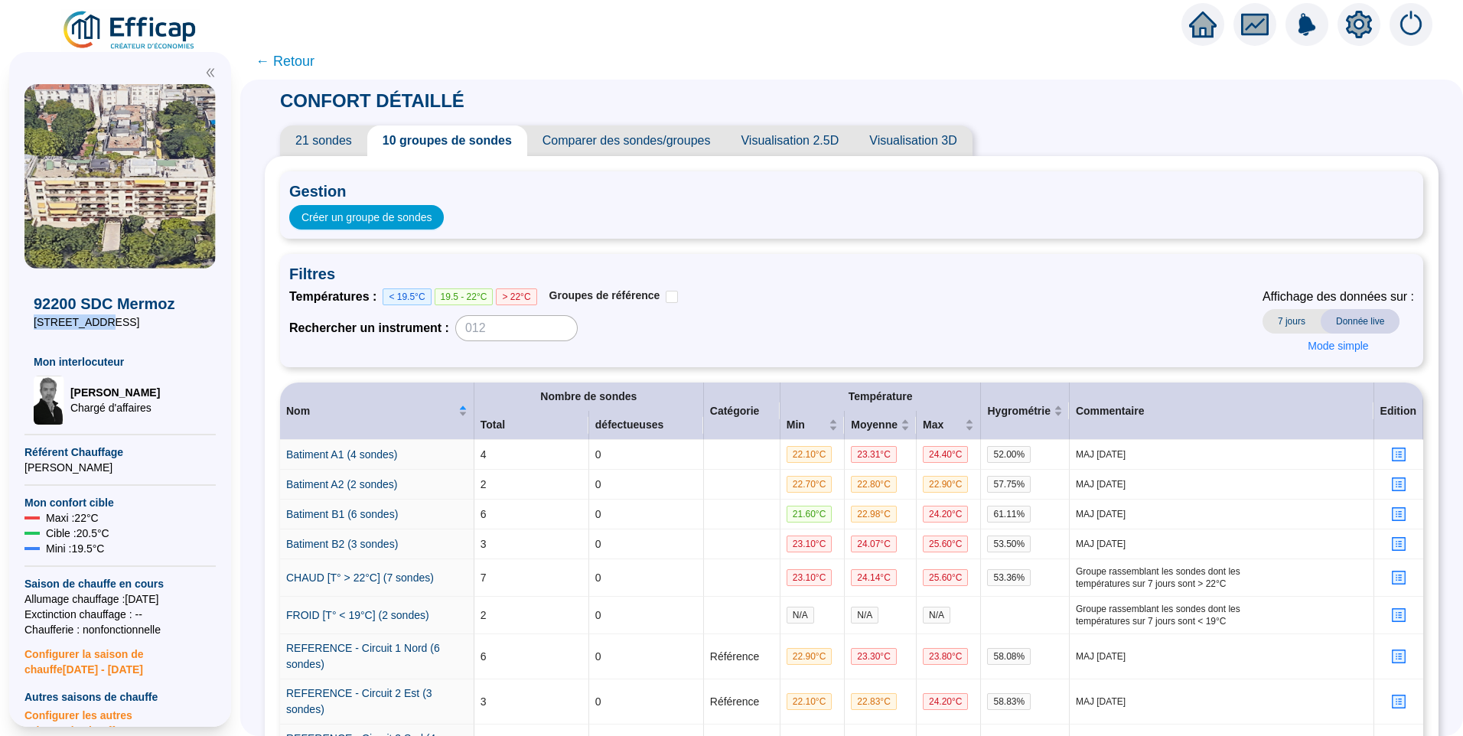
drag, startPoint x: 34, startPoint y: 321, endPoint x: 93, endPoint y: 322, distance: 58.2
click at [93, 322] on span "14 Boulevard Mermoz" at bounding box center [120, 321] width 173 height 15
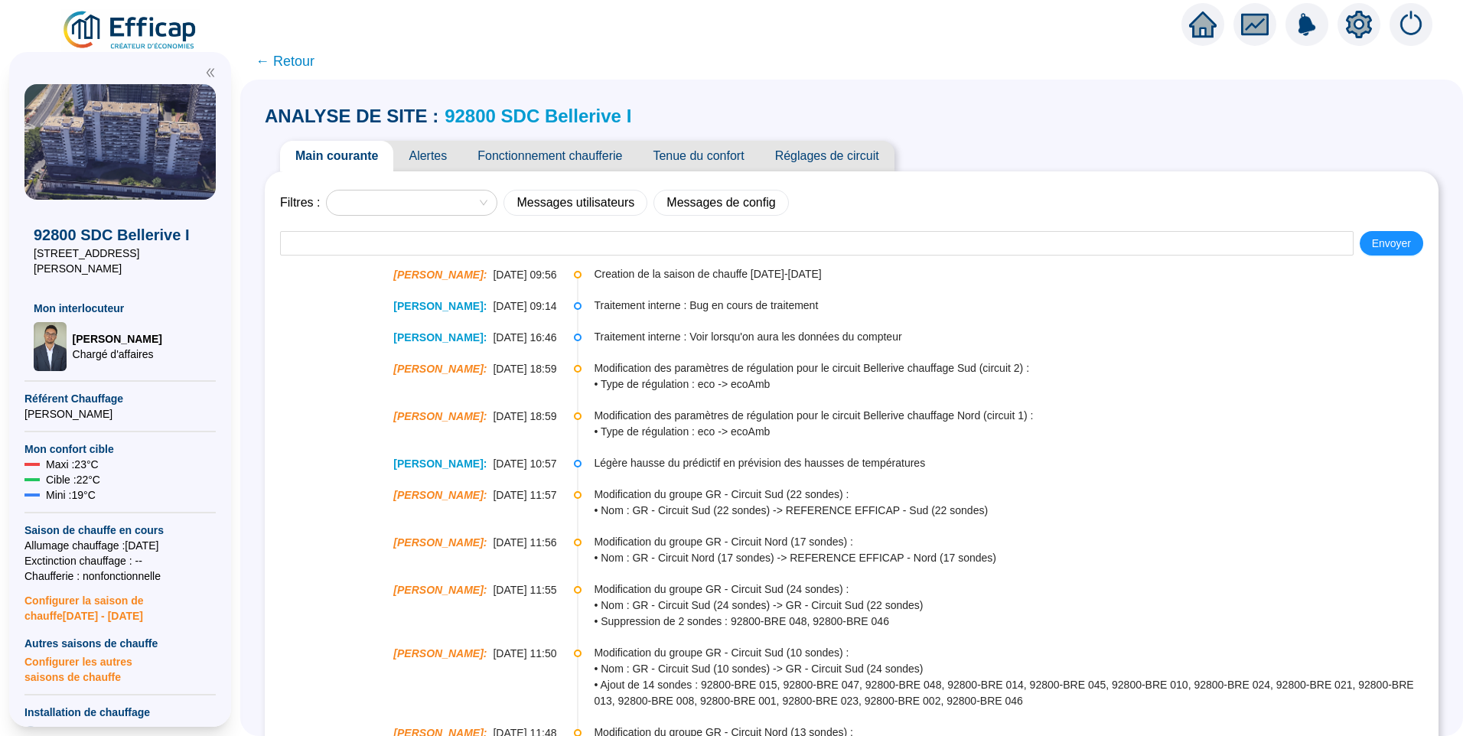
click at [432, 155] on span "Alertes" at bounding box center [427, 156] width 69 height 31
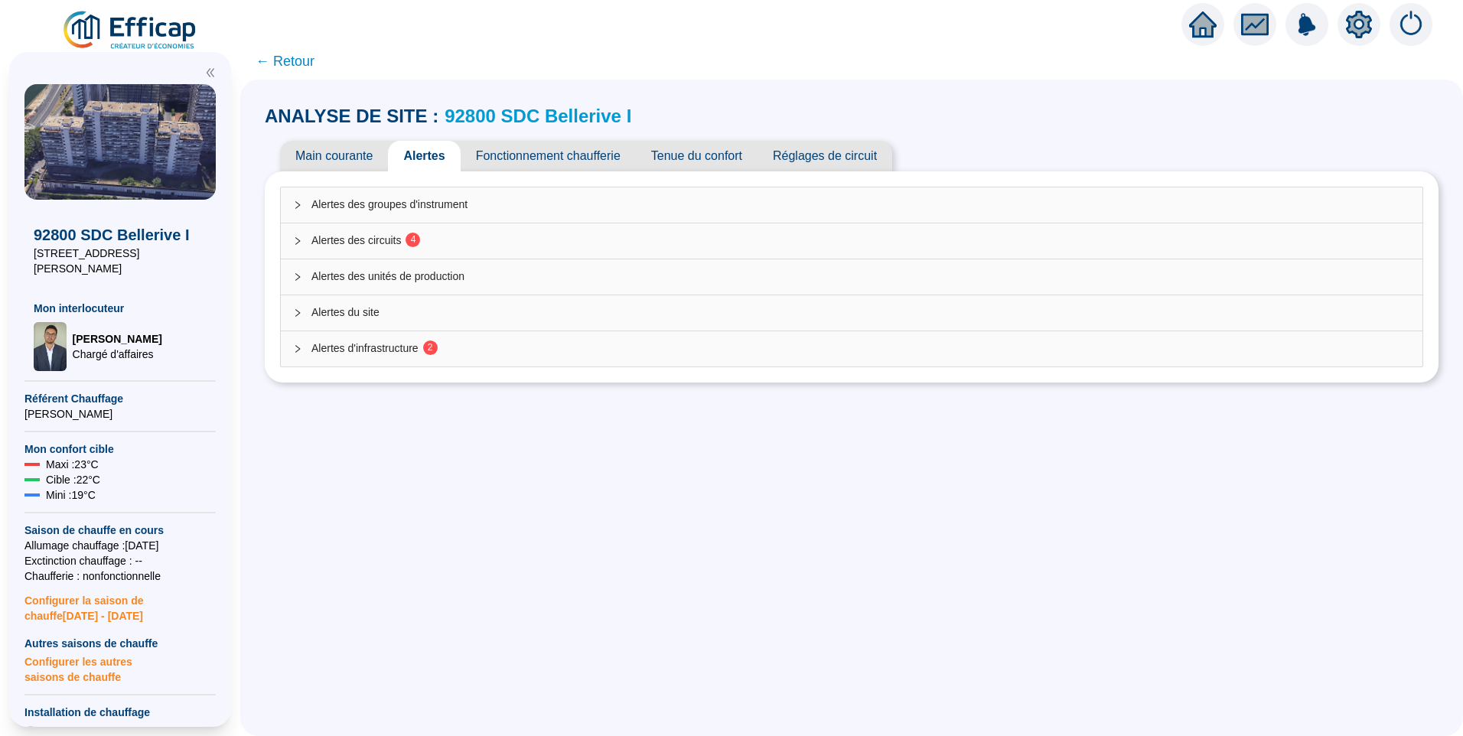
click at [430, 230] on div "Alertes des circuits 4" at bounding box center [851, 240] width 1141 height 35
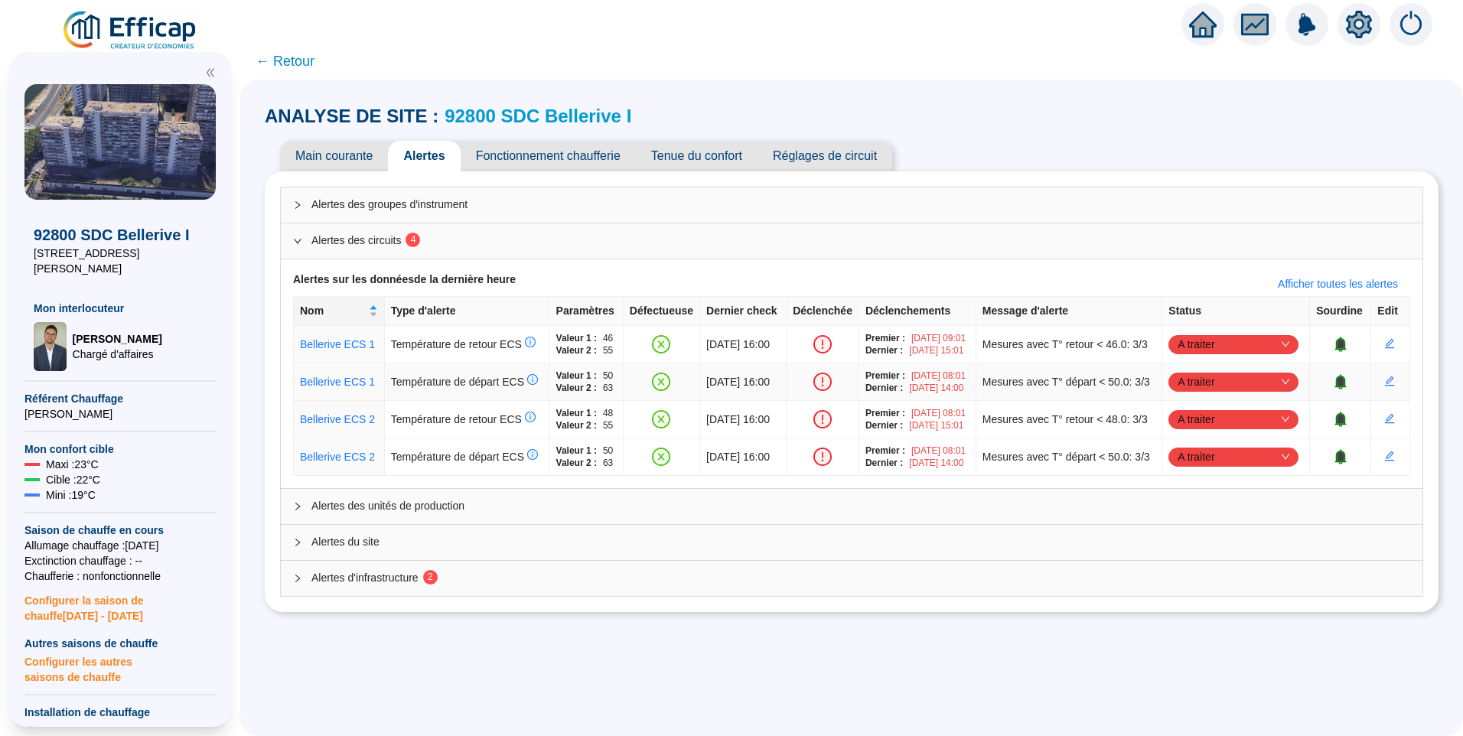
click at [1201, 343] on span "A traiter" at bounding box center [1233, 344] width 112 height 23
click at [1200, 434] on div "Traité" at bounding box center [1233, 428] width 106 height 16
click at [1203, 431] on span "A traiter" at bounding box center [1233, 419] width 112 height 23
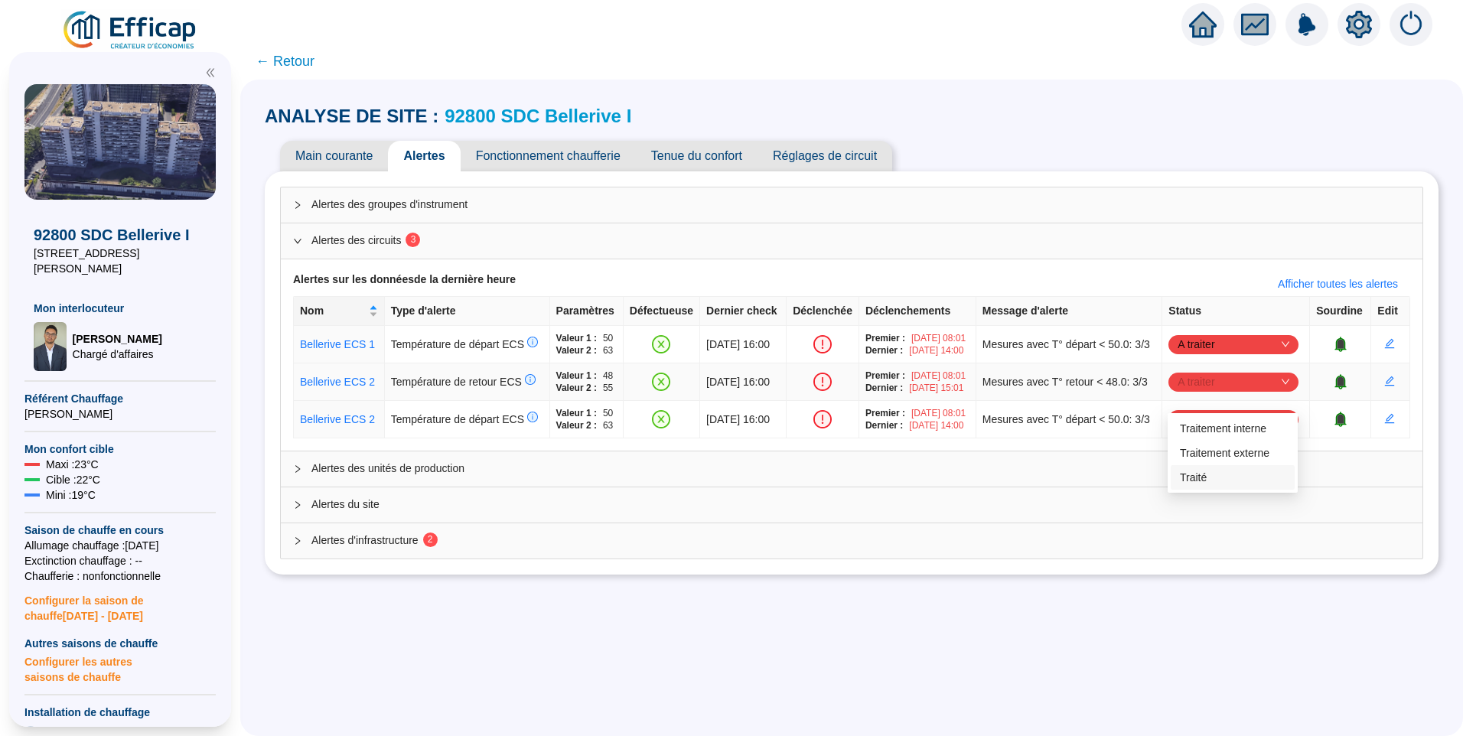
click at [1203, 479] on div "Traité" at bounding box center [1233, 478] width 106 height 16
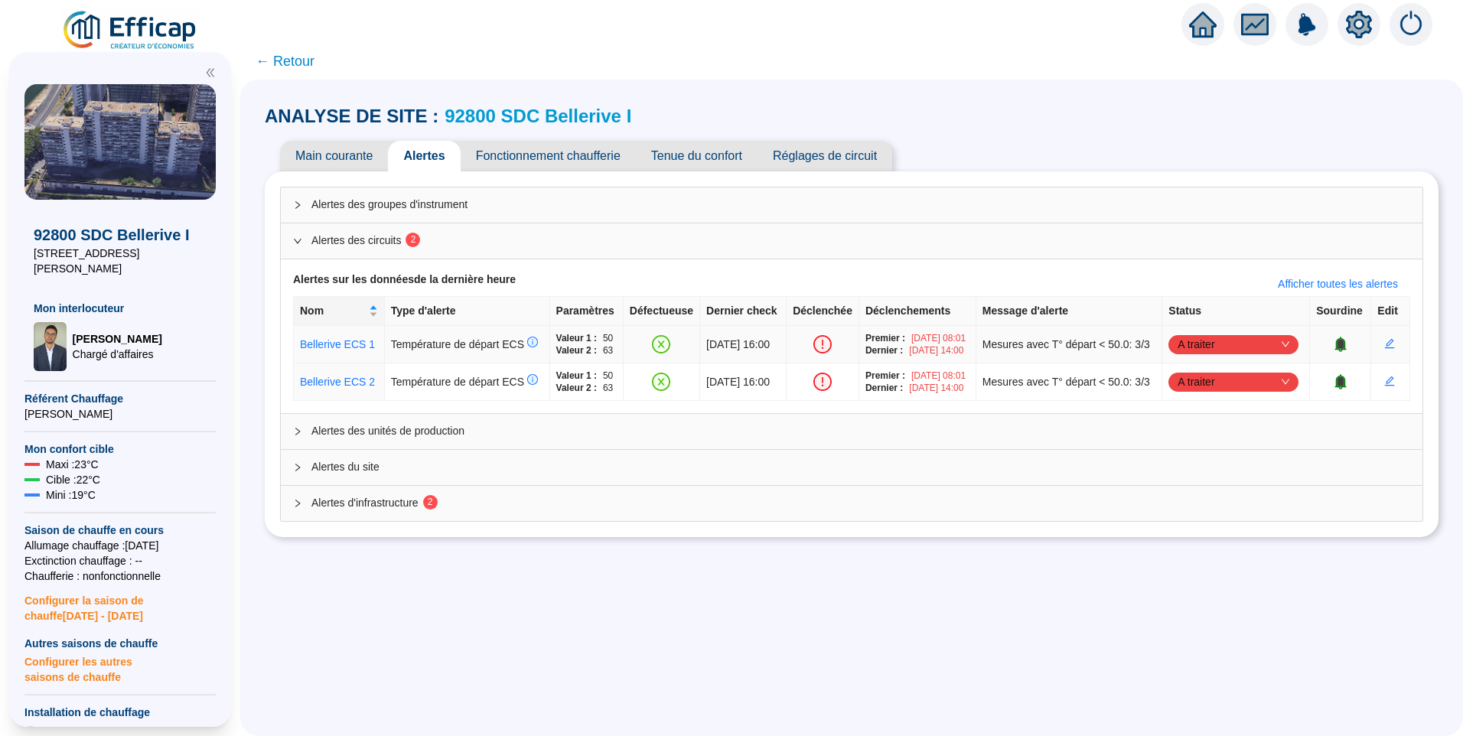
click at [1210, 347] on td "A traiter" at bounding box center [1236, 344] width 148 height 37
click at [1209, 353] on span "A traiter" at bounding box center [1233, 344] width 112 height 23
click at [1197, 429] on div "Traité" at bounding box center [1233, 428] width 106 height 16
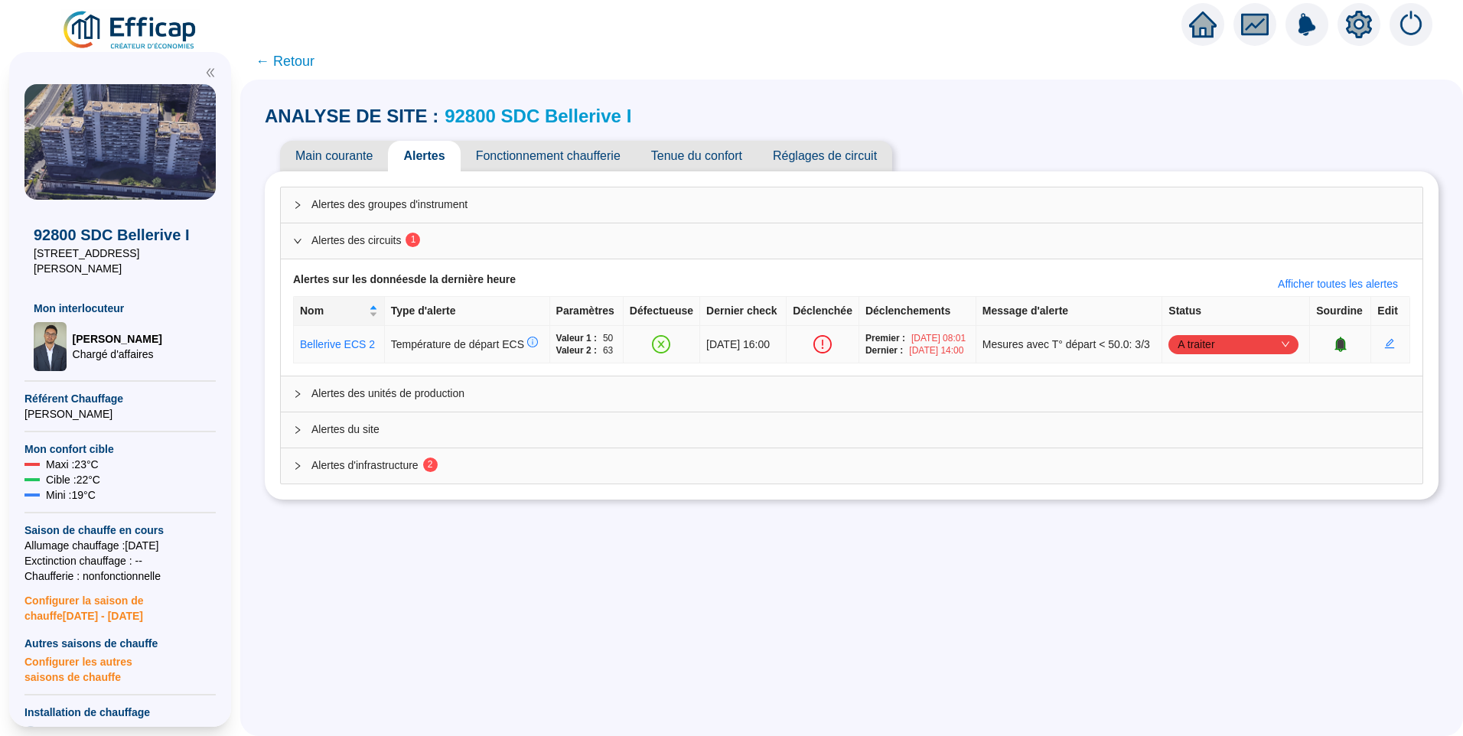
click at [1209, 350] on span "A traiter" at bounding box center [1233, 344] width 112 height 23
click at [1199, 425] on div "Traité" at bounding box center [1233, 428] width 106 height 16
click at [438, 472] on sup "2" at bounding box center [430, 464] width 15 height 15
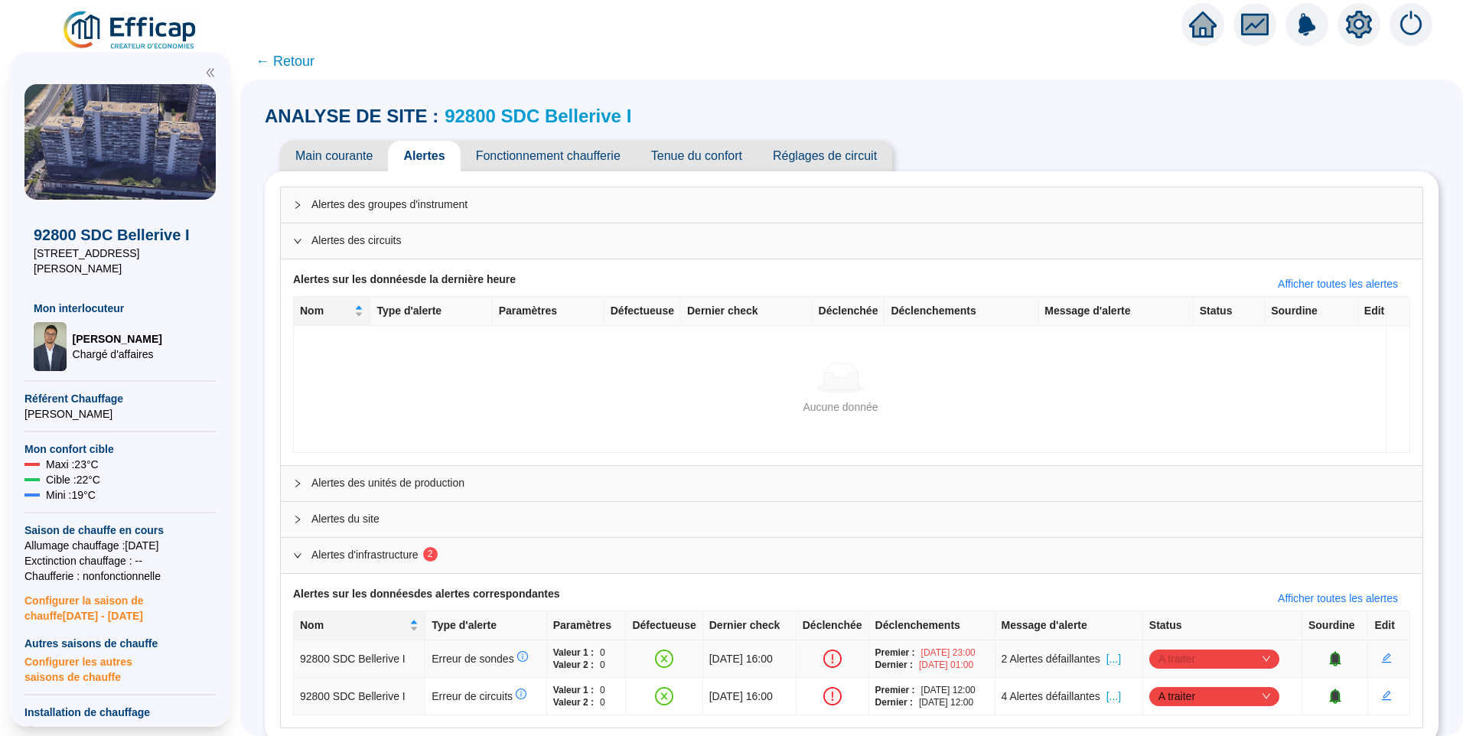
click at [1169, 656] on span "A traiter" at bounding box center [1214, 658] width 112 height 23
click at [1186, 635] on div "Traité" at bounding box center [1217, 631] width 106 height 16
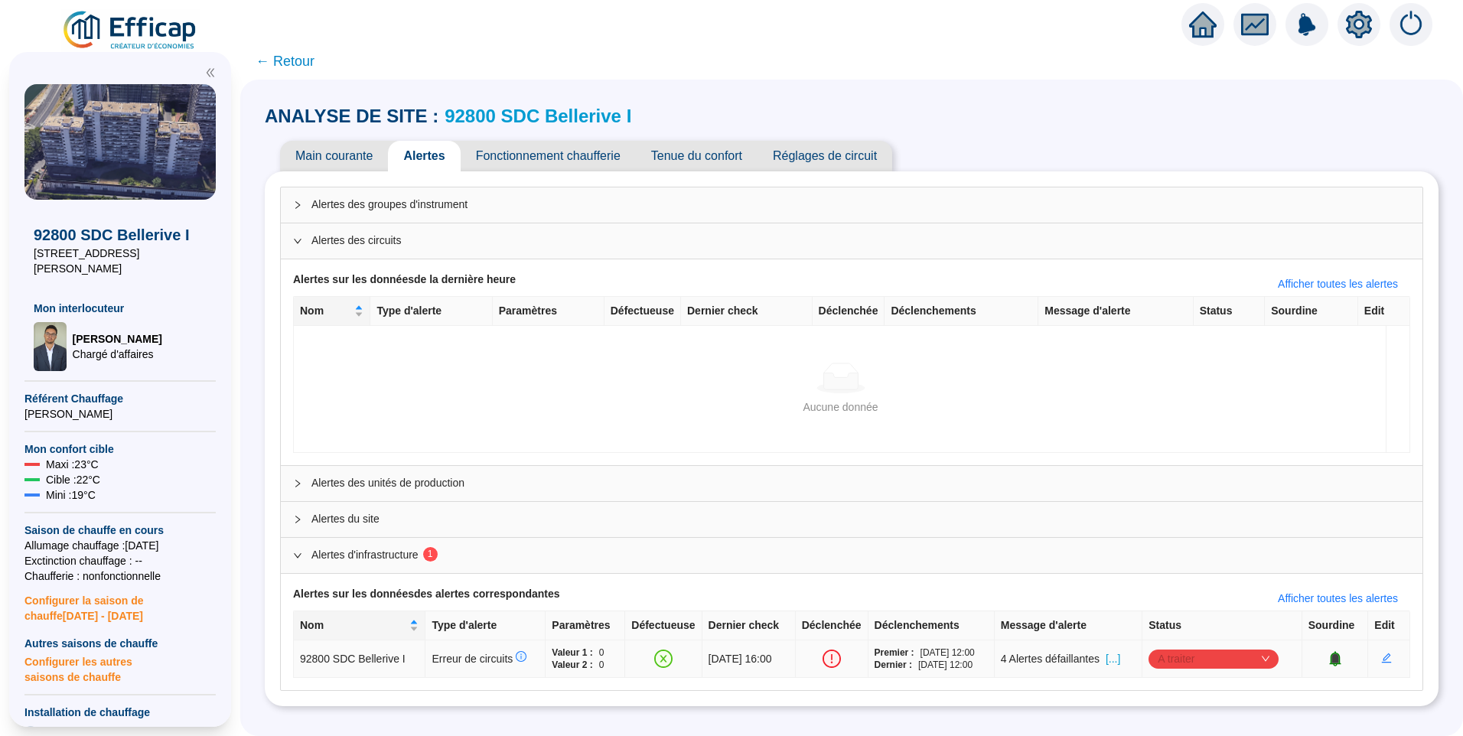
click at [1193, 663] on span "A traiter" at bounding box center [1213, 658] width 112 height 23
click at [1183, 635] on div "Traité" at bounding box center [1216, 631] width 106 height 16
